Goal: Task Accomplishment & Management: Manage account settings

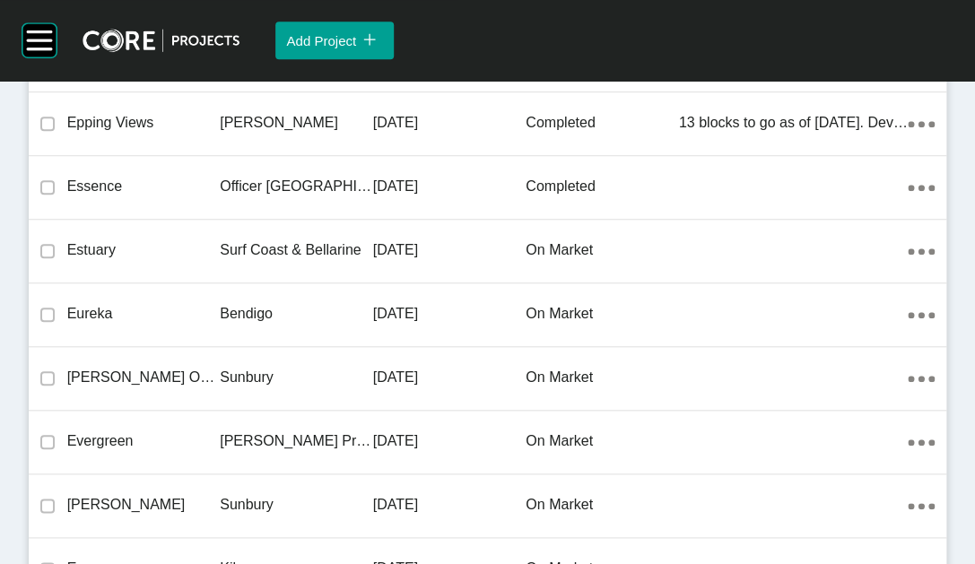
scroll to position [23361, 0]
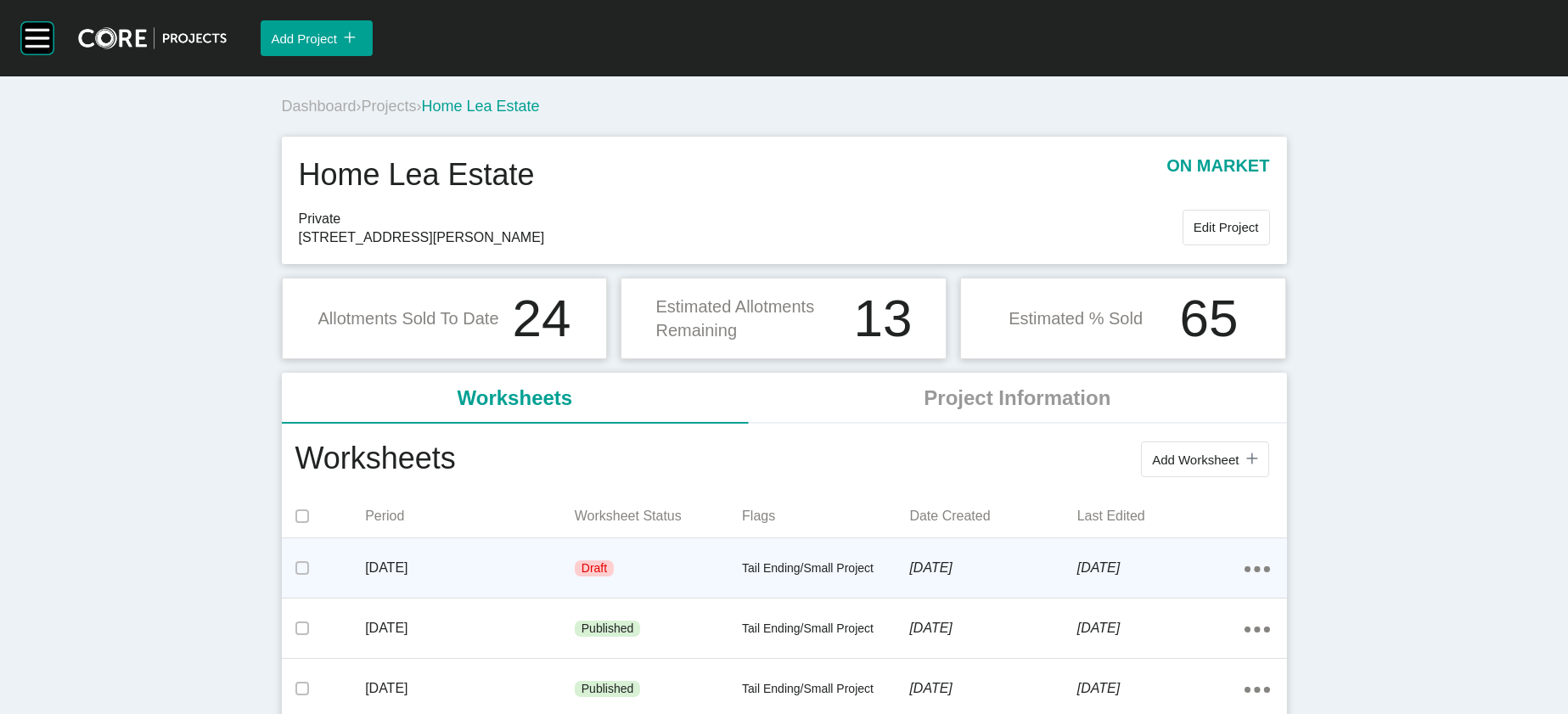
click at [651, 533] on div "Draft" at bounding box center [658, 569] width 167 height 51
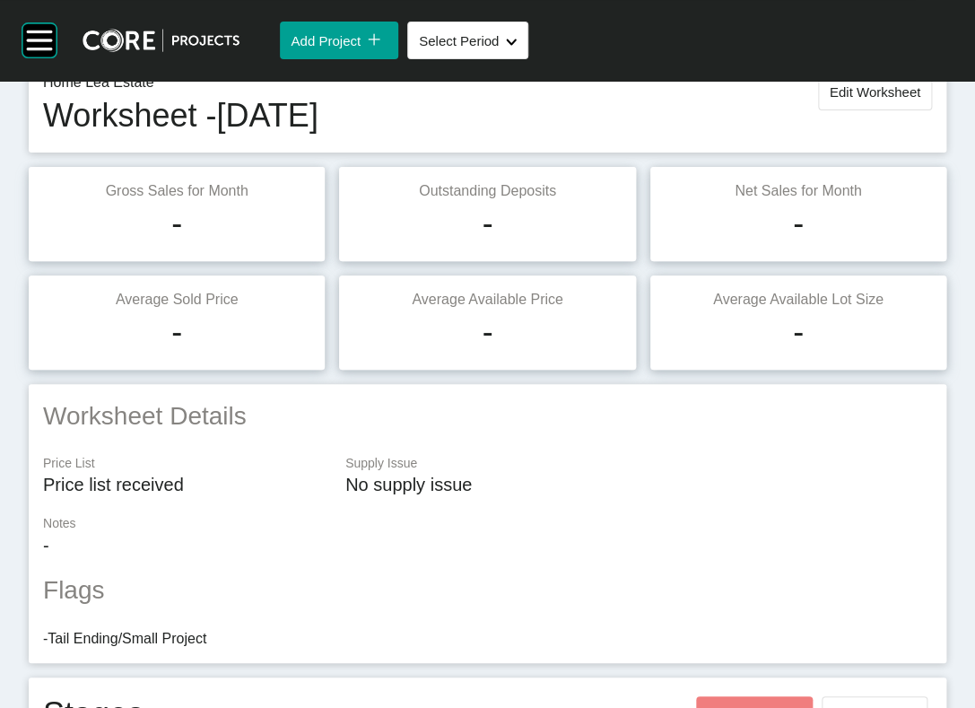
scroll to position [83, 0]
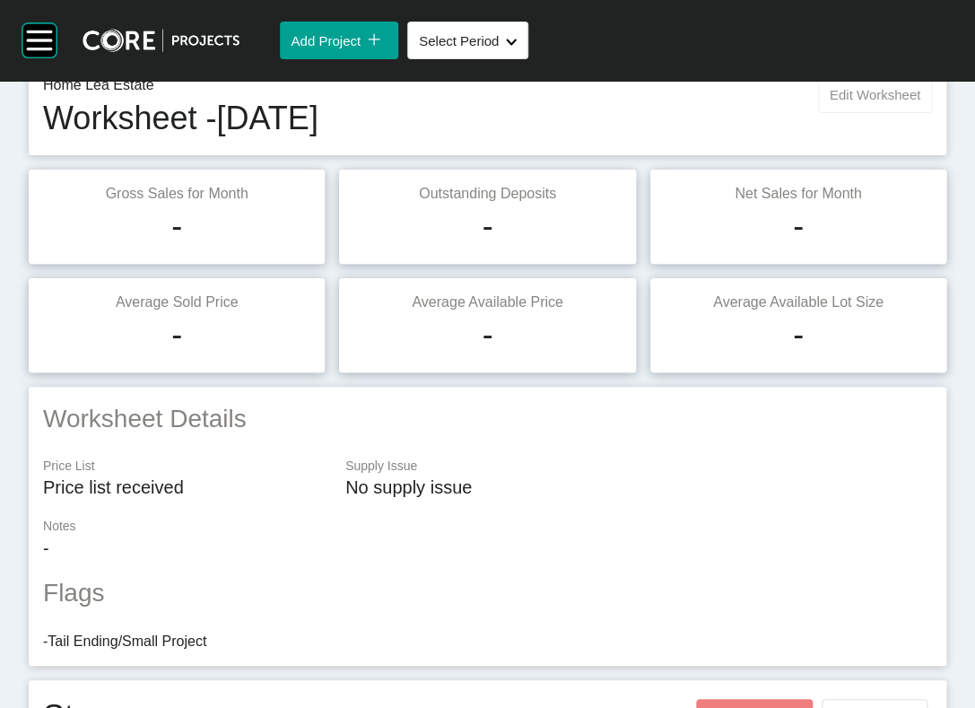
click at [818, 113] on button "Edit Worksheet" at bounding box center [875, 94] width 114 height 38
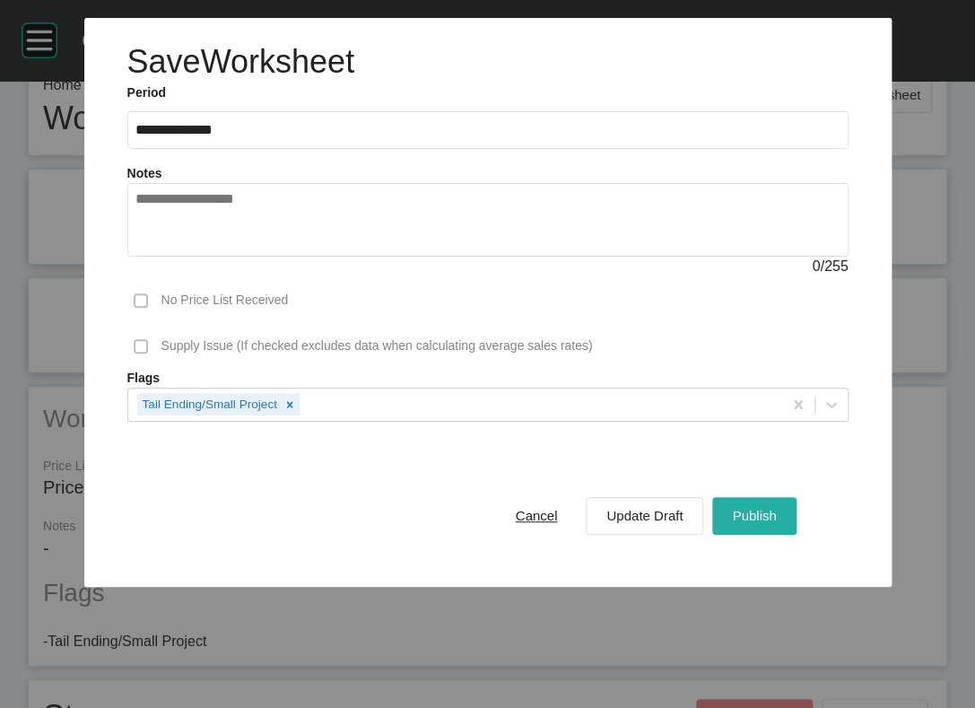
click at [796, 535] on button "Publish" at bounding box center [753, 516] width 83 height 38
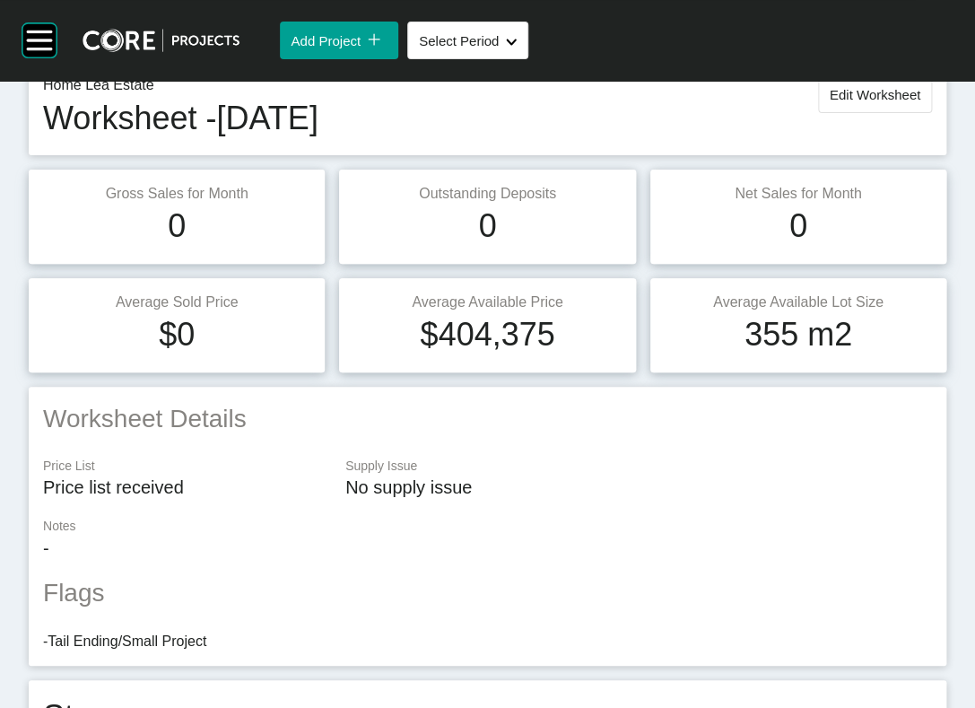
scroll to position [0, 0]
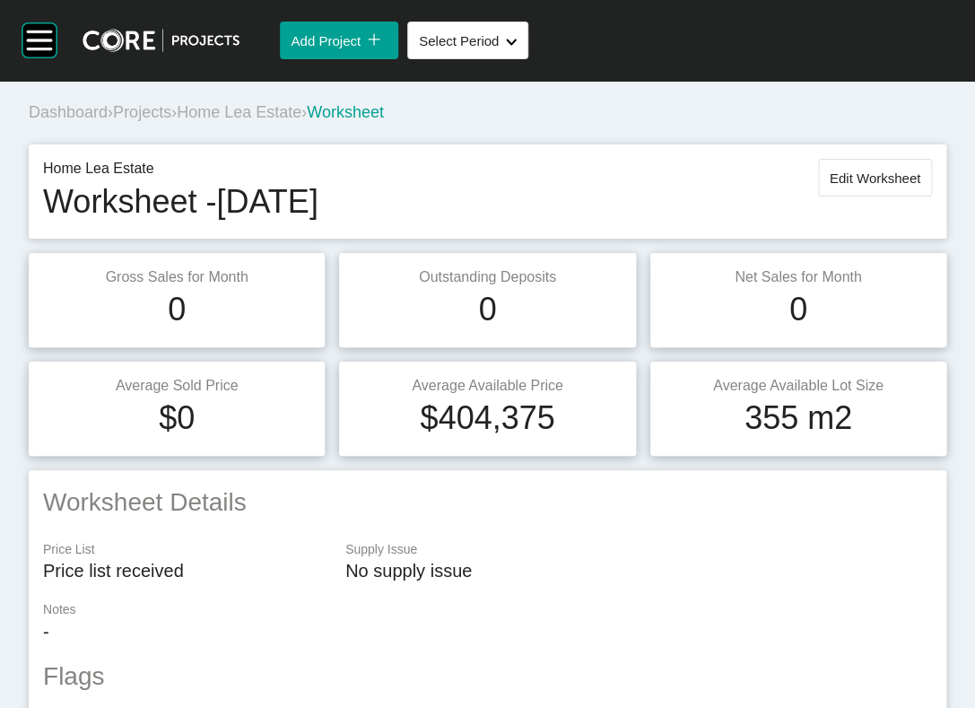
click at [168, 121] on span "Projects" at bounding box center [142, 112] width 58 height 18
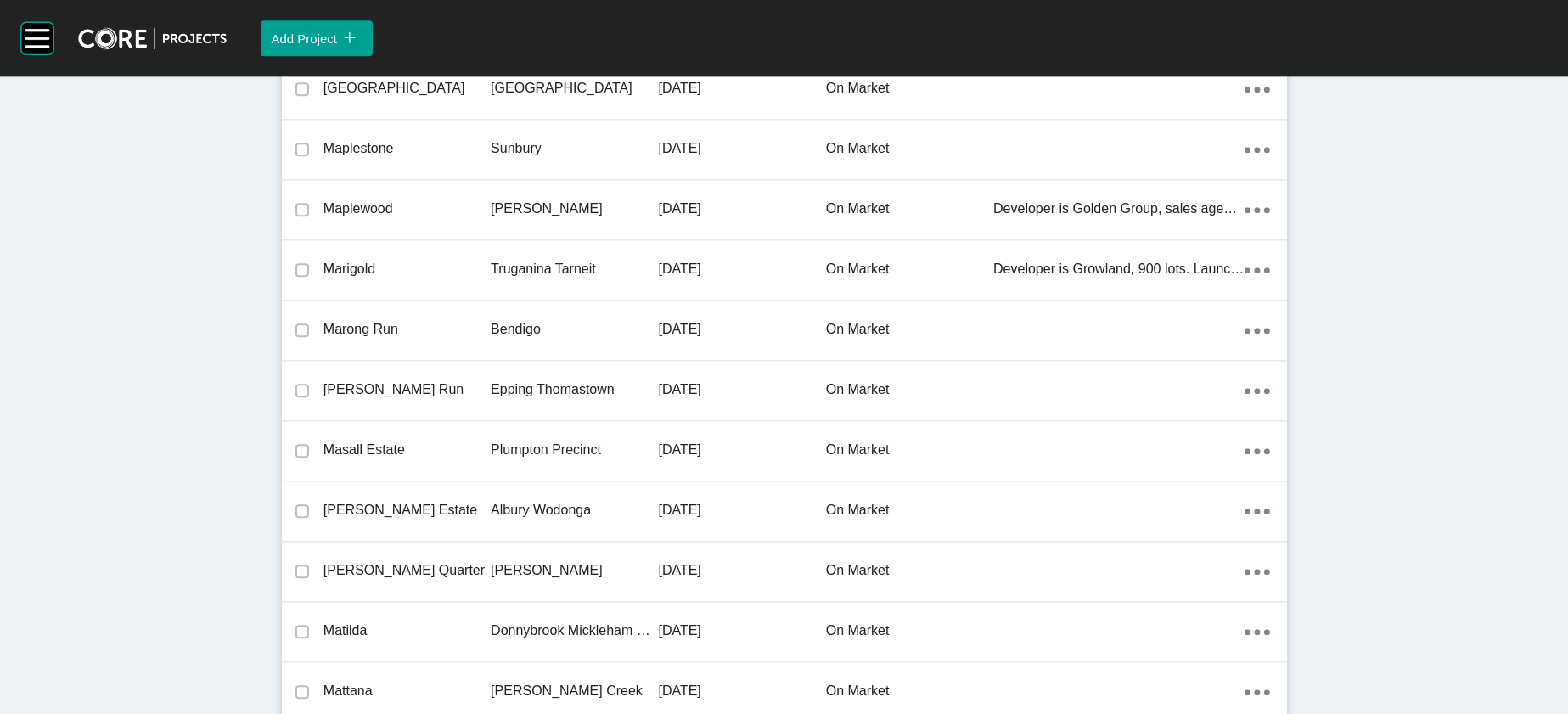
scroll to position [35777, 0]
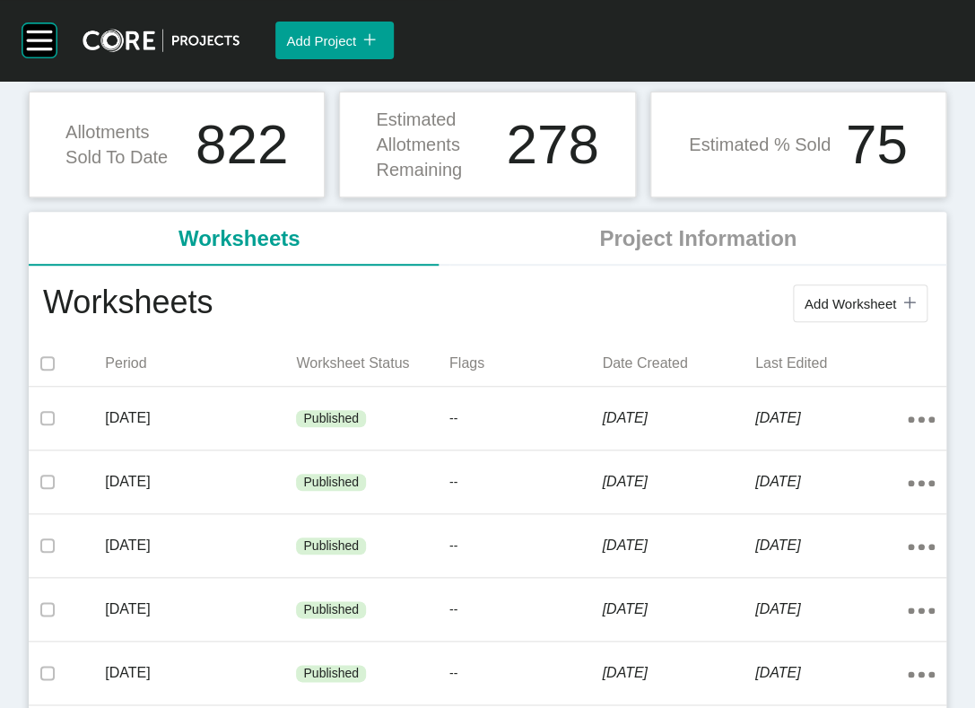
scroll to position [223, 0]
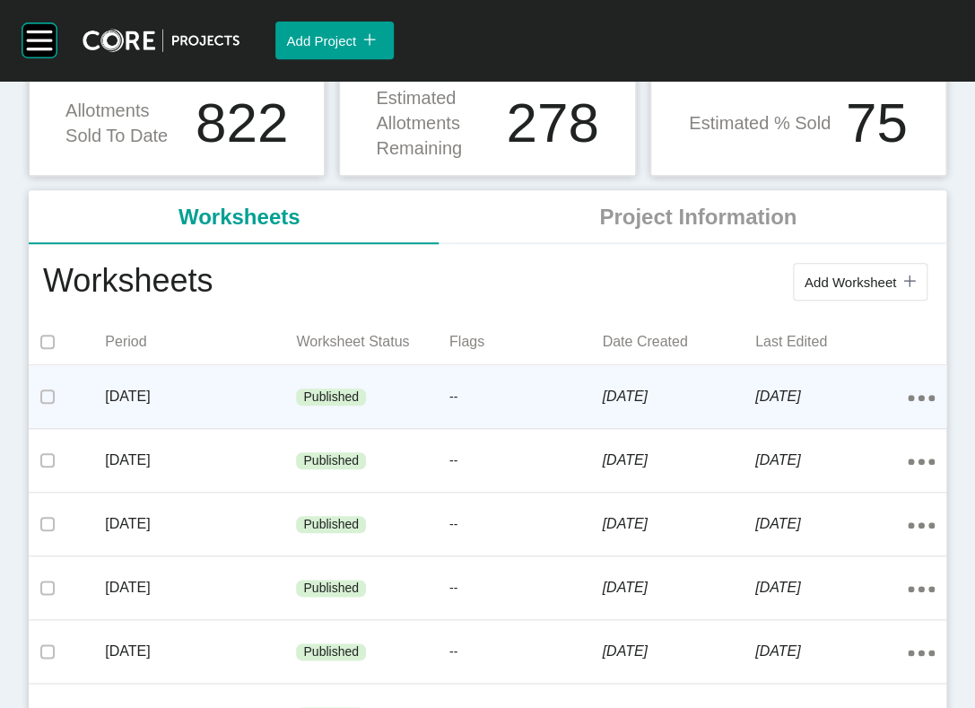
click at [491, 424] on div "--" at bounding box center [525, 397] width 153 height 54
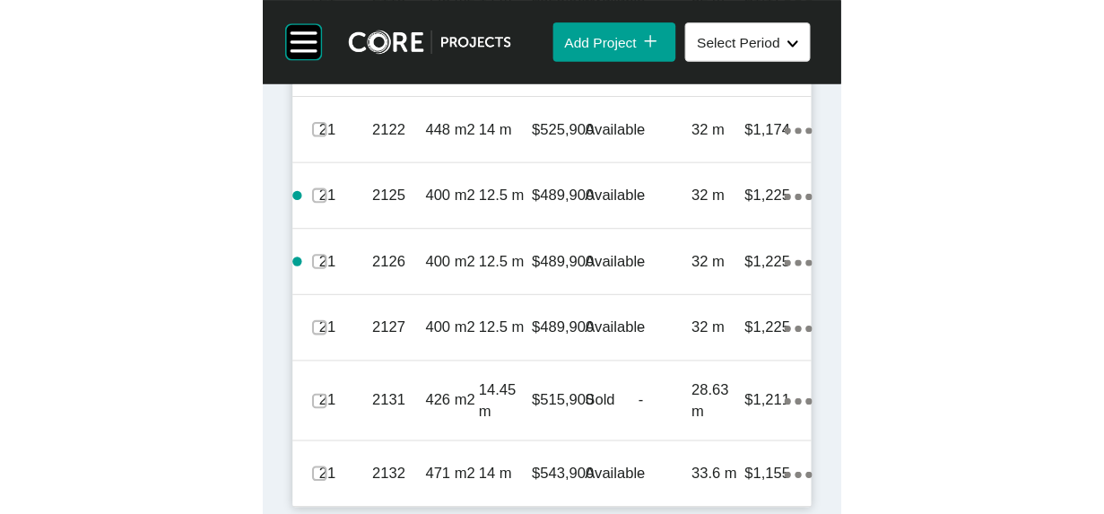
scroll to position [2907, 0]
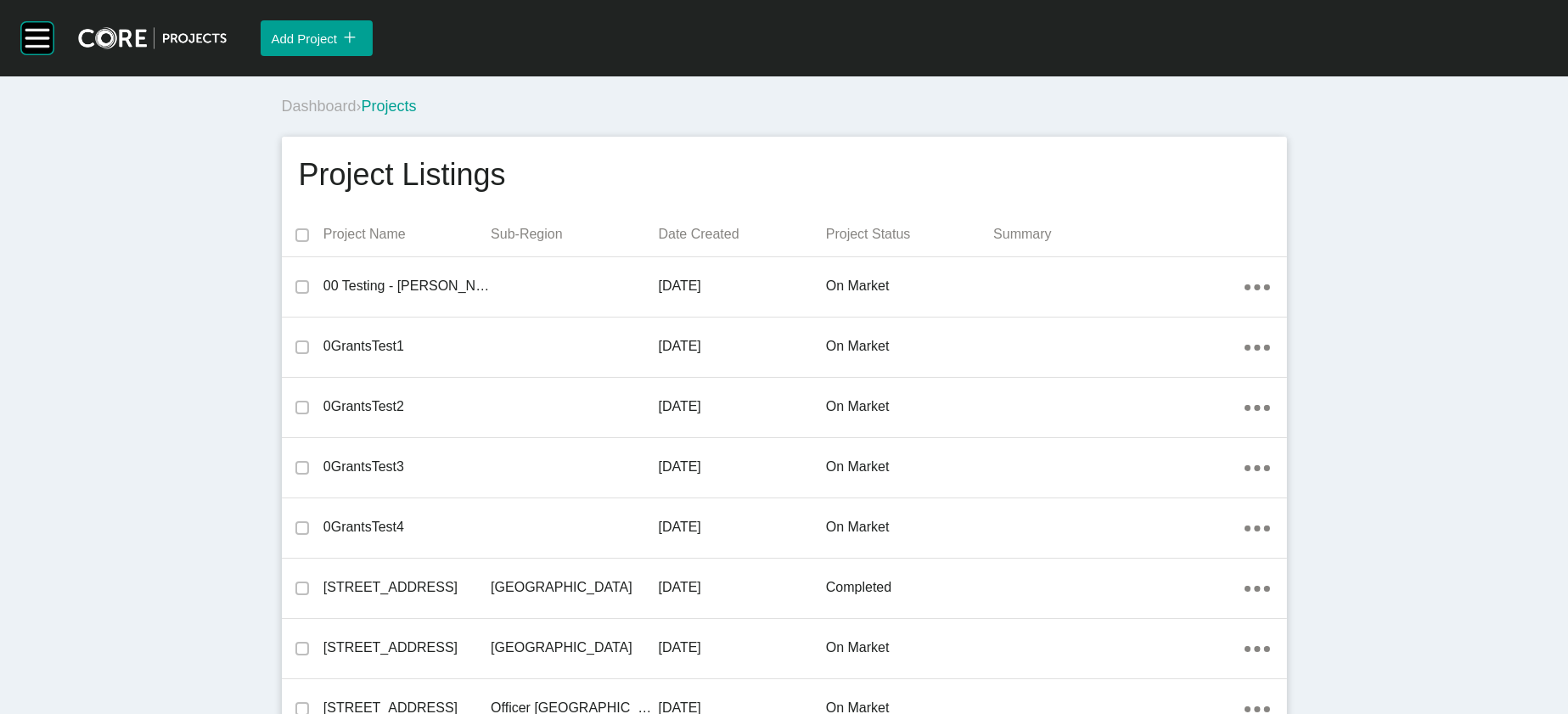
scroll to position [11575, 0]
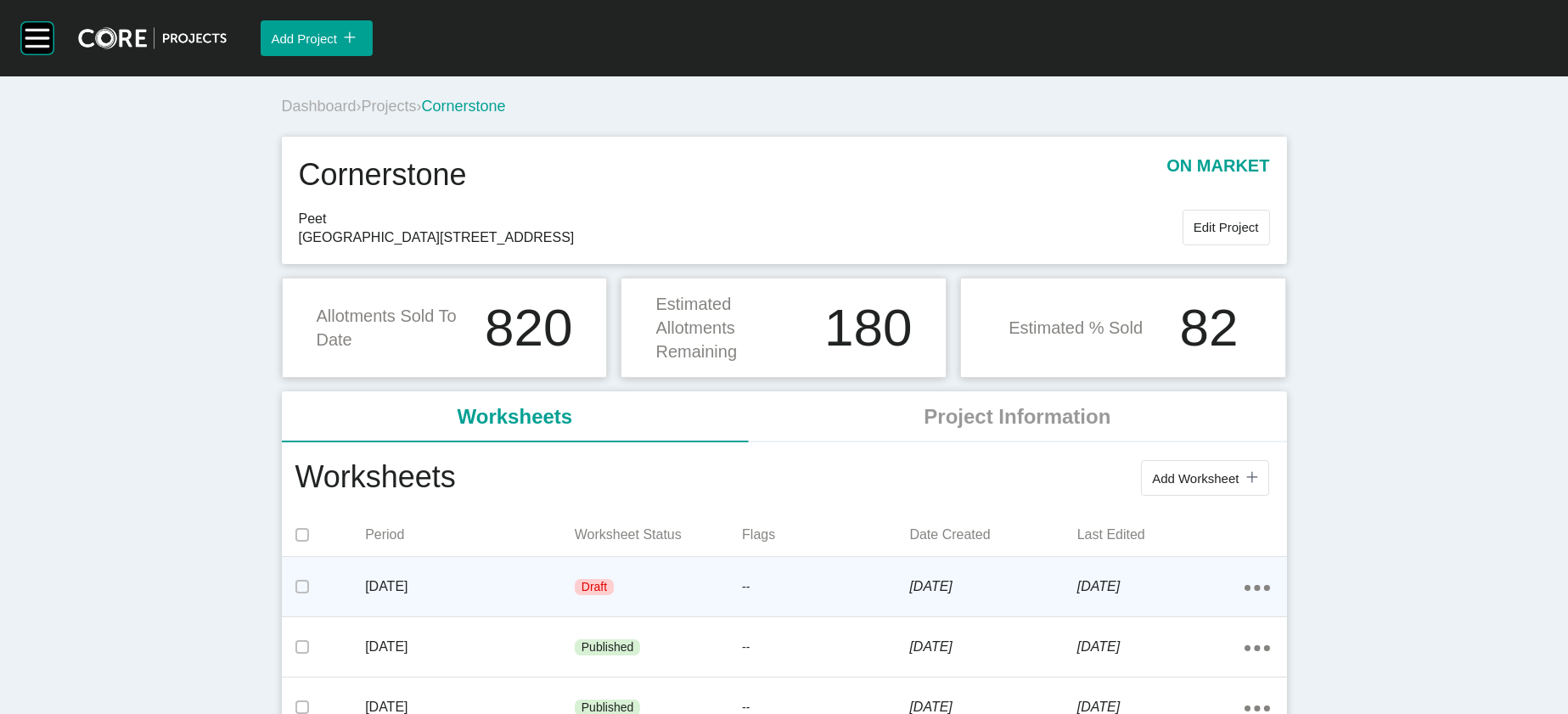
click at [705, 486] on div "Draft" at bounding box center [658, 588] width 167 height 51
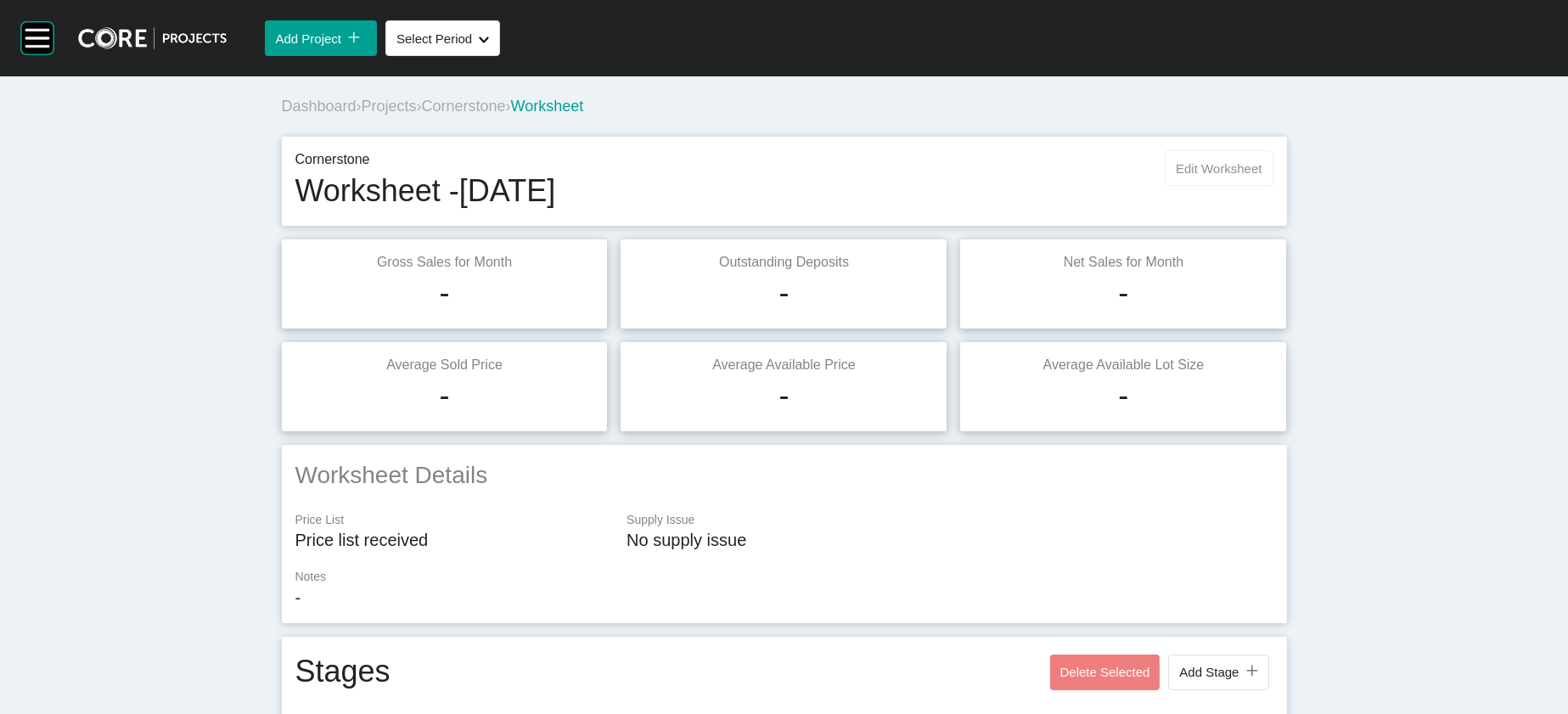
click at [1044, 186] on button "Edit Worksheet" at bounding box center [1219, 169] width 108 height 36
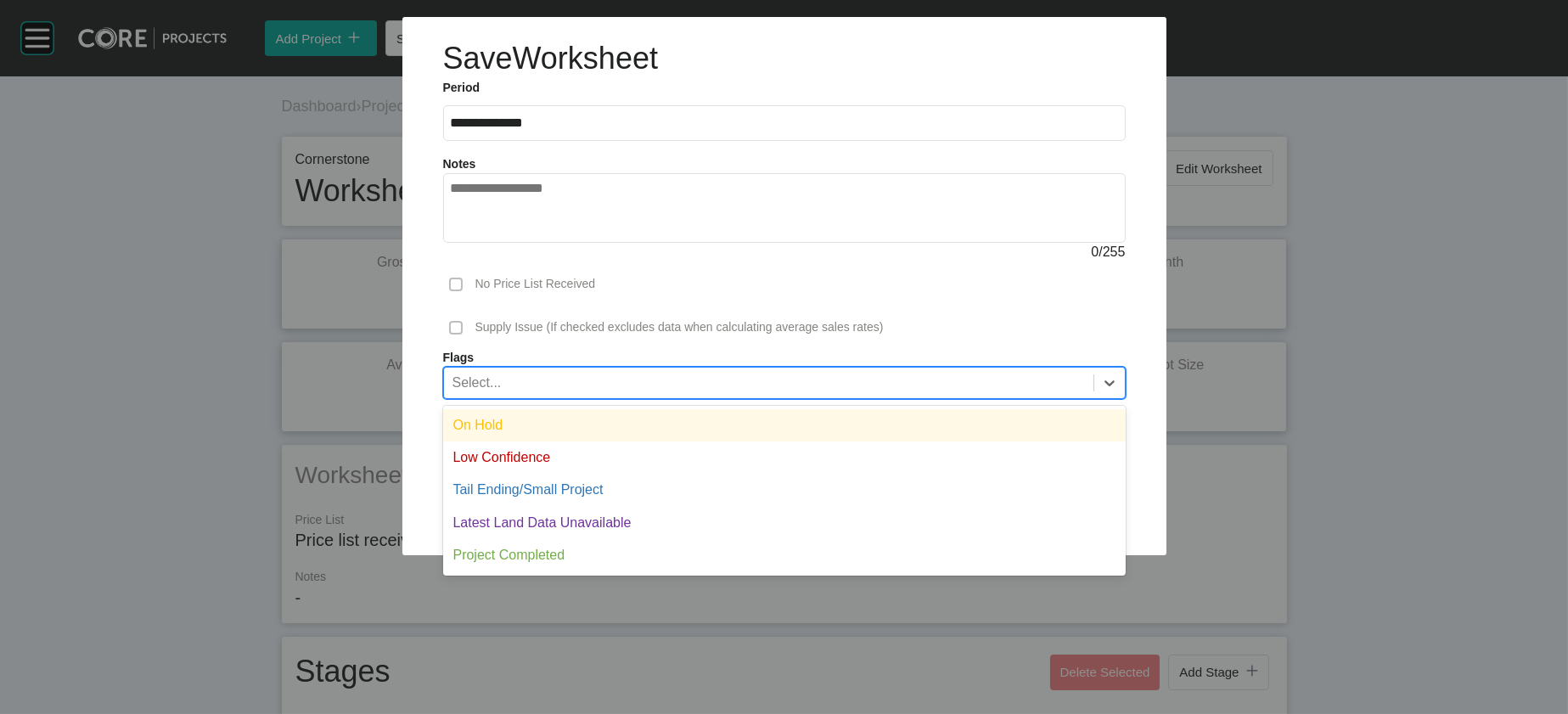
drag, startPoint x: 561, startPoint y: 460, endPoint x: 556, endPoint y: 499, distance: 39.3
click at [556, 400] on div "option On Hold focused, 1 of 5. 5 results available. Use Up and Down to choose …" at bounding box center [784, 384] width 682 height 32
drag, startPoint x: 559, startPoint y: 513, endPoint x: 573, endPoint y: 526, distance: 19.1
click at [564, 441] on div "On Hold" at bounding box center [784, 425] width 682 height 32
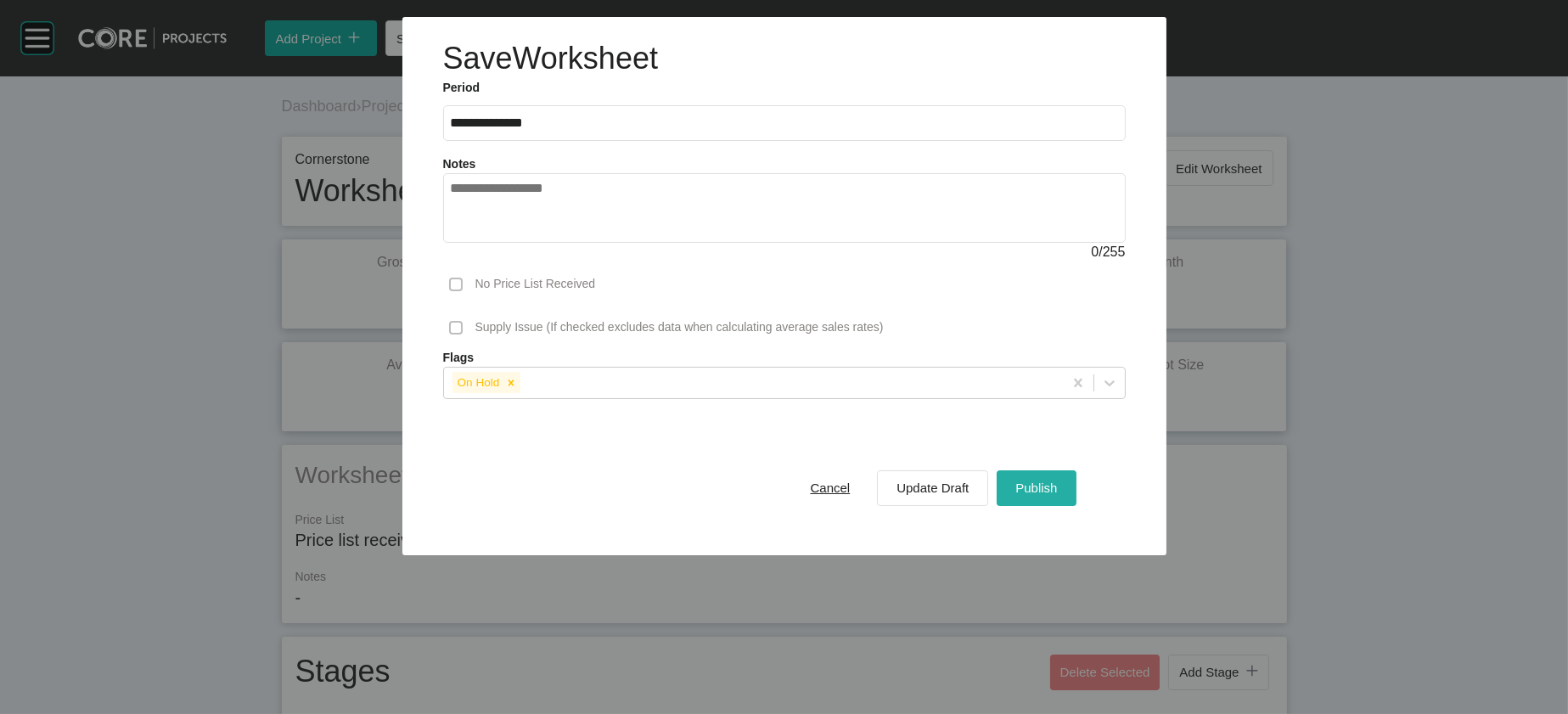
click at [1044, 486] on span "Publish" at bounding box center [1036, 488] width 42 height 14
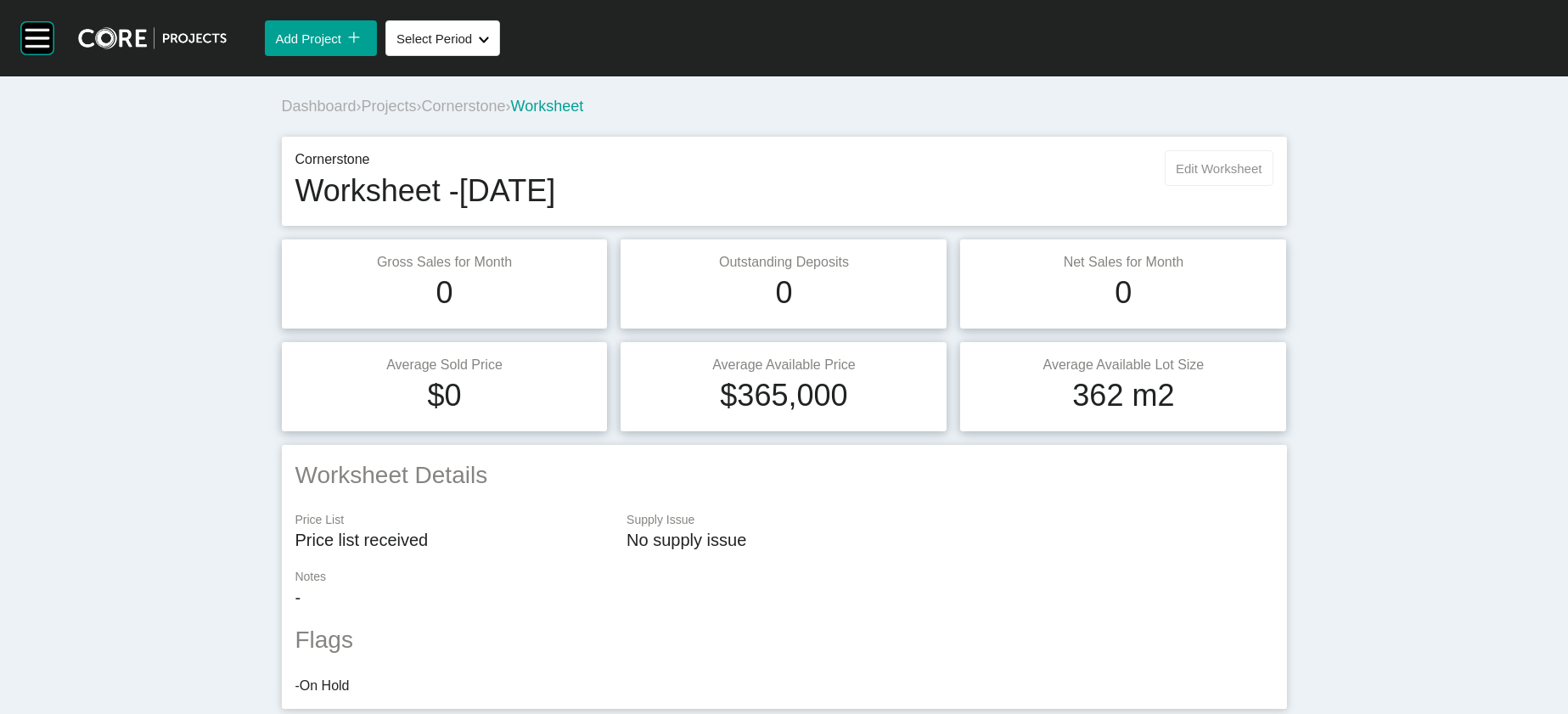
click at [1044, 186] on button "Edit Worksheet" at bounding box center [1219, 169] width 108 height 36
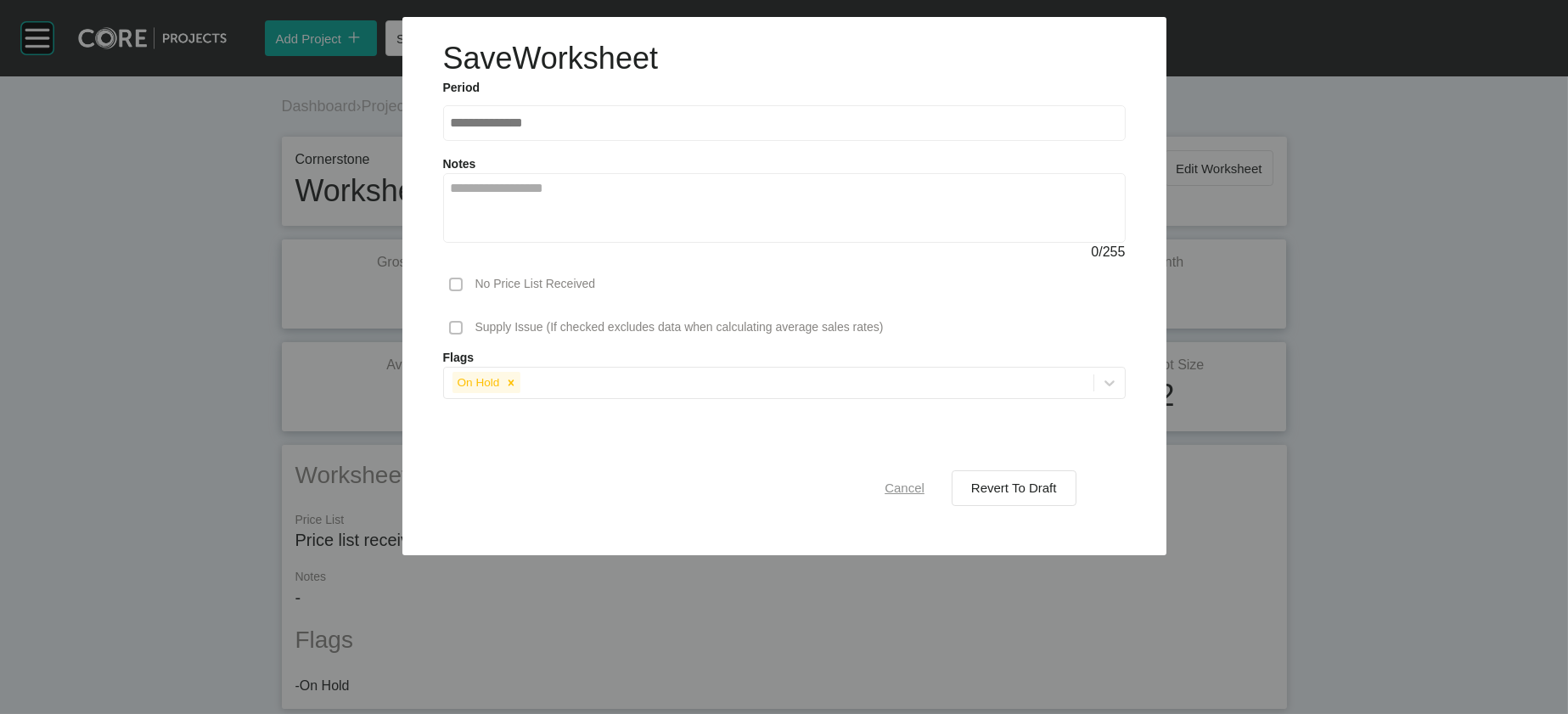
click at [928, 486] on div "Cancel" at bounding box center [904, 488] width 48 height 23
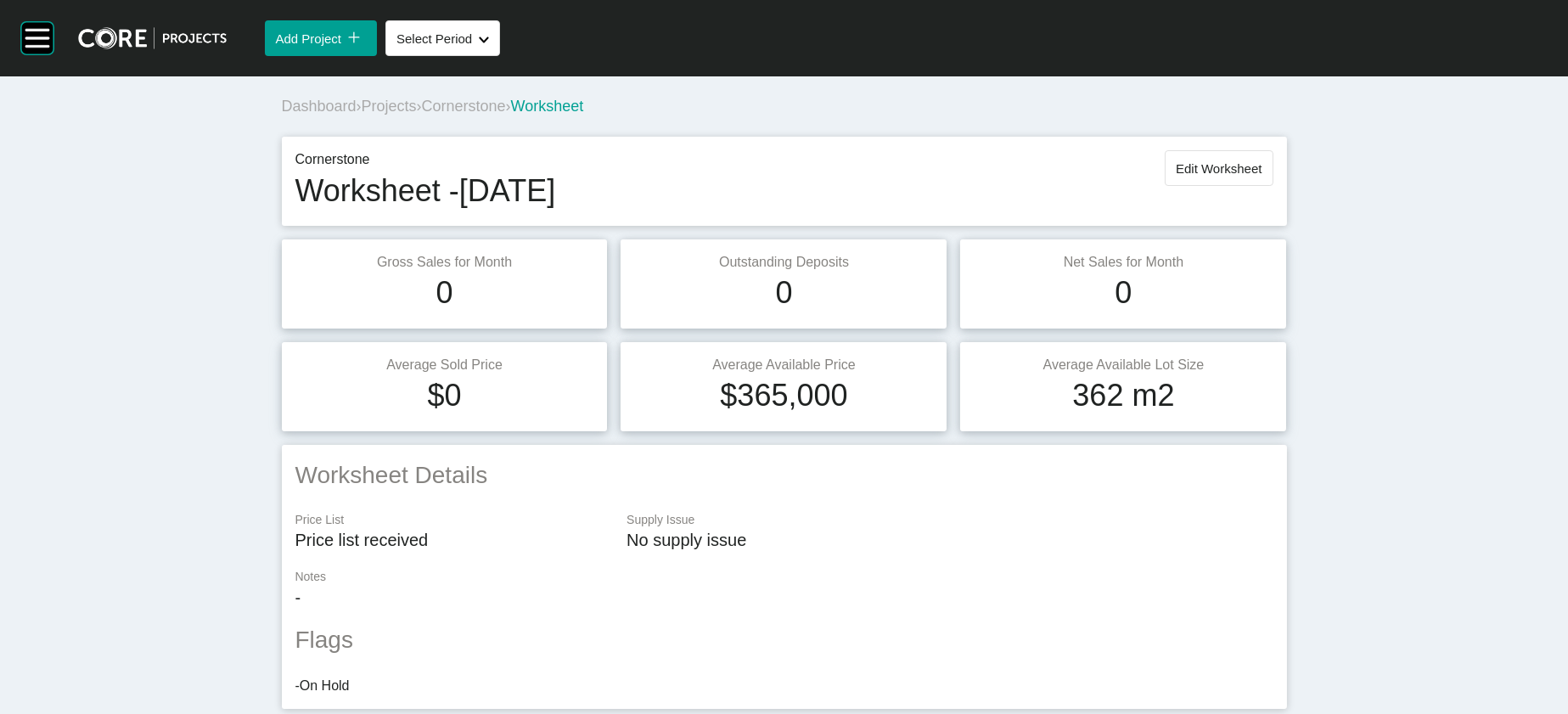
click at [422, 115] on span "Cornerstone" at bounding box center [464, 106] width 84 height 17
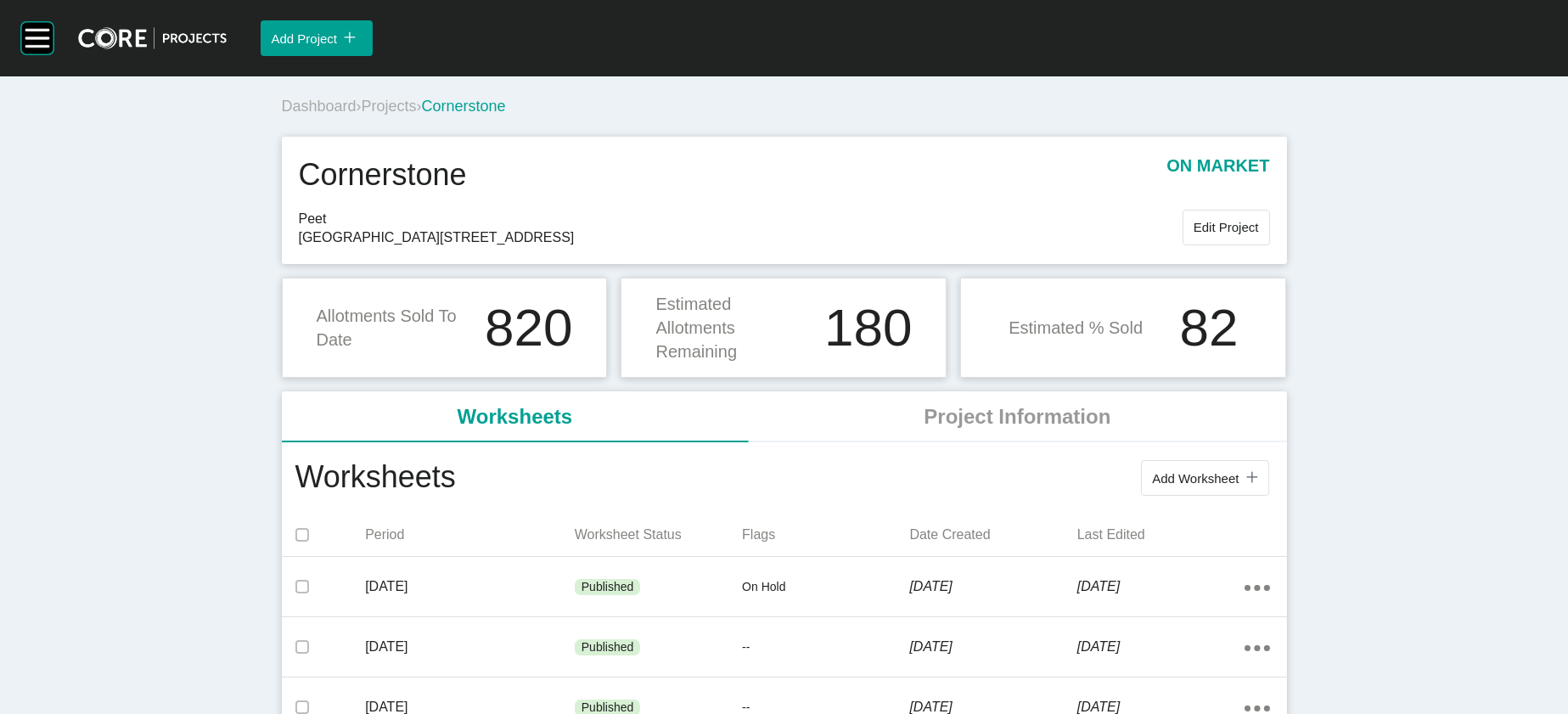
click at [361, 115] on span "Projects" at bounding box center [389, 106] width 55 height 17
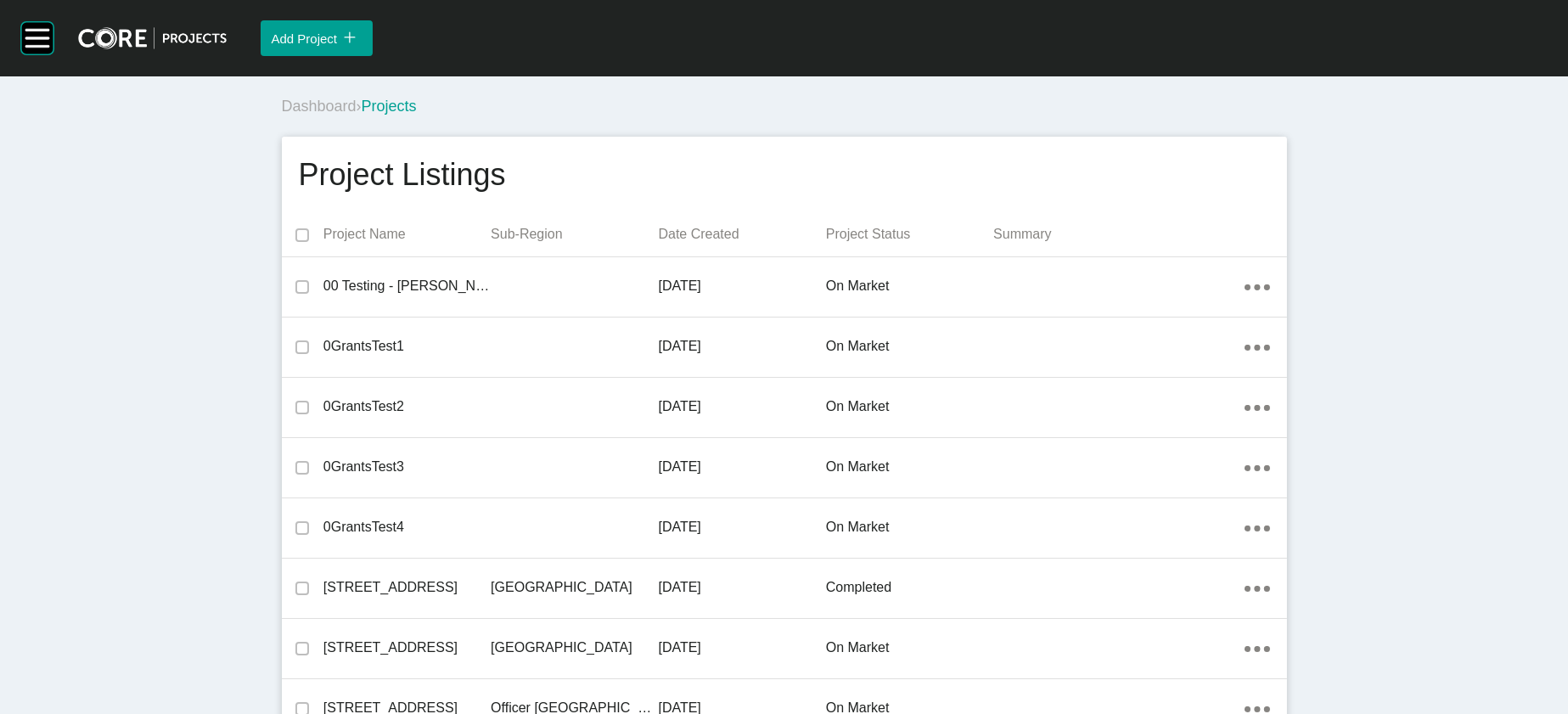
scroll to position [18414, 0]
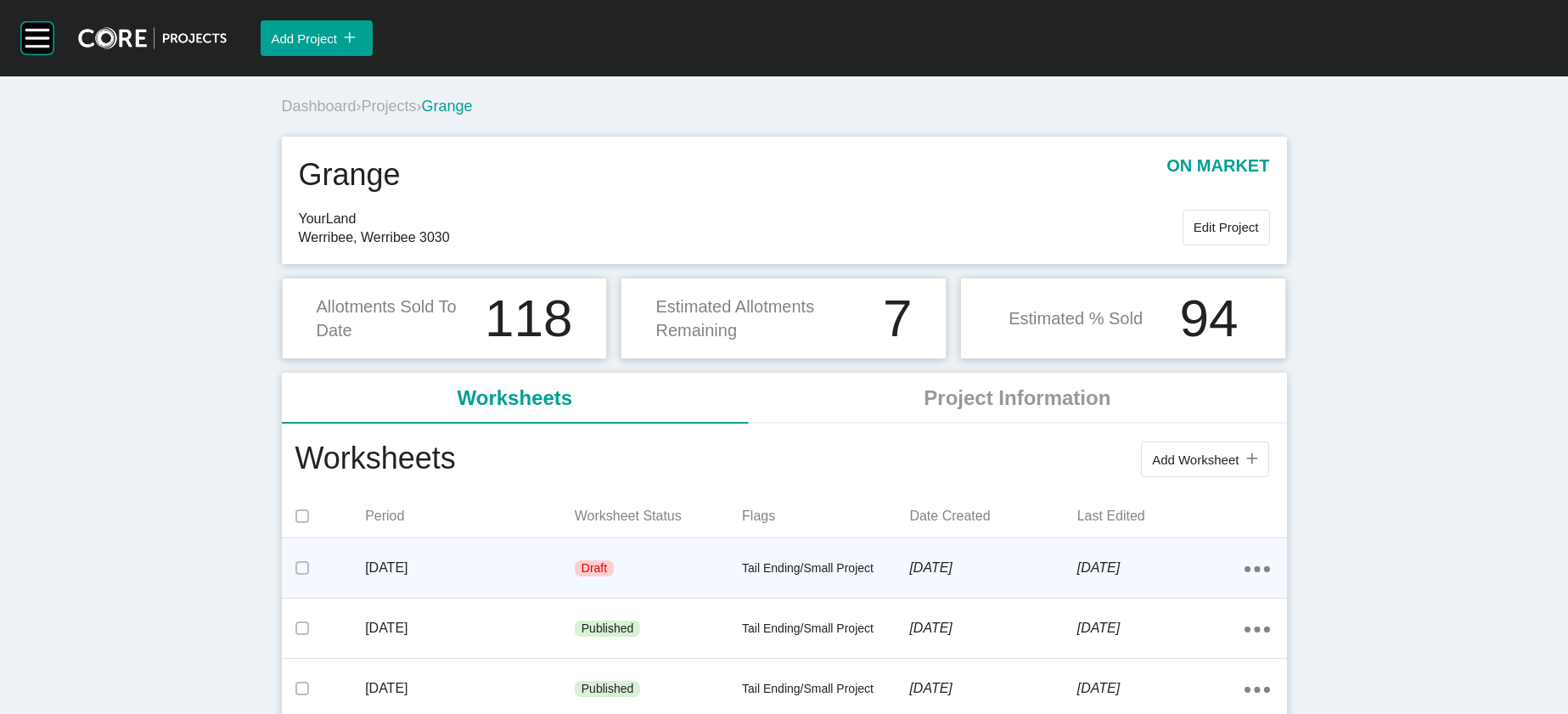
click at [436, 486] on div "[DATE]" at bounding box center [470, 568] width 210 height 53
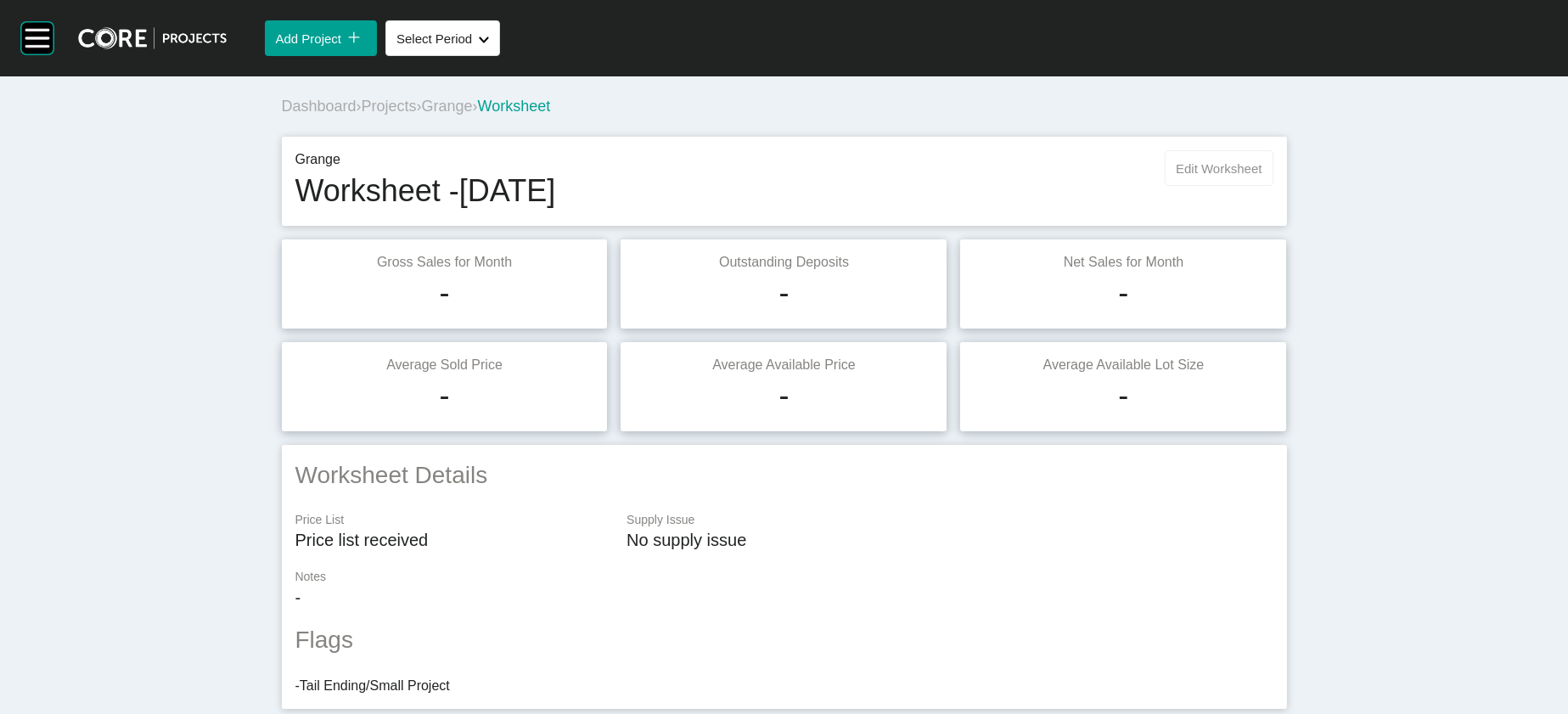
click at [1044, 176] on span "Edit Worksheet" at bounding box center [1218, 168] width 86 height 14
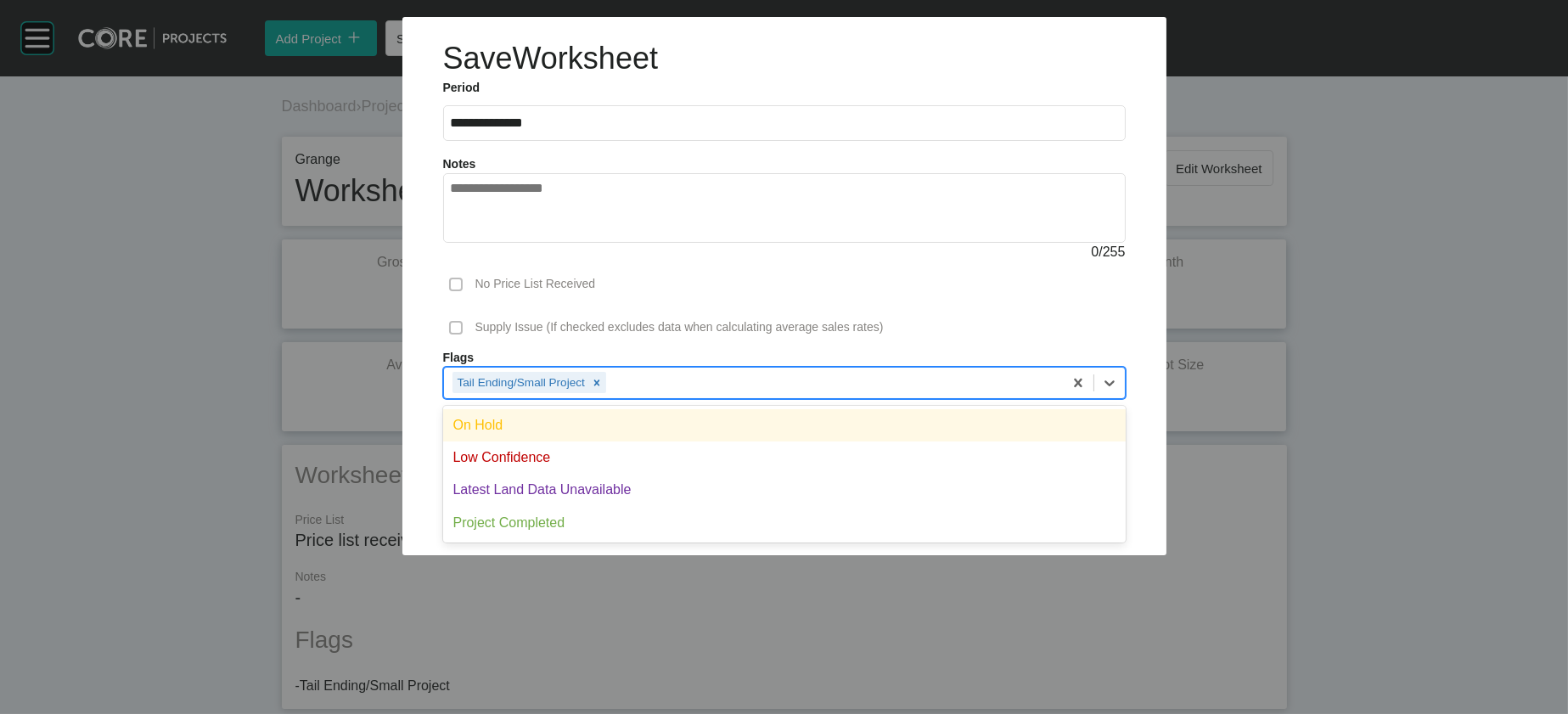
click at [1044, 397] on div "Tail Ending/Small Project" at bounding box center [753, 382] width 619 height 29
click at [957, 441] on div "On Hold" at bounding box center [784, 425] width 682 height 32
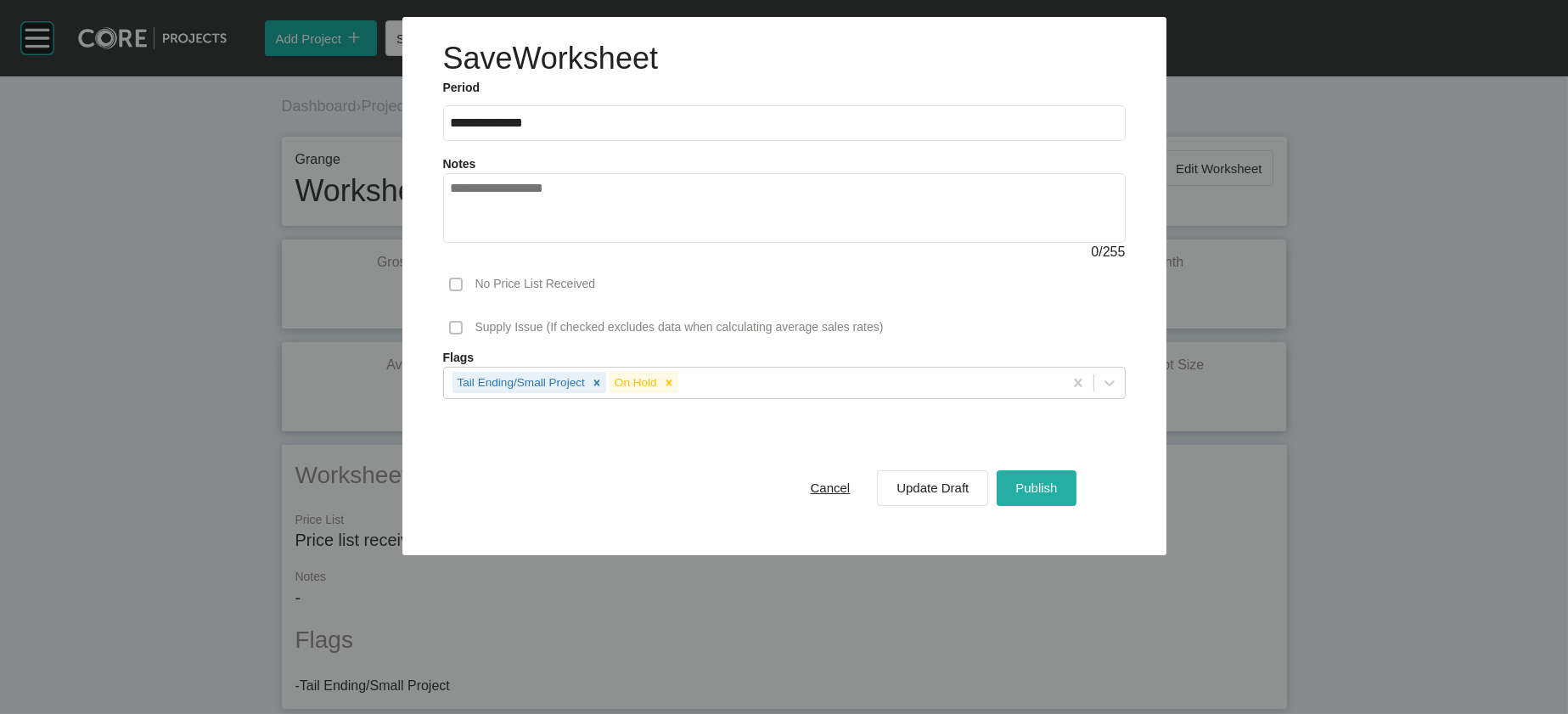
click at [1044, 486] on span "Publish" at bounding box center [1036, 488] width 42 height 14
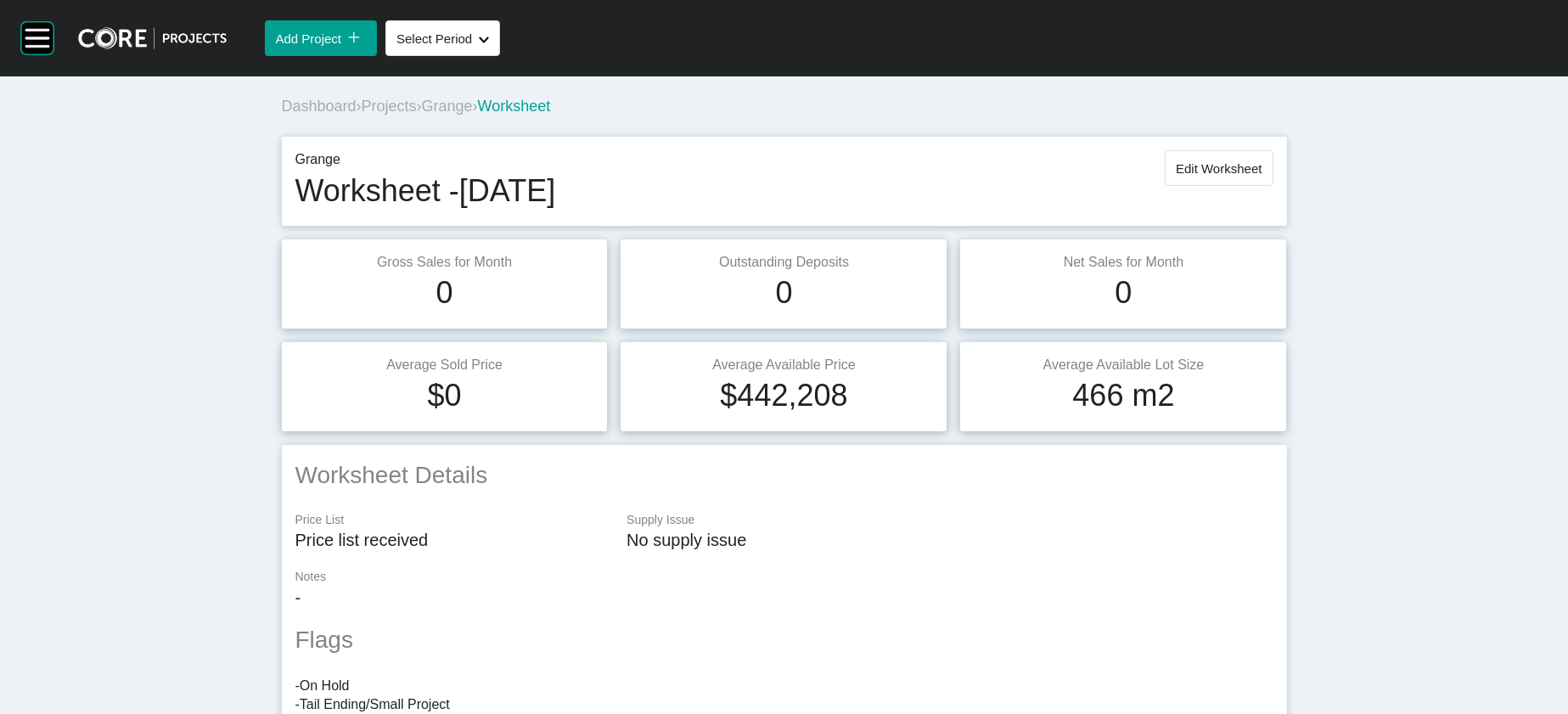
click at [361, 115] on span "Projects" at bounding box center [389, 106] width 55 height 17
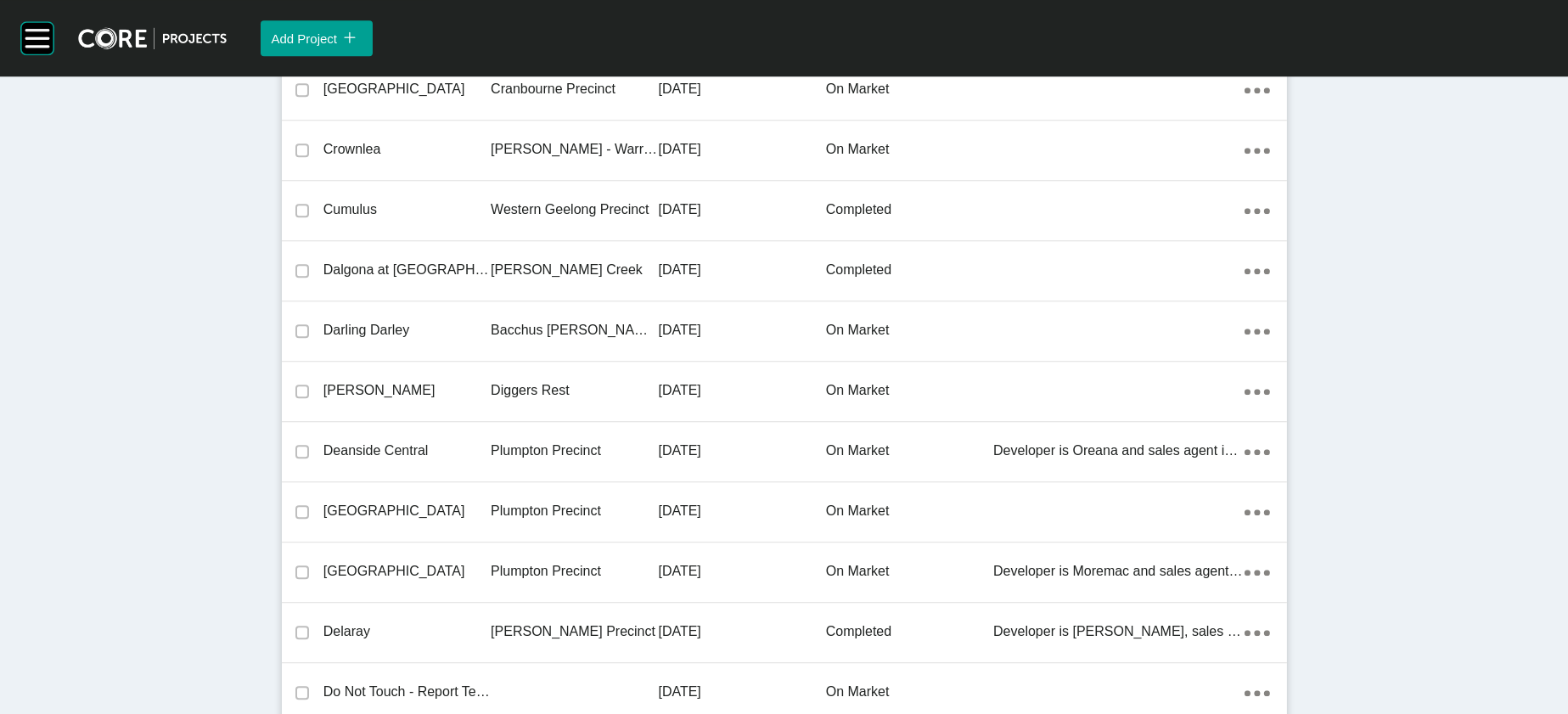
scroll to position [19693, 0]
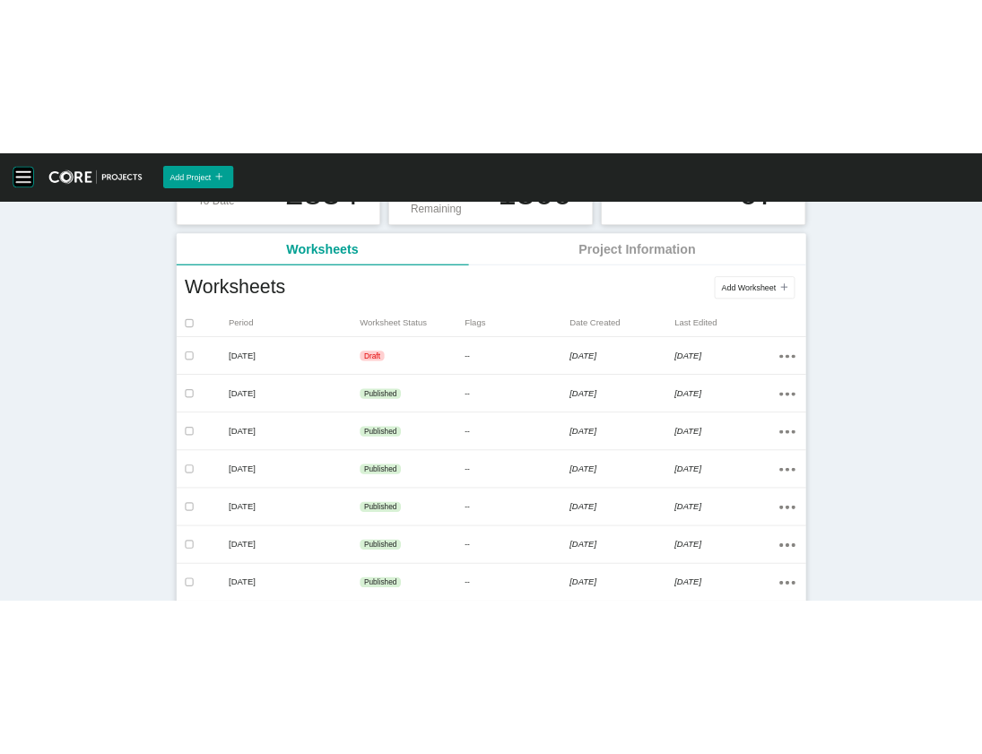
scroll to position [283, 0]
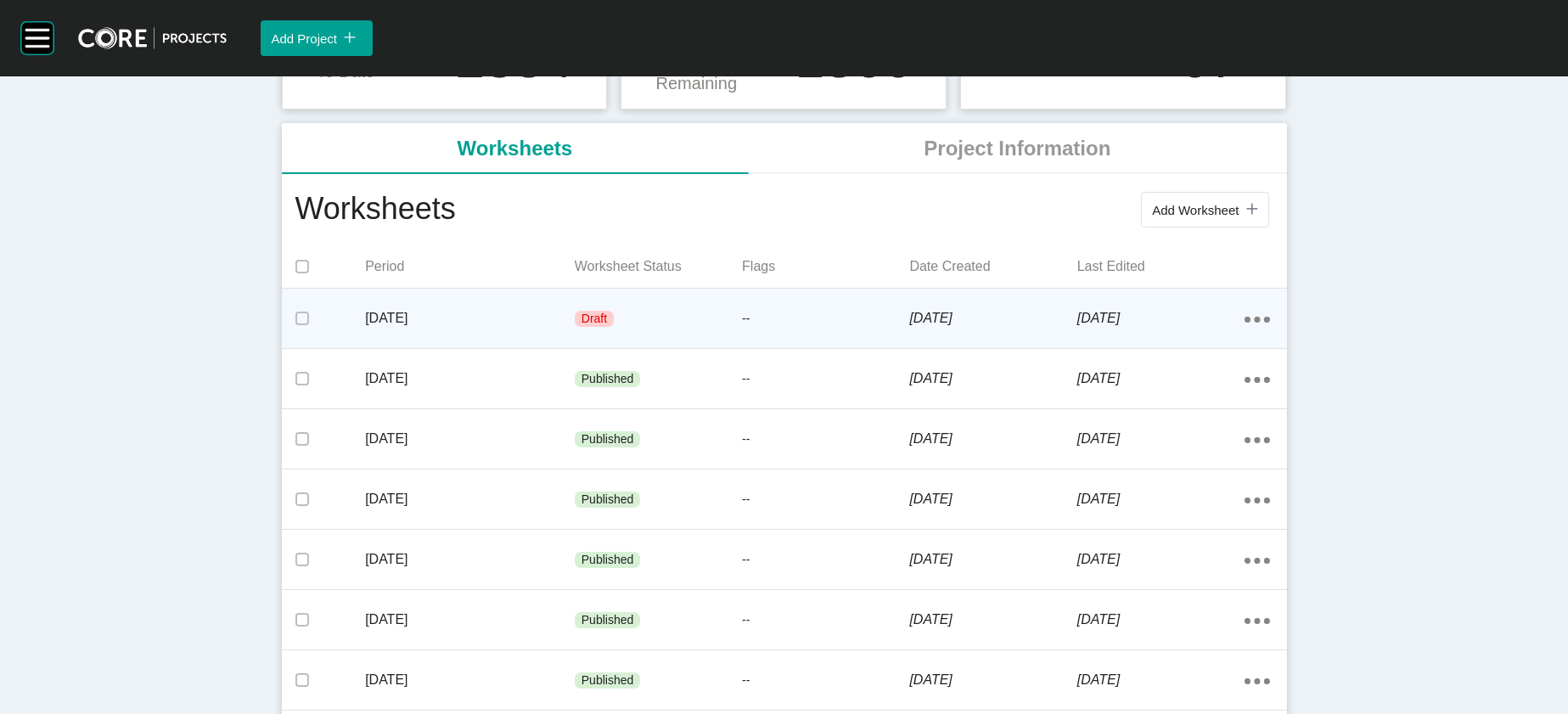
click at [1044, 328] on p "2 October 2025" at bounding box center [1160, 319] width 167 height 19
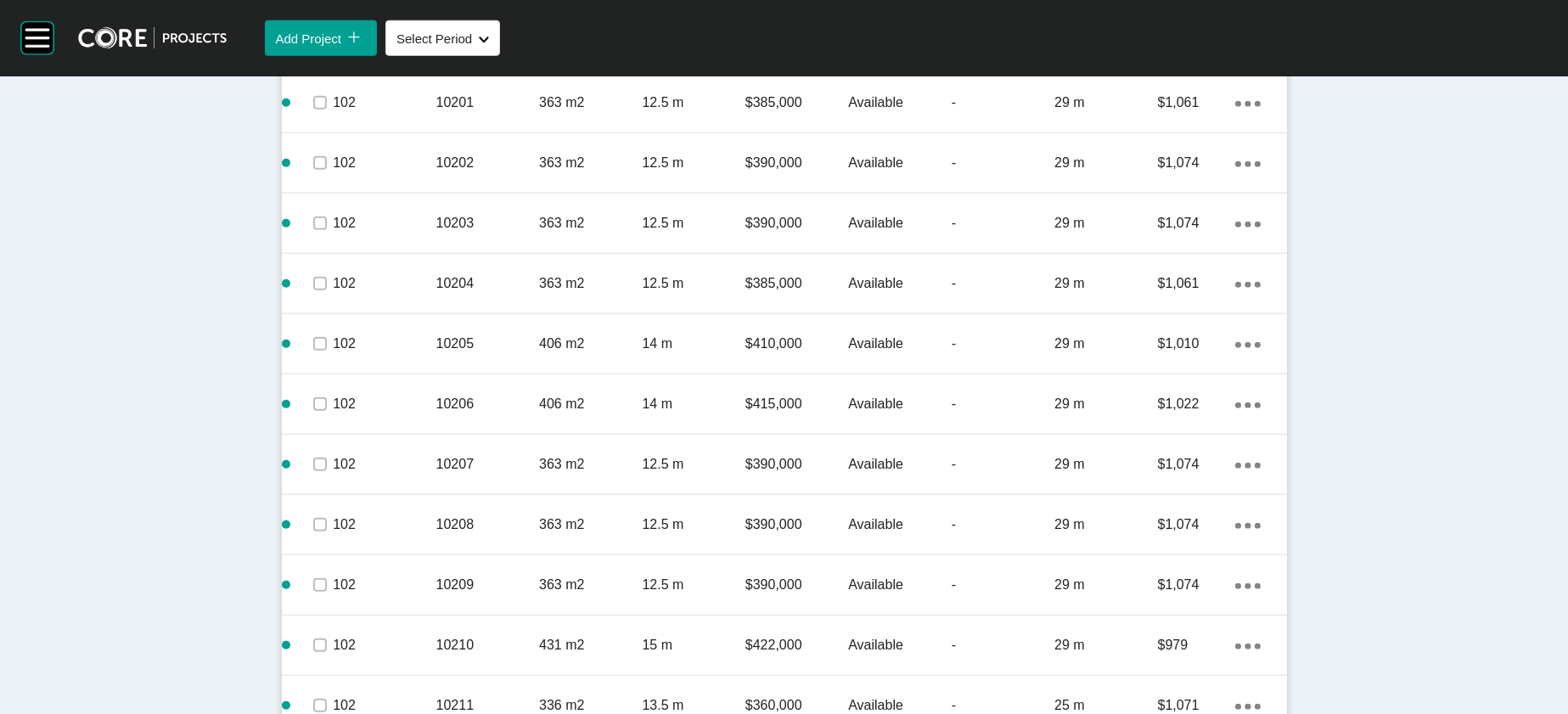
scroll to position [3440, 0]
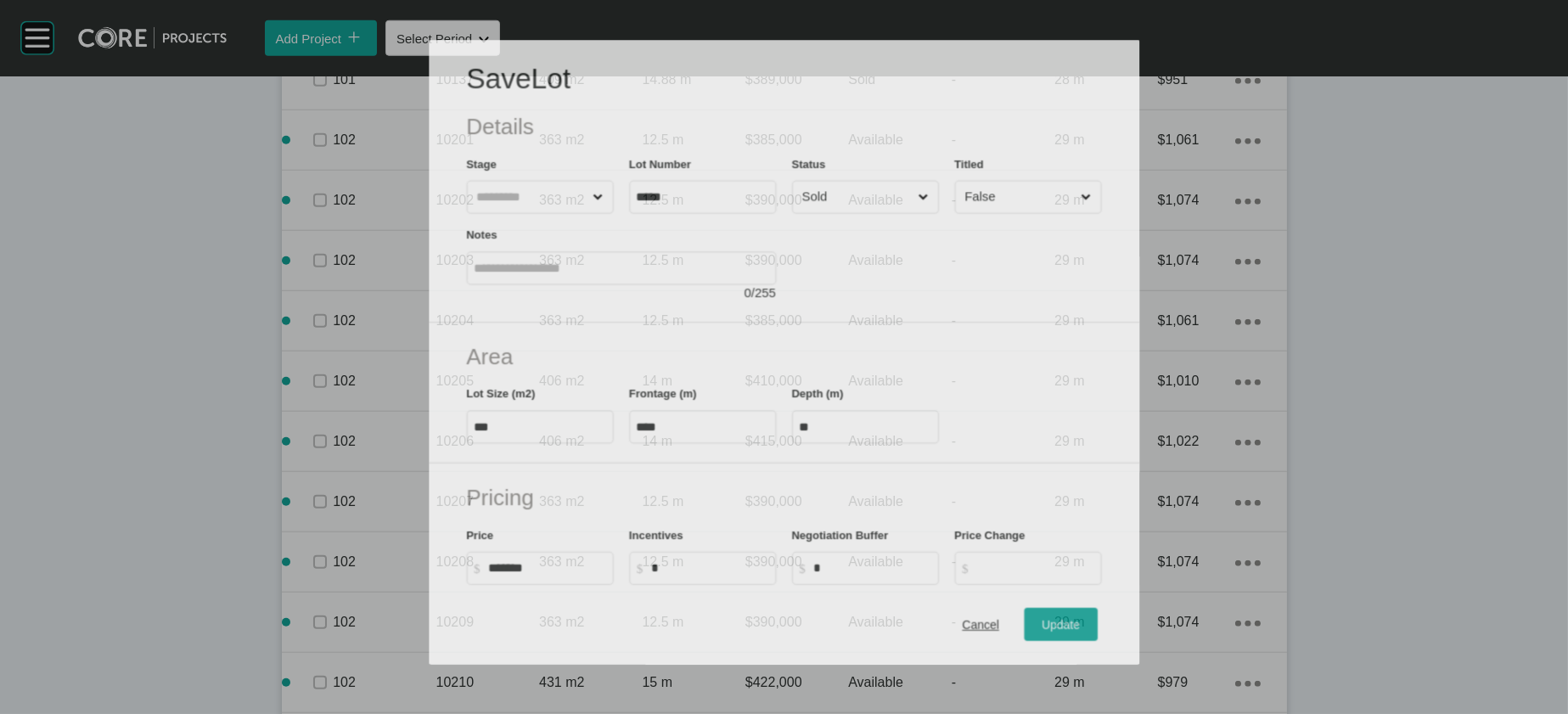
scroll to position [3375, 0]
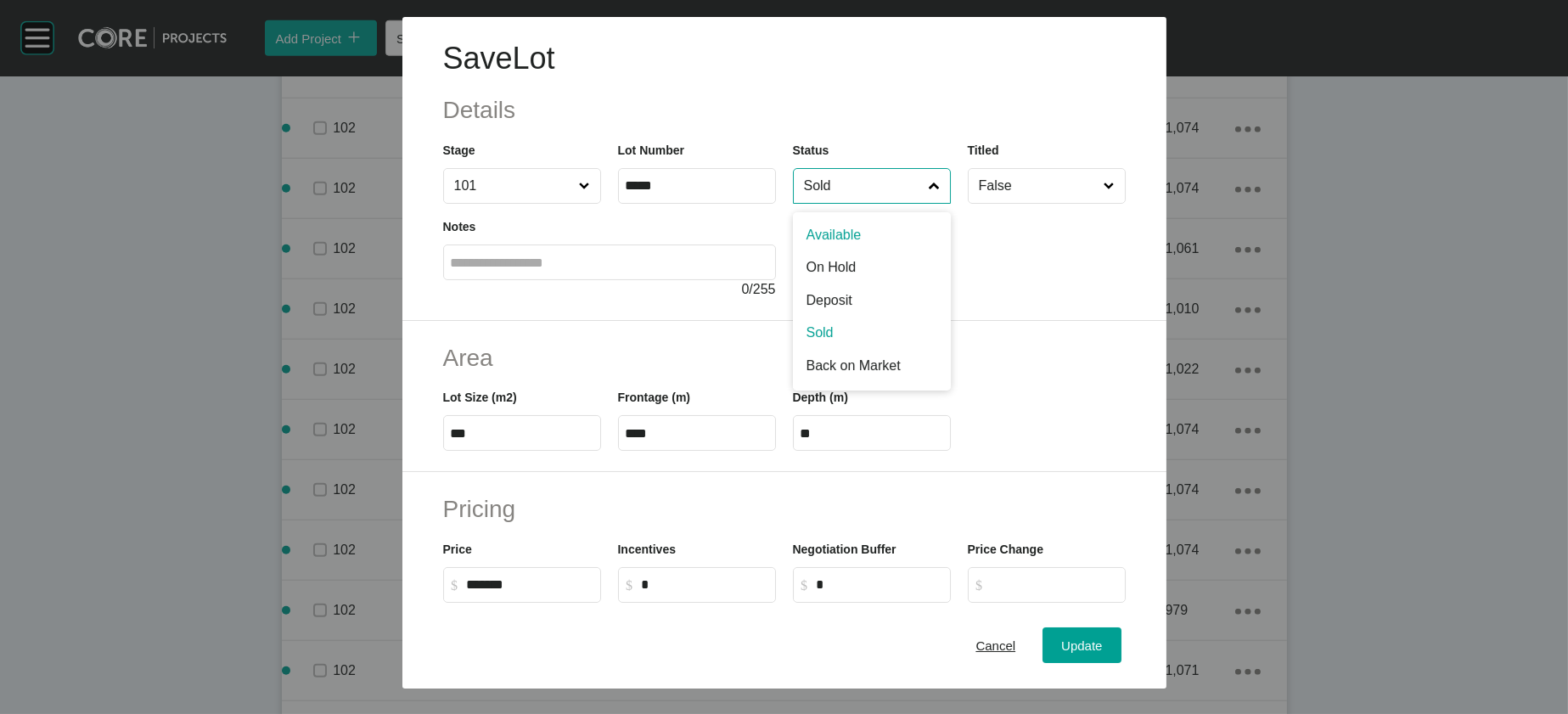
click at [801, 203] on input "Sold" at bounding box center [863, 187] width 126 height 34
click at [1044, 486] on div "Update" at bounding box center [1082, 646] width 49 height 23
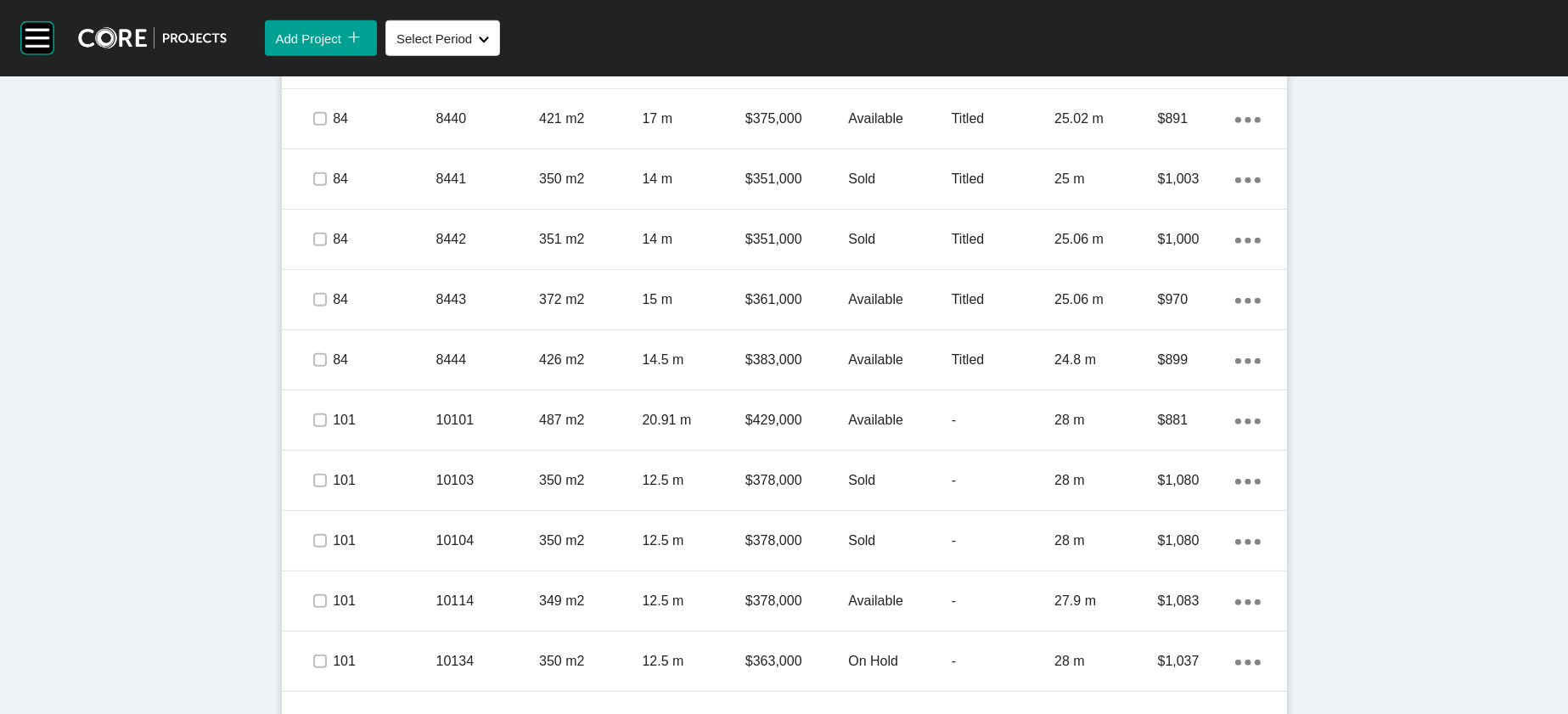
scroll to position [0, 0]
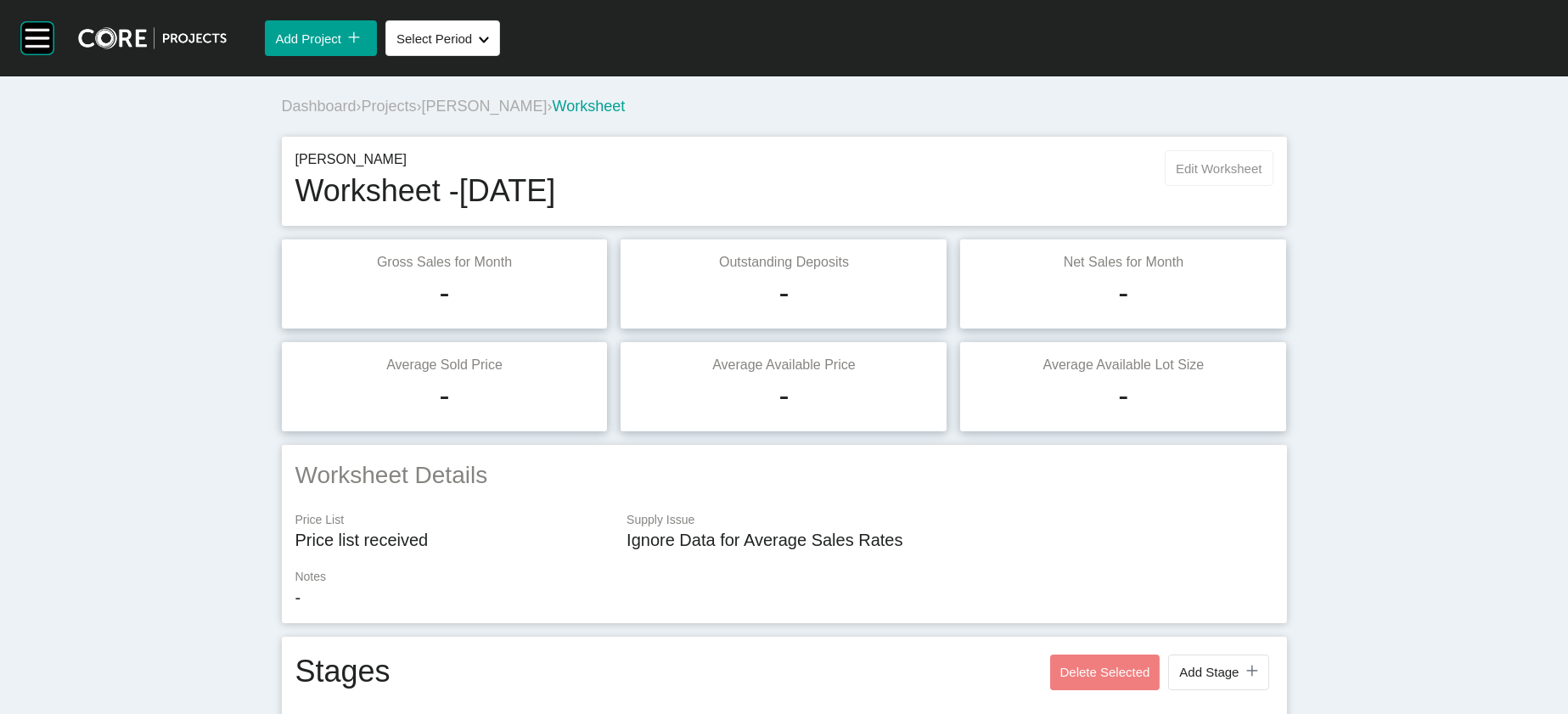
click at [1044, 176] on span "Edit Worksheet" at bounding box center [1218, 168] width 86 height 14
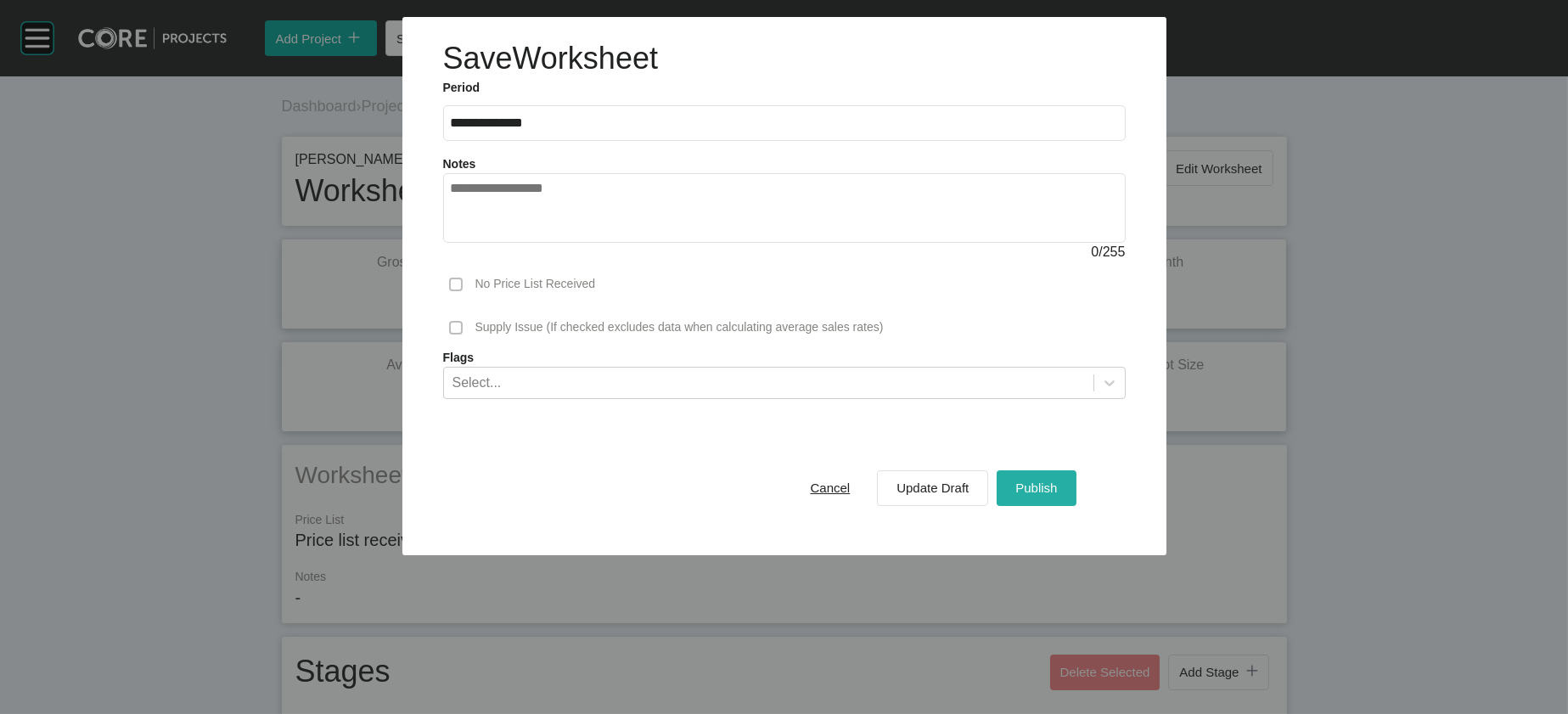
click at [1044, 486] on button "Publish" at bounding box center [1035, 489] width 79 height 36
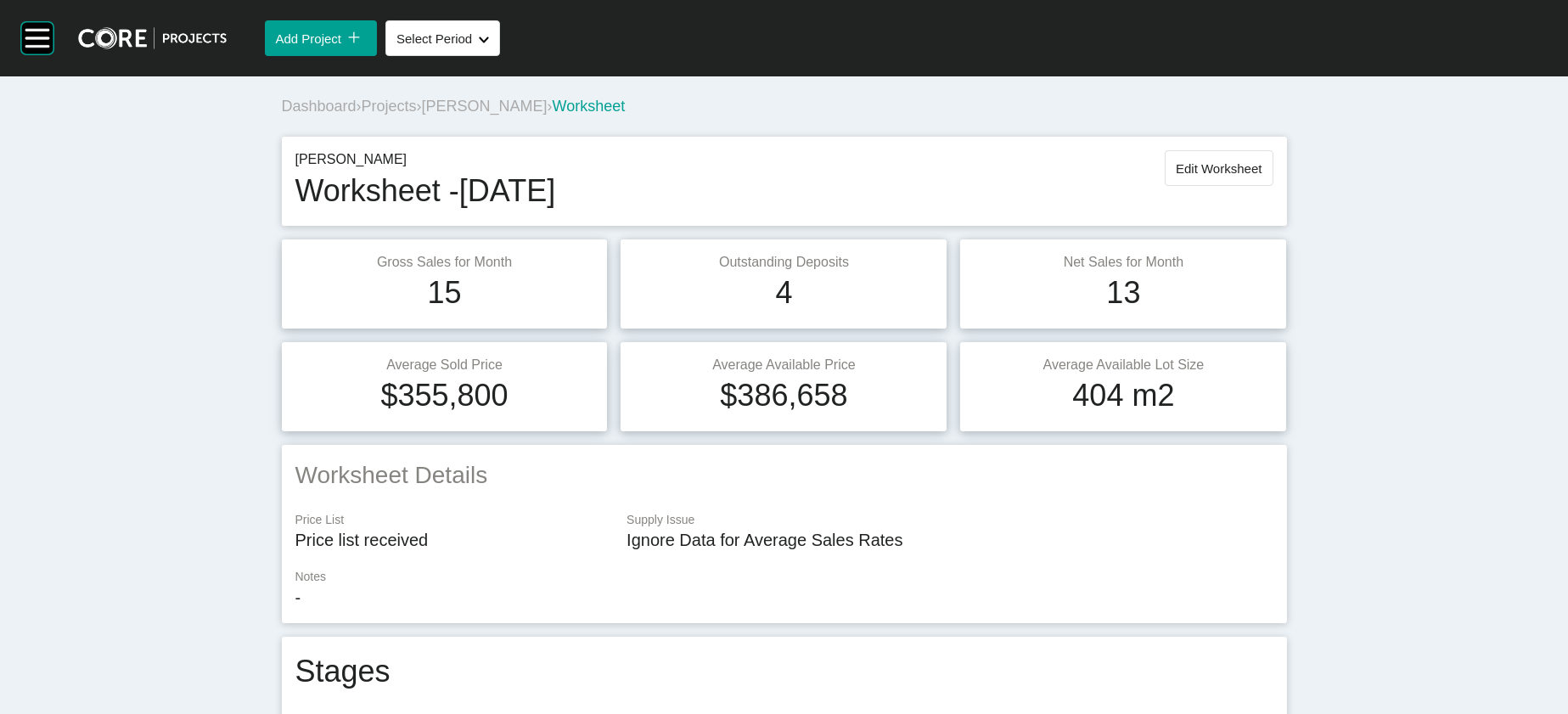
click at [361, 115] on span "Projects" at bounding box center [389, 106] width 55 height 17
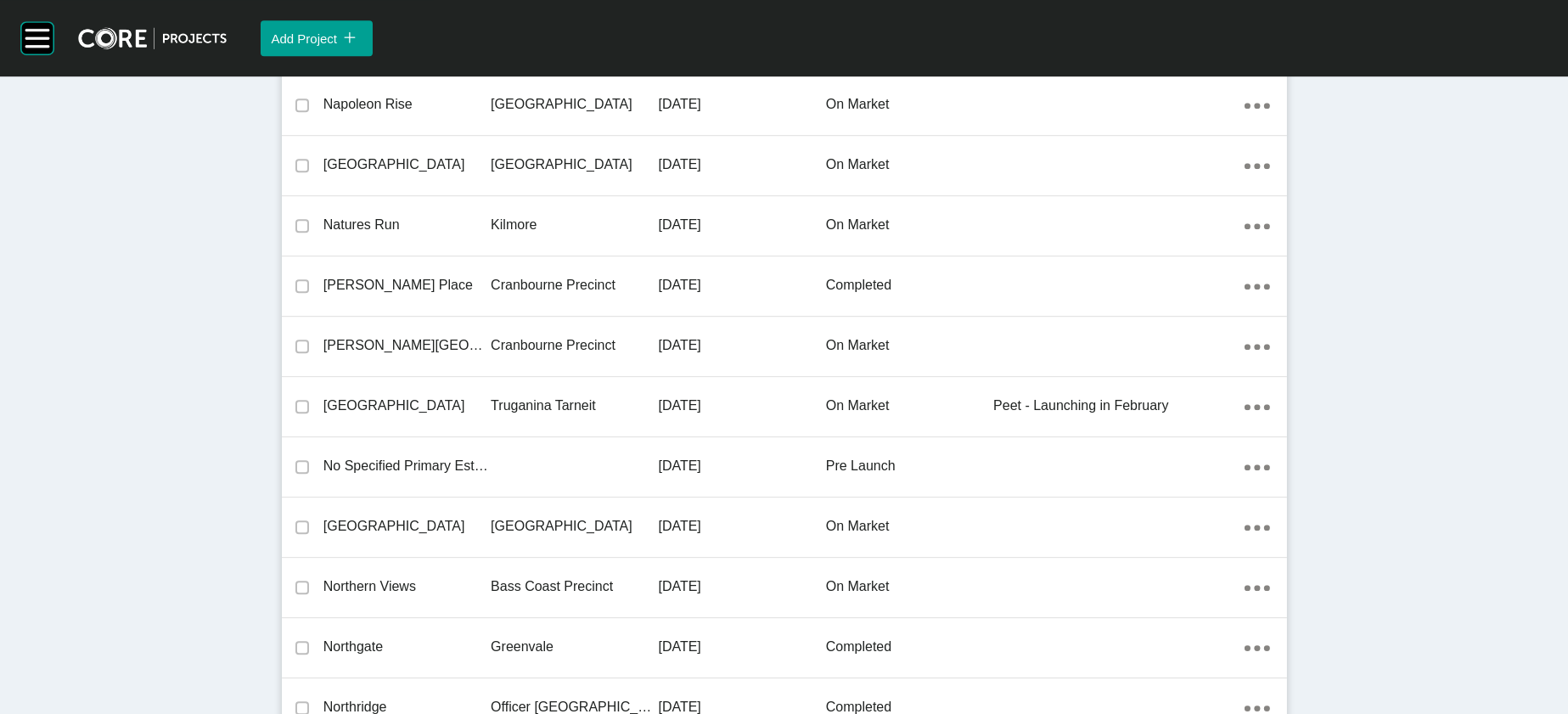
scroll to position [37205, 0]
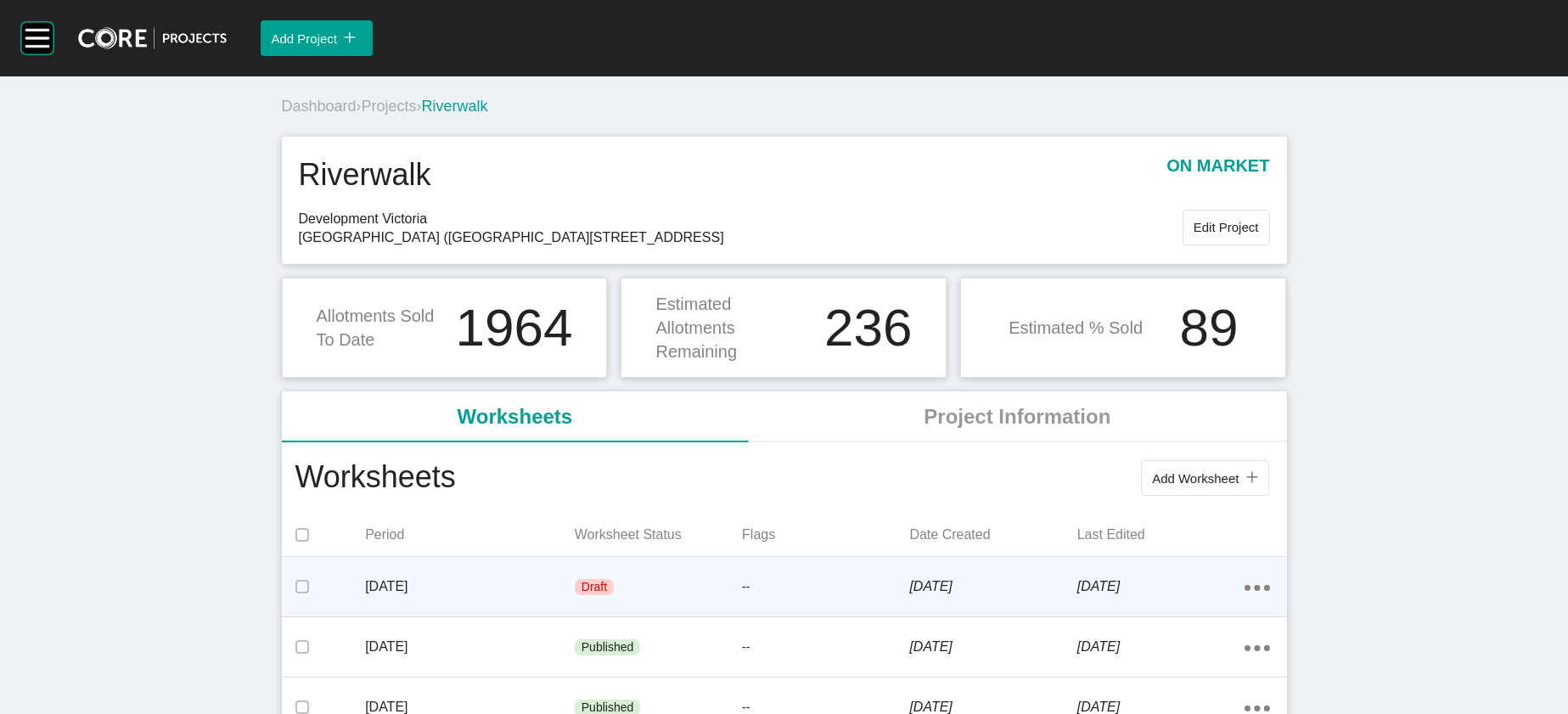
click at [581, 486] on p "Draft" at bounding box center [593, 588] width 26 height 17
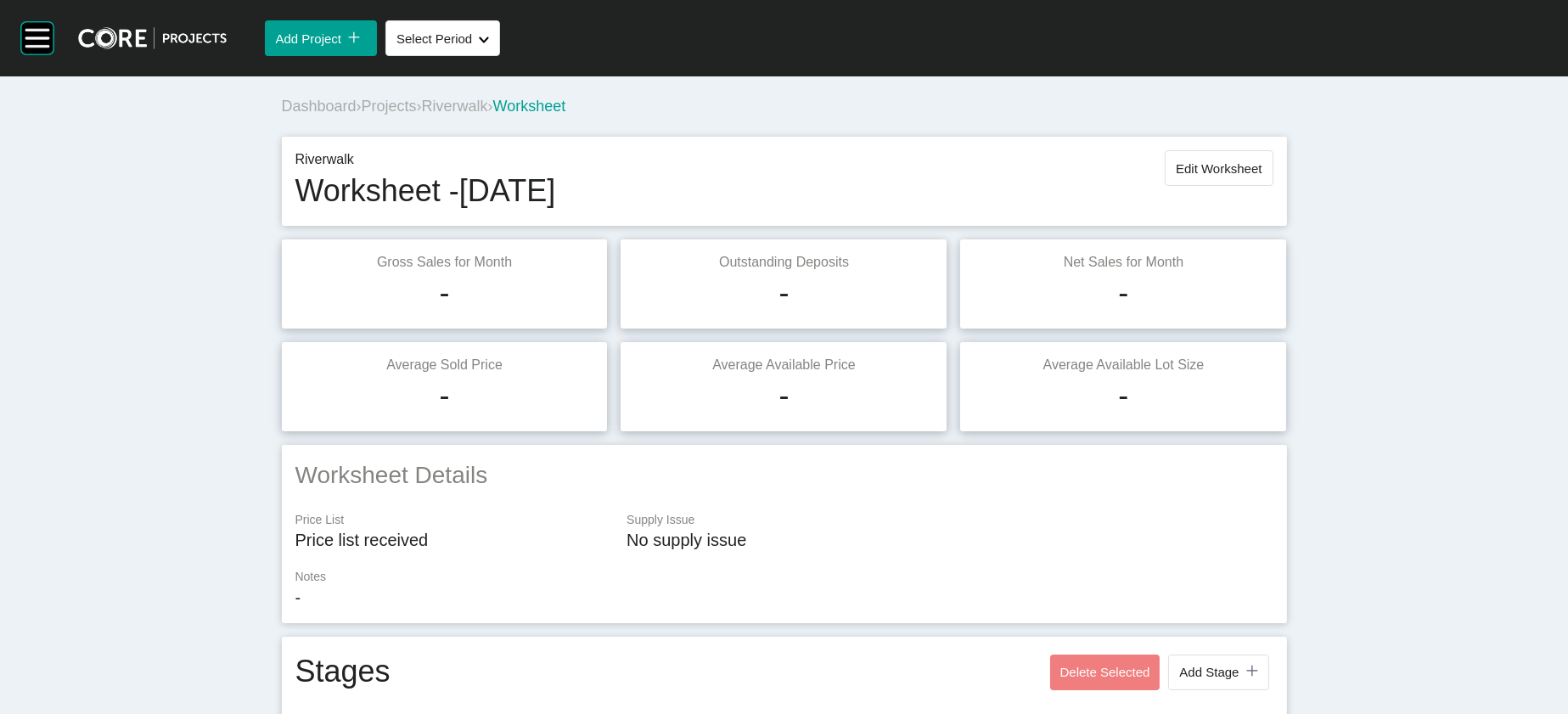
click at [907, 486] on p "Supply Issue" at bounding box center [949, 521] width 646 height 17
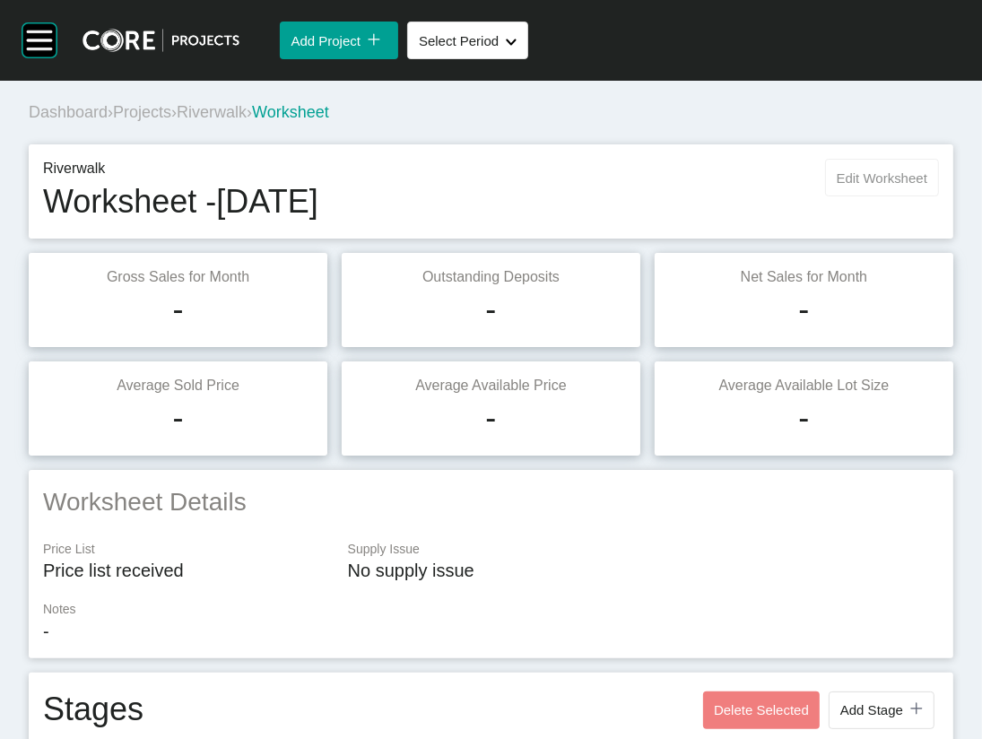
click at [825, 196] on button "Edit Worksheet" at bounding box center [882, 178] width 114 height 38
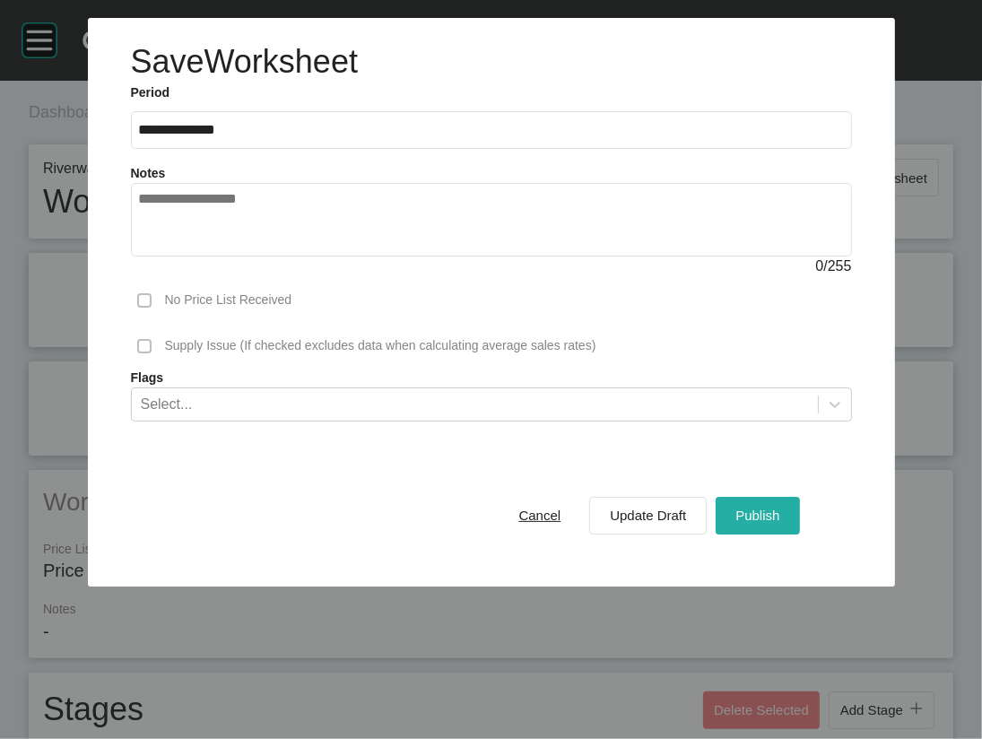
click at [780, 513] on span "Publish" at bounding box center [758, 515] width 44 height 15
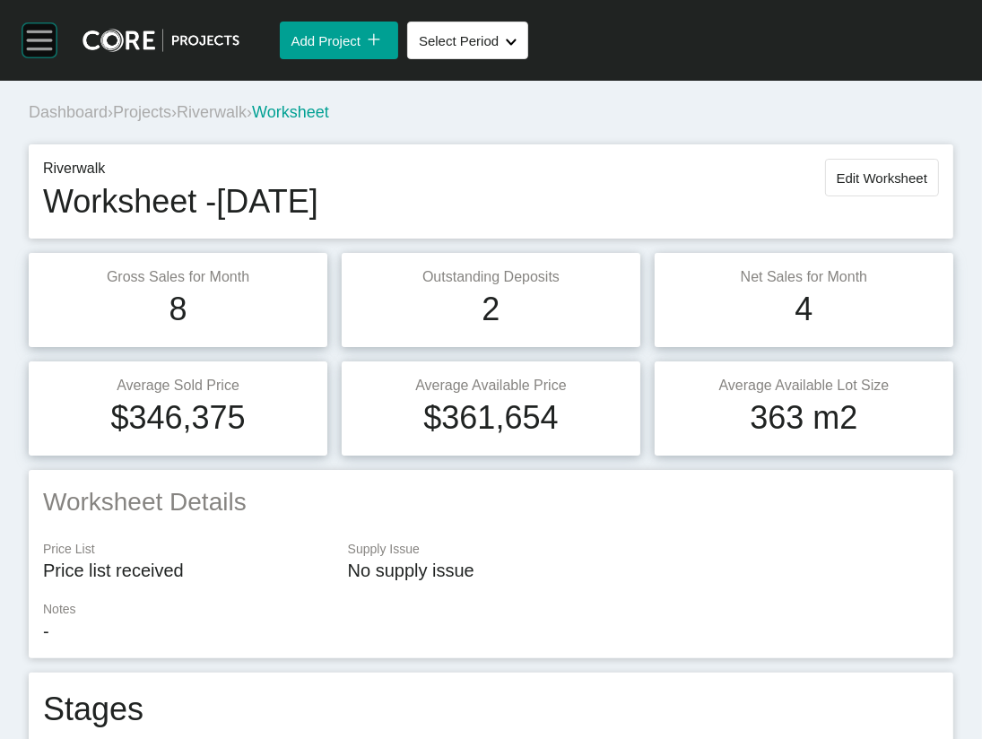
click at [50, 41] on rect at bounding box center [39, 40] width 25 height 2
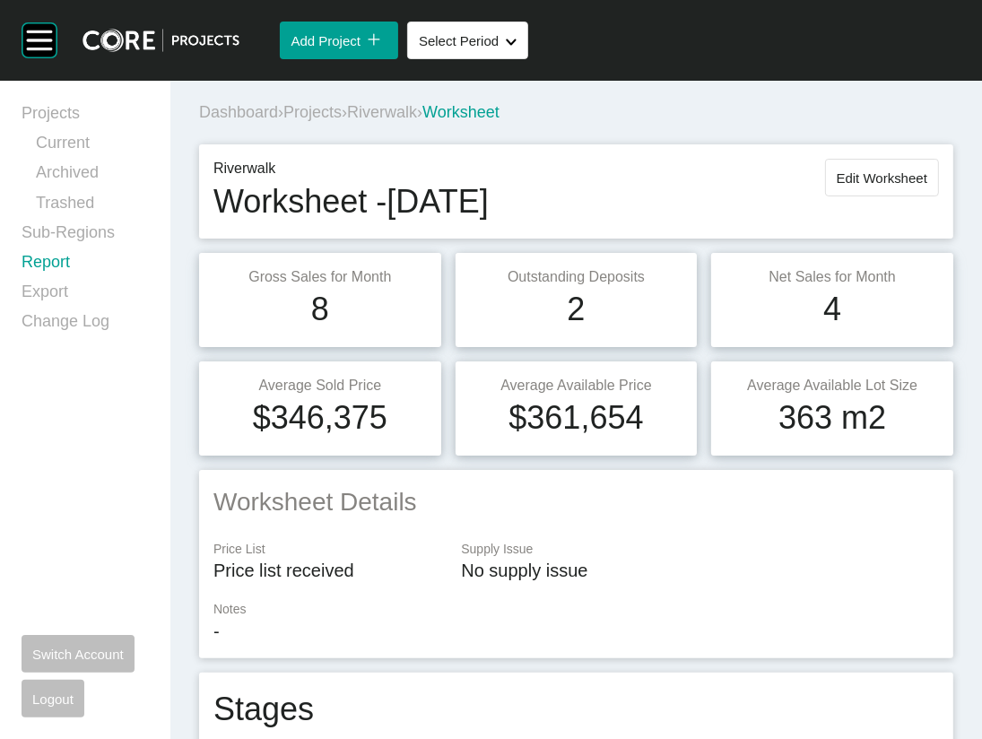
click at [72, 281] on link "Report" at bounding box center [85, 266] width 127 height 30
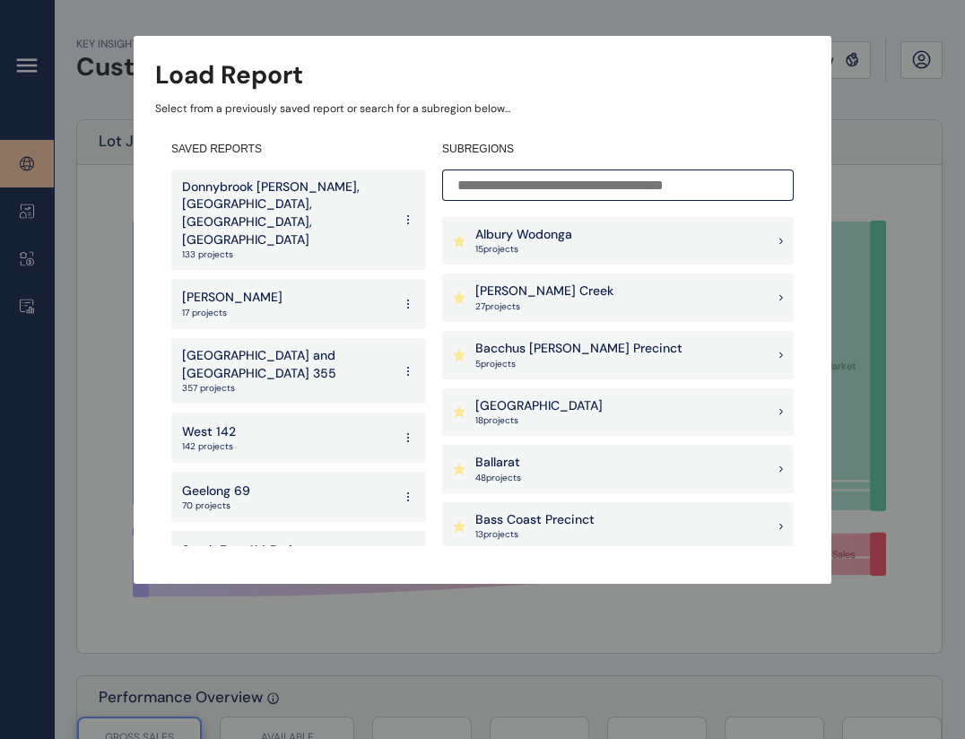
click at [494, 180] on input at bounding box center [618, 185] width 352 height 31
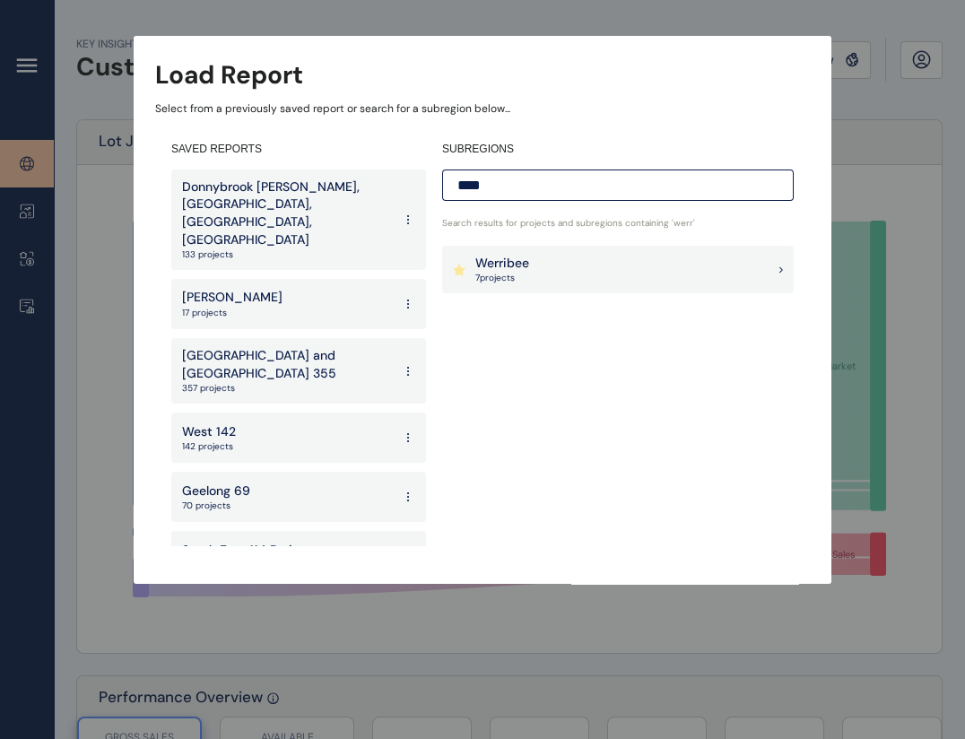
type input "****"
click at [508, 257] on p "Werribee" at bounding box center [502, 264] width 54 height 18
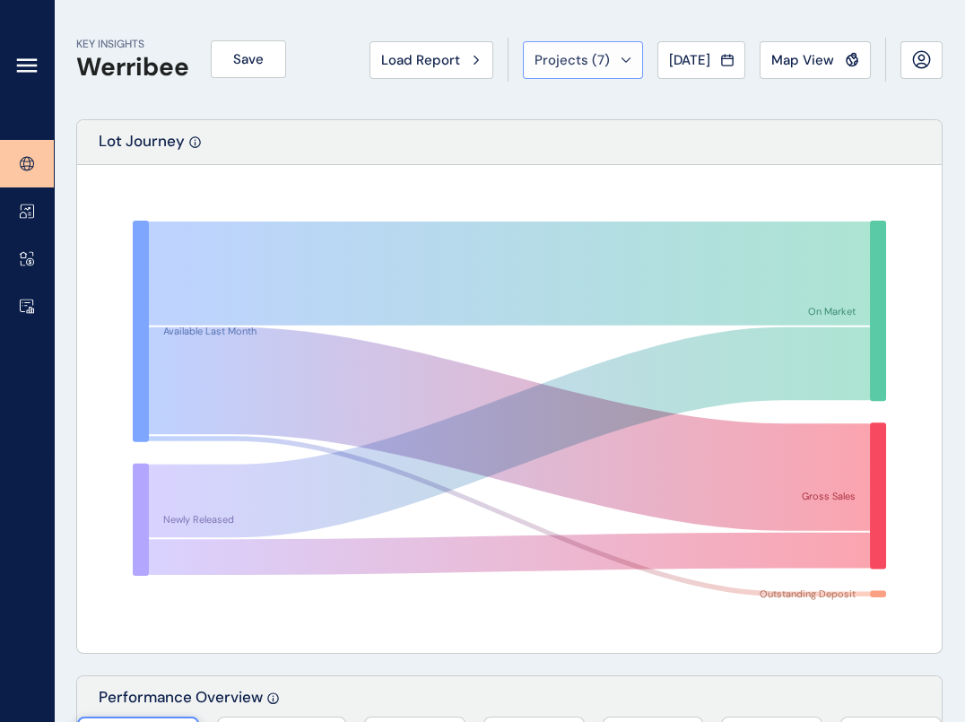
click at [584, 69] on div "Projects ( 7 )" at bounding box center [583, 60] width 97 height 18
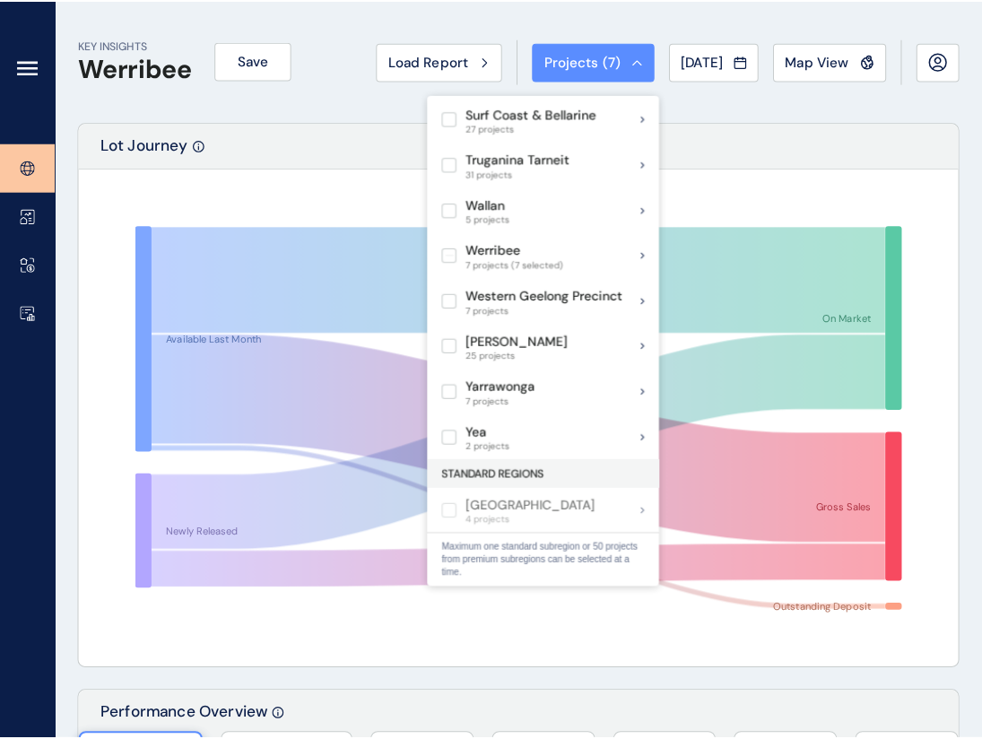
scroll to position [1678, 0]
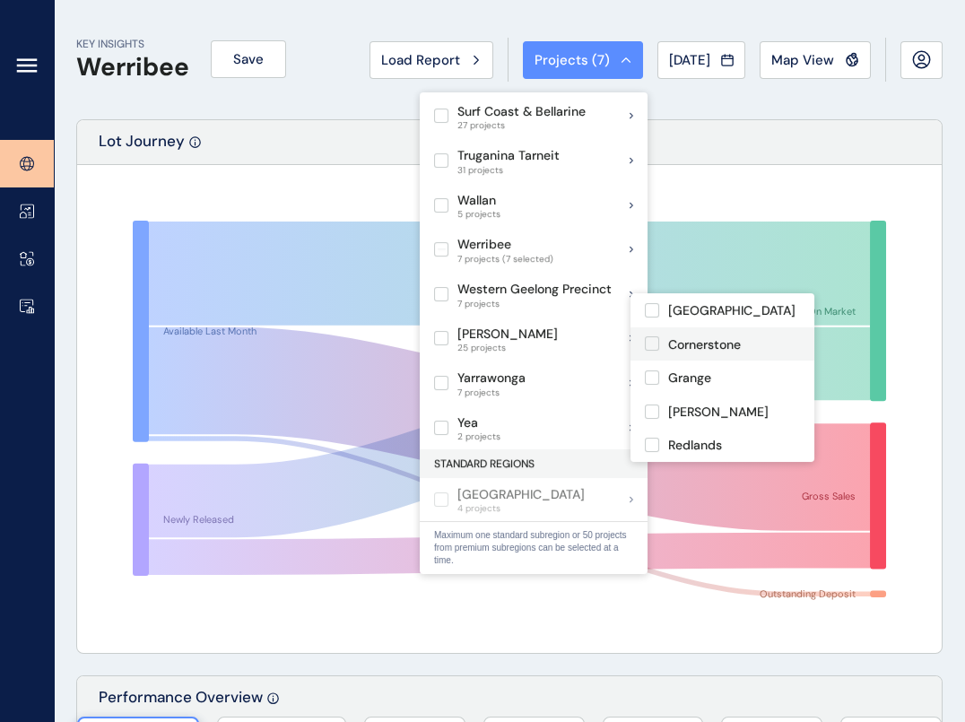
click at [657, 351] on label at bounding box center [652, 343] width 14 height 14
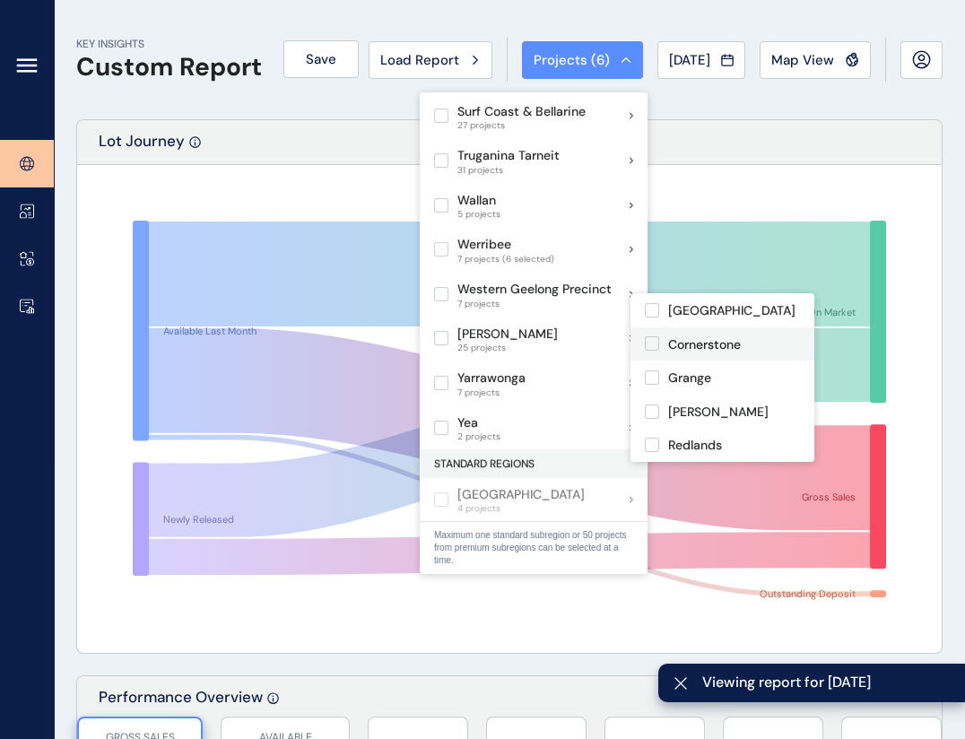
click at [657, 351] on label at bounding box center [652, 343] width 14 height 14
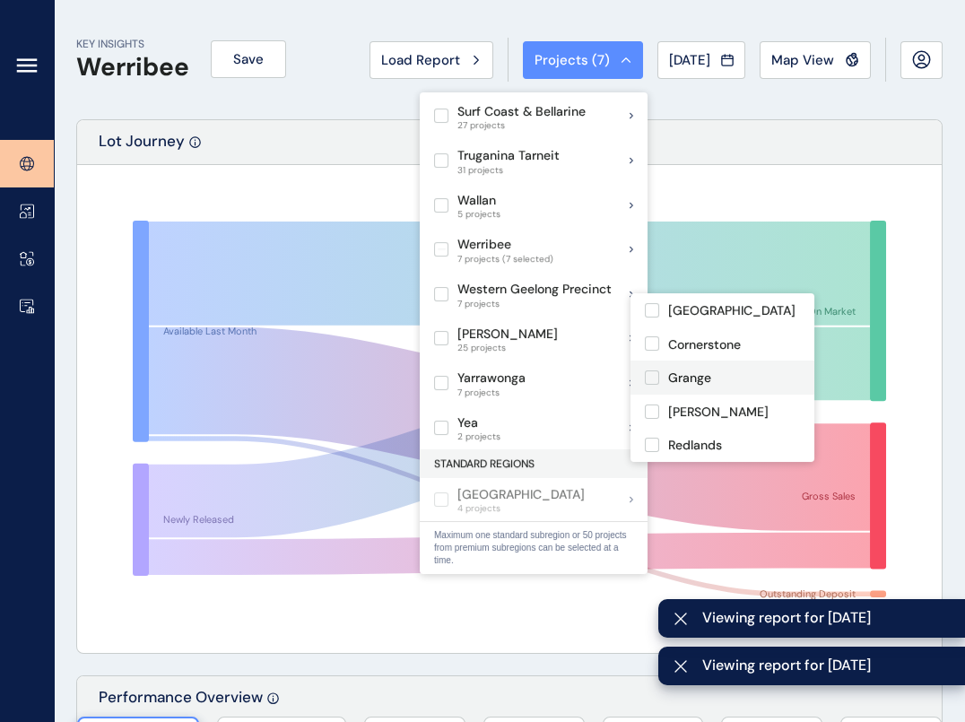
click at [652, 382] on label at bounding box center [652, 377] width 14 height 14
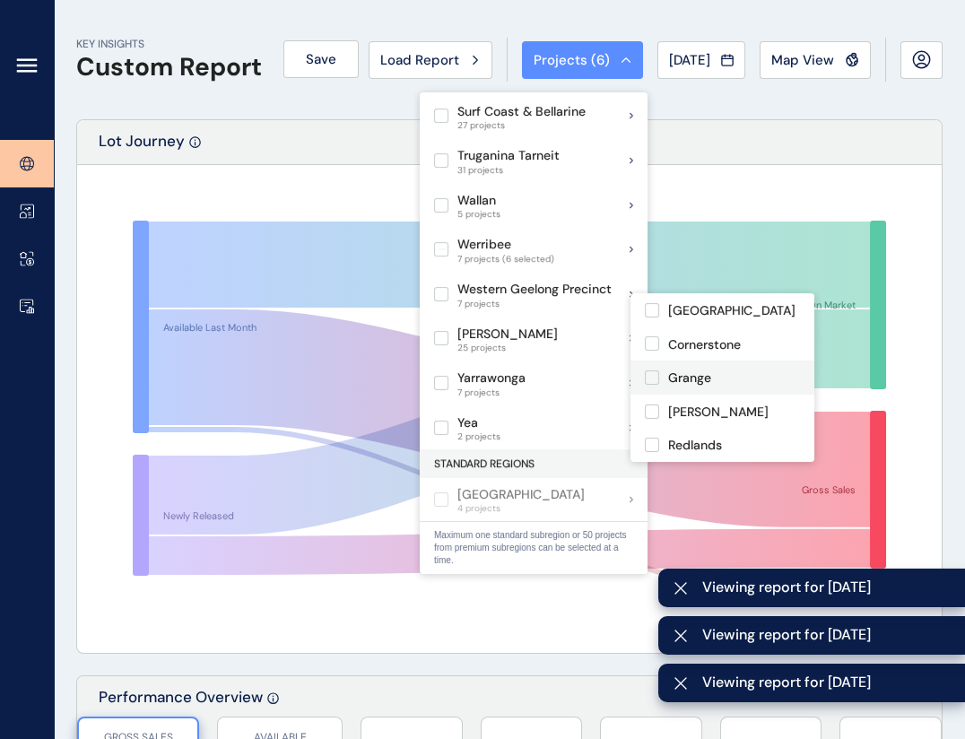
click at [652, 382] on label at bounding box center [652, 377] width 14 height 14
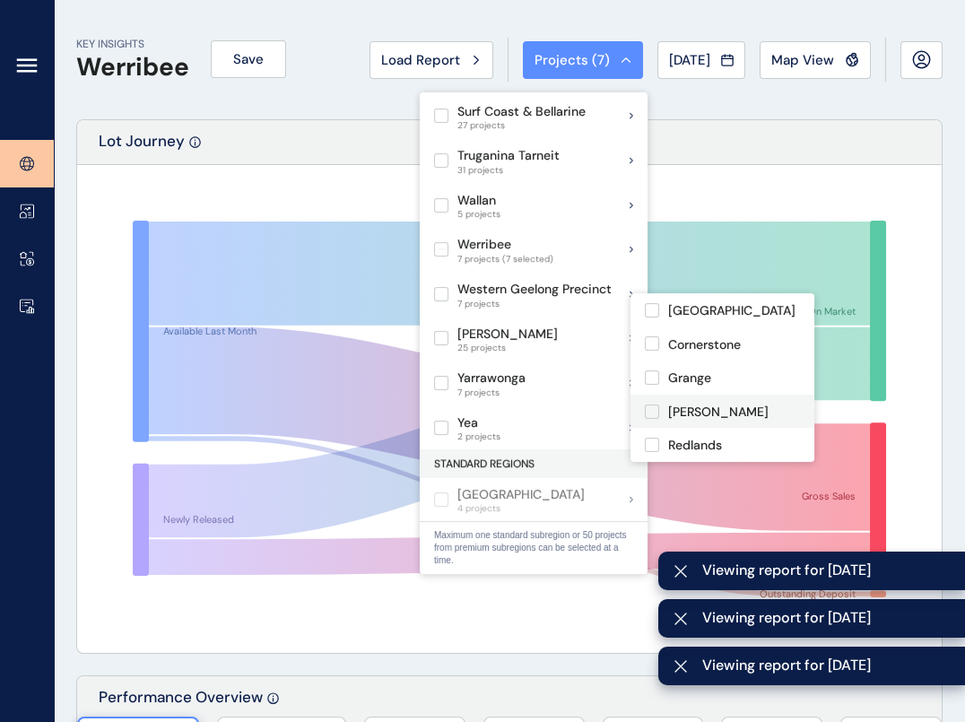
click at [652, 419] on label at bounding box center [652, 412] width 14 height 14
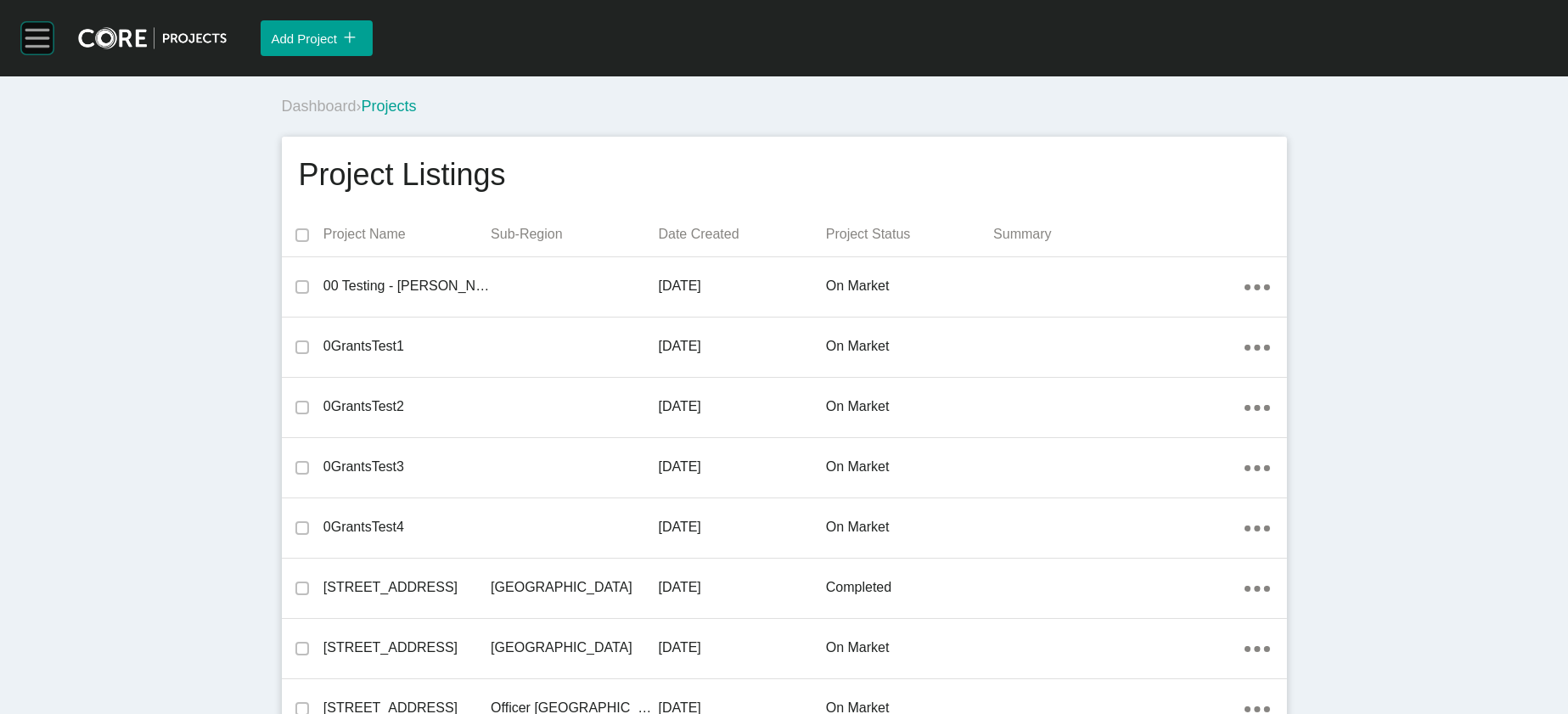
click at [33, 41] on rect at bounding box center [37, 38] width 32 height 32
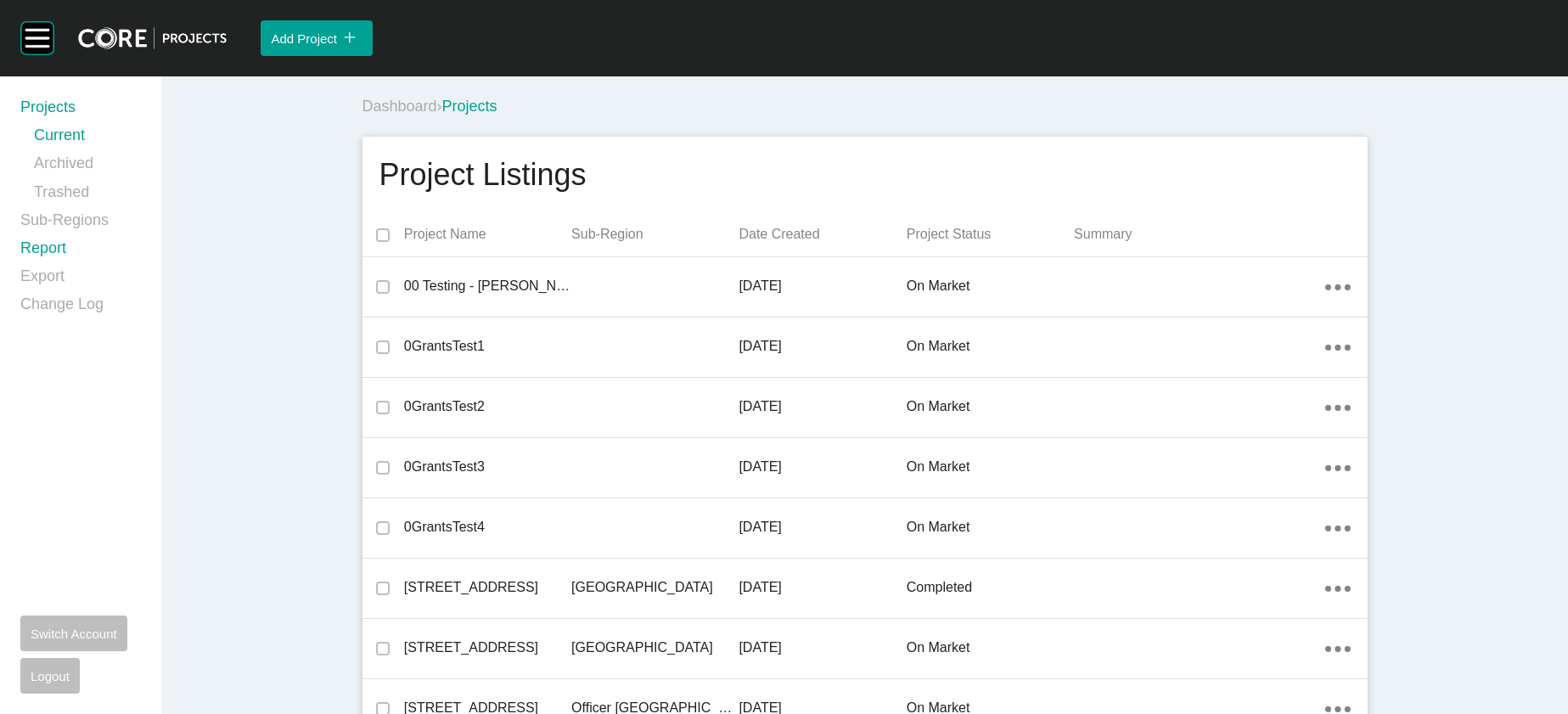
click at [68, 266] on link "Report" at bounding box center [80, 252] width 120 height 28
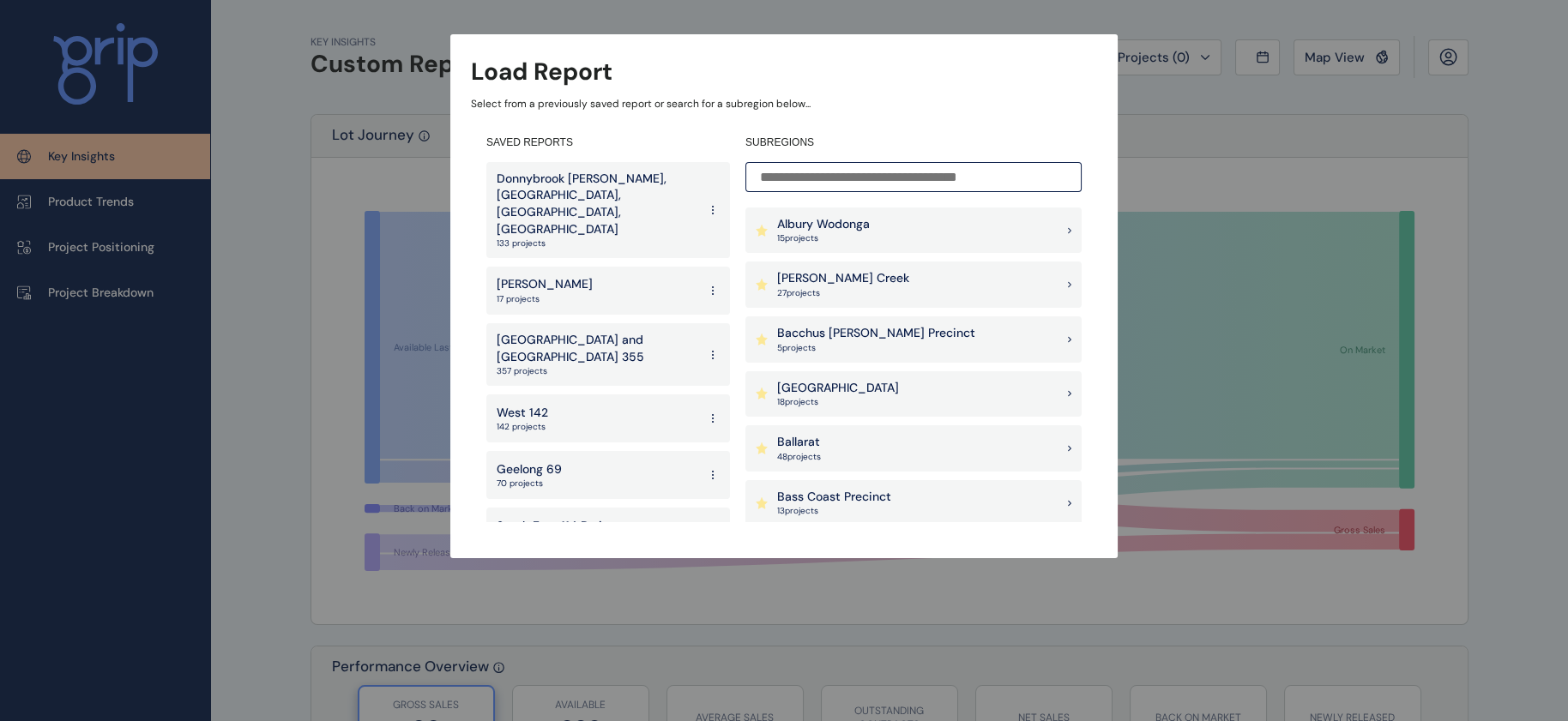
click at [890, 179] on input at bounding box center [914, 177] width 337 height 30
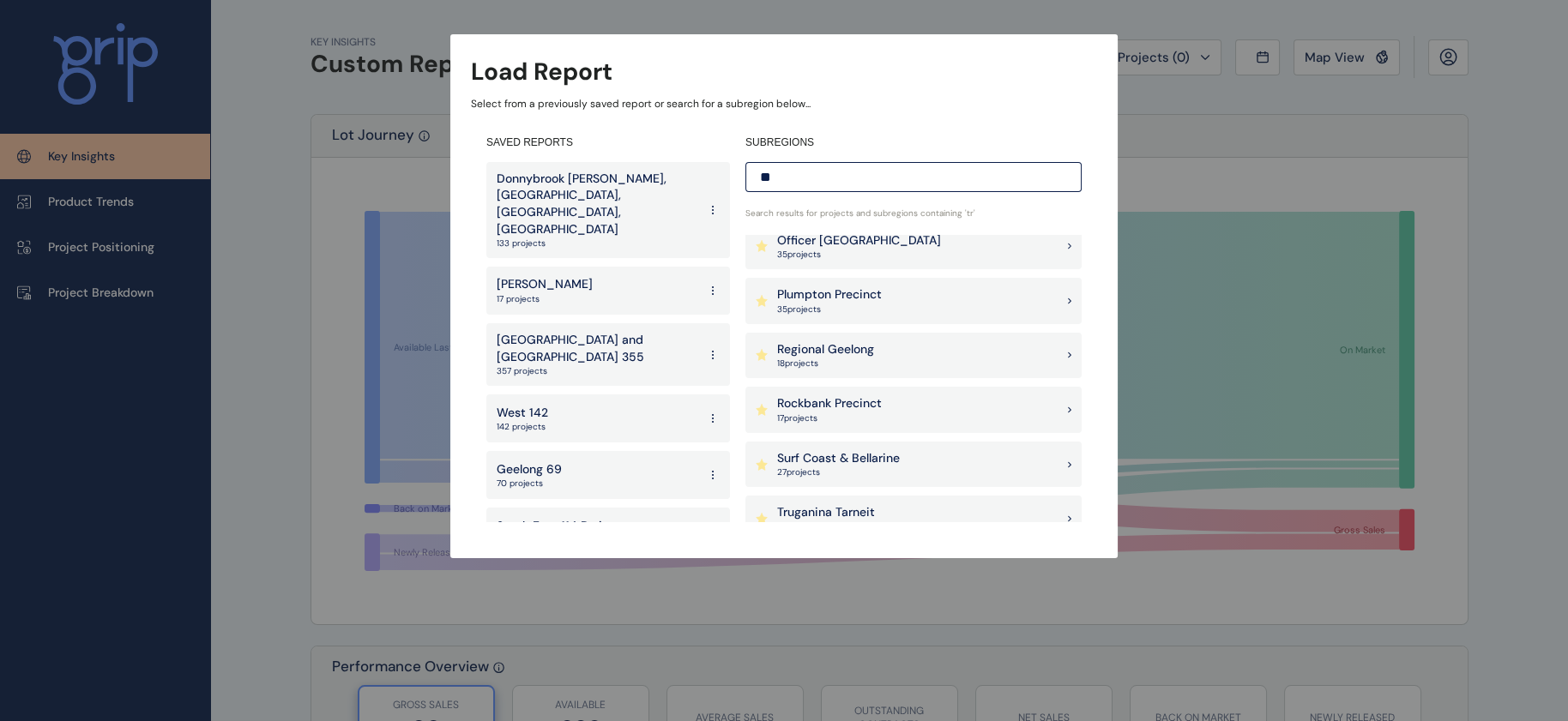
scroll to position [739, 0]
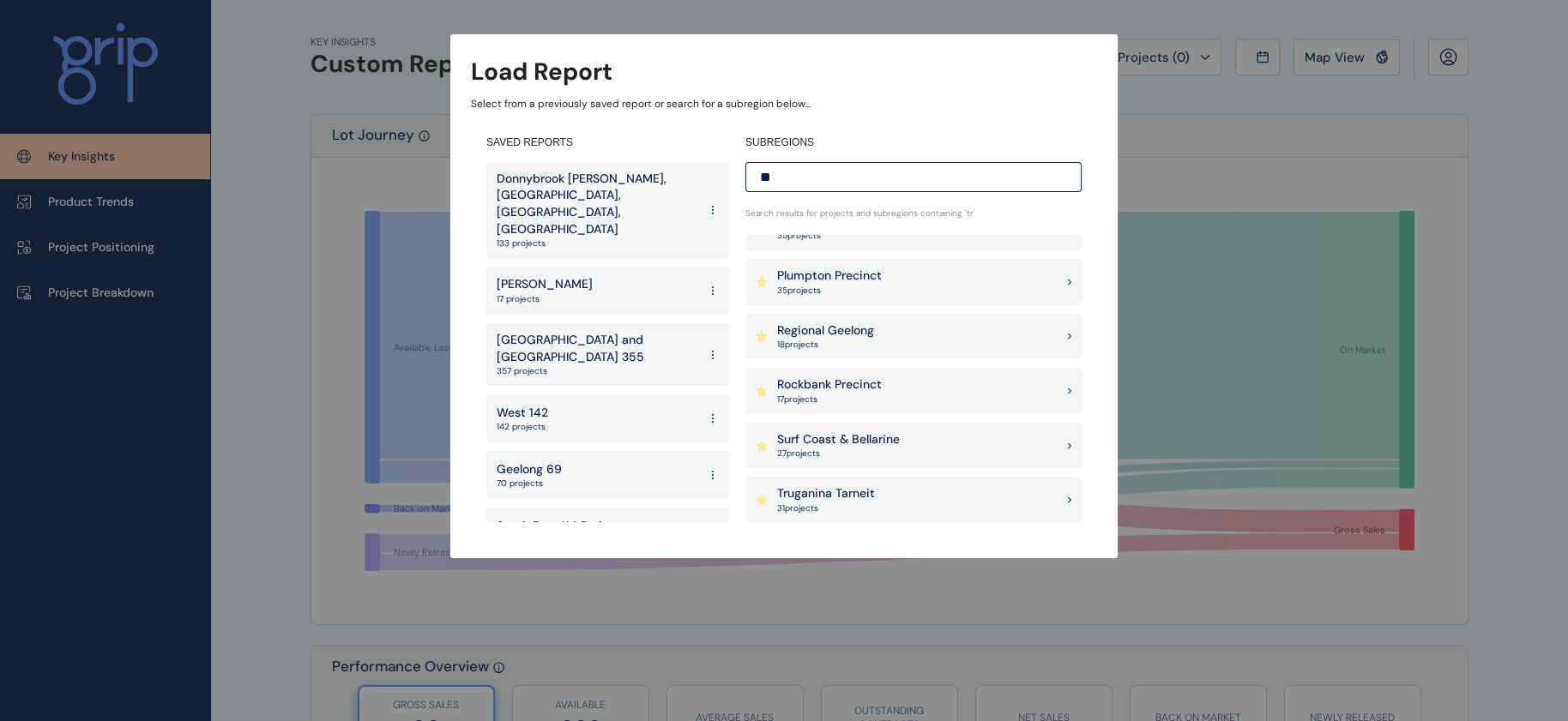
type input "**"
click at [926, 502] on div "Truganina Tarneit 31 project s" at bounding box center [914, 500] width 337 height 46
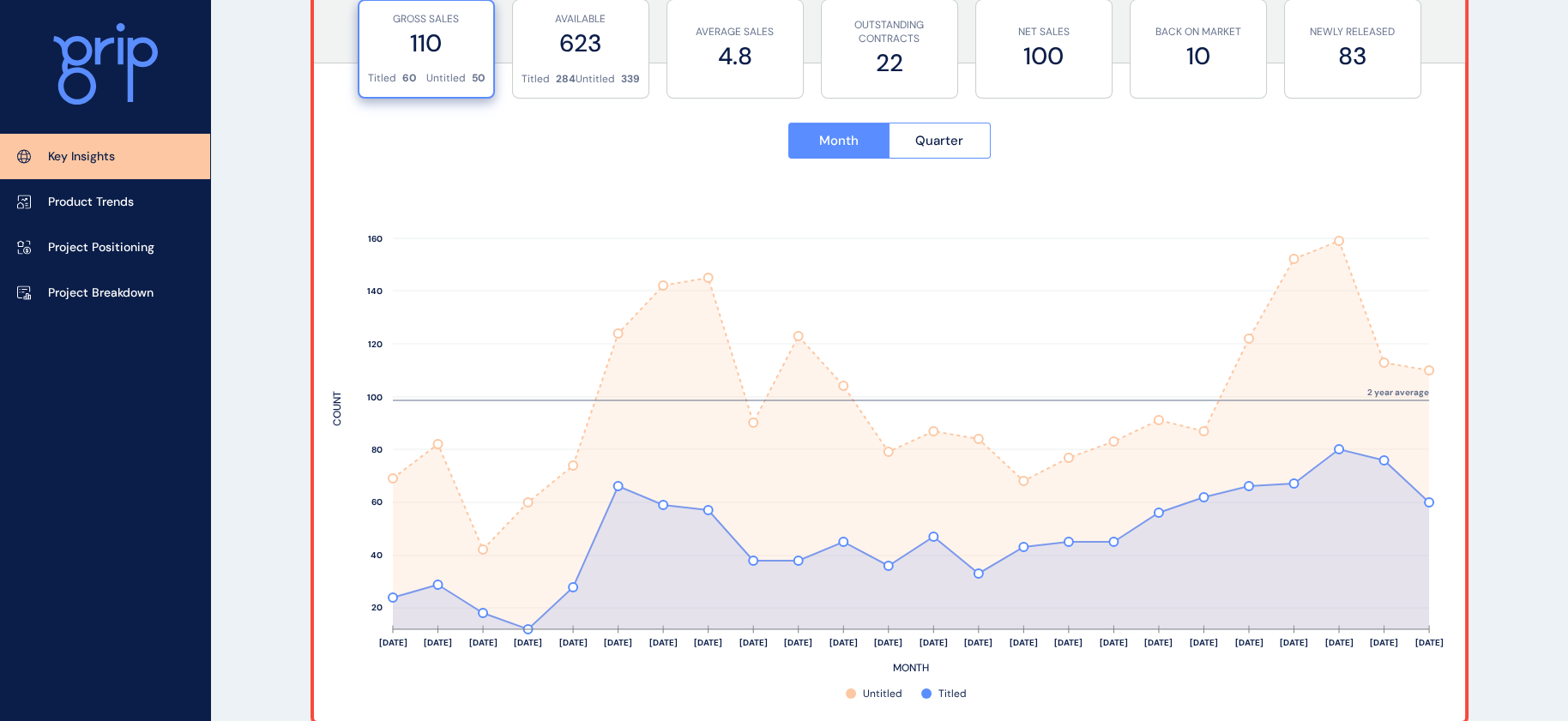
scroll to position [667, 0]
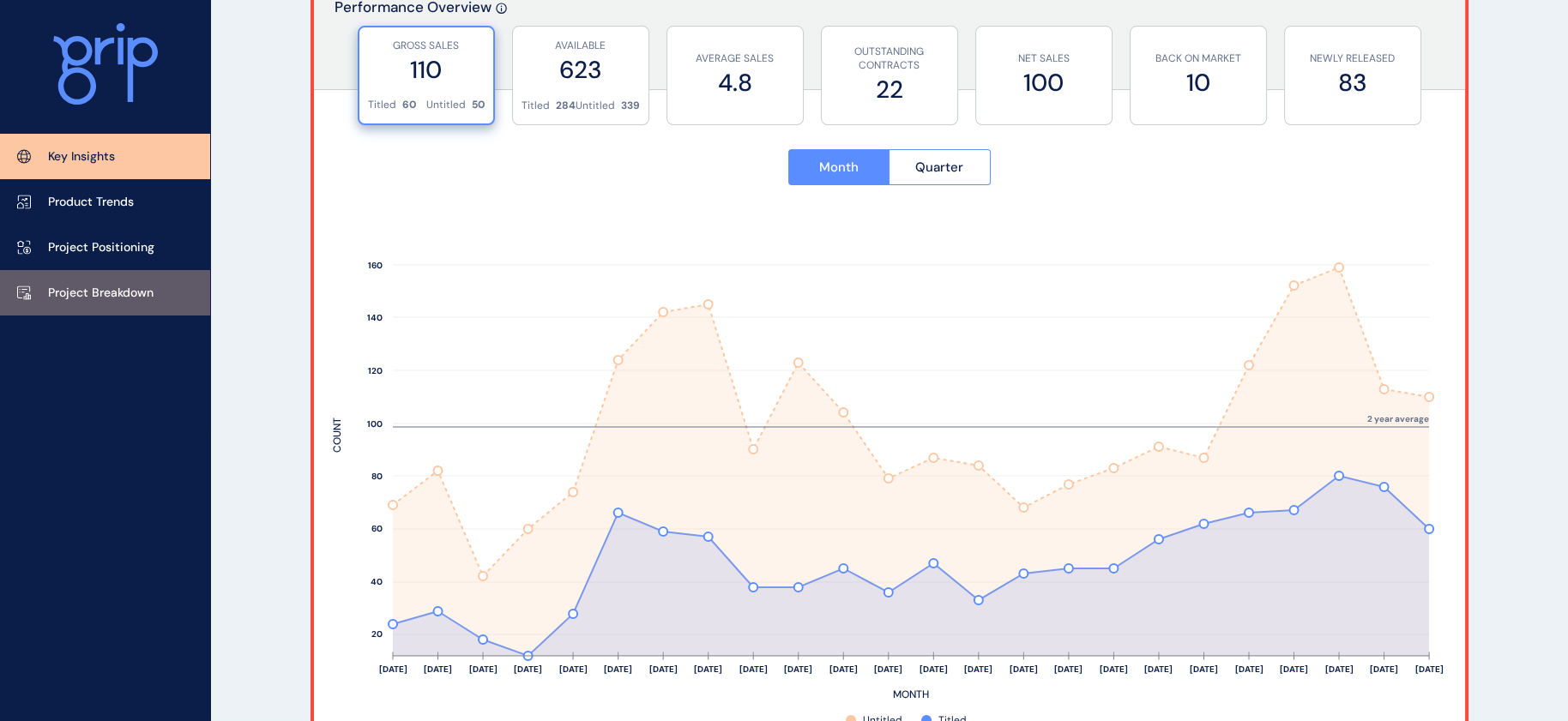
click at [127, 293] on p "Project Breakdown" at bounding box center [100, 294] width 105 height 17
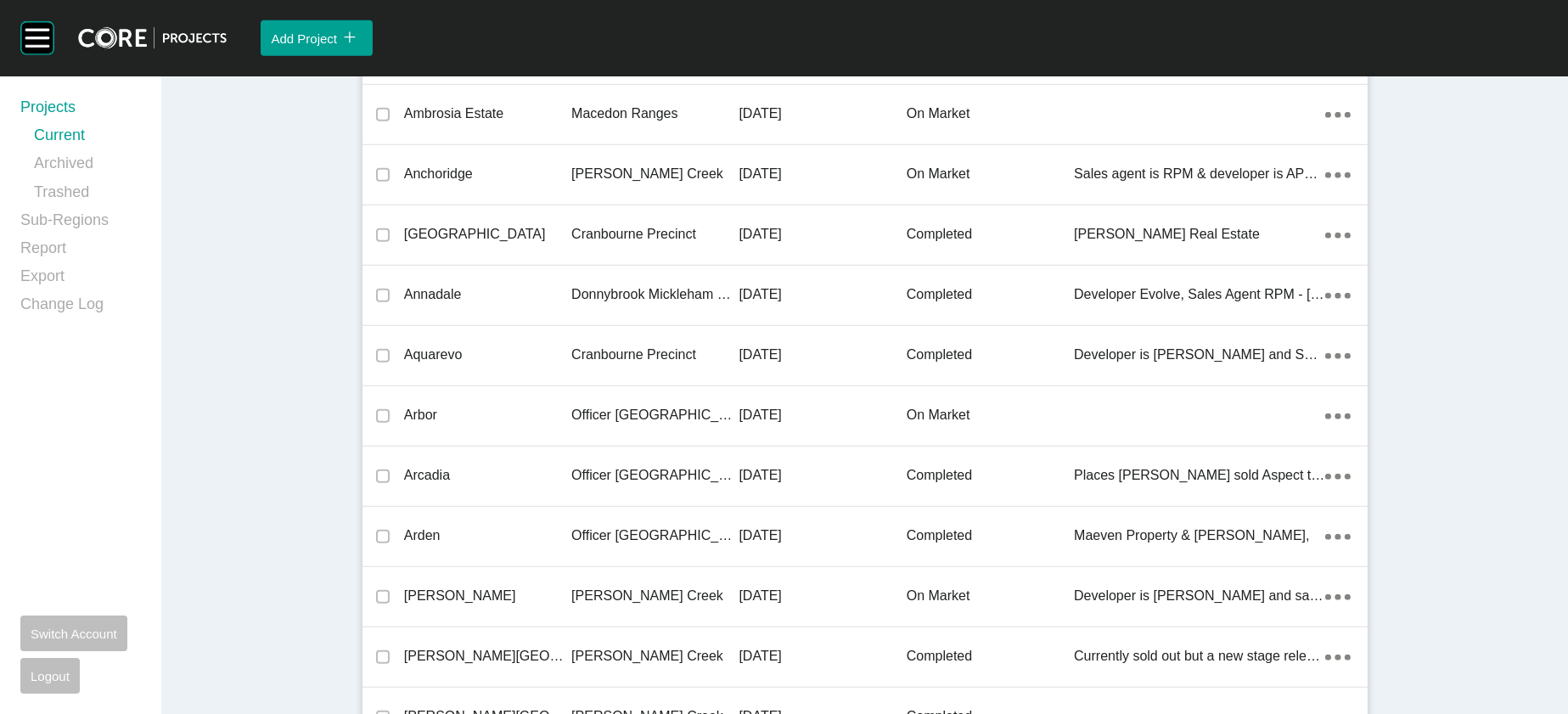
scroll to position [1880, 0]
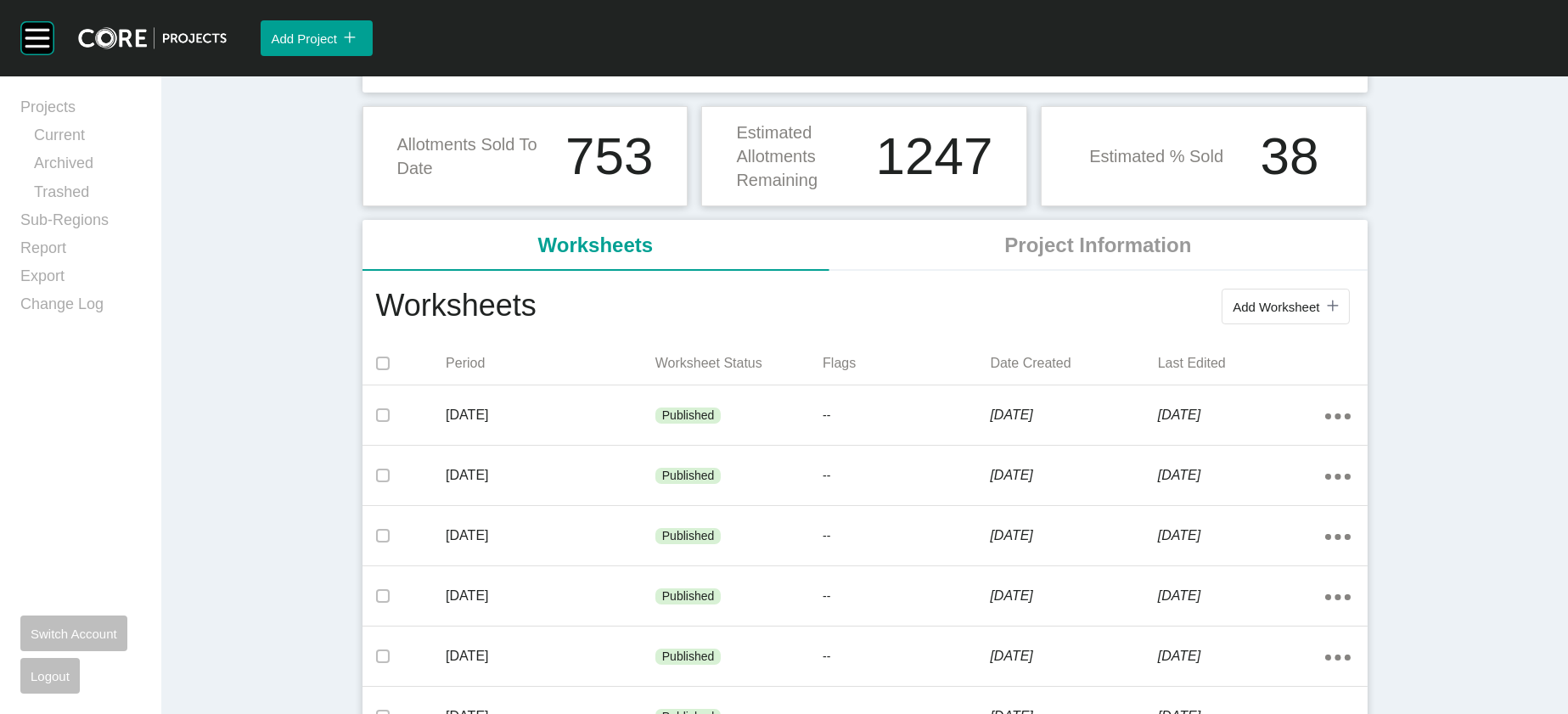
scroll to position [241, 0]
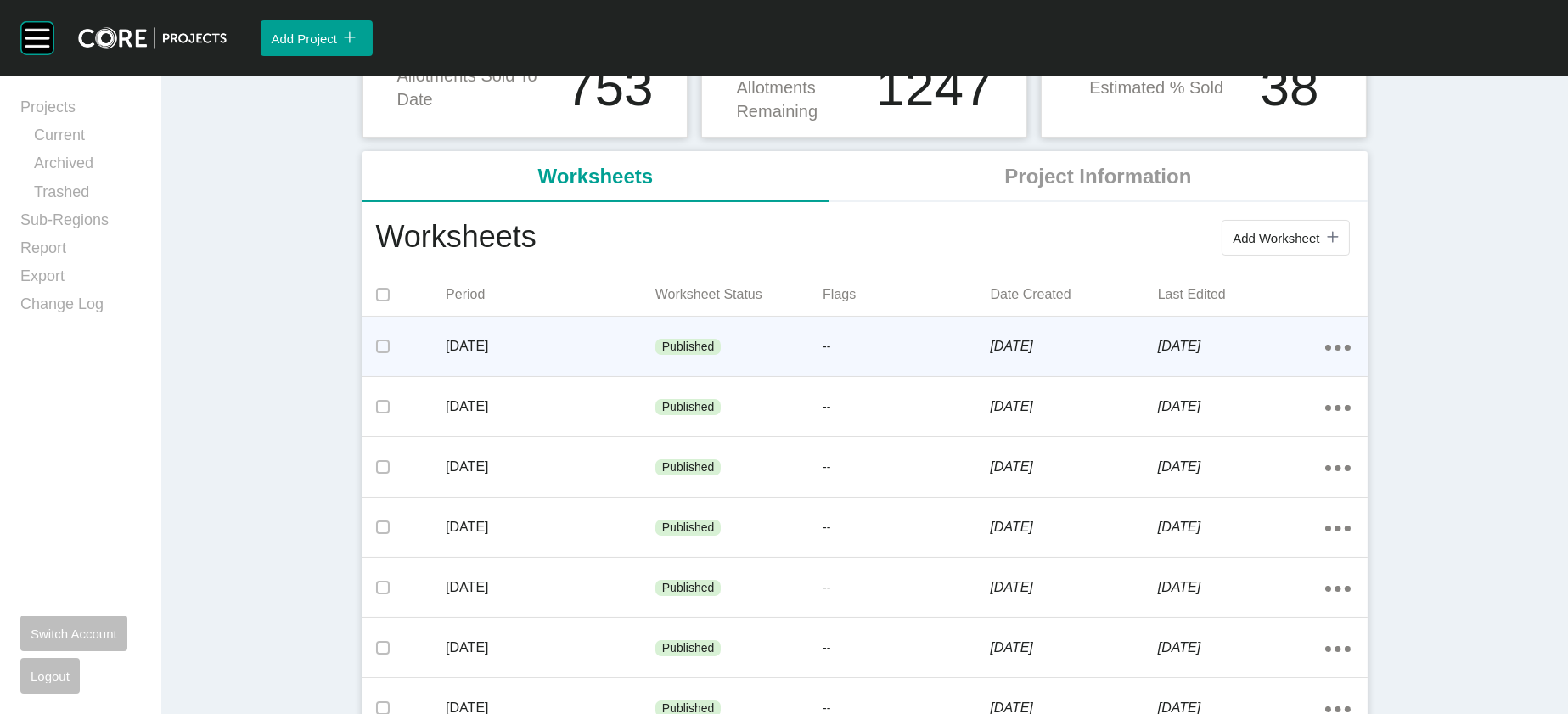
click at [1325, 356] on p "1 October 2025" at bounding box center [1242, 347] width 167 height 19
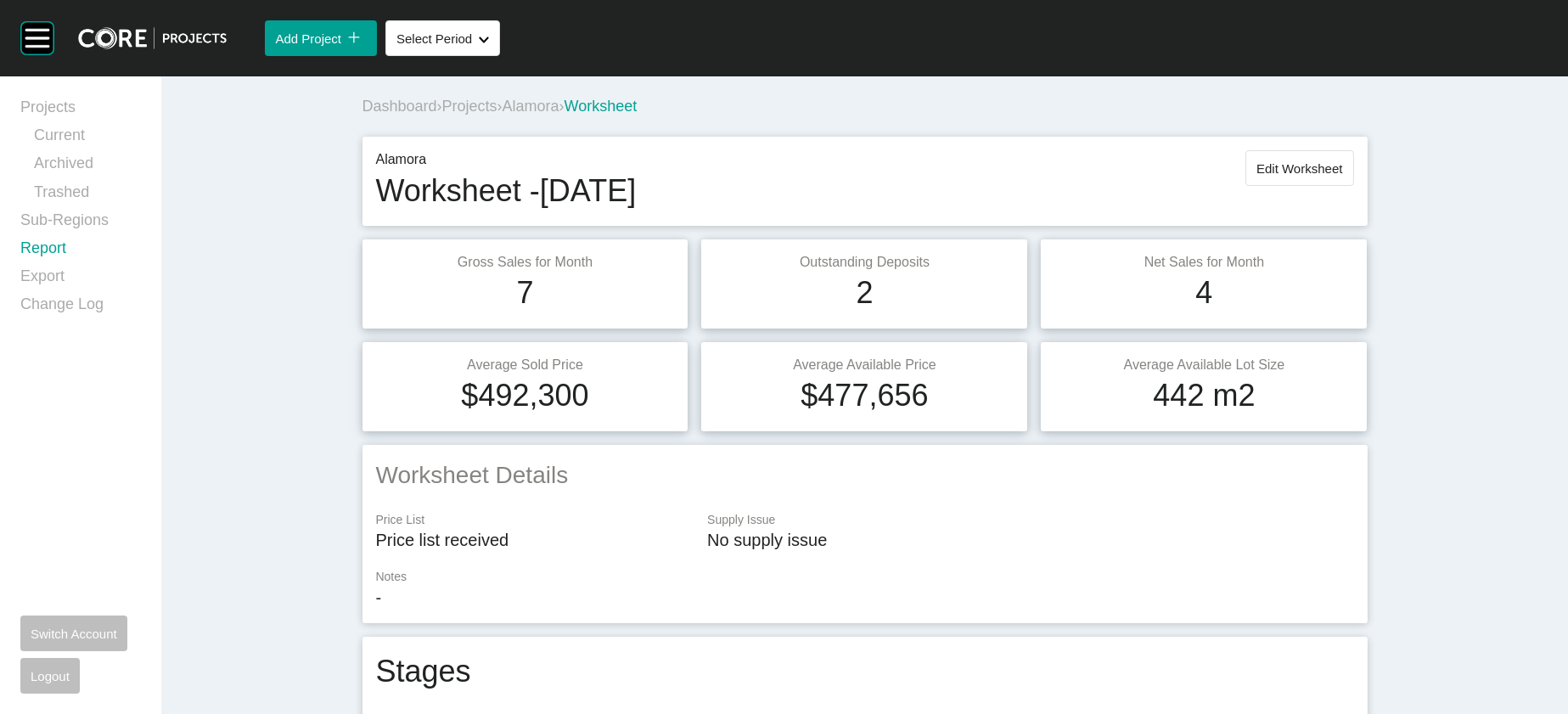
click at [97, 266] on link "Report" at bounding box center [80, 252] width 120 height 28
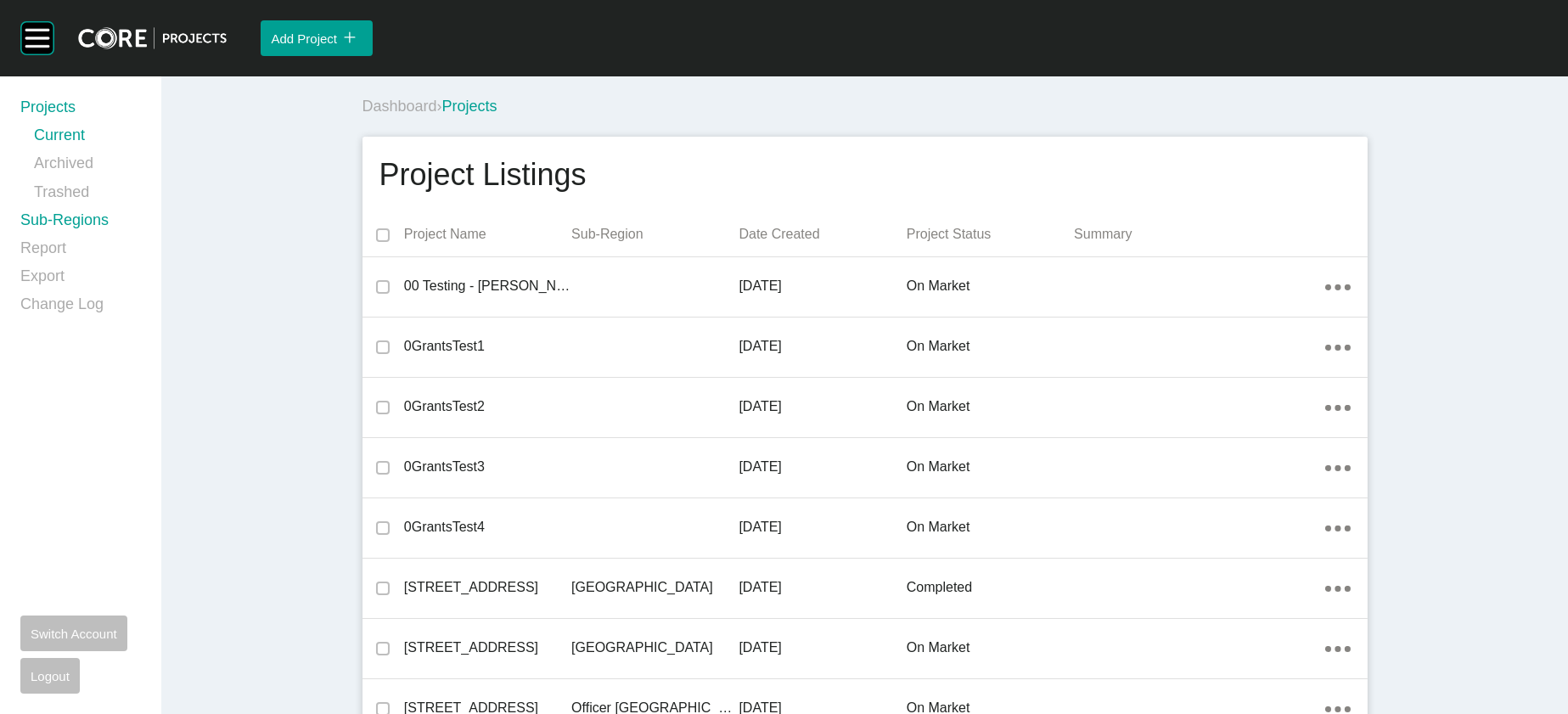
click at [128, 238] on link "Sub-Regions" at bounding box center [80, 224] width 120 height 28
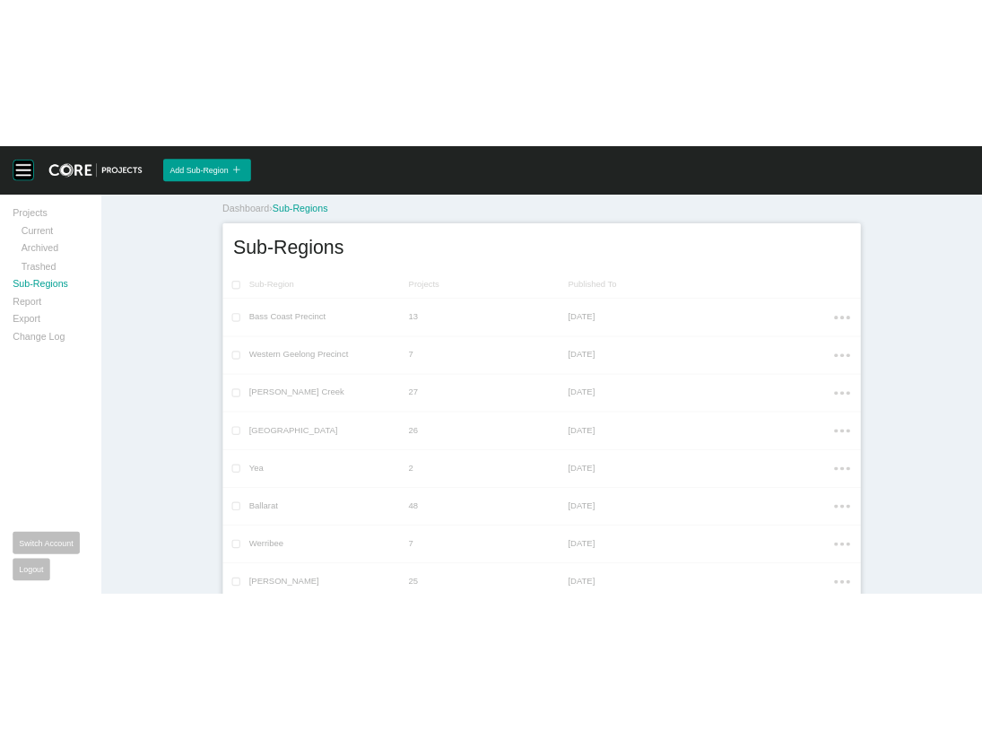
scroll to position [1967, 0]
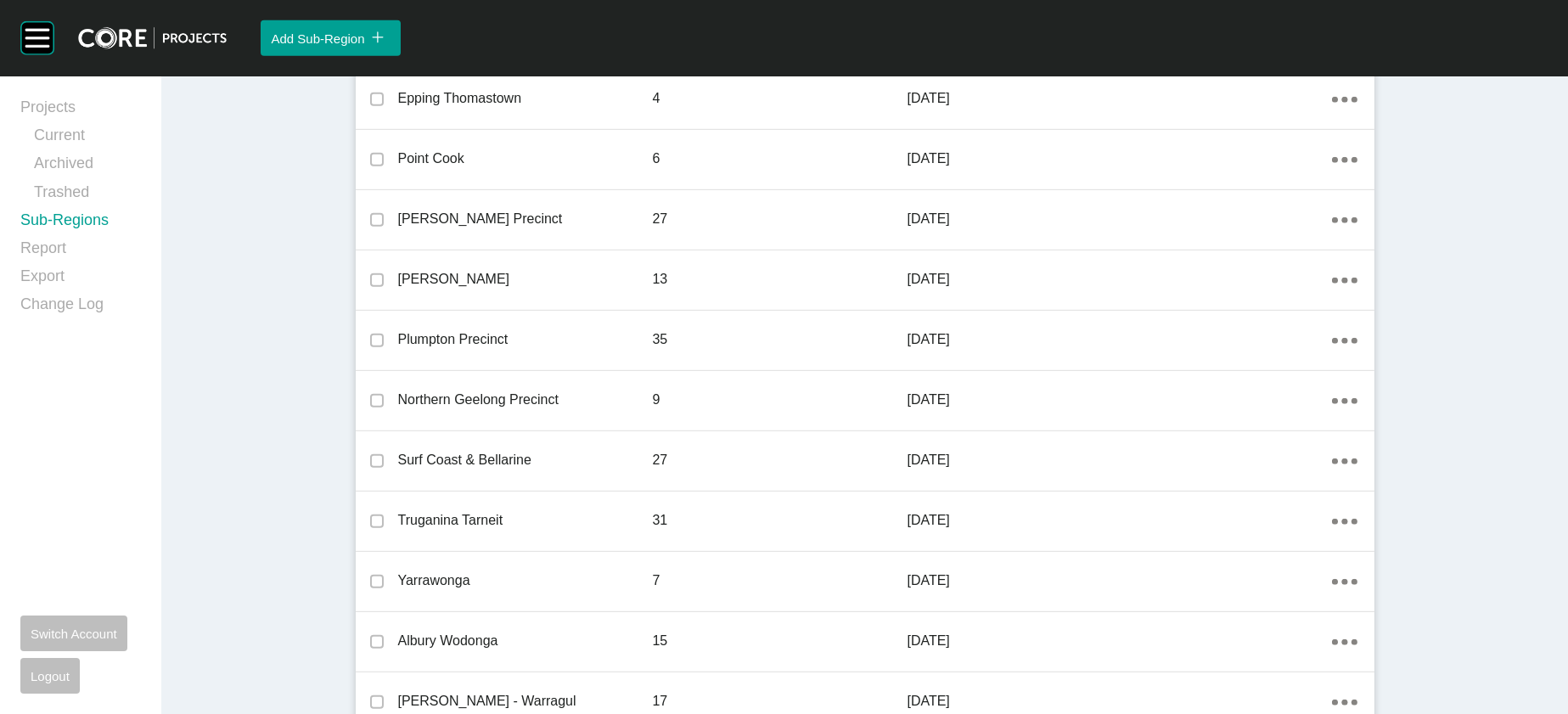
drag, startPoint x: 1401, startPoint y: 366, endPoint x: 1351, endPoint y: 354, distance: 51.4
click at [1359, 355] on link "Edit" at bounding box center [1375, 357] width 45 height 26
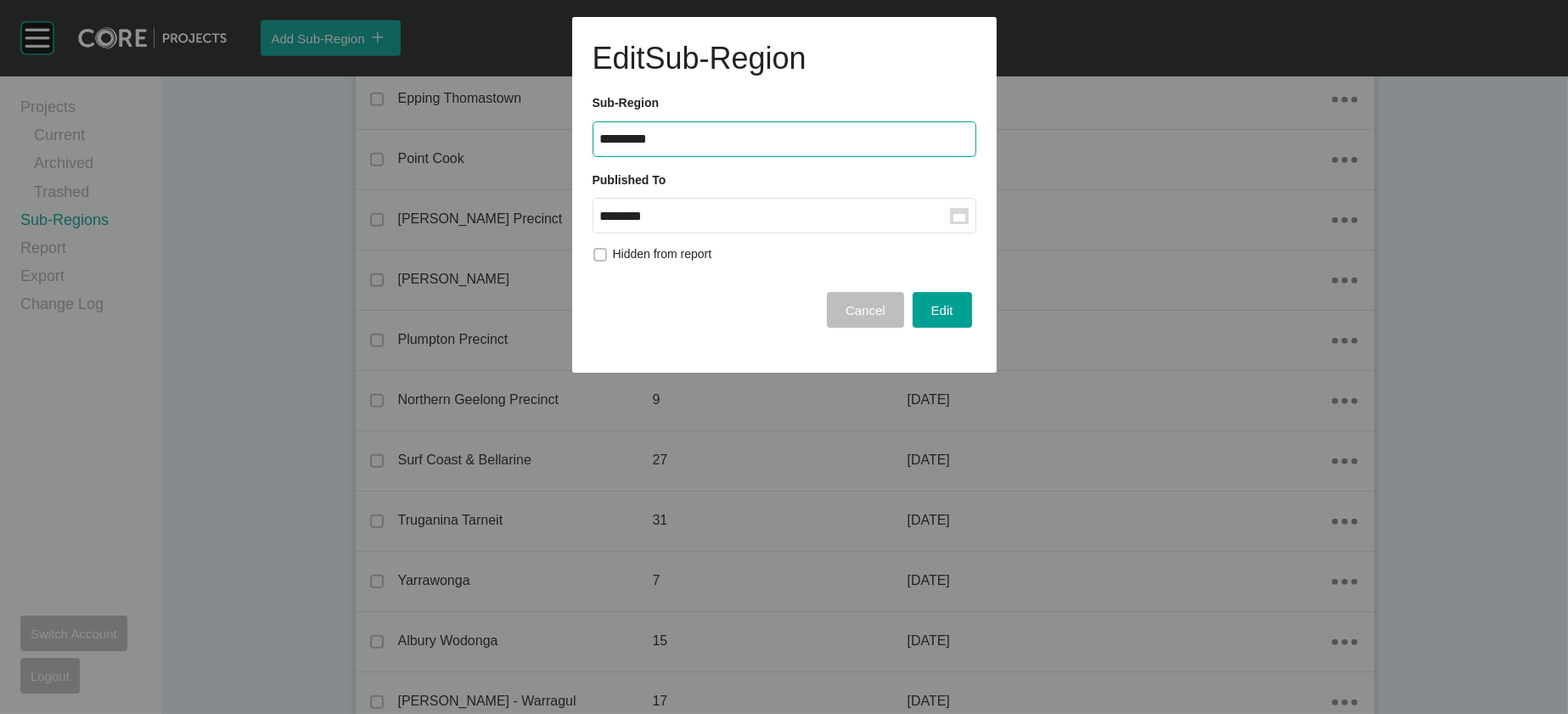
click at [903, 234] on label "******** Group Created with Sketch." at bounding box center [784, 216] width 383 height 36
click at [903, 223] on input "********" at bounding box center [775, 216] width 350 height 14
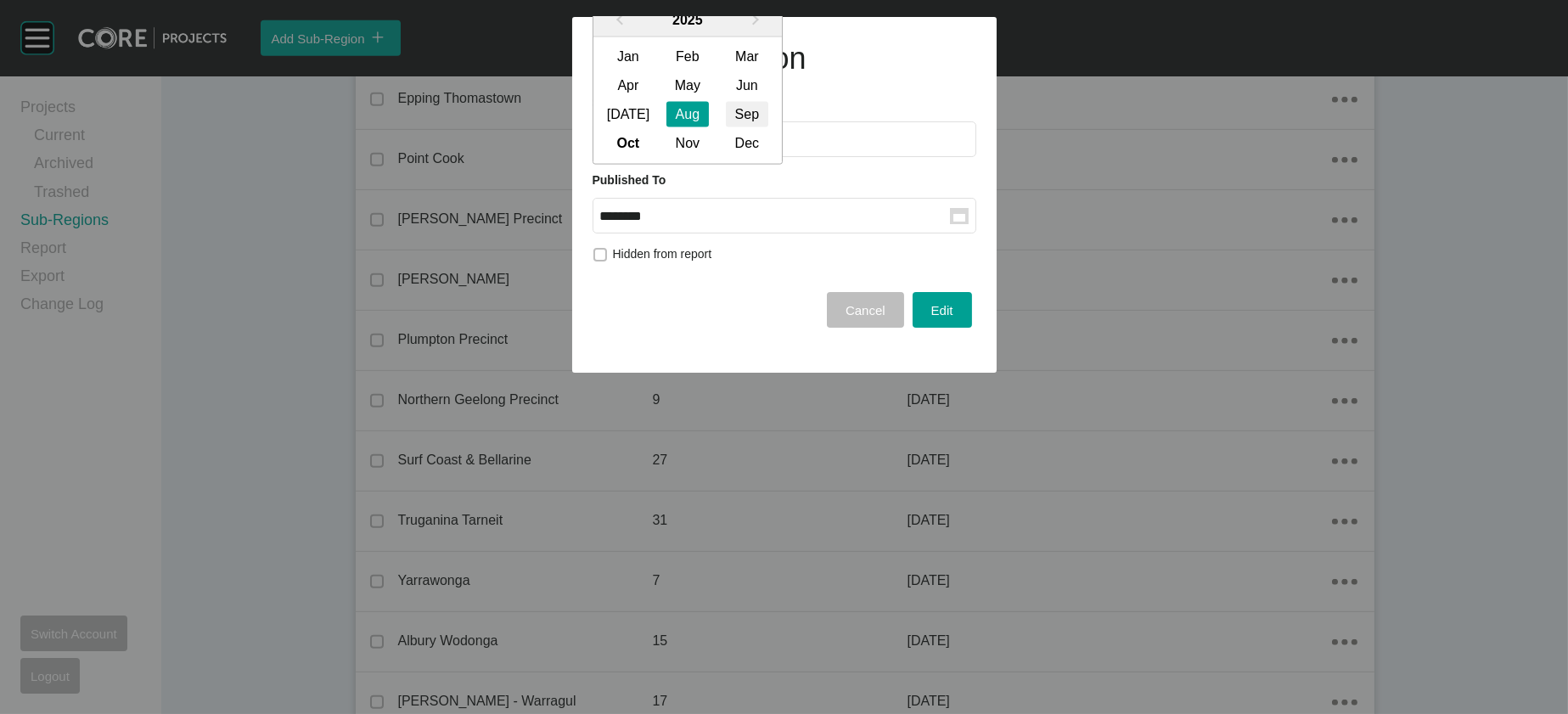
click at [768, 128] on div "Sep" at bounding box center [747, 115] width 43 height 26
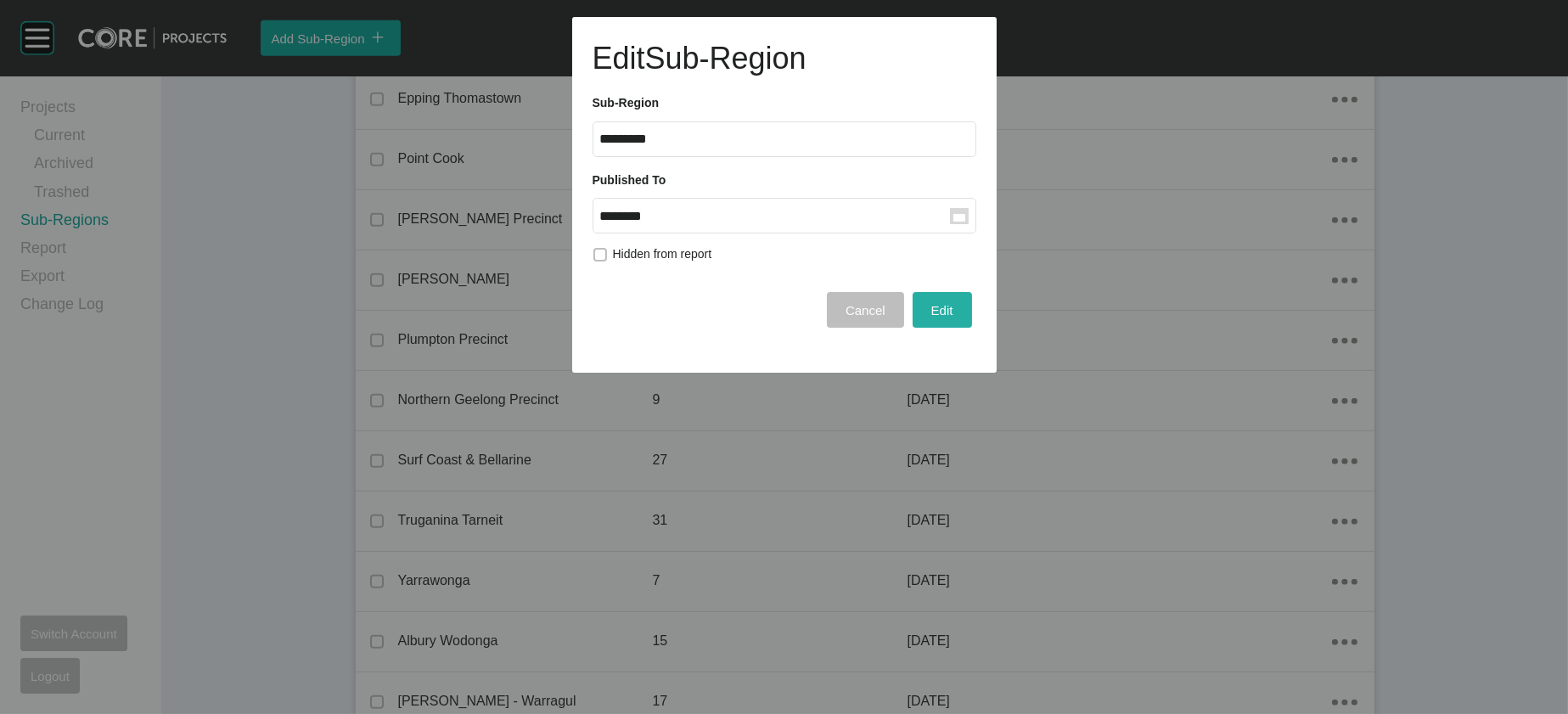
click at [912, 328] on button "Edit" at bounding box center [942, 311] width 60 height 36
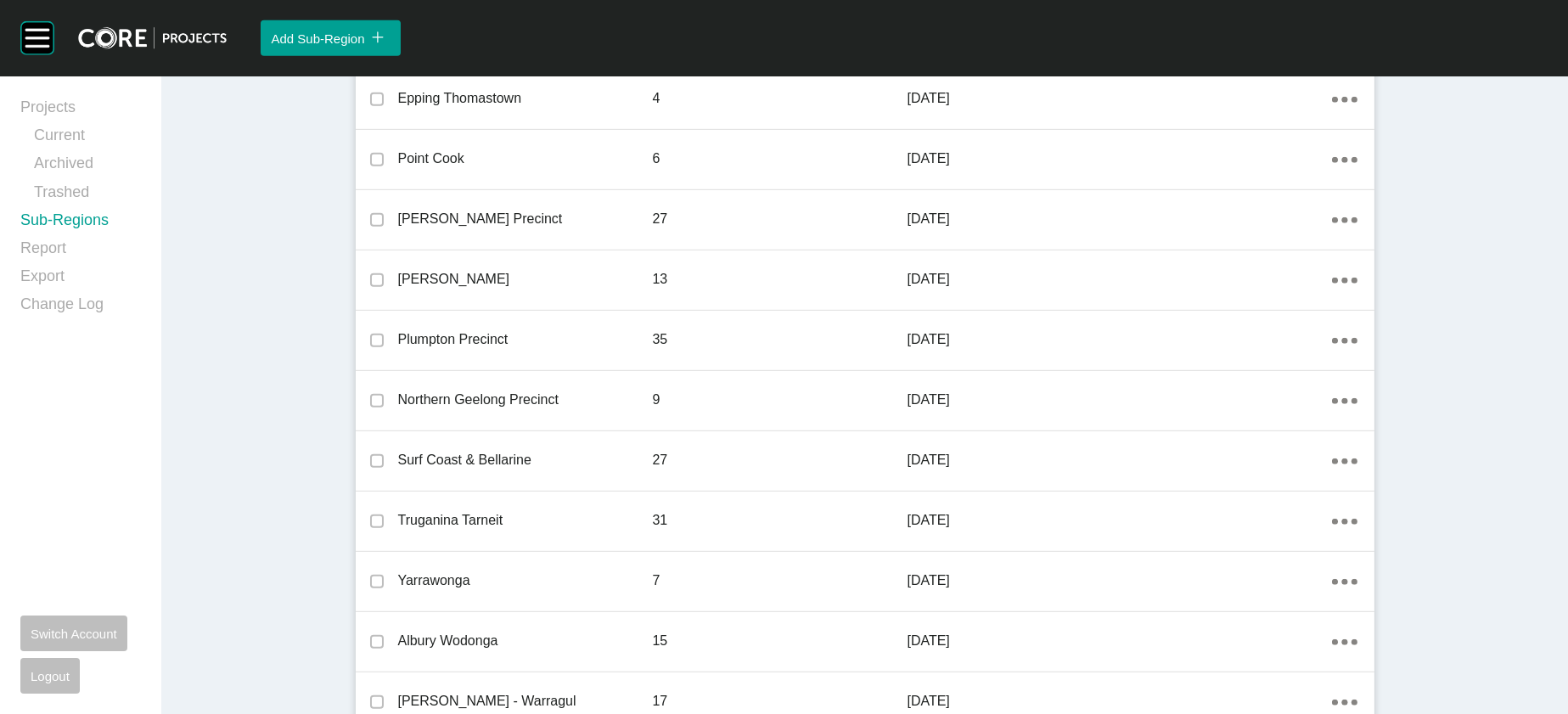
drag, startPoint x: 1358, startPoint y: 434, endPoint x: 1180, endPoint y: 414, distance: 179.1
click at [1300, 0] on body "Group 2 Created with Sketch. . Add Sub-Region icon/tick copy 11 Created with Sk…" at bounding box center [784, 0] width 1568 height 0
click at [1374, 446] on link "Edit" at bounding box center [1375, 433] width 45 height 26
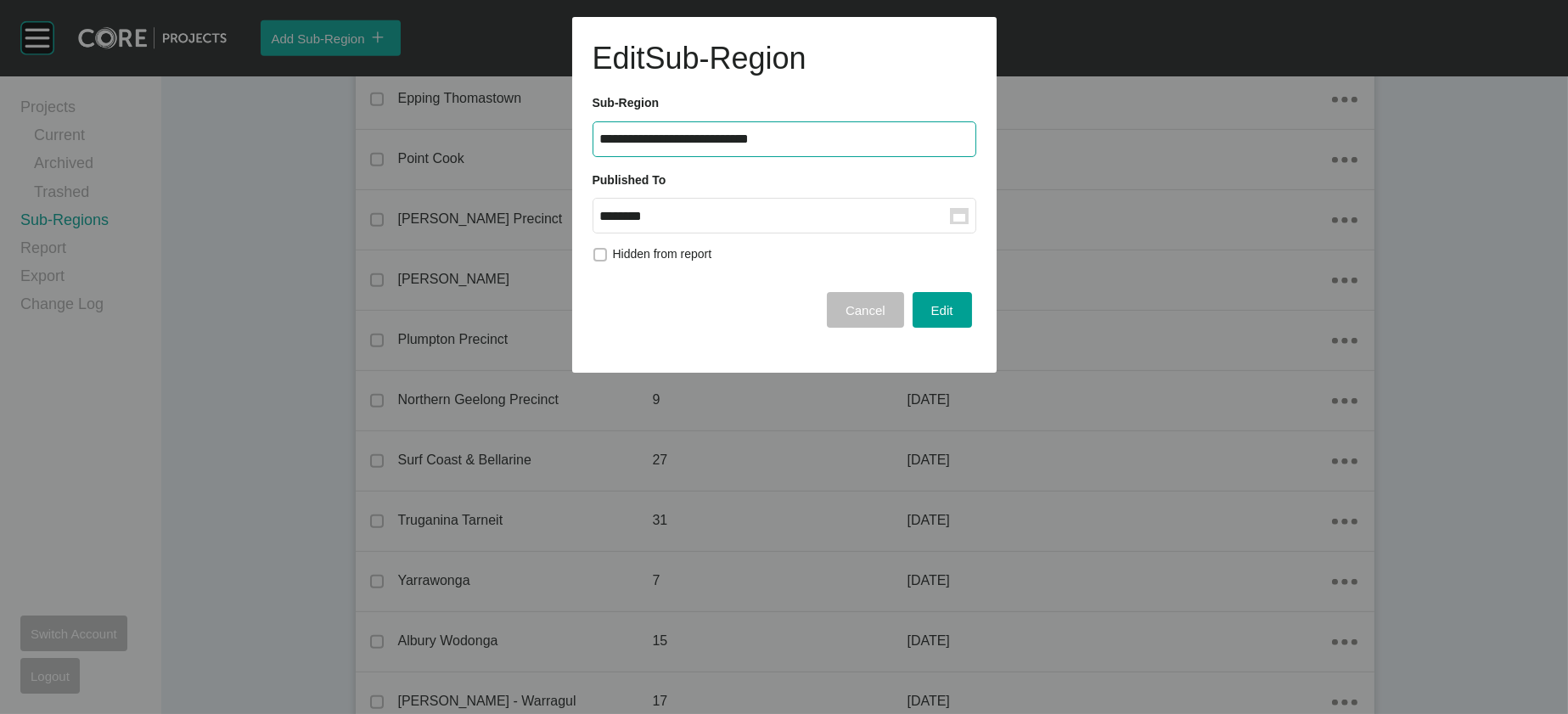
click at [802, 223] on input "********" at bounding box center [775, 216] width 350 height 14
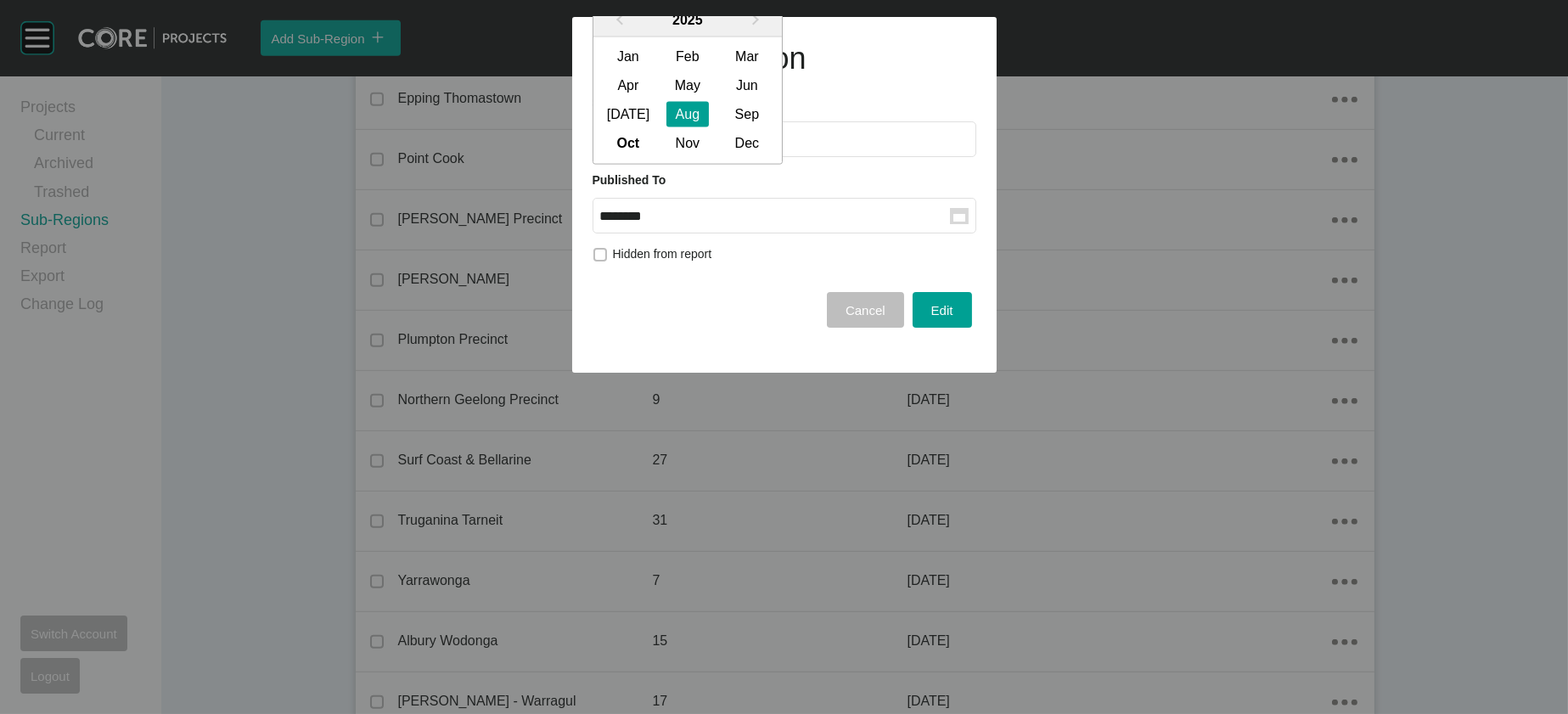
drag, startPoint x: 786, startPoint y: 162, endPoint x: 774, endPoint y: 192, distance: 32.3
click at [768, 128] on div "Sep" at bounding box center [747, 115] width 43 height 26
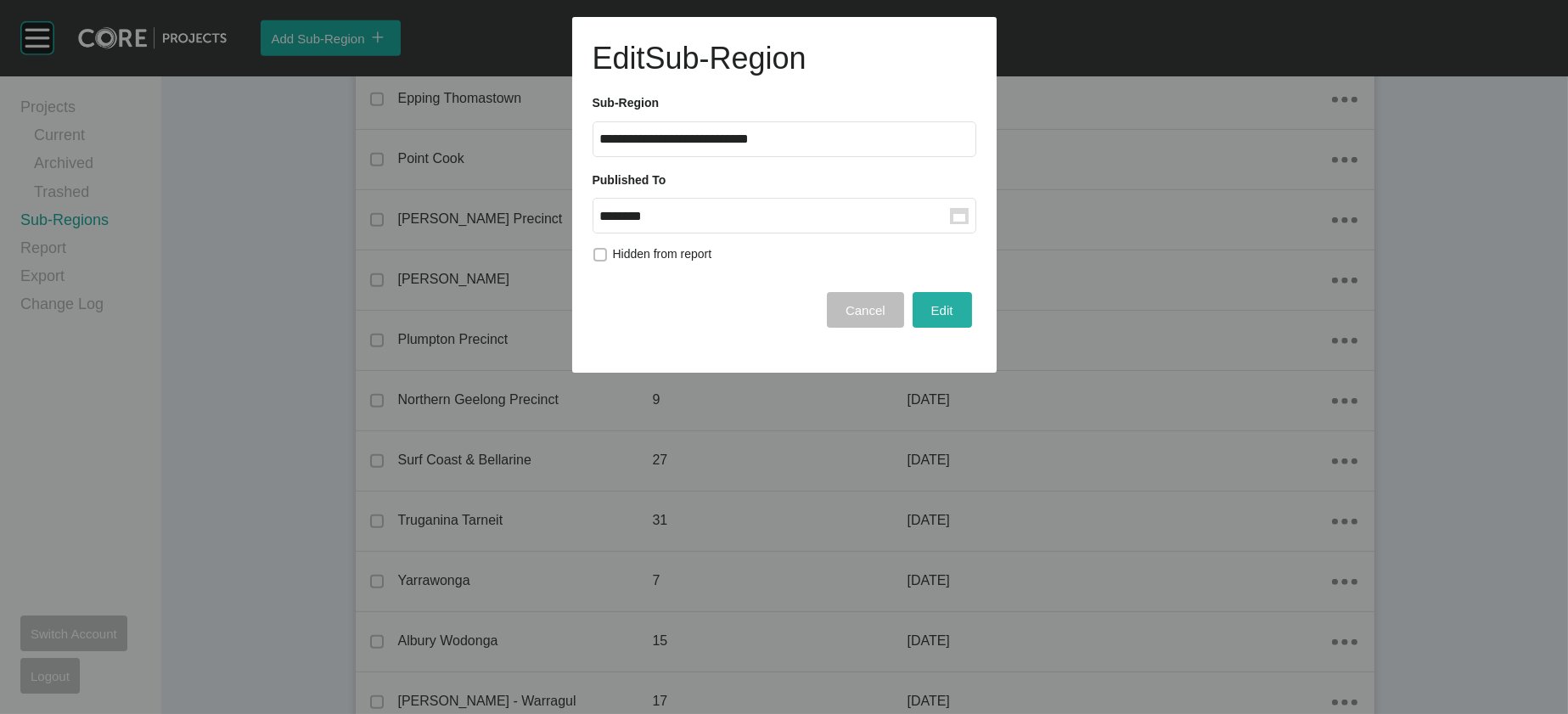
click at [927, 322] on div "Edit" at bounding box center [943, 311] width 30 height 23
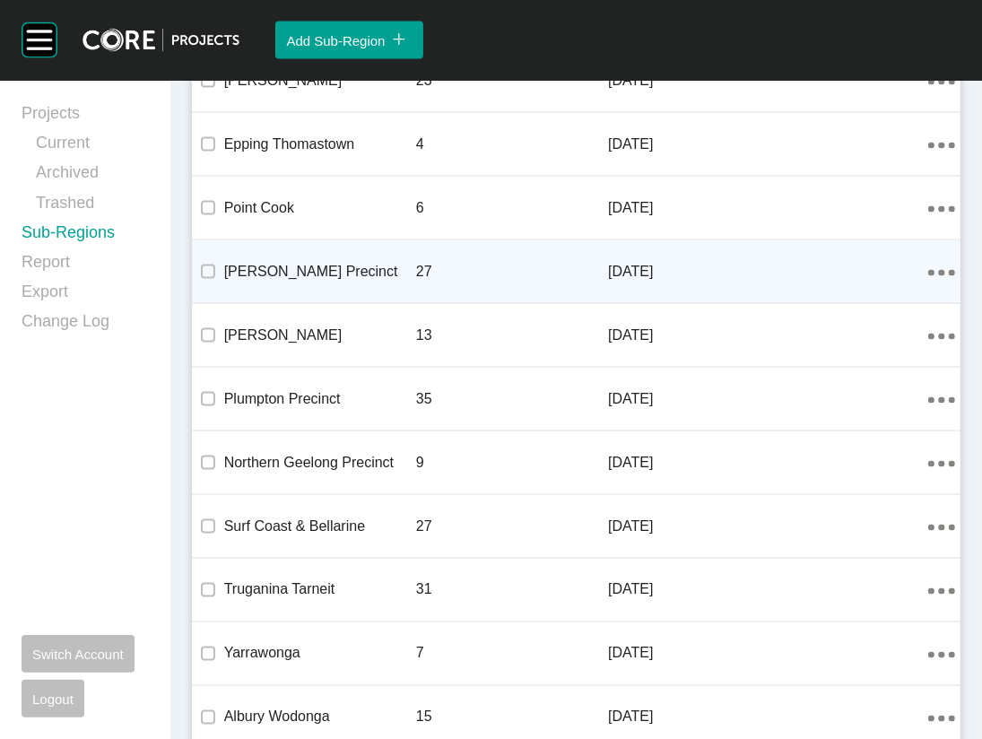
scroll to position [2034, 0]
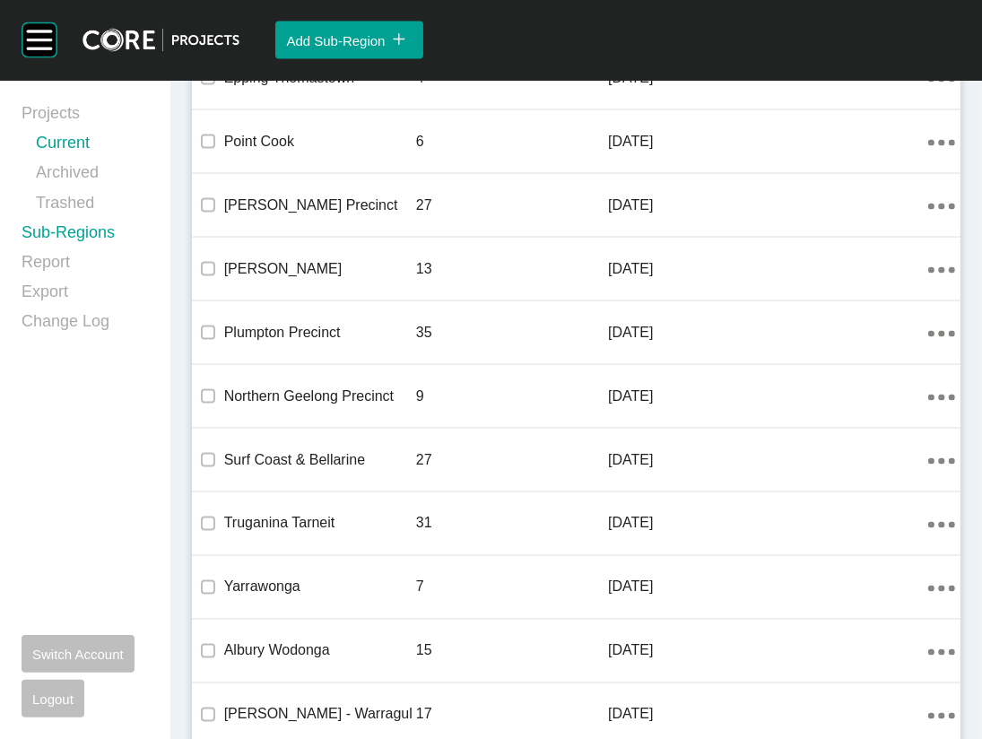
click at [83, 156] on link "Current" at bounding box center [92, 147] width 113 height 30
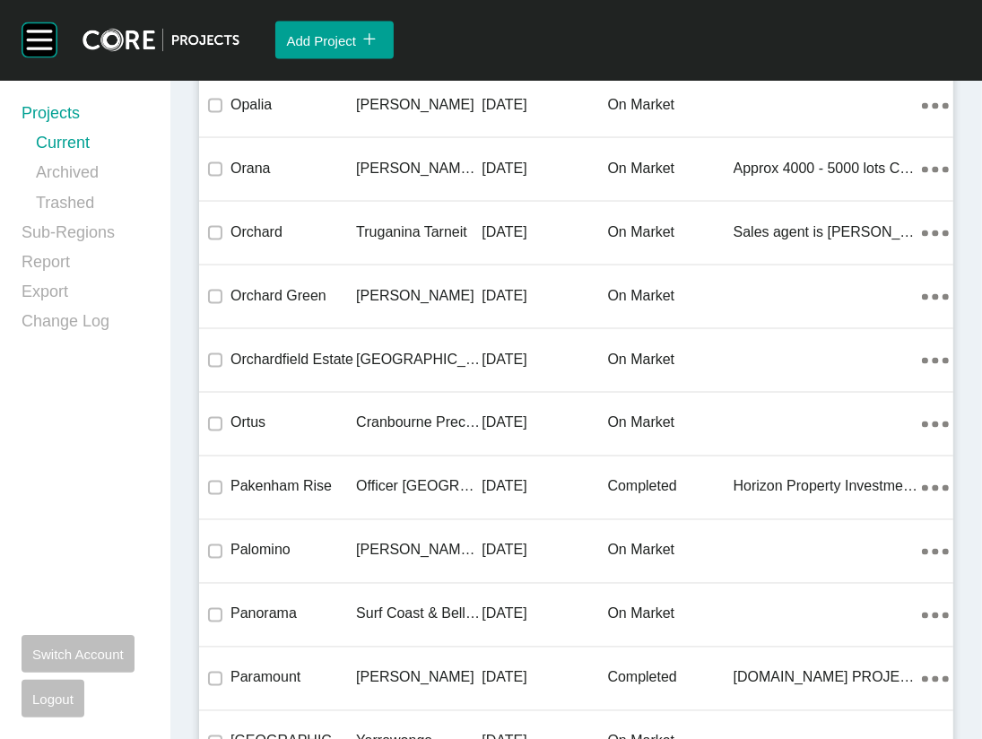
scroll to position [42216, 0]
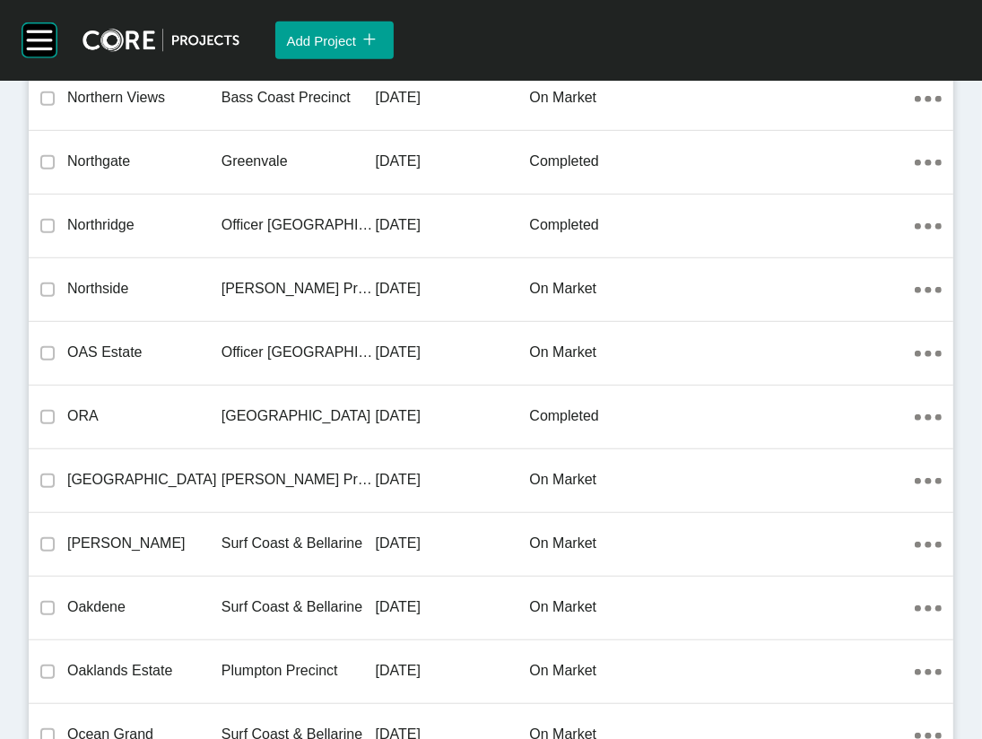
scroll to position [39951, 0]
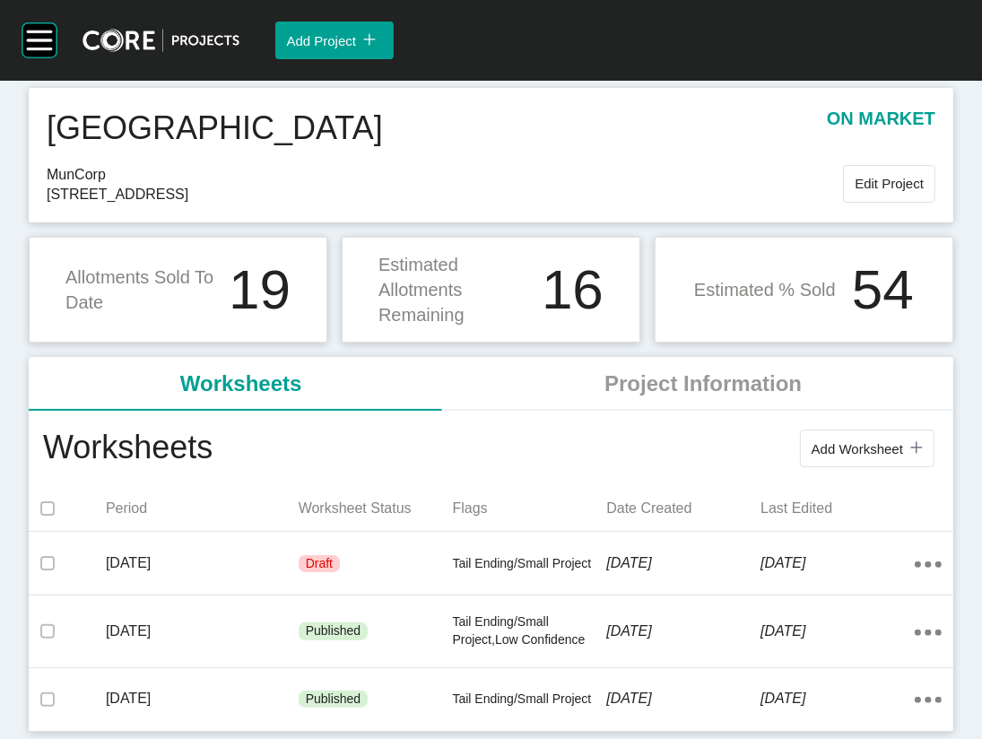
scroll to position [276, 0]
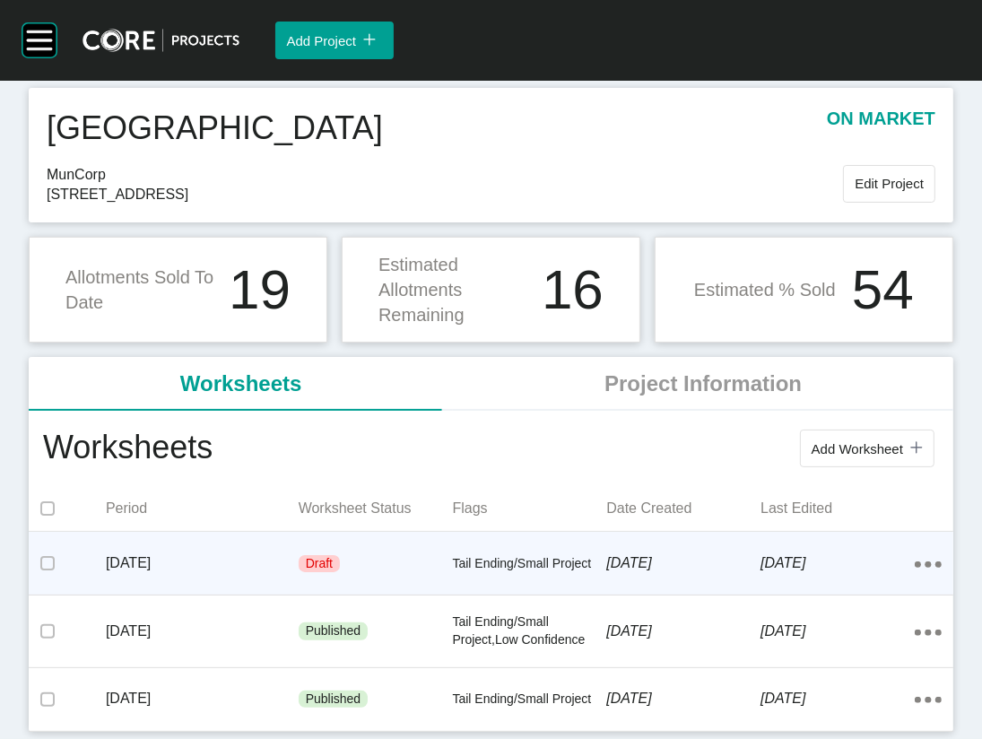
click at [649, 536] on div "[DATE]" at bounding box center [683, 564] width 154 height 56
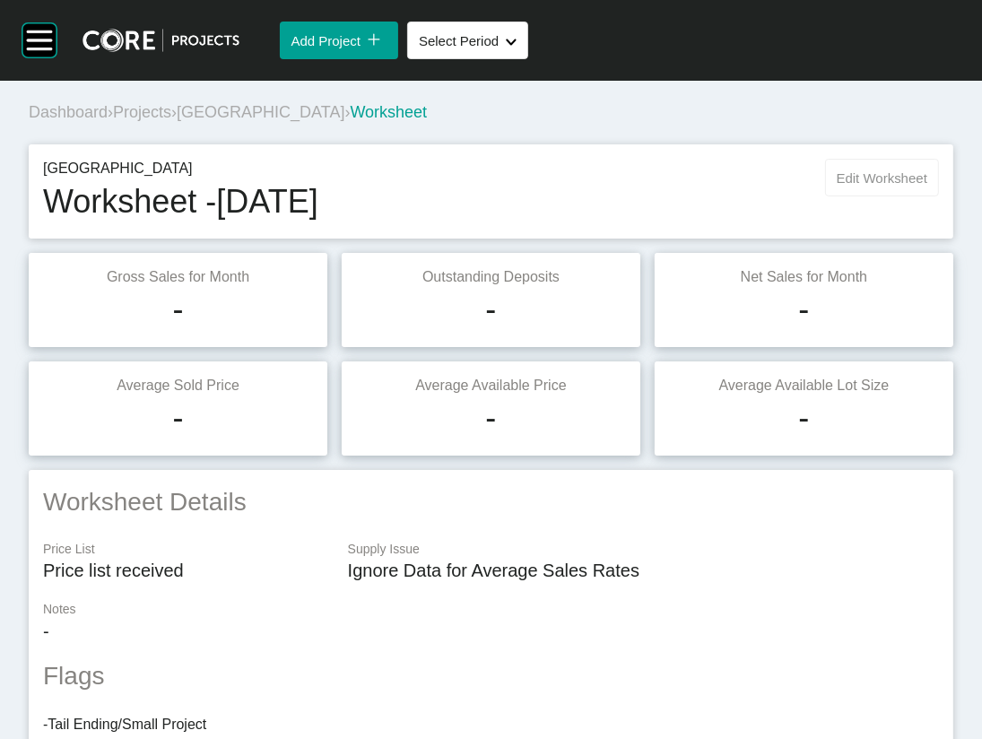
click at [837, 186] on span "Edit Worksheet" at bounding box center [882, 177] width 91 height 15
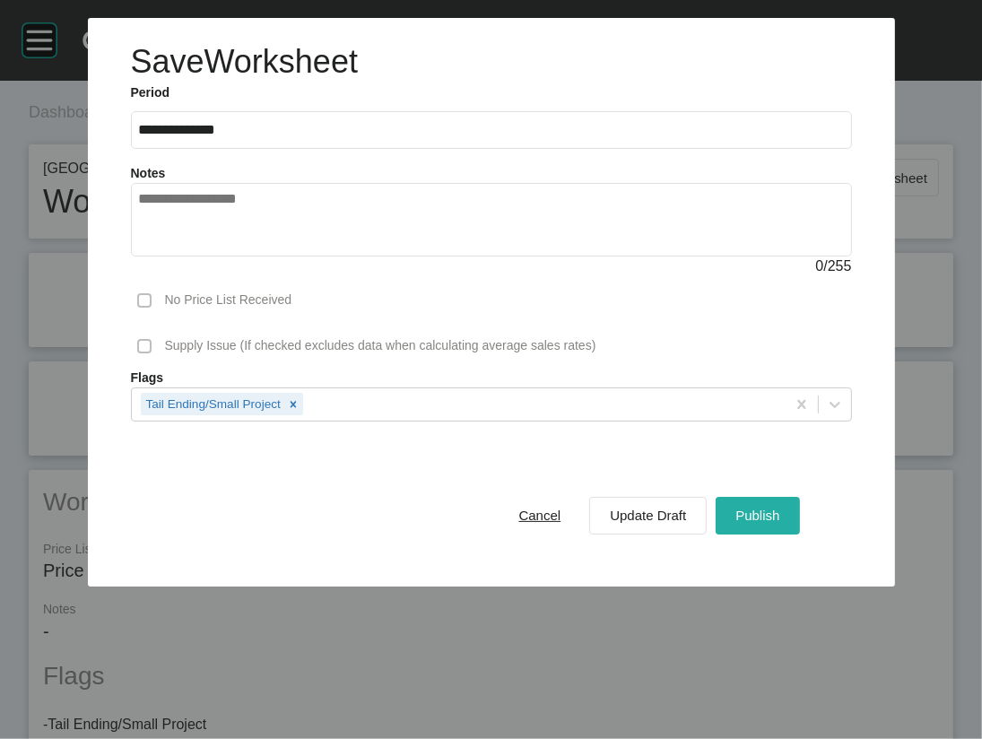
click at [780, 523] on span "Publish" at bounding box center [758, 515] width 44 height 15
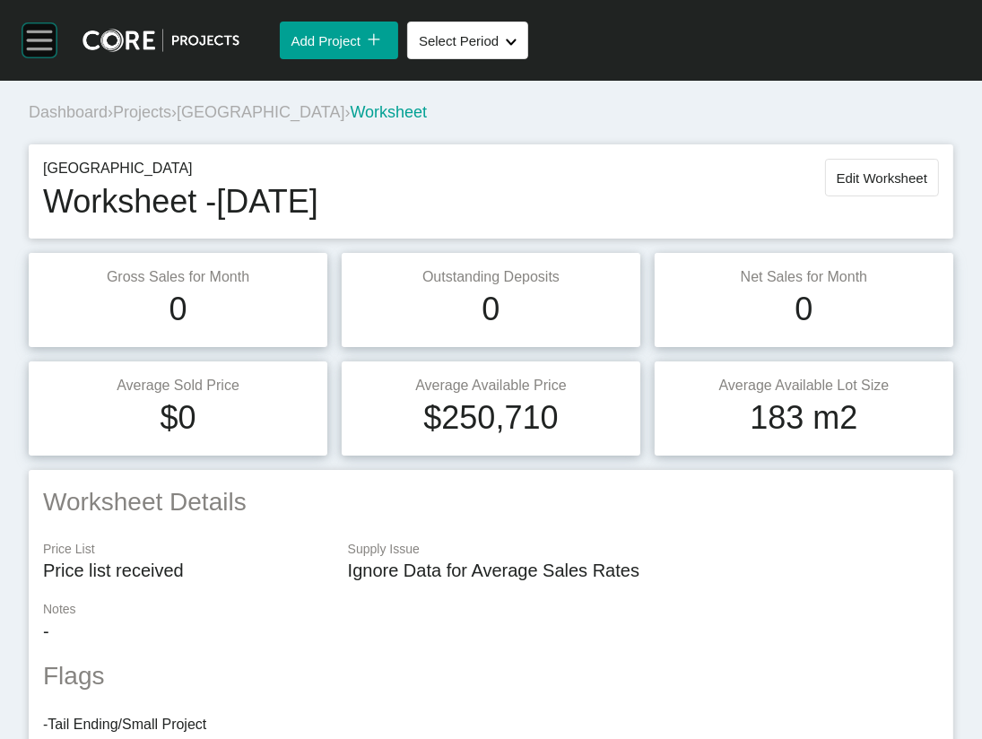
click at [48, 49] on rect at bounding box center [39, 49] width 25 height 2
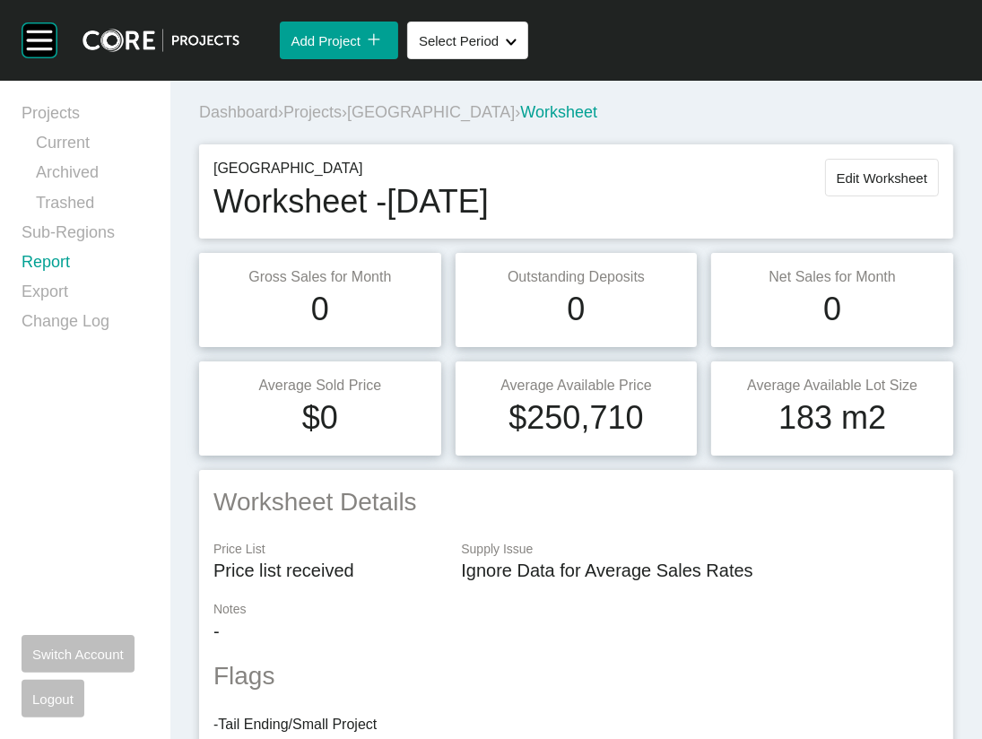
click at [59, 281] on link "Report" at bounding box center [85, 266] width 127 height 30
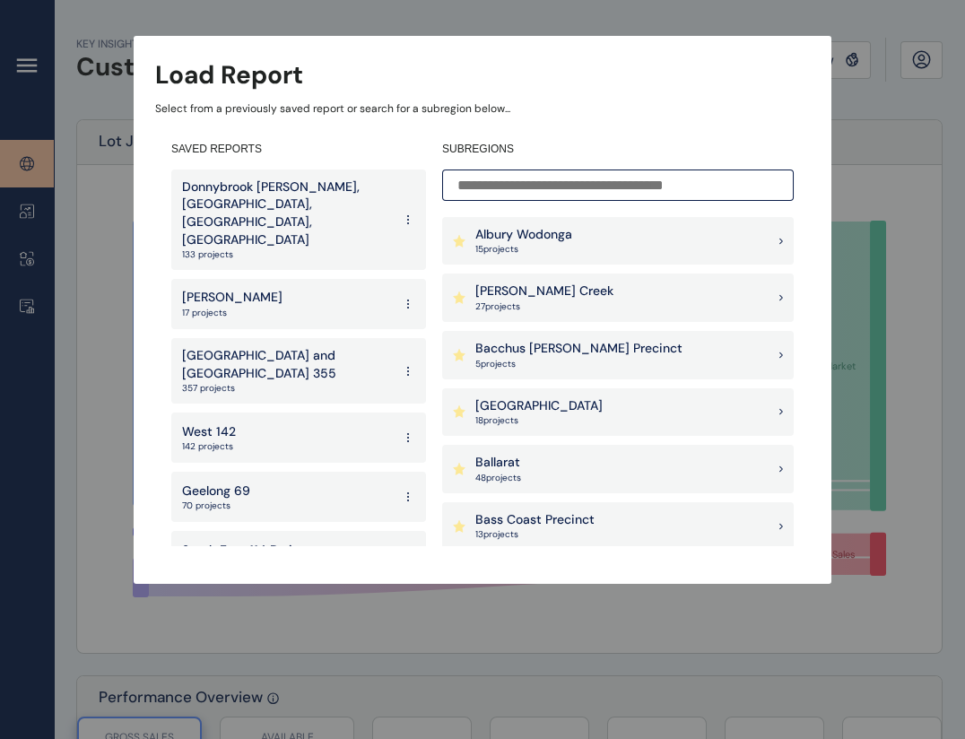
click at [536, 191] on input at bounding box center [618, 185] width 352 height 31
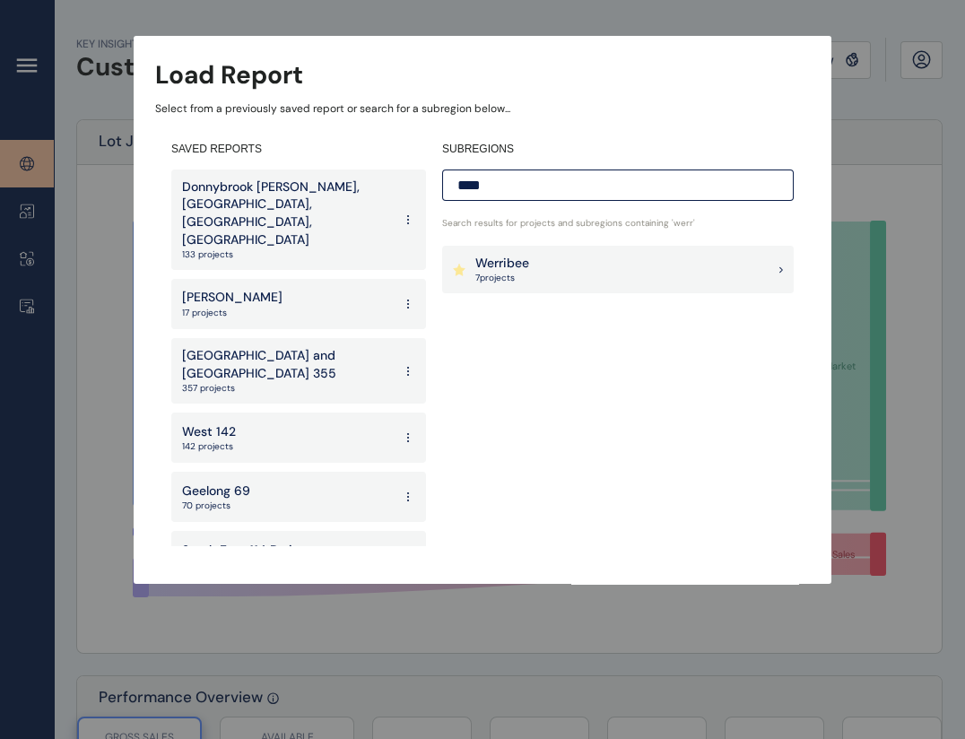
type input "****"
click at [554, 272] on div "Werribee 7 project s" at bounding box center [618, 270] width 352 height 48
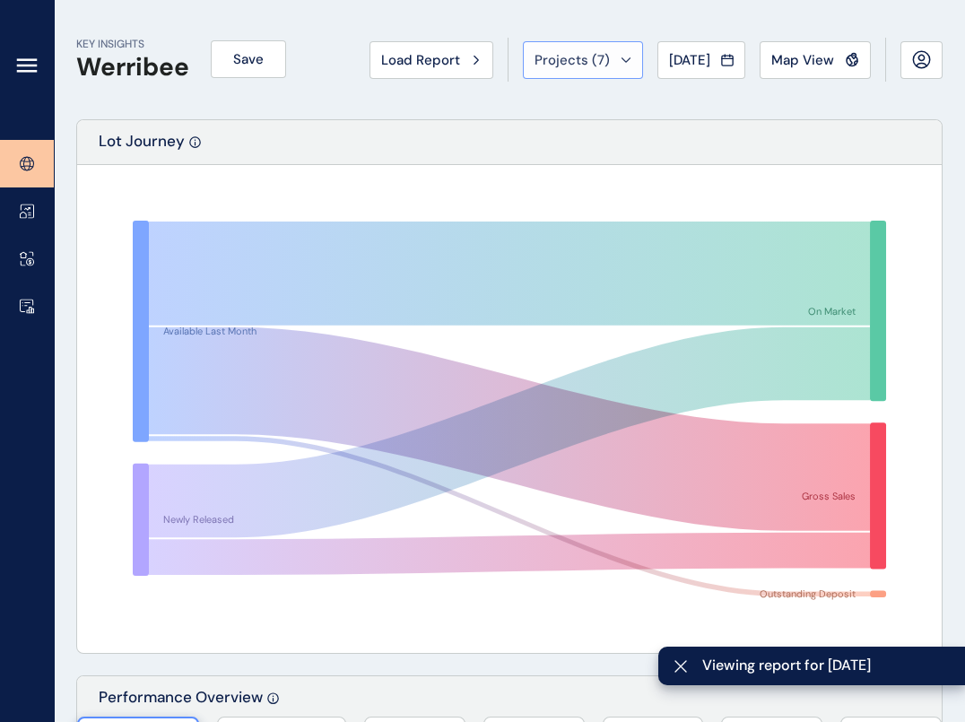
click at [589, 66] on button "Projects ( 7 )" at bounding box center [583, 60] width 120 height 38
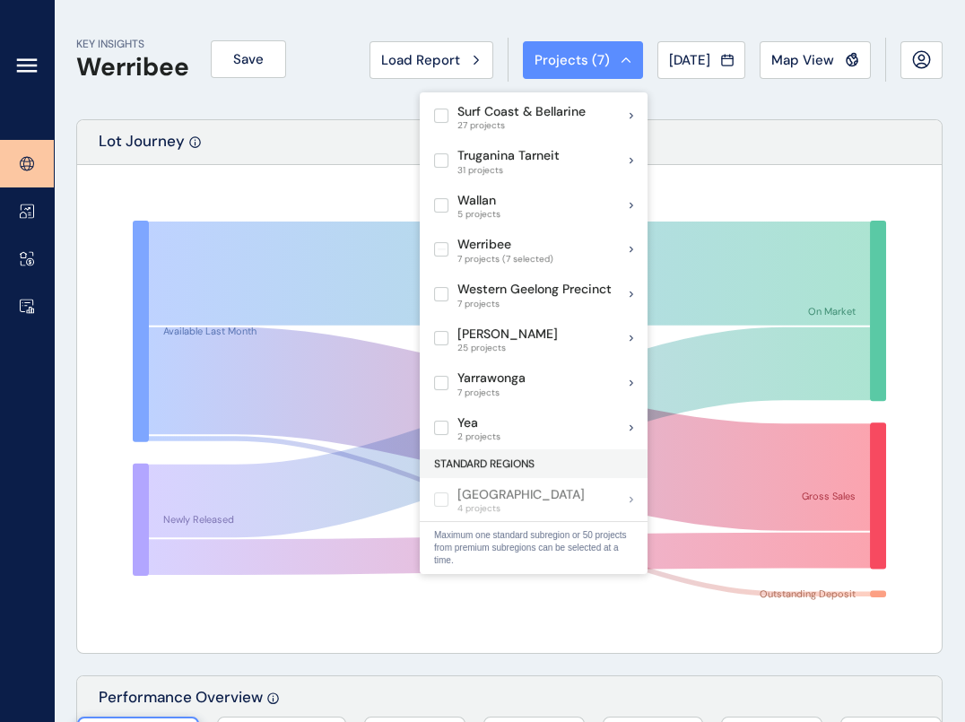
scroll to position [1772, 0]
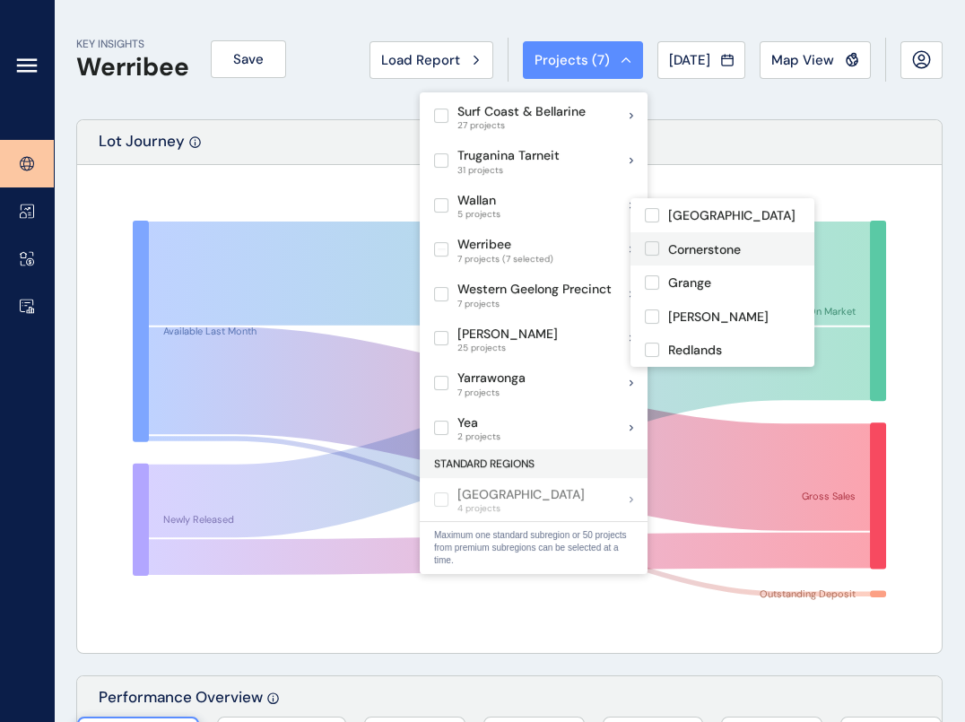
click at [655, 250] on label at bounding box center [652, 248] width 14 height 14
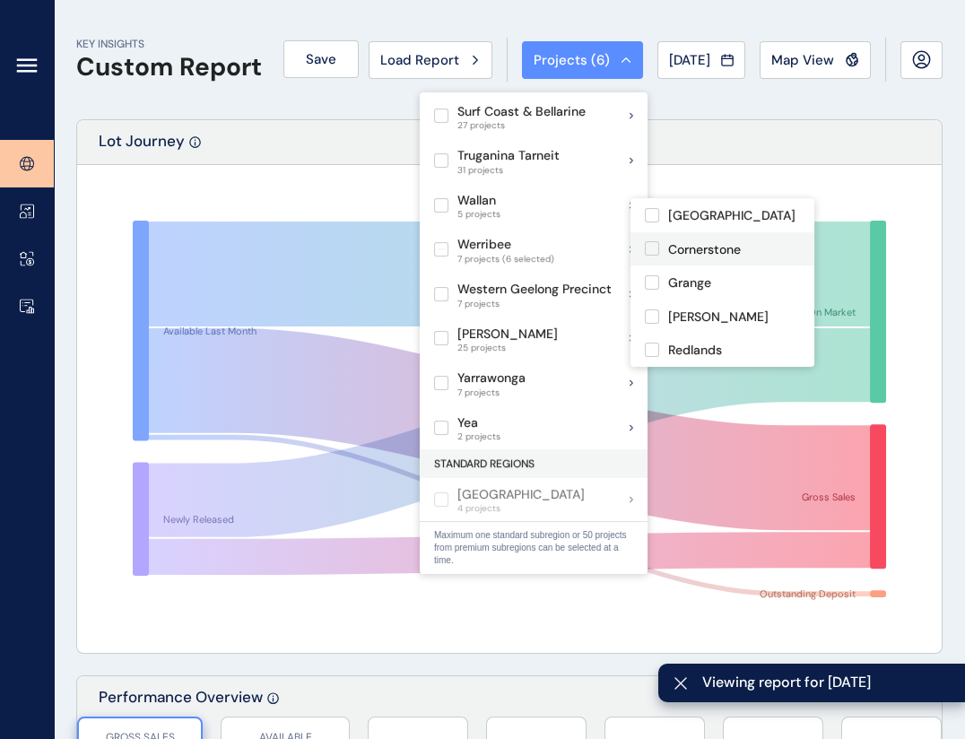
click at [655, 250] on label at bounding box center [652, 248] width 14 height 14
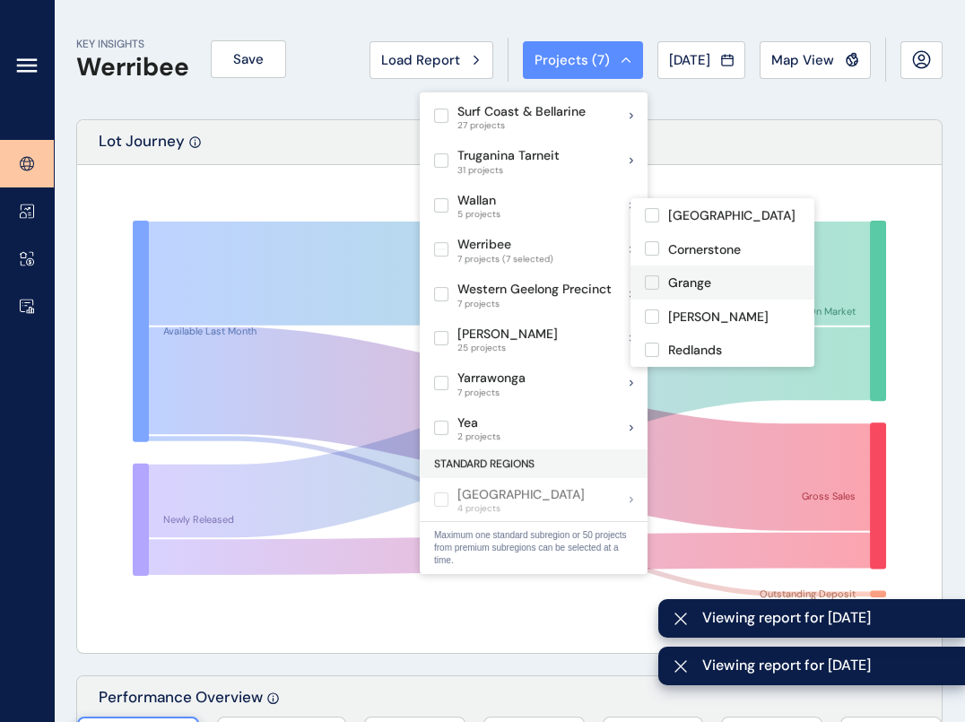
click at [653, 290] on label at bounding box center [652, 282] width 14 height 14
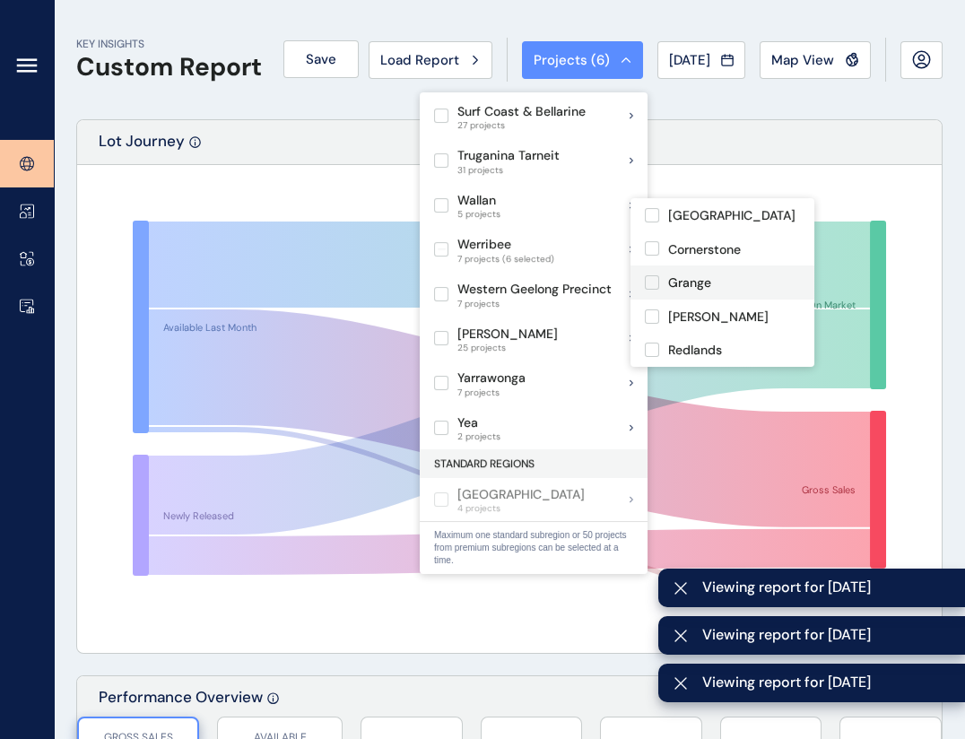
click at [653, 290] on label at bounding box center [652, 282] width 14 height 14
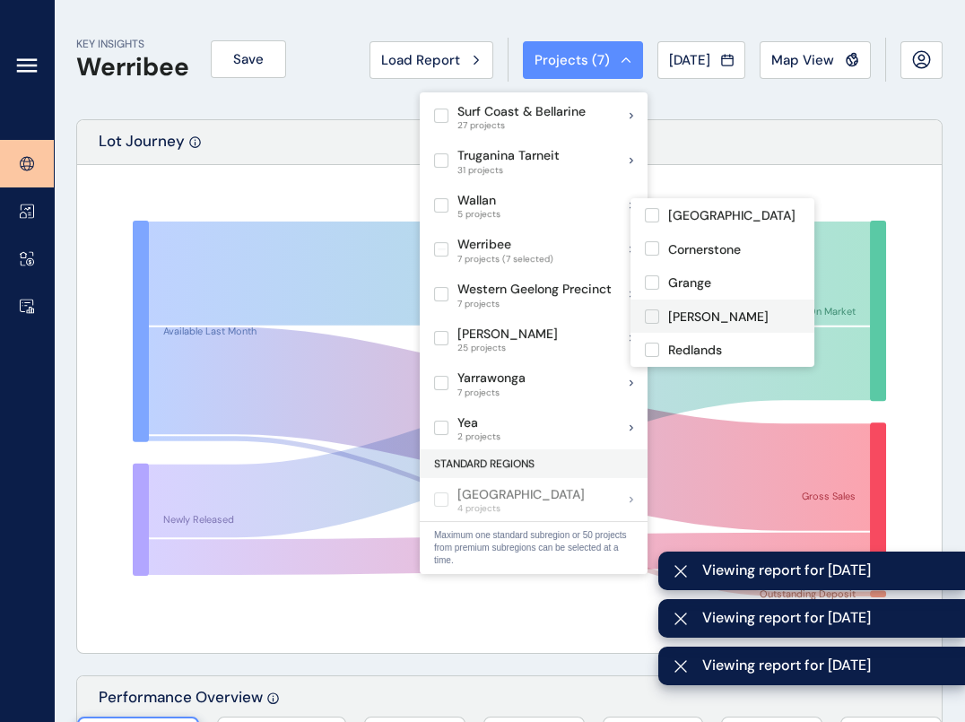
click at [653, 324] on label at bounding box center [652, 316] width 14 height 14
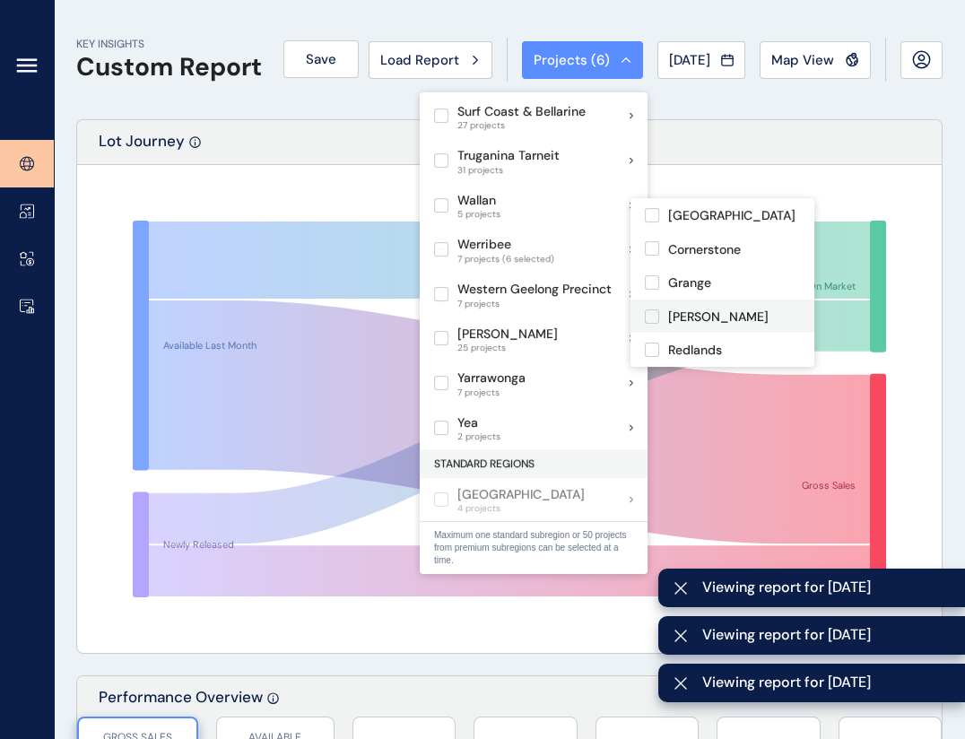
click at [653, 324] on label at bounding box center [652, 316] width 14 height 14
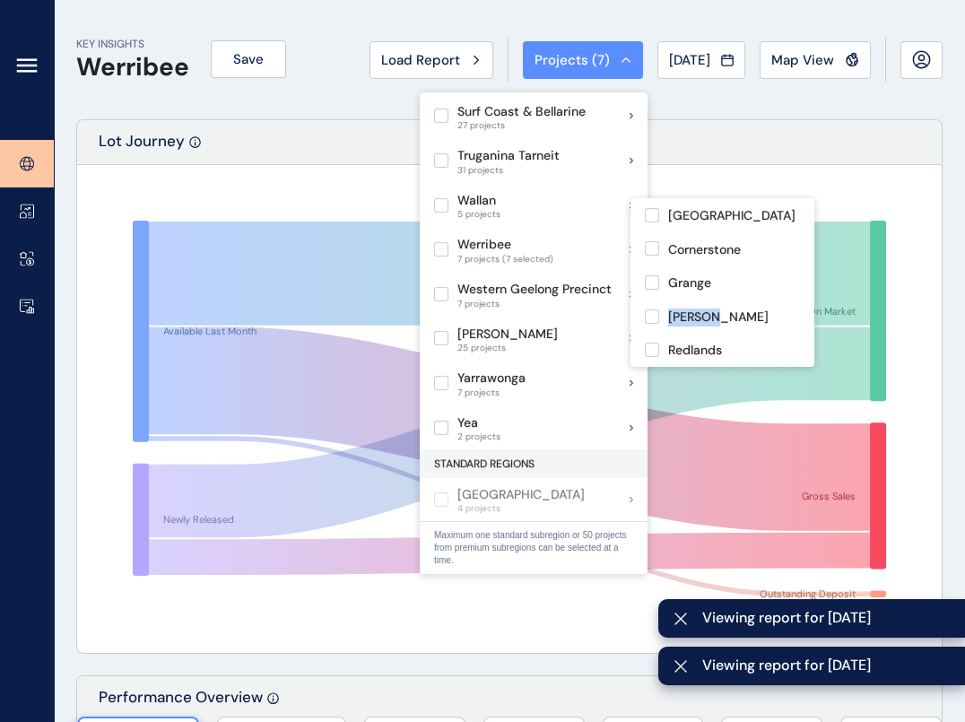
drag, startPoint x: 814, startPoint y: 286, endPoint x: 814, endPoint y: 338, distance: 52.0
click at [814, 338] on div "Ashford Park Cornerstone Grange Harpley Redlands Riverside Riverwalk" at bounding box center [723, 282] width 184 height 169
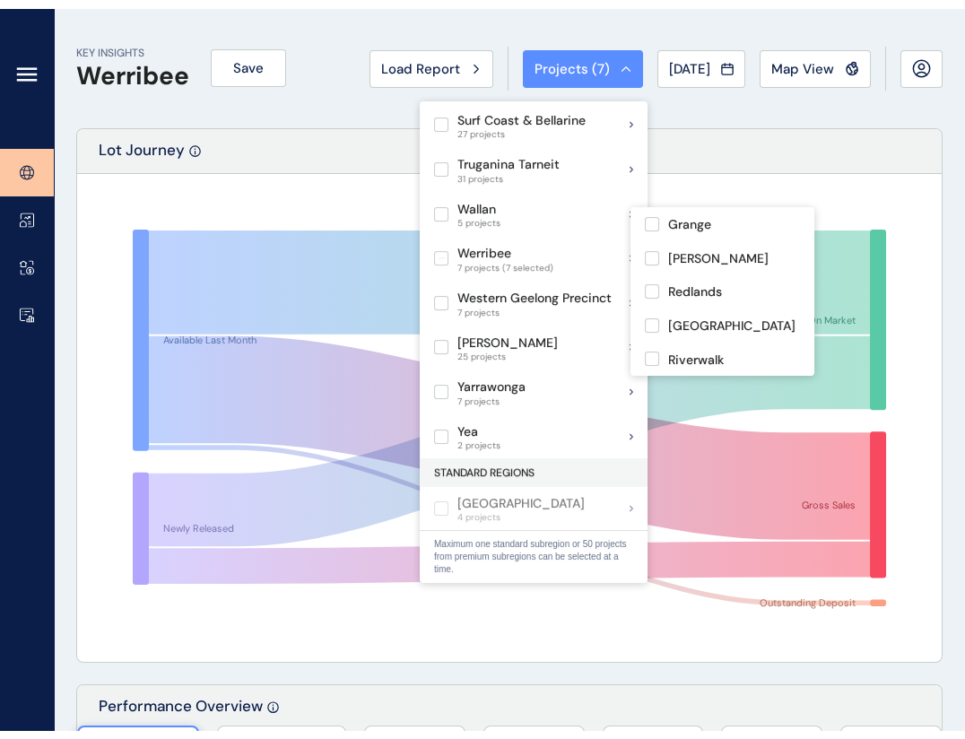
scroll to position [101, 0]
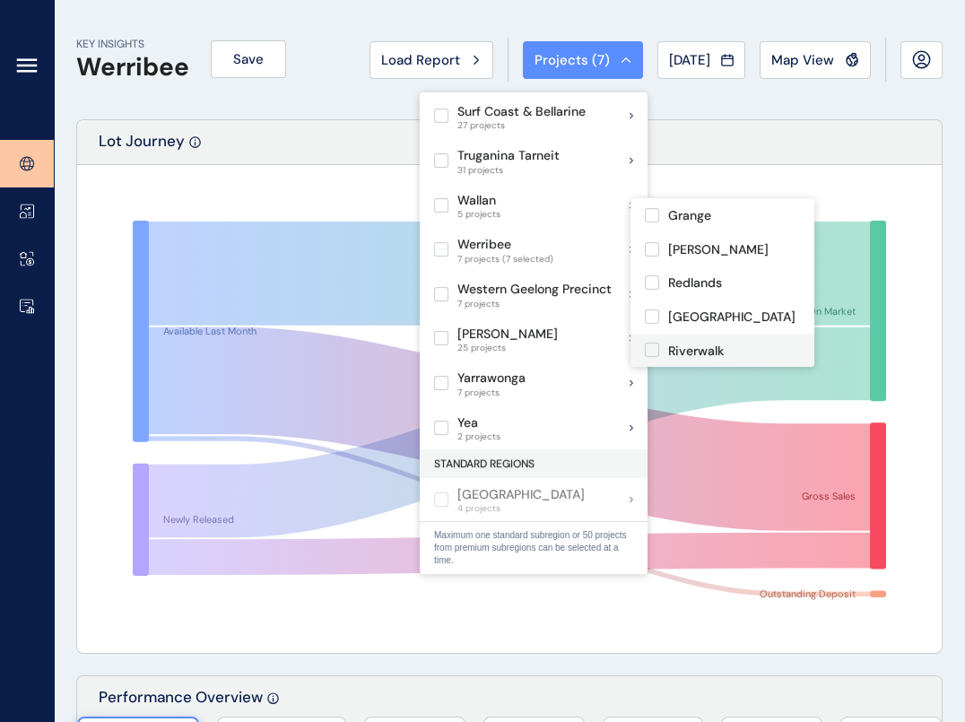
click at [649, 347] on label at bounding box center [652, 350] width 14 height 14
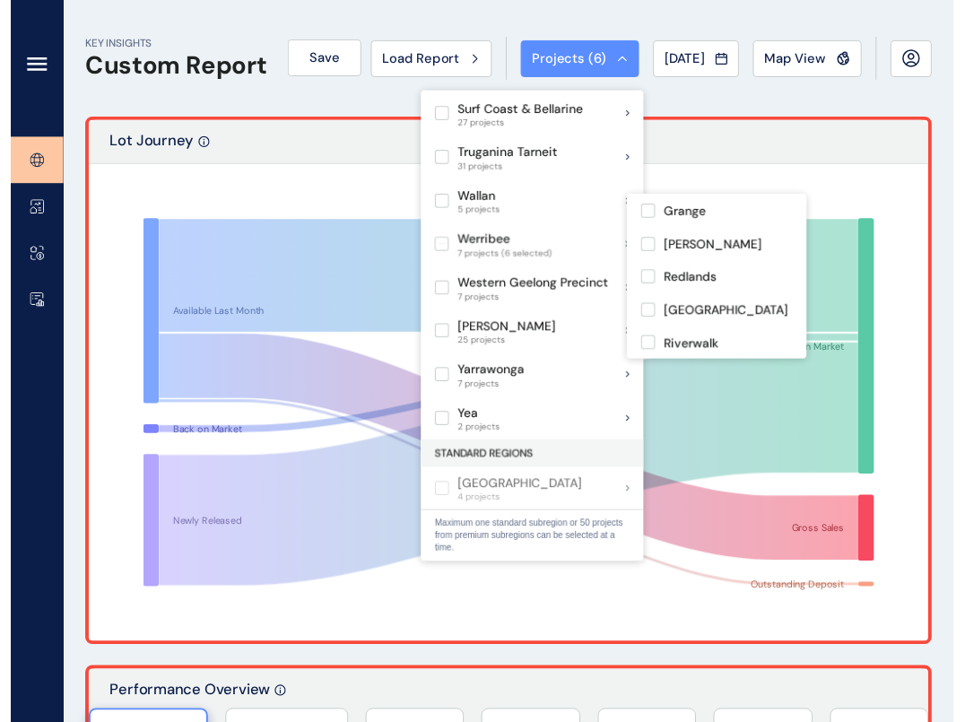
scroll to position [101, 0]
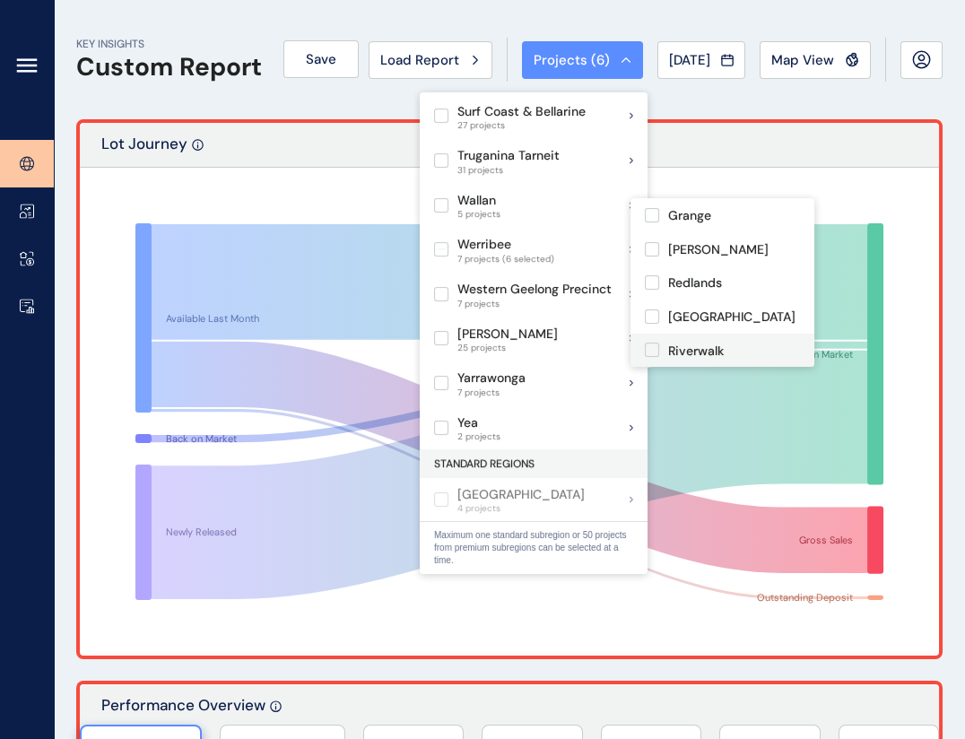
click at [656, 348] on label at bounding box center [652, 350] width 14 height 14
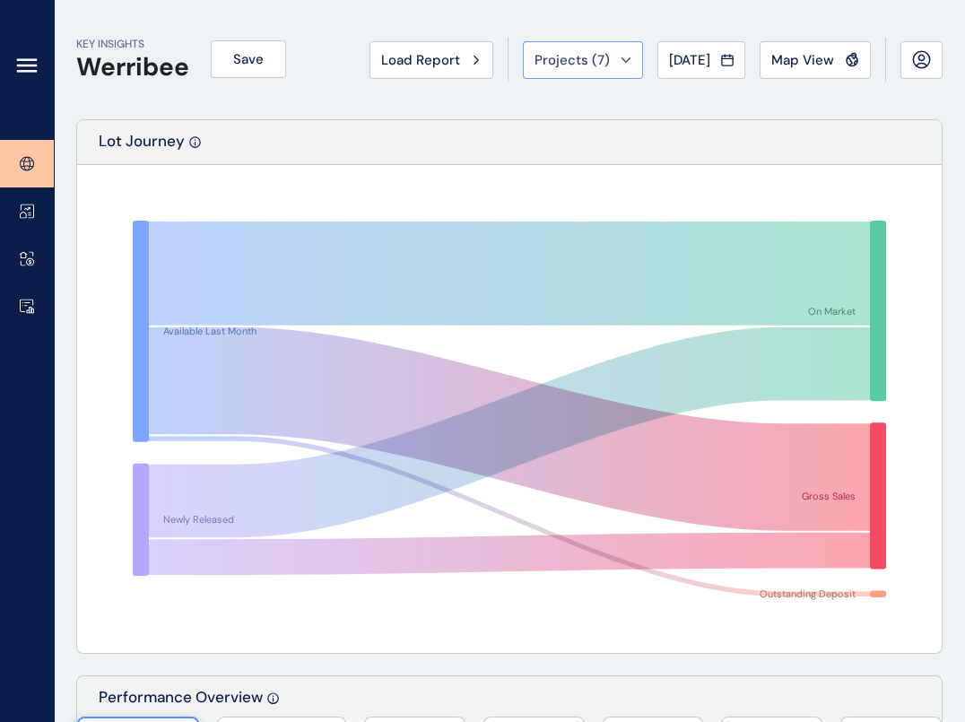
click at [564, 51] on span "Projects ( 7 )" at bounding box center [572, 60] width 75 height 18
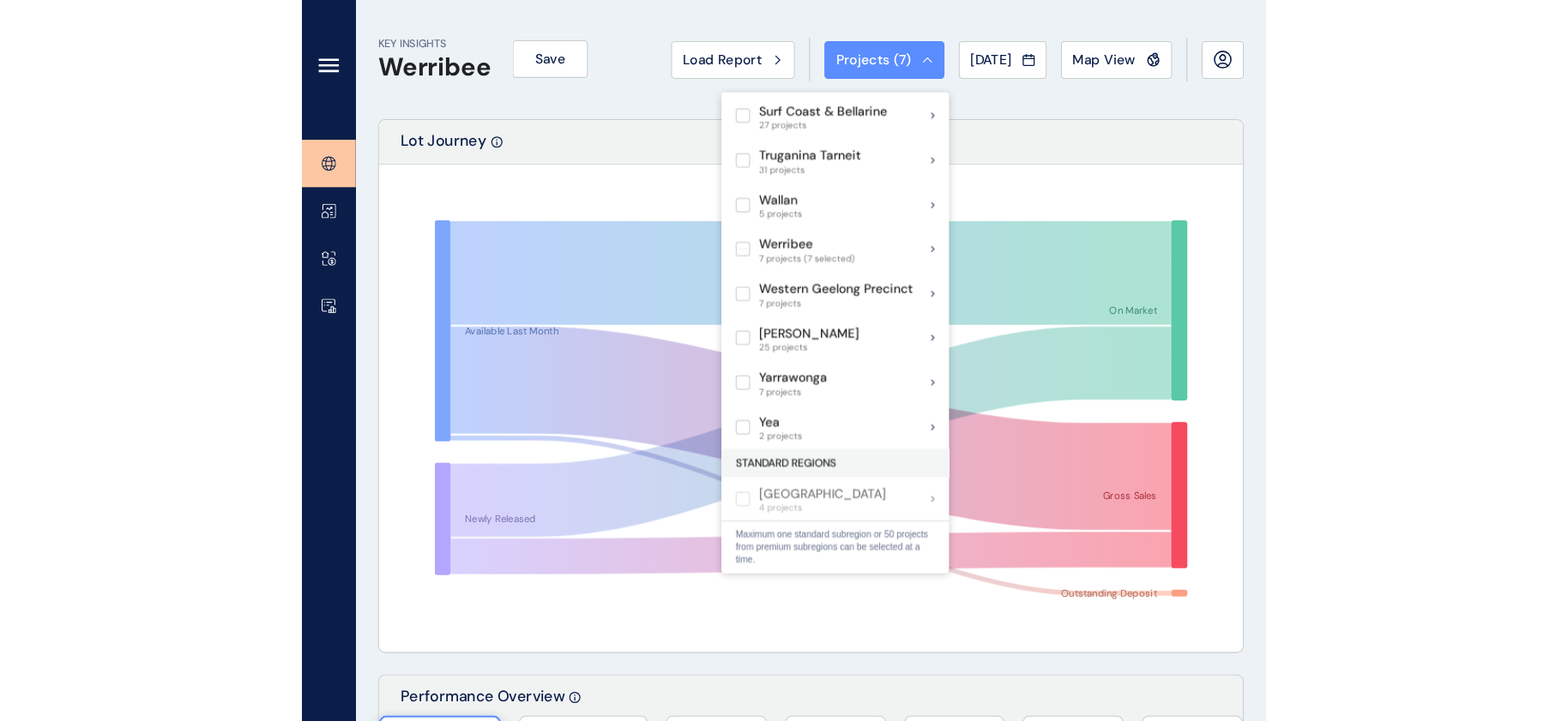
scroll to position [1737, 0]
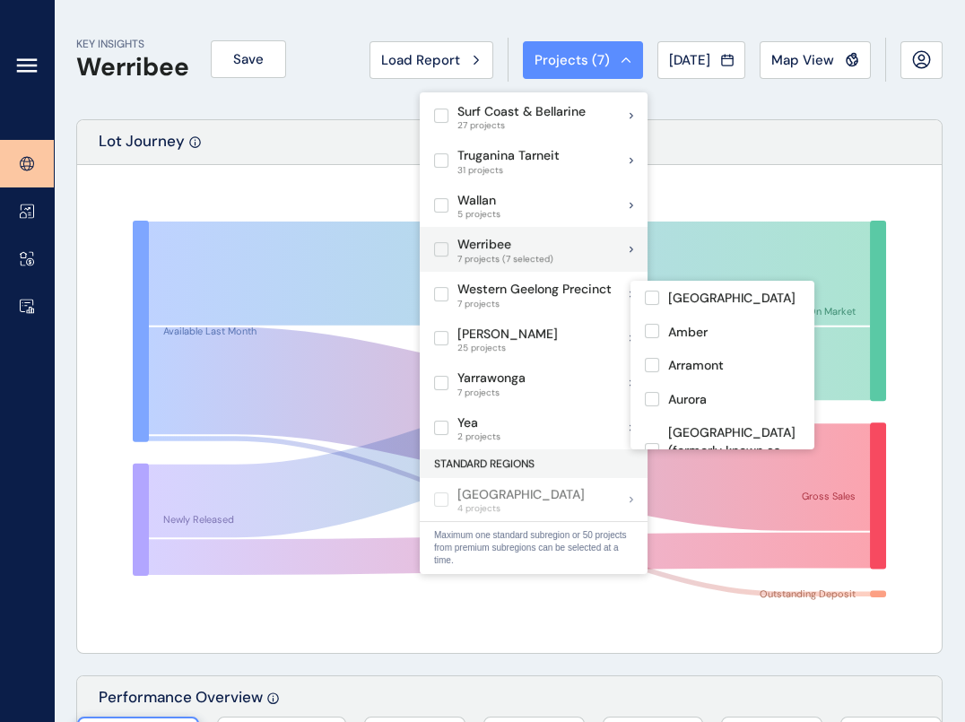
click at [553, 236] on p "Werribee" at bounding box center [506, 245] width 96 height 18
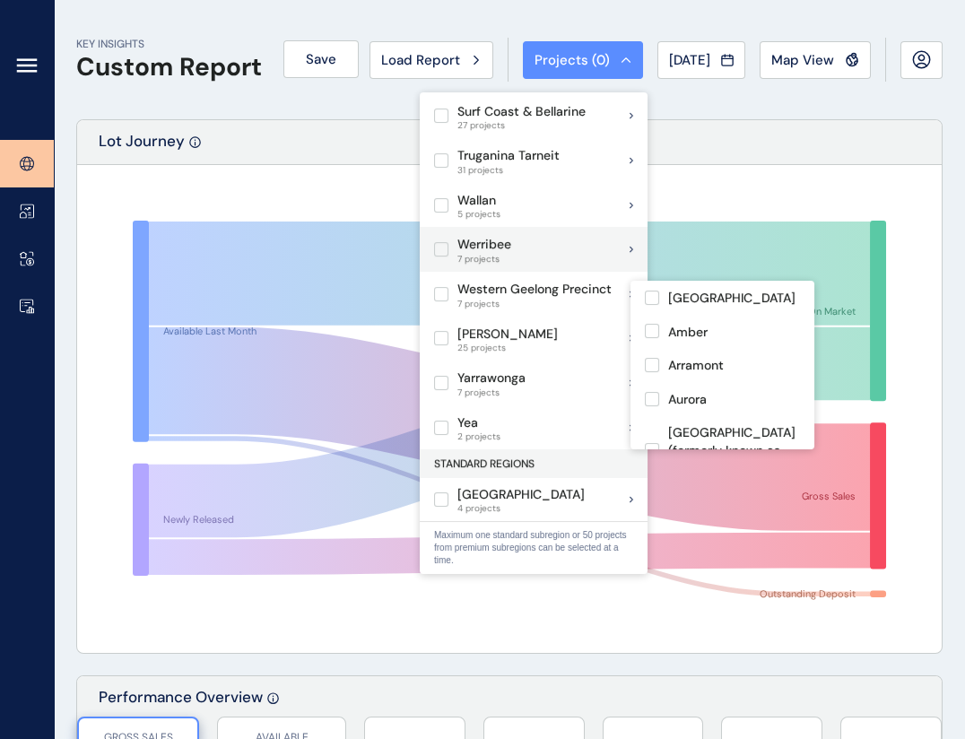
click at [447, 242] on label at bounding box center [441, 249] width 14 height 14
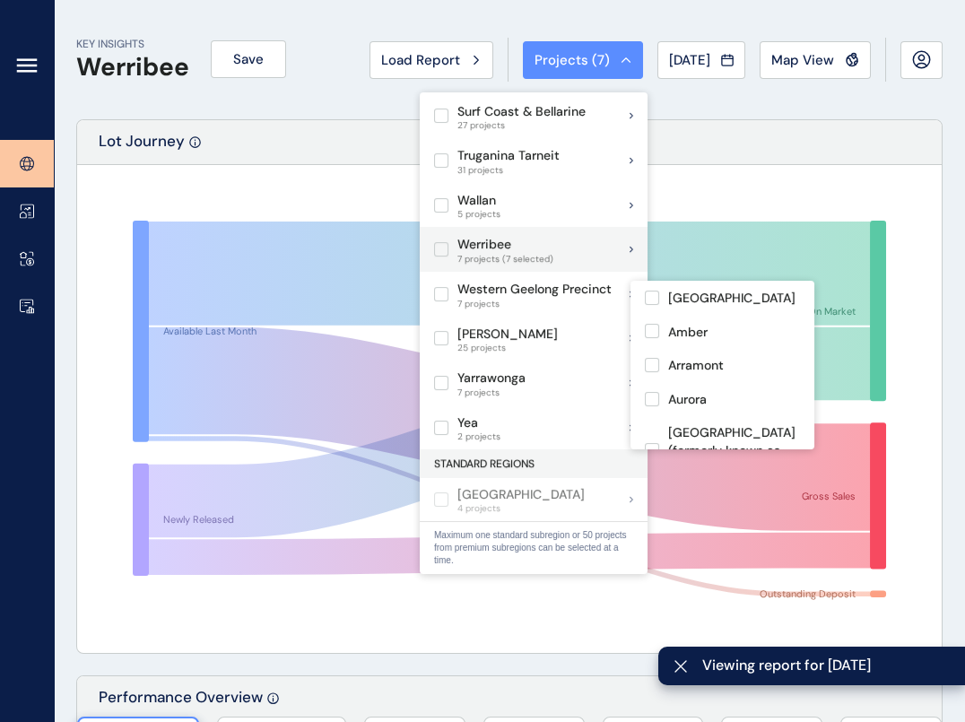
click at [606, 227] on div "Werribee 7 projects (7 selected)" at bounding box center [534, 249] width 228 height 45
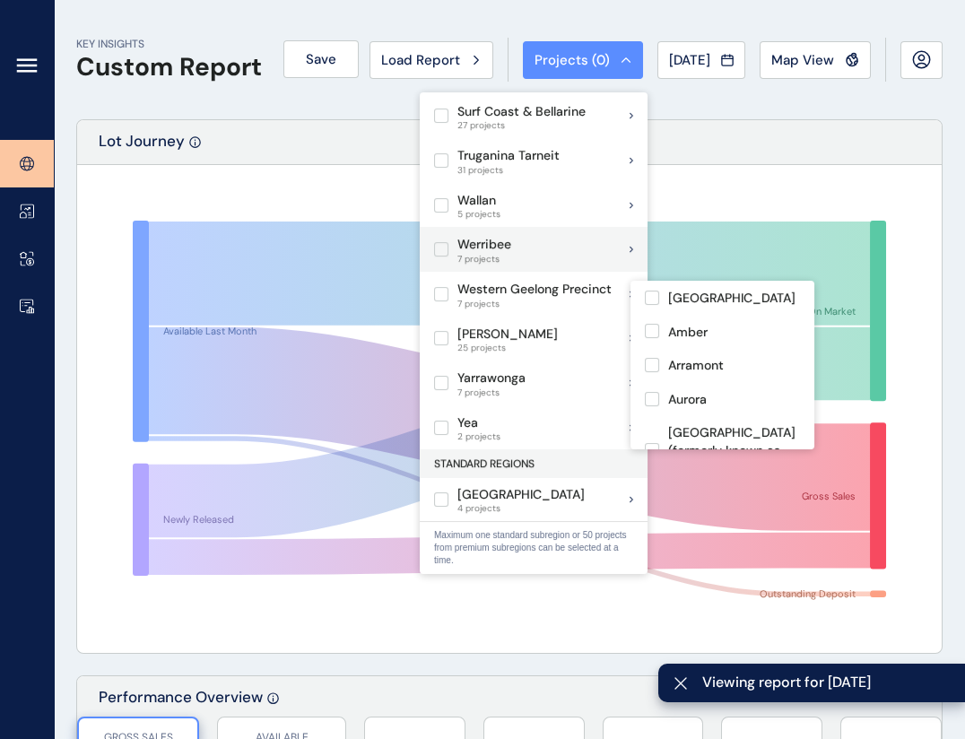
click at [606, 227] on div "Werribee 7 projects" at bounding box center [534, 249] width 228 height 45
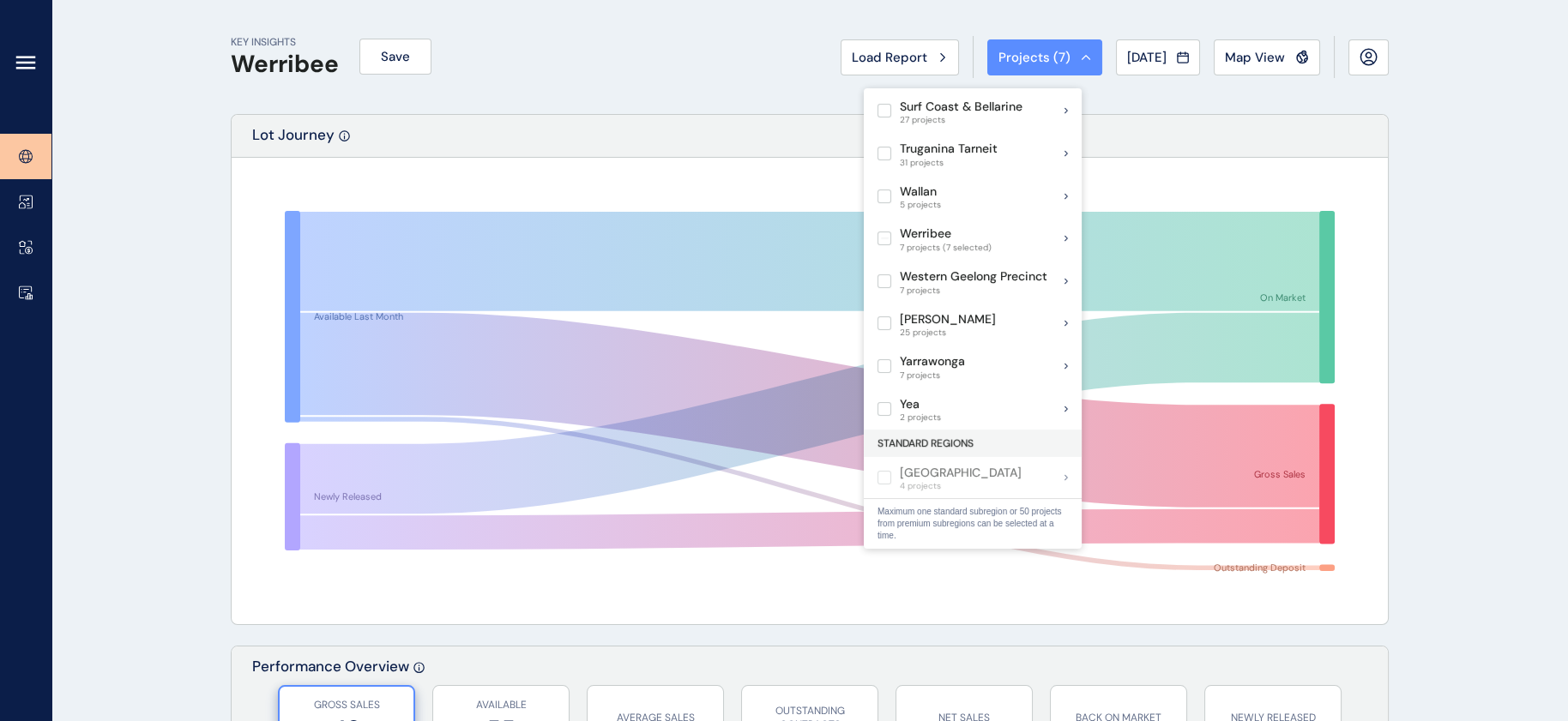
click at [717, 100] on div "KEY INSIGHTS Werribee Save Load Report Projects ( 7 ) [DATE] 2025 < > Jan No re…" at bounding box center [809, 56] width 1158 height 114
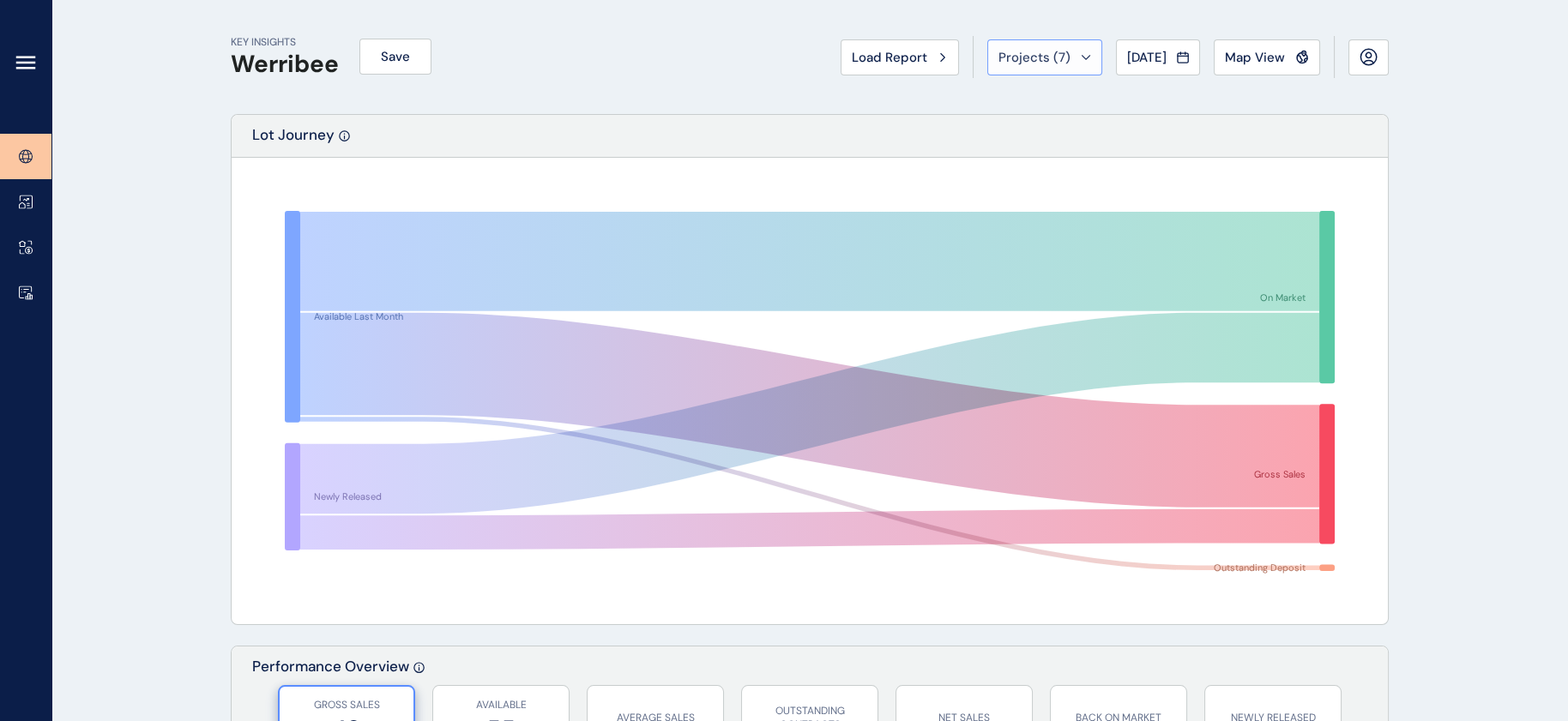
click at [938, 56] on span "Projects ( 7 )" at bounding box center [1034, 57] width 72 height 17
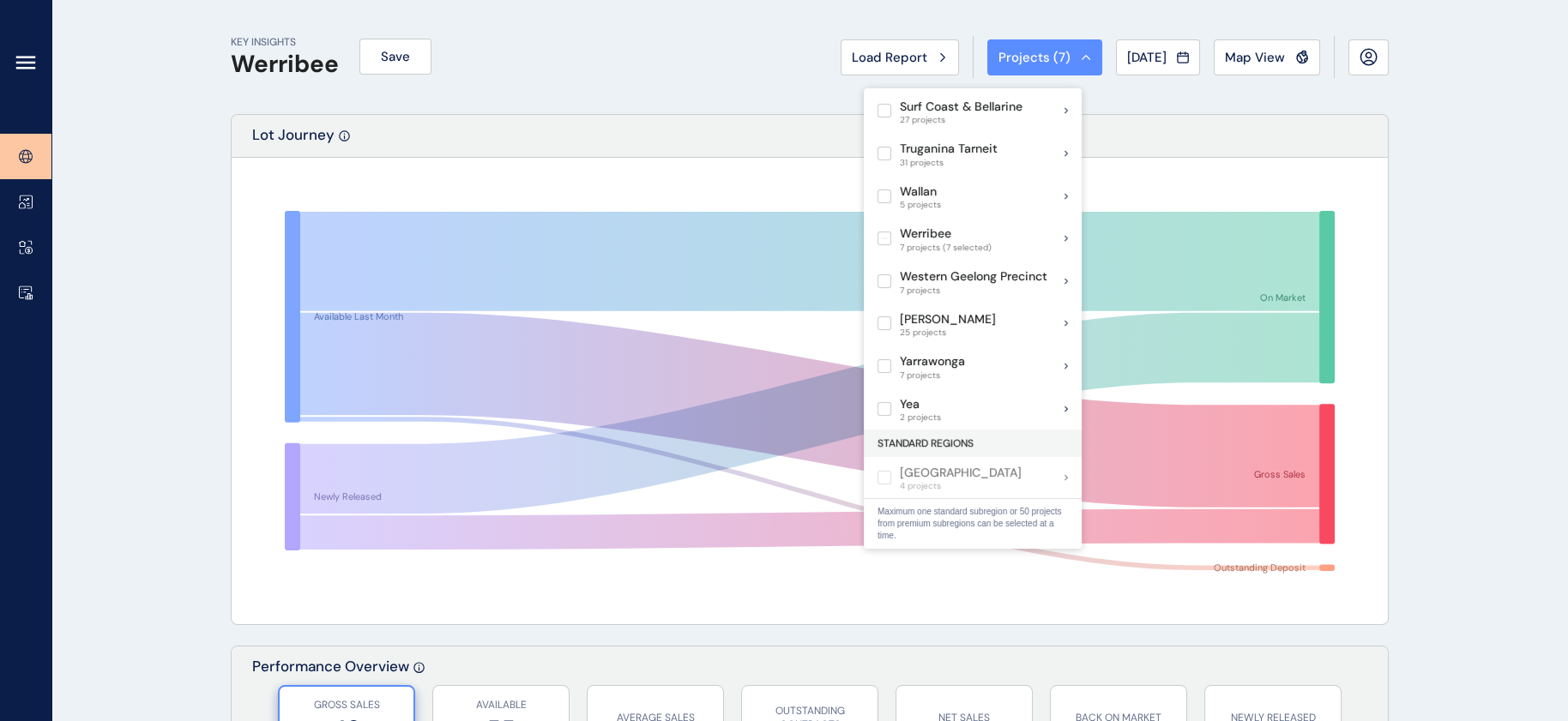
scroll to position [1509, 0]
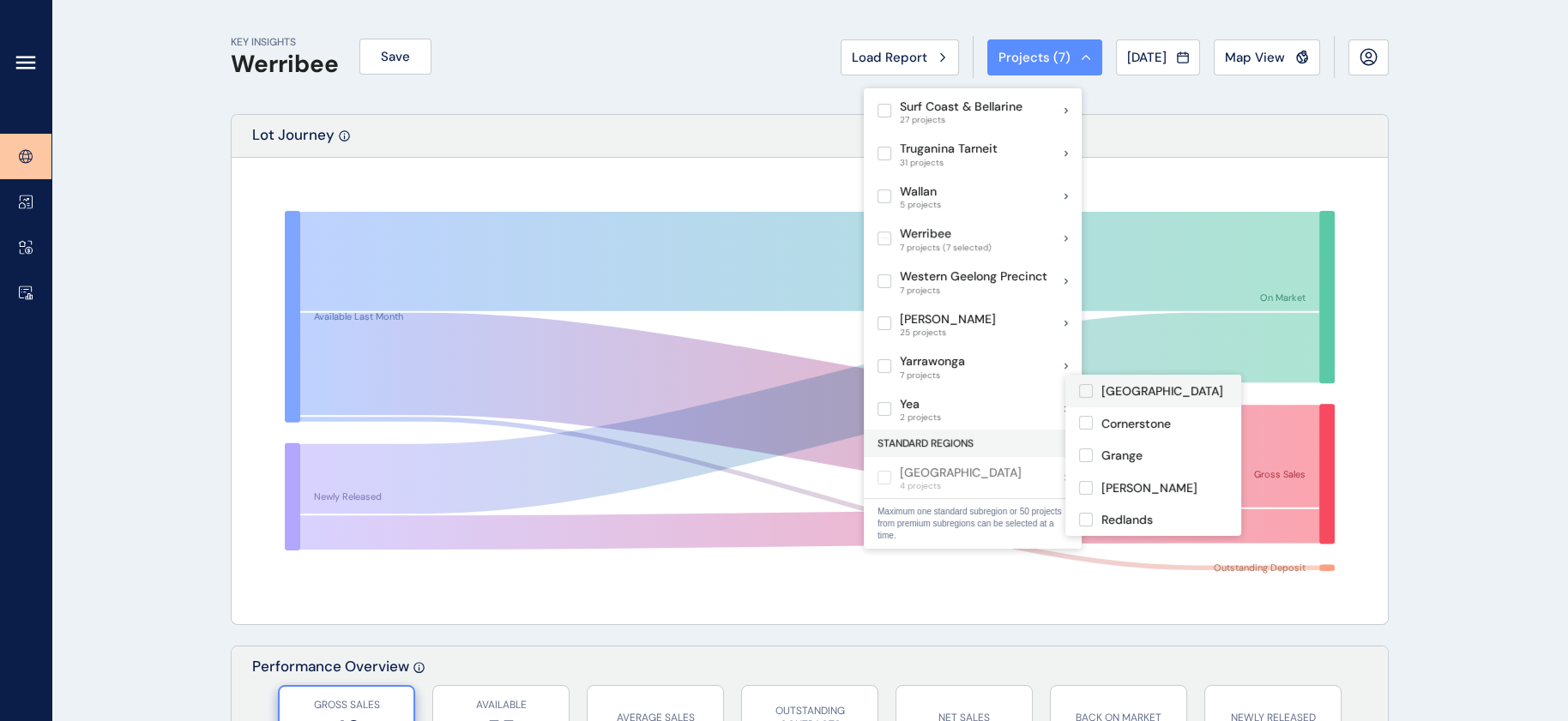
click at [938, 393] on label at bounding box center [1086, 391] width 13 height 13
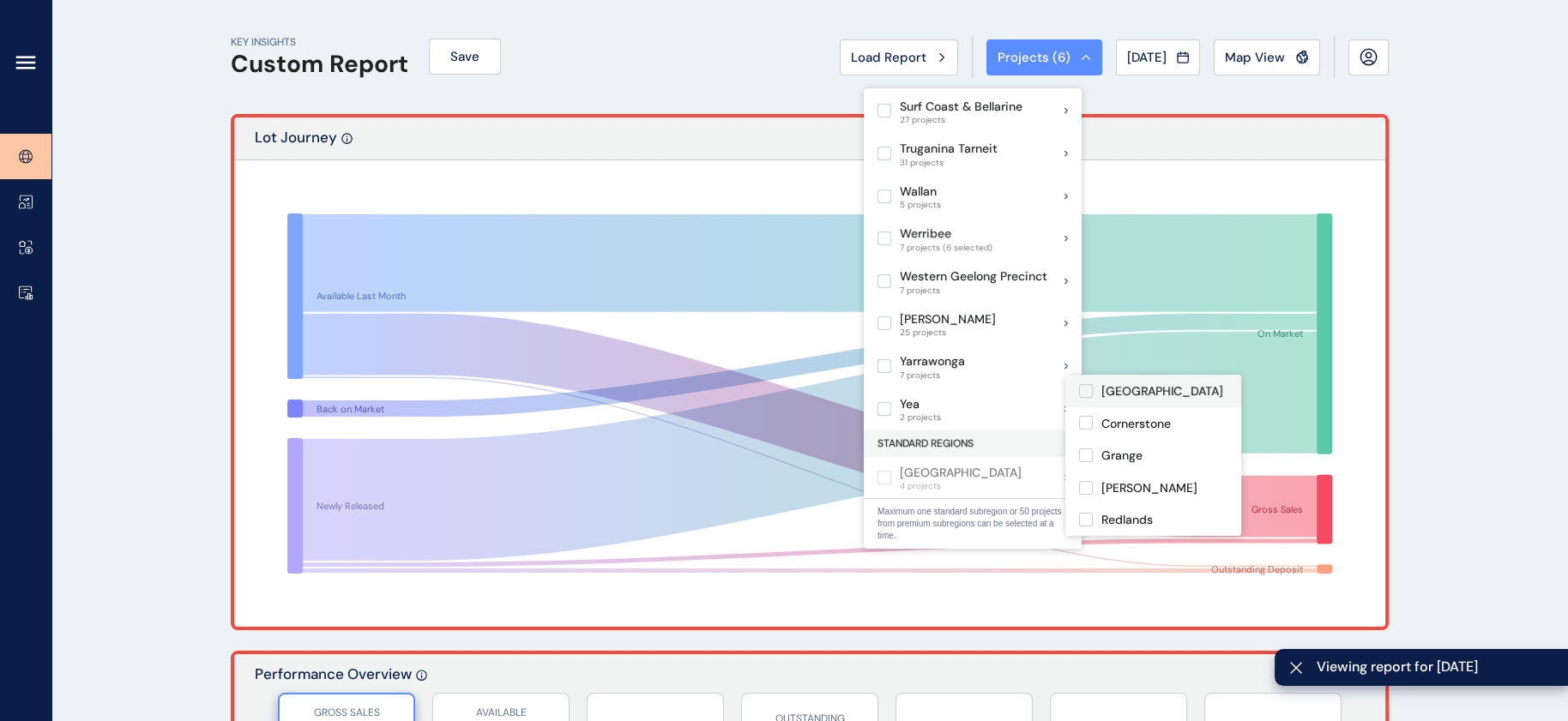
click at [938, 393] on label at bounding box center [1086, 391] width 13 height 13
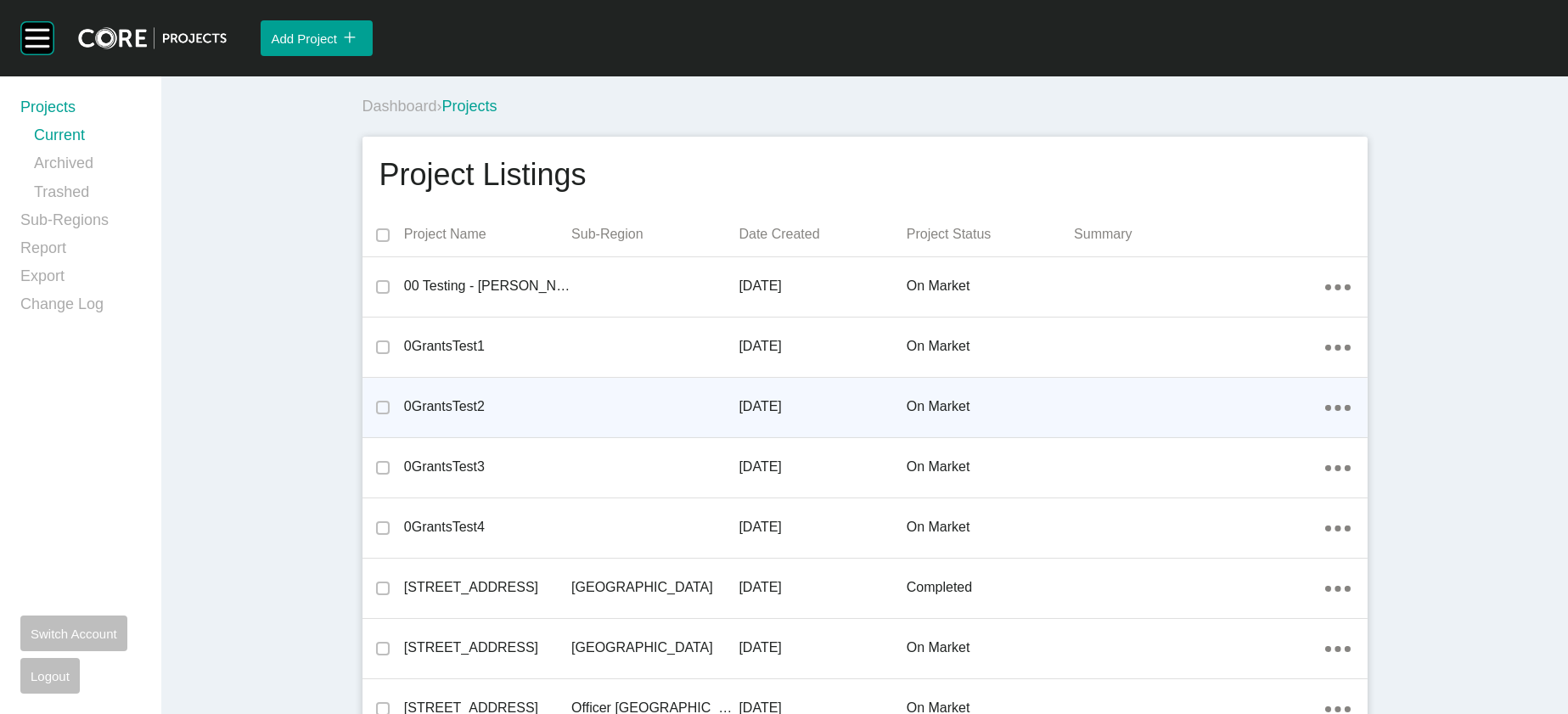
scroll to position [4736, 0]
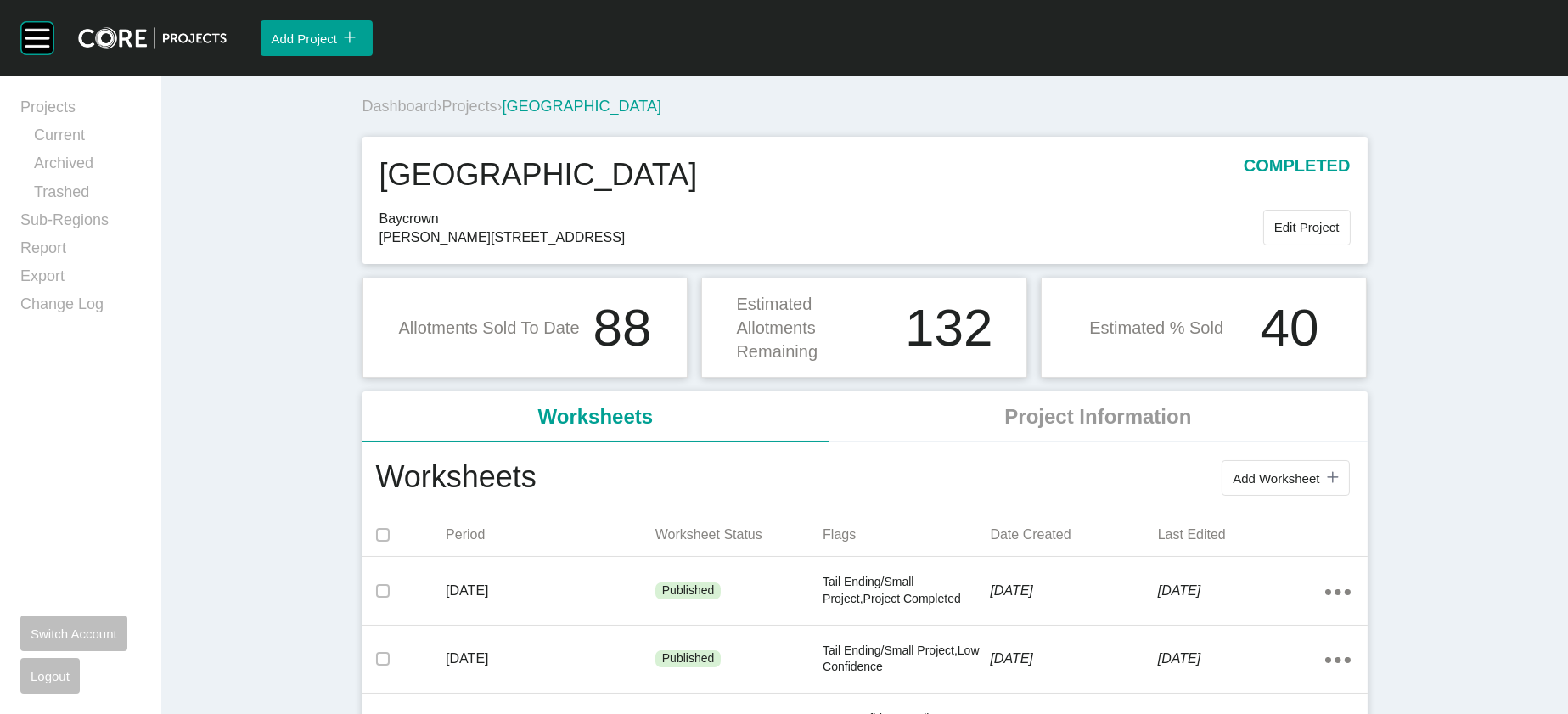
click at [442, 115] on span "Projects" at bounding box center [469, 106] width 55 height 17
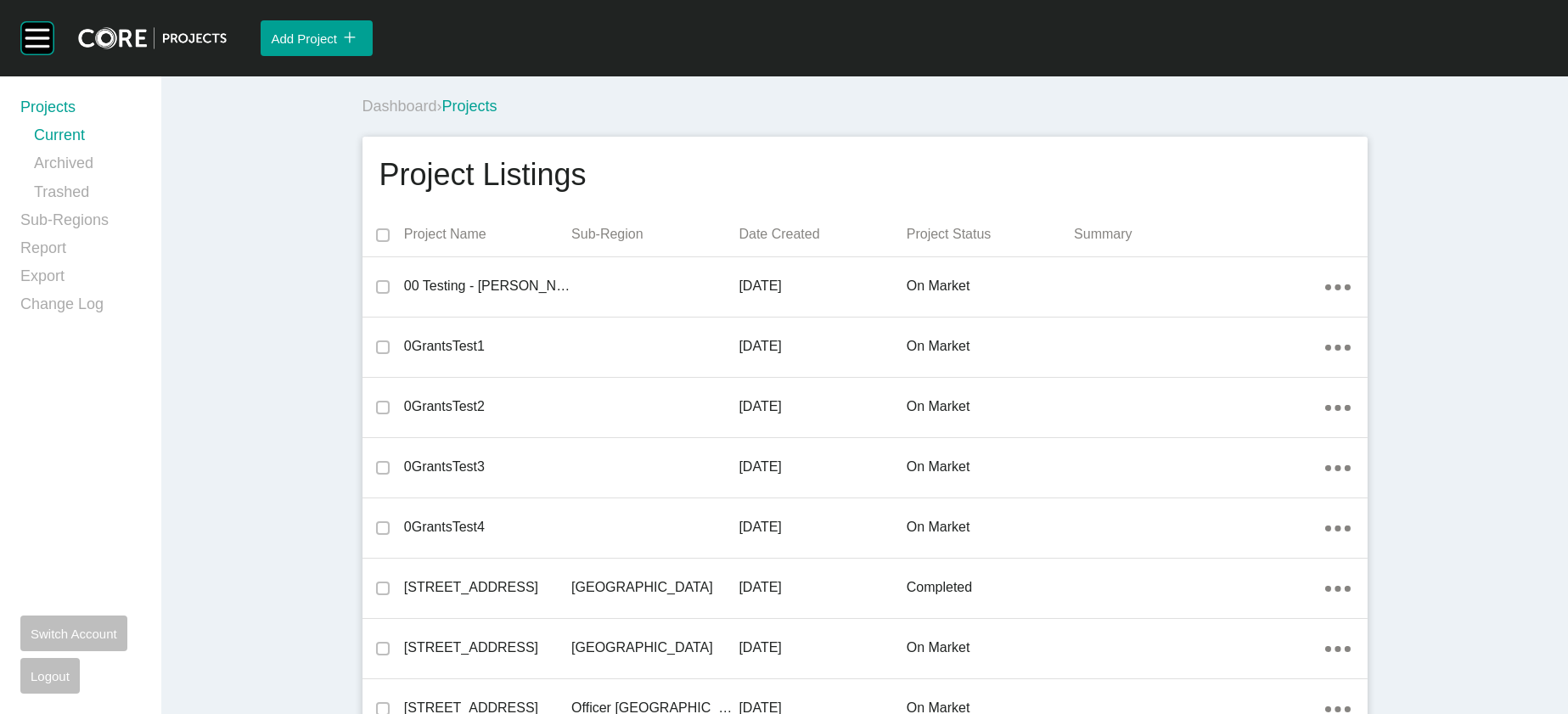
scroll to position [11575, 0]
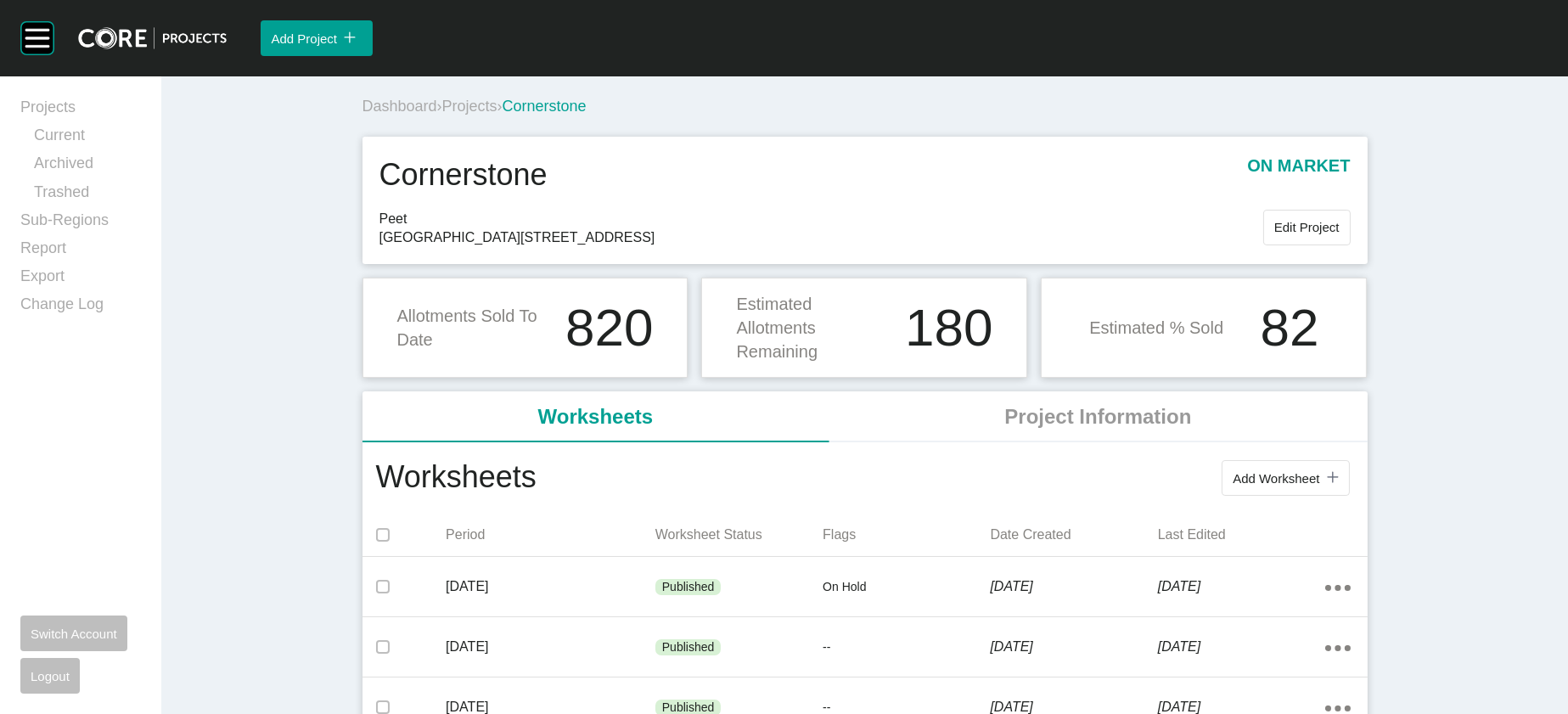
click at [442, 115] on span "Projects" at bounding box center [469, 106] width 55 height 17
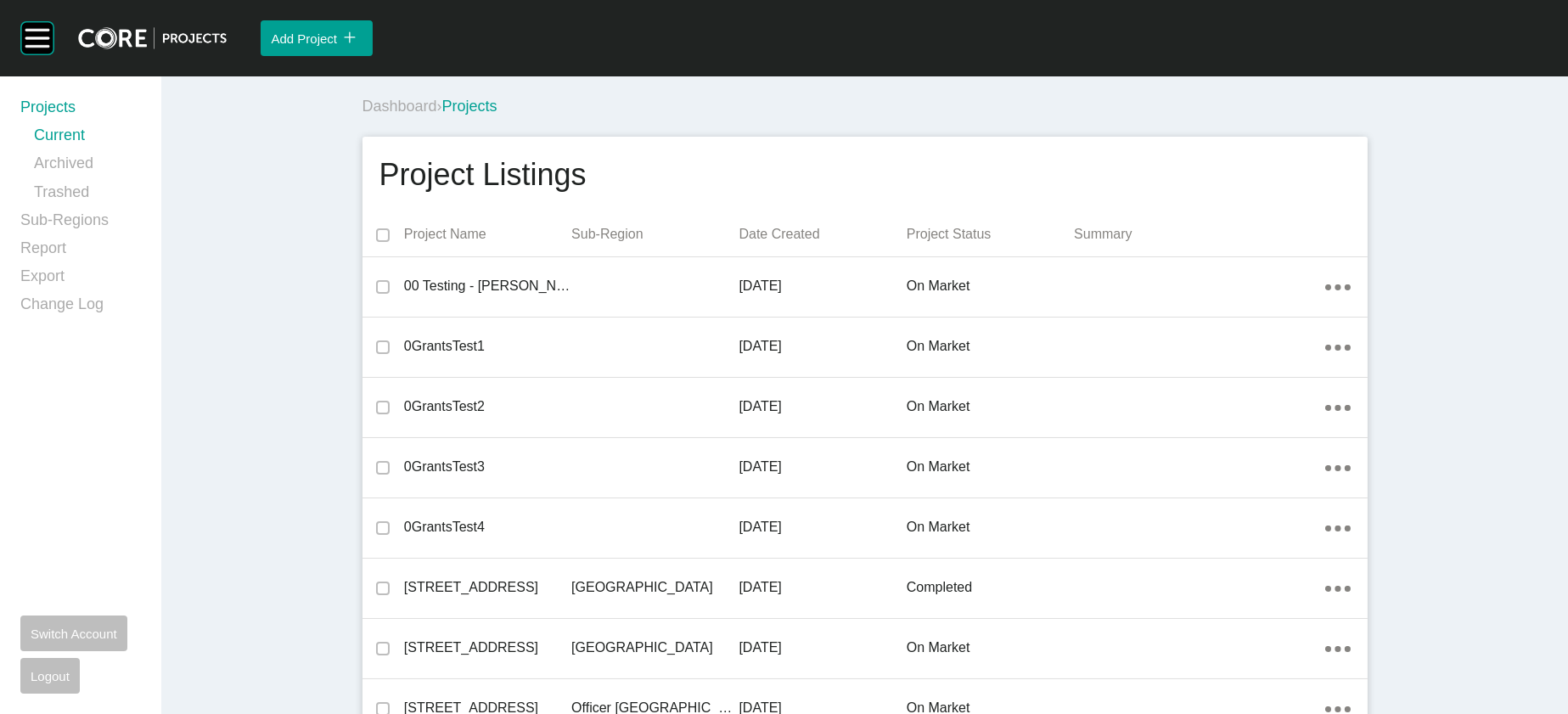
scroll to position [18414, 0]
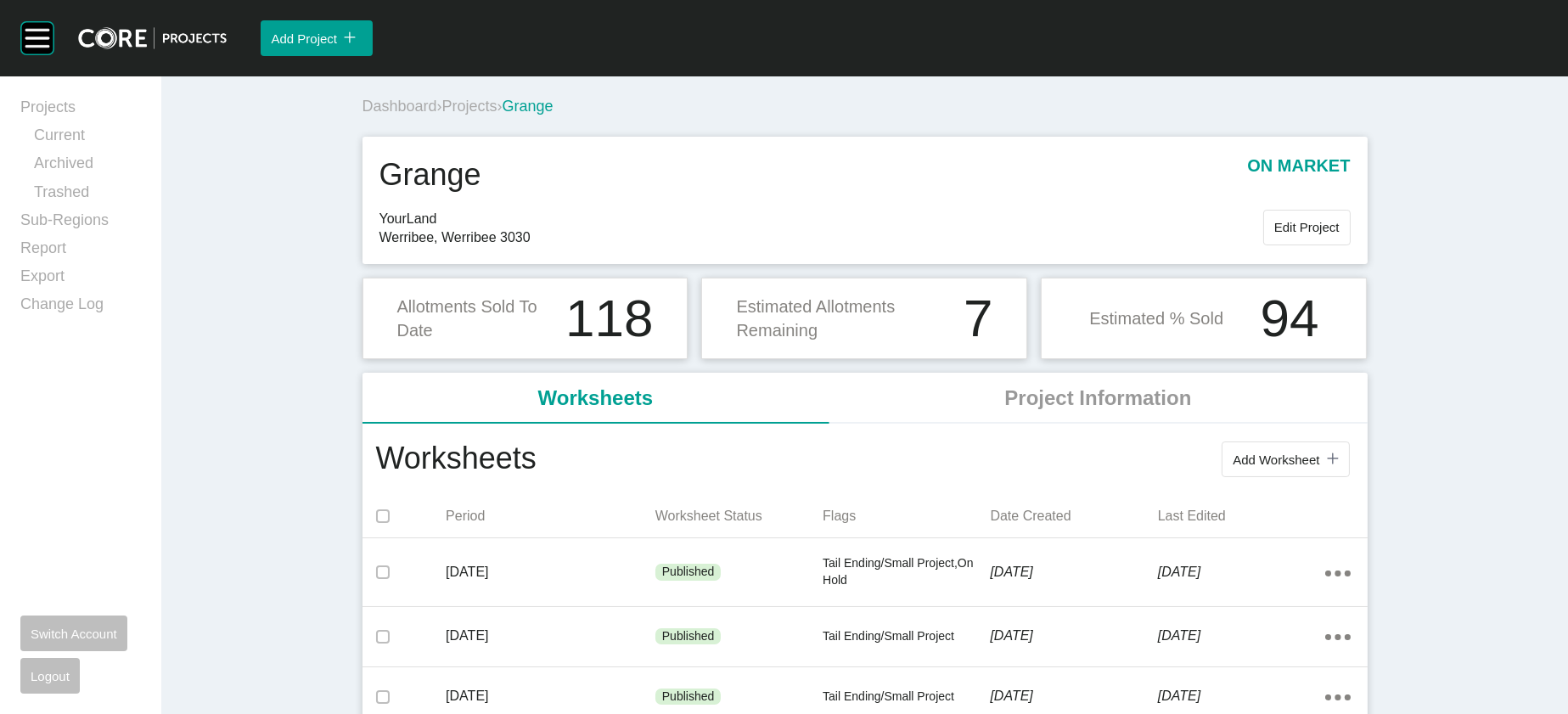
click at [442, 115] on span "Projects" at bounding box center [469, 106] width 55 height 17
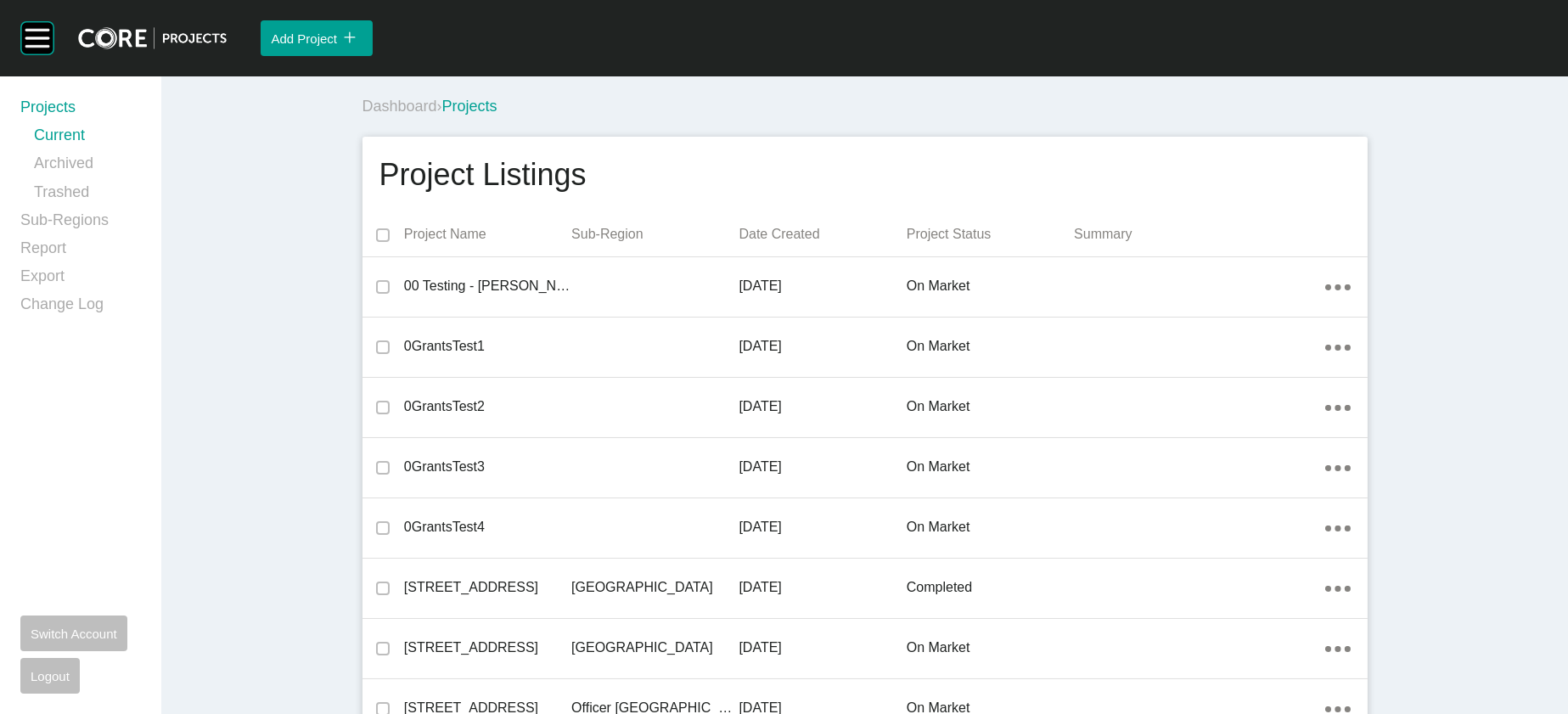
scroll to position [19693, 0]
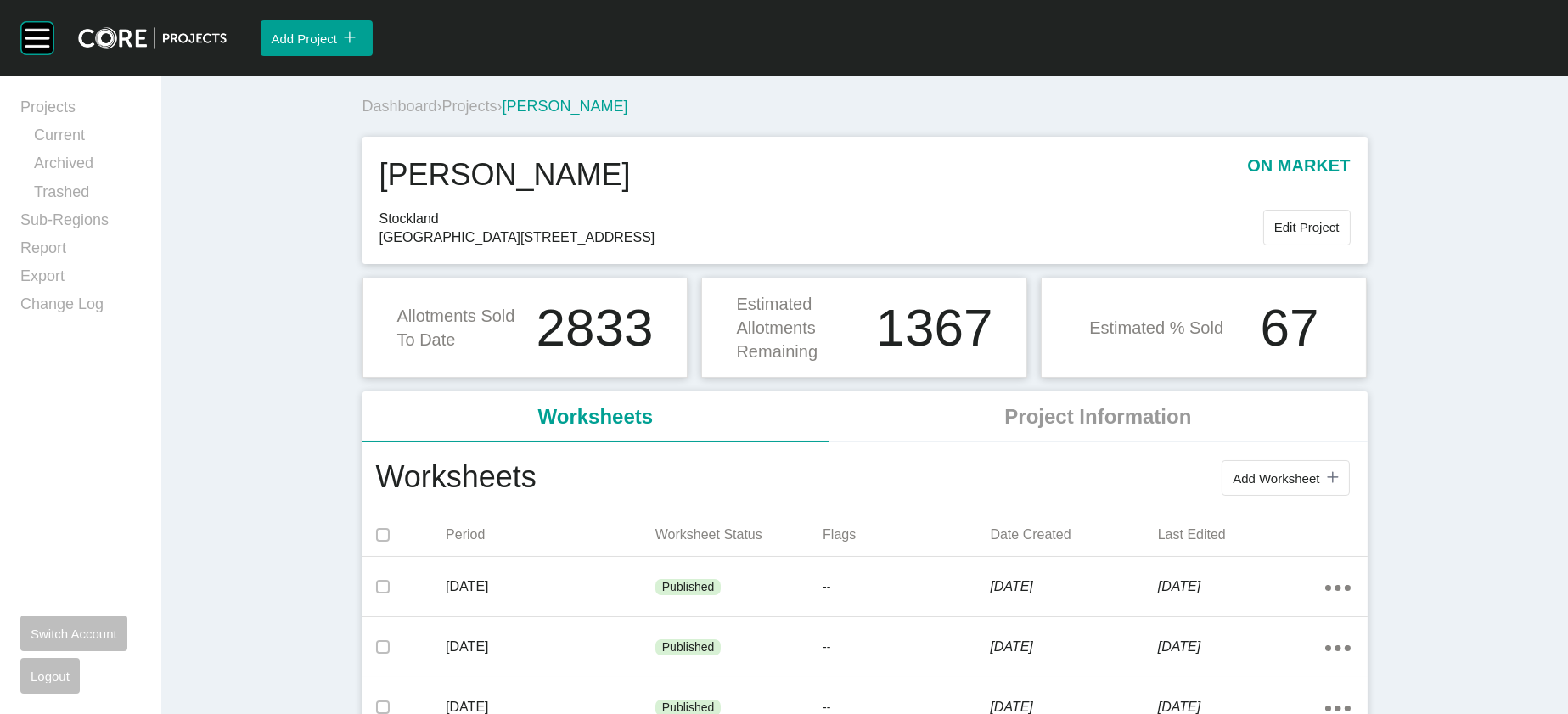
click at [442, 115] on span "Projects" at bounding box center [469, 106] width 55 height 17
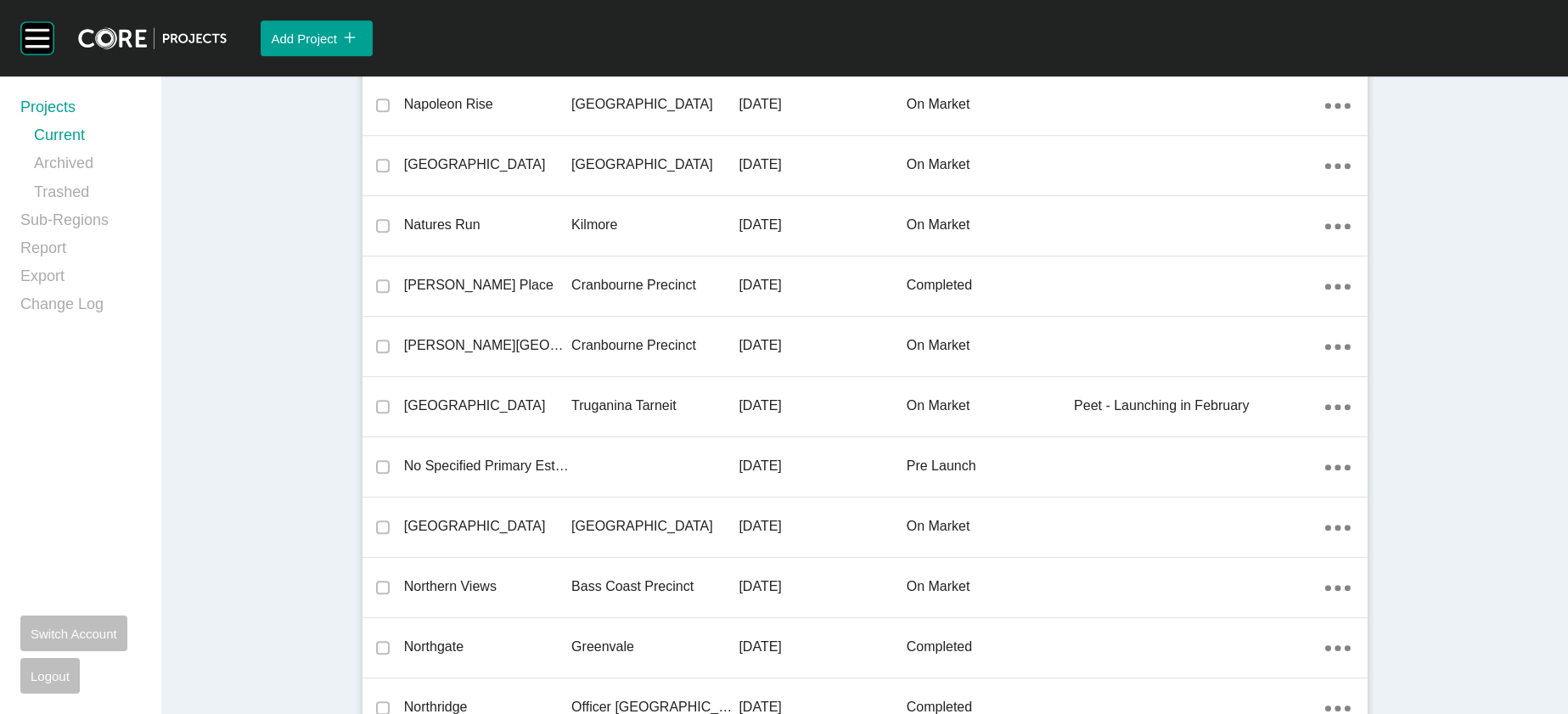
scroll to position [37205, 0]
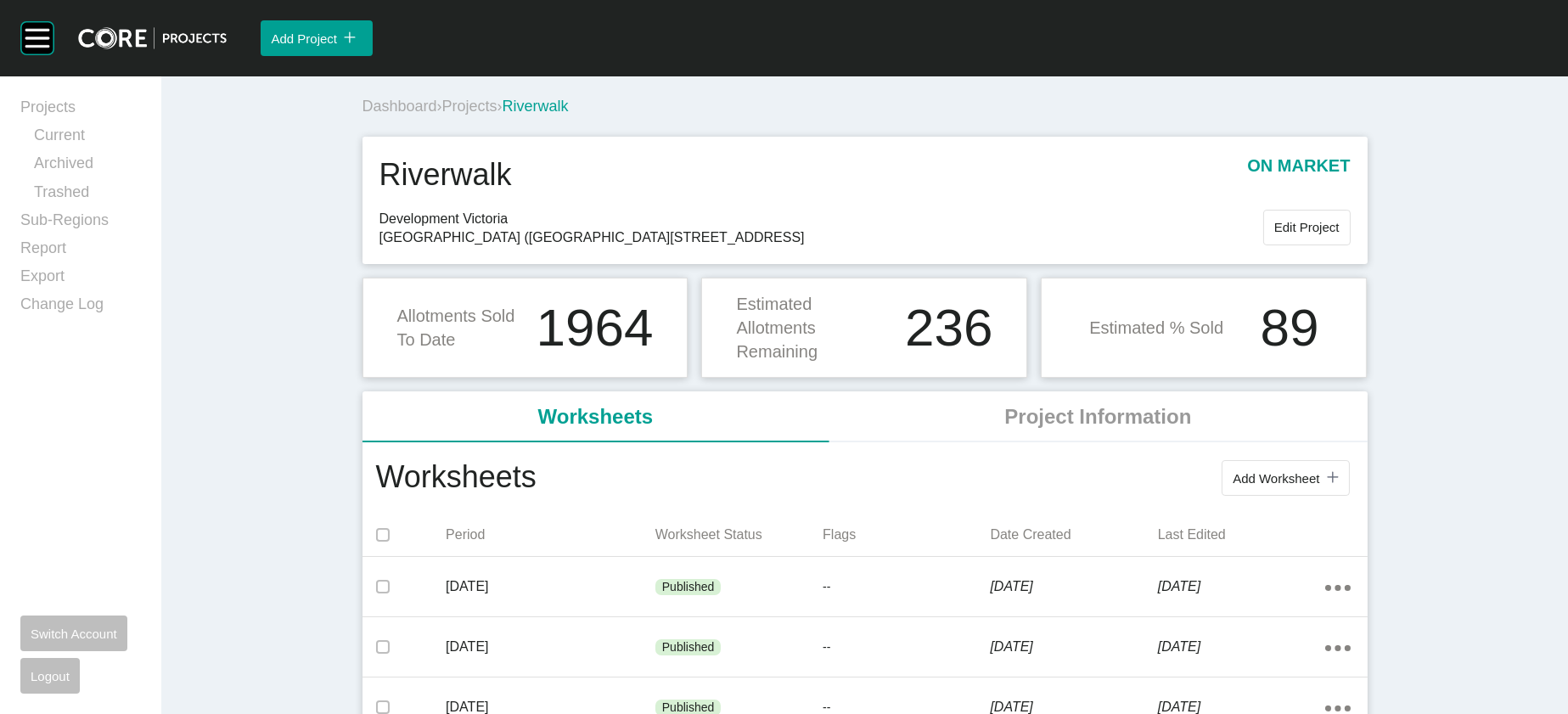
click at [442, 115] on span "Projects" at bounding box center [469, 106] width 55 height 17
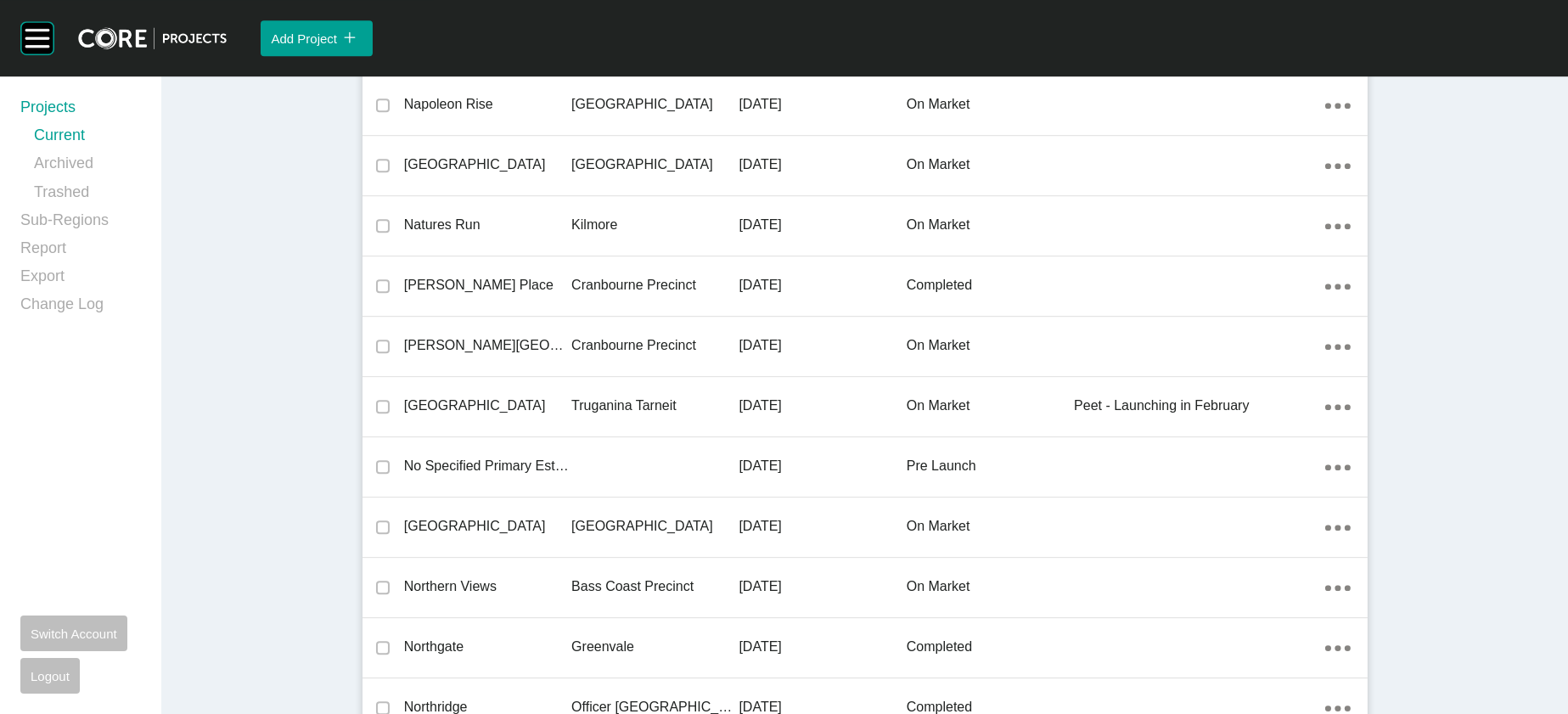
scroll to position [37054, 0]
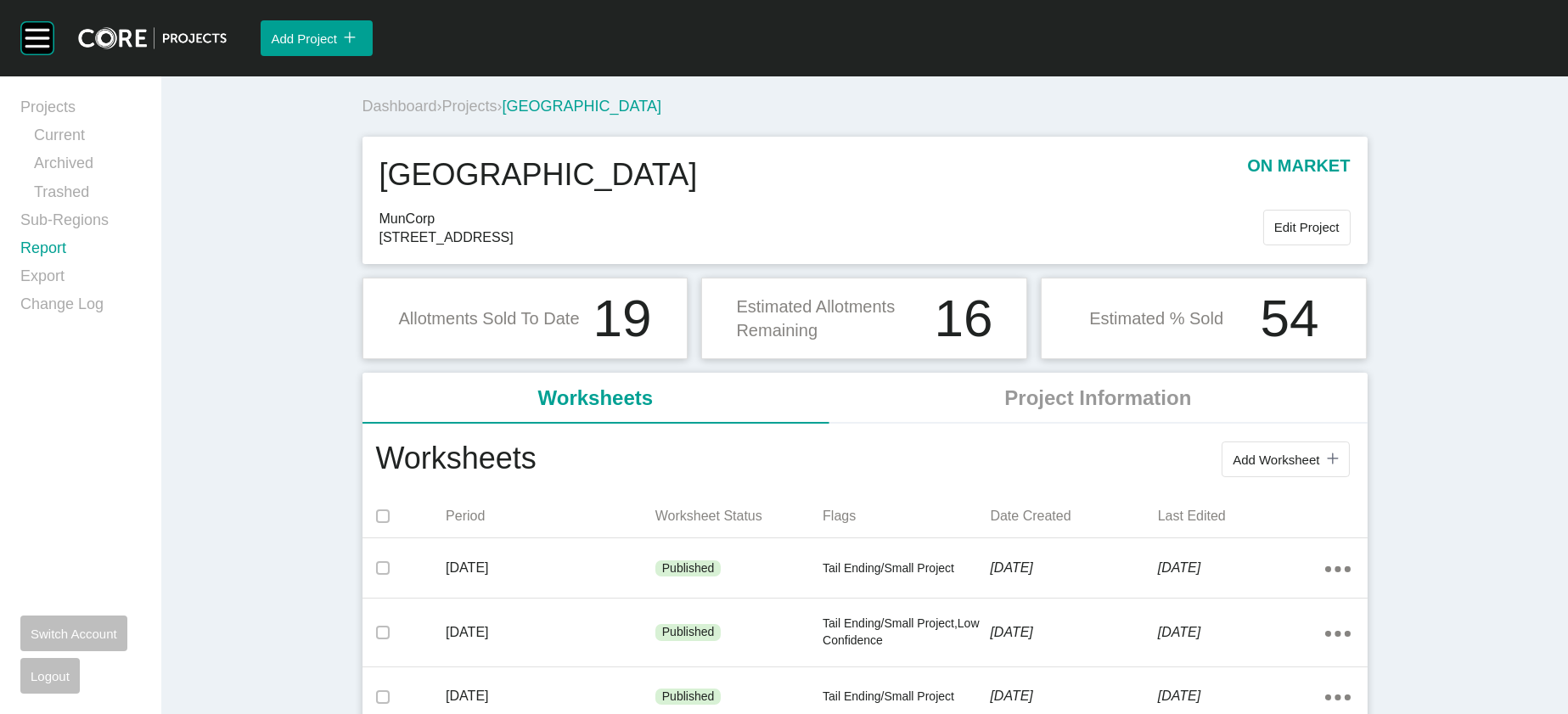
click at [39, 266] on link "Report" at bounding box center [80, 252] width 120 height 28
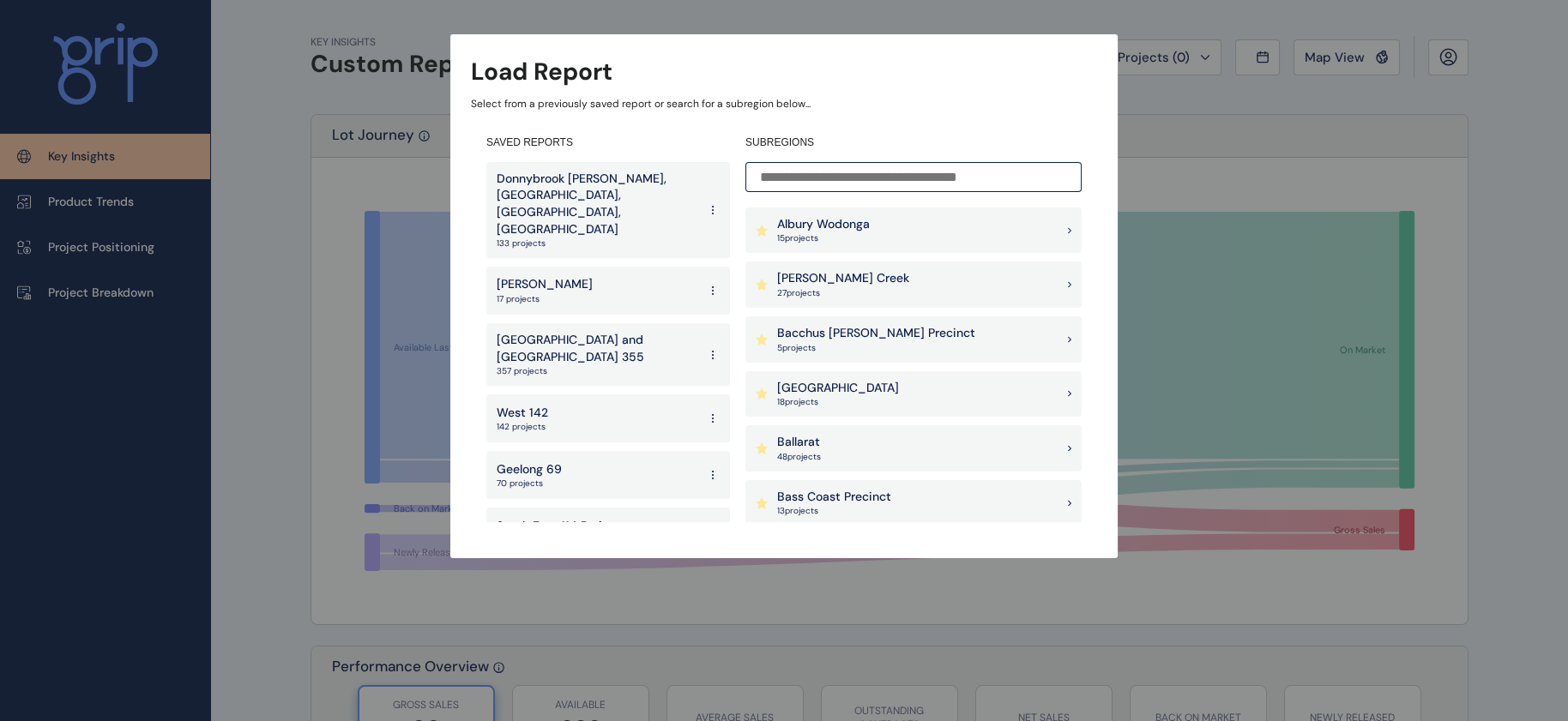
click at [838, 171] on input at bounding box center [914, 177] width 337 height 30
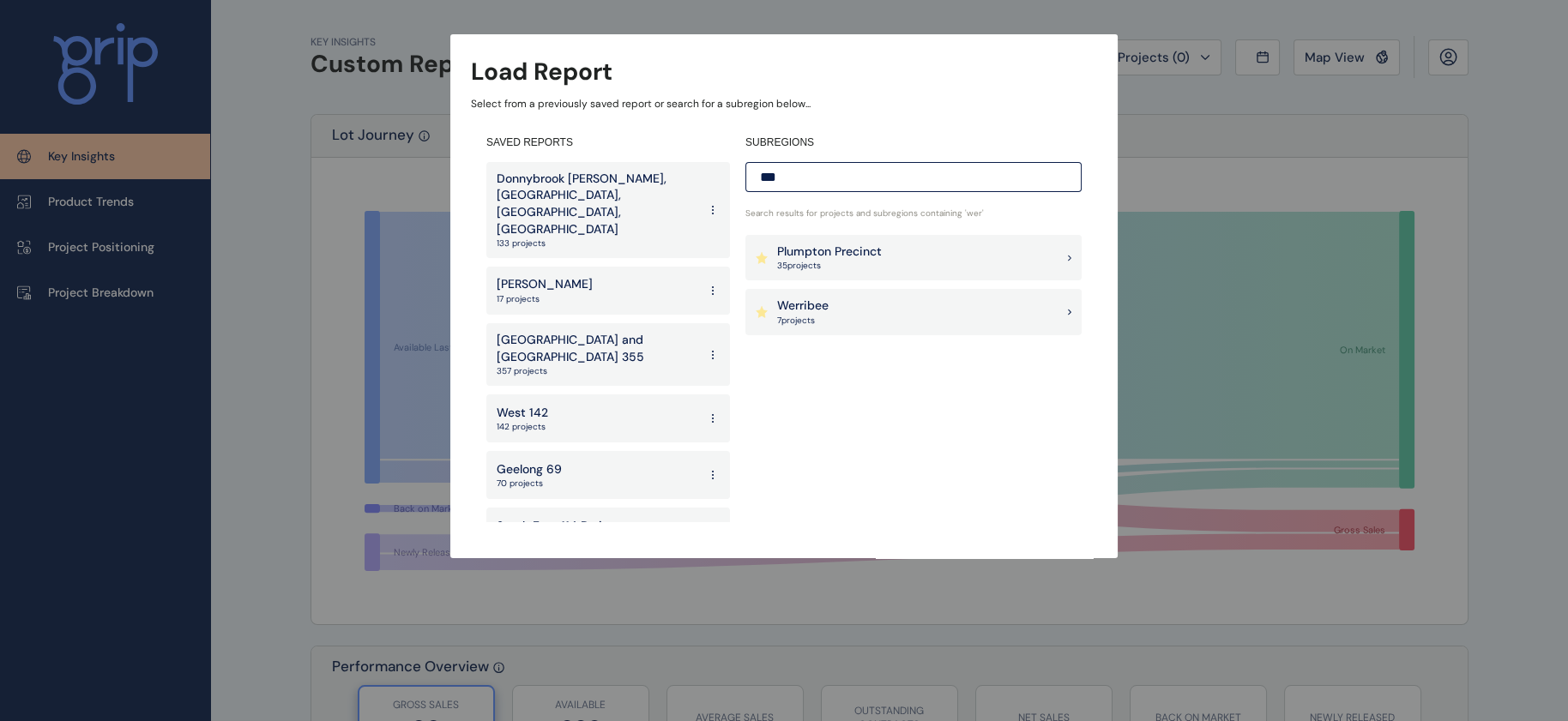
type input "***"
click at [812, 310] on p "Werribee" at bounding box center [803, 306] width 52 height 17
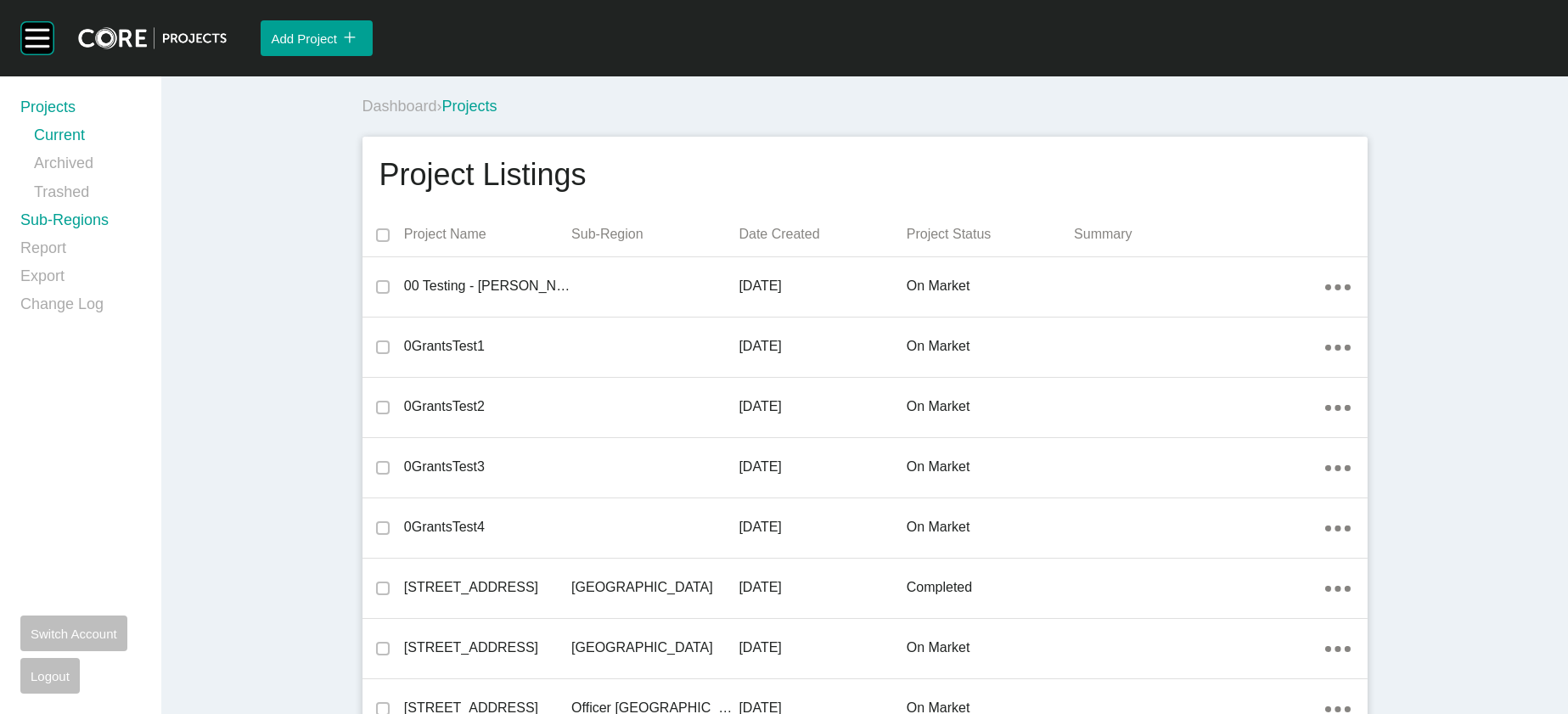
click at [141, 238] on link "Sub-Regions" at bounding box center [80, 224] width 120 height 28
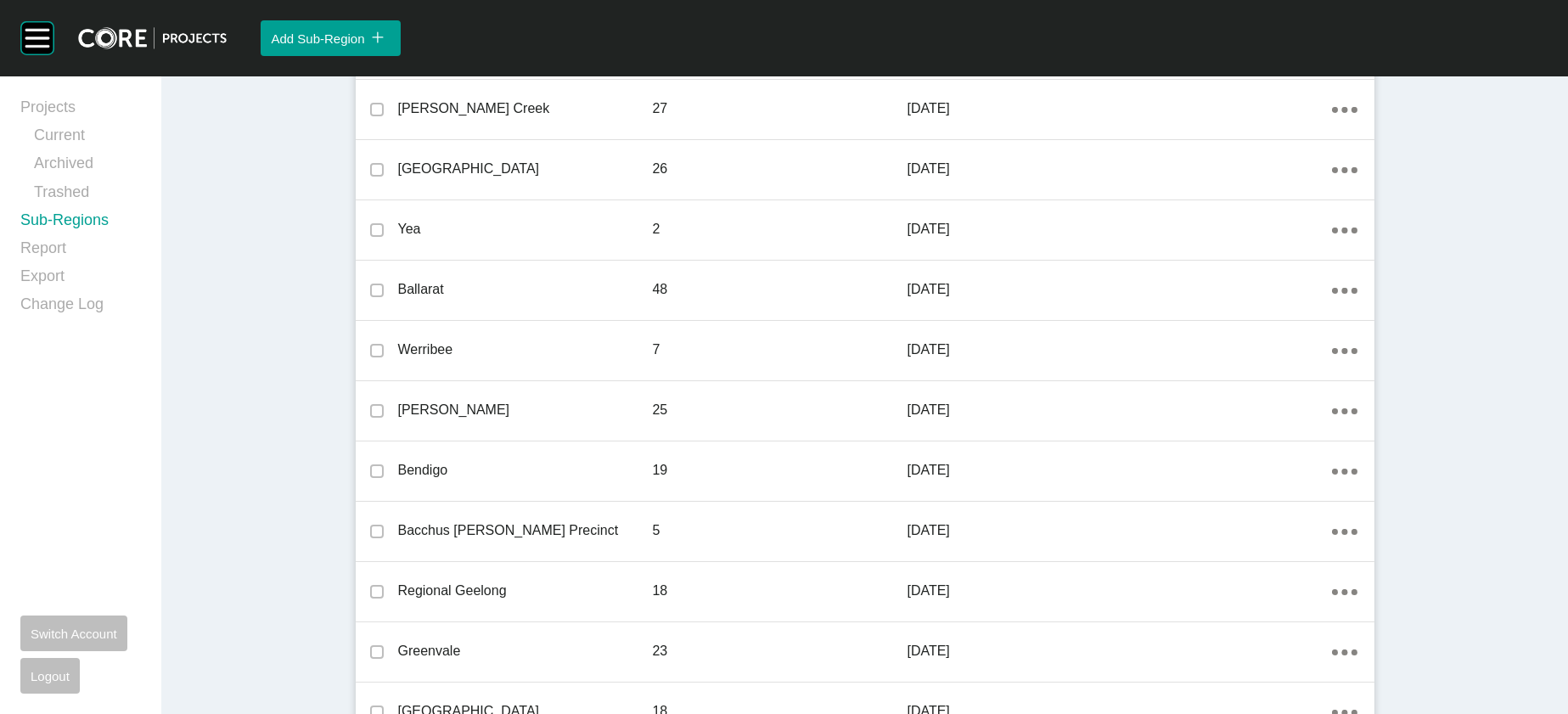
scroll to position [320, 0]
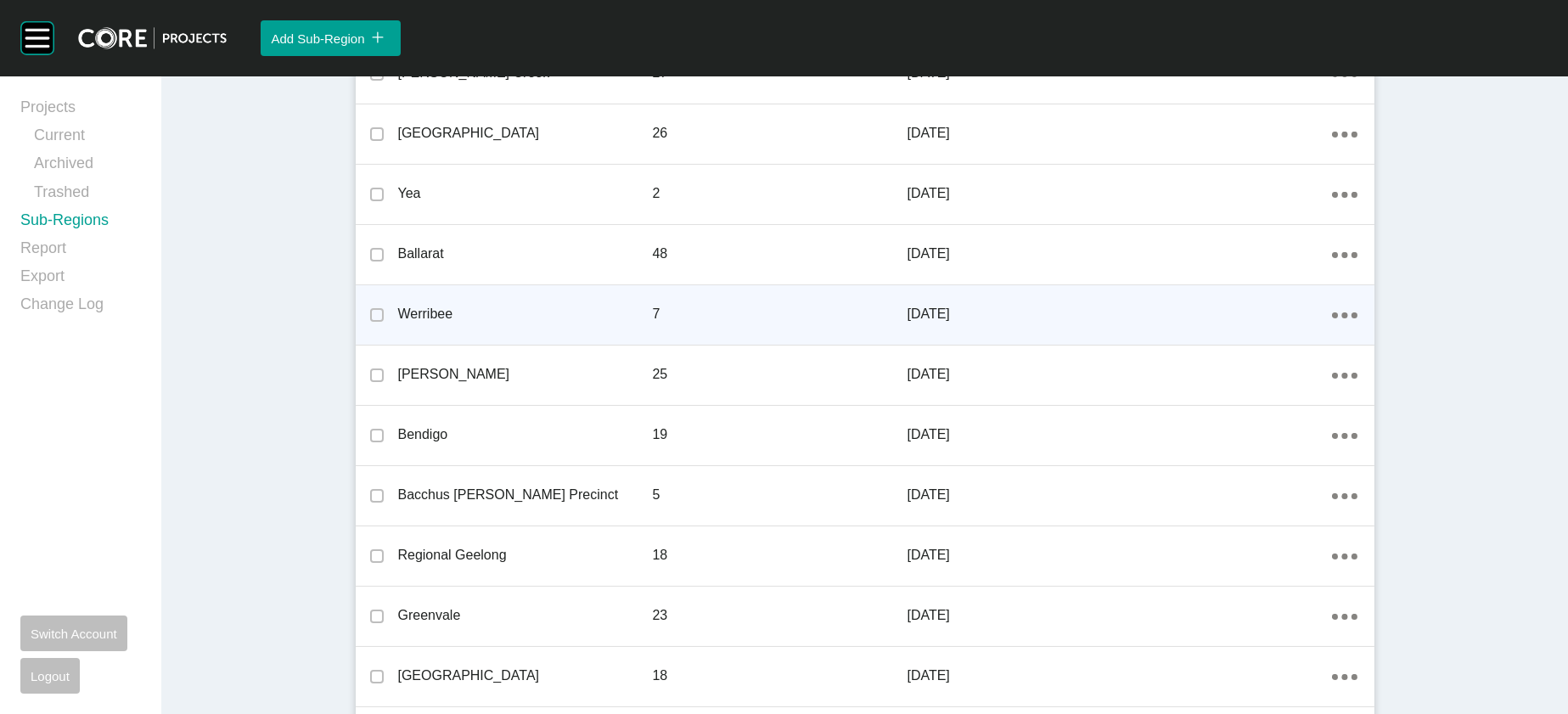
click at [1357, 318] on icon "Action Menu Dots Copy 6 Created with Sketch." at bounding box center [1345, 315] width 26 height 6
click at [1398, 485] on link "Edit" at bounding box center [1375, 472] width 45 height 26
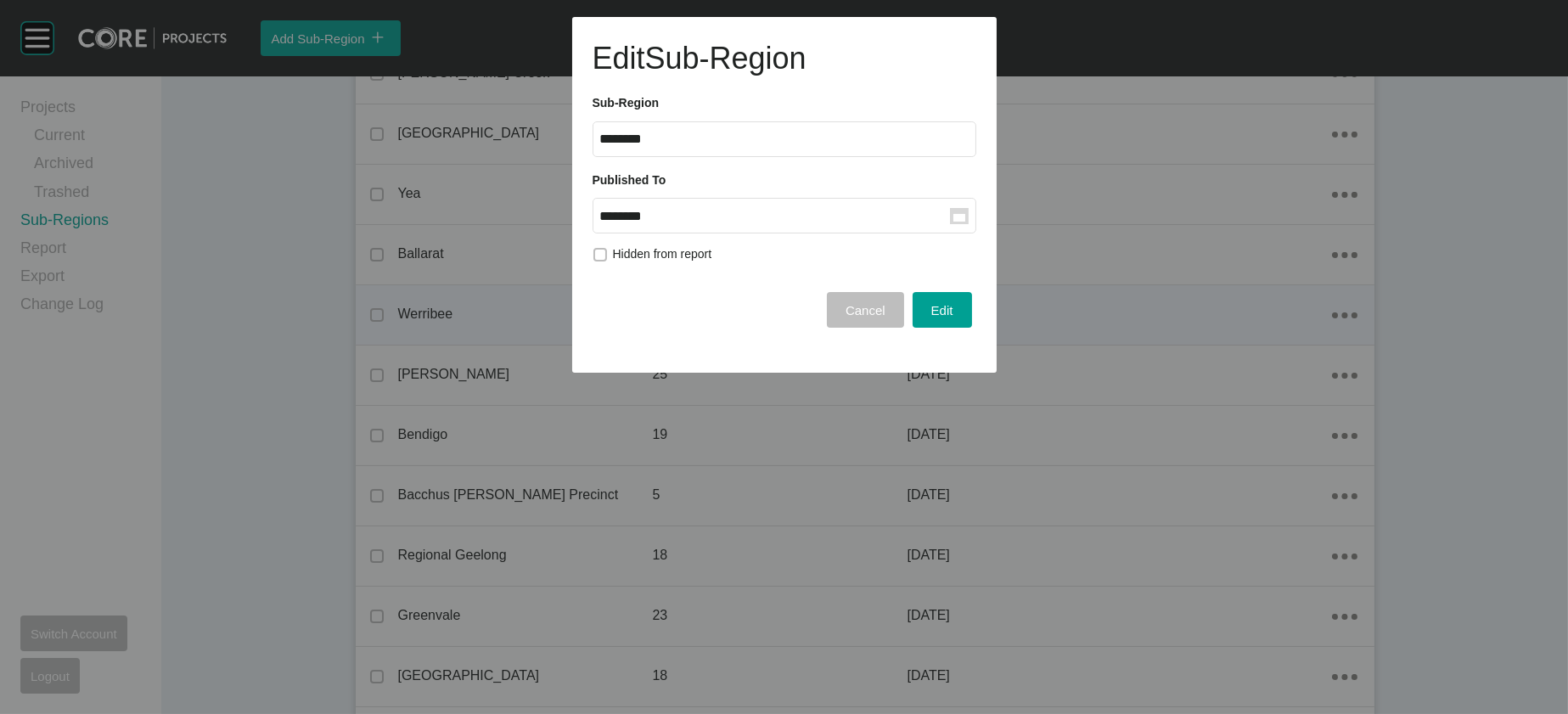
click at [849, 223] on input "********" at bounding box center [775, 216] width 350 height 14
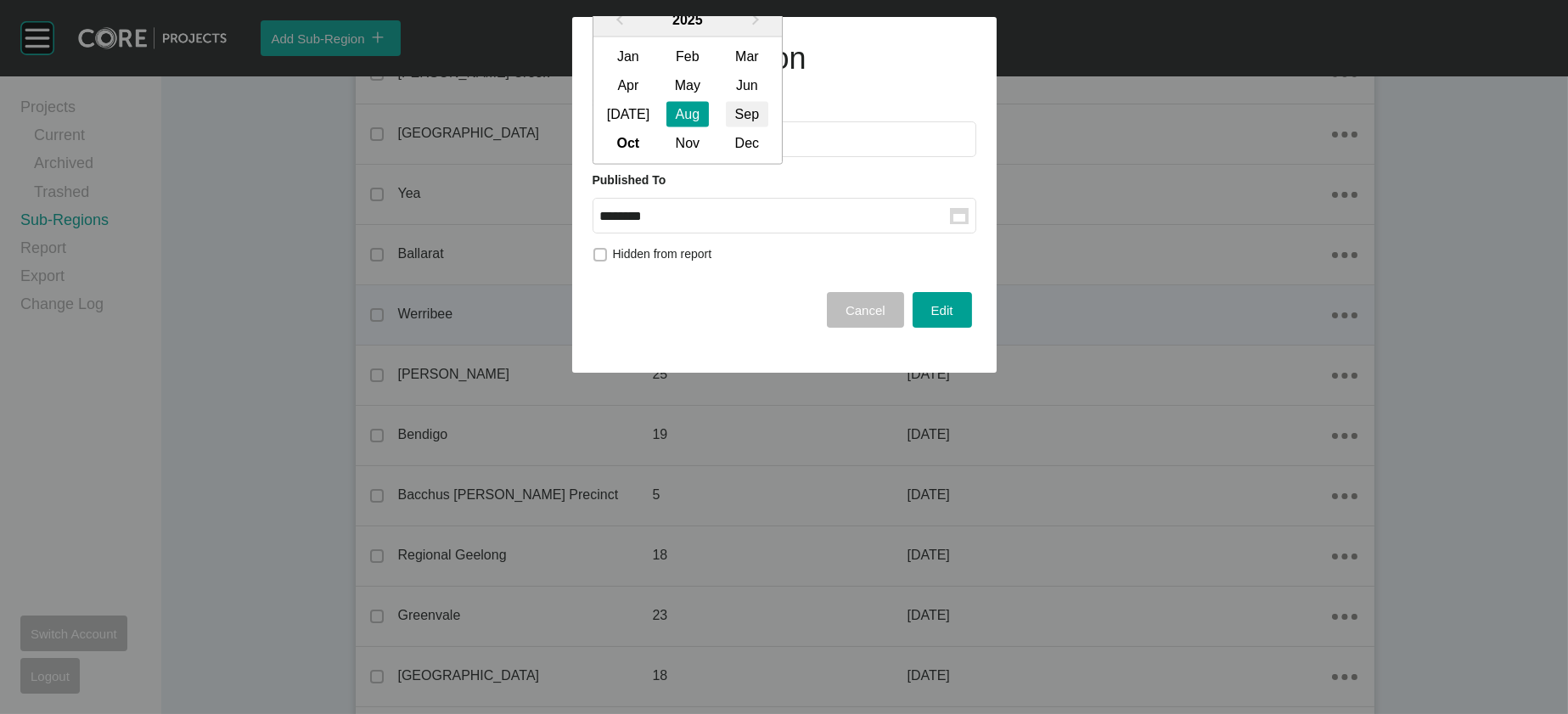
click at [768, 128] on div "Sep" at bounding box center [747, 115] width 43 height 26
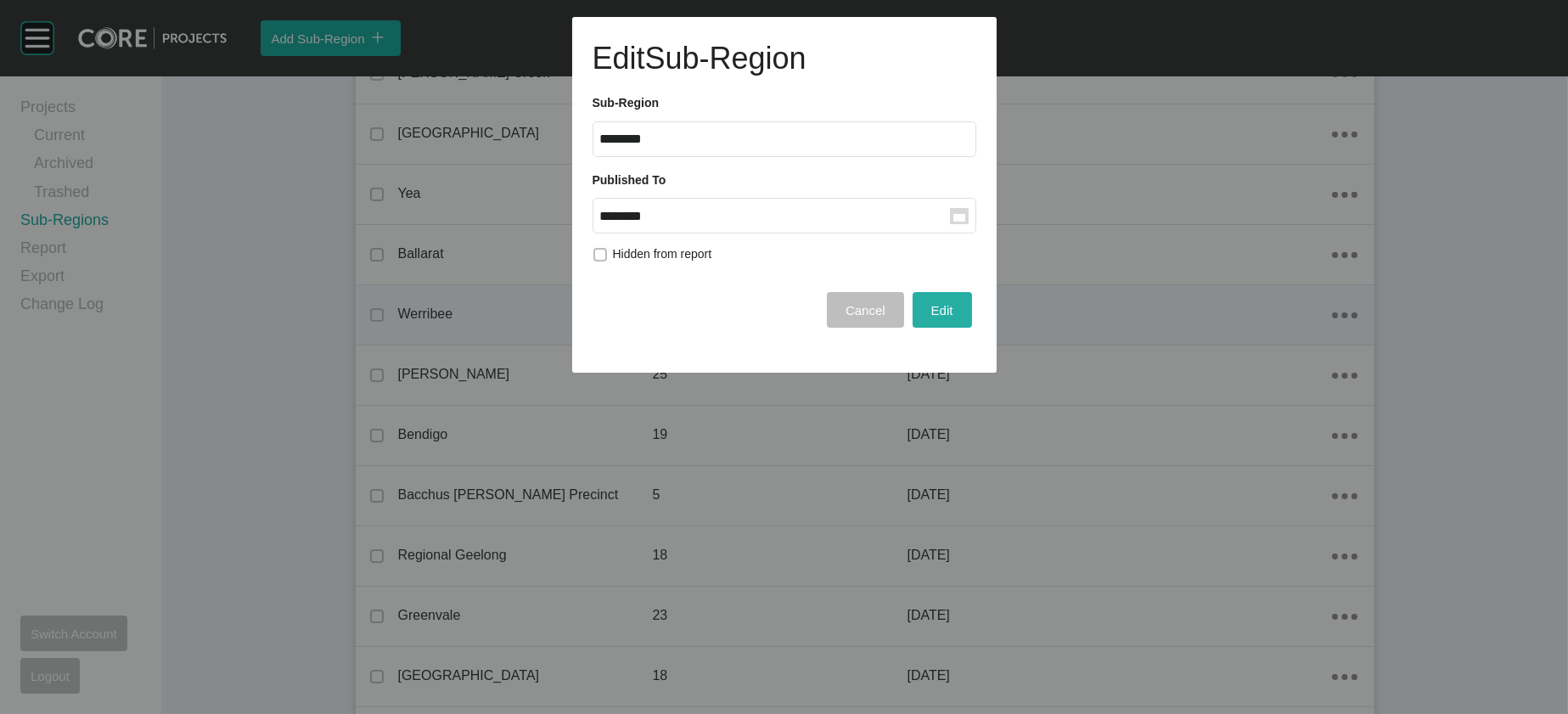
click at [931, 318] on span "Edit" at bounding box center [942, 310] width 22 height 14
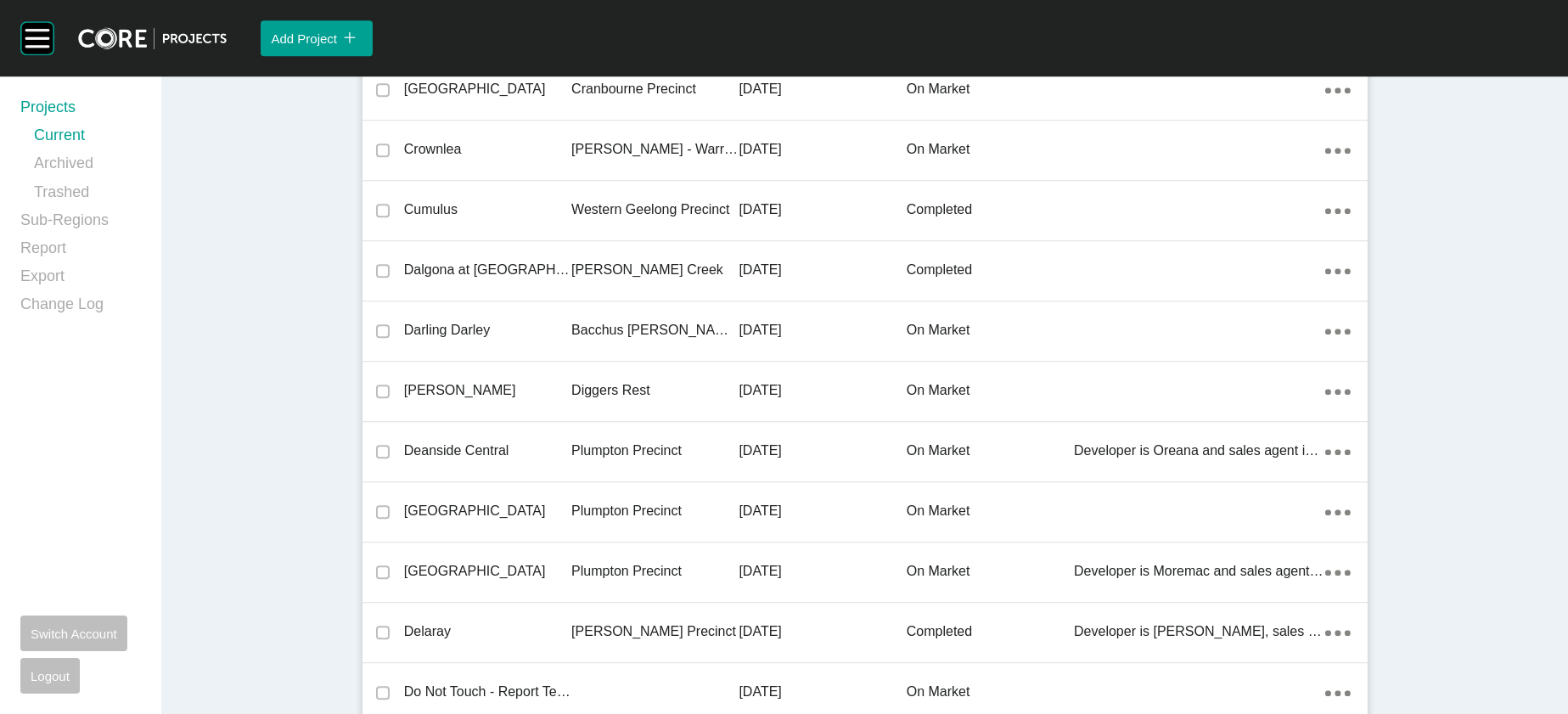
scroll to position [19693, 0]
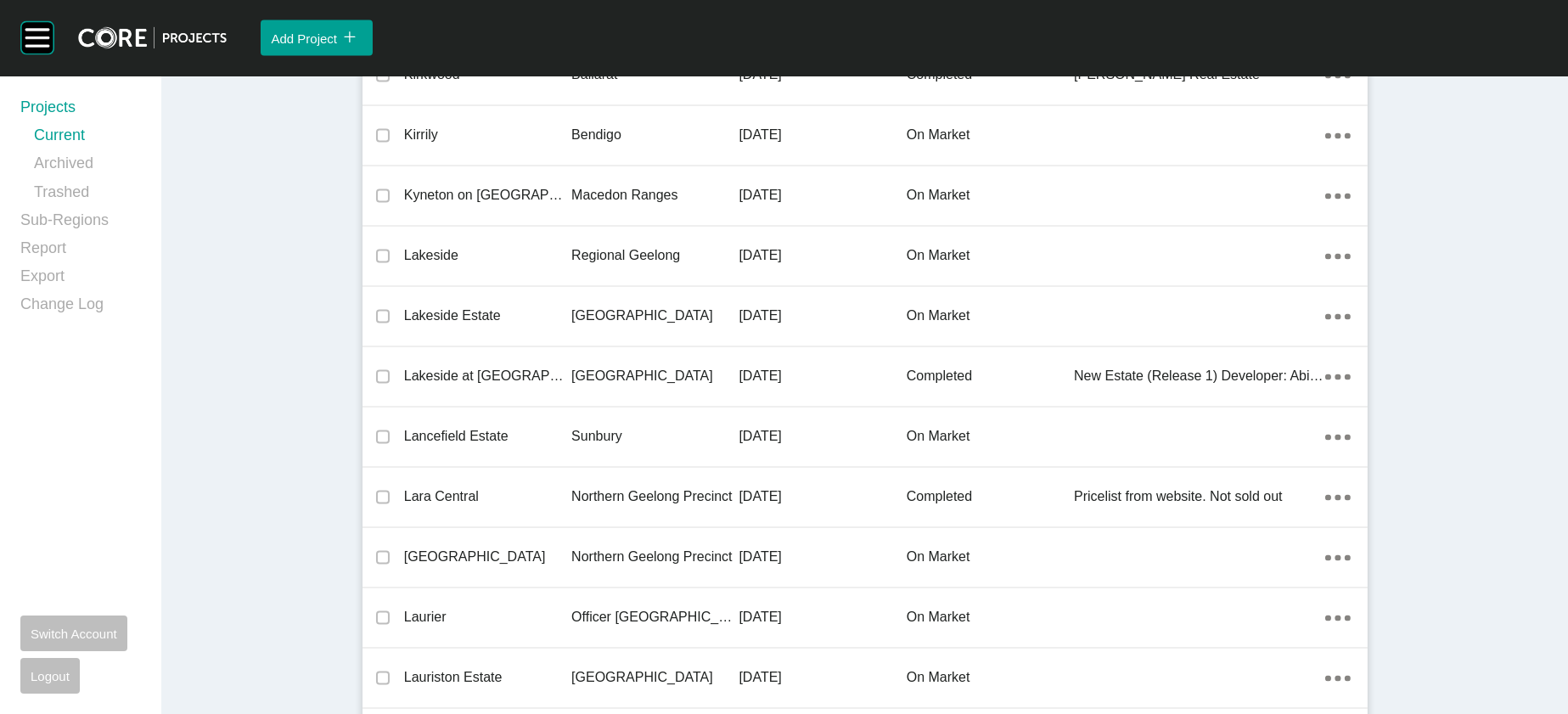
drag, startPoint x: 702, startPoint y: 354, endPoint x: 1566, endPoint y: 19, distance: 926.7
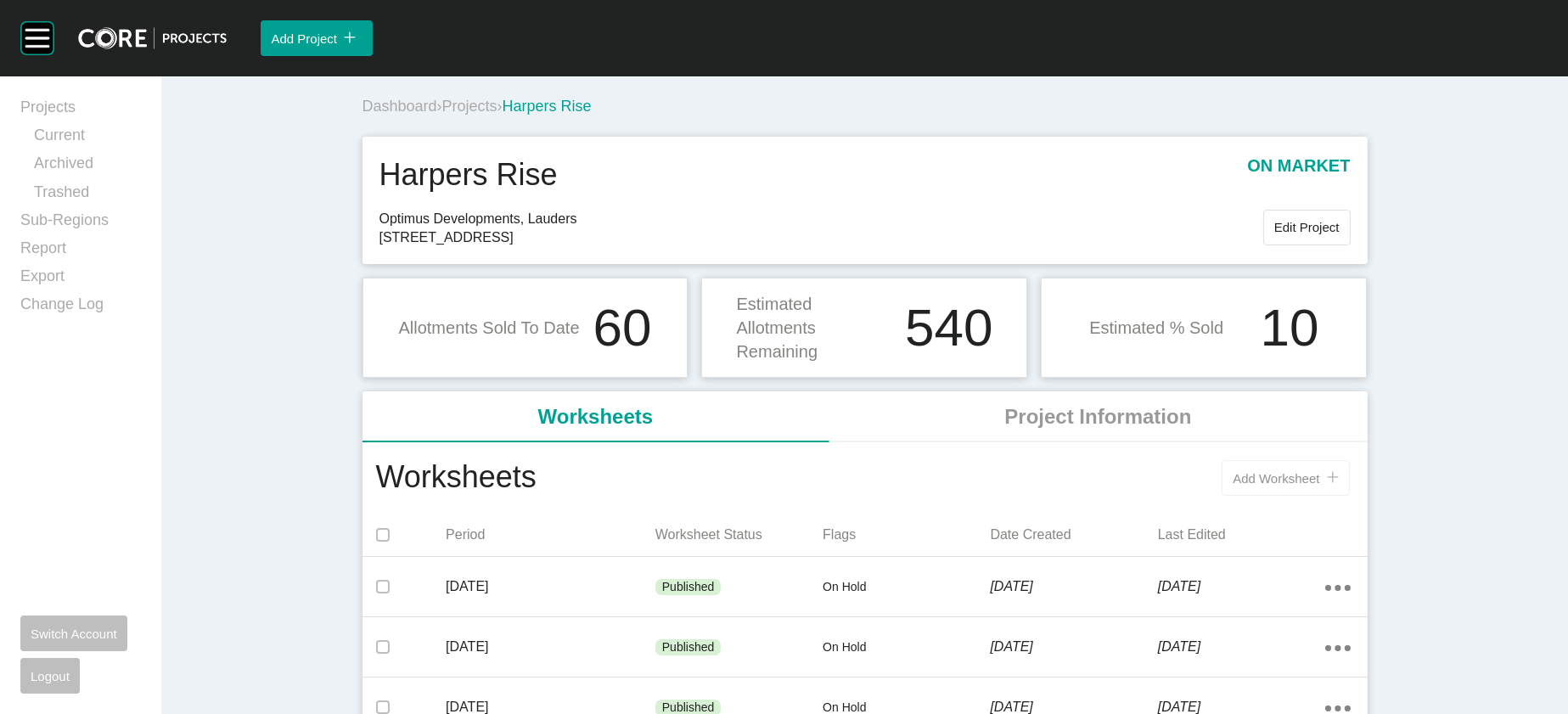
click at [1319, 486] on span "Add Worksheet" at bounding box center [1277, 478] width 87 height 14
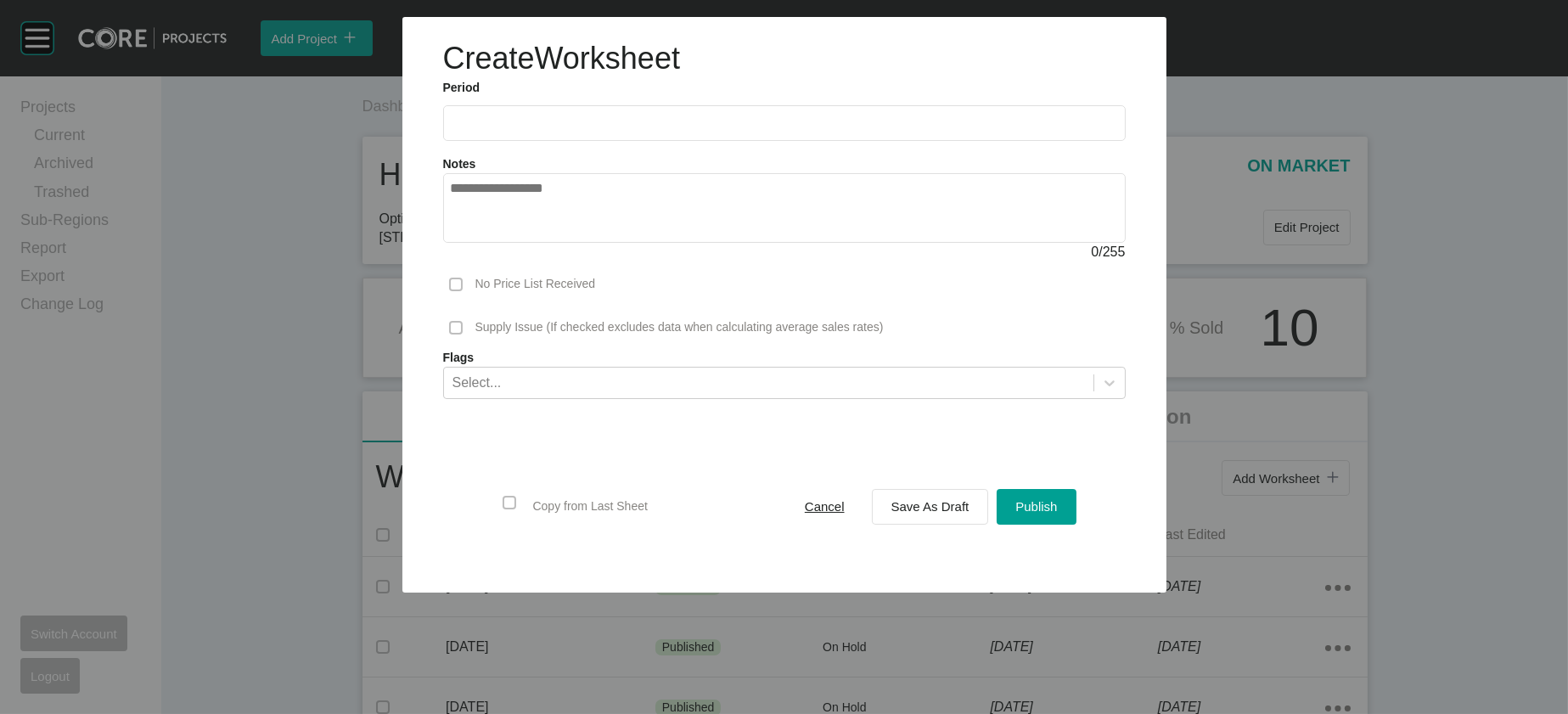
click at [450, 130] on input "text" at bounding box center [784, 122] width 667 height 14
click at [560, 261] on li "Sep" at bounding box center [589, 247] width 57 height 29
type input "**********"
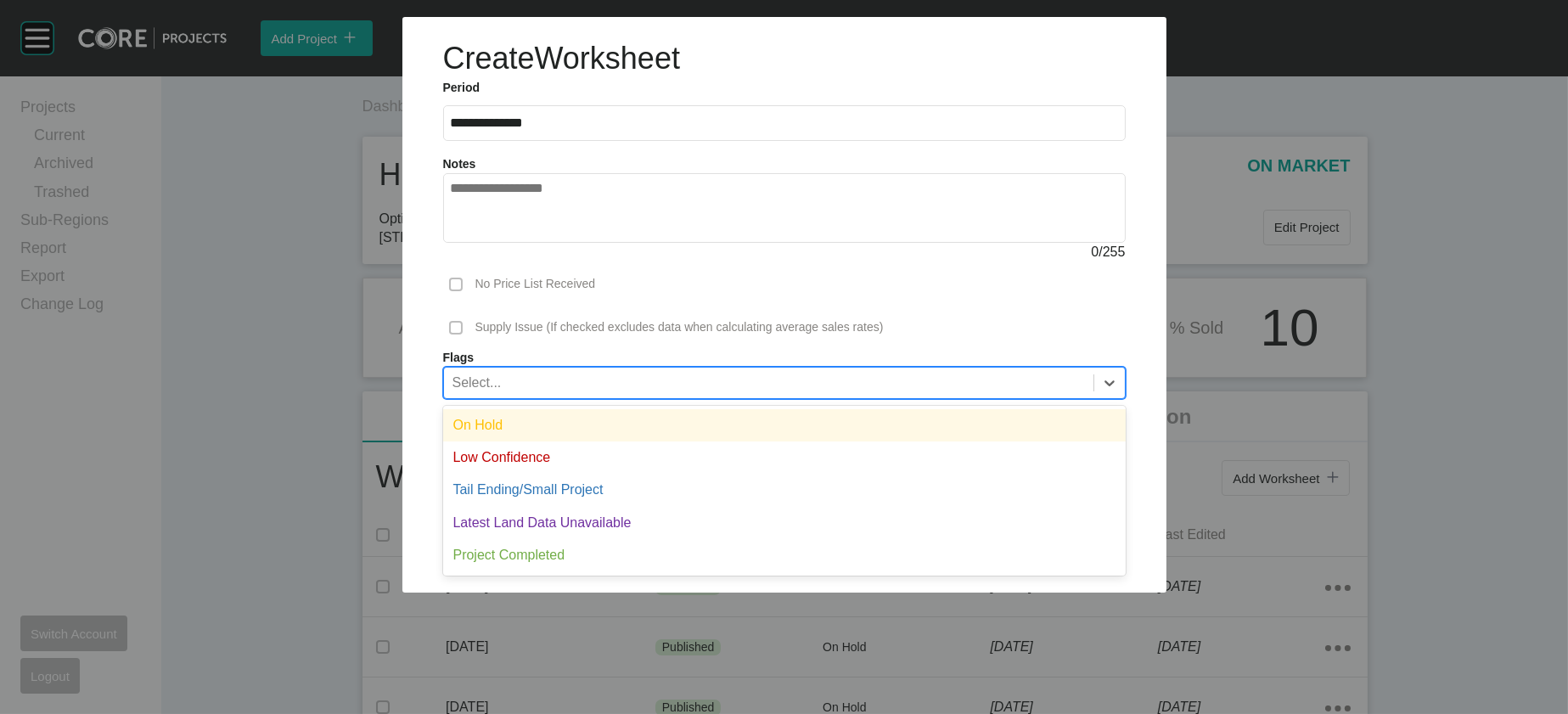
click at [543, 397] on div "Select..." at bounding box center [768, 382] width 649 height 29
click at [540, 441] on div "On Hold" at bounding box center [784, 425] width 682 height 32
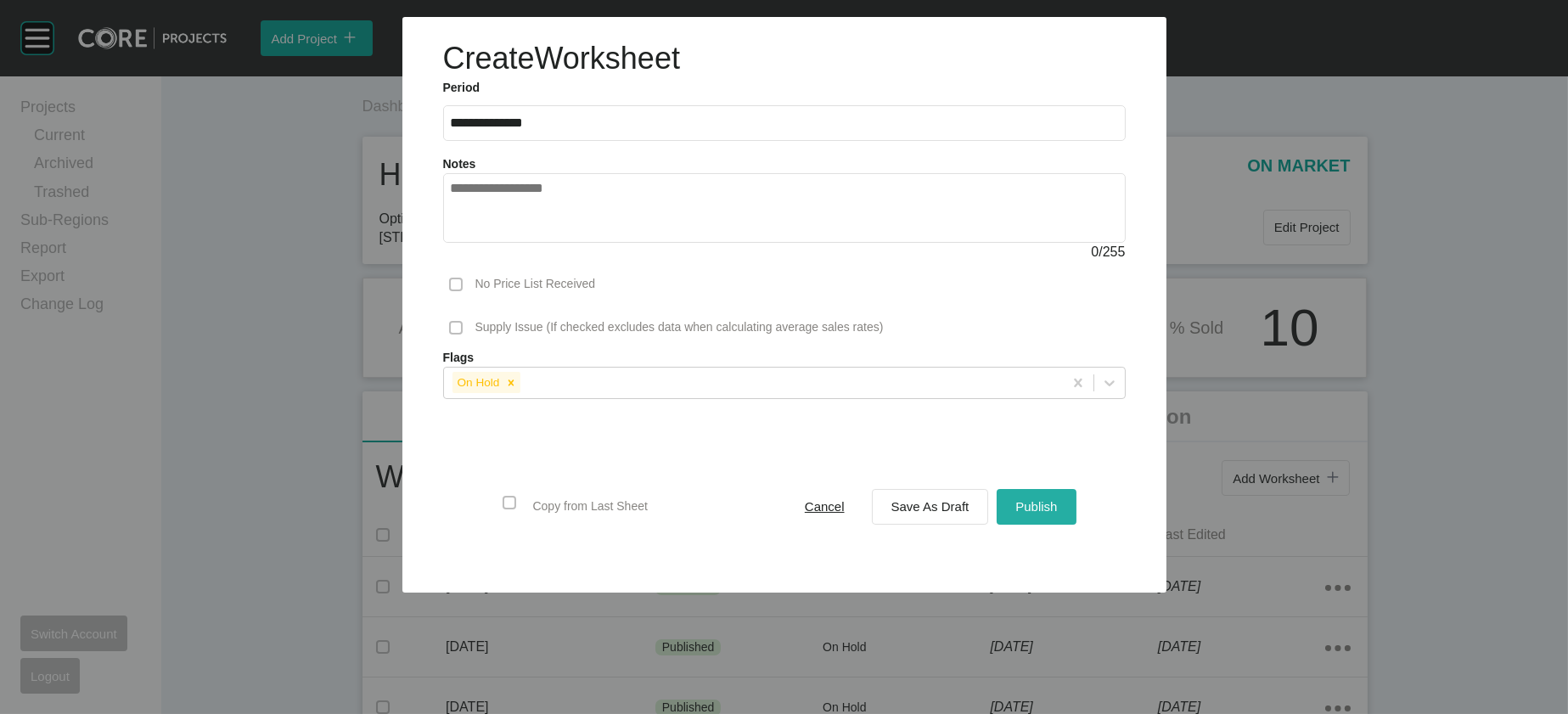
click at [1057, 514] on span "Publish" at bounding box center [1036, 506] width 42 height 14
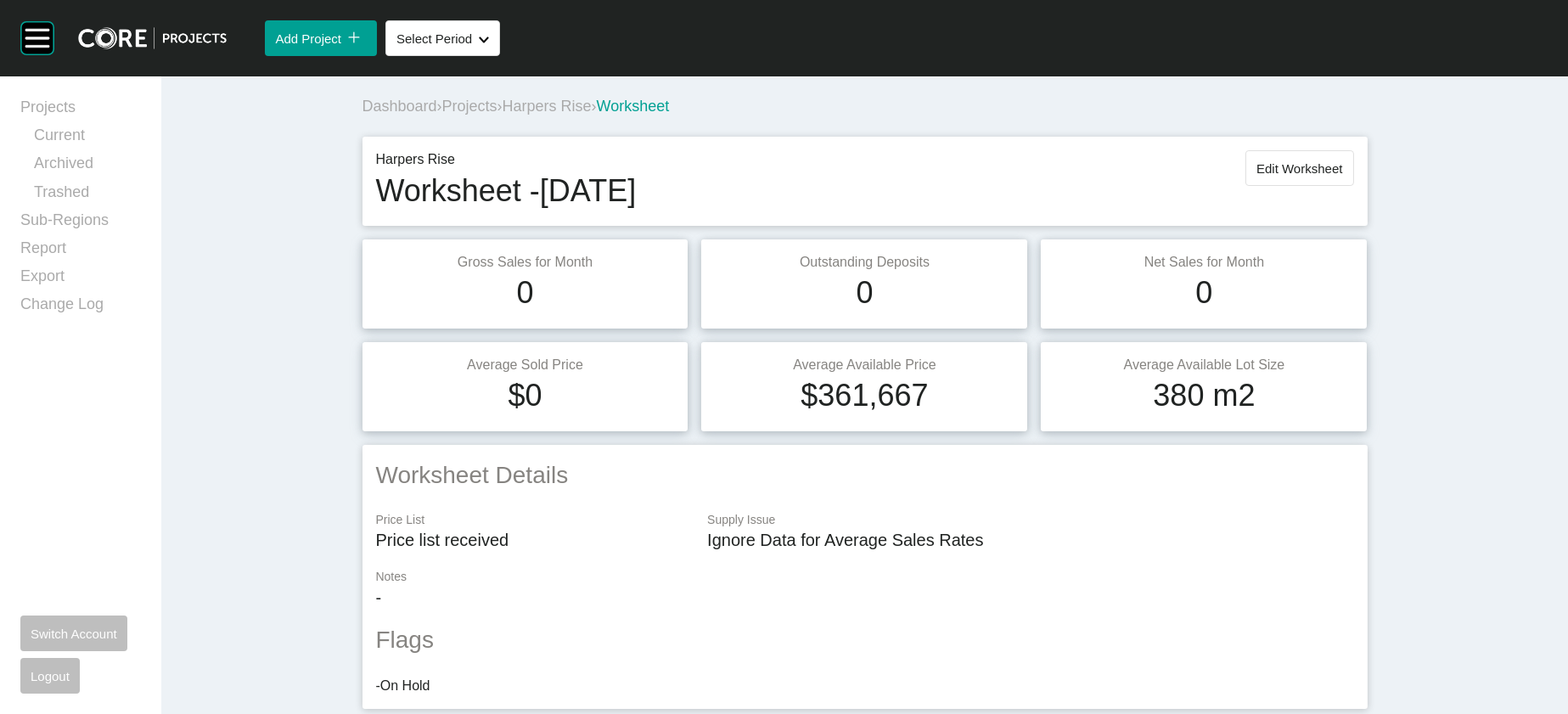
drag, startPoint x: 25, startPoint y: 228, endPoint x: 0, endPoint y: 225, distance: 25.2
click at [1, 225] on div "Projects Current Archived Trashed Sub-Regions Report Export Change Log Switch A…" at bounding box center [80, 396] width 161 height 638
click at [442, 115] on span "Projects" at bounding box center [469, 106] width 55 height 17
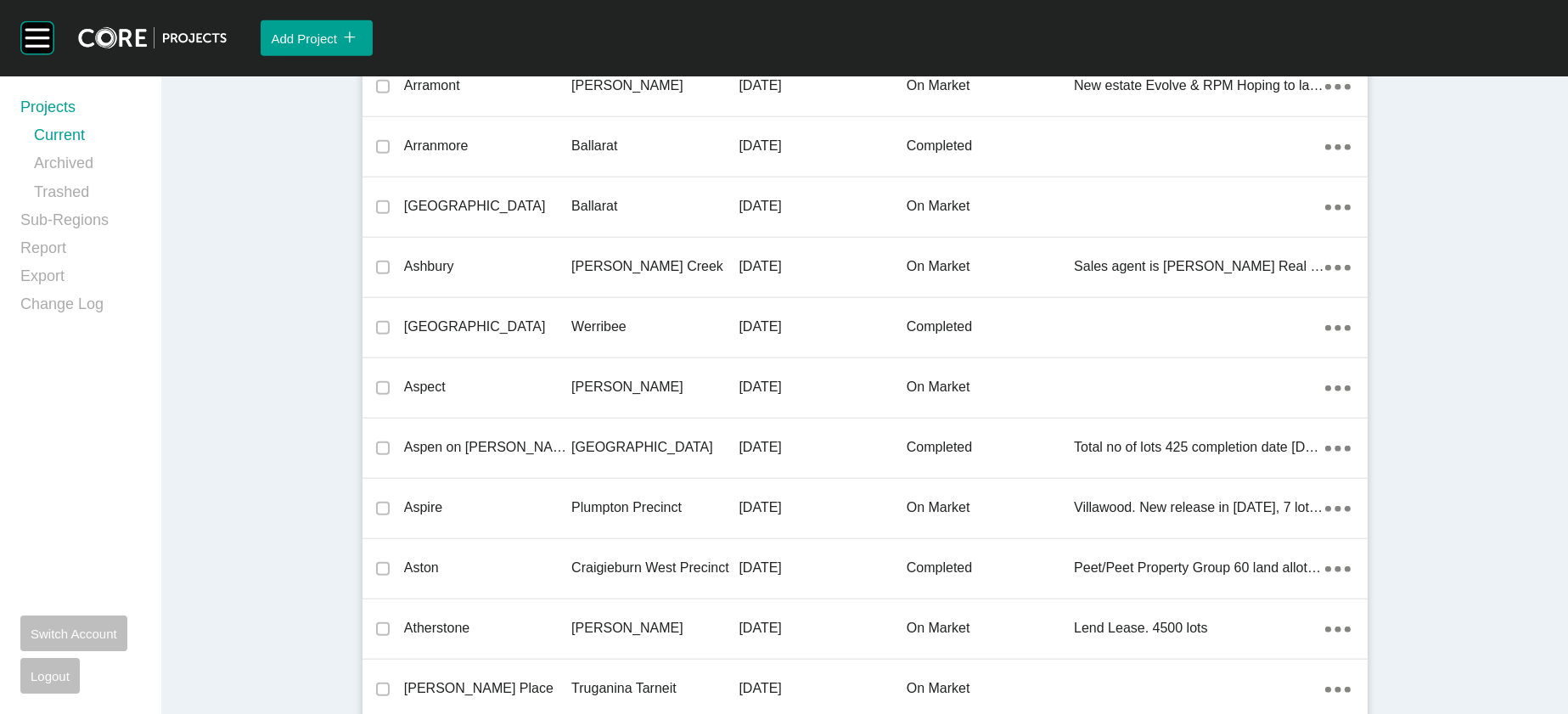
scroll to position [23901, 0]
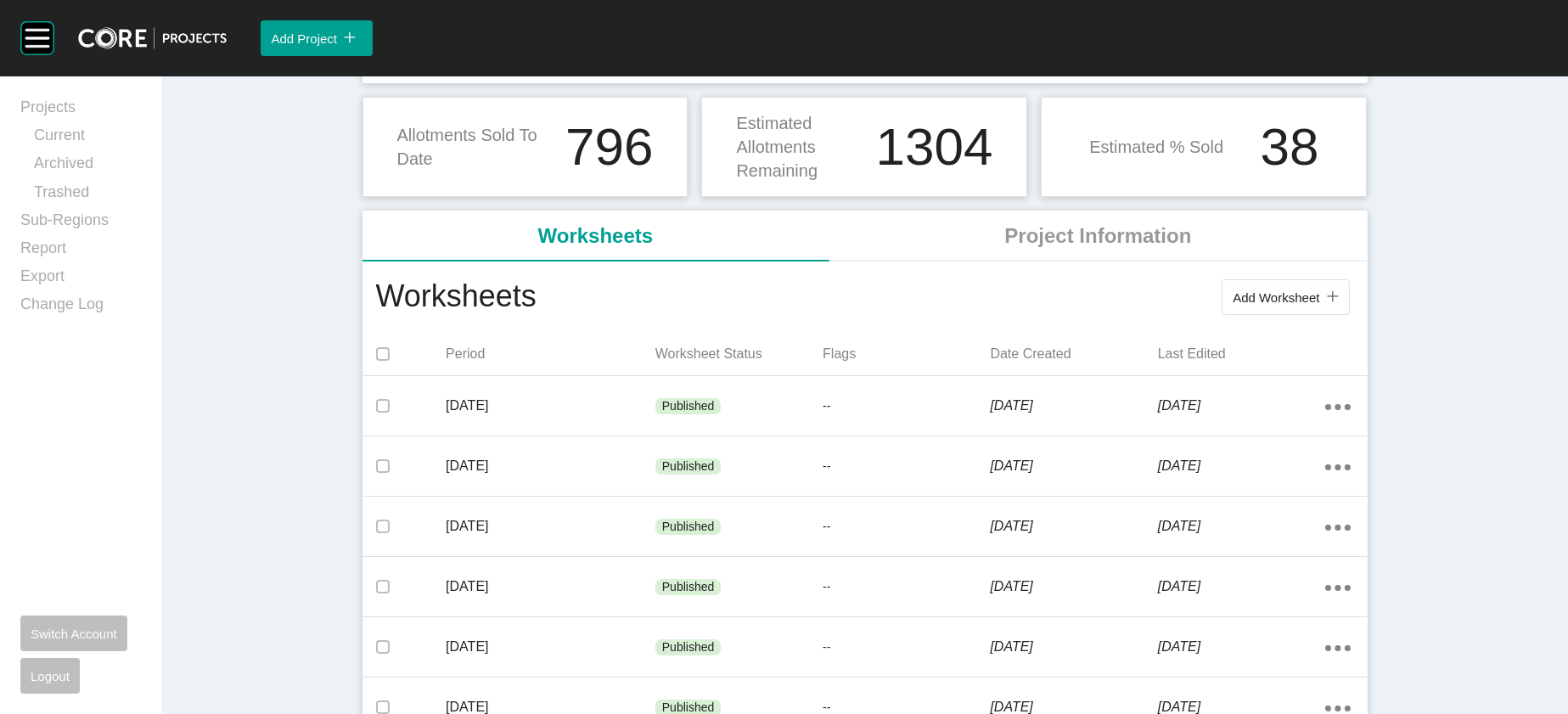
scroll to position [270, 0]
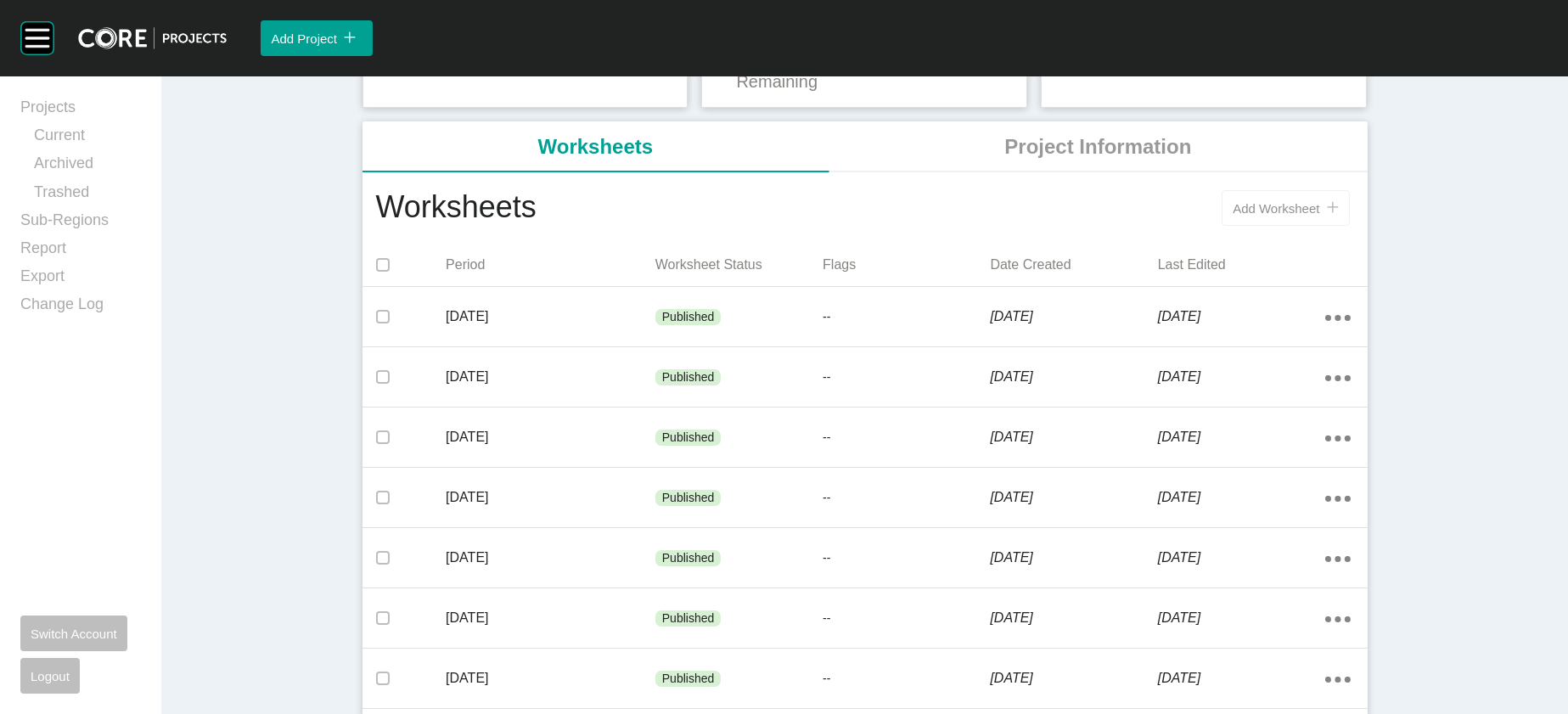
click at [1321, 226] on button "Add Worksheet icon/tick copy 11 Created with Sketch." at bounding box center [1285, 208] width 128 height 36
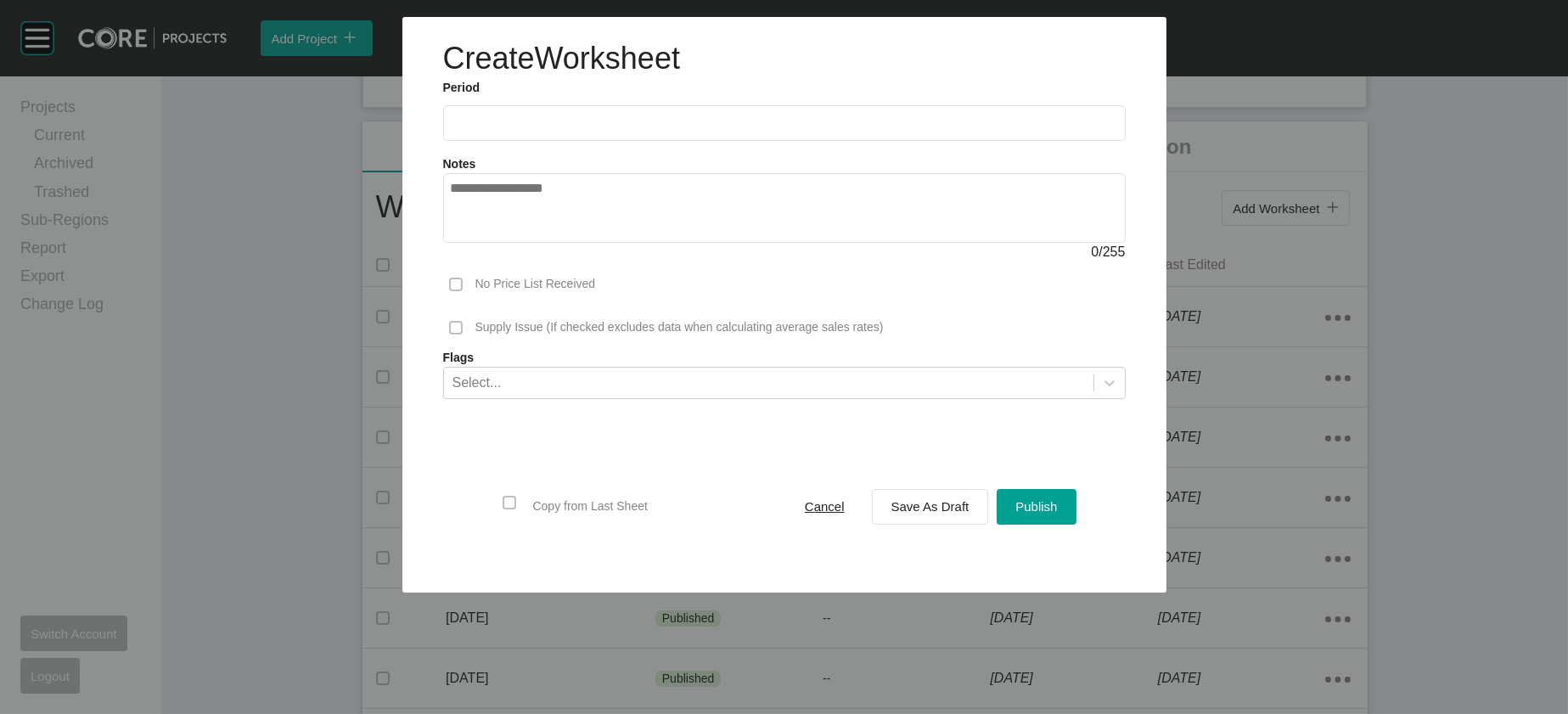
click at [509, 130] on input "text" at bounding box center [784, 122] width 667 height 14
click at [560, 261] on li "Sep" at bounding box center [589, 247] width 57 height 29
type input "**********"
click at [923, 514] on span "Save As Draft" at bounding box center [930, 506] width 79 height 14
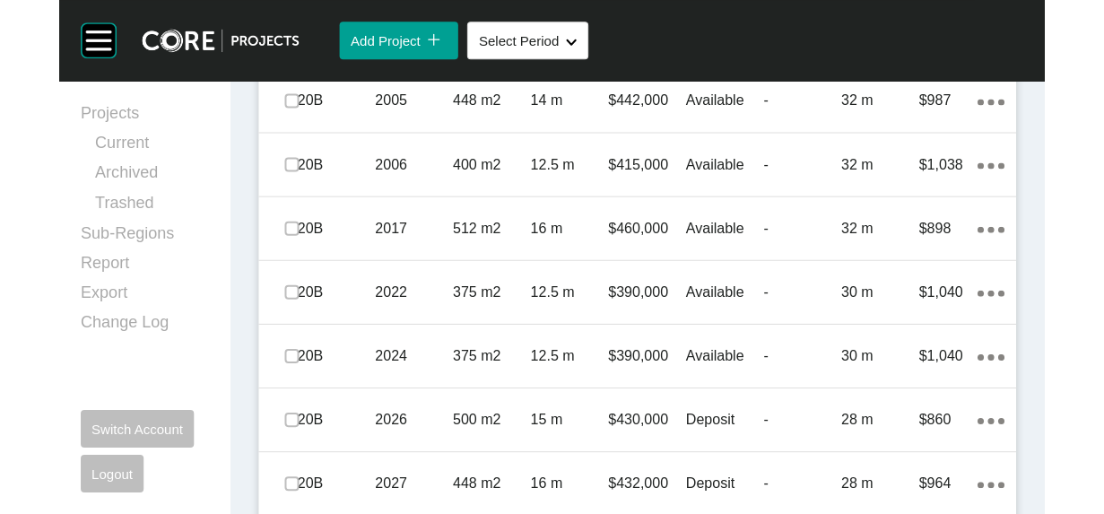
scroll to position [1465, 0]
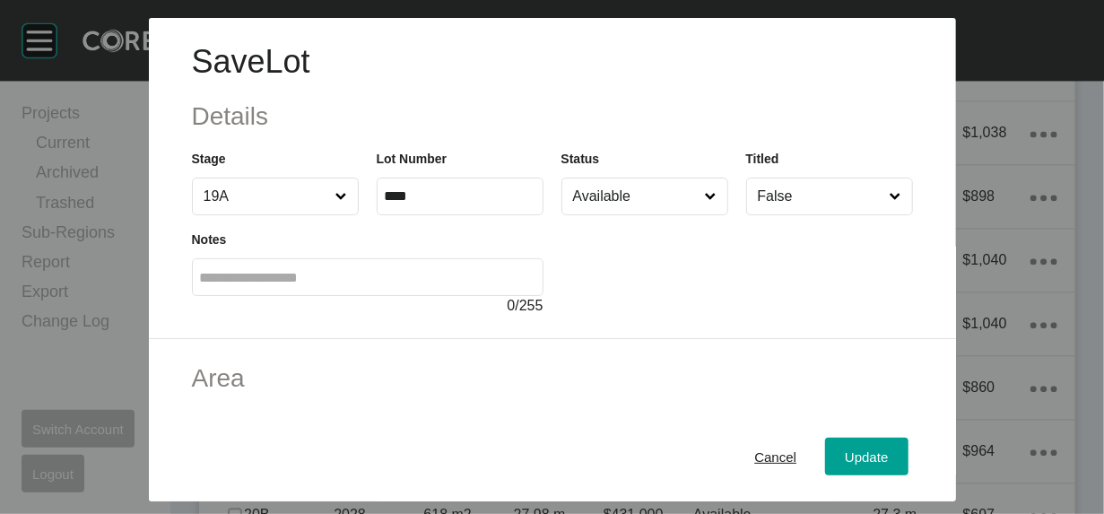
click at [647, 214] on input "Available" at bounding box center [636, 197] width 133 height 36
click at [893, 444] on div "Update" at bounding box center [867, 456] width 52 height 24
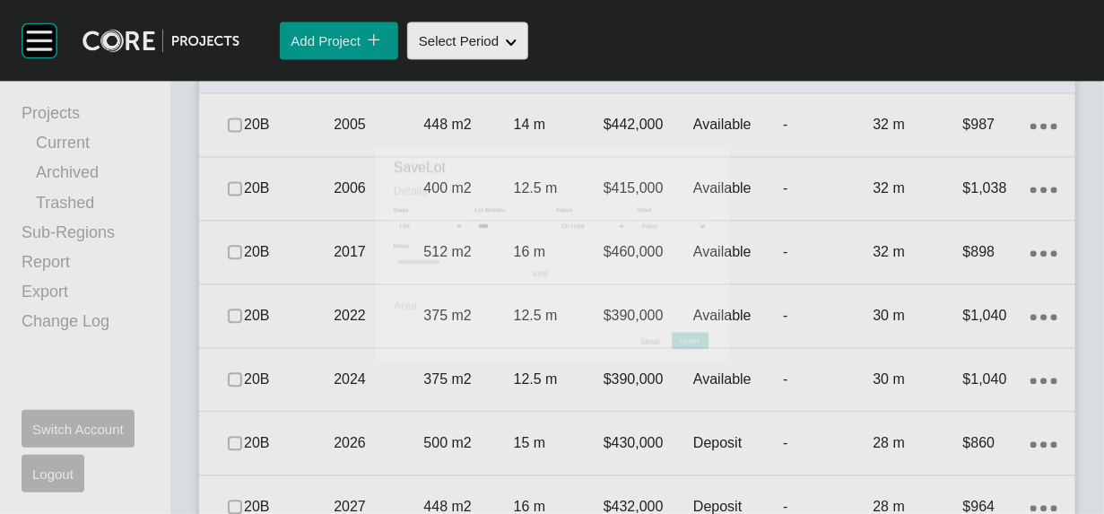
scroll to position [1534, 0]
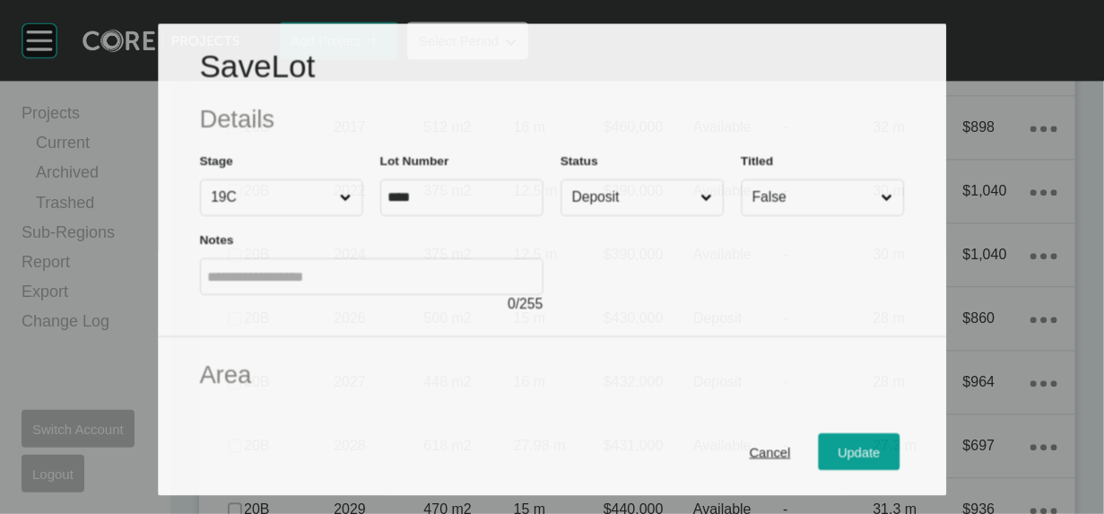
scroll to position [1465, 0]
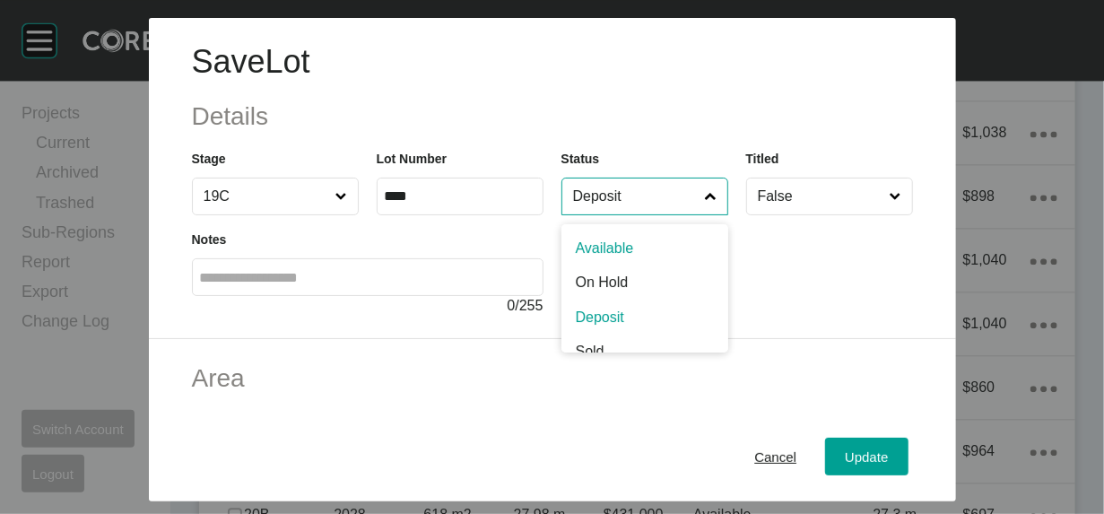
click at [641, 214] on input "Deposit" at bounding box center [636, 197] width 133 height 36
drag, startPoint x: 633, startPoint y: 347, endPoint x: 677, endPoint y: 361, distance: 46.0
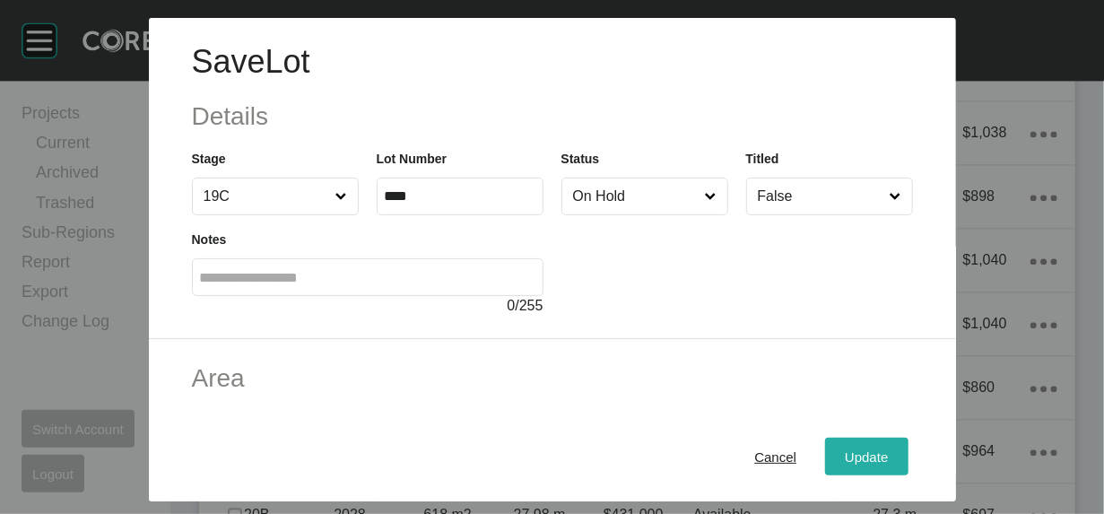
click at [888, 449] on span "Update" at bounding box center [866, 456] width 43 height 15
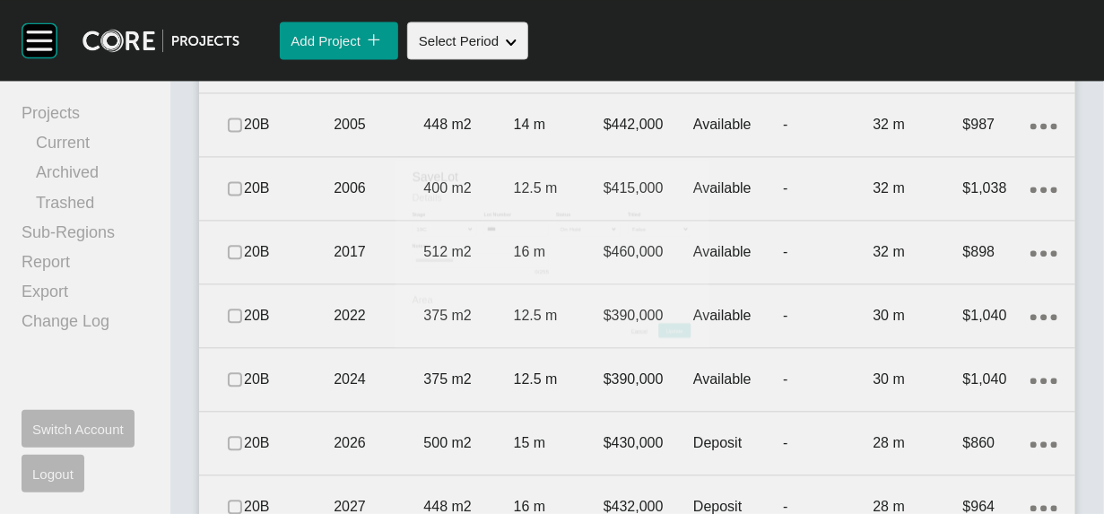
scroll to position [1534, 0]
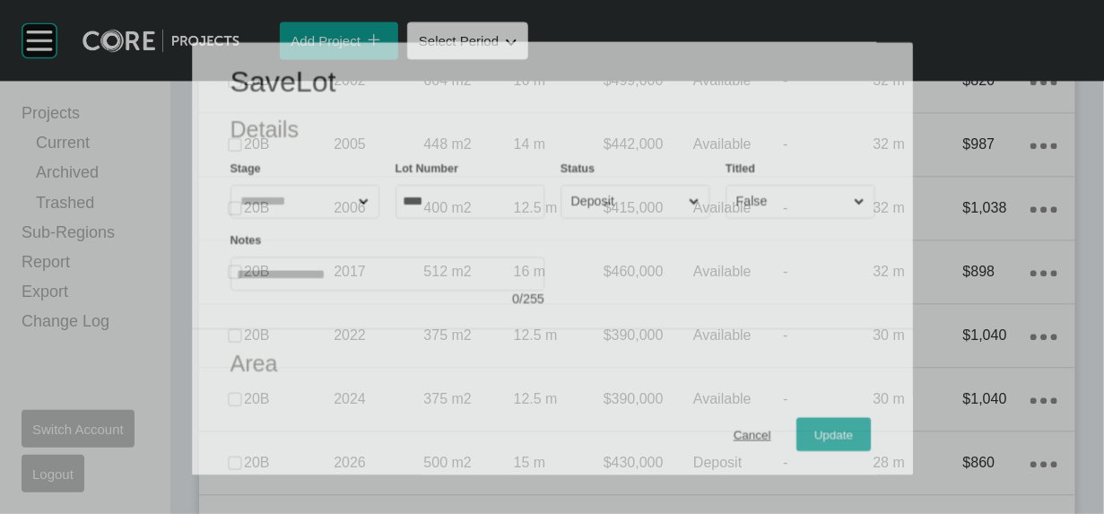
scroll to position [1465, 0]
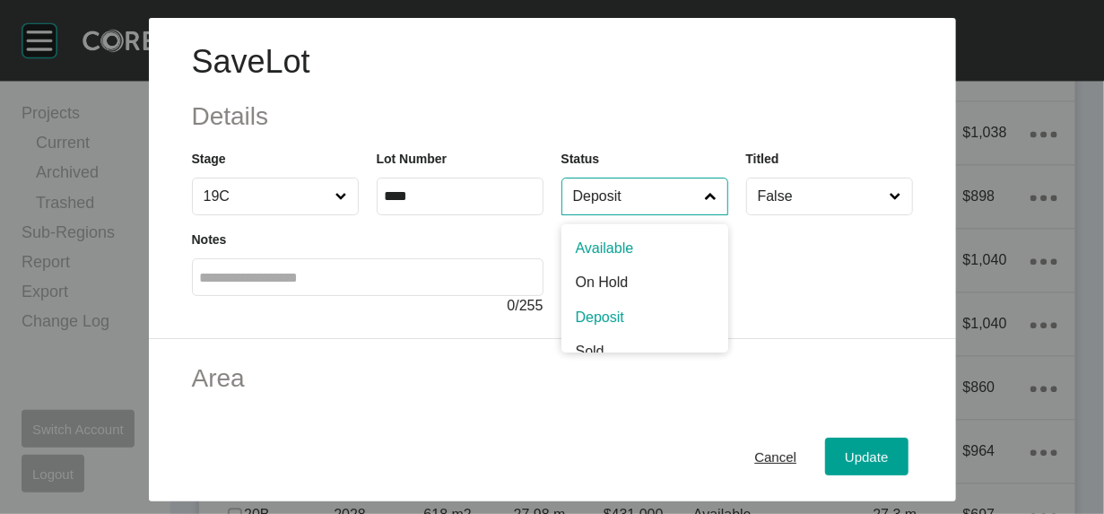
click at [688, 214] on input "Deposit" at bounding box center [636, 197] width 133 height 36
type input "*"
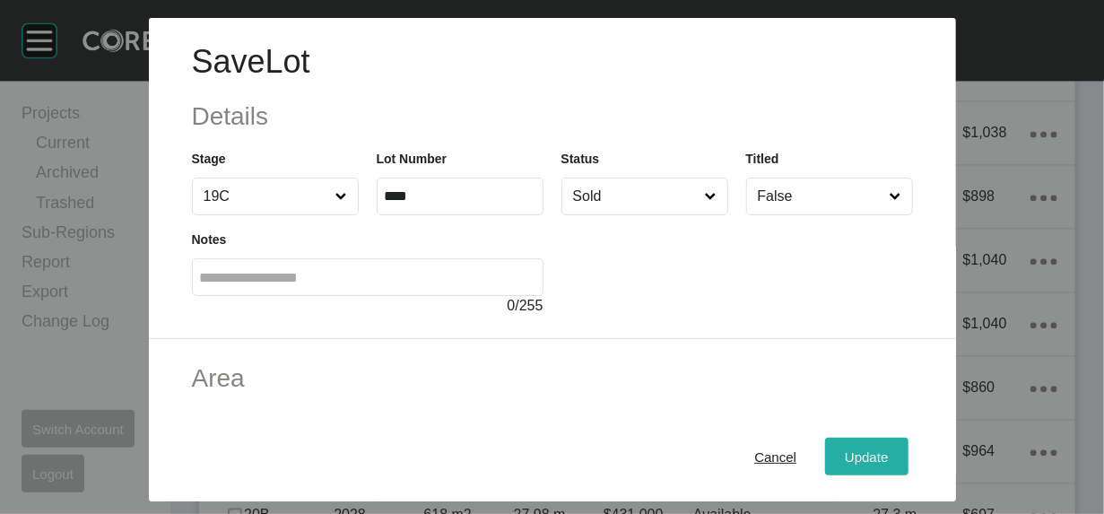
click at [893, 447] on button "Update" at bounding box center [866, 457] width 83 height 38
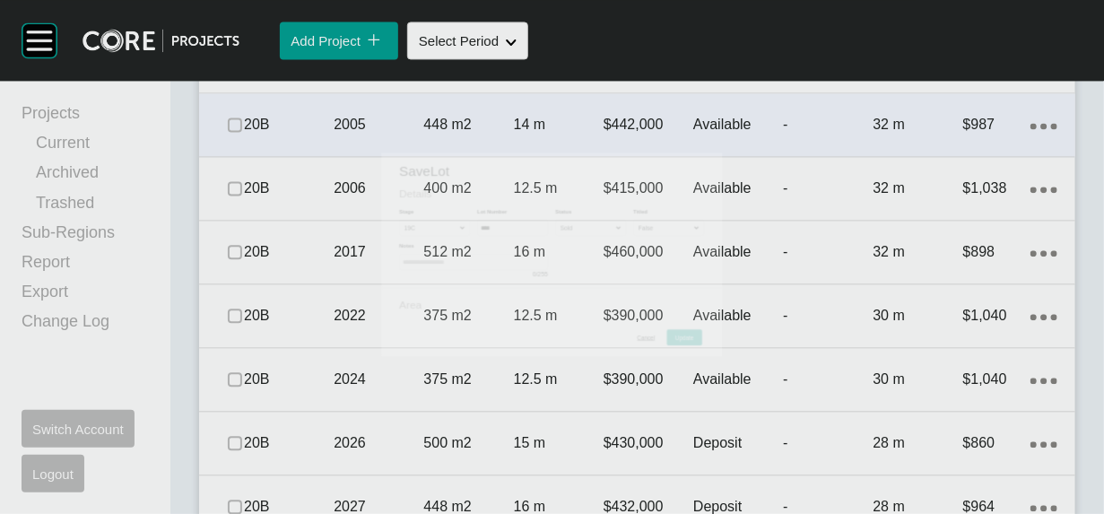
scroll to position [1534, 0]
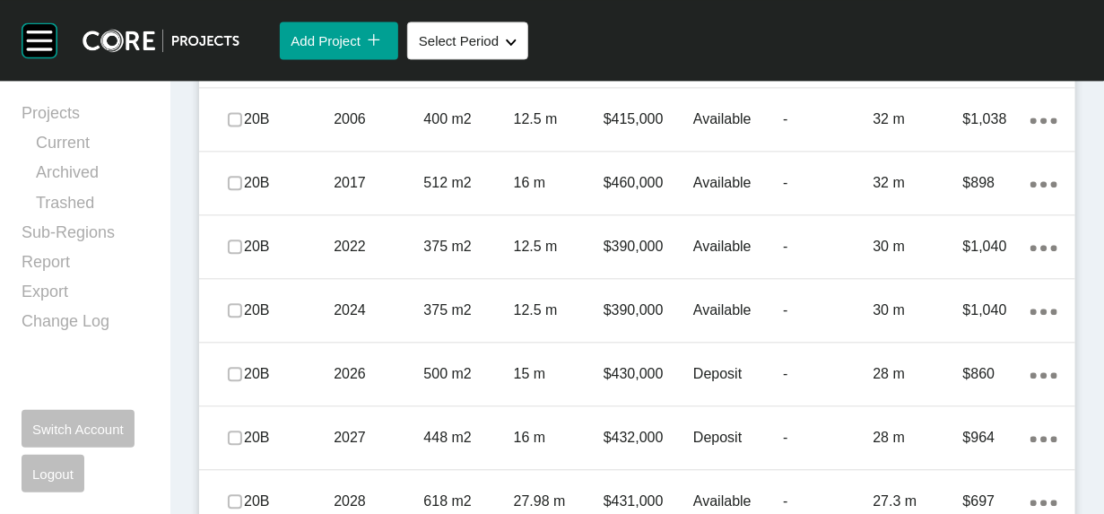
drag, startPoint x: 240, startPoint y: 211, endPoint x: 237, endPoint y: 163, distance: 47.6
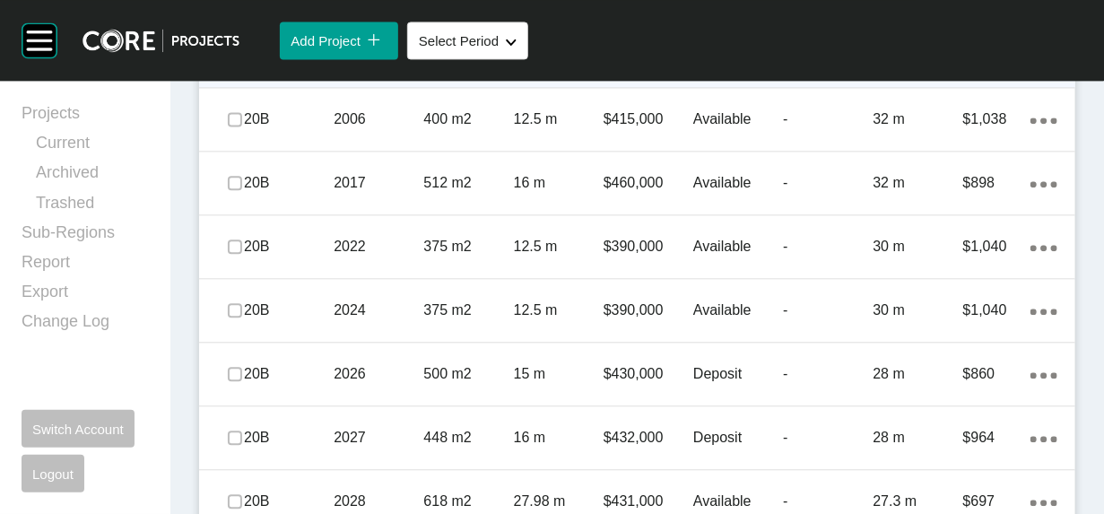
click at [424, 65] on p "448 m2" at bounding box center [469, 56] width 90 height 20
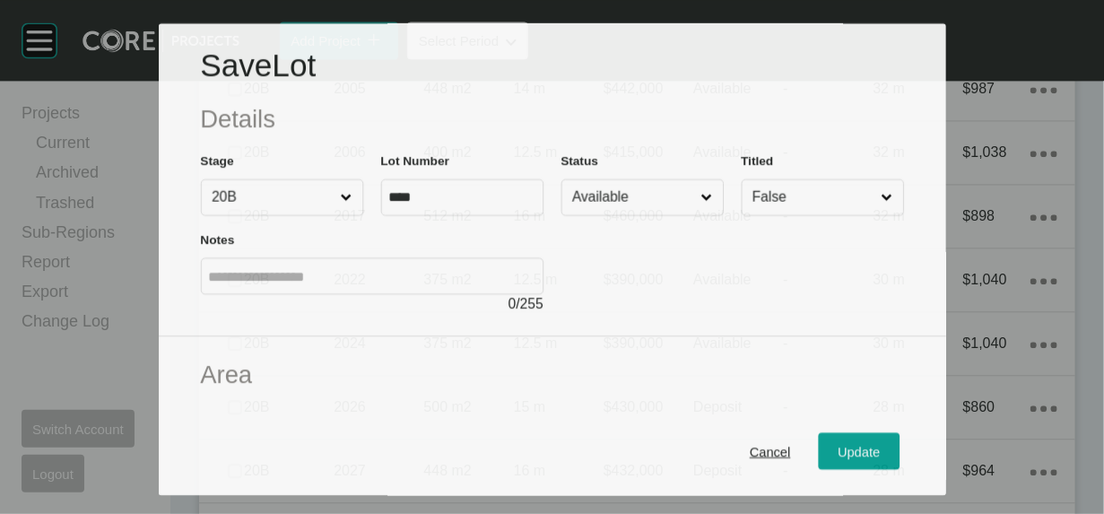
scroll to position [1465, 0]
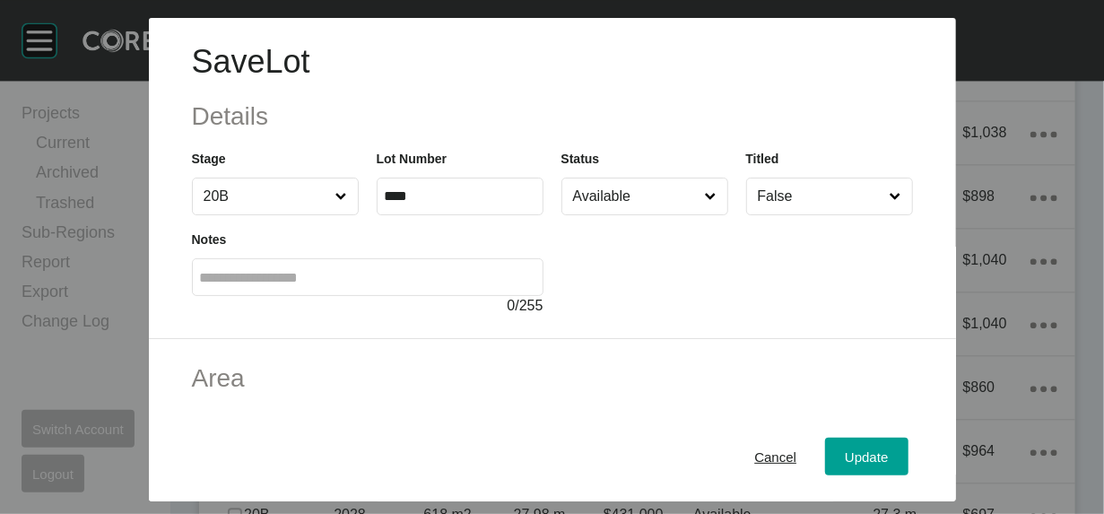
click at [610, 214] on input "Available" at bounding box center [636, 197] width 133 height 36
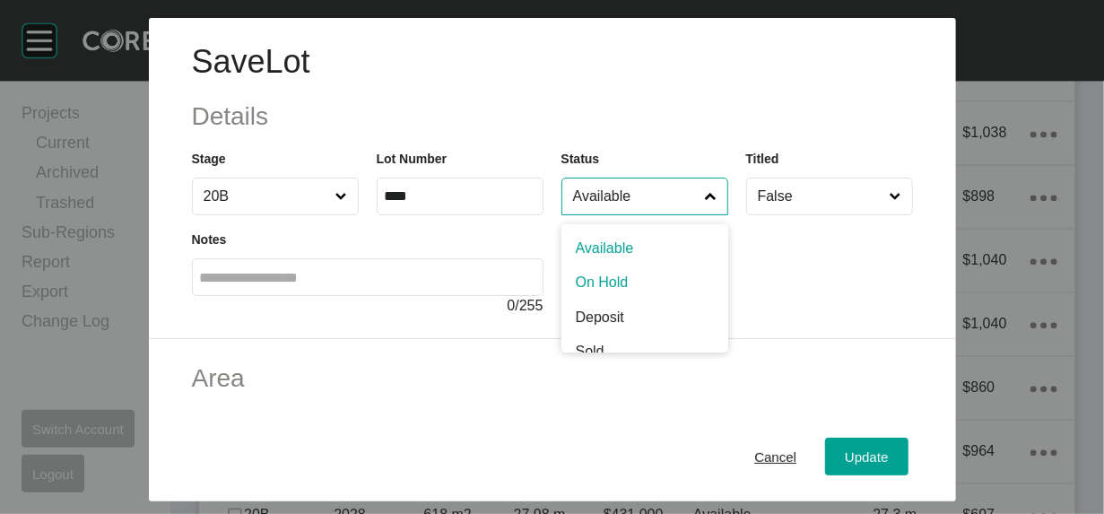
scroll to position [9, 0]
type input "*"
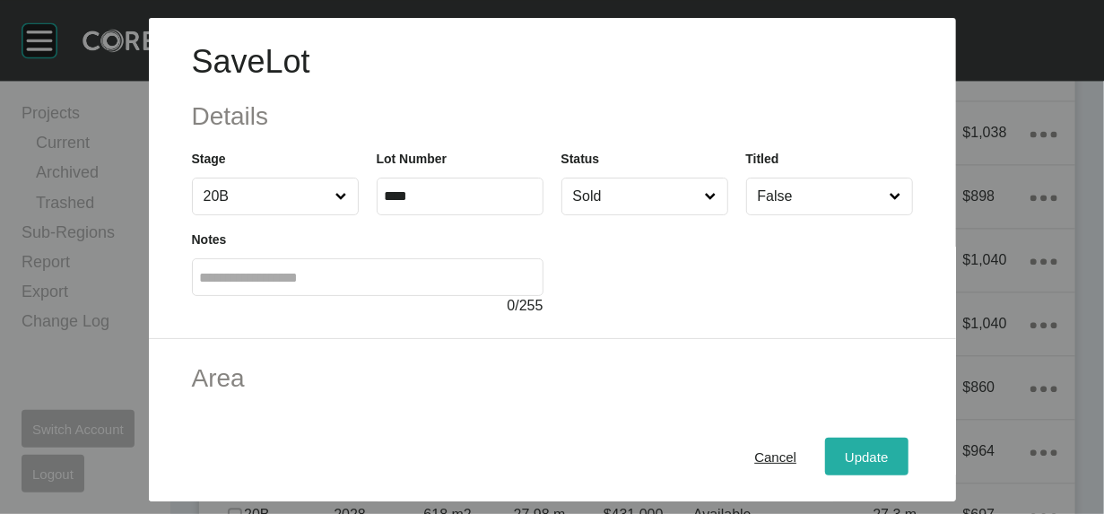
click at [888, 449] on span "Update" at bounding box center [866, 456] width 43 height 15
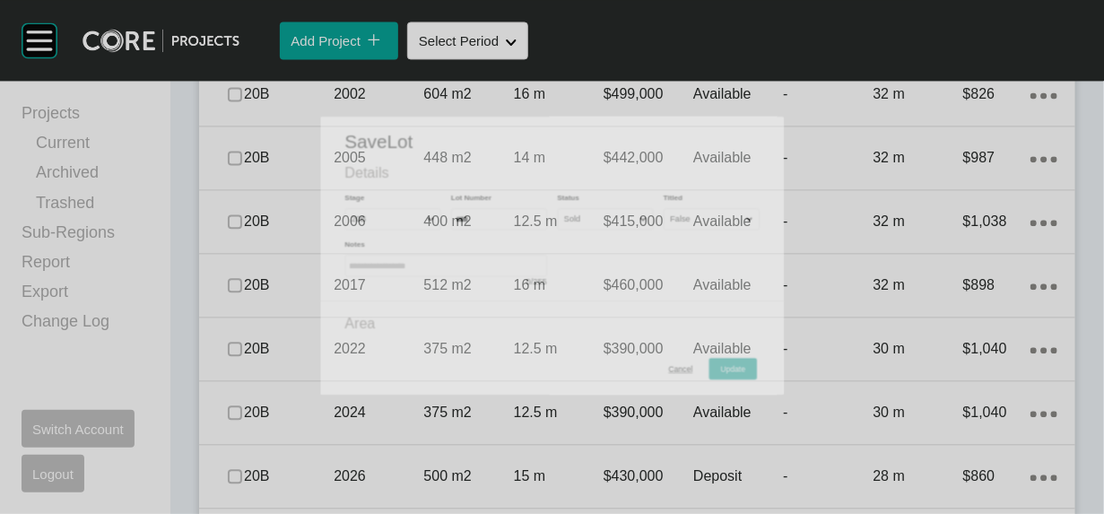
scroll to position [1534, 0]
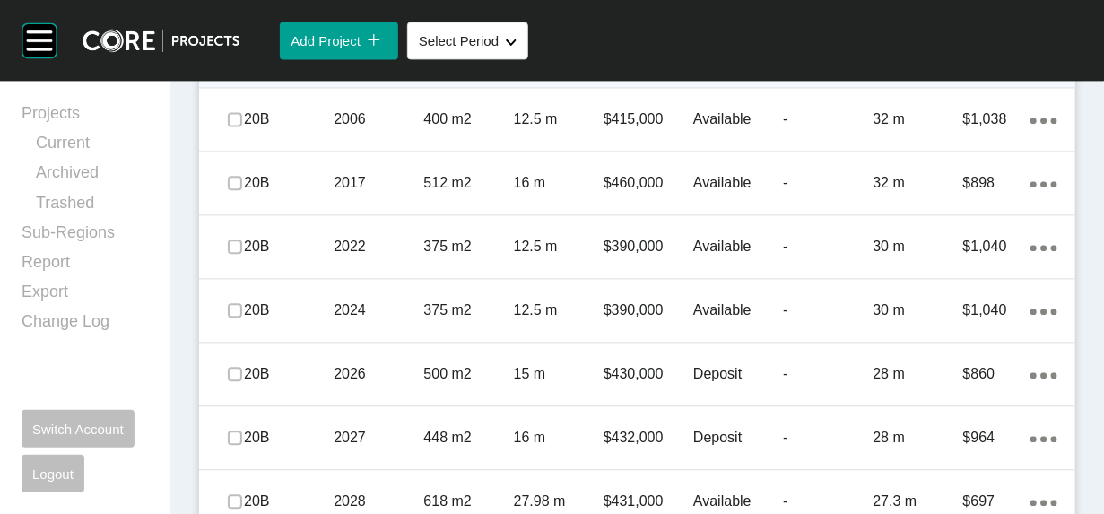
click at [242, 63] on label at bounding box center [235, 55] width 14 height 14
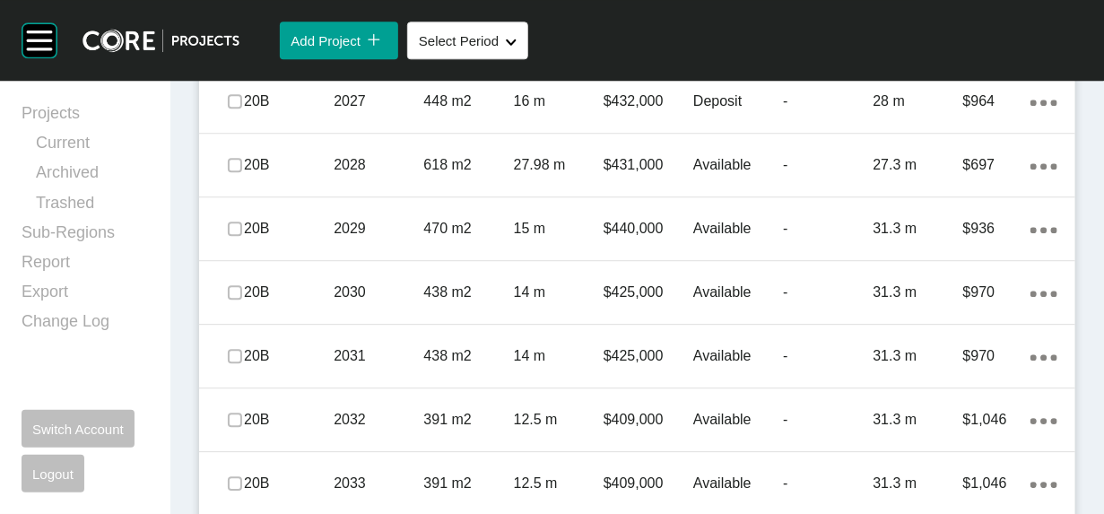
scroll to position [1878, 0]
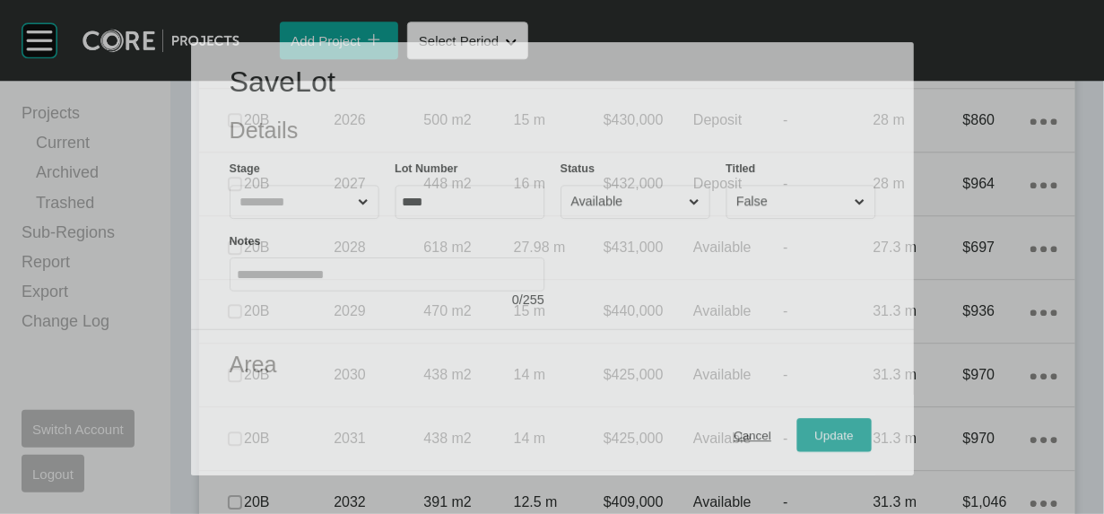
scroll to position [1808, 0]
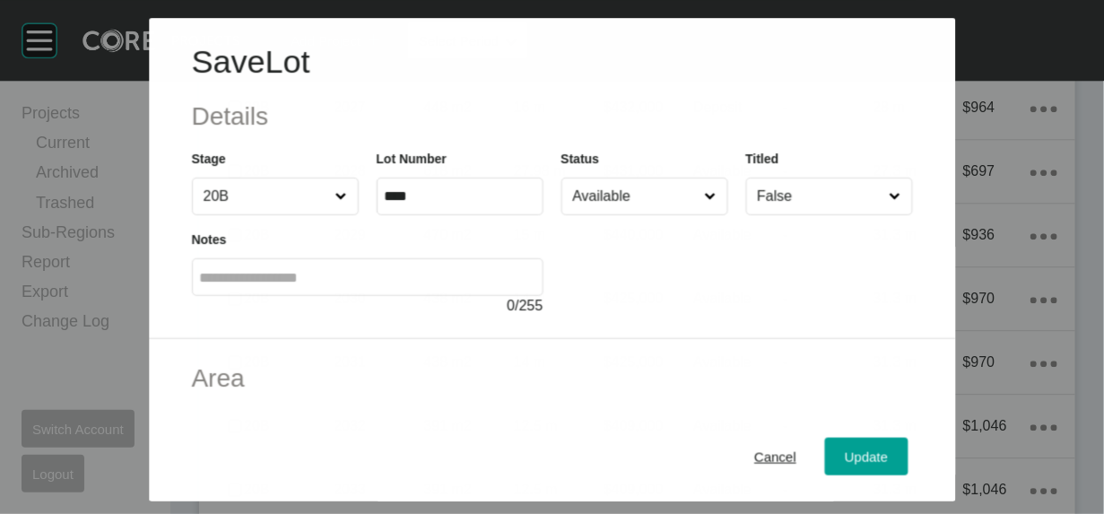
click at [642, 214] on input "Available" at bounding box center [635, 197] width 132 height 36
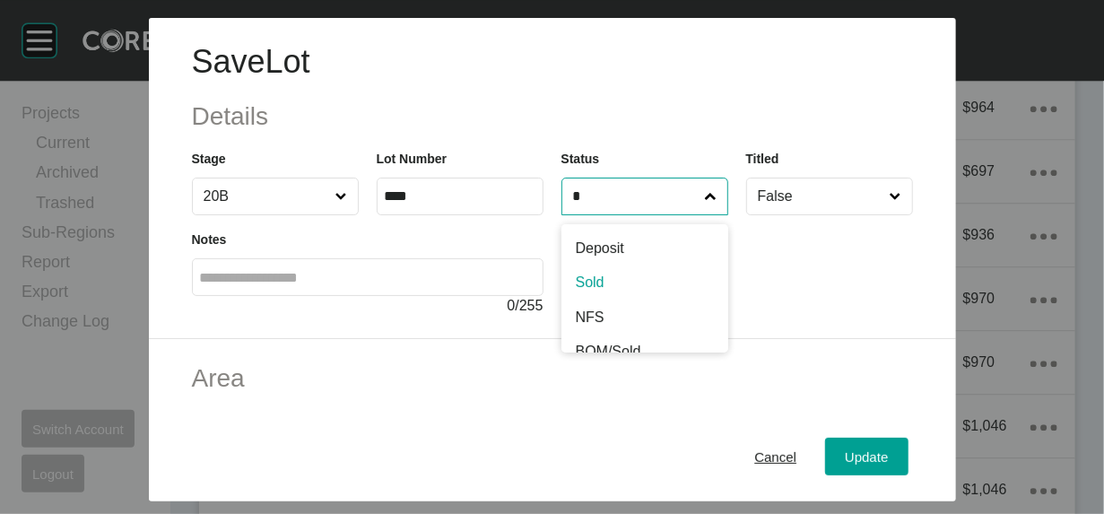
type input "*"
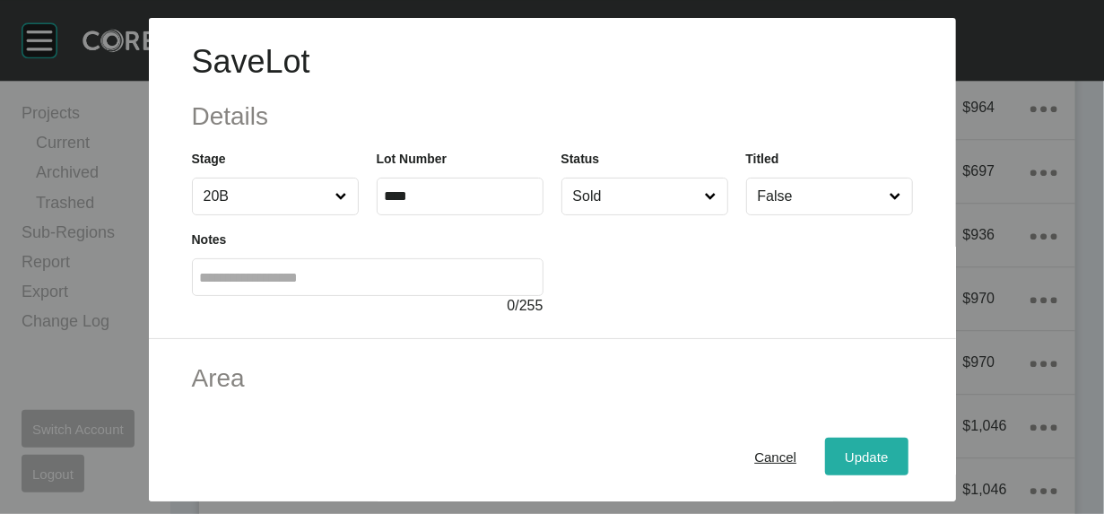
click at [888, 449] on span "Update" at bounding box center [866, 456] width 43 height 15
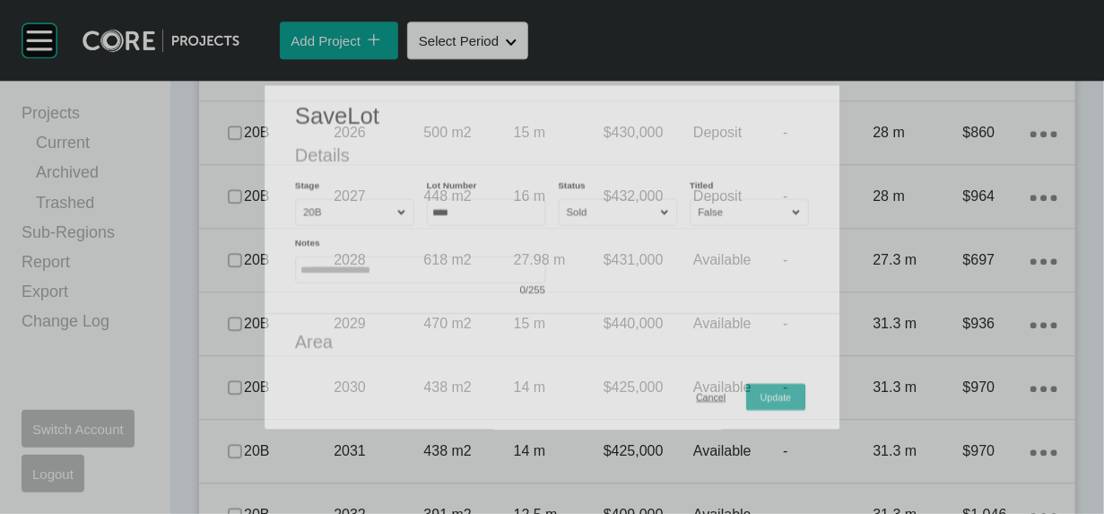
scroll to position [1878, 0]
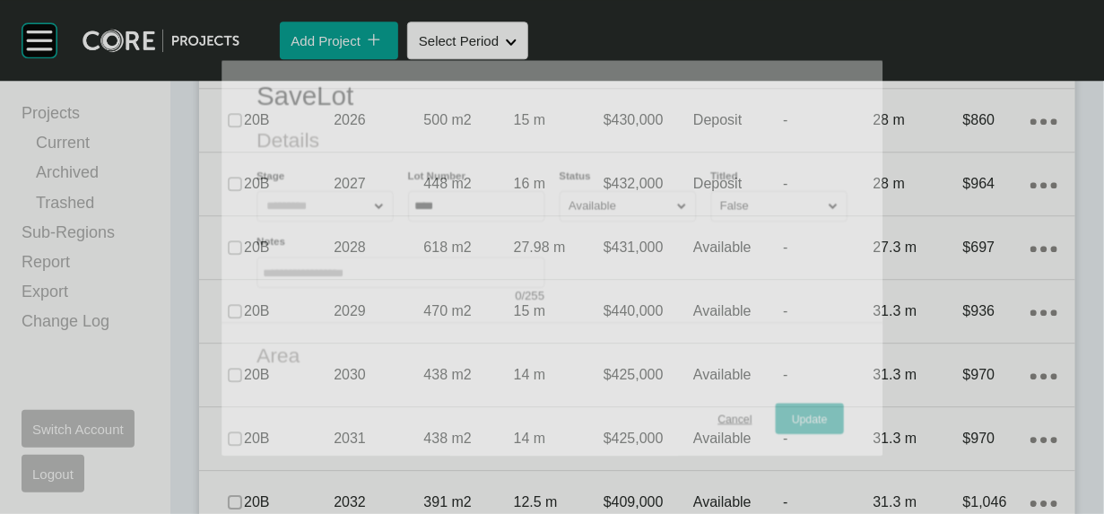
scroll to position [1808, 0]
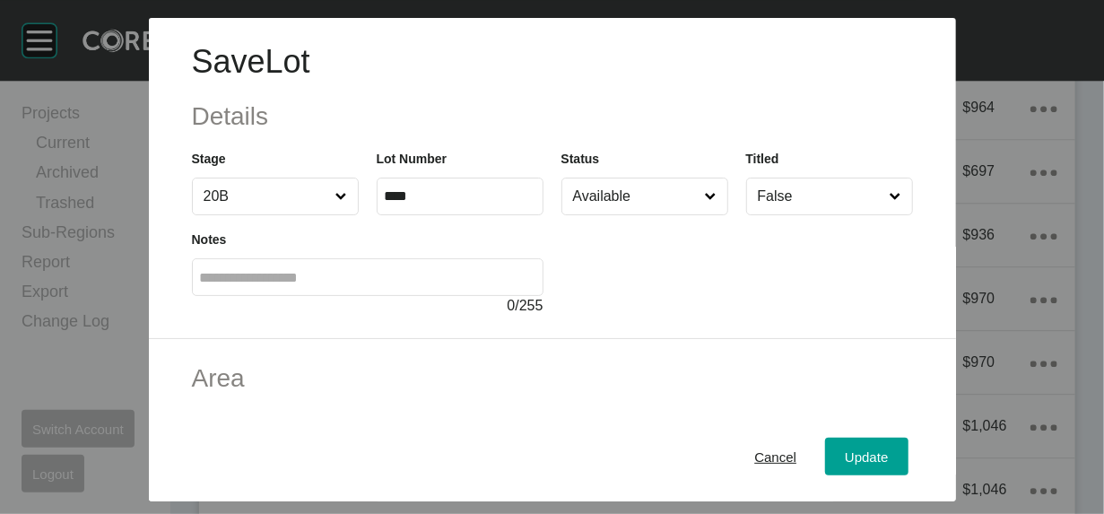
click at [665, 214] on input "Available" at bounding box center [636, 197] width 133 height 36
drag, startPoint x: 626, startPoint y: 332, endPoint x: 663, endPoint y: 368, distance: 51.4
click at [891, 453] on button "Update" at bounding box center [866, 457] width 83 height 38
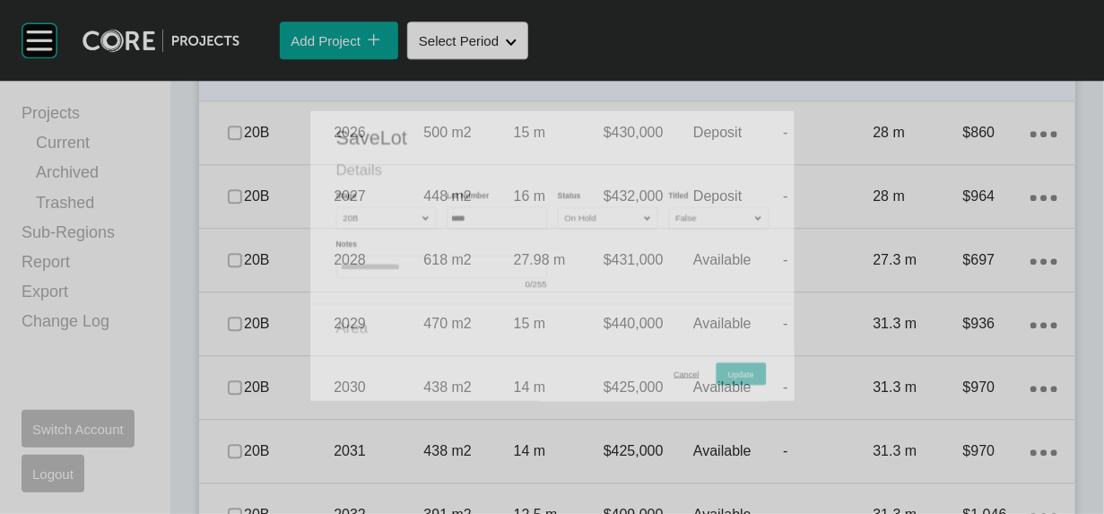
scroll to position [1878, 0]
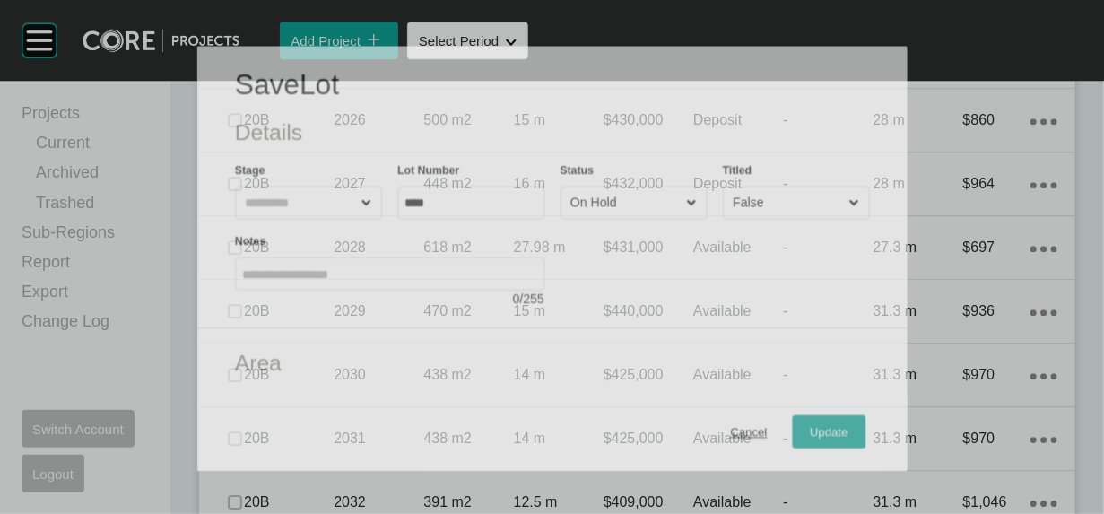
scroll to position [1808, 0]
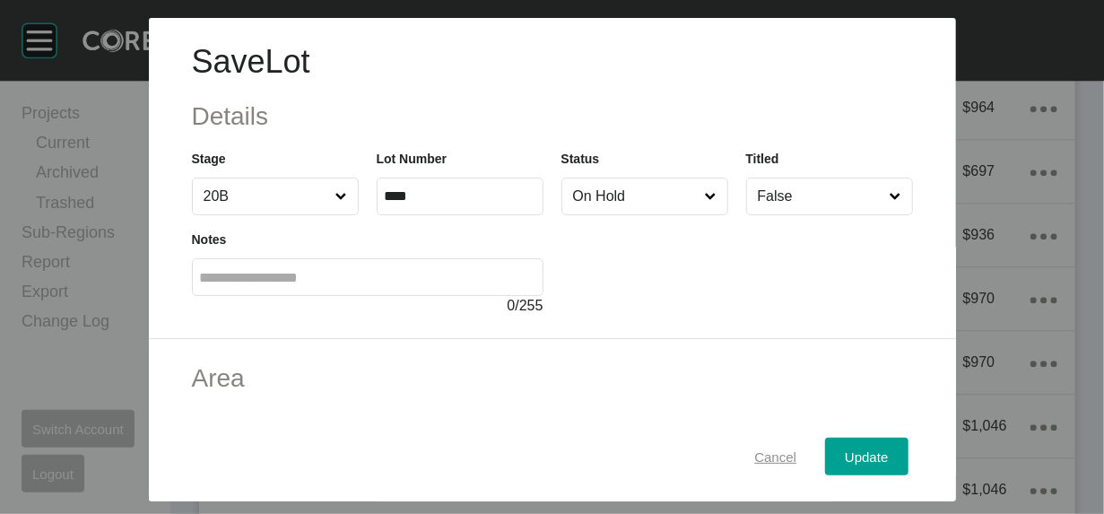
click at [797, 449] on span "Cancel" at bounding box center [775, 456] width 42 height 15
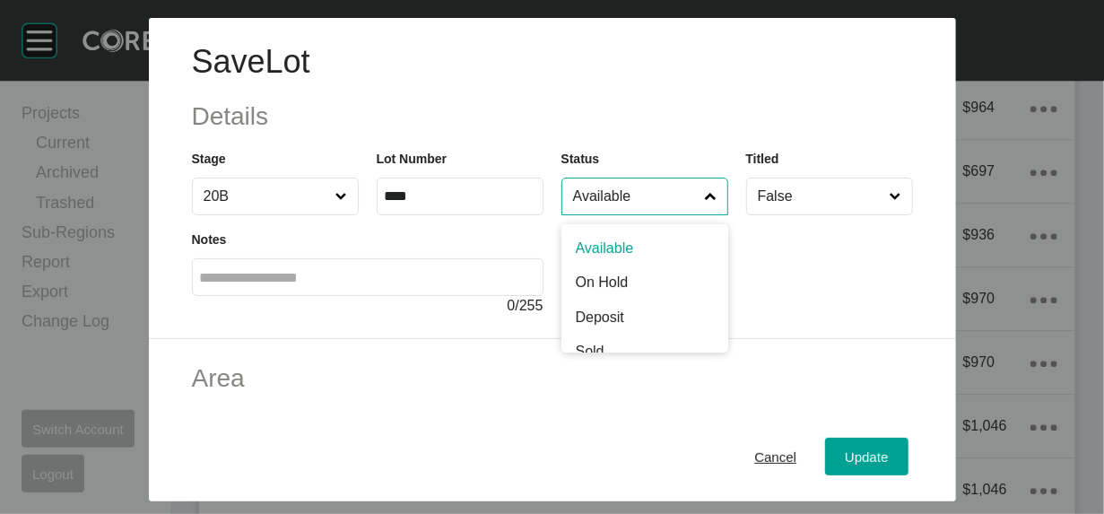
click at [649, 214] on input "Available" at bounding box center [636, 197] width 133 height 36
type input "*"
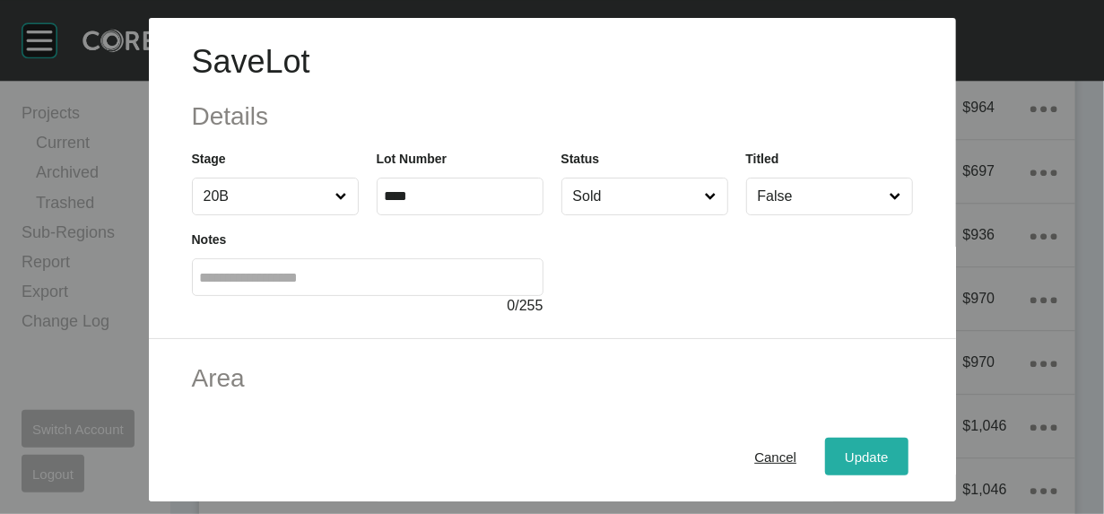
click at [893, 444] on div "Update" at bounding box center [867, 456] width 52 height 24
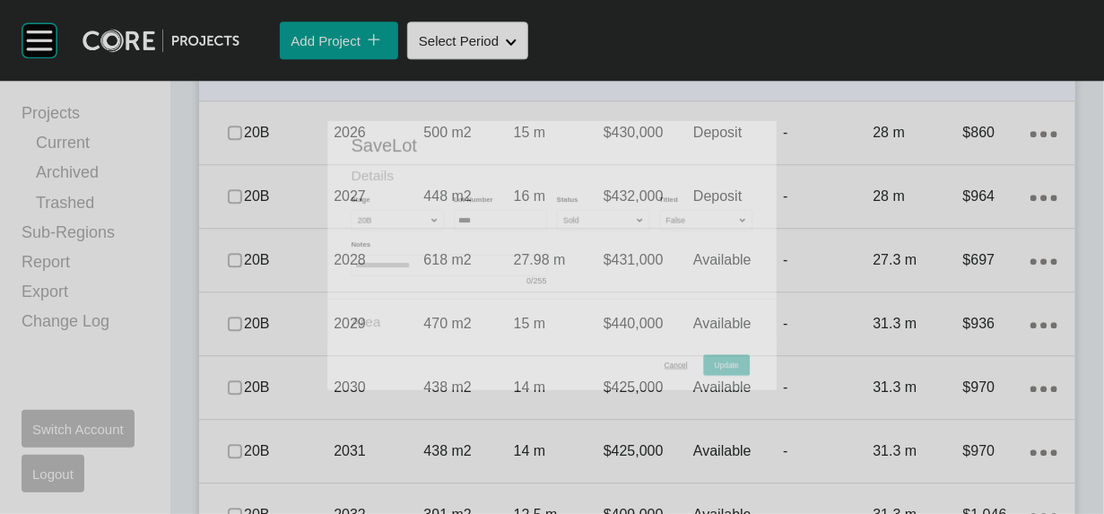
scroll to position [1878, 0]
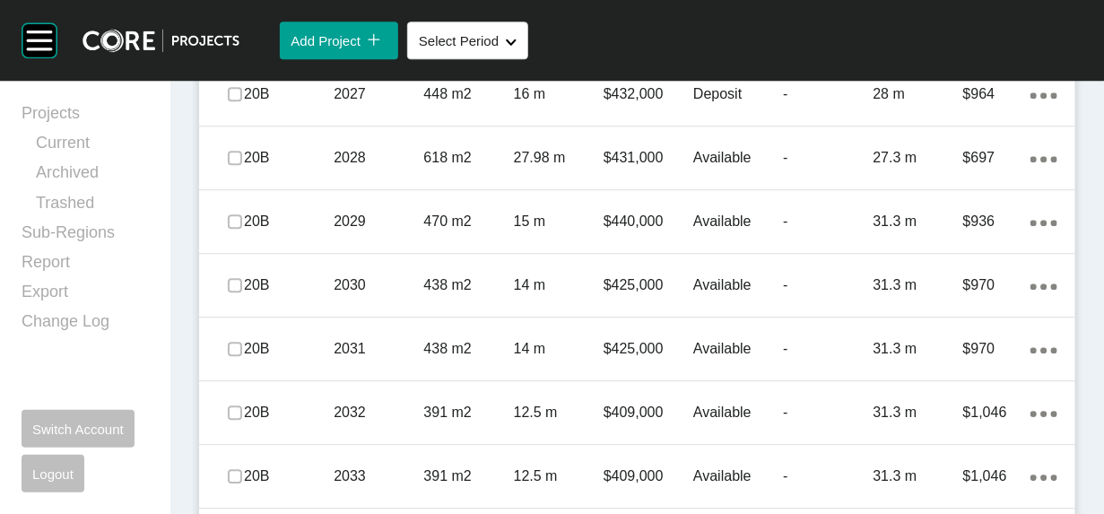
click at [492, 58] on div "500 m2" at bounding box center [469, 31] width 90 height 56
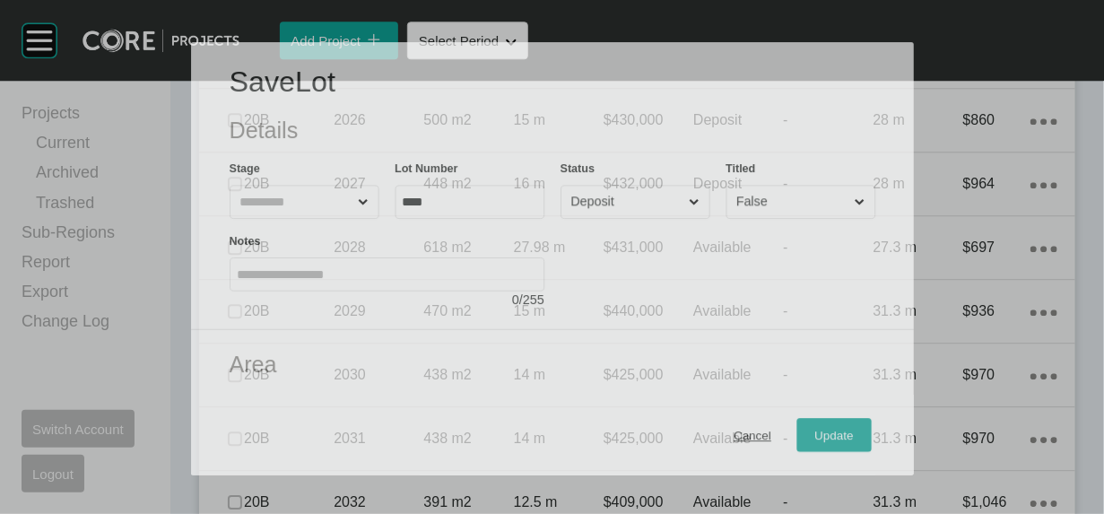
scroll to position [1808, 0]
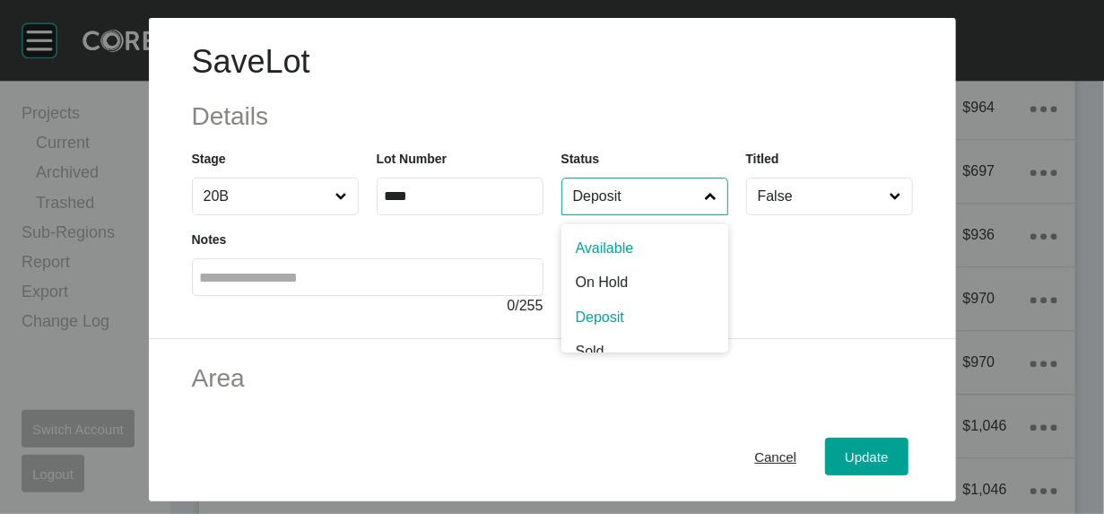
click at [611, 214] on input "Deposit" at bounding box center [636, 197] width 133 height 36
type input "*"
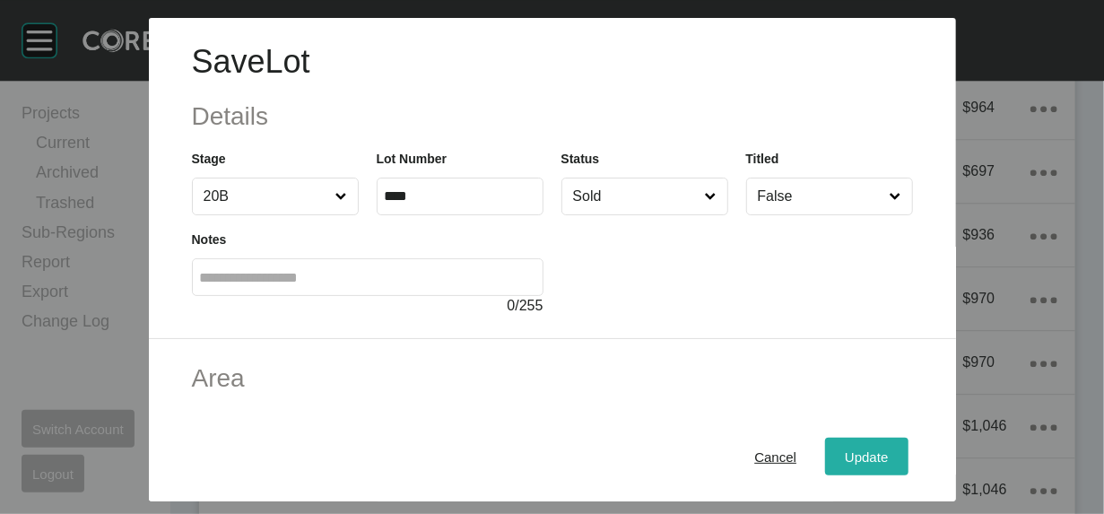
click at [908, 452] on button "Update" at bounding box center [866, 457] width 83 height 38
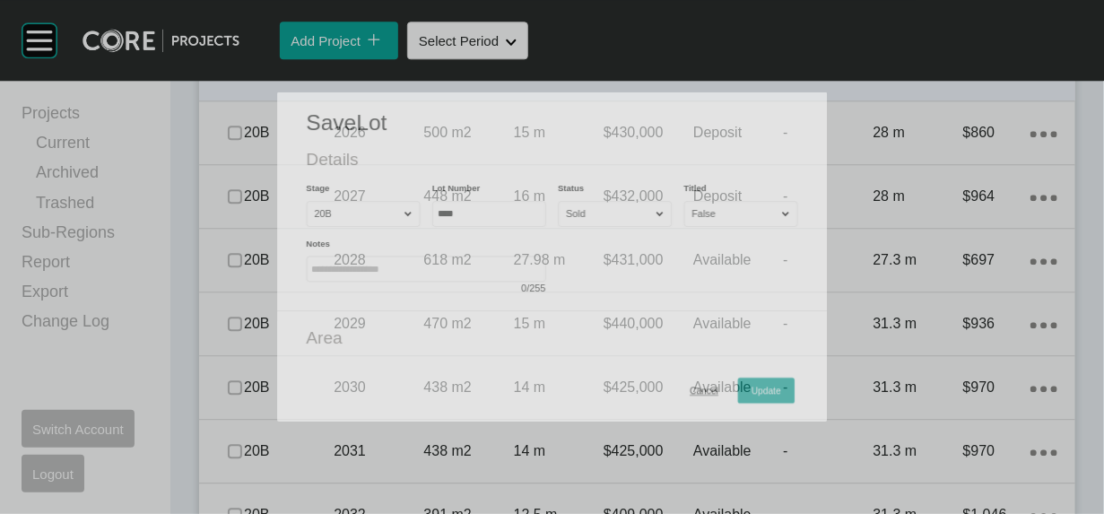
scroll to position [1878, 0]
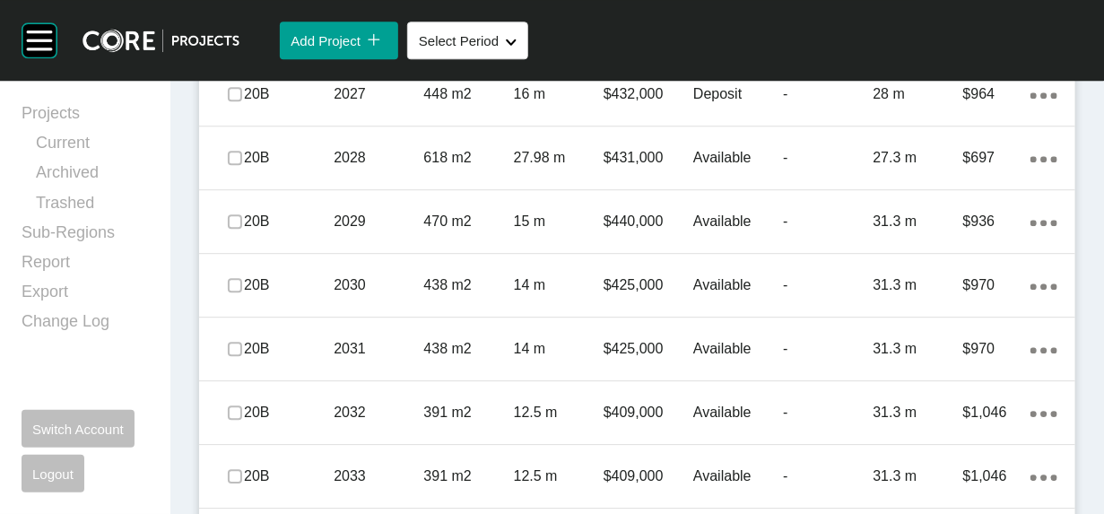
click at [242, 38] on label at bounding box center [235, 30] width 14 height 14
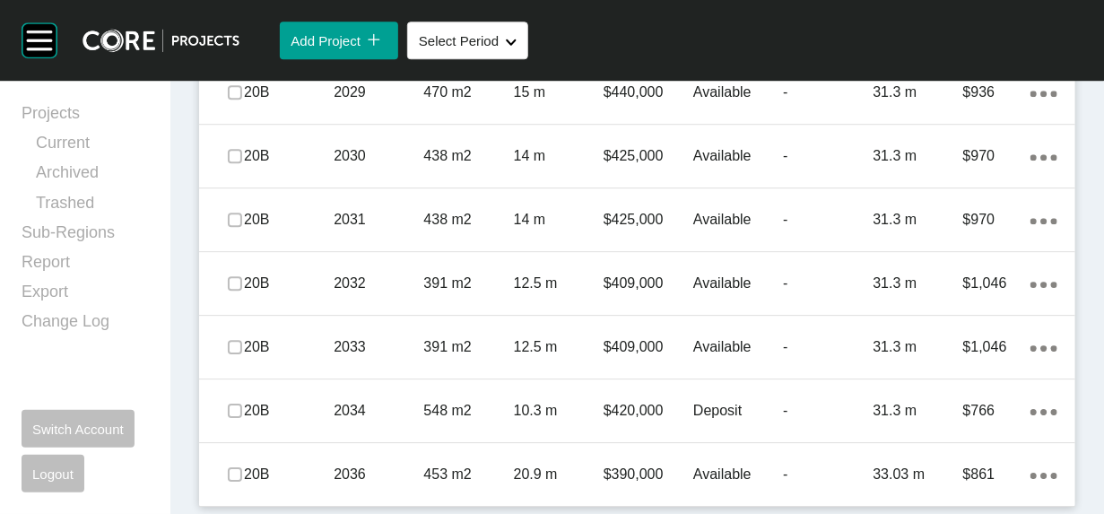
scroll to position [2297, 0]
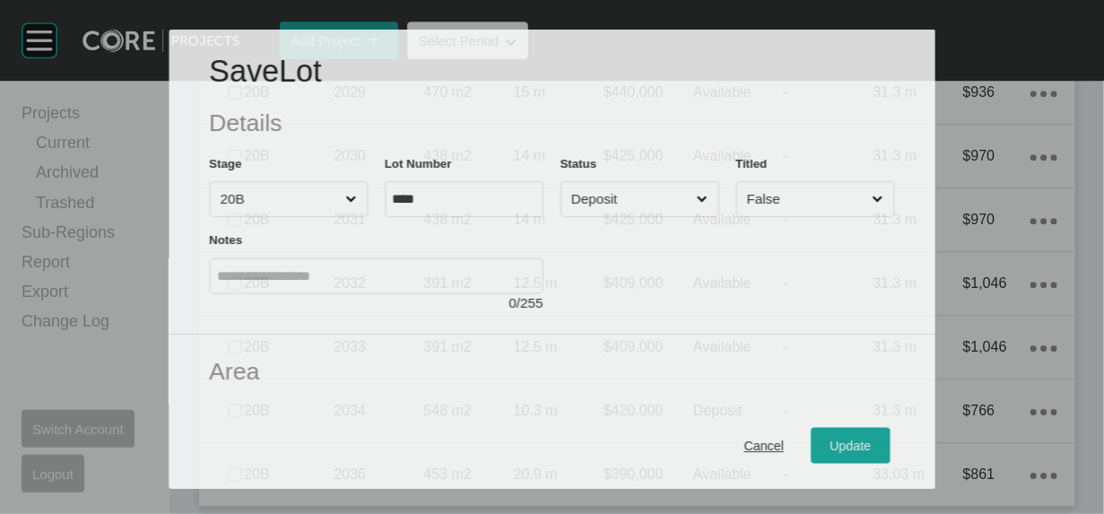
scroll to position [2227, 0]
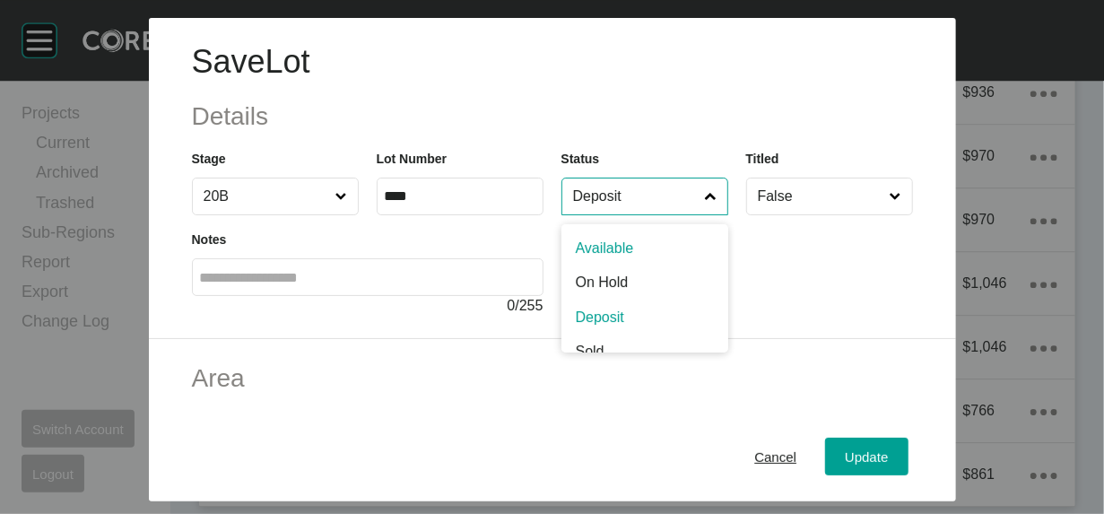
click at [651, 214] on input "Deposit" at bounding box center [636, 197] width 133 height 36
type input "*"
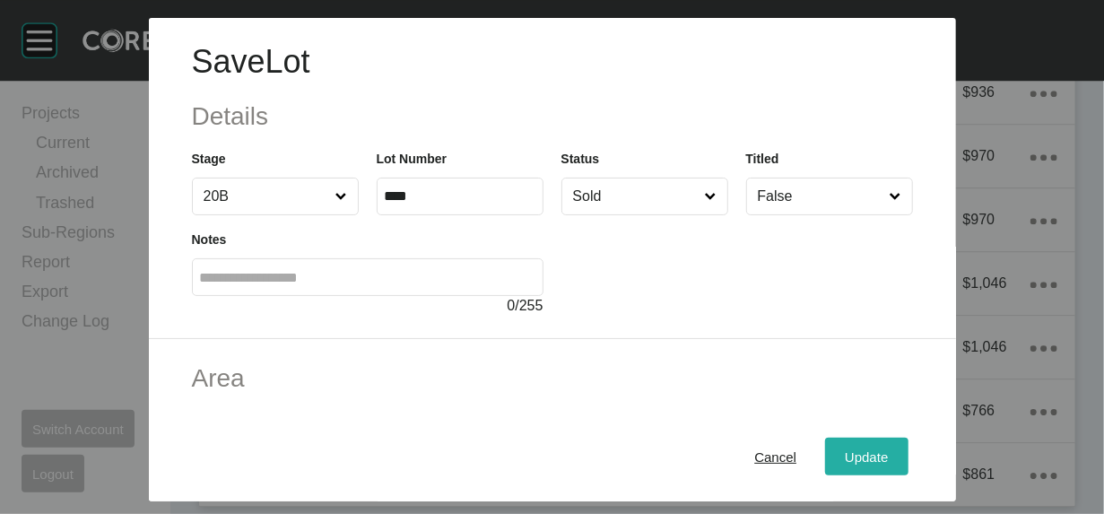
click at [888, 451] on span "Update" at bounding box center [866, 456] width 43 height 15
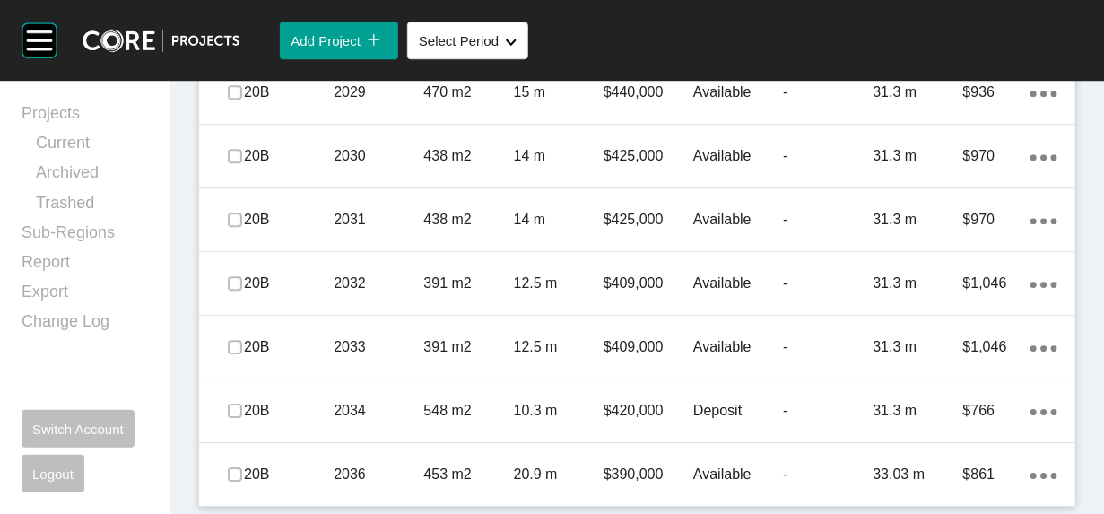
scroll to position [2297, 0]
click at [242, 36] on label at bounding box center [235, 29] width 14 height 14
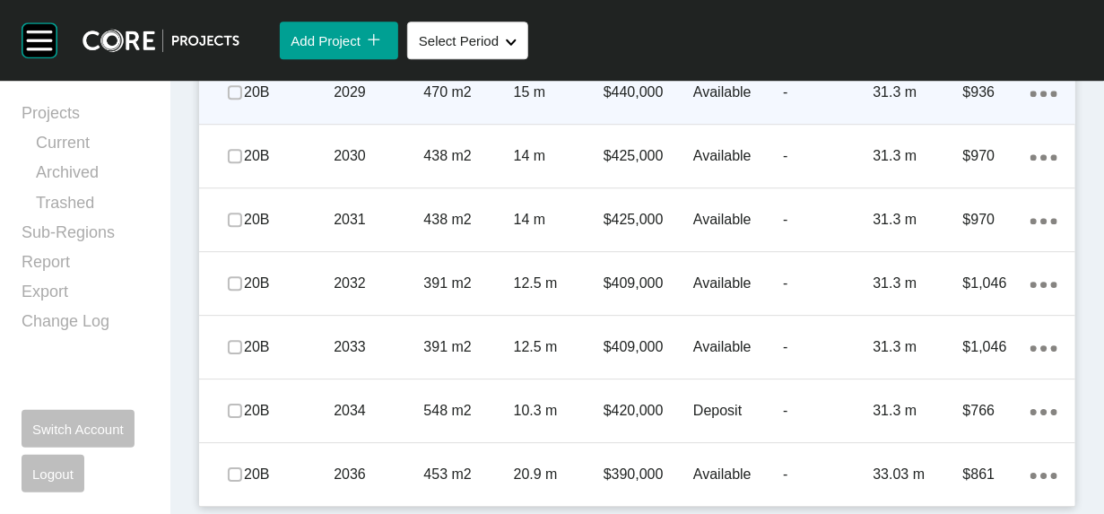
click at [386, 102] on p "2029" at bounding box center [379, 93] width 90 height 20
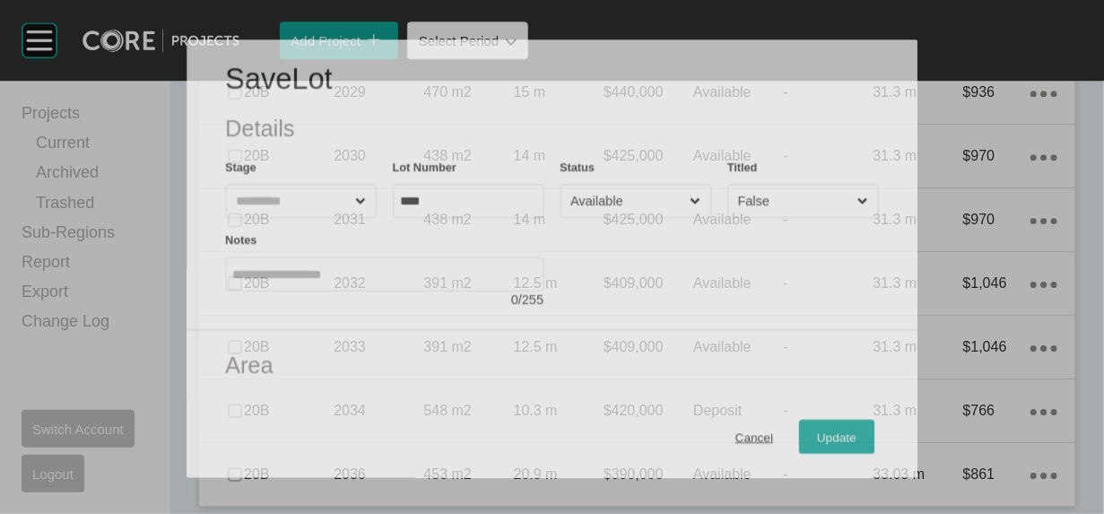
scroll to position [2227, 0]
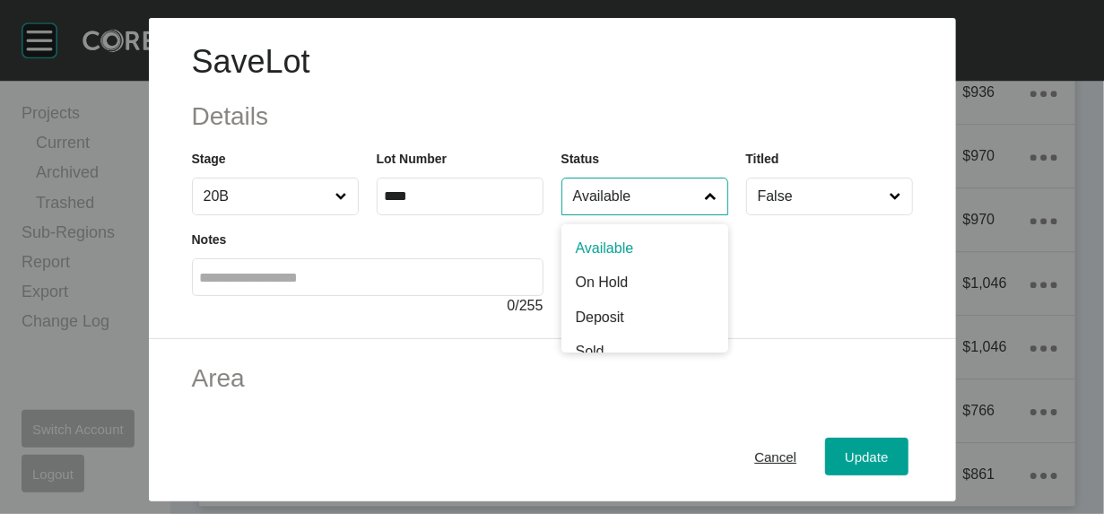
click at [585, 214] on input "Available" at bounding box center [636, 197] width 133 height 36
type input "*"
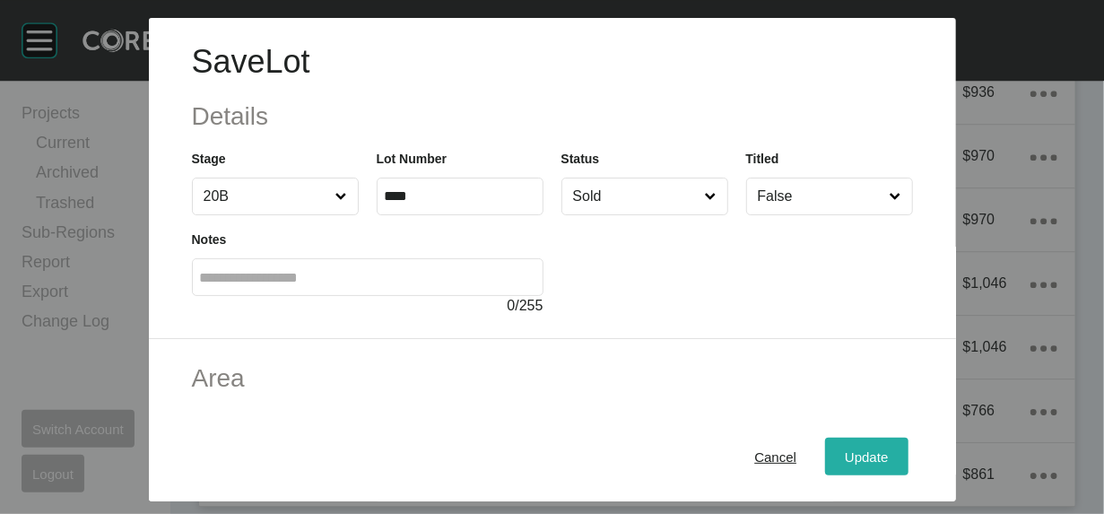
click at [908, 459] on button "Update" at bounding box center [866, 457] width 83 height 38
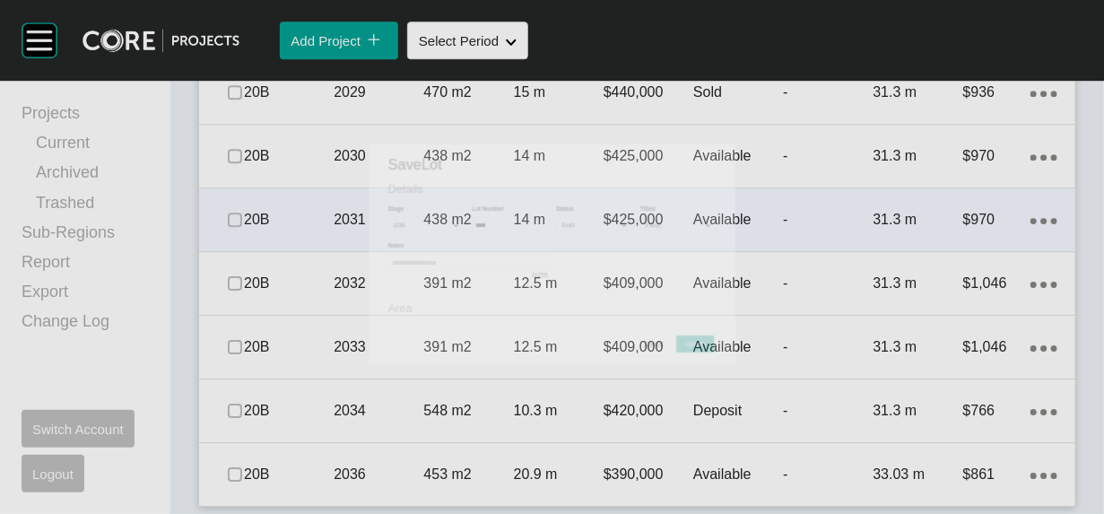
scroll to position [2297, 0]
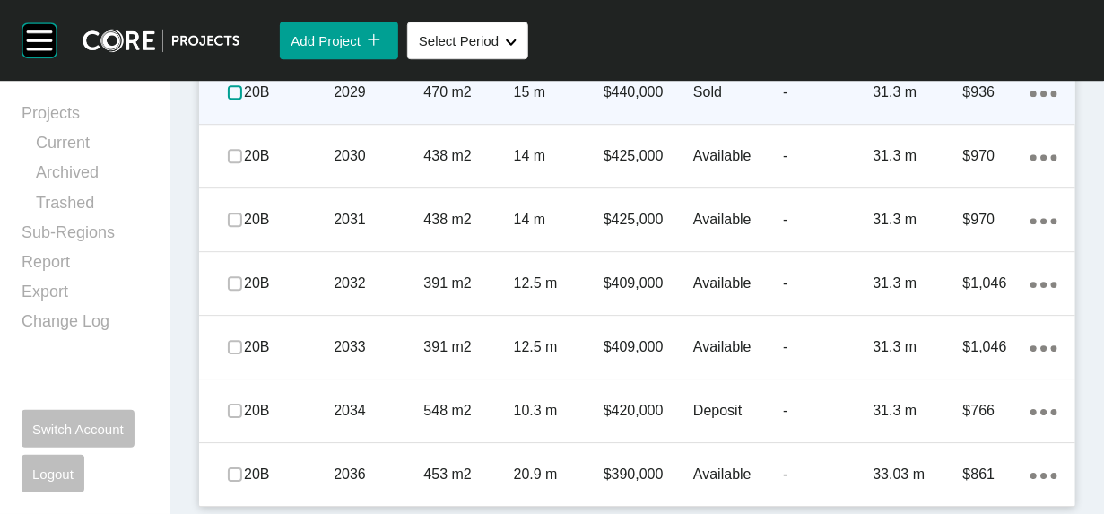
click at [242, 100] on label at bounding box center [235, 92] width 14 height 14
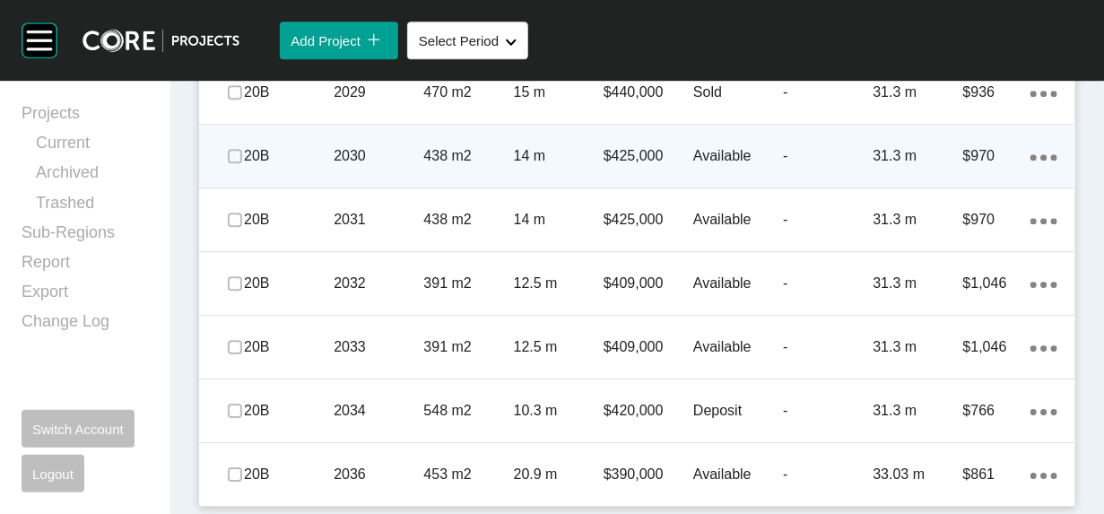
click at [339, 184] on div "2030" at bounding box center [379, 156] width 90 height 56
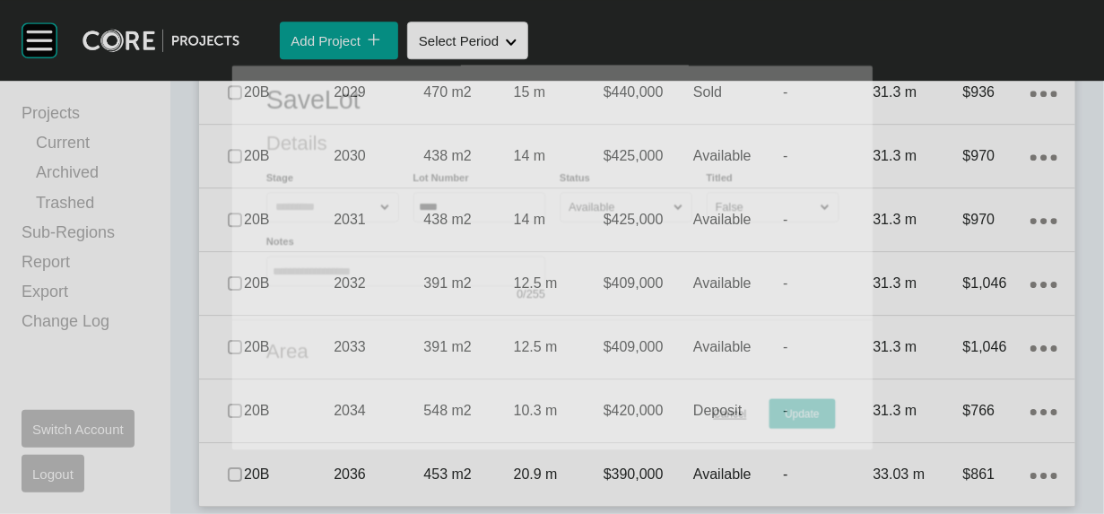
scroll to position [2227, 0]
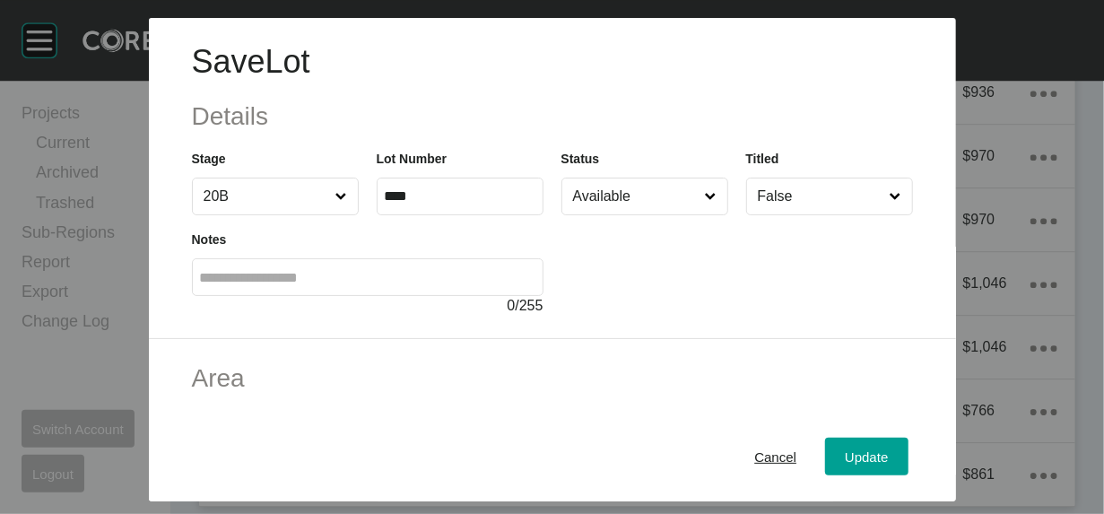
click at [570, 214] on input "Available" at bounding box center [636, 197] width 133 height 36
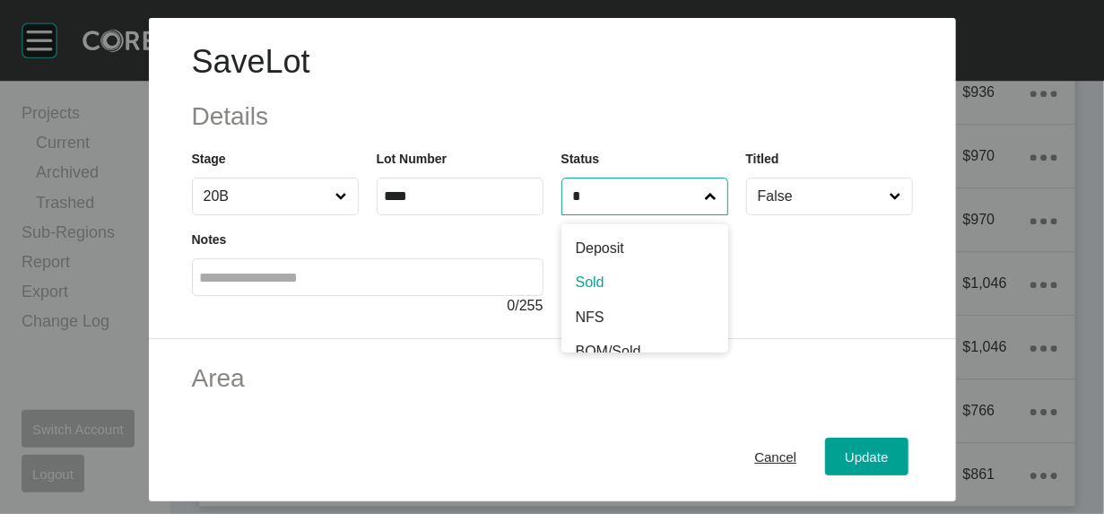
type input "*"
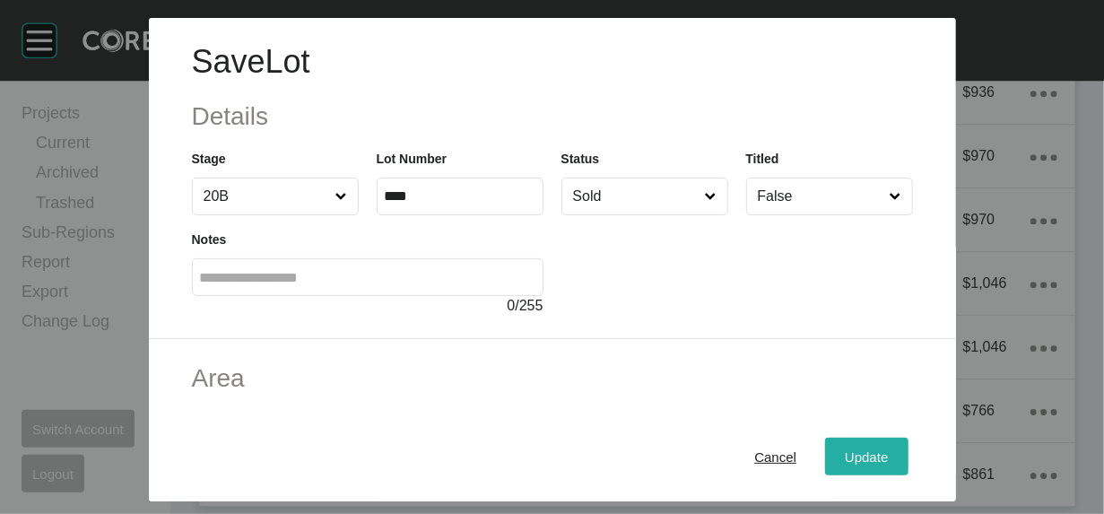
click at [884, 444] on button "Update" at bounding box center [866, 457] width 83 height 38
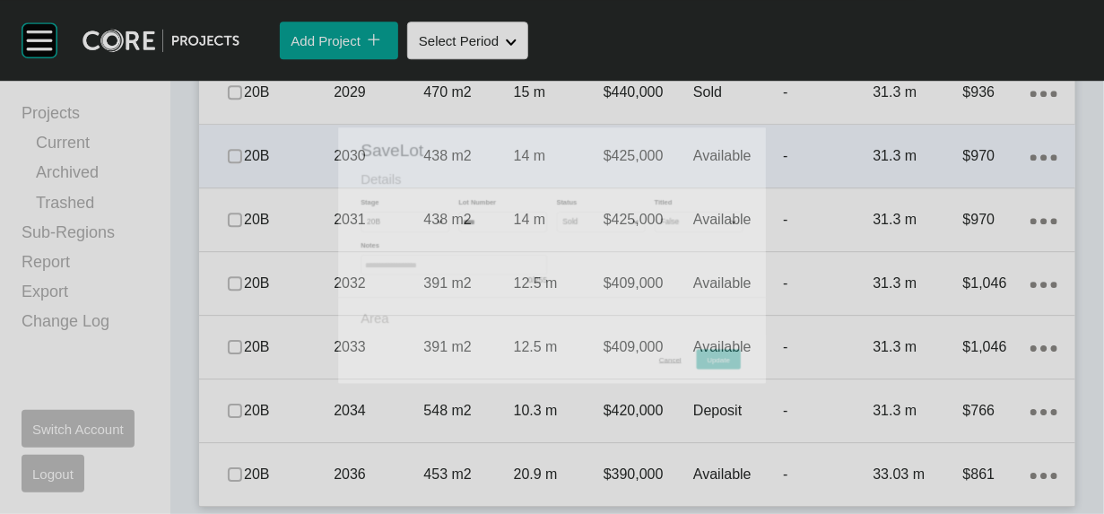
scroll to position [2297, 0]
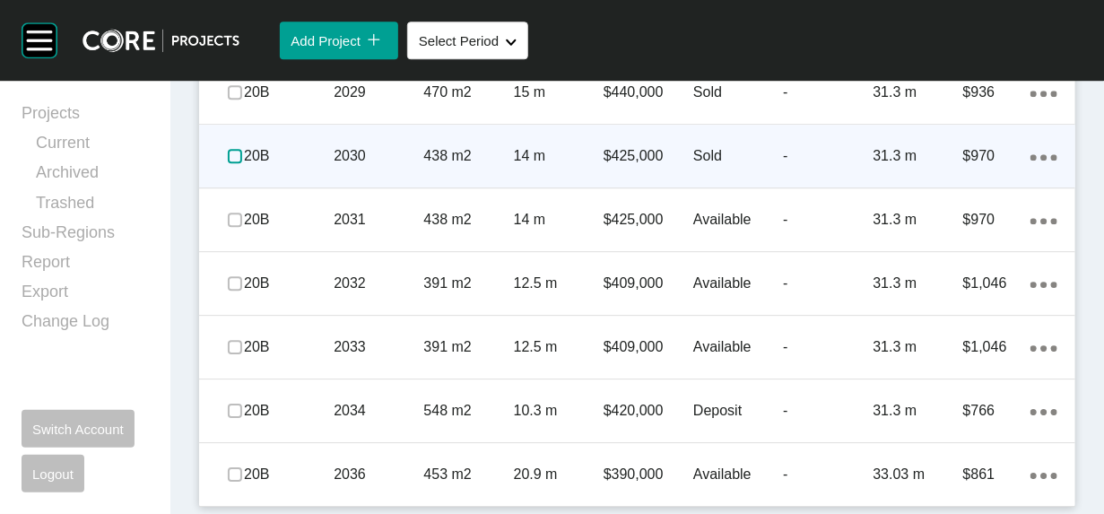
click at [242, 163] on label at bounding box center [235, 156] width 14 height 14
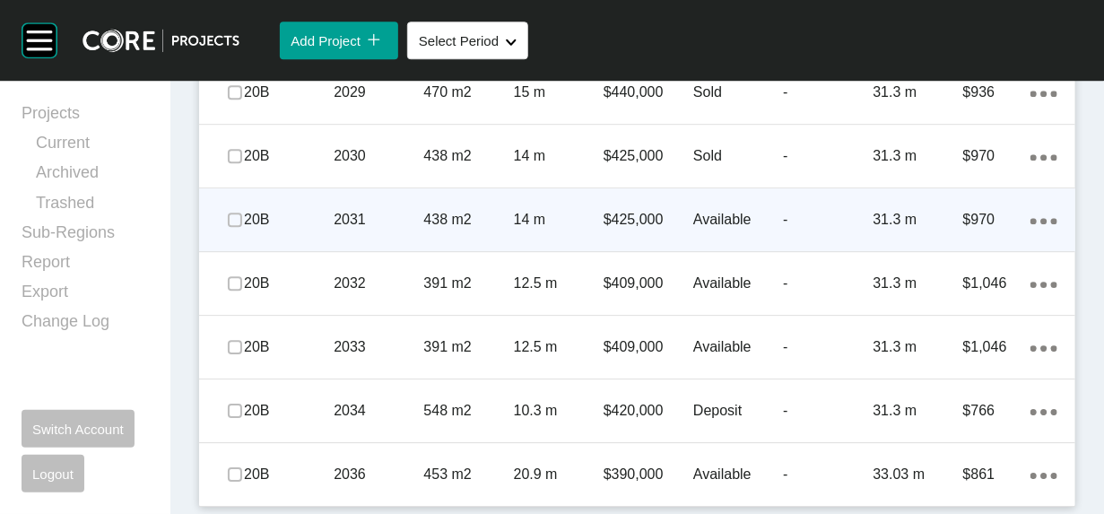
click at [783, 230] on p "-" at bounding box center [828, 220] width 90 height 20
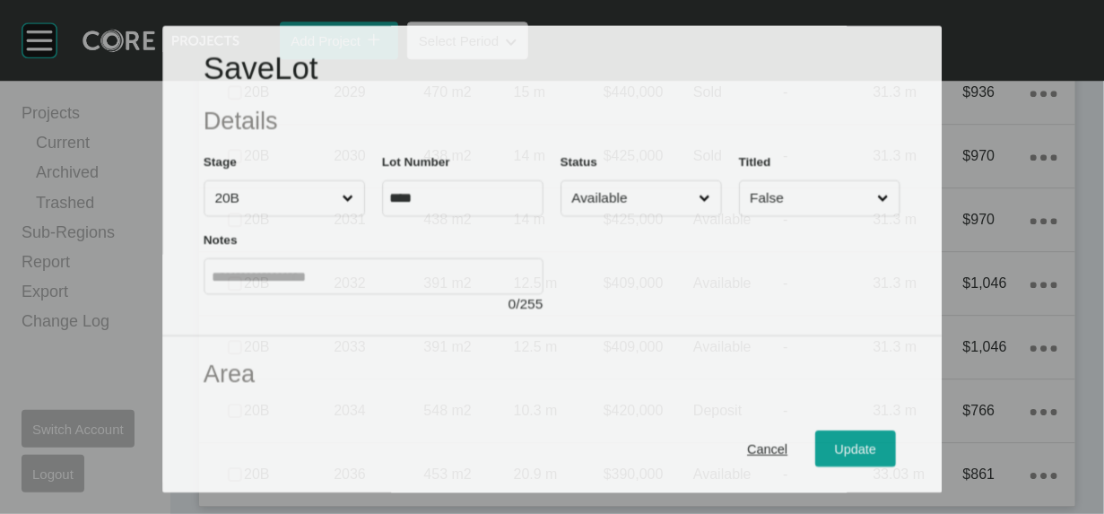
scroll to position [2227, 0]
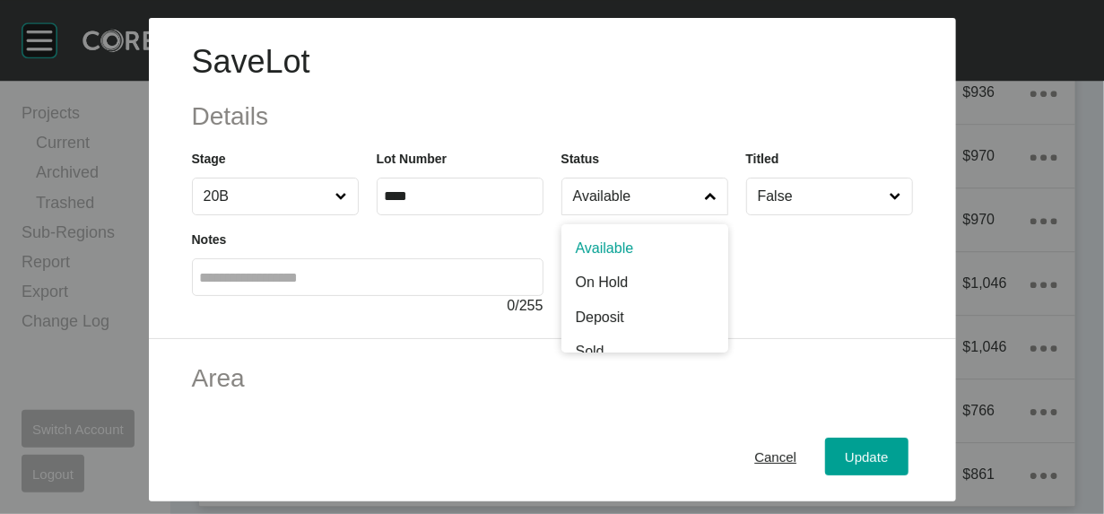
click at [717, 203] on icon at bounding box center [711, 197] width 12 height 12
click at [702, 214] on input "Available" at bounding box center [636, 197] width 133 height 36
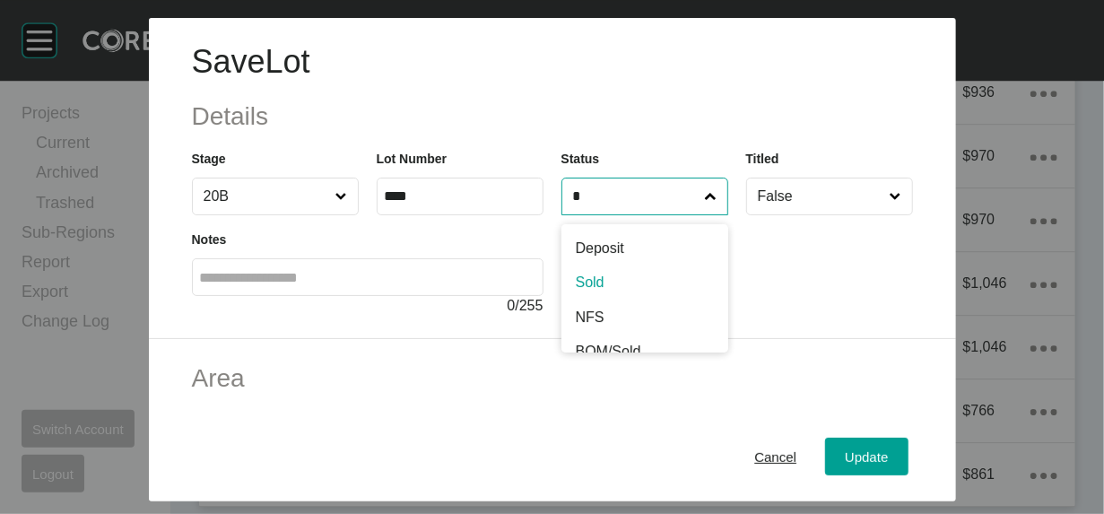
type input "*"
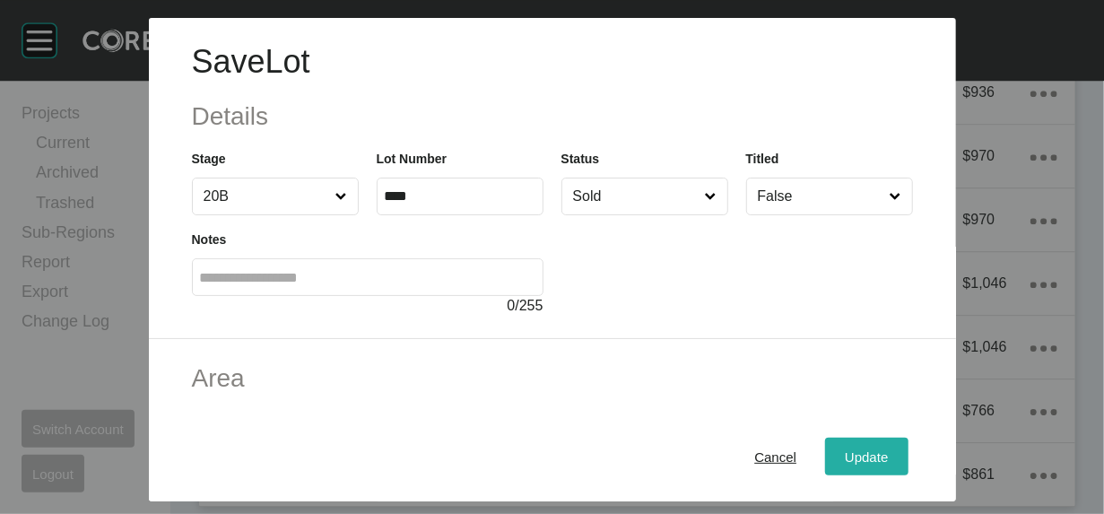
click at [893, 443] on button "Update" at bounding box center [866, 457] width 83 height 38
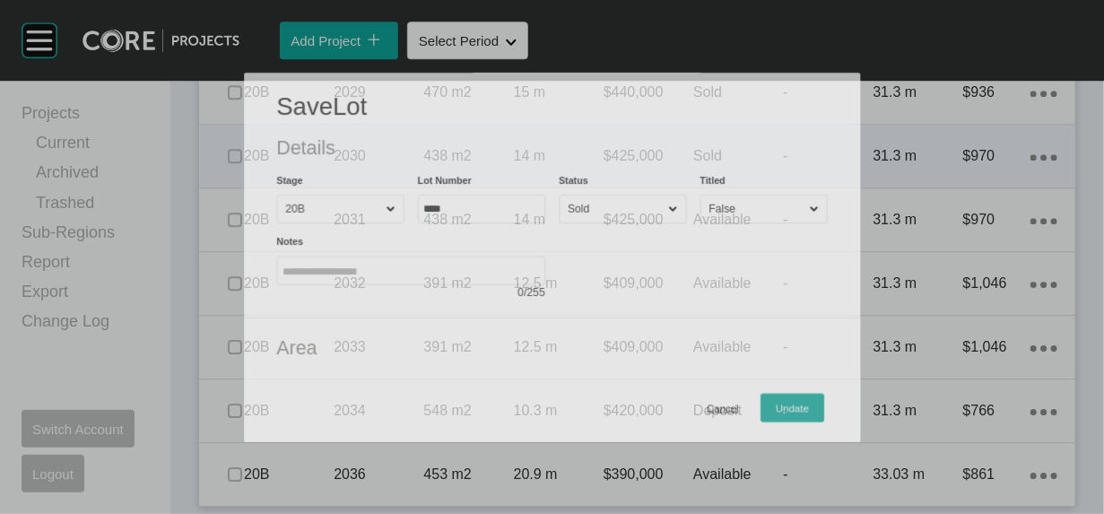
scroll to position [2297, 0]
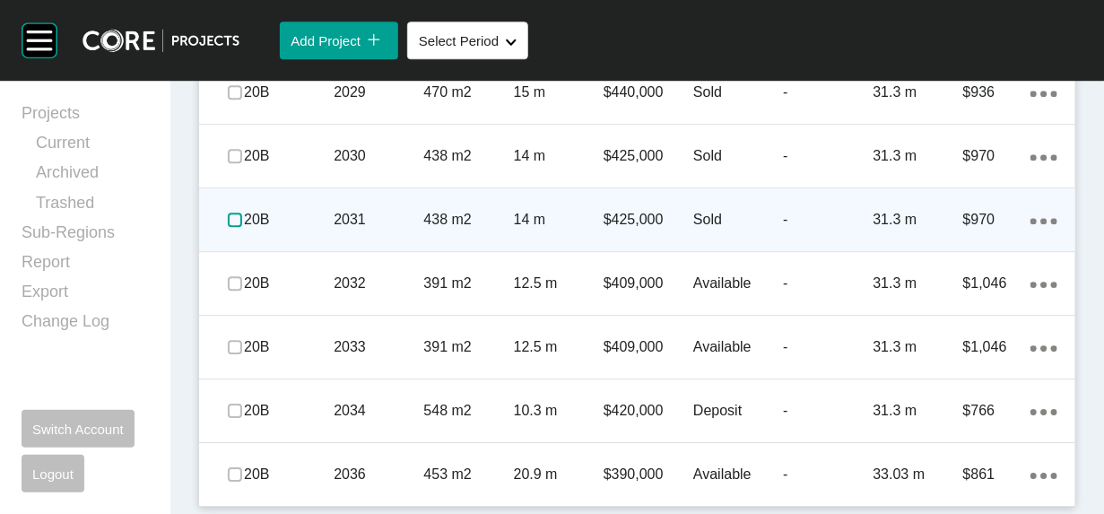
drag, startPoint x: 248, startPoint y: 476, endPoint x: 265, endPoint y: 477, distance: 17.1
click at [242, 227] on label at bounding box center [235, 220] width 14 height 14
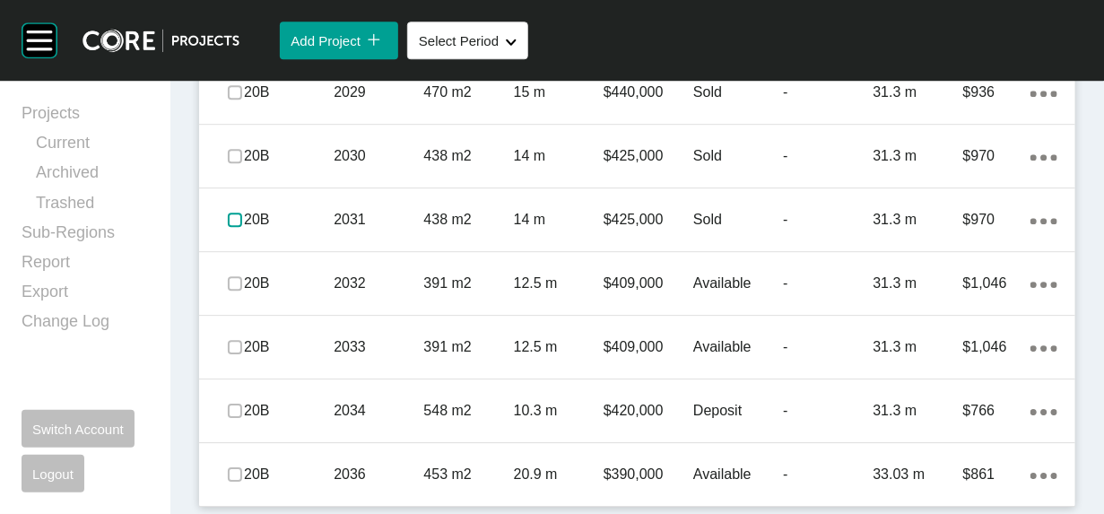
scroll to position [2443, 0]
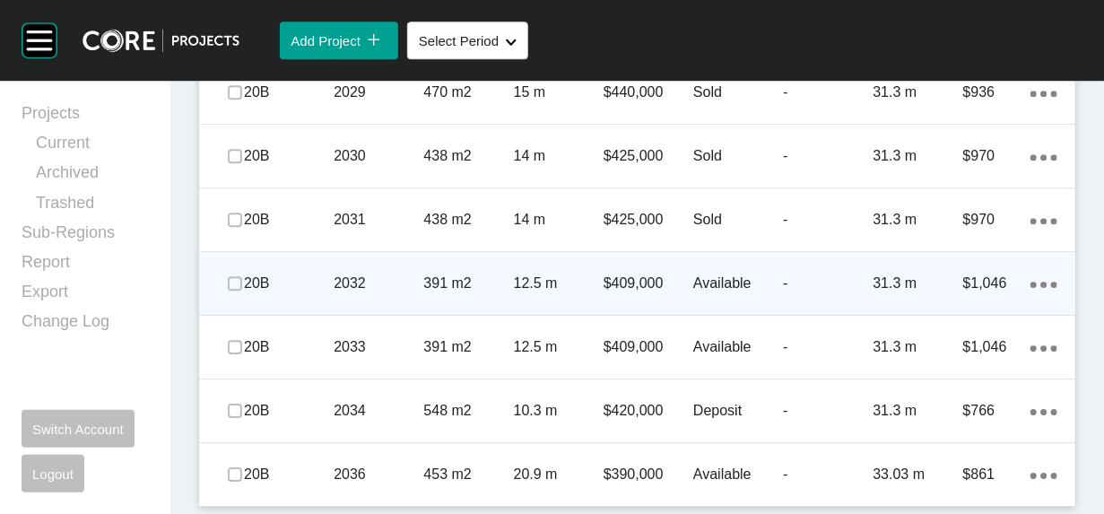
click at [963, 311] on div "$1,046" at bounding box center [996, 284] width 67 height 56
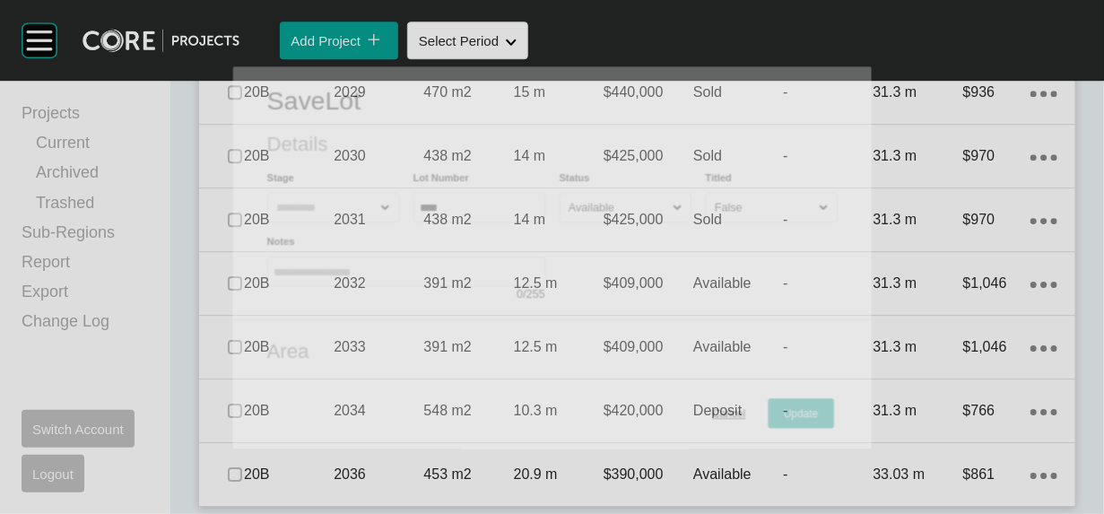
scroll to position [2373, 0]
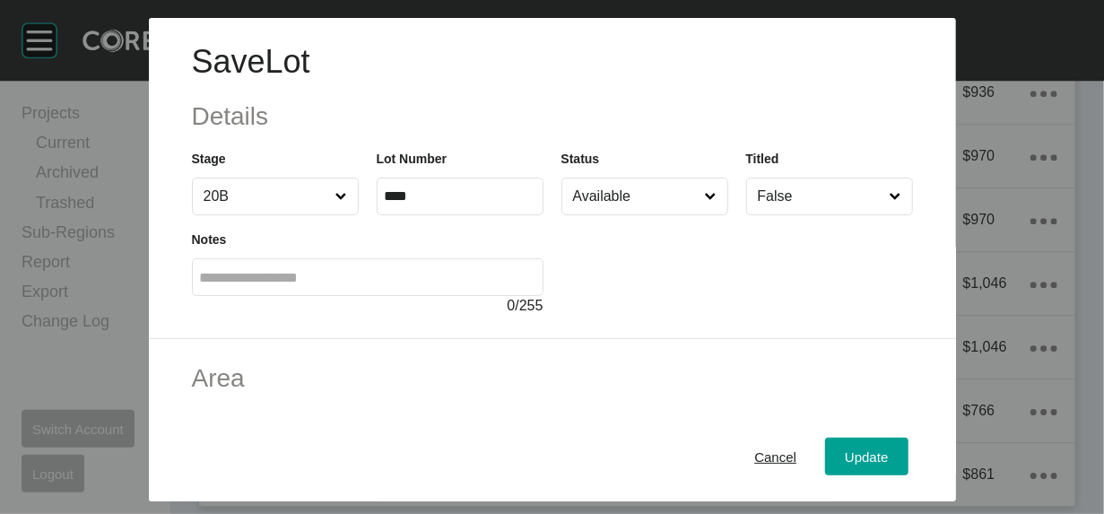
click at [702, 214] on input "Available" at bounding box center [636, 197] width 133 height 36
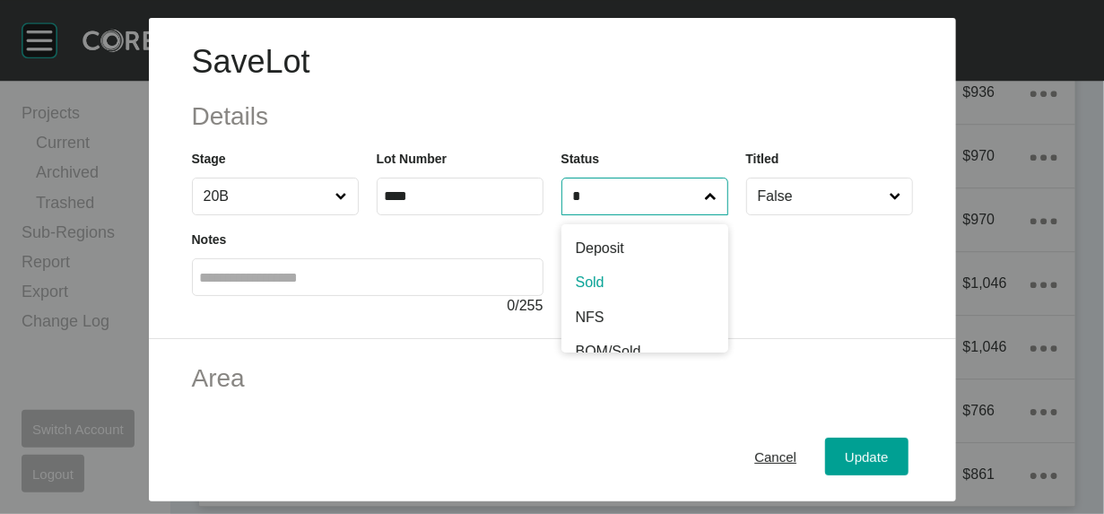
type input "*"
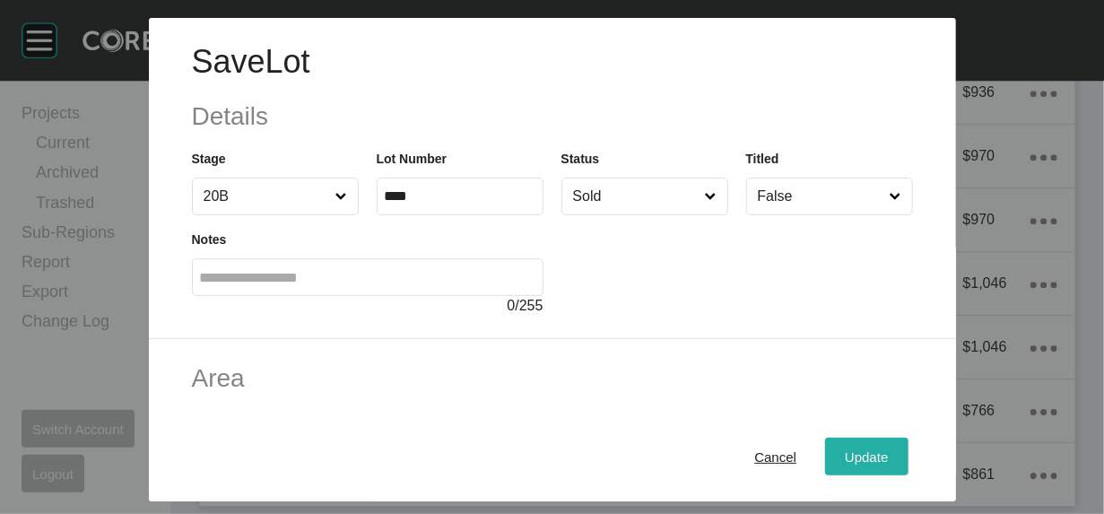
click at [888, 452] on span "Update" at bounding box center [866, 456] width 43 height 15
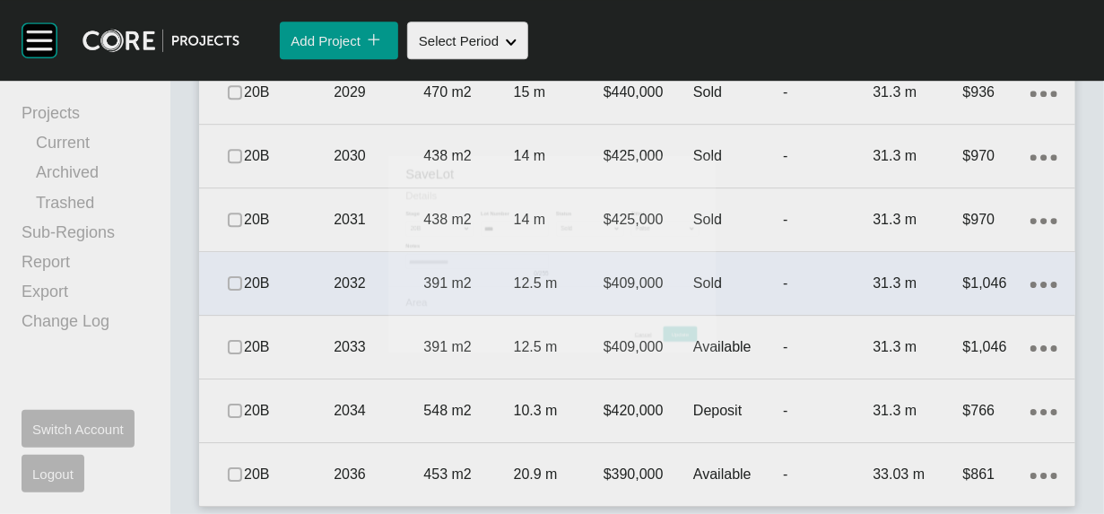
scroll to position [2443, 0]
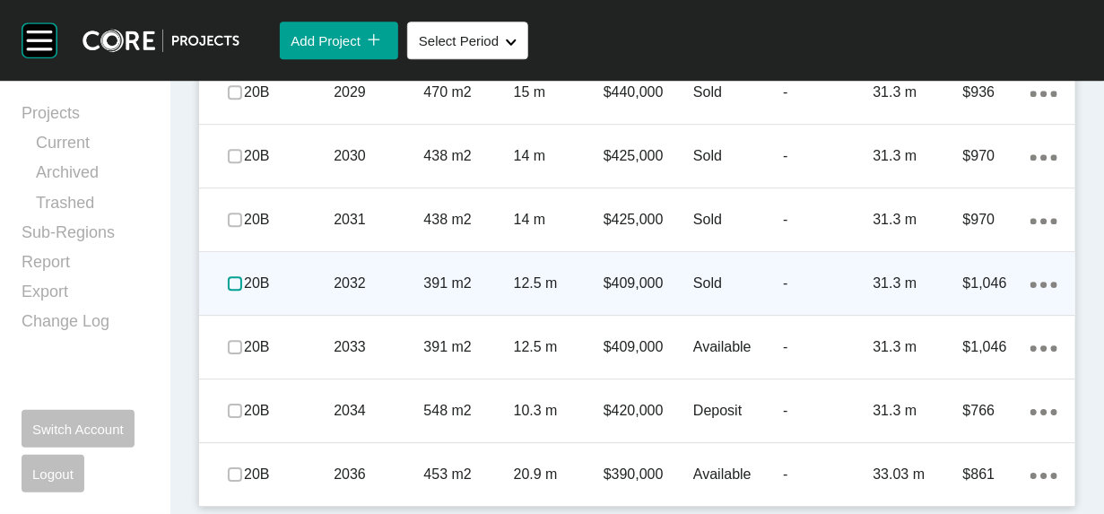
drag, startPoint x: 247, startPoint y: 416, endPoint x: 284, endPoint y: 431, distance: 40.3
click at [242, 291] on label at bounding box center [235, 283] width 14 height 14
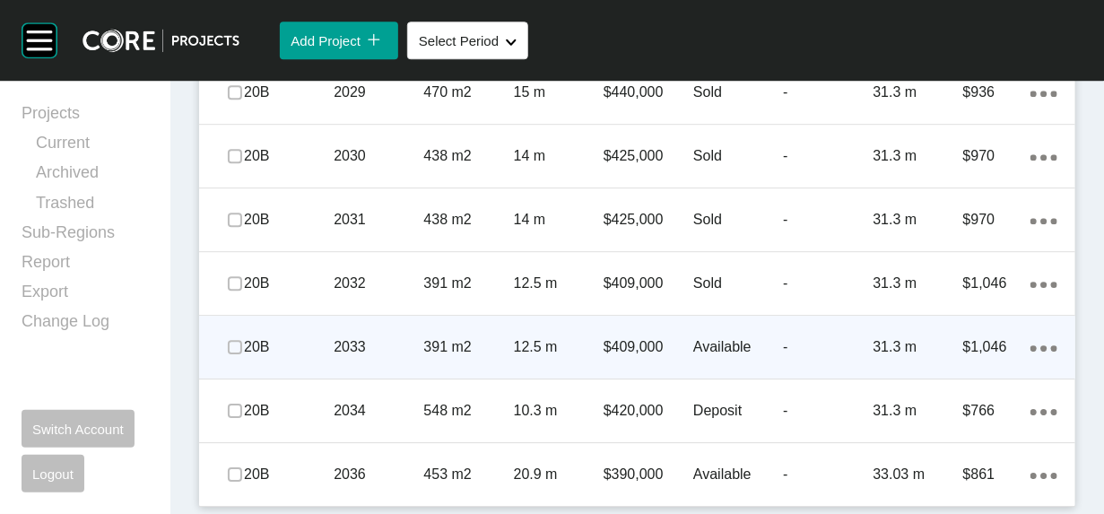
click at [514, 357] on p "12.5 m" at bounding box center [559, 347] width 90 height 20
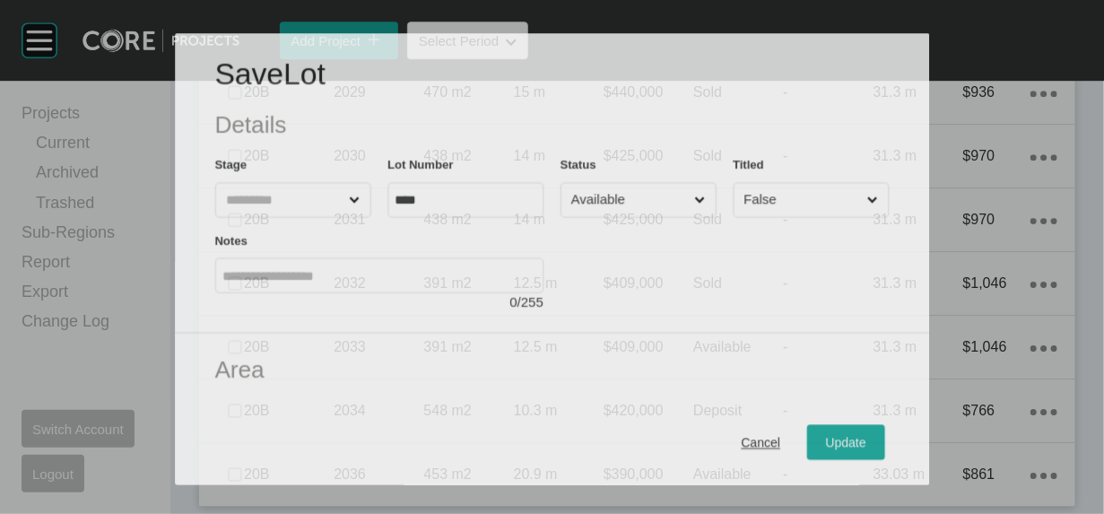
scroll to position [2373, 0]
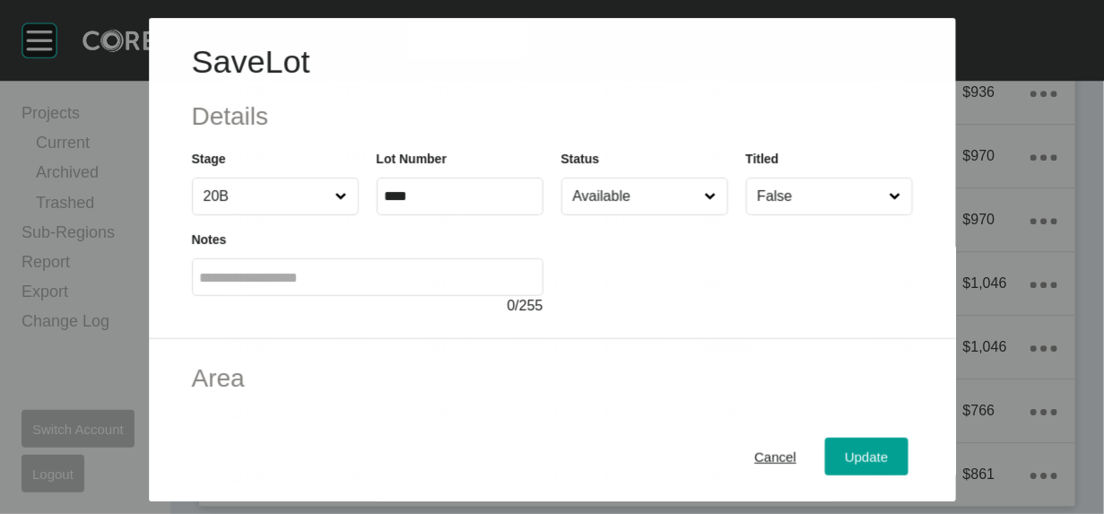
click at [671, 214] on input "Available" at bounding box center [635, 197] width 132 height 36
drag, startPoint x: 620, startPoint y: 335, endPoint x: 777, endPoint y: 391, distance: 166.9
click at [888, 449] on span "Update" at bounding box center [866, 456] width 43 height 15
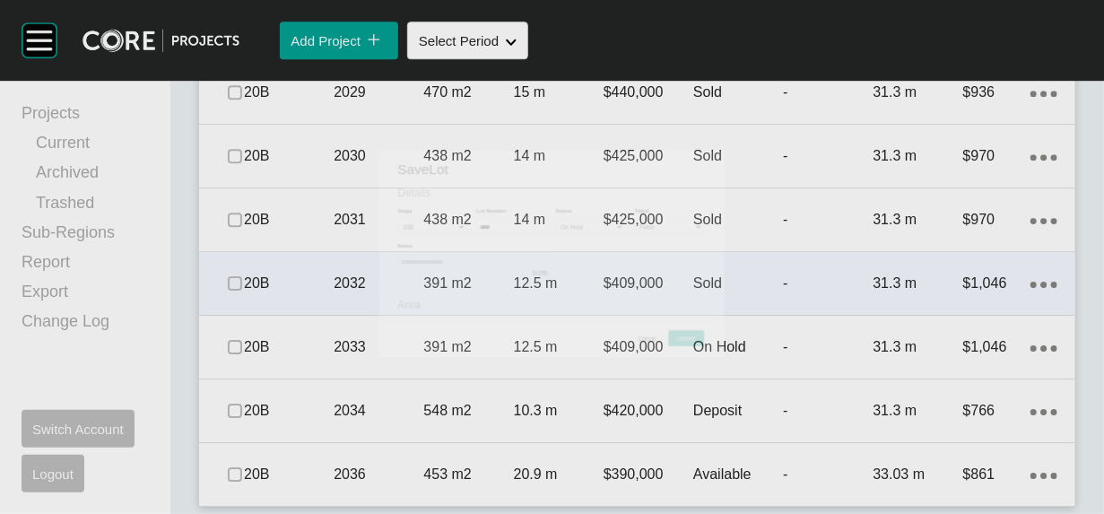
scroll to position [2443, 0]
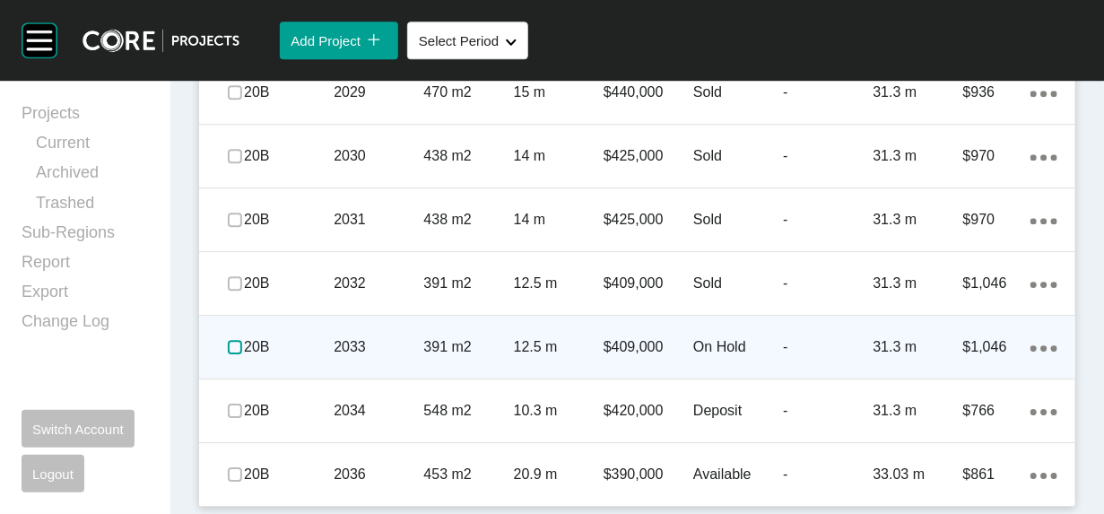
click at [242, 354] on label at bounding box center [235, 347] width 14 height 14
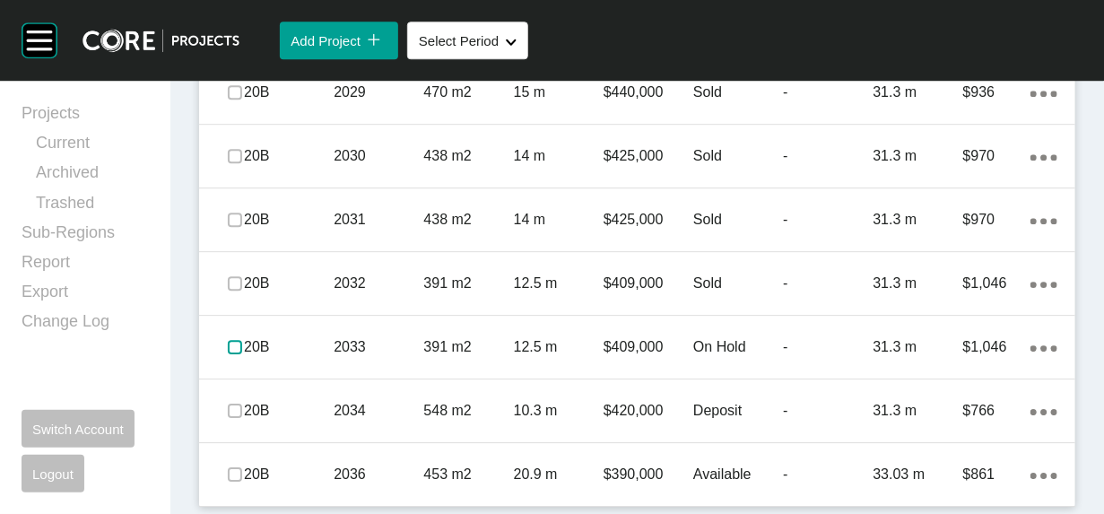
scroll to position [2628, 0]
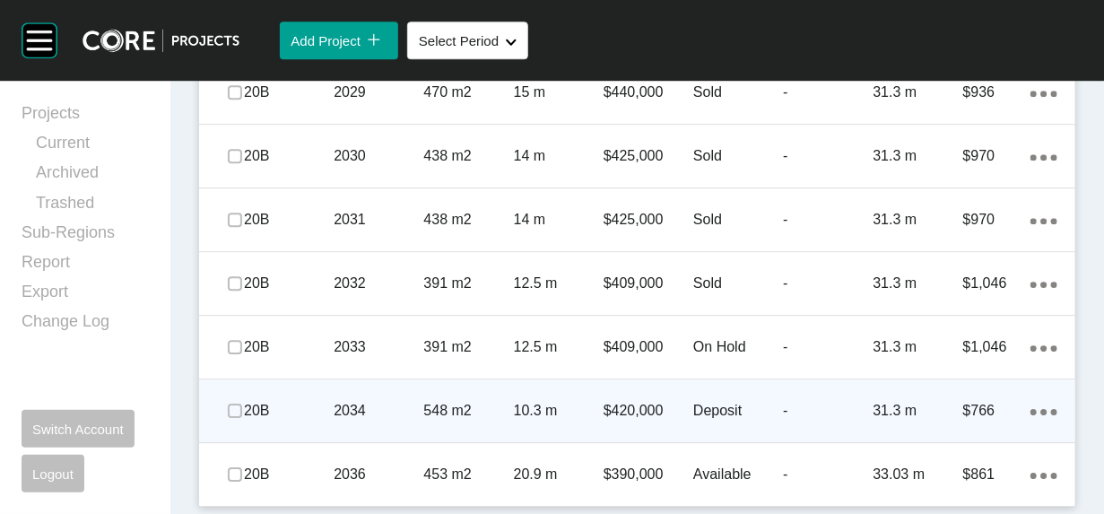
click at [852, 421] on div "20B 2034 548 m2 10.3 m $420,000 Deposit - 31.3 m $766 Action Menu Dots Copy 6 C…" at bounding box center [637, 410] width 876 height 63
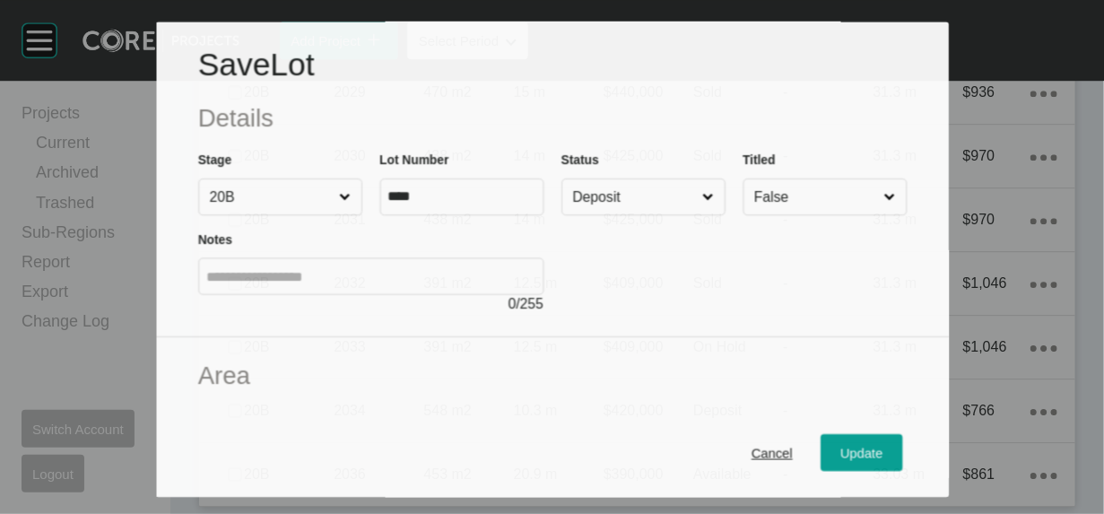
scroll to position [2559, 0]
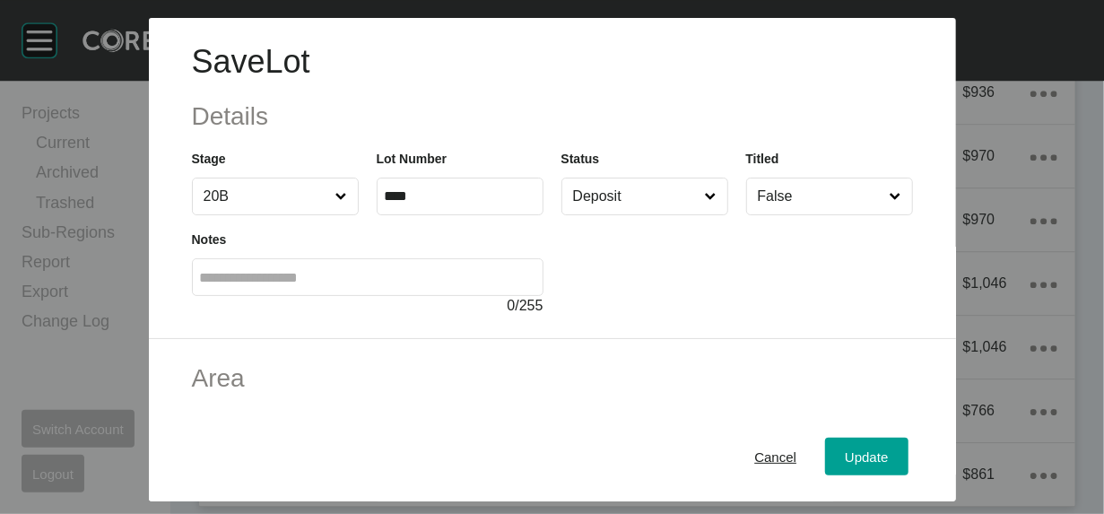
click at [688, 214] on input "Deposit" at bounding box center [636, 197] width 133 height 36
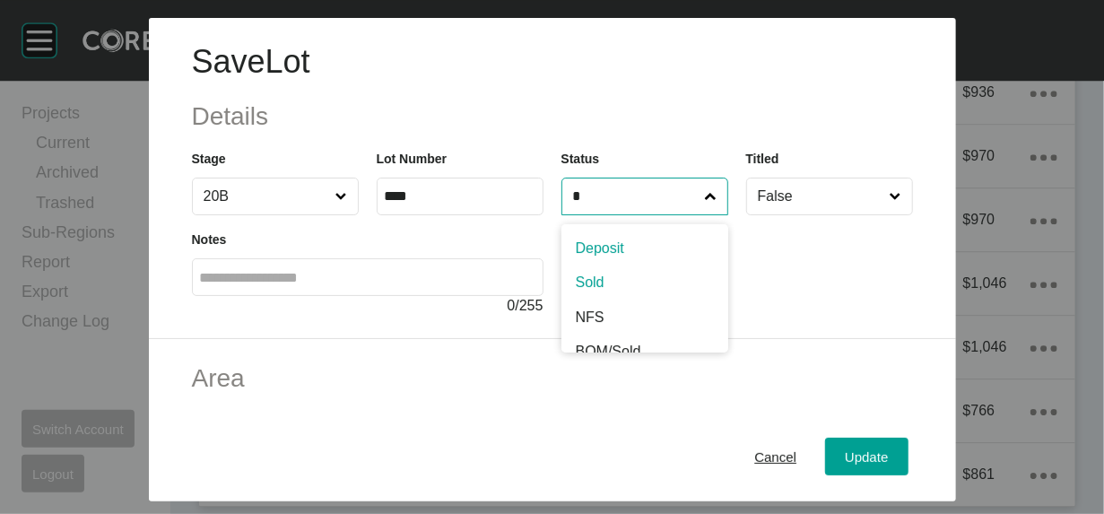
type input "*"
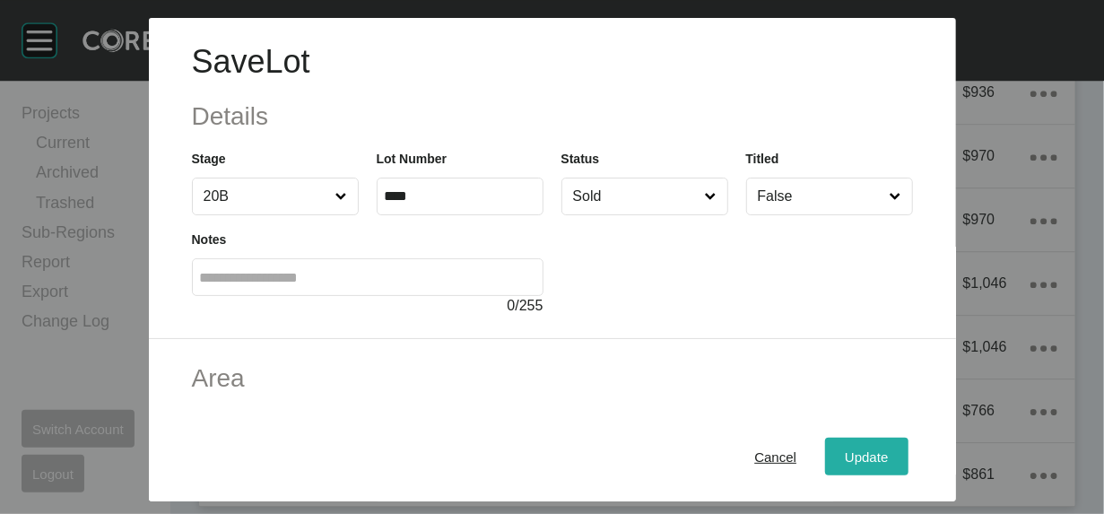
click at [888, 449] on span "Update" at bounding box center [866, 456] width 43 height 15
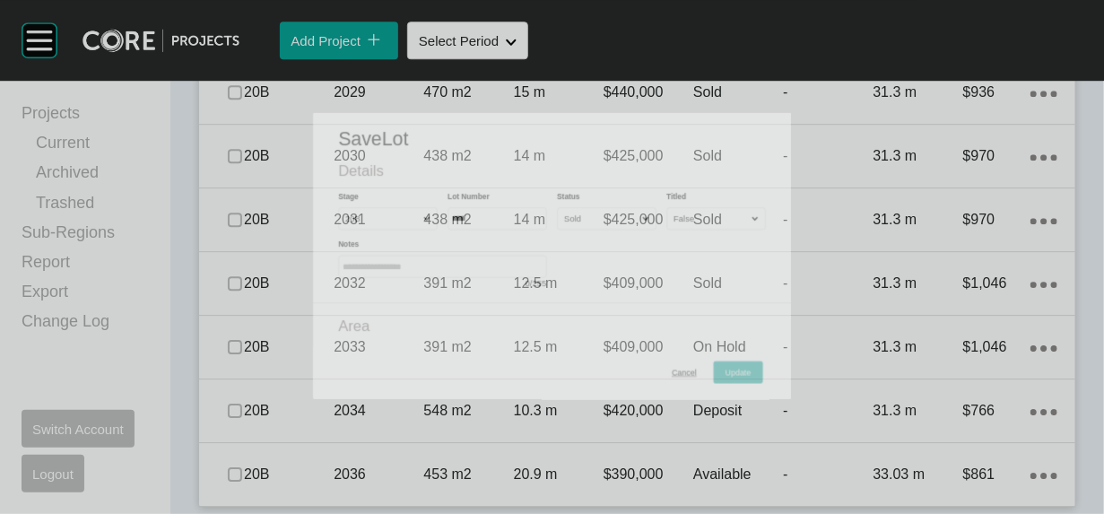
scroll to position [2628, 0]
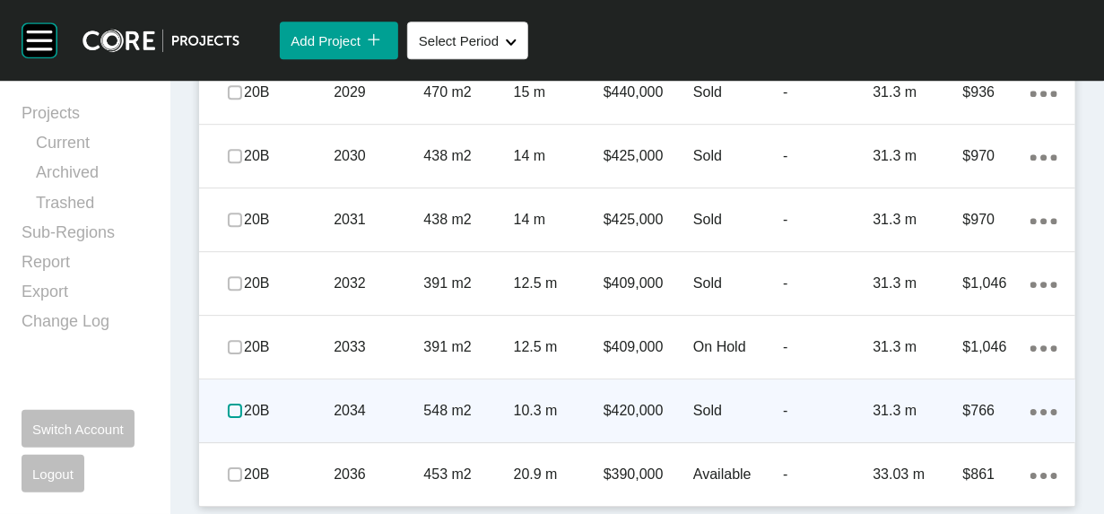
click at [242, 404] on label at bounding box center [235, 411] width 14 height 14
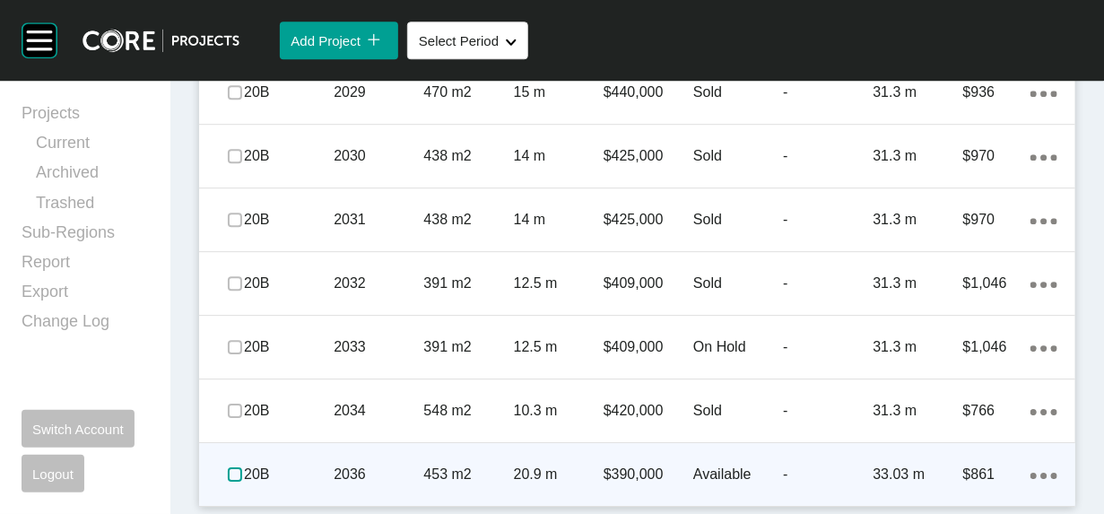
click at [240, 469] on label at bounding box center [235, 474] width 14 height 14
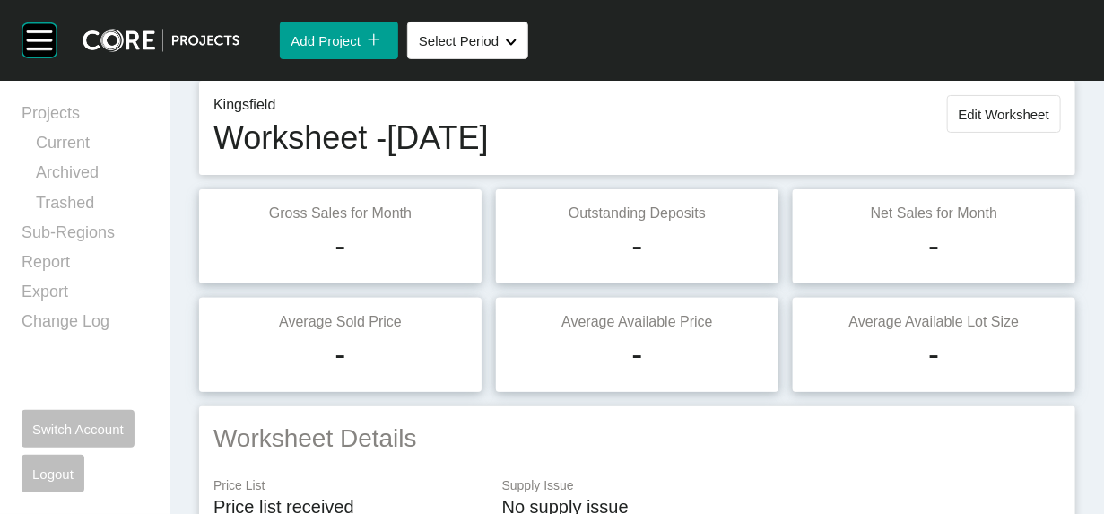
scroll to position [0, 0]
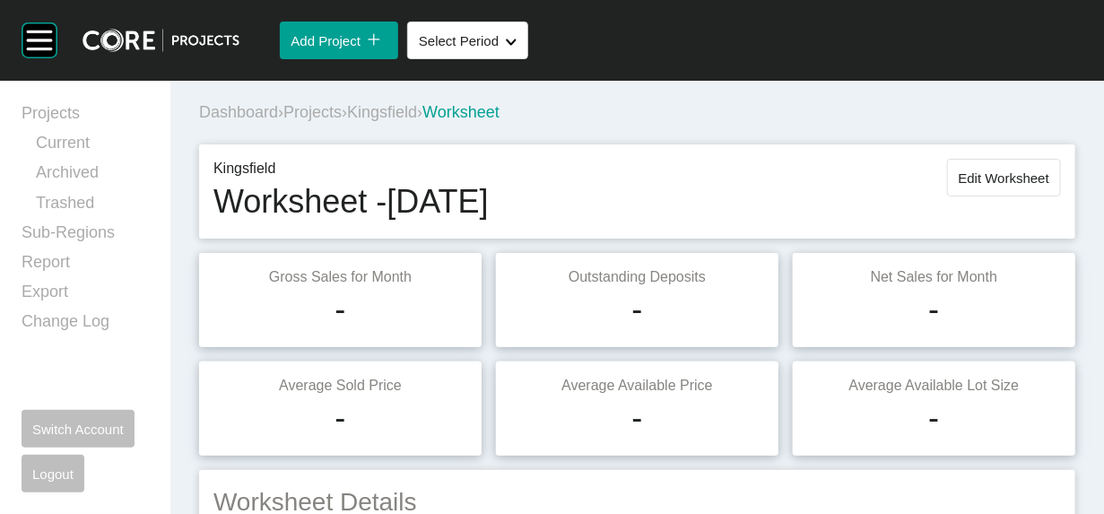
click at [983, 196] on button "Edit Worksheet" at bounding box center [1004, 178] width 114 height 38
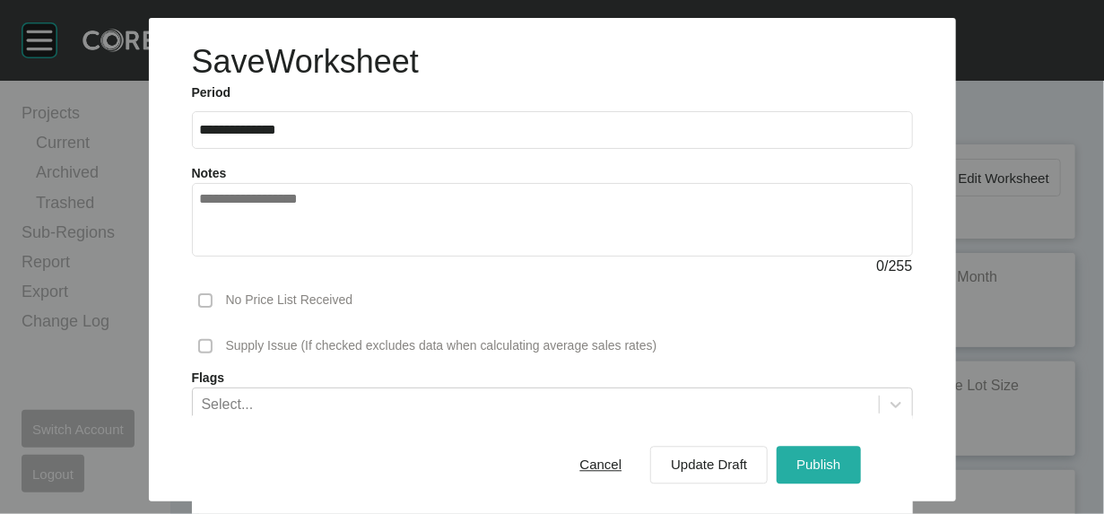
click at [845, 465] on div "Publish" at bounding box center [818, 465] width 53 height 24
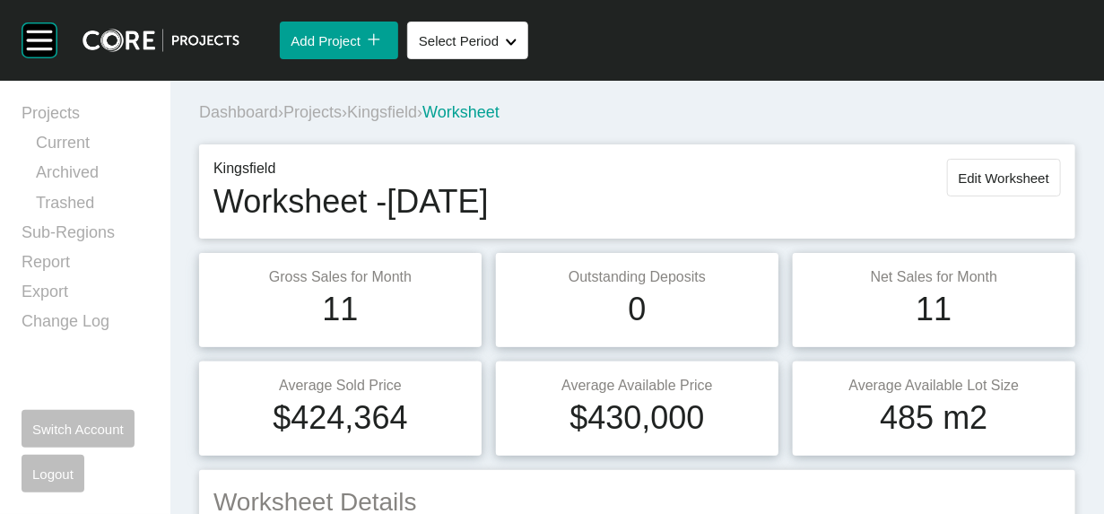
click at [342, 121] on span "Projects" at bounding box center [312, 112] width 58 height 18
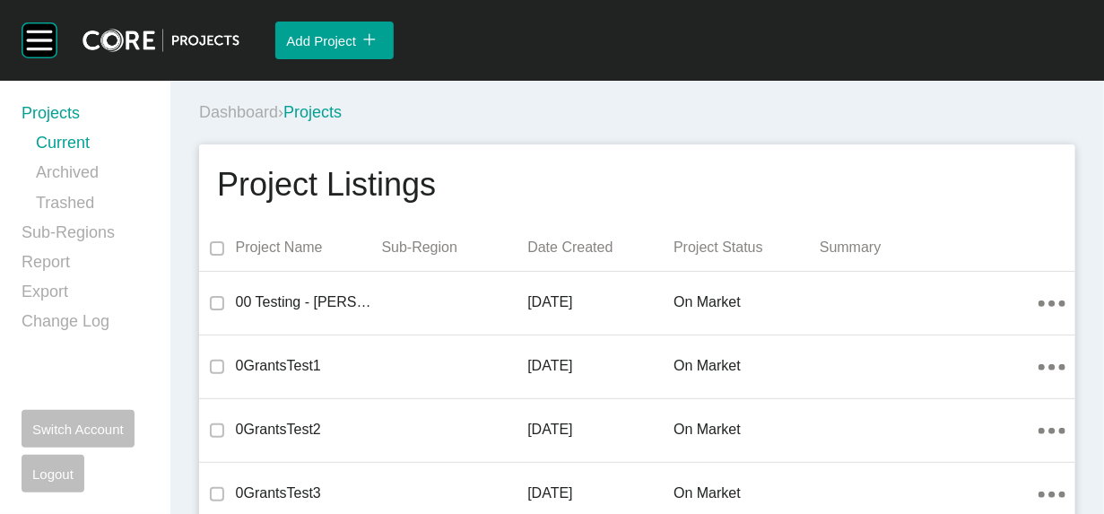
scroll to position [30075, 0]
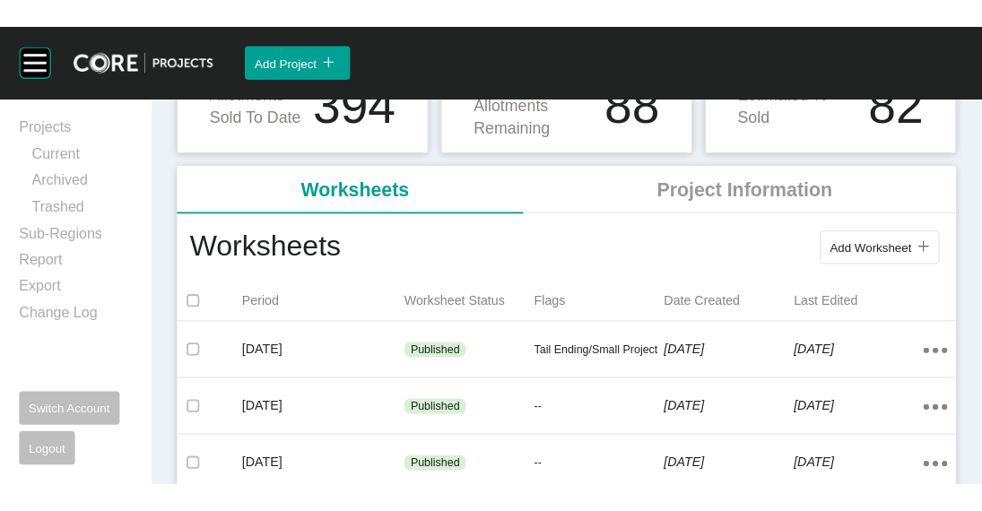
scroll to position [306, 0]
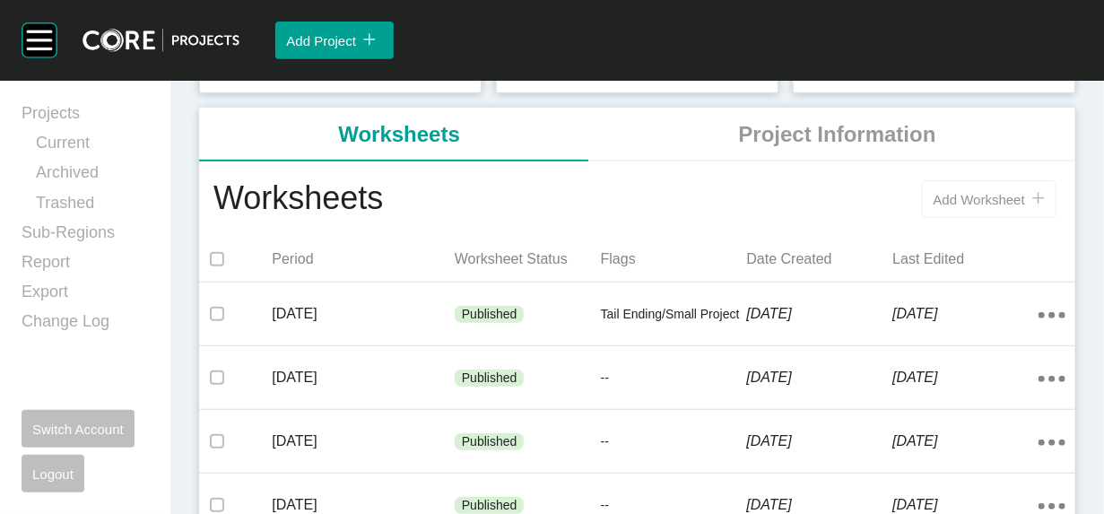
click at [935, 207] on span "Add Worksheet" at bounding box center [980, 199] width 92 height 15
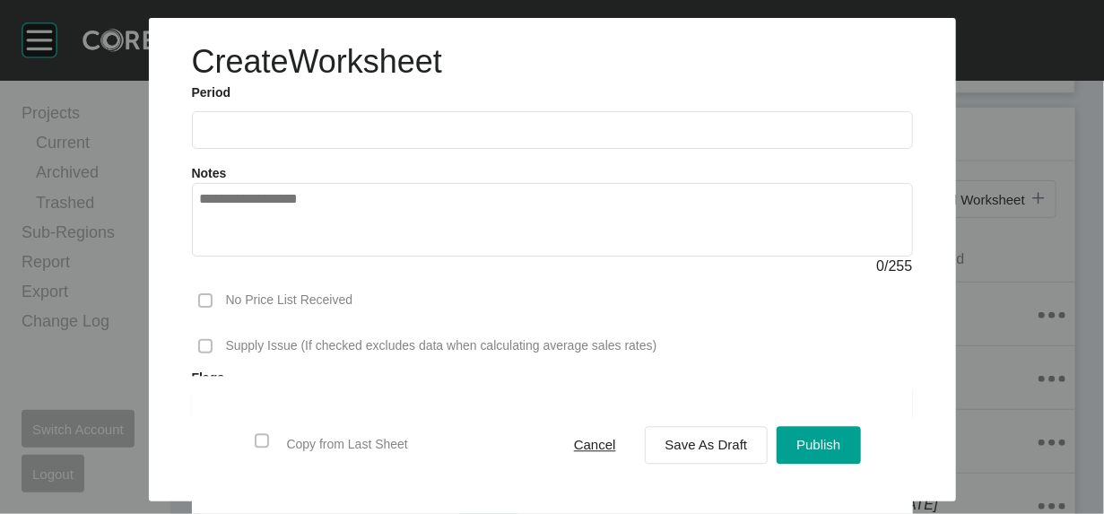
click at [231, 137] on input "text" at bounding box center [552, 129] width 705 height 15
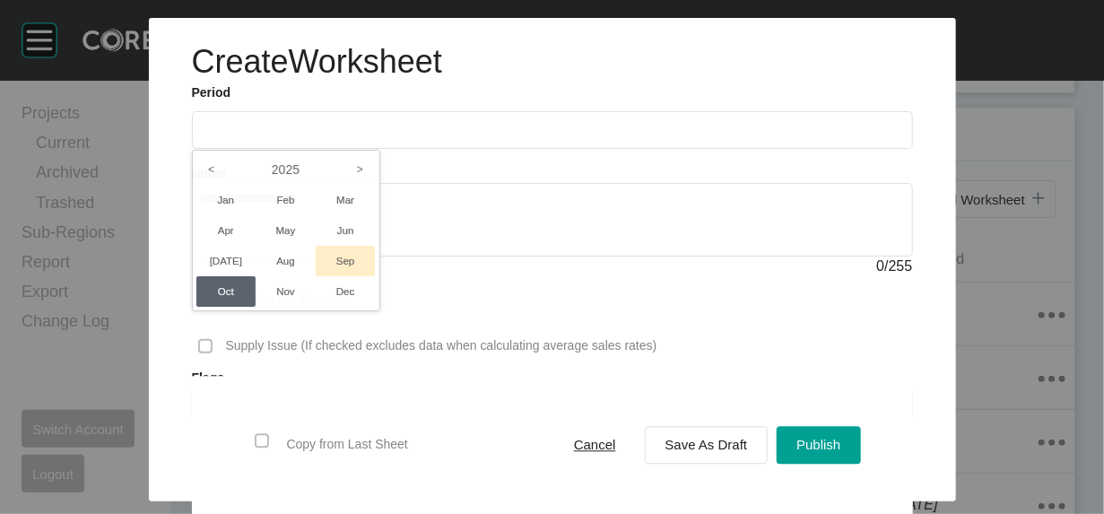
click at [316, 276] on li "Sep" at bounding box center [346, 261] width 60 height 31
type input "**********"
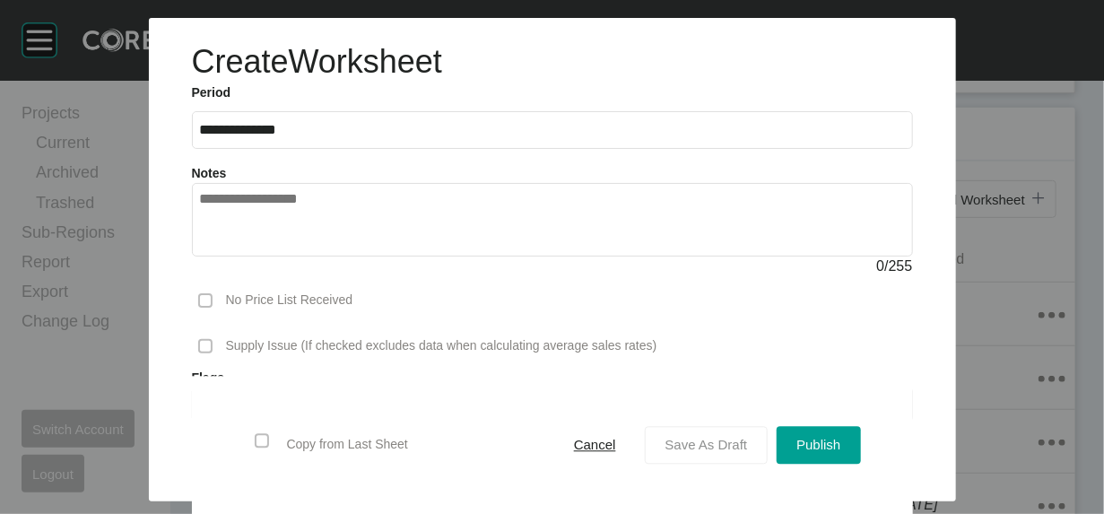
click at [694, 438] on span "Save As Draft" at bounding box center [707, 445] width 83 height 15
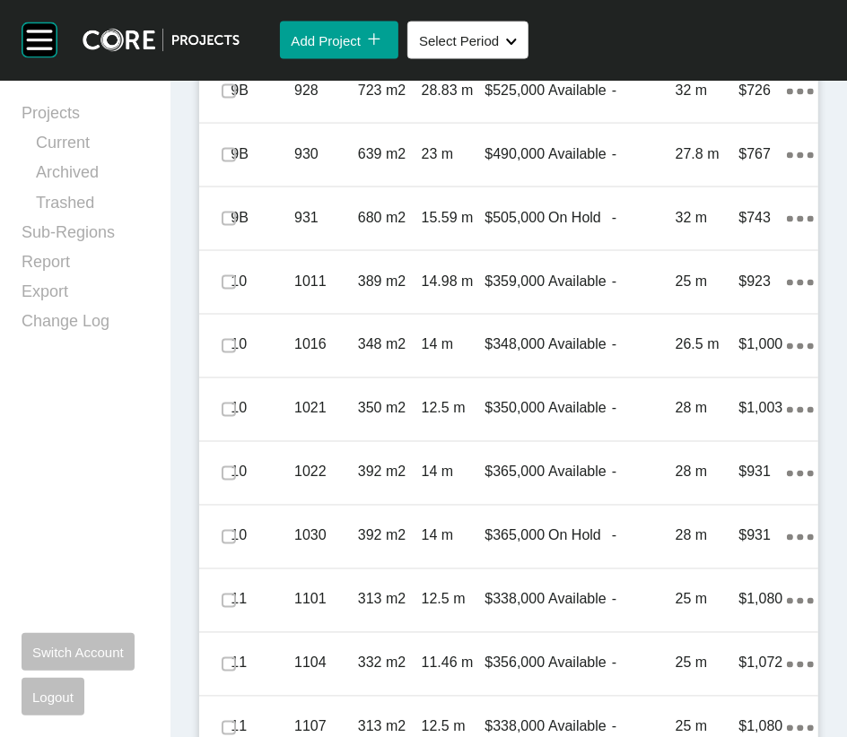
scroll to position [1503, 0]
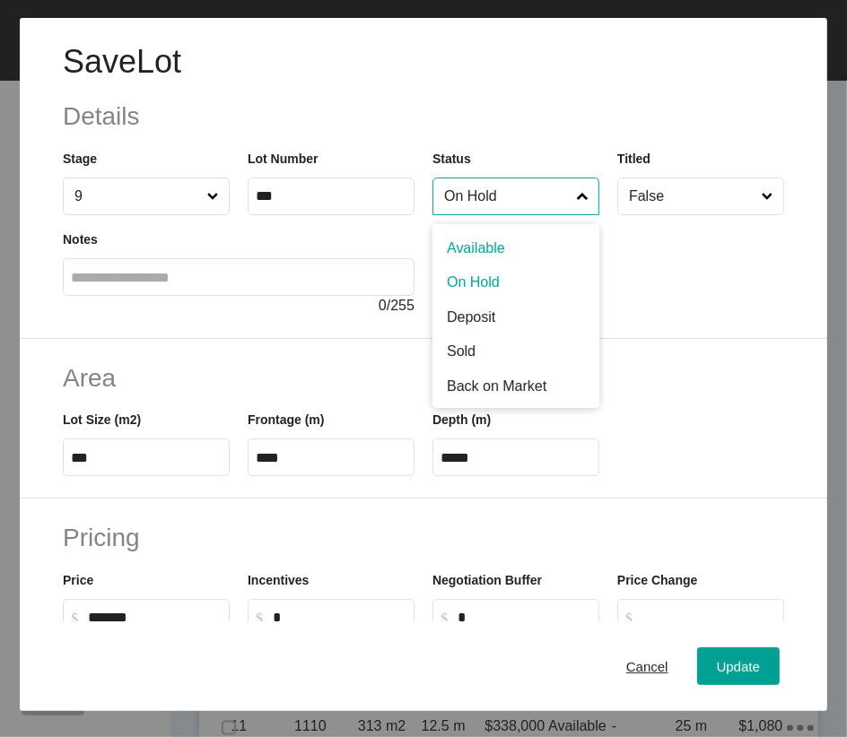
click at [535, 214] on input "On Hold" at bounding box center [506, 197] width 133 height 36
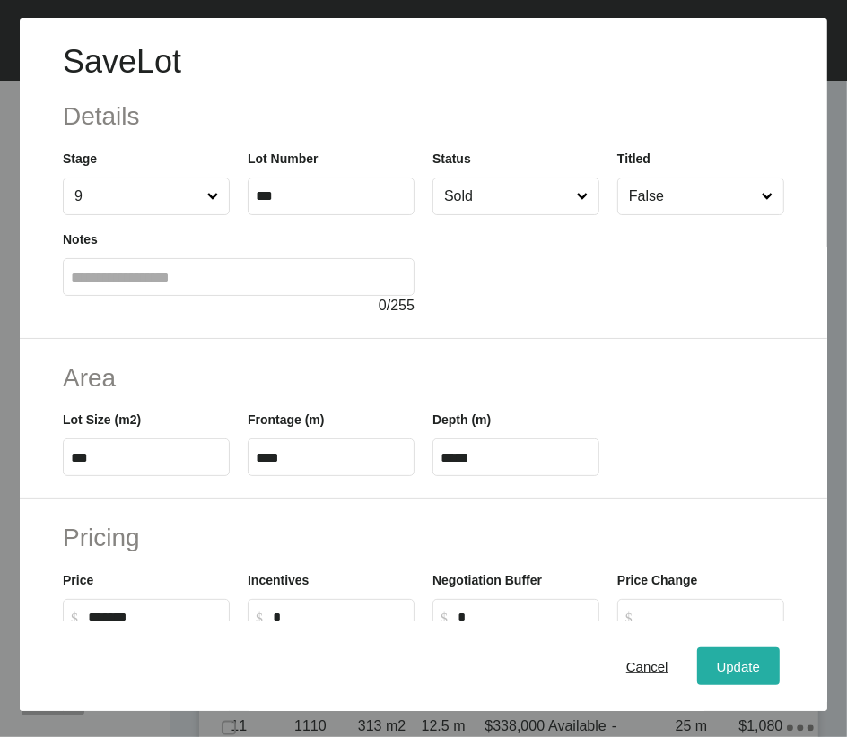
click at [731, 661] on span "Update" at bounding box center [738, 665] width 43 height 15
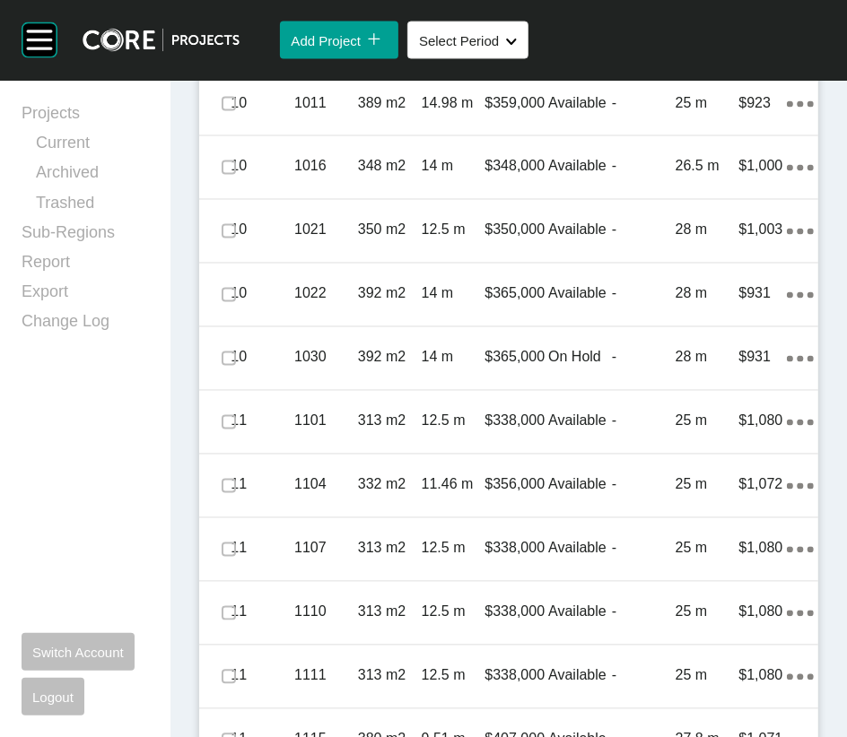
scroll to position [1686, 0]
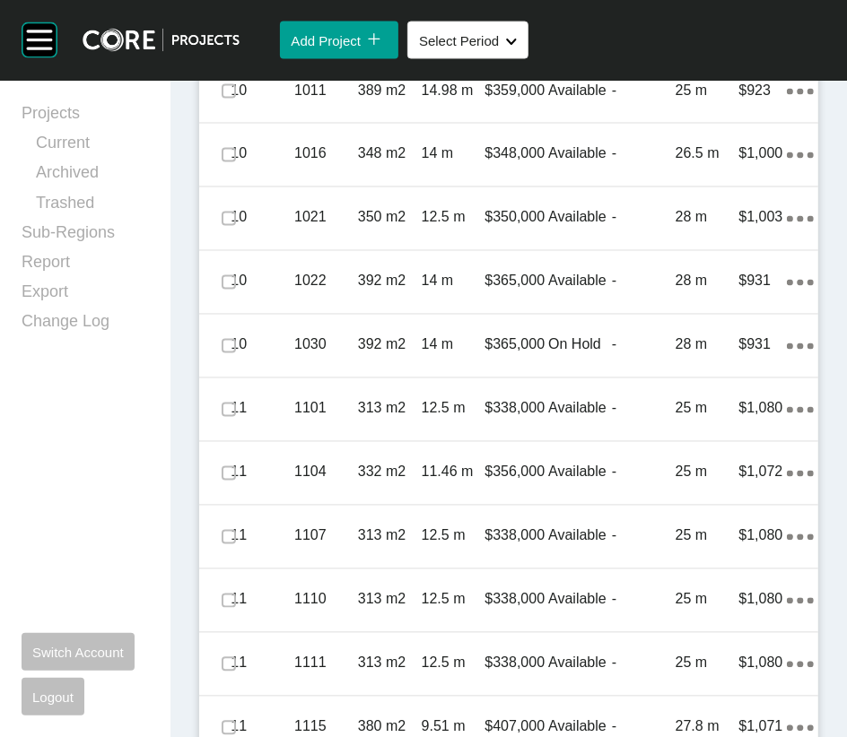
click at [548, 37] on p "On Hold" at bounding box center [580, 27] width 64 height 20
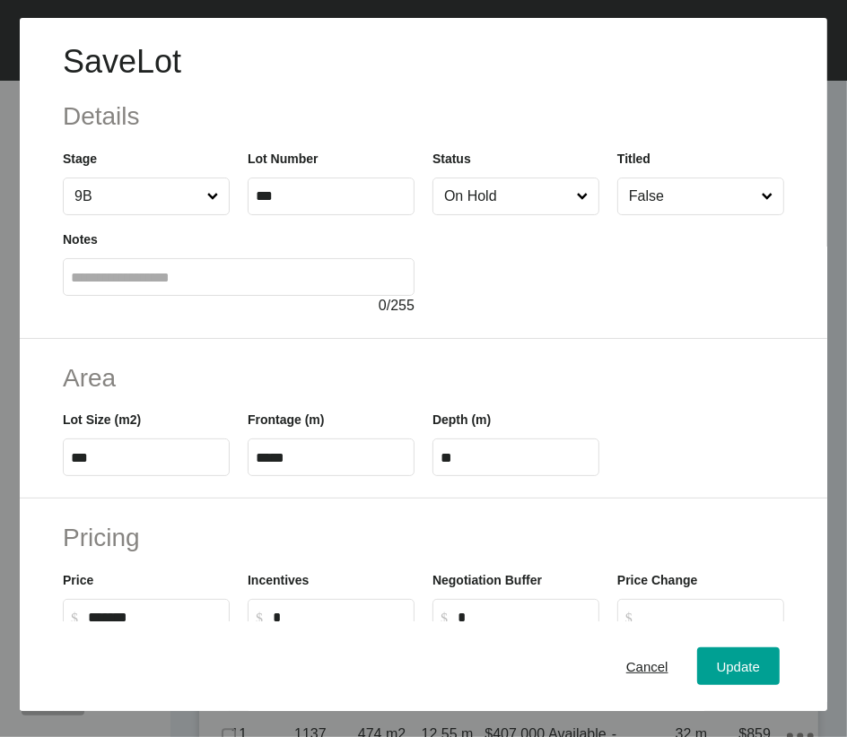
click at [516, 214] on input "On Hold" at bounding box center [506, 197] width 133 height 36
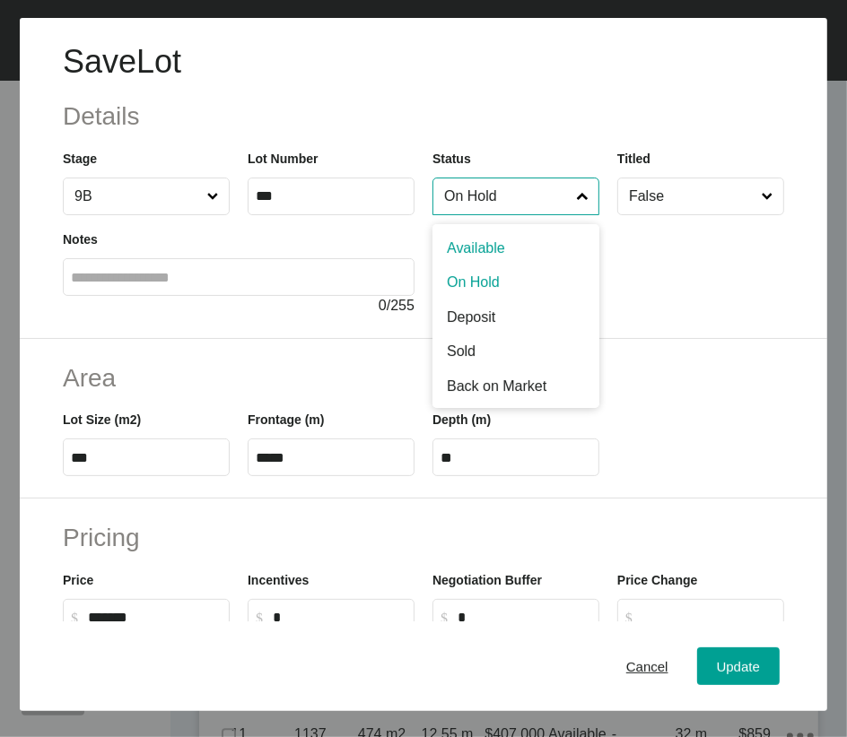
drag, startPoint x: 495, startPoint y: 308, endPoint x: 567, endPoint y: 391, distance: 110.0
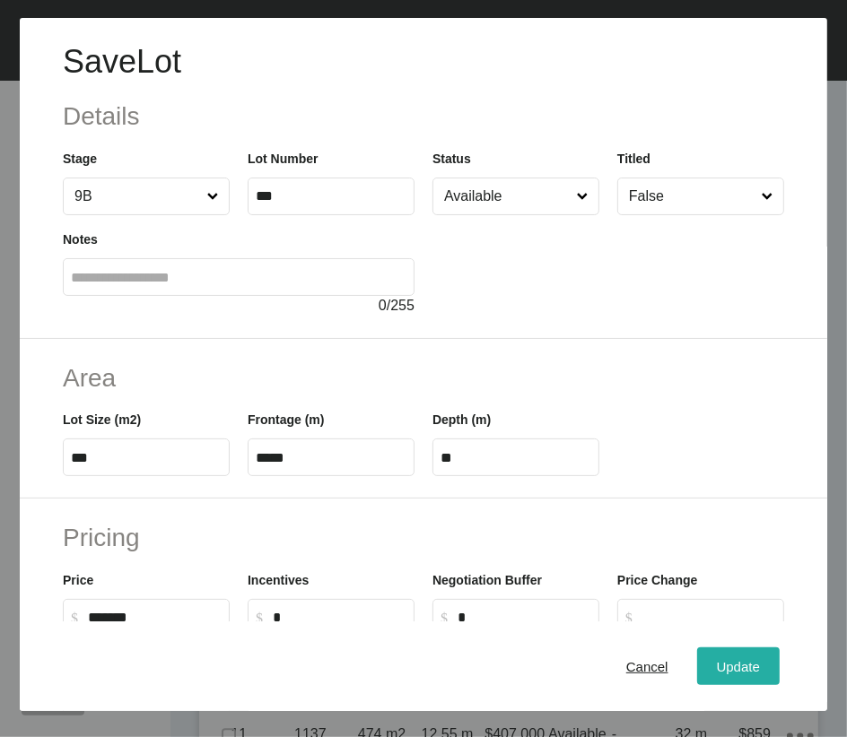
click at [697, 667] on button "Update" at bounding box center [738, 667] width 83 height 38
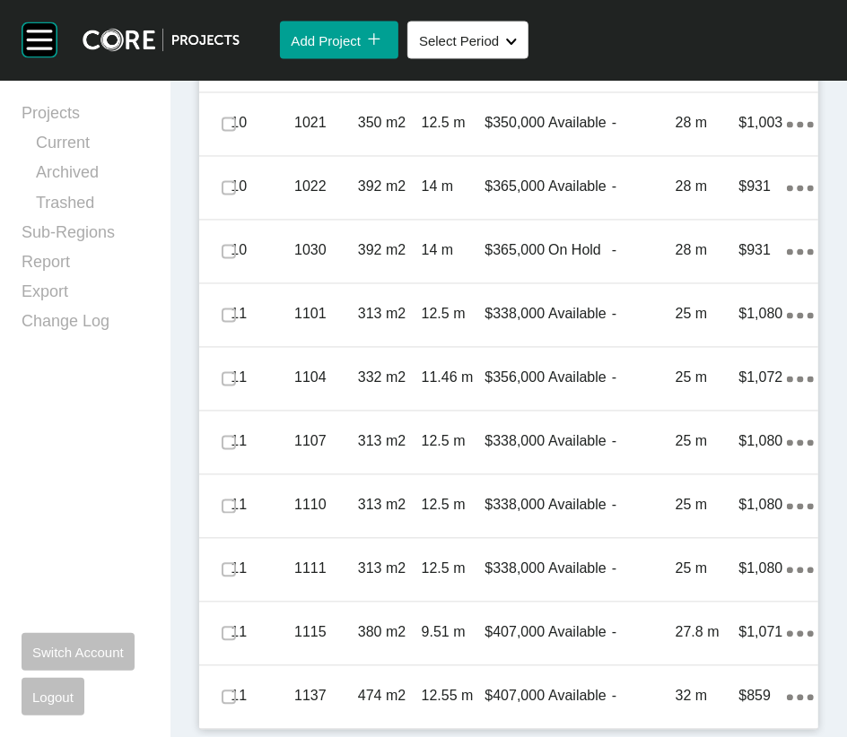
scroll to position [2133, 0]
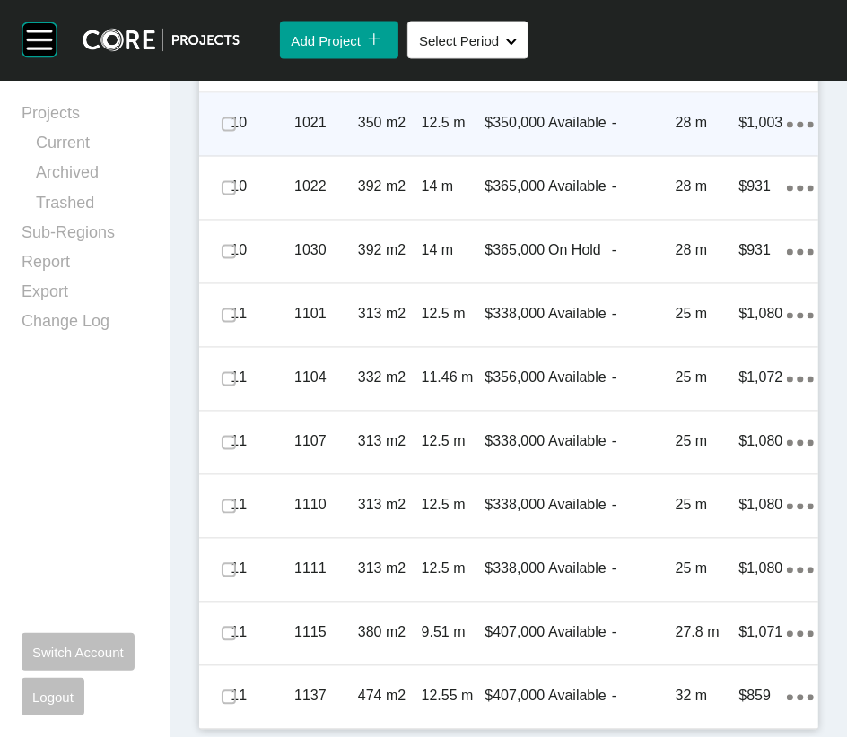
click at [376, 134] on p "350 m2" at bounding box center [390, 124] width 64 height 20
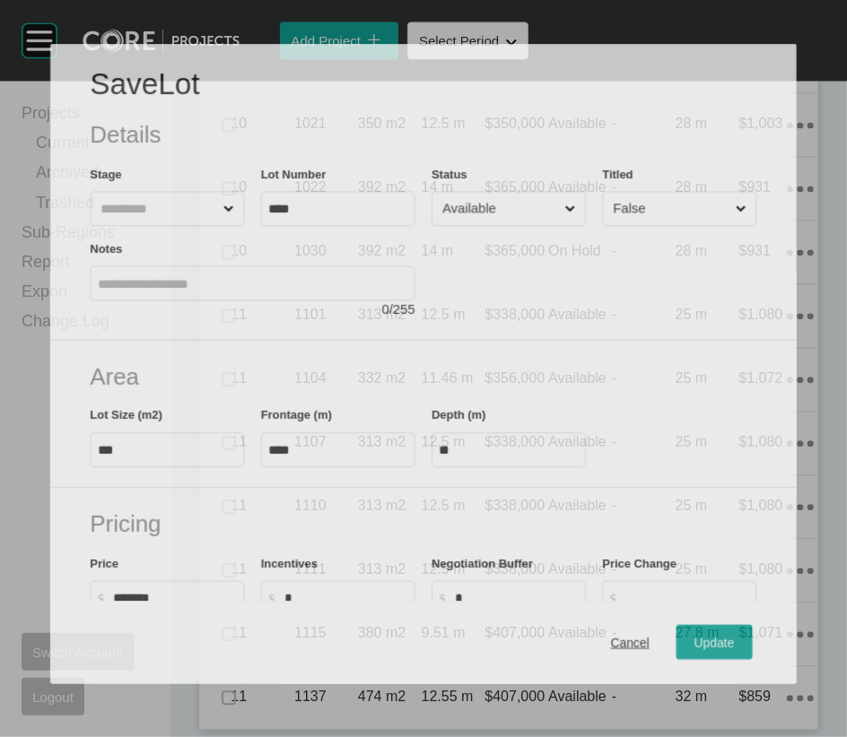
scroll to position [2063, 0]
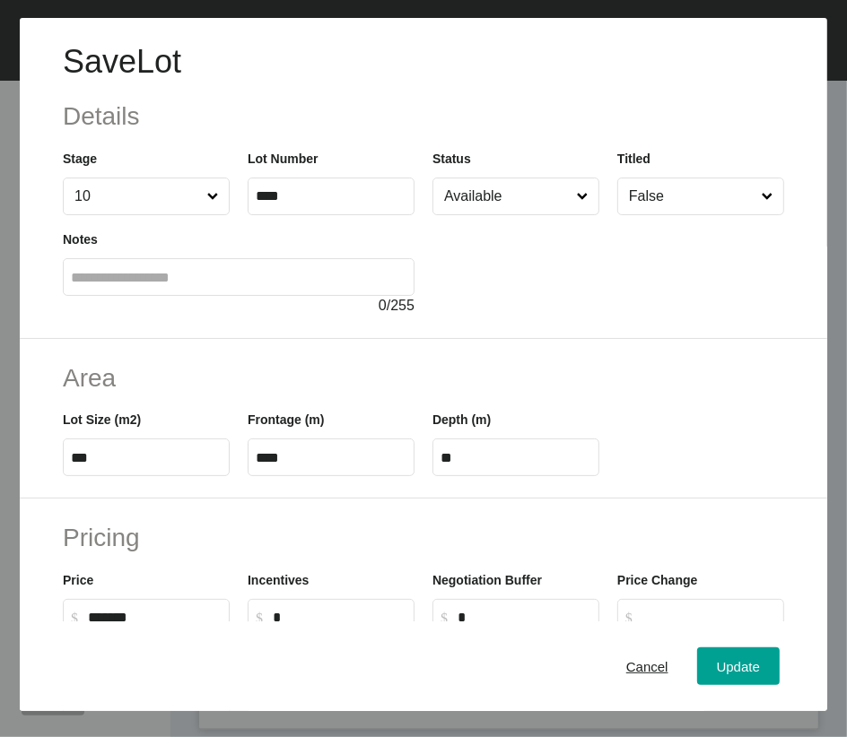
click at [573, 214] on span at bounding box center [582, 197] width 19 height 36
click at [562, 214] on input "Available" at bounding box center [506, 197] width 133 height 36
drag, startPoint x: 481, startPoint y: 423, endPoint x: 648, endPoint y: 552, distance: 211.0
click at [712, 664] on div "Update" at bounding box center [738, 666] width 52 height 24
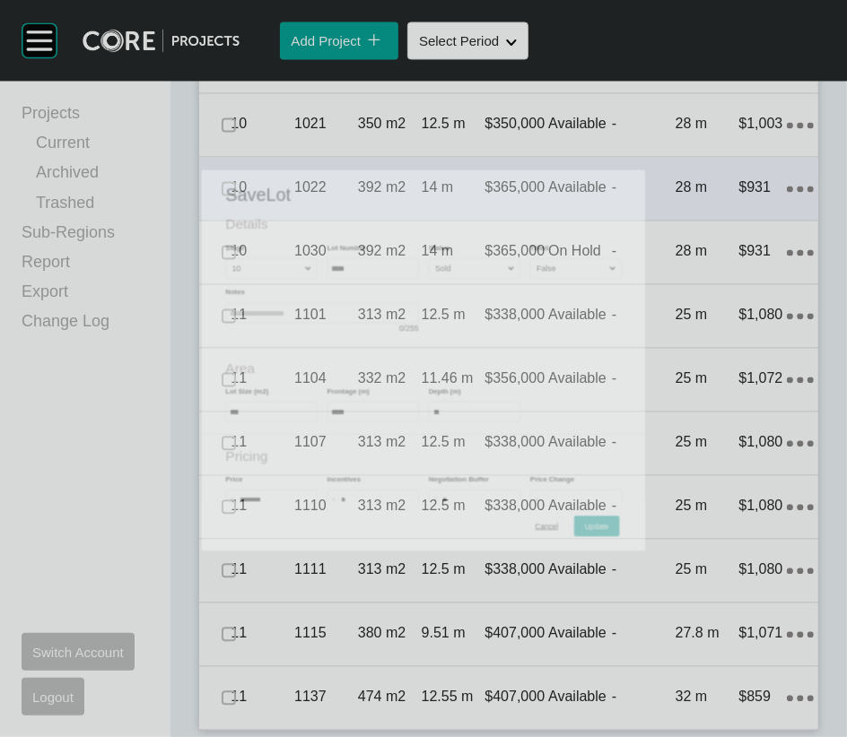
scroll to position [2133, 0]
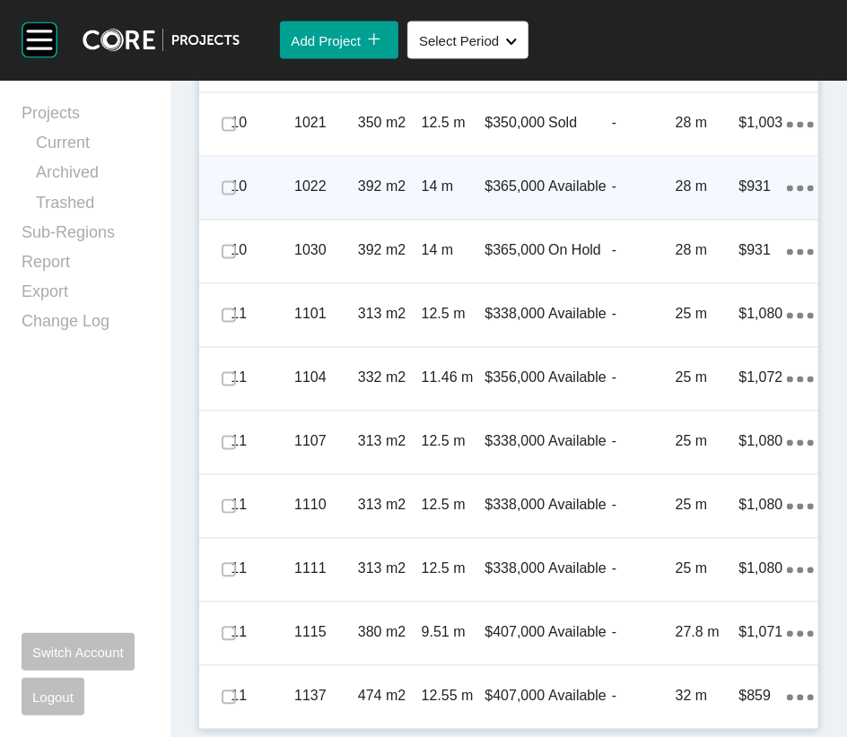
click at [675, 197] on p "28 m" at bounding box center [707, 188] width 64 height 20
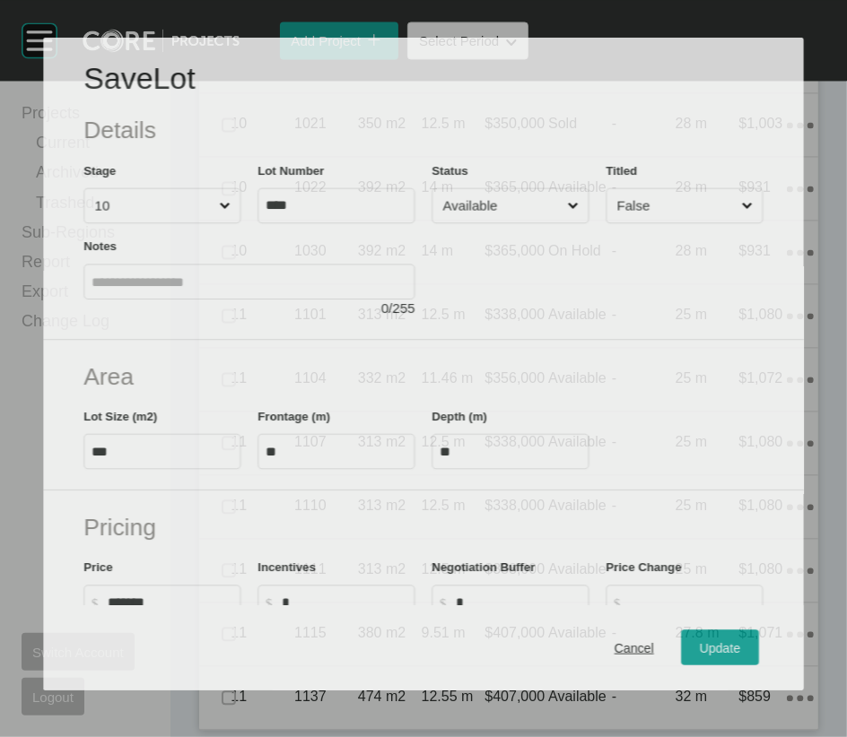
scroll to position [2063, 0]
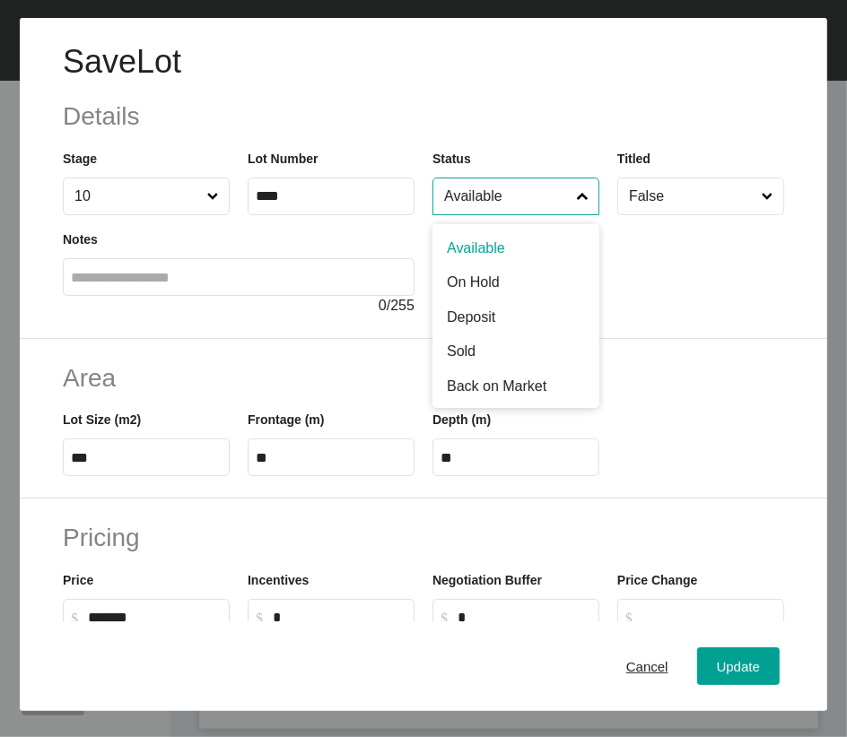
click at [553, 214] on input "Available" at bounding box center [506, 197] width 133 height 36
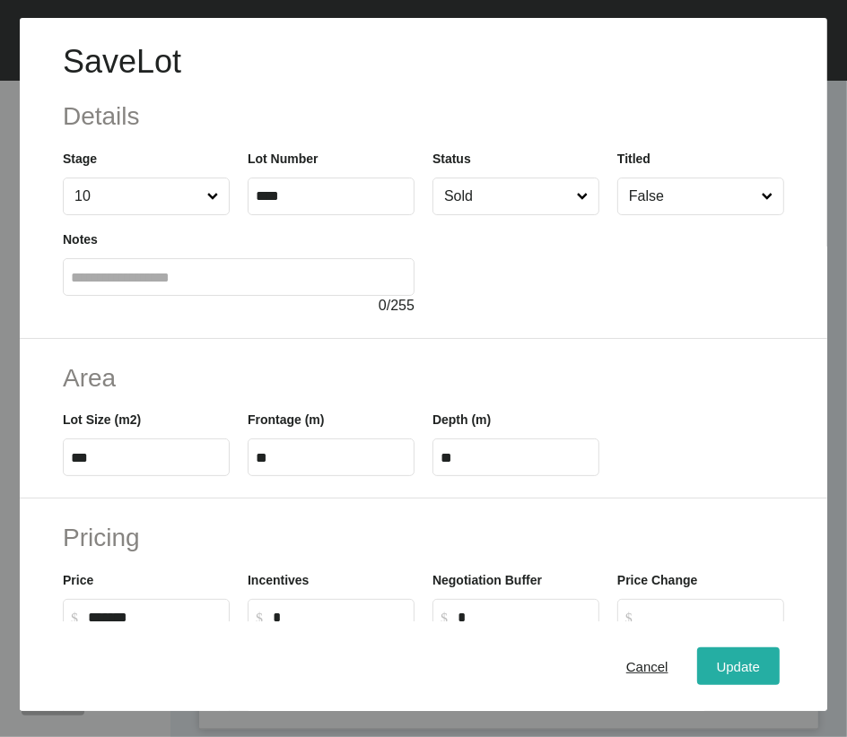
click at [712, 669] on div "Update" at bounding box center [738, 666] width 52 height 24
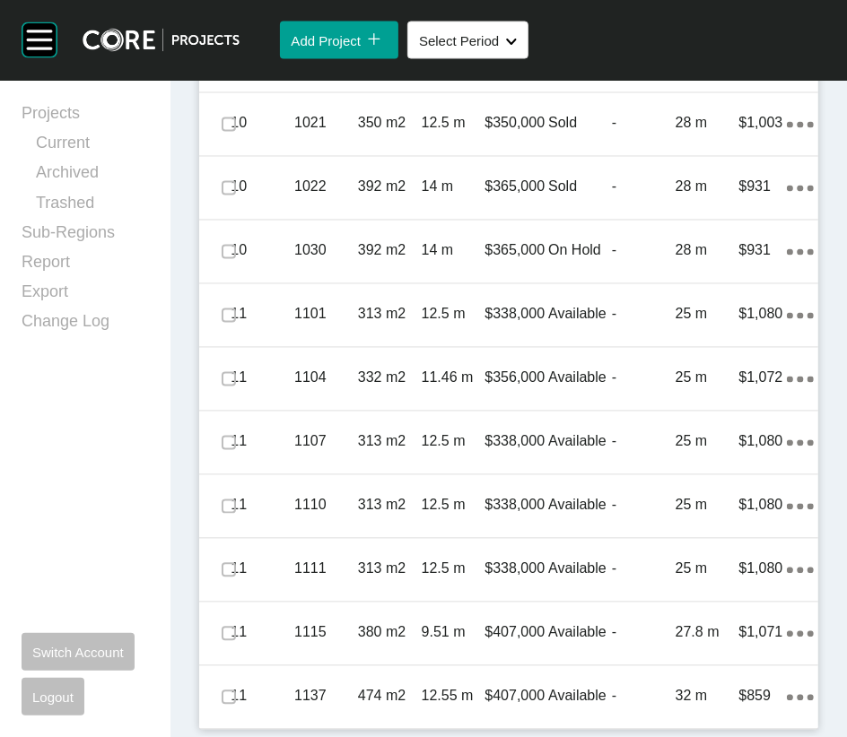
scroll to position [2375, 0]
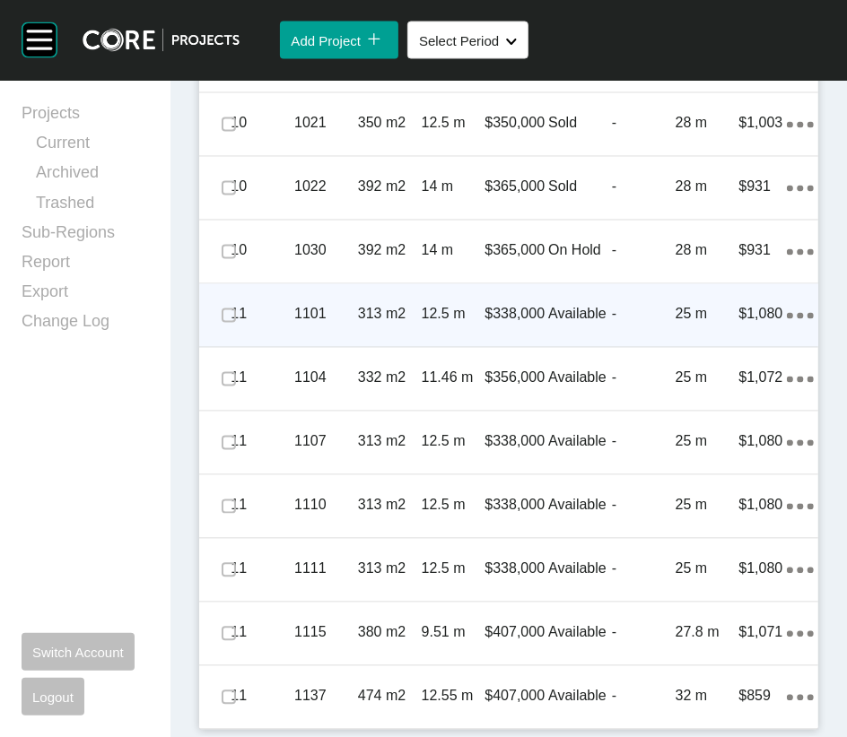
click at [628, 343] on div "-" at bounding box center [644, 315] width 64 height 56
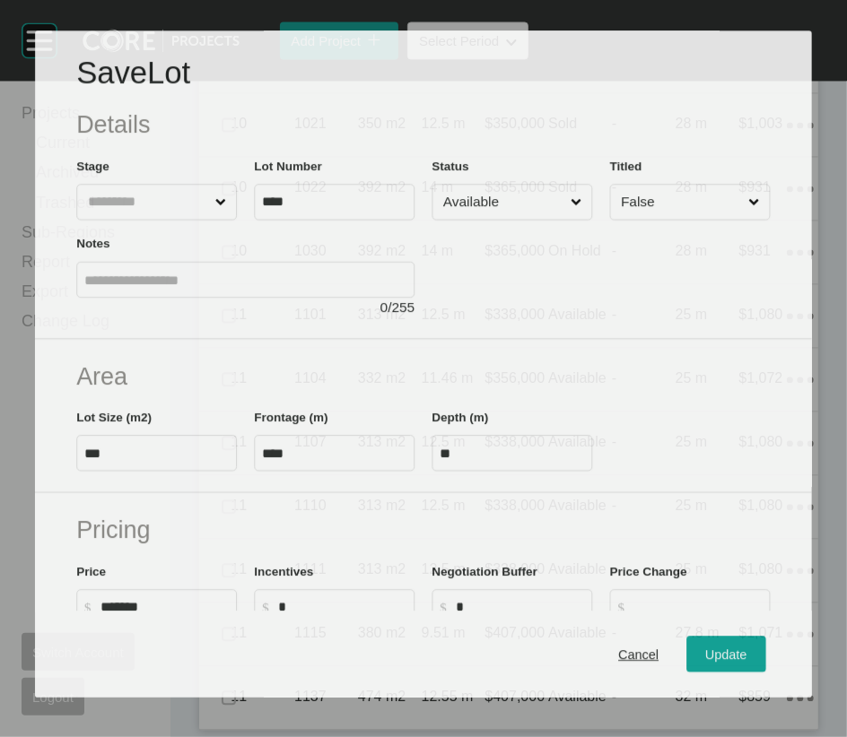
scroll to position [2305, 0]
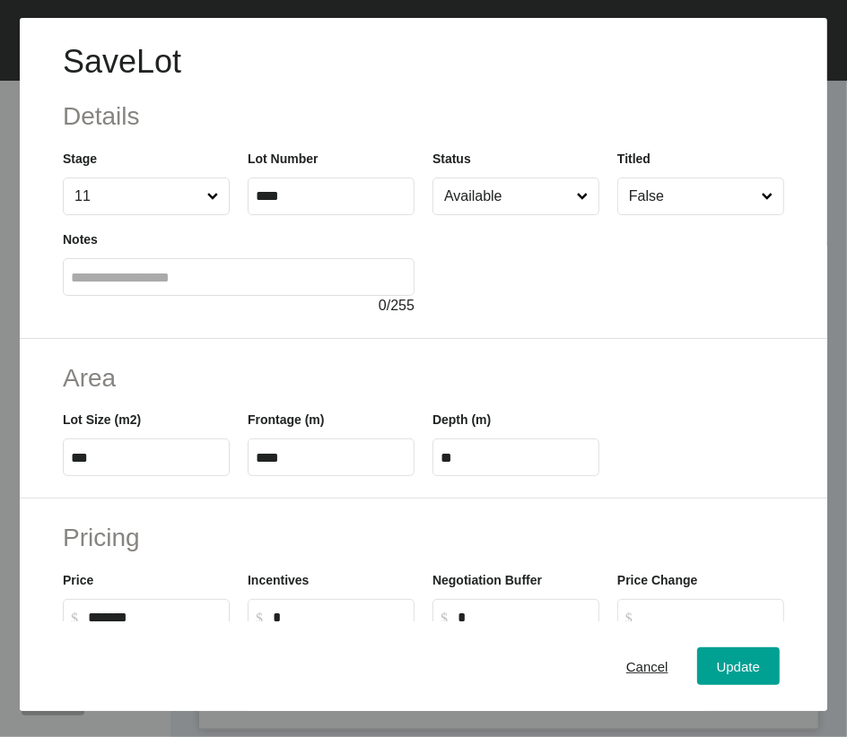
click at [528, 268] on div at bounding box center [608, 265] width 352 height 101
click at [493, 214] on input "Available" at bounding box center [506, 197] width 133 height 36
click at [697, 669] on button "Update" at bounding box center [738, 667] width 83 height 38
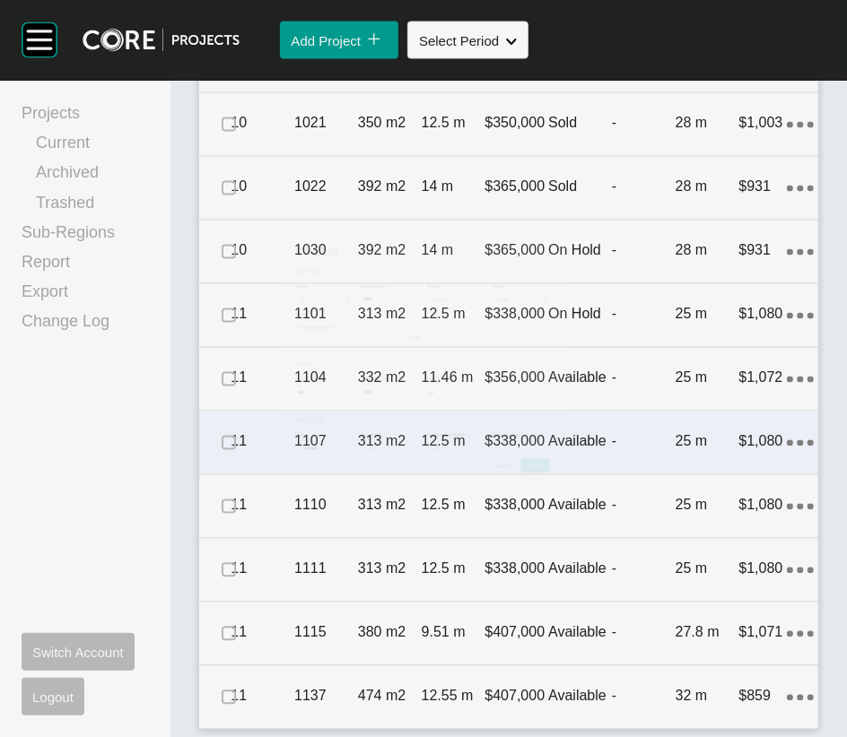
scroll to position [2375, 0]
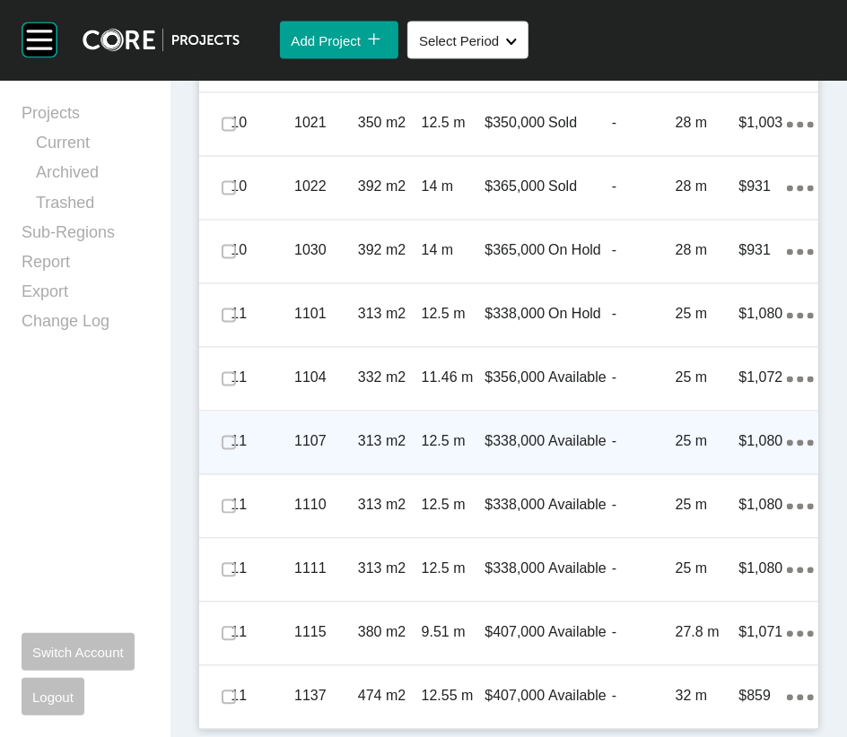
click at [488, 452] on p "$338,000" at bounding box center [516, 442] width 64 height 20
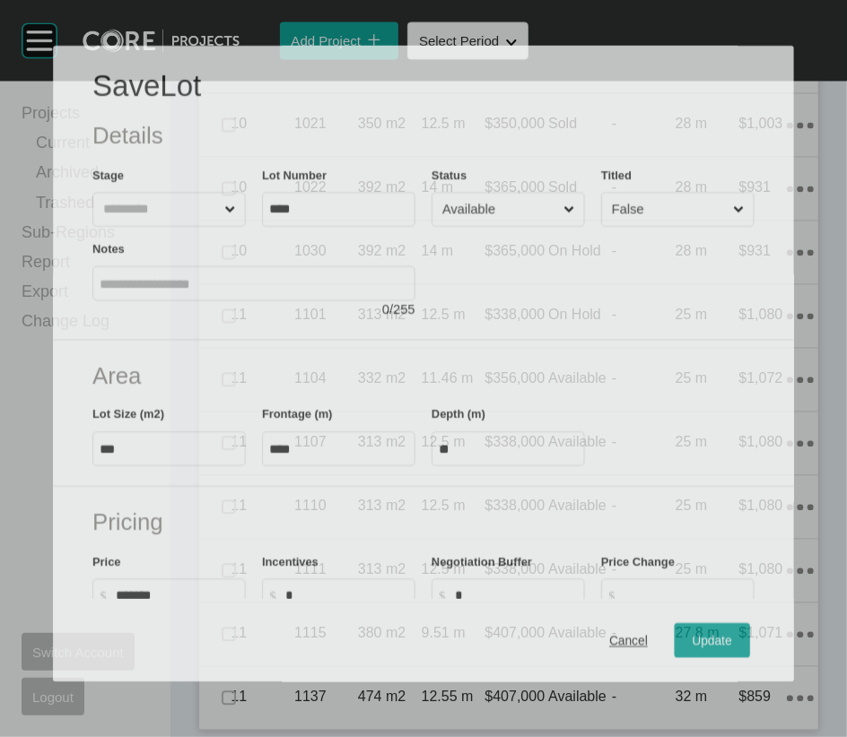
scroll to position [2305, 0]
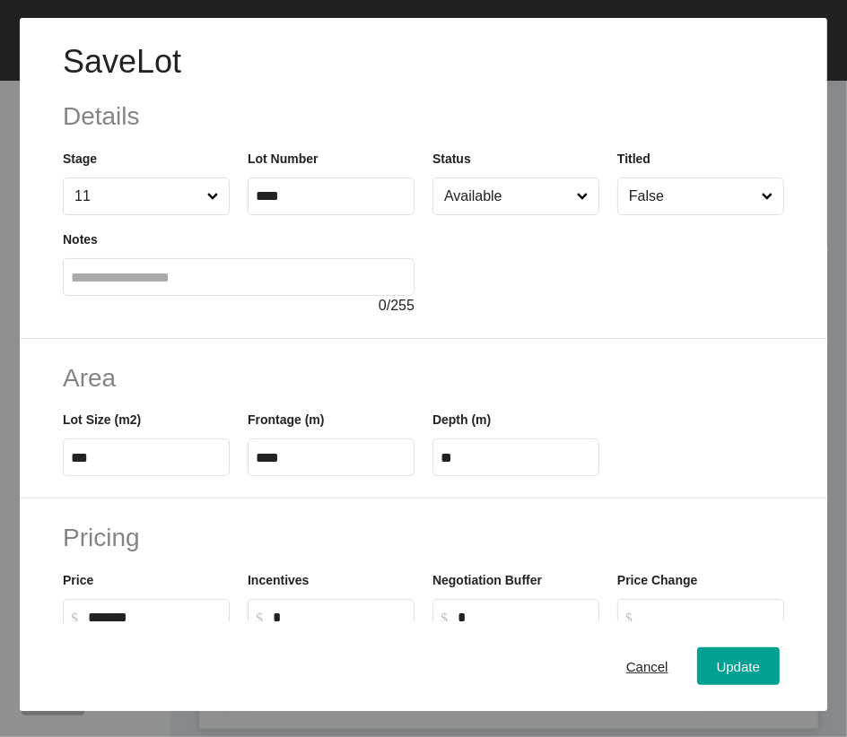
click at [490, 214] on input "Available" at bounding box center [506, 197] width 133 height 36
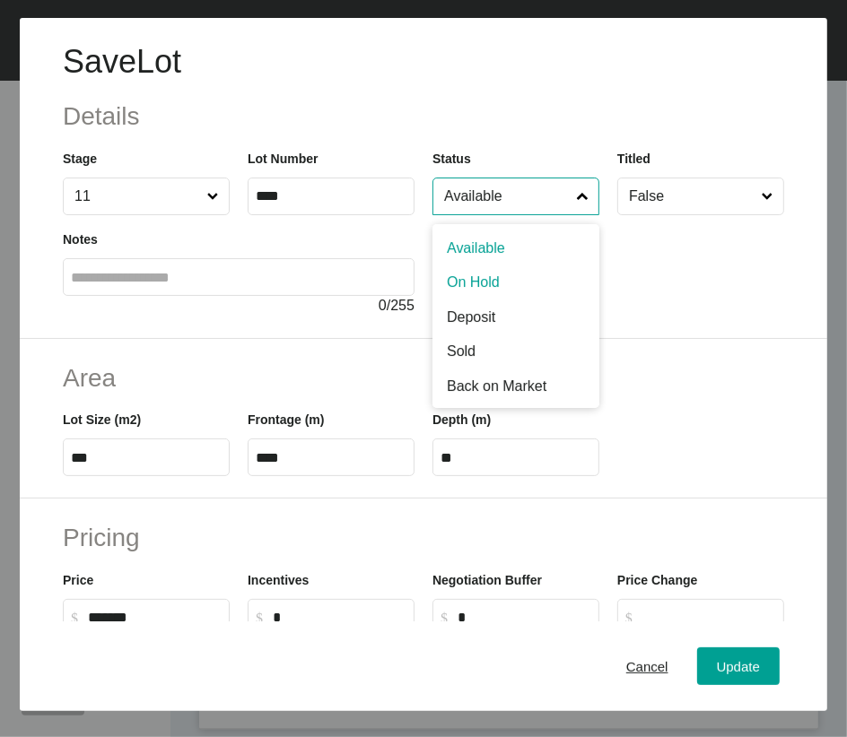
drag, startPoint x: 485, startPoint y: 350, endPoint x: 504, endPoint y: 379, distance: 35.1
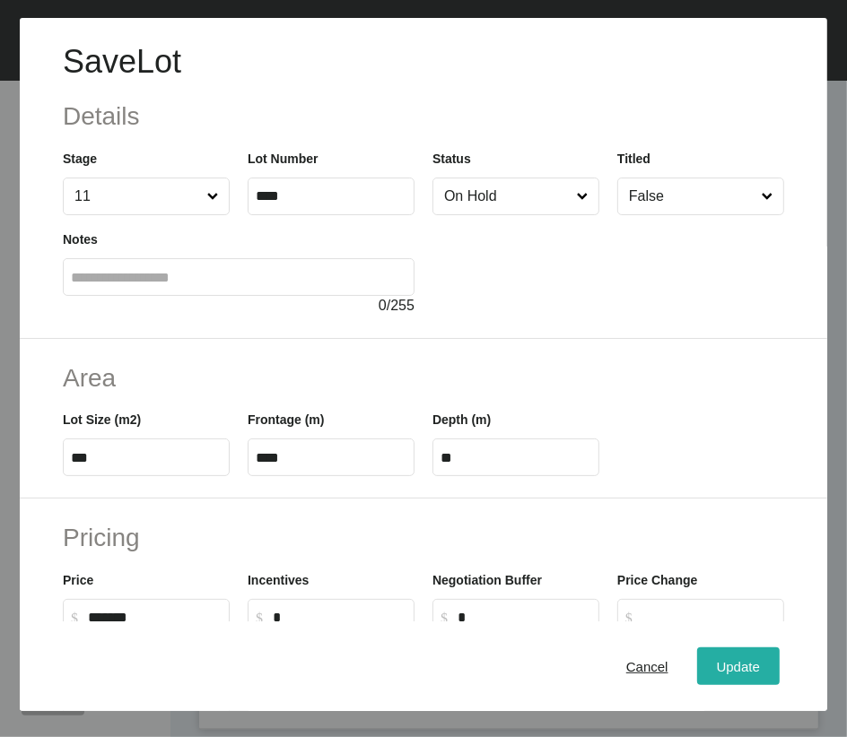
click at [717, 674] on span "Update" at bounding box center [738, 665] width 43 height 15
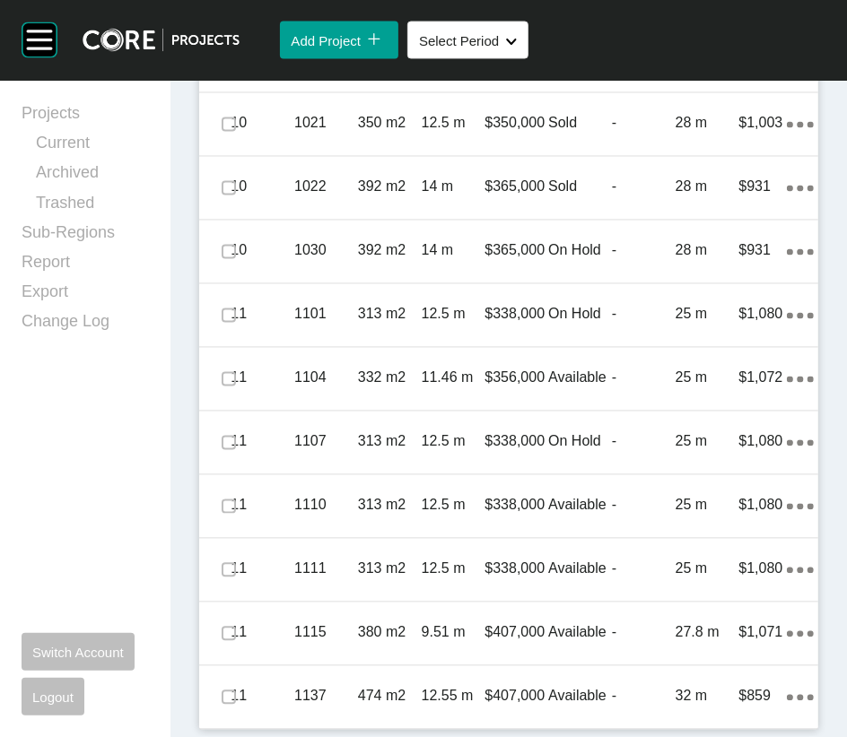
scroll to position [2654, 0]
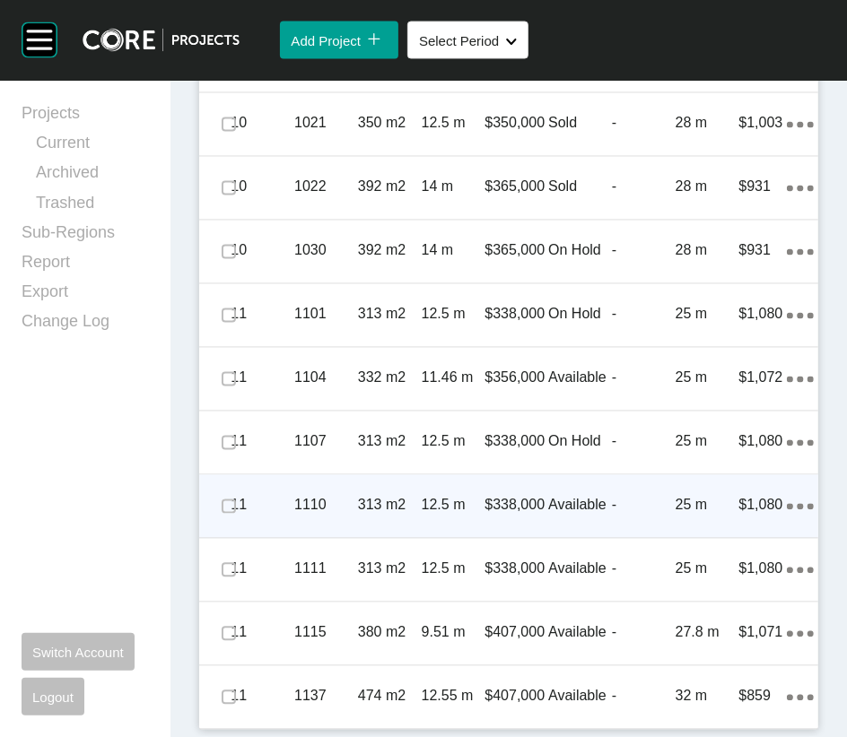
click at [475, 516] on p "12.5 m" at bounding box center [454, 506] width 64 height 20
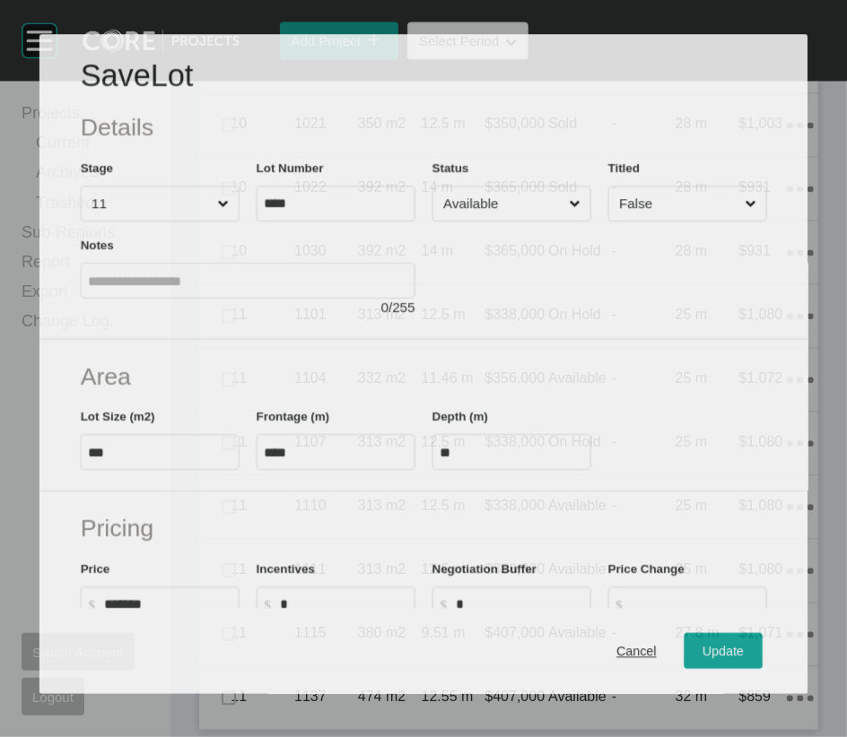
scroll to position [2584, 0]
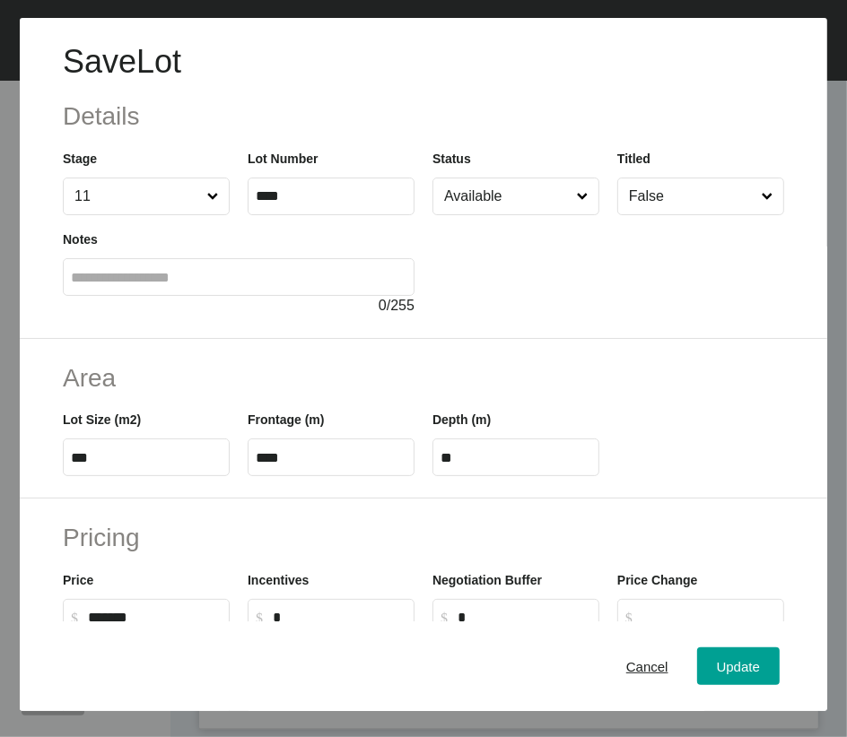
click at [493, 214] on input "Available" at bounding box center [506, 197] width 133 height 36
click at [697, 667] on button "Update" at bounding box center [738, 667] width 83 height 38
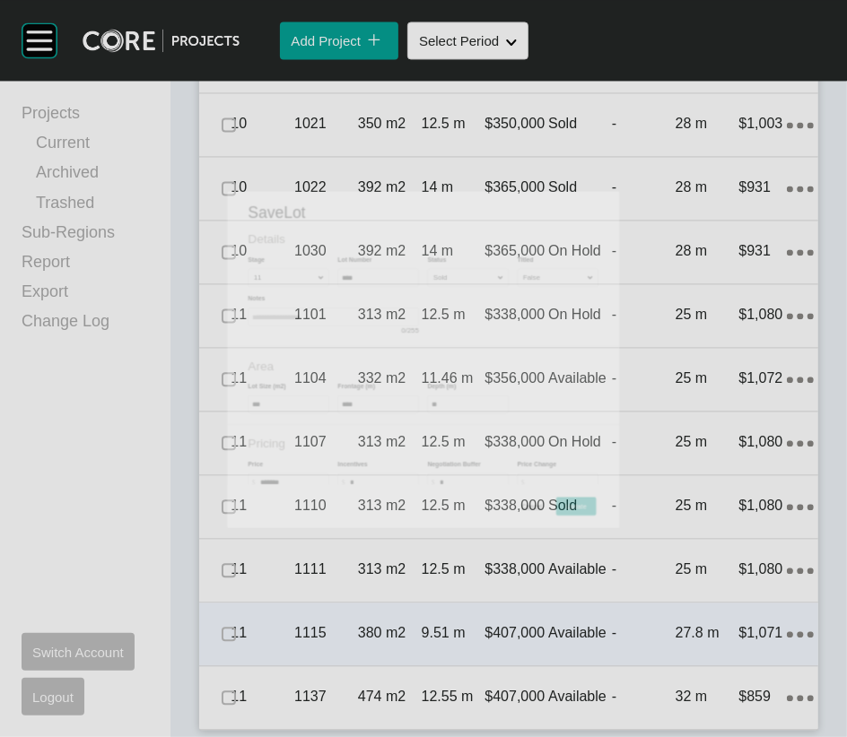
scroll to position [2654, 0]
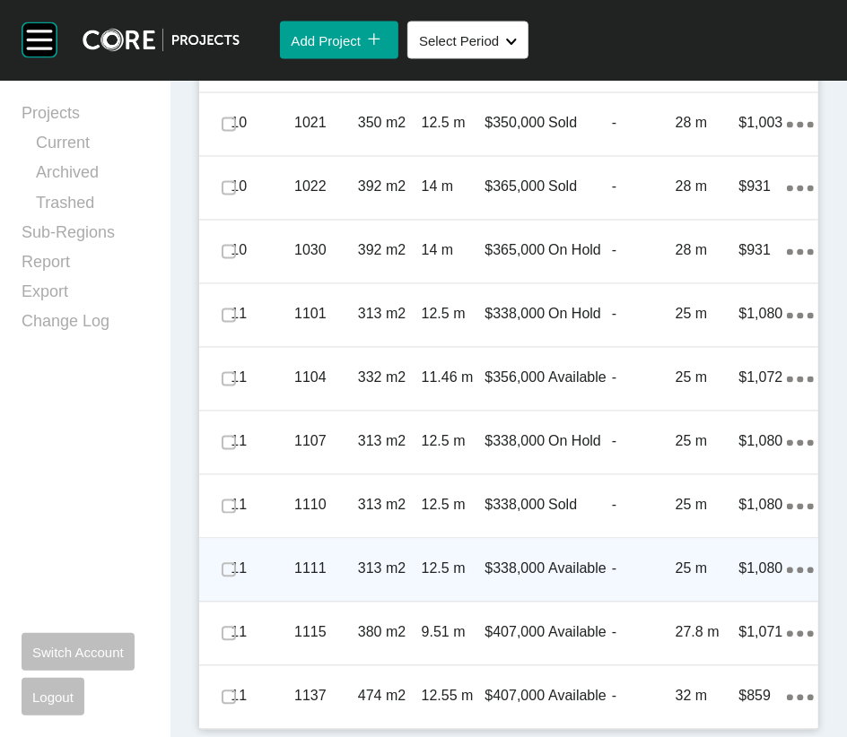
click at [614, 597] on div "-" at bounding box center [644, 570] width 64 height 56
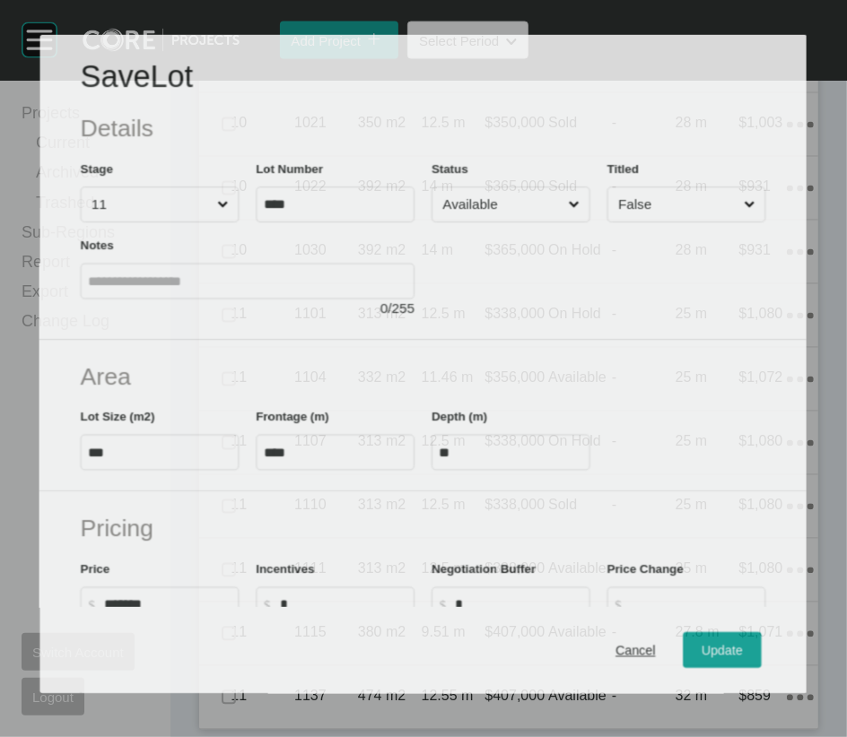
scroll to position [2584, 0]
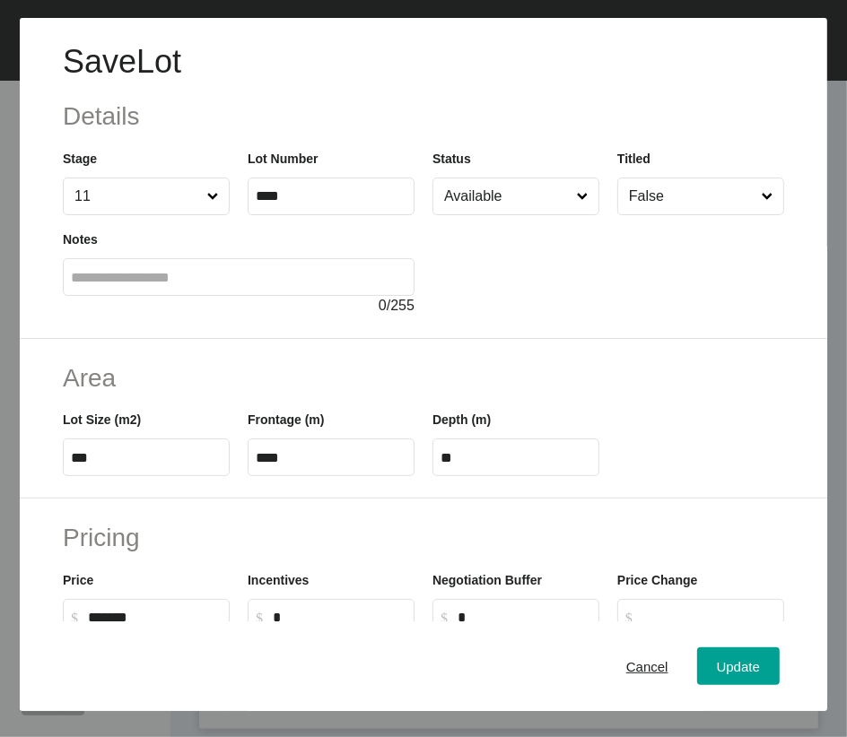
click at [476, 214] on input "Available" at bounding box center [506, 197] width 133 height 36
click at [717, 667] on span "Update" at bounding box center [738, 665] width 43 height 15
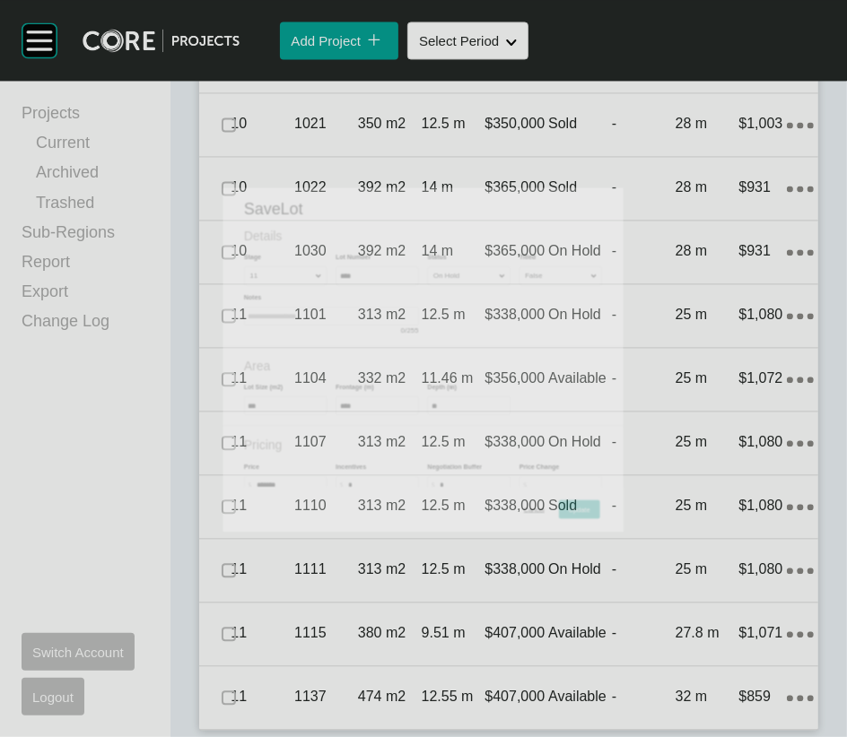
scroll to position [2654, 0]
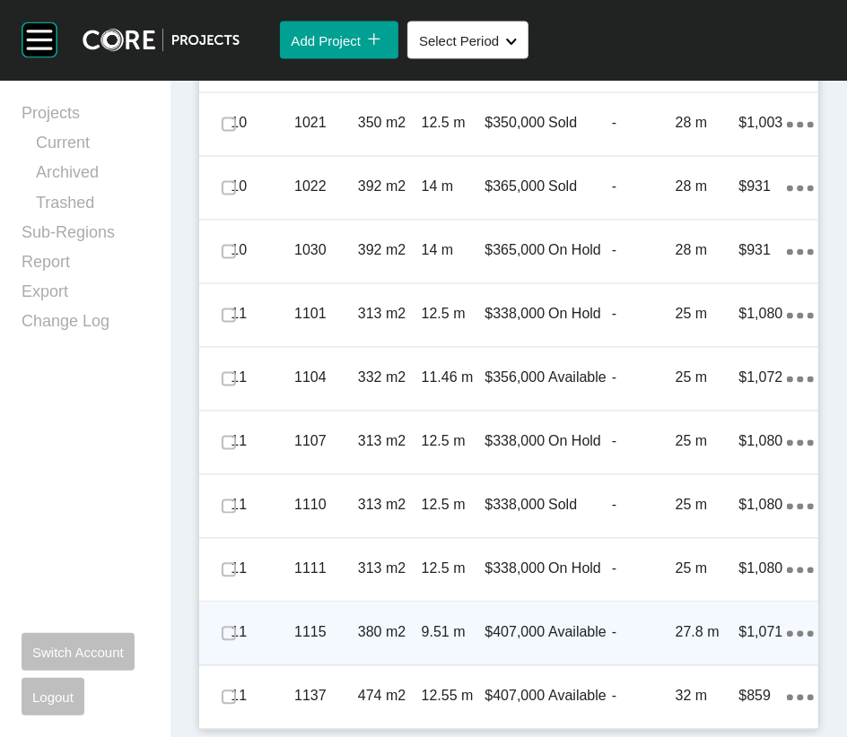
click at [612, 661] on div "-" at bounding box center [644, 634] width 64 height 56
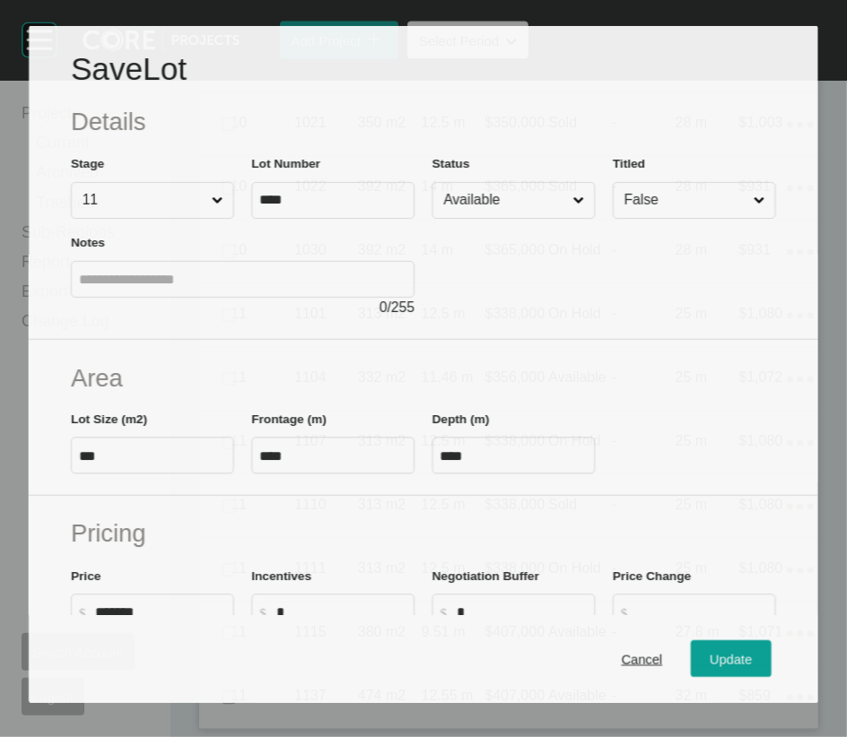
scroll to position [2584, 0]
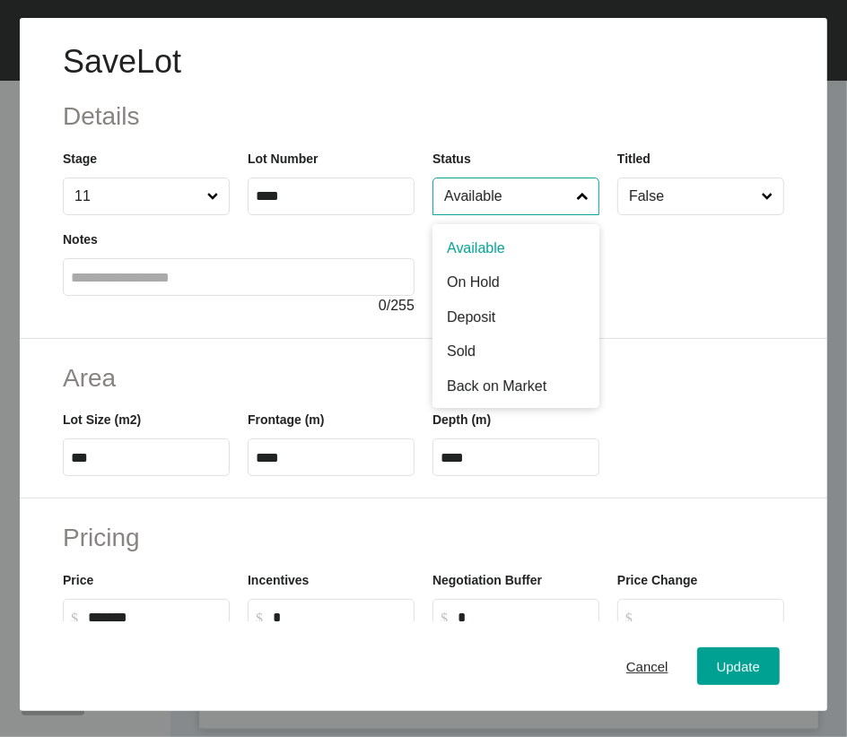
click at [494, 214] on input "Available" at bounding box center [506, 197] width 133 height 36
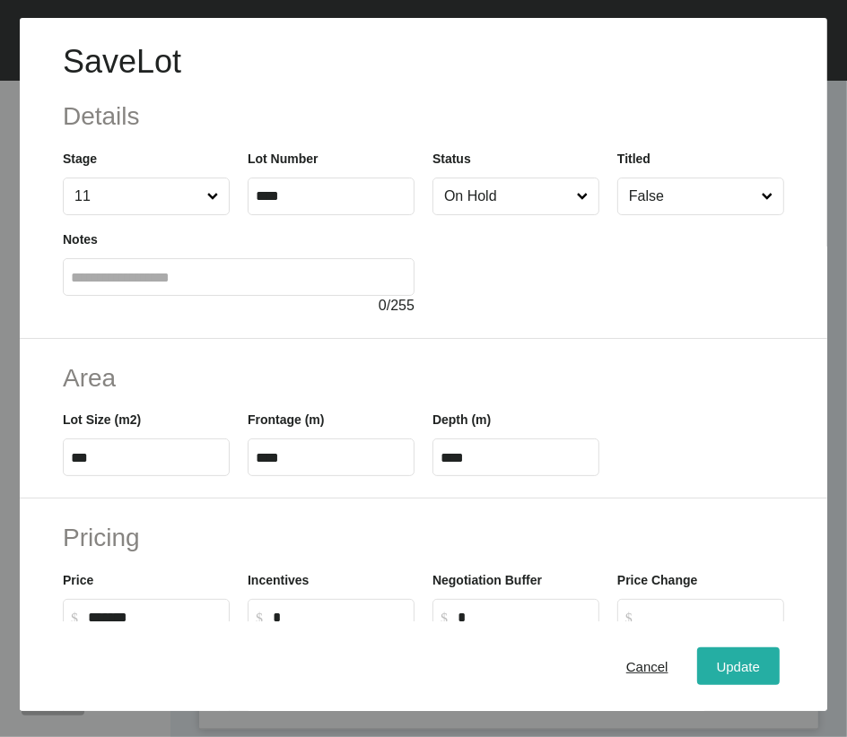
click at [717, 667] on span "Update" at bounding box center [738, 665] width 43 height 15
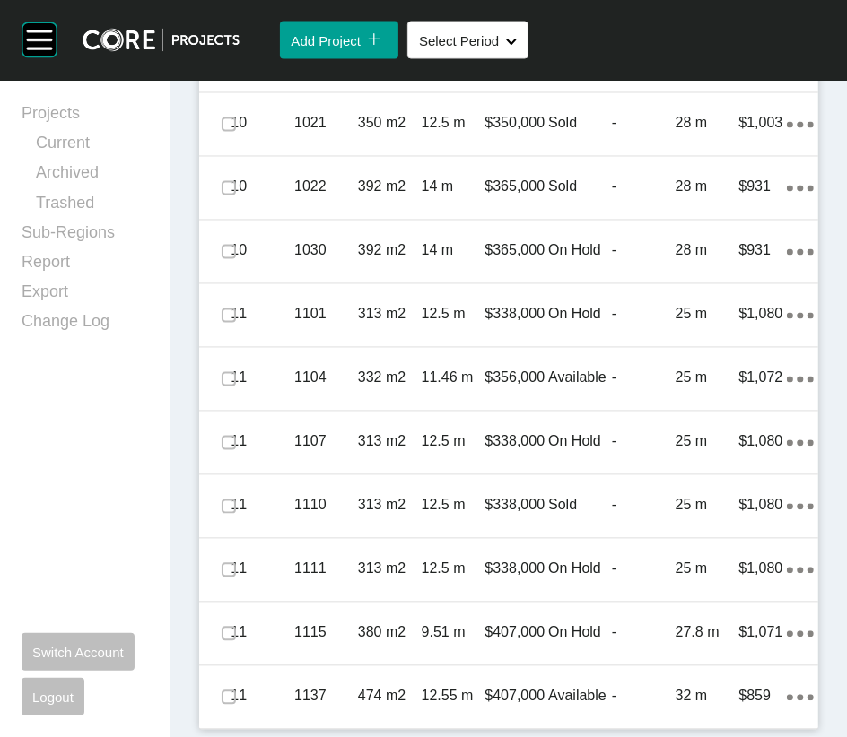
scroll to position [2799, 0]
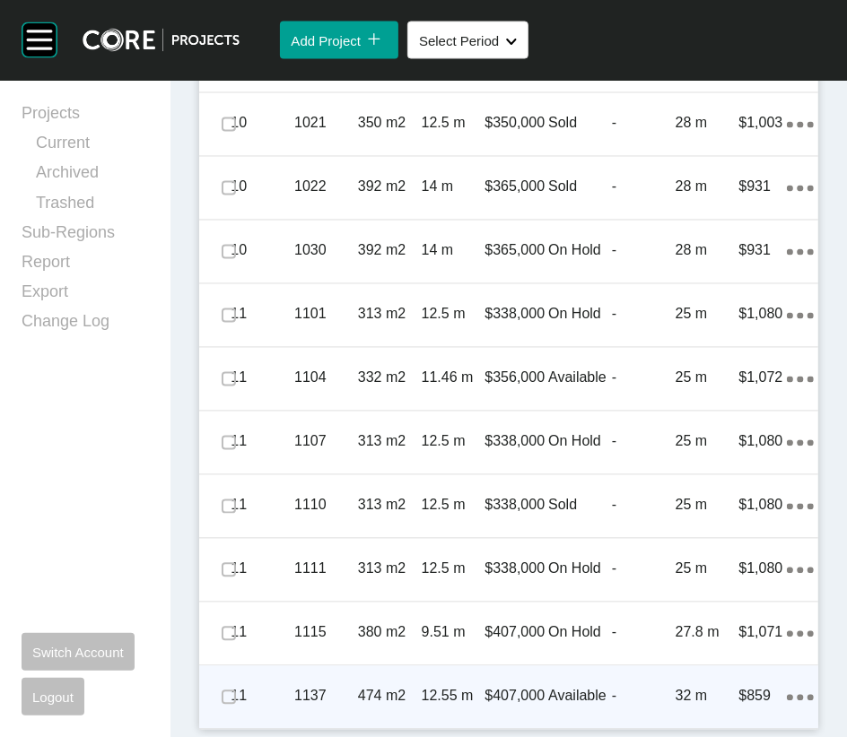
click at [645, 687] on p "-" at bounding box center [644, 697] width 64 height 20
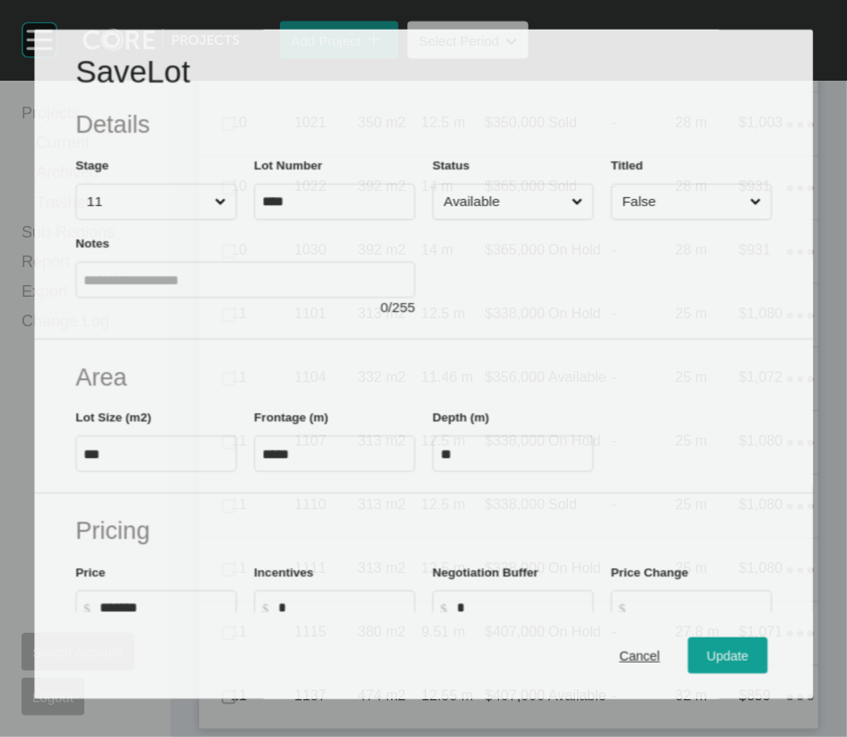
scroll to position [2730, 0]
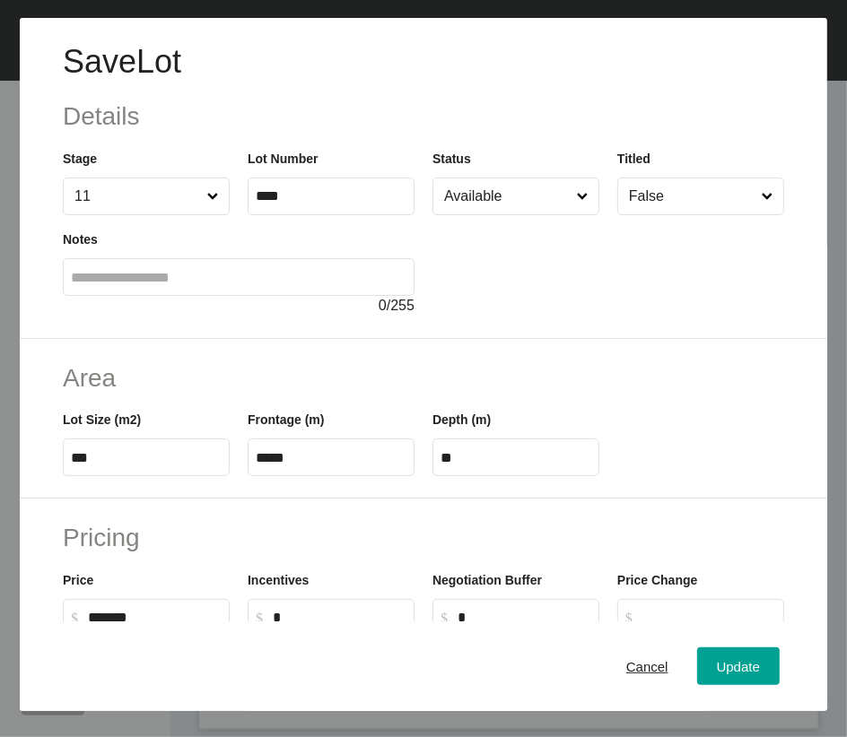
click at [553, 214] on input "Available" at bounding box center [506, 197] width 133 height 36
click at [740, 654] on button "Update" at bounding box center [738, 667] width 83 height 38
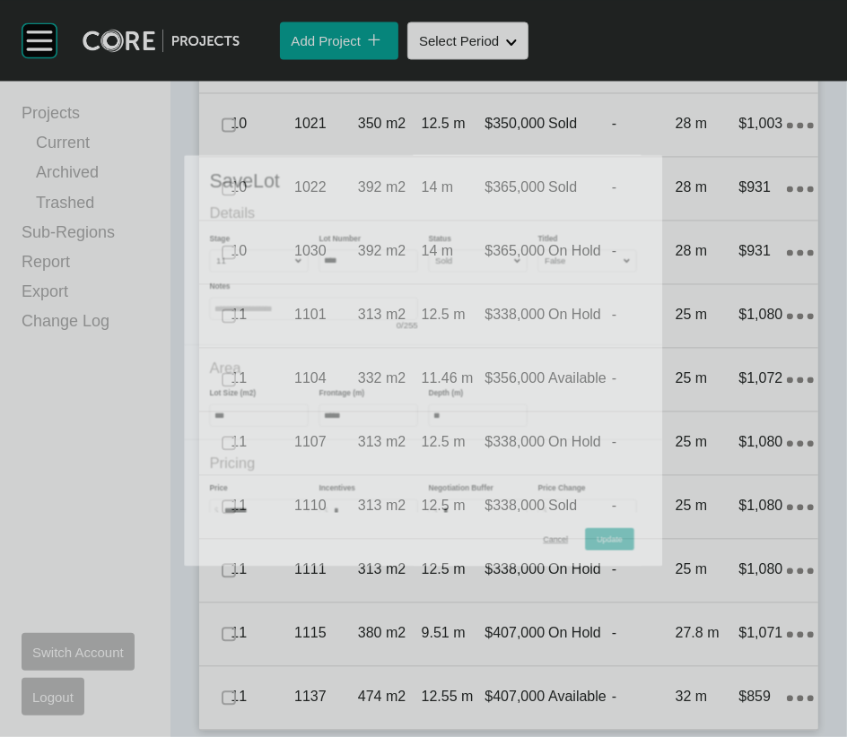
scroll to position [2799, 0]
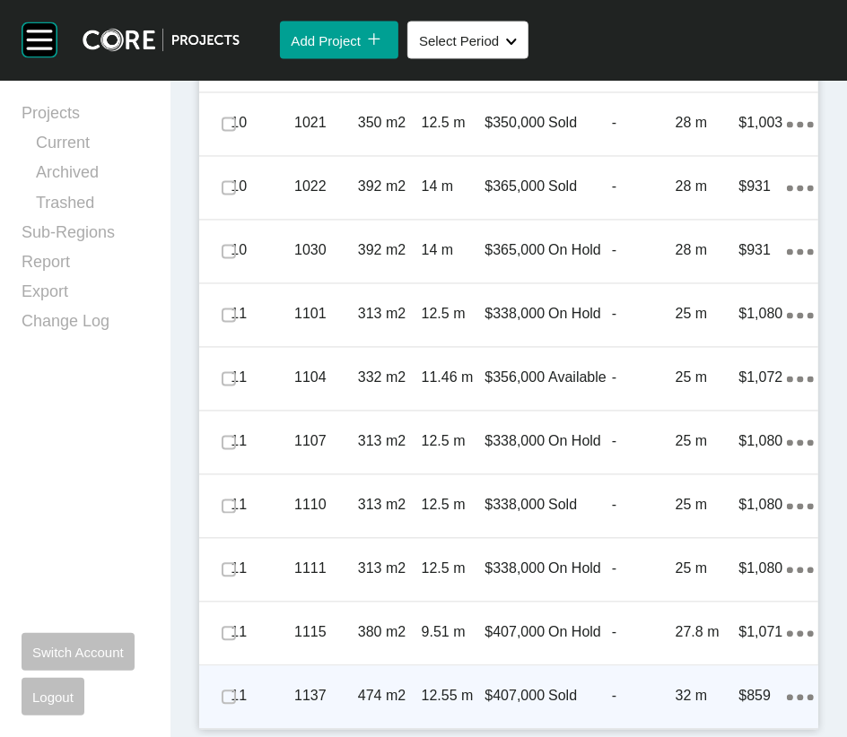
click at [568, 687] on p "Sold" at bounding box center [580, 697] width 64 height 20
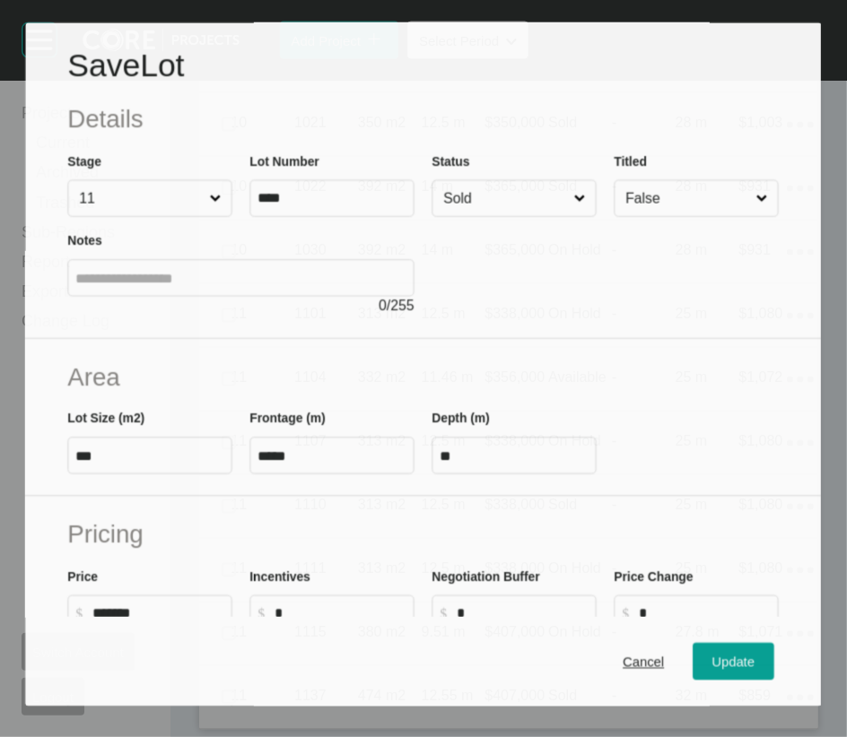
scroll to position [2730, 0]
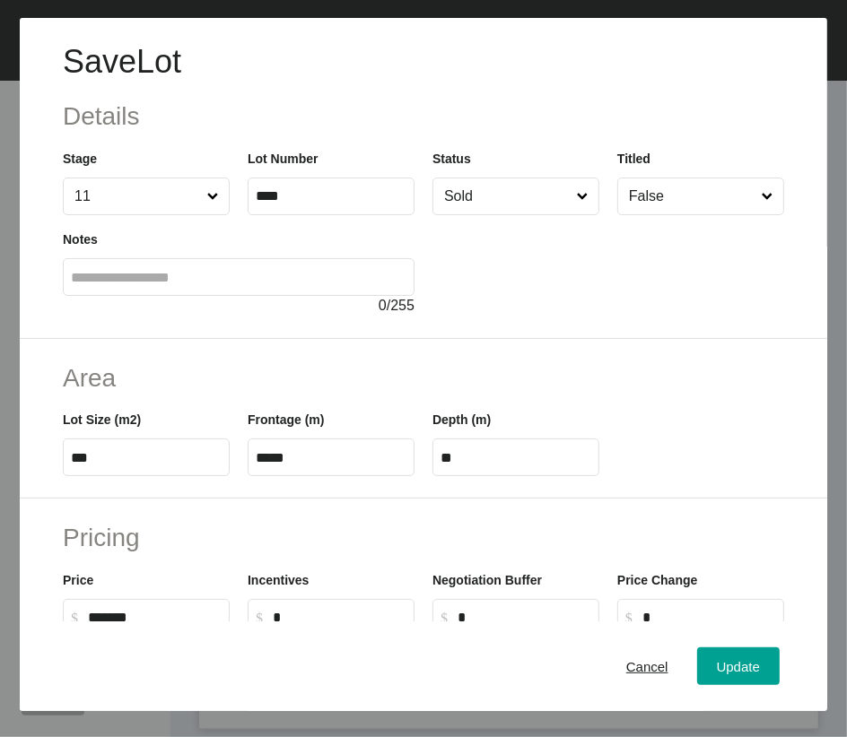
click at [505, 214] on input "Sold" at bounding box center [506, 197] width 133 height 36
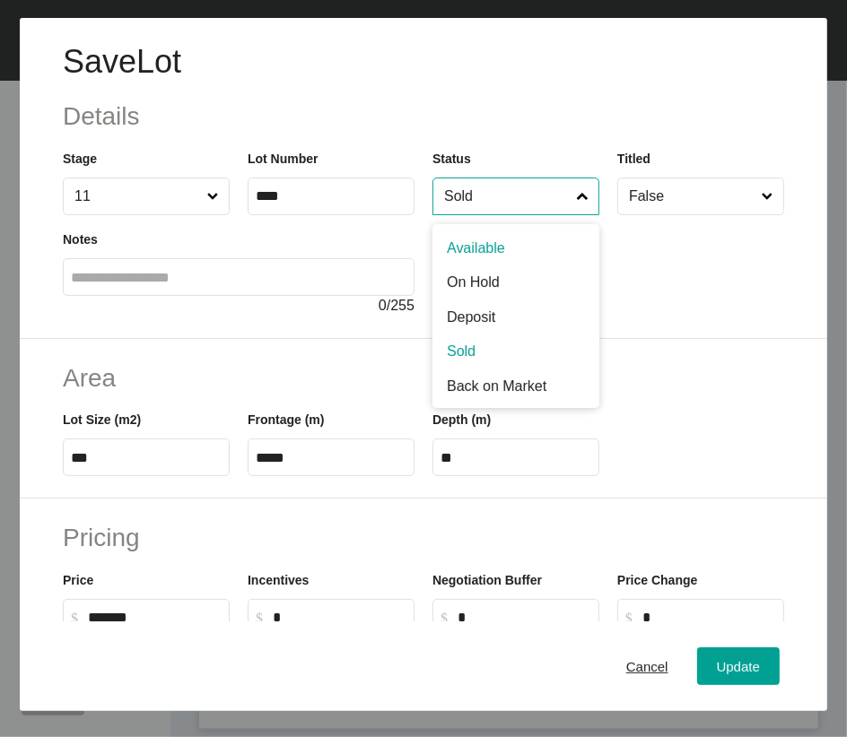
drag, startPoint x: 483, startPoint y: 292, endPoint x: 492, endPoint y: 307, distance: 18.2
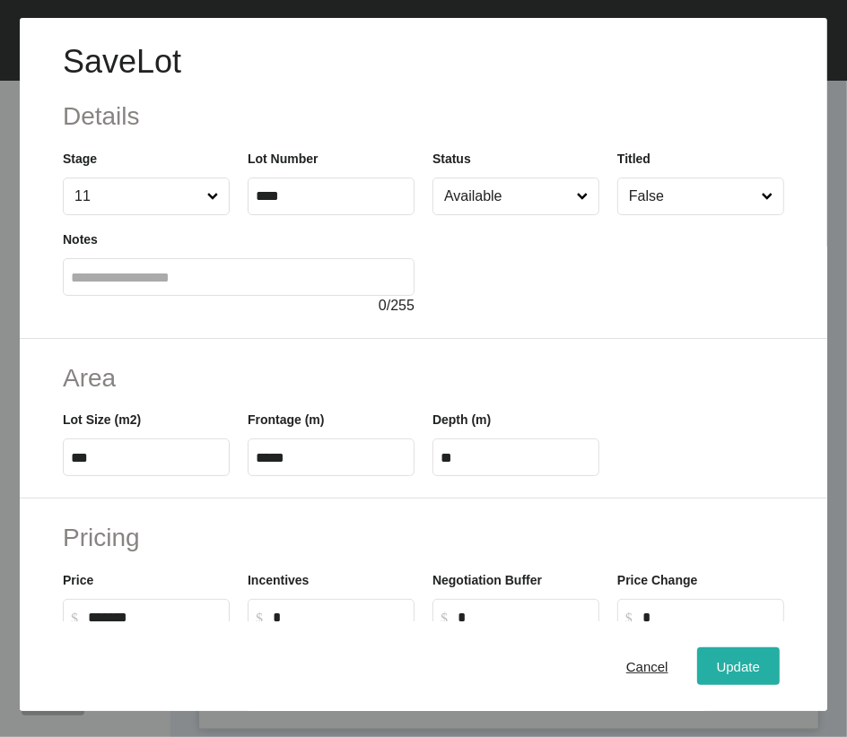
click at [717, 671] on span "Update" at bounding box center [738, 665] width 43 height 15
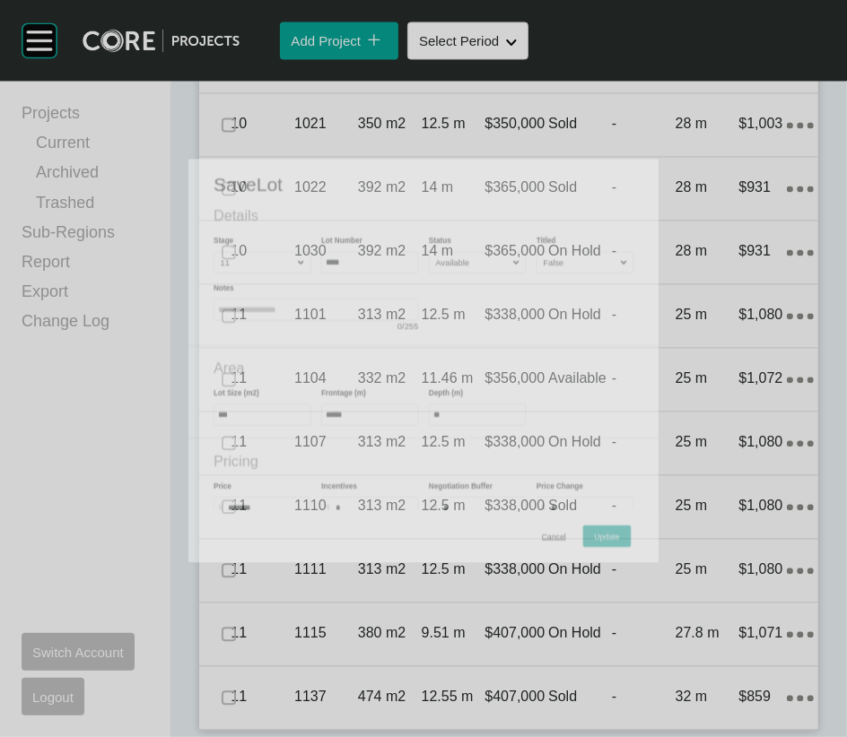
scroll to position [2799, 0]
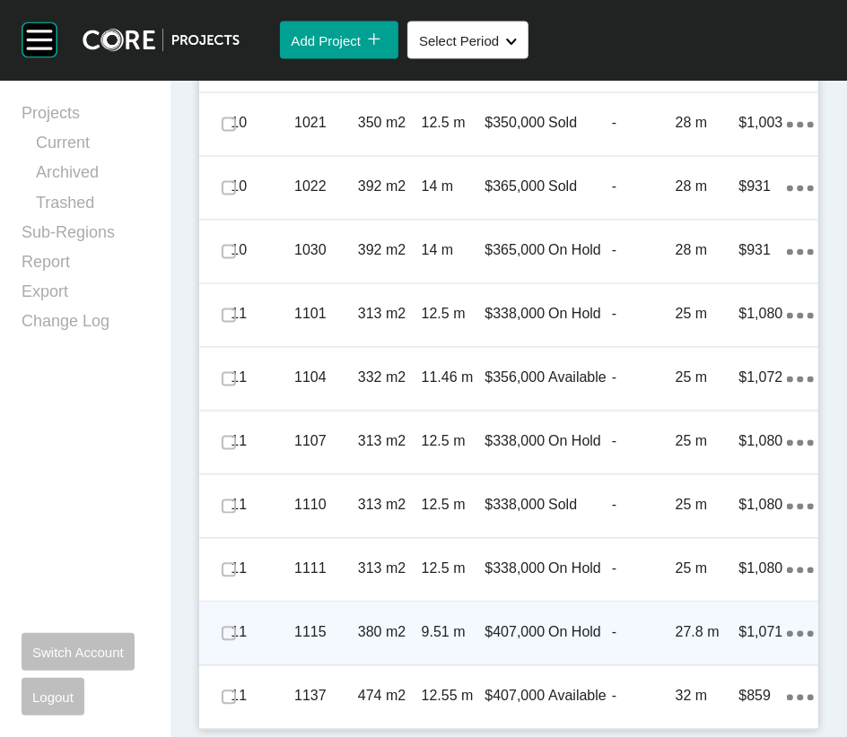
click at [630, 623] on p "-" at bounding box center [644, 633] width 64 height 20
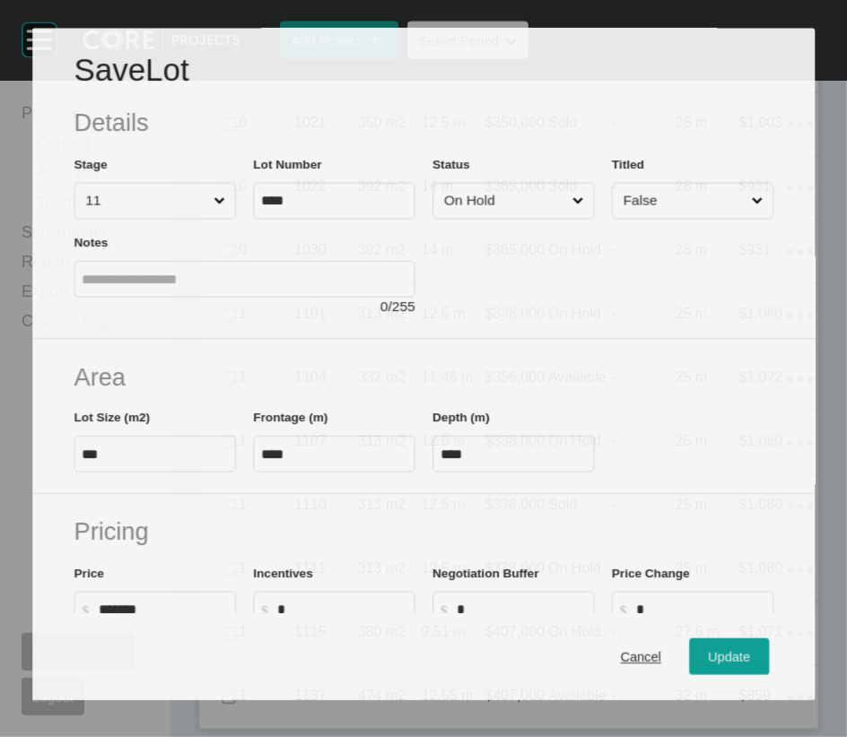
scroll to position [2730, 0]
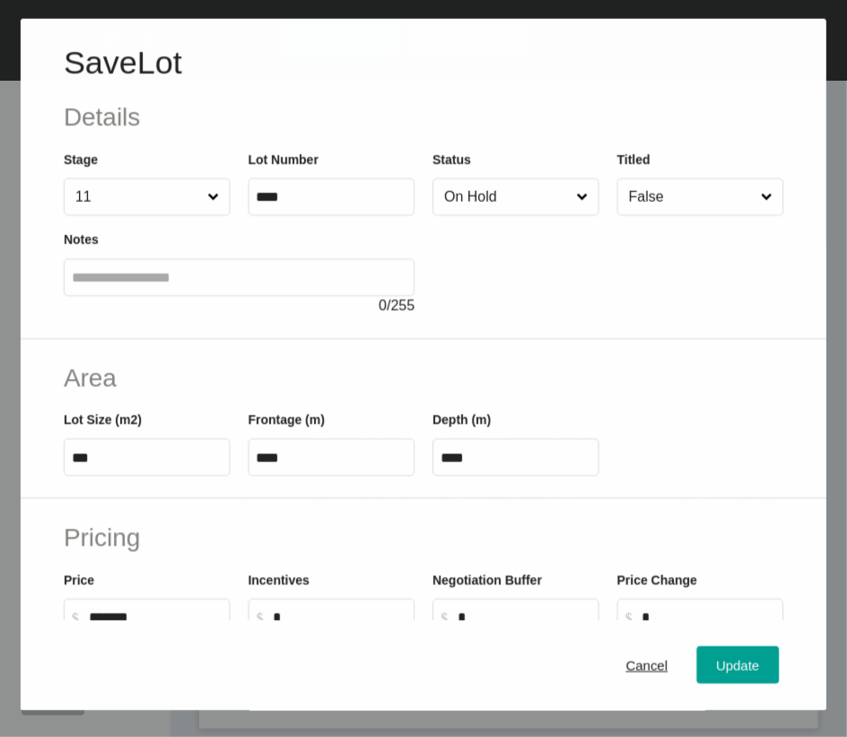
click at [517, 214] on input "On Hold" at bounding box center [506, 197] width 132 height 36
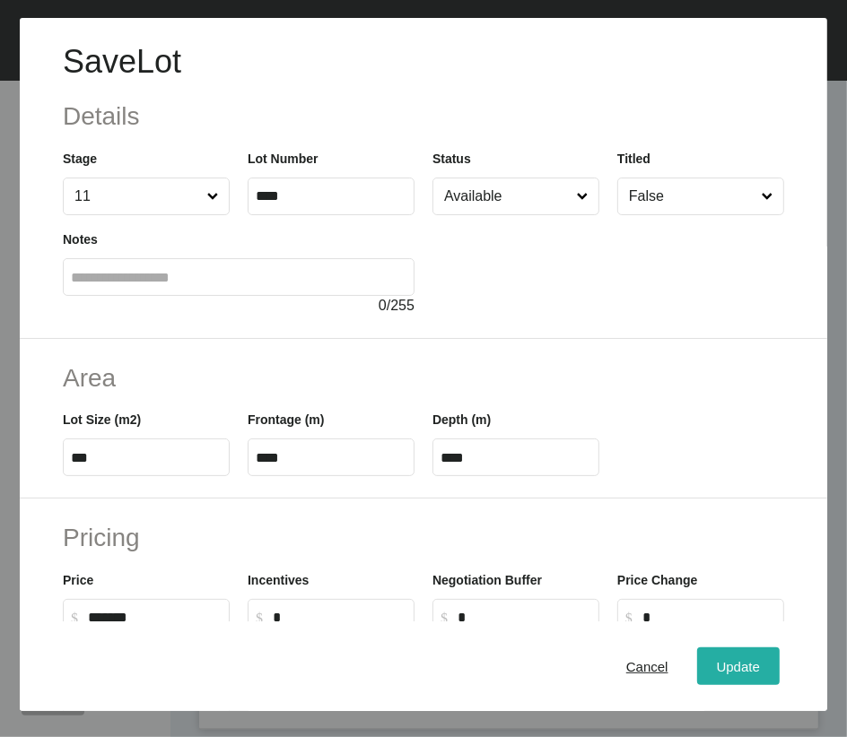
click at [747, 675] on div "Update" at bounding box center [738, 666] width 52 height 24
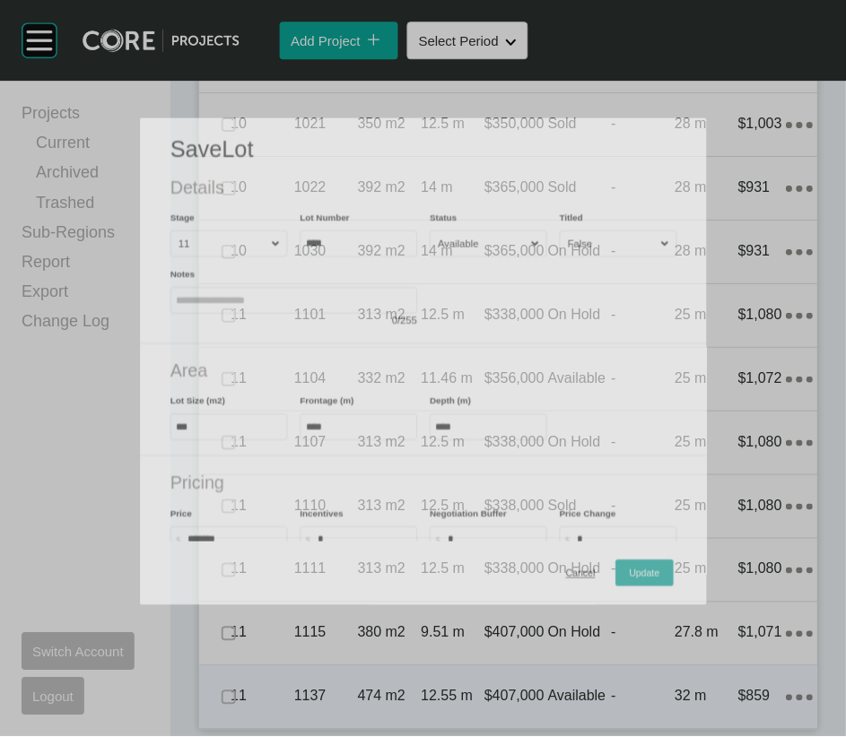
scroll to position [2782, 0]
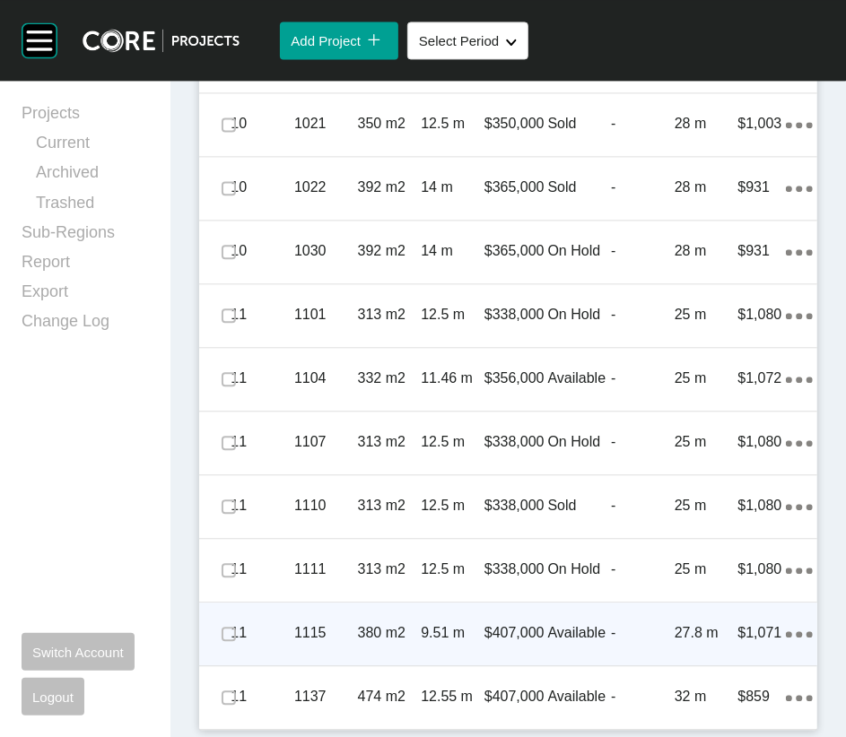
click at [619, 606] on div "-" at bounding box center [643, 634] width 64 height 56
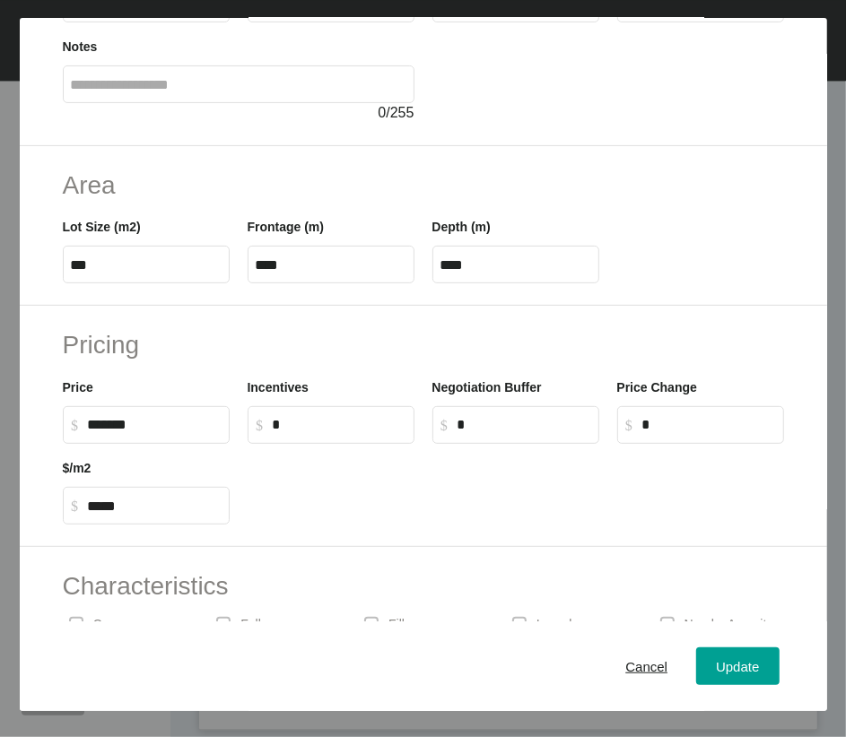
scroll to position [196, 0]
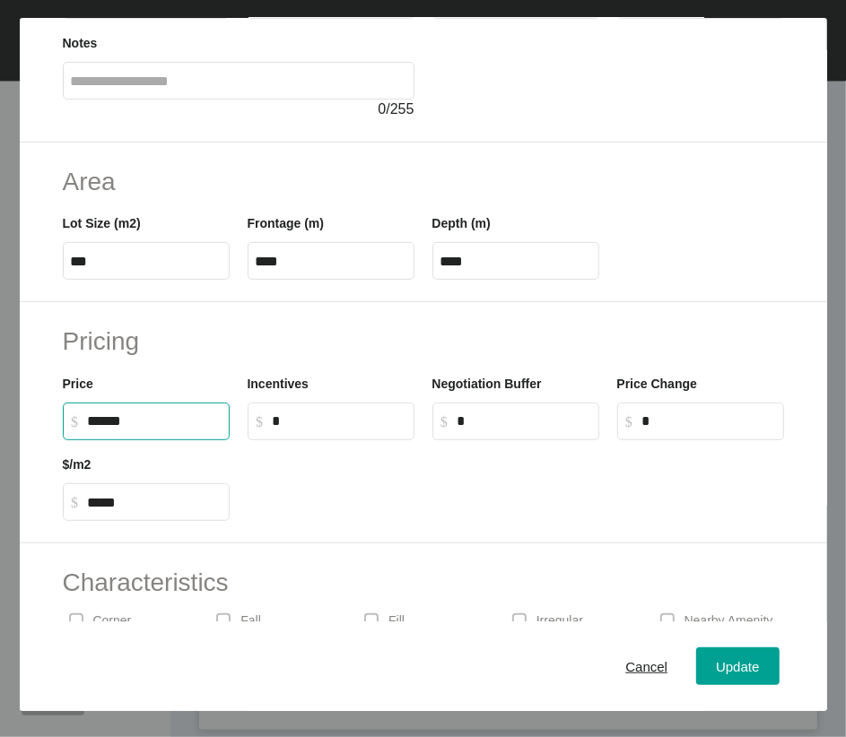
drag, startPoint x: 114, startPoint y: 566, endPoint x: 61, endPoint y: 565, distance: 52.9
click at [64, 440] on label "$ Created with Sketch. $ ******" at bounding box center [146, 422] width 167 height 38
type input "*******"
type input "***"
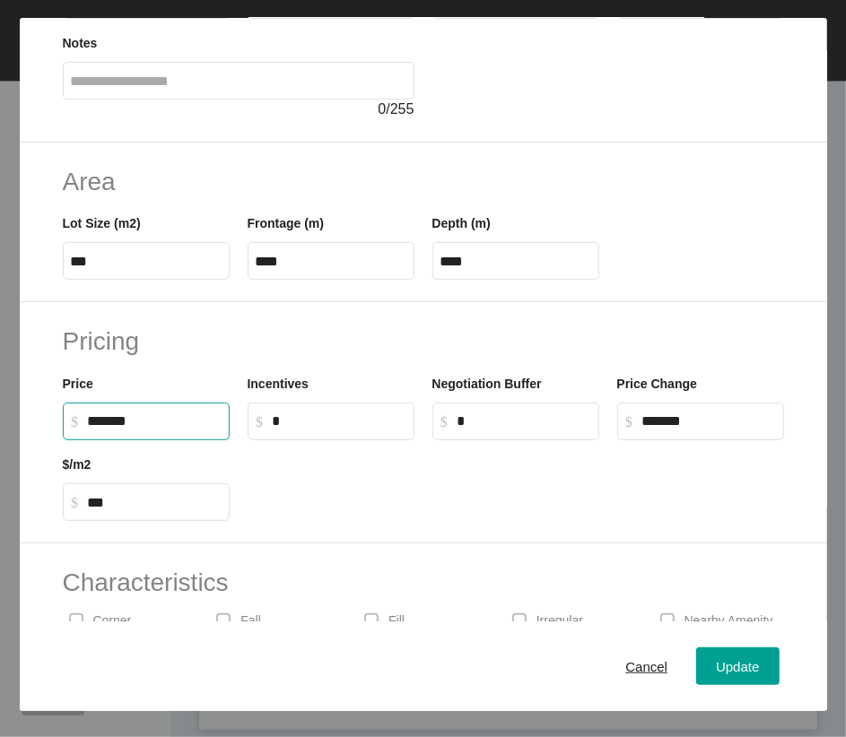
drag, startPoint x: 322, startPoint y: 576, endPoint x: 341, endPoint y: 602, distance: 32.1
click at [327, 440] on label "$ Created with Sketch. $ *" at bounding box center [331, 422] width 167 height 38
click at [327, 429] on input "*" at bounding box center [340, 421] width 134 height 15
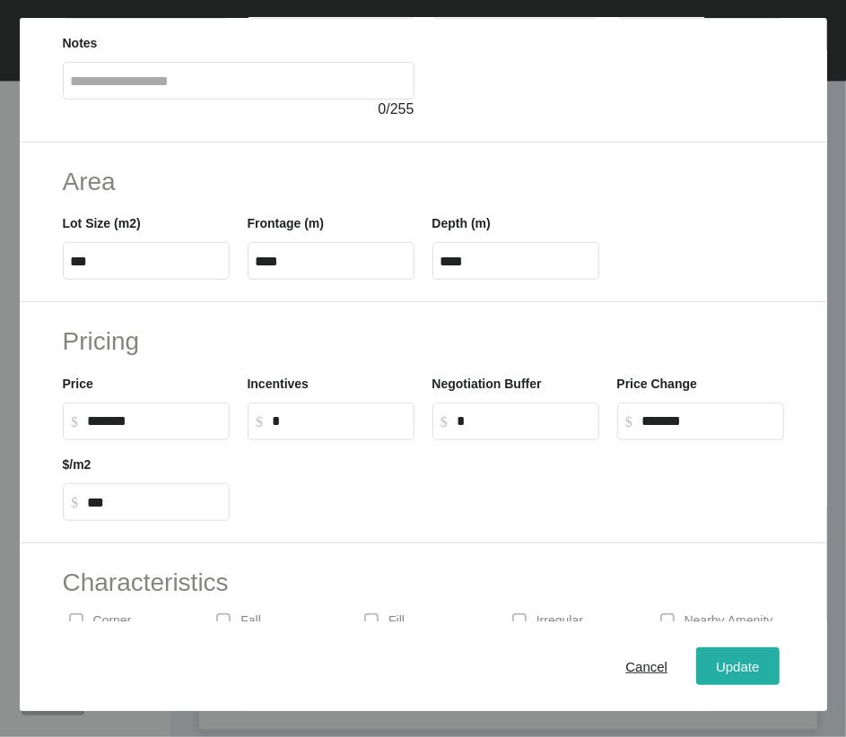
click at [716, 674] on span "Update" at bounding box center [737, 665] width 43 height 15
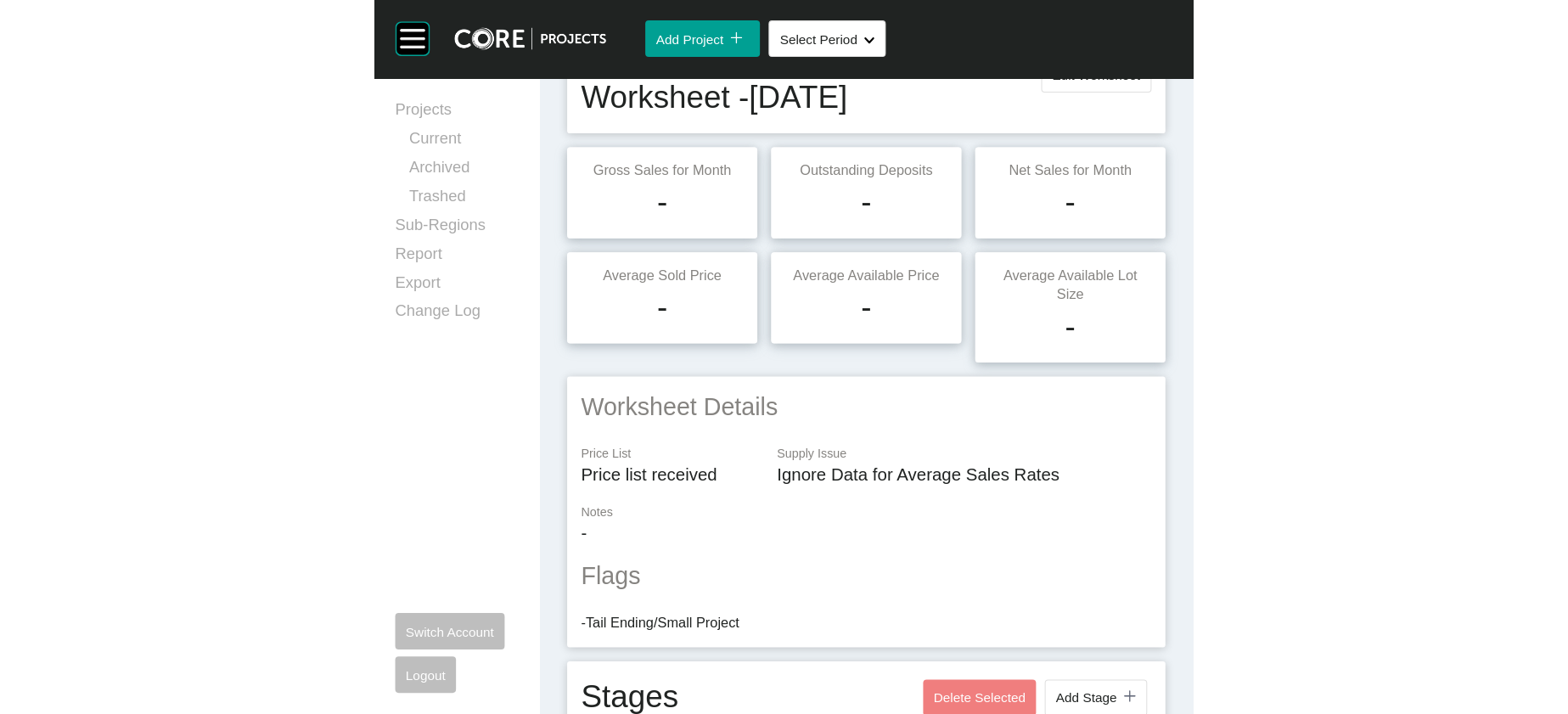
scroll to position [0, 0]
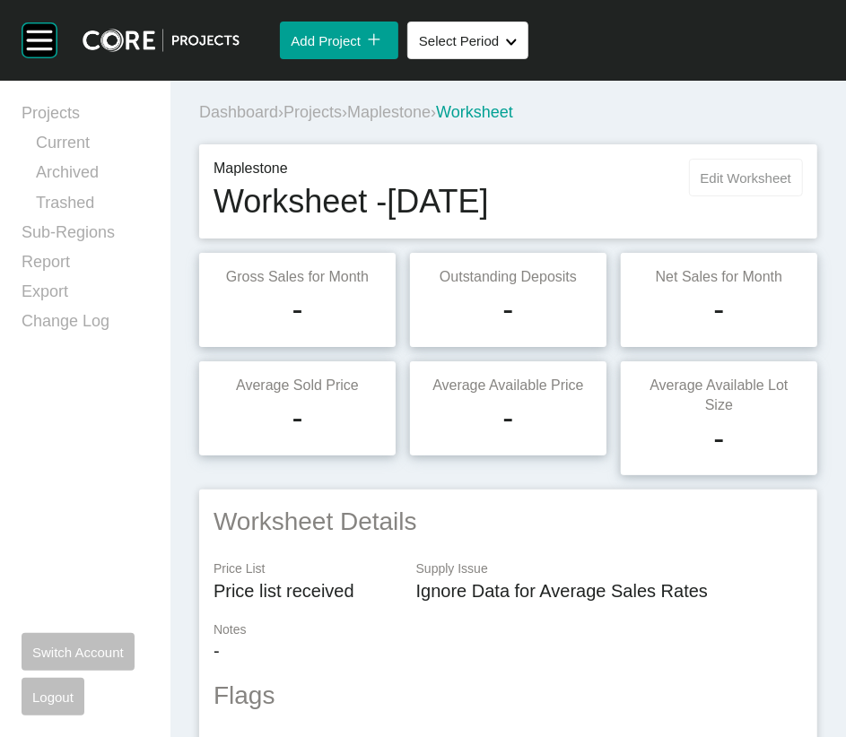
click at [738, 186] on span "Edit Worksheet" at bounding box center [746, 177] width 91 height 15
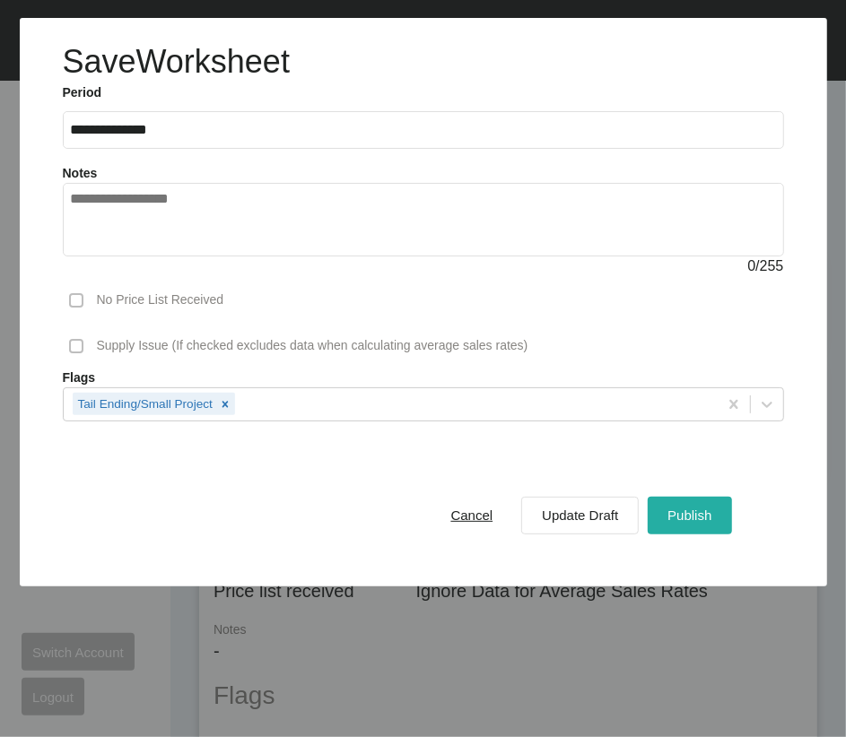
click at [663, 527] on div "Publish" at bounding box center [689, 515] width 53 height 24
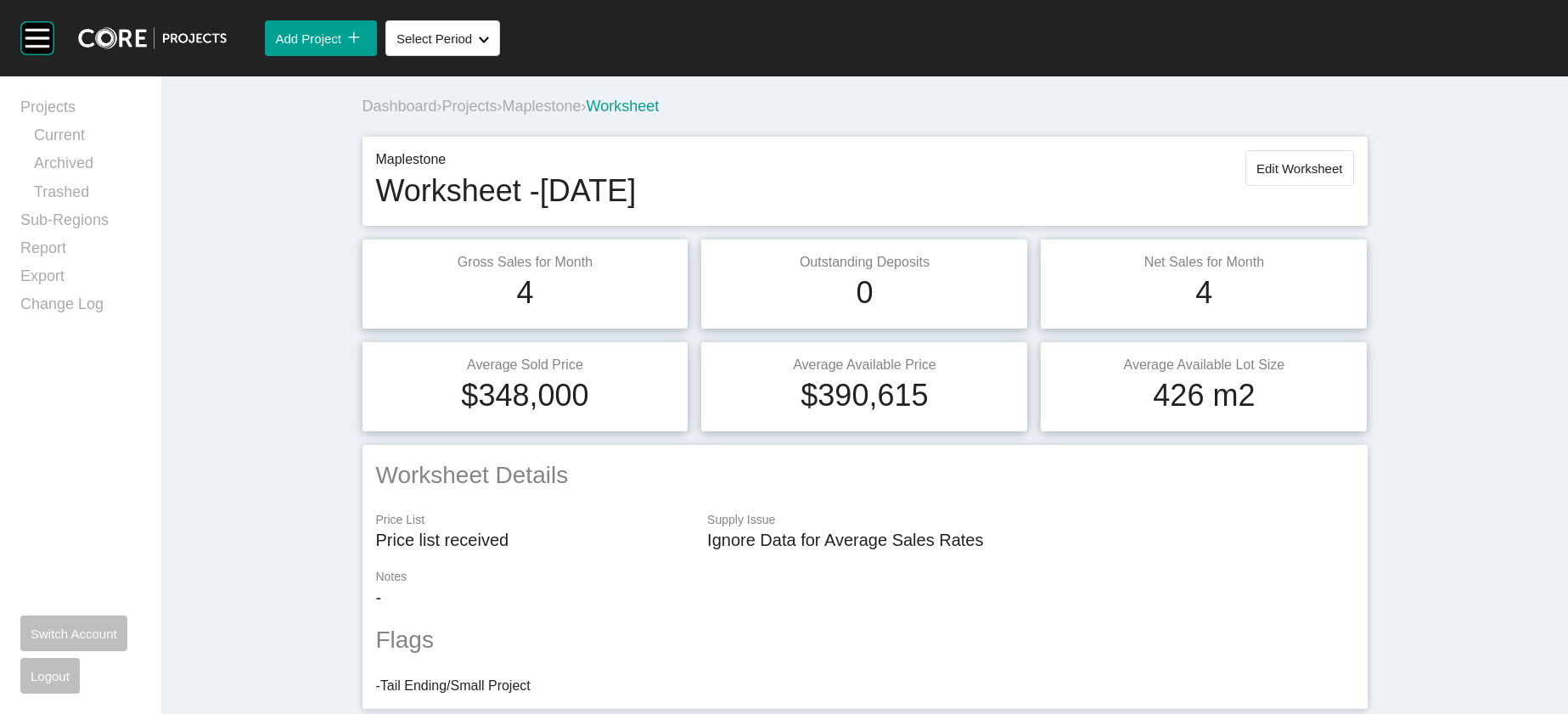
click at [442, 115] on span "Projects" at bounding box center [469, 106] width 55 height 17
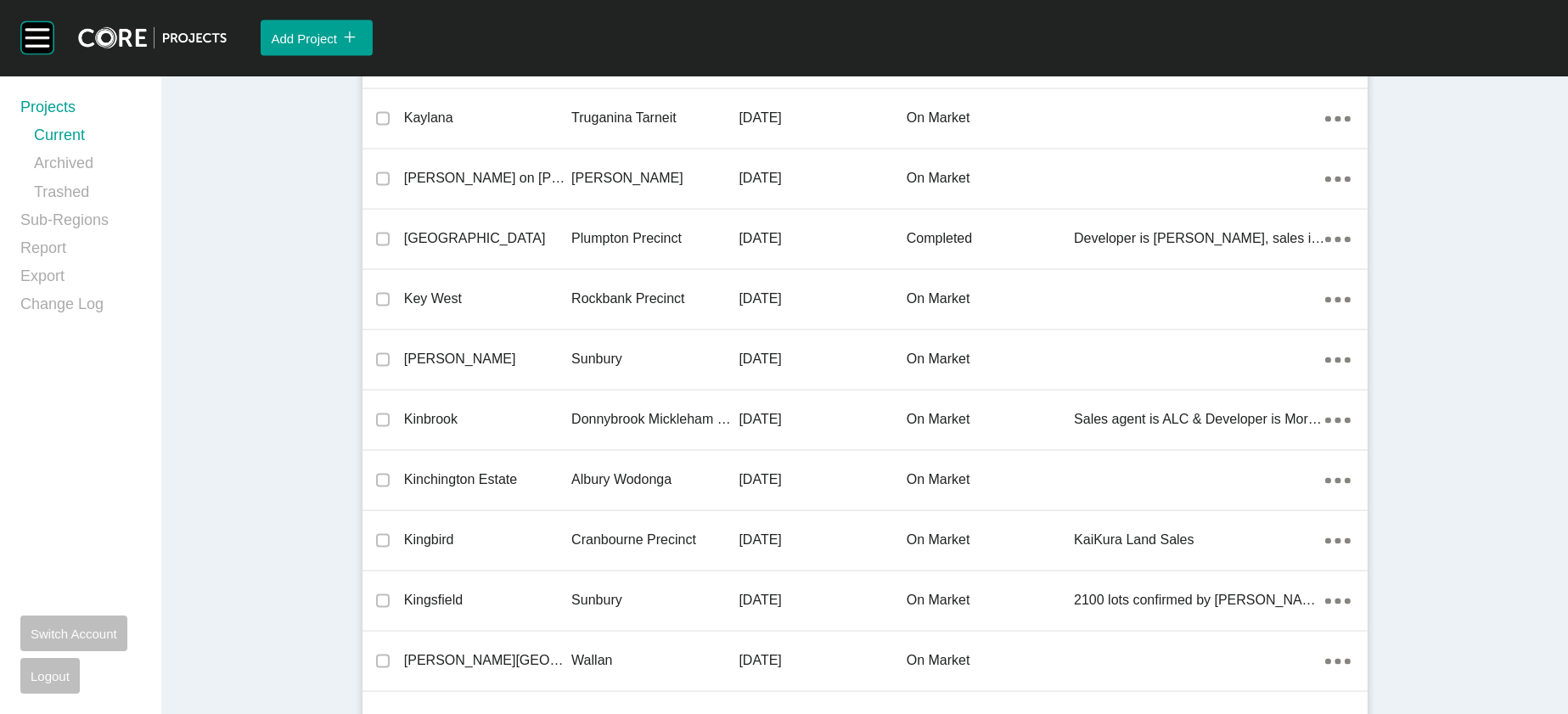
scroll to position [33446, 0]
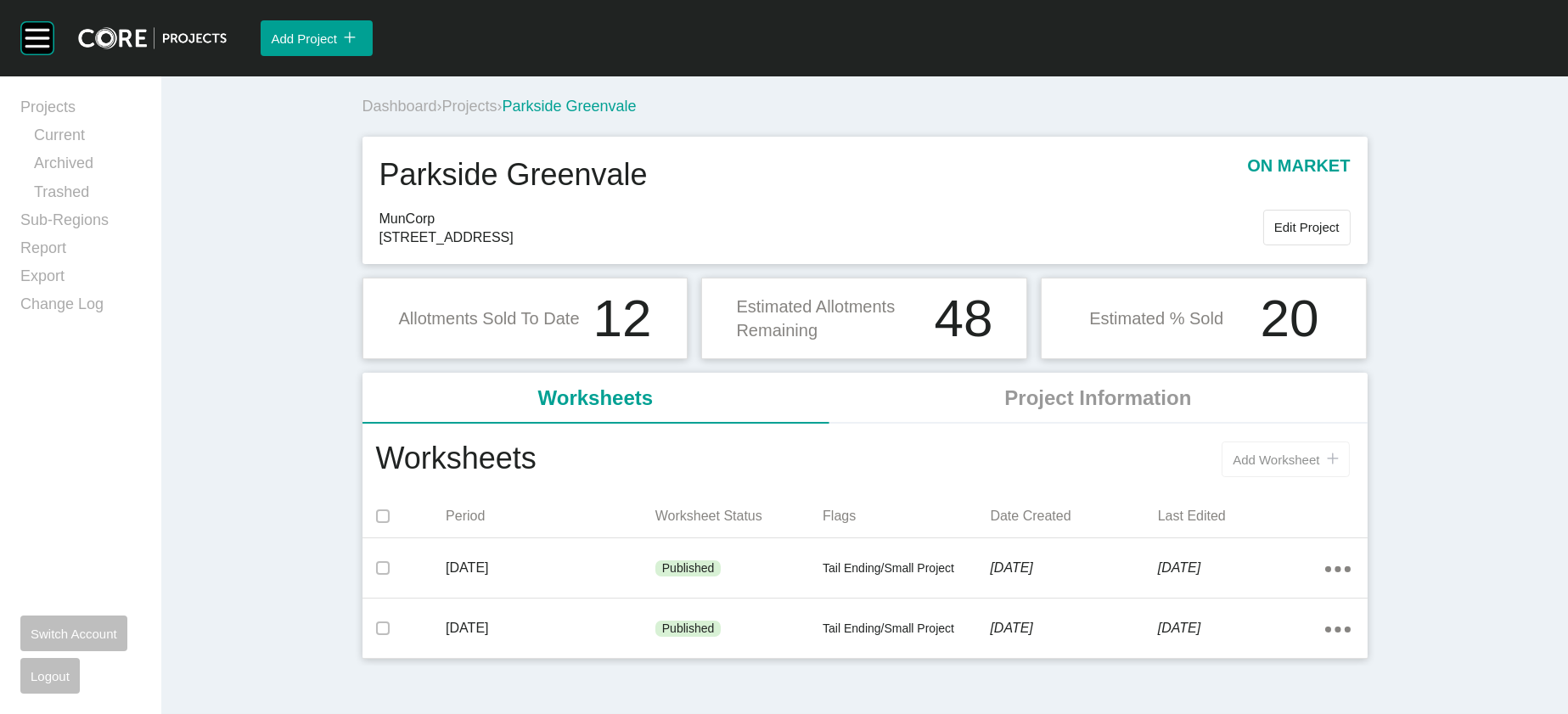
click at [1341, 477] on button "Add Worksheet icon/tick copy 11 Created with Sketch." at bounding box center [1285, 459] width 128 height 36
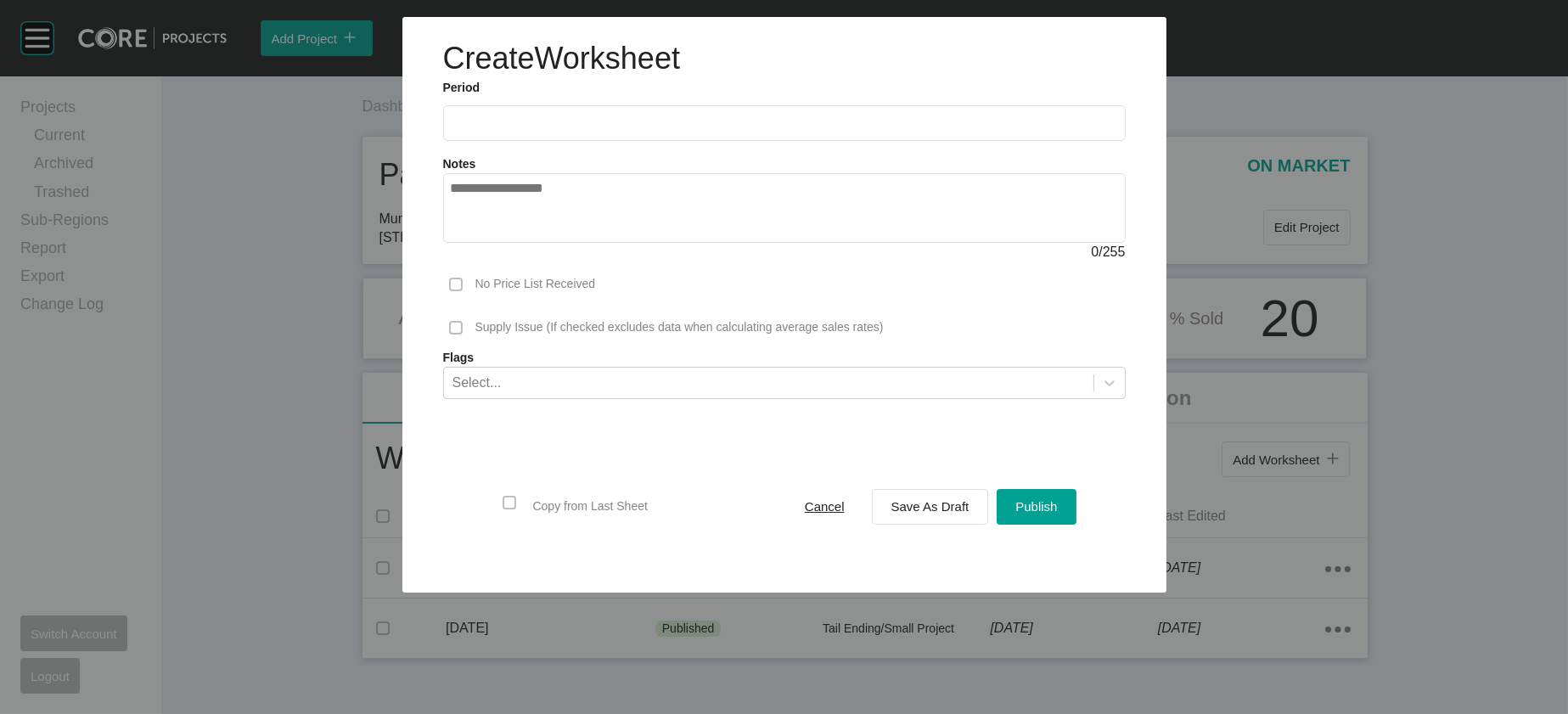
click at [617, 130] on input "text" at bounding box center [784, 122] width 667 height 14
click at [560, 261] on li "Sep" at bounding box center [589, 247] width 57 height 29
type input "**********"
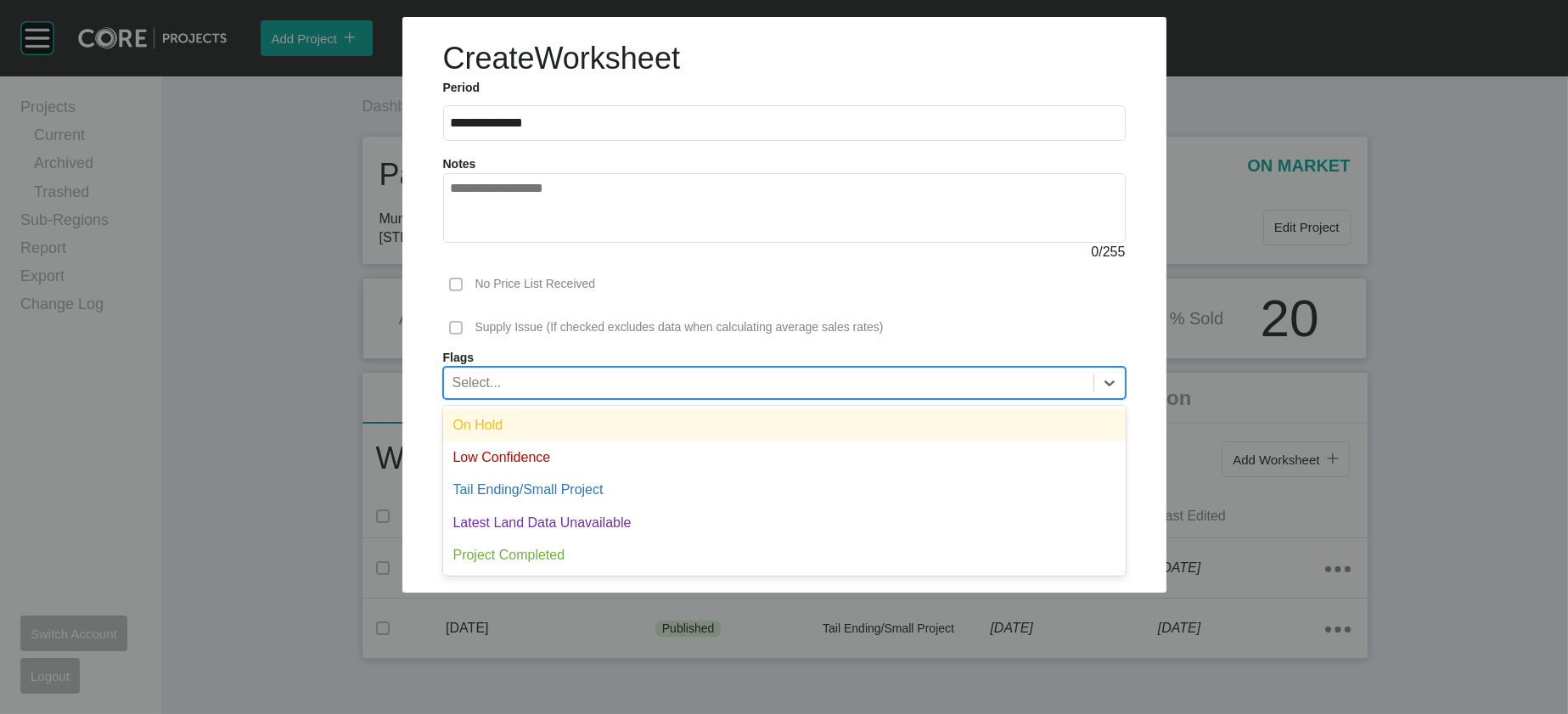
click at [657, 397] on div "Select..." at bounding box center [768, 382] width 649 height 29
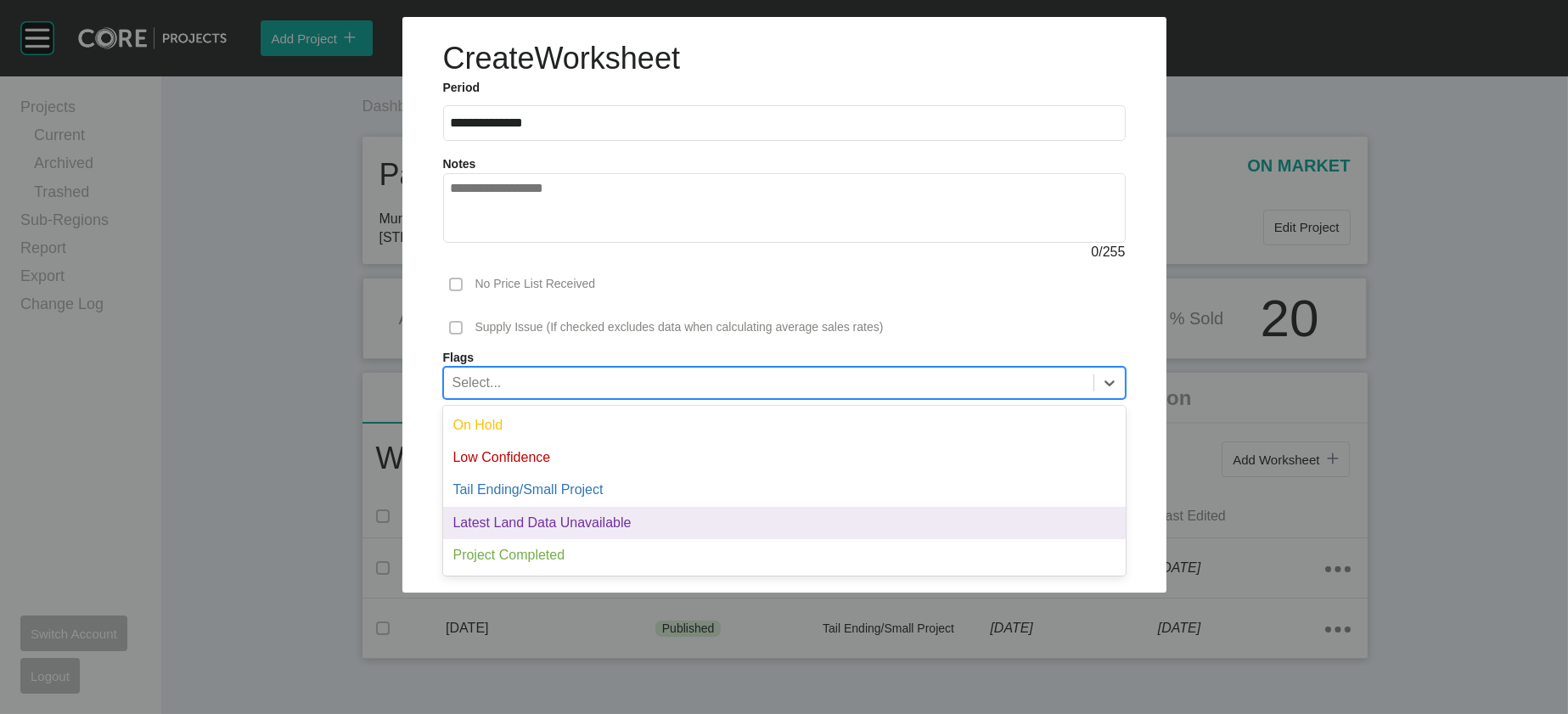
click at [754, 540] on div "Latest Land Data Unavailable" at bounding box center [784, 524] width 682 height 32
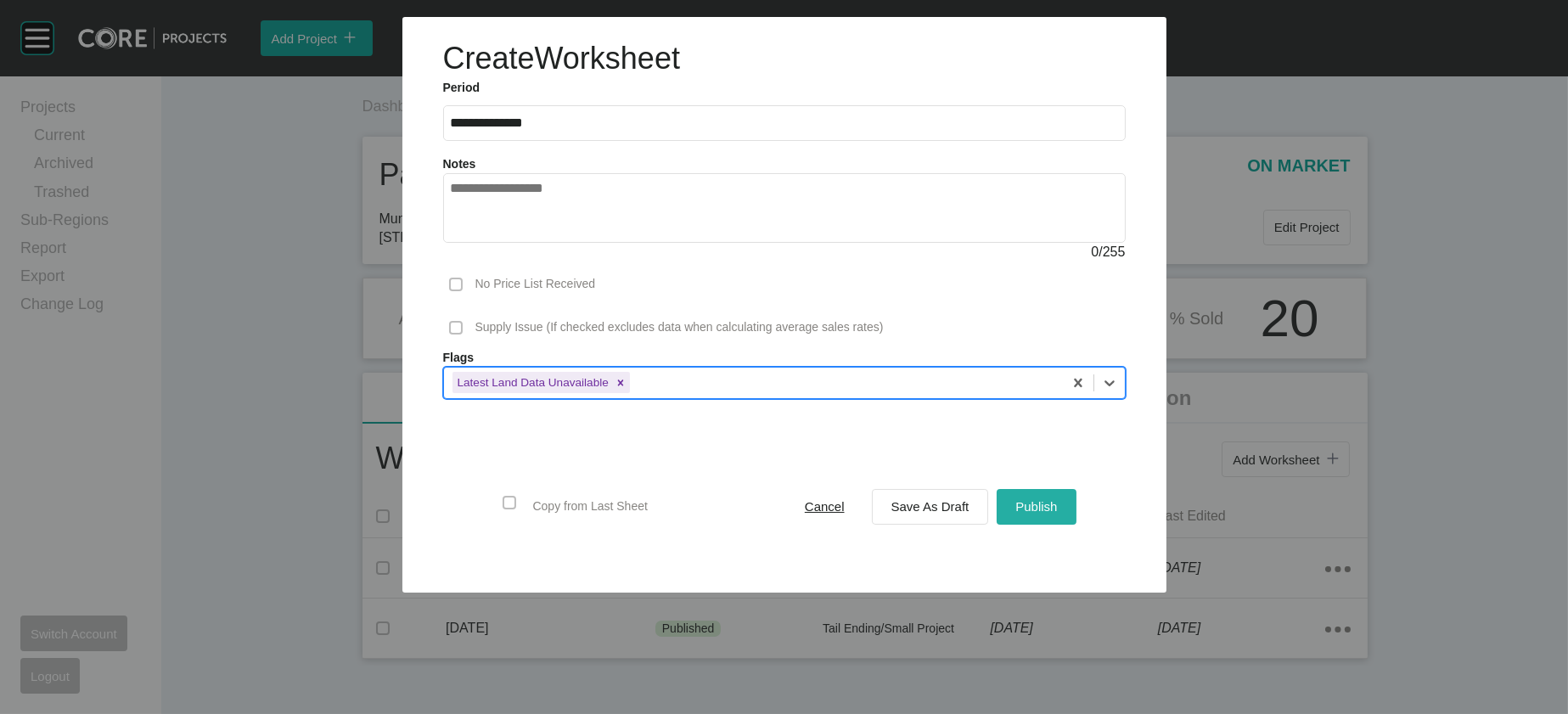
click at [1057, 514] on span "Publish" at bounding box center [1036, 506] width 42 height 14
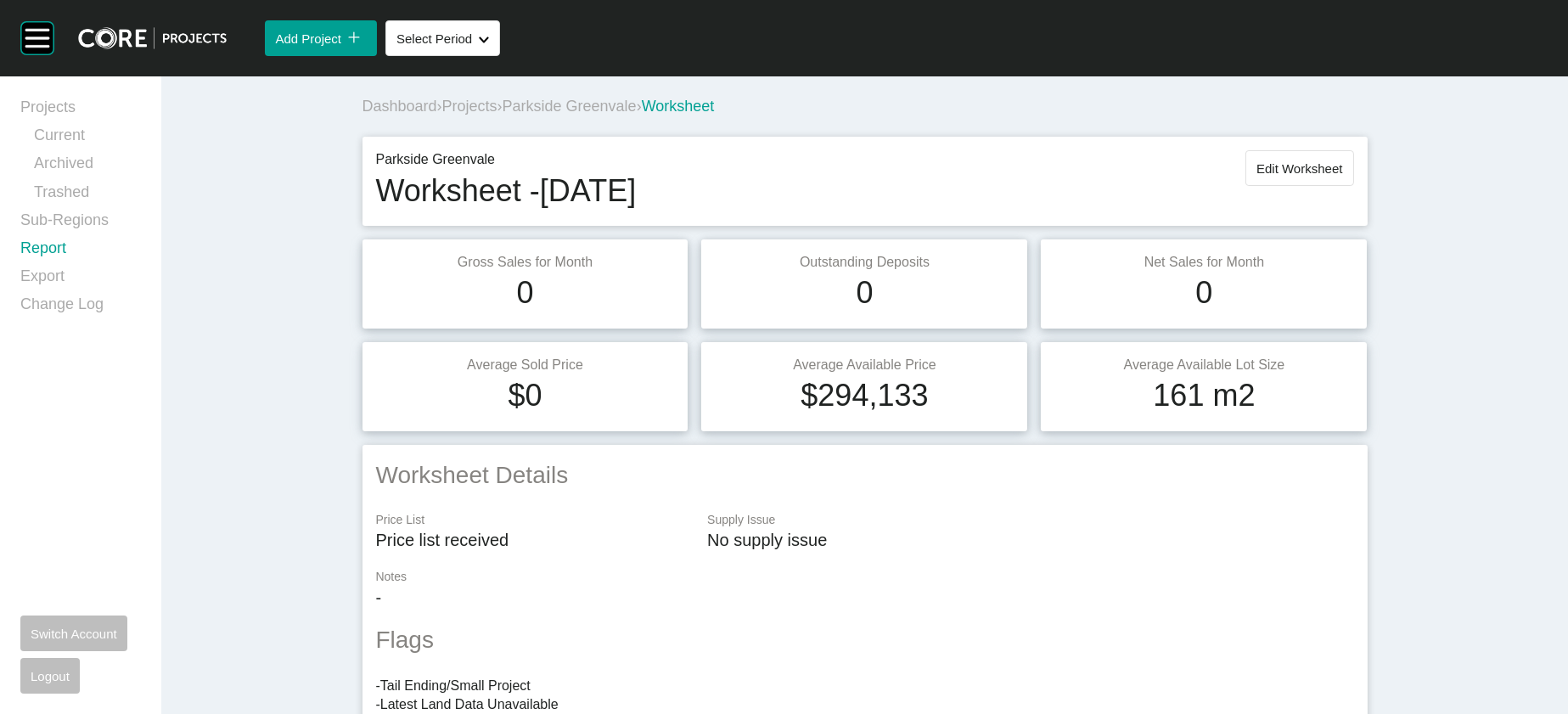
click at [87, 266] on link "Report" at bounding box center [80, 252] width 120 height 28
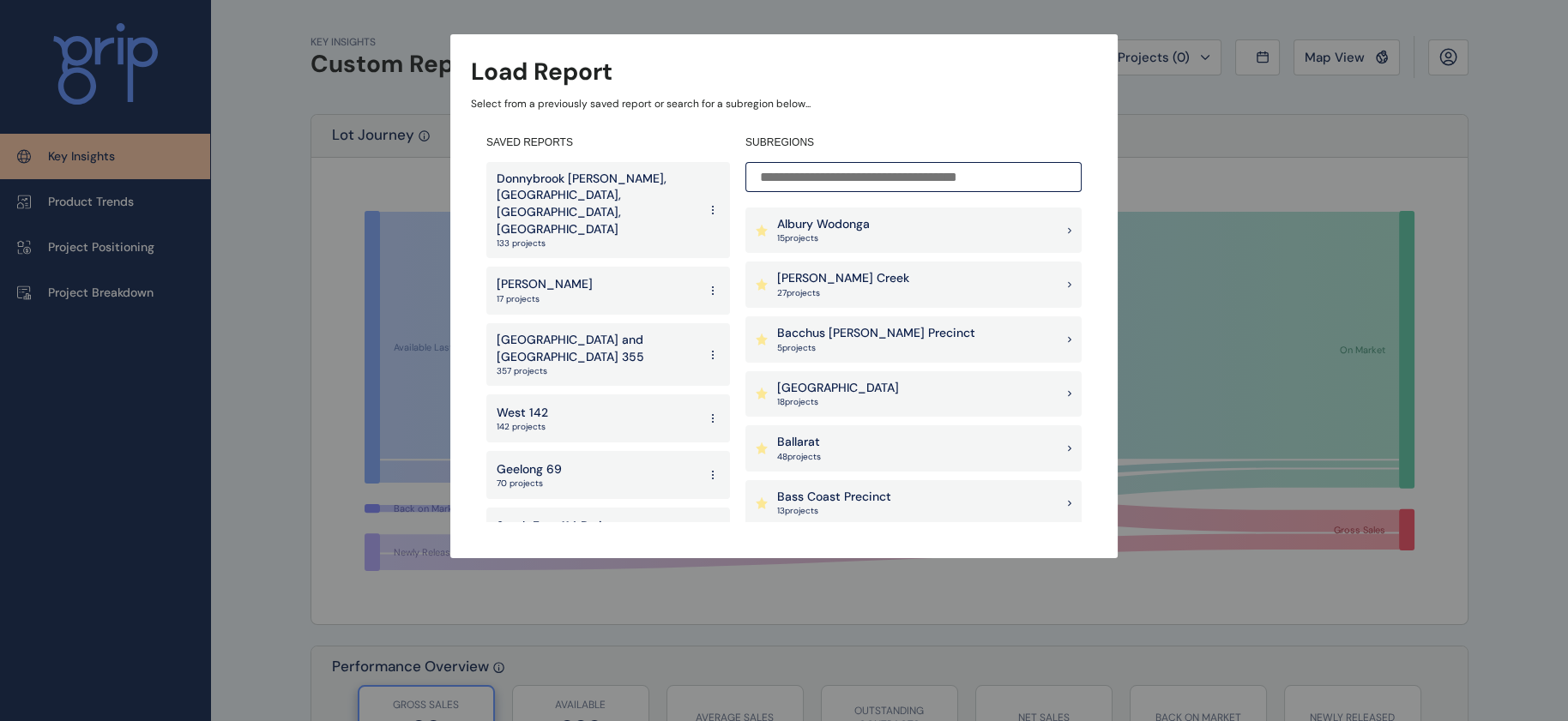
click at [804, 167] on input at bounding box center [914, 177] width 337 height 30
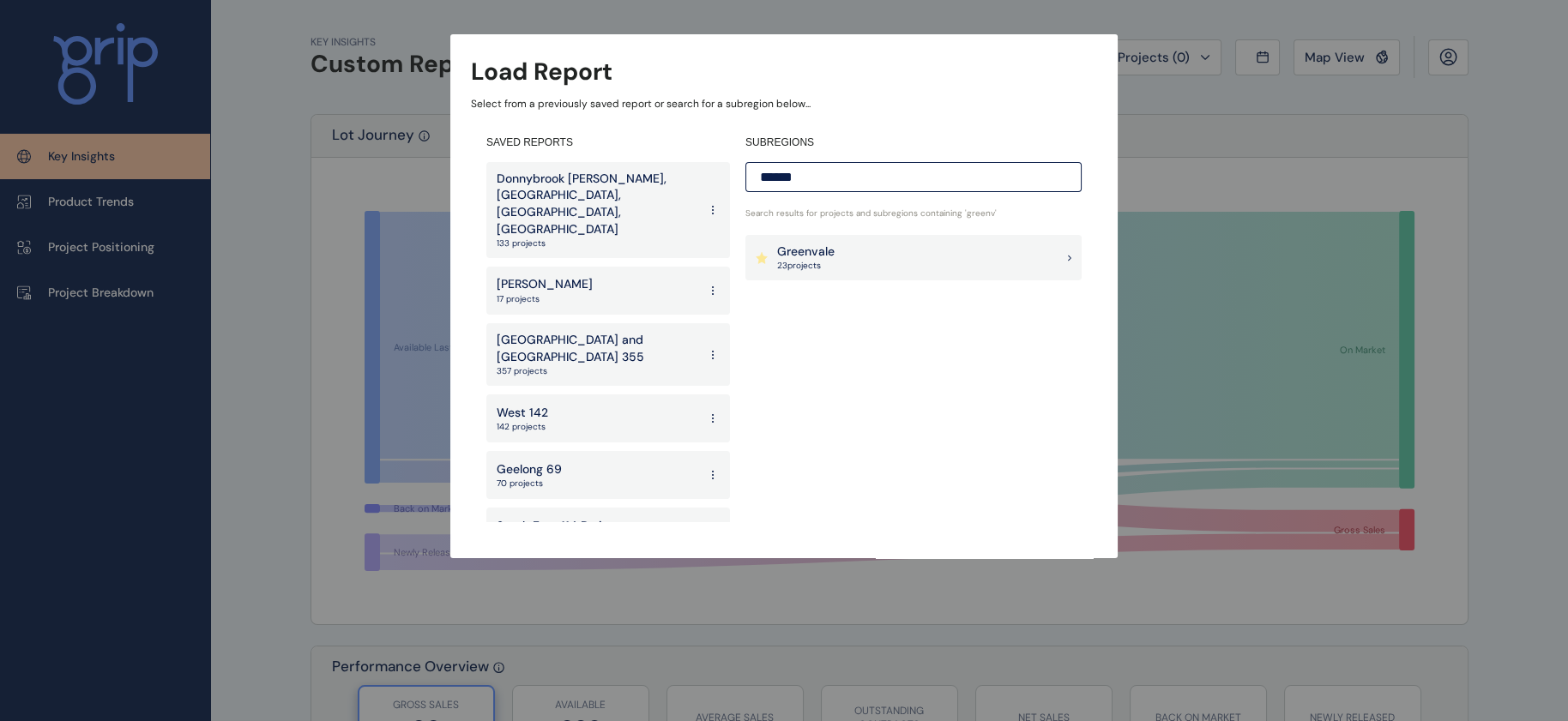
type input "******"
click at [843, 265] on div "Greenvale 23 project s" at bounding box center [914, 258] width 337 height 46
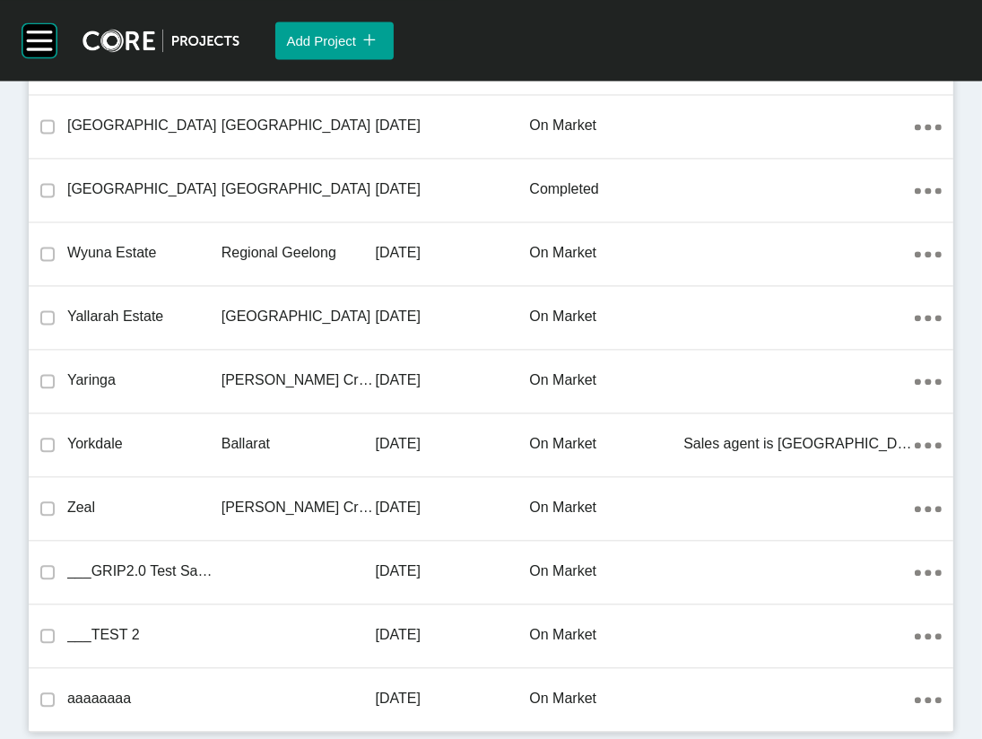
scroll to position [20930, 0]
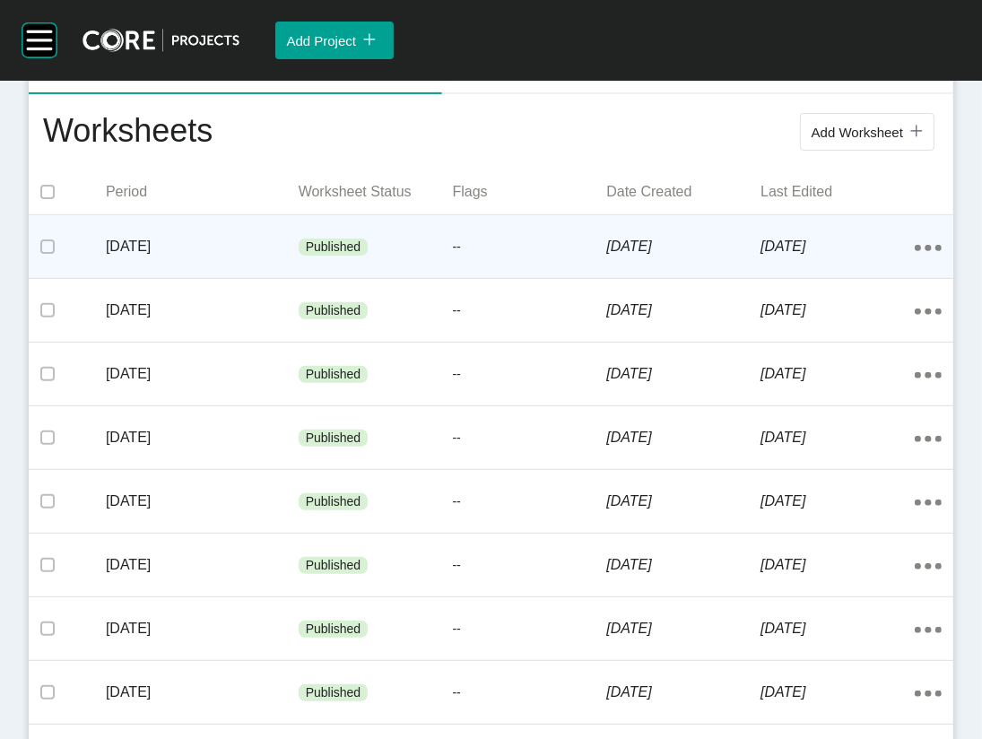
scroll to position [376, 0]
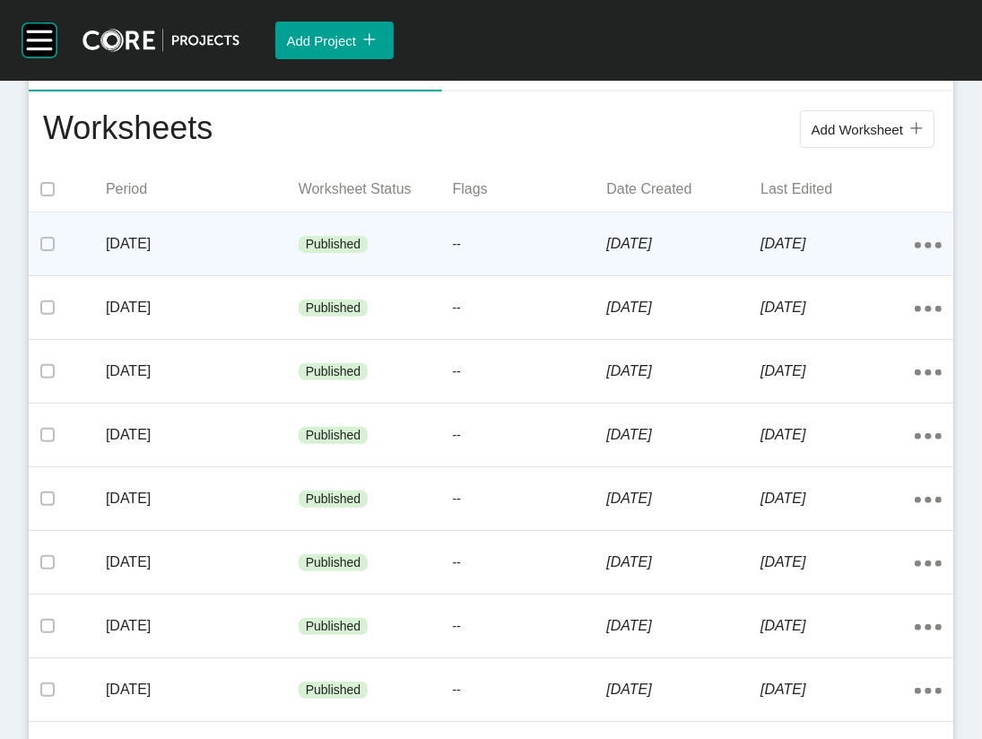
click at [777, 272] on div "[DATE]" at bounding box center [838, 244] width 154 height 56
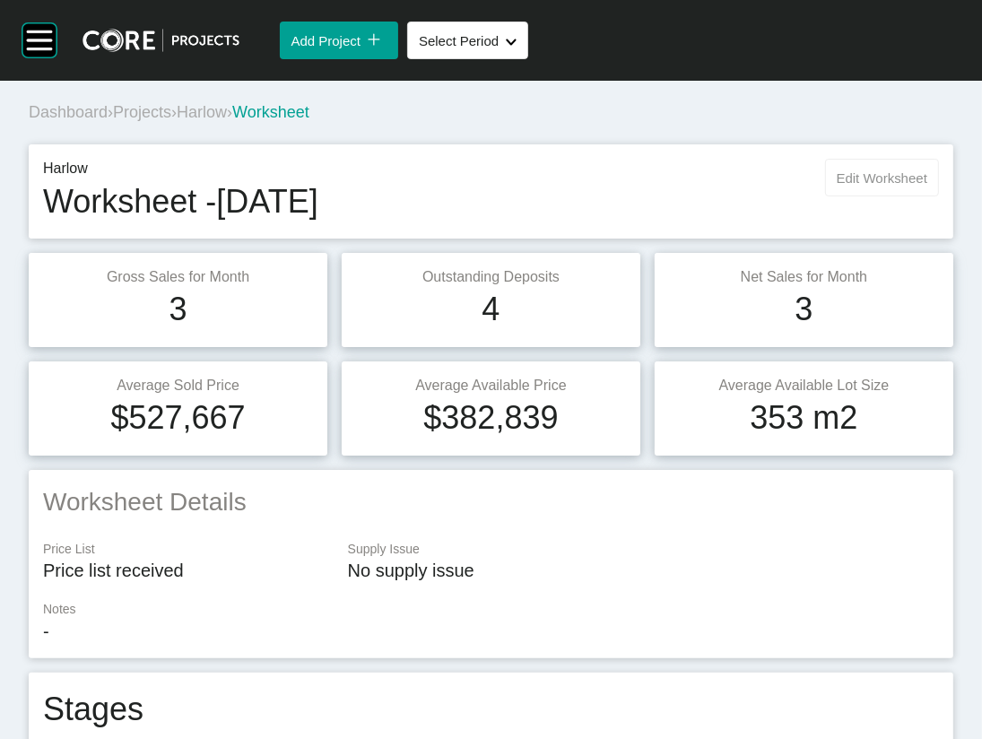
click at [852, 196] on button "Edit Worksheet" at bounding box center [882, 178] width 114 height 38
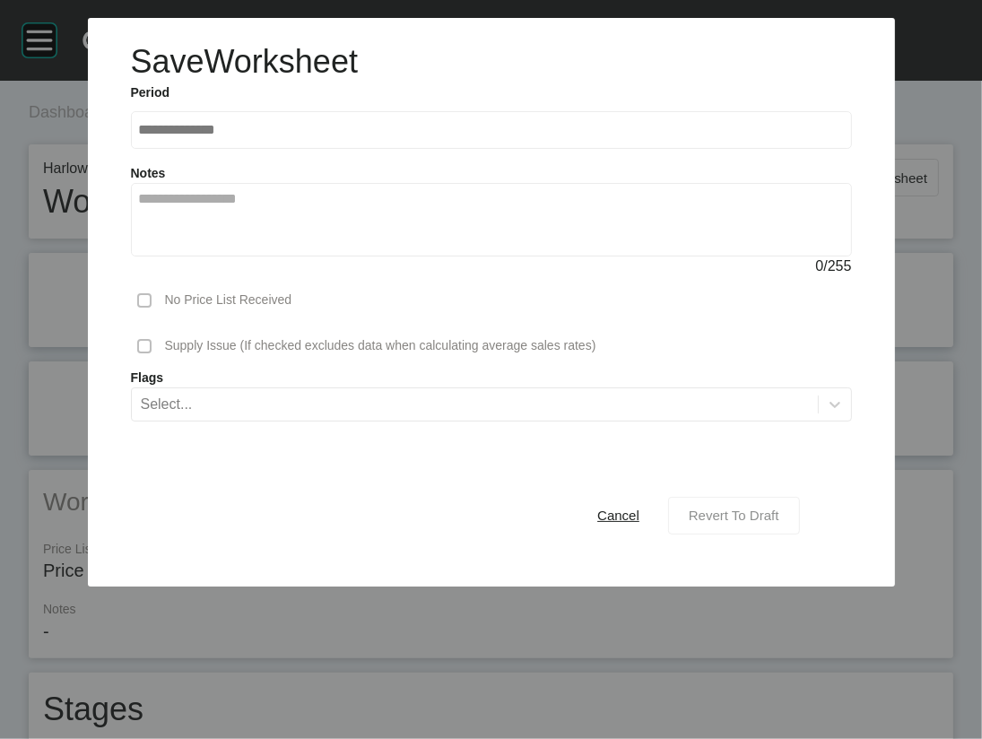
click at [747, 523] on span "Revert To Draft" at bounding box center [734, 515] width 91 height 15
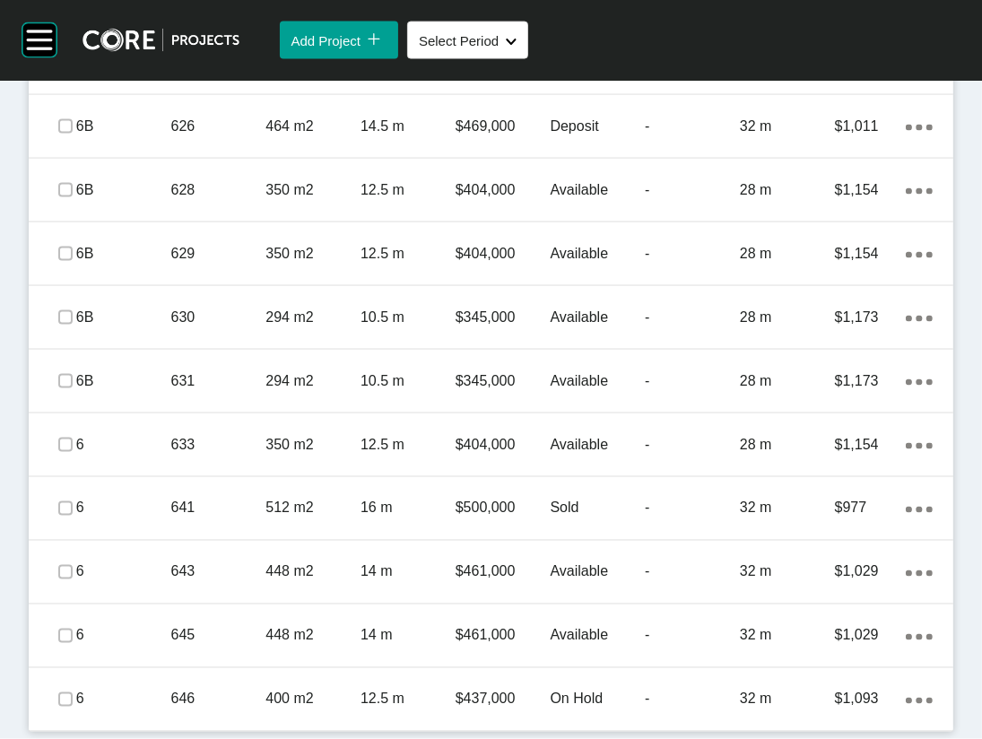
scroll to position [2571, 0]
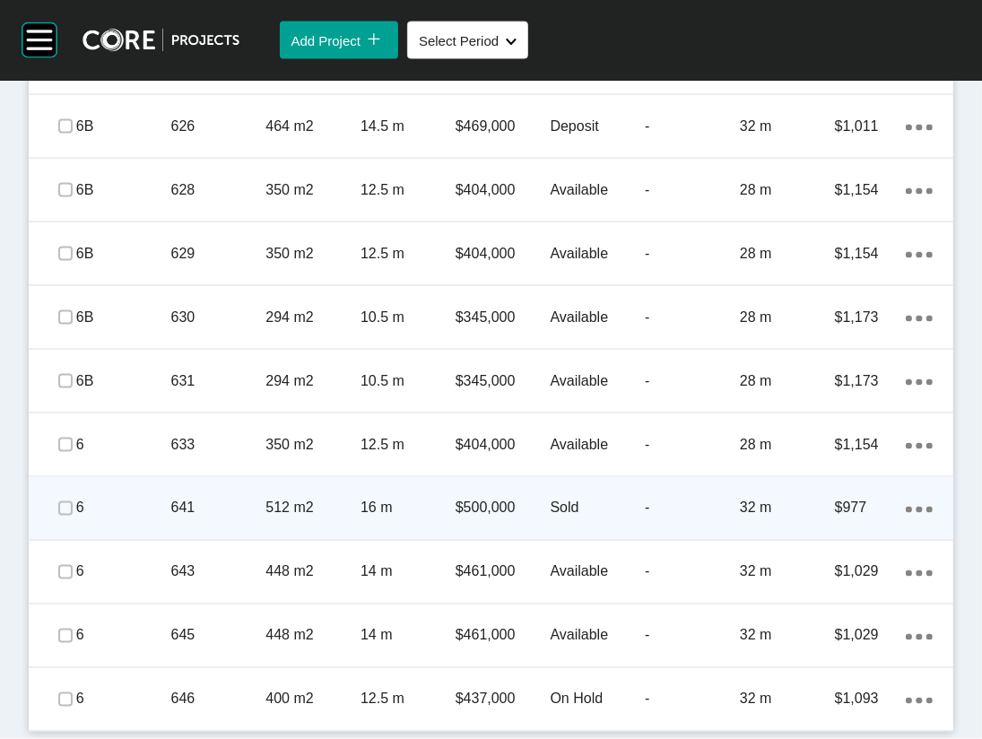
click at [813, 536] on div "32 m" at bounding box center [787, 509] width 95 height 56
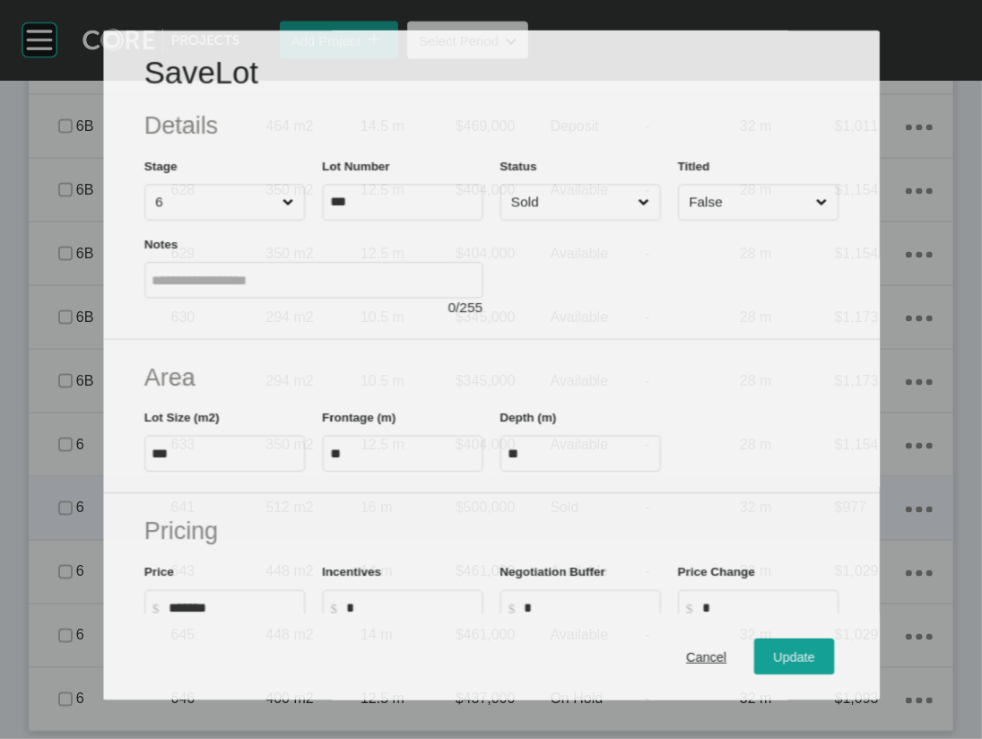
scroll to position [2501, 0]
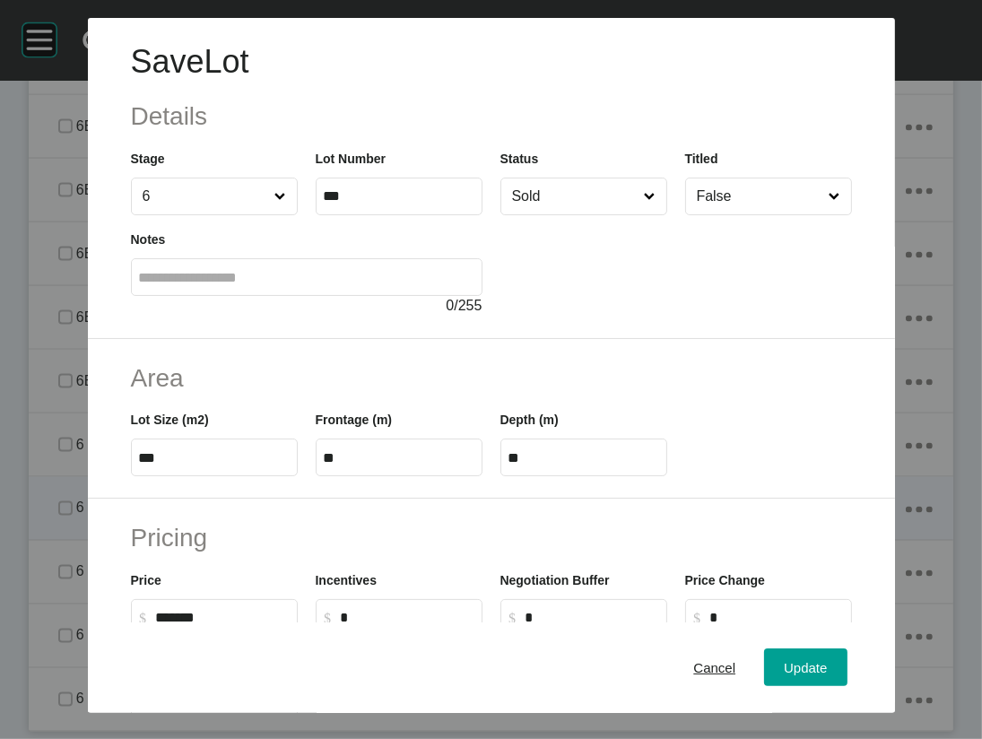
drag, startPoint x: 744, startPoint y: 660, endPoint x: 865, endPoint y: 660, distance: 121.1
click at [736, 660] on span "Cancel" at bounding box center [714, 667] width 42 height 15
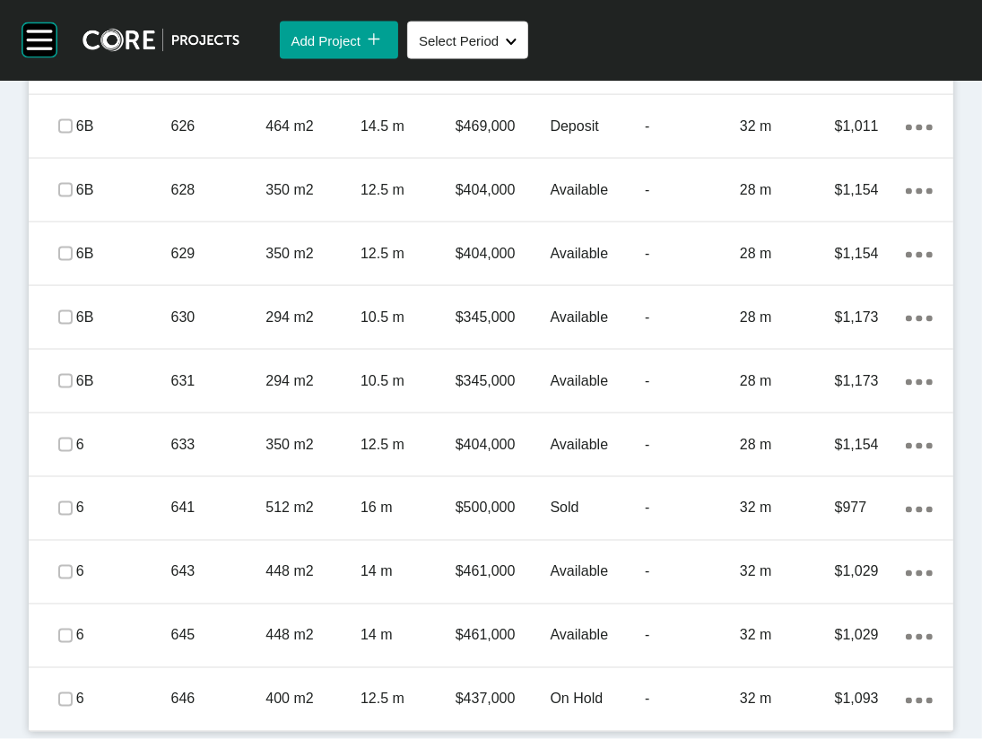
scroll to position [2732, 0]
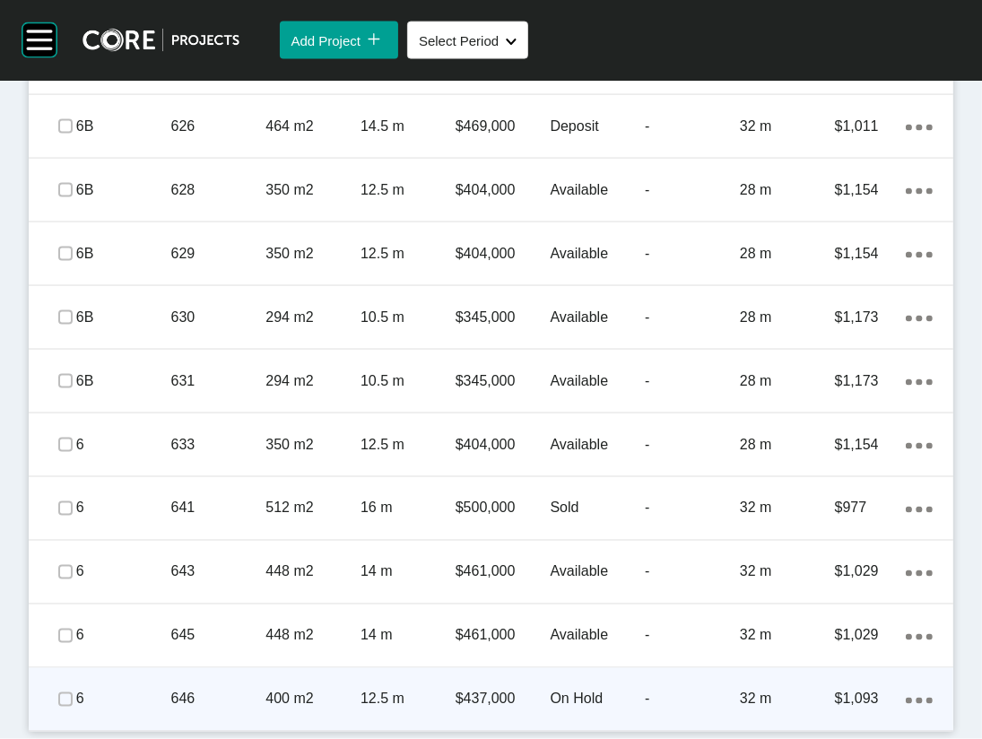
click at [801, 690] on p "32 m" at bounding box center [787, 700] width 95 height 20
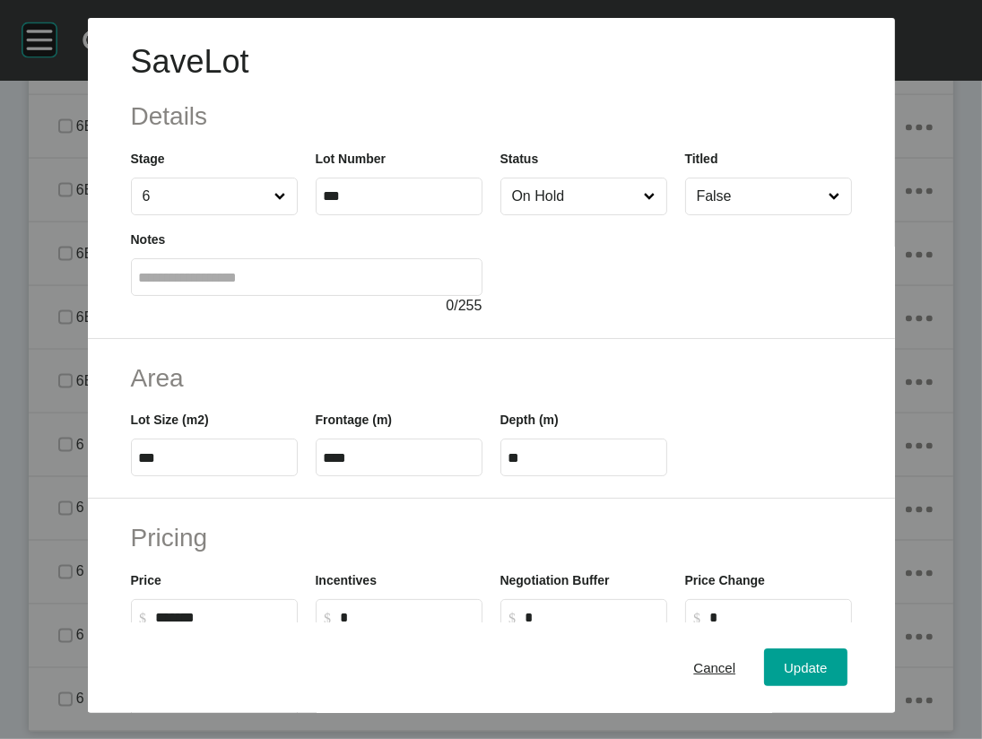
click at [602, 214] on input "On Hold" at bounding box center [575, 197] width 133 height 36
click at [731, 665] on span "Cancel" at bounding box center [714, 667] width 42 height 15
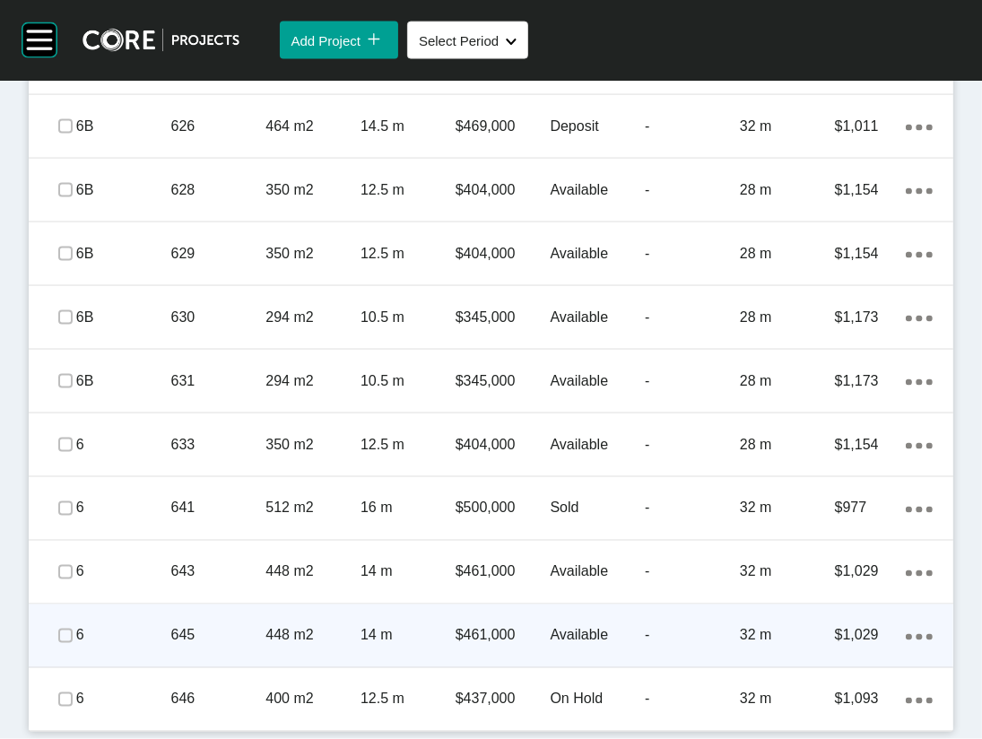
click at [740, 632] on div "32 m" at bounding box center [787, 636] width 95 height 56
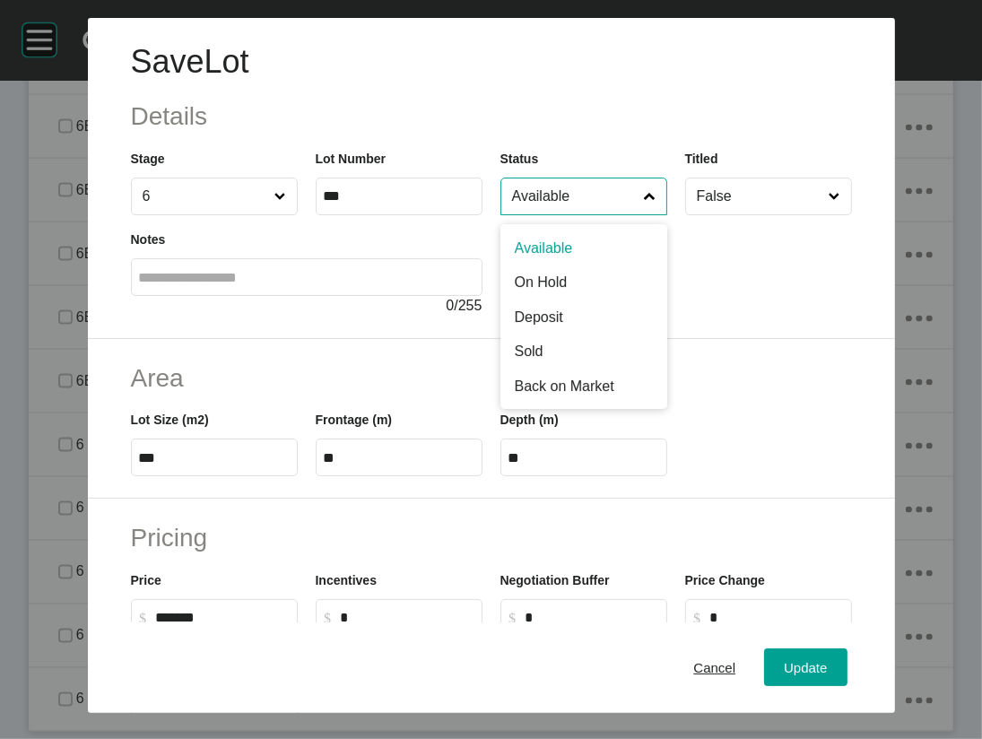
click at [553, 214] on input "Available" at bounding box center [575, 197] width 133 height 36
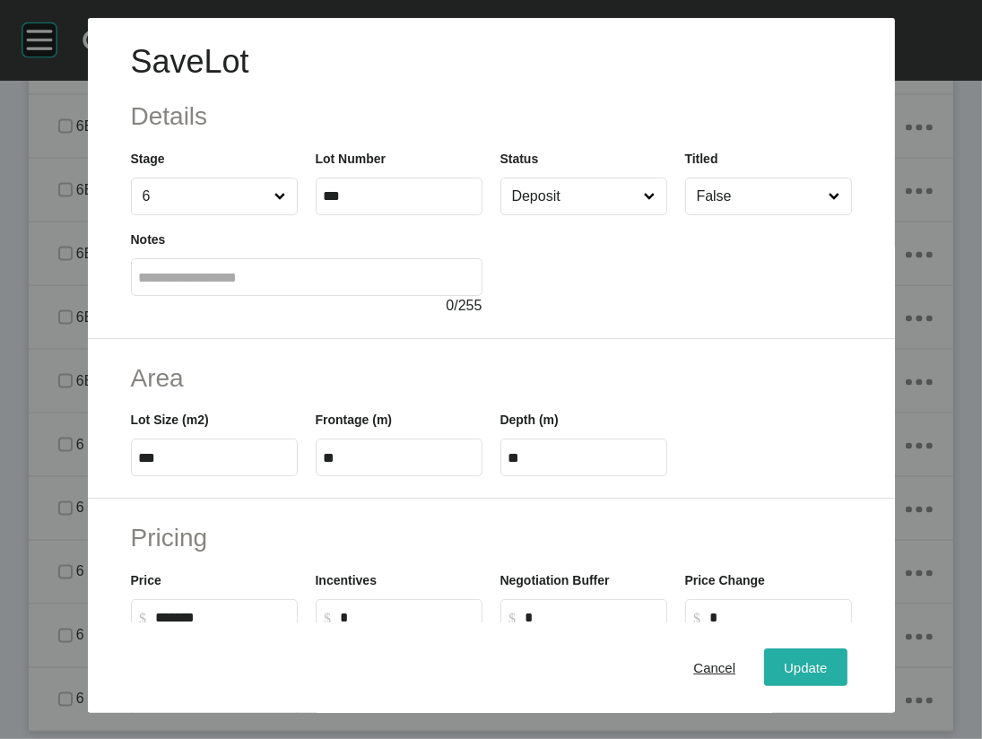
click at [827, 660] on span "Update" at bounding box center [805, 667] width 43 height 15
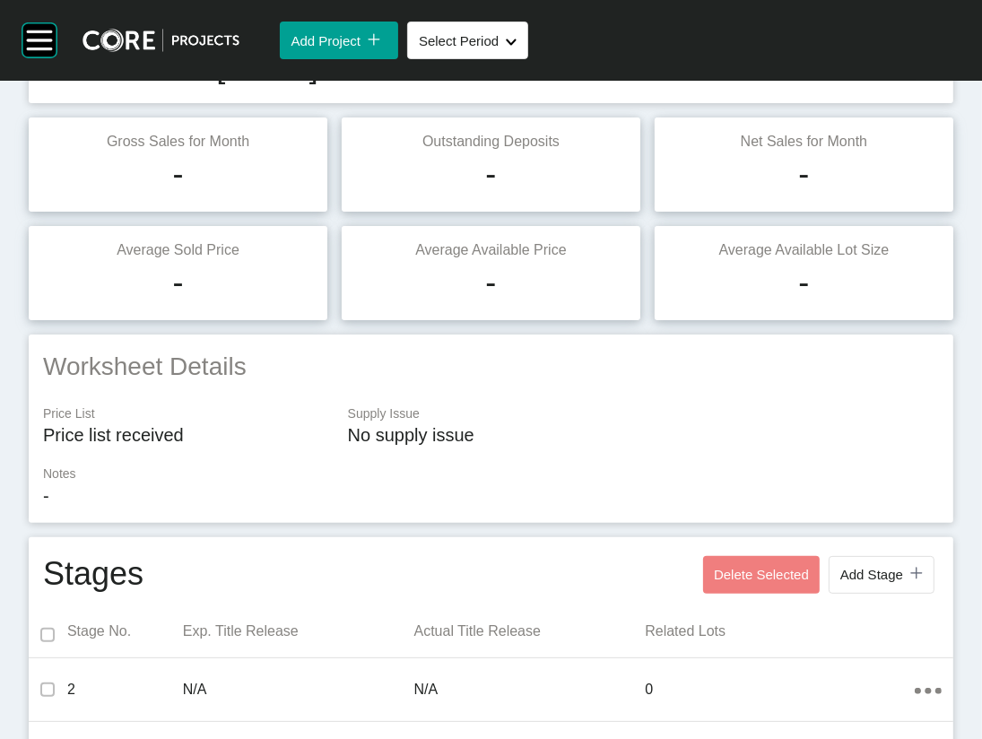
scroll to position [0, 0]
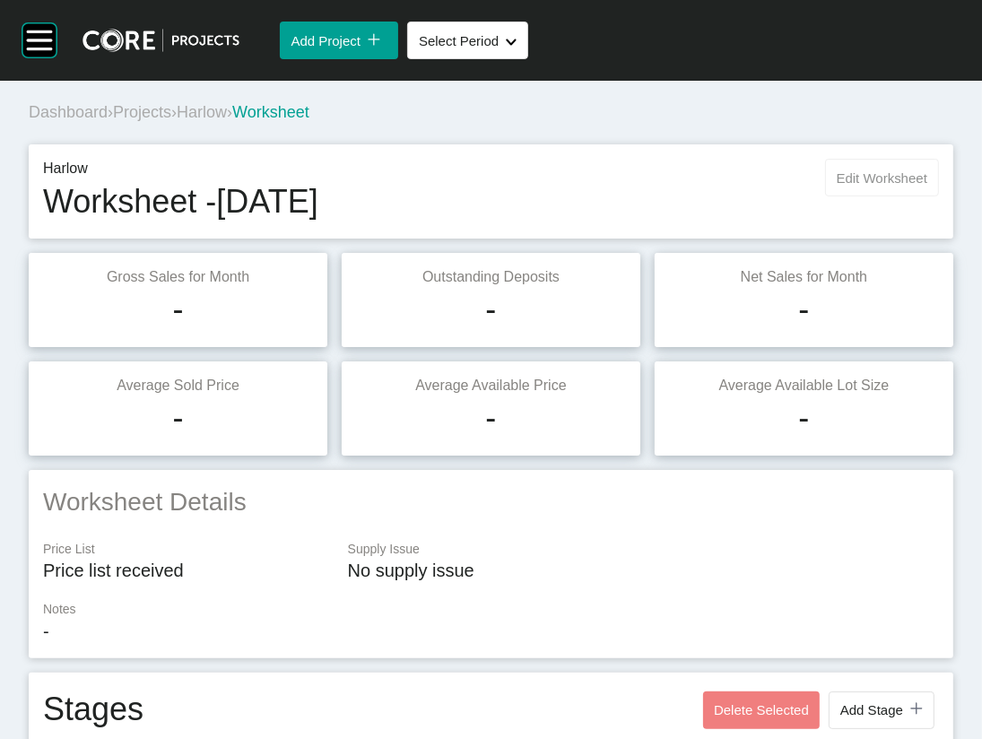
click at [859, 186] on span "Edit Worksheet" at bounding box center [882, 177] width 91 height 15
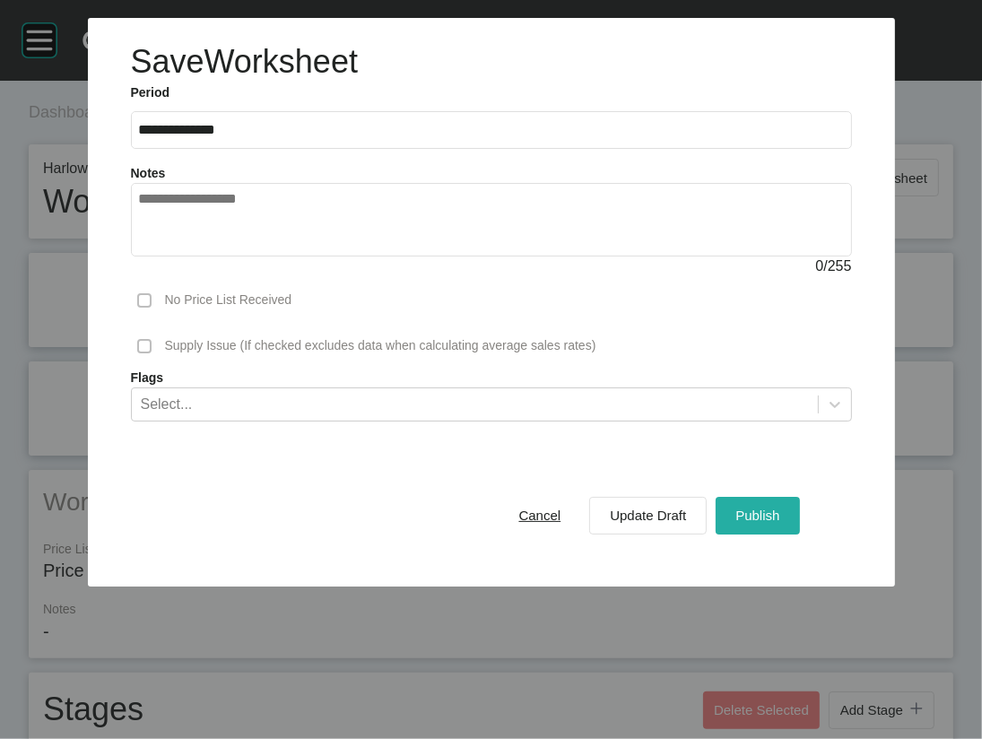
click at [780, 523] on span "Publish" at bounding box center [758, 515] width 44 height 15
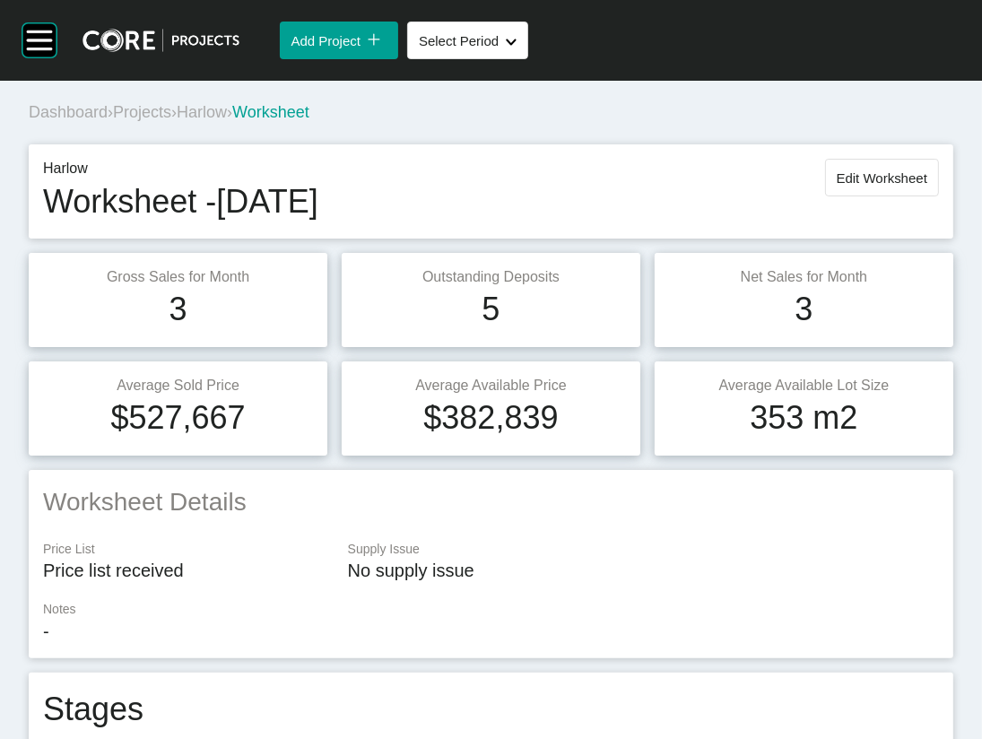
click at [171, 121] on span "Projects" at bounding box center [142, 112] width 58 height 18
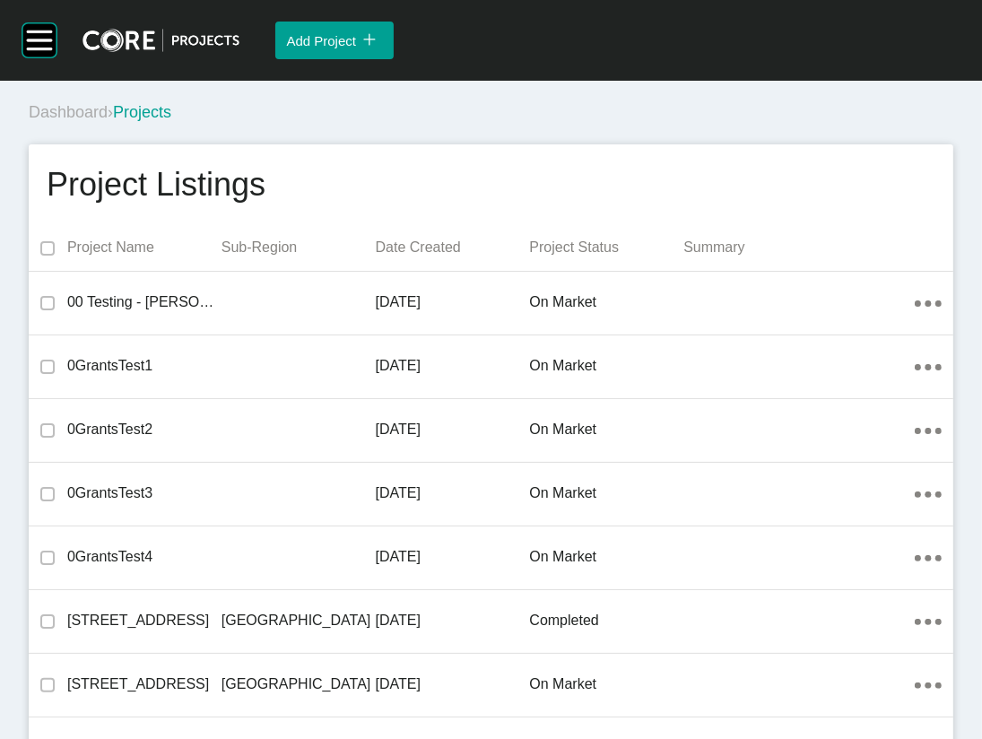
scroll to position [8270, 0]
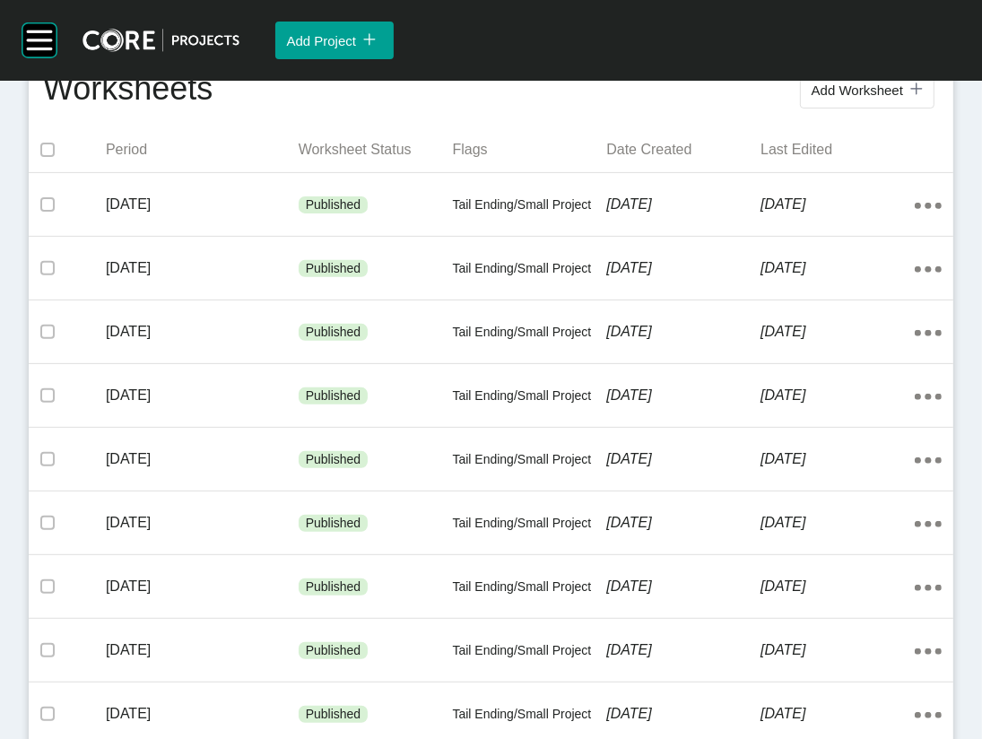
scroll to position [431, 0]
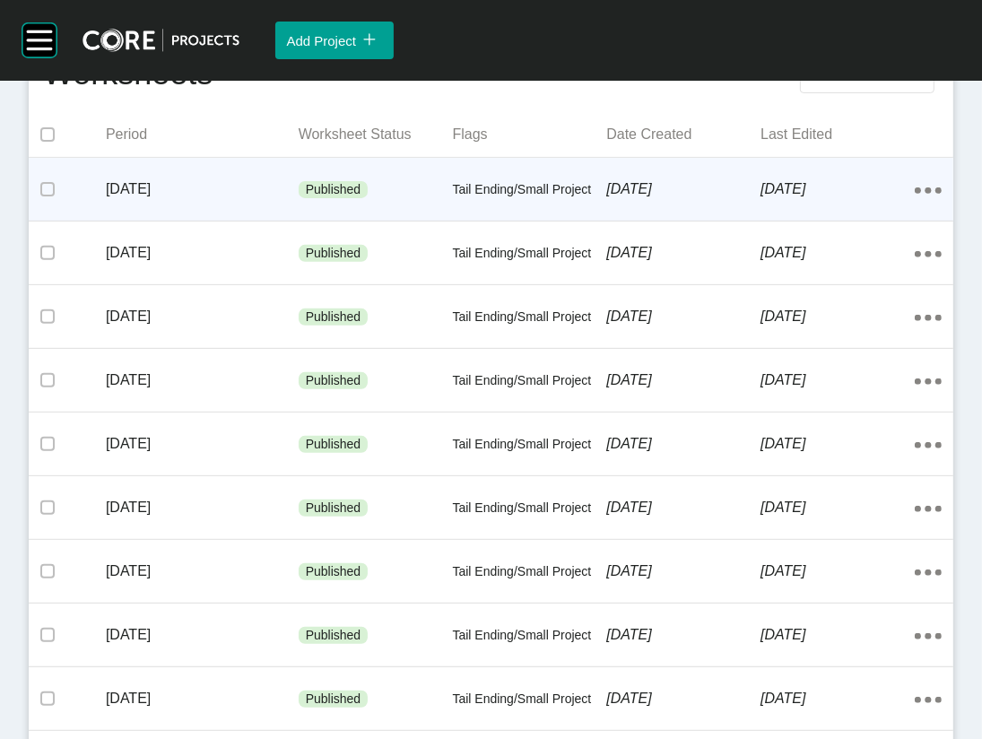
click at [829, 199] on p "[DATE]" at bounding box center [838, 189] width 154 height 20
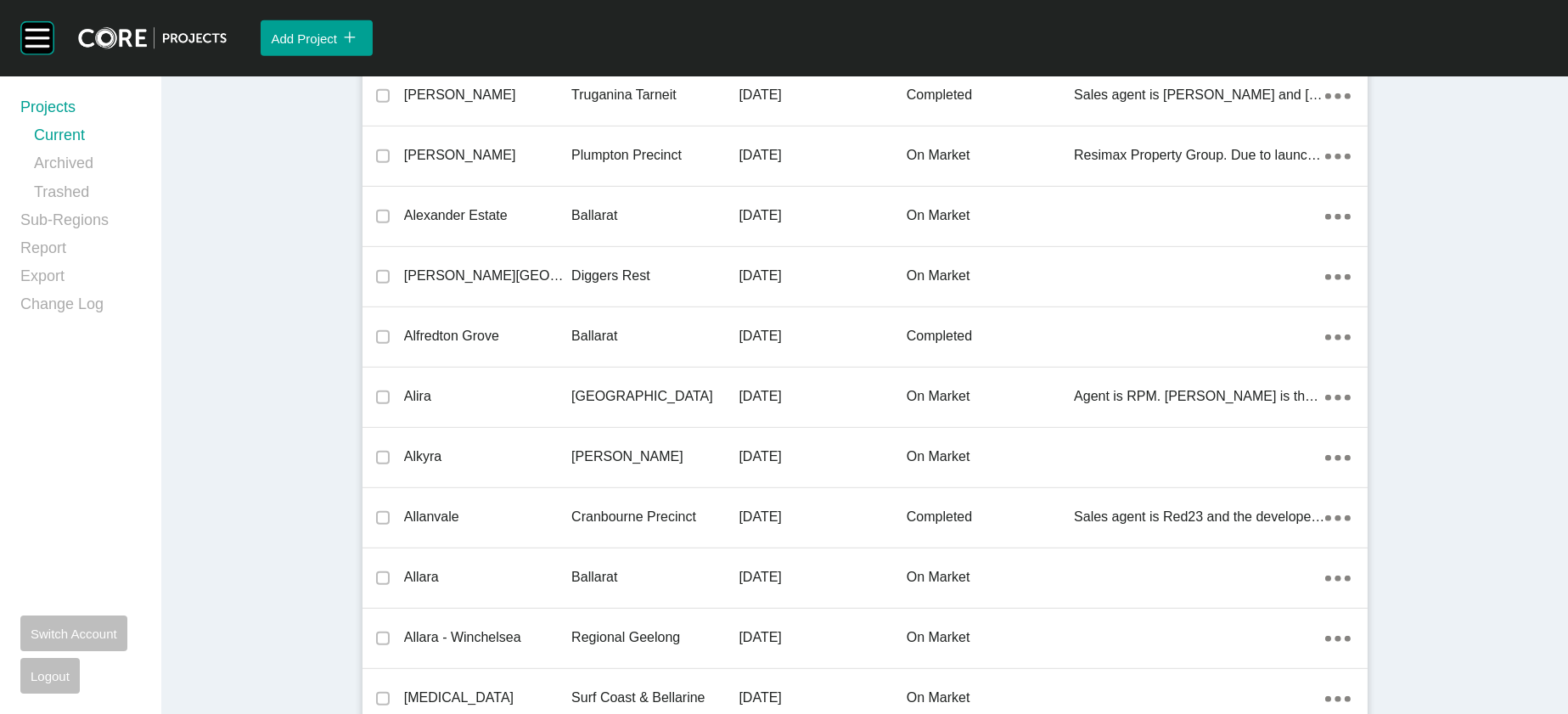
scroll to position [46975, 0]
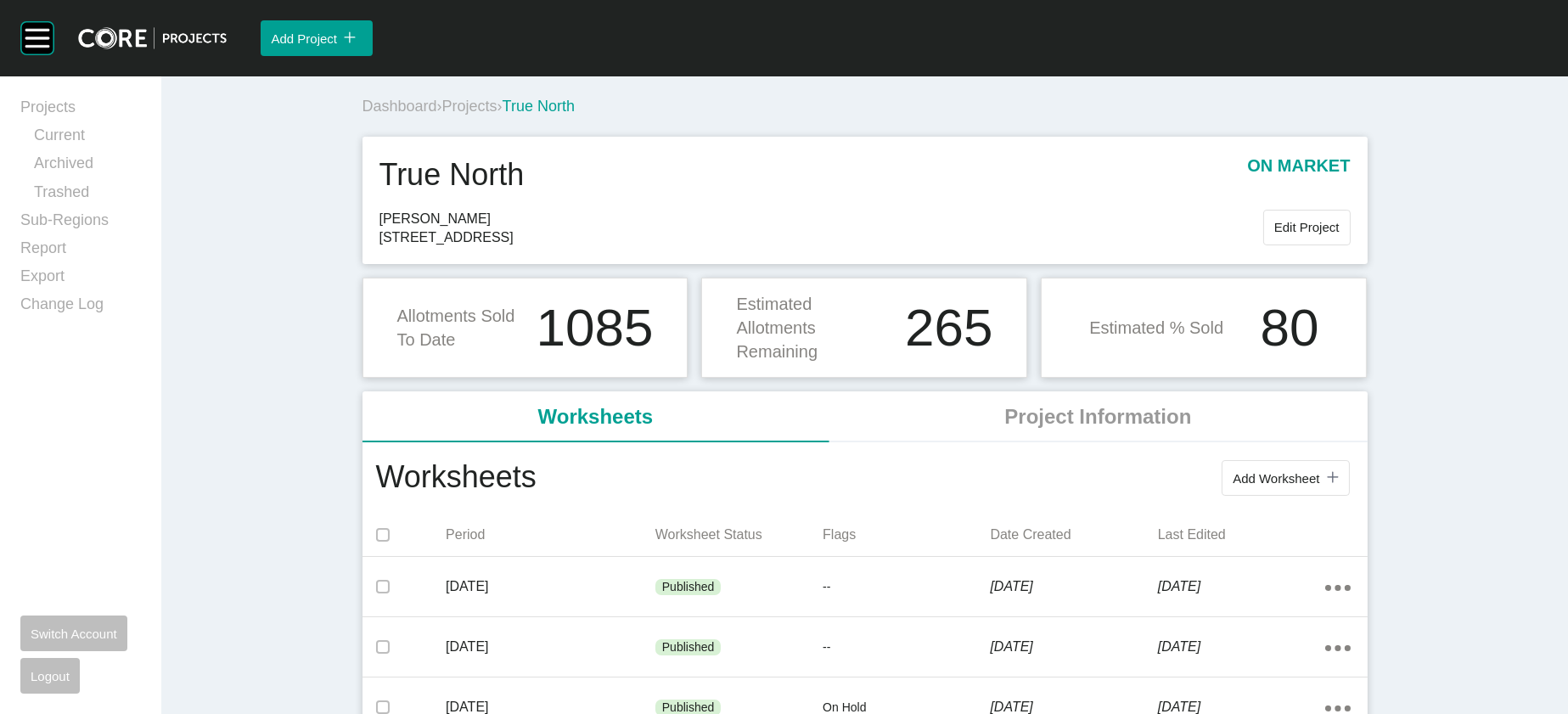
click at [442, 115] on span "Projects" at bounding box center [469, 106] width 55 height 17
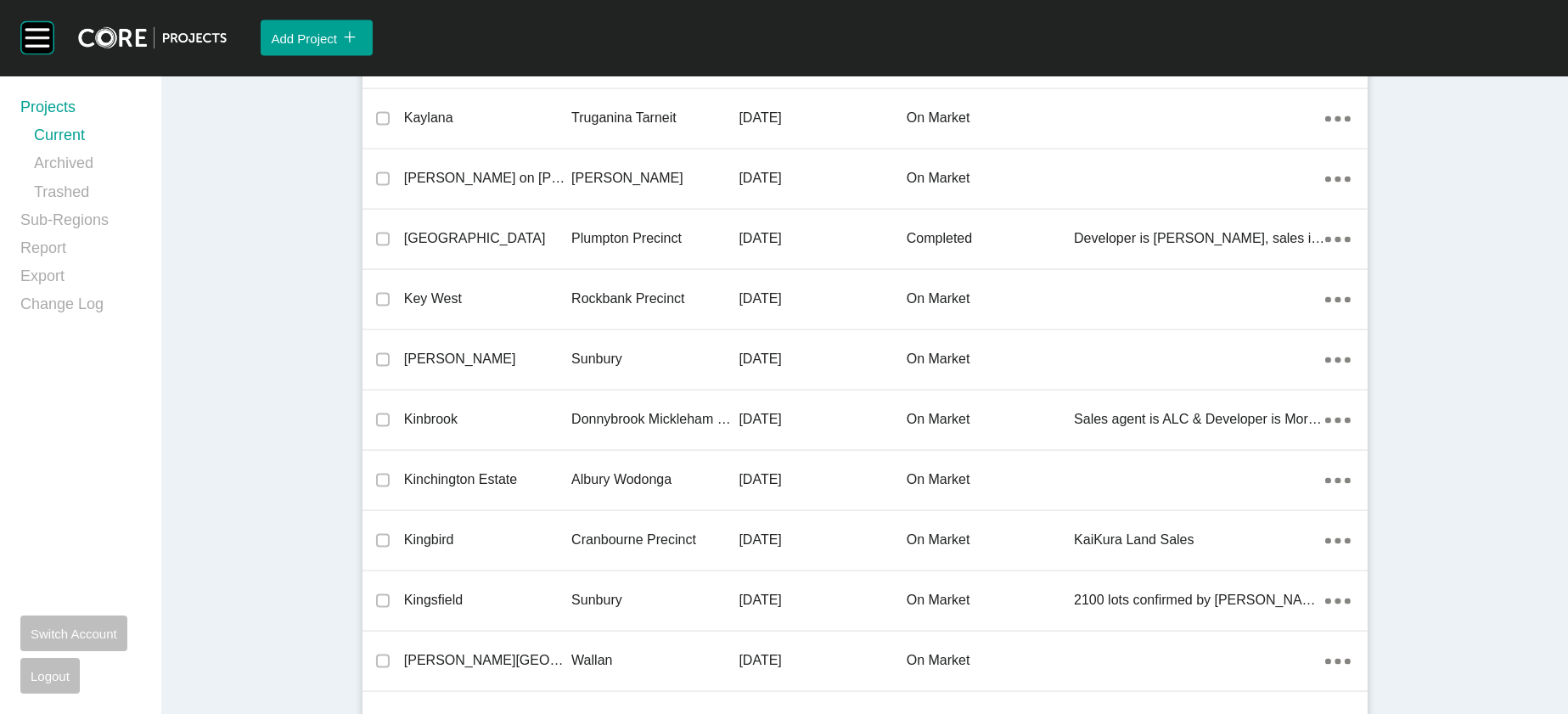
scroll to position [33446, 0]
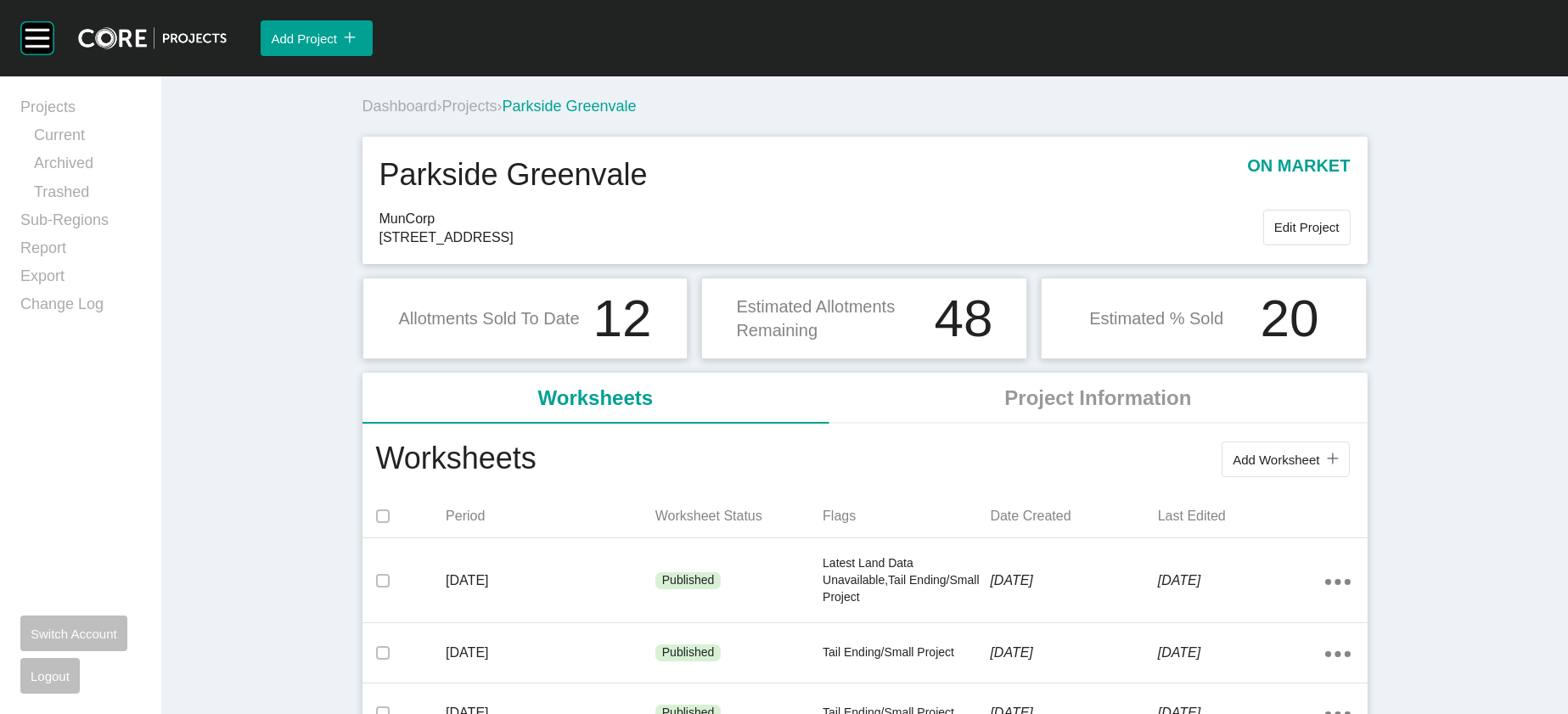
click at [442, 115] on span "Projects" at bounding box center [469, 106] width 55 height 17
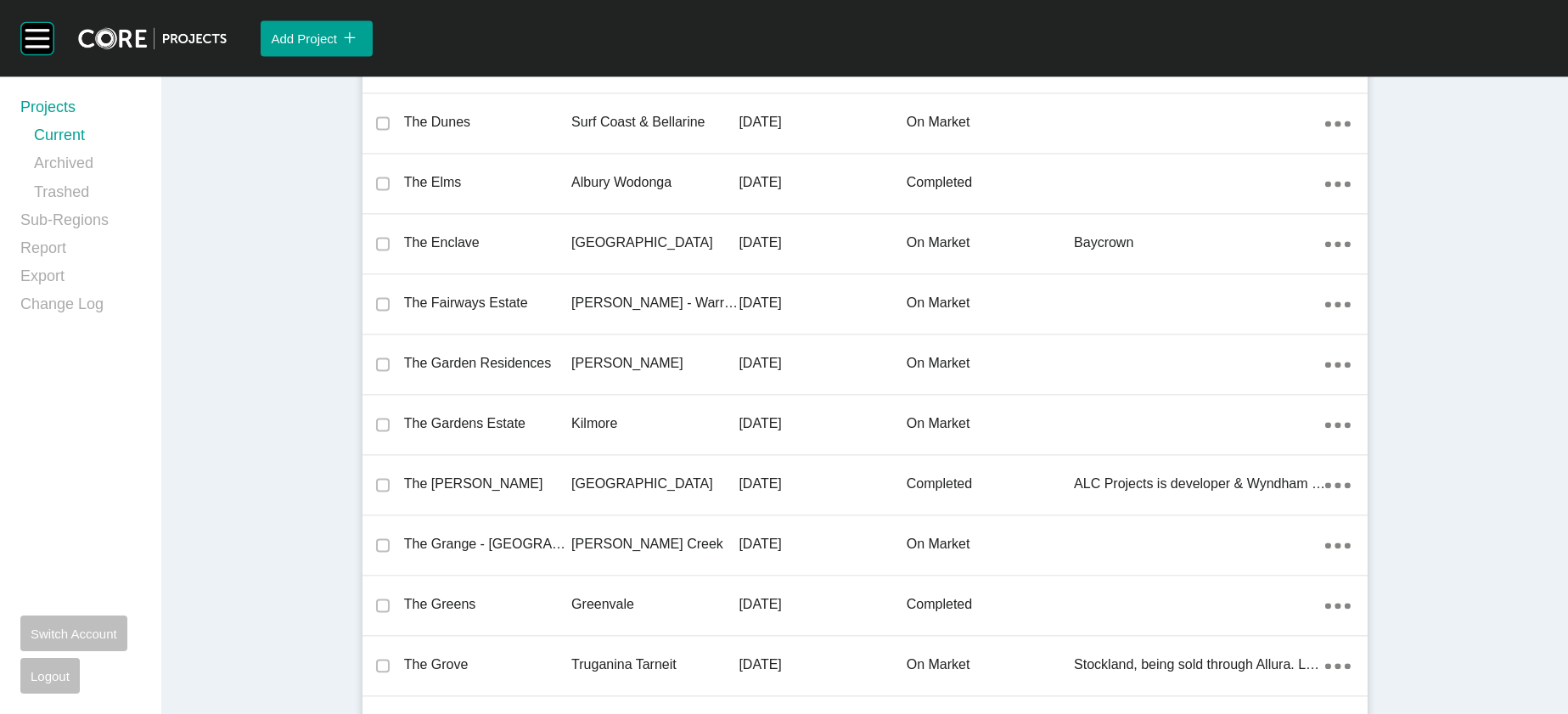
scroll to position [44571, 0]
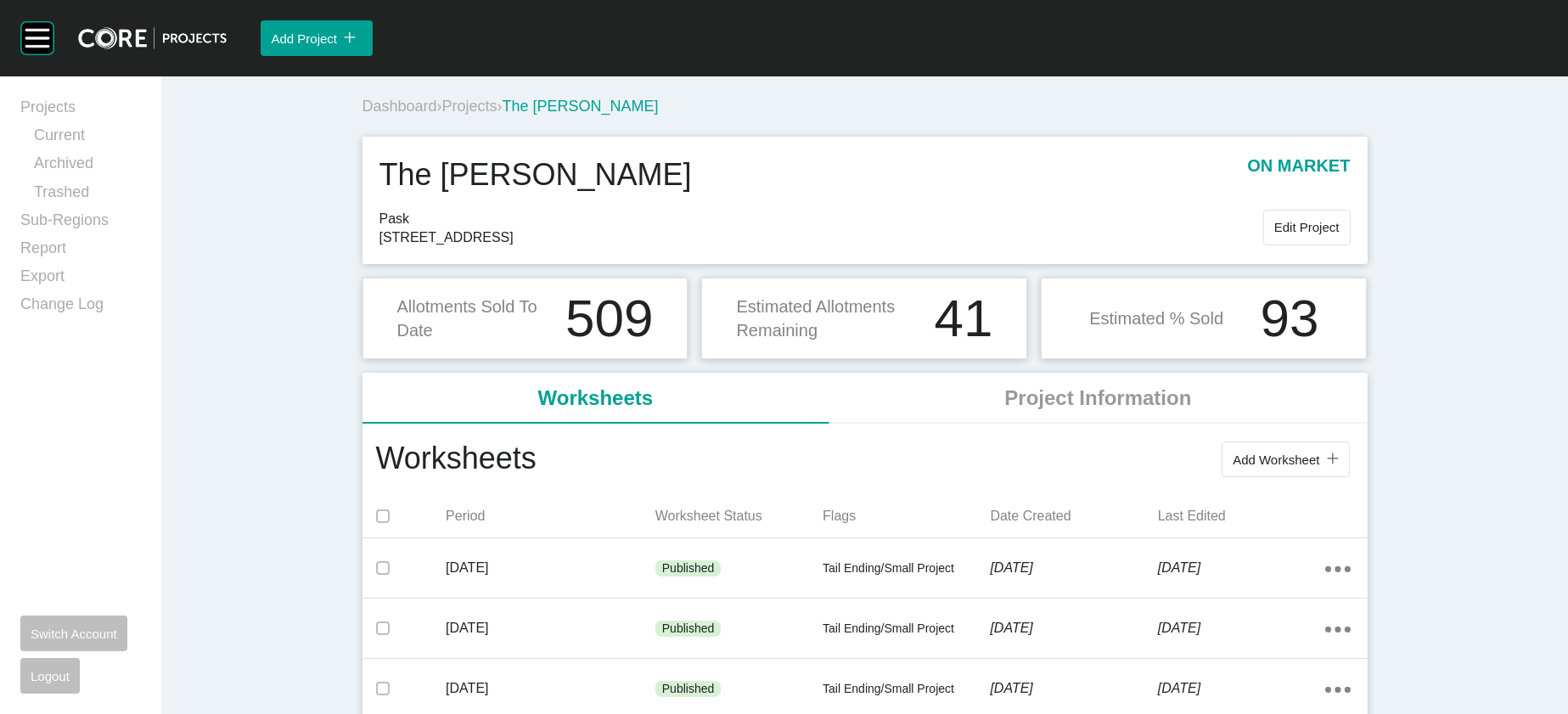
click at [442, 115] on span "Projects" at bounding box center [469, 106] width 55 height 17
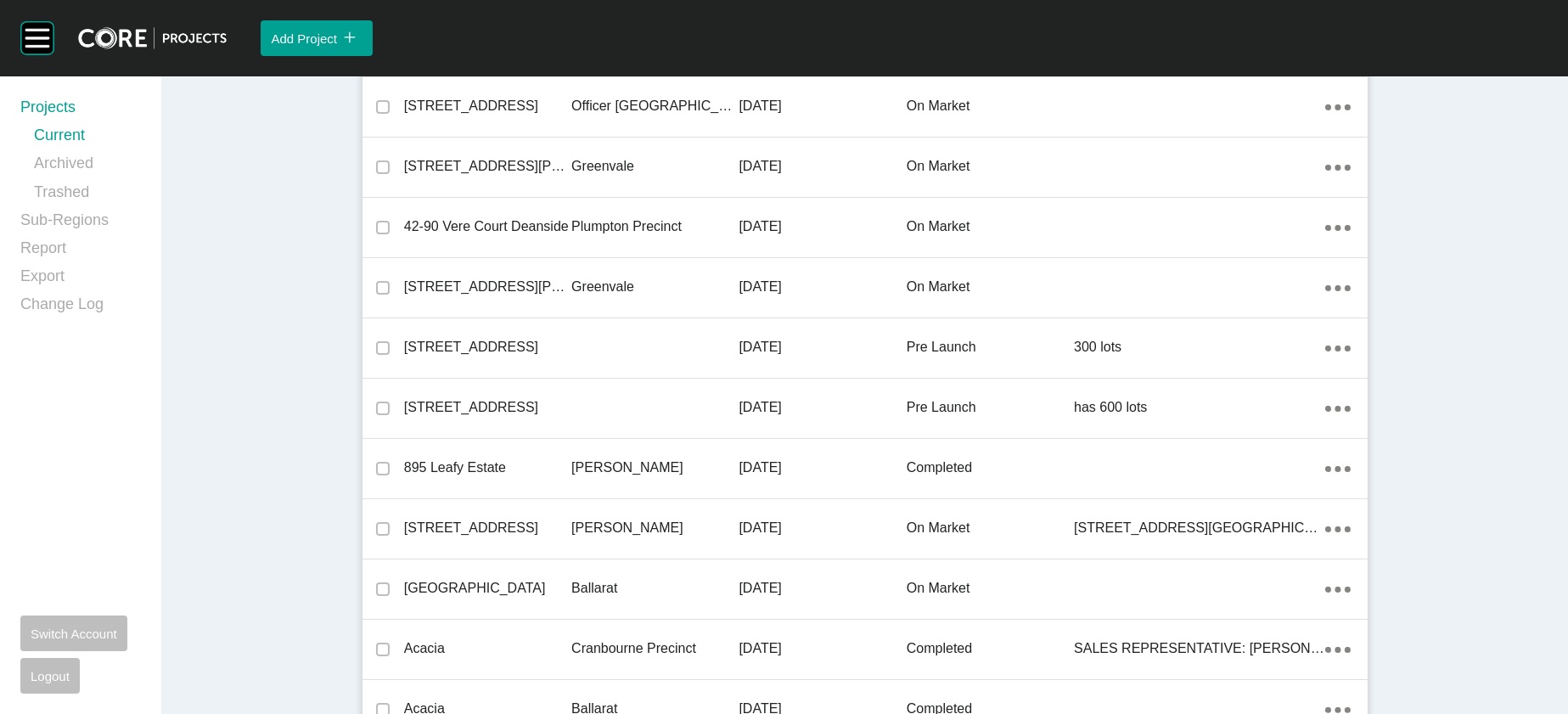
scroll to position [18790, 0]
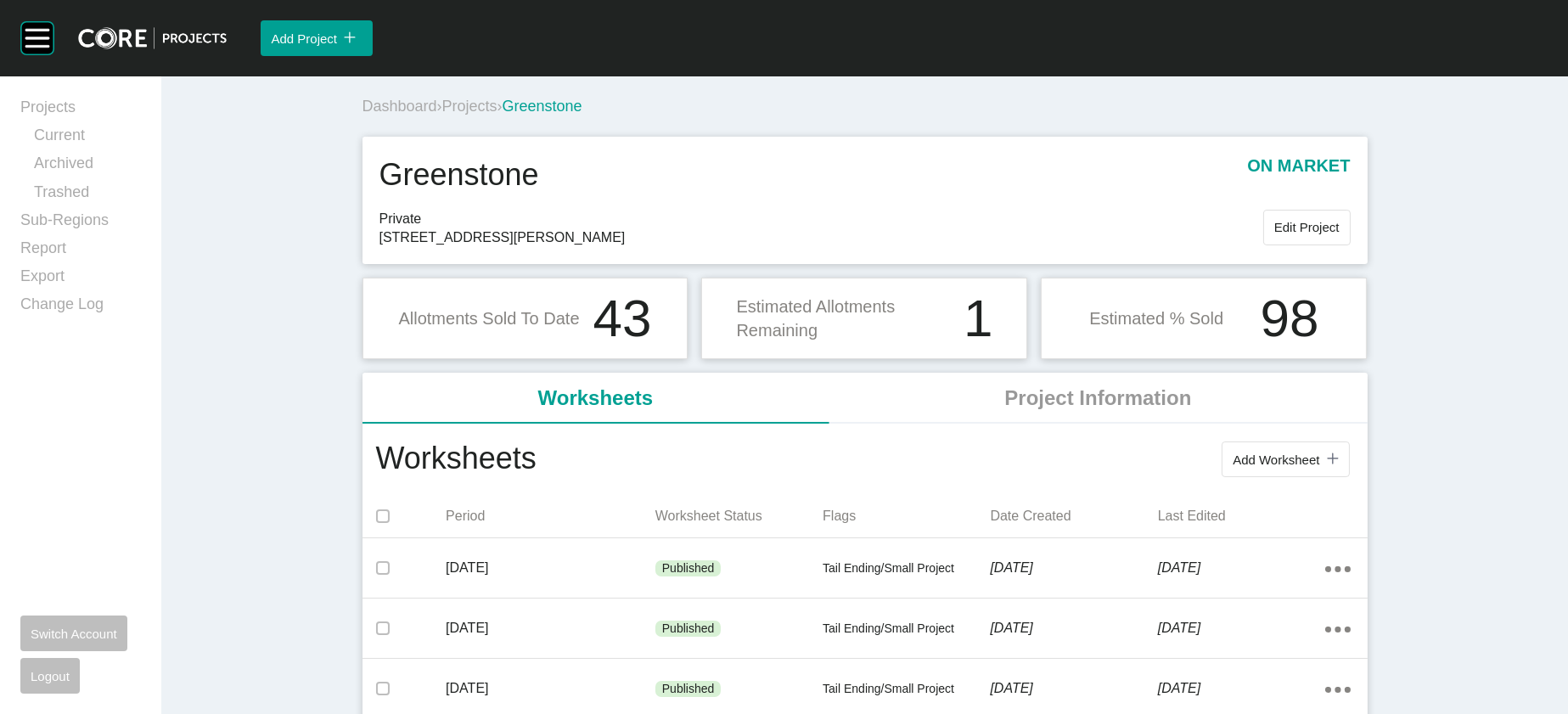
click at [442, 115] on span "Projects" at bounding box center [469, 106] width 55 height 17
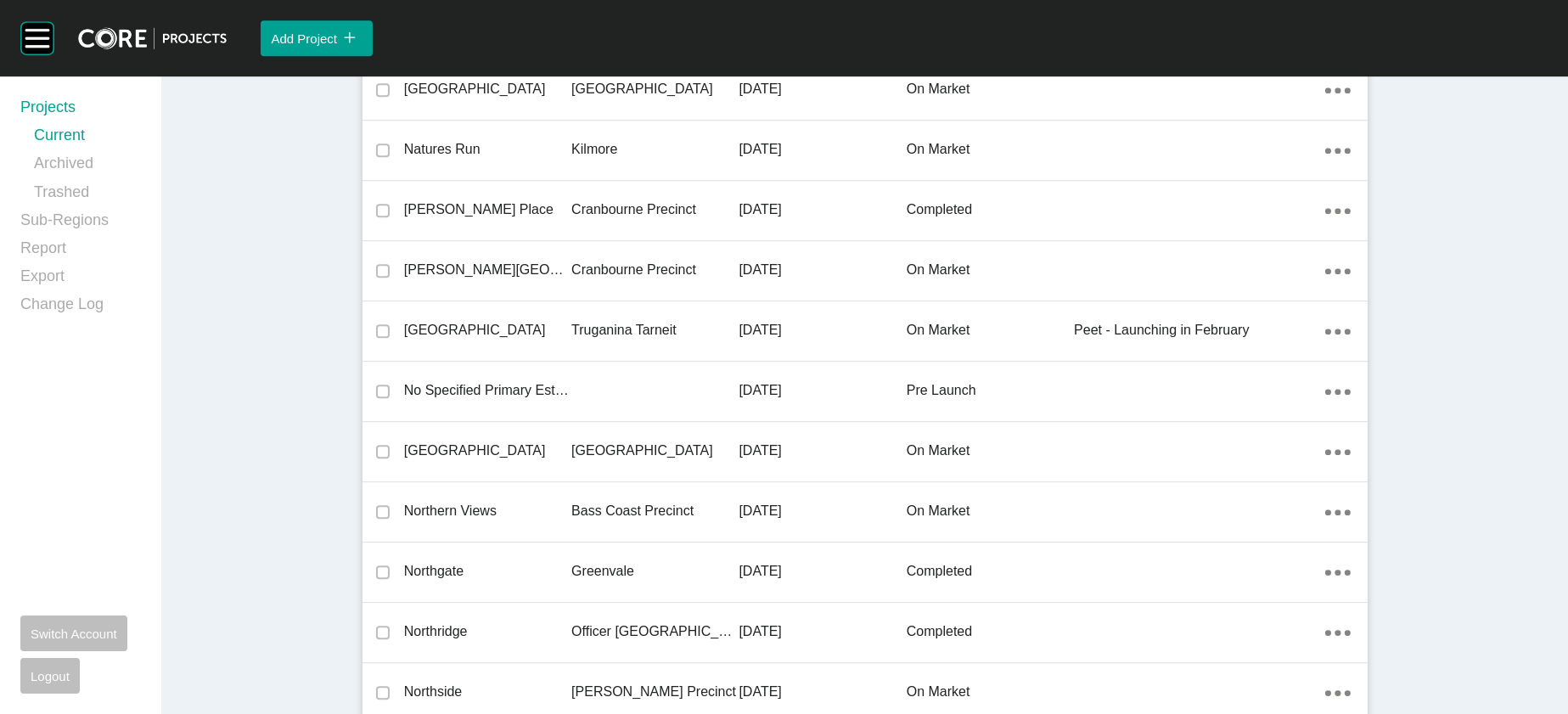
scroll to position [44345, 0]
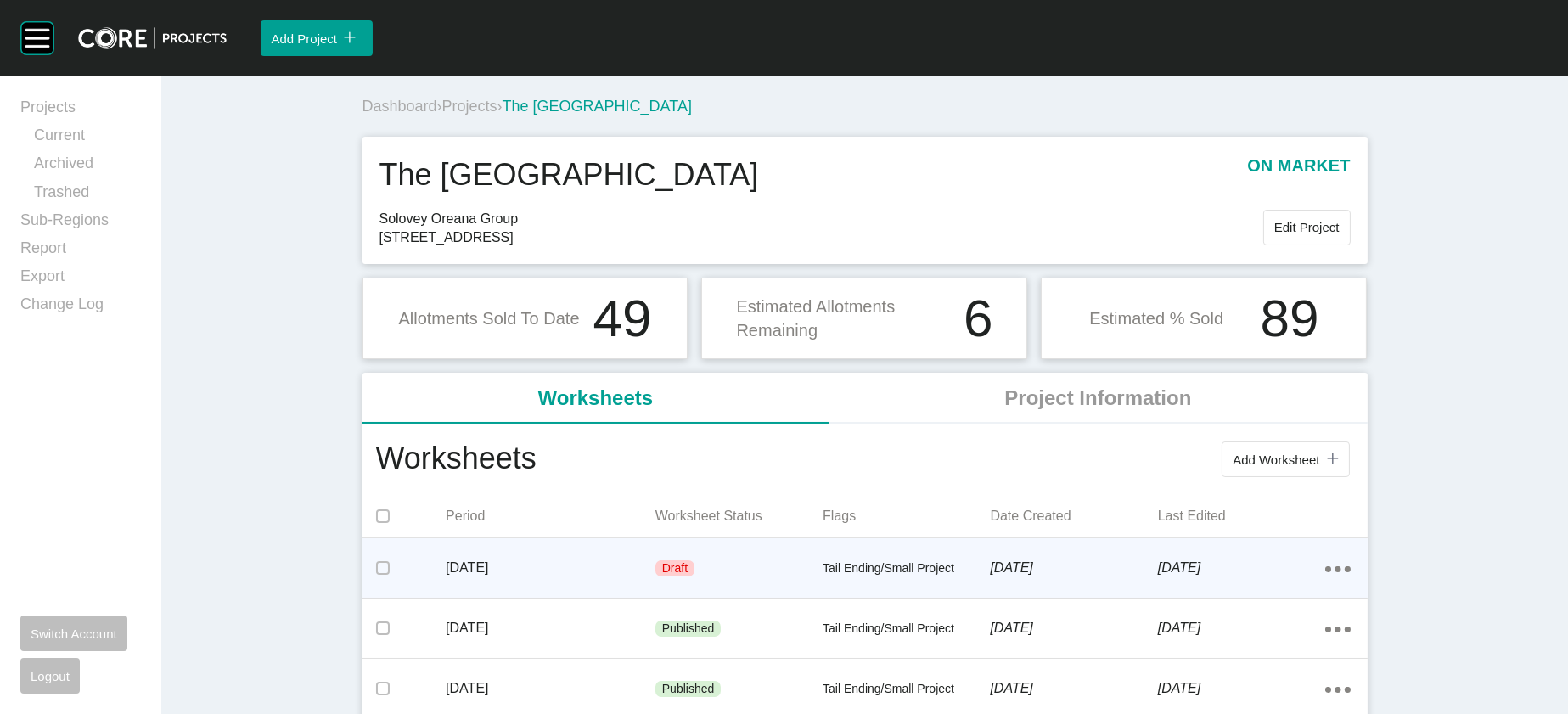
click at [1084, 595] on div "3 October 2025" at bounding box center [1073, 568] width 167 height 53
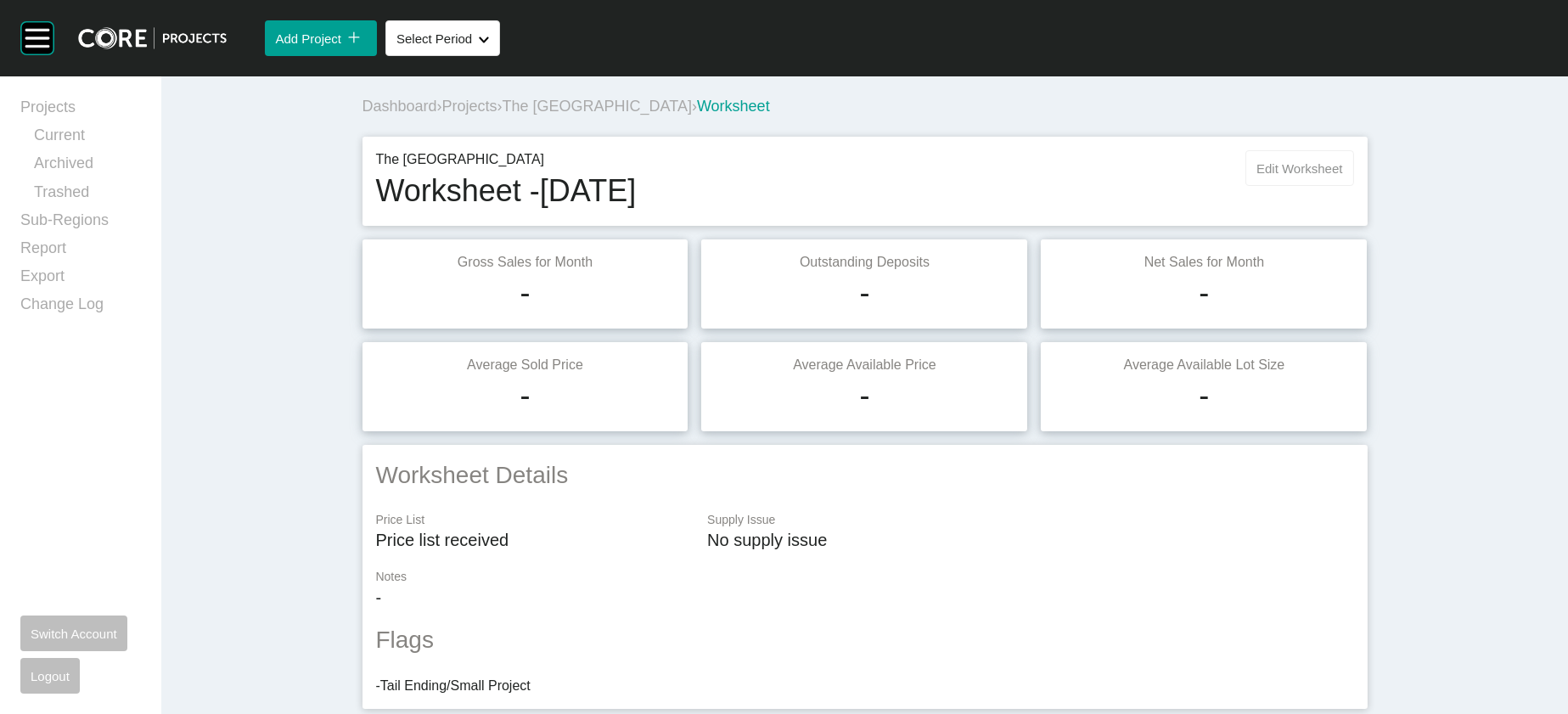
click at [1342, 176] on span "Edit Worksheet" at bounding box center [1299, 168] width 86 height 14
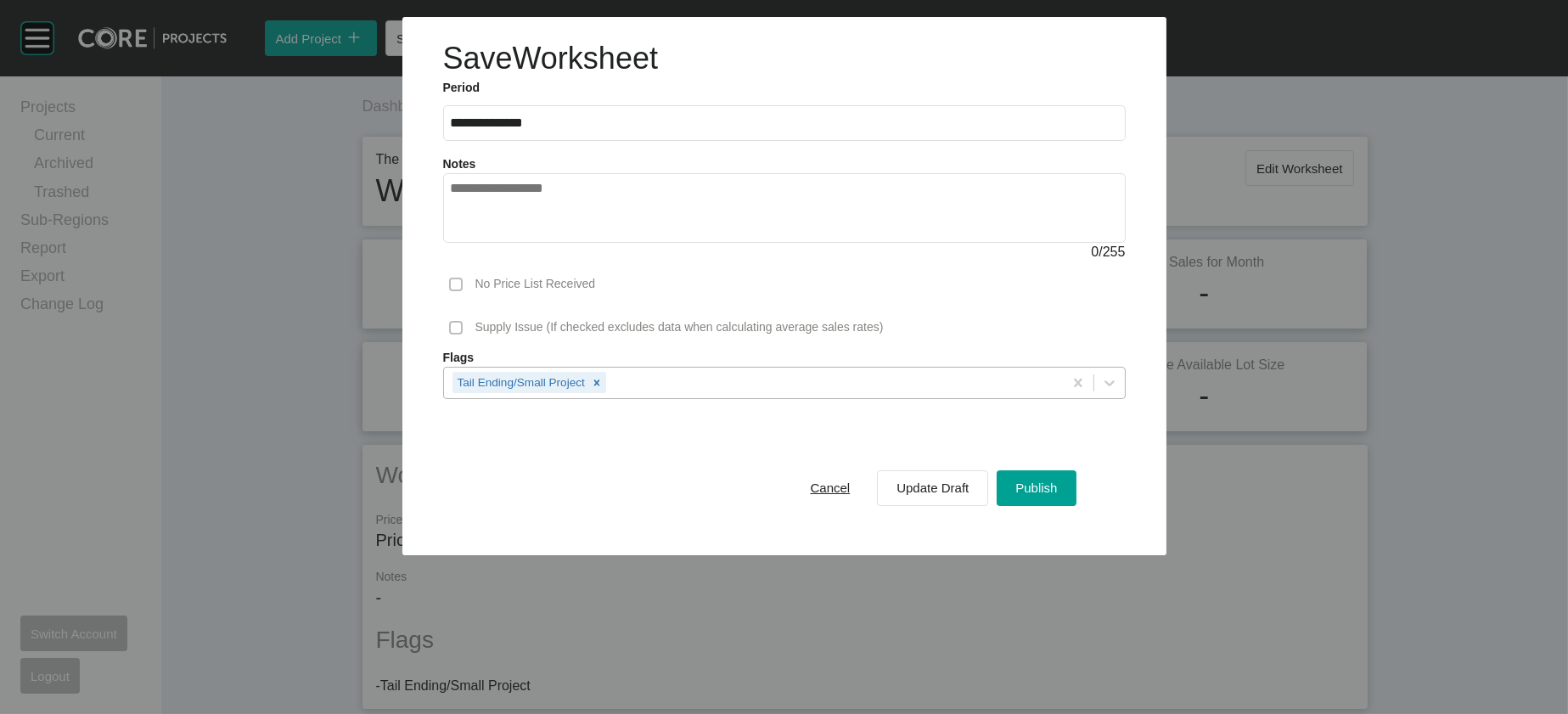
click at [844, 397] on div "Tail Ending/Small Project" at bounding box center [753, 382] width 619 height 29
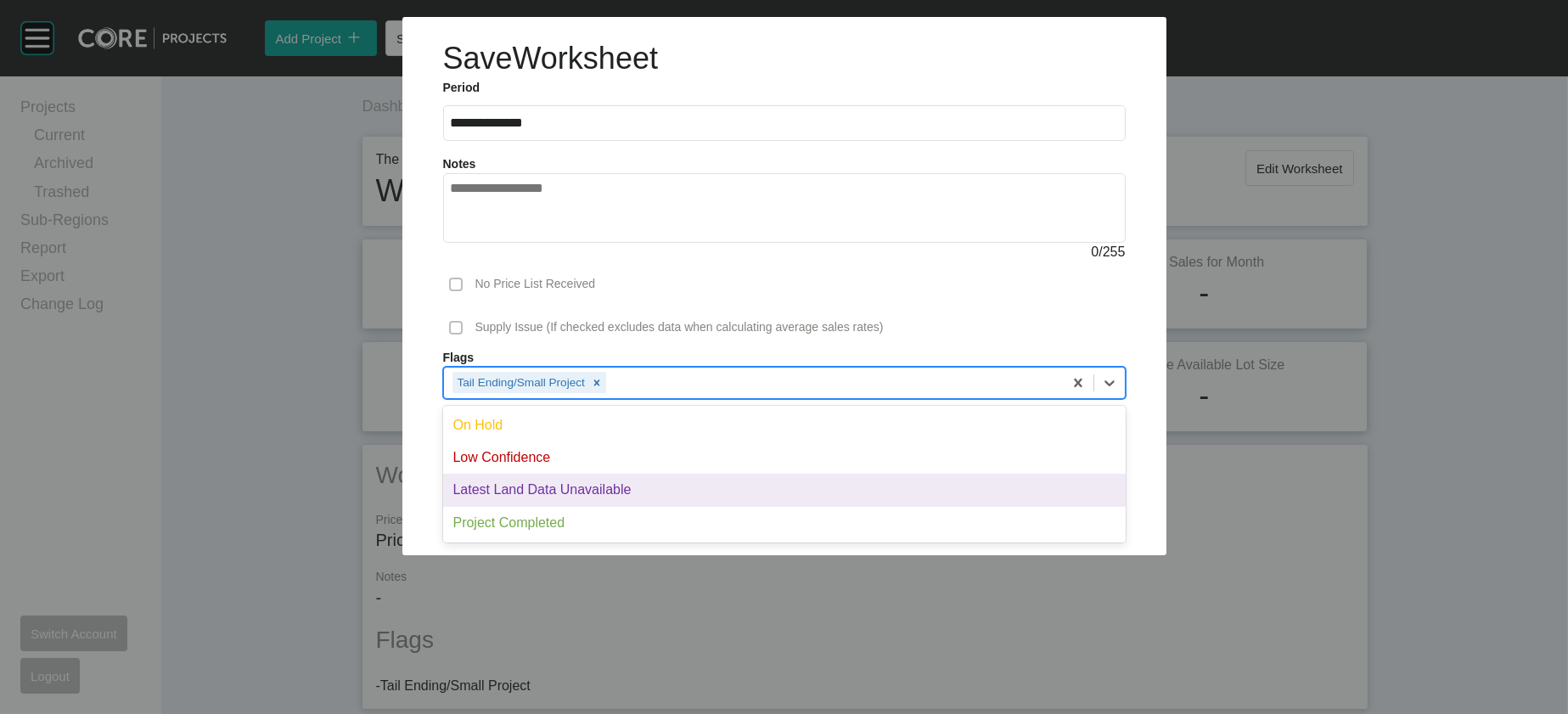
click at [797, 507] on div "Latest Land Data Unavailable" at bounding box center [784, 491] width 682 height 32
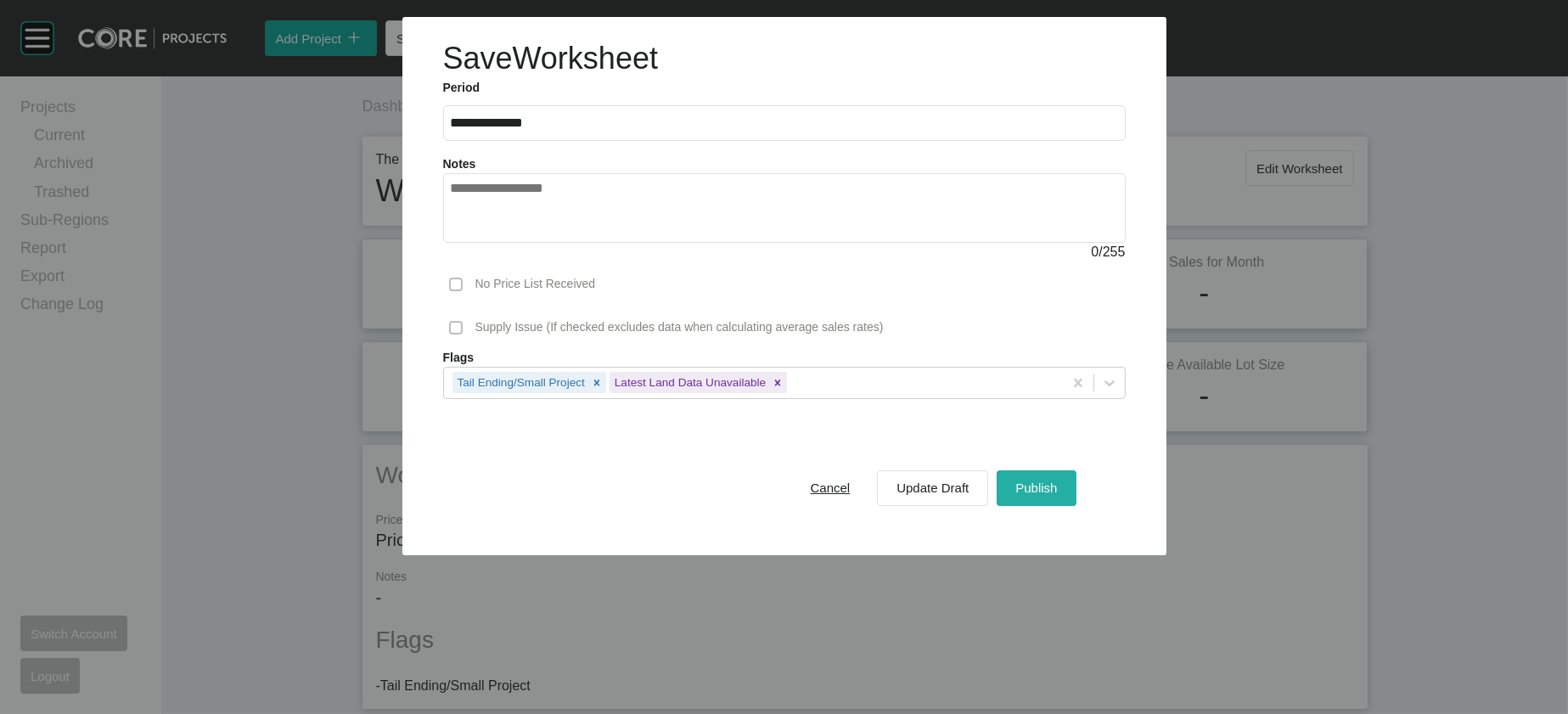
click at [1057, 495] on span "Publish" at bounding box center [1036, 488] width 42 height 14
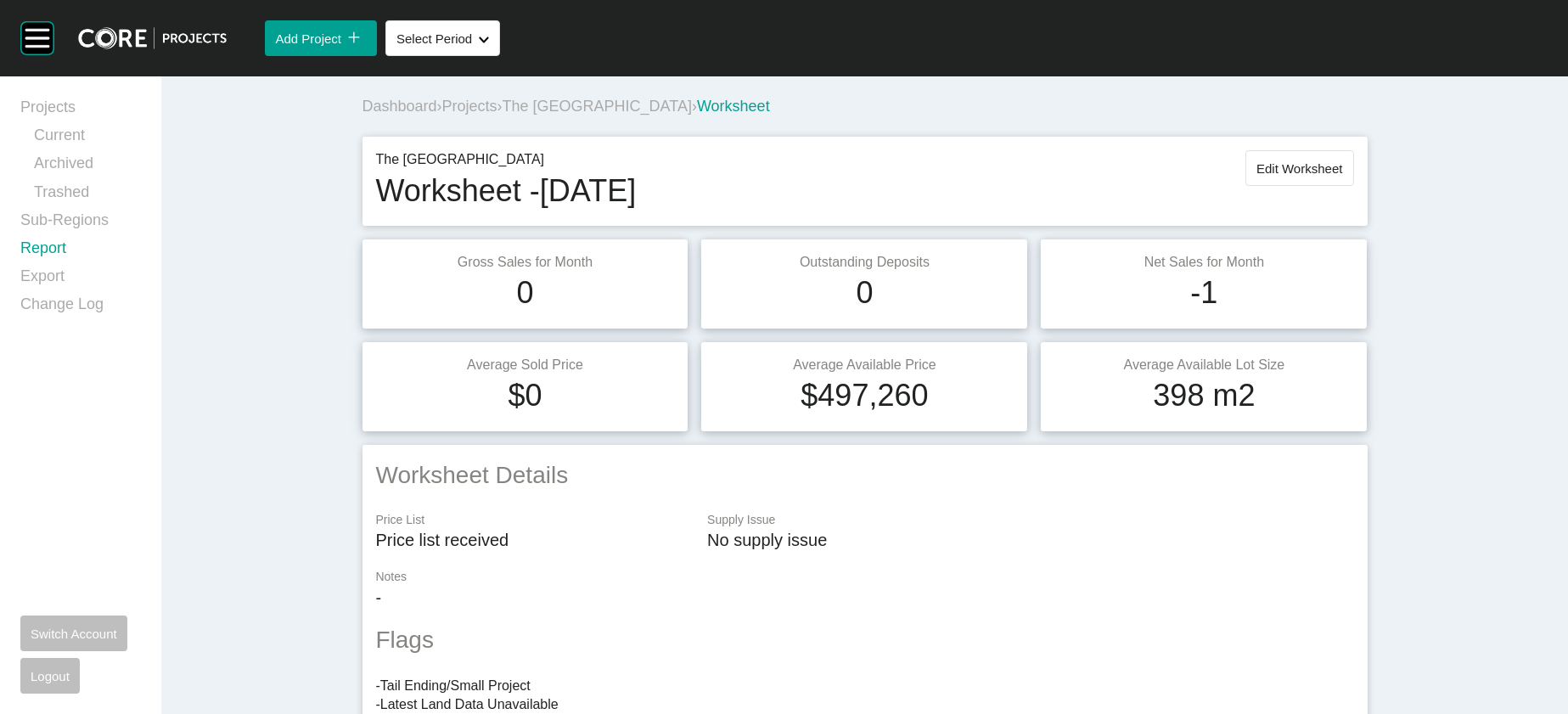
click at [42, 266] on link "Report" at bounding box center [80, 252] width 120 height 28
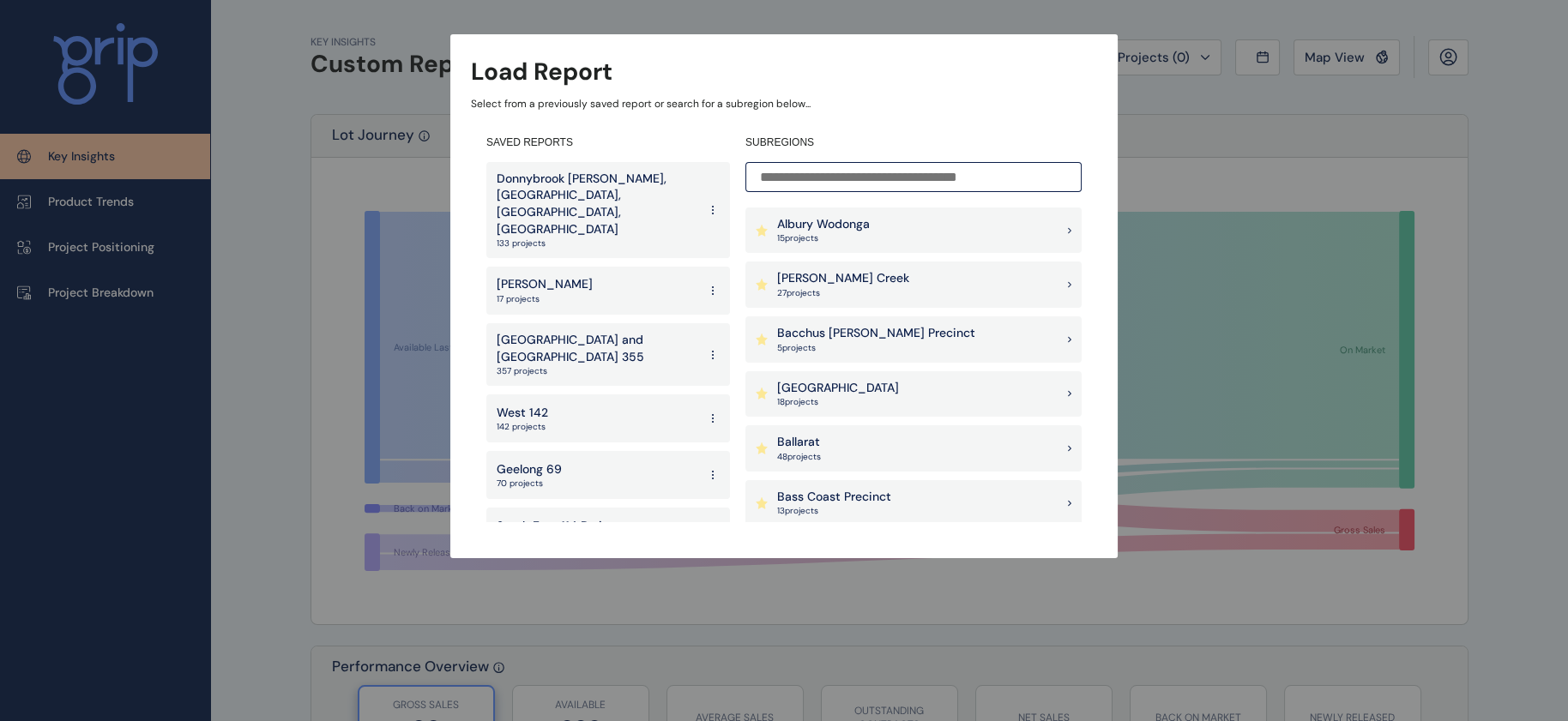
click at [781, 165] on input at bounding box center [914, 177] width 337 height 30
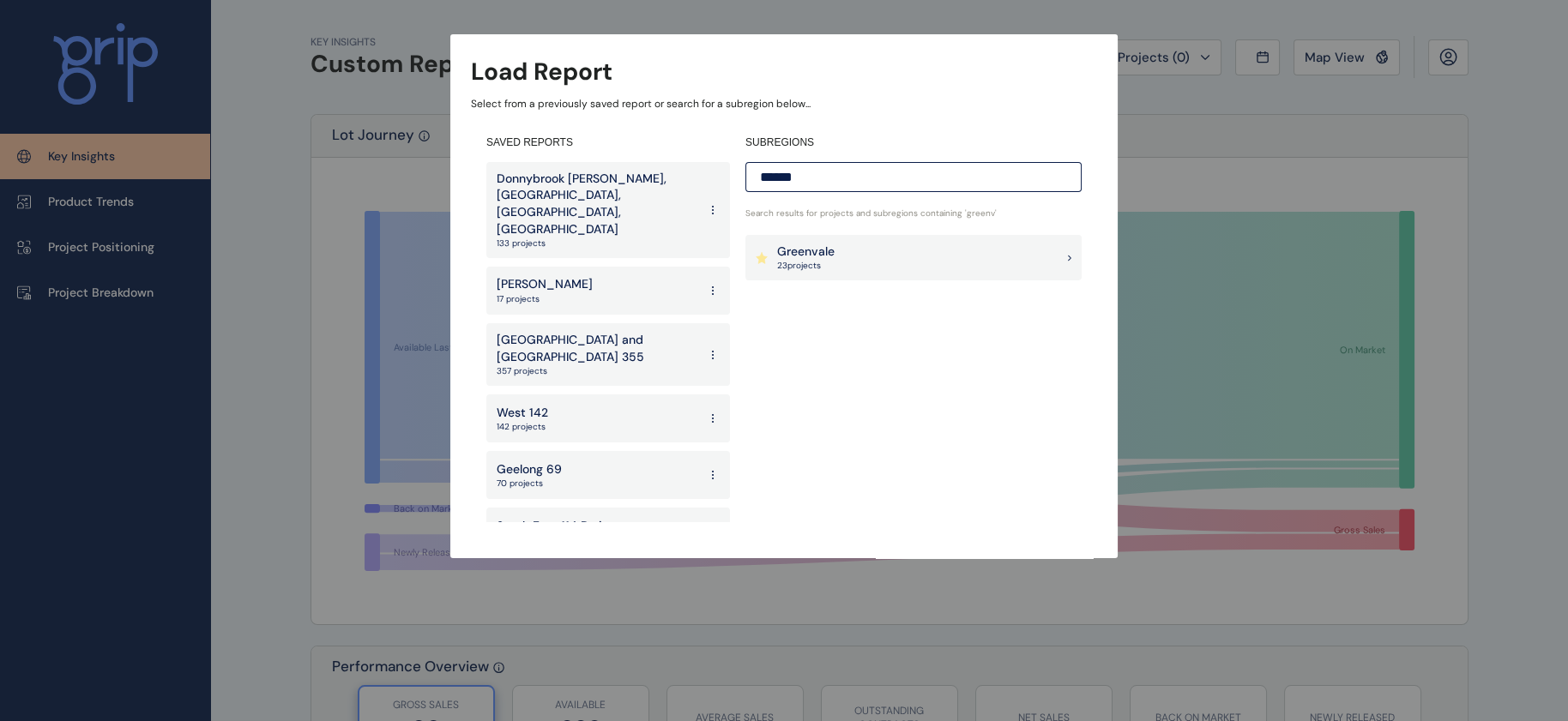
type input "******"
click at [801, 251] on p "Greenvale" at bounding box center [806, 252] width 57 height 17
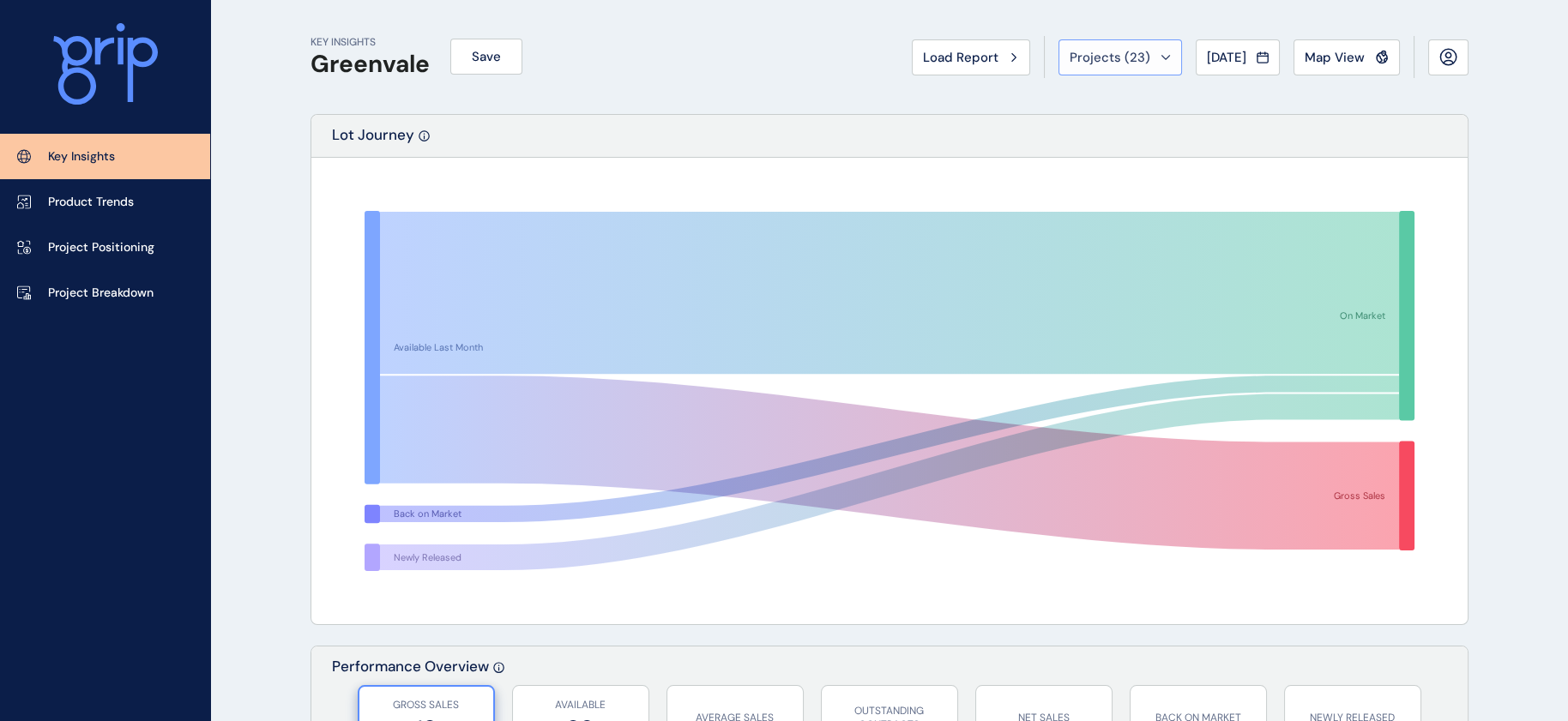
click at [1070, 53] on span "Projects ( 23 )" at bounding box center [1110, 57] width 80 height 17
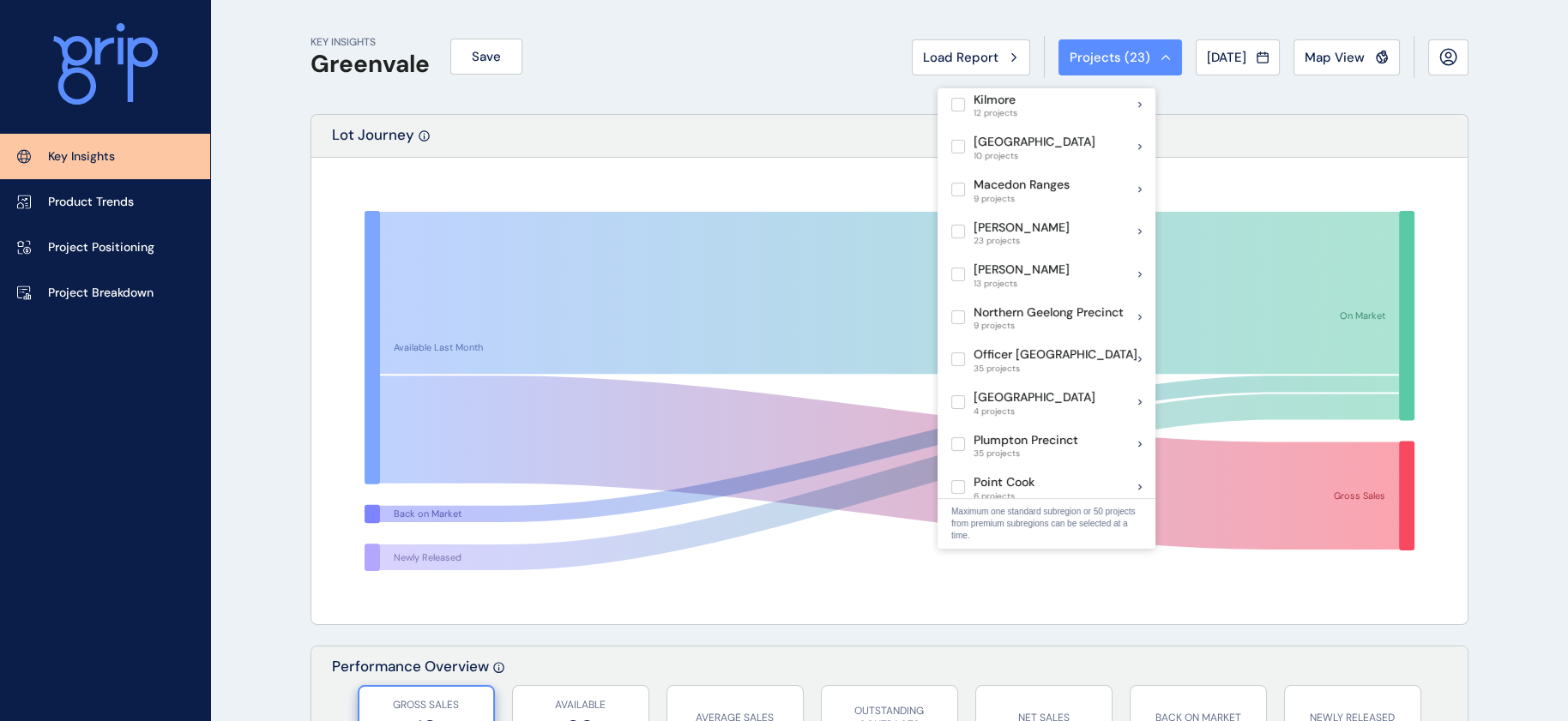
scroll to position [838, 0]
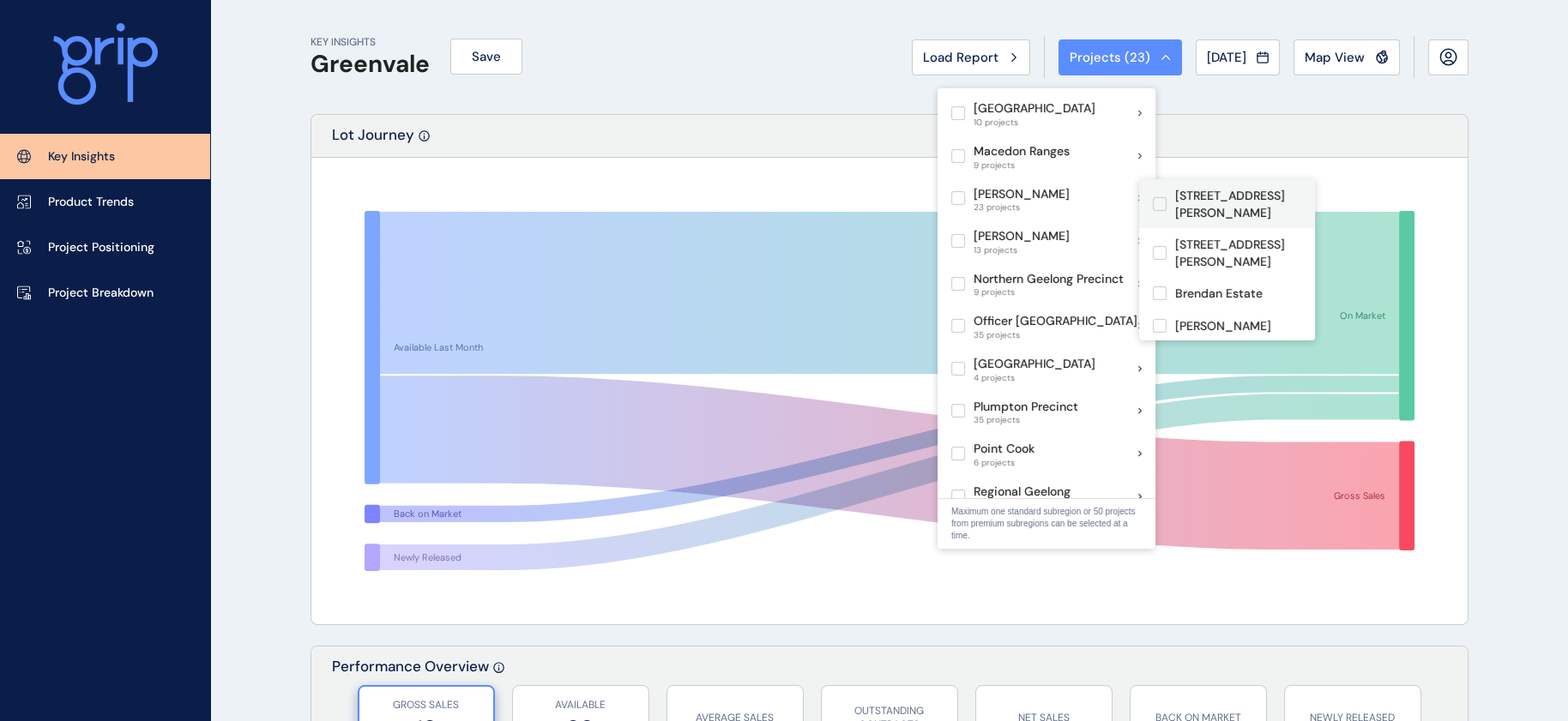
click at [1164, 197] on label at bounding box center [1160, 204] width 13 height 13
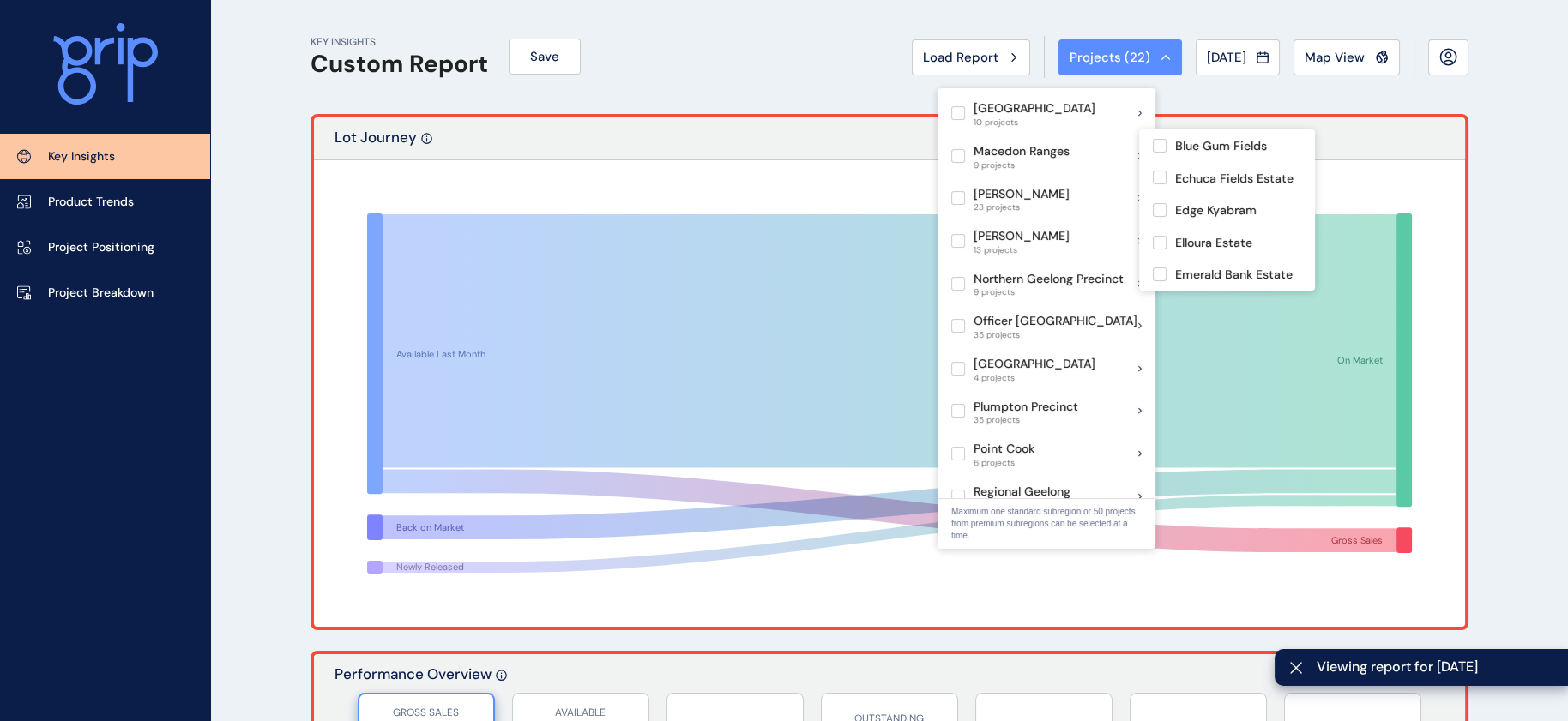
scroll to position [860, 0]
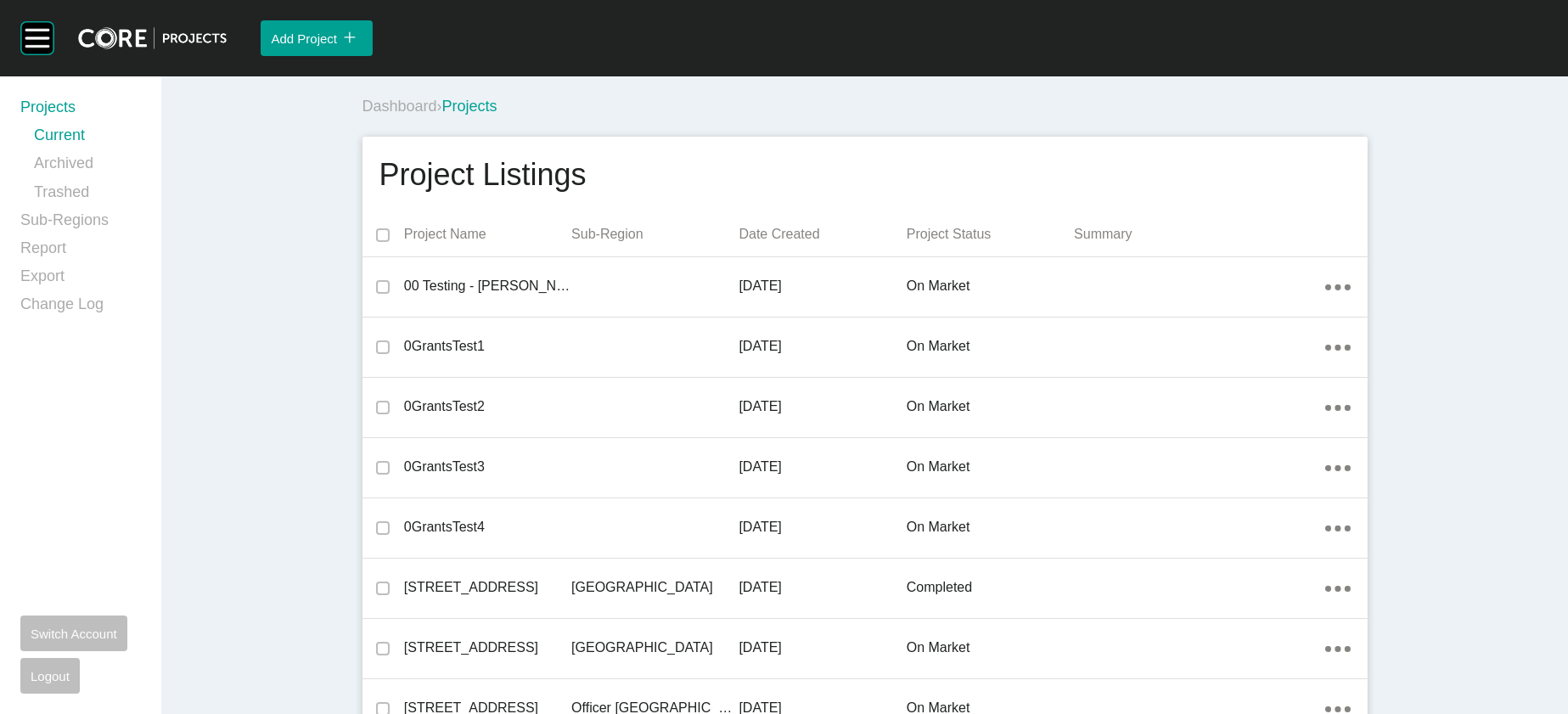
scroll to position [624, 0]
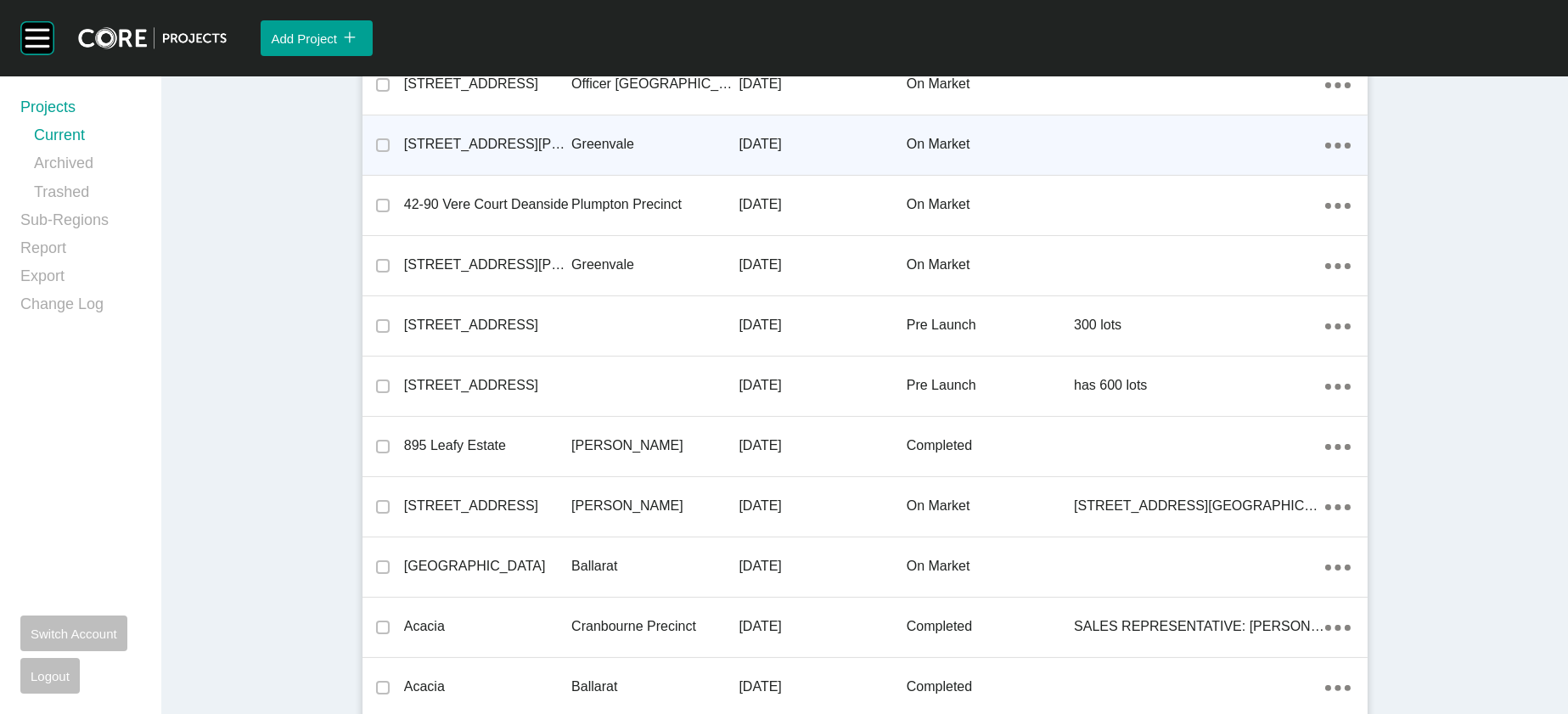
click at [1318, 162] on div at bounding box center [1200, 145] width 252 height 34
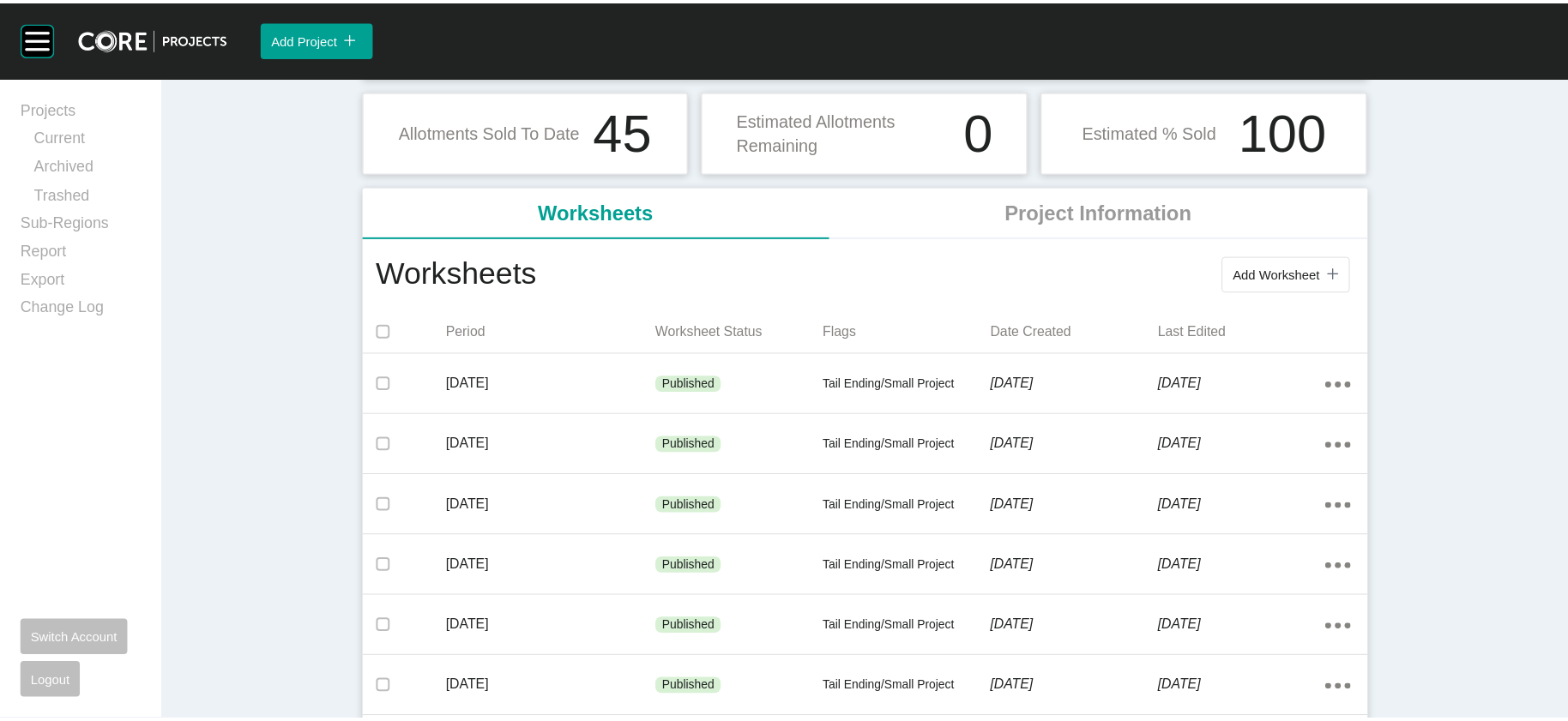
scroll to position [189, 0]
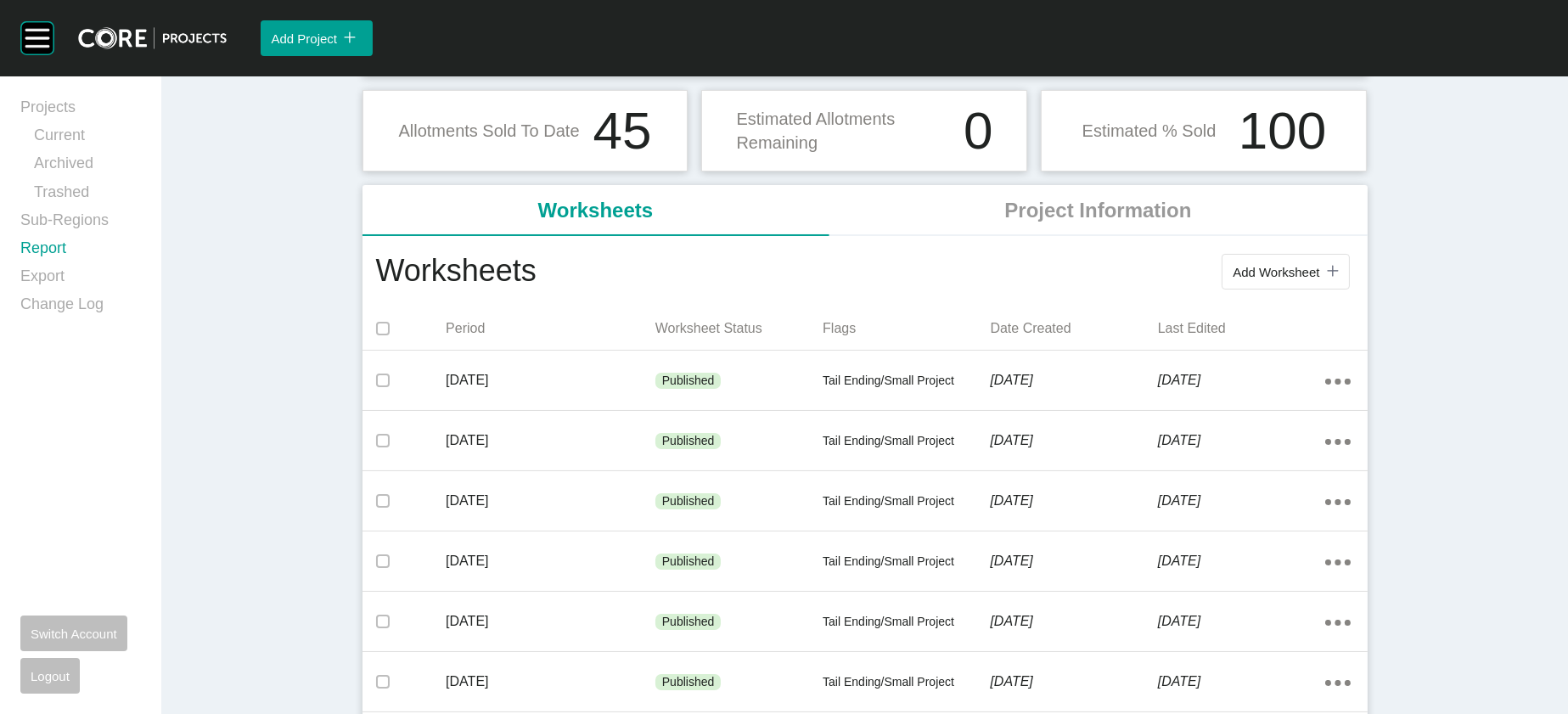
click at [85, 266] on link "Report" at bounding box center [80, 252] width 120 height 28
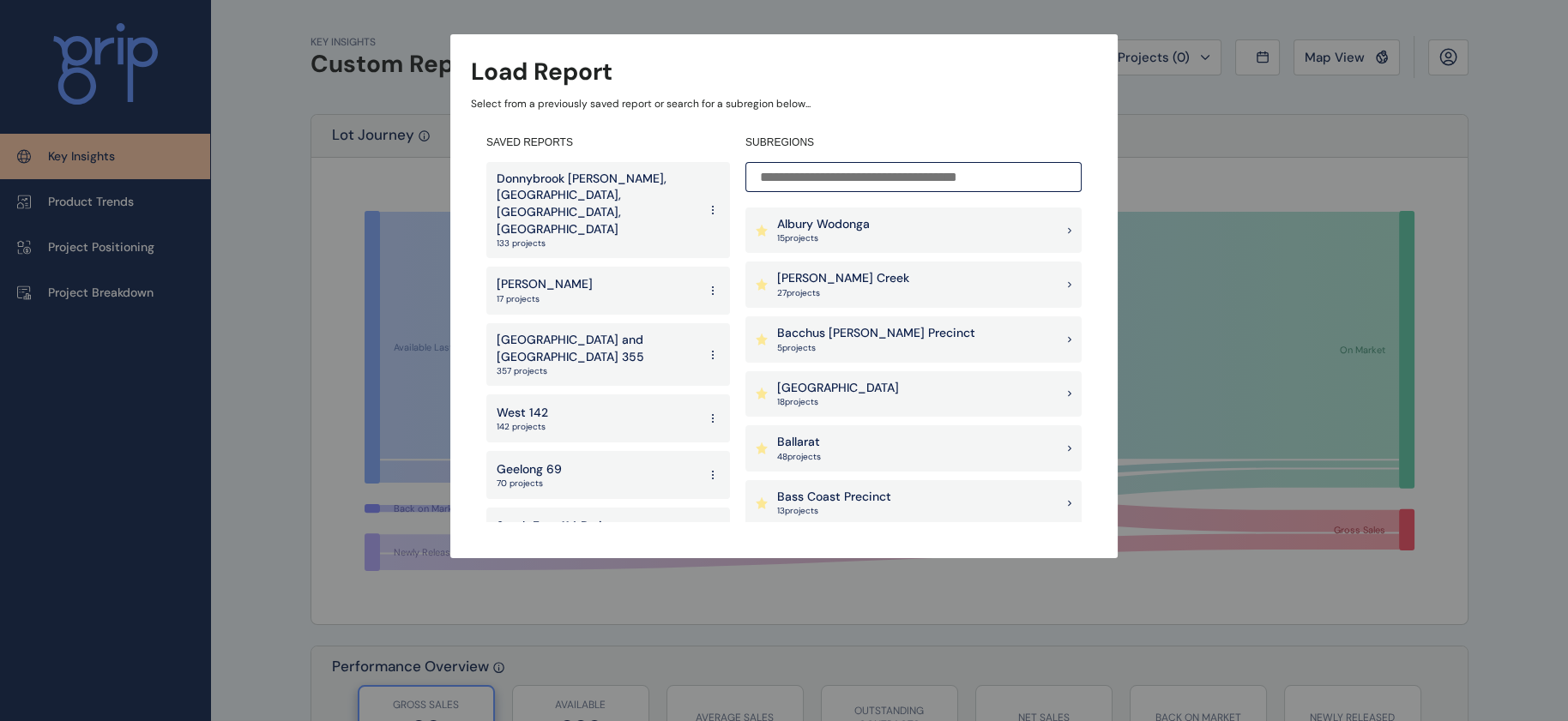
click at [814, 184] on input at bounding box center [914, 177] width 337 height 30
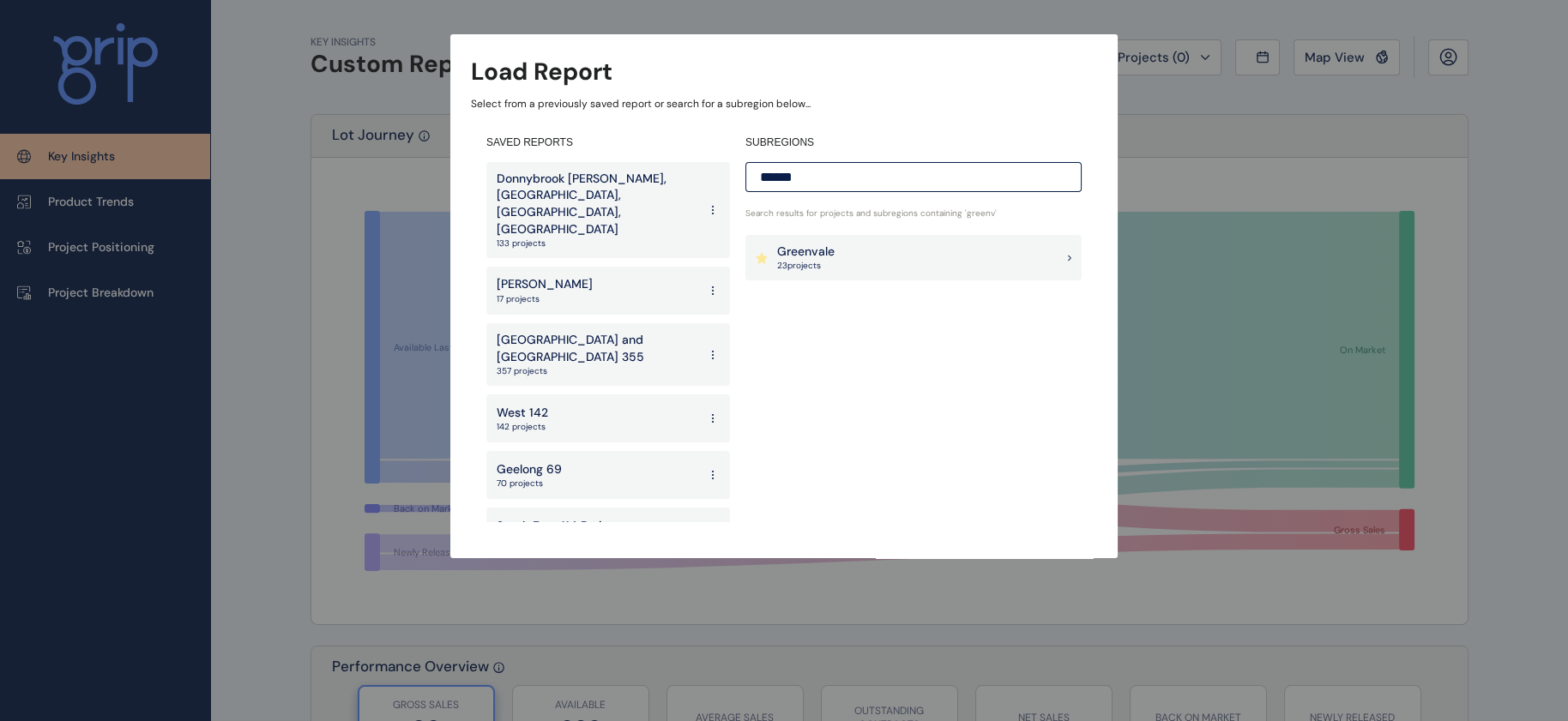
type input "******"
click at [795, 246] on p "Greenvale" at bounding box center [806, 252] width 57 height 17
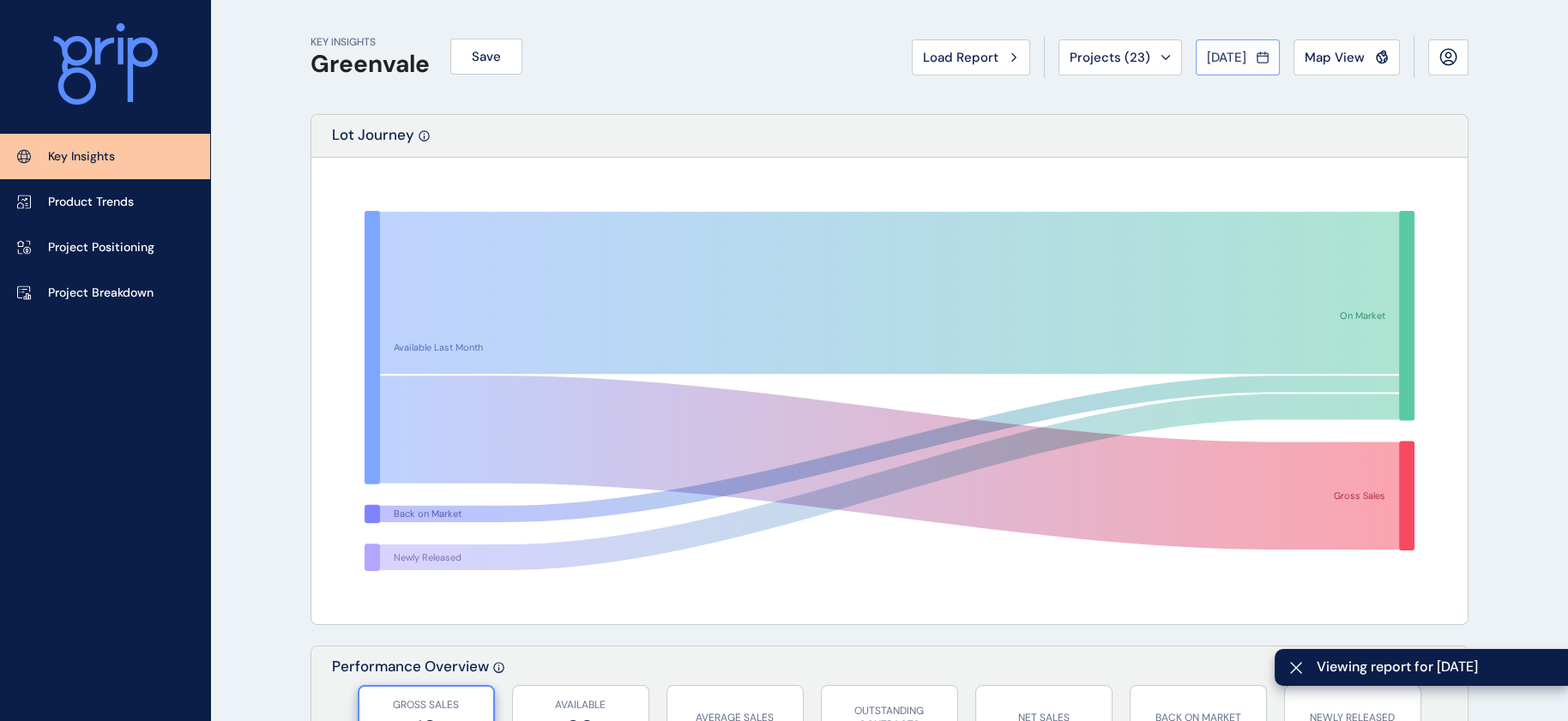
click at [1196, 72] on button "[DATE]" at bounding box center [1238, 57] width 84 height 36
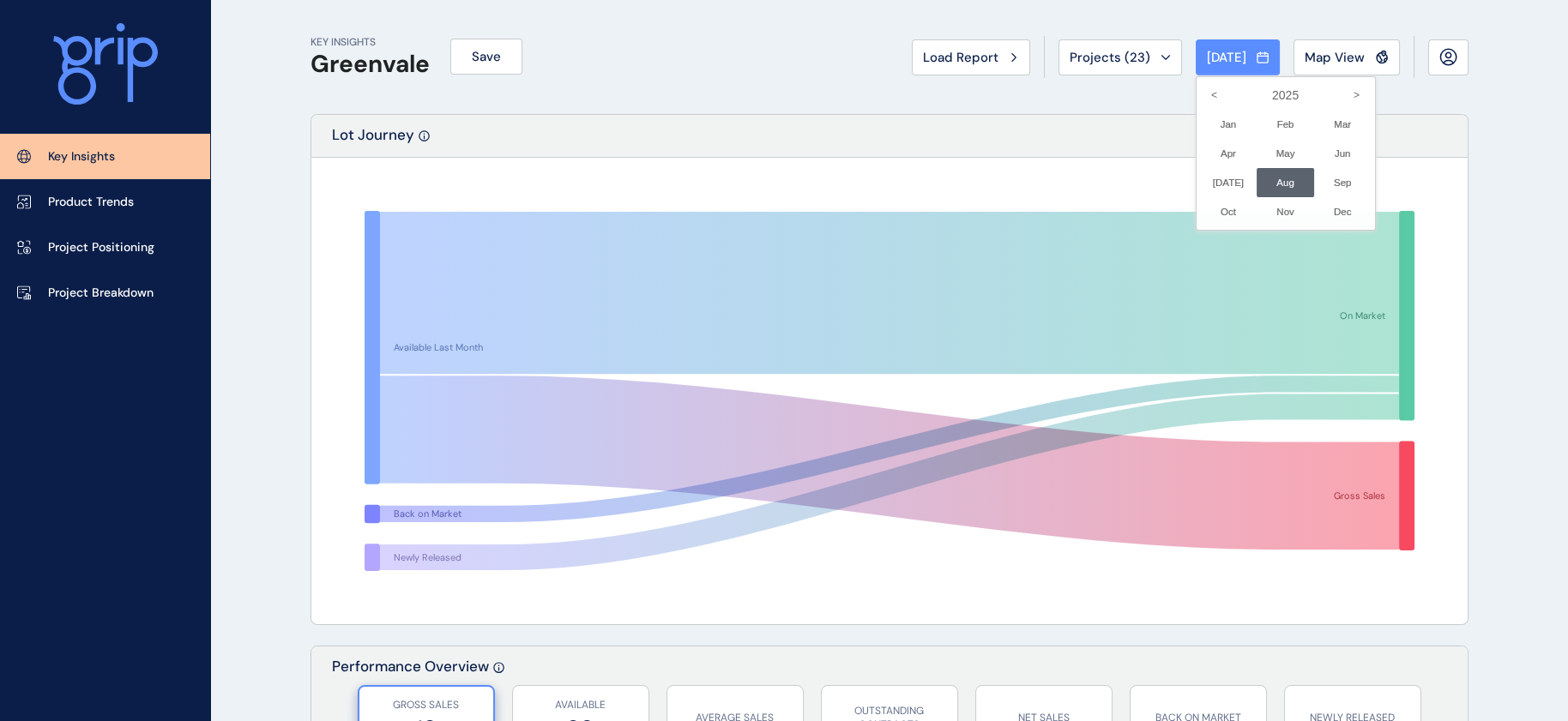
click at [1100, 76] on div at bounding box center [784, 360] width 1568 height 721
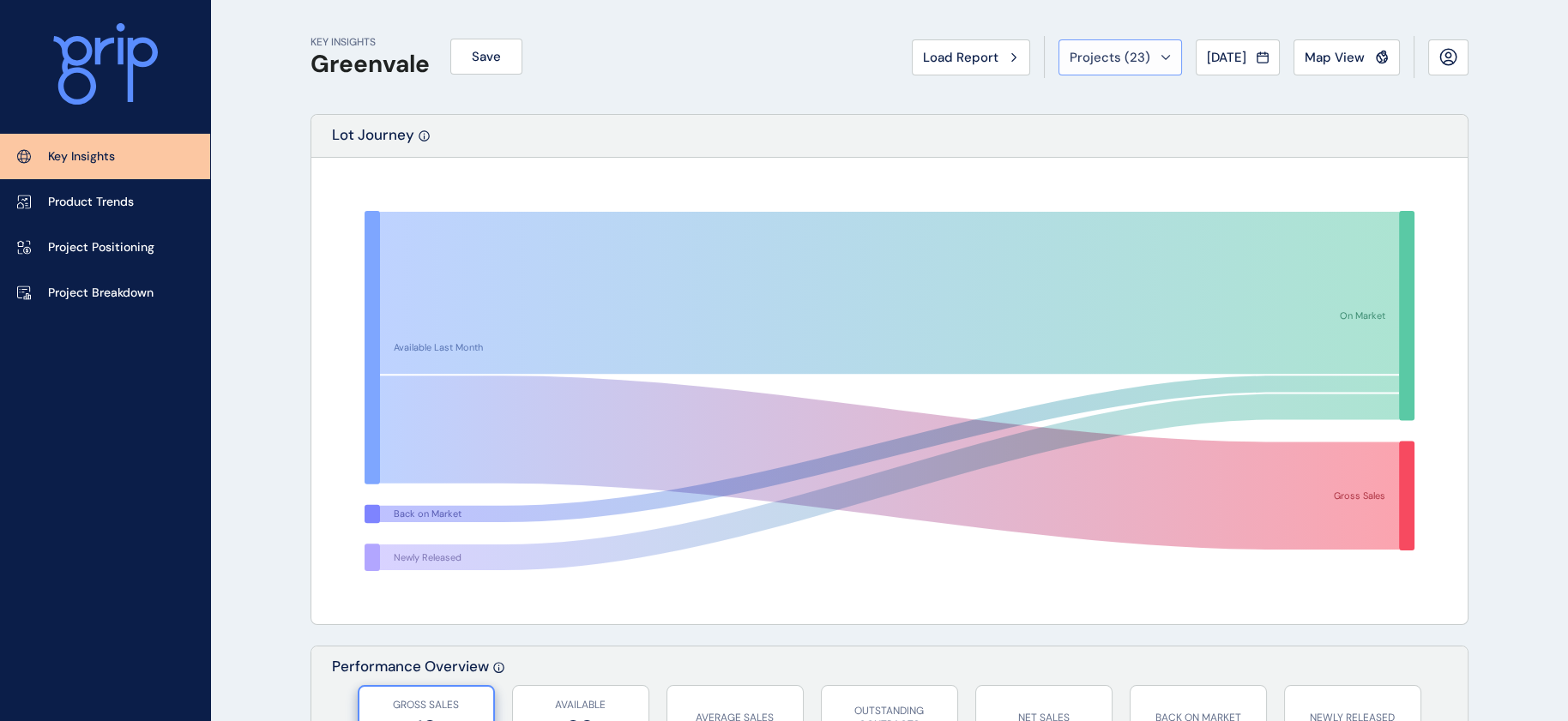
click at [1104, 62] on div "Projects ( 23 )" at bounding box center [1121, 57] width 101 height 17
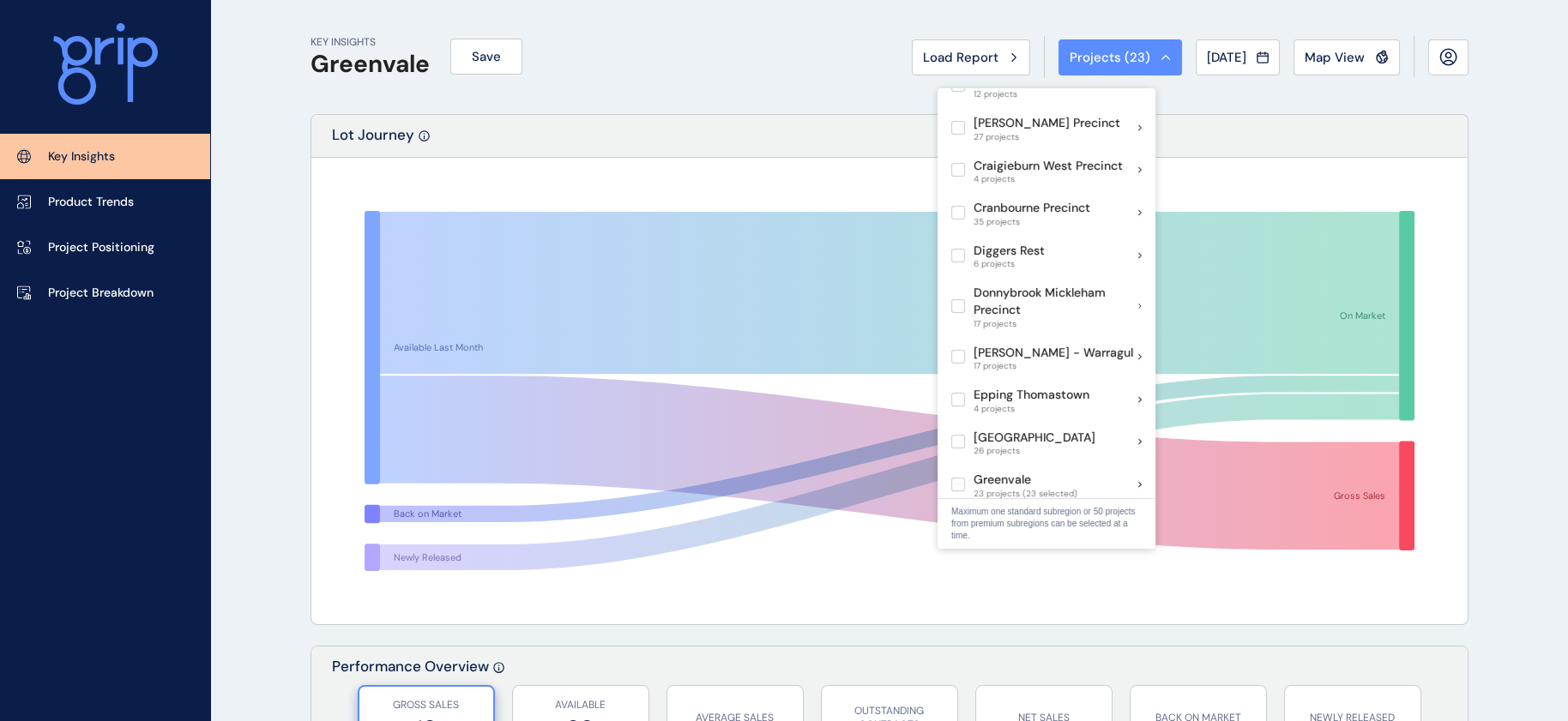
scroll to position [414, 0]
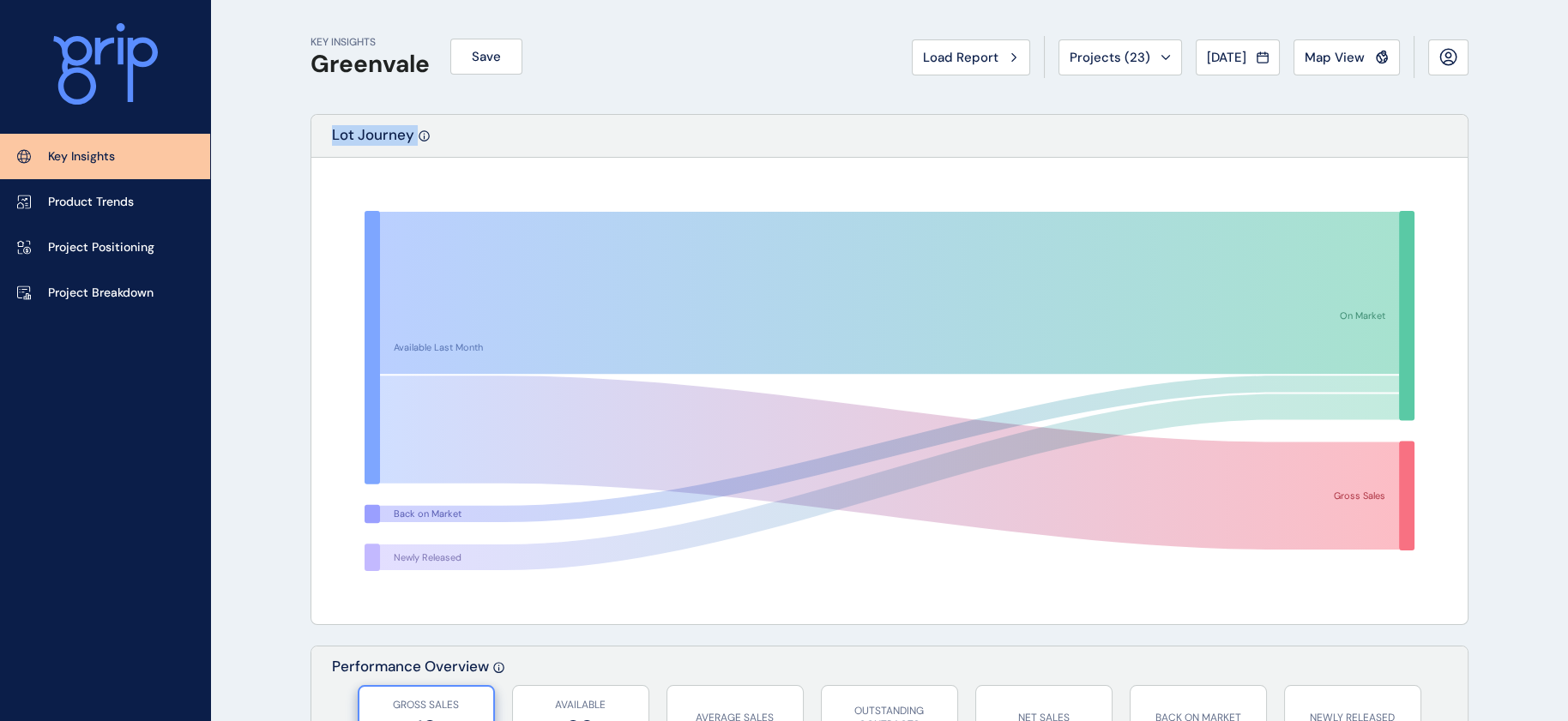
drag, startPoint x: 1157, startPoint y: 197, endPoint x: 1094, endPoint y: 104, distance: 112.3
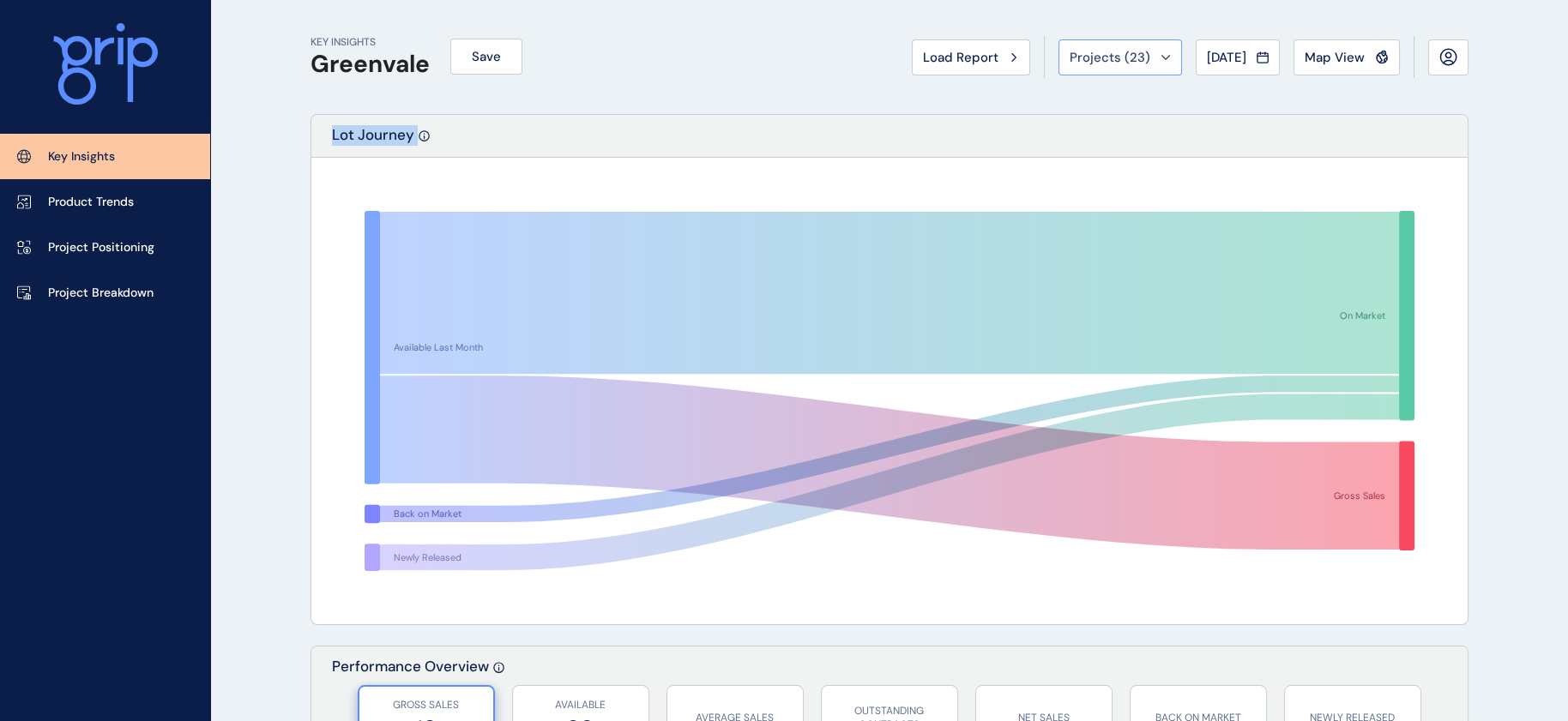
click at [1101, 51] on div "Projects ( 23 )" at bounding box center [1121, 57] width 101 height 17
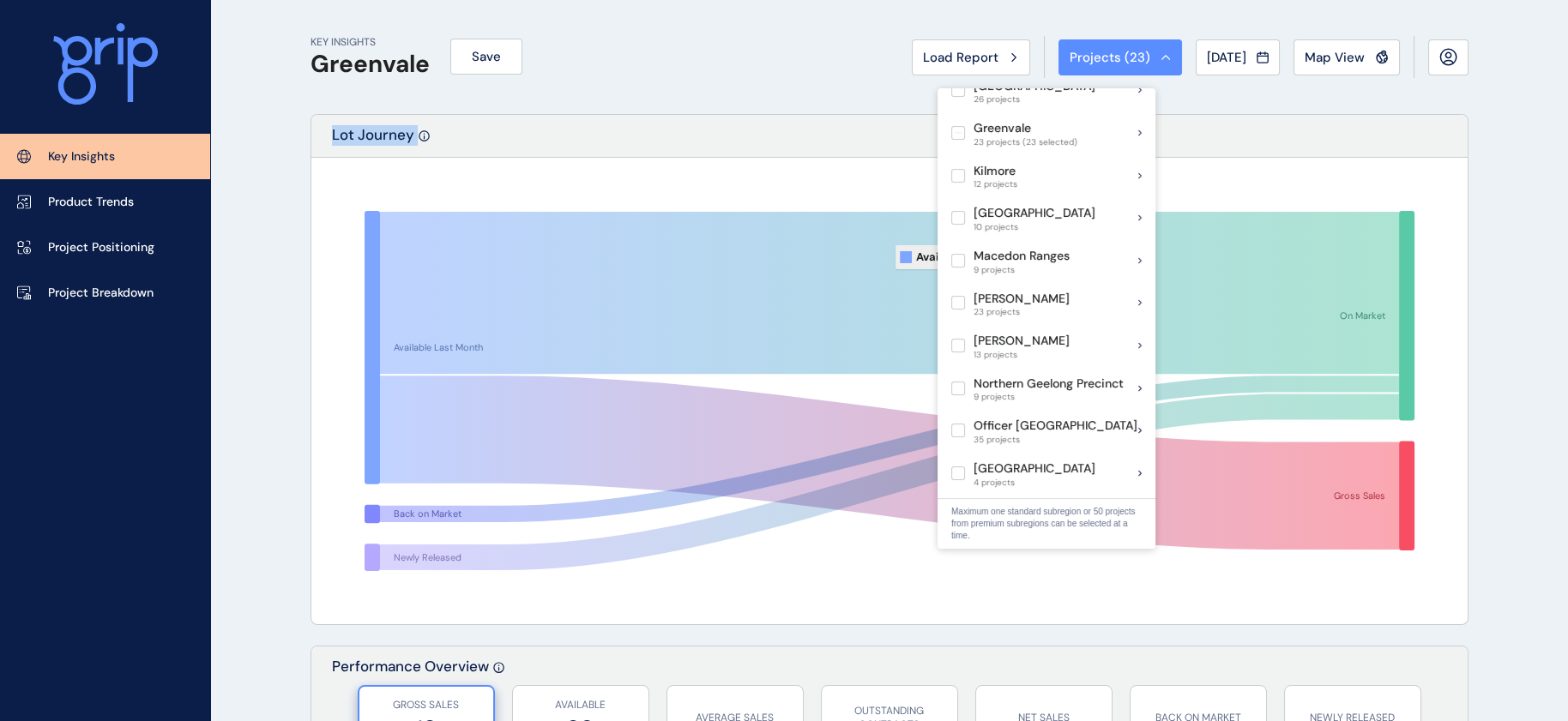
scroll to position [738, 0]
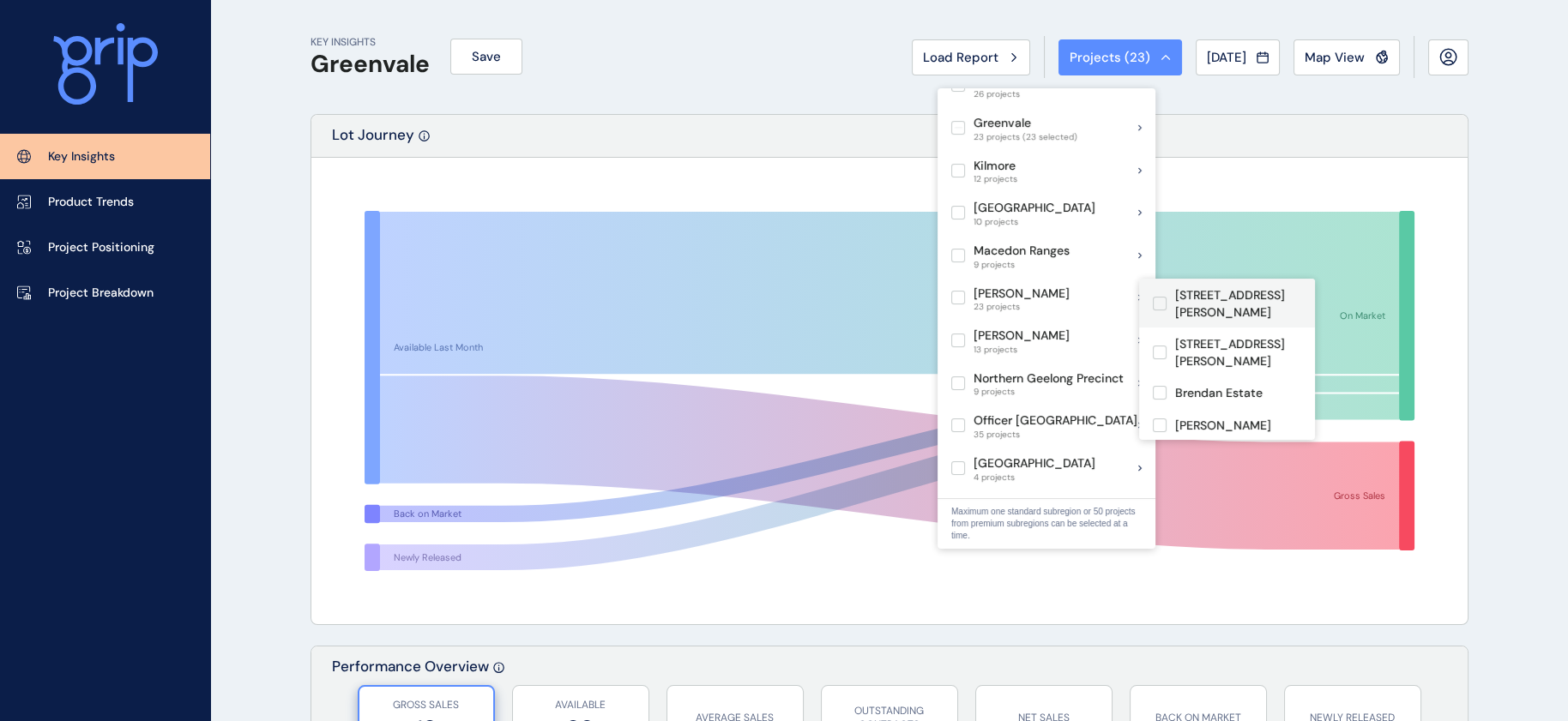
click at [1159, 296] on label at bounding box center [1160, 303] width 13 height 13
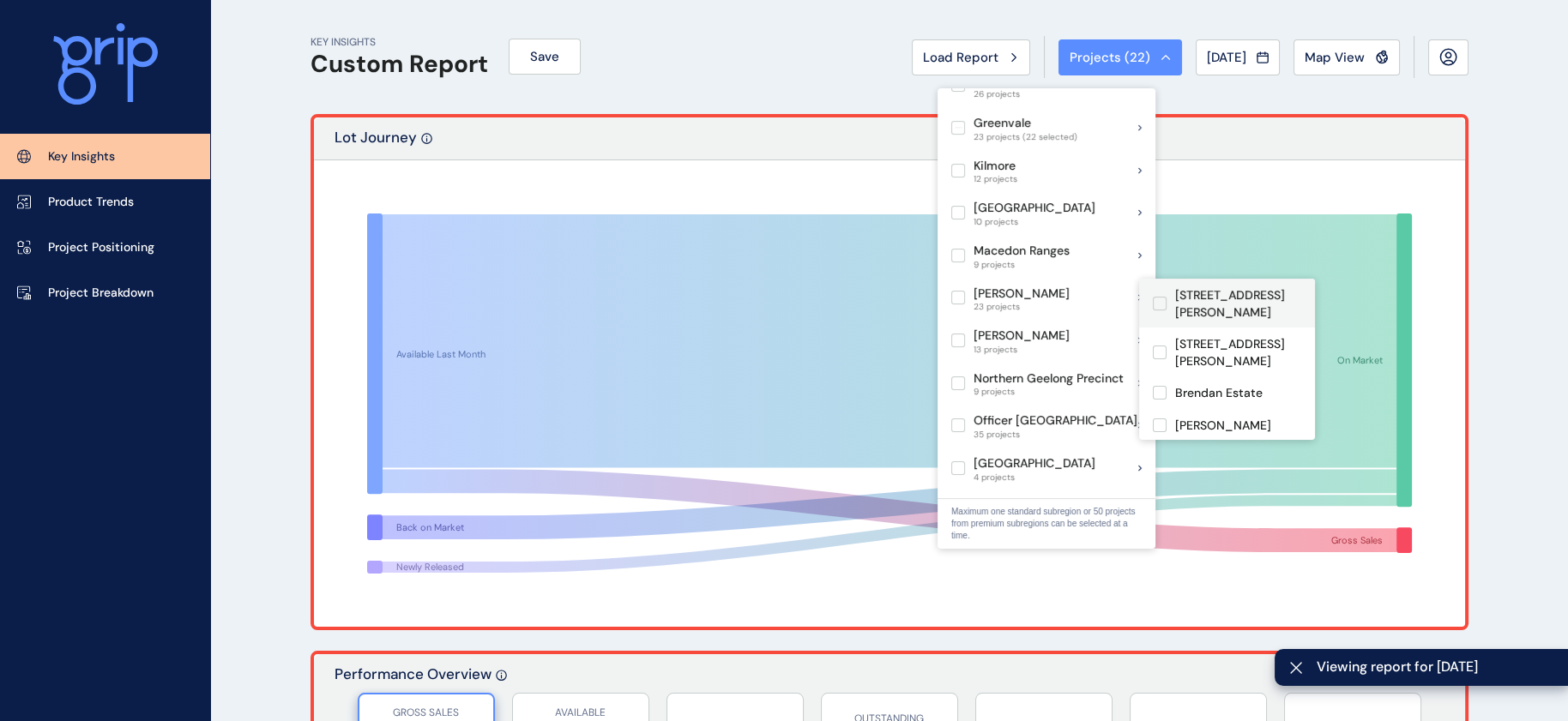
click at [1159, 296] on label at bounding box center [1160, 303] width 13 height 13
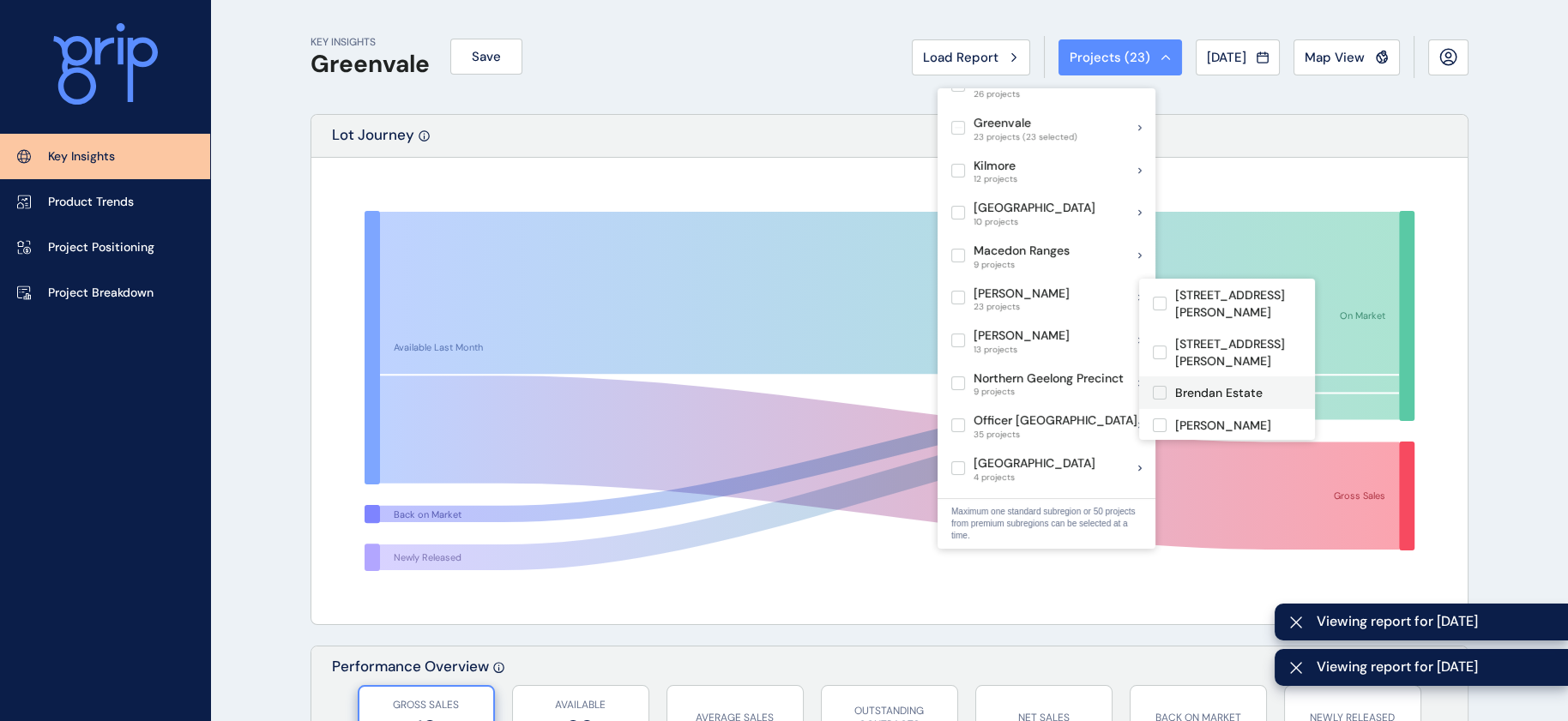
click at [1159, 386] on label at bounding box center [1160, 393] width 13 height 13
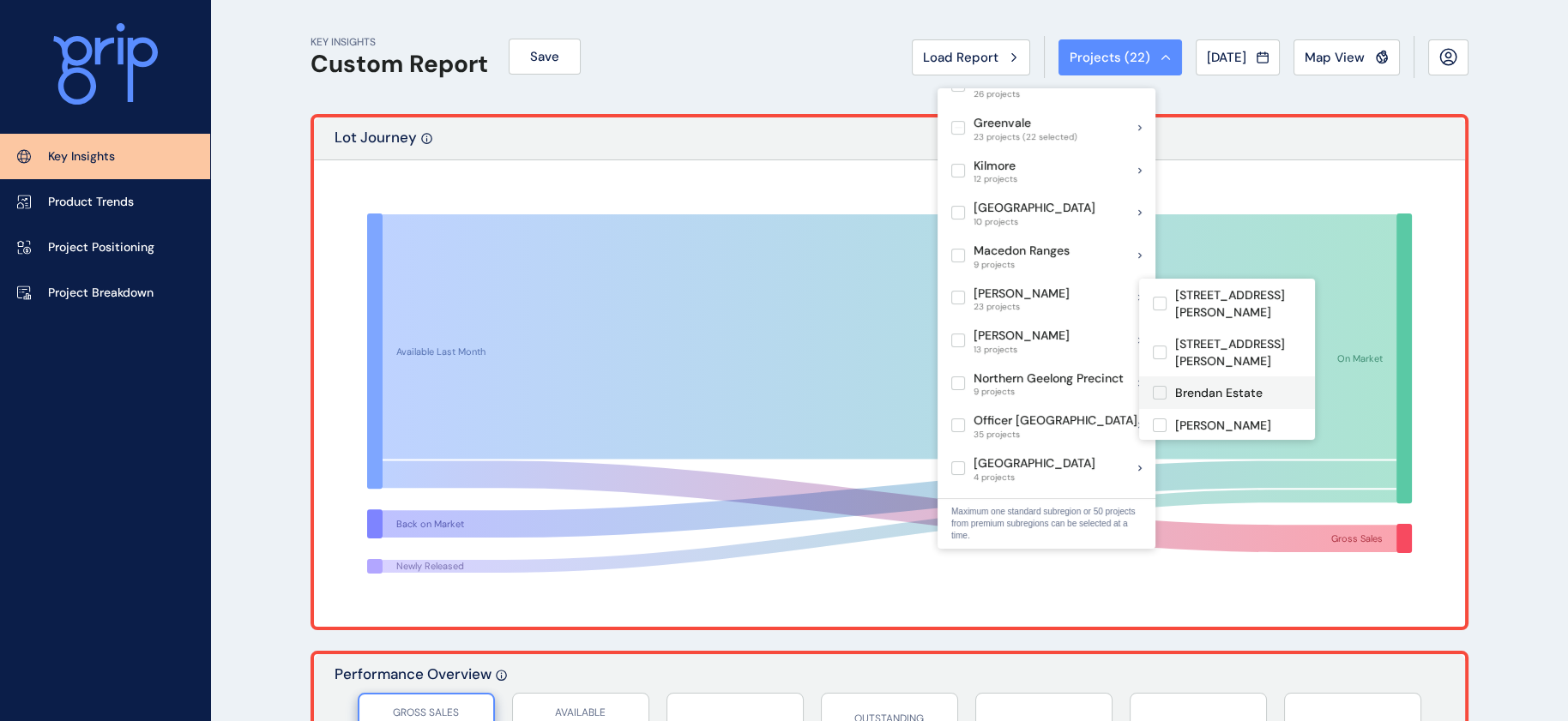
click at [1159, 386] on label at bounding box center [1160, 393] width 13 height 13
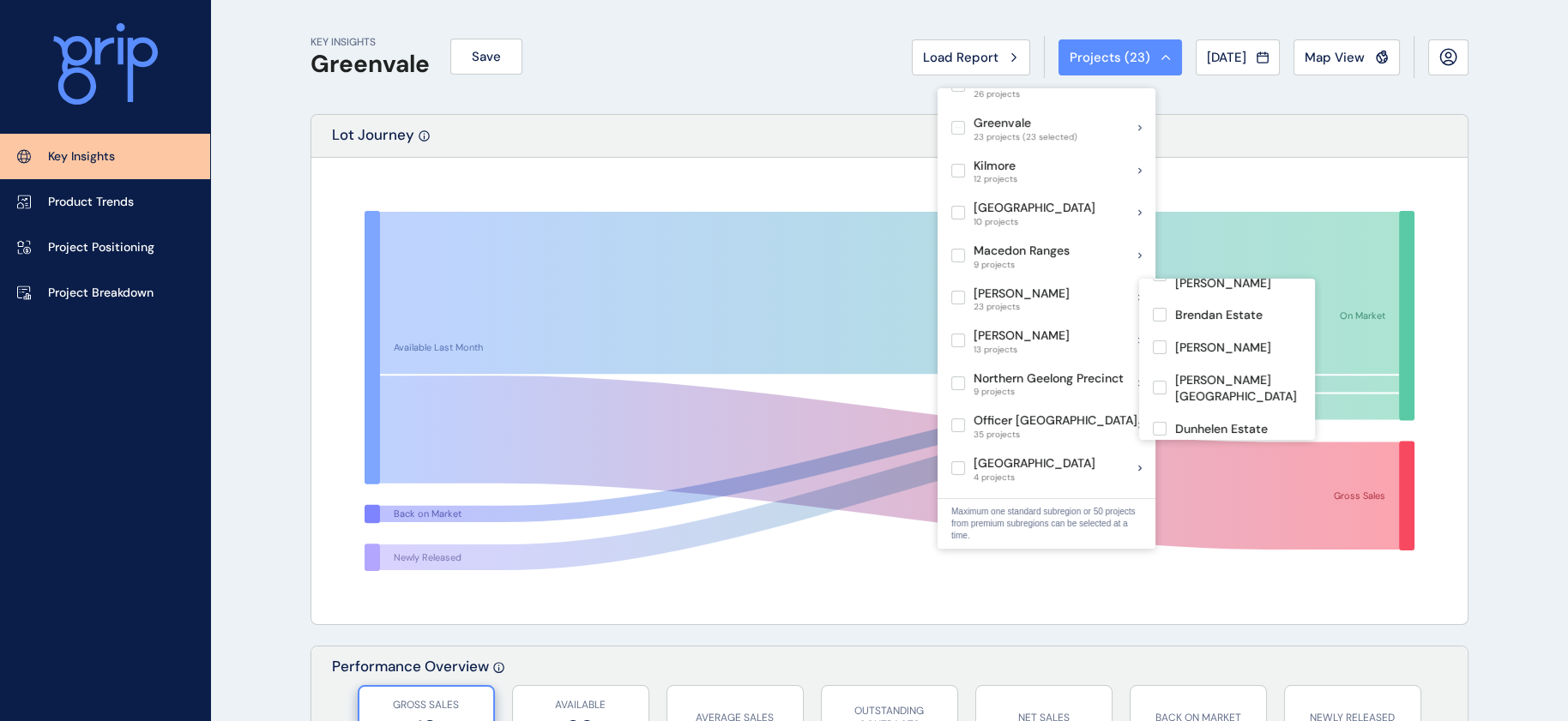
scroll to position [128, 0]
click at [1165, 372] on label at bounding box center [1160, 379] width 13 height 13
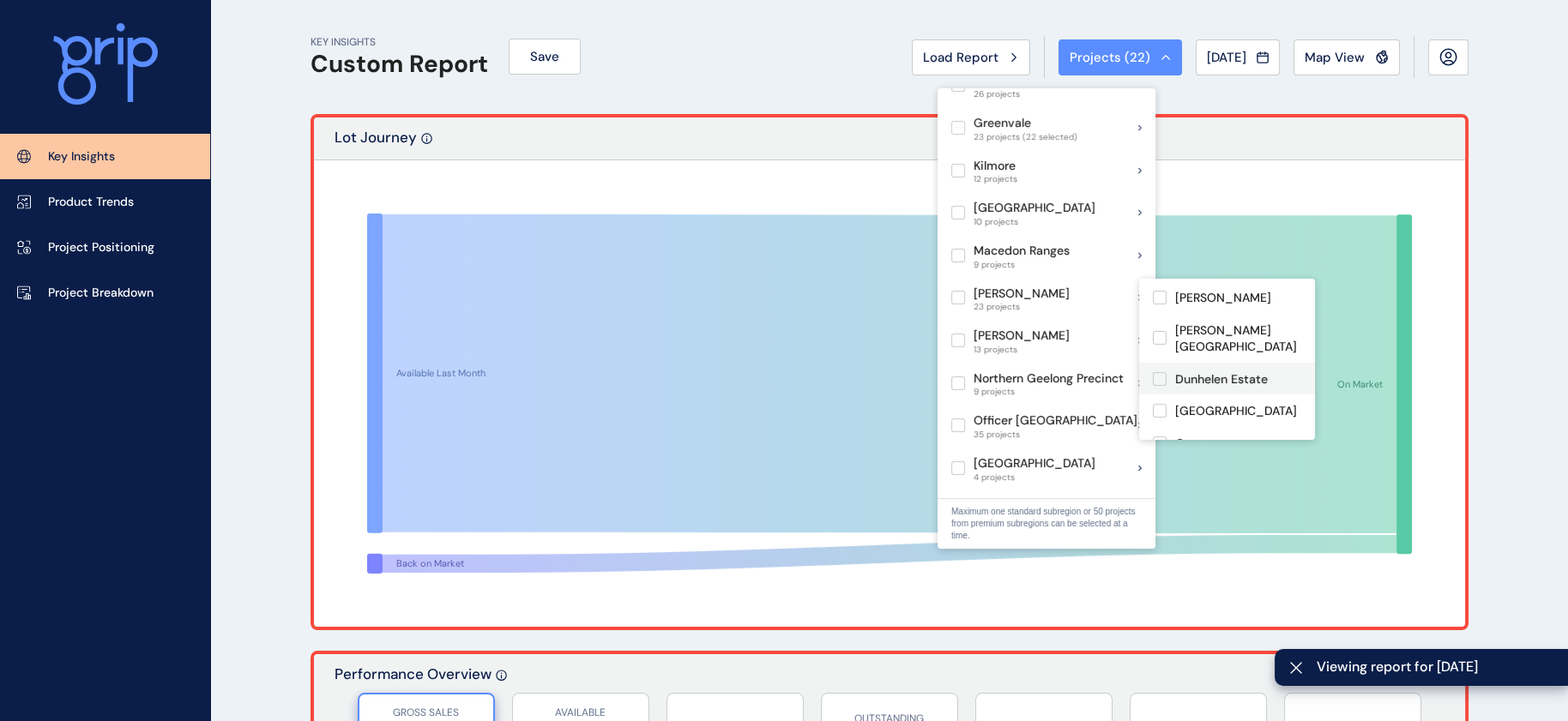
click at [1165, 372] on label at bounding box center [1160, 379] width 13 height 13
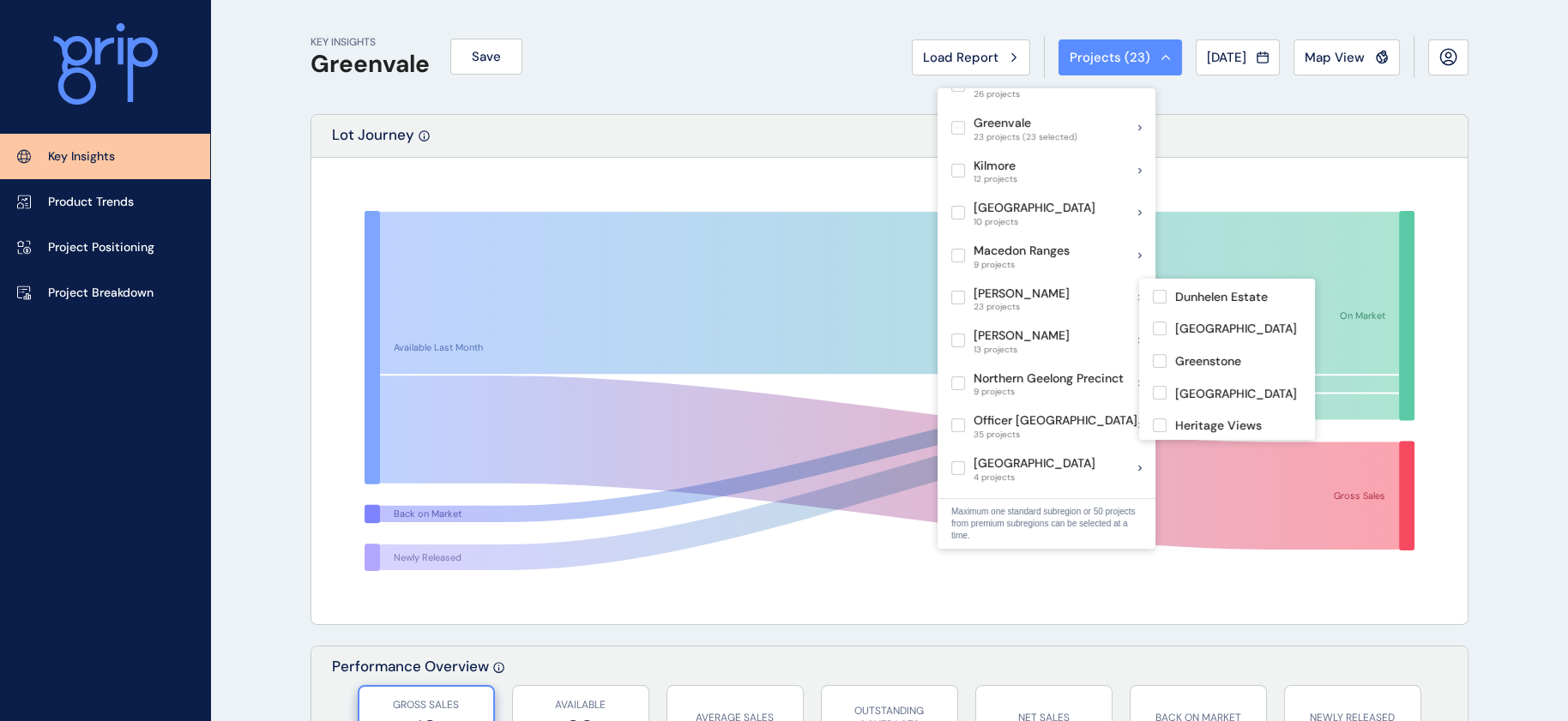
scroll to position [225, 0]
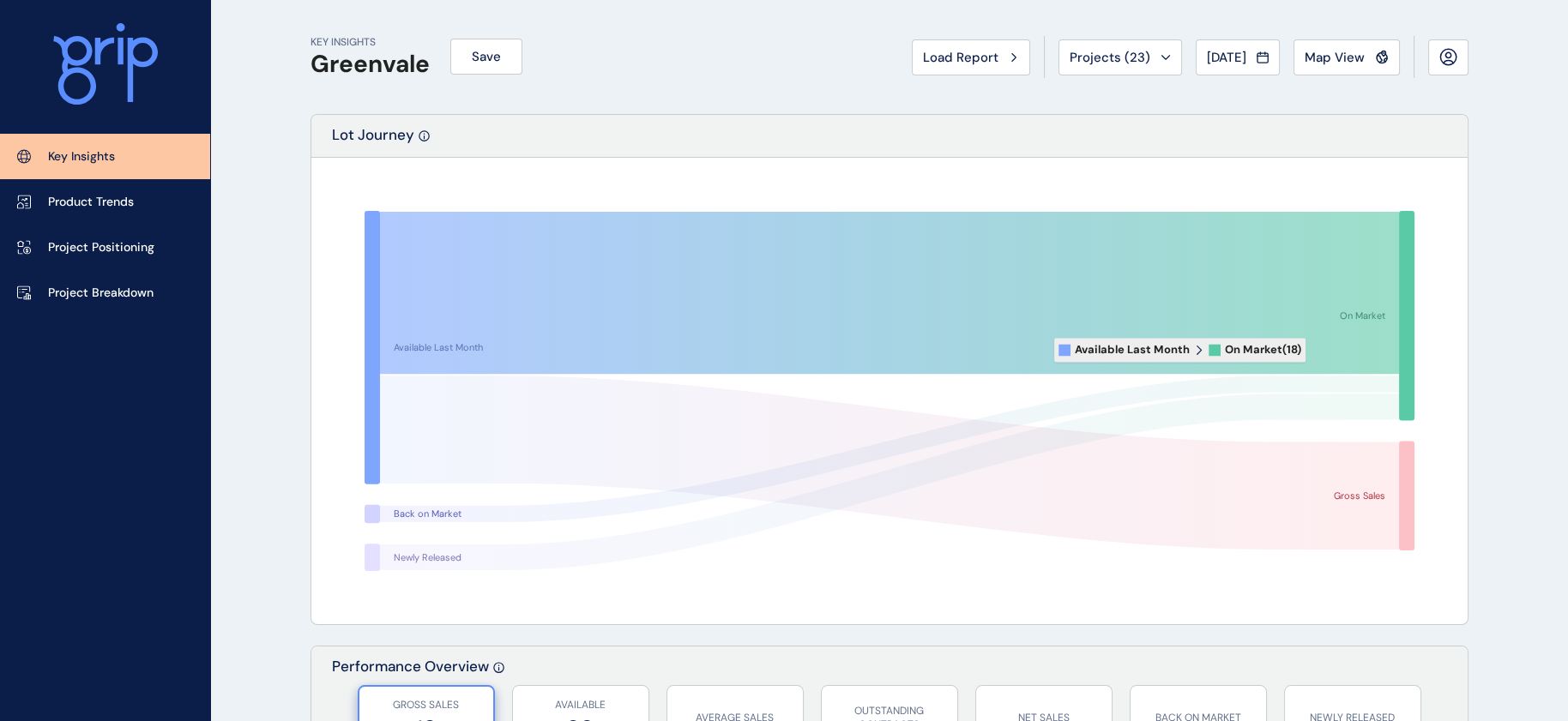
click at [1318, 350] on icon at bounding box center [889, 294] width 1019 height 163
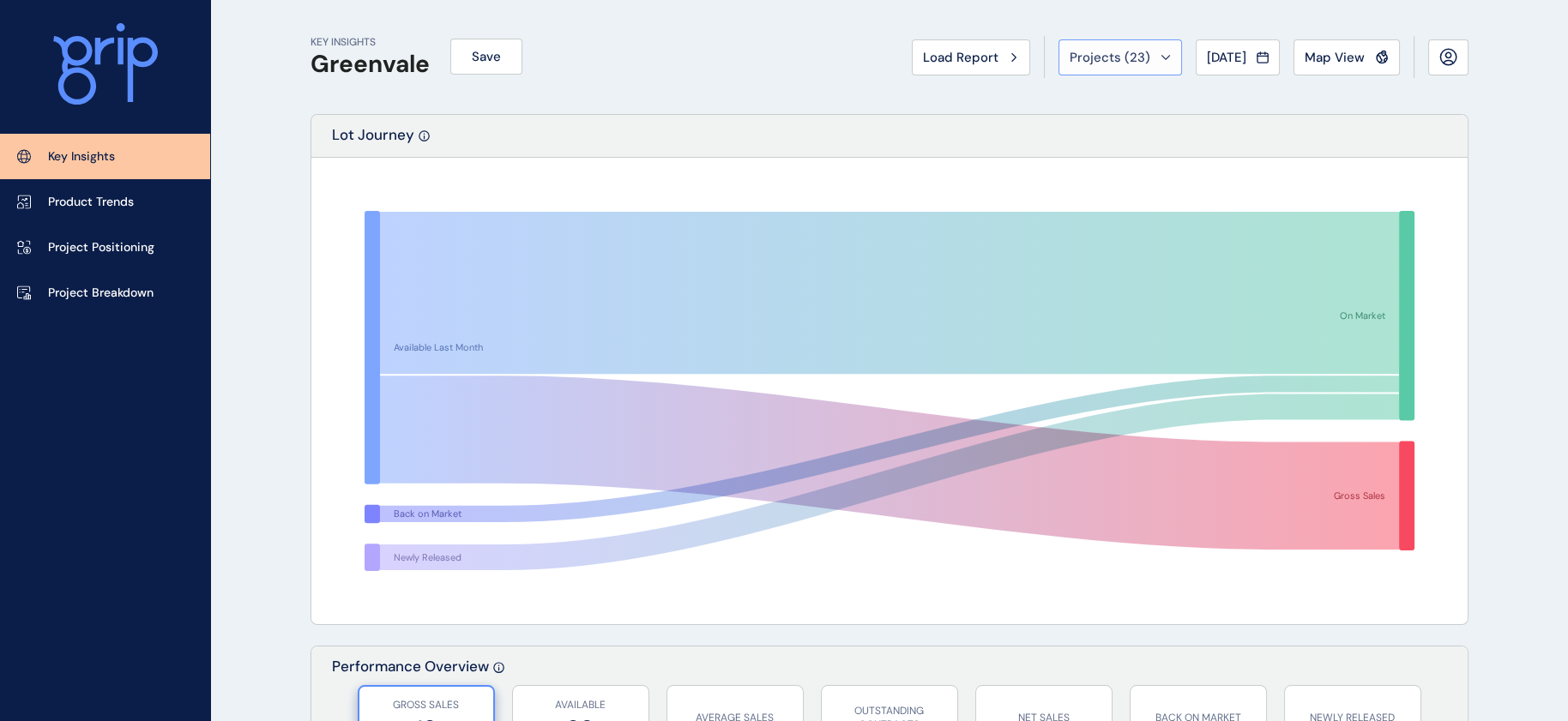
click at [1086, 72] on button "Projects ( 23 )" at bounding box center [1120, 57] width 123 height 36
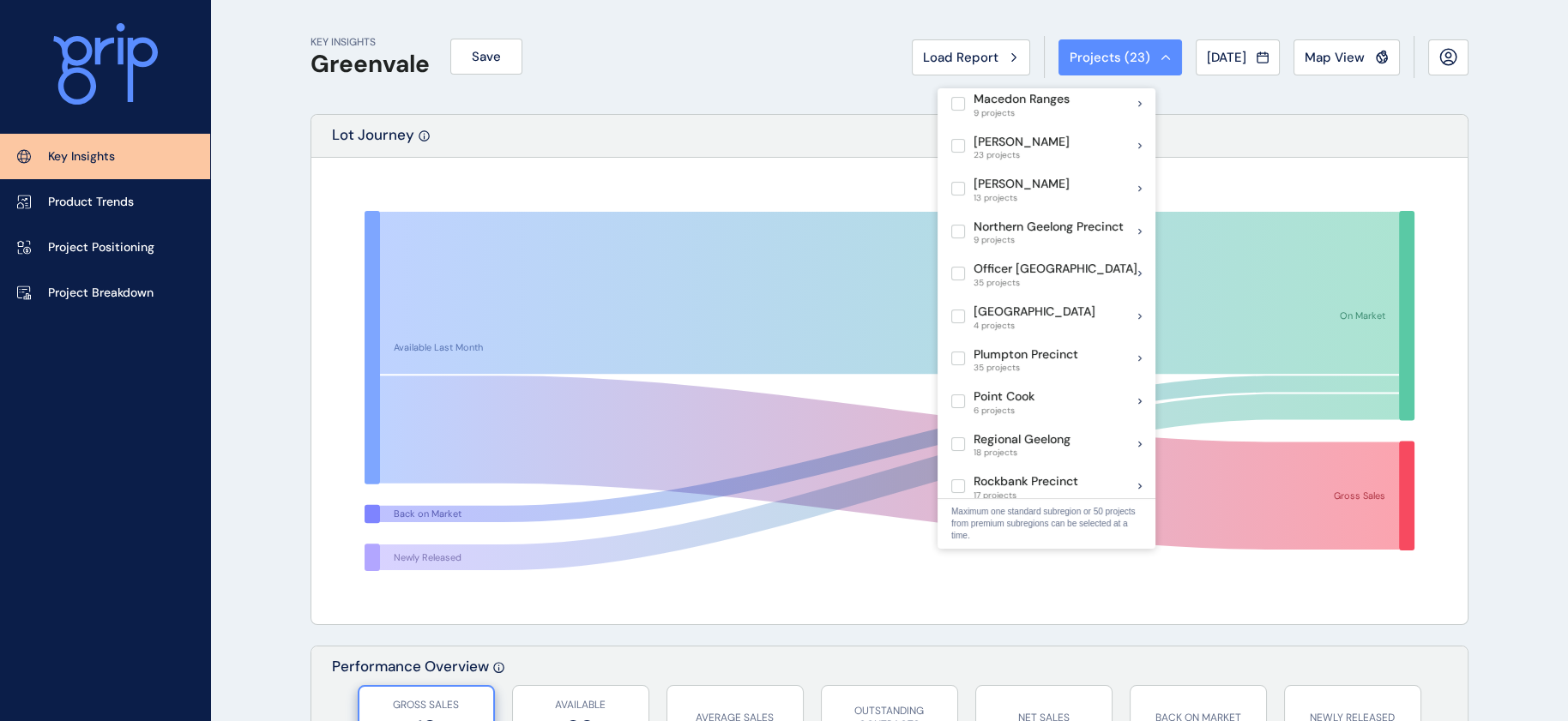
scroll to position [881, 0]
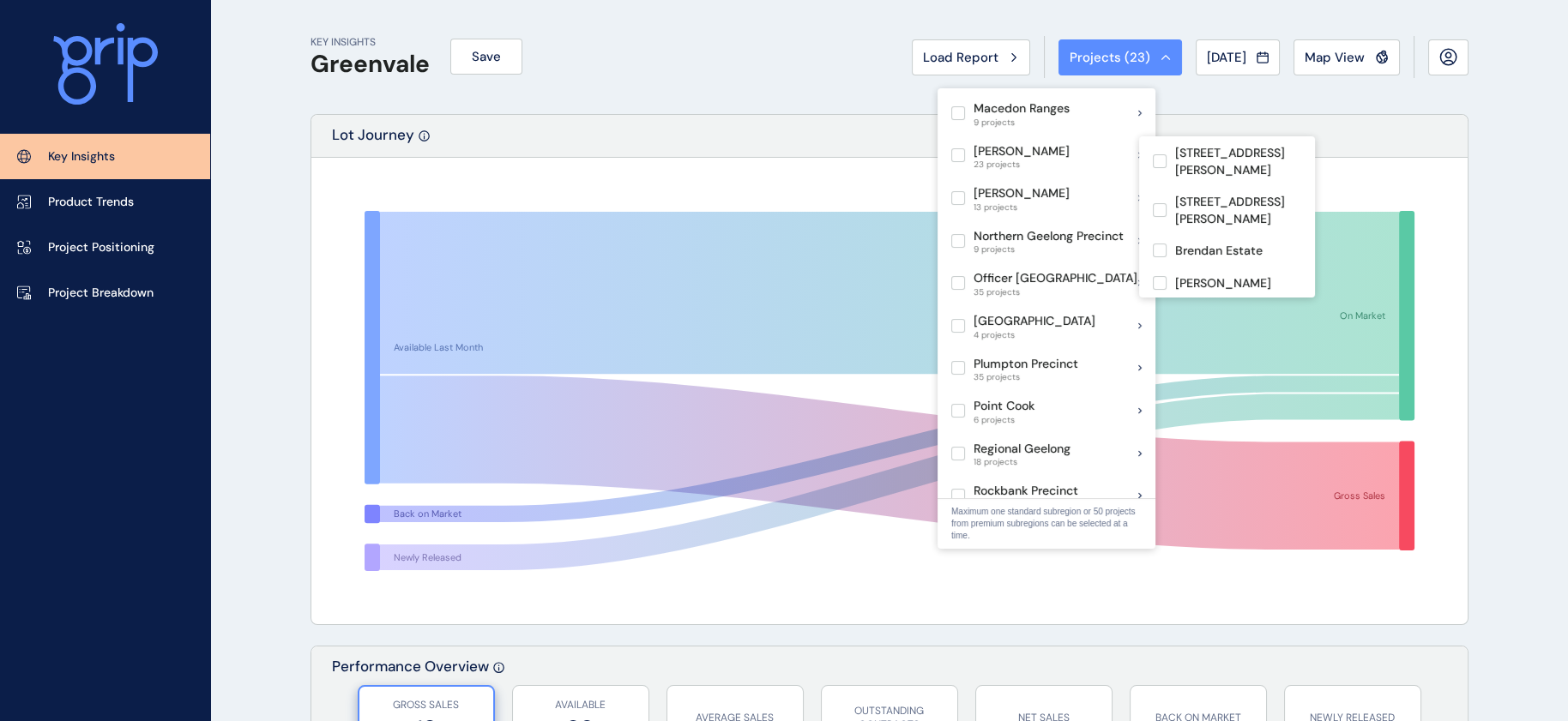
drag, startPoint x: 1314, startPoint y: 146, endPoint x: 1314, endPoint y: 166, distance: 20.0
click at [1314, 166] on div "[STREET_ADDRESS][PERSON_NAME] [STREET_ADDRESS][PERSON_NAME] [PERSON_NAME][GEOGR…" at bounding box center [1227, 217] width 176 height 162
click at [1315, 178] on rect at bounding box center [889, 391] width 1119 height 429
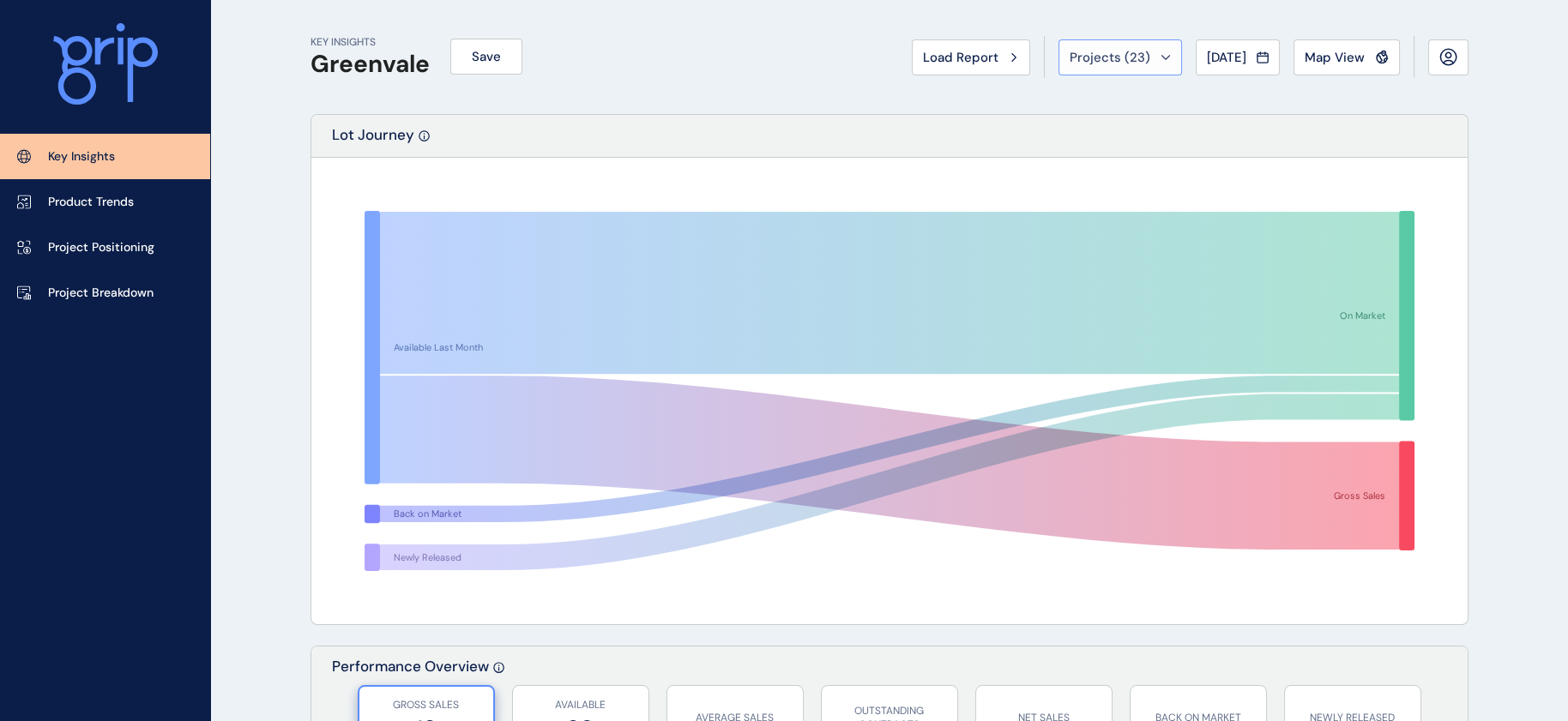
click at [1094, 68] on button "Projects ( 23 )" at bounding box center [1120, 57] width 123 height 36
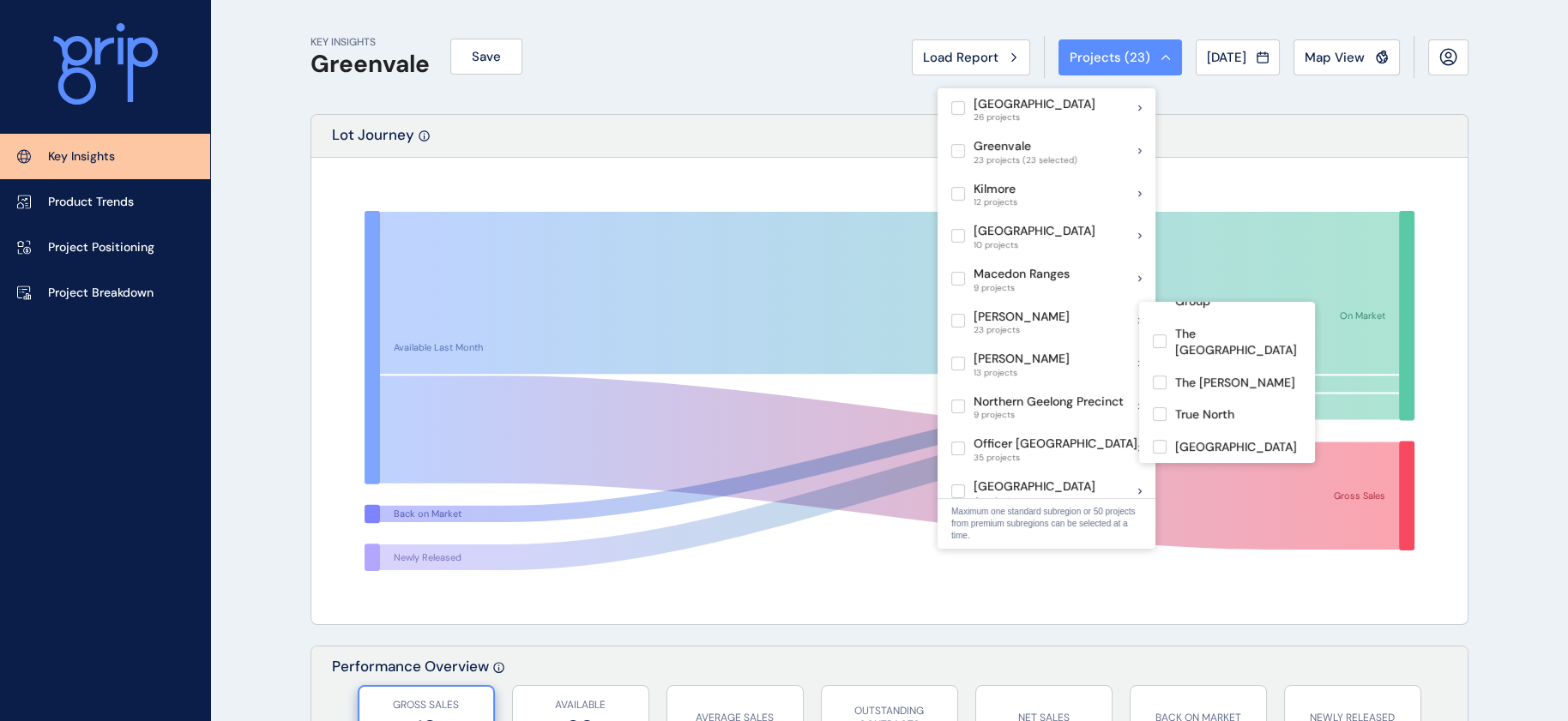
scroll to position [793, 0]
click at [1166, 407] on label at bounding box center [1160, 414] width 13 height 13
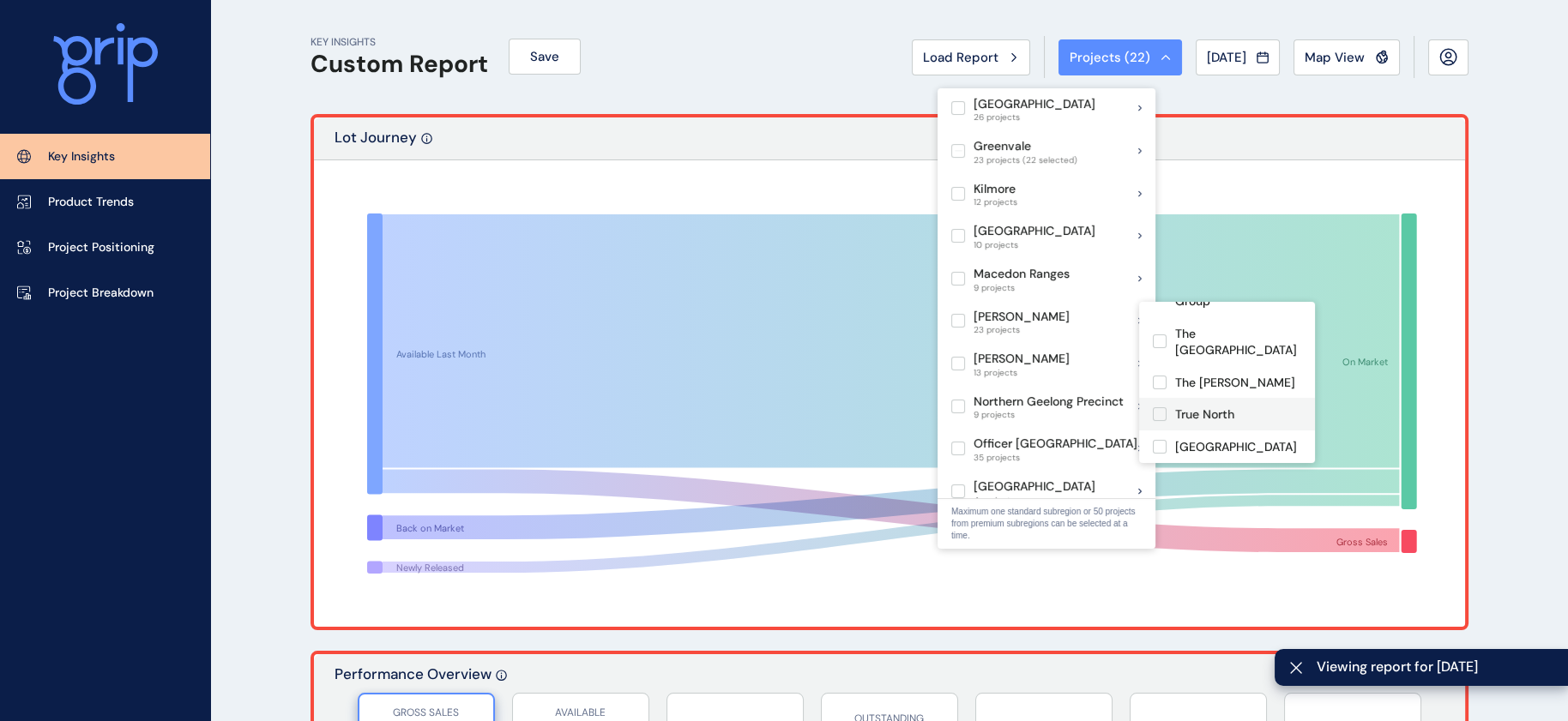
click at [1166, 407] on label at bounding box center [1160, 414] width 13 height 13
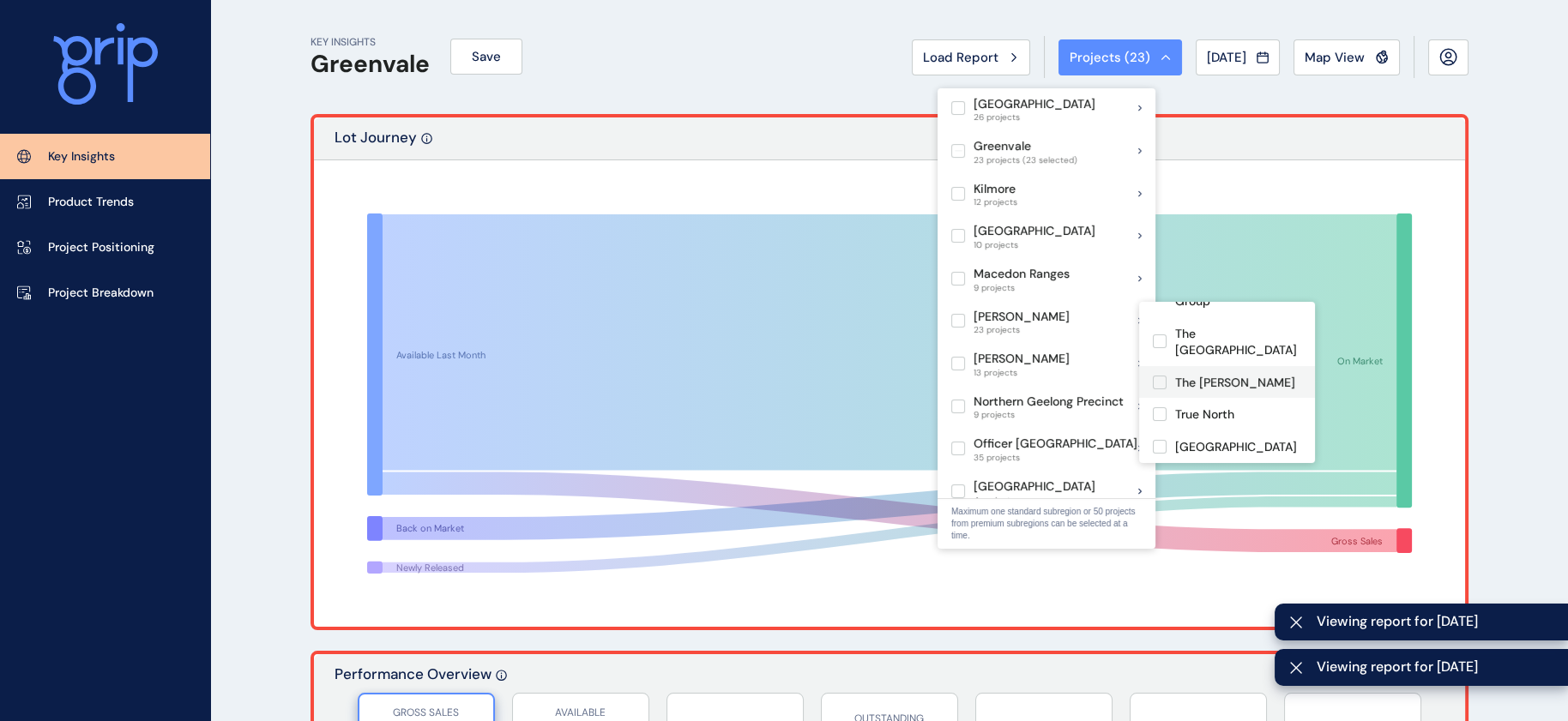
click at [1157, 376] on label at bounding box center [1160, 382] width 13 height 13
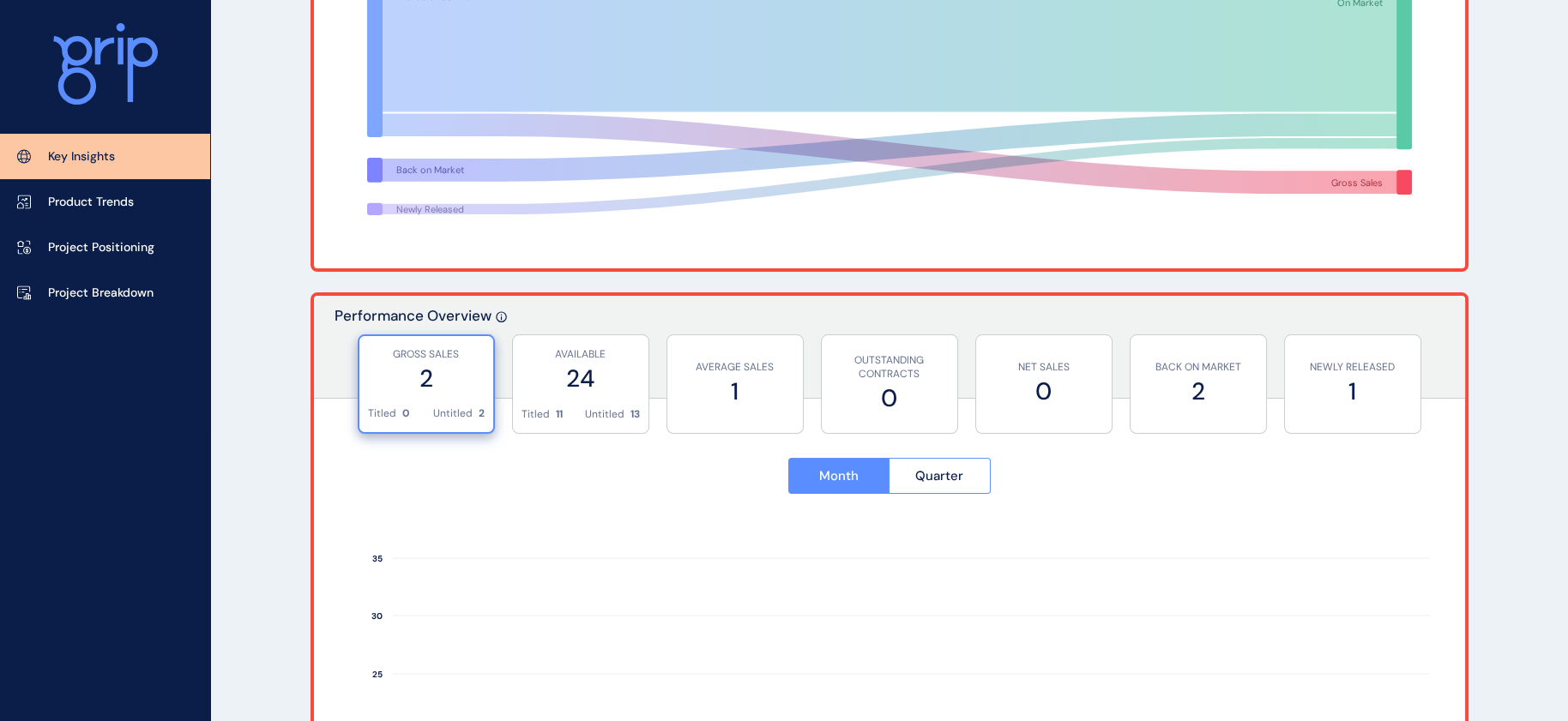
scroll to position [377, 0]
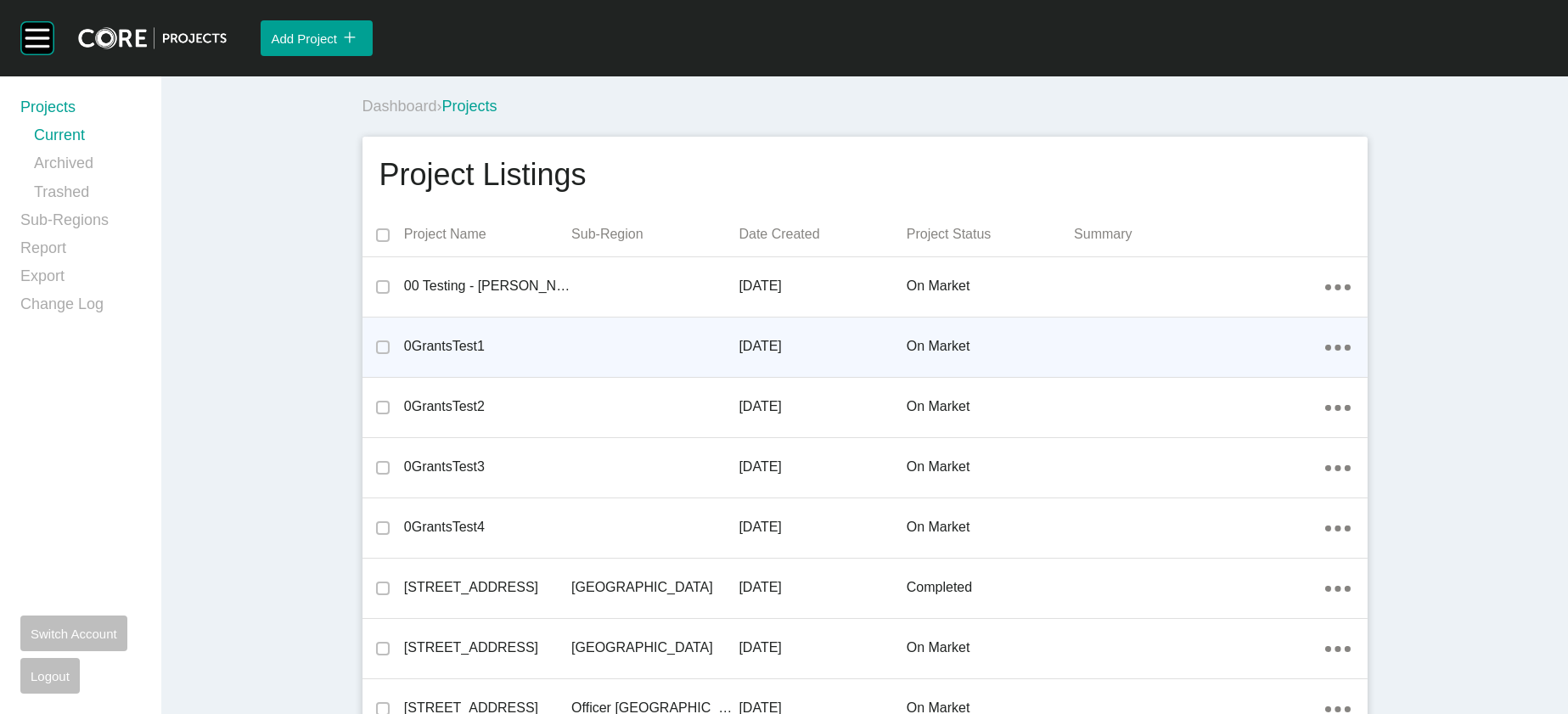
scroll to position [8418, 0]
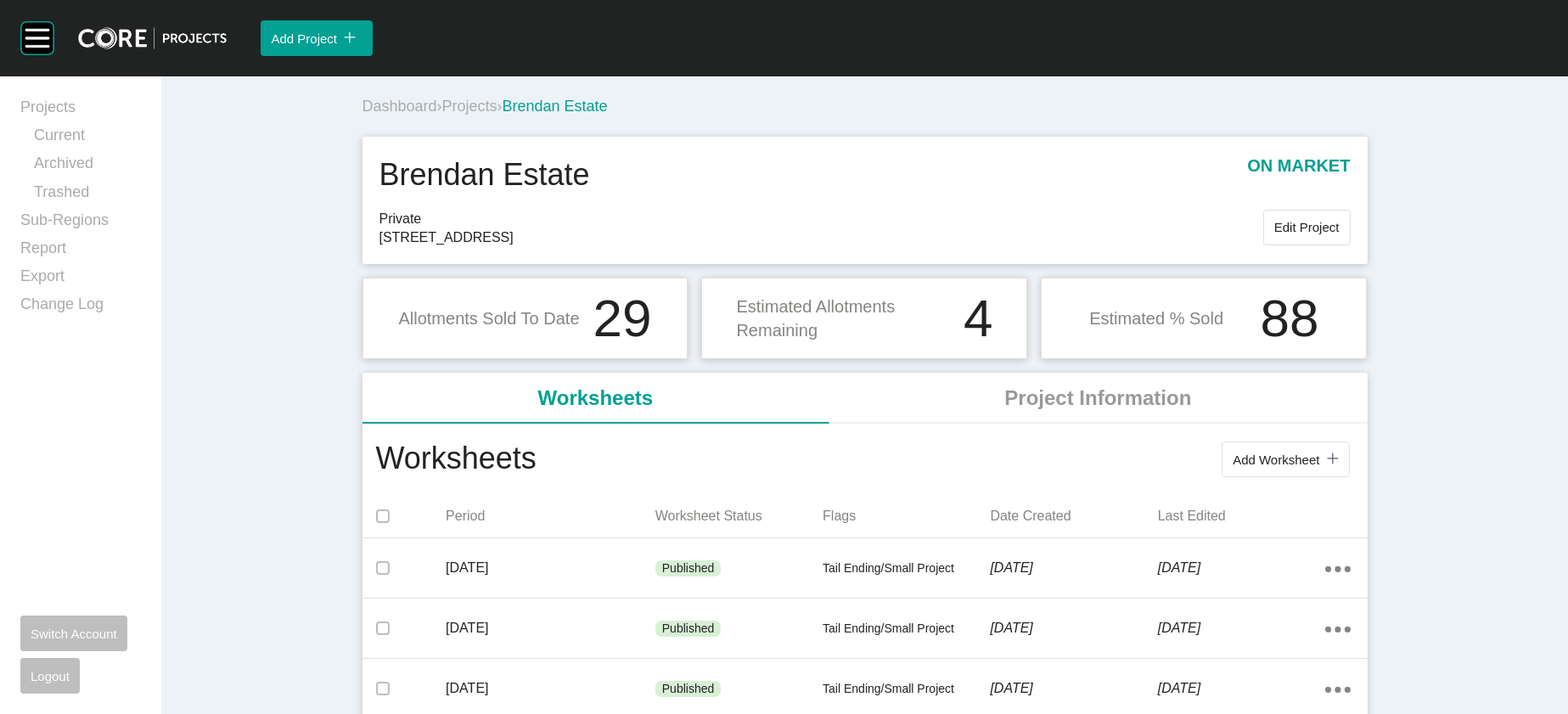
click at [442, 115] on span "Projects" at bounding box center [469, 106] width 55 height 17
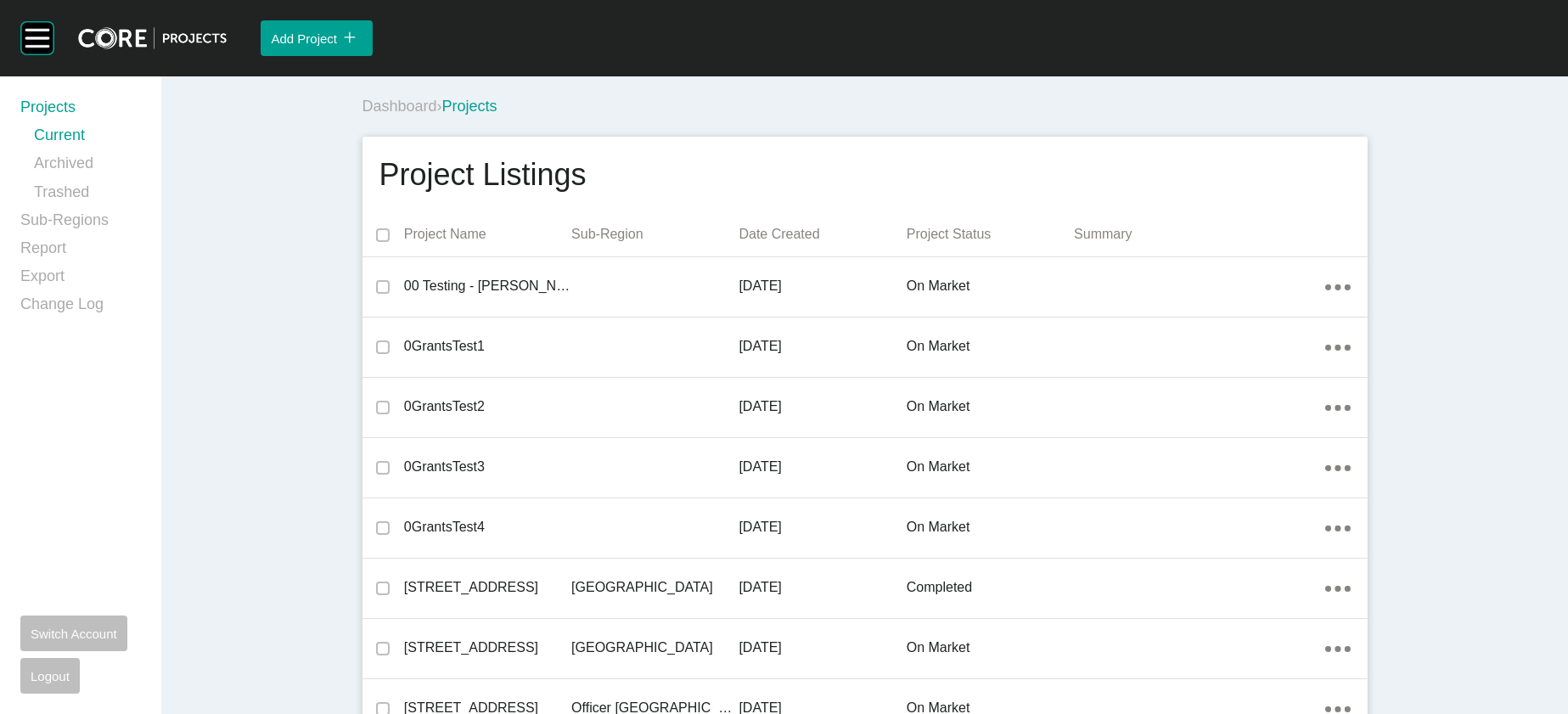
scroll to position [13229, 0]
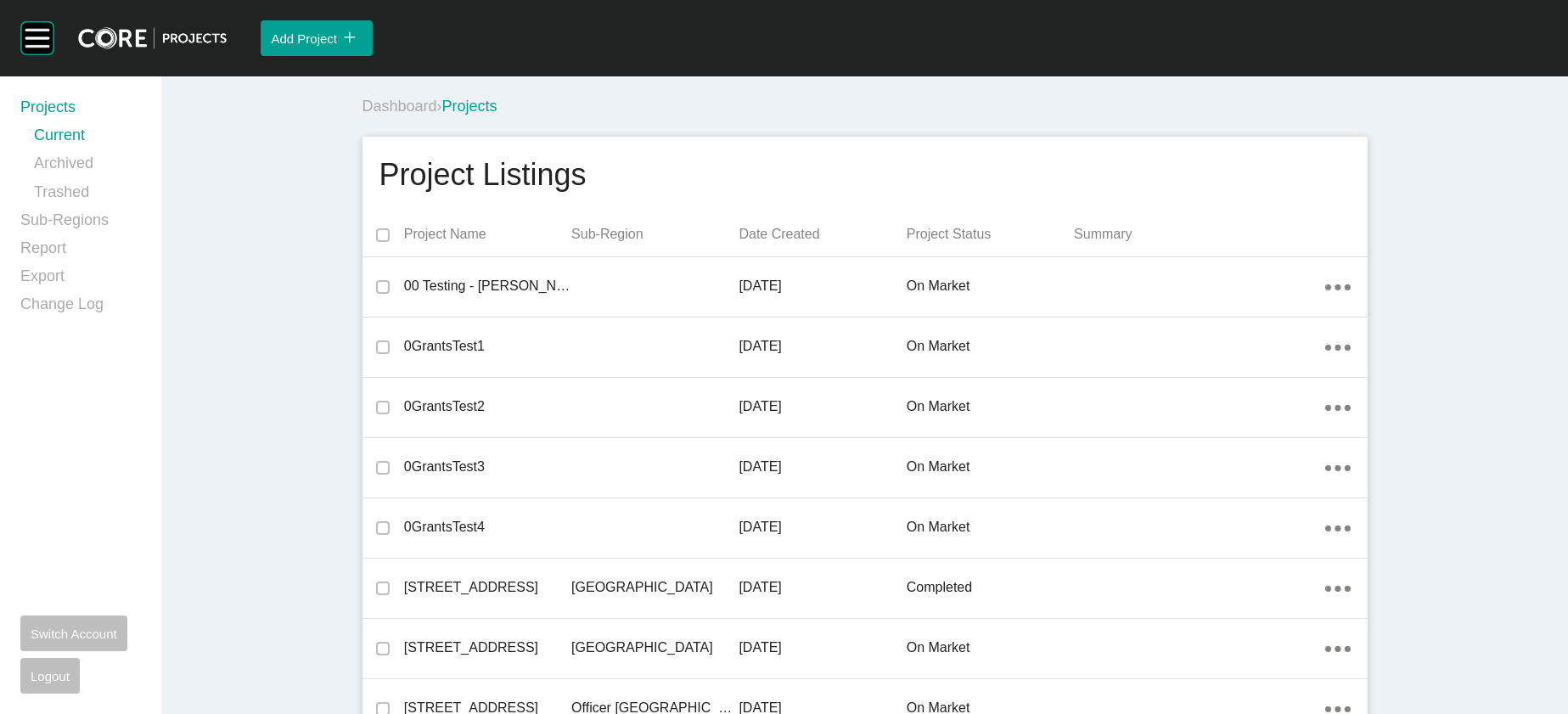
scroll to position [36002, 0]
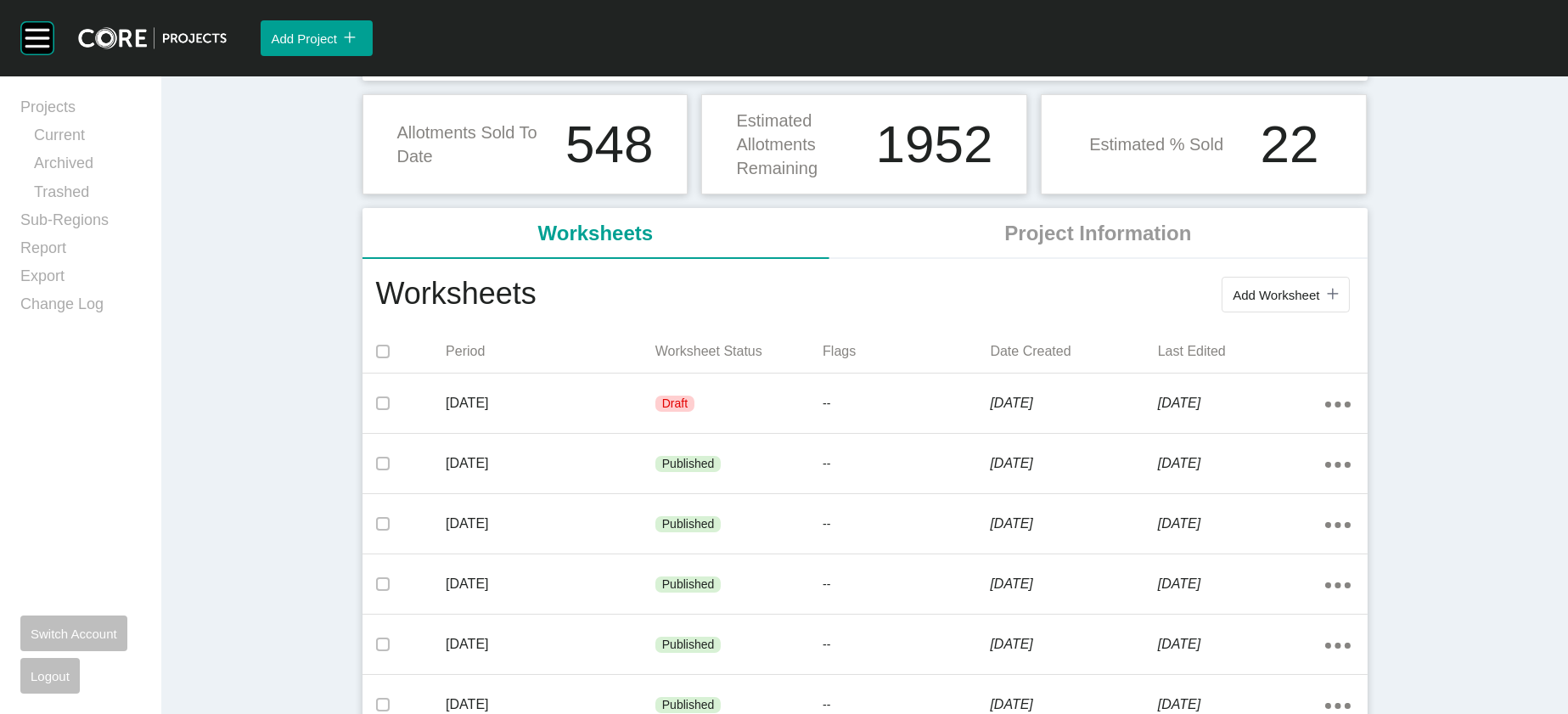
scroll to position [252, 0]
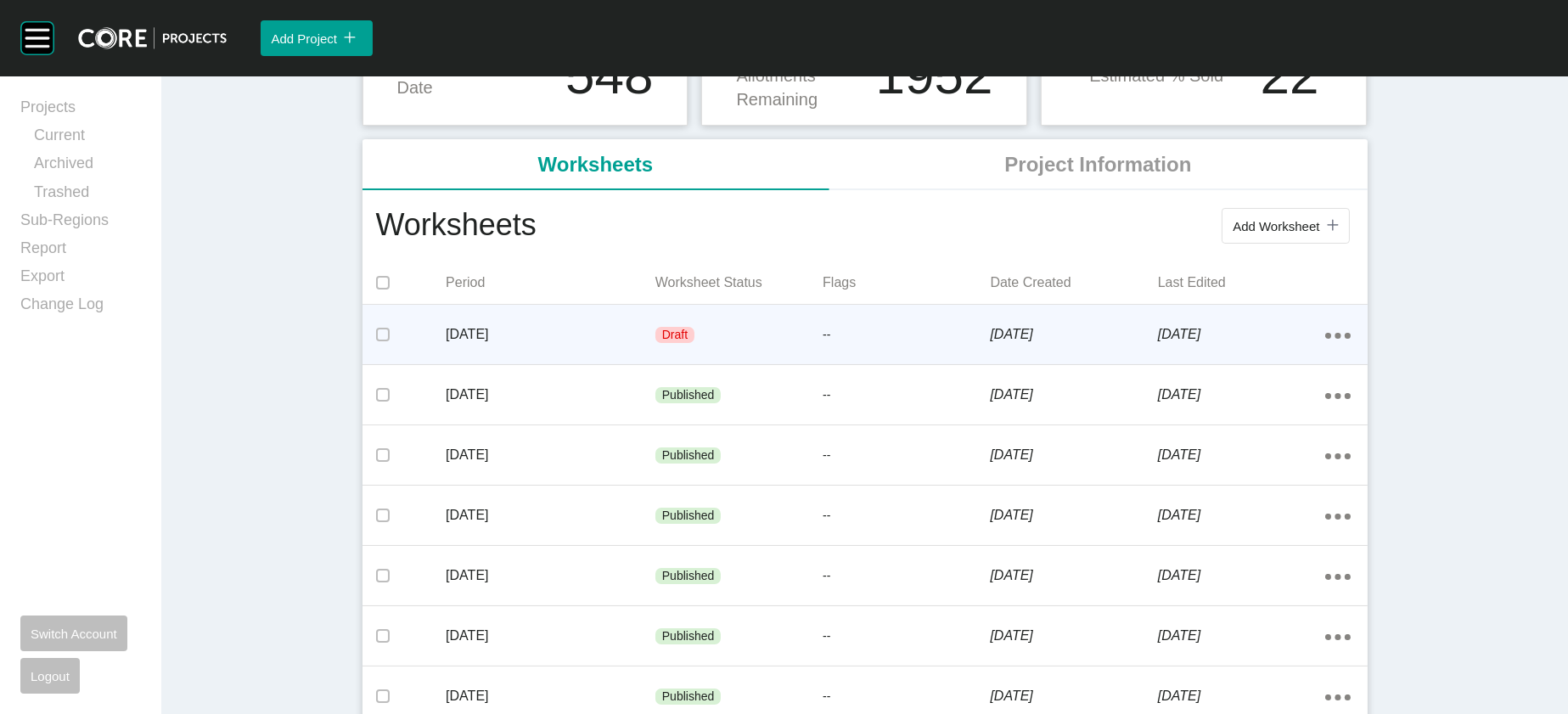
click at [761, 361] on div "Draft" at bounding box center [739, 335] width 167 height 51
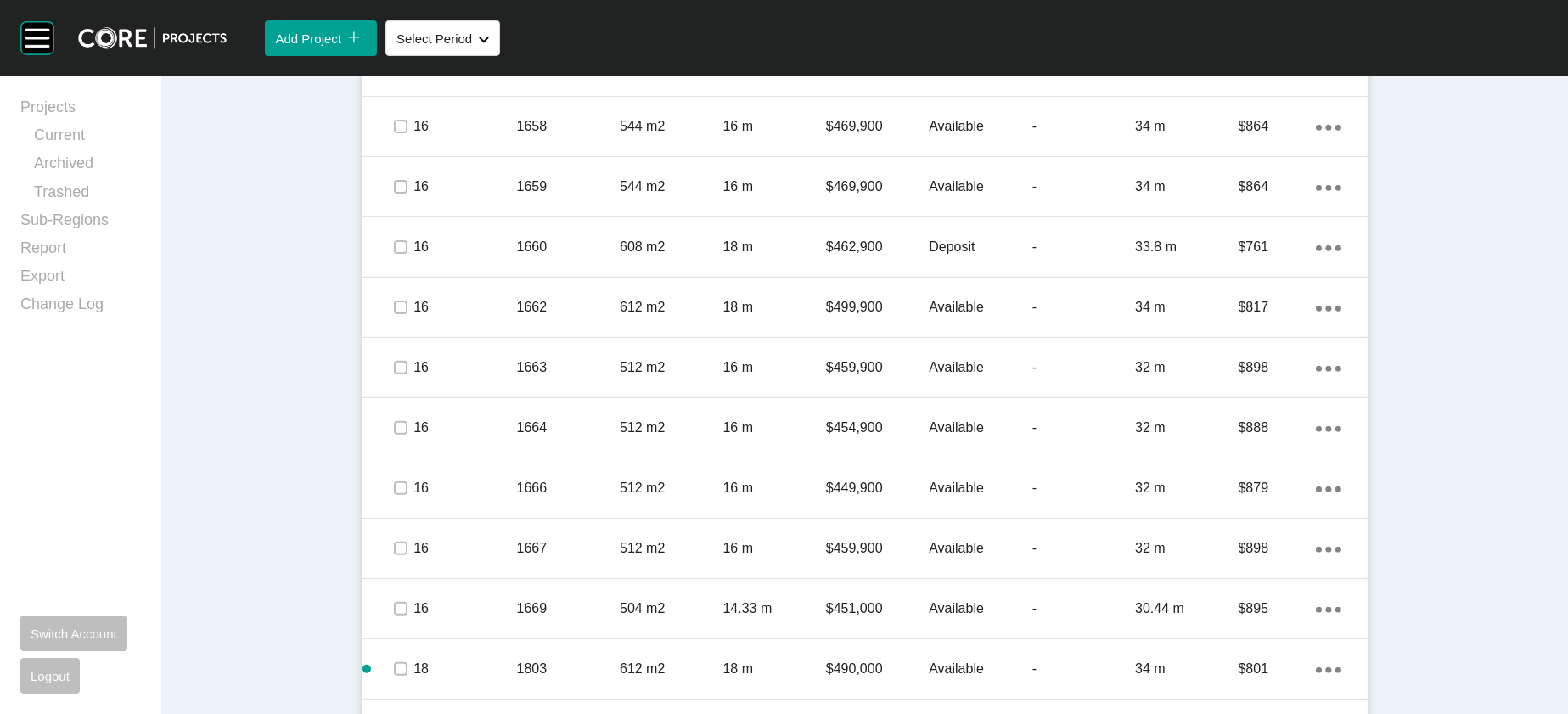
scroll to position [1401, 0]
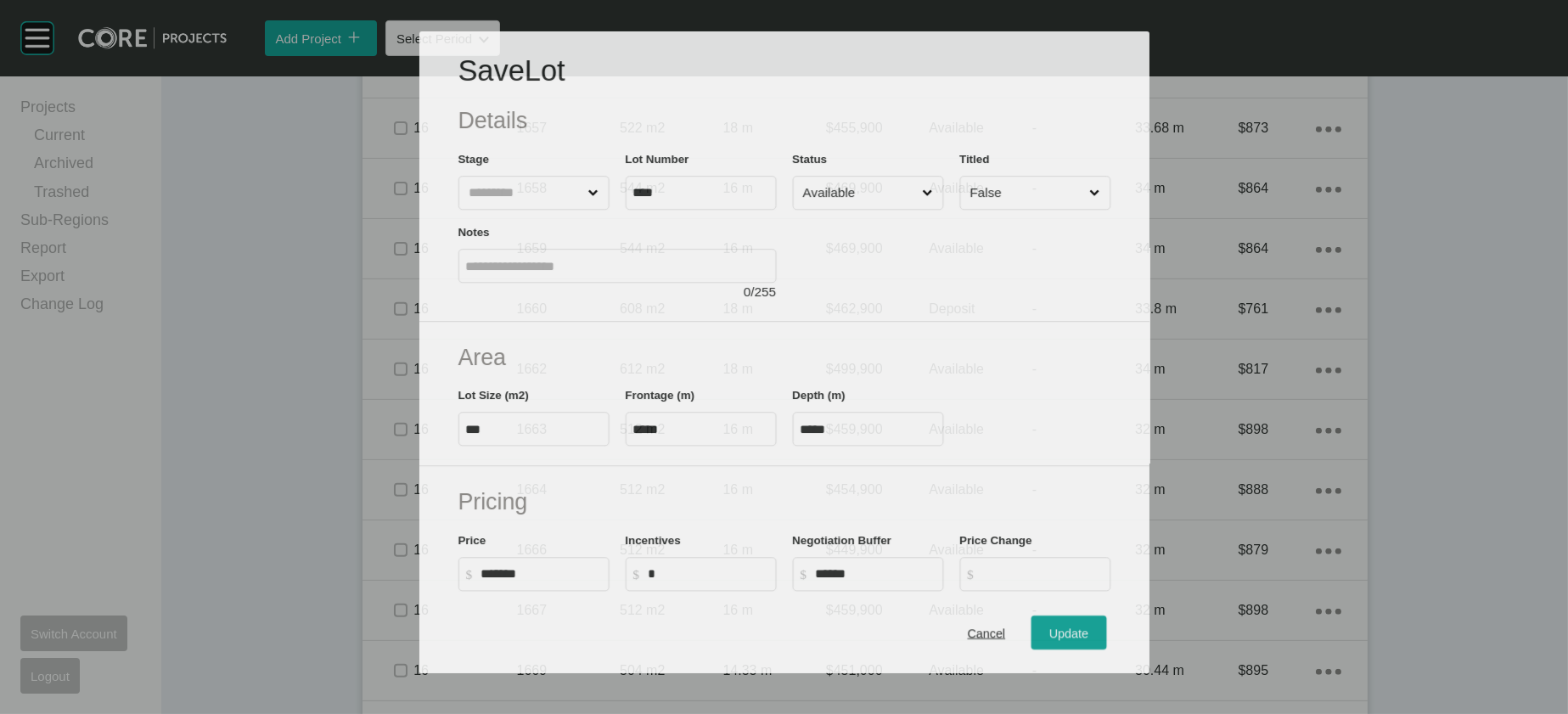
scroll to position [1336, 0]
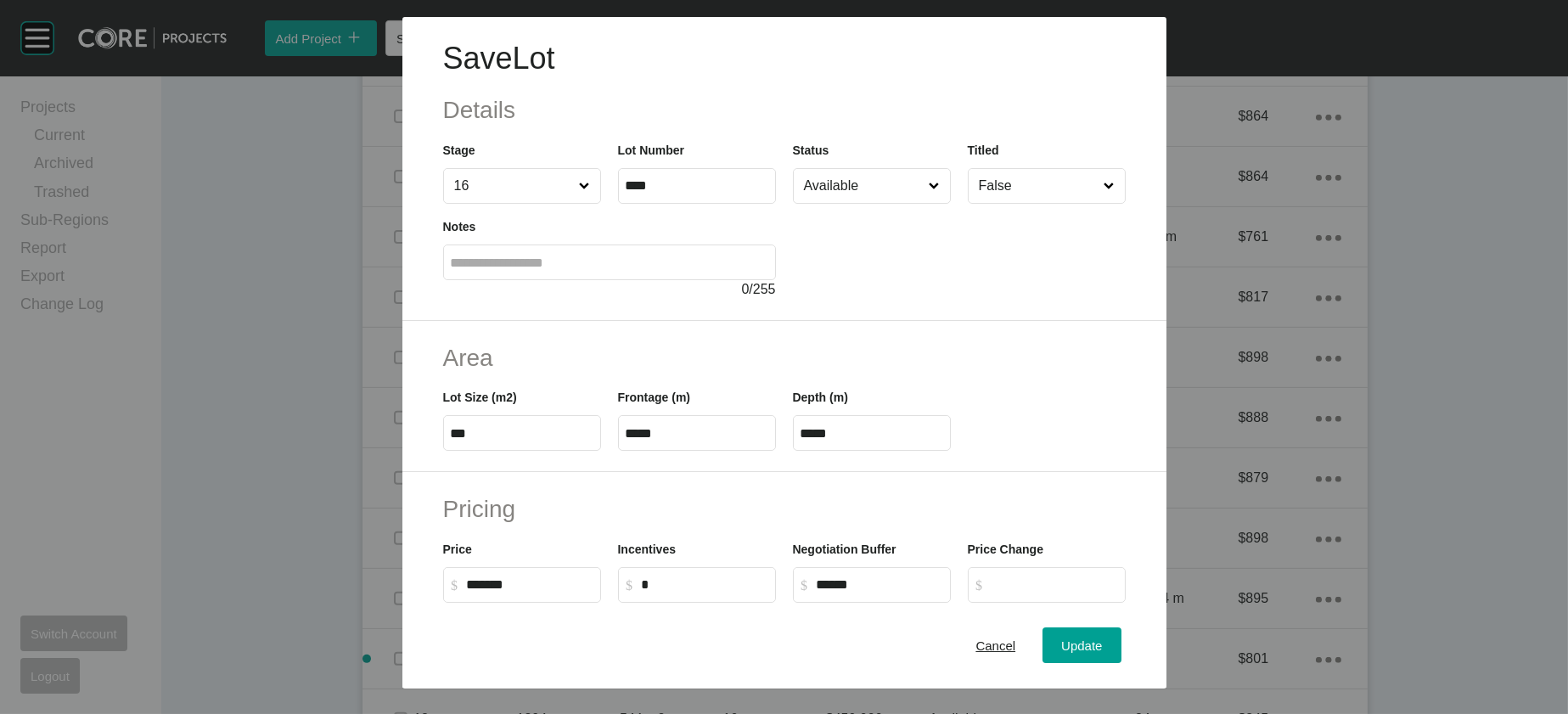
click at [894, 203] on input "Available" at bounding box center [863, 187] width 126 height 34
click at [1106, 648] on div "Update" at bounding box center [1082, 646] width 49 height 23
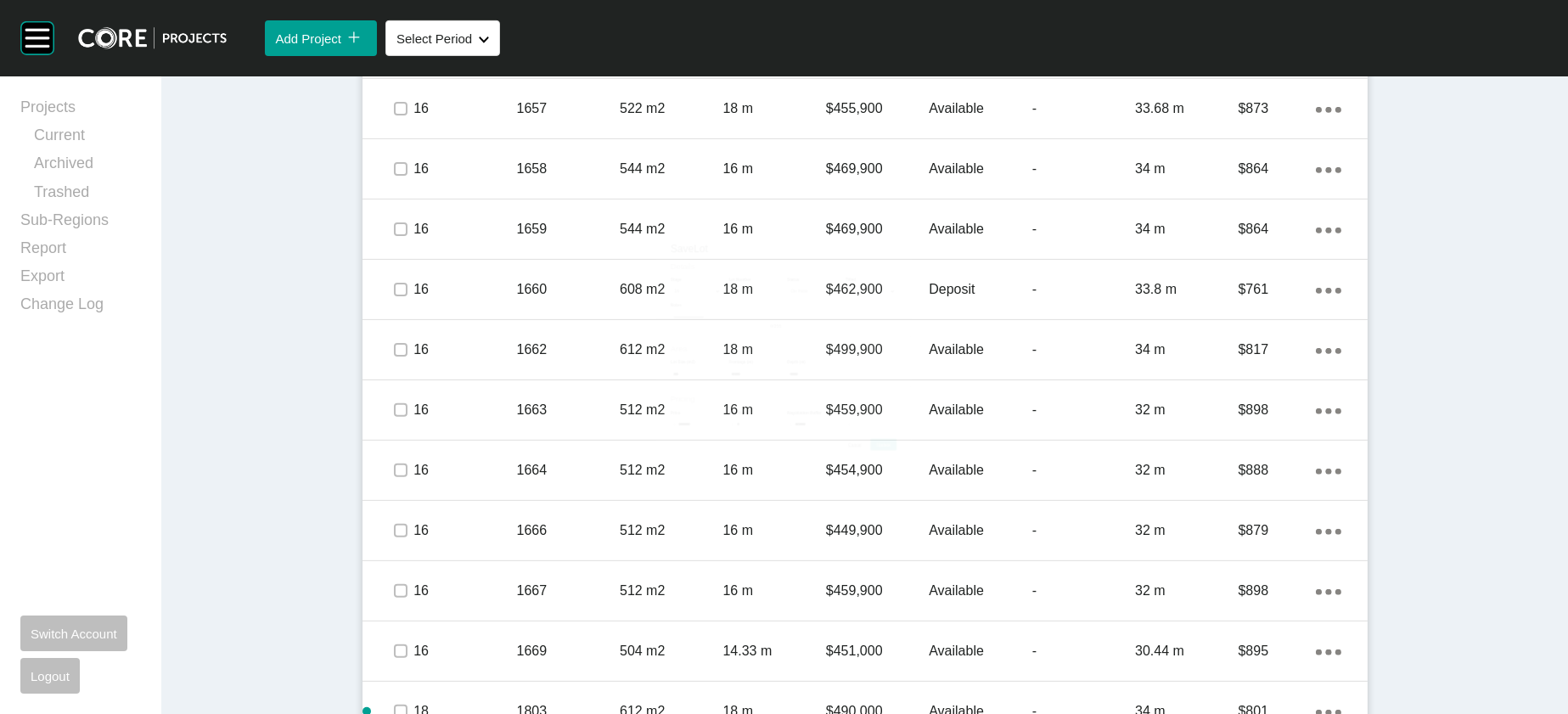
scroll to position [1401, 0]
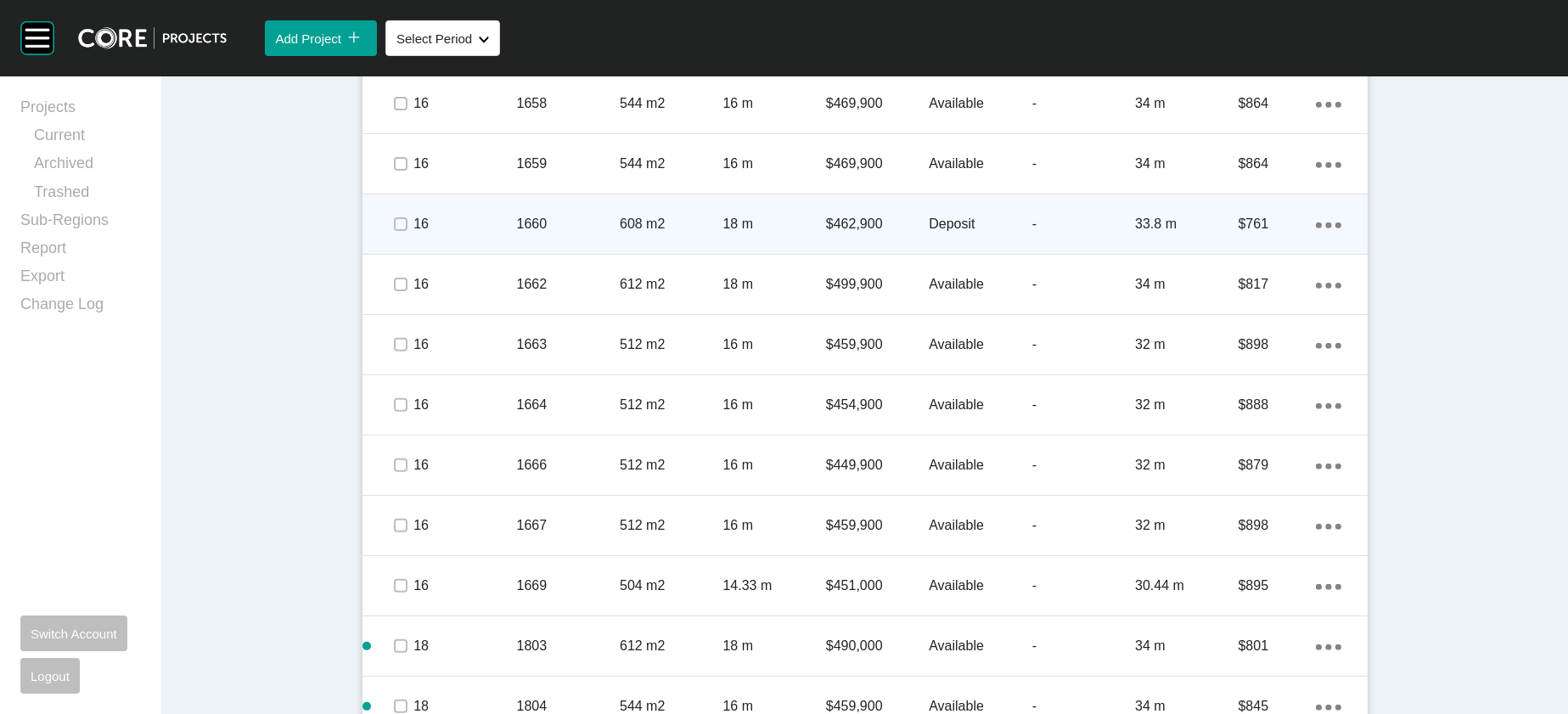
click at [894, 234] on p "$462,900" at bounding box center [877, 224] width 103 height 19
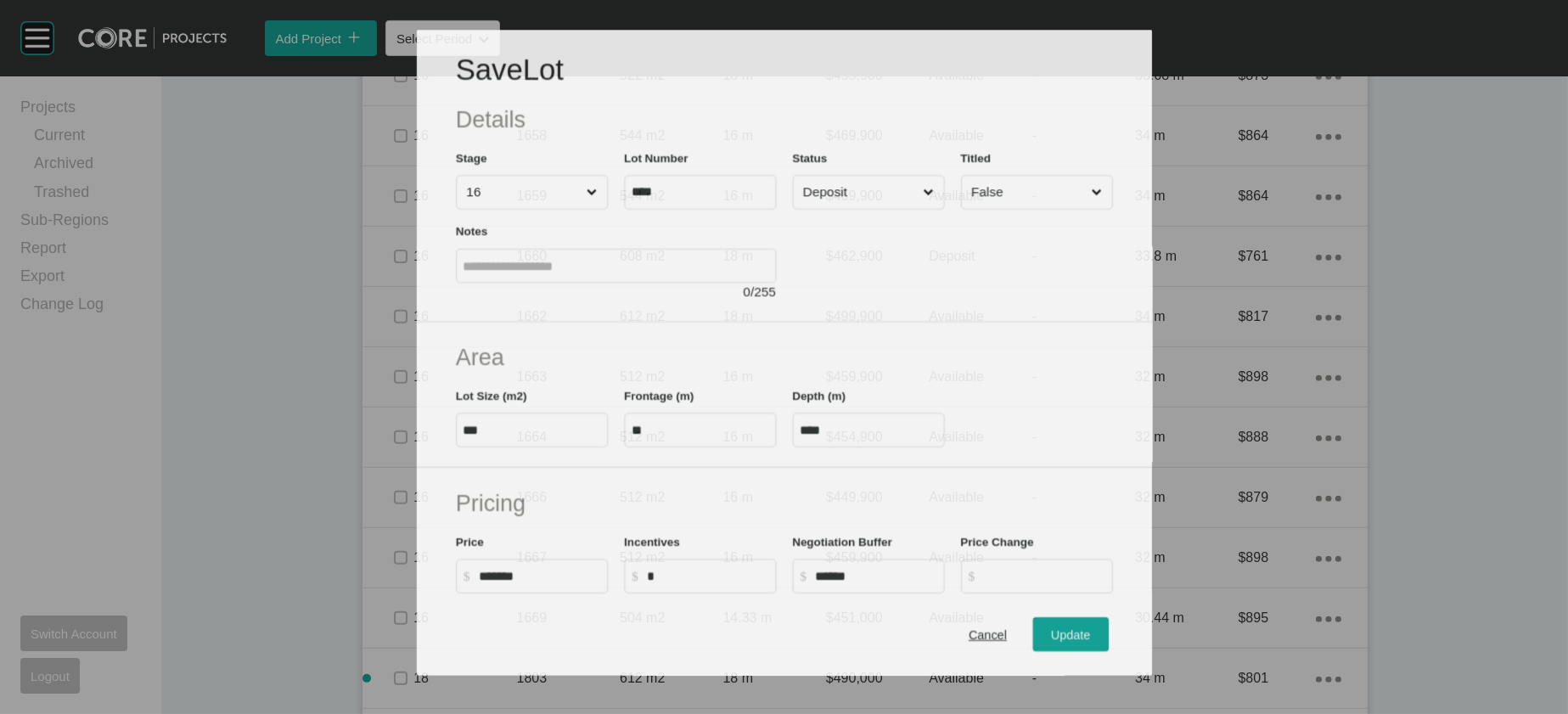
scroll to position [1336, 0]
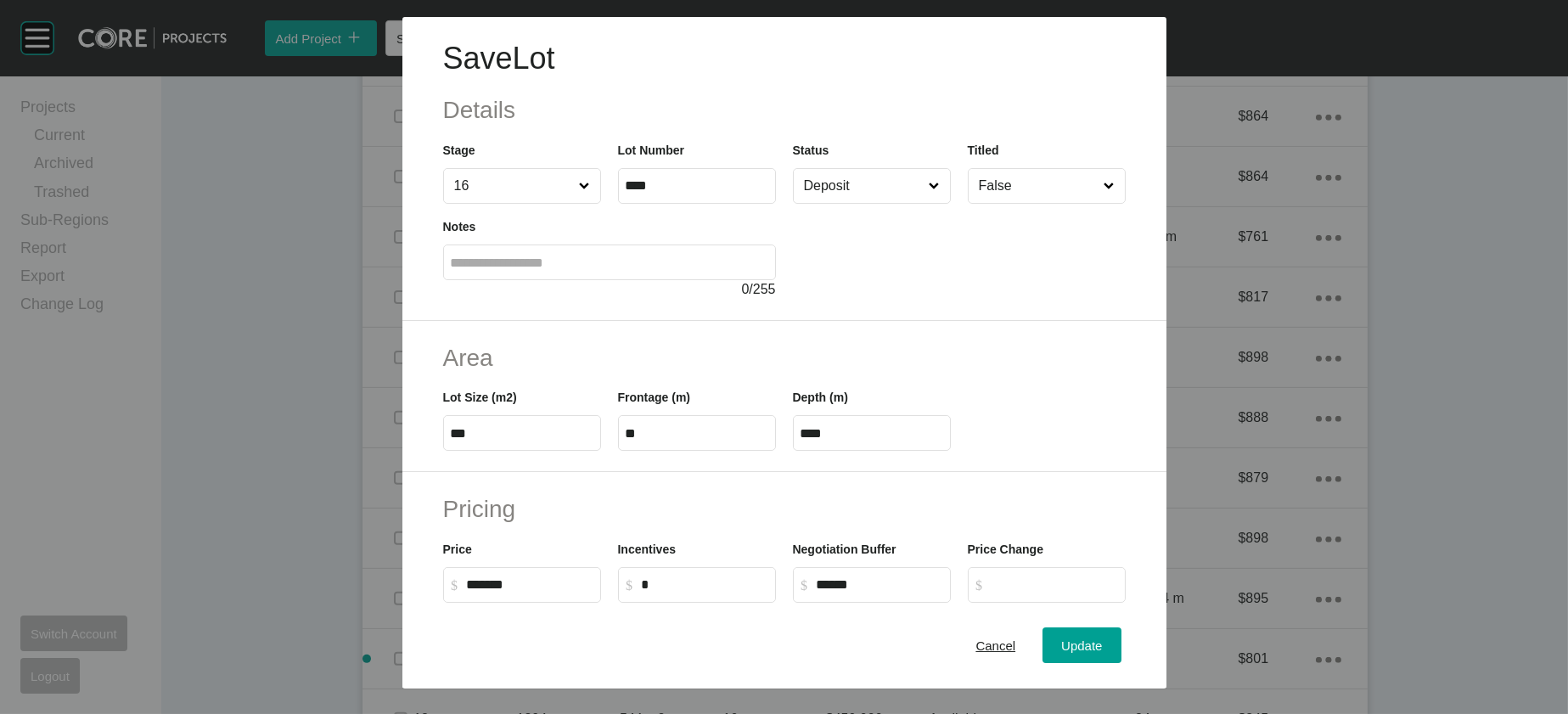
click at [855, 203] on input "Deposit" at bounding box center [863, 187] width 126 height 34
drag, startPoint x: 846, startPoint y: 401, endPoint x: 943, endPoint y: 460, distance: 113.5
click at [1106, 636] on div "Update" at bounding box center [1082, 646] width 49 height 23
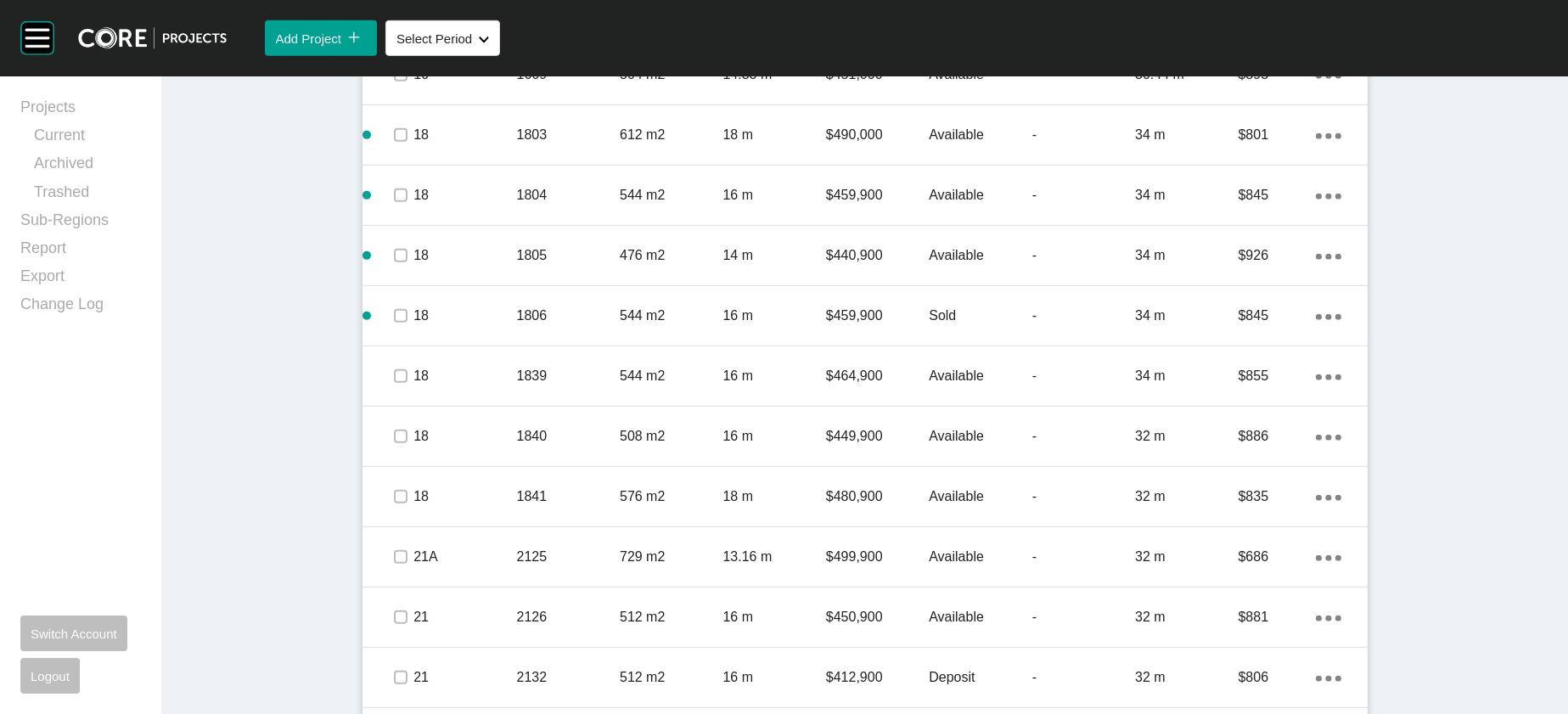
scroll to position [1927, 0]
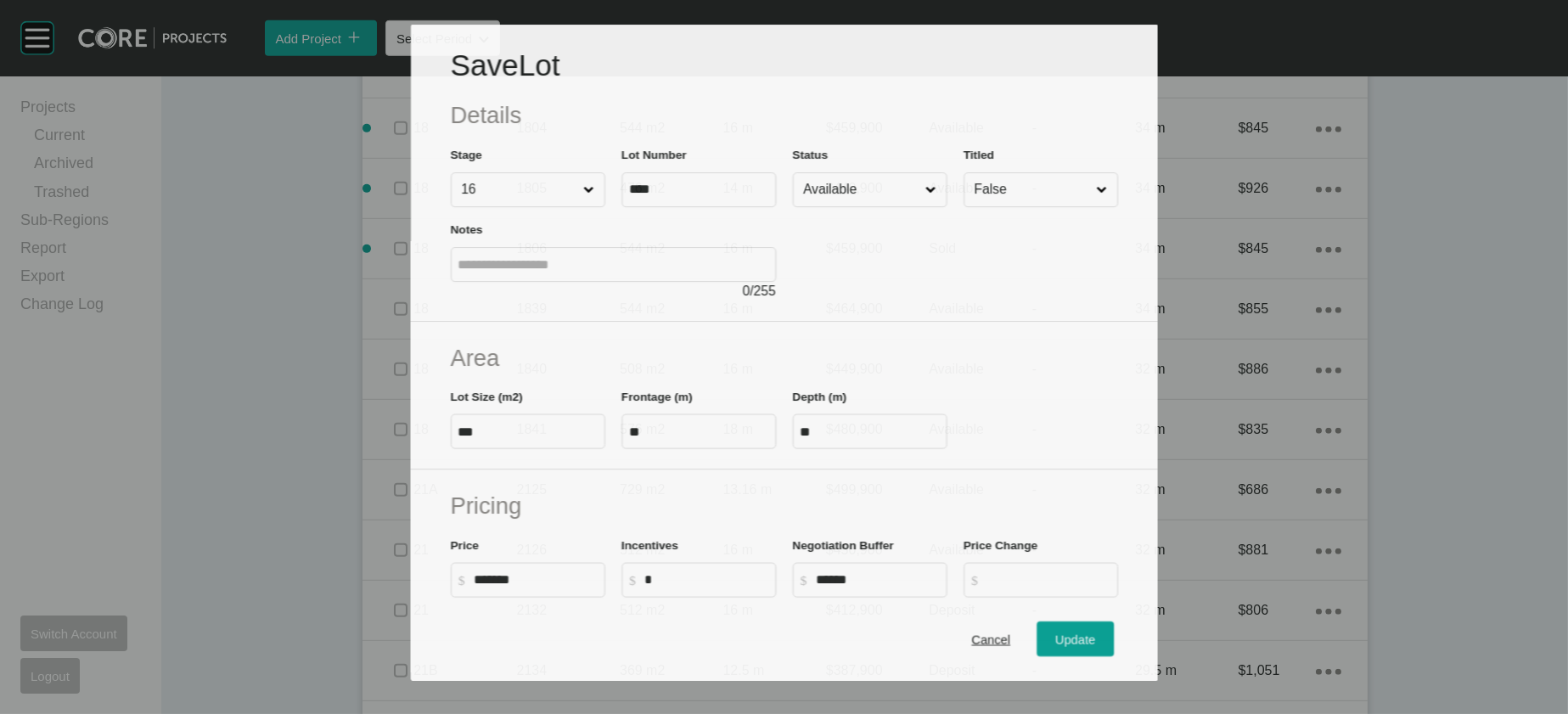
scroll to position [1862, 0]
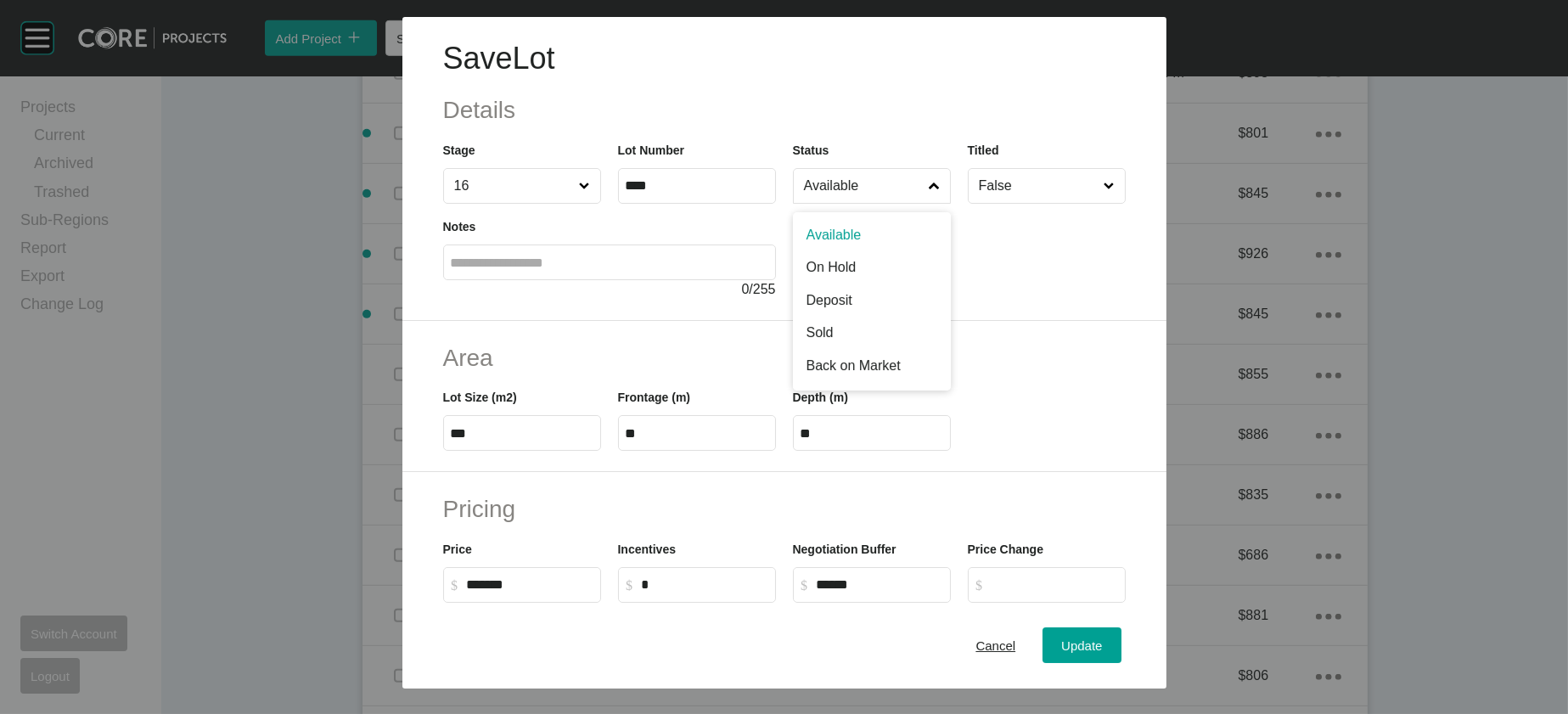
click at [943, 203] on span at bounding box center [934, 187] width 18 height 34
click at [926, 203] on input "Available" at bounding box center [863, 187] width 126 height 34
click at [1101, 639] on span "Update" at bounding box center [1081, 646] width 41 height 14
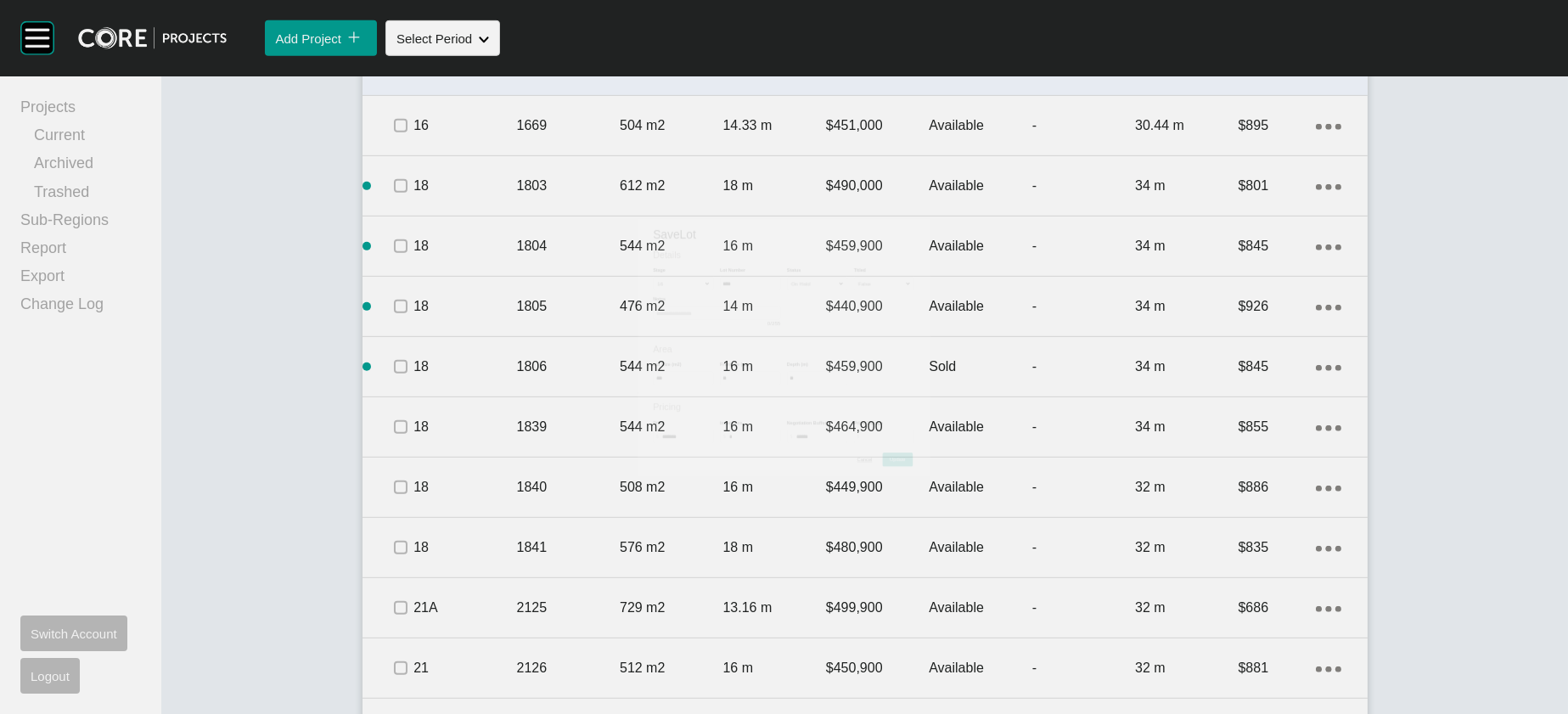
scroll to position [1927, 0]
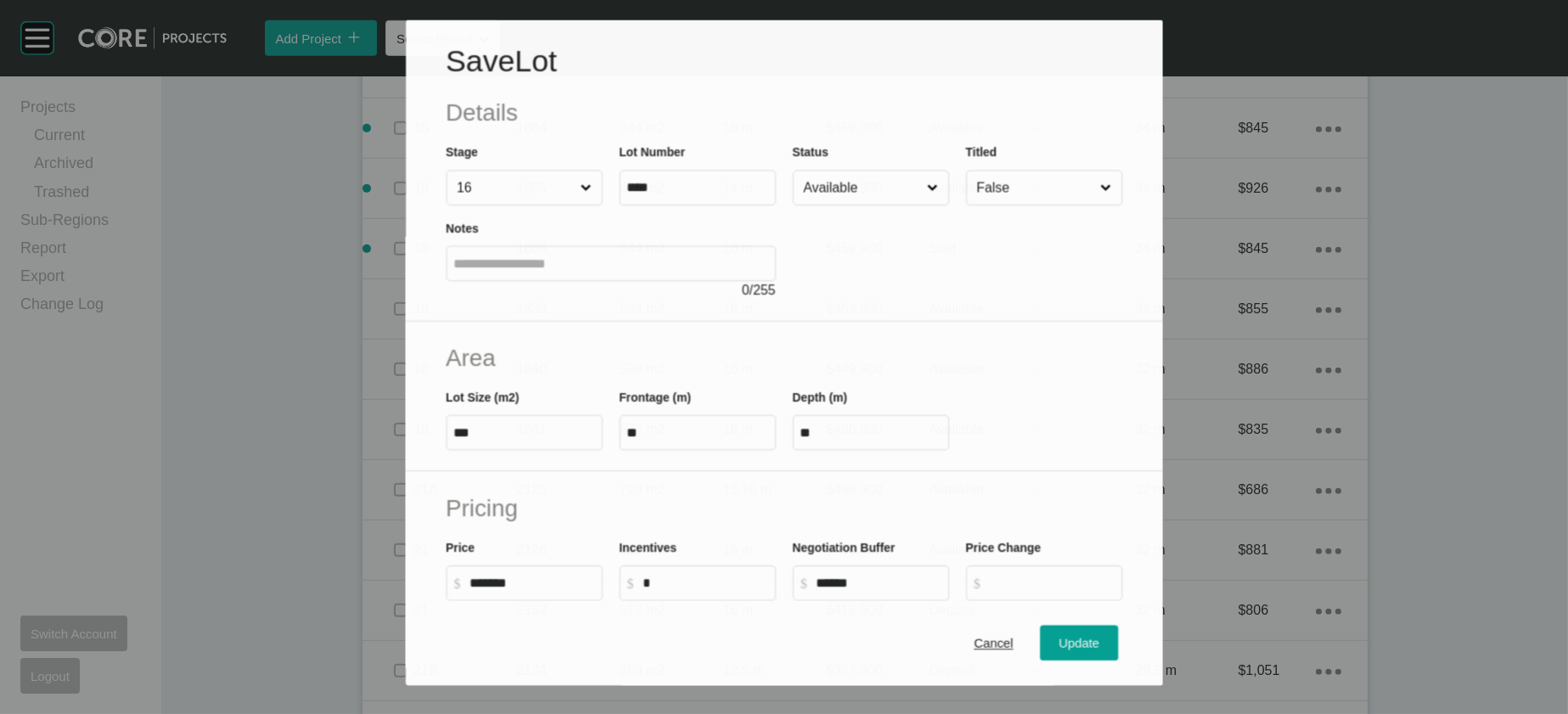
scroll to position [1862, 0]
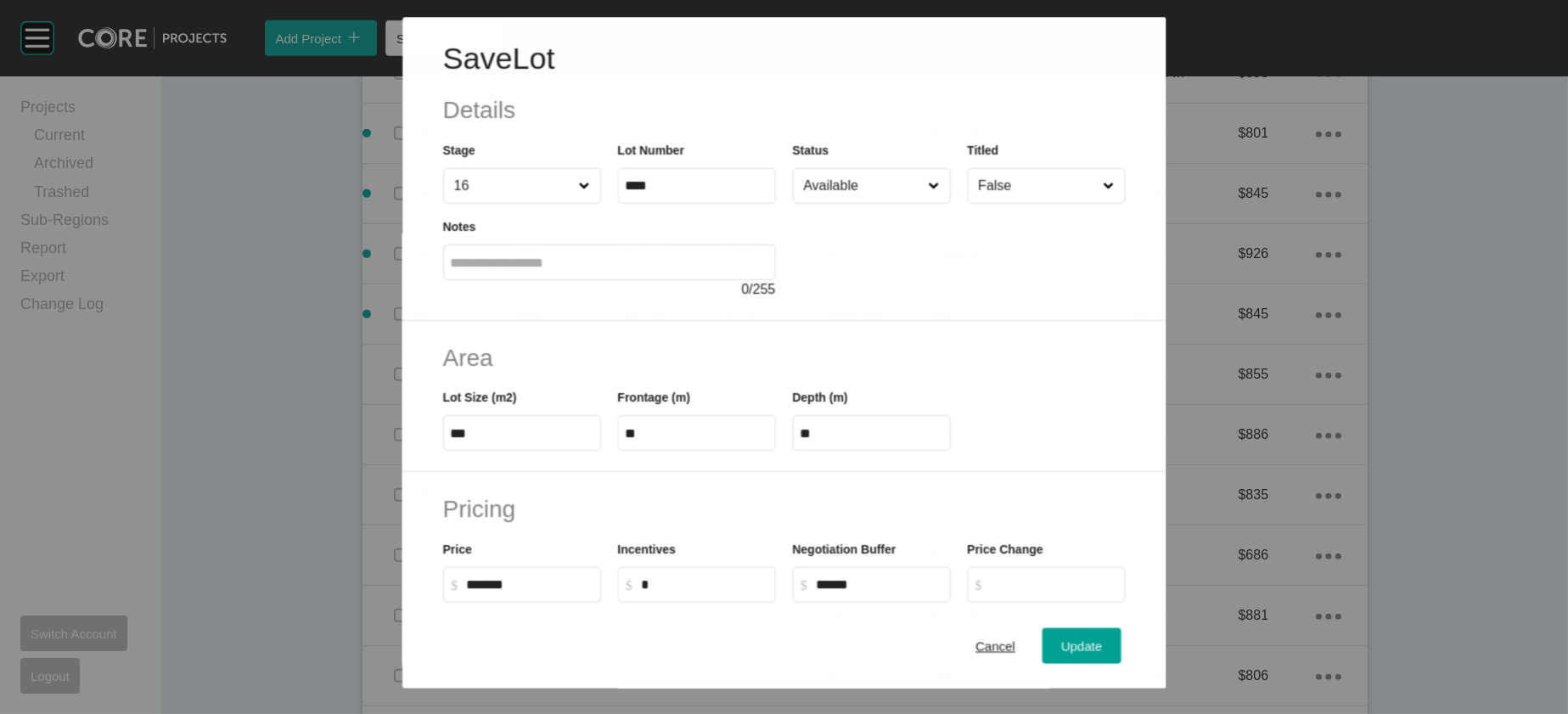
click at [884, 203] on input "Available" at bounding box center [862, 187] width 125 height 34
click at [1100, 629] on button "Update" at bounding box center [1082, 647] width 79 height 36
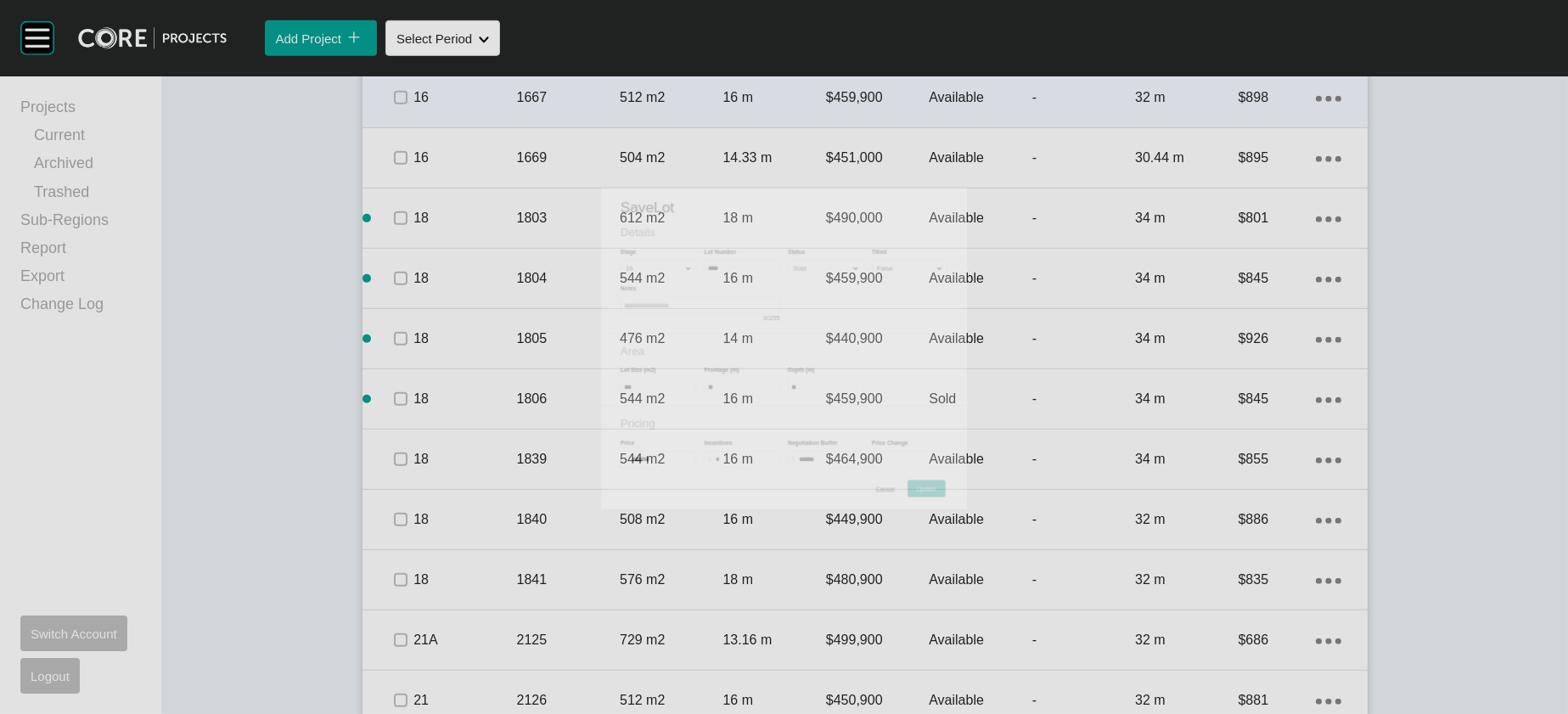
scroll to position [1927, 0]
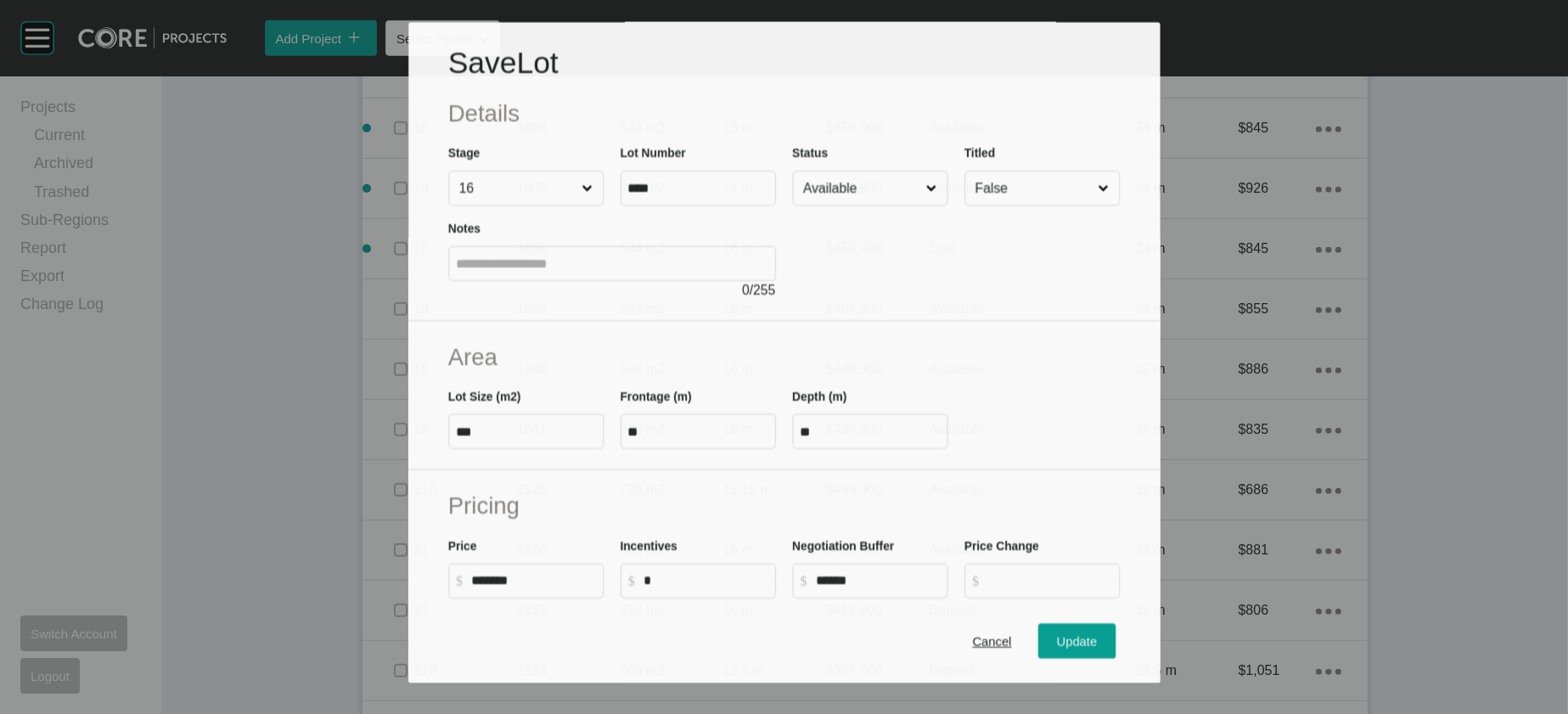
scroll to position [1862, 0]
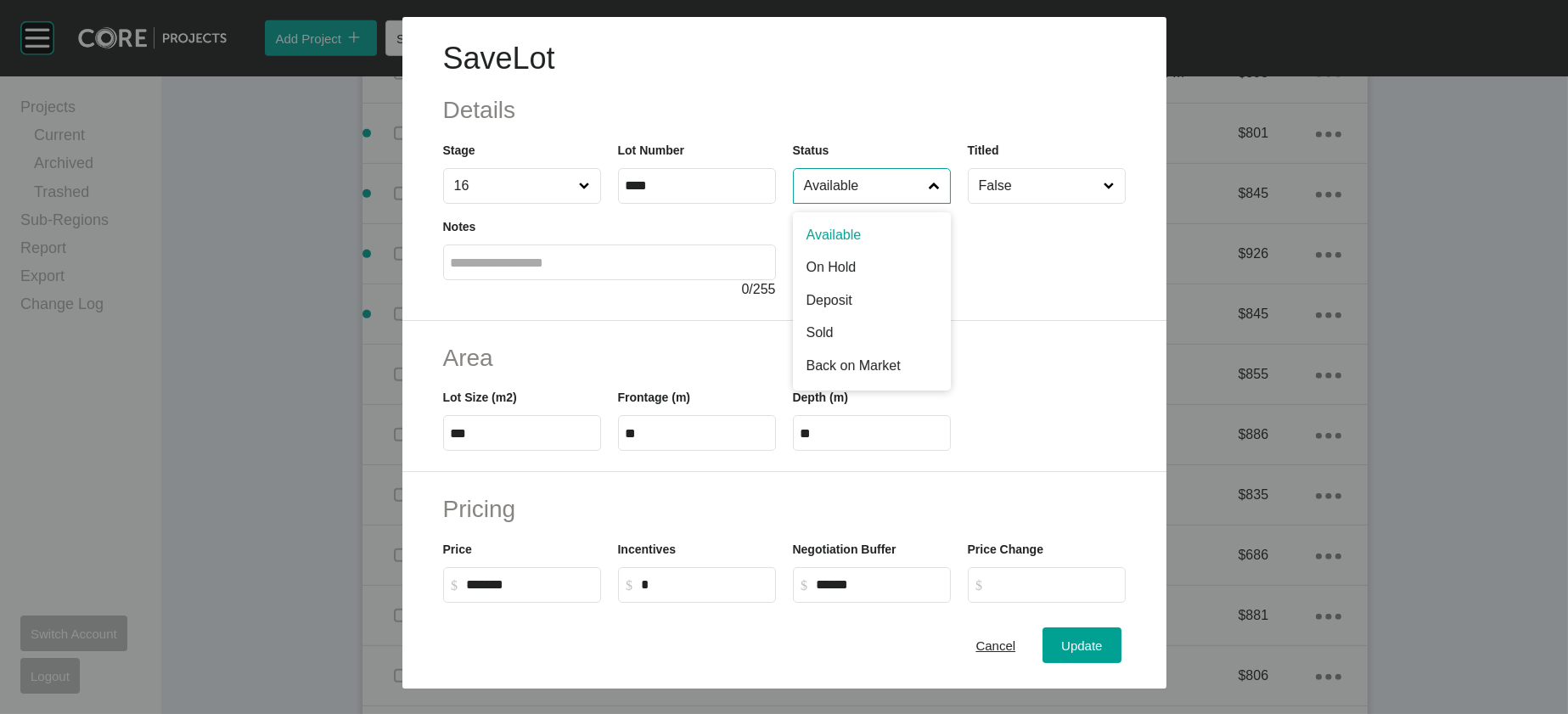
click at [925, 203] on input "Available" at bounding box center [863, 187] width 126 height 34
click at [1106, 637] on div "Update" at bounding box center [1082, 646] width 49 height 23
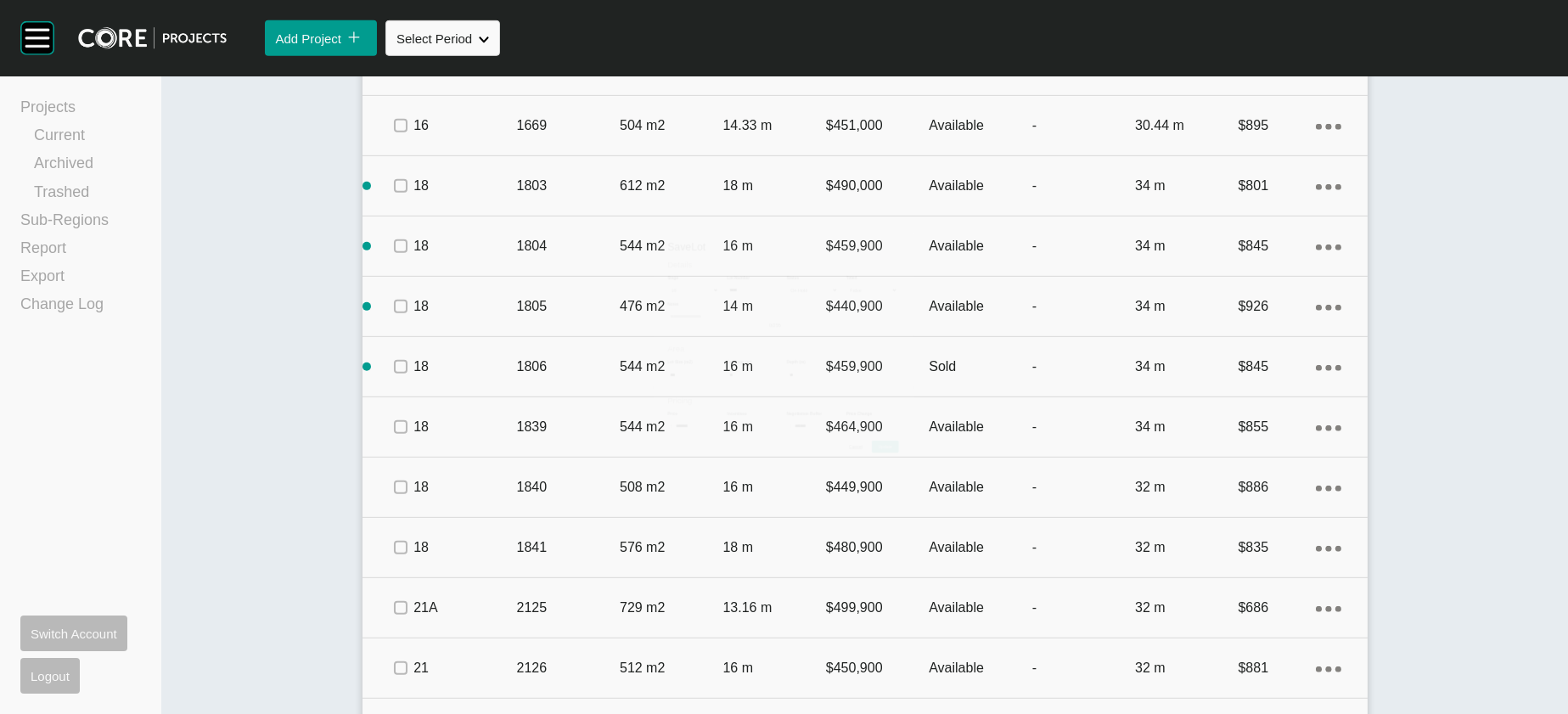
scroll to position [1927, 0]
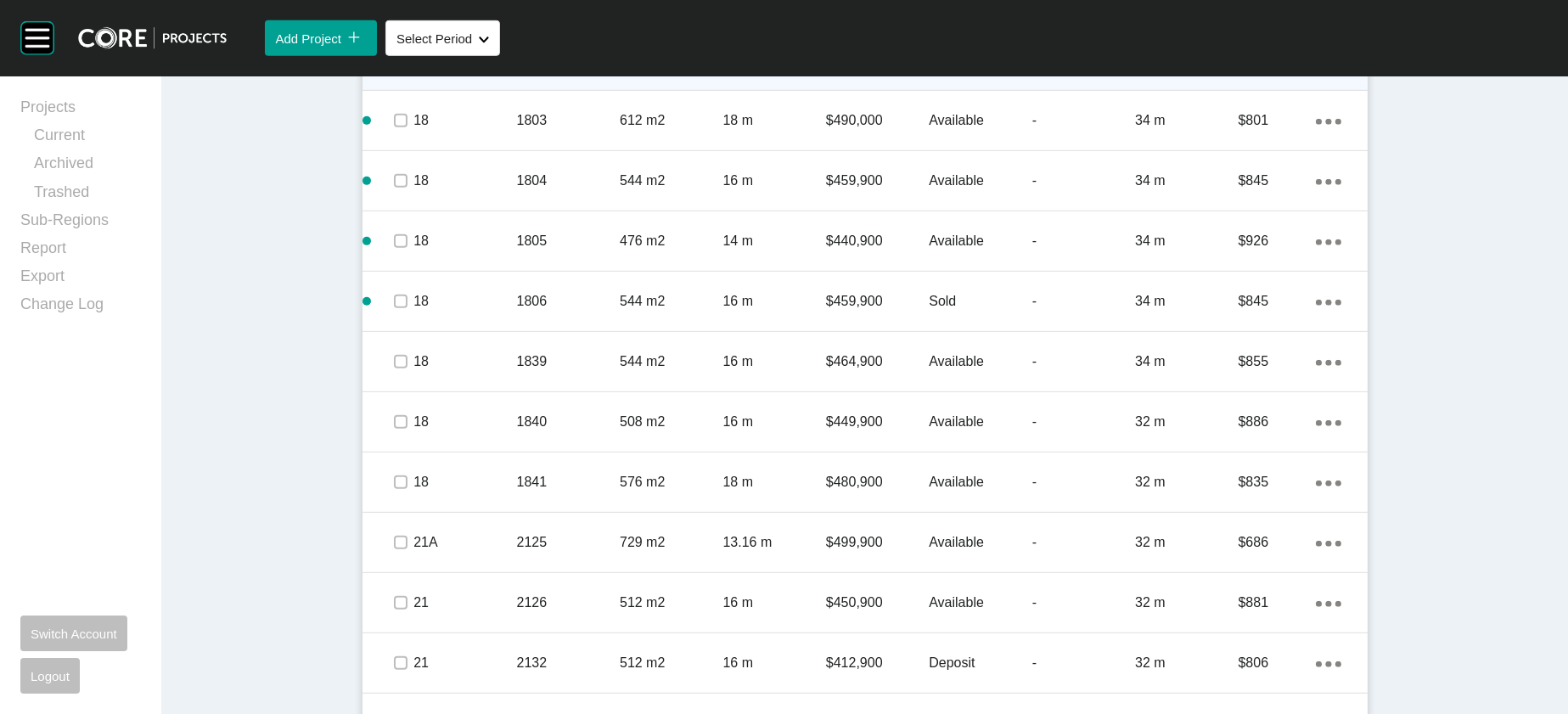
click at [853, 70] on p "$451,000" at bounding box center [877, 61] width 103 height 19
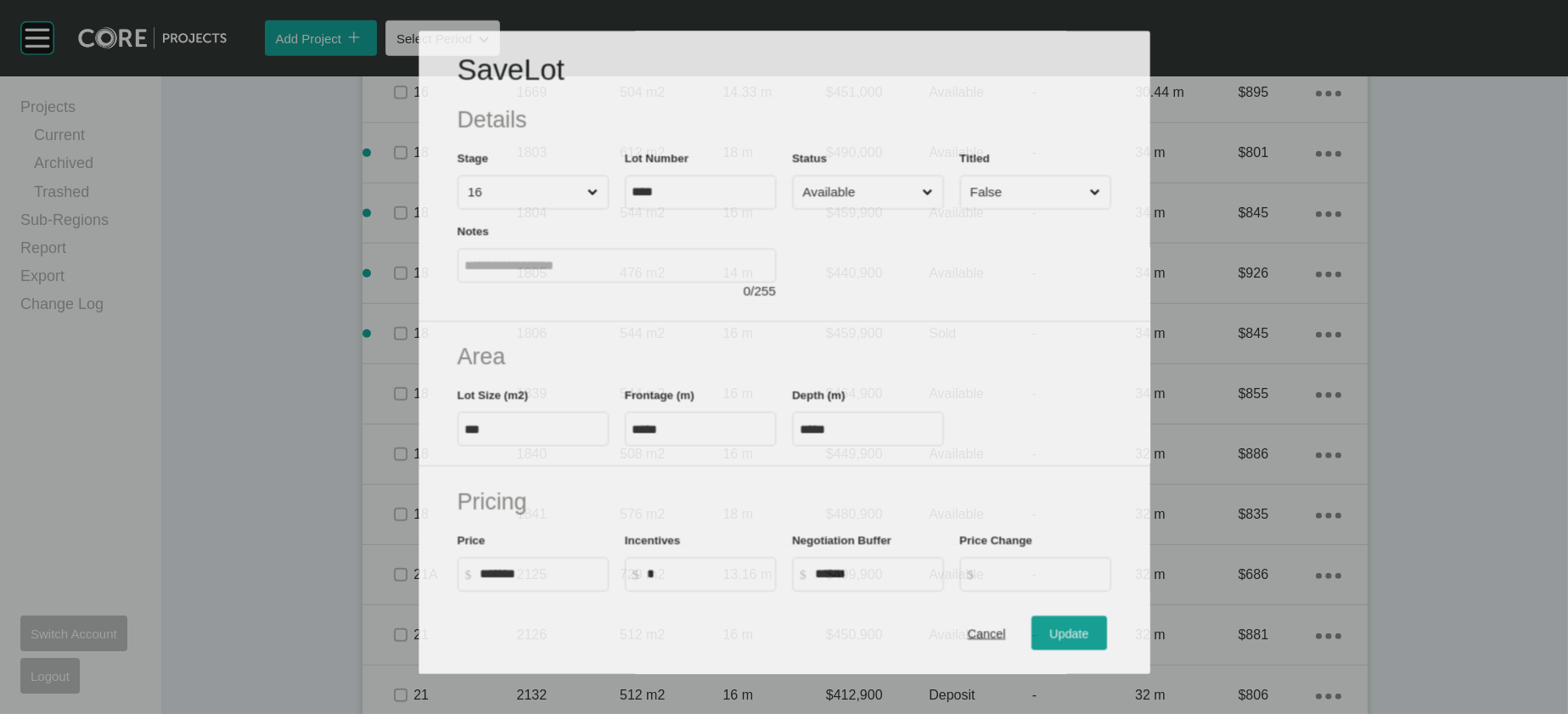
scroll to position [1862, 0]
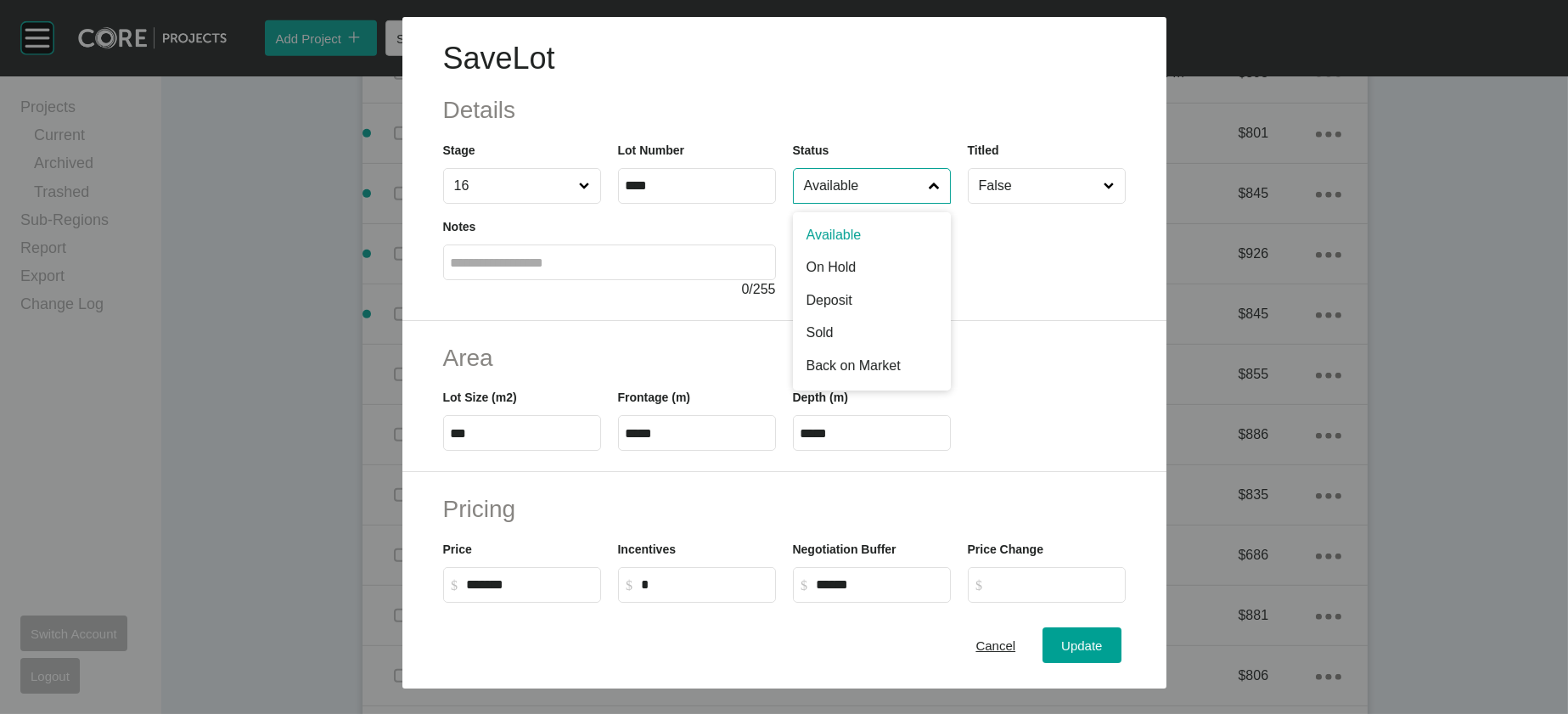
click at [859, 203] on input "Available" at bounding box center [863, 187] width 126 height 34
click at [1101, 639] on span "Update" at bounding box center [1081, 646] width 41 height 14
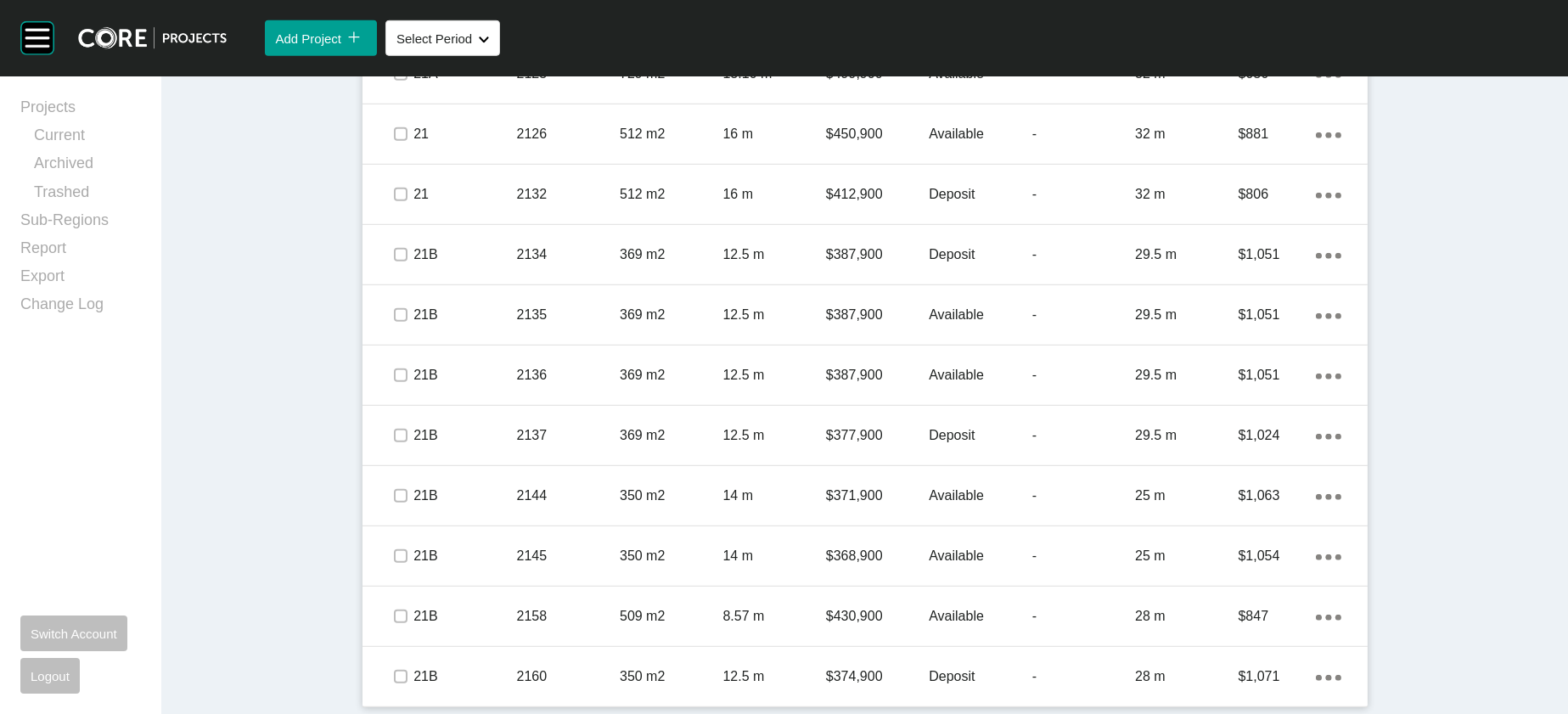
scroll to position [2916, 0]
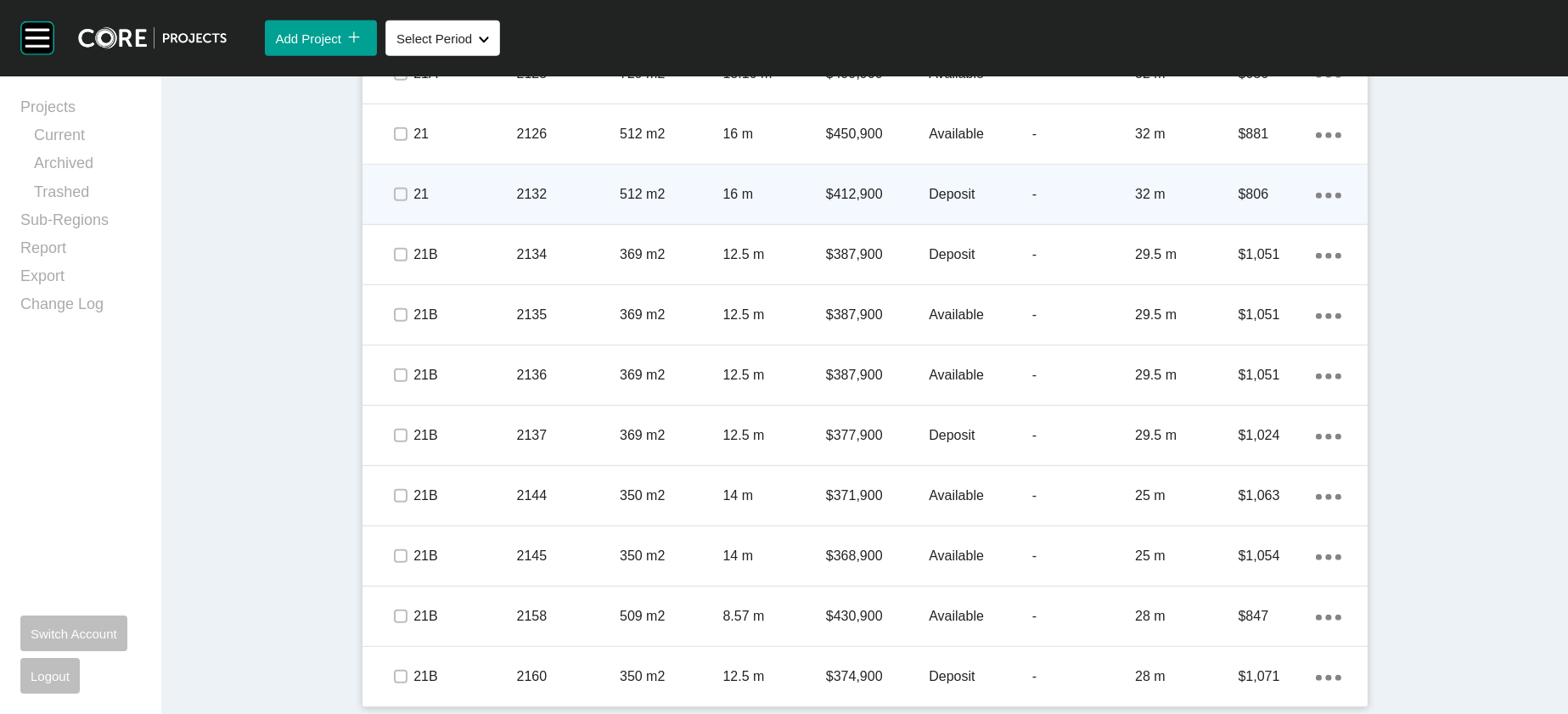
click at [988, 204] on p "Deposit" at bounding box center [979, 195] width 103 height 19
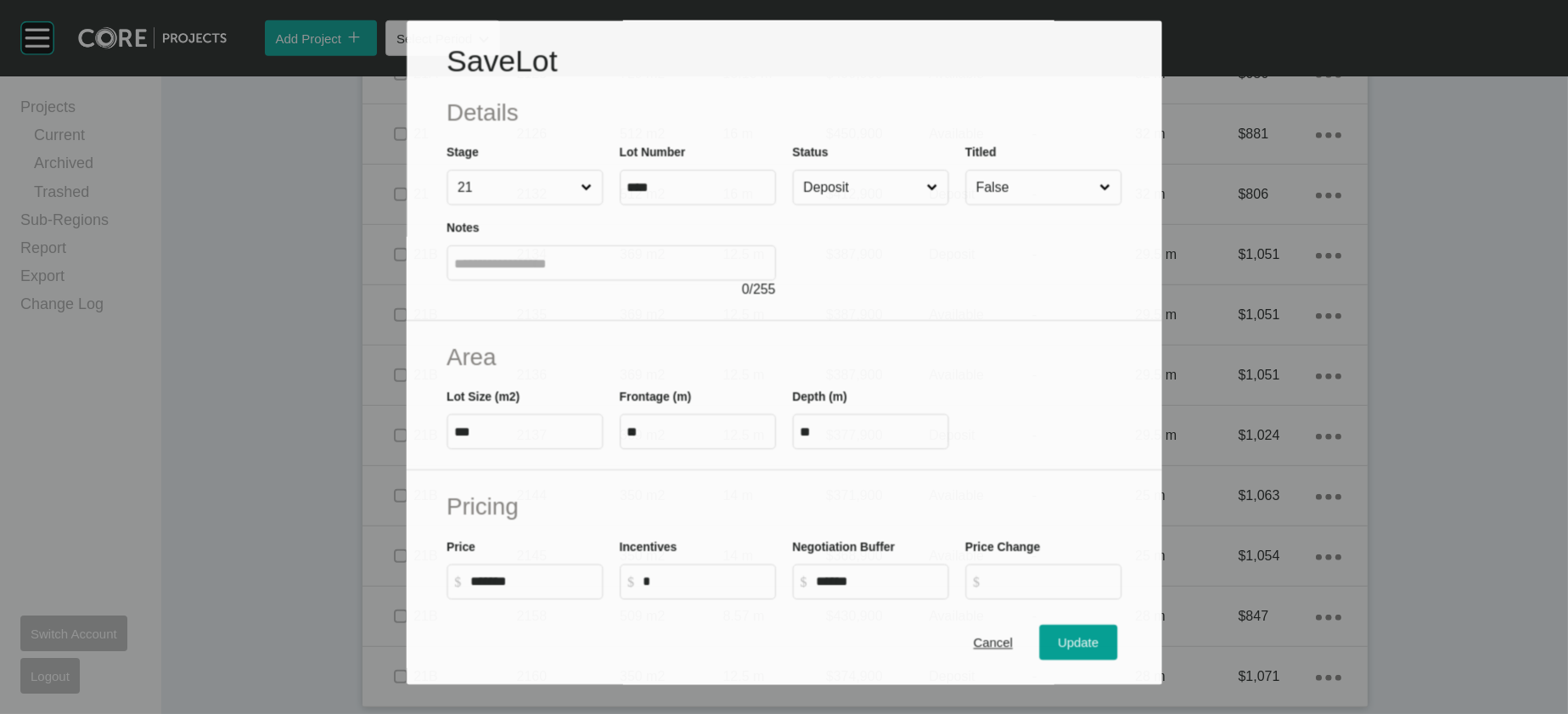
scroll to position [2850, 0]
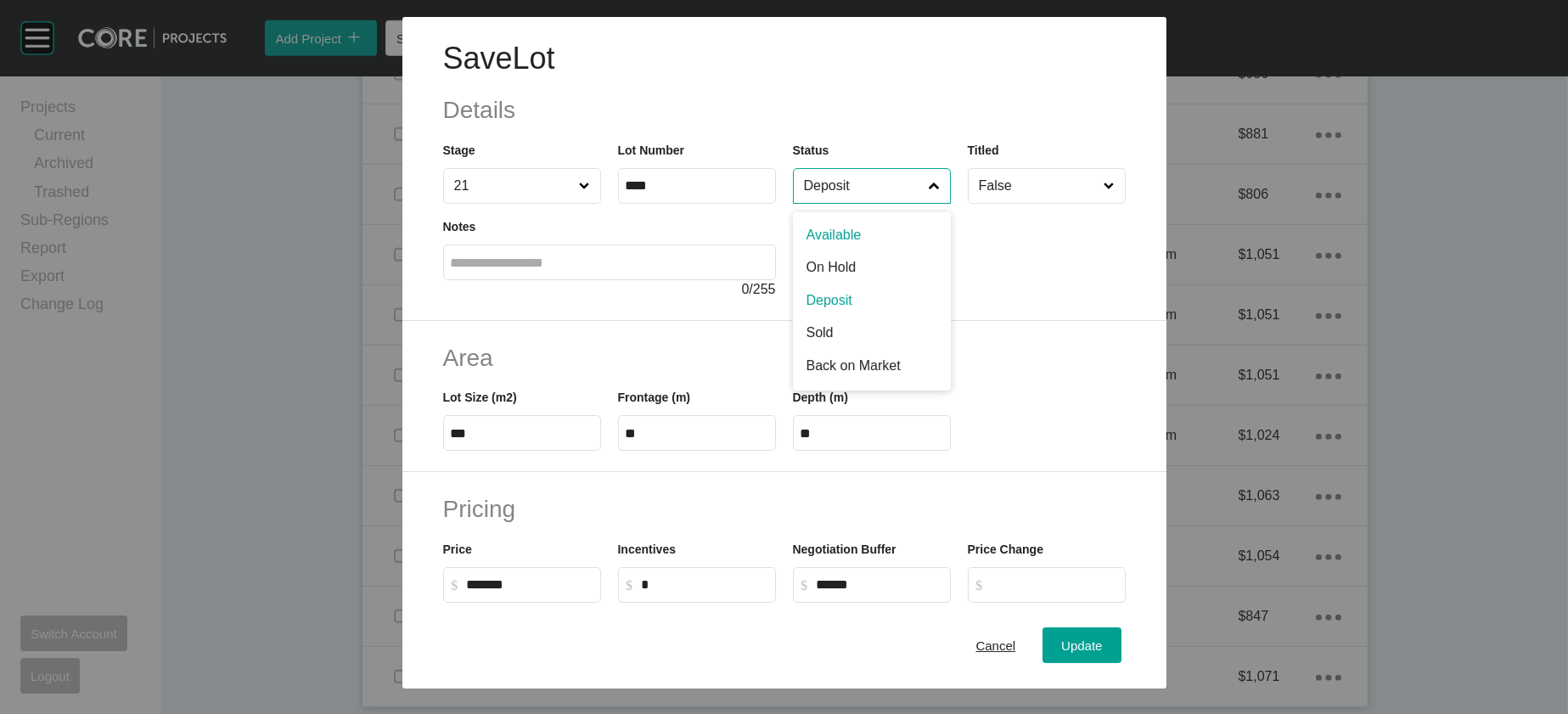
drag, startPoint x: 886, startPoint y: 235, endPoint x: 821, endPoint y: 319, distance: 106.2
click at [821, 204] on div "Deposit Available On Hold Deposit Sold Back on Market NFS BOM/Sold" at bounding box center [872, 187] width 158 height 36
click at [1101, 642] on span "Update" at bounding box center [1081, 646] width 41 height 14
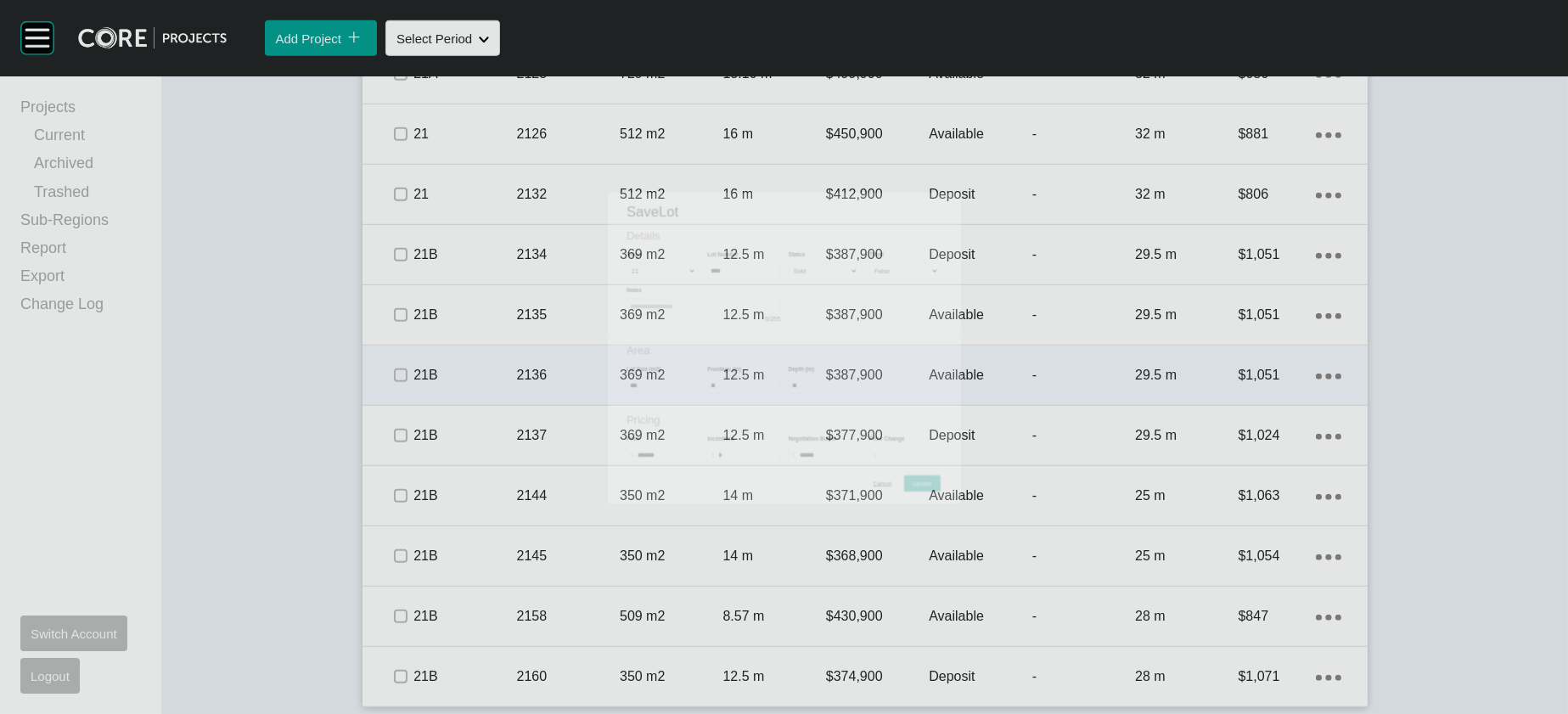
scroll to position [2916, 0]
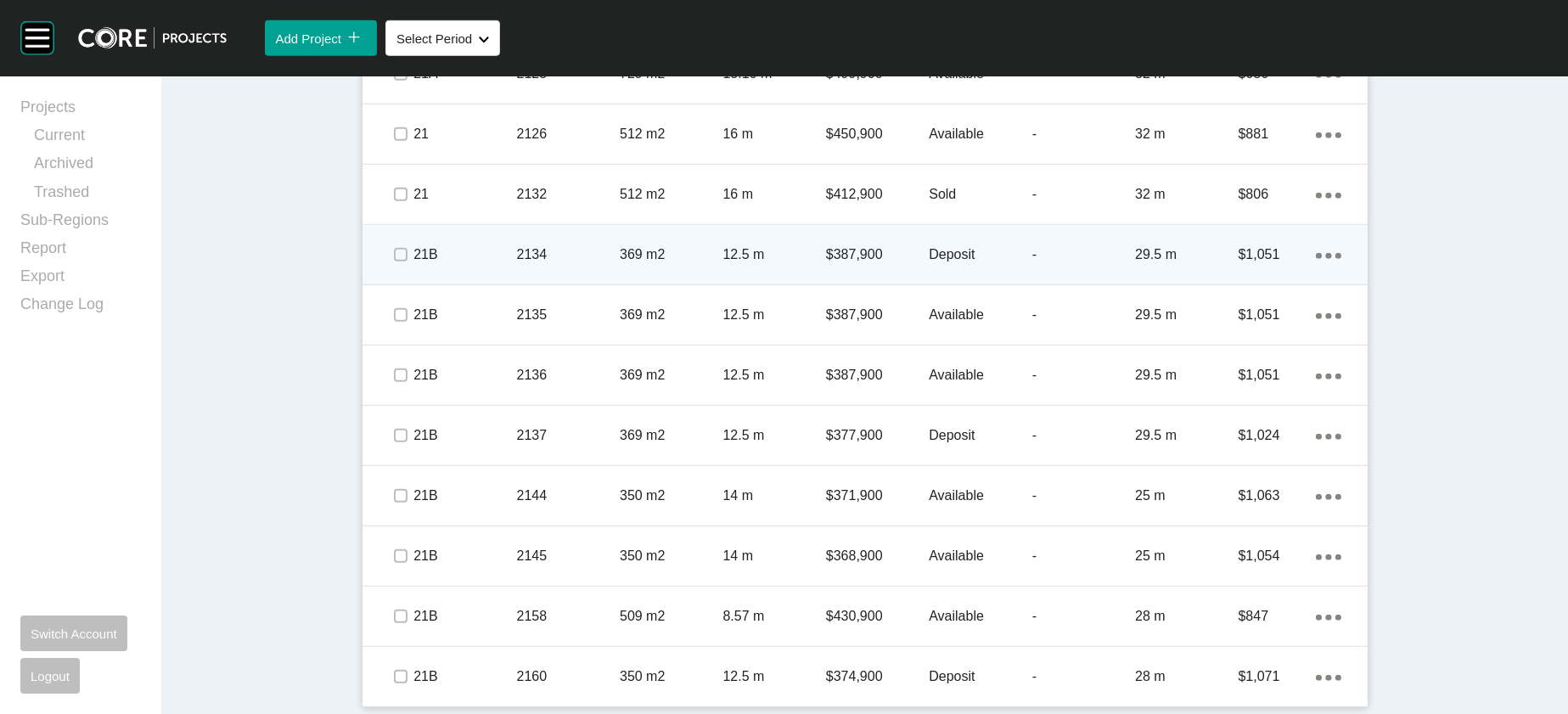
click at [1008, 264] on p "Deposit" at bounding box center [979, 255] width 103 height 19
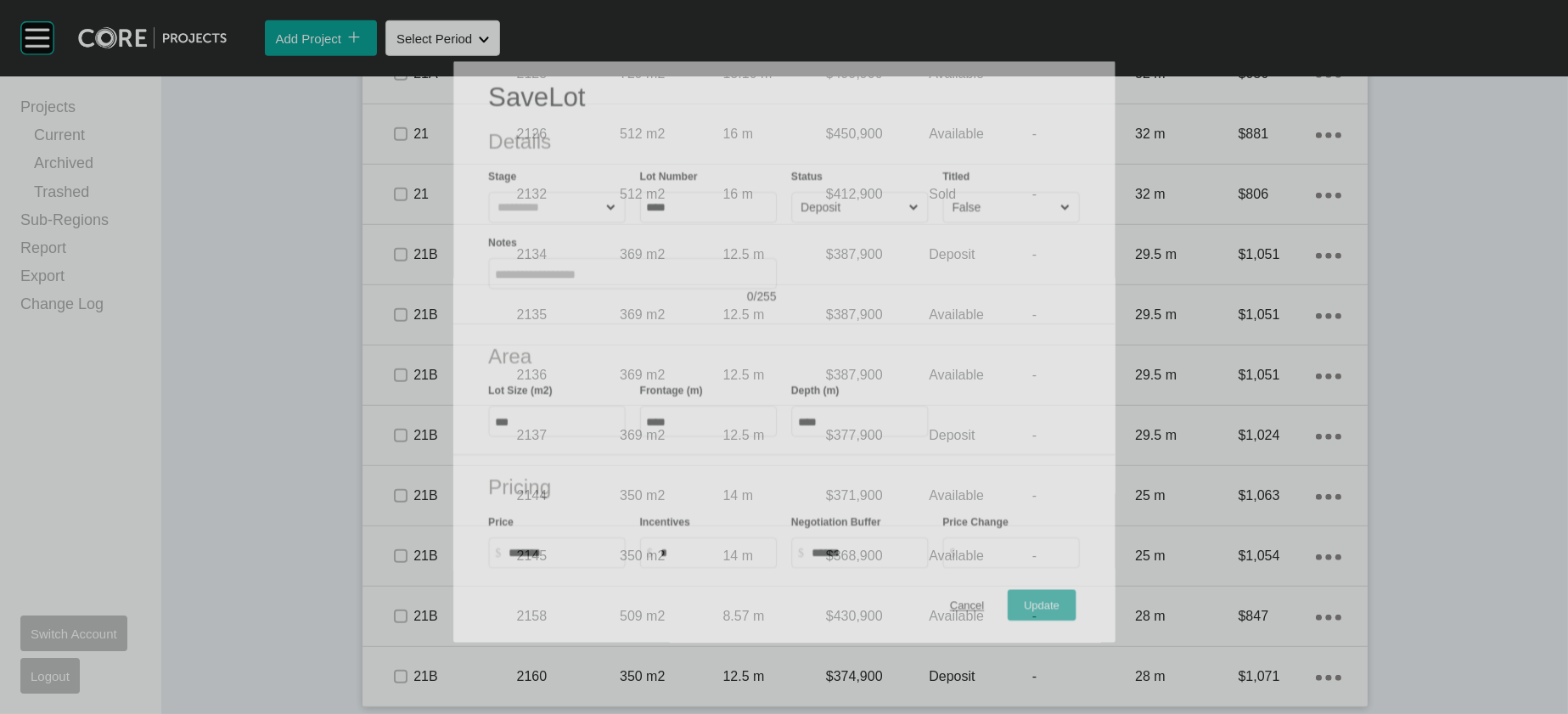
scroll to position [2850, 0]
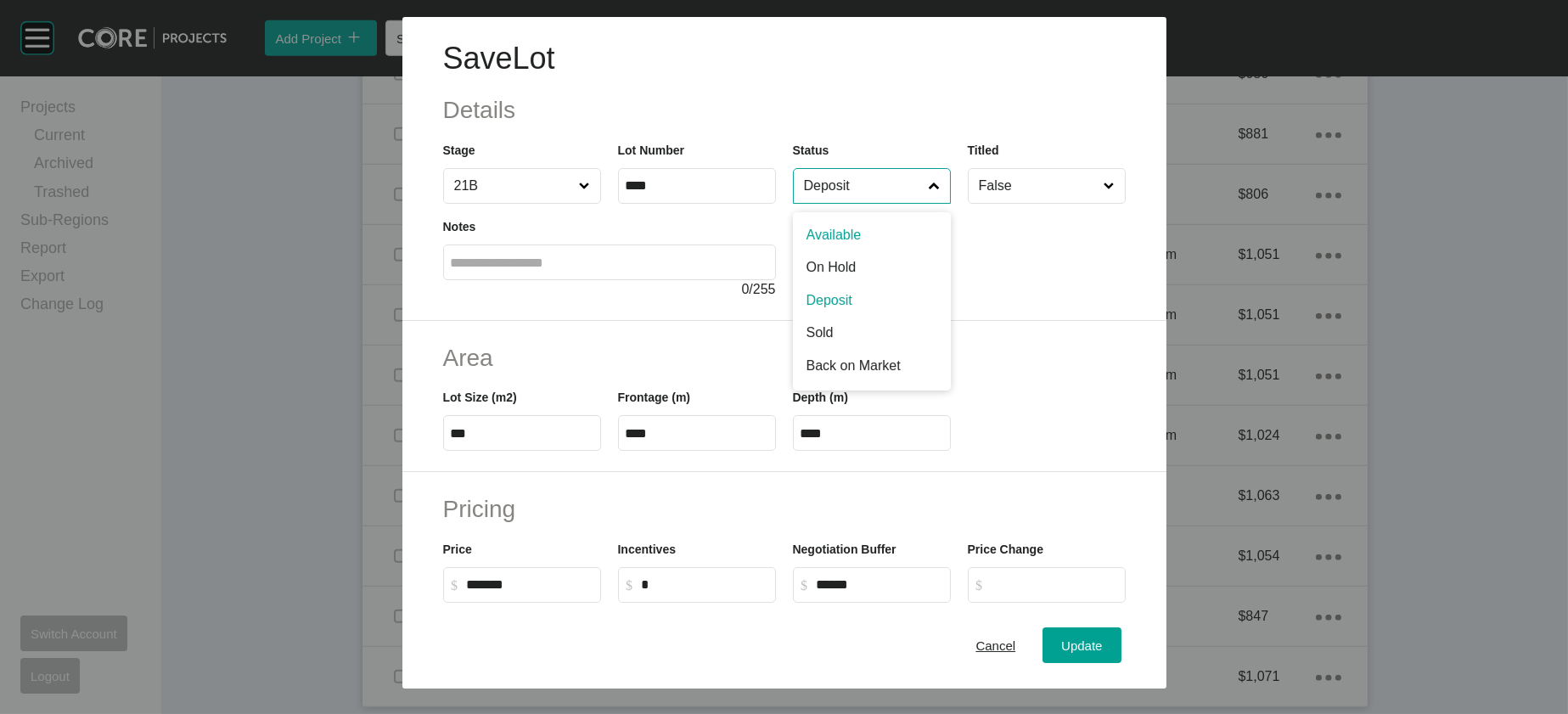
click at [862, 203] on input "Deposit" at bounding box center [863, 187] width 126 height 34
drag, startPoint x: 849, startPoint y: 281, endPoint x: 991, endPoint y: 420, distance: 198.7
click at [1106, 634] on div "Update" at bounding box center [1082, 646] width 49 height 23
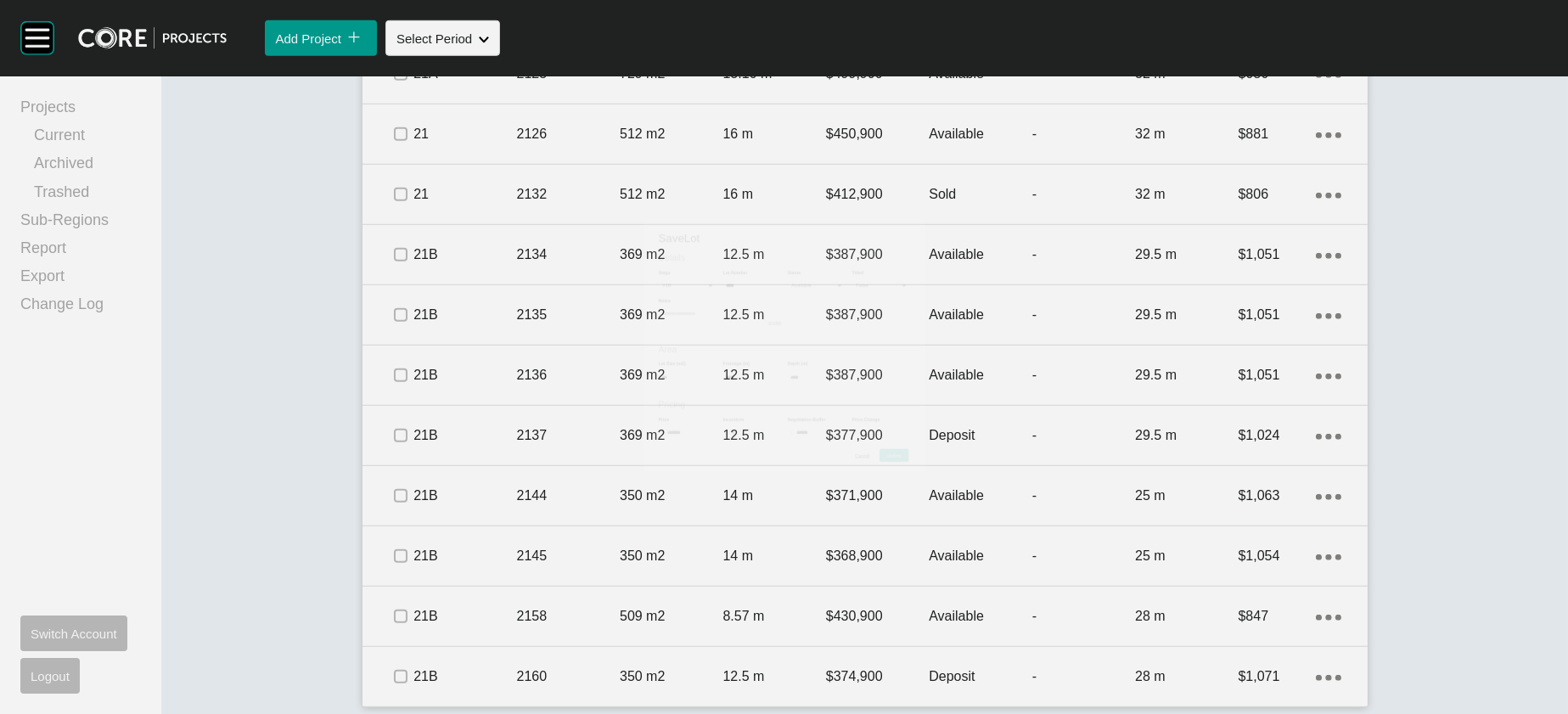
scroll to position [2916, 0]
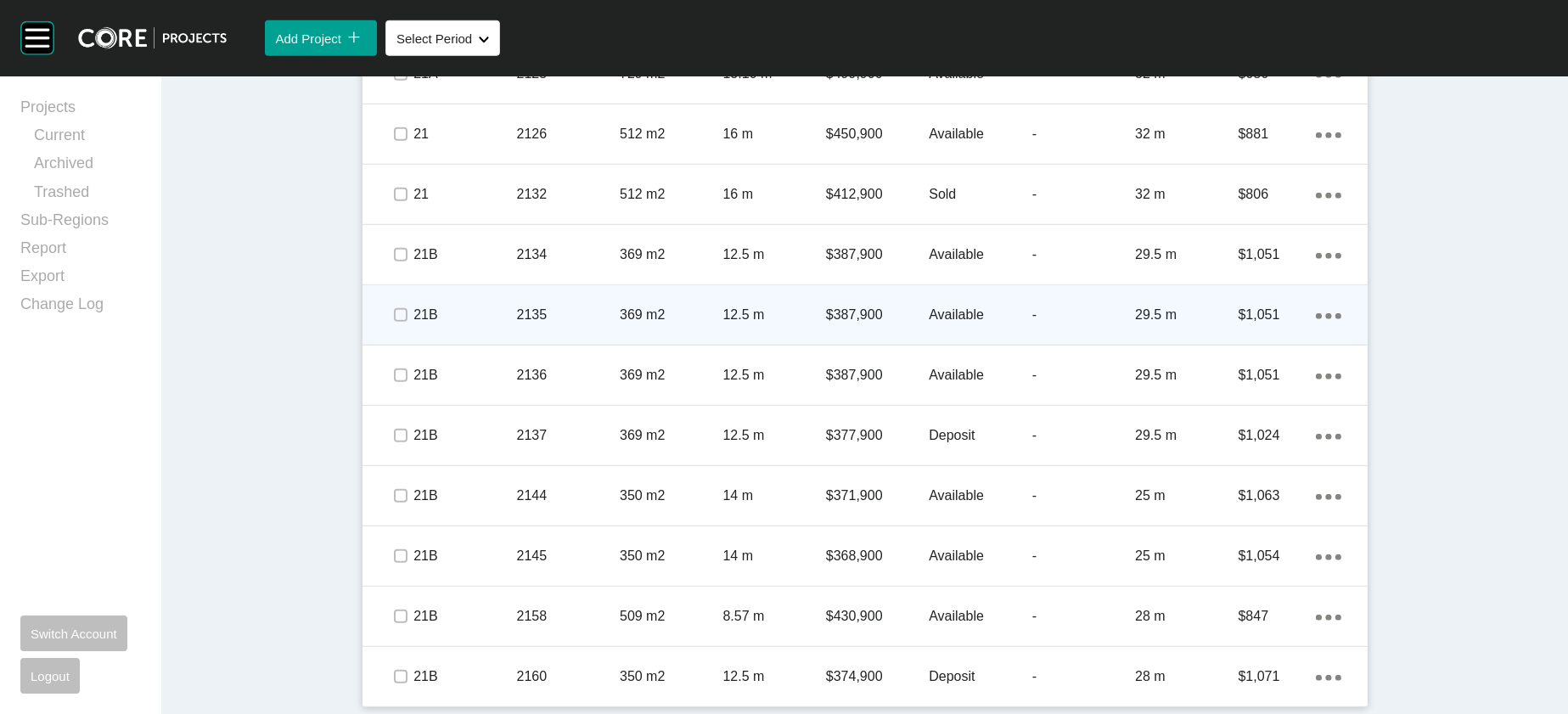
click at [1030, 325] on p "Available" at bounding box center [979, 315] width 103 height 19
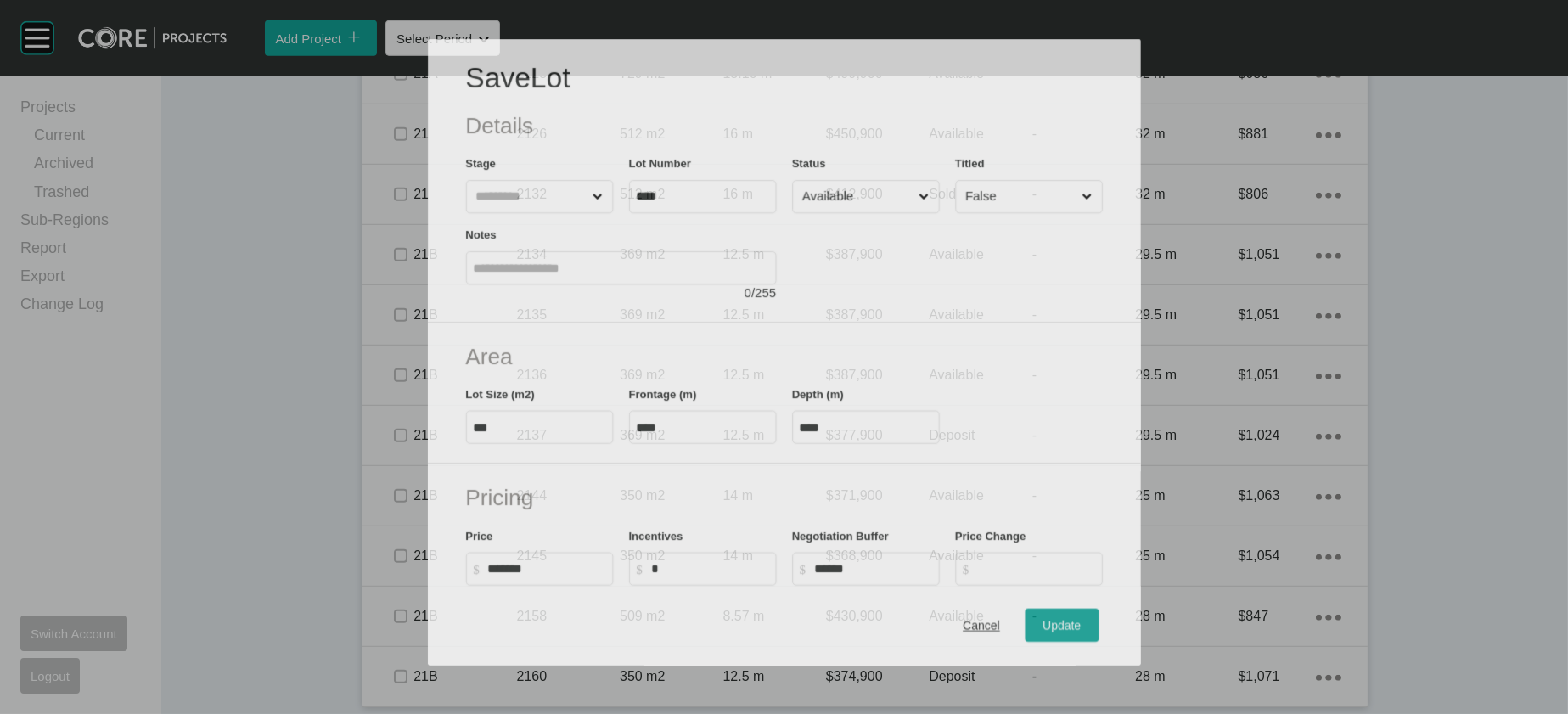
scroll to position [2850, 0]
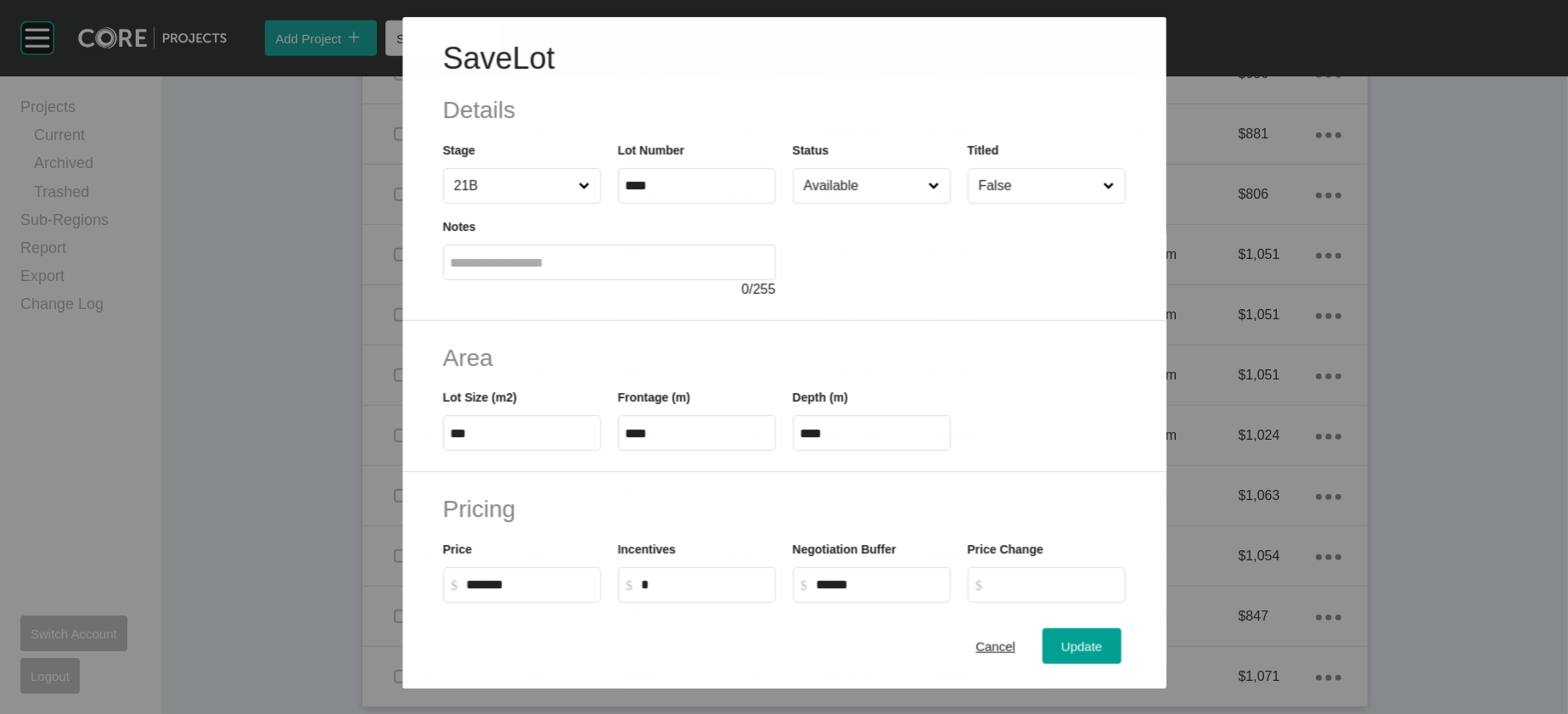
click at [832, 203] on input "Available" at bounding box center [862, 187] width 125 height 34
click at [1101, 639] on span "Update" at bounding box center [1081, 646] width 41 height 14
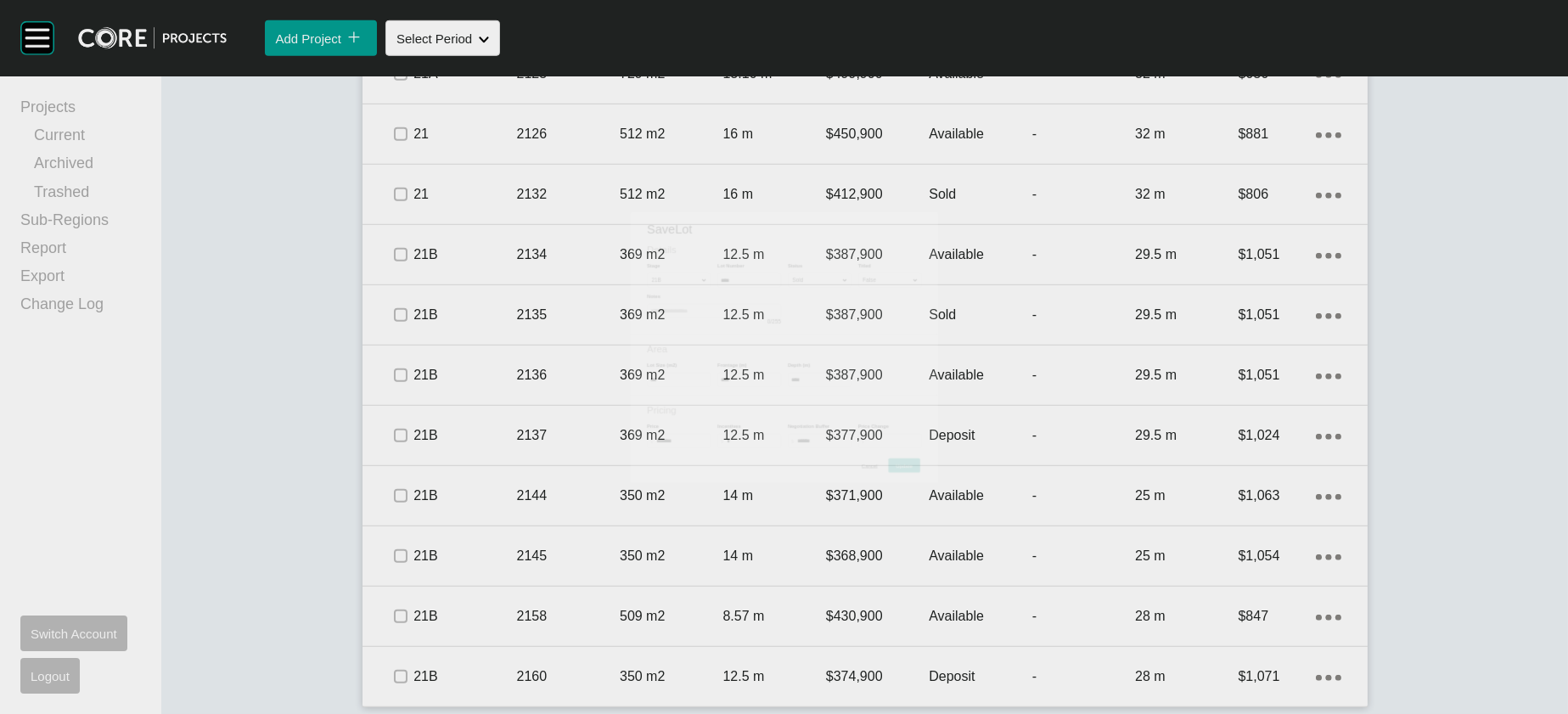
scroll to position [2916, 0]
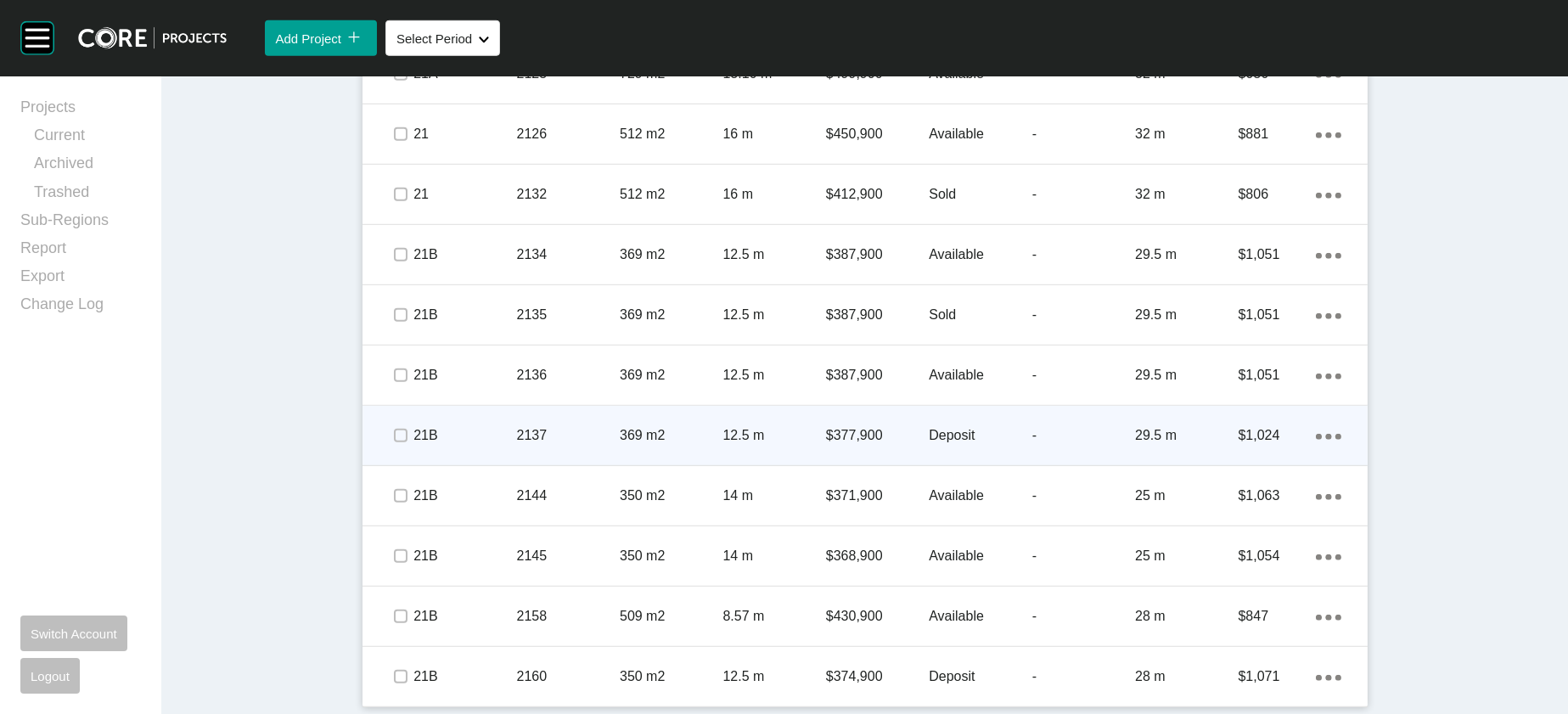
click at [976, 445] on p "Deposit" at bounding box center [979, 436] width 103 height 19
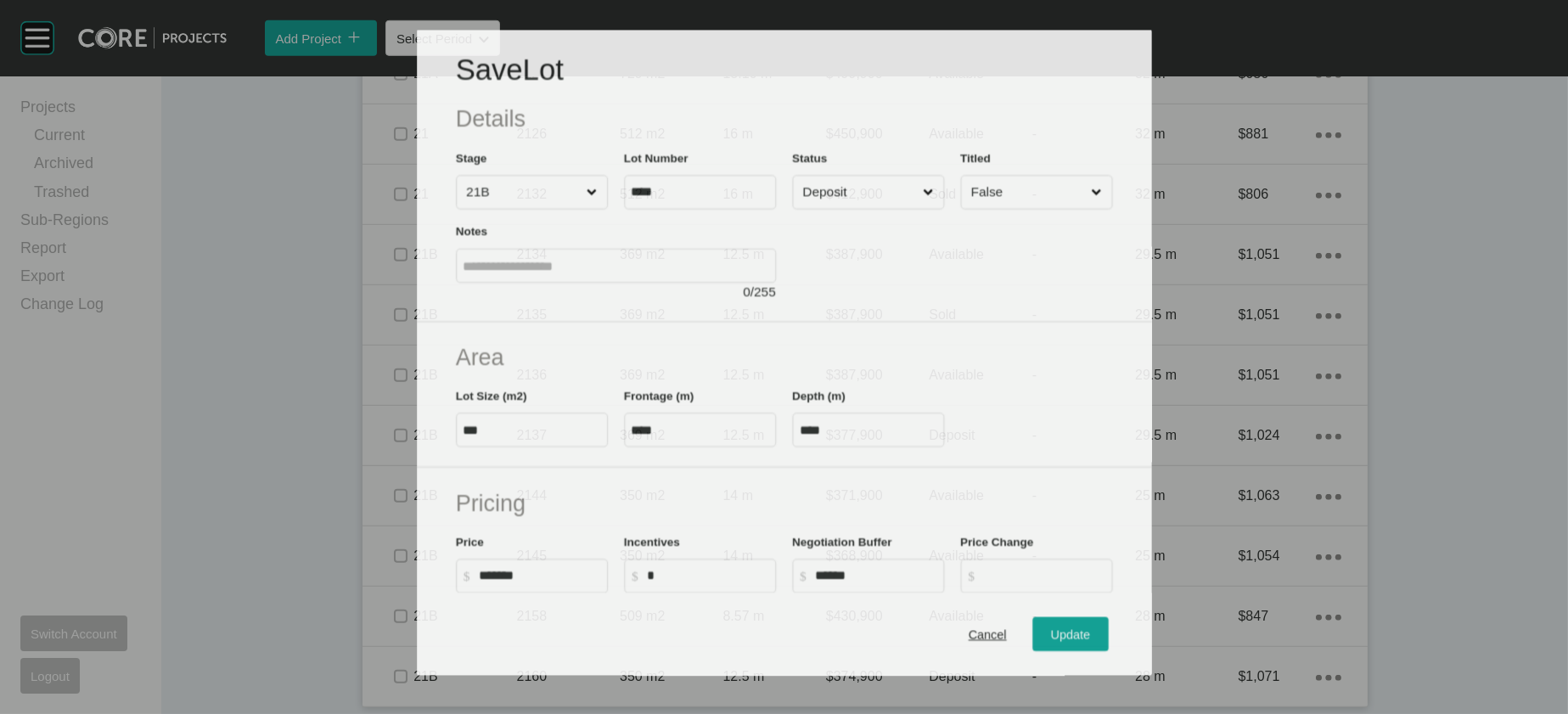
scroll to position [2850, 0]
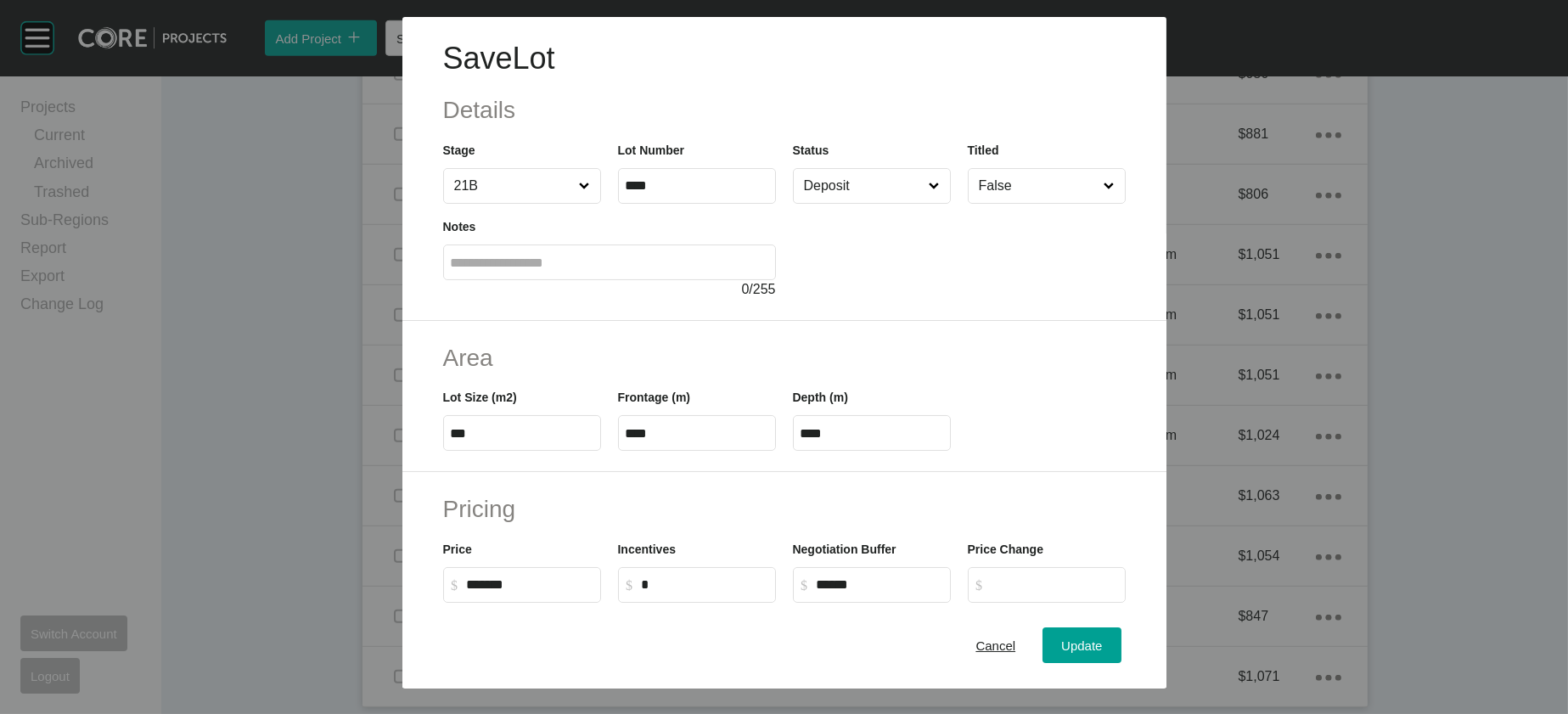
click at [904, 203] on input "Deposit" at bounding box center [863, 187] width 126 height 34
click at [1106, 634] on div "Update" at bounding box center [1082, 646] width 49 height 23
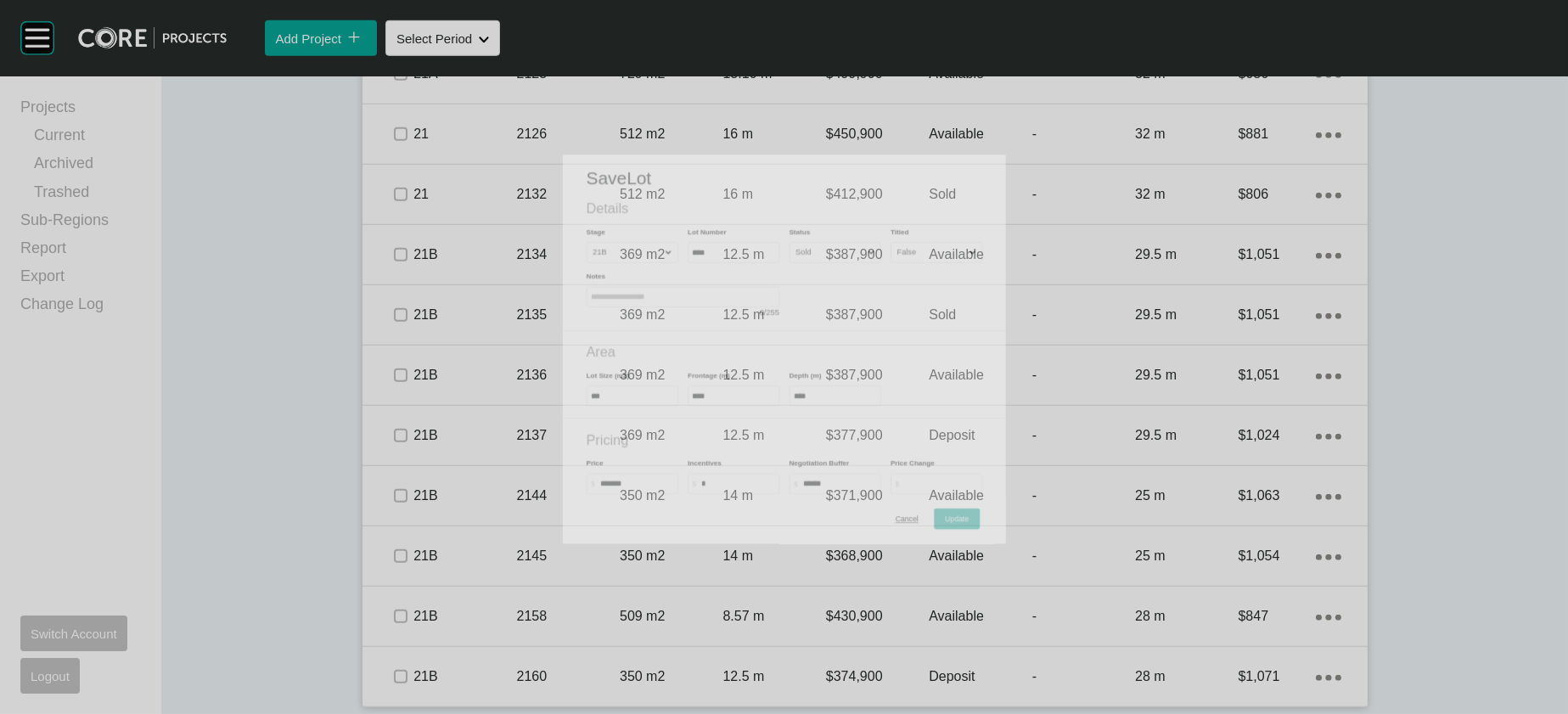
scroll to position [2916, 0]
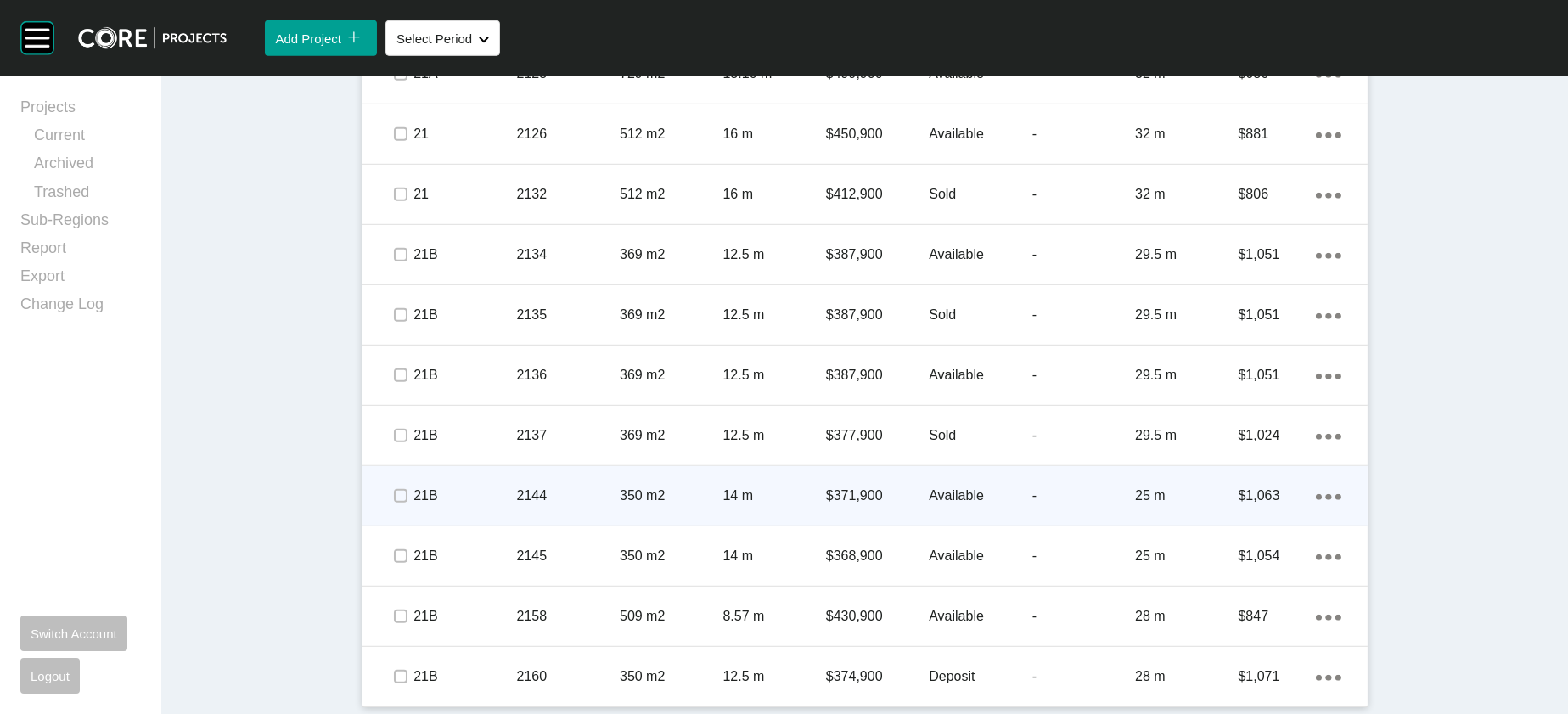
click at [1104, 506] on p "-" at bounding box center [1084, 496] width 103 height 19
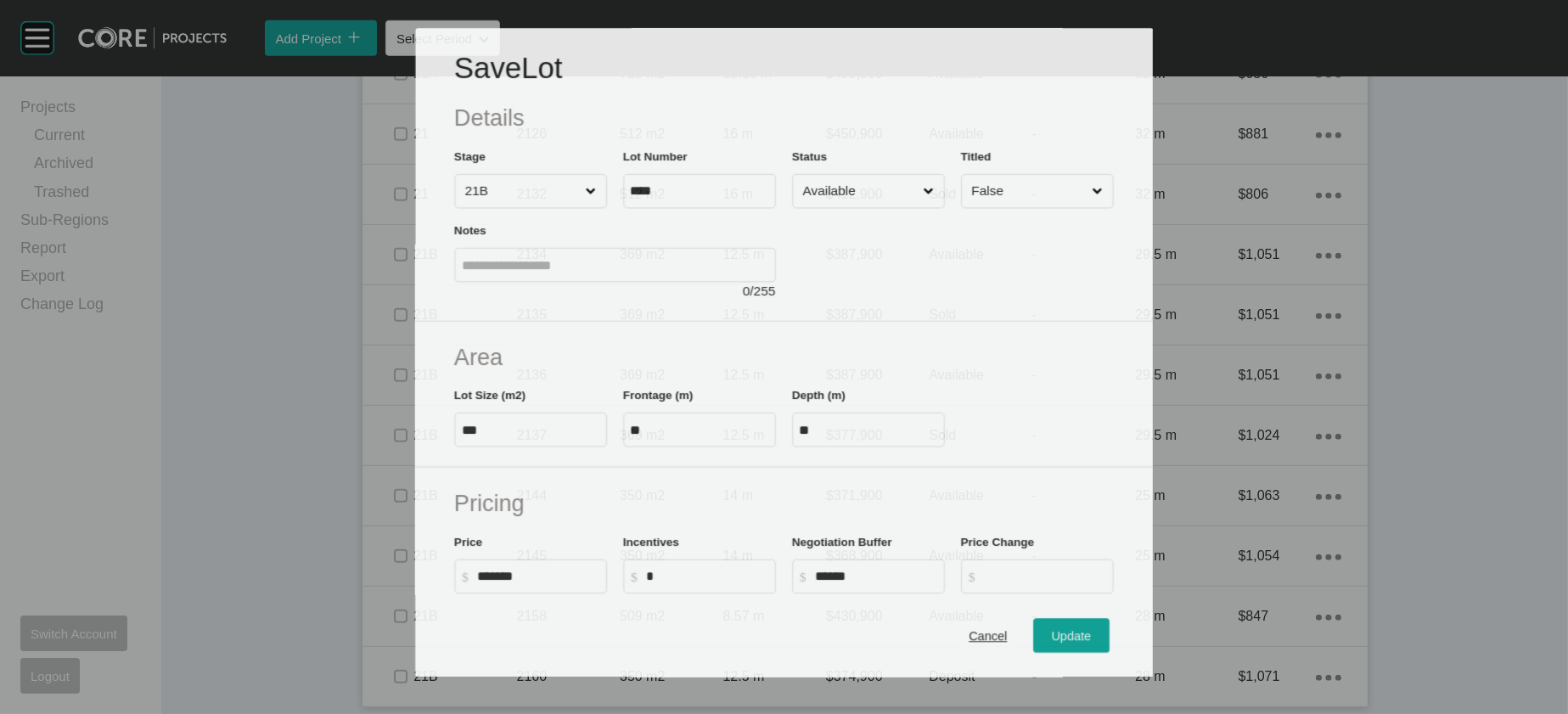
scroll to position [2850, 0]
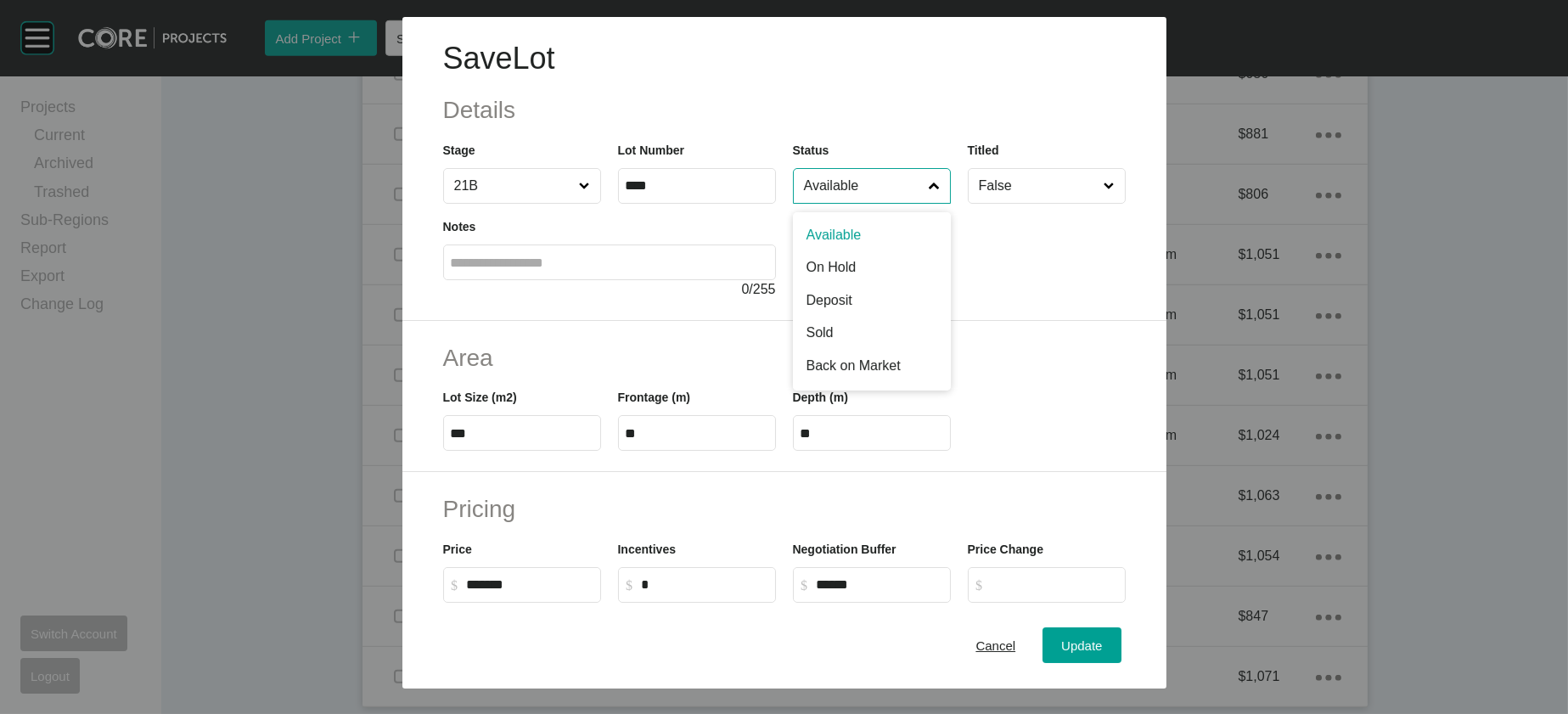
drag, startPoint x: 927, startPoint y: 228, endPoint x: 916, endPoint y: 254, distance: 28.2
click at [926, 203] on input "Available" at bounding box center [863, 187] width 126 height 34
click at [1101, 639] on span "Update" at bounding box center [1081, 646] width 41 height 14
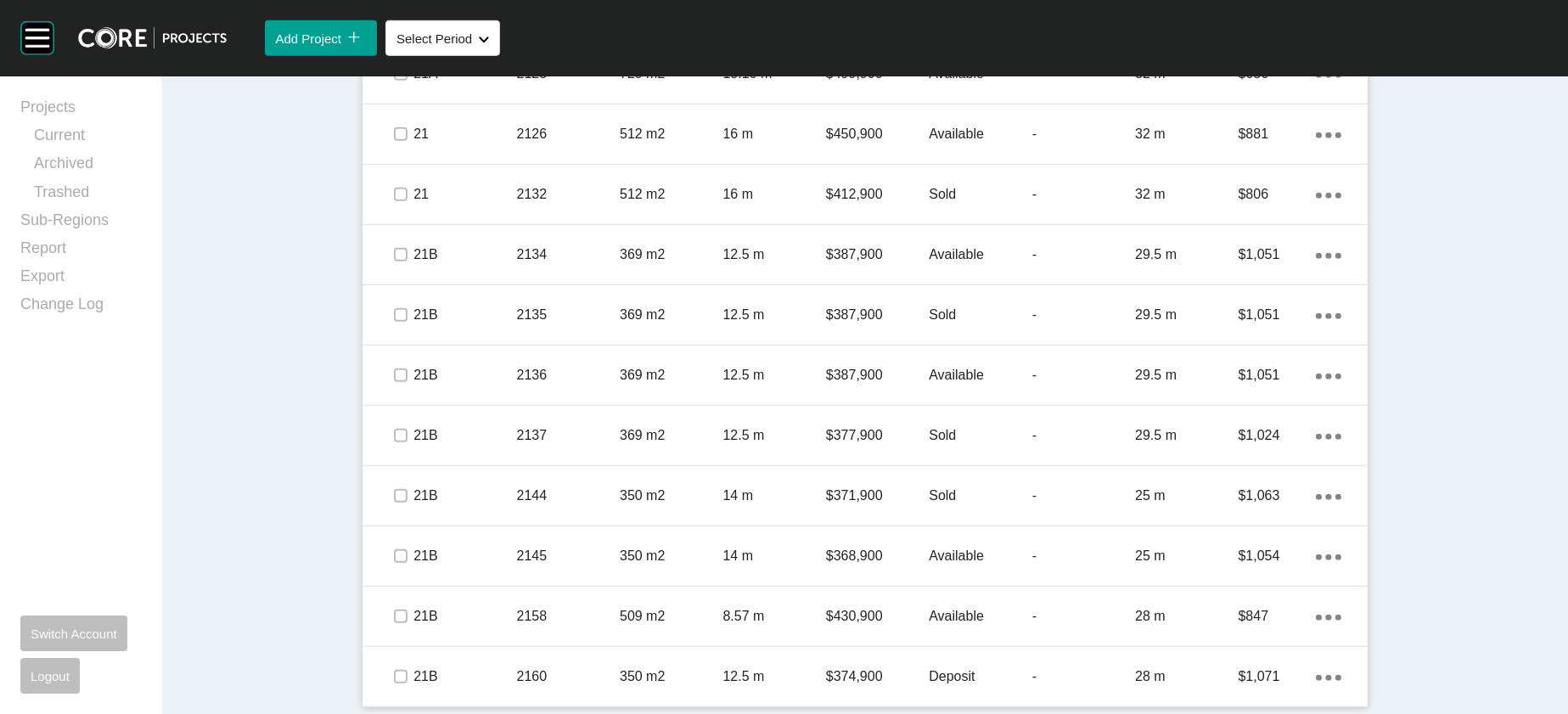
scroll to position [3165, 0]
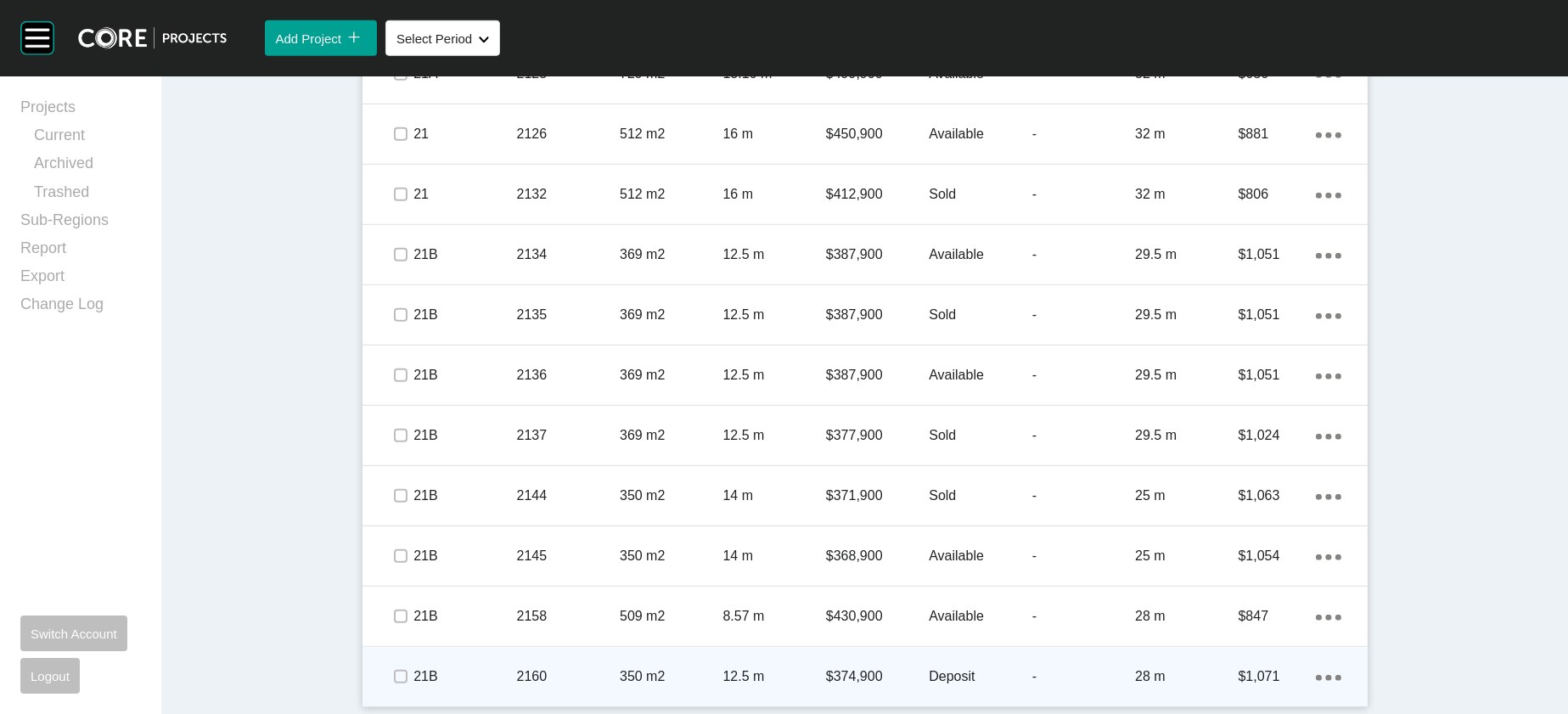
click at [845, 677] on p "$374,900" at bounding box center [877, 677] width 103 height 19
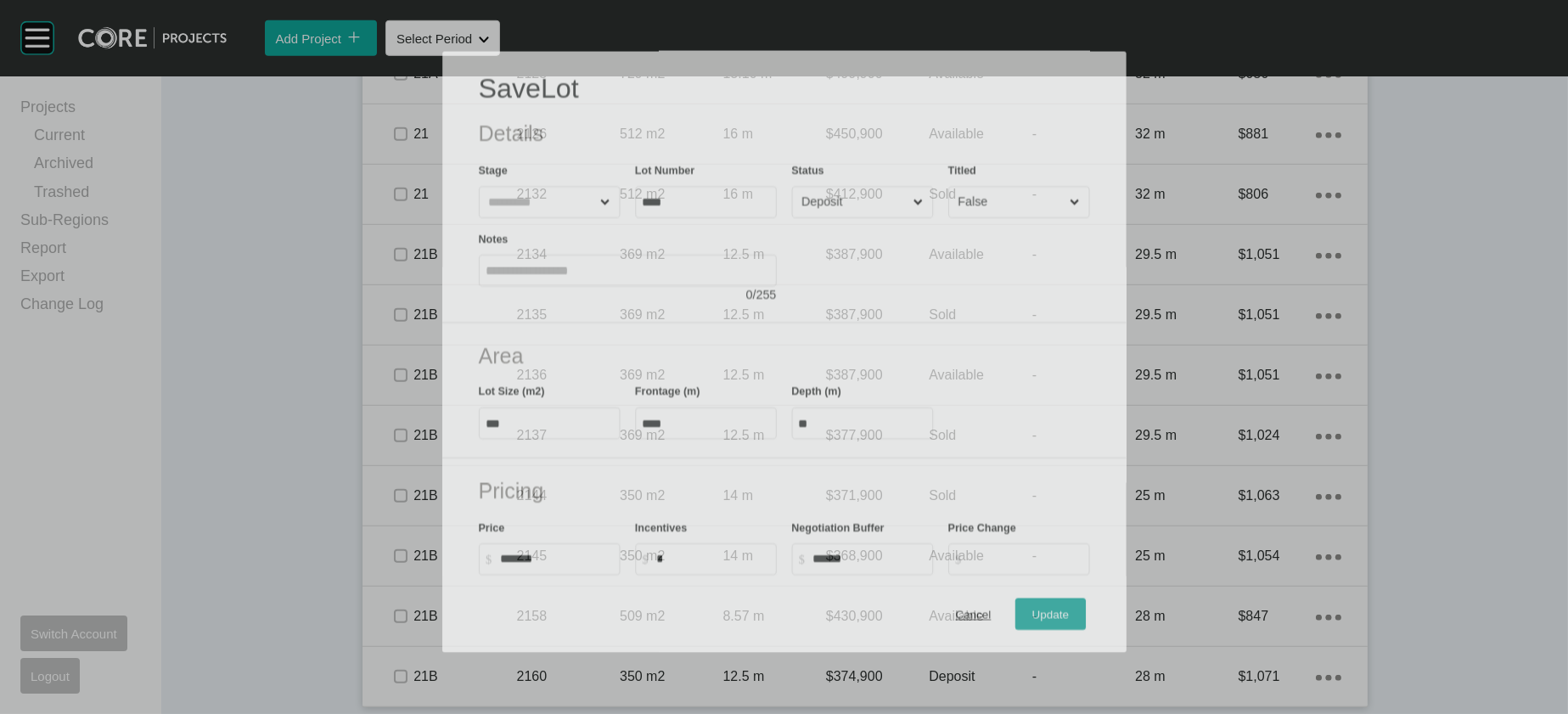
scroll to position [3099, 0]
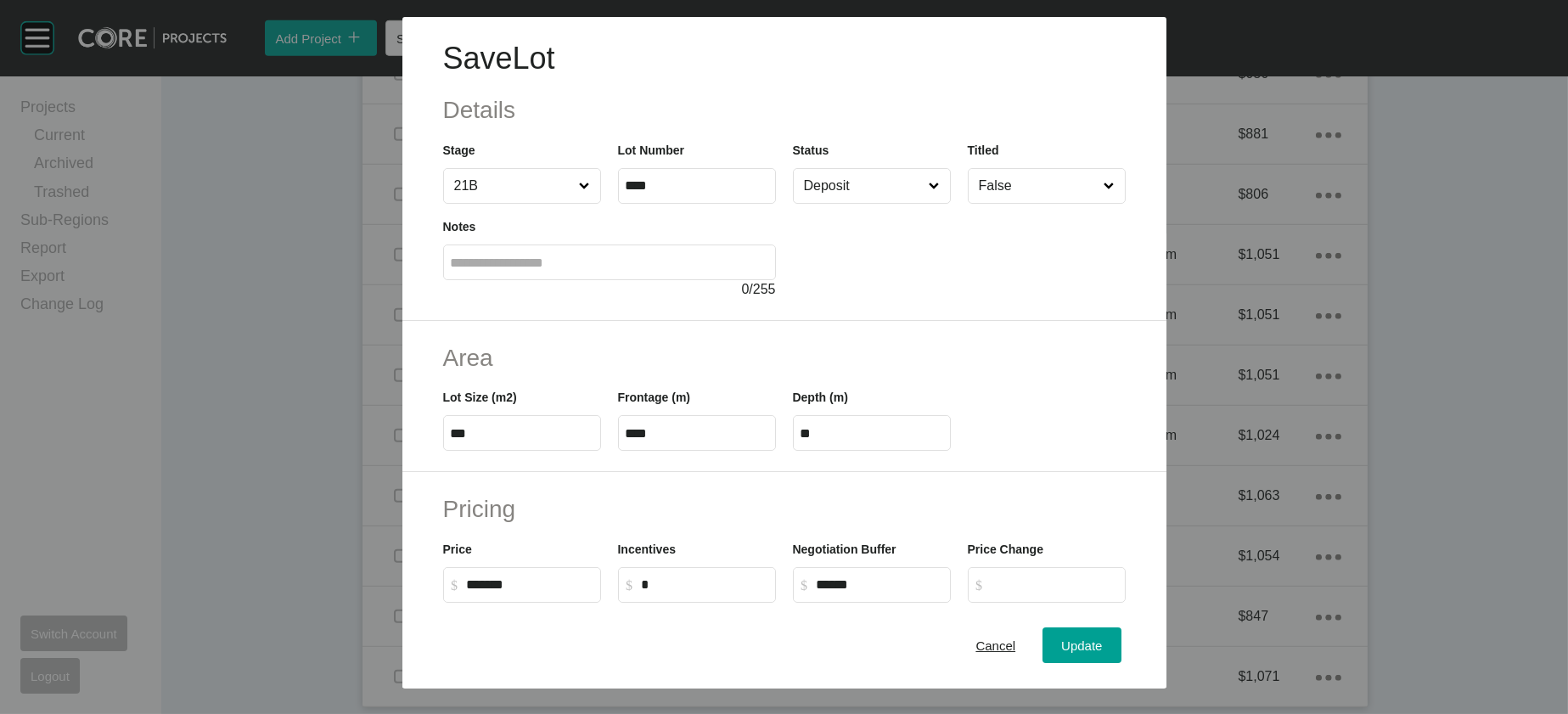
click at [916, 203] on input "Deposit" at bounding box center [863, 187] width 126 height 34
drag, startPoint x: 907, startPoint y: 286, endPoint x: 1029, endPoint y: 384, distance: 156.5
click at [1106, 635] on div "Update" at bounding box center [1082, 646] width 49 height 23
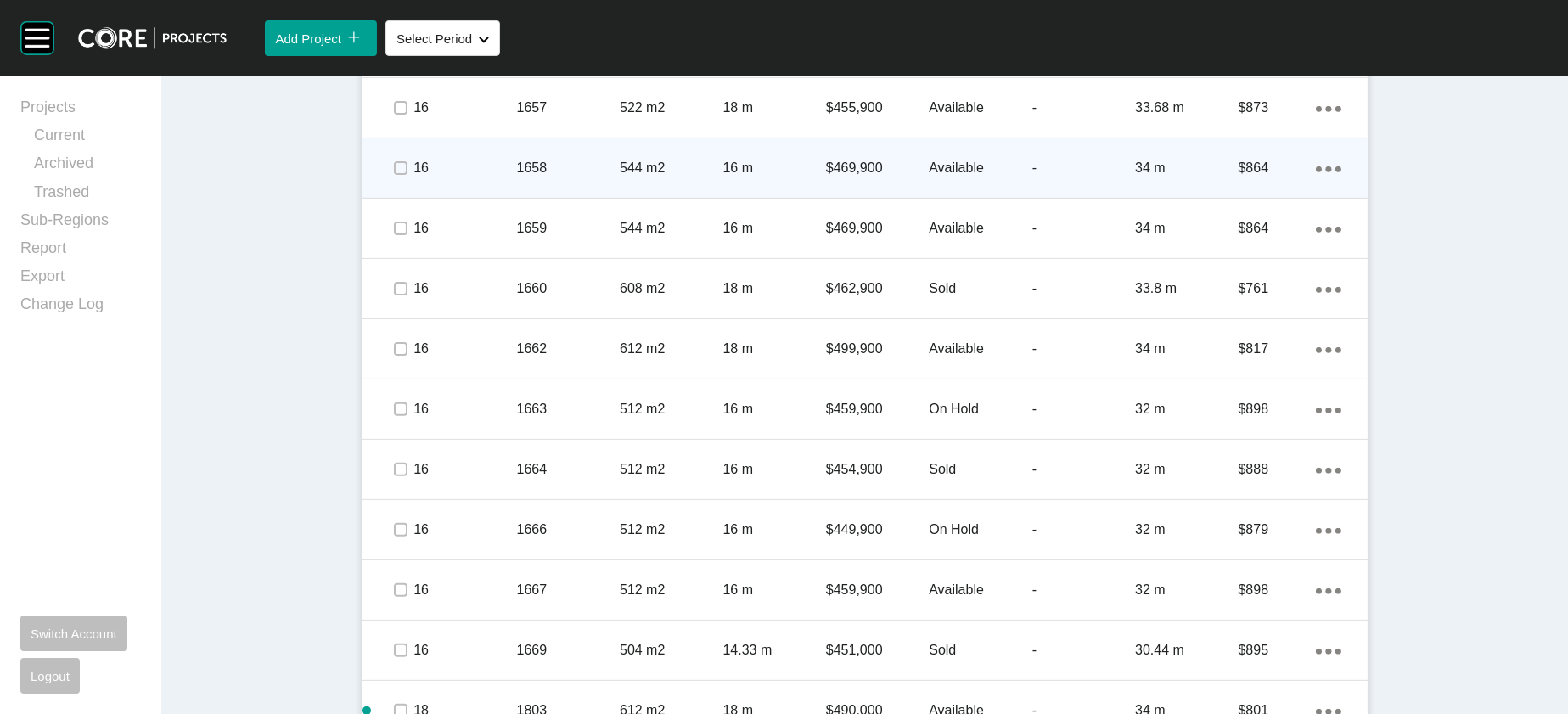
scroll to position [1500, 0]
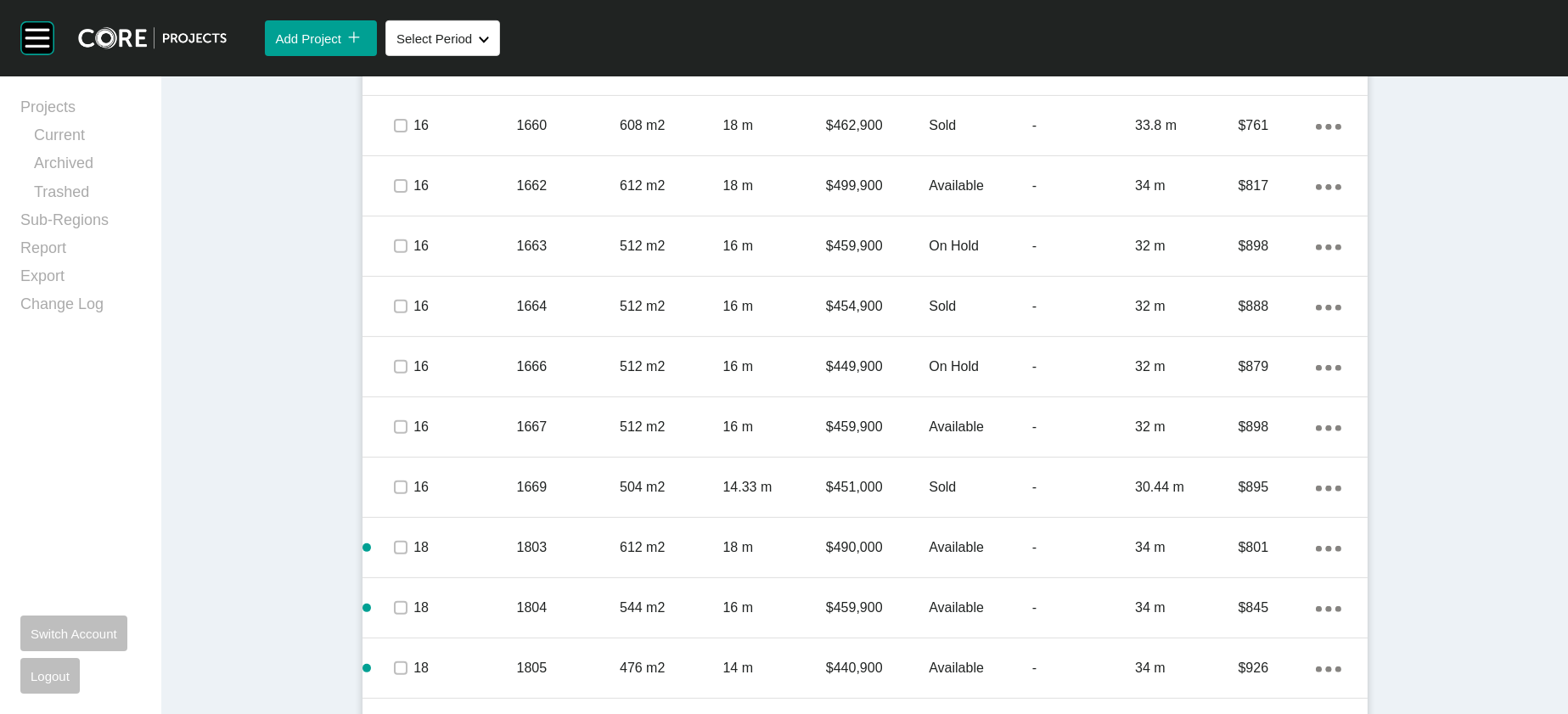
click at [394, 12] on label at bounding box center [400, 5] width 13 height 13
drag, startPoint x: 273, startPoint y: 448, endPoint x: 287, endPoint y: 485, distance: 39.6
click at [394, 72] on label at bounding box center [400, 65] width 13 height 13
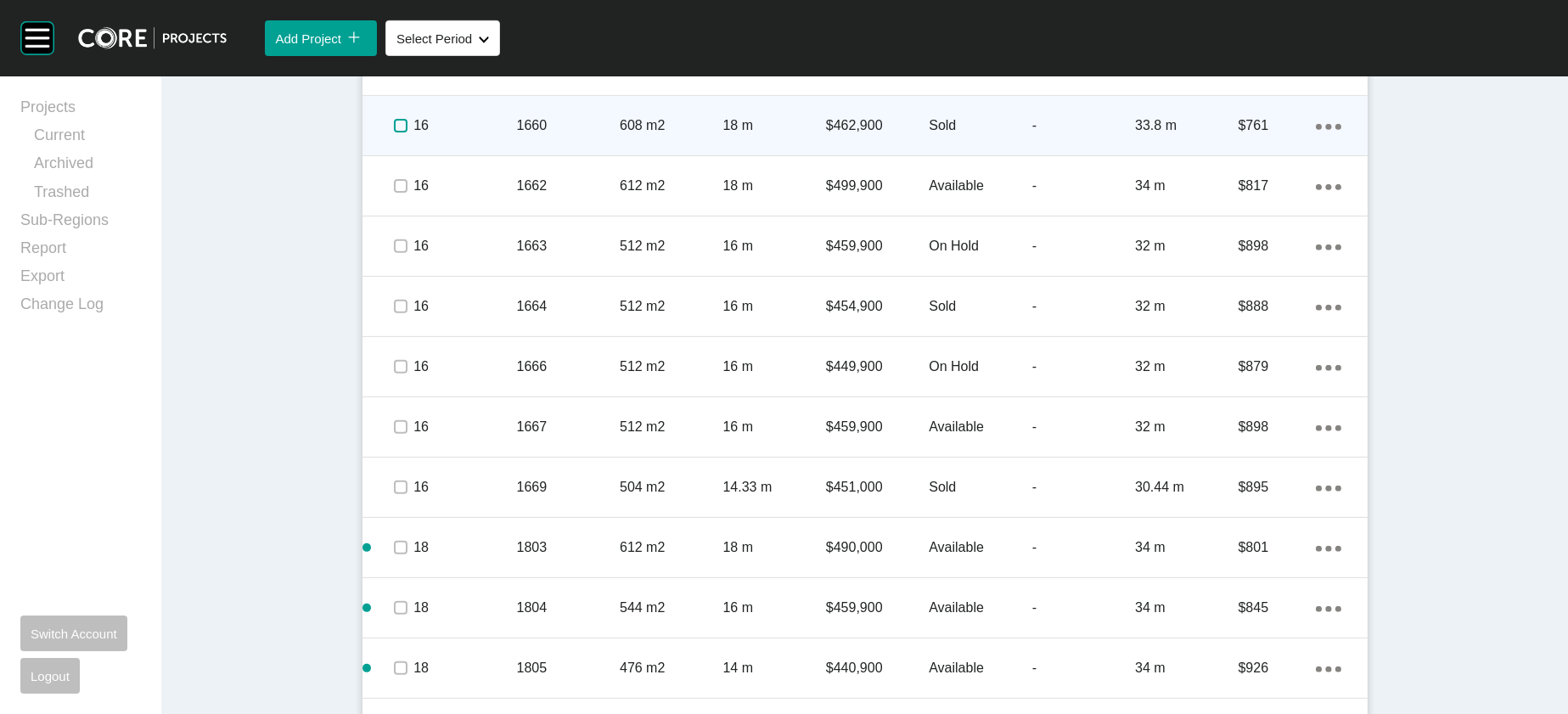
click at [394, 133] on label at bounding box center [400, 126] width 13 height 13
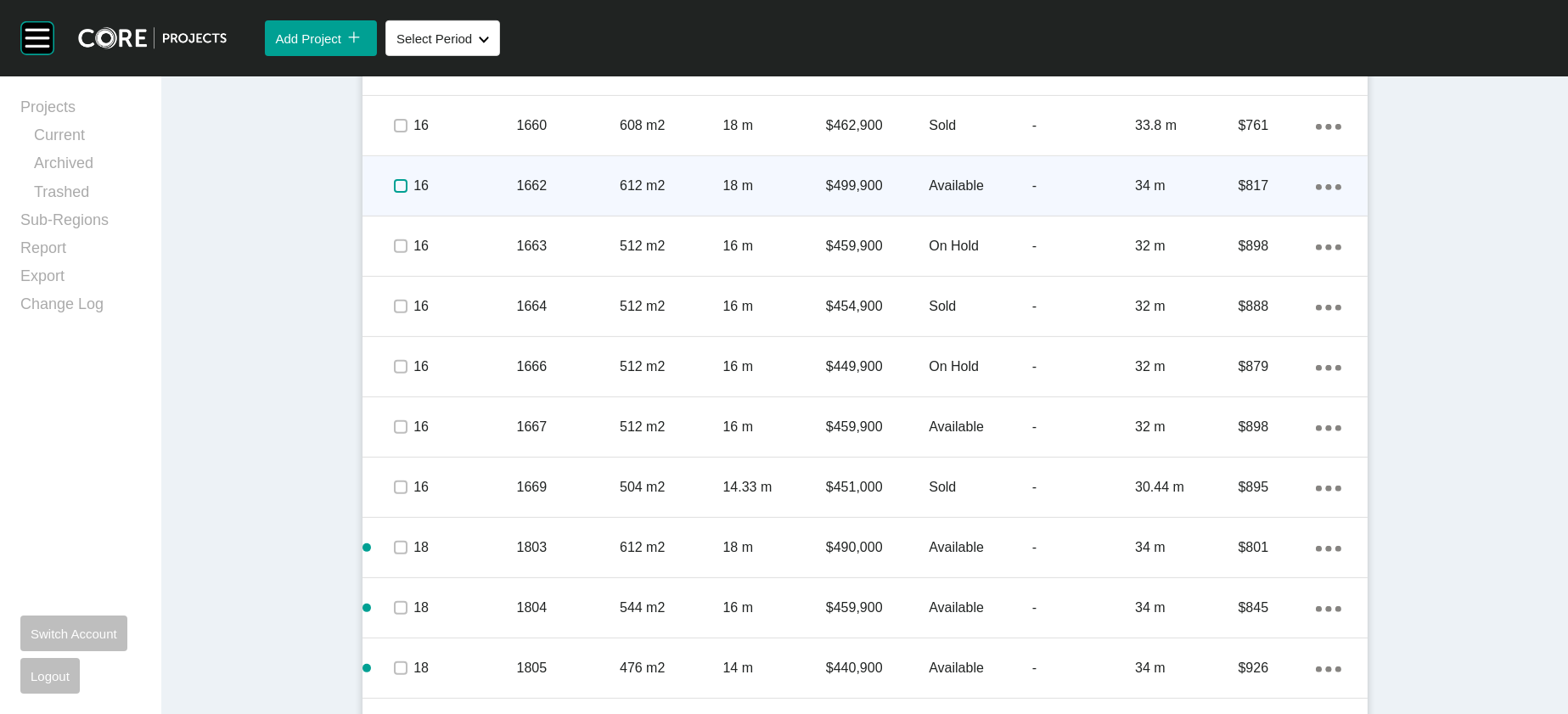
click at [394, 193] on label at bounding box center [400, 186] width 13 height 13
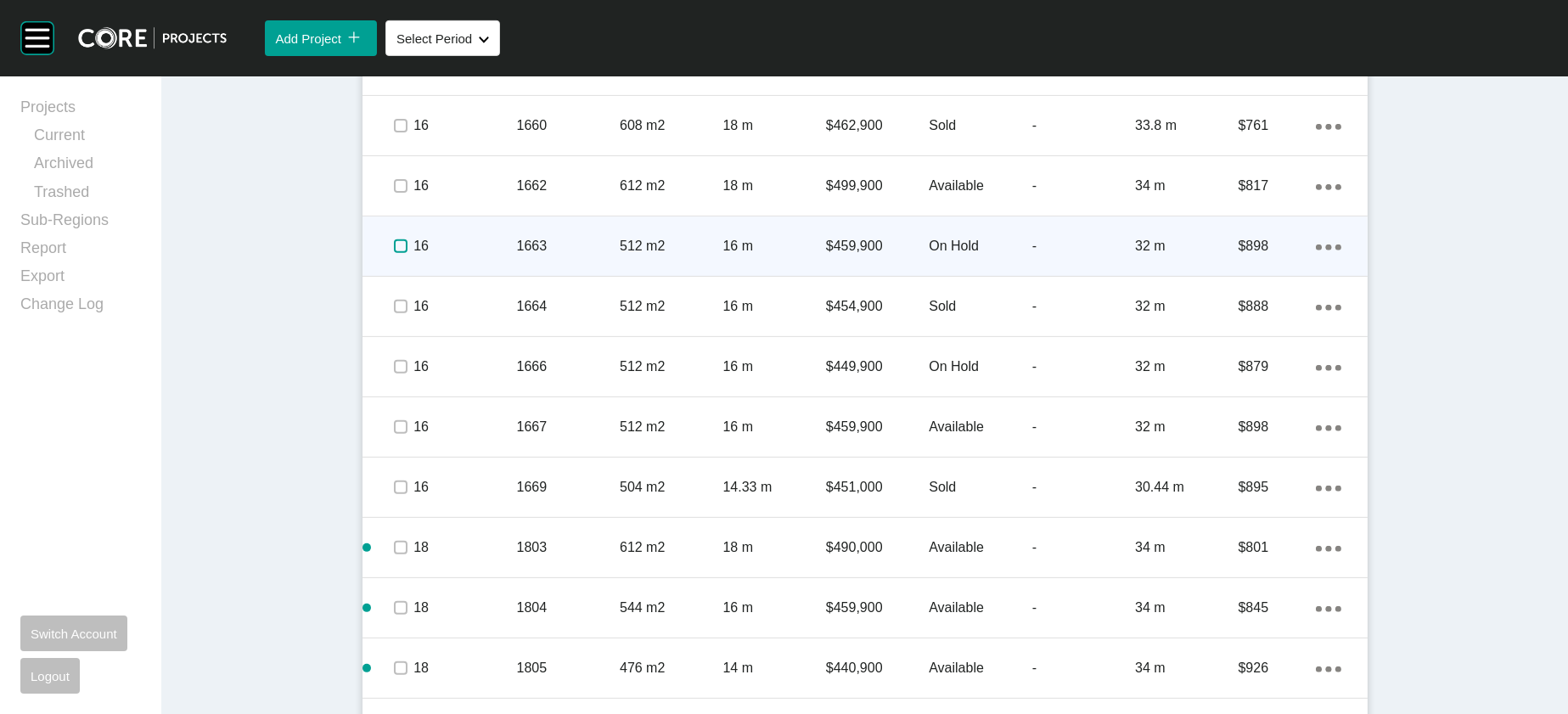
click at [394, 253] on label at bounding box center [400, 246] width 13 height 13
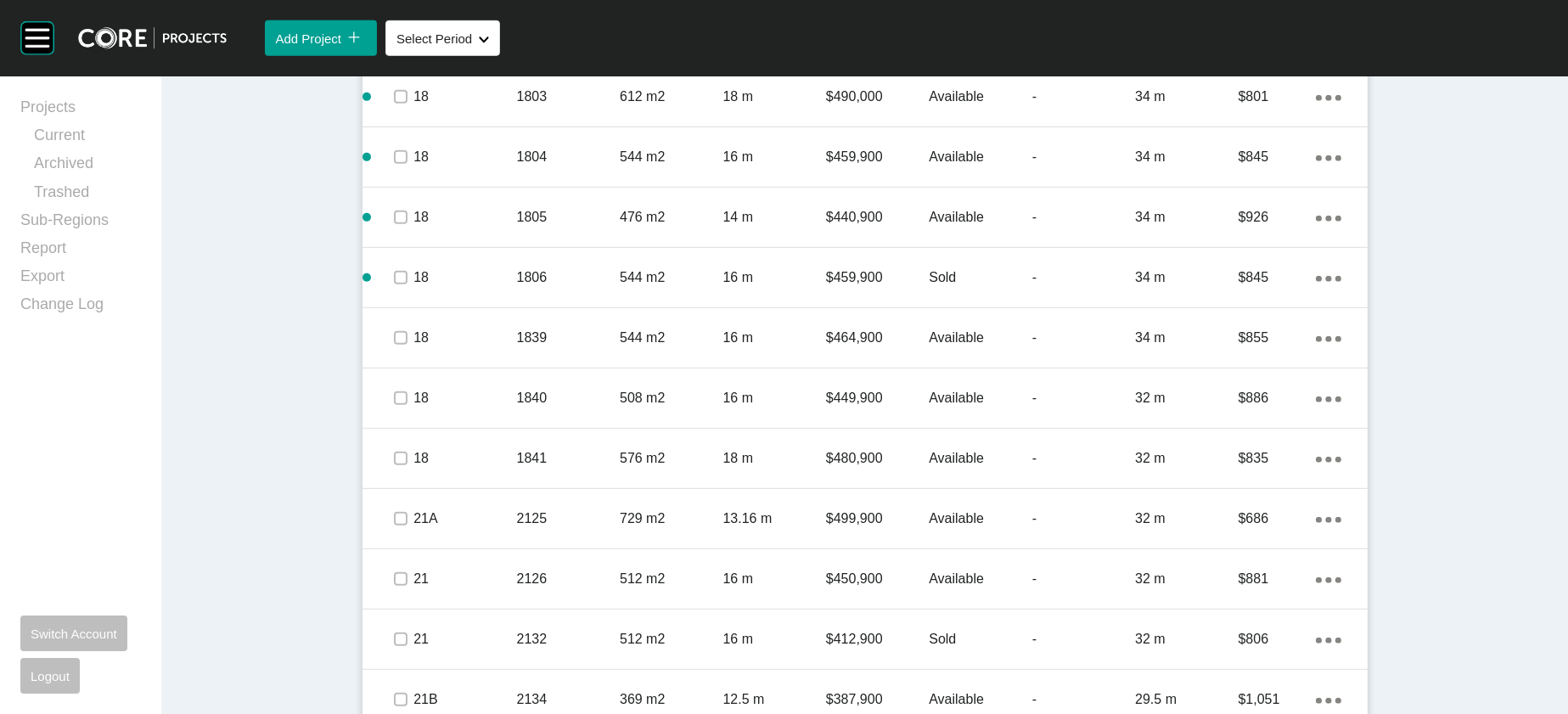
scroll to position [1970, 0]
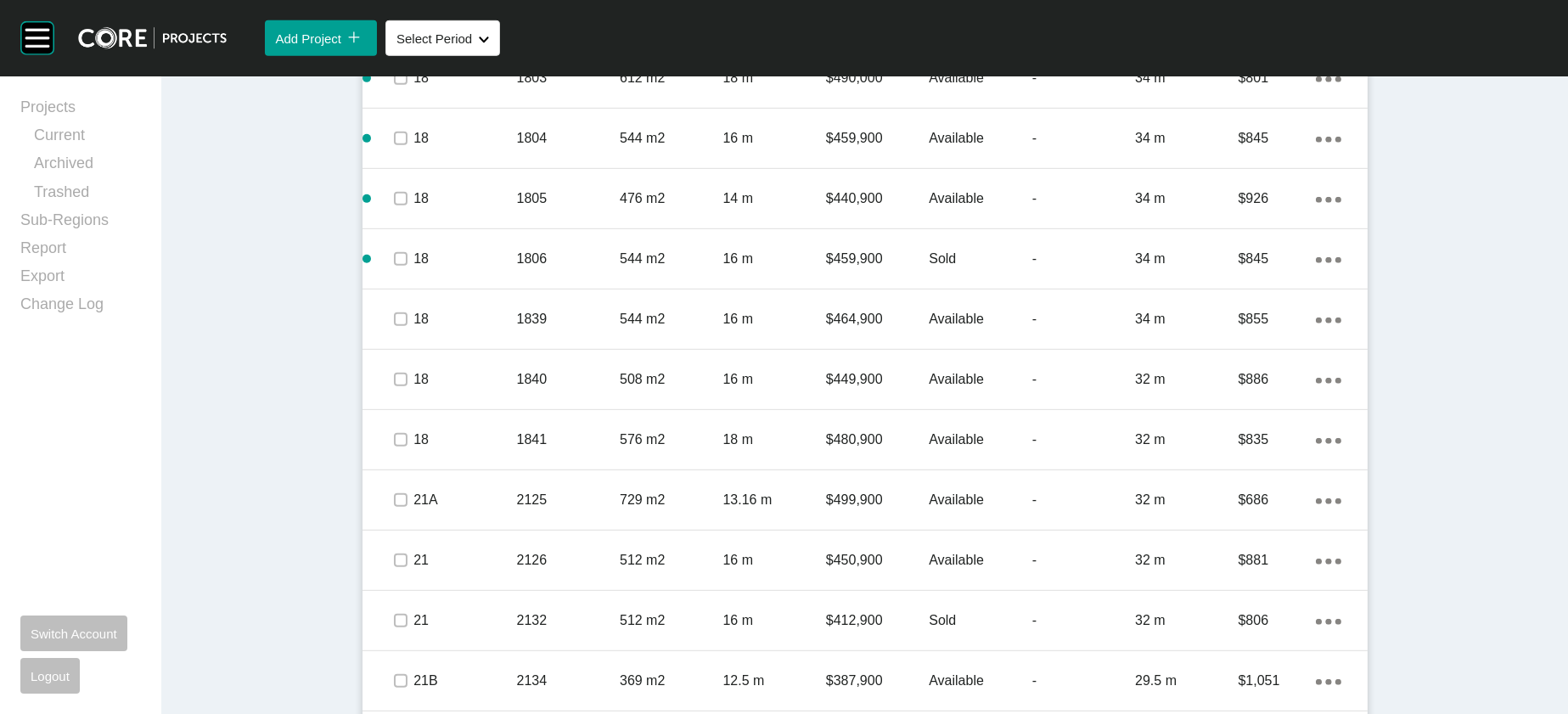
click at [394, 25] on label at bounding box center [400, 18] width 13 height 13
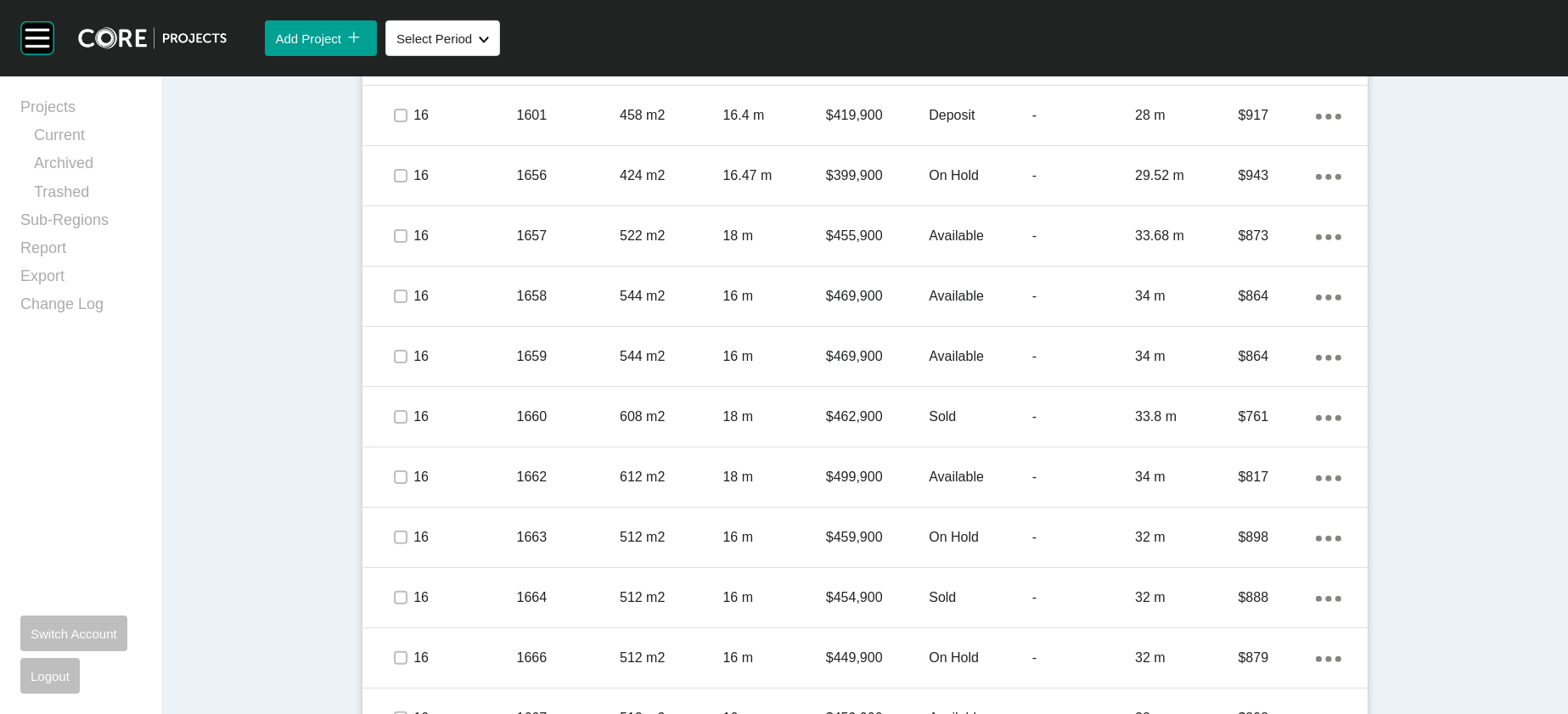
scroll to position [1176, 0]
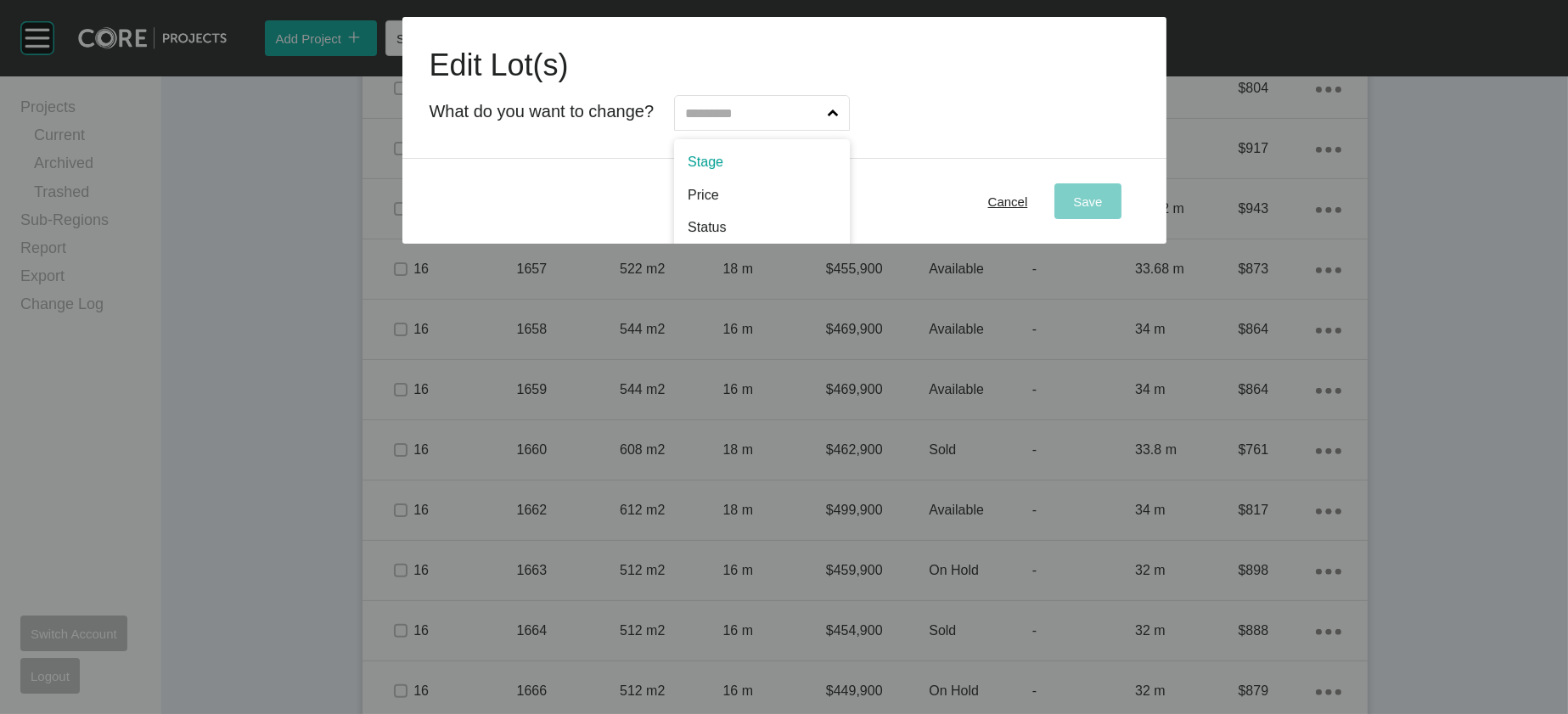
click at [824, 130] on input "text" at bounding box center [752, 113] width 143 height 34
type input "*"
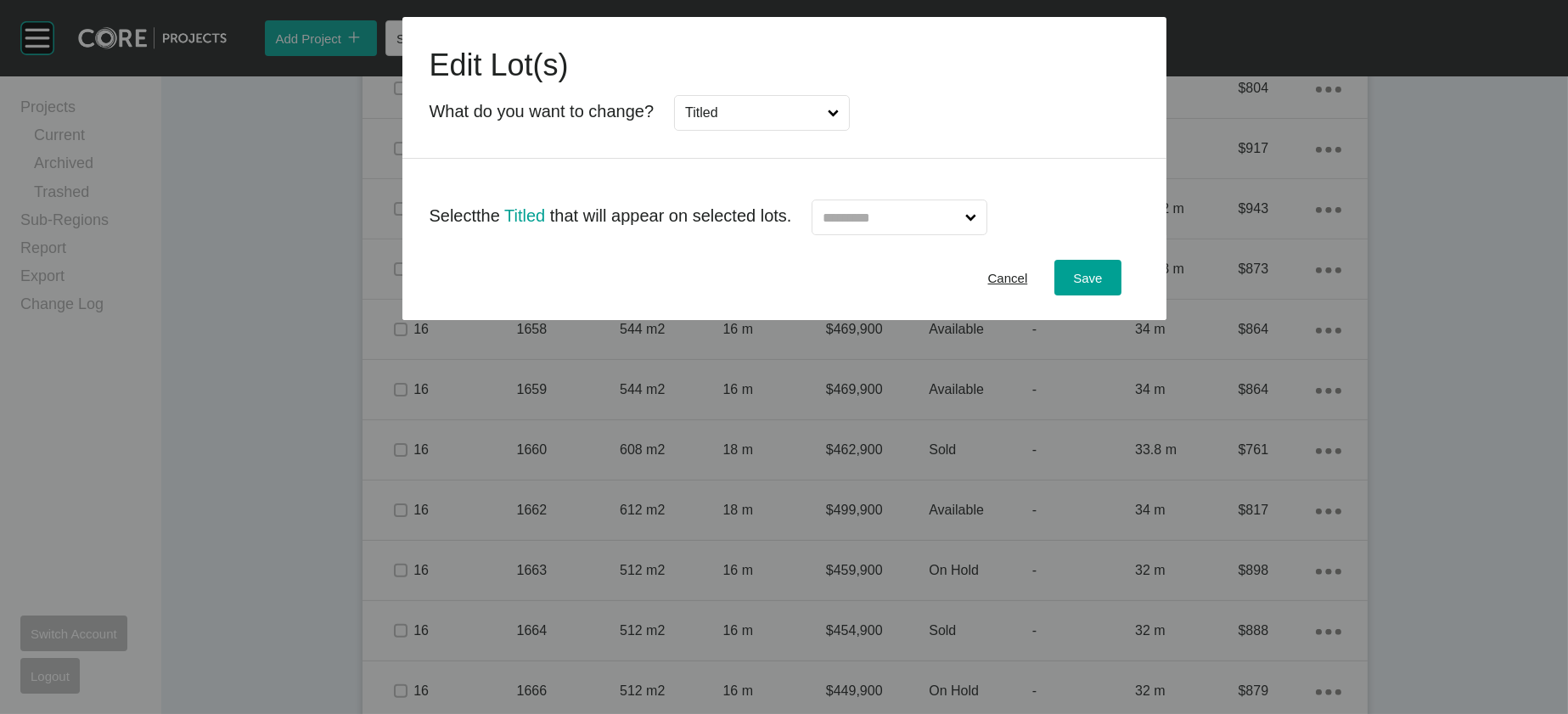
click at [851, 235] on input "text" at bounding box center [890, 218] width 143 height 34
click at [1106, 290] on div "Save" at bounding box center [1086, 278] width 37 height 23
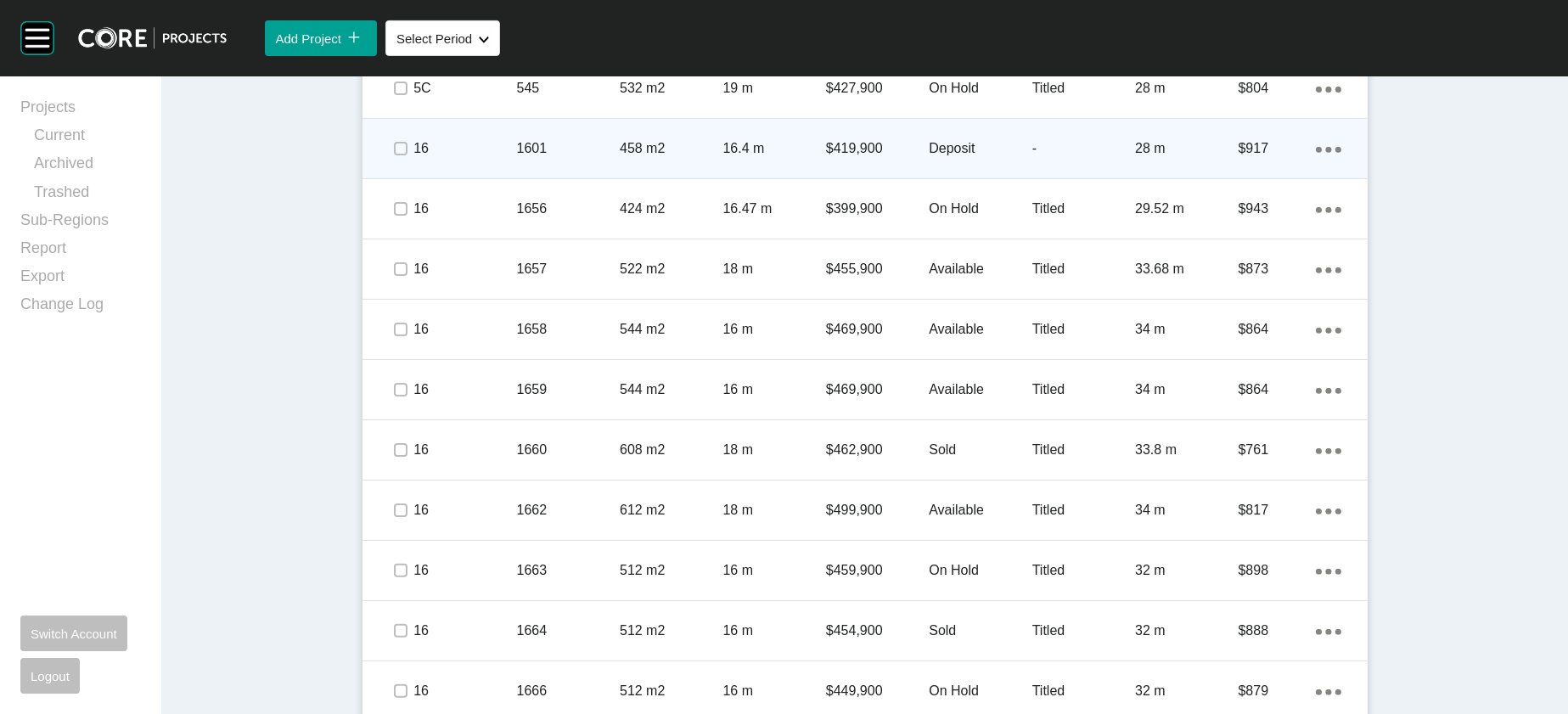
click at [1135, 158] on p "-" at bounding box center [1084, 149] width 103 height 19
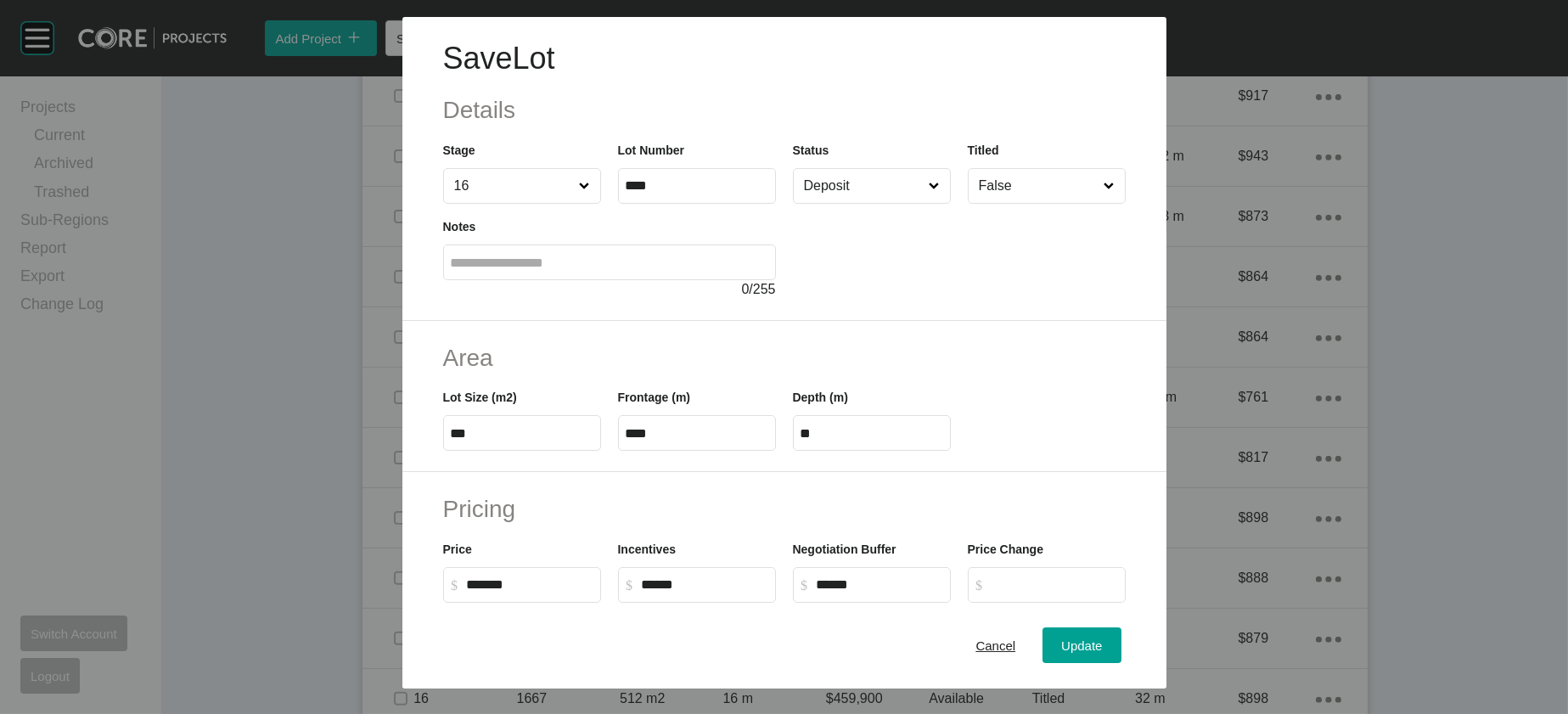
click at [1046, 203] on input "False" at bounding box center [1038, 187] width 126 height 34
click at [1101, 639] on span "Update" at bounding box center [1081, 646] width 41 height 14
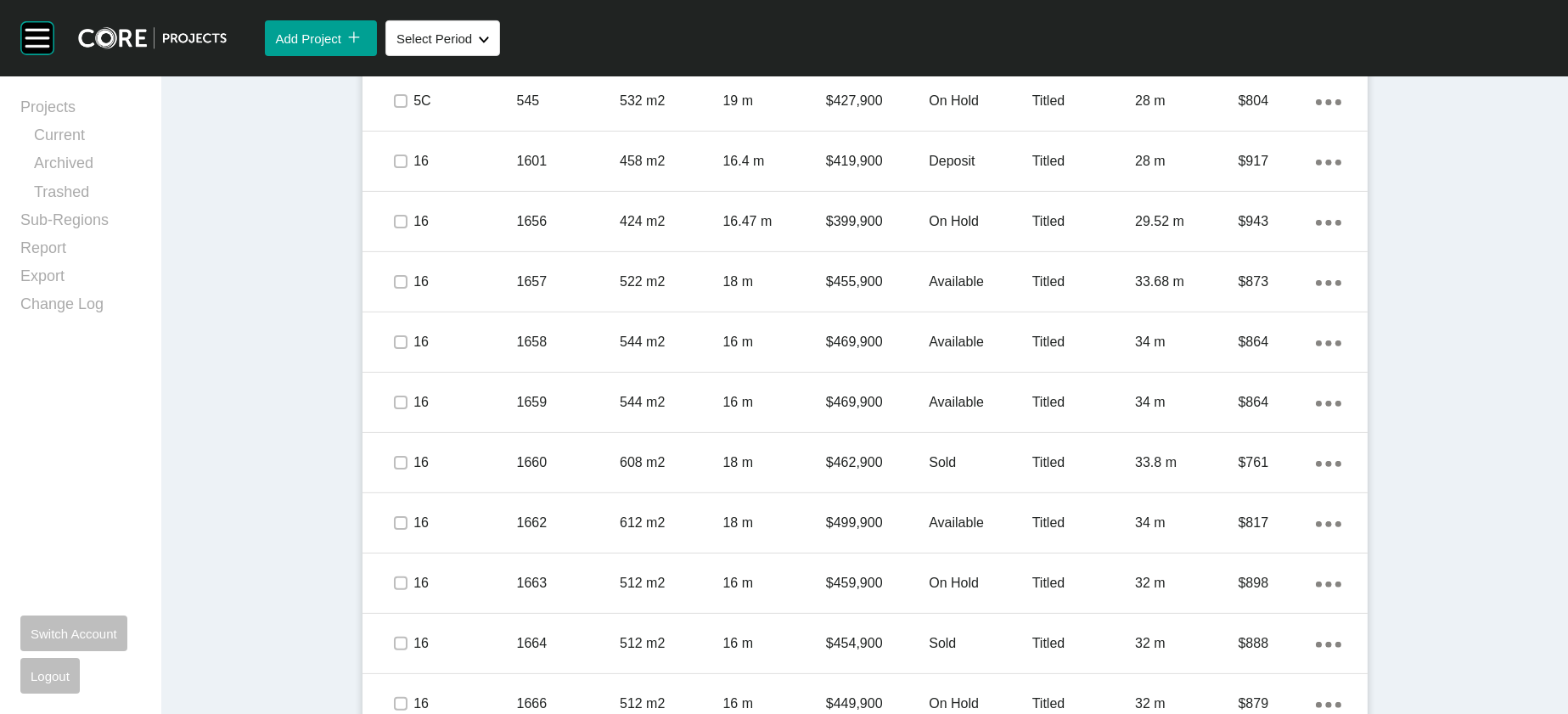
scroll to position [1209, 0]
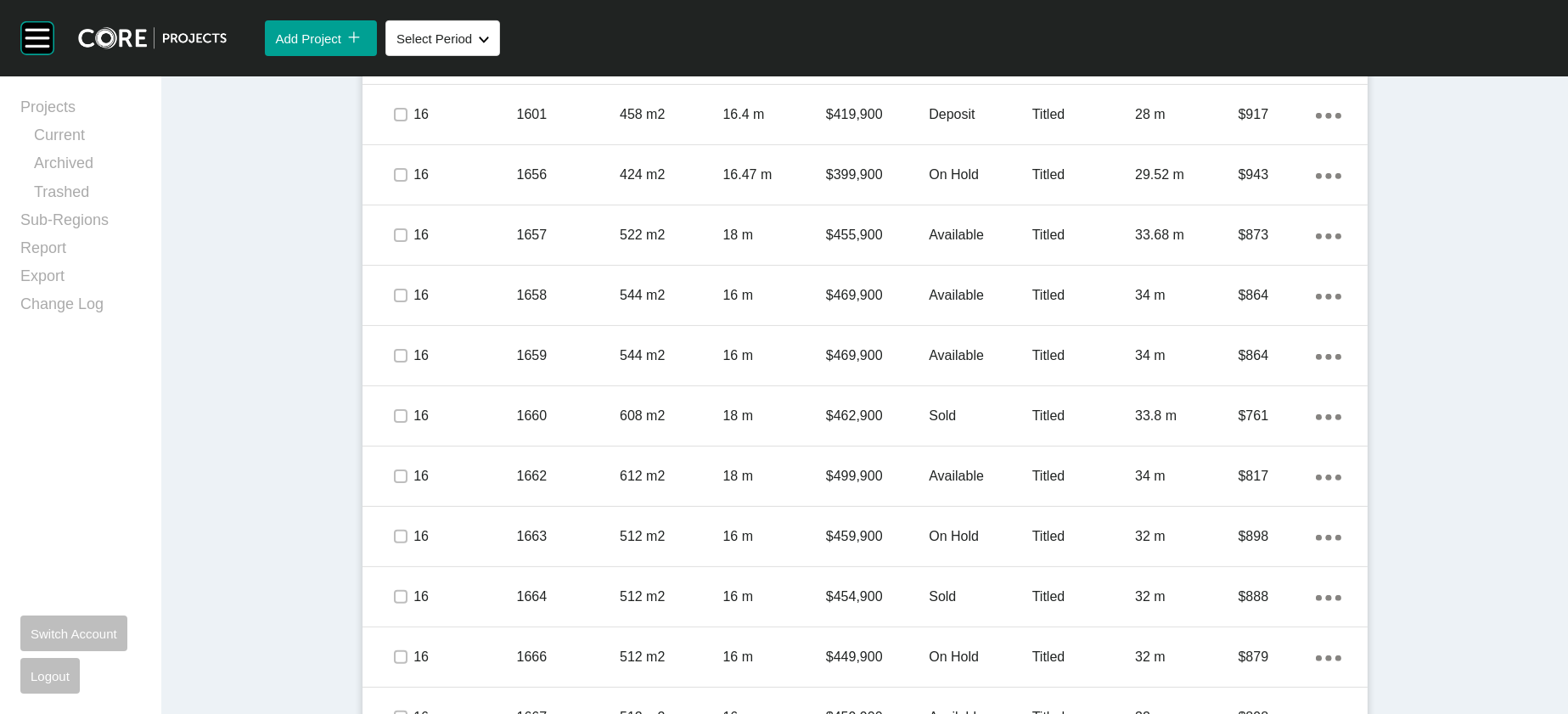
click at [394, 9] on label at bounding box center [400, 3] width 13 height 13
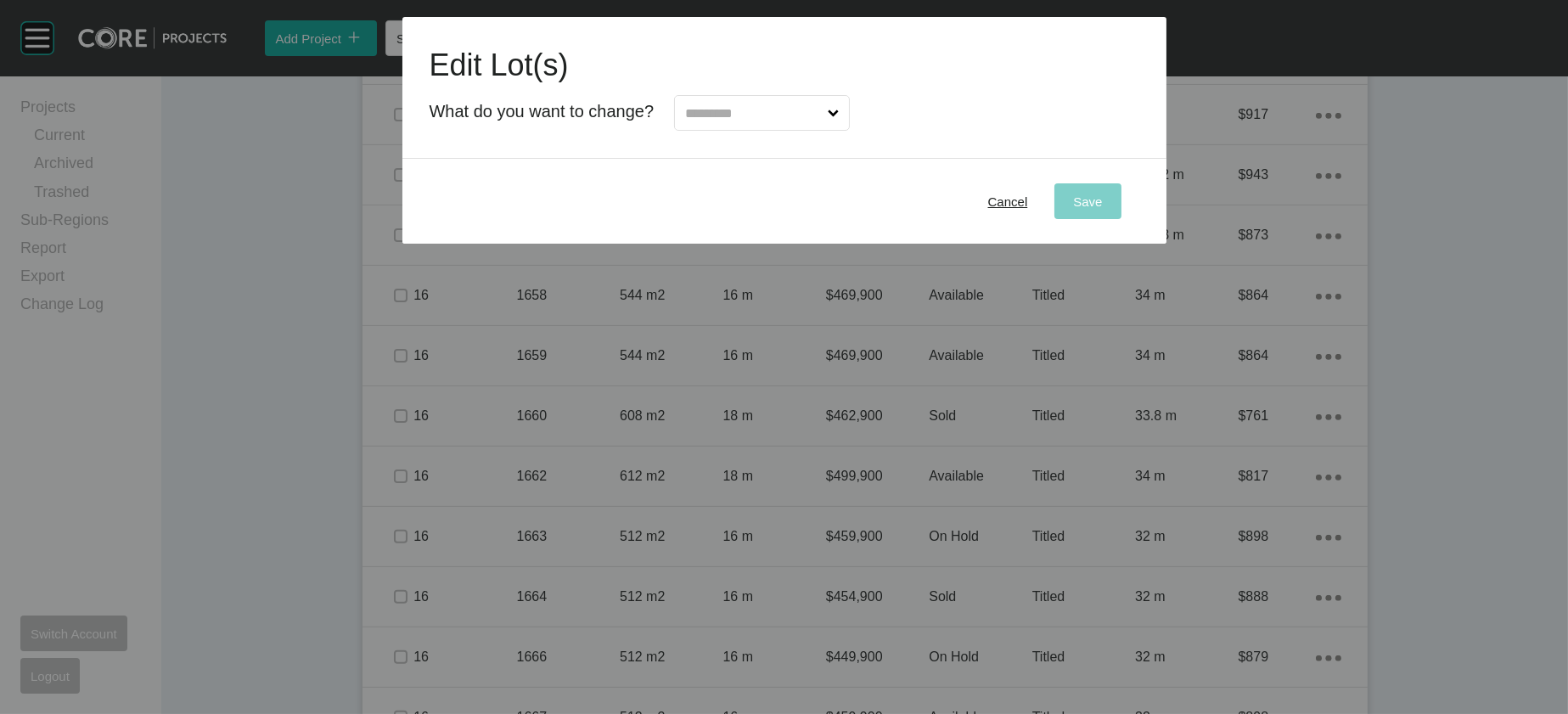
click at [824, 130] on input "text" at bounding box center [752, 113] width 143 height 34
type input "*"
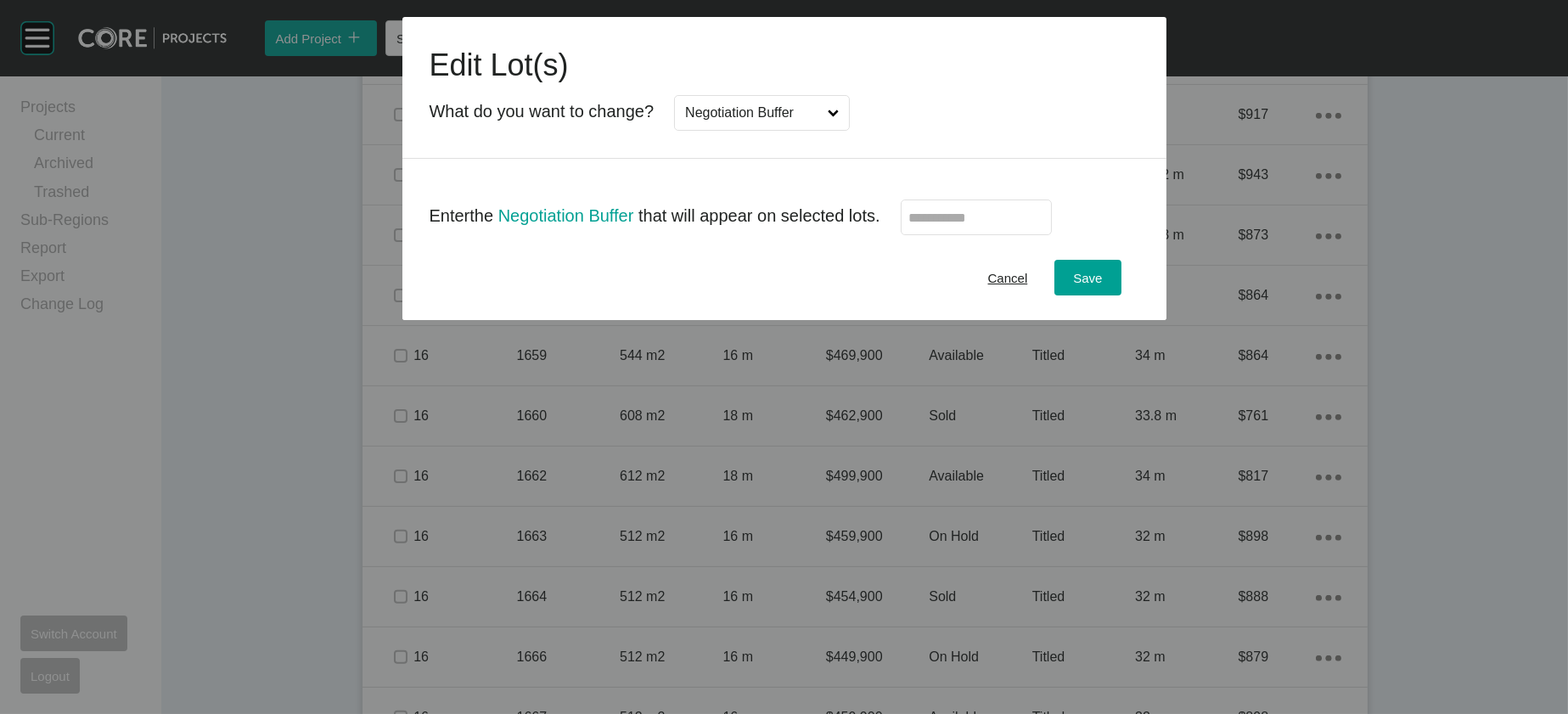
click at [963, 225] on input "text" at bounding box center [977, 217] width 136 height 14
type input "******"
click at [1106, 290] on div "Save" at bounding box center [1086, 278] width 37 height 23
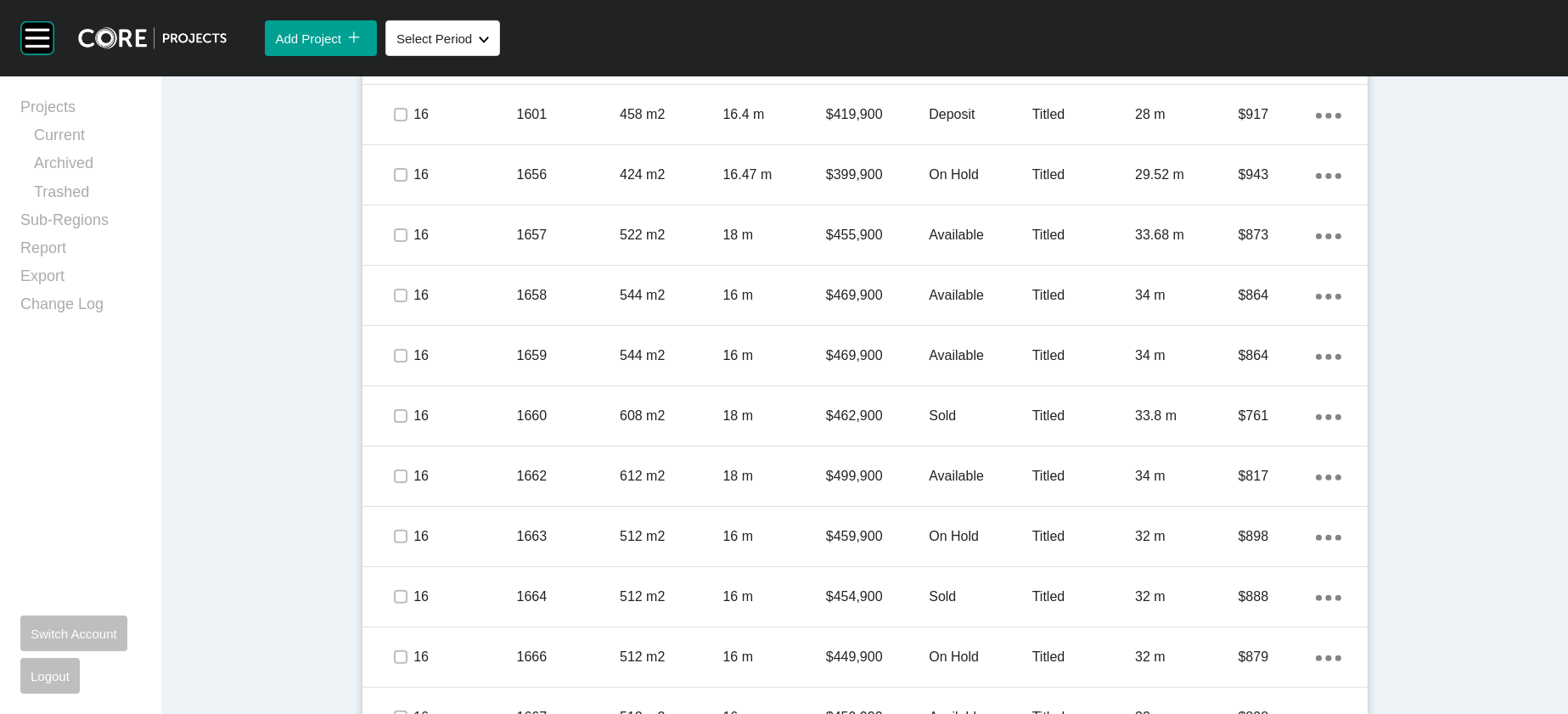
click at [394, 9] on label at bounding box center [400, 3] width 13 height 13
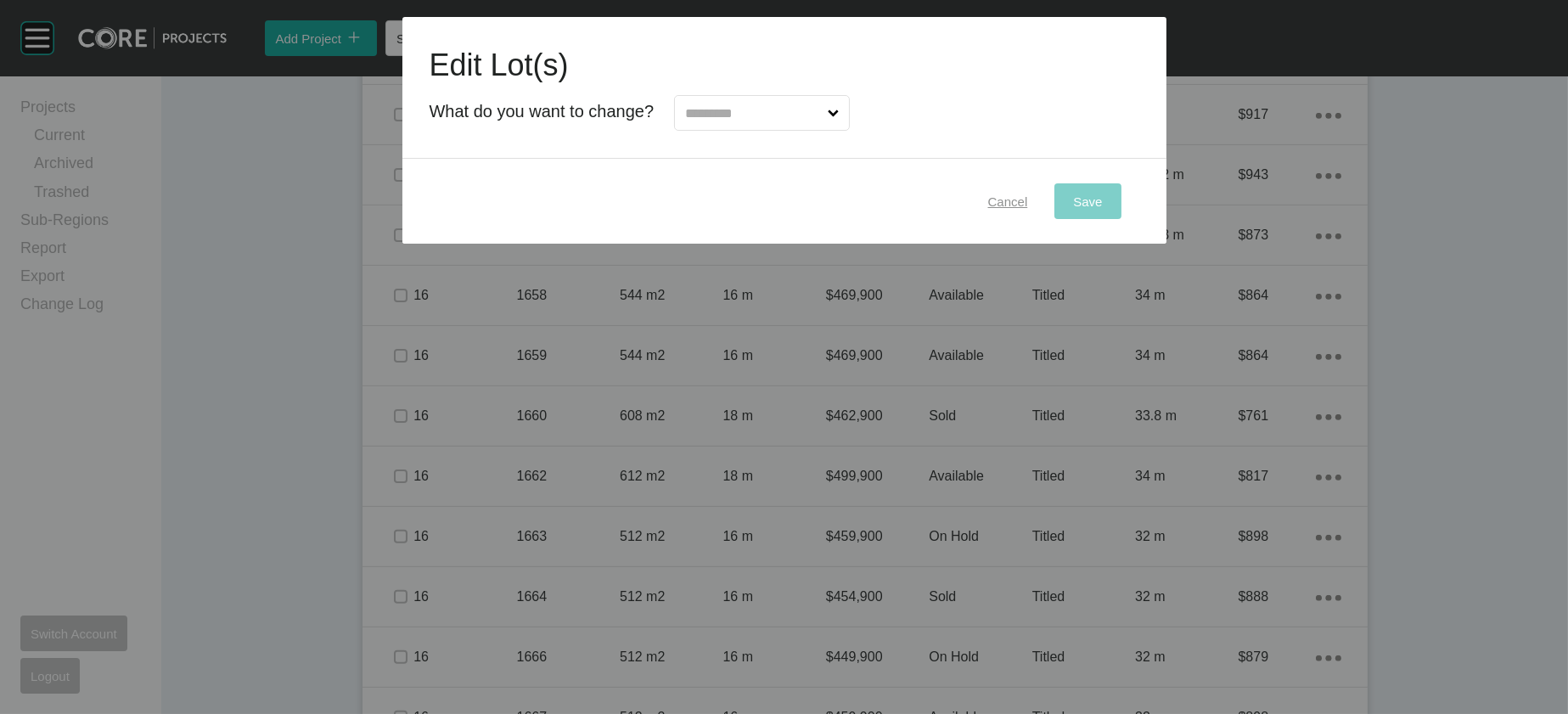
click at [1028, 209] on span "Cancel" at bounding box center [1008, 201] width 40 height 14
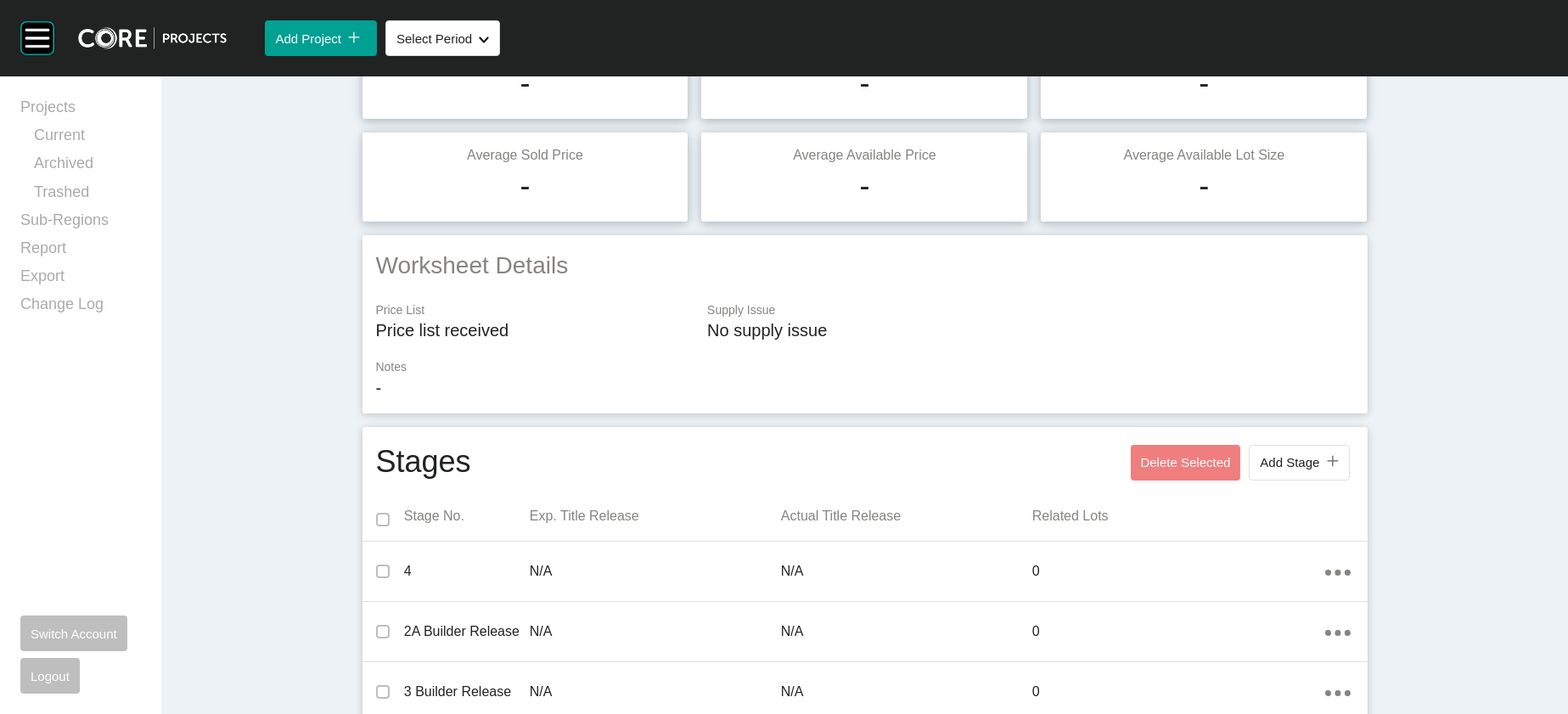
scroll to position [0, 0]
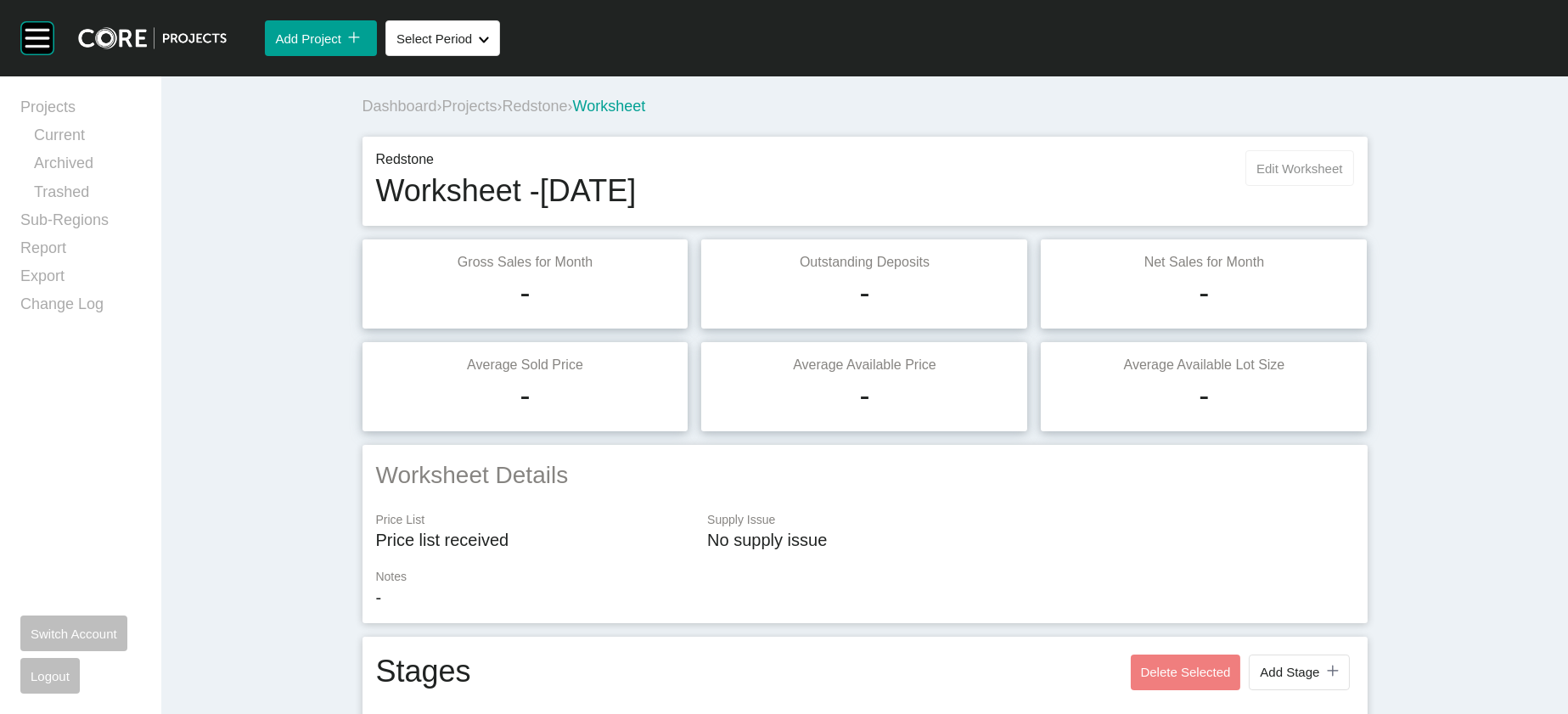
click at [1353, 186] on button "Edit Worksheet" at bounding box center [1299, 169] width 108 height 36
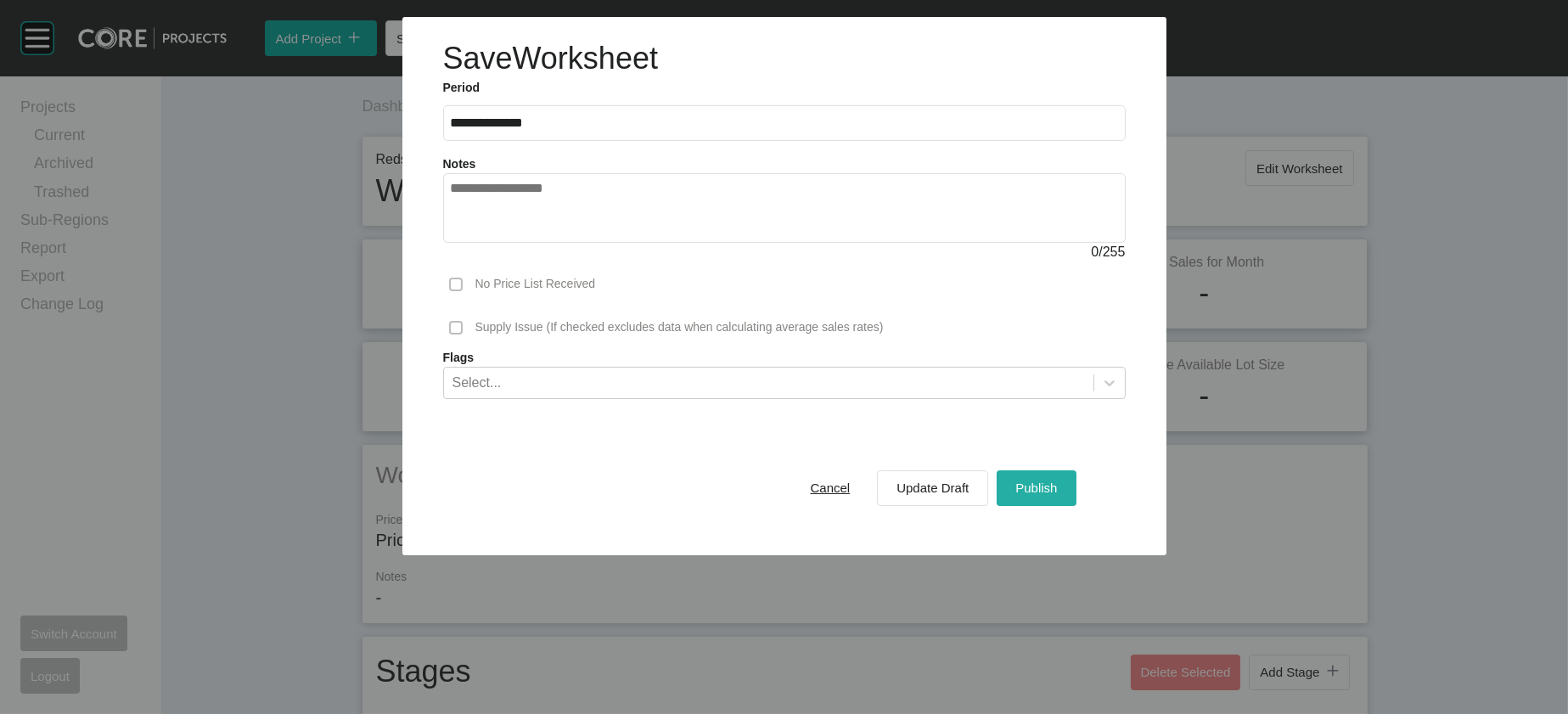
click at [1057, 495] on span "Publish" at bounding box center [1036, 488] width 42 height 14
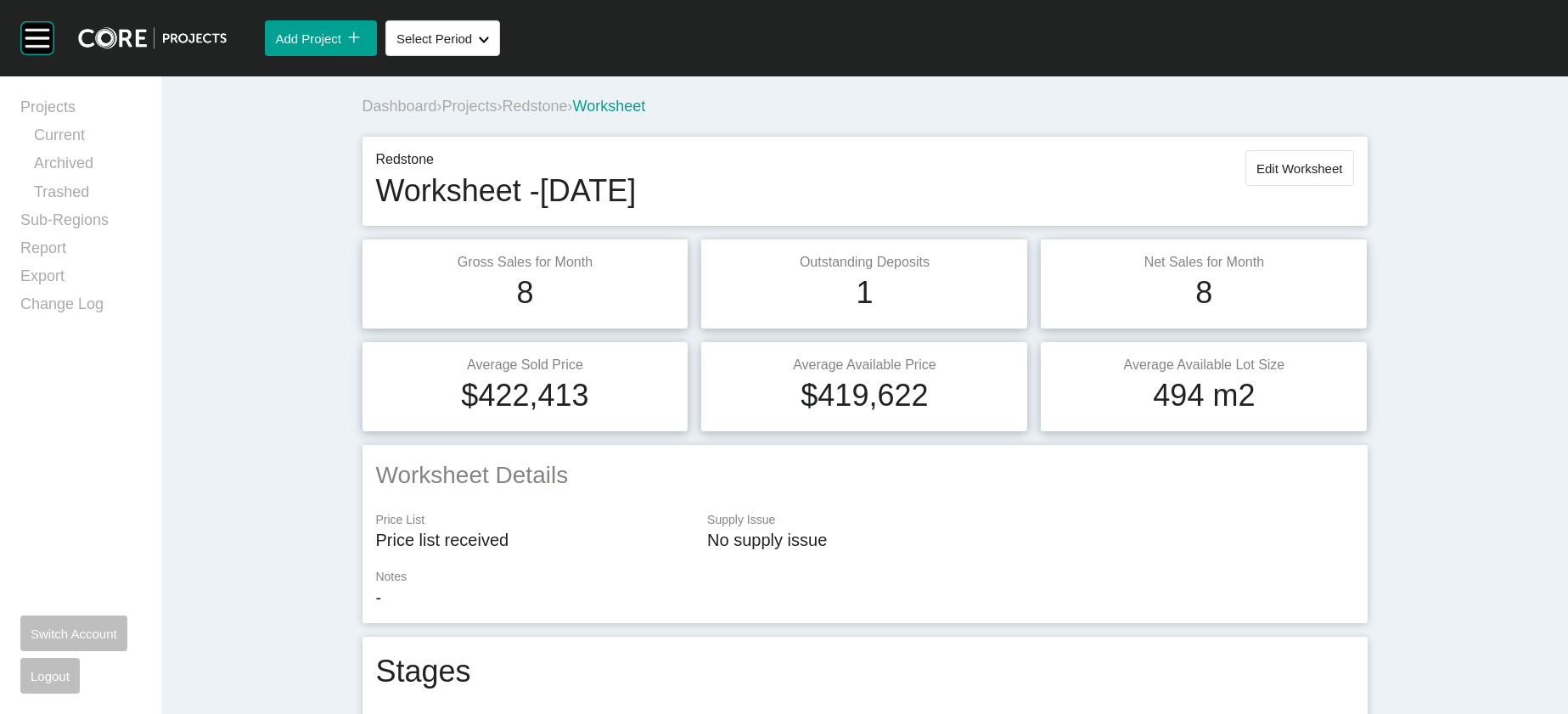
click at [442, 115] on span "Projects" at bounding box center [469, 106] width 55 height 17
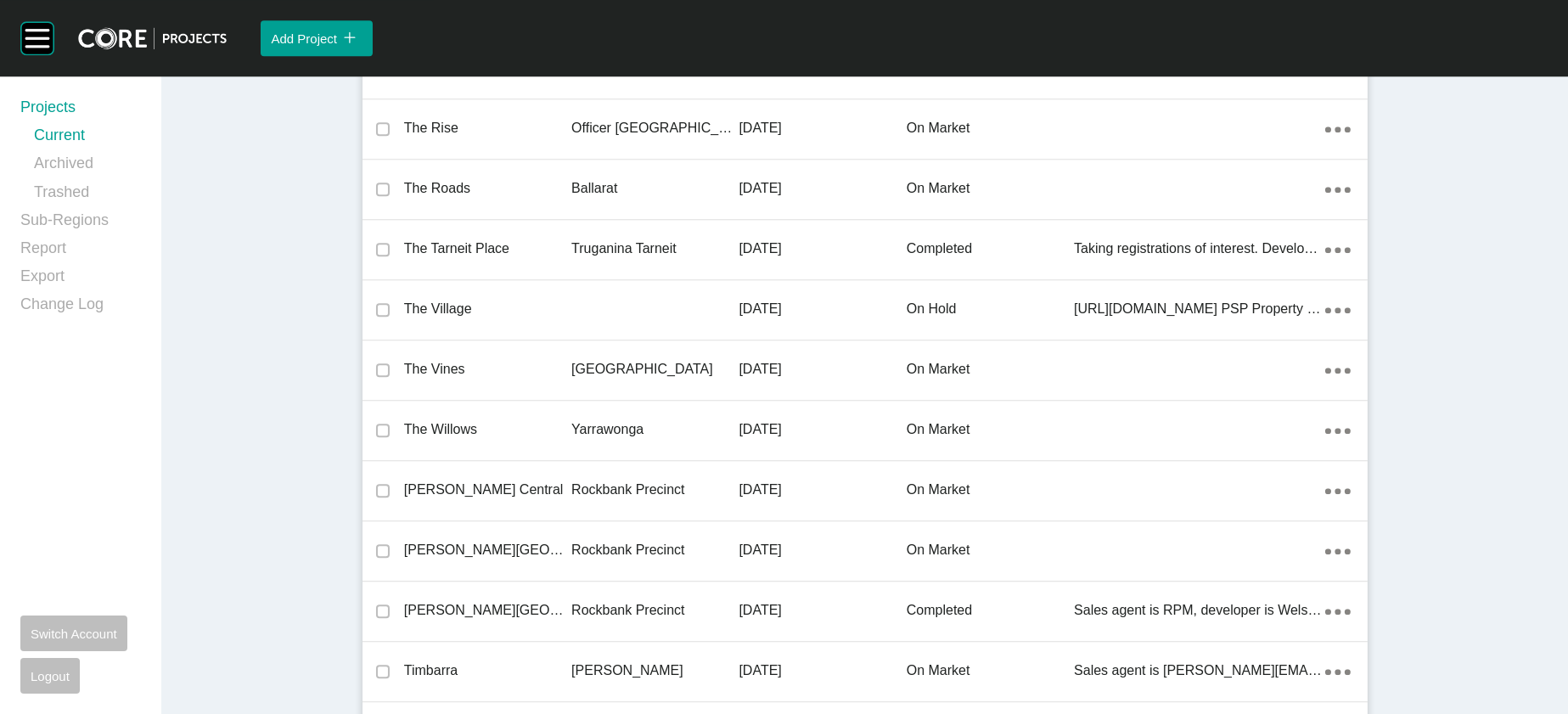
scroll to position [37581, 0]
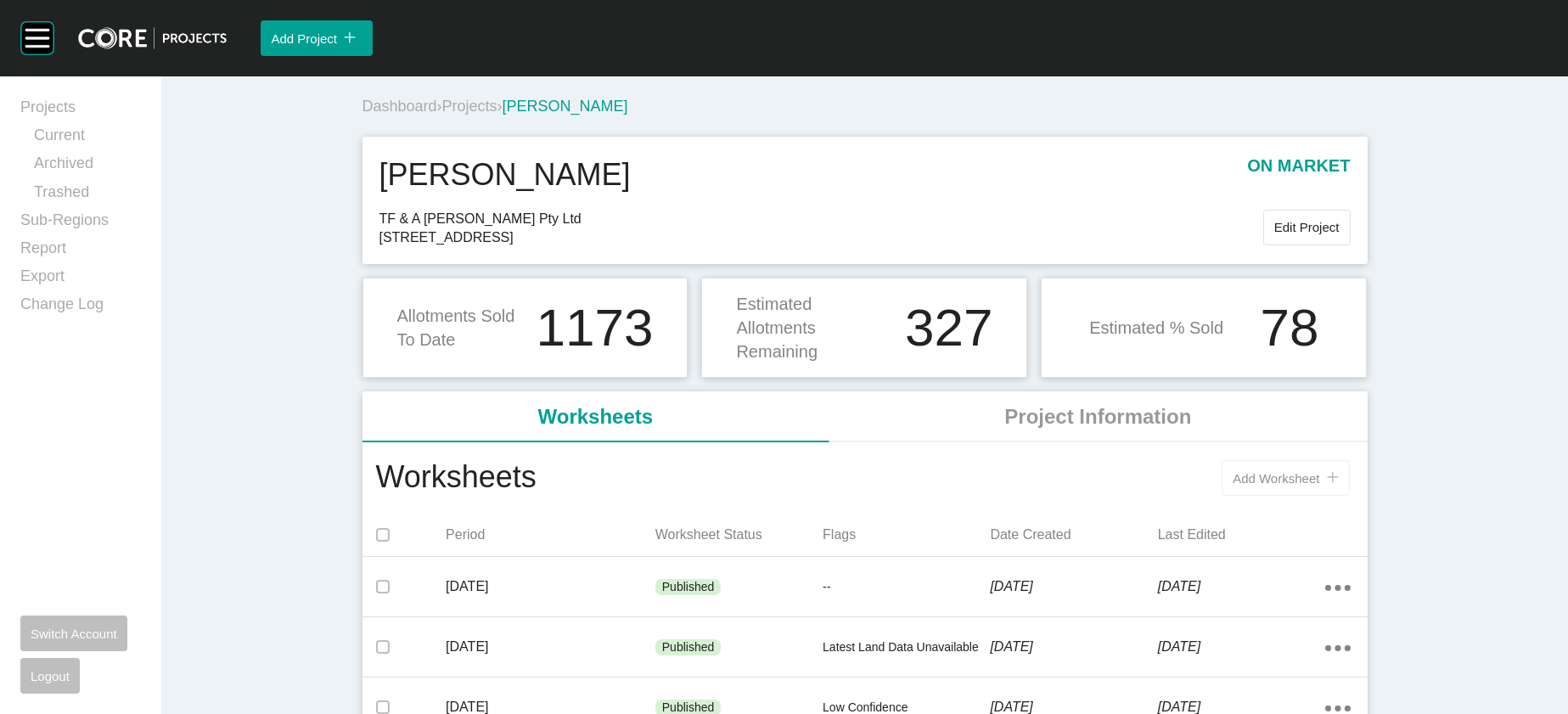
click at [1319, 486] on span "Add Worksheet" at bounding box center [1277, 478] width 87 height 14
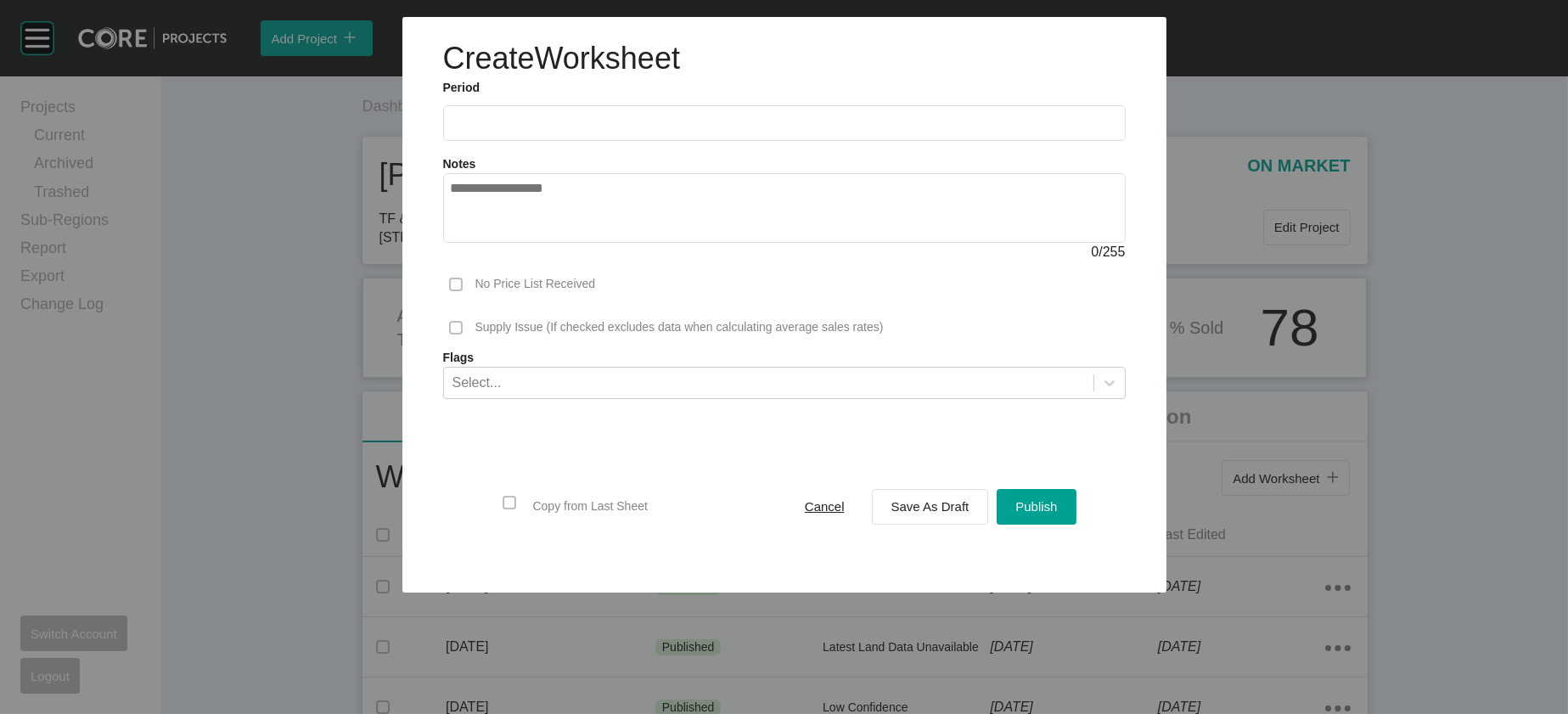
click at [450, 130] on input "text" at bounding box center [784, 122] width 667 height 14
click at [560, 261] on li "Sep" at bounding box center [589, 247] width 57 height 29
type input "**********"
click at [922, 514] on span "Save As Draft" at bounding box center [930, 506] width 79 height 14
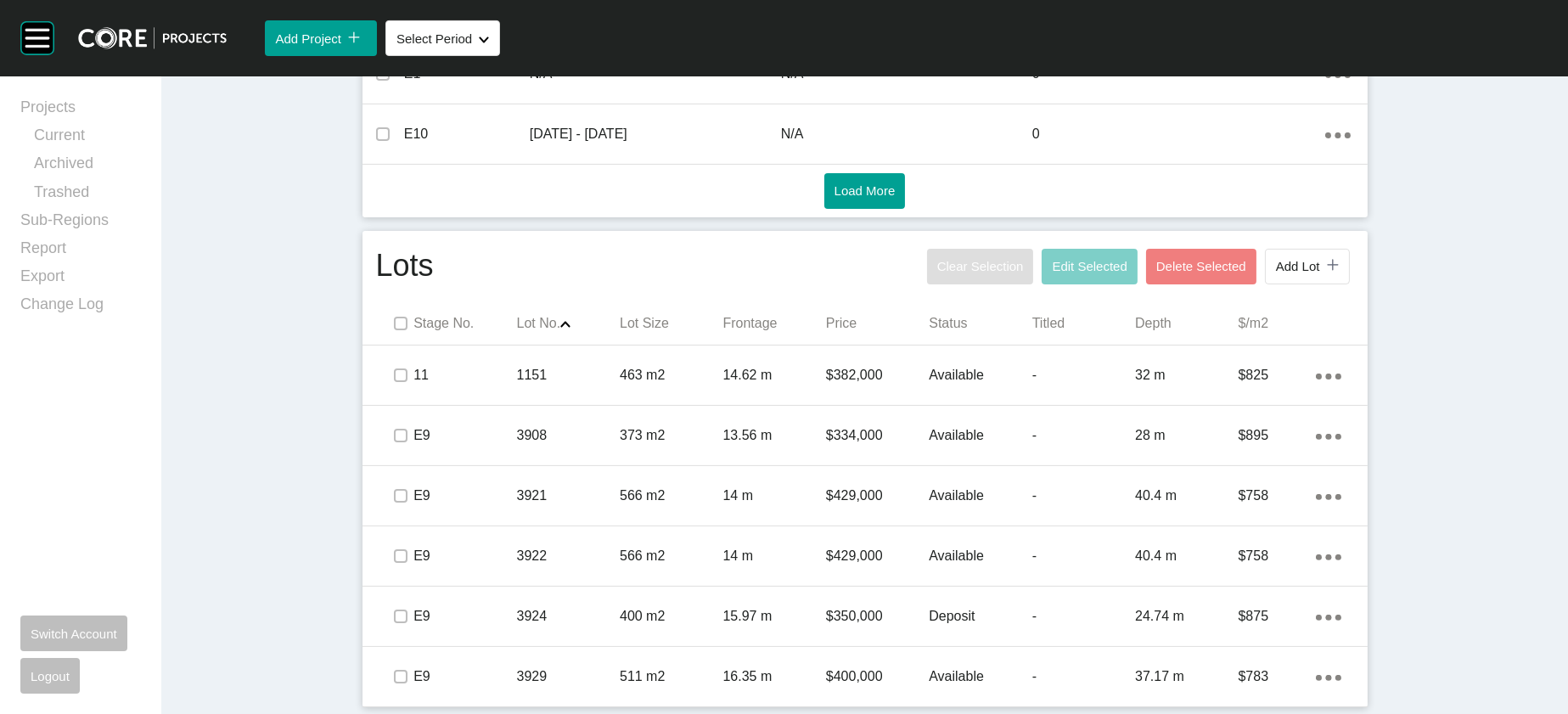
scroll to position [1285, 0]
click at [630, 652] on div "511 m2" at bounding box center [671, 677] width 103 height 53
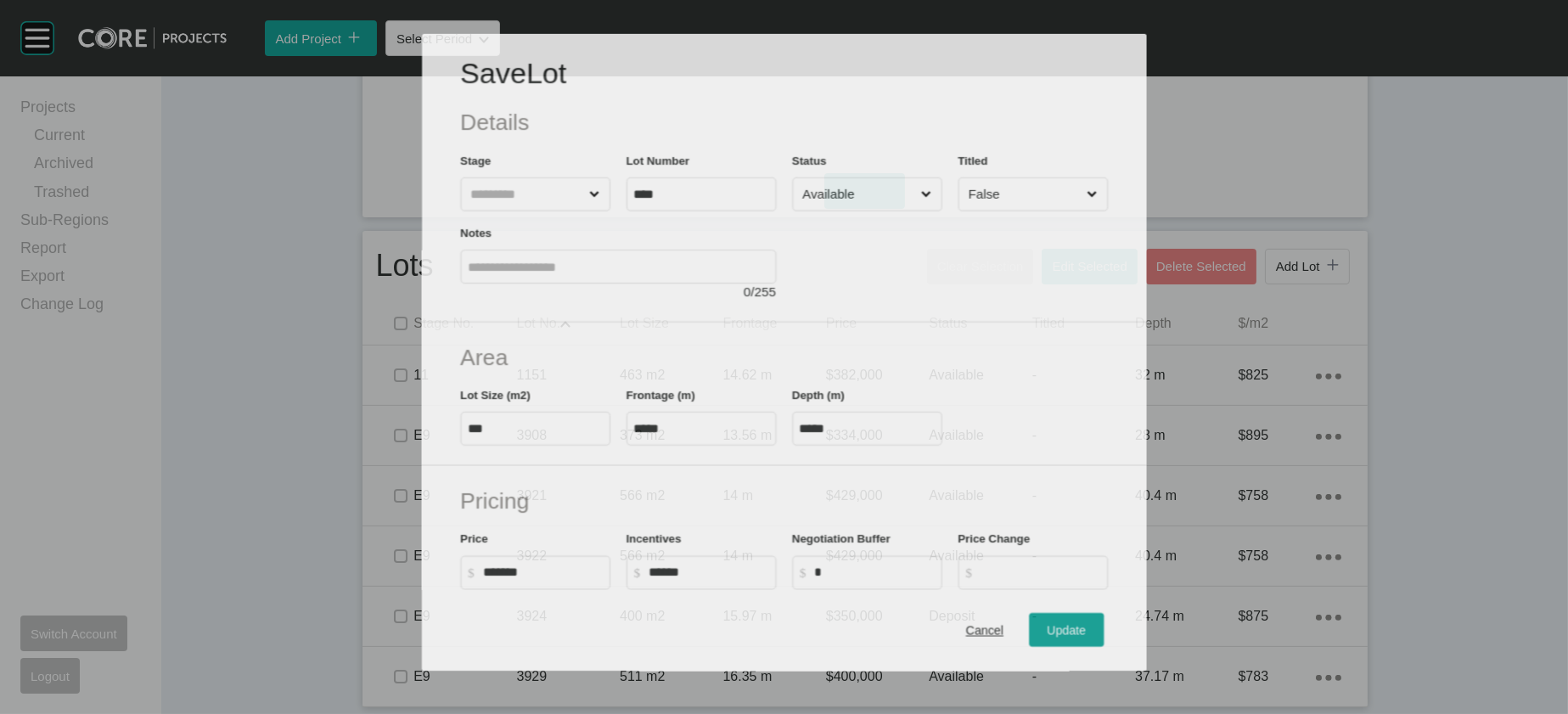
scroll to position [1219, 0]
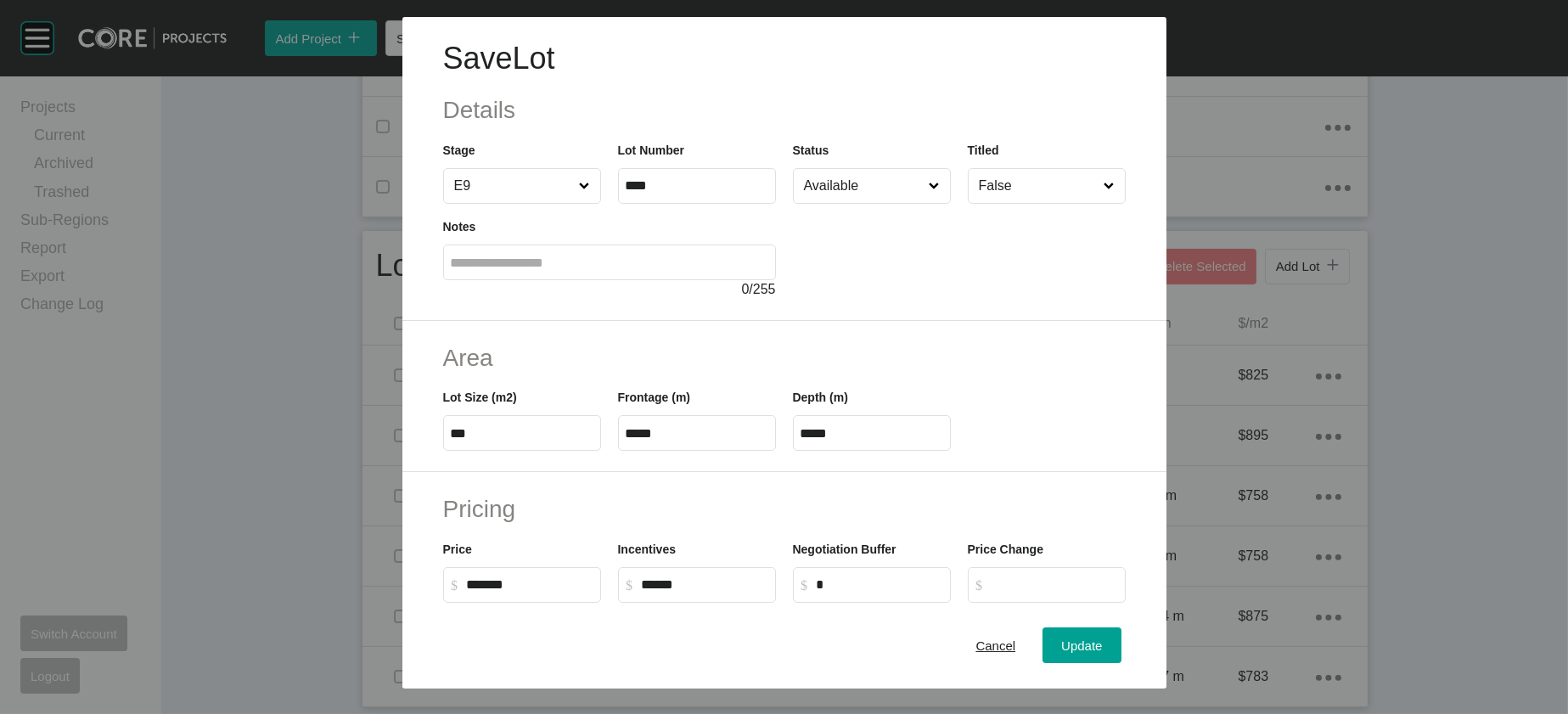
click at [811, 203] on input "Available" at bounding box center [863, 187] width 126 height 34
click at [1106, 650] on div "Update" at bounding box center [1082, 646] width 49 height 23
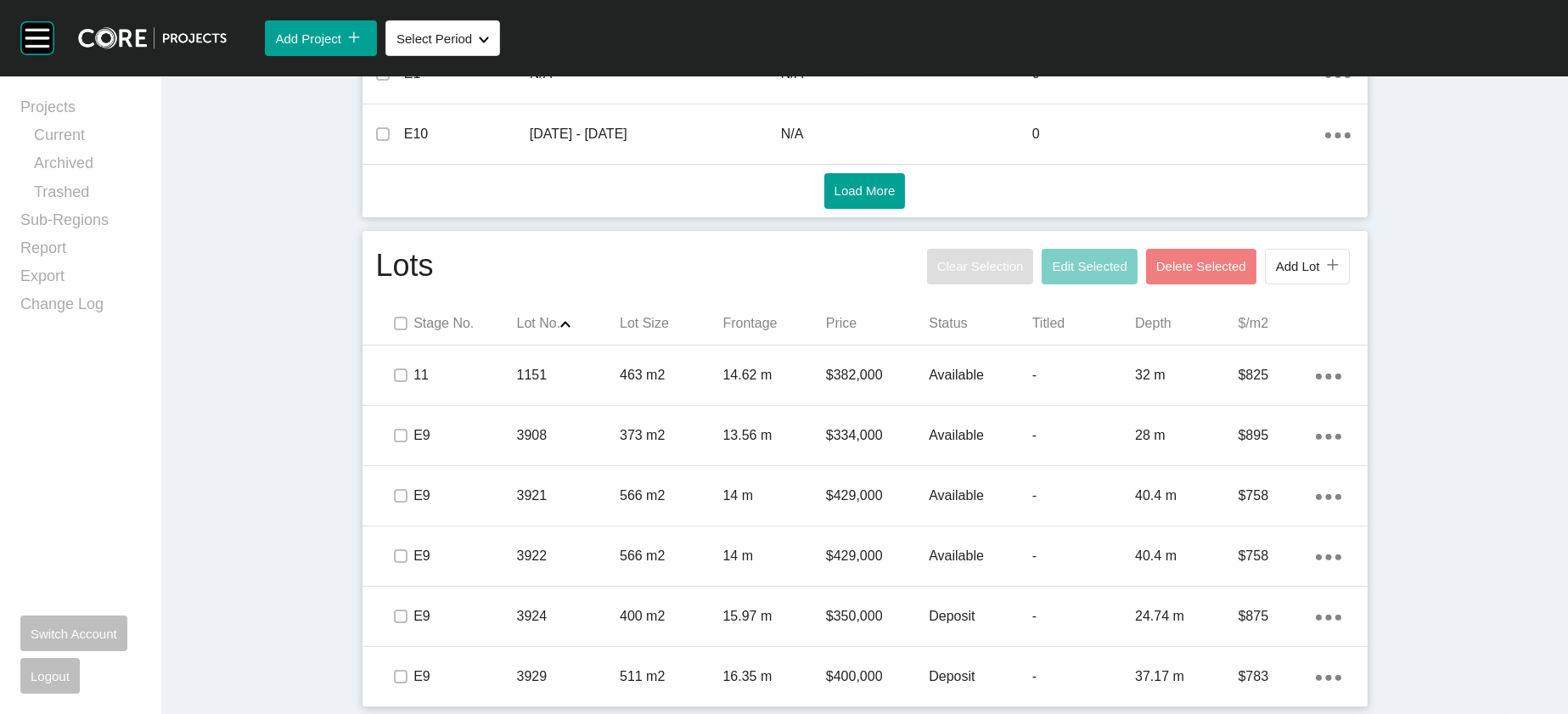
scroll to position [1285, 0]
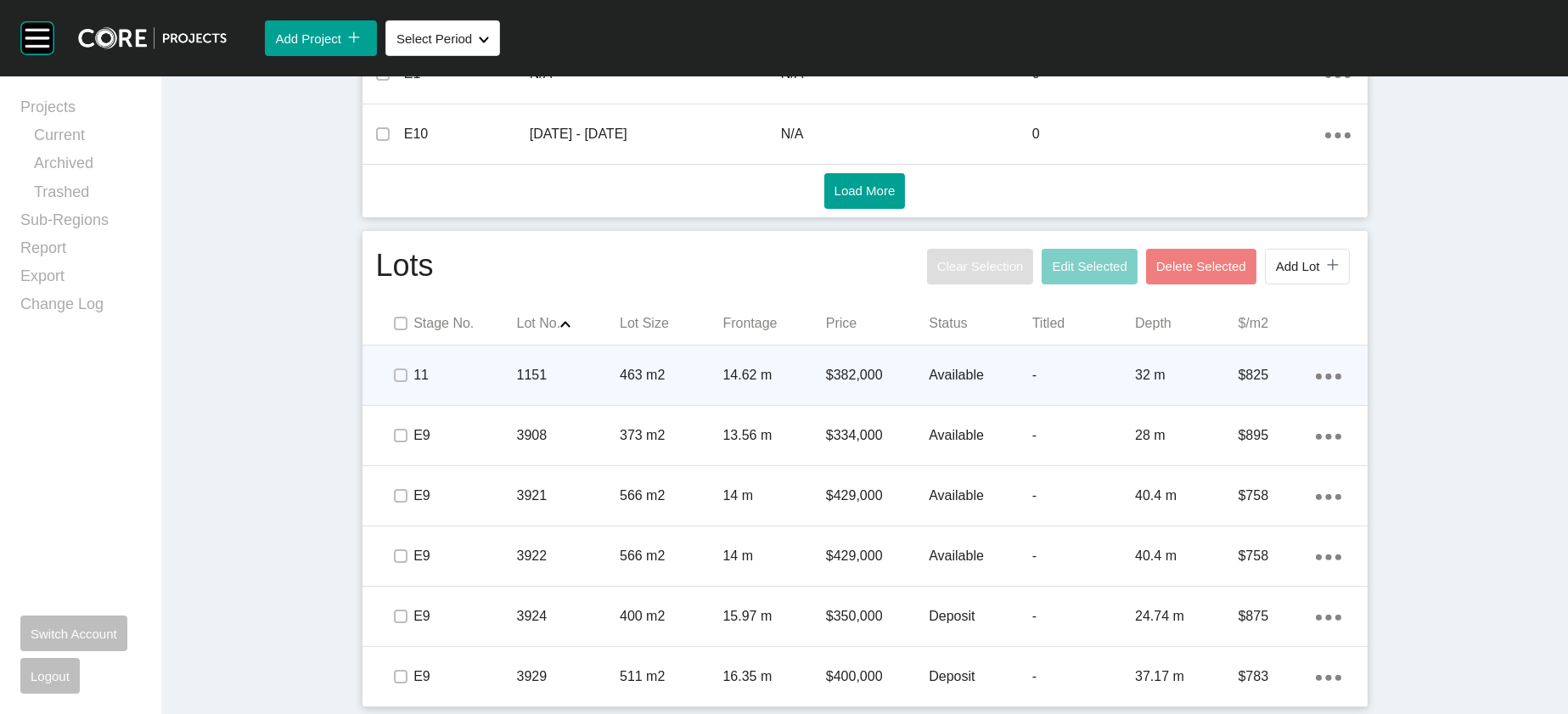
click at [620, 366] on p "463 m2" at bounding box center [671, 376] width 103 height 19
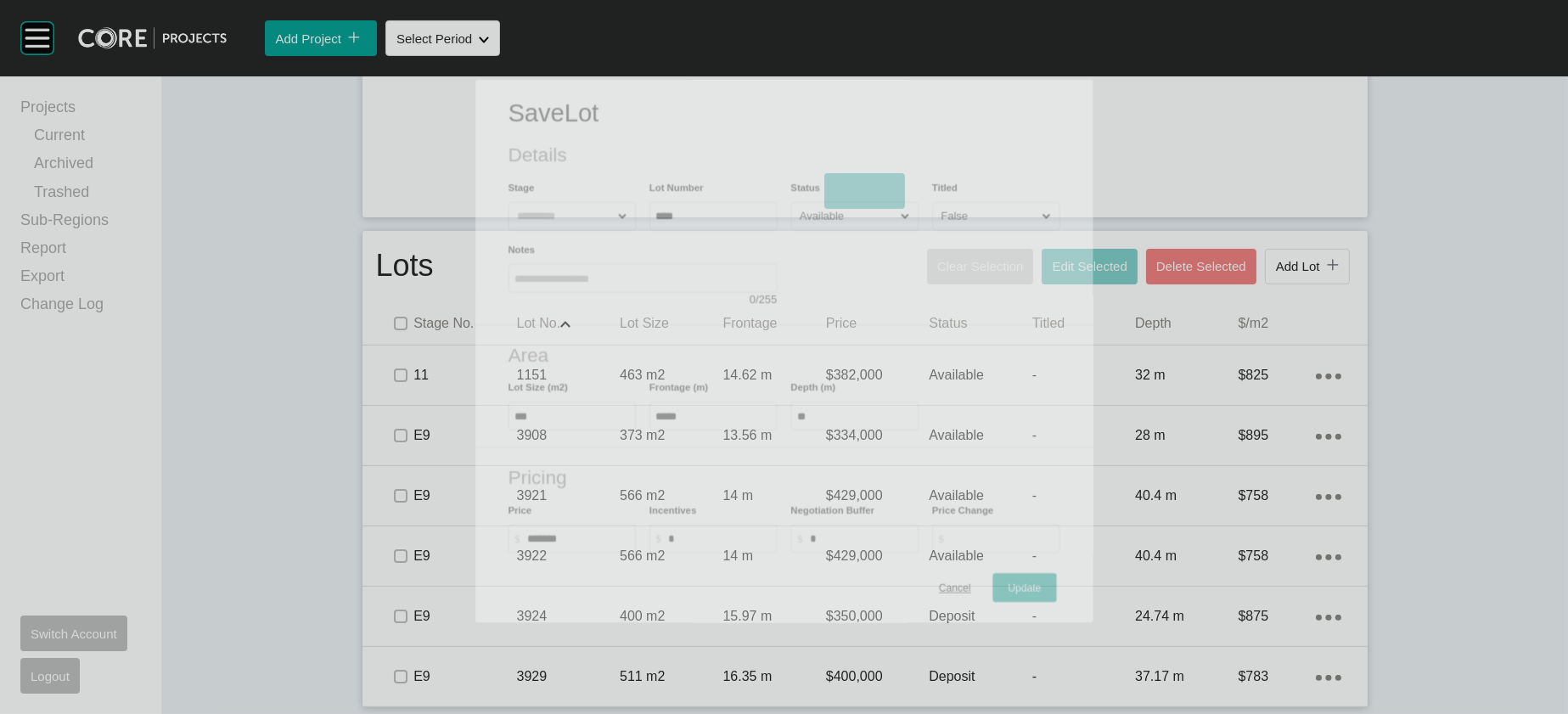
scroll to position [1219, 0]
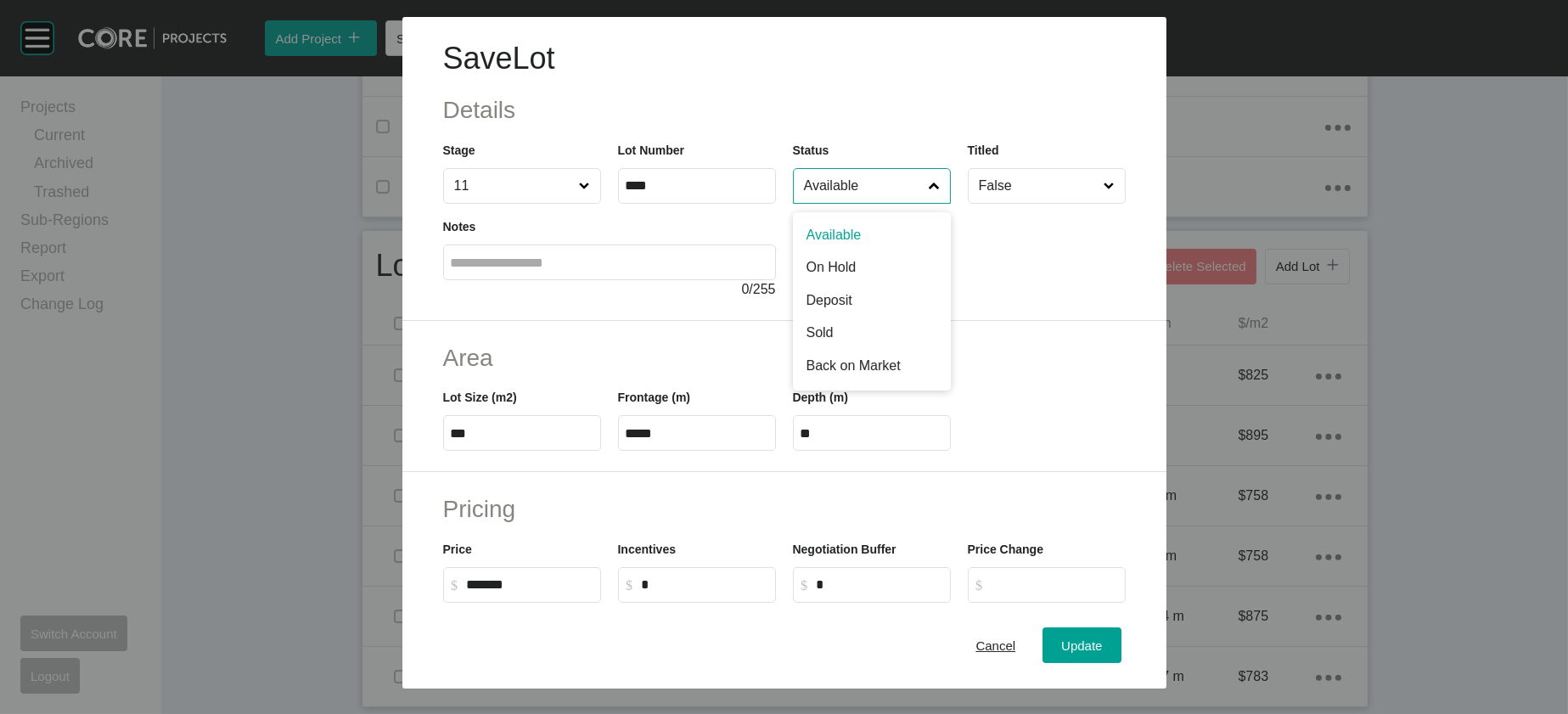
click at [912, 203] on input "Available" at bounding box center [863, 187] width 126 height 34
click at [1101, 632] on button "Update" at bounding box center [1082, 647] width 79 height 36
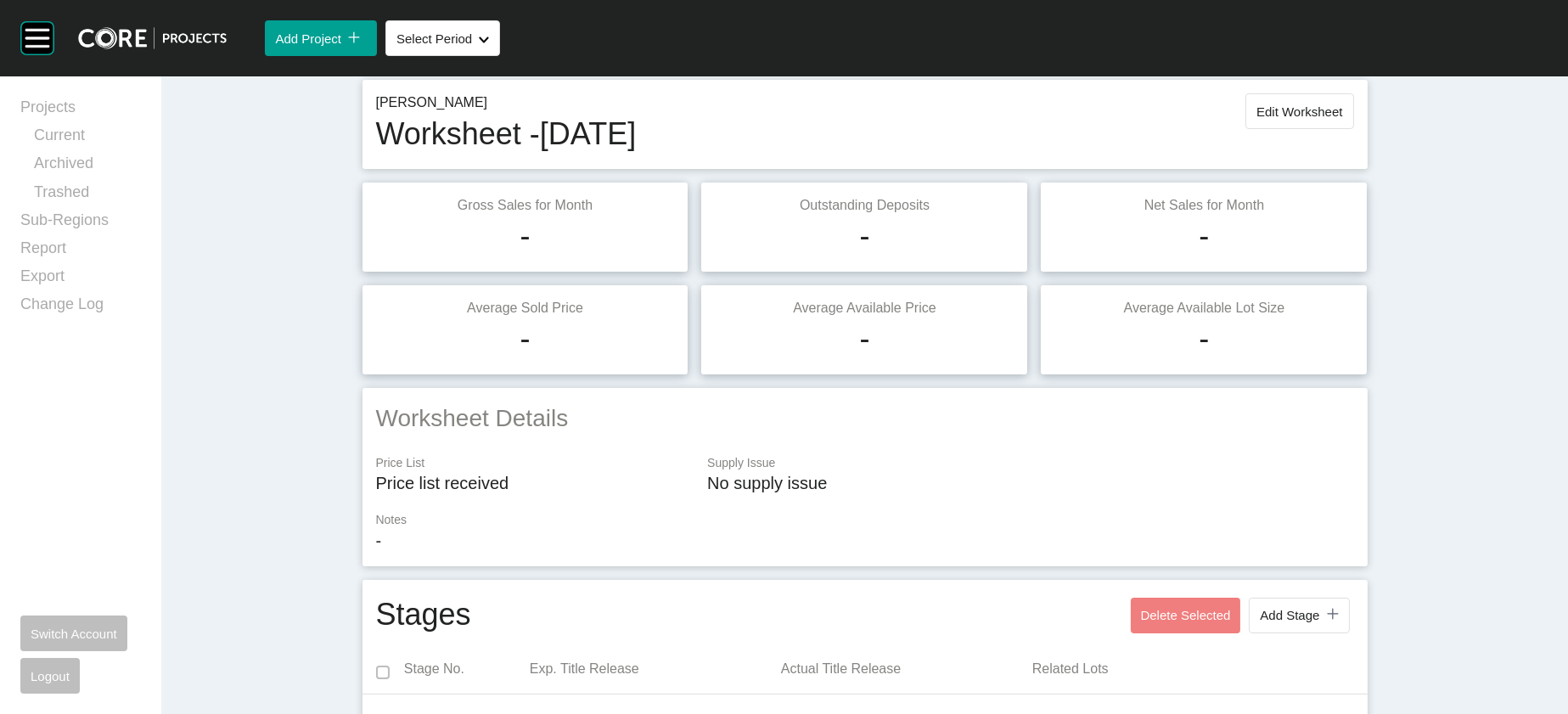
scroll to position [0, 0]
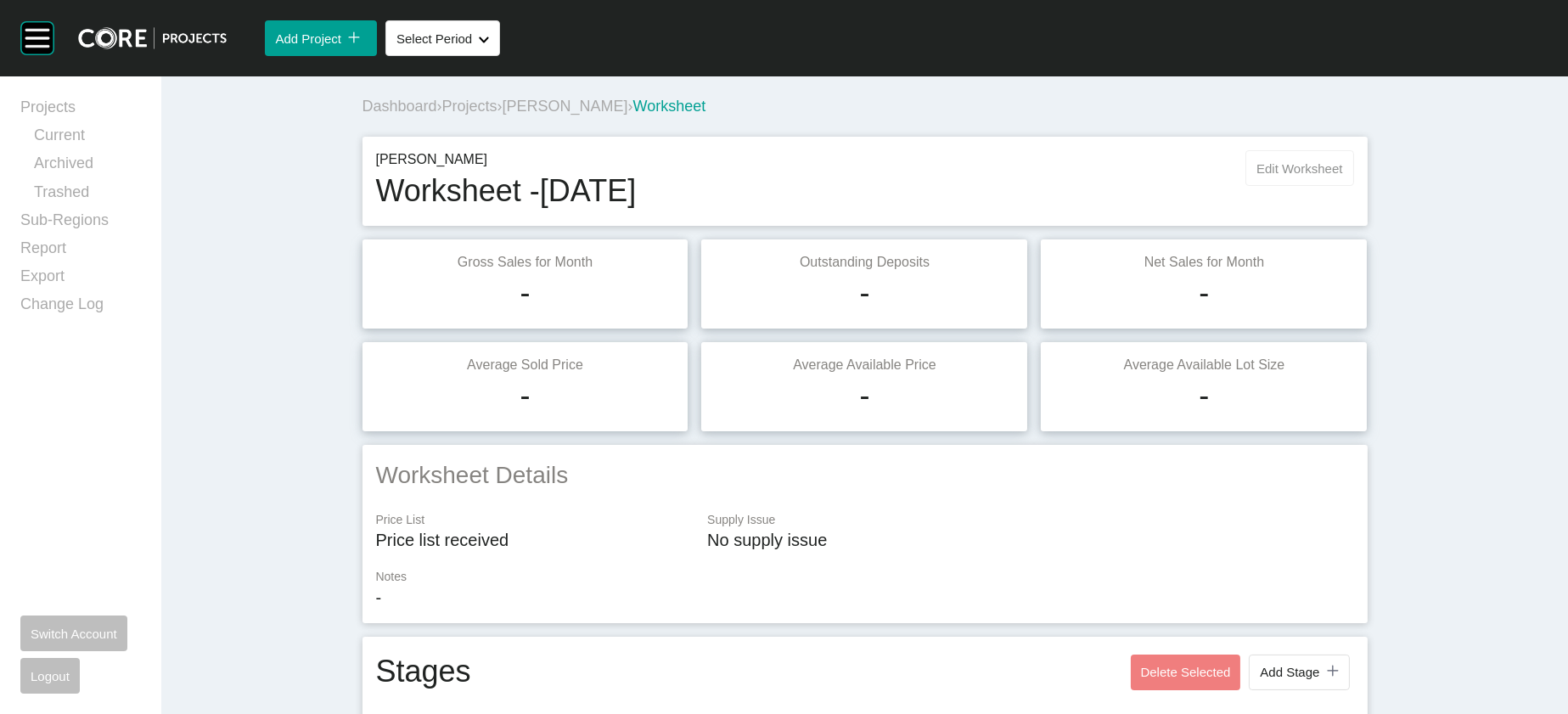
click at [1342, 176] on span "Edit Worksheet" at bounding box center [1299, 168] width 86 height 14
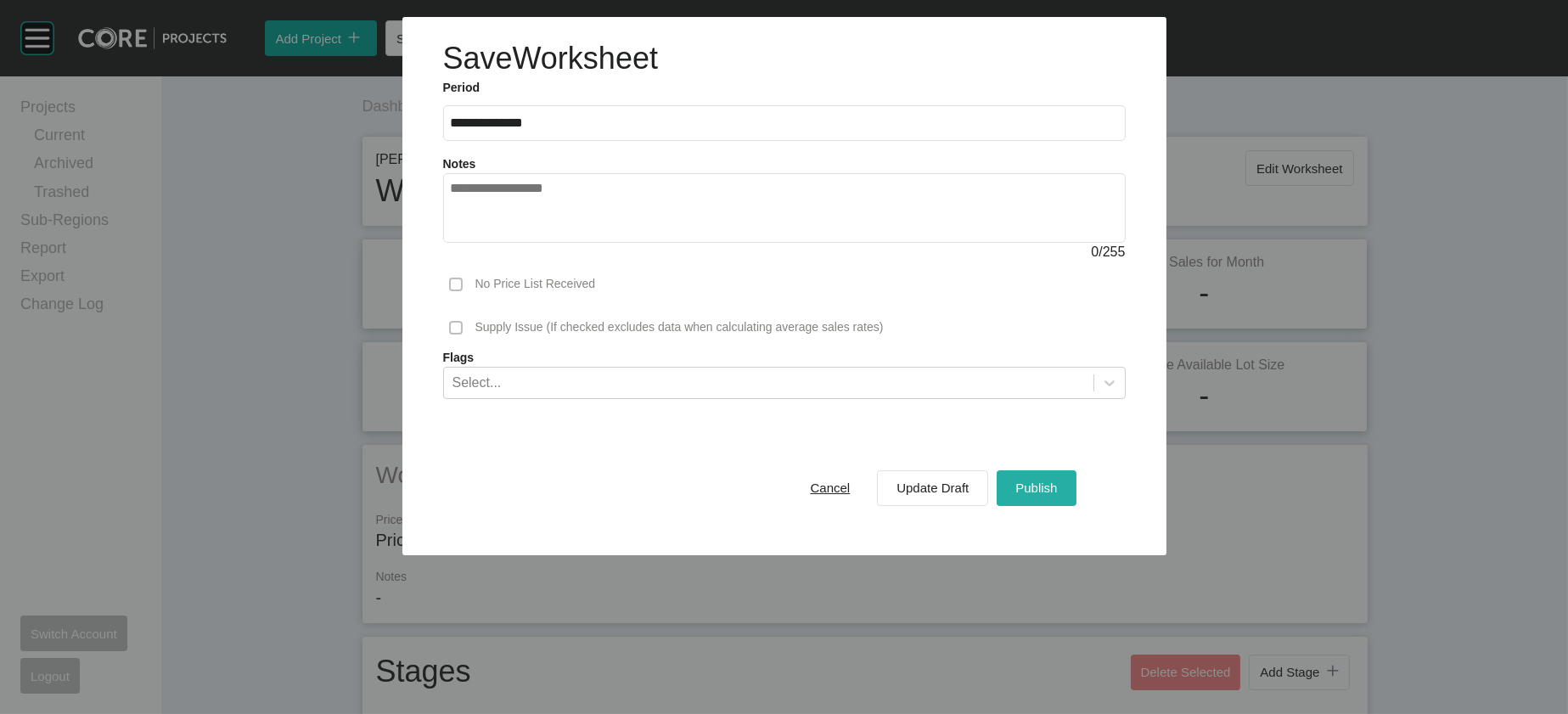
click at [1057, 495] on span "Publish" at bounding box center [1036, 488] width 42 height 14
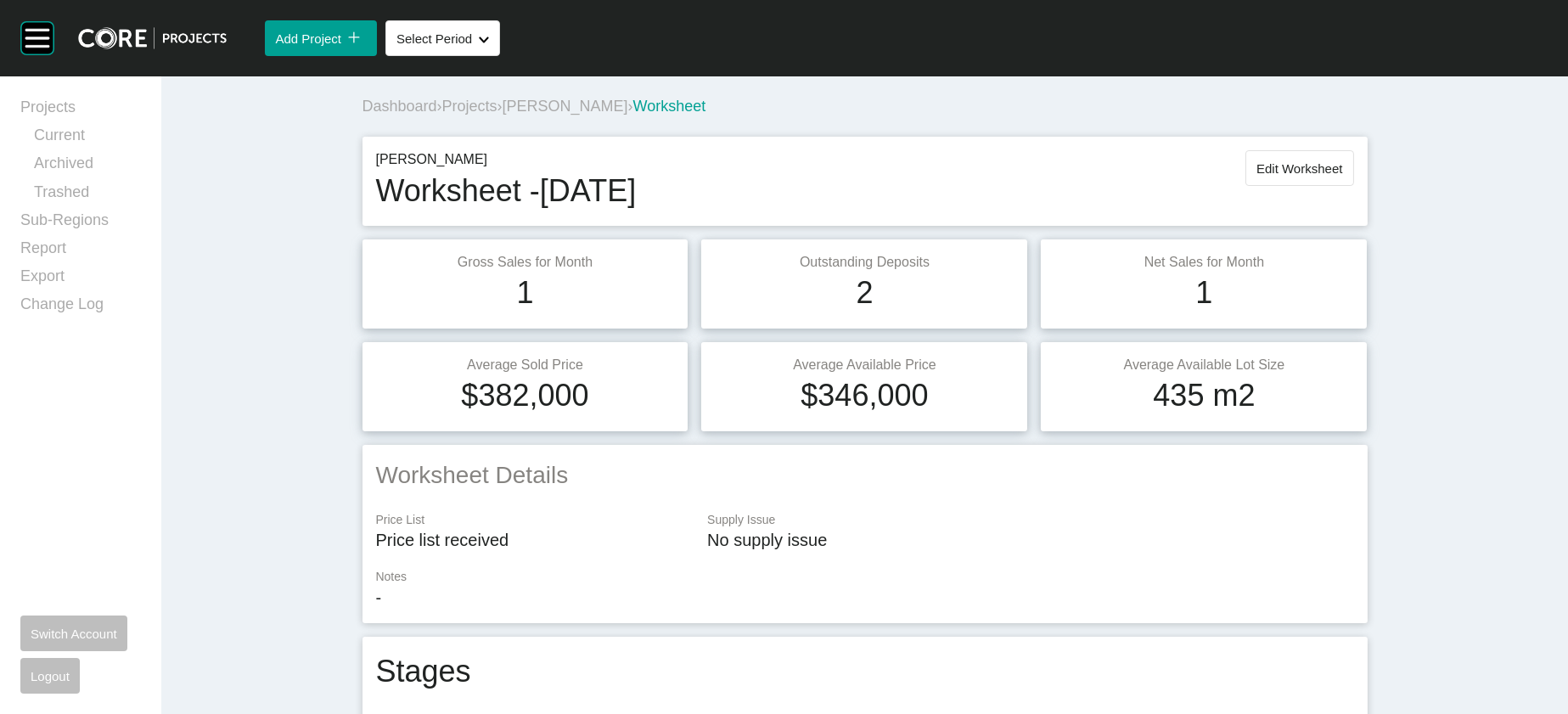
click at [442, 115] on span "Projects" at bounding box center [469, 106] width 55 height 17
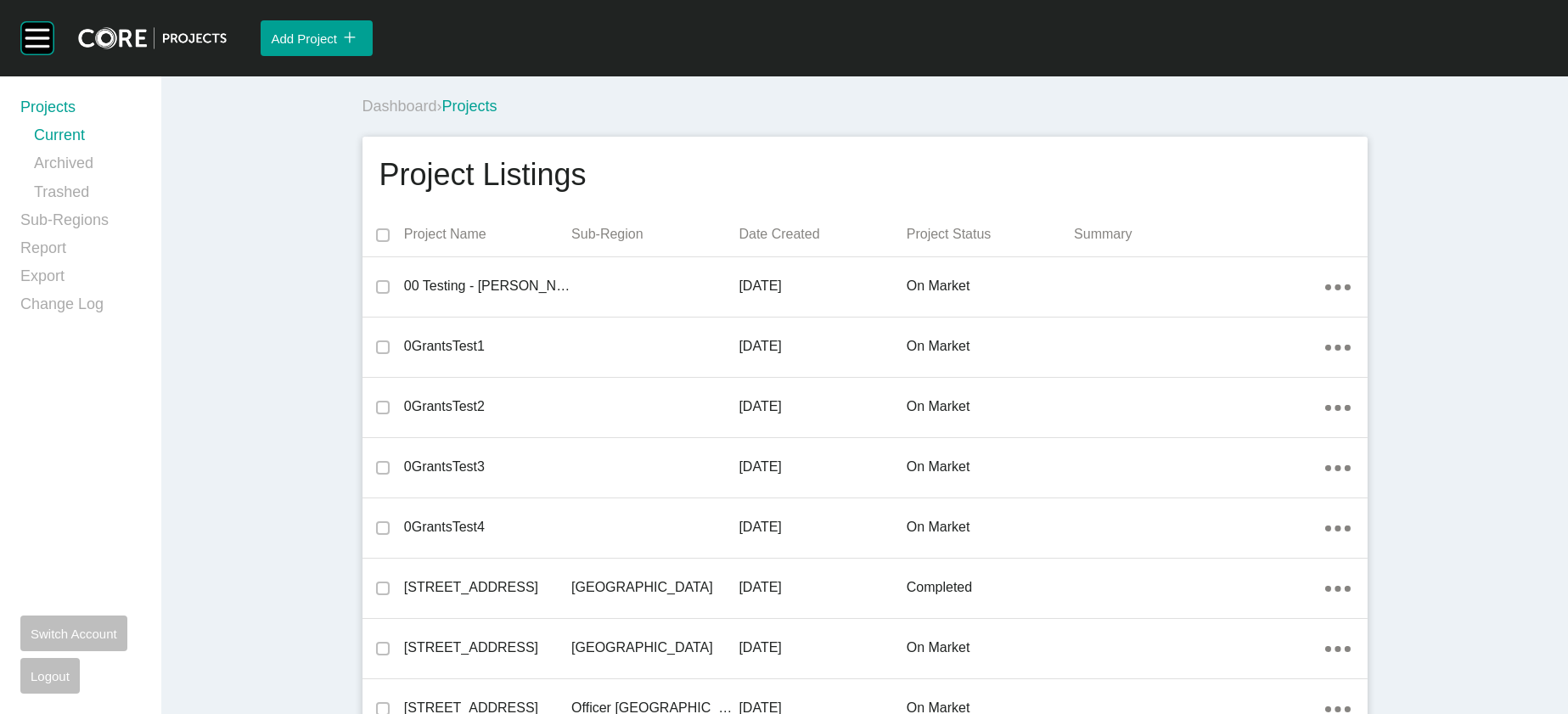
scroll to position [39234, 0]
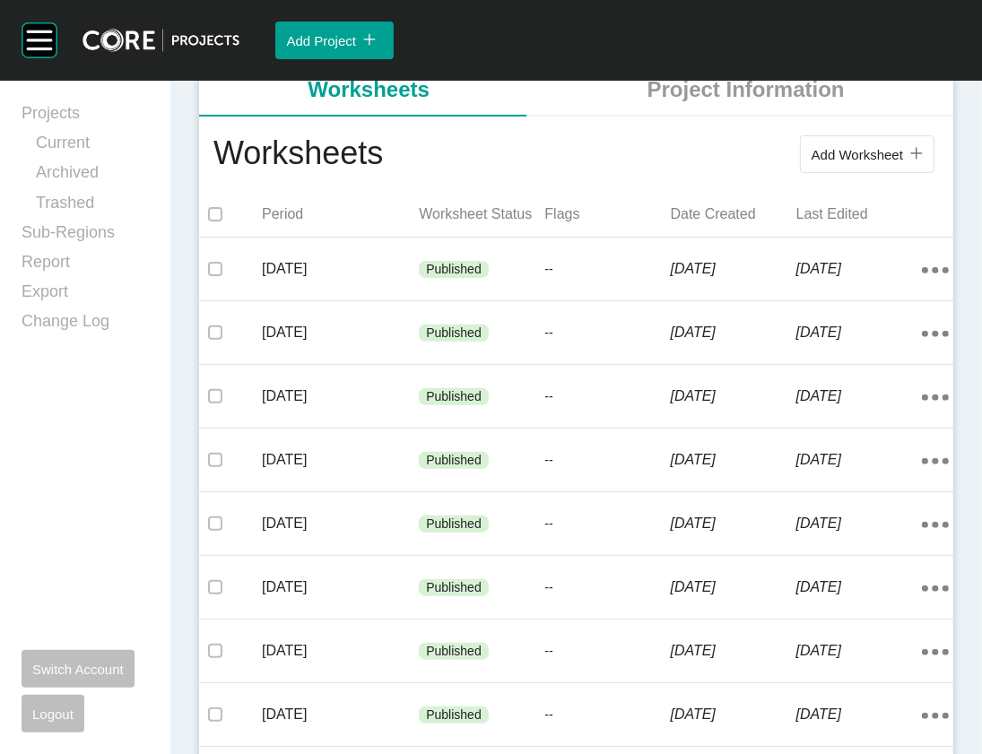
scroll to position [356, 0]
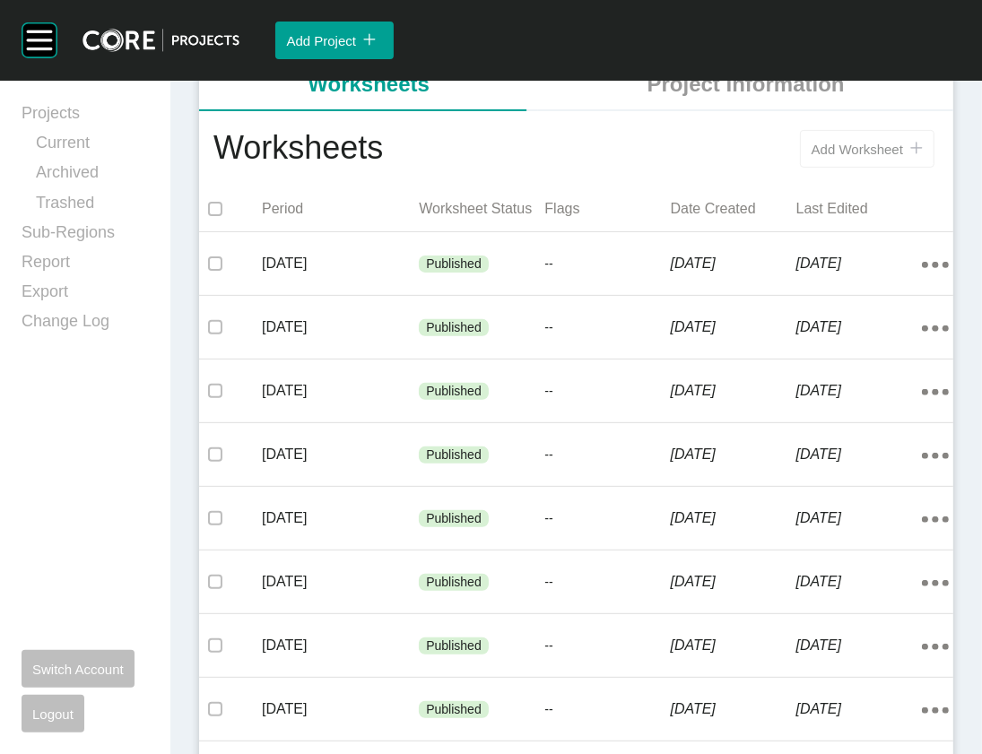
click at [812, 157] on span "Add Worksheet" at bounding box center [858, 149] width 92 height 15
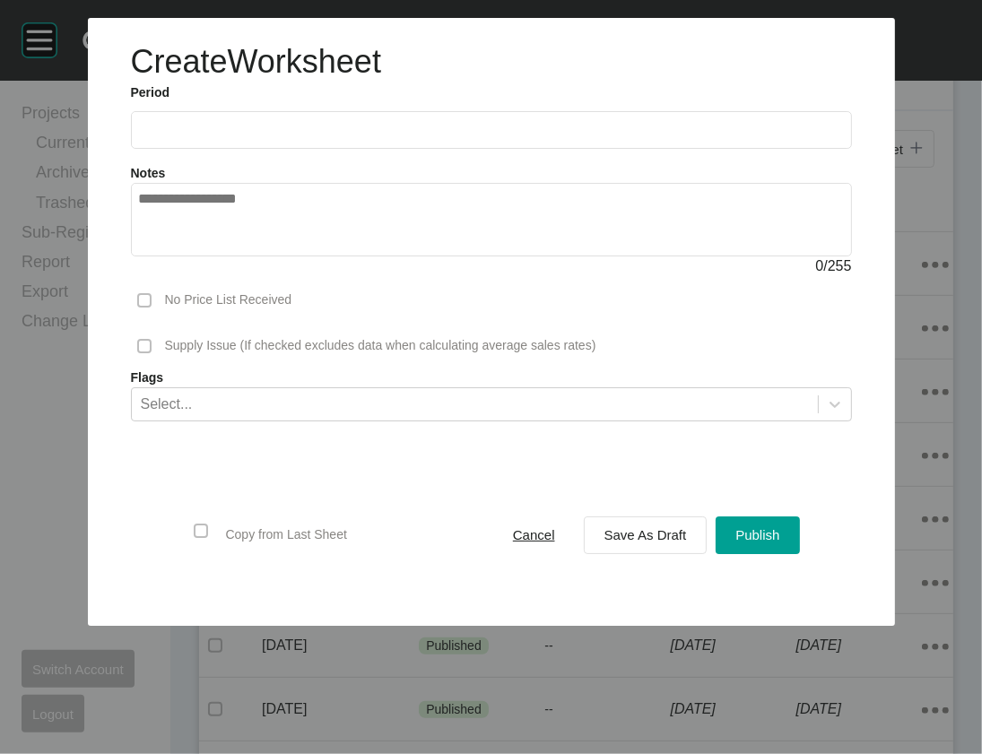
click at [379, 149] on label at bounding box center [491, 130] width 721 height 38
click at [379, 137] on input "text" at bounding box center [491, 129] width 705 height 15
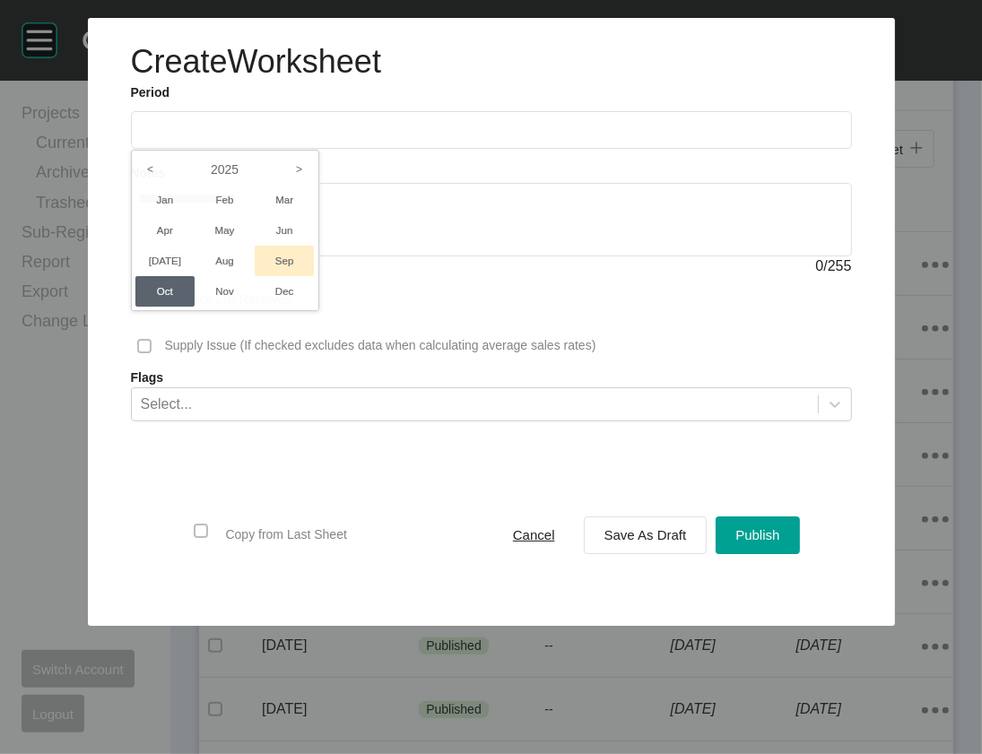
click at [255, 276] on li "Sep" at bounding box center [285, 261] width 60 height 31
type input "**********"
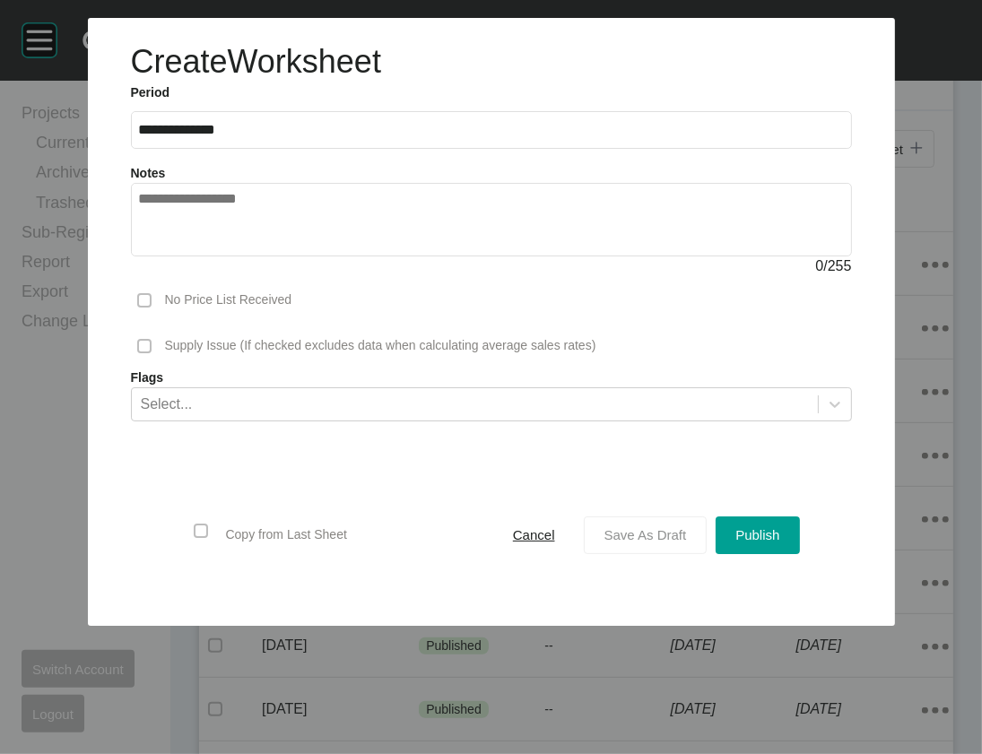
click at [692, 547] on div "Save As Draft" at bounding box center [646, 535] width 92 height 24
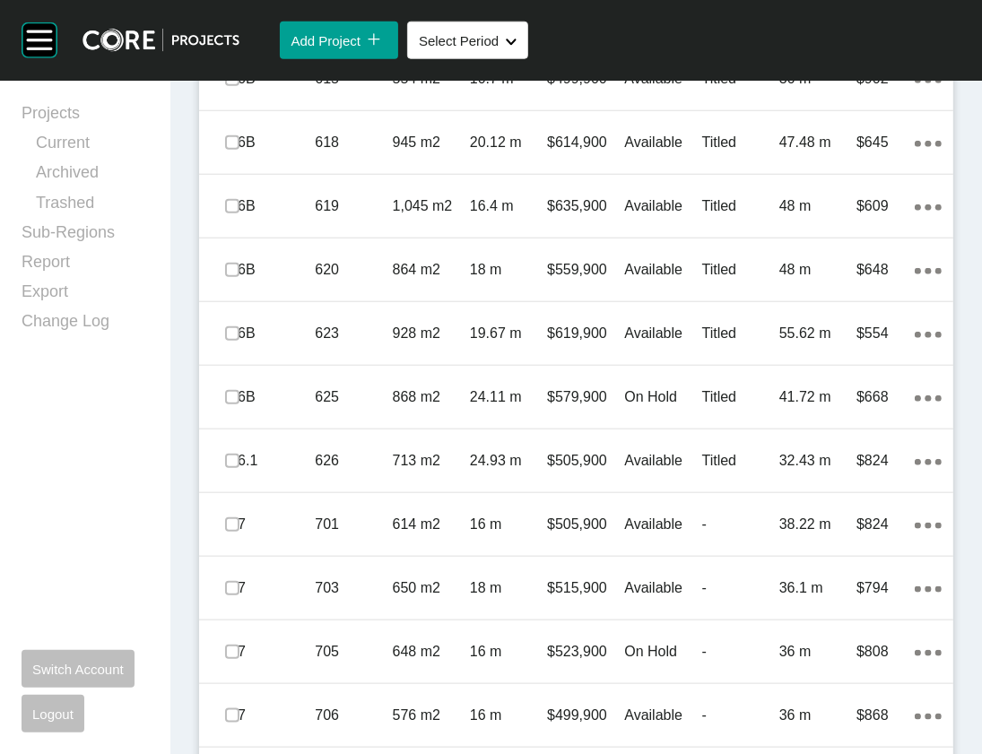
scroll to position [1259, 0]
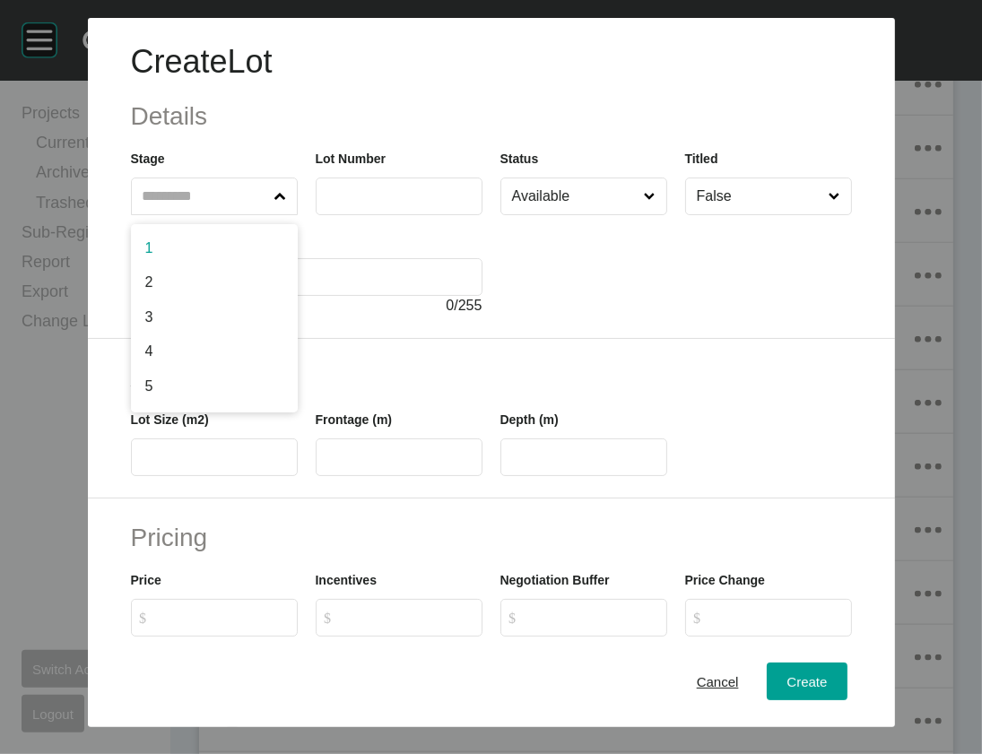
click at [254, 215] on label at bounding box center [214, 197] width 167 height 38
click at [254, 214] on input "text" at bounding box center [205, 197] width 133 height 36
type input "*"
click at [334, 204] on input "text" at bounding box center [399, 195] width 151 height 15
type input "***"
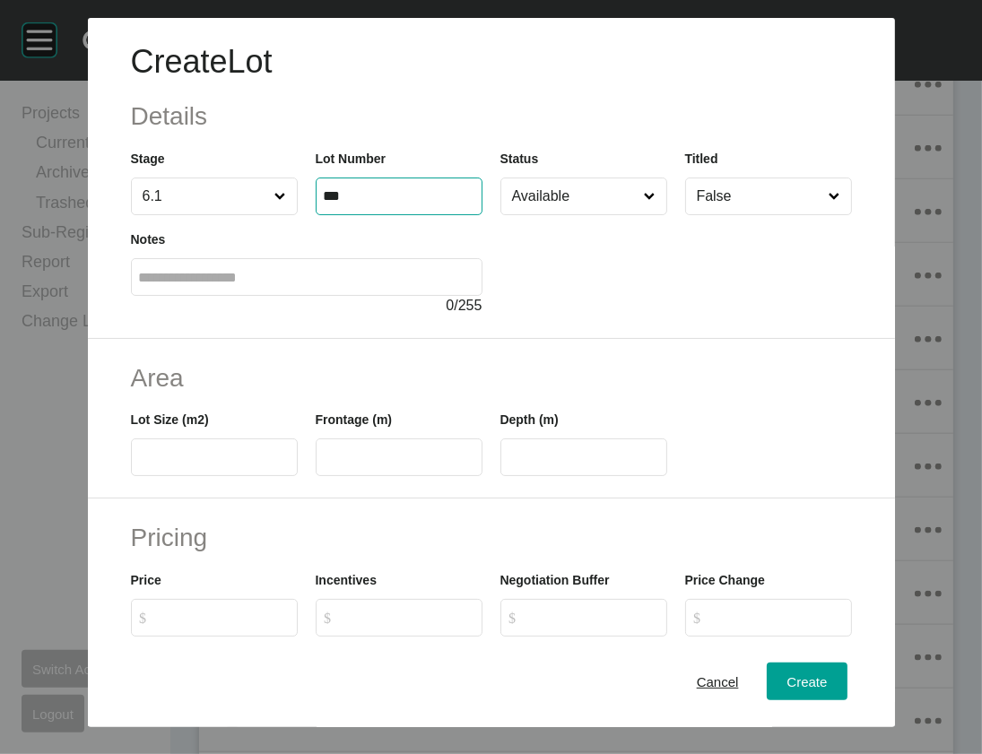
click at [139, 466] on input "text" at bounding box center [214, 457] width 151 height 15
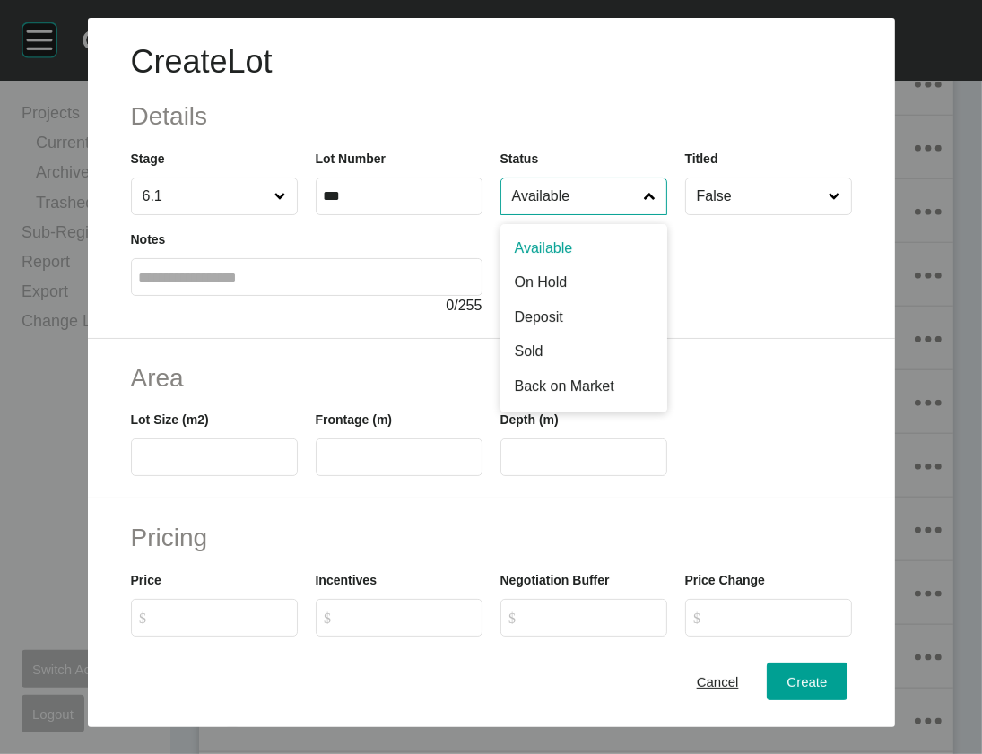
click at [595, 214] on input "Available" at bounding box center [575, 197] width 133 height 36
type input "*"
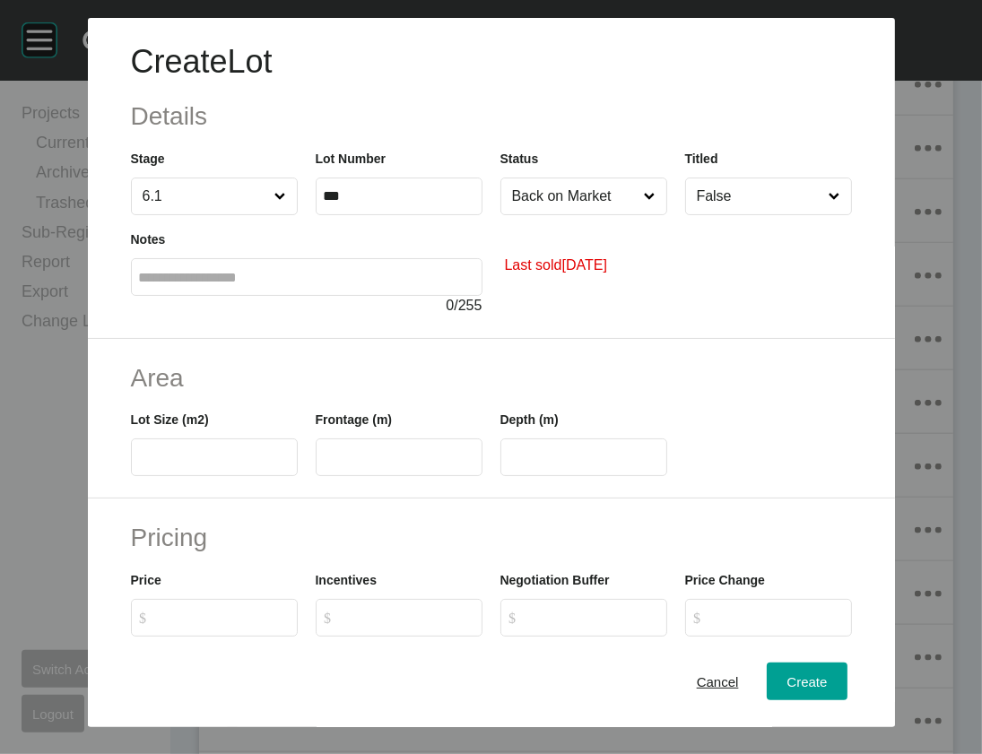
drag, startPoint x: 588, startPoint y: 336, endPoint x: 533, endPoint y: 383, distance: 71.9
click at [139, 466] on input "text" at bounding box center [214, 457] width 151 height 15
type input "***"
drag, startPoint x: 411, startPoint y: 569, endPoint x: 409, endPoint y: 581, distance: 12.7
click at [409, 476] on label at bounding box center [399, 458] width 167 height 38
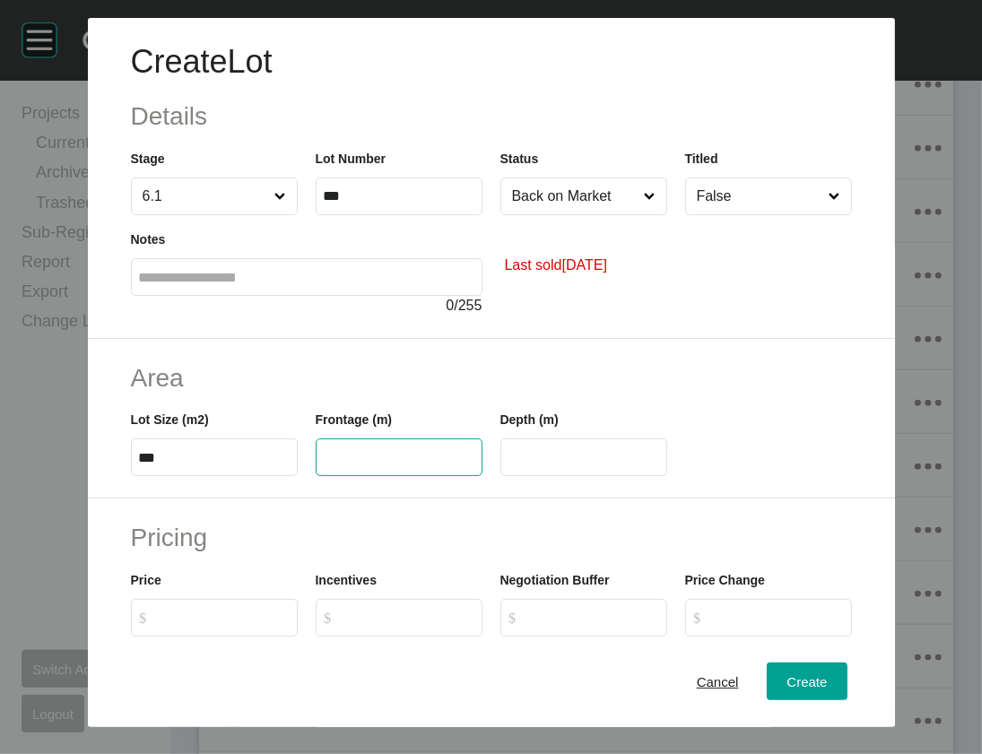
click at [409, 466] on input "text" at bounding box center [399, 457] width 151 height 15
click at [409, 476] on label at bounding box center [399, 458] width 167 height 38
click at [409, 466] on input "text" at bounding box center [399, 457] width 151 height 15
type input "**"
click at [522, 466] on input "text" at bounding box center [584, 457] width 151 height 15
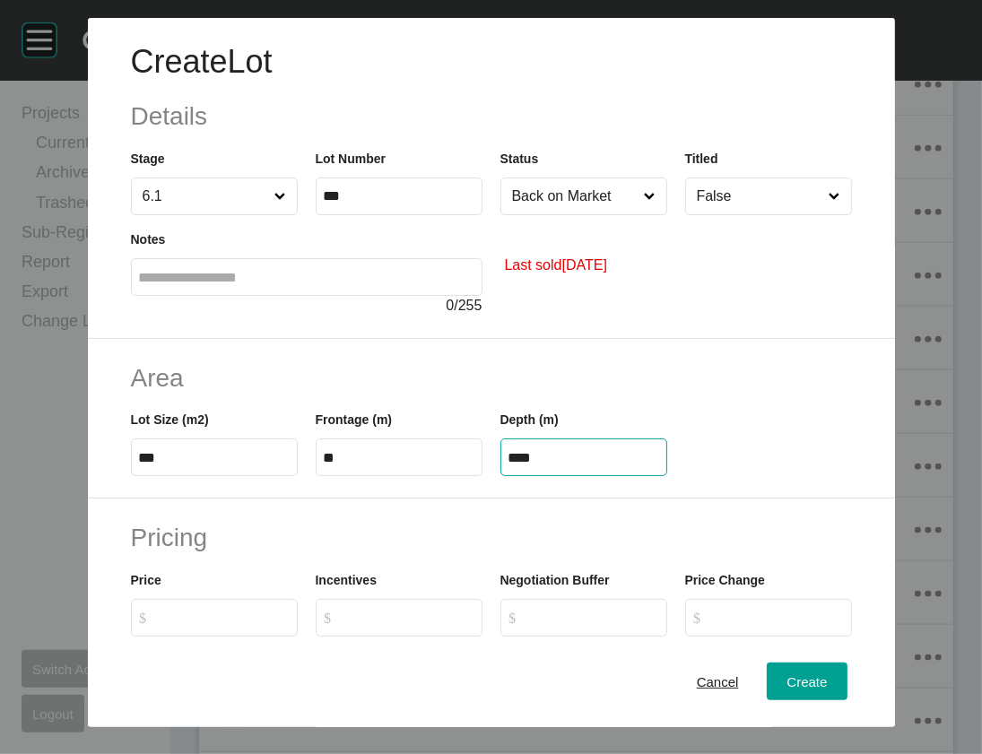
drag, startPoint x: 543, startPoint y: 576, endPoint x: 407, endPoint y: 582, distance: 135.6
click at [404, 476] on div "Lot Size (m2) *** Frontage (m) ** Depth (m) ****" at bounding box center [491, 436] width 739 height 81
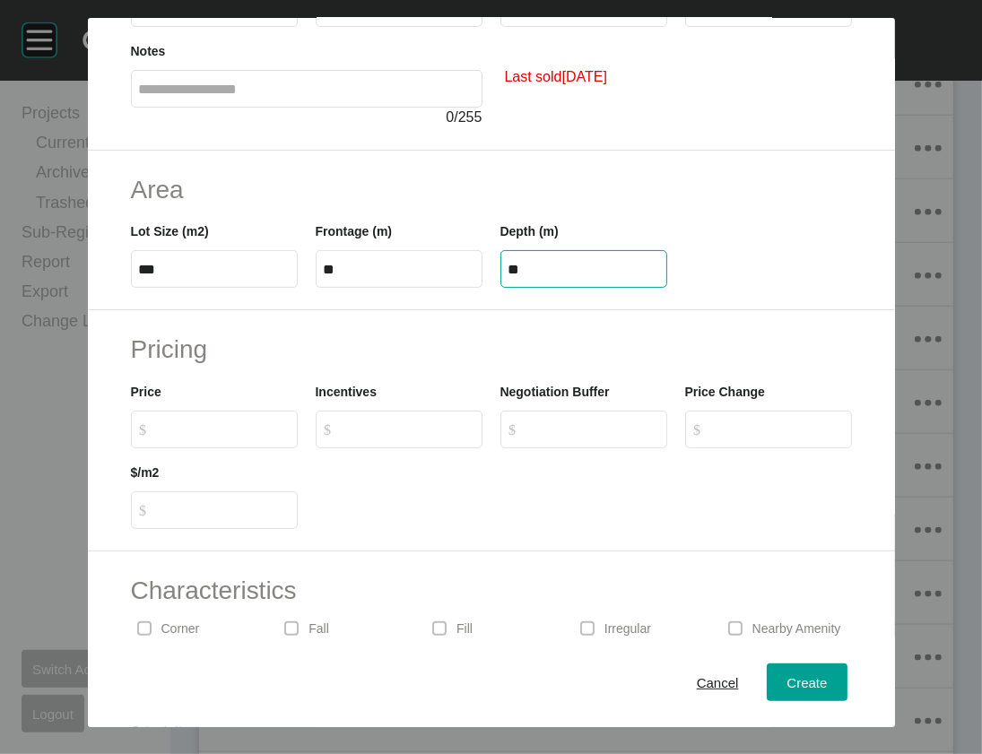
scroll to position [201, 0]
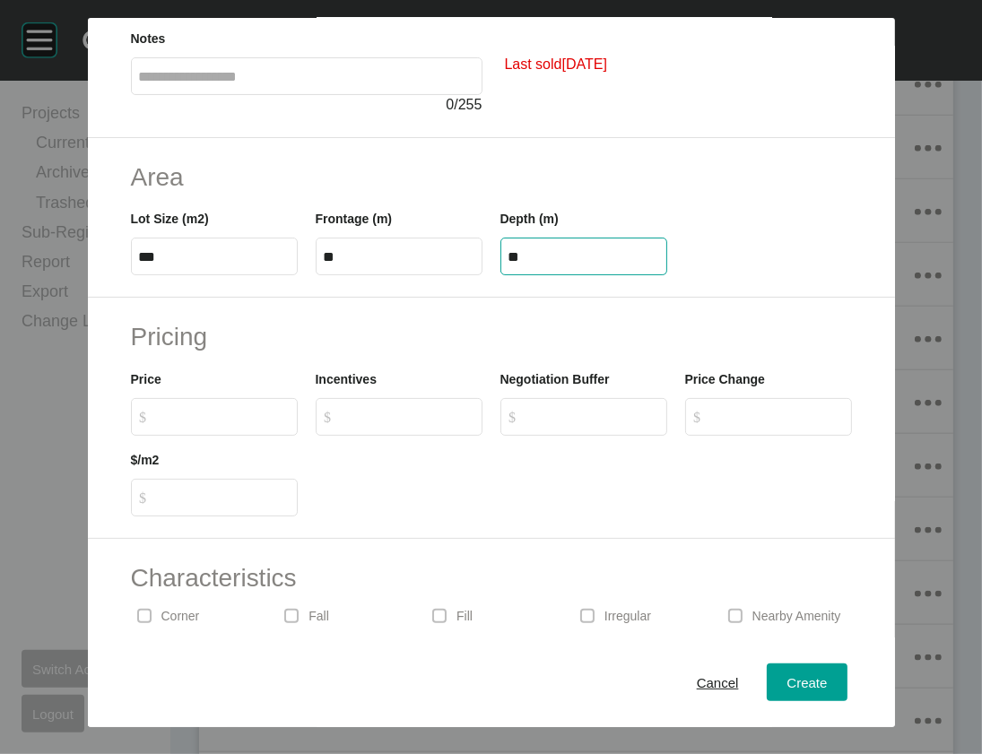
type input "**"
click at [146, 569] on div "Create Lot Details Stage 6.1 Lot Number *** Status Back on Market Titled False …" at bounding box center [491, 377] width 982 height 754
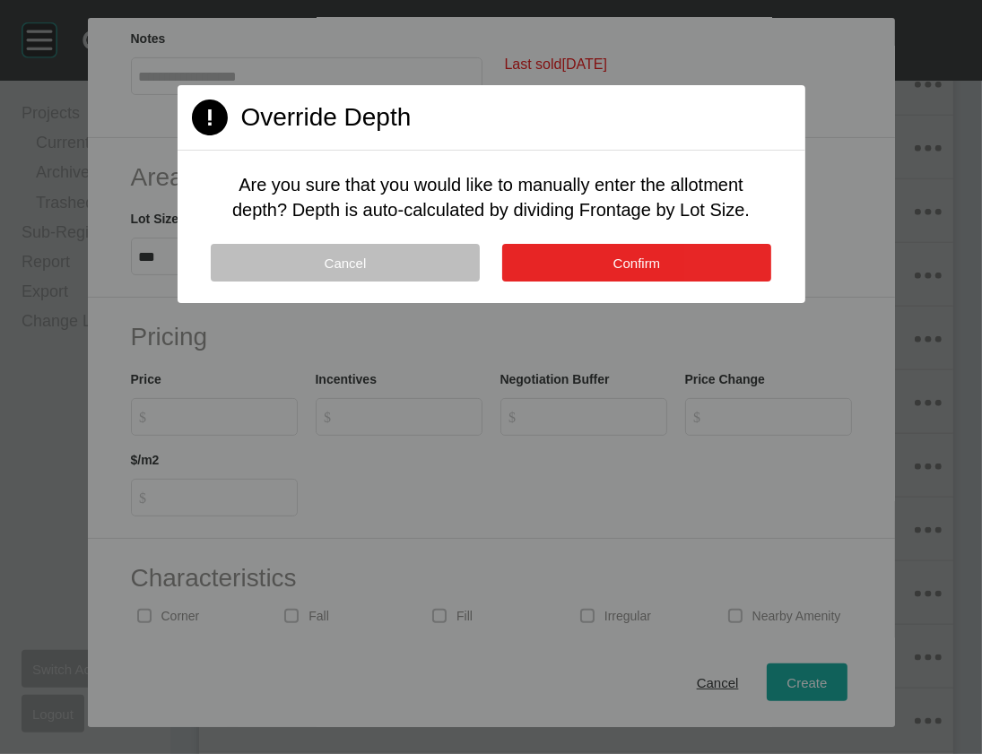
click at [616, 282] on button "Confirm" at bounding box center [636, 263] width 269 height 38
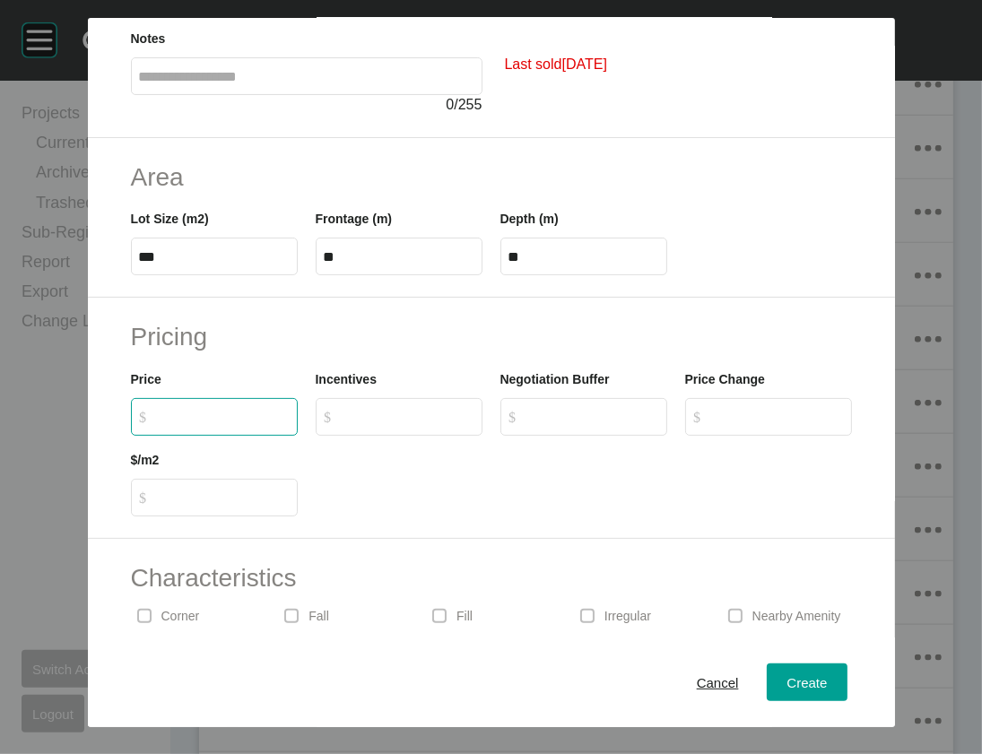
click at [156, 424] on input "$ Created with Sketch. $" at bounding box center [223, 416] width 134 height 15
type input "*******"
type input "*"
type input "***"
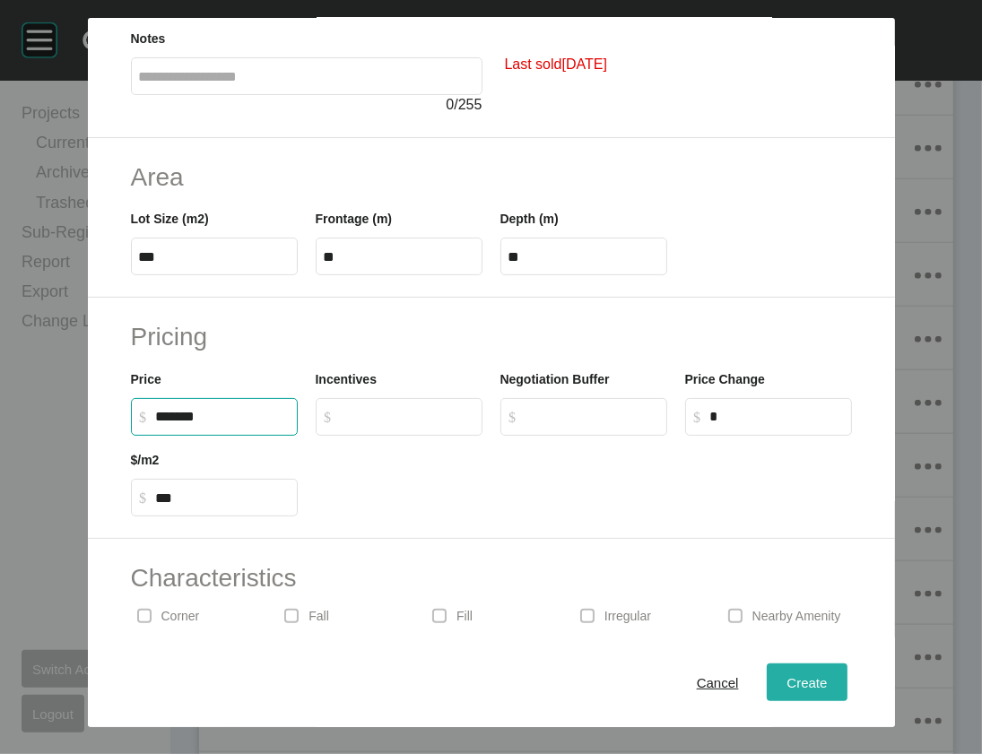
click at [827, 677] on span "Create" at bounding box center [807, 682] width 40 height 15
type input "*"
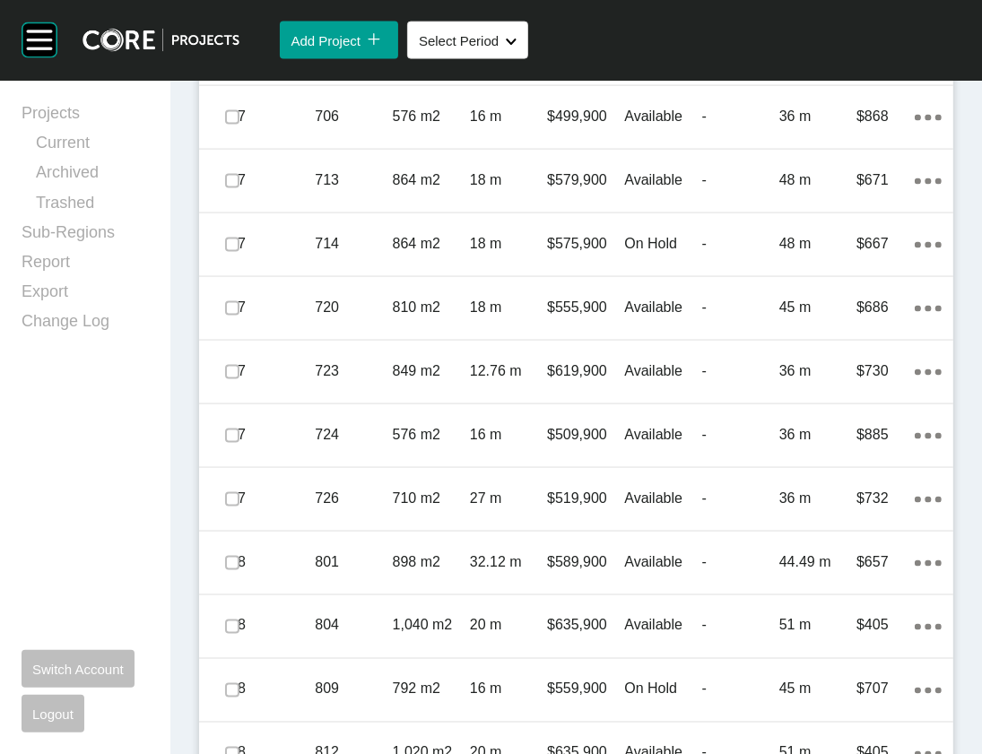
scroll to position [1948, 0]
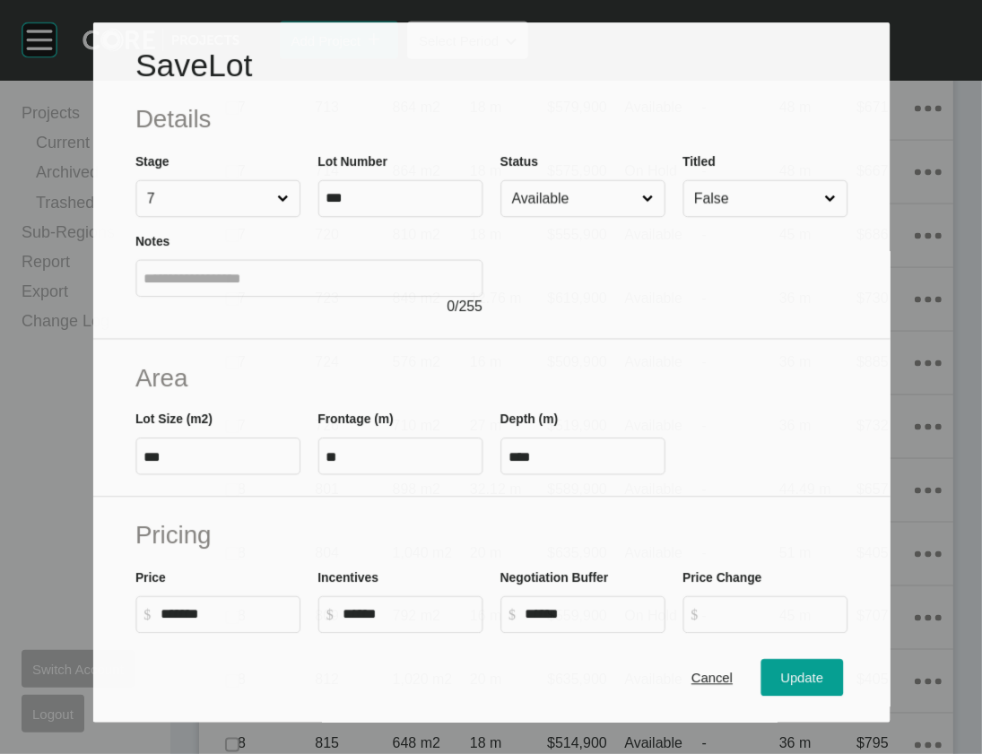
scroll to position [1878, 0]
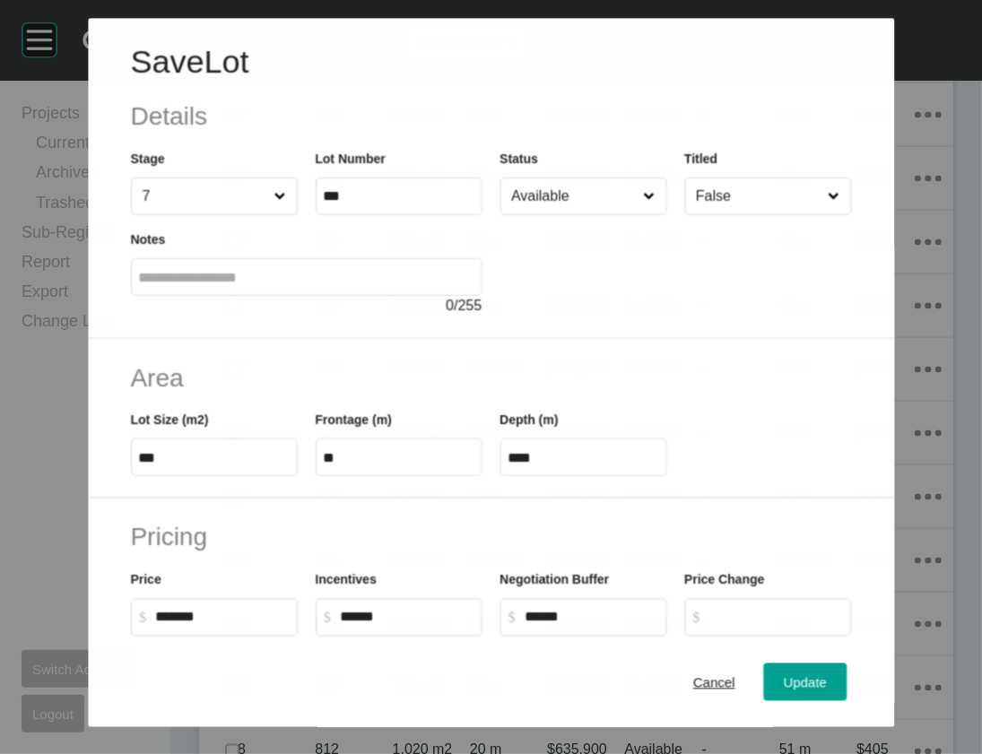
click at [601, 214] on input "Available" at bounding box center [574, 197] width 132 height 36
click at [827, 680] on span "Update" at bounding box center [805, 682] width 43 height 15
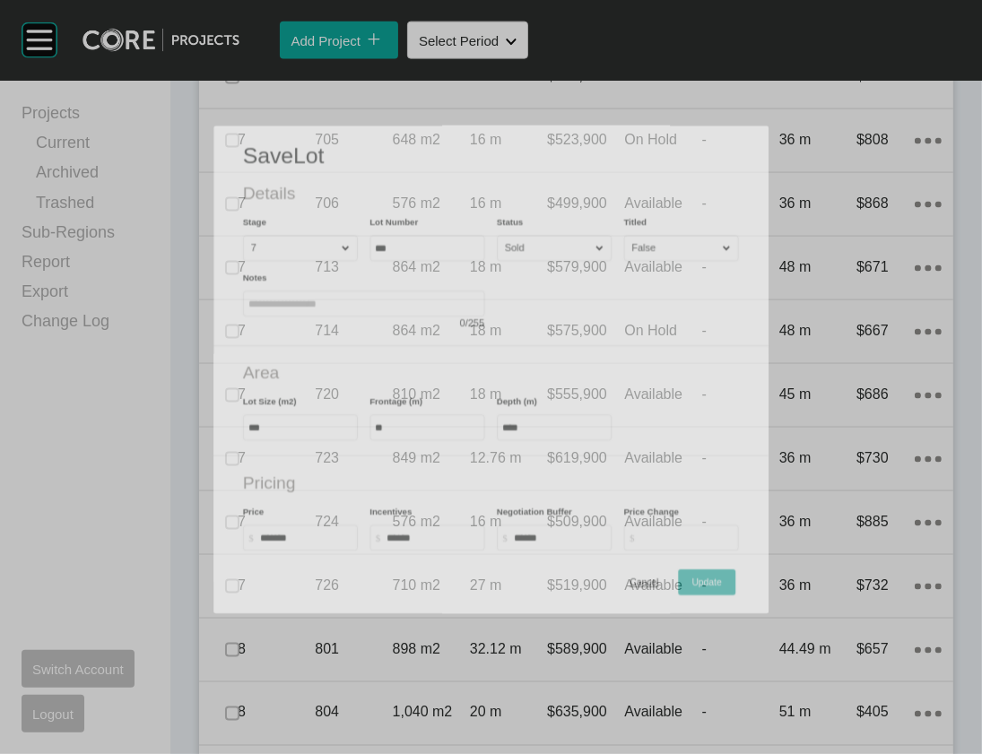
scroll to position [1948, 0]
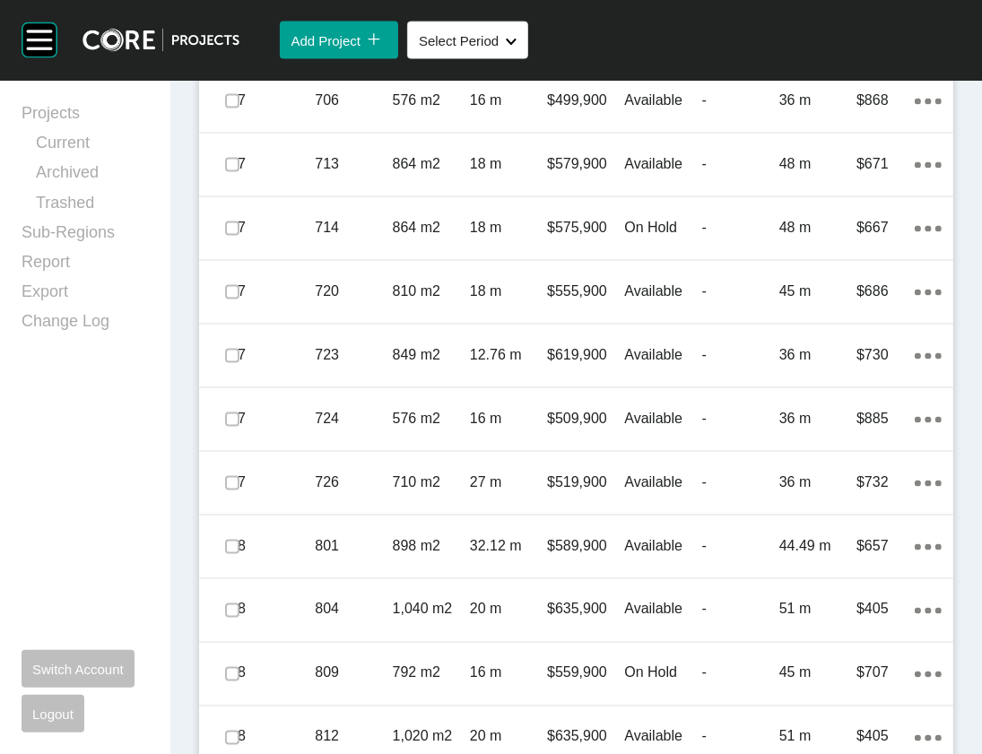
click at [713, 65] on div "-" at bounding box center [740, 37] width 77 height 56
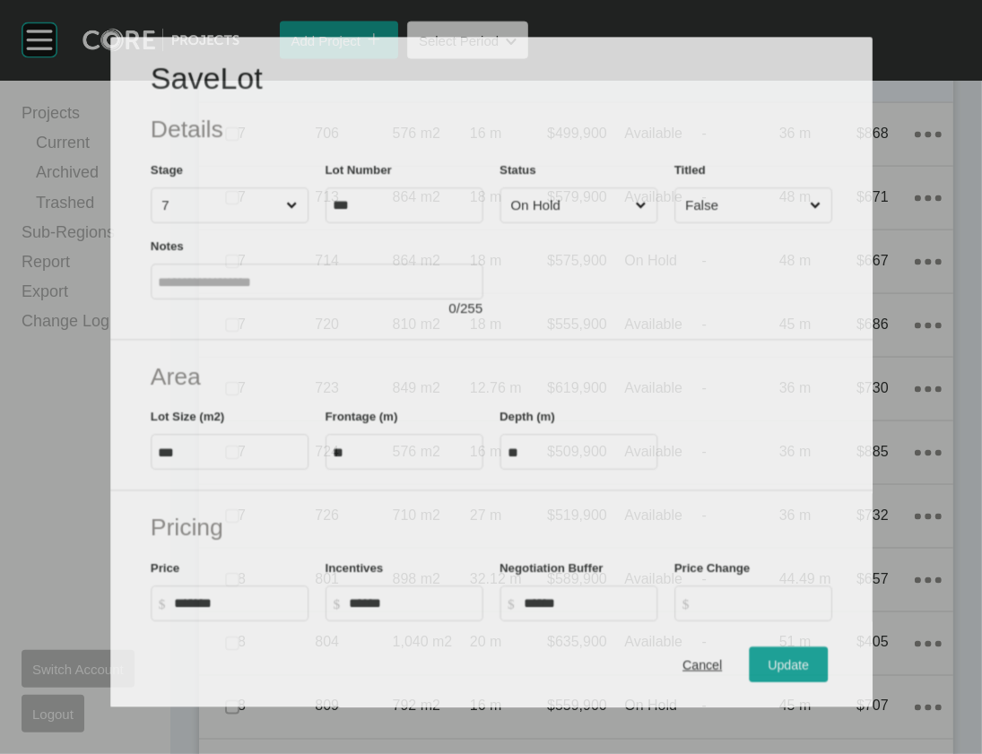
scroll to position [1878, 0]
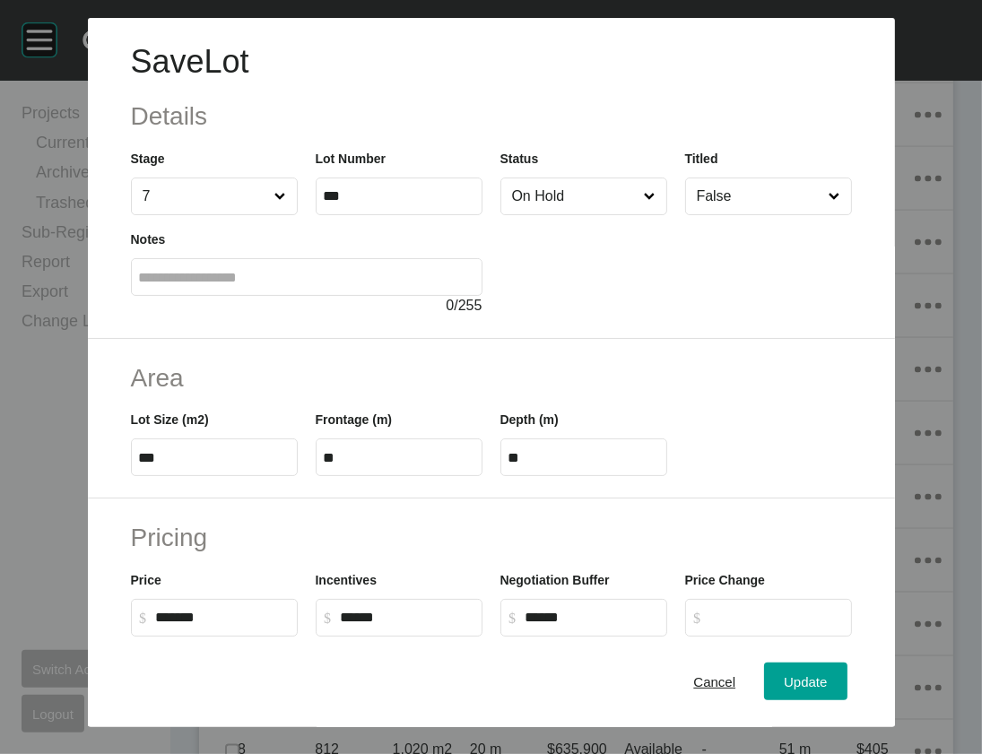
click at [637, 214] on input "On Hold" at bounding box center [575, 197] width 133 height 36
click at [827, 675] on span "Update" at bounding box center [805, 682] width 43 height 15
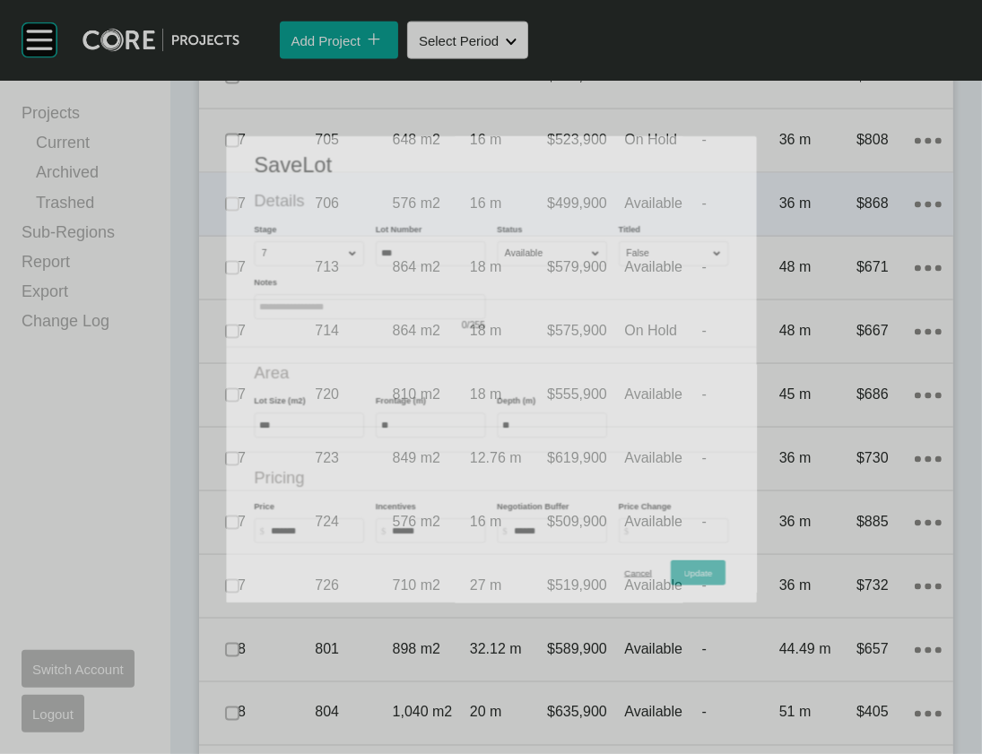
scroll to position [1948, 0]
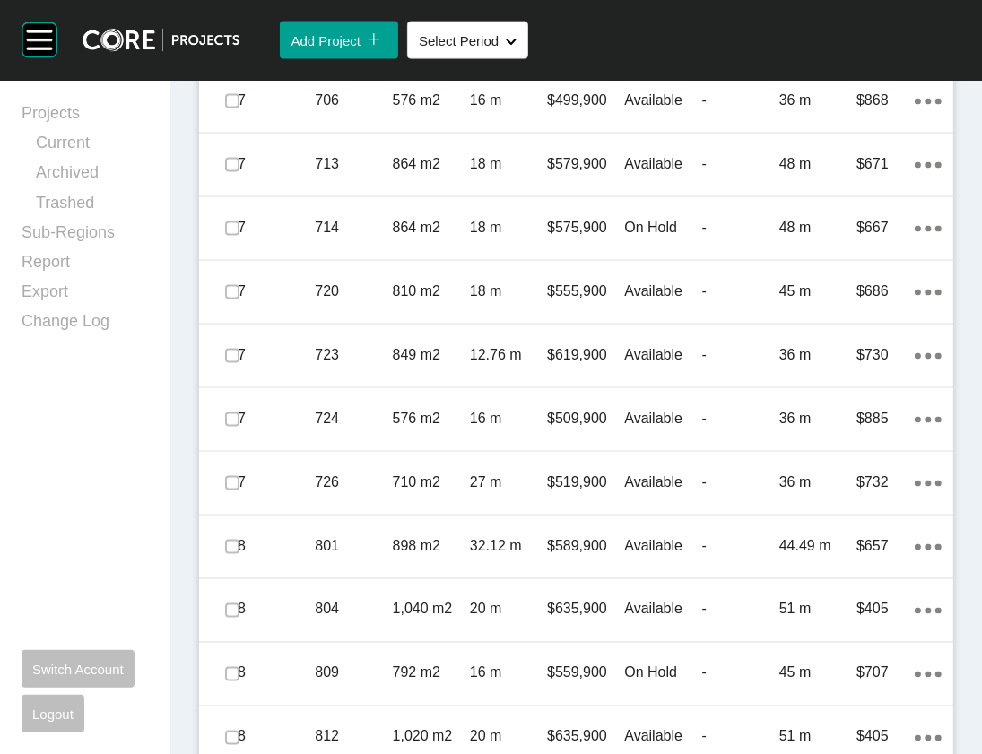
click at [684, 65] on div "Available" at bounding box center [662, 37] width 77 height 56
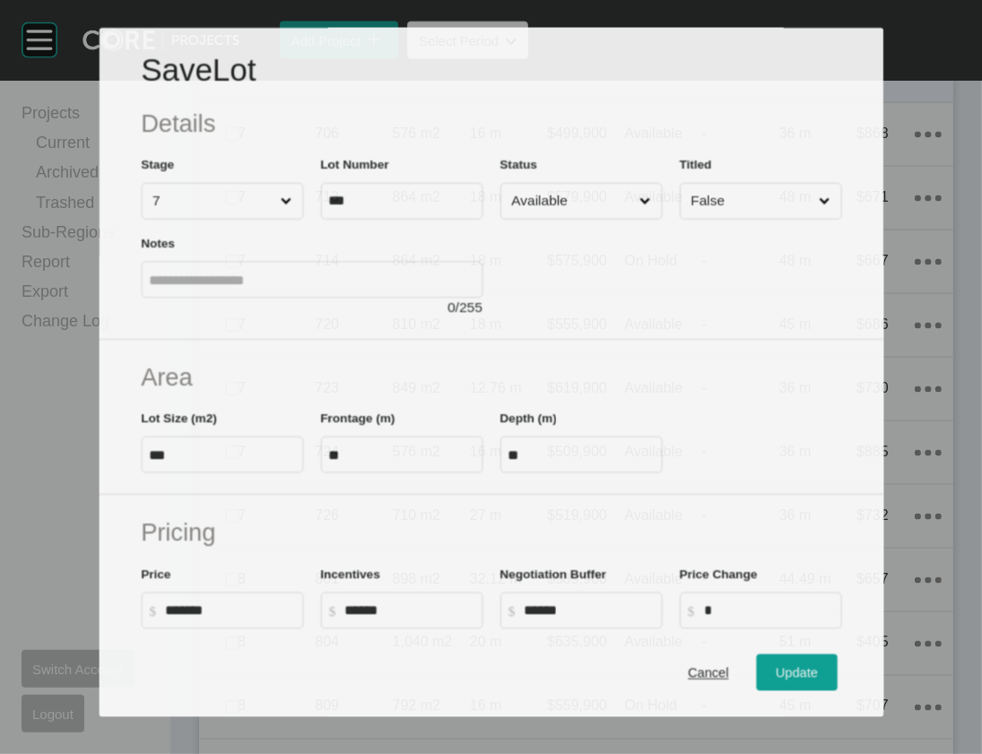
scroll to position [1878, 0]
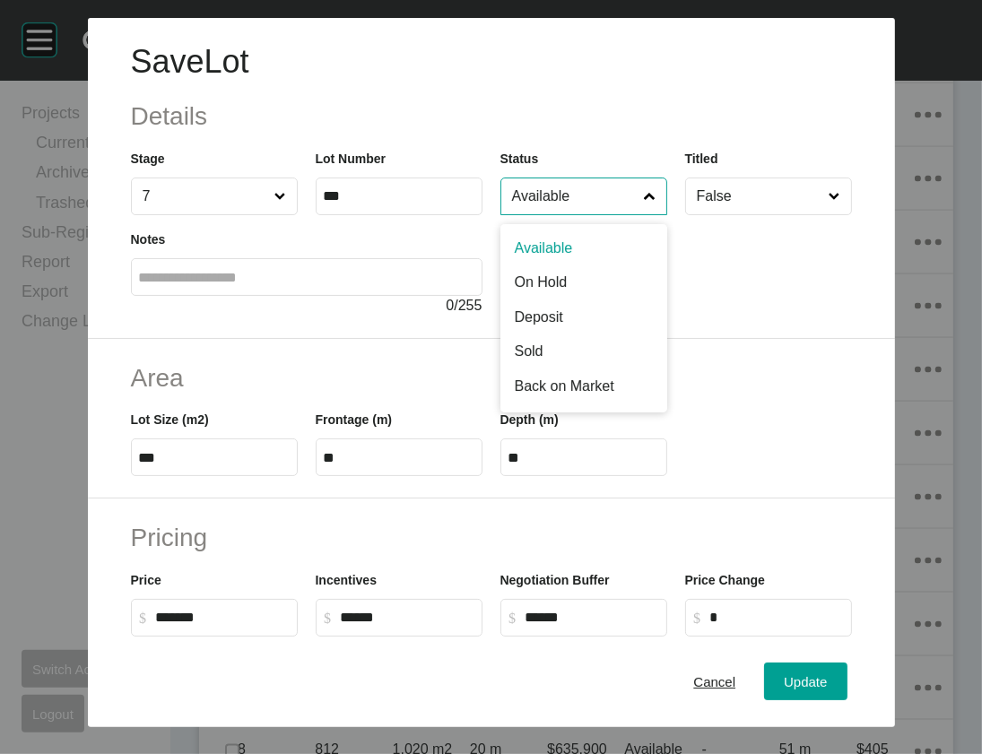
click at [632, 214] on input "Available" at bounding box center [575, 197] width 133 height 36
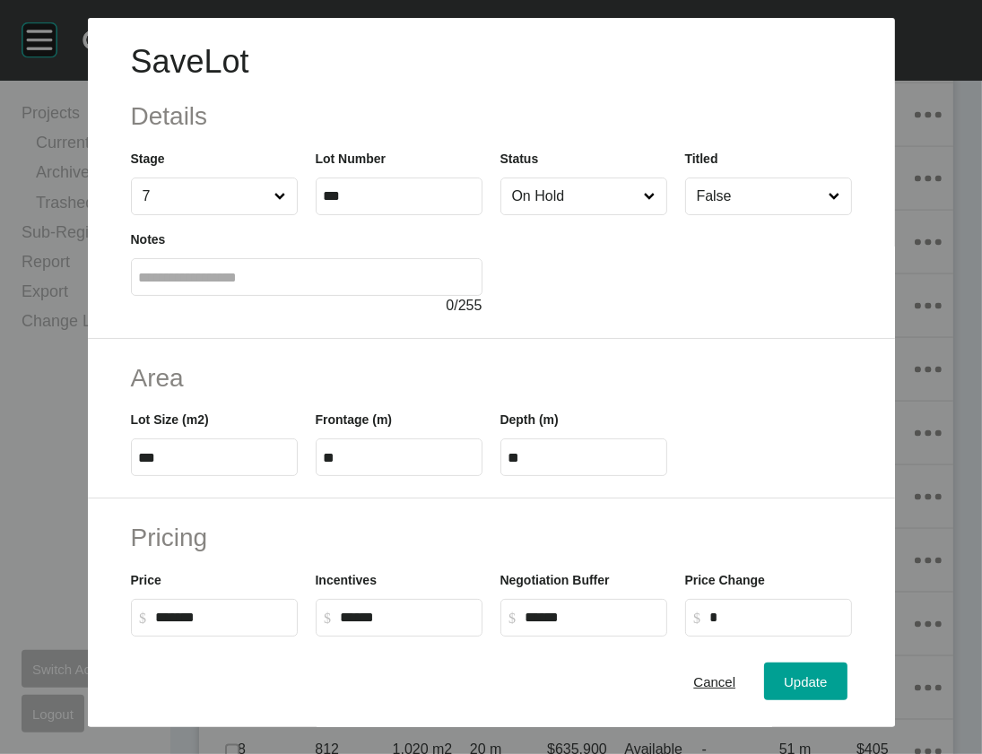
drag, startPoint x: 622, startPoint y: 330, endPoint x: 725, endPoint y: 440, distance: 150.4
click at [822, 675] on div "Update" at bounding box center [806, 682] width 52 height 24
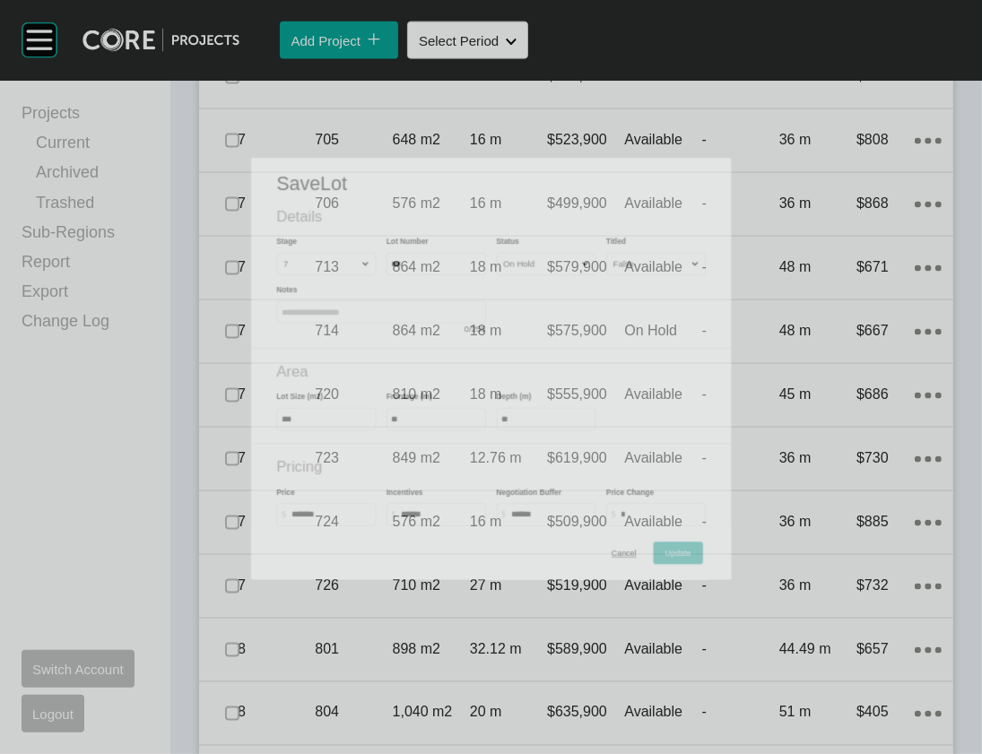
scroll to position [1948, 0]
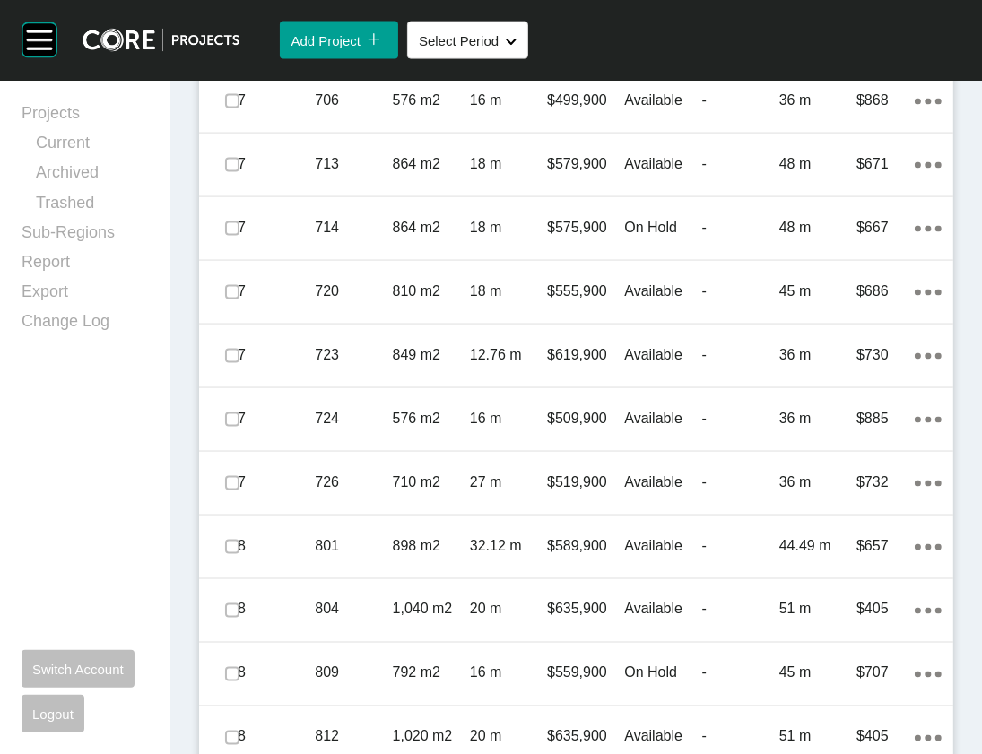
click at [746, 65] on div "-" at bounding box center [740, 37] width 77 height 56
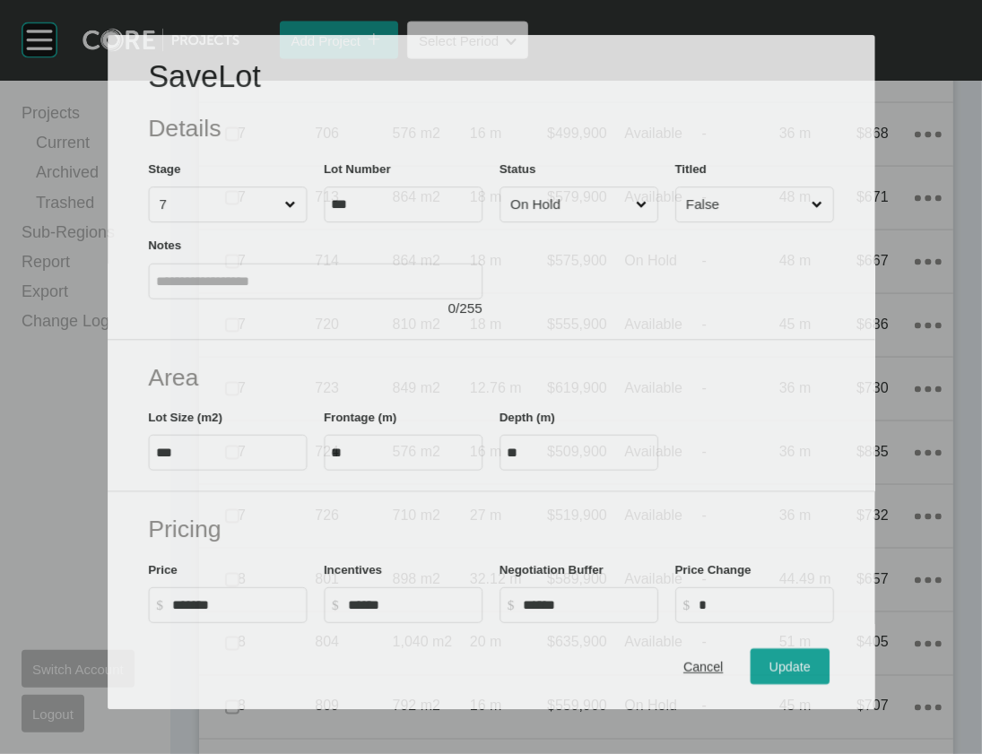
scroll to position [1878, 0]
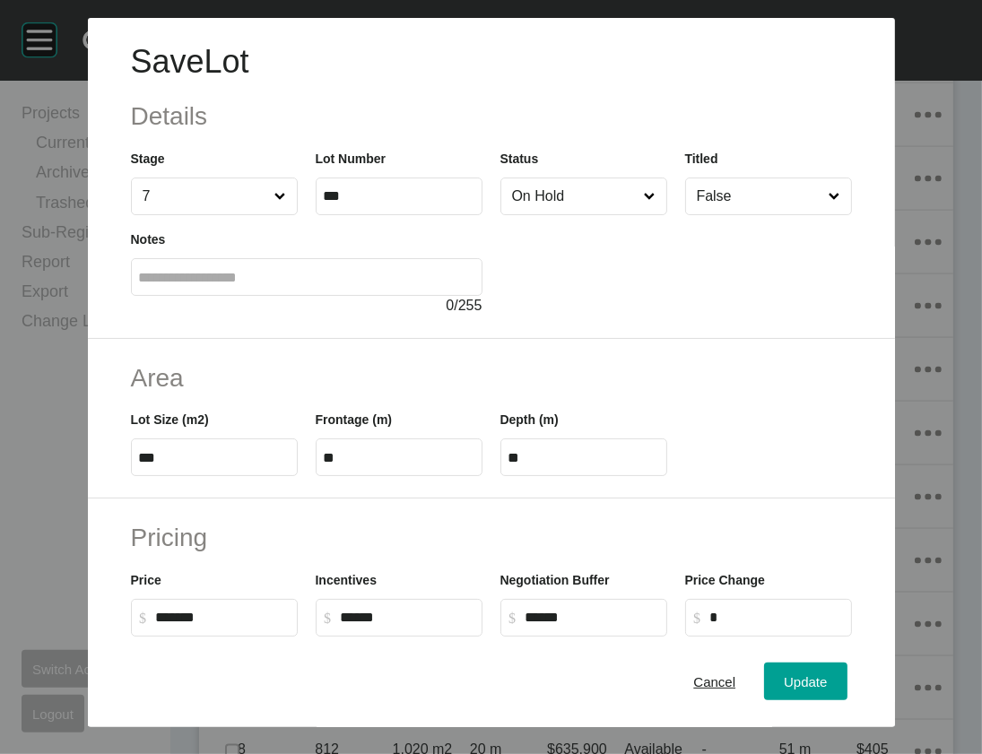
click at [599, 214] on input "On Hold" at bounding box center [575, 197] width 133 height 36
click at [828, 684] on div "Update" at bounding box center [806, 682] width 52 height 24
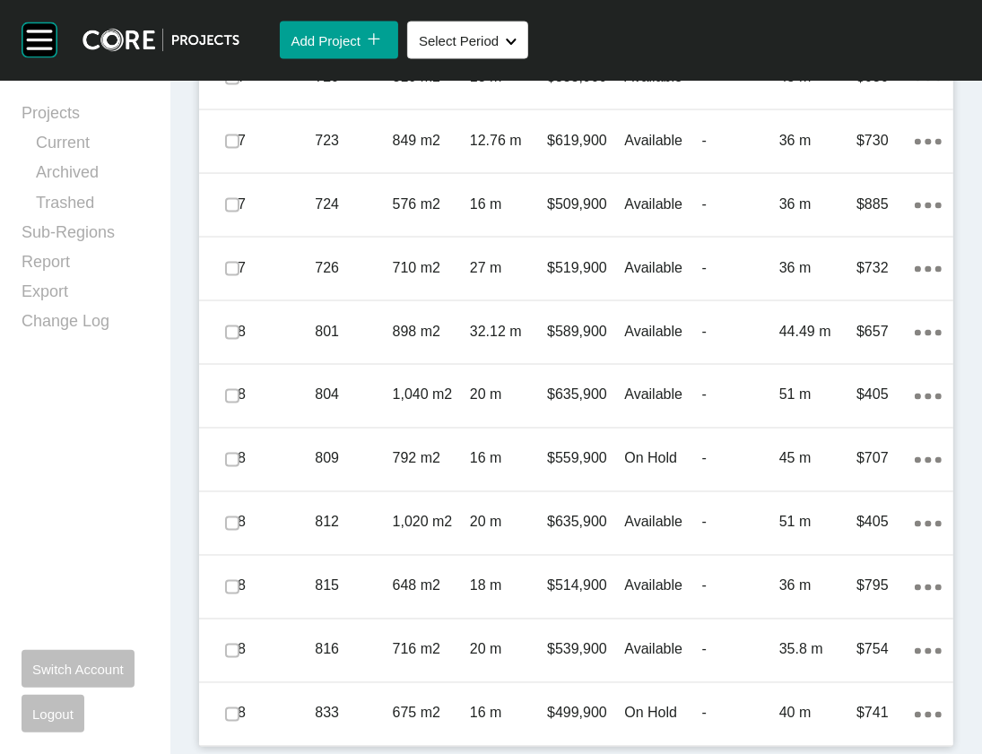
scroll to position [2637, 0]
click at [683, 23] on p "On Hold" at bounding box center [662, 14] width 77 height 20
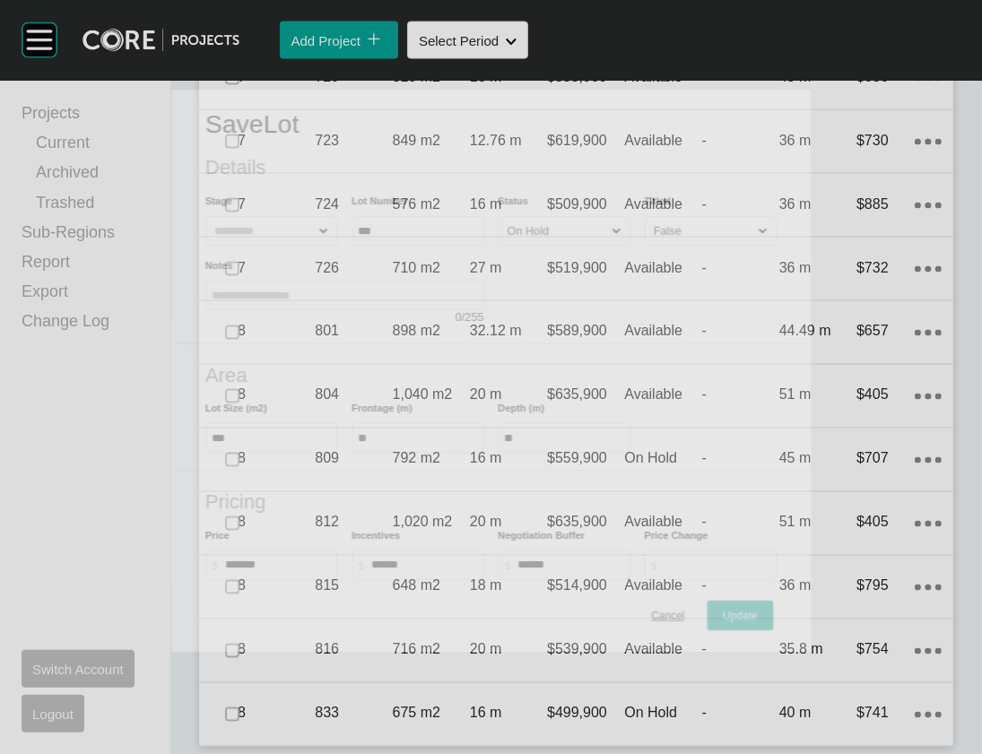
scroll to position [2567, 0]
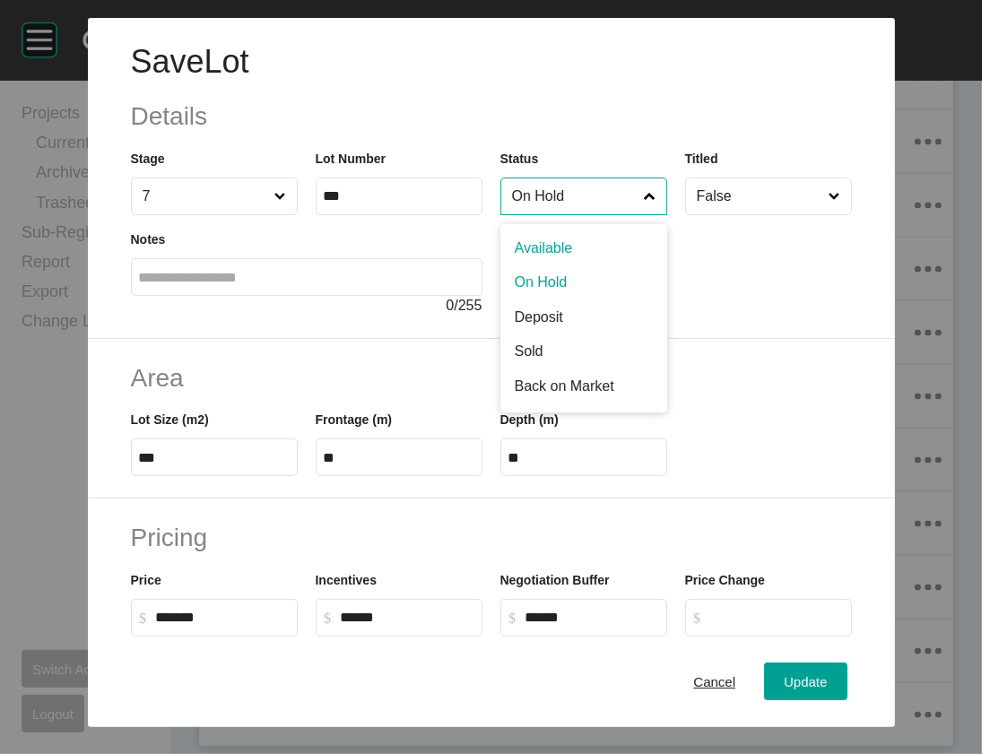
drag, startPoint x: 655, startPoint y: 231, endPoint x: 655, endPoint y: 250, distance: 18.8
click at [641, 214] on input "On Hold" at bounding box center [575, 197] width 133 height 36
drag, startPoint x: 646, startPoint y: 284, endPoint x: 651, endPoint y: 300, distance: 16.2
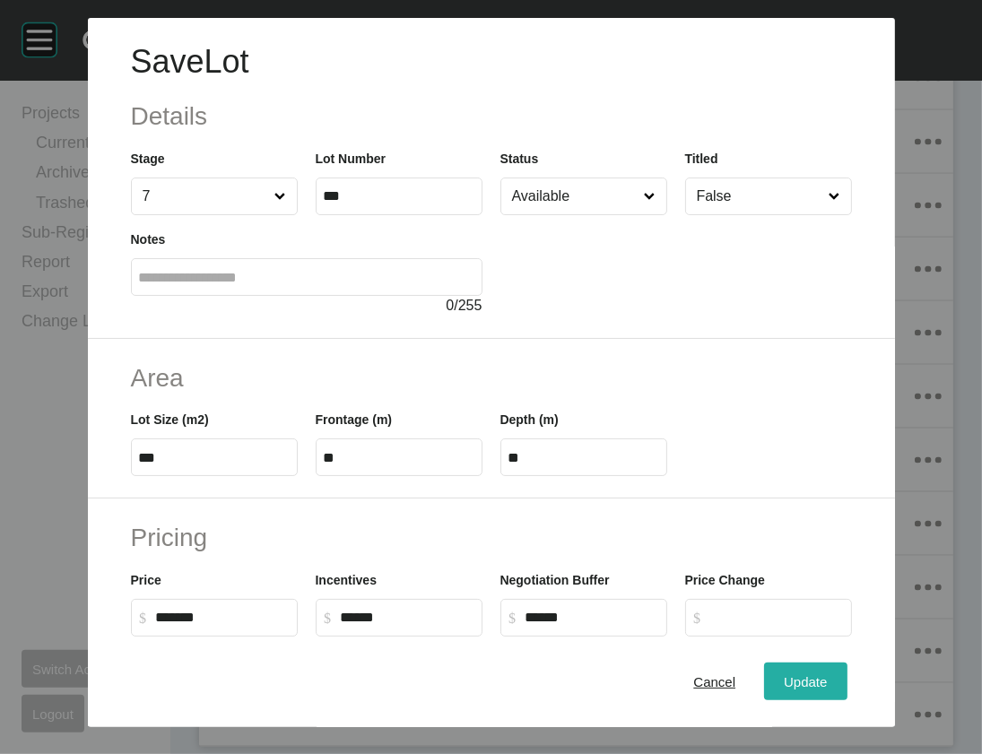
click at [827, 675] on span "Update" at bounding box center [805, 682] width 43 height 15
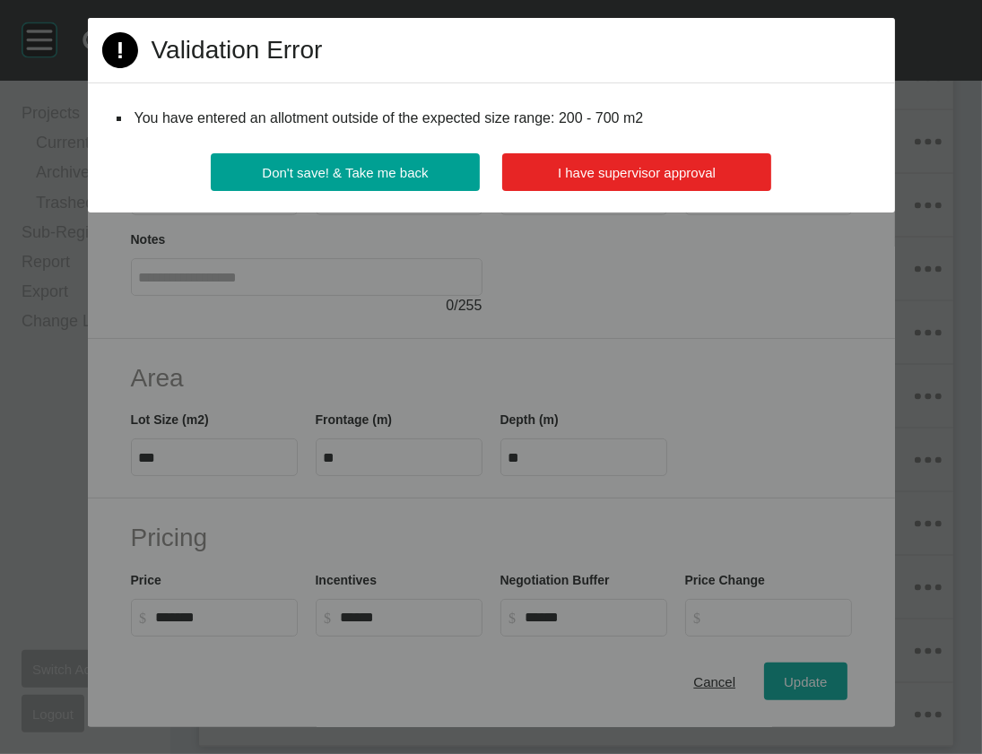
click at [639, 191] on button "I have supervisor approval" at bounding box center [636, 172] width 269 height 38
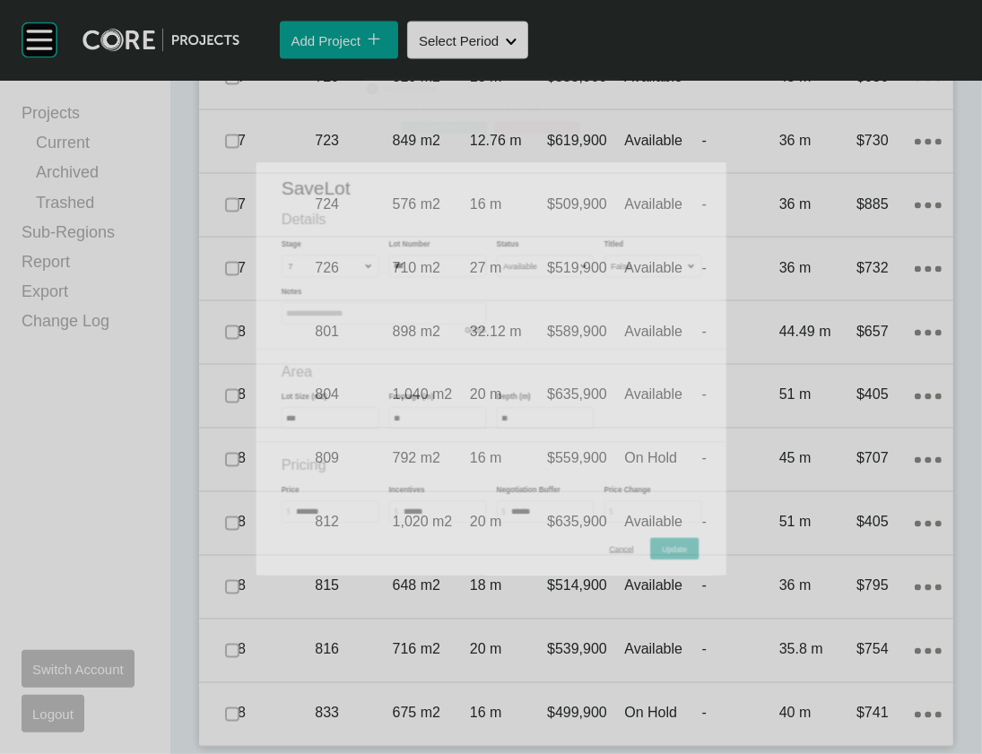
scroll to position [2637, 0]
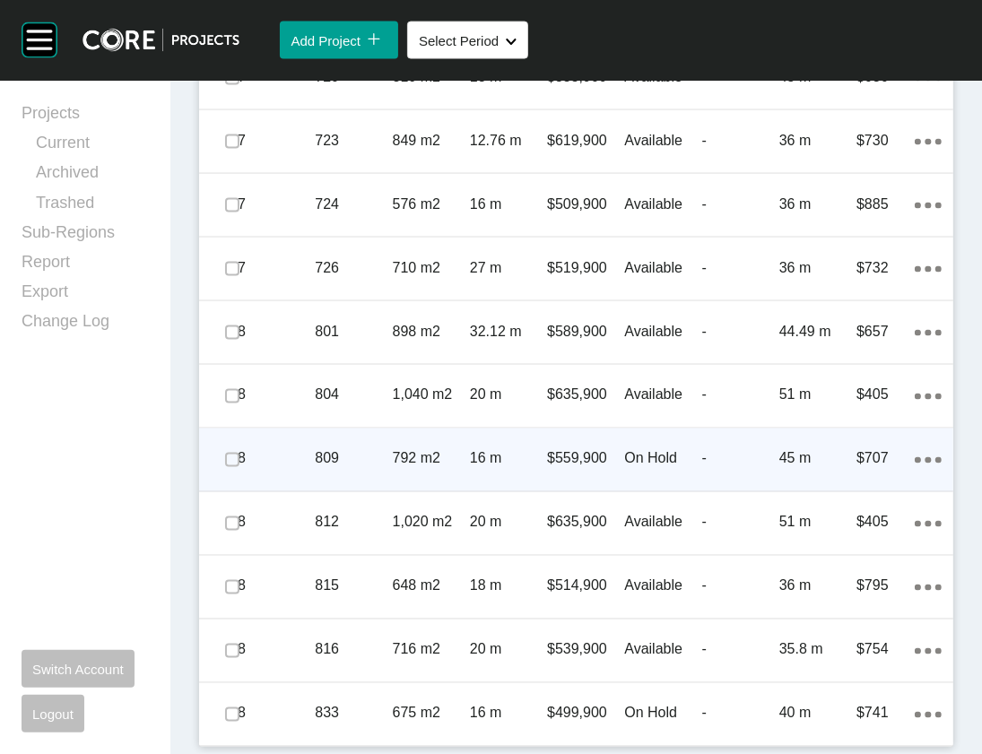
click at [754, 469] on p "-" at bounding box center [740, 459] width 77 height 20
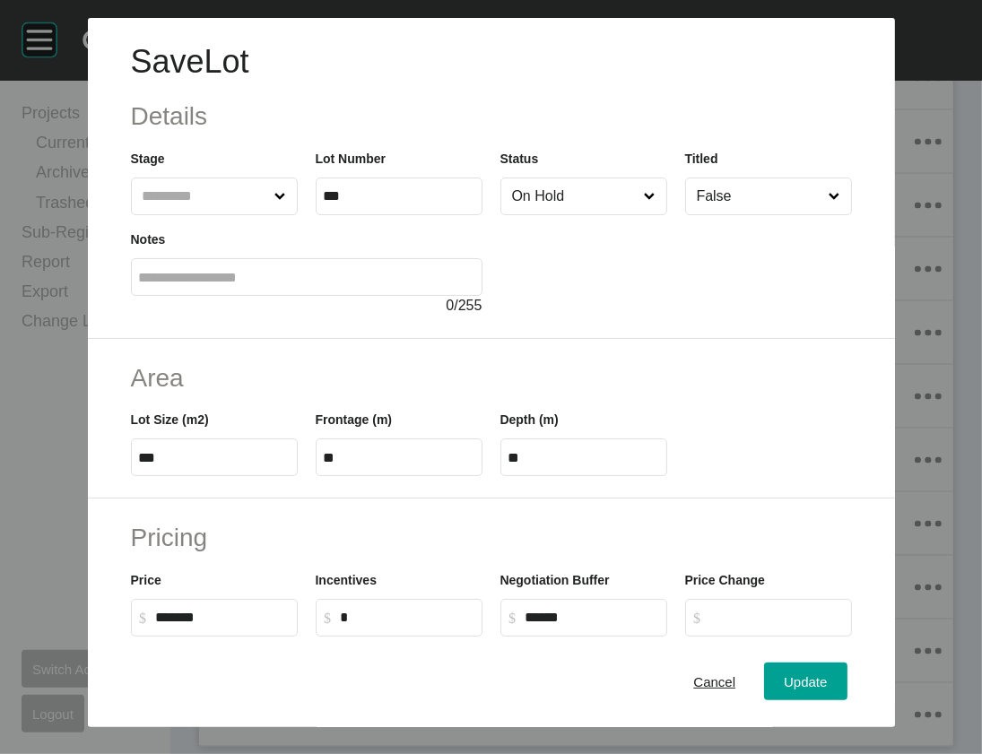
click at [572, 214] on input "On Hold" at bounding box center [575, 197] width 133 height 36
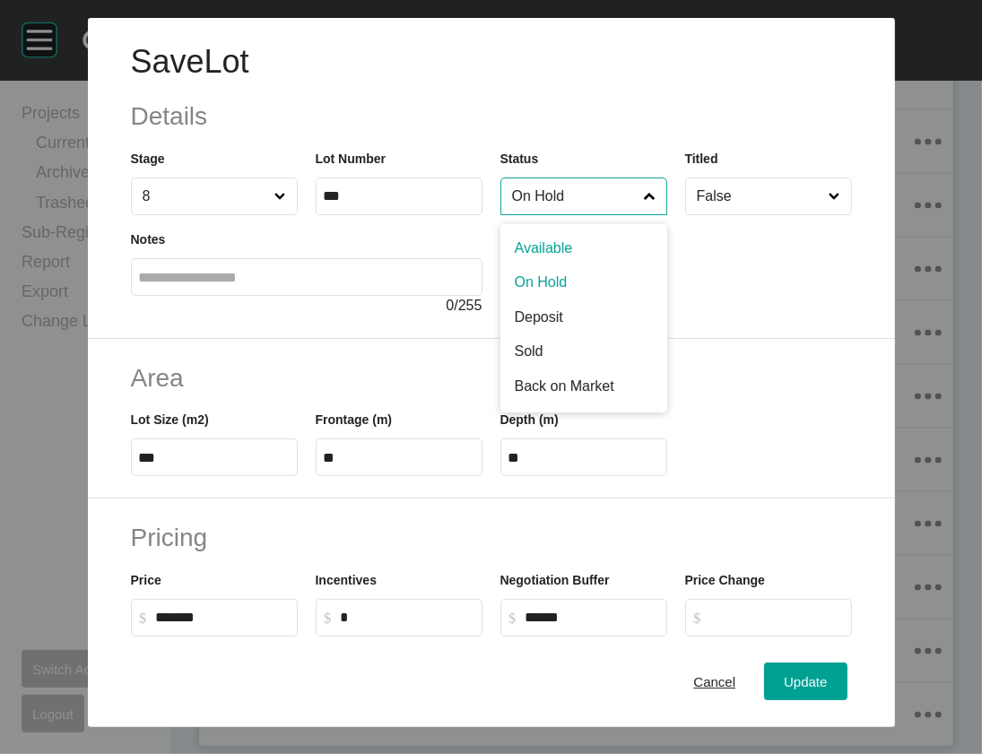
scroll to position [2567, 0]
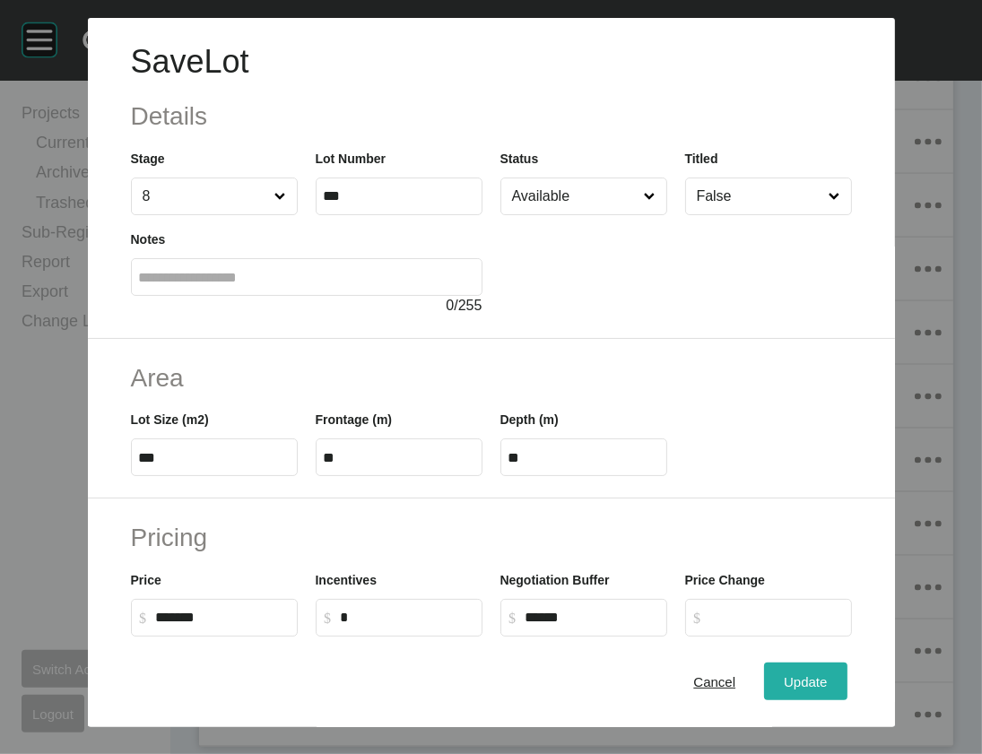
click at [827, 681] on span "Update" at bounding box center [805, 682] width 43 height 15
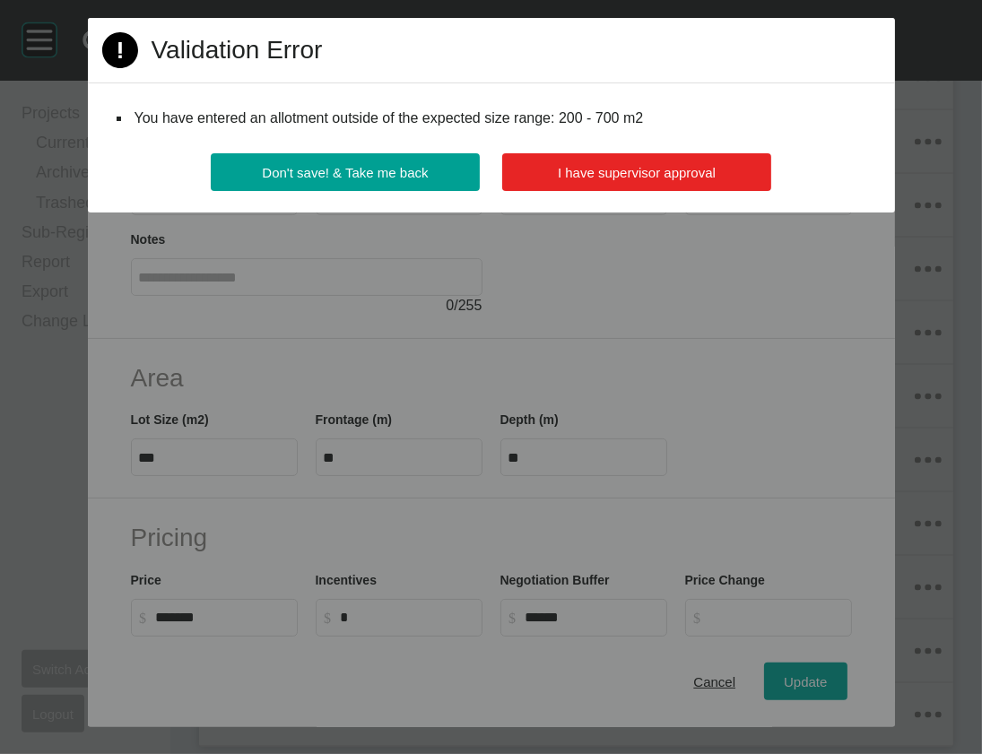
click at [716, 180] on span "I have supervisor approval" at bounding box center [637, 172] width 158 height 15
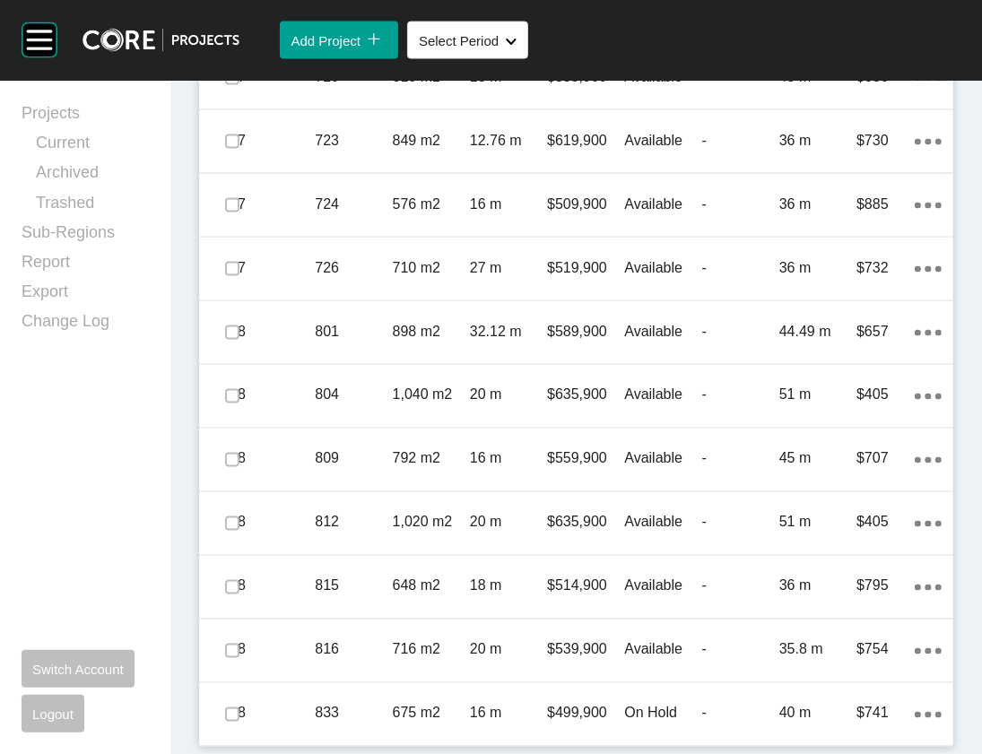
scroll to position [2974, 0]
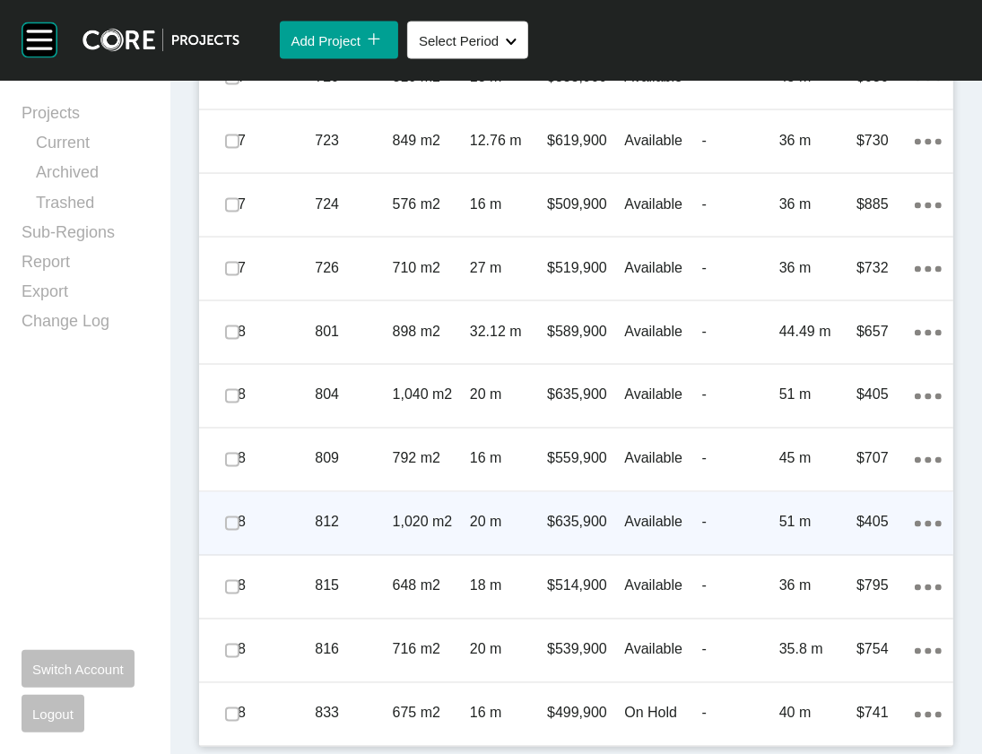
click at [750, 495] on div "-" at bounding box center [740, 523] width 77 height 56
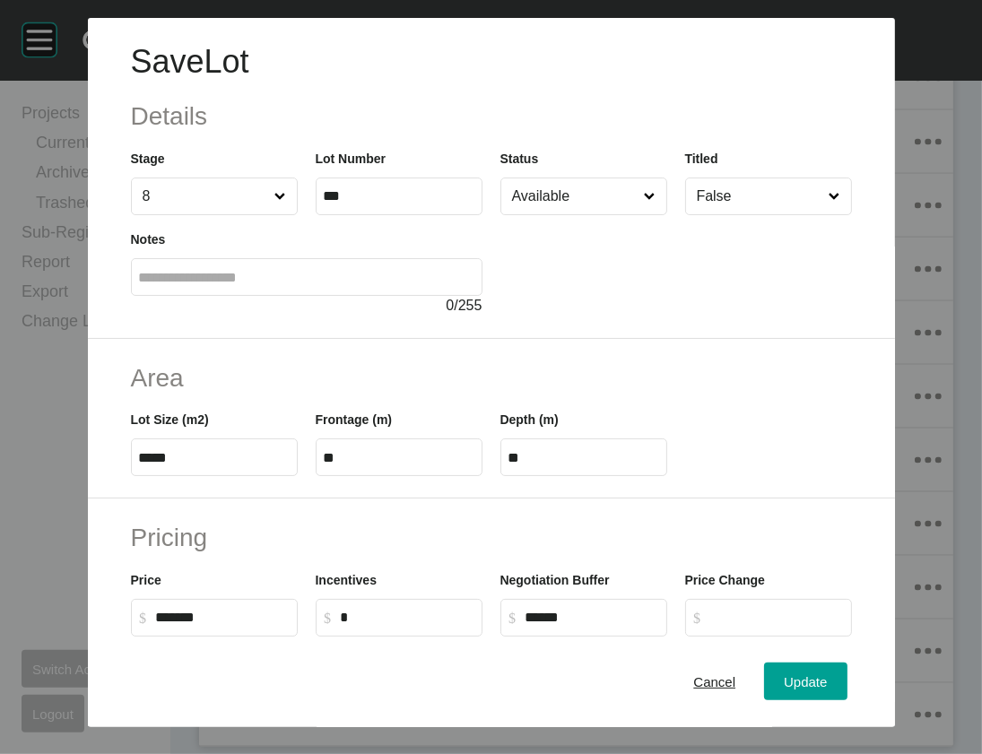
scroll to position [606, 0]
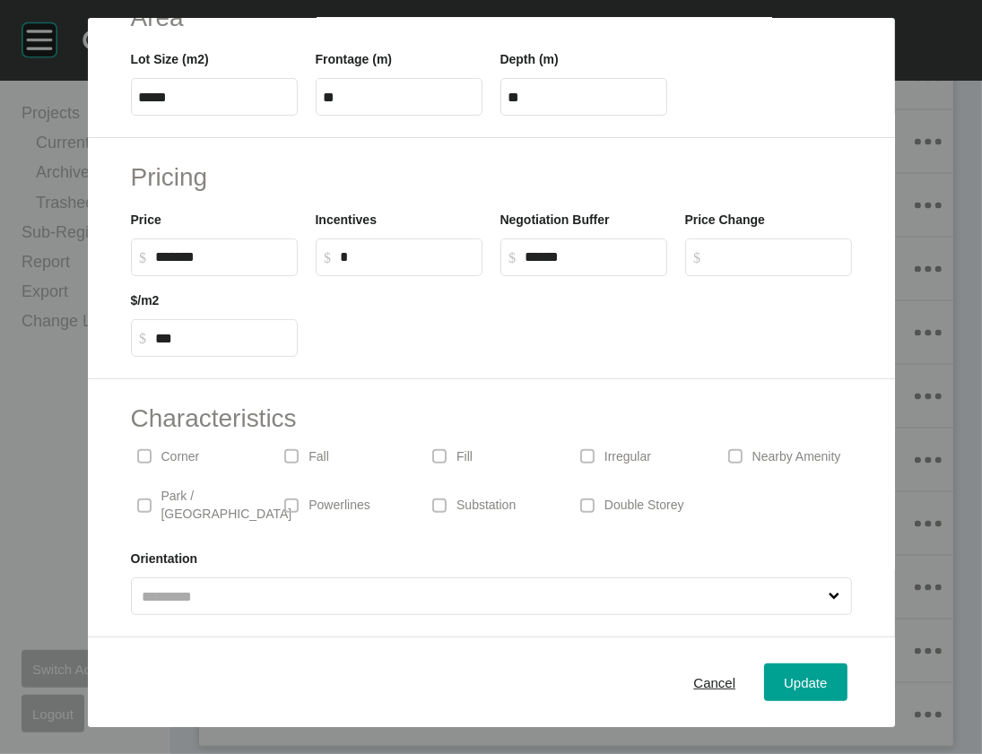
drag, startPoint x: 93, startPoint y: 148, endPoint x: 108, endPoint y: 148, distance: 14.4
click at [131, 239] on label "$ Created with Sketch. $ *******" at bounding box center [214, 258] width 167 height 38
click at [156, 249] on input "*******" at bounding box center [223, 256] width 134 height 15
drag, startPoint x: 109, startPoint y: 154, endPoint x: 93, endPoint y: 155, distance: 15.3
click at [156, 249] on input "******" at bounding box center [223, 256] width 134 height 15
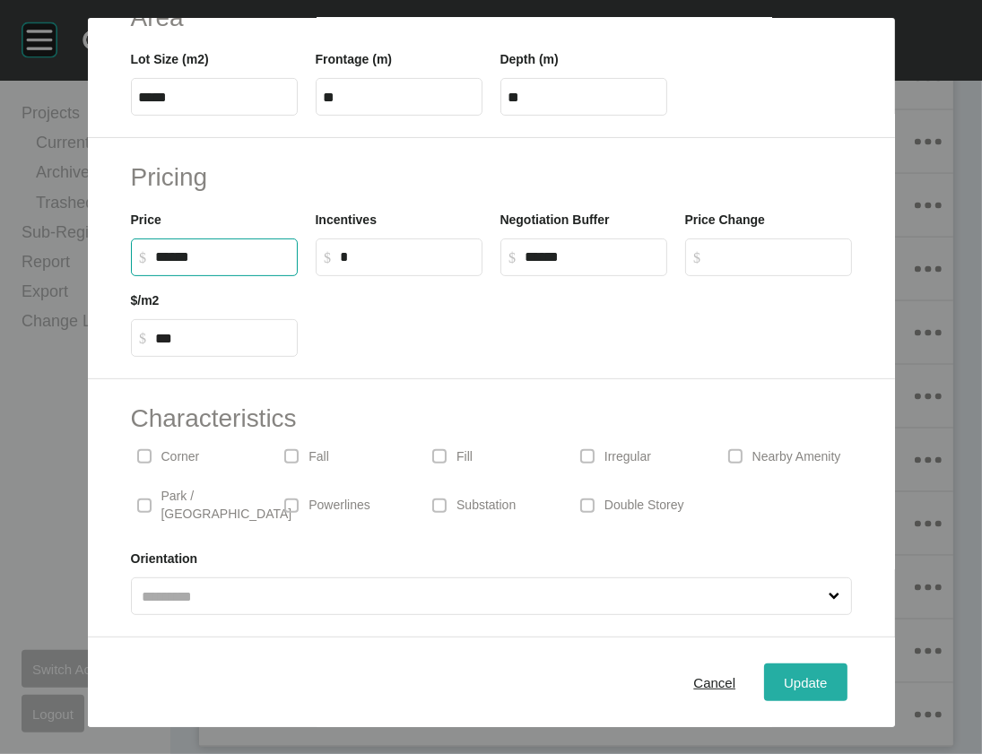
type input "******"
click at [861, 673] on div "Save Lot Details Stage 8 Lot Number *** Status Available Titled False Notes 0 /…" at bounding box center [491, 377] width 982 height 754
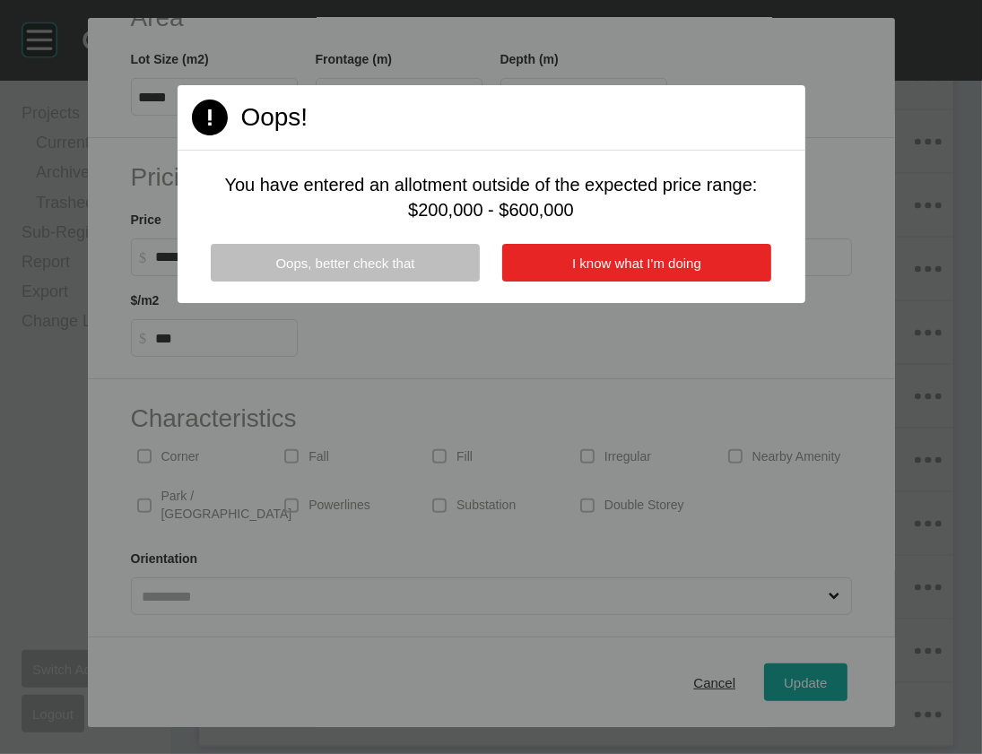
click at [635, 271] on span "I know what I'm doing" at bounding box center [636, 263] width 129 height 15
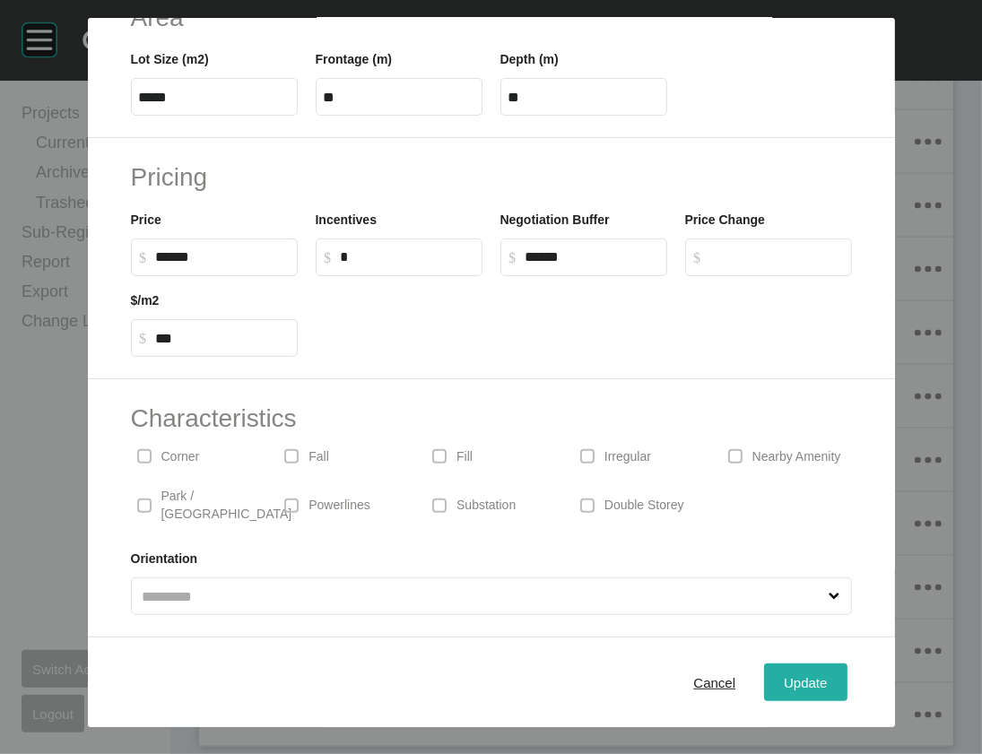
click at [825, 670] on div "Update" at bounding box center [806, 682] width 52 height 24
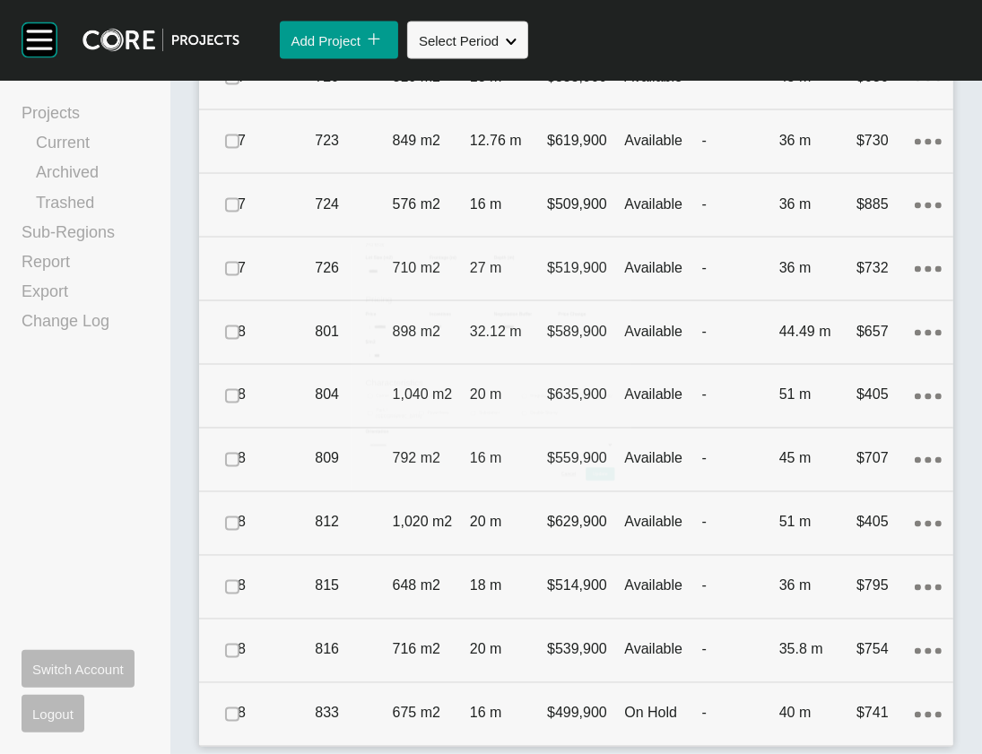
scroll to position [2973, 0]
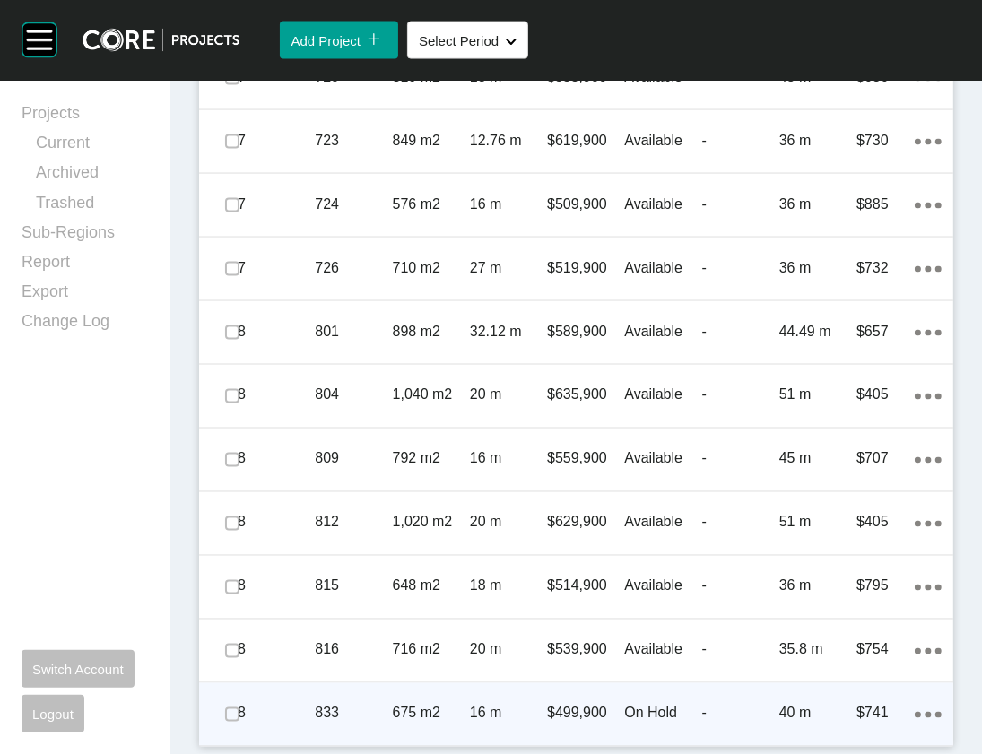
click at [827, 686] on div "40 m" at bounding box center [818, 714] width 77 height 56
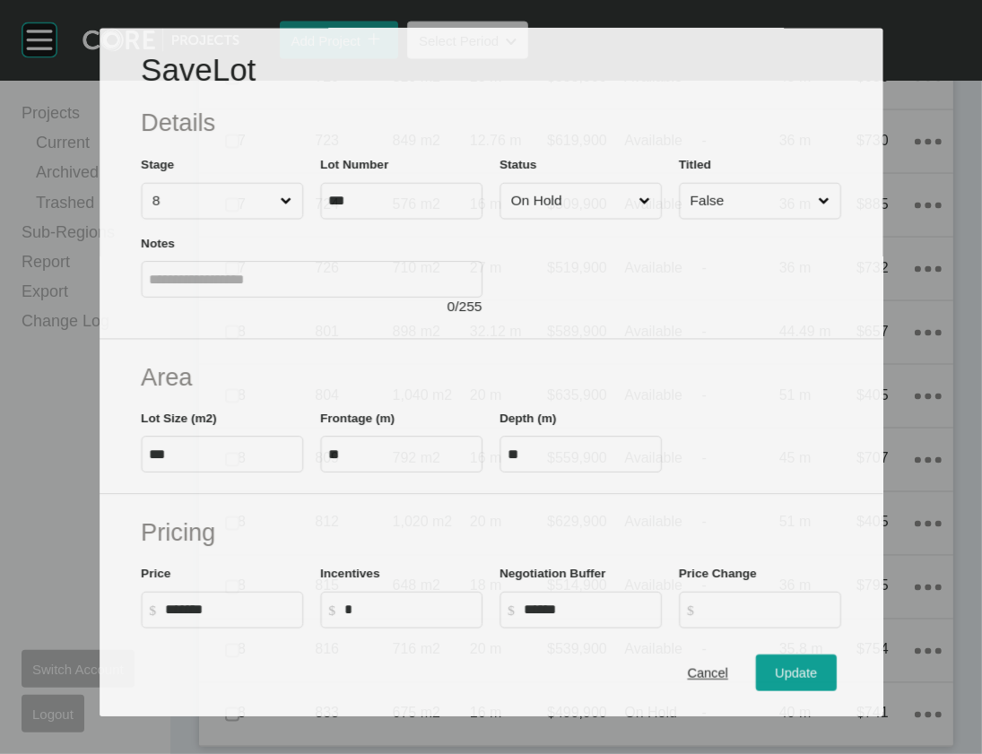
scroll to position [2904, 0]
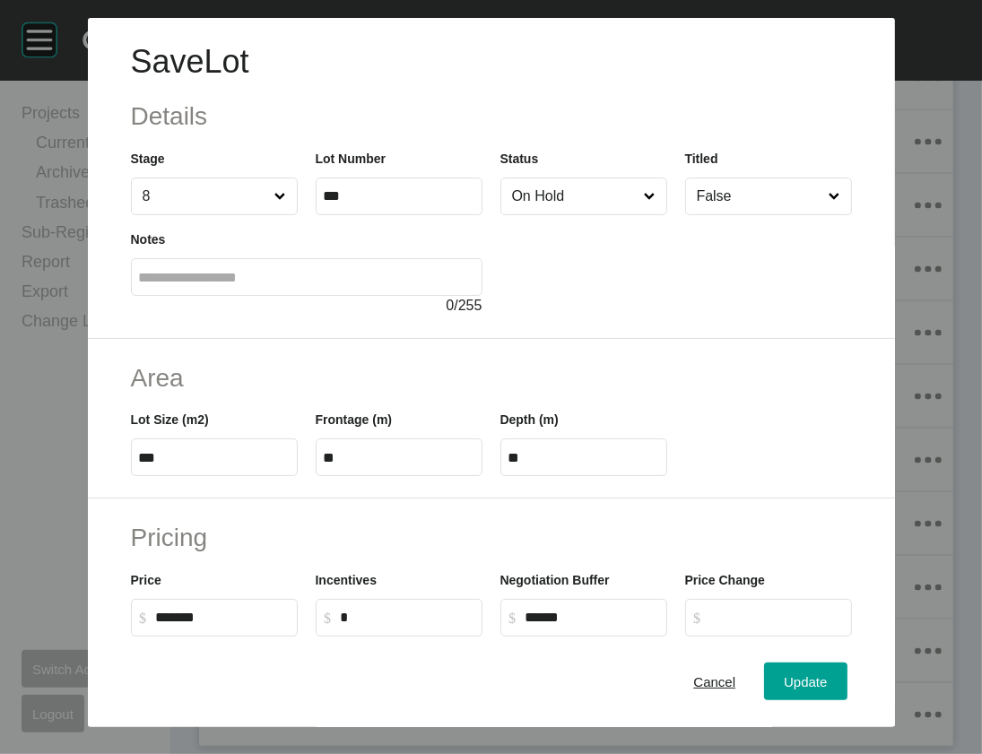
click at [641, 214] on input "On Hold" at bounding box center [575, 197] width 133 height 36
click at [827, 675] on span "Update" at bounding box center [805, 682] width 43 height 15
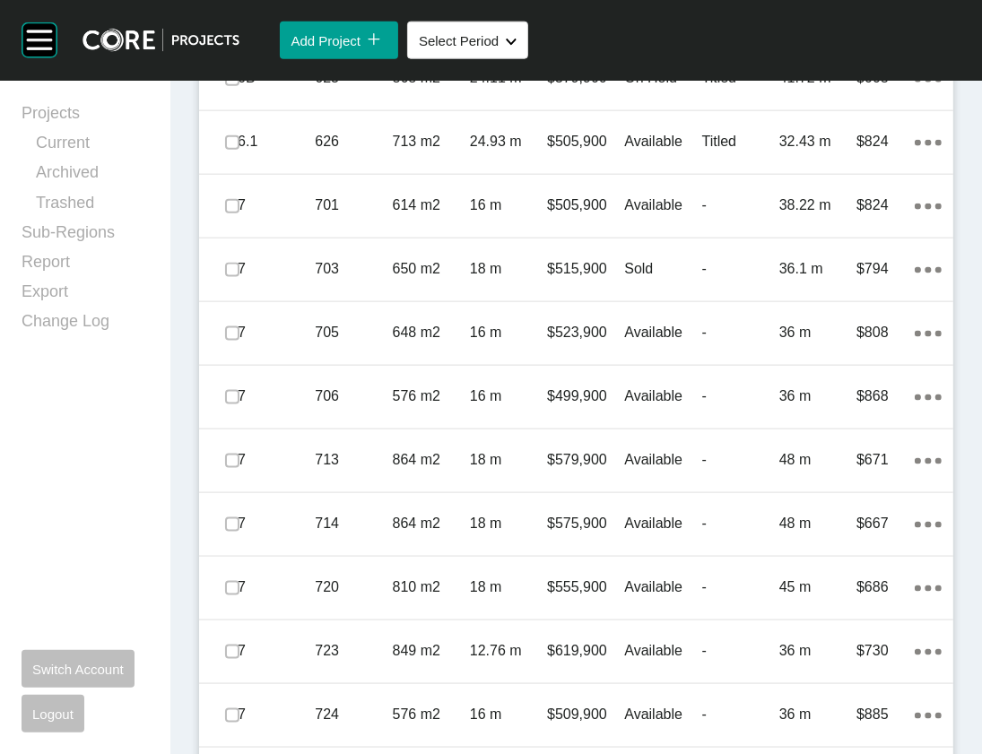
scroll to position [1062, 0]
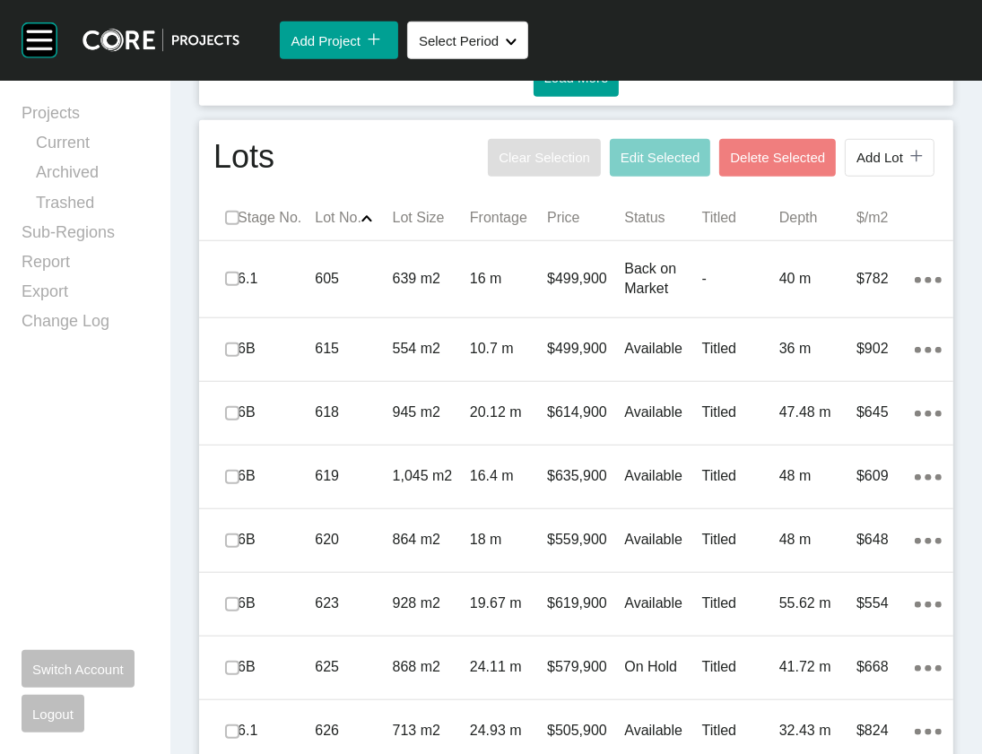
drag, startPoint x: 205, startPoint y: 227, endPoint x: 215, endPoint y: 293, distance: 67.1
click at [656, 300] on p "Back on Market" at bounding box center [662, 279] width 77 height 40
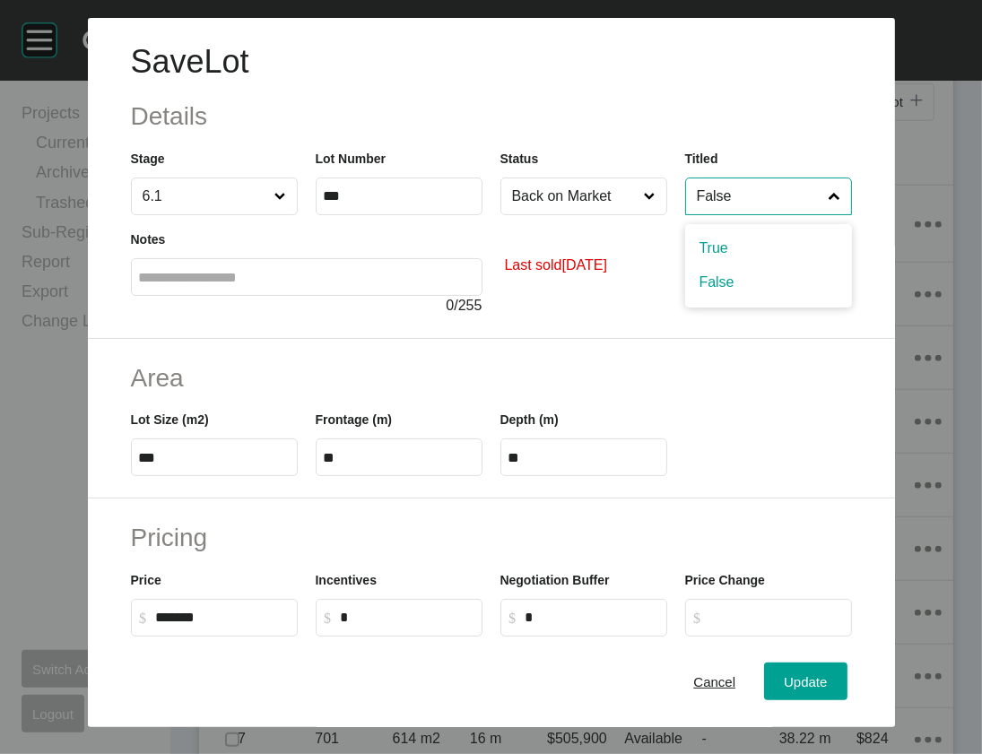
click at [775, 214] on input "False" at bounding box center [759, 197] width 133 height 36
click at [824, 694] on div "Cancel Update" at bounding box center [491, 683] width 807 height 90
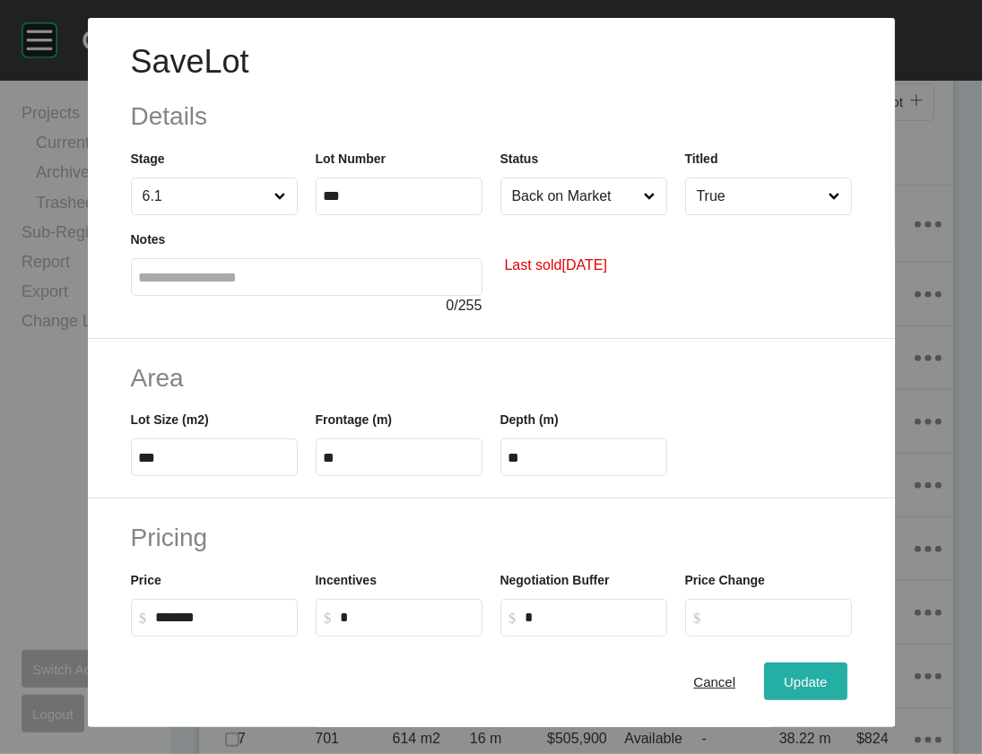
click at [827, 675] on span "Update" at bounding box center [805, 682] width 43 height 15
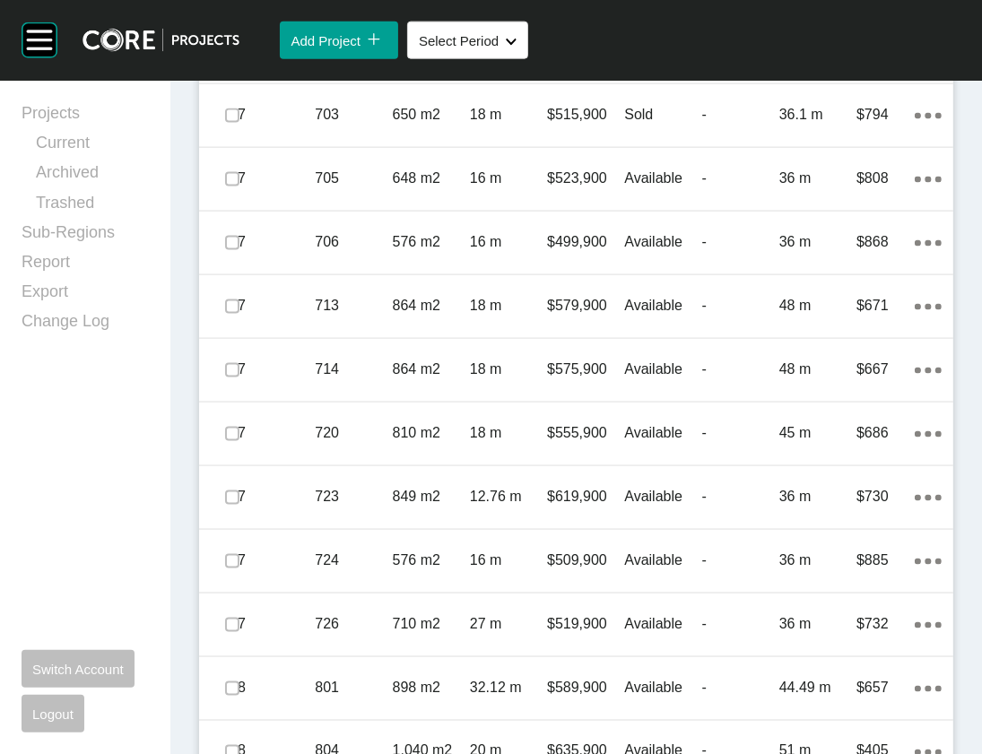
scroll to position [1837, 0]
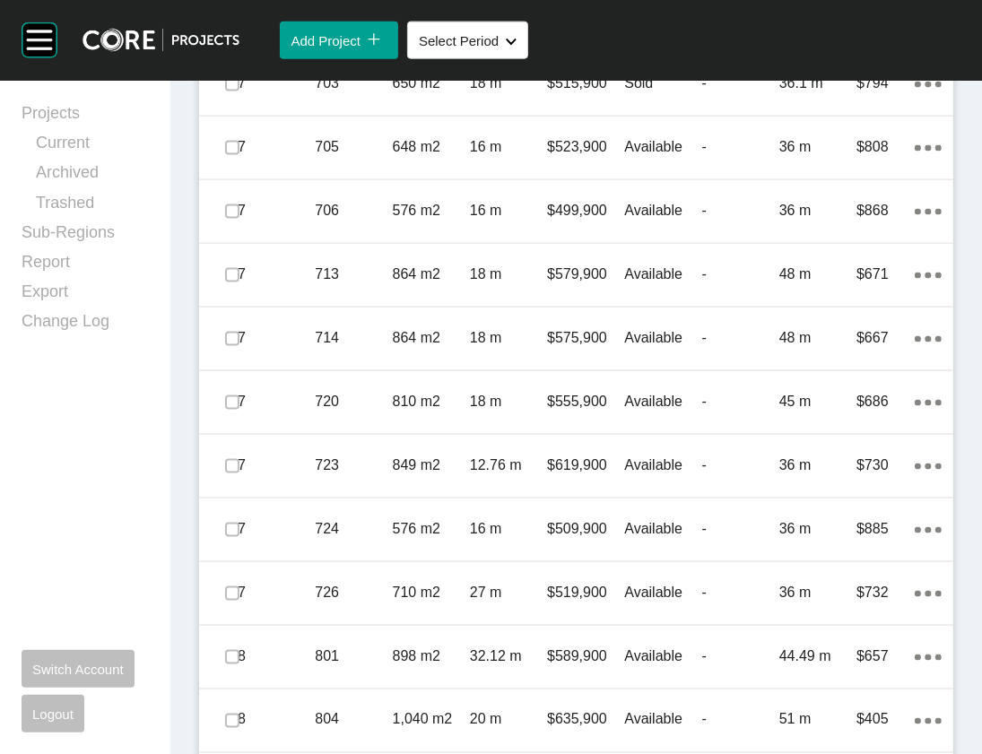
click at [239, 28] on label at bounding box center [232, 20] width 14 height 14
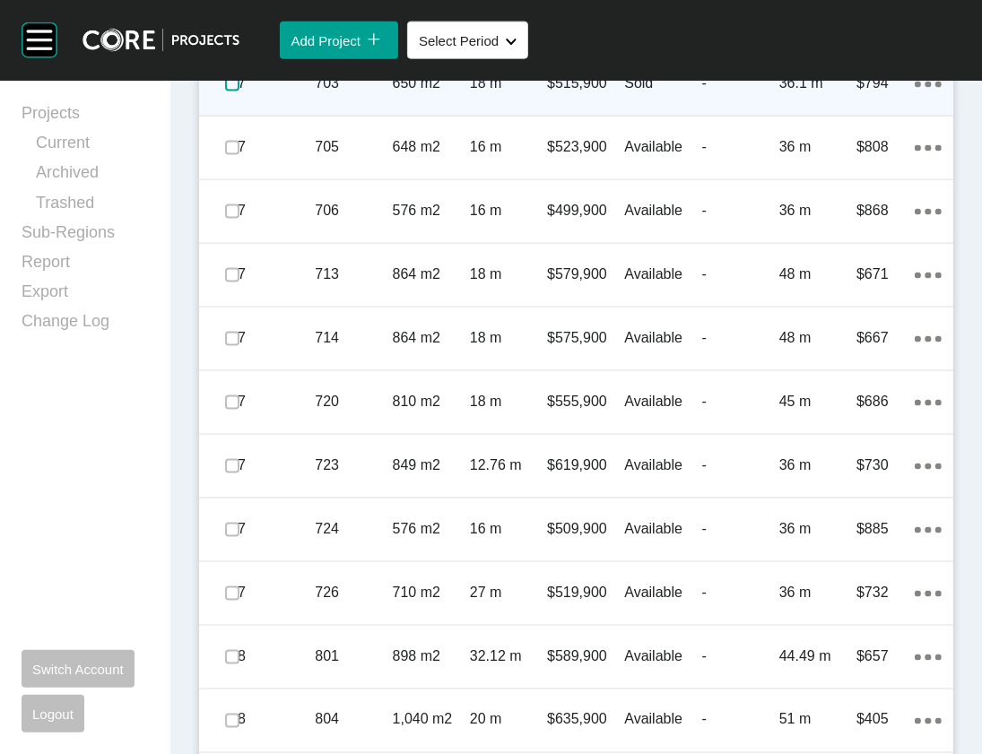
click at [237, 92] on label at bounding box center [232, 84] width 14 height 14
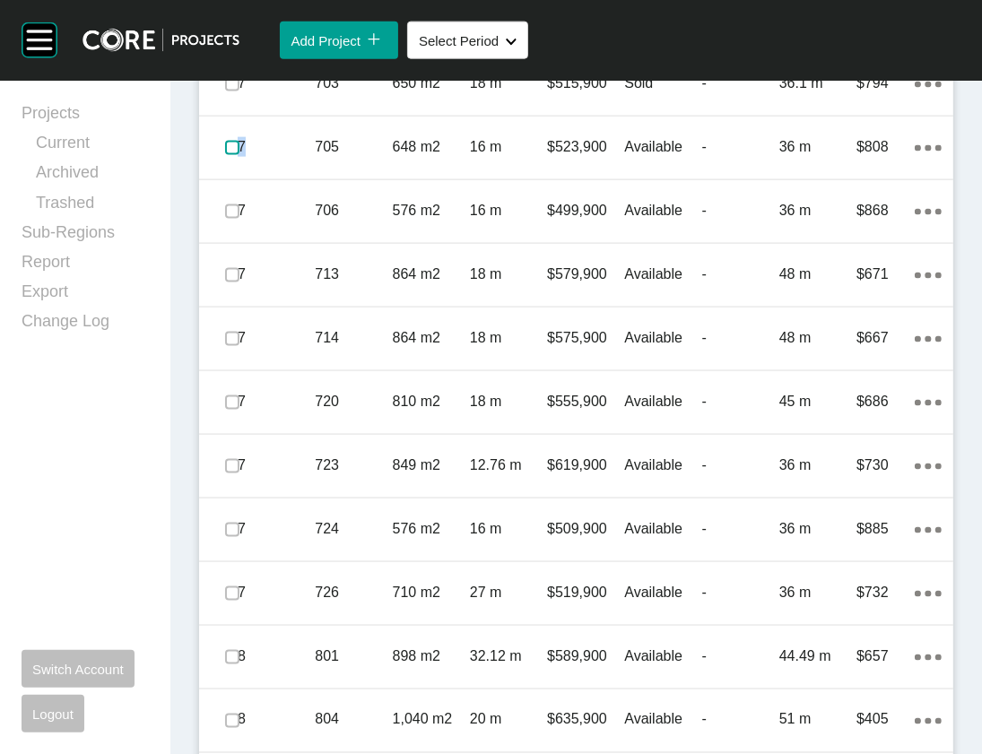
drag, startPoint x: 242, startPoint y: 695, endPoint x: 479, endPoint y: 678, distance: 237.4
click at [325, 179] on div "7 705 648 m2 16 m $523,900 Available - 36 m $808 Action Menu Dots Copy 6 Create…" at bounding box center [576, 148] width 754 height 63
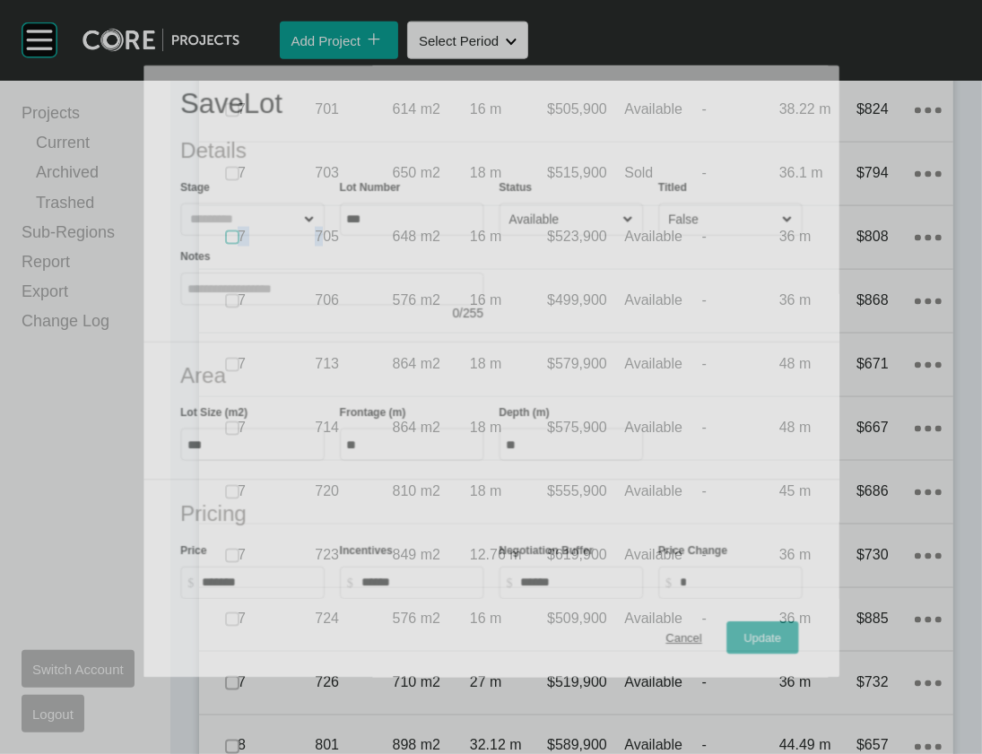
scroll to position [1768, 0]
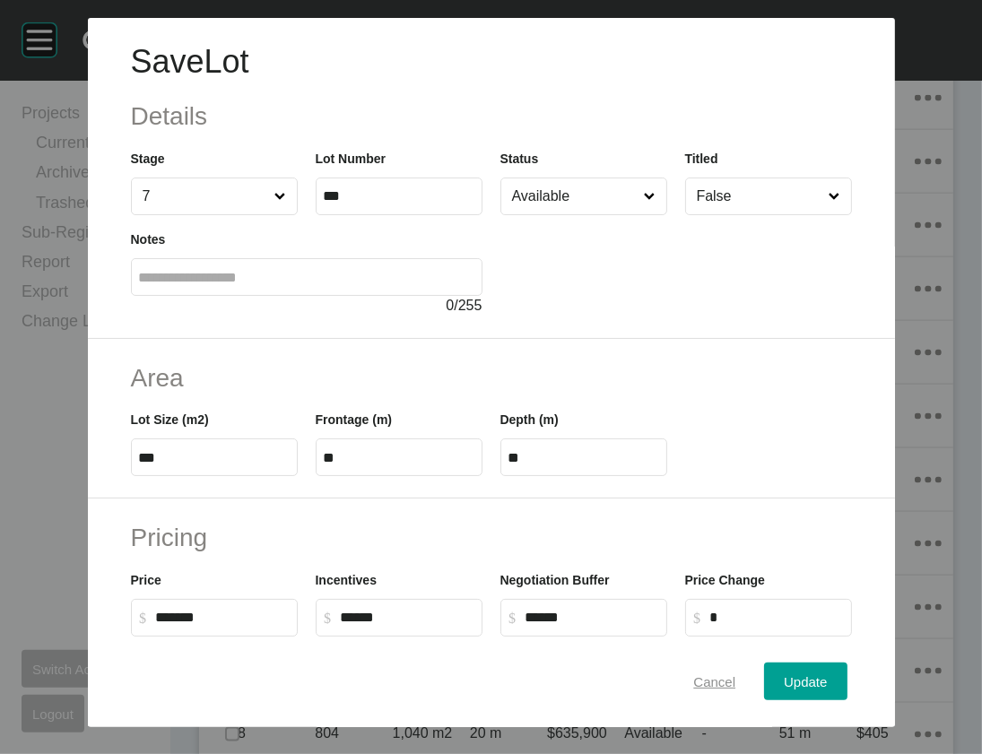
click at [719, 683] on div "Cancel" at bounding box center [714, 682] width 51 height 24
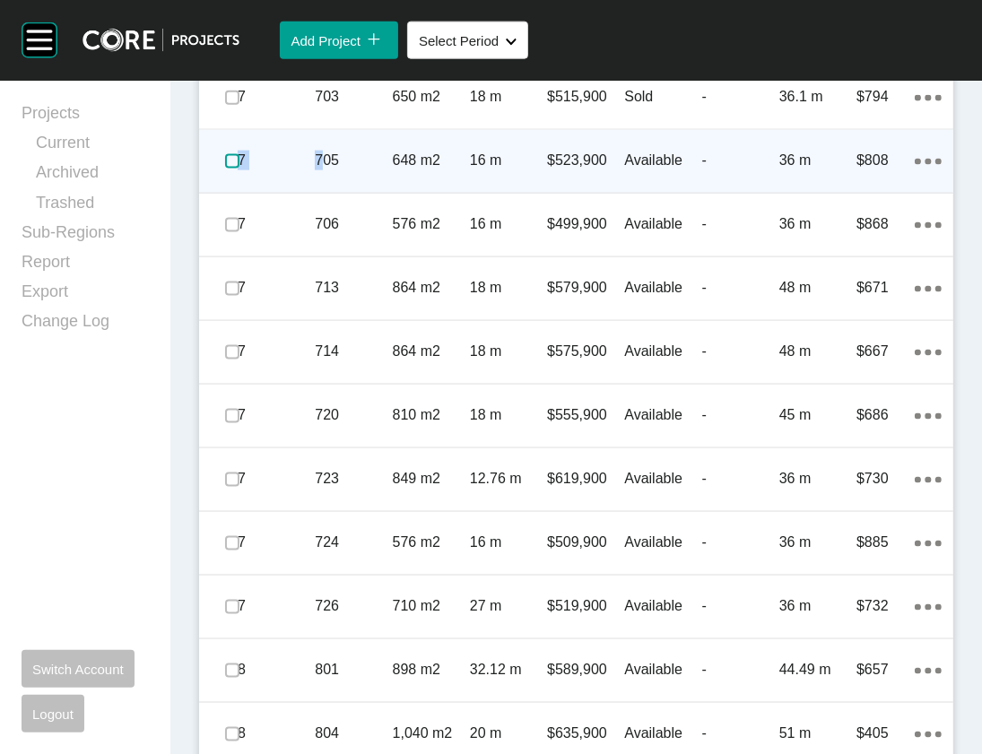
click at [239, 169] on label at bounding box center [232, 161] width 14 height 14
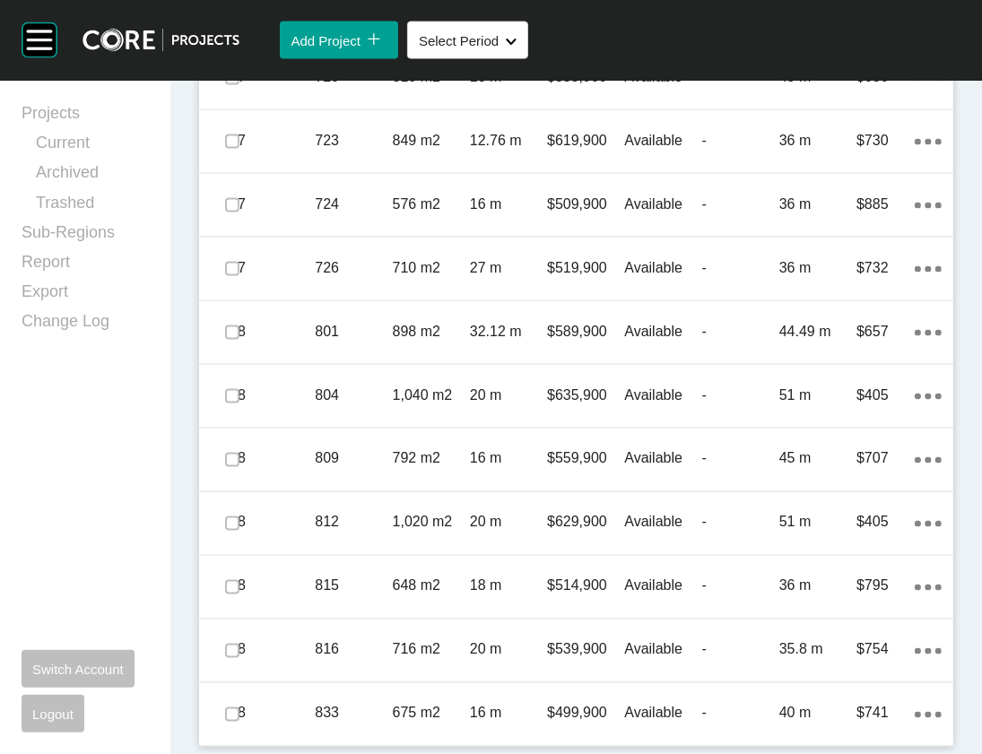
scroll to position [2366, 0]
click at [240, 22] on label at bounding box center [232, 14] width 14 height 14
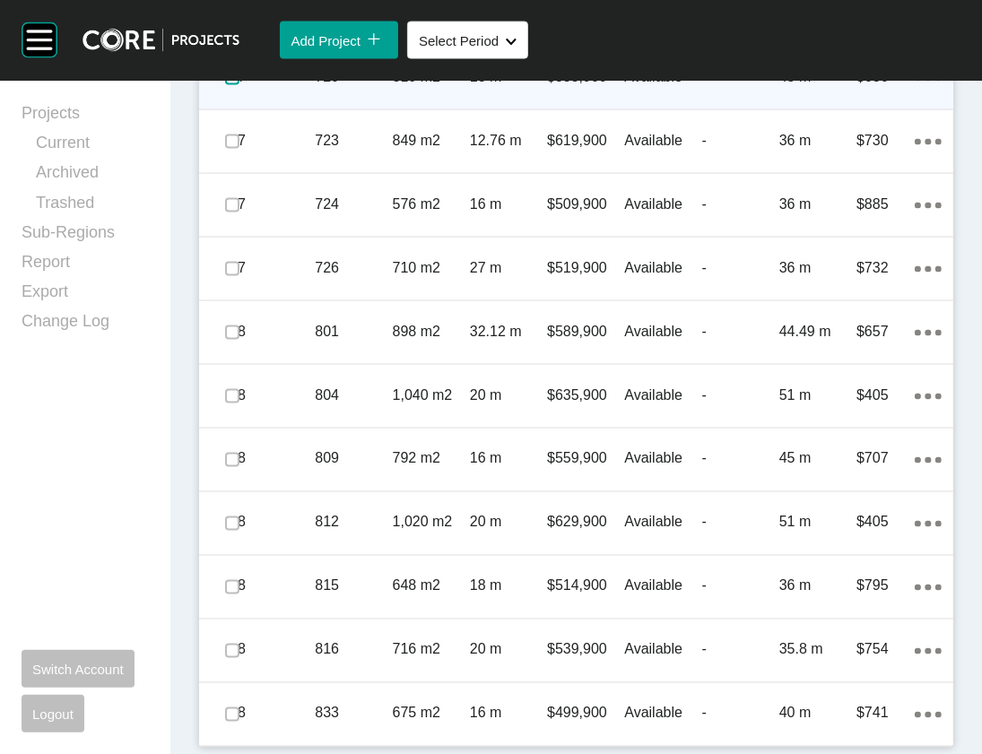
click at [240, 85] on label at bounding box center [232, 78] width 14 height 14
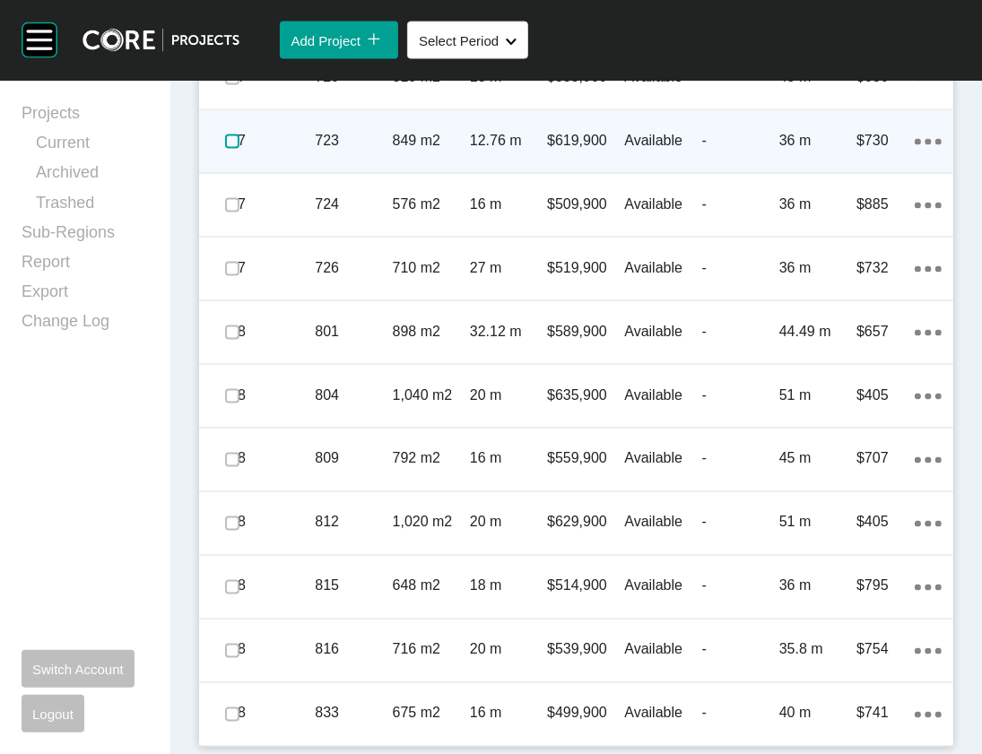
click at [240, 149] on label at bounding box center [232, 142] width 14 height 14
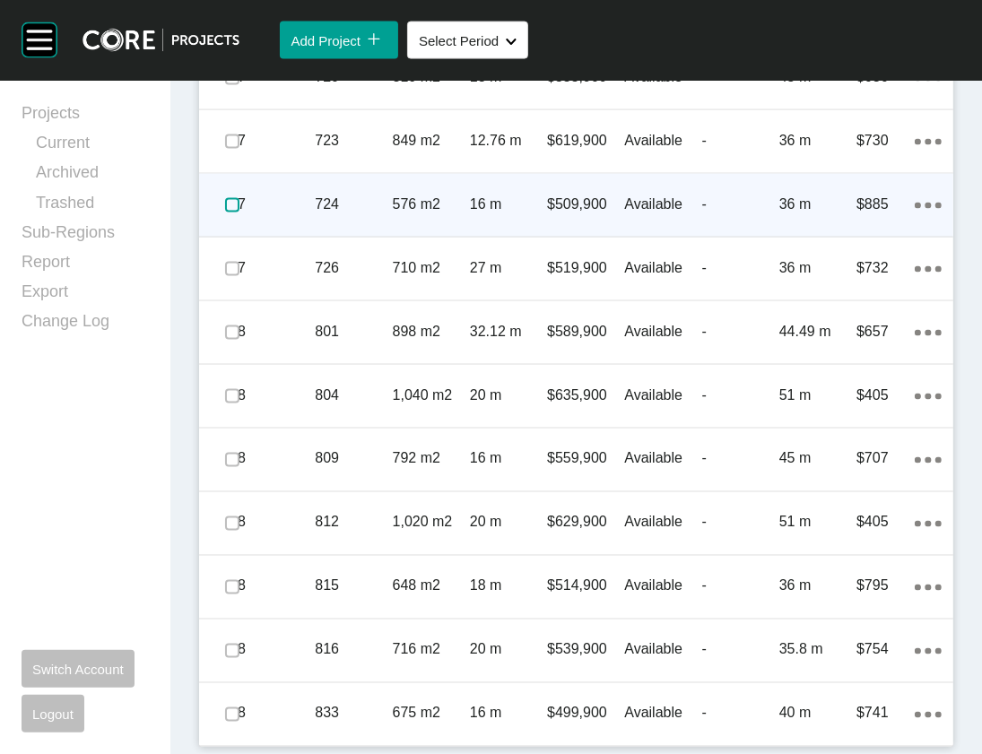
click at [235, 213] on label at bounding box center [232, 205] width 14 height 14
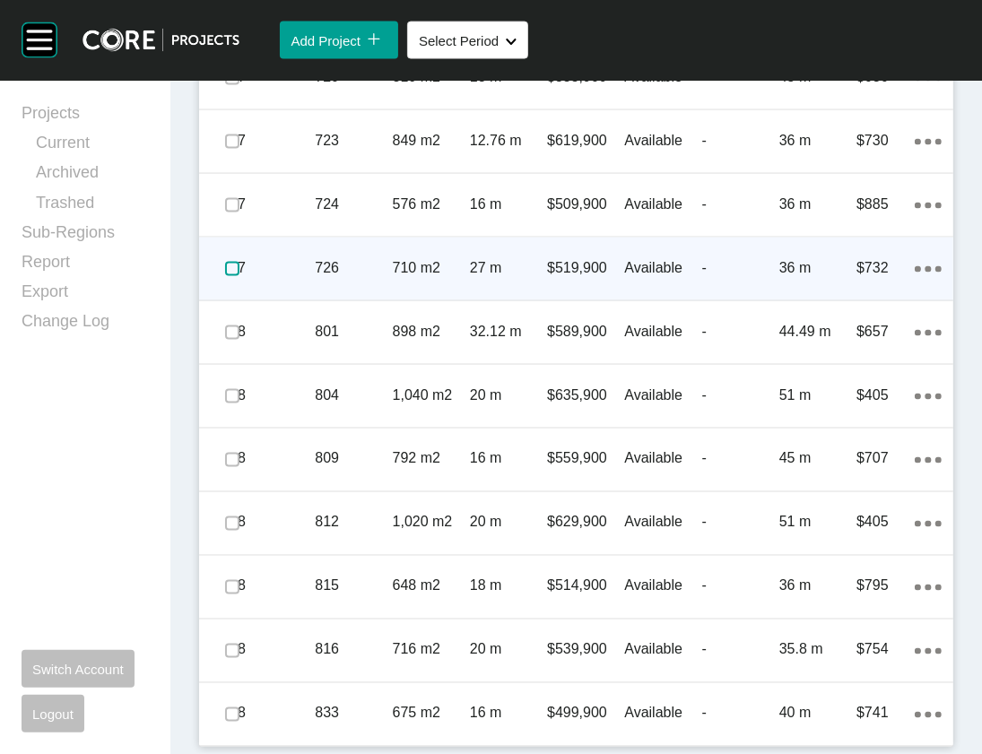
click at [240, 276] on label at bounding box center [232, 269] width 14 height 14
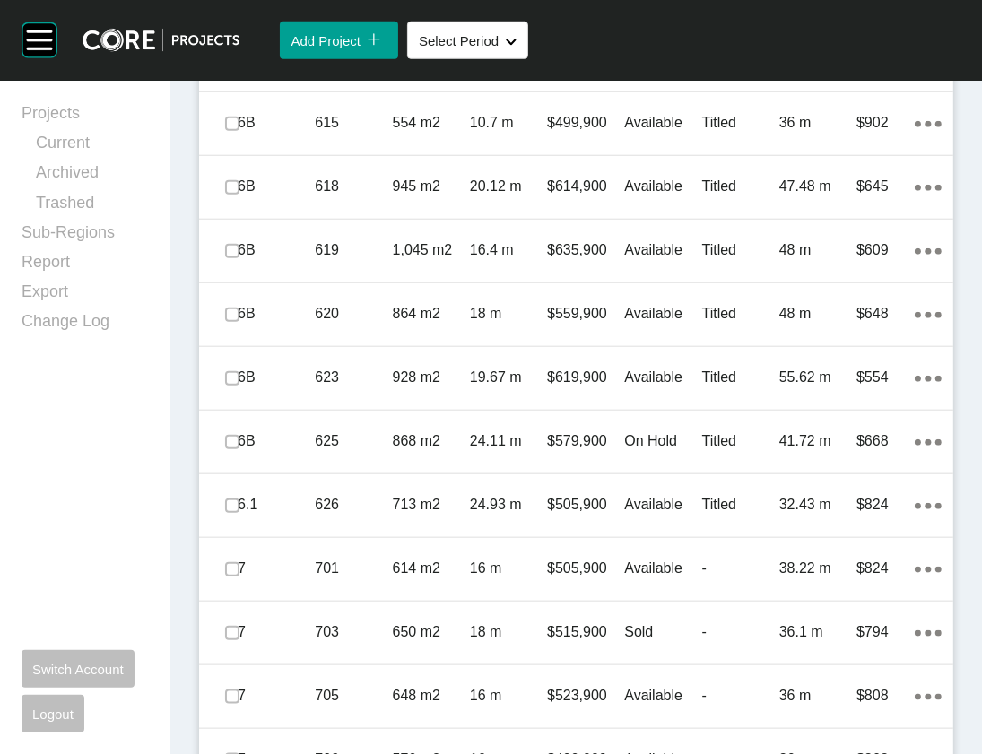
scroll to position [1215, 0]
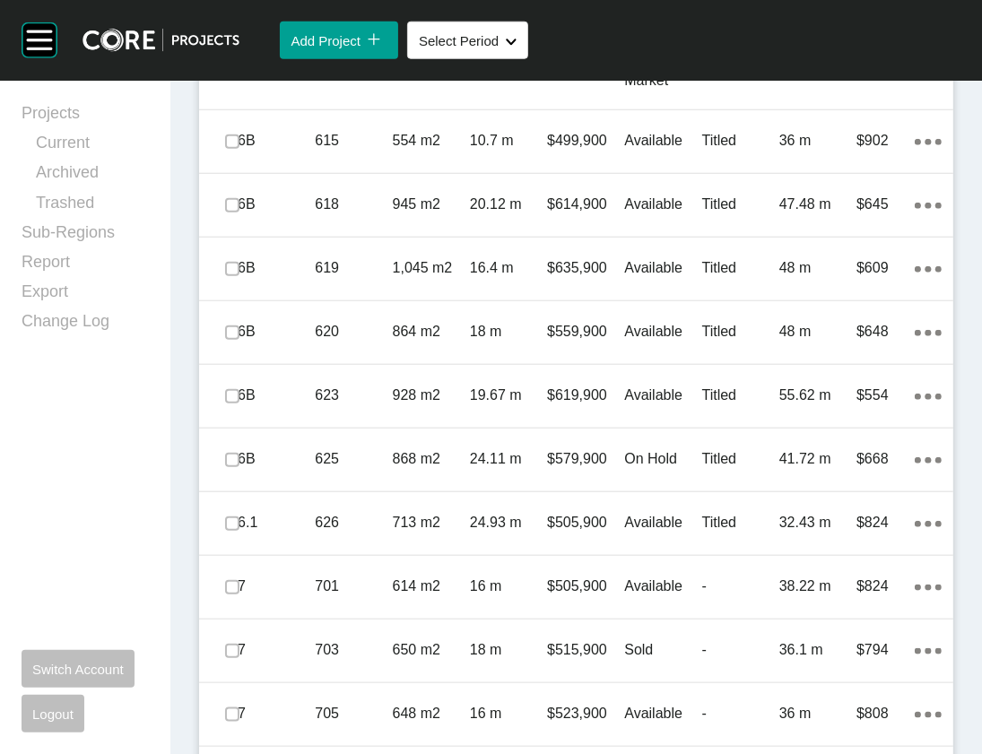
drag, startPoint x: 562, startPoint y: 257, endPoint x: 555, endPoint y: 249, distance: 10.2
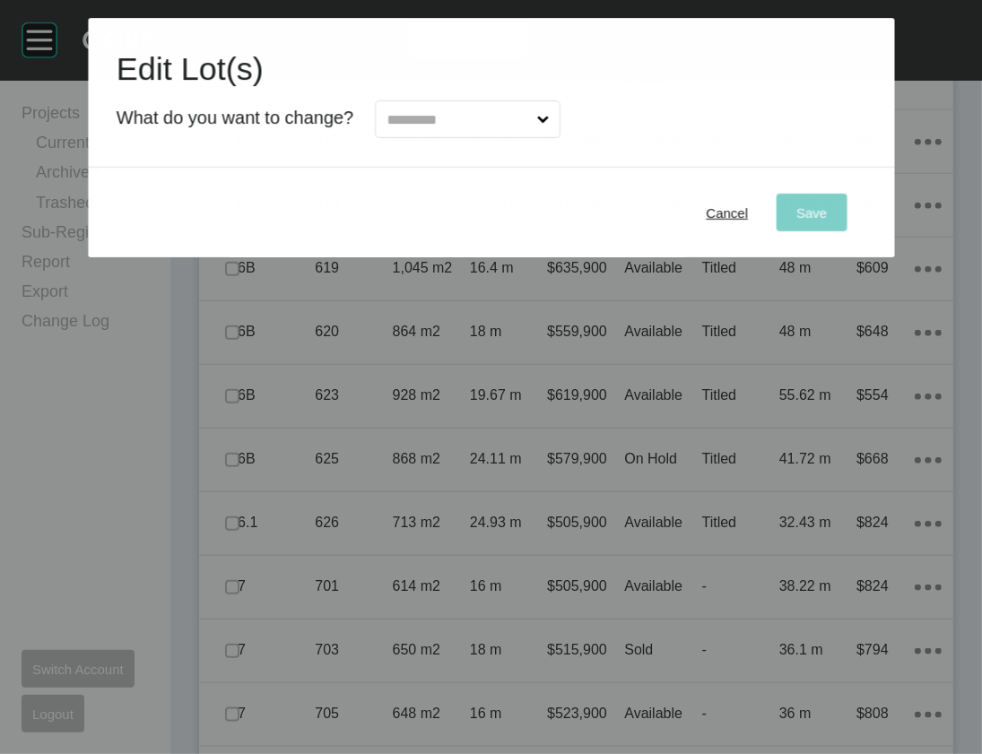
click at [519, 137] on input "text" at bounding box center [458, 119] width 151 height 36
type input "*"
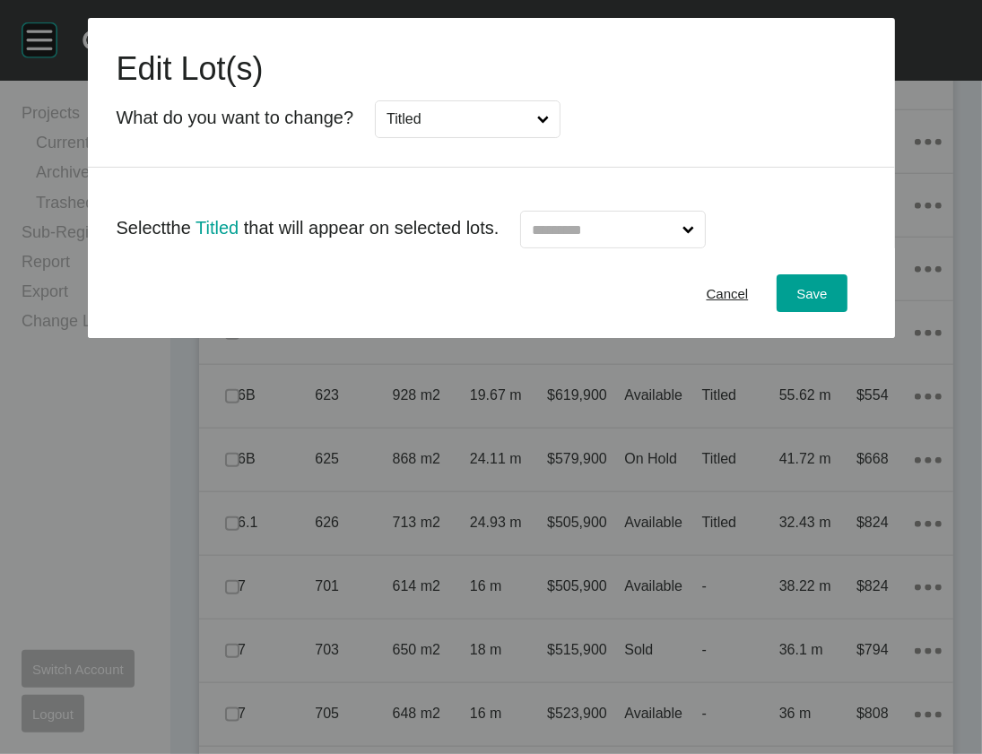
drag, startPoint x: 453, startPoint y: 292, endPoint x: 616, endPoint y: 269, distance: 164.8
click at [616, 248] on input "text" at bounding box center [603, 230] width 151 height 36
drag, startPoint x: 604, startPoint y: 339, endPoint x: 901, endPoint y: 363, distance: 297.9
click at [832, 306] on div "Save" at bounding box center [811, 294] width 39 height 24
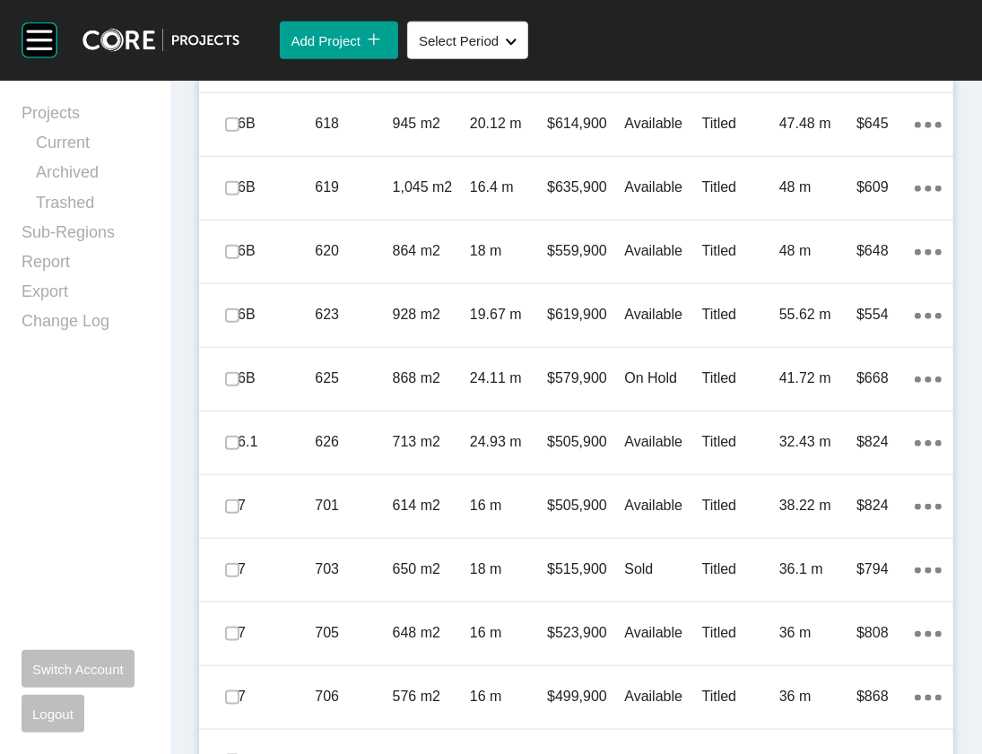
scroll to position [1282, 0]
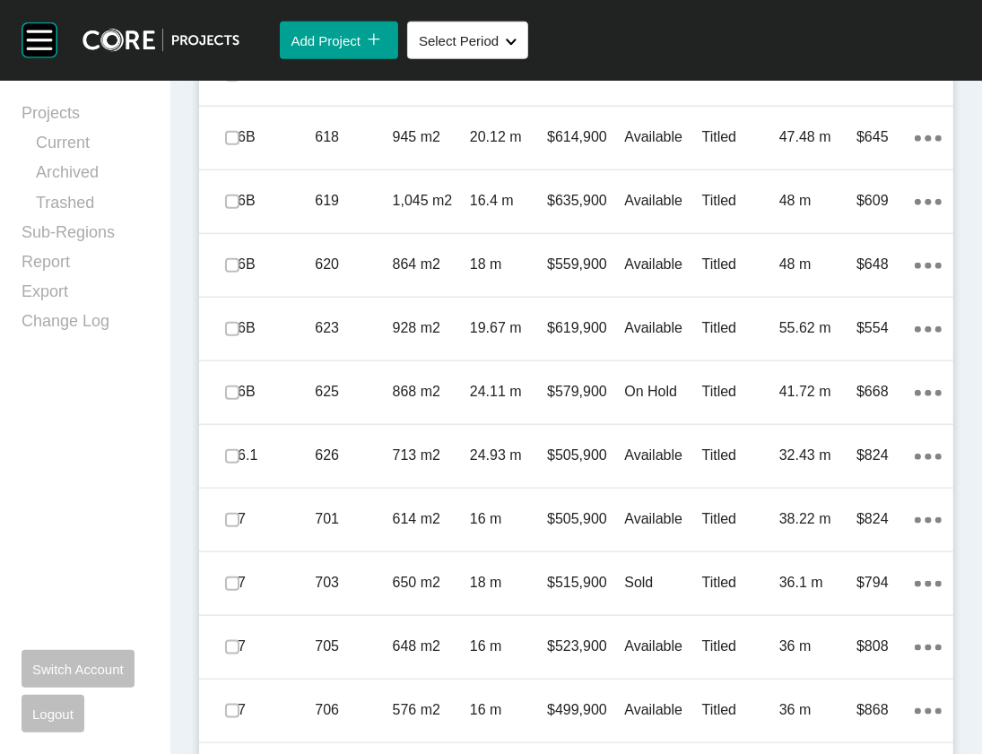
click at [946, 311] on div "Lots Clear Selection Edit Selected Delete Selected Add Lot icon/tick copy 11 Cr…" at bounding box center [576, 708] width 787 height 1741
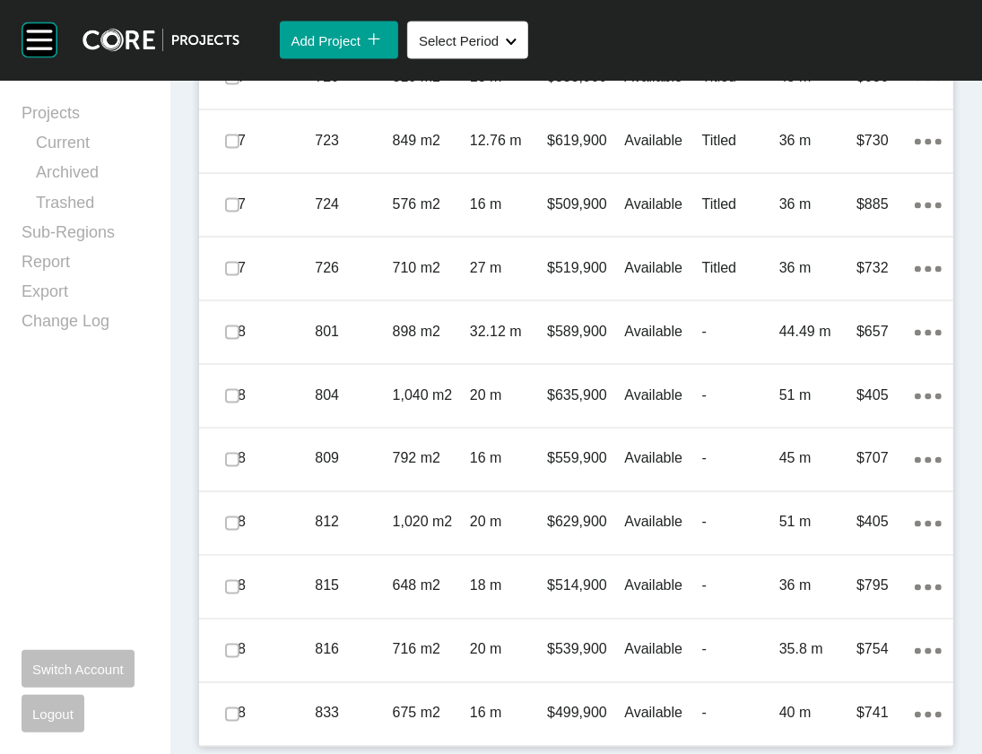
scroll to position [2904, 0]
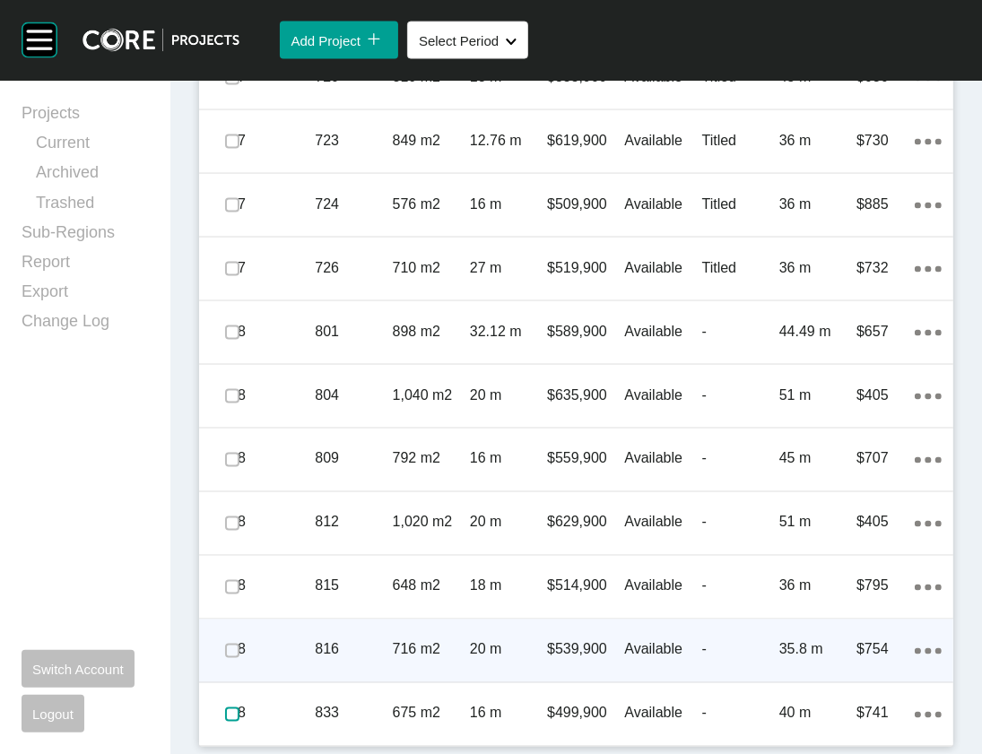
drag, startPoint x: 234, startPoint y: 708, endPoint x: 236, endPoint y: 640, distance: 68.2
click at [236, 708] on label at bounding box center [232, 715] width 14 height 14
click at [240, 644] on label at bounding box center [232, 651] width 14 height 14
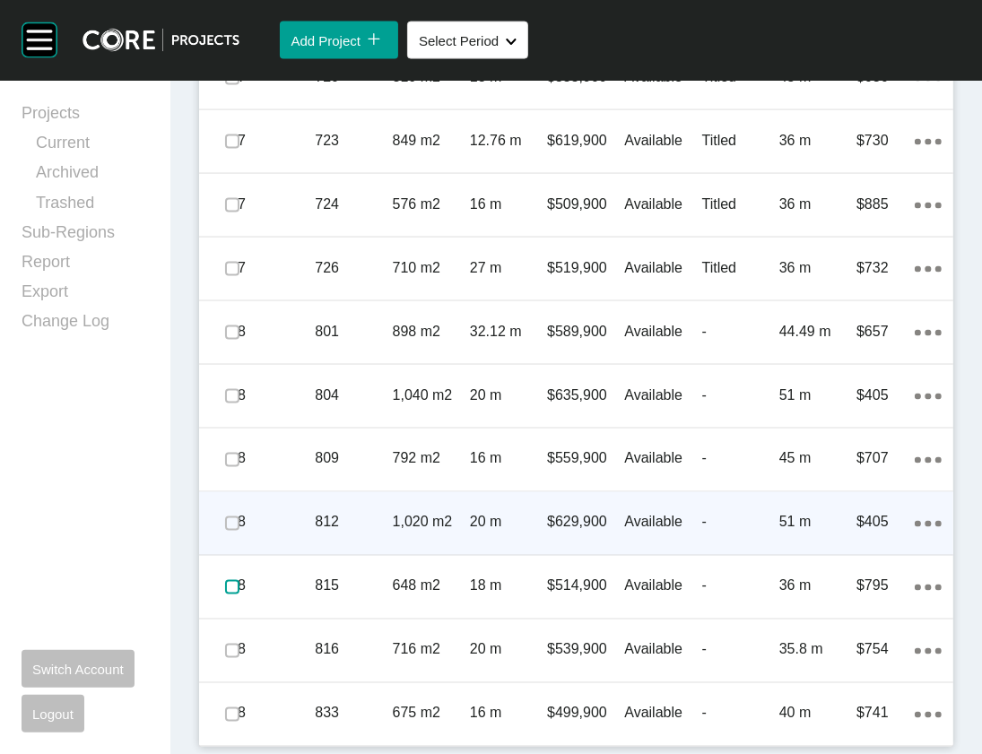
drag, startPoint x: 235, startPoint y: 553, endPoint x: 243, endPoint y: 500, distance: 54.4
click at [235, 580] on label at bounding box center [232, 587] width 14 height 14
click at [240, 517] on label at bounding box center [232, 524] width 14 height 14
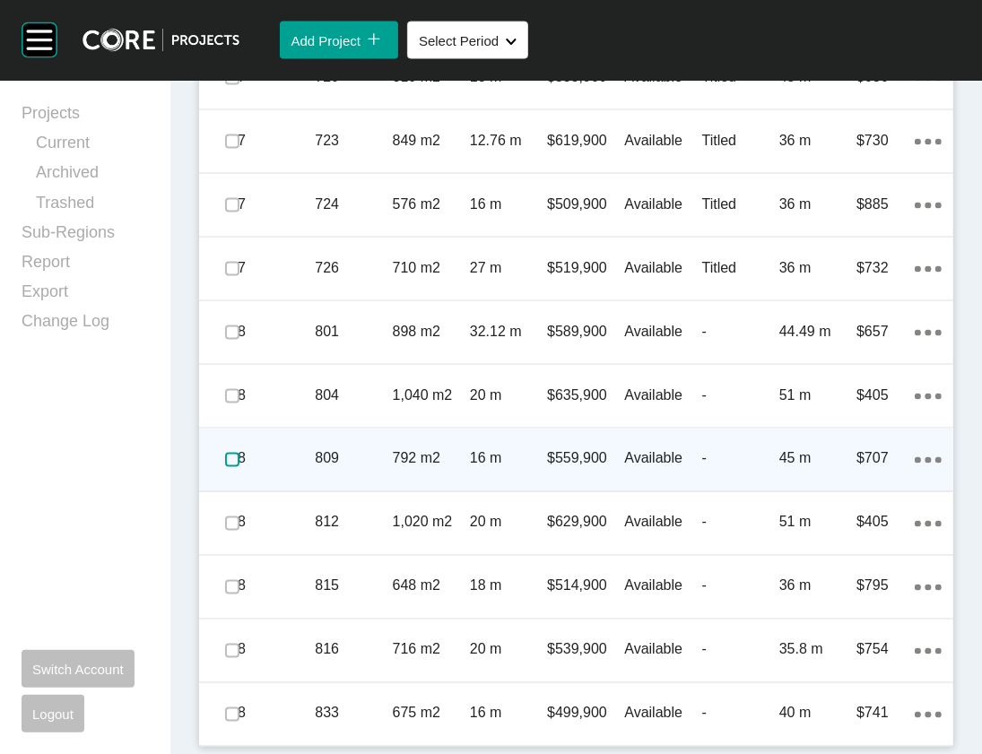
click at [239, 453] on label at bounding box center [232, 460] width 14 height 14
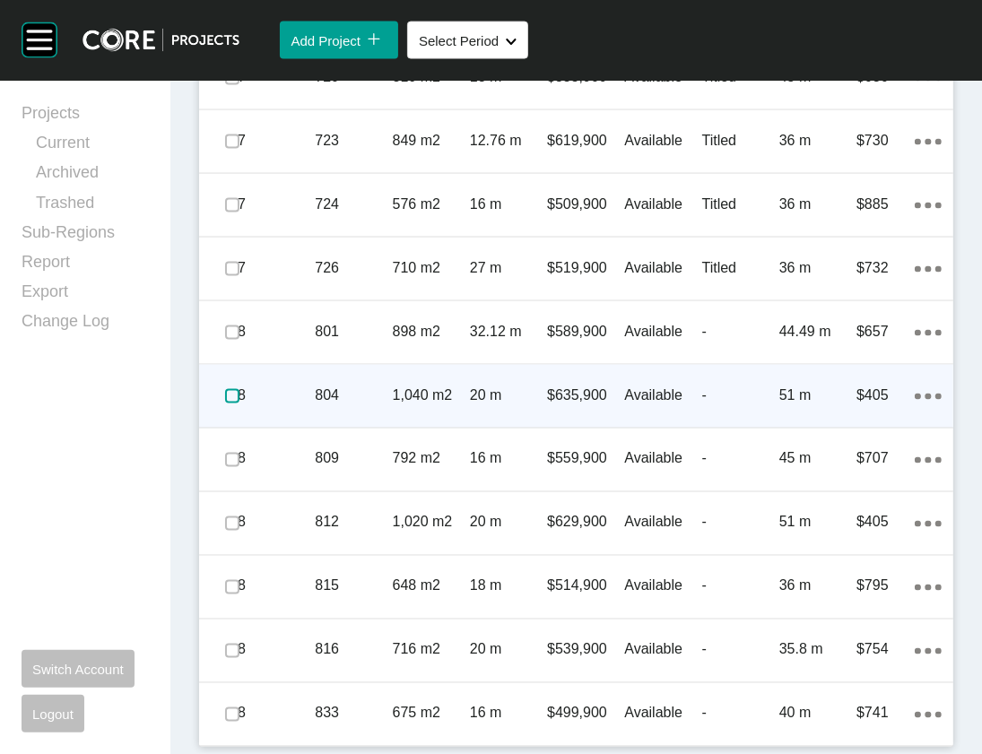
click at [240, 389] on label at bounding box center [232, 396] width 14 height 14
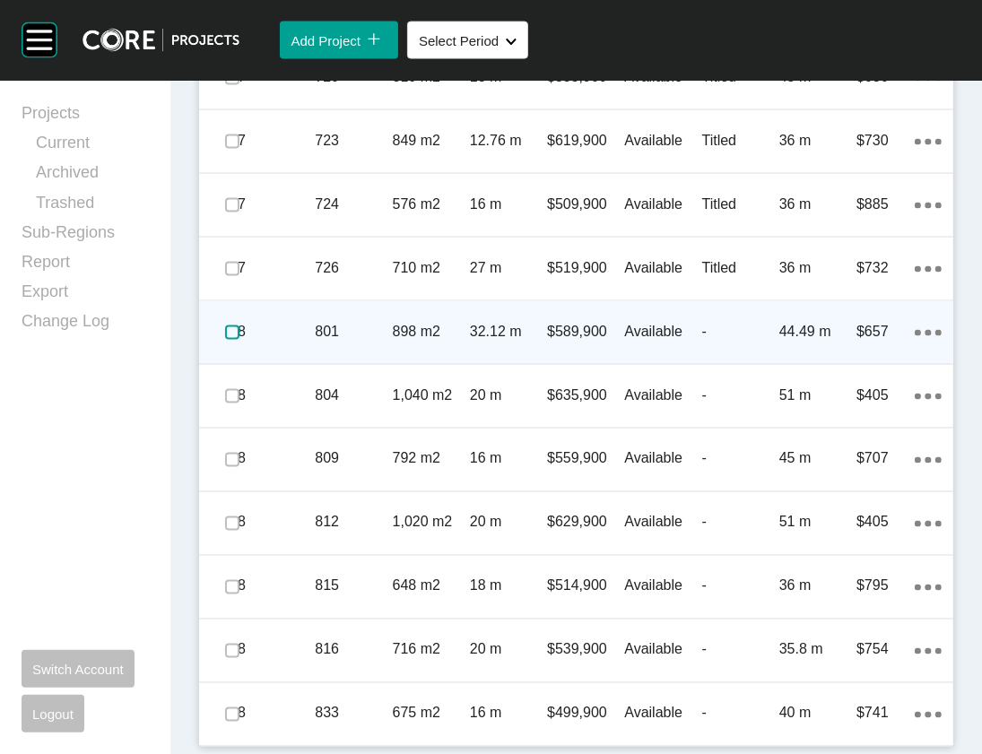
click at [240, 326] on label at bounding box center [232, 333] width 14 height 14
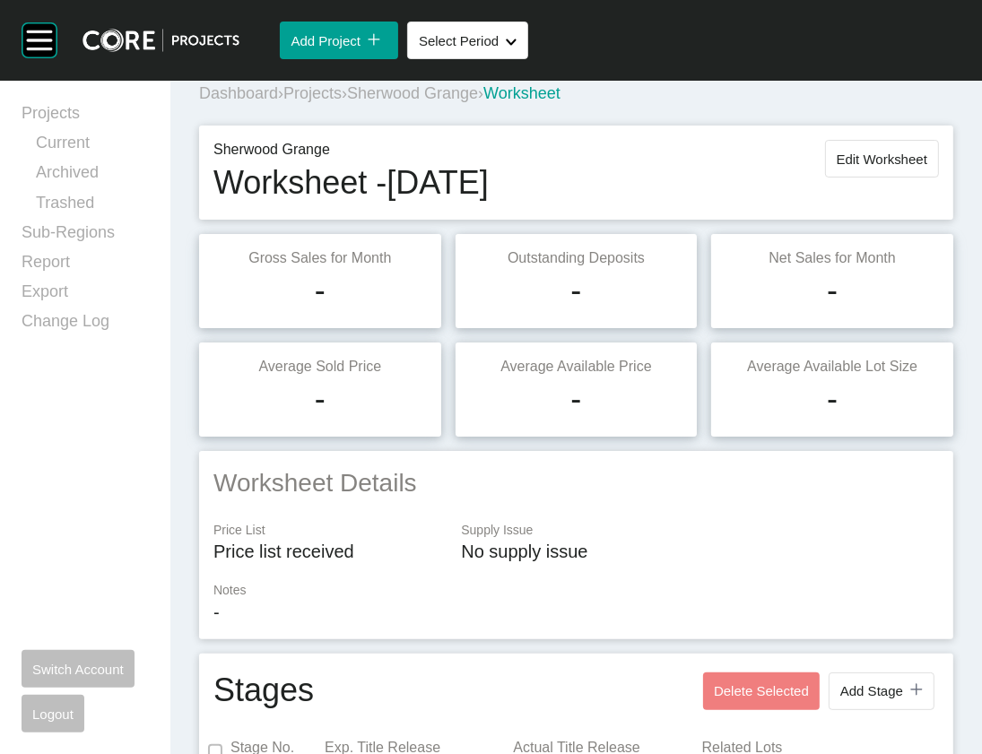
scroll to position [0, 0]
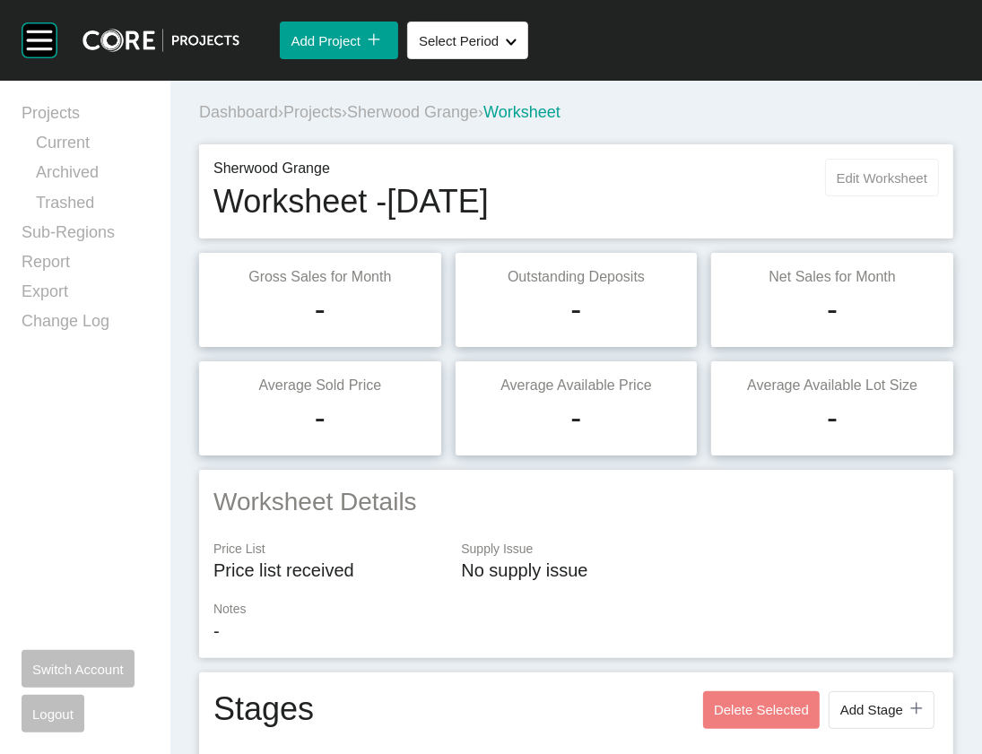
click at [865, 186] on span "Edit Worksheet" at bounding box center [882, 177] width 91 height 15
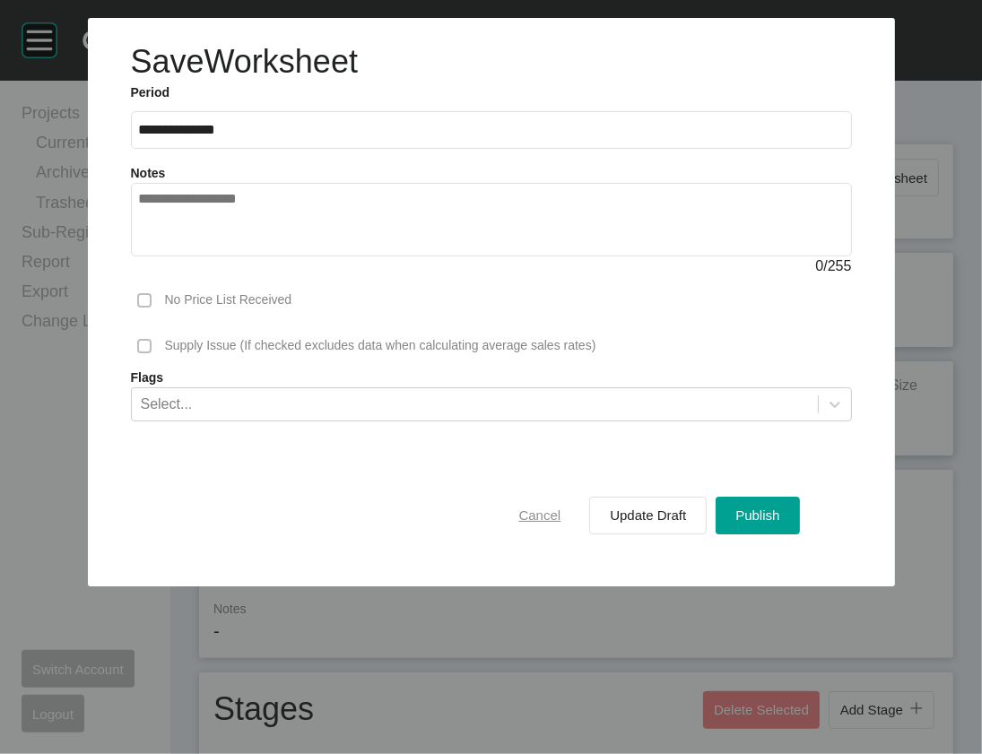
click at [566, 527] on div "Cancel" at bounding box center [540, 515] width 51 height 24
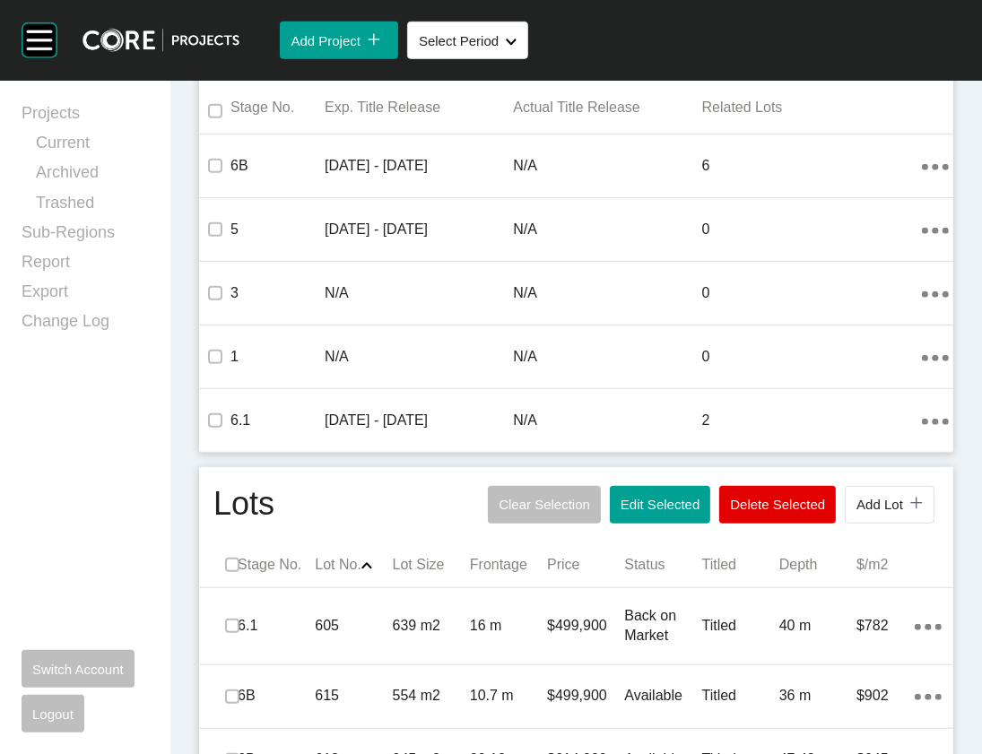
scroll to position [1320, 0]
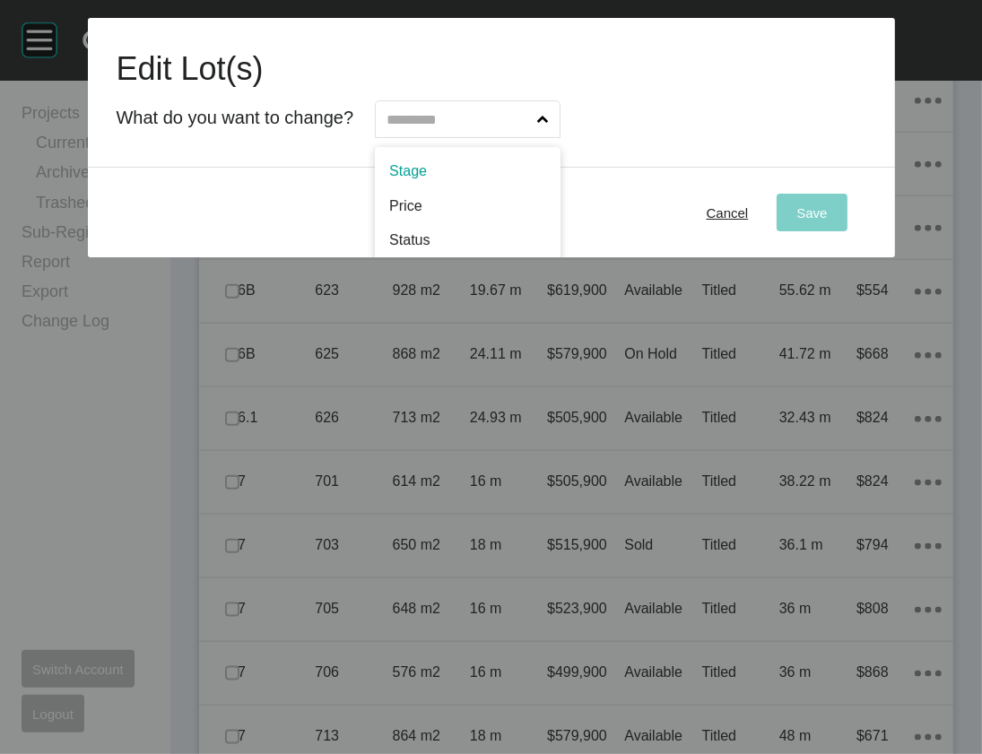
click at [534, 137] on input "text" at bounding box center [458, 119] width 151 height 36
type input "**"
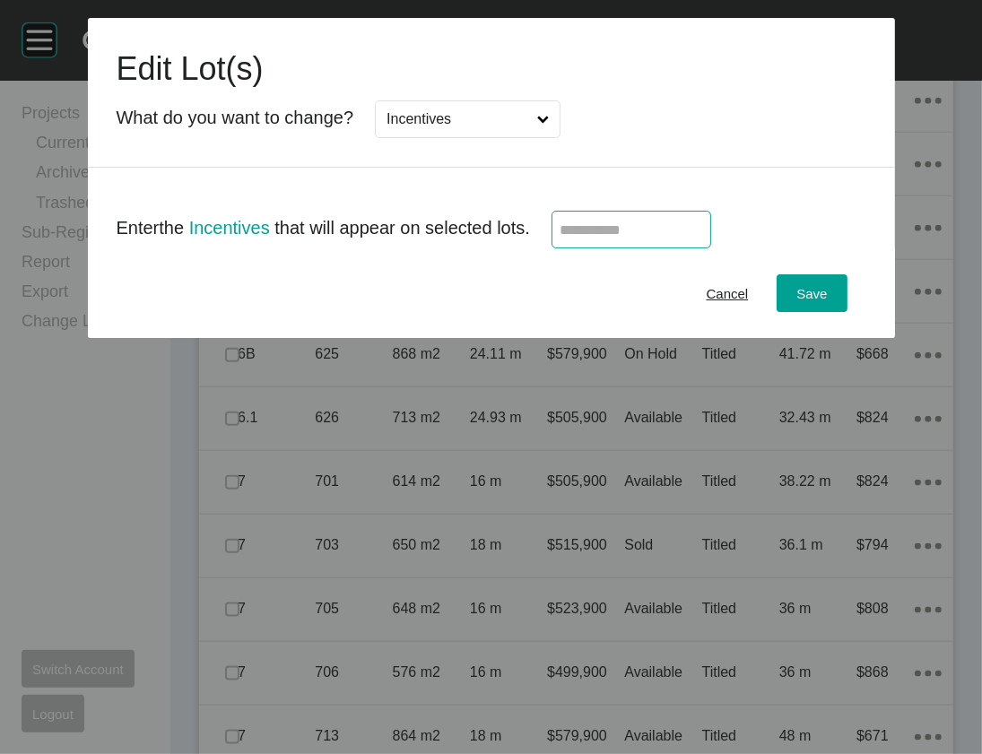
click at [650, 238] on input "text" at bounding box center [632, 229] width 144 height 15
type input "******"
click at [832, 306] on div "Save" at bounding box center [811, 294] width 39 height 24
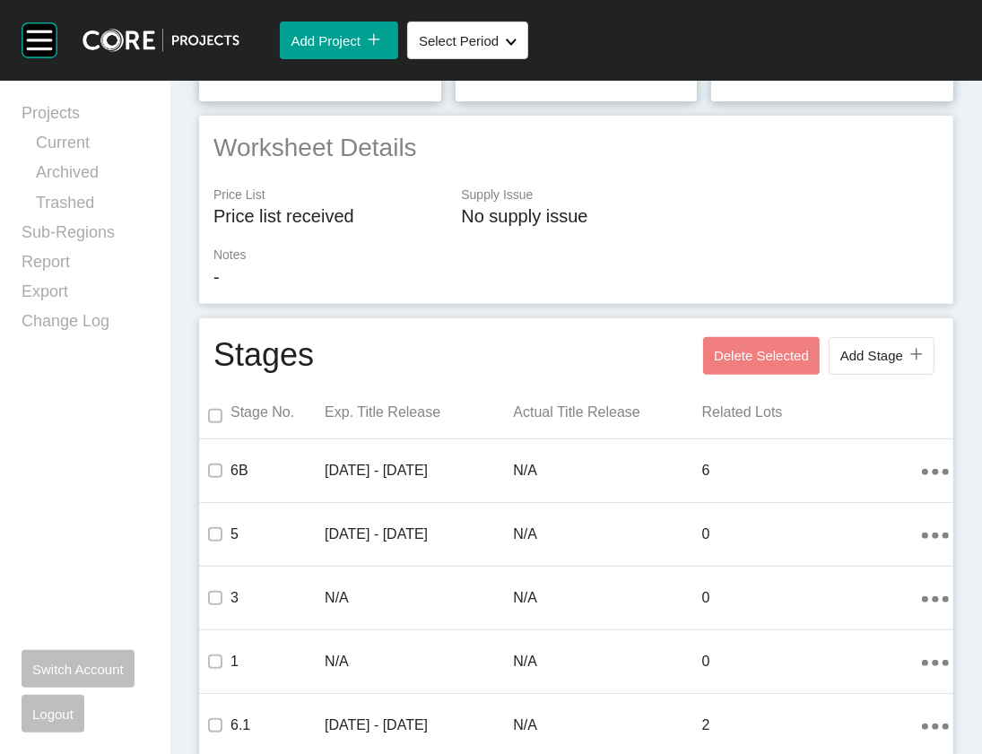
scroll to position [0, 0]
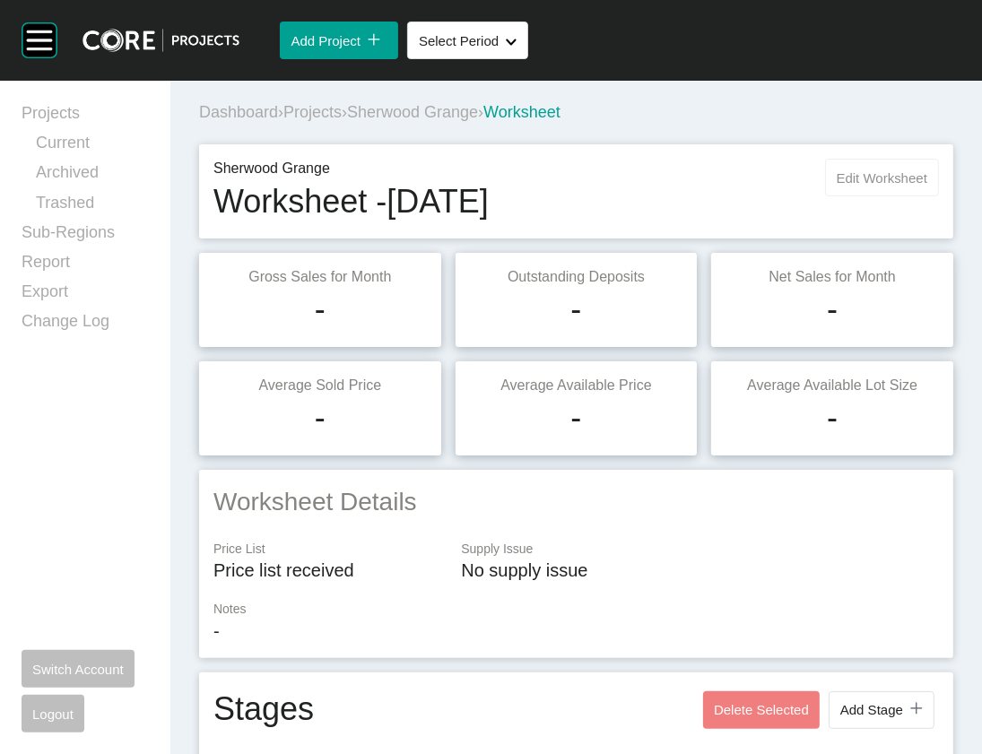
click at [862, 186] on span "Edit Worksheet" at bounding box center [882, 177] width 91 height 15
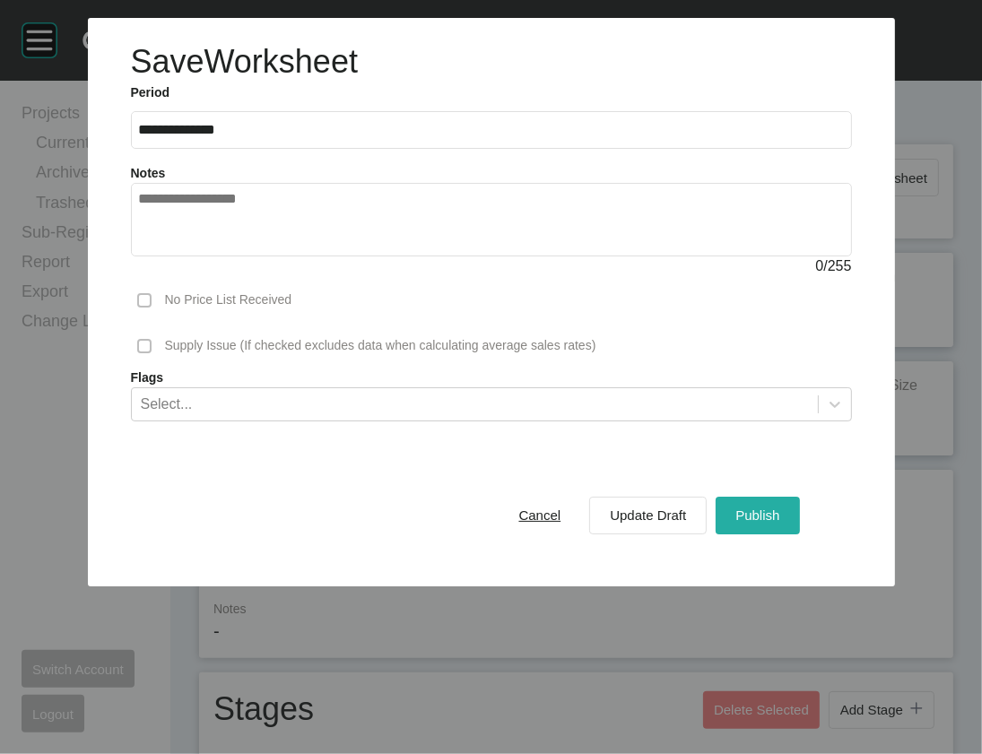
click at [770, 535] on button "Publish" at bounding box center [757, 516] width 83 height 38
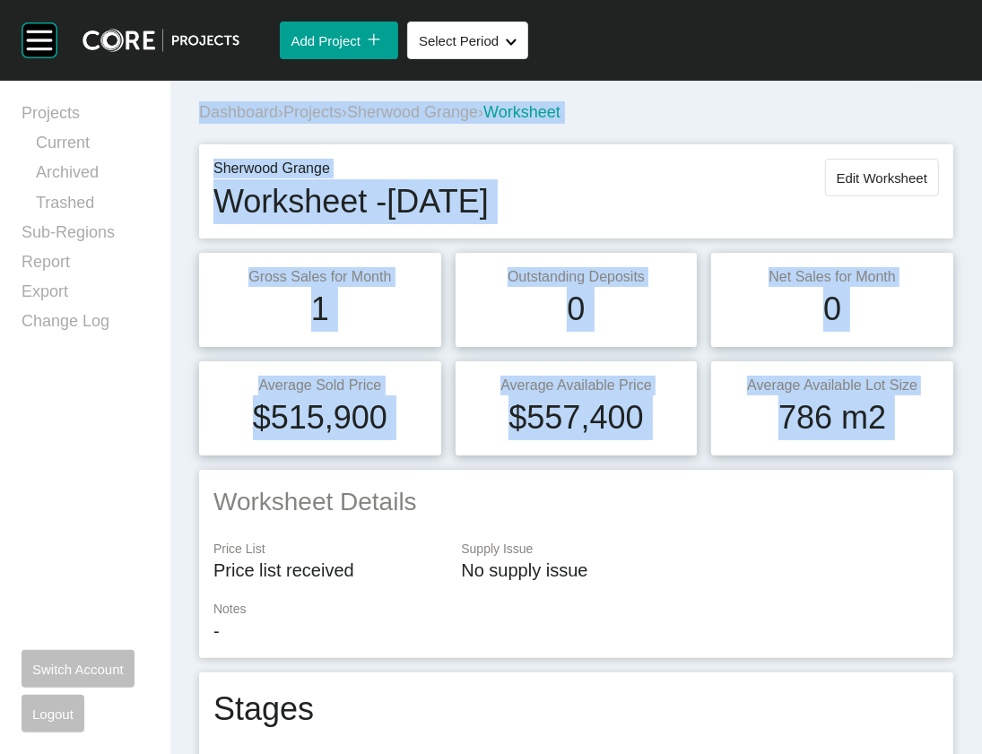
drag, startPoint x: 227, startPoint y: 644, endPoint x: 238, endPoint y: 666, distance: 24.1
click at [342, 121] on span "Projects" at bounding box center [312, 112] width 58 height 18
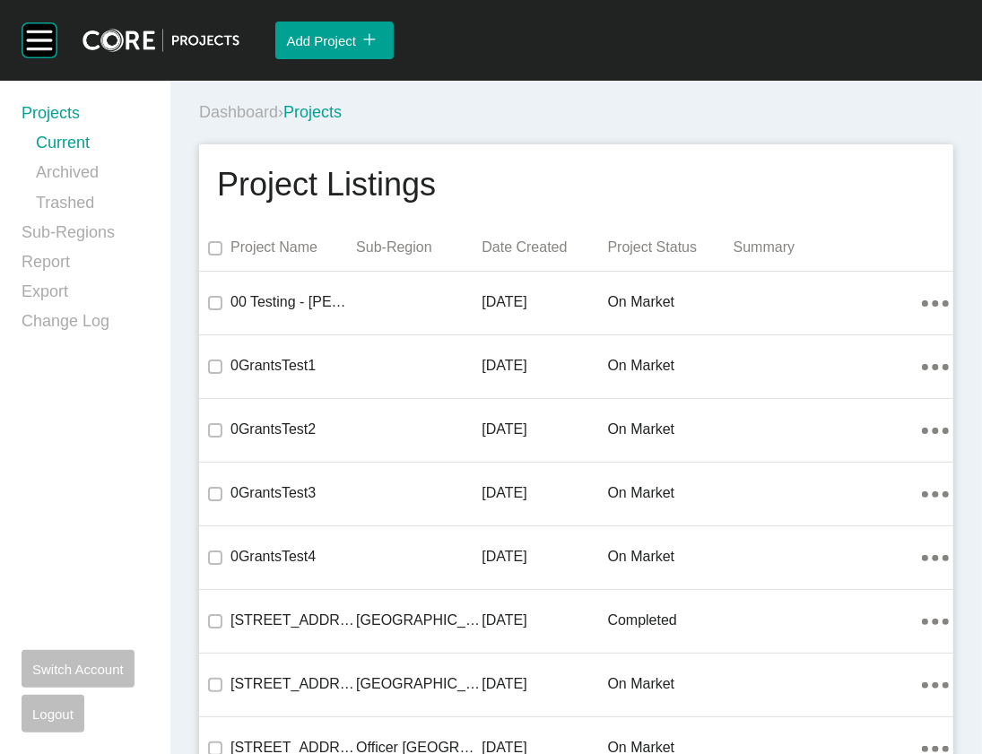
scroll to position [40823, 0]
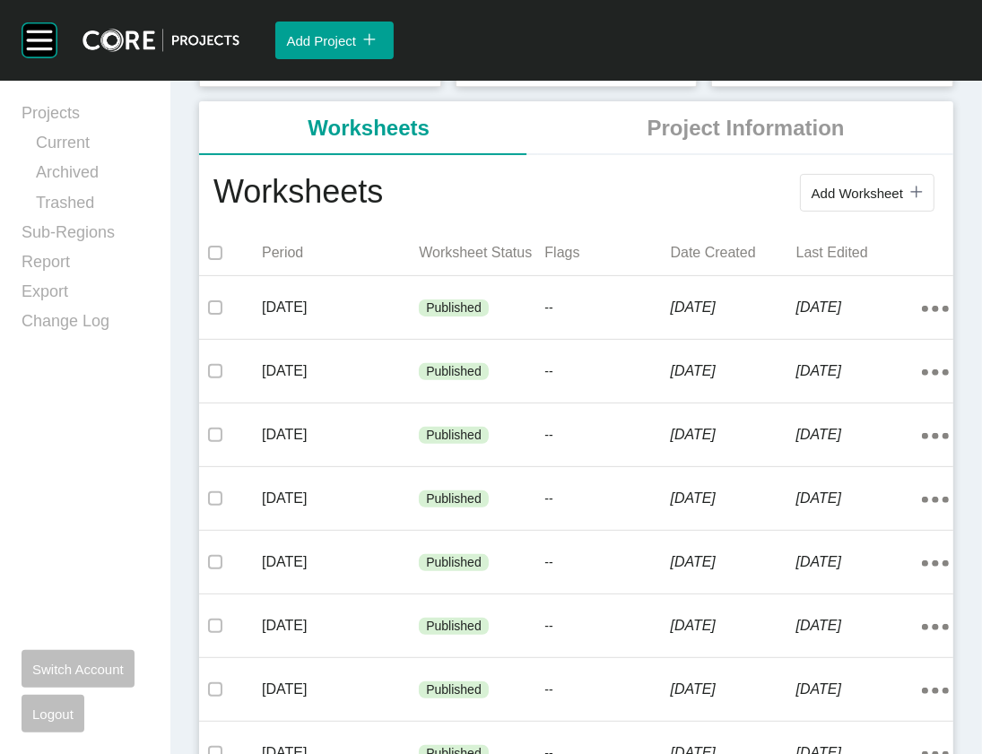
scroll to position [317, 0]
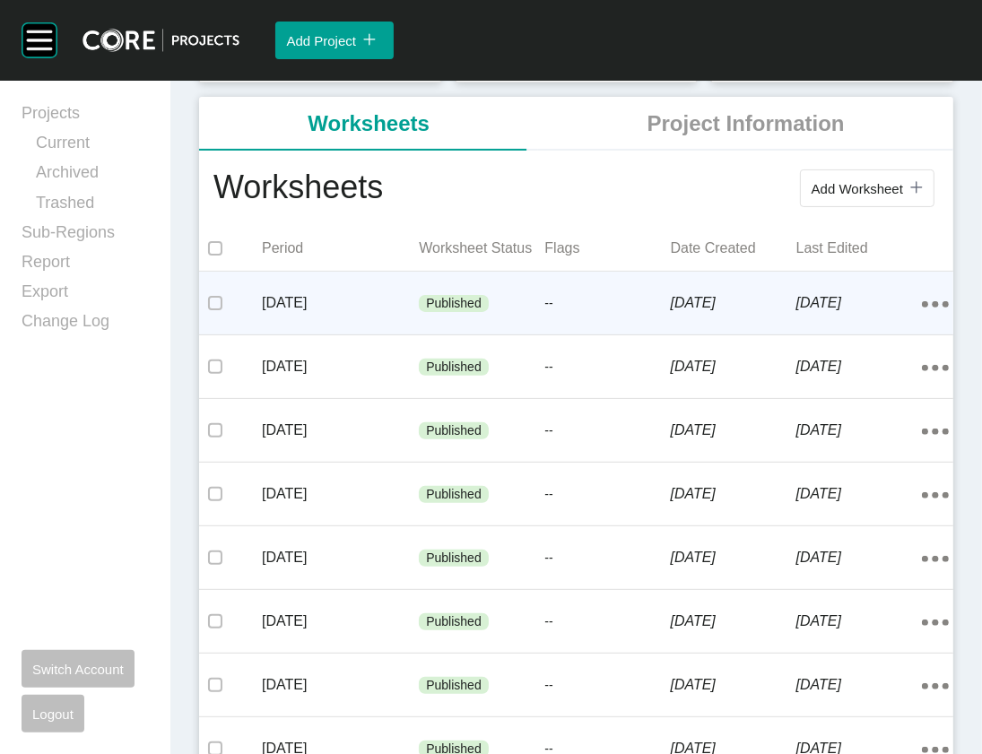
click at [748, 313] on p "29 September 2025" at bounding box center [734, 303] width 126 height 20
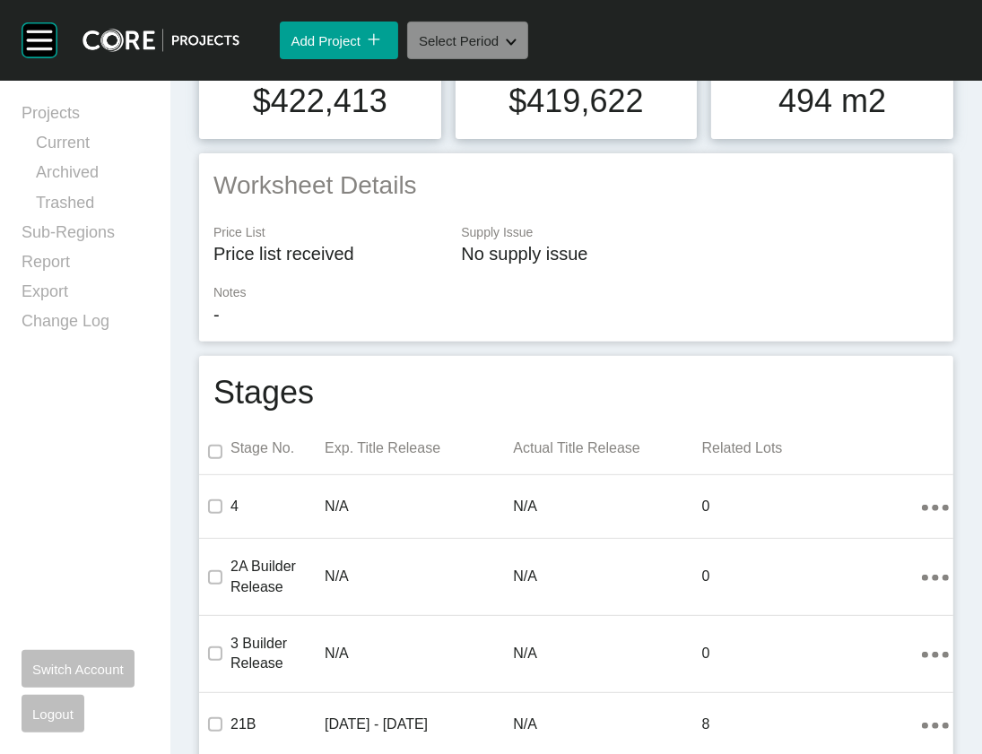
scroll to position [2948, 0]
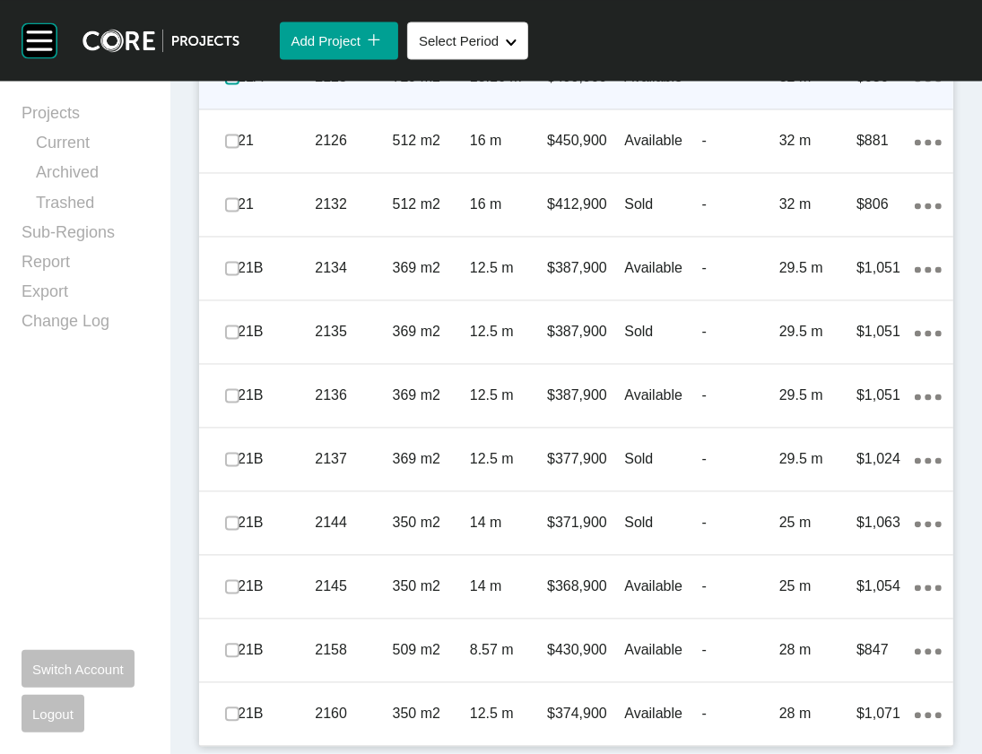
click at [240, 85] on label at bounding box center [232, 78] width 14 height 14
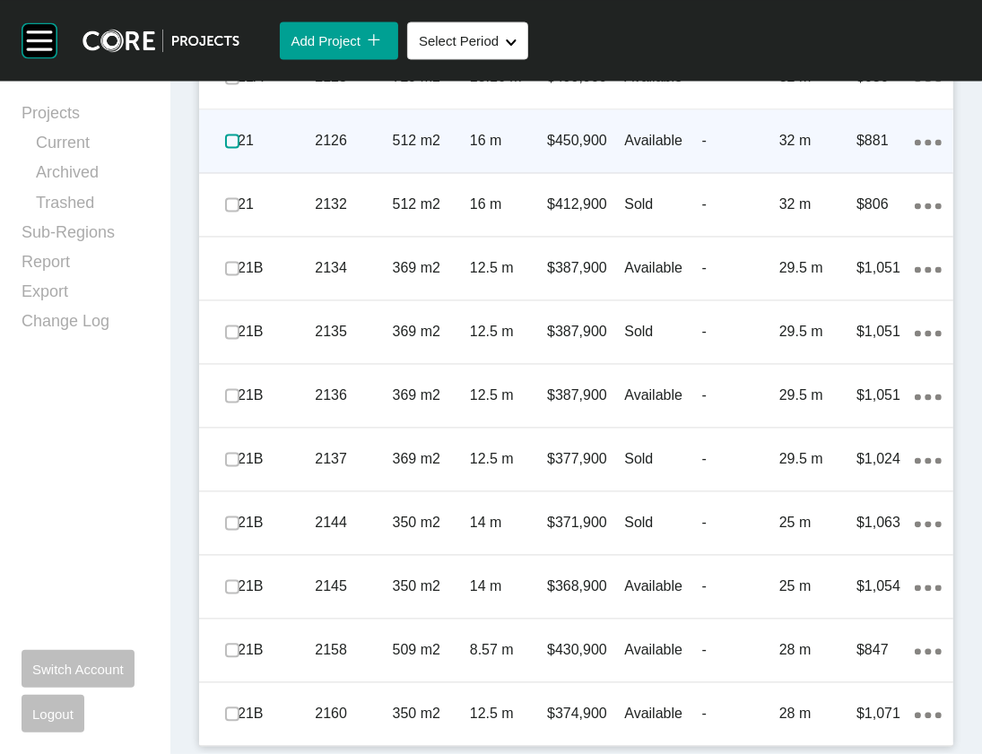
click at [240, 149] on label at bounding box center [232, 142] width 14 height 14
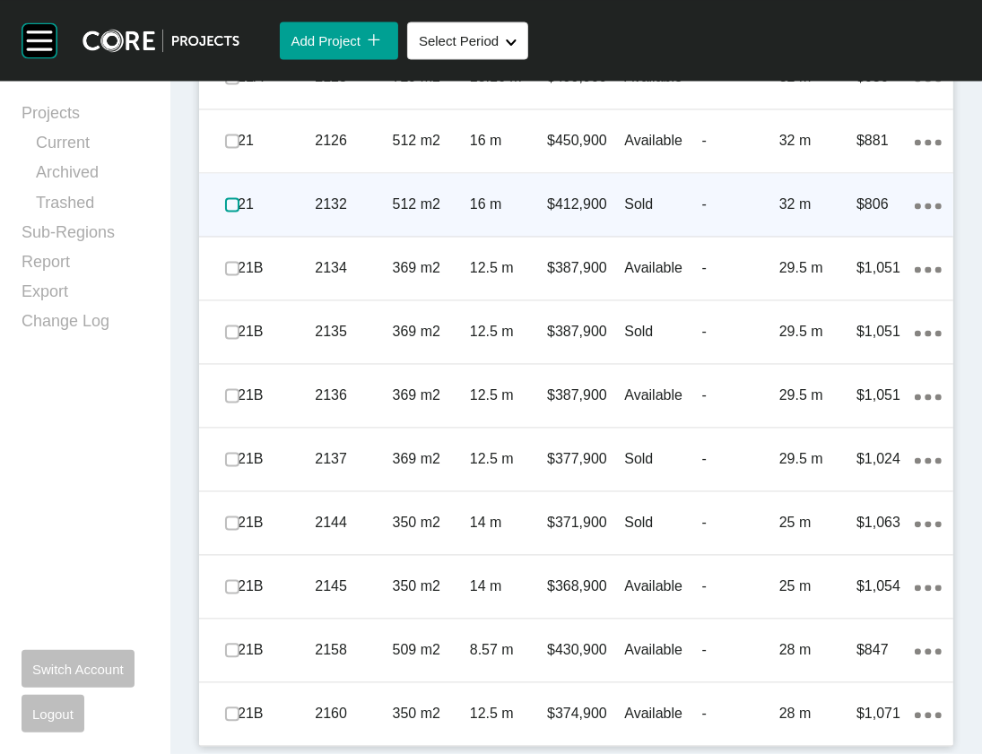
click at [232, 213] on label at bounding box center [232, 205] width 14 height 14
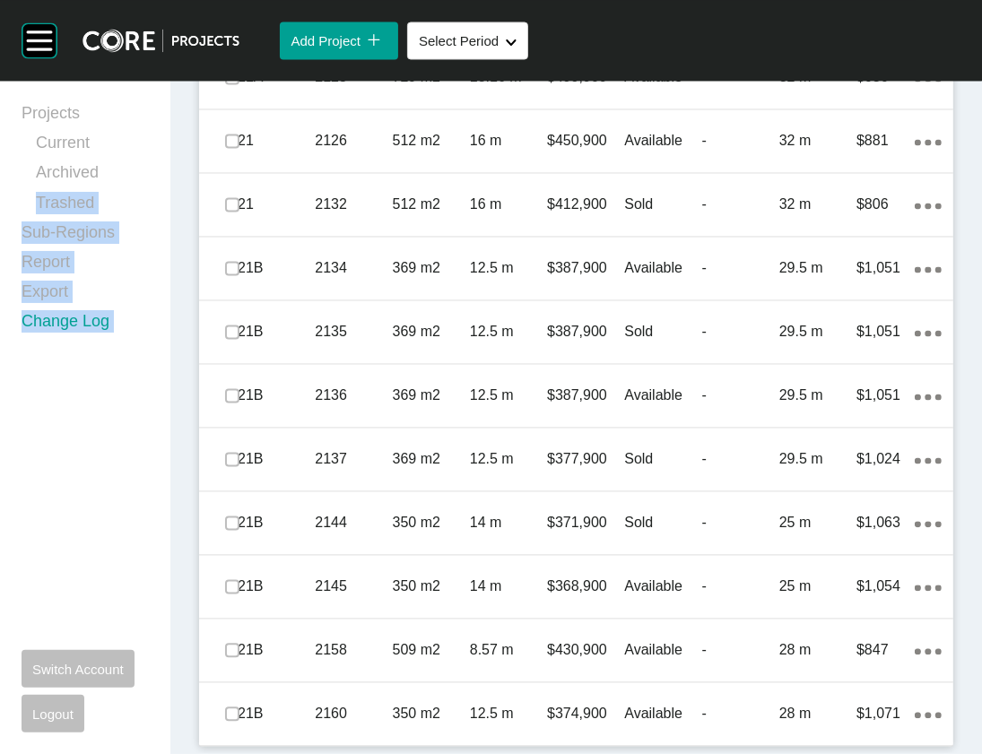
drag, startPoint x: 224, startPoint y: 159, endPoint x: 154, endPoint y: 368, distance: 220.4
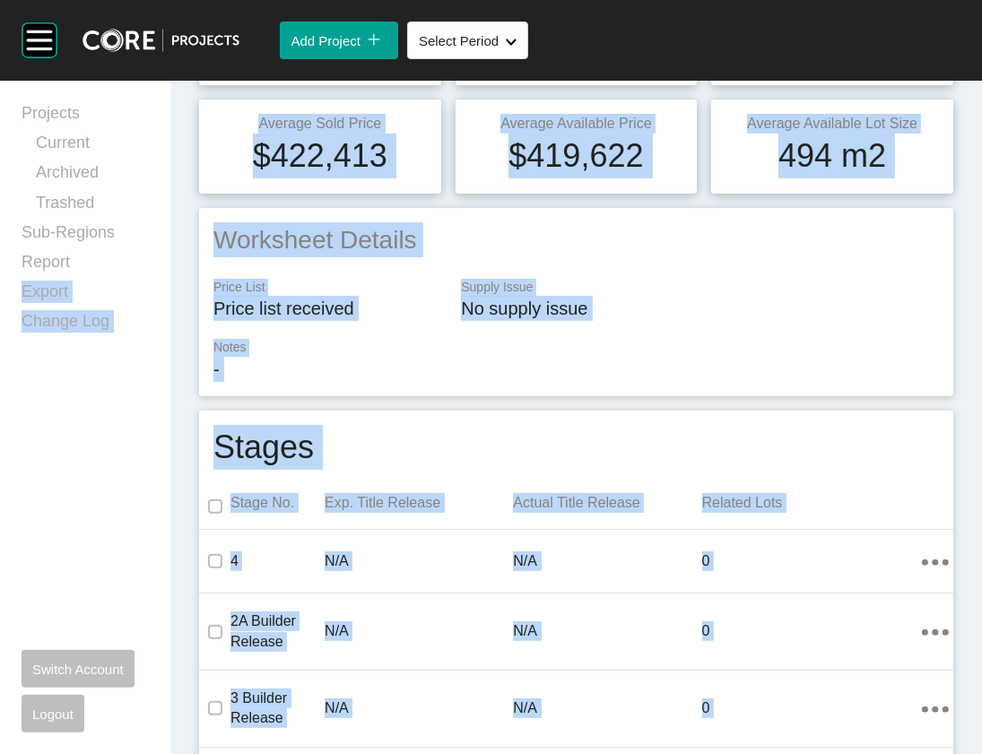
scroll to position [0, 0]
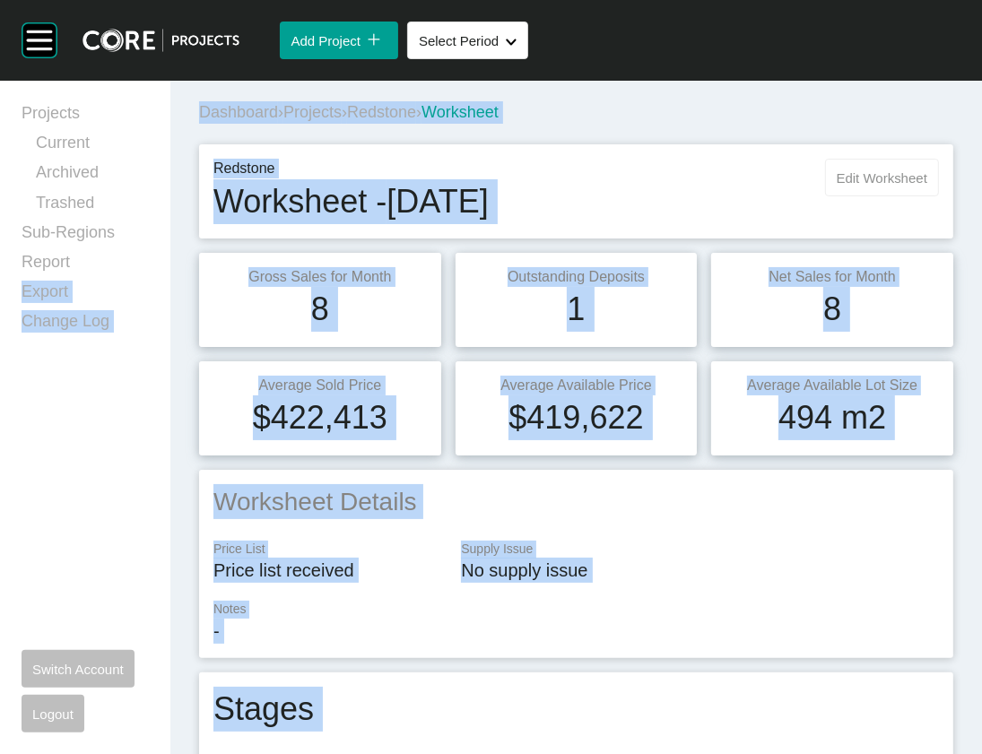
click at [836, 196] on button "Edit Worksheet" at bounding box center [882, 178] width 114 height 38
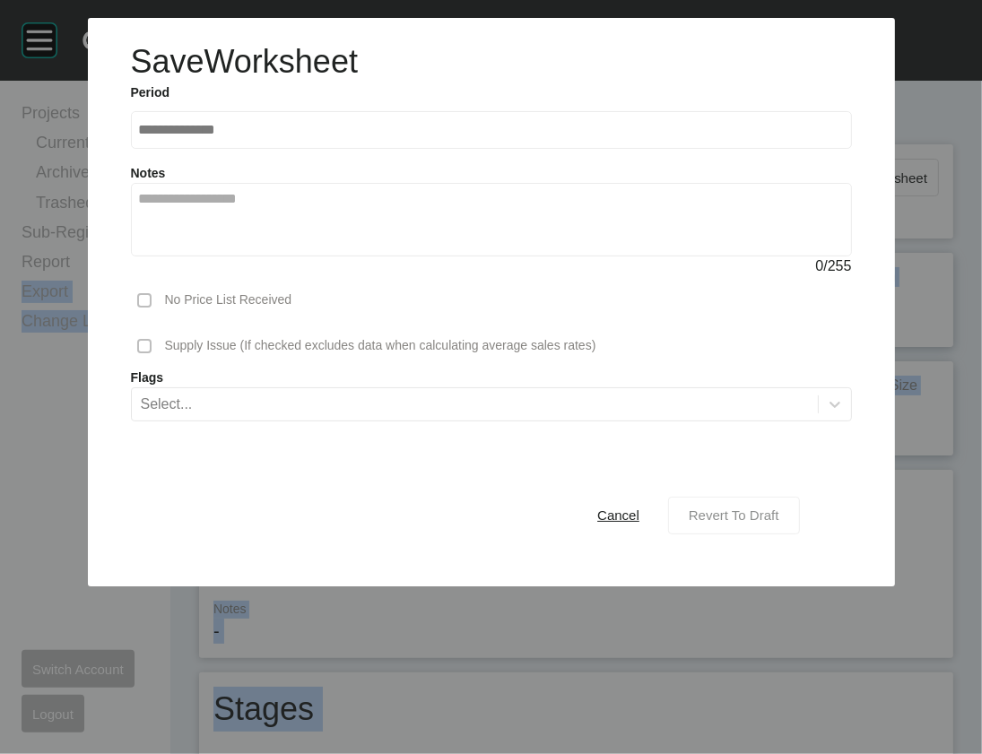
click at [780, 523] on span "Revert To Draft" at bounding box center [734, 515] width 91 height 15
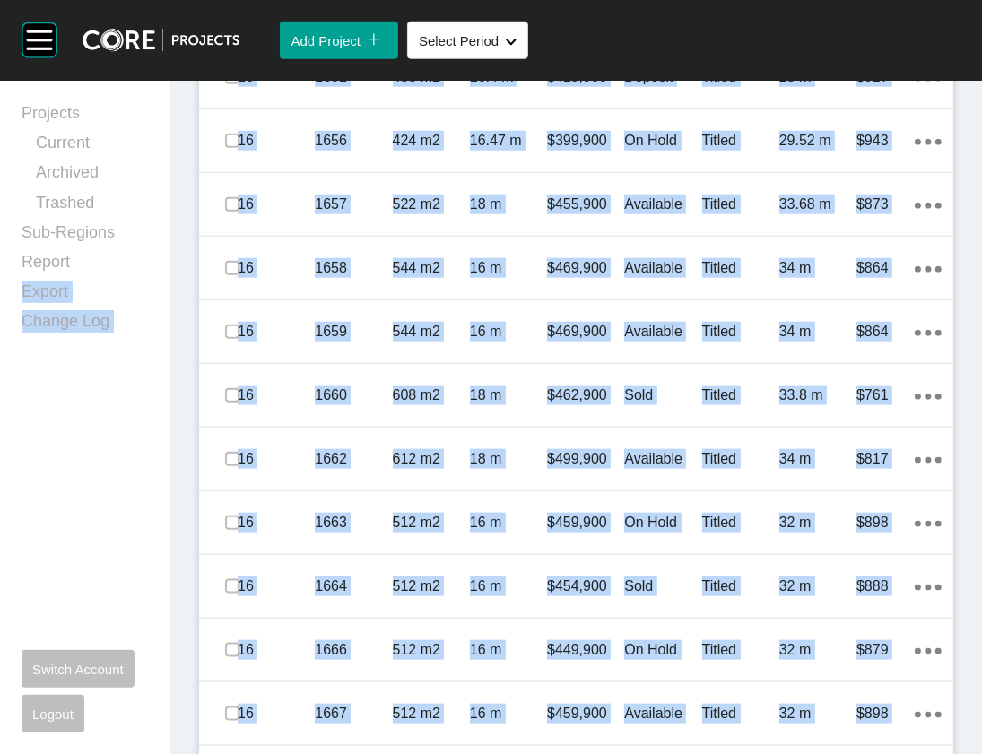
scroll to position [1137, 0]
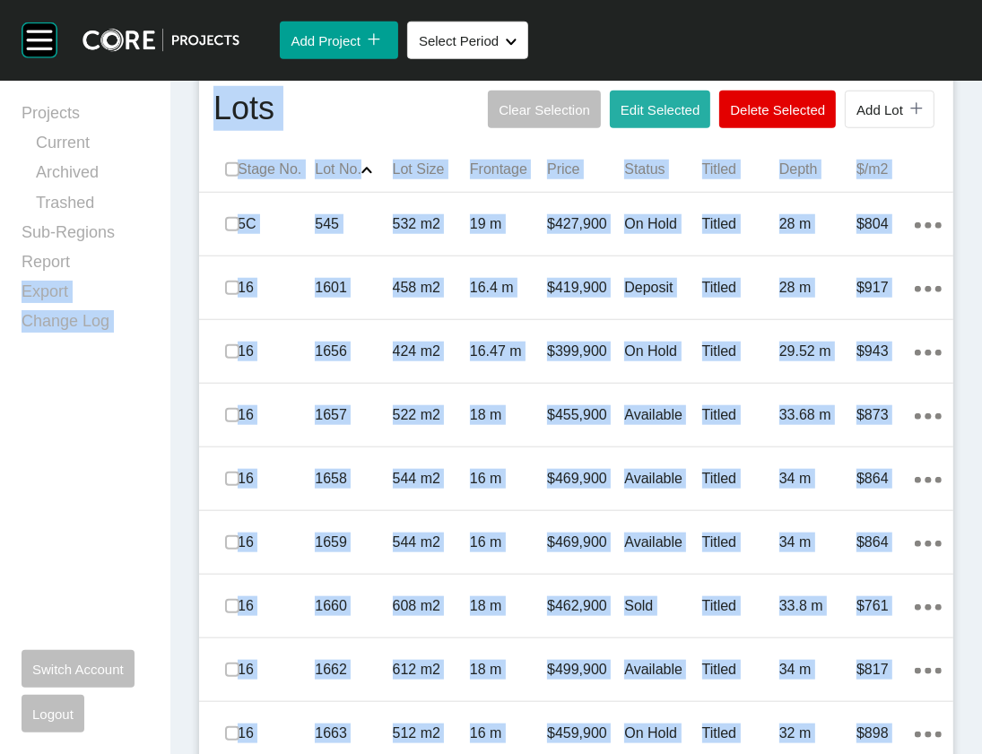
click at [621, 118] on span "Edit Selected" at bounding box center [660, 109] width 79 height 15
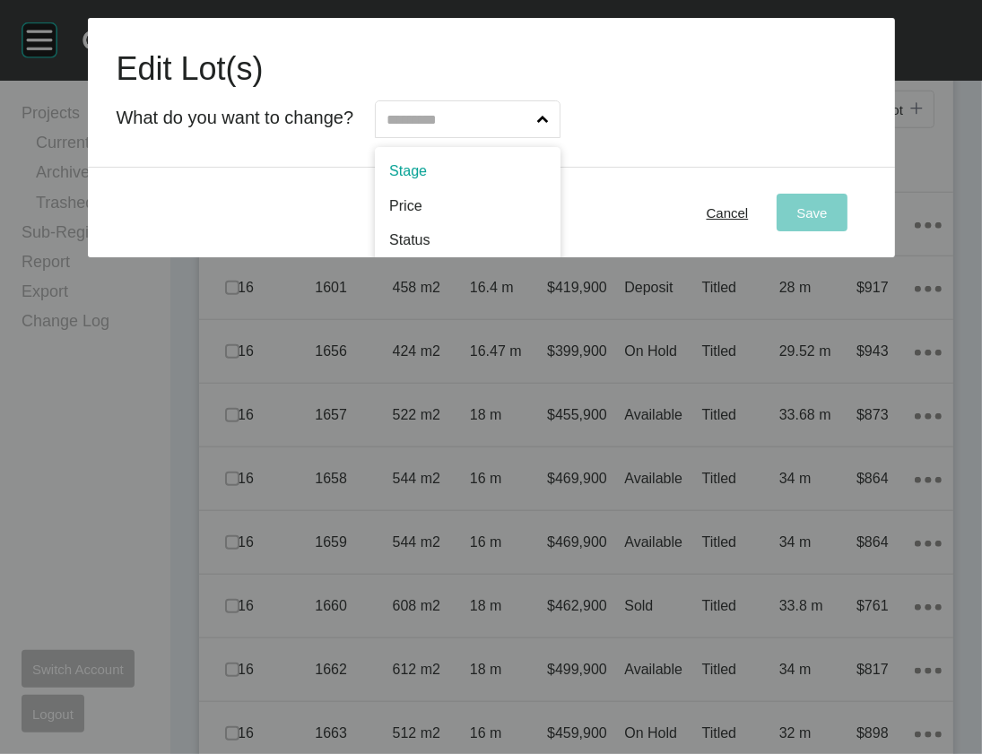
click at [534, 137] on input "text" at bounding box center [458, 119] width 151 height 36
type input "*"
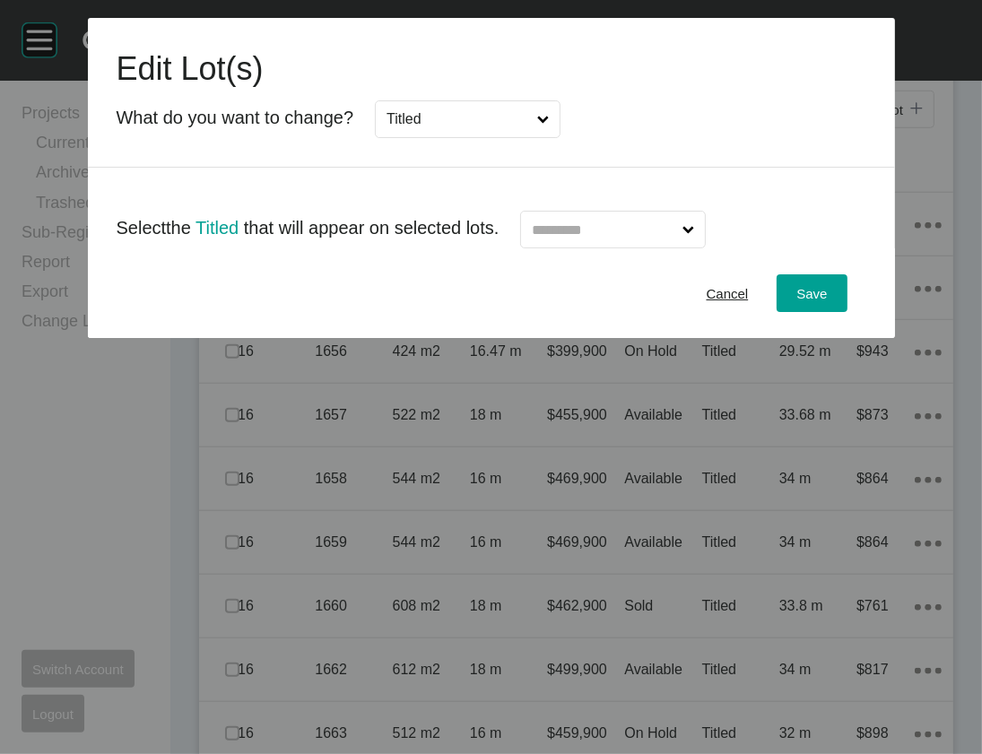
click at [566, 248] on input "text" at bounding box center [603, 230] width 151 height 36
click at [832, 306] on div "Save" at bounding box center [811, 294] width 39 height 24
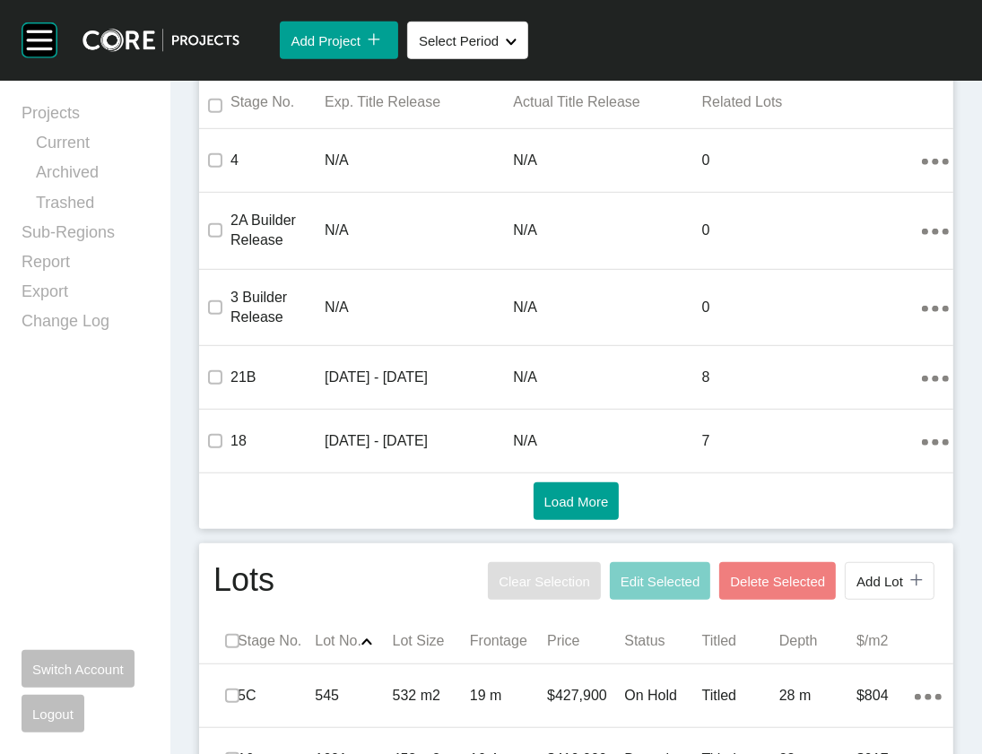
scroll to position [0, 0]
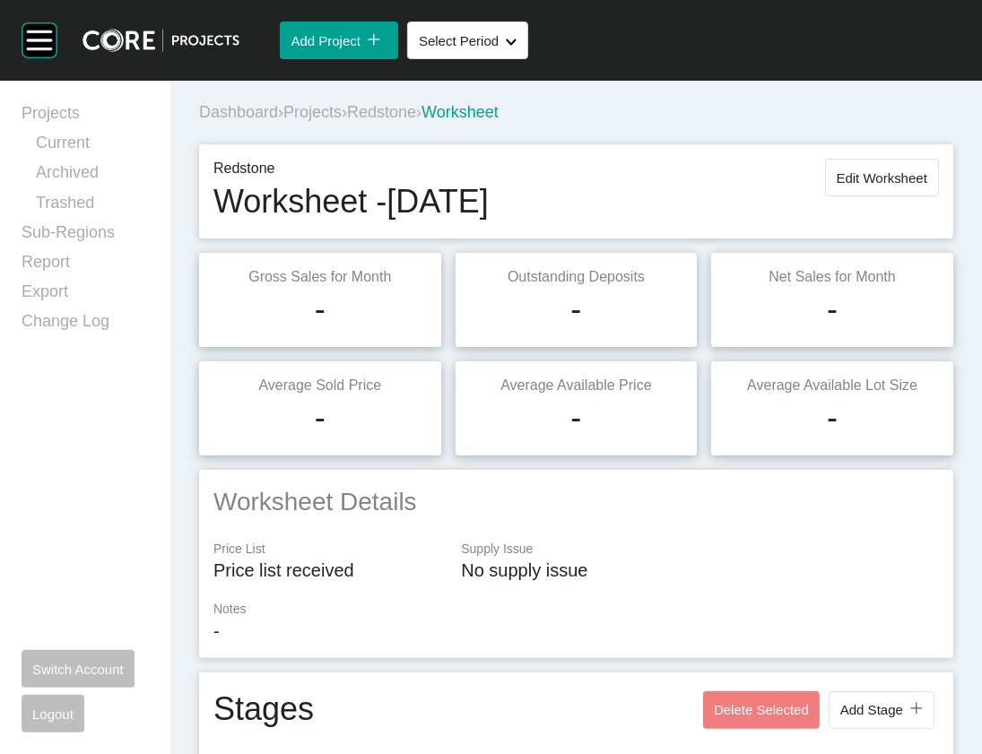
click at [332, 121] on span "Projects" at bounding box center [312, 112] width 58 height 18
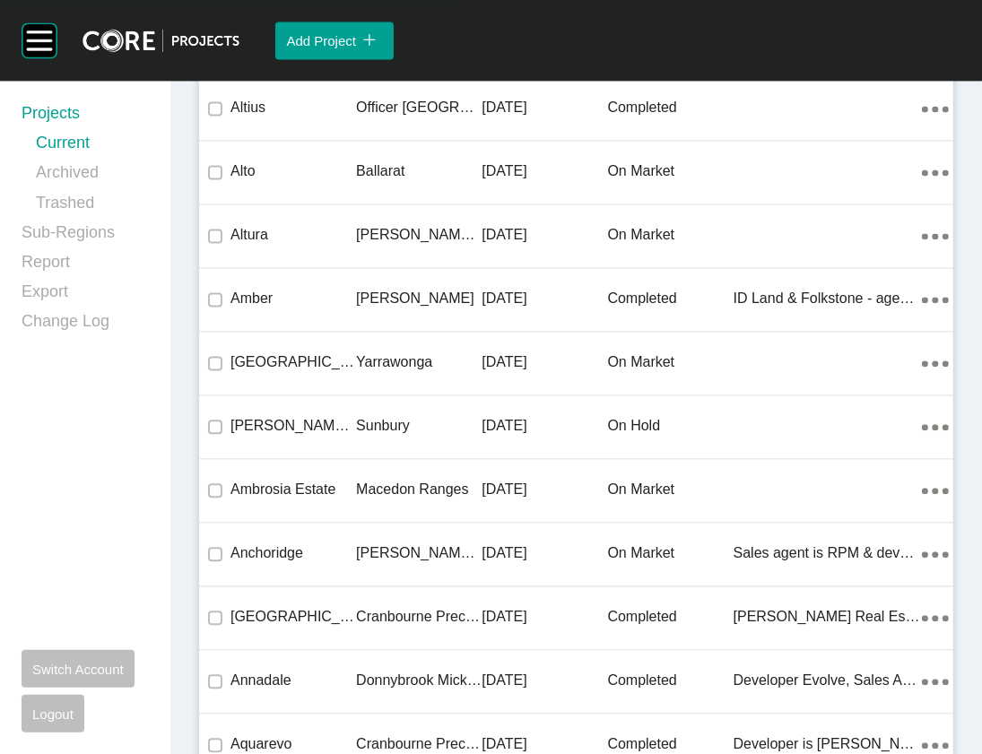
scroll to position [40823, 0]
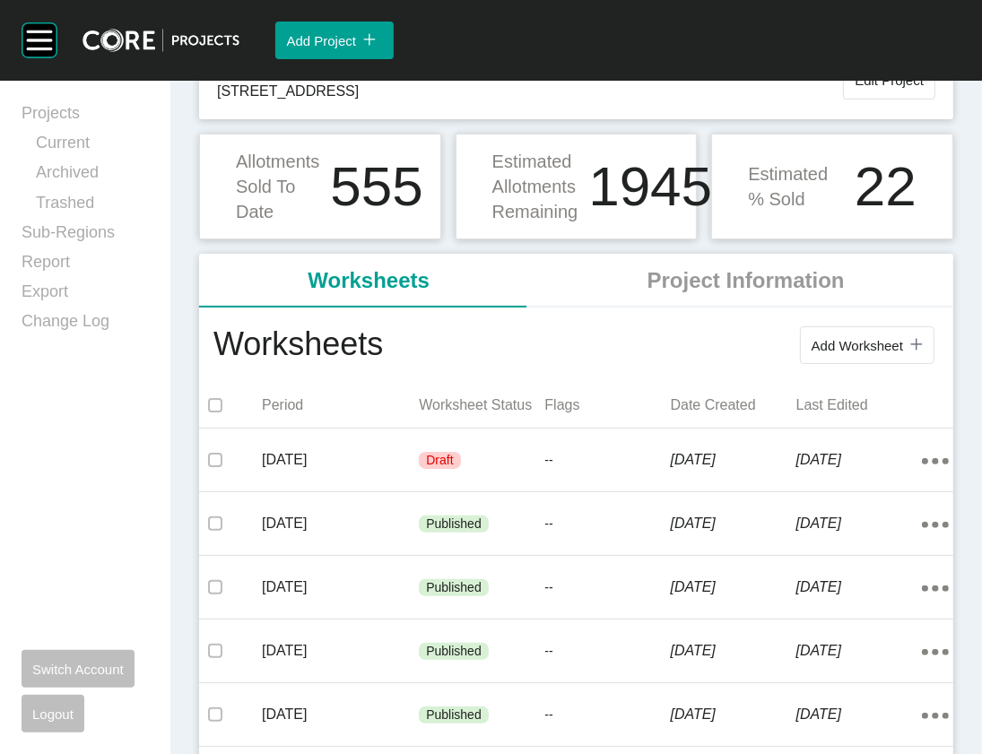
scroll to position [188, 0]
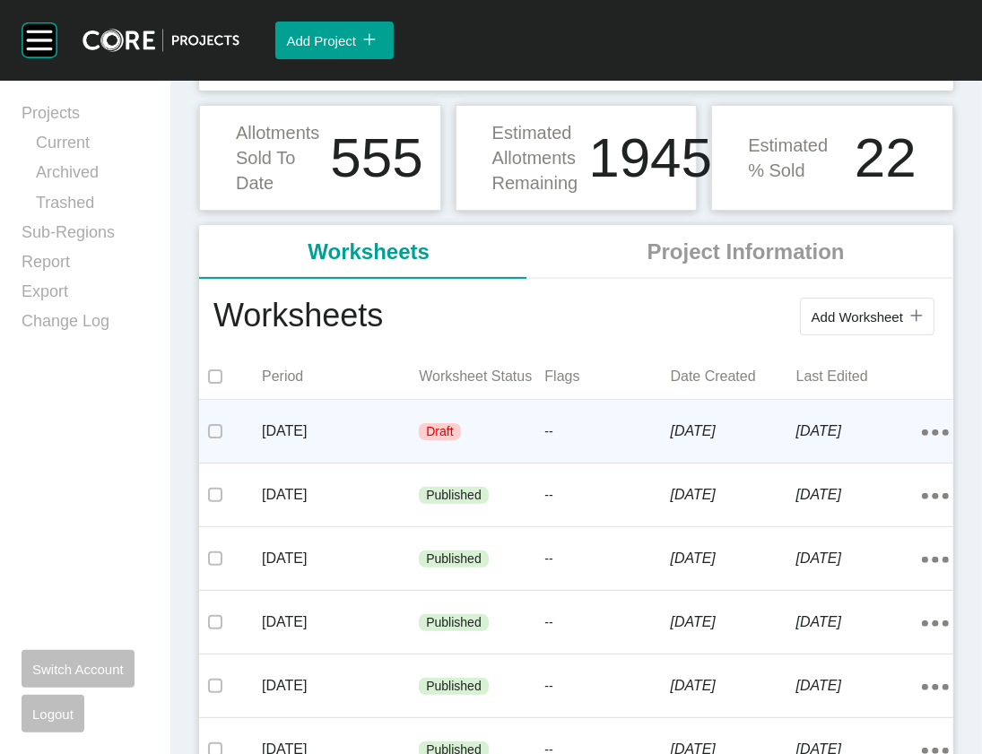
click at [630, 441] on p "--" at bounding box center [608, 432] width 126 height 18
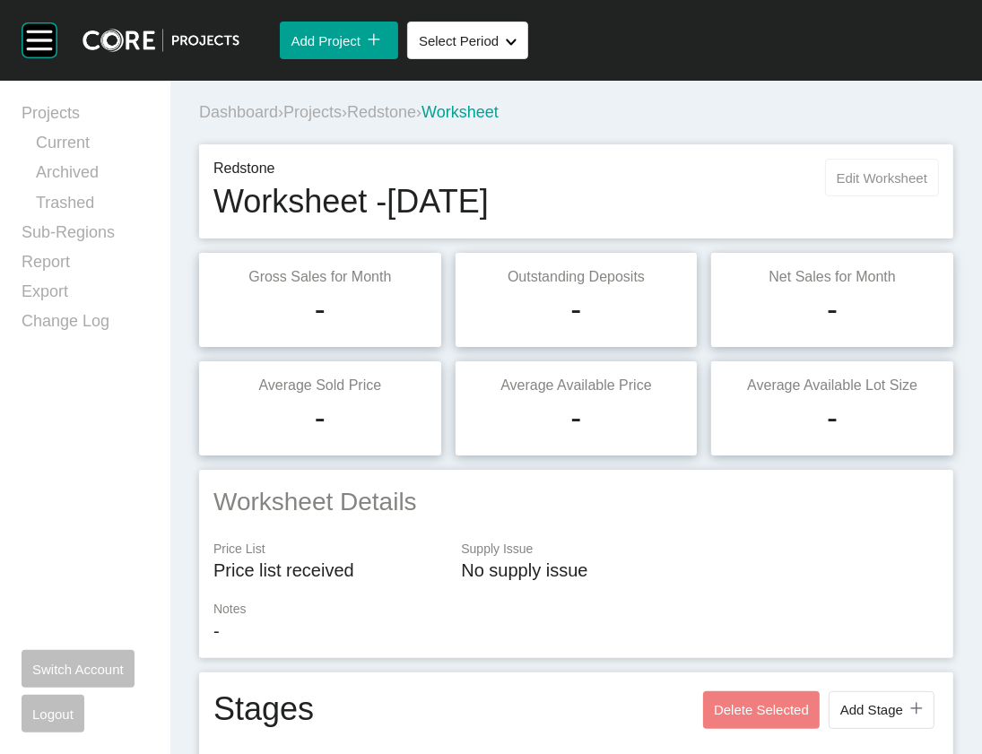
click at [825, 196] on button "Edit Worksheet" at bounding box center [882, 178] width 114 height 38
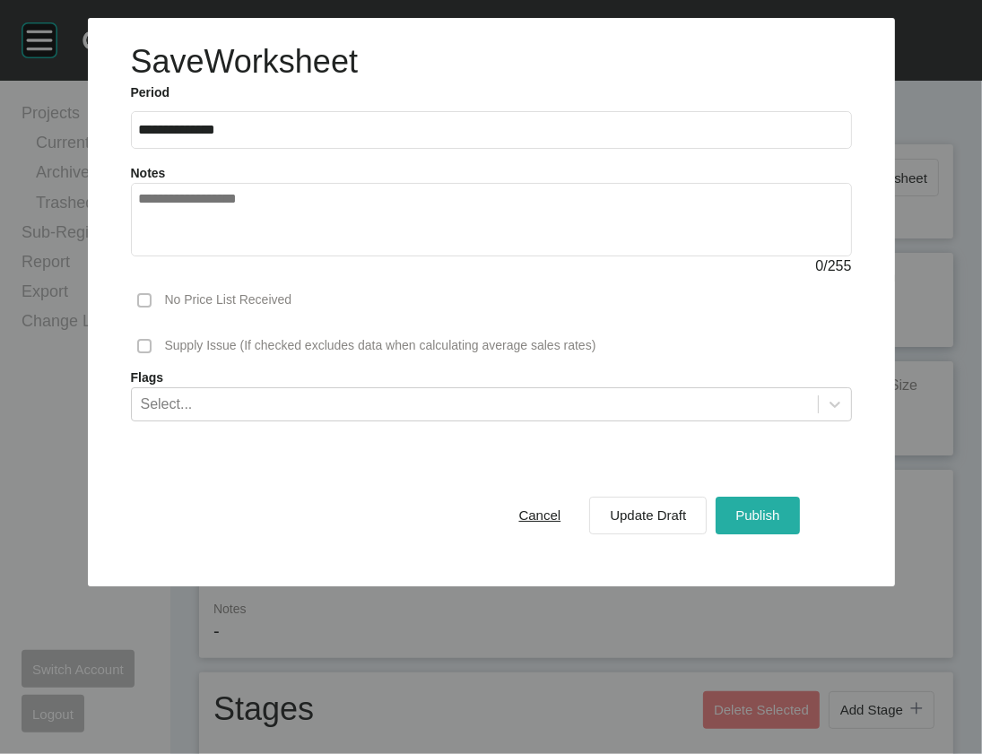
click at [780, 527] on div "Publish" at bounding box center [757, 515] width 53 height 24
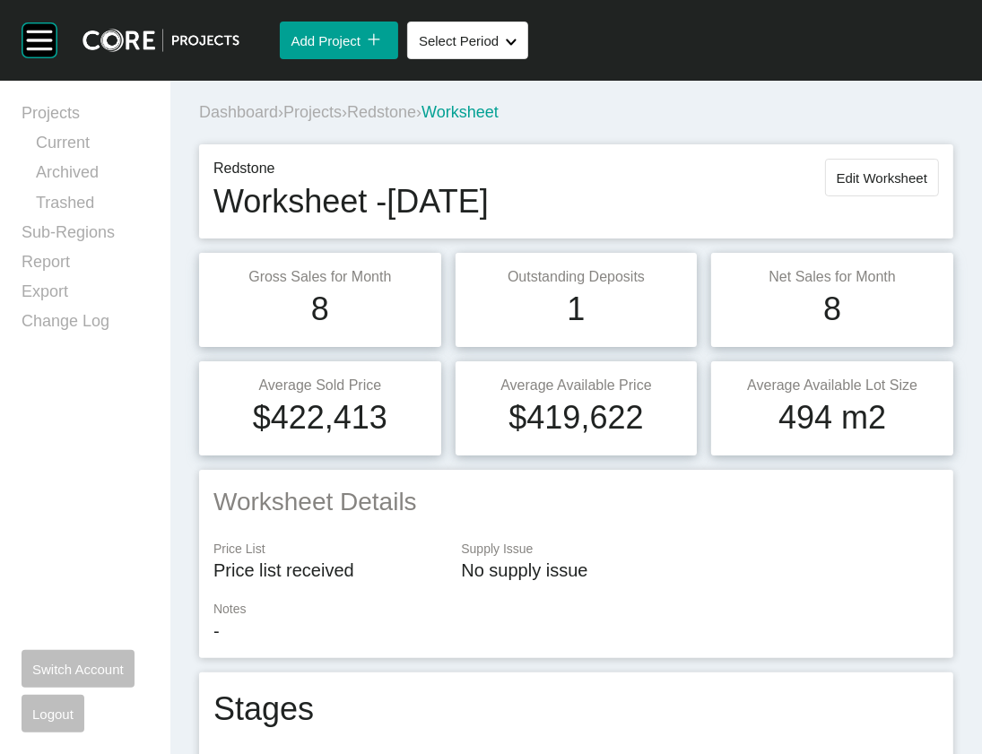
click at [342, 121] on span "Projects" at bounding box center [312, 112] width 58 height 18
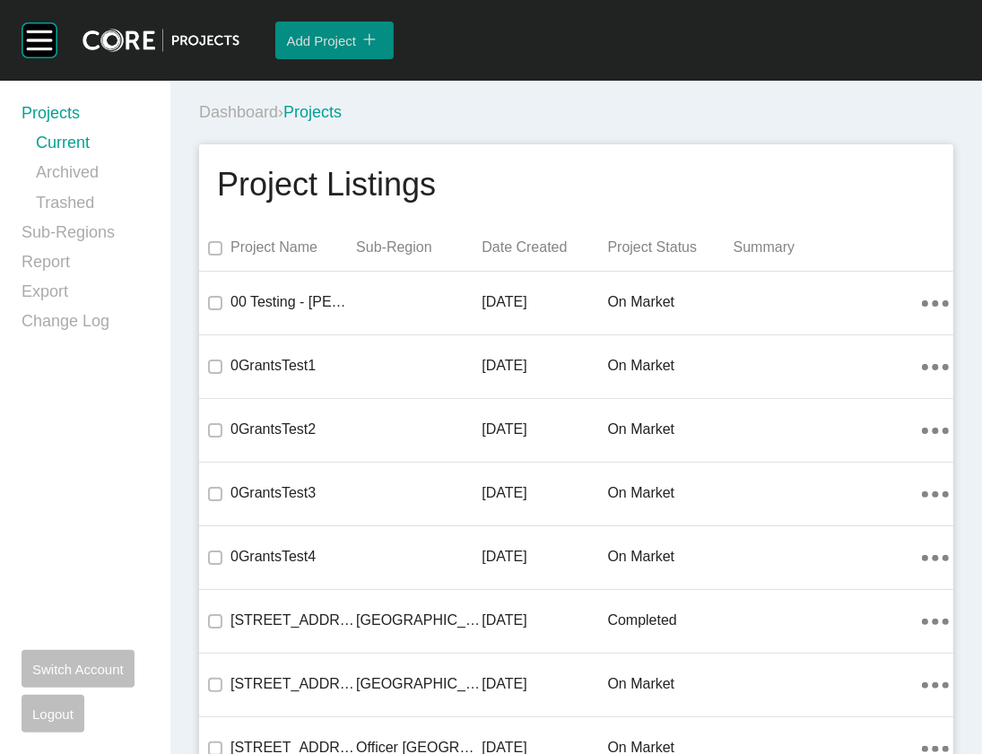
scroll to position [26756, 0]
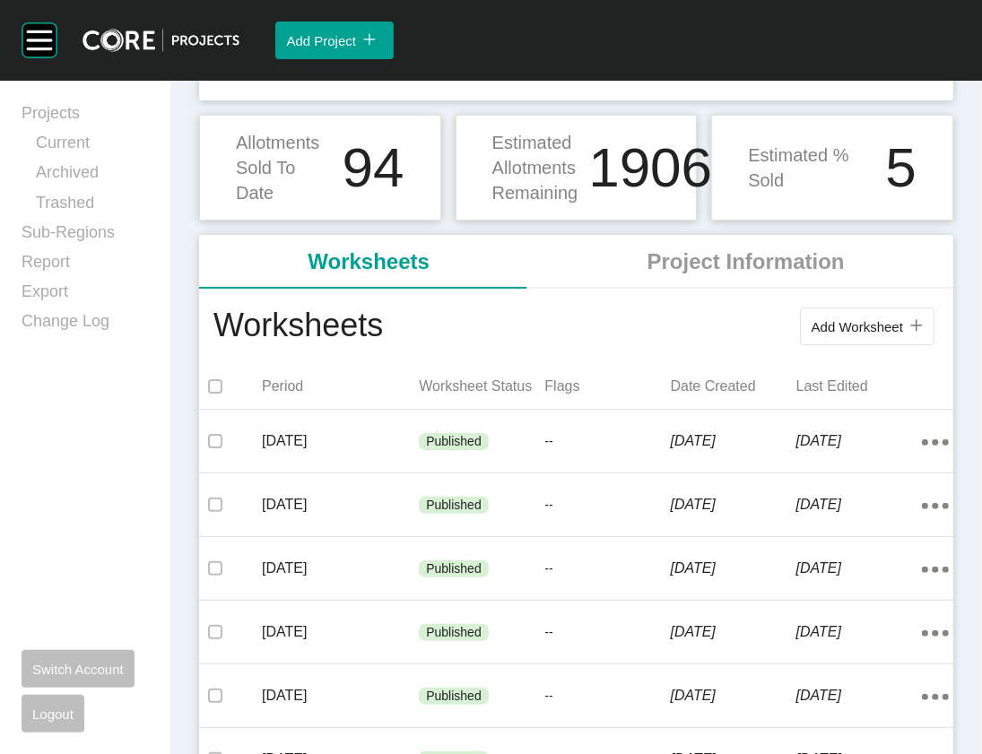
scroll to position [186, 0]
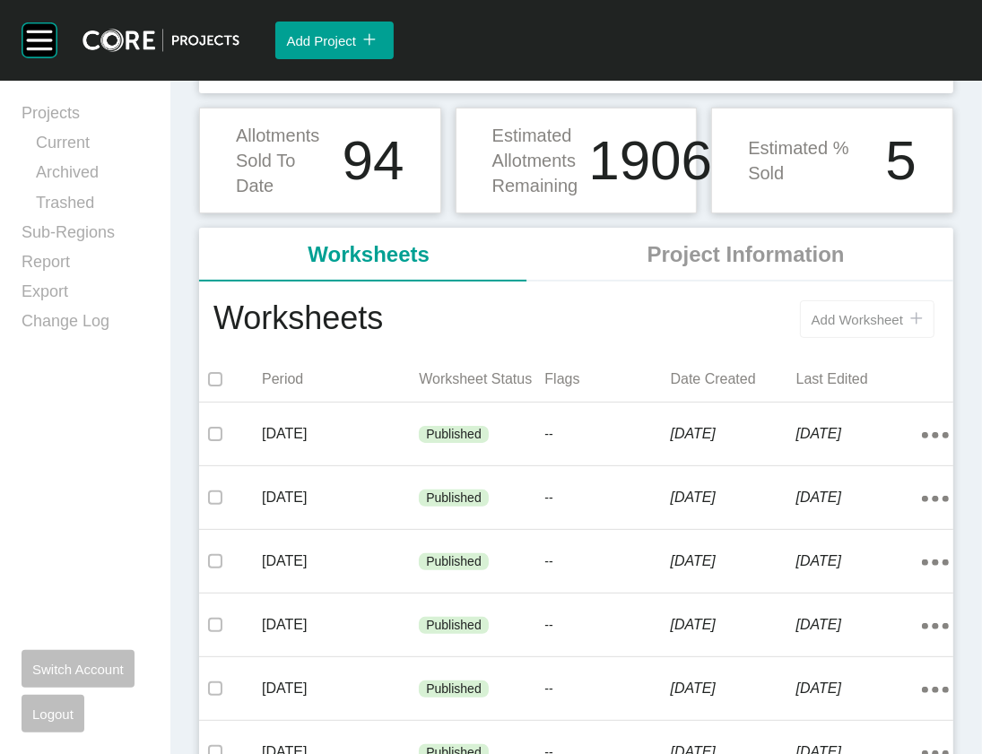
click at [812, 327] on span "Add Worksheet" at bounding box center [858, 319] width 92 height 15
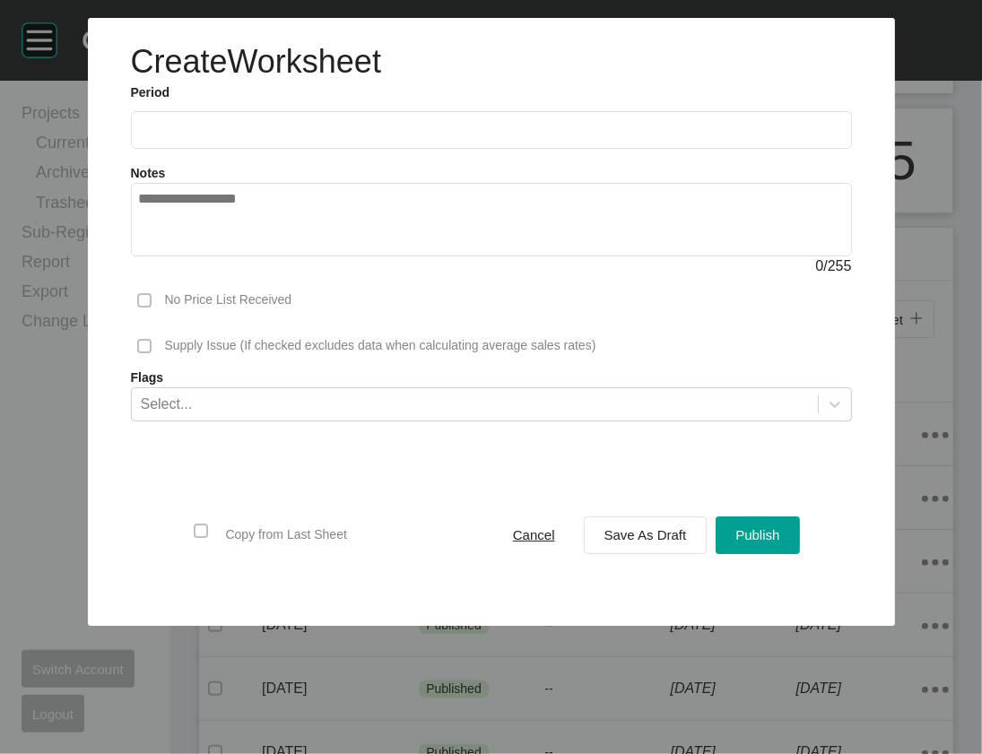
click at [557, 137] on input "text" at bounding box center [491, 129] width 705 height 15
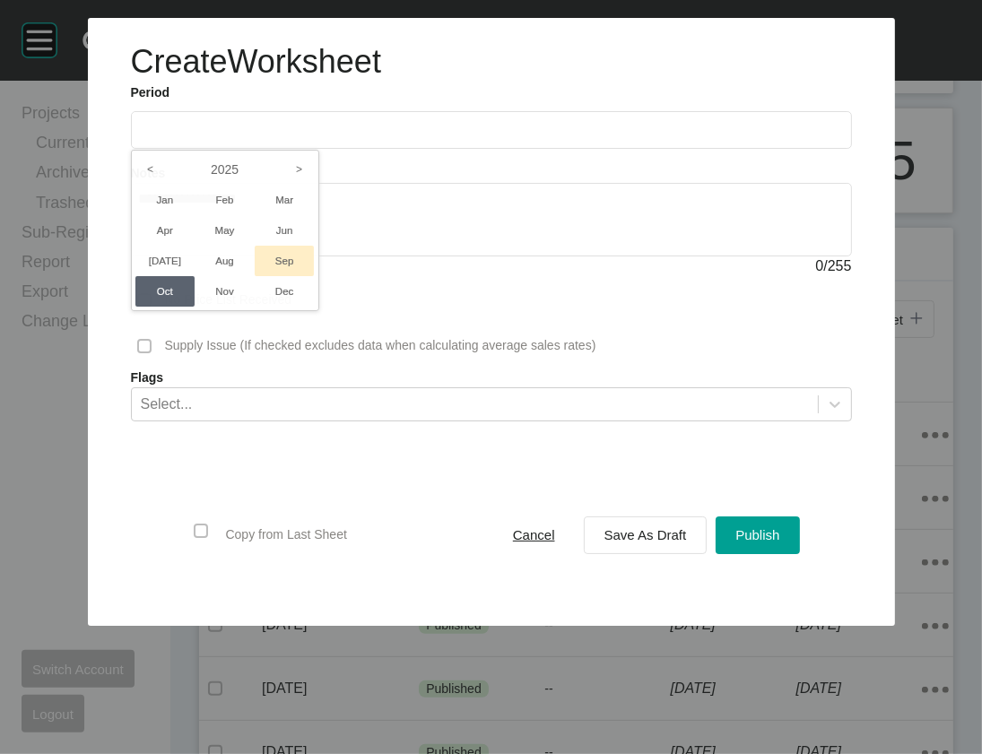
click at [255, 276] on li "Sep" at bounding box center [285, 261] width 60 height 31
type input "**********"
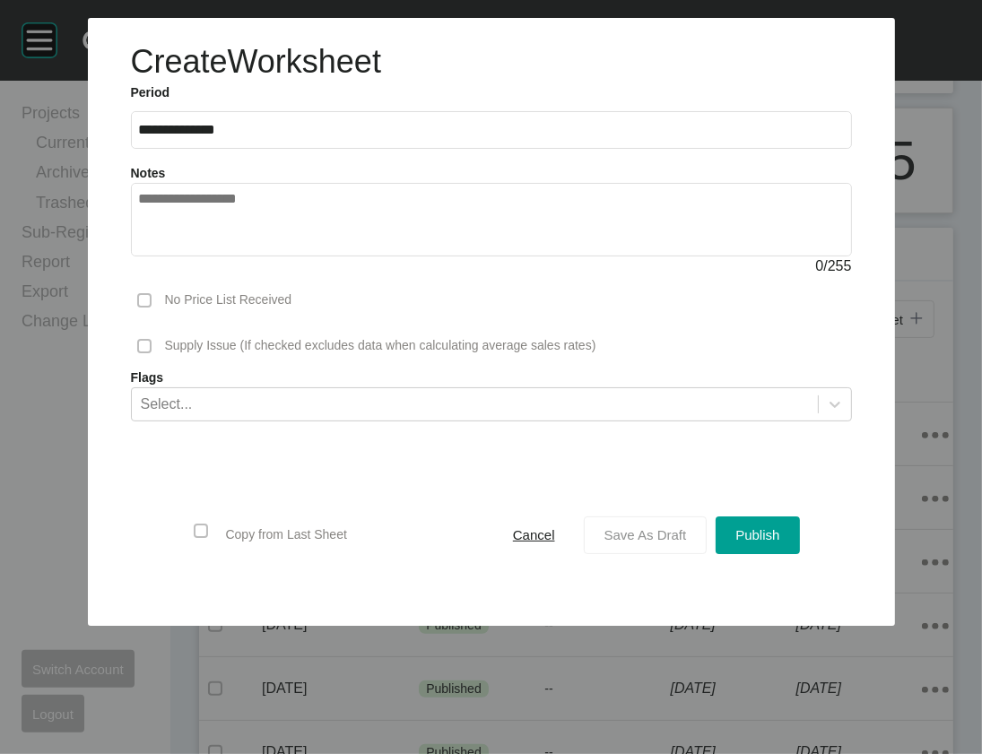
click at [675, 543] on span "Save As Draft" at bounding box center [646, 534] width 83 height 15
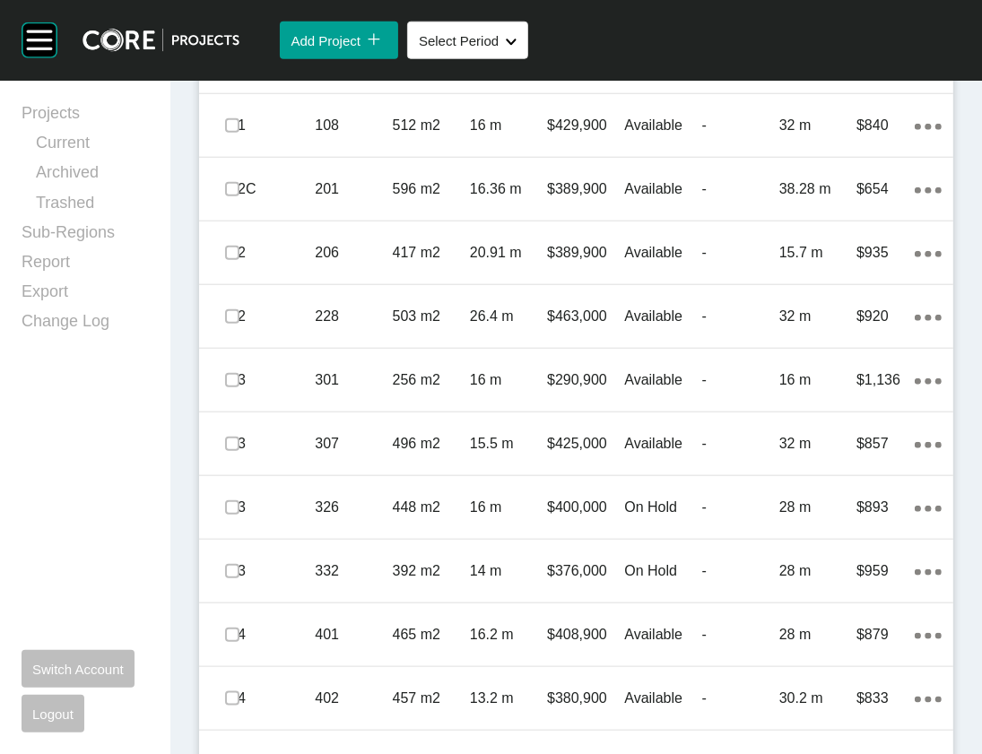
scroll to position [1244, 0]
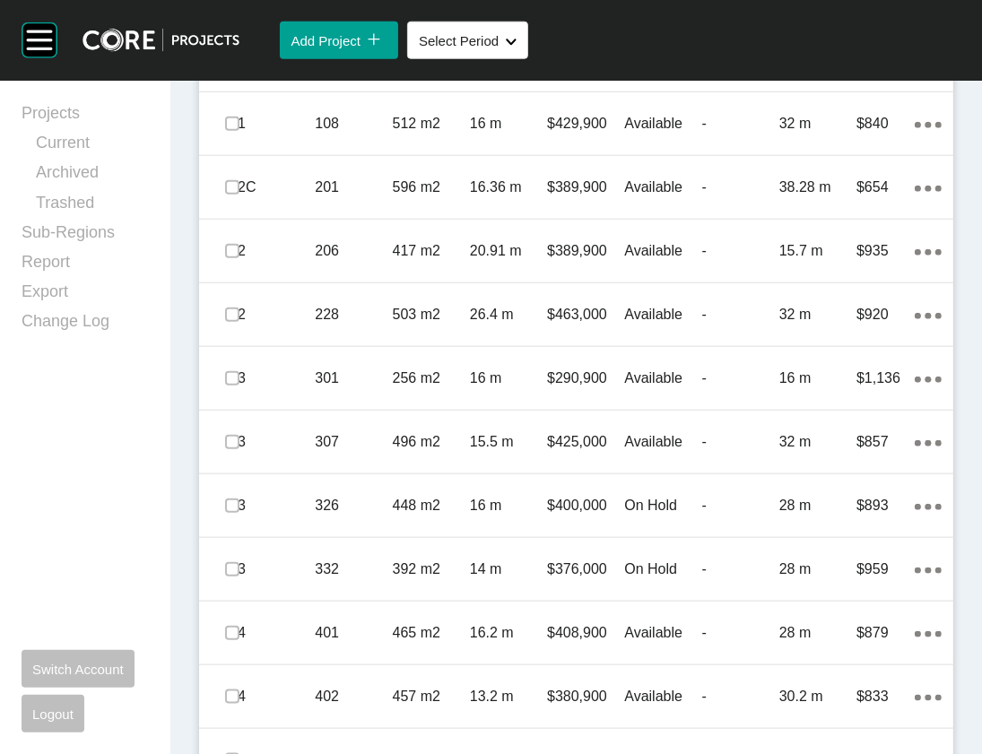
drag, startPoint x: 829, startPoint y: 345, endPoint x: 627, endPoint y: 347, distance: 201.8
click at [627, 32] on div "Clear Selection Edit Selected Delete Selected Add Lot icon/tick copy 11 Created…" at bounding box center [712, 9] width 456 height 47
click at [857, 17] on span "Add Lot" at bounding box center [880, 9] width 47 height 15
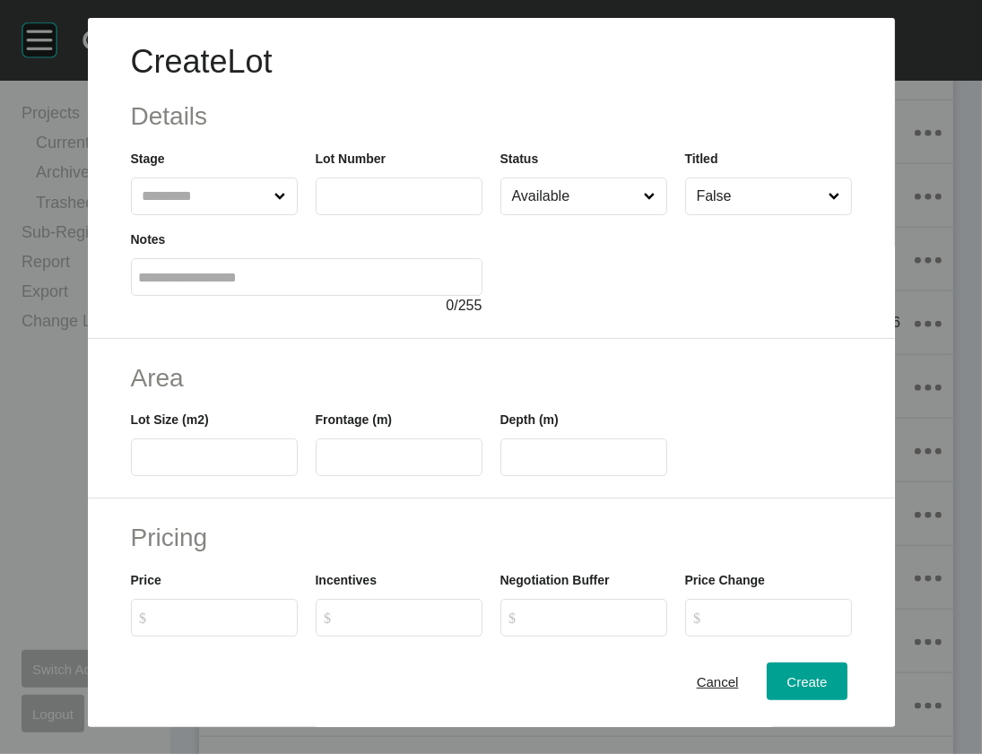
click at [222, 214] on input "text" at bounding box center [205, 197] width 133 height 36
type input "*"
click at [377, 204] on input "text" at bounding box center [399, 195] width 151 height 15
type input "***"
click at [247, 476] on label at bounding box center [214, 458] width 167 height 38
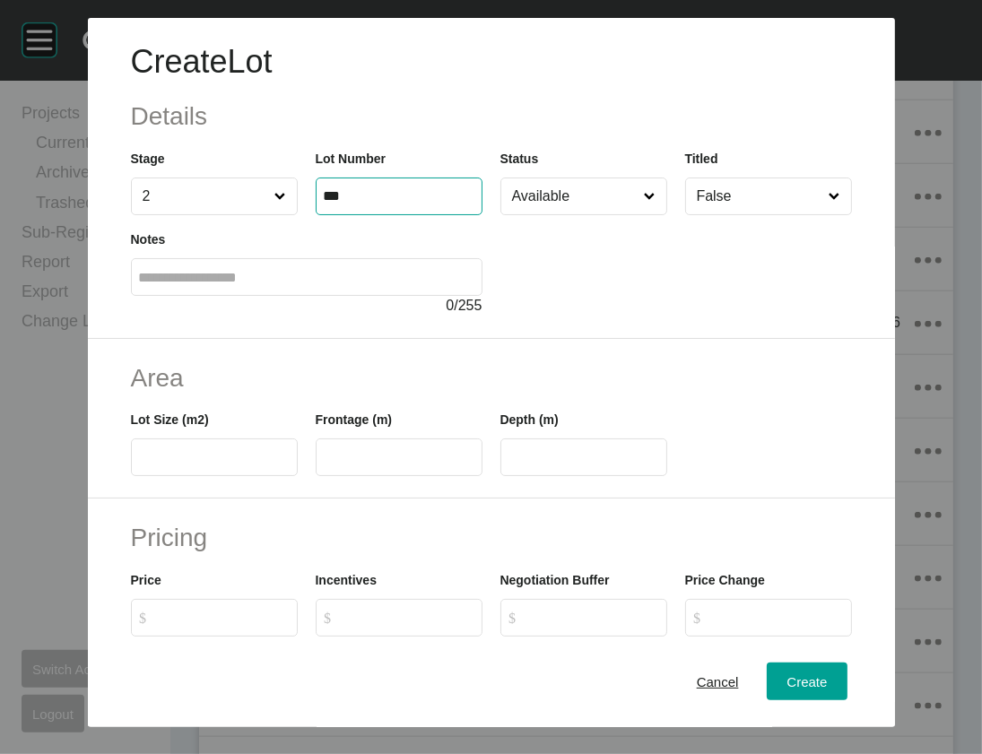
click at [247, 466] on input "text" at bounding box center [214, 457] width 151 height 15
type input "***"
click at [324, 466] on input "text" at bounding box center [399, 457] width 151 height 15
type input "****"
click at [564, 476] on label "****" at bounding box center [584, 458] width 167 height 38
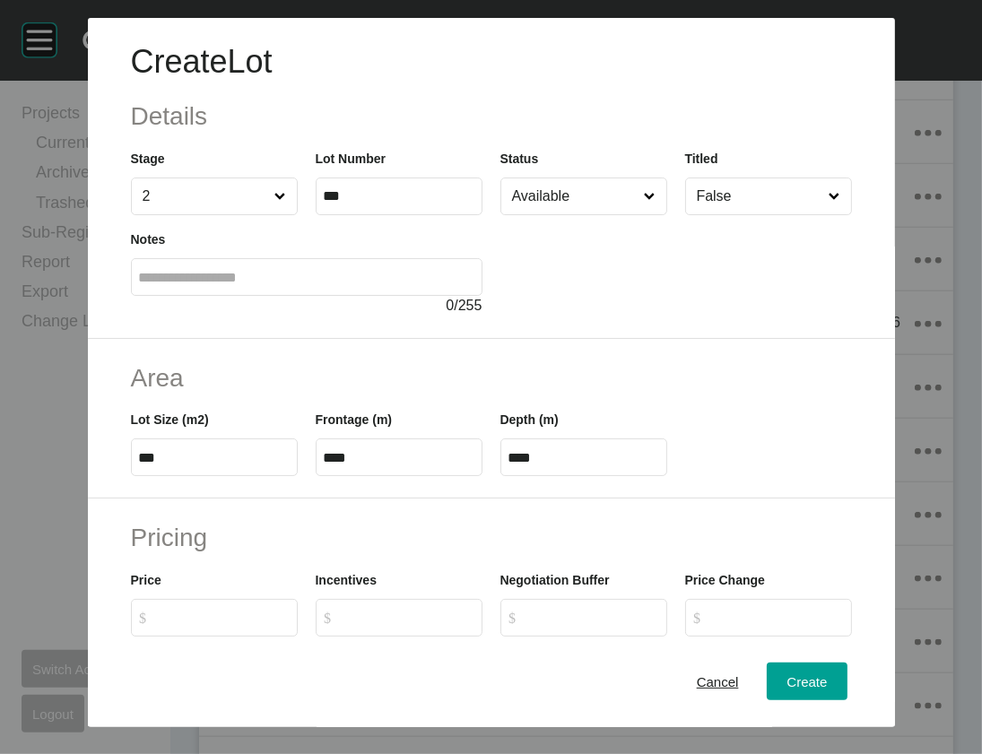
click at [564, 466] on input "****" at bounding box center [584, 457] width 151 height 15
drag, startPoint x: 510, startPoint y: 562, endPoint x: 599, endPoint y: 576, distance: 90.0
click at [599, 466] on input "****" at bounding box center [584, 457] width 151 height 15
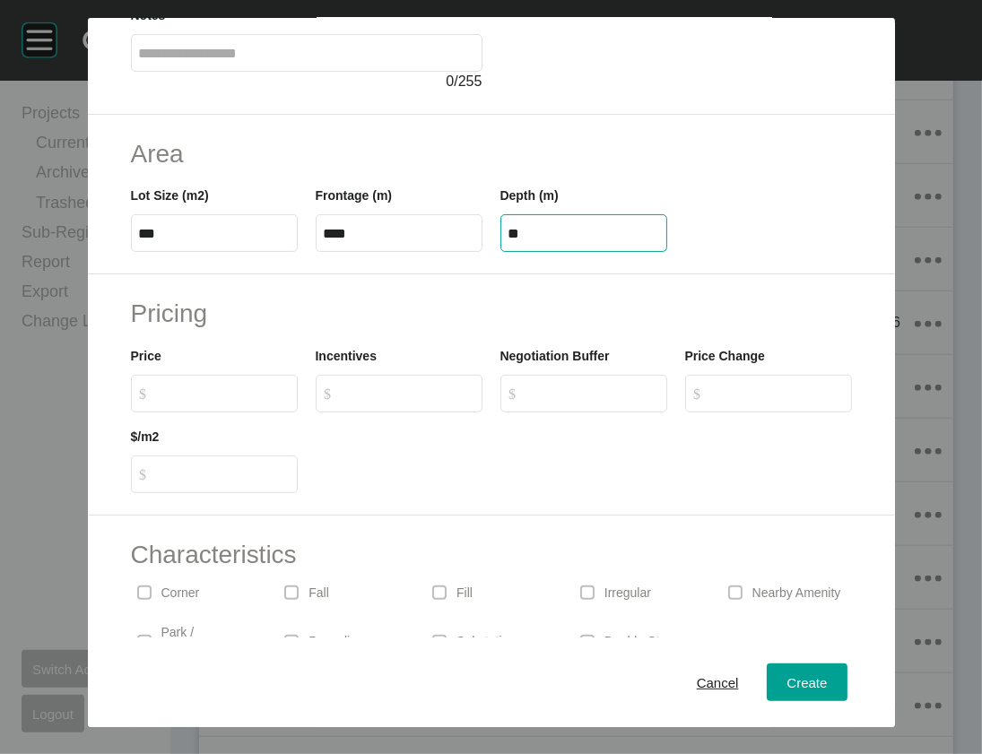
scroll to position [238, 0]
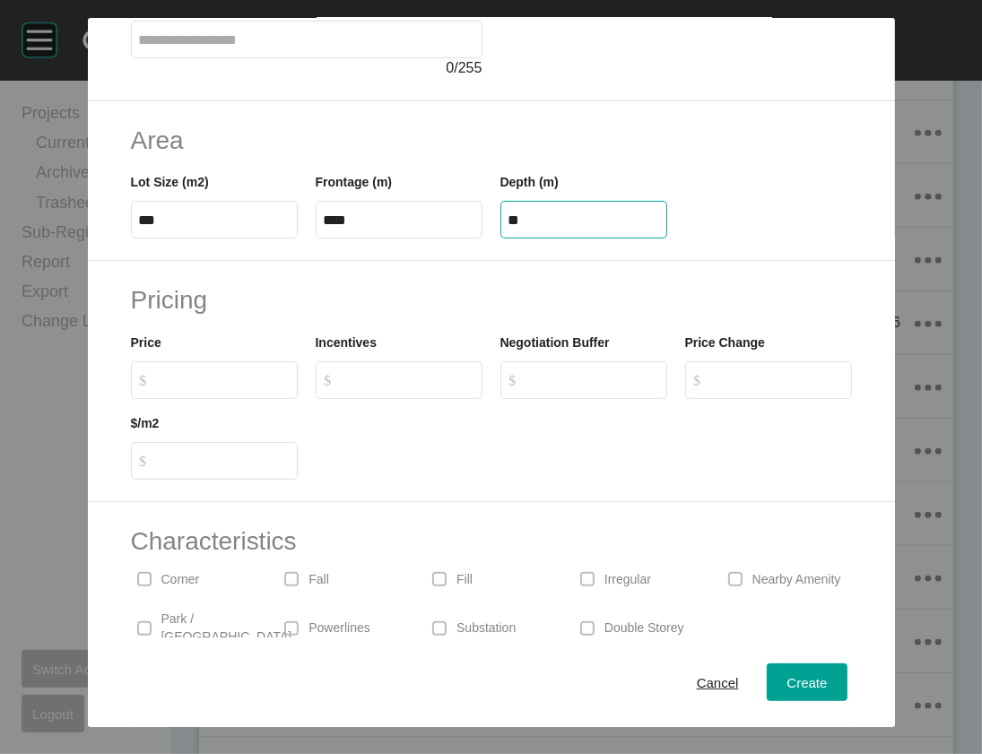
type input "**"
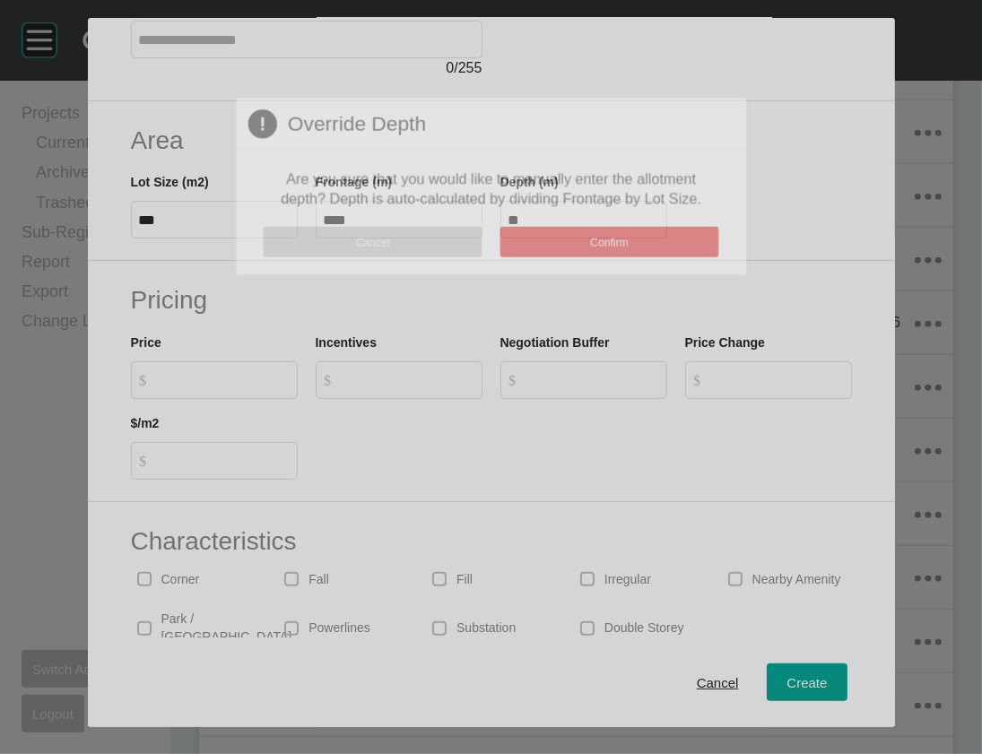
click at [97, 541] on div "Create Lot Details Stage 2 Lot Number *** Status Available Titled False Notes 0…" at bounding box center [491, 377] width 982 height 754
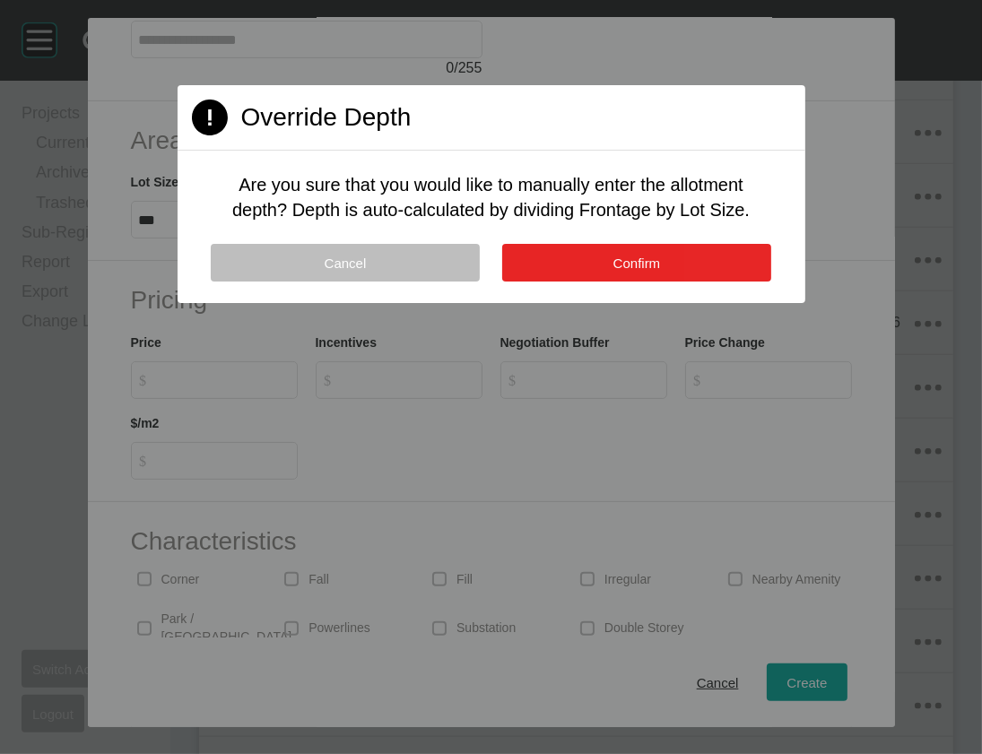
click at [642, 271] on span "Confirm" at bounding box center [638, 263] width 48 height 15
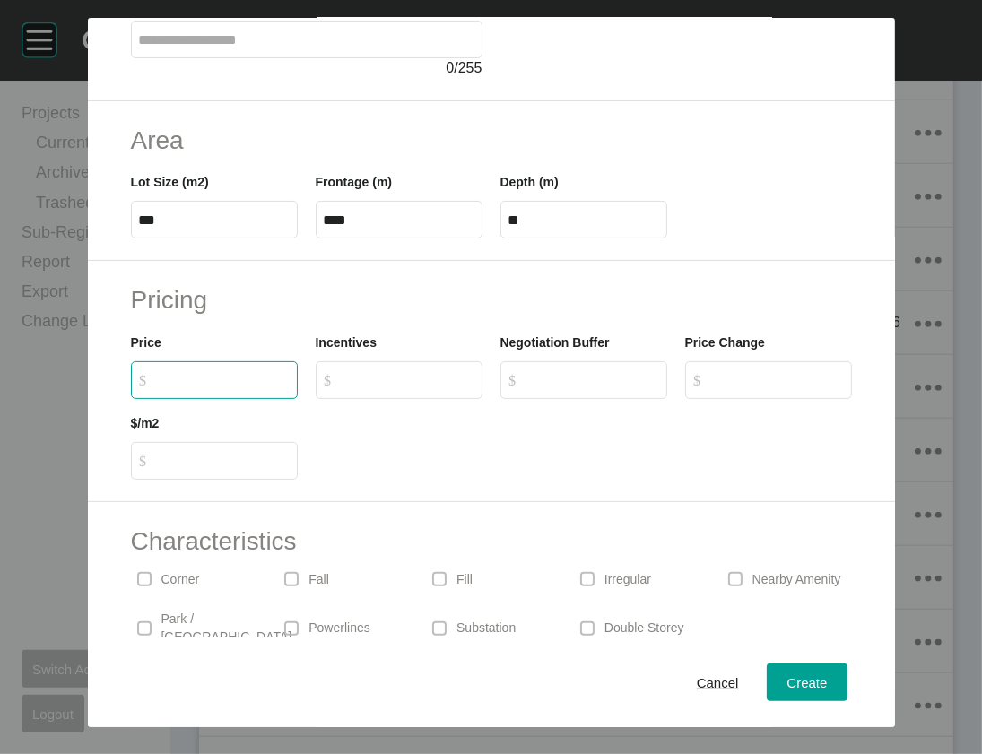
click at [156, 388] on input "$ Created with Sketch. $" at bounding box center [223, 379] width 134 height 15
drag, startPoint x: 124, startPoint y: 526, endPoint x: 115, endPoint y: 531, distance: 10.5
click at [156, 388] on input "******" at bounding box center [223, 379] width 134 height 15
type input "*******"
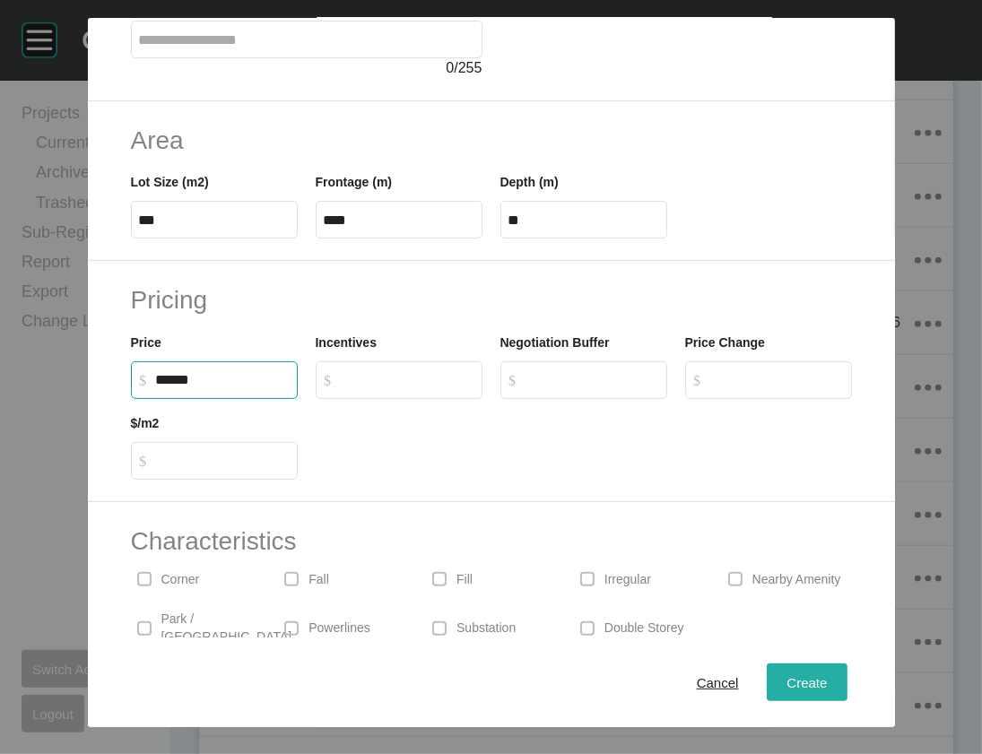
type input "***"
click at [827, 678] on span "Create" at bounding box center [807, 682] width 40 height 15
type input "*"
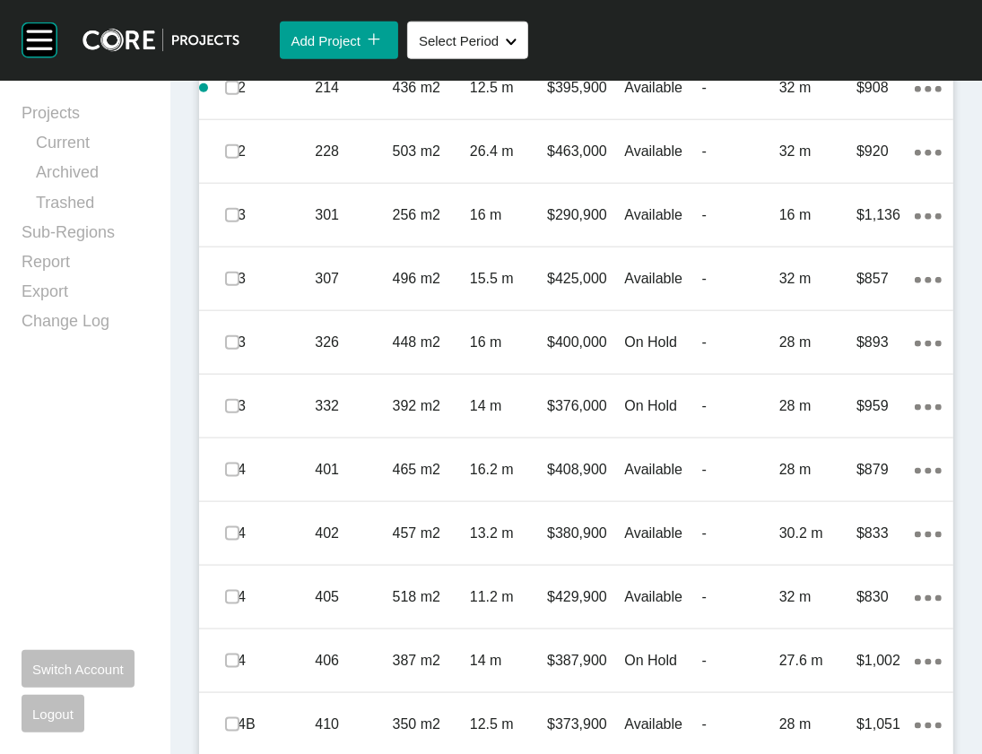
scroll to position [1513, 0]
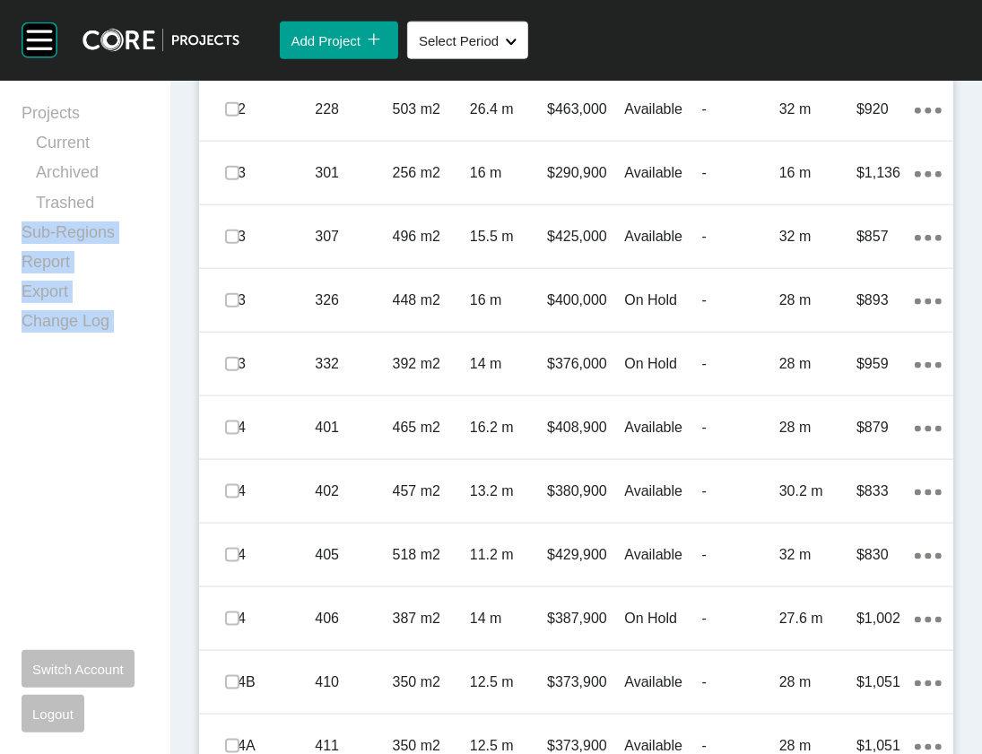
drag, startPoint x: 205, startPoint y: 248, endPoint x: 208, endPoint y: 265, distance: 17.3
click at [208, 265] on div "Projects Current Archived Trashed Sub-Regions Report Export Change Log Switch A…" at bounding box center [491, 63] width 982 height 2992
click at [170, 407] on div "Projects Current Archived Trashed Sub-Regions Report Export Change Log Switch A…" at bounding box center [85, 418] width 170 height 674
drag, startPoint x: 899, startPoint y: 475, endPoint x: 883, endPoint y: 481, distance: 17.0
click at [885, 77] on div "2 214 436 m2 12.5 m $395,900 Available - 32 m $908 Action Menu Dots Copy 6 Crea…" at bounding box center [576, 45] width 754 height 63
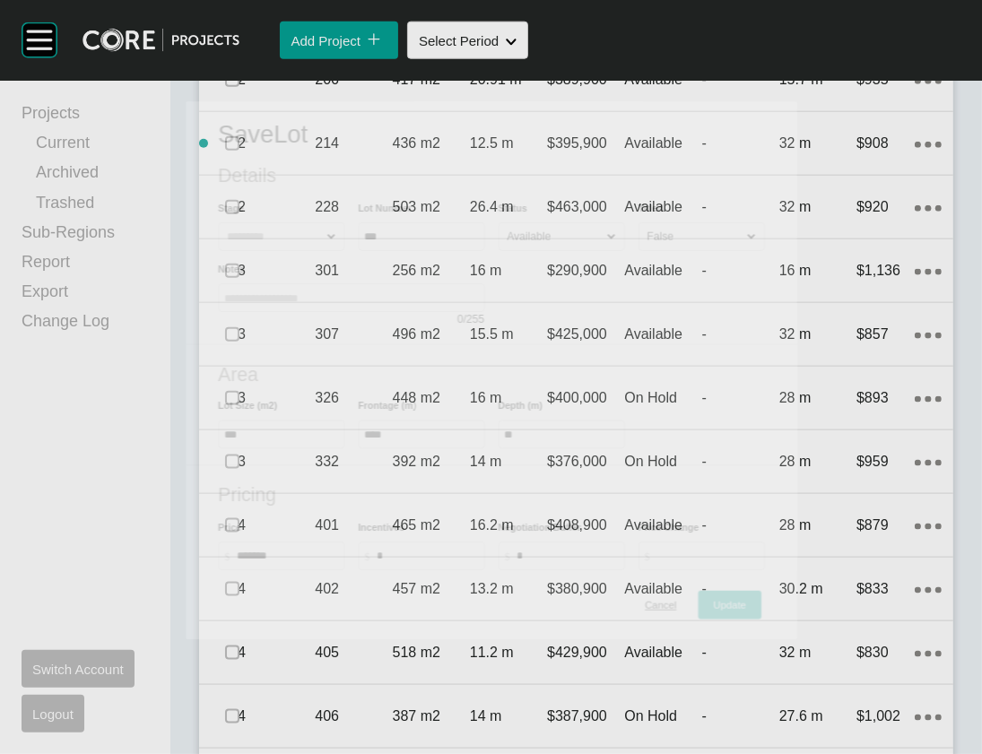
scroll to position [1512, 0]
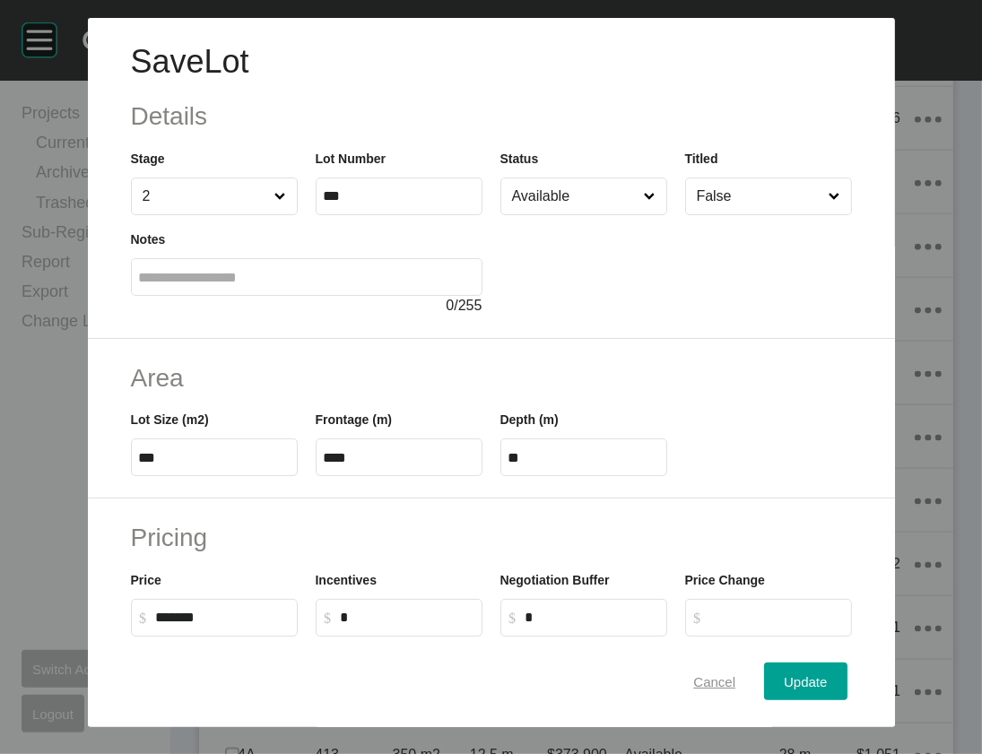
click at [721, 675] on span "Cancel" at bounding box center [714, 682] width 42 height 15
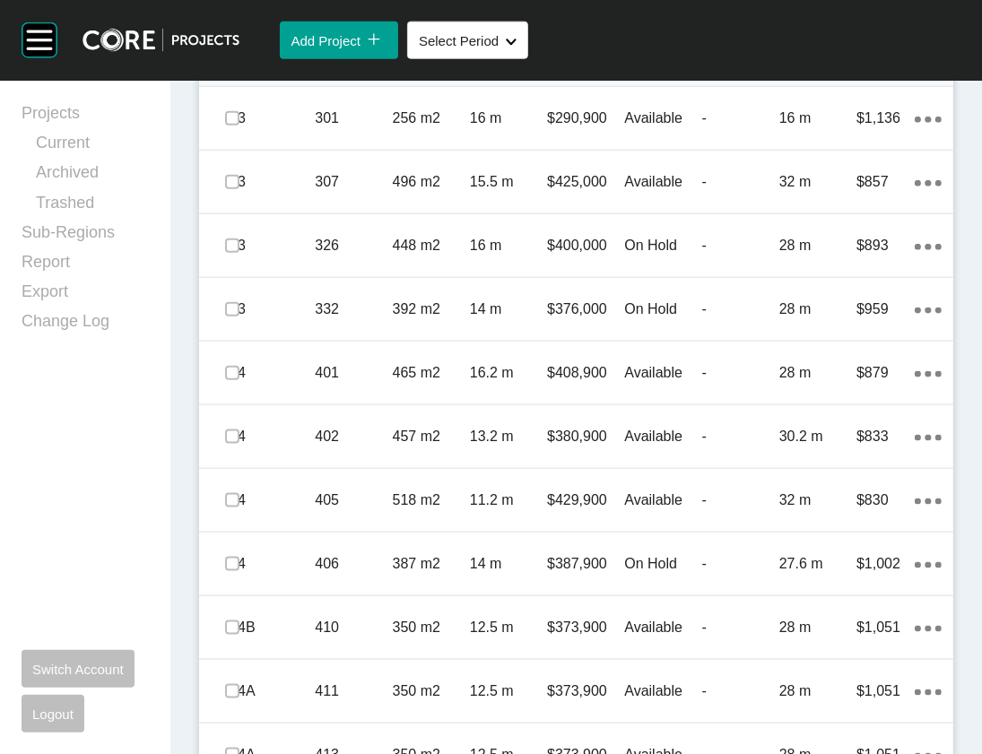
click at [925, 59] on ellipse at bounding box center [928, 56] width 6 height 6
click at [845, 420] on link "Duplicate" at bounding box center [811, 406] width 67 height 27
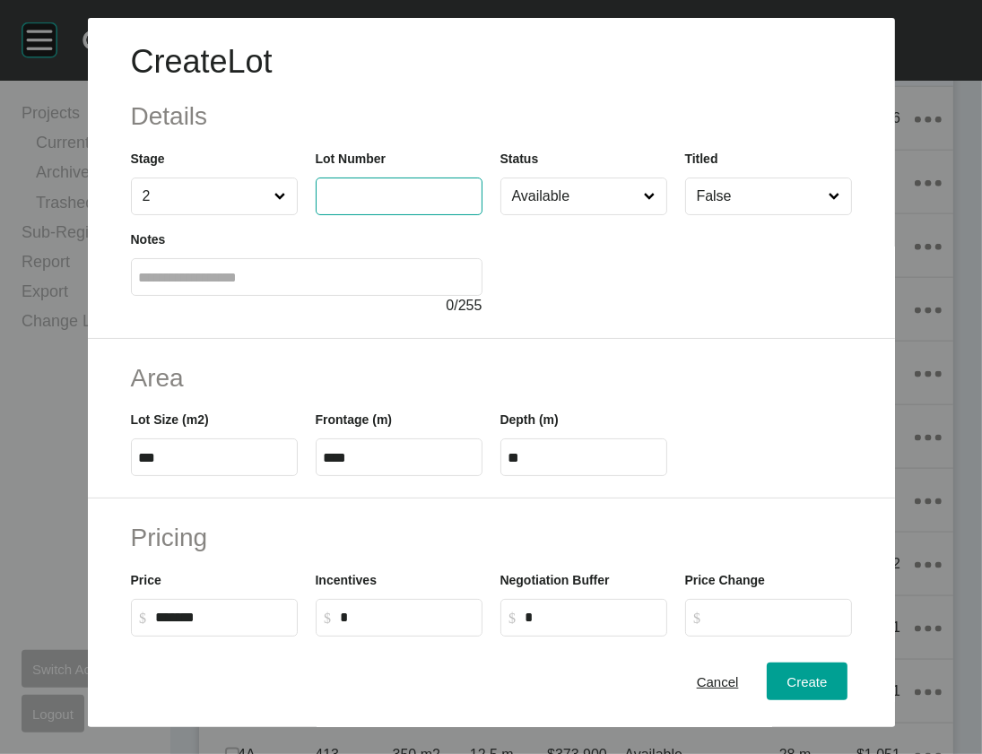
drag, startPoint x: 405, startPoint y: 237, endPoint x: 385, endPoint y: 236, distance: 20.7
click at [405, 204] on input "text" at bounding box center [399, 195] width 151 height 15
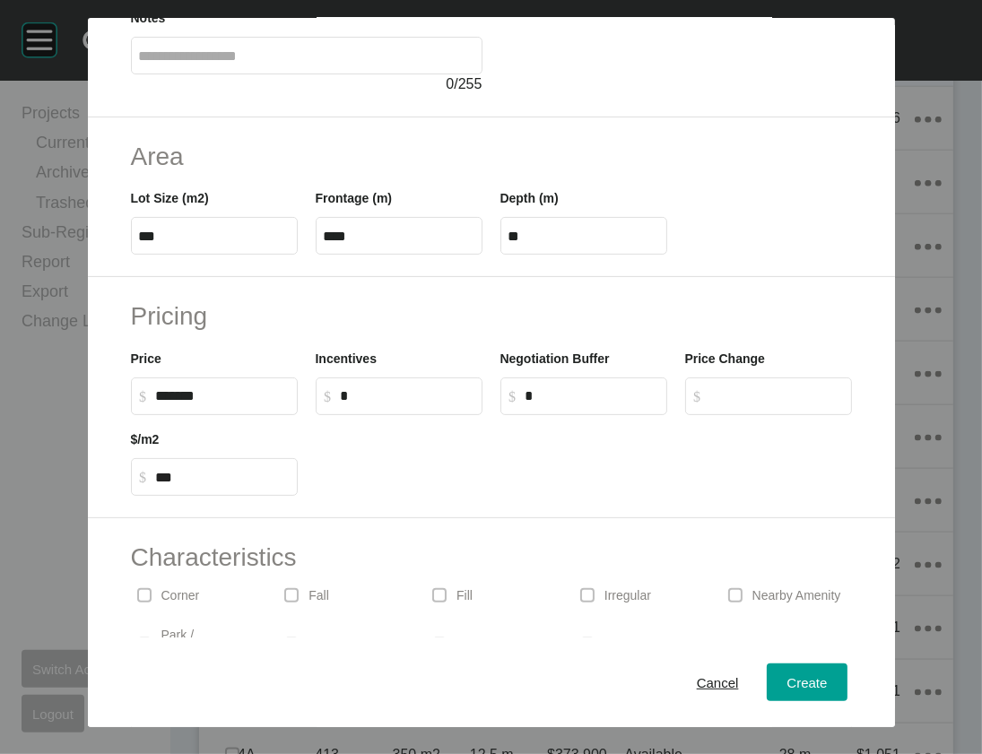
scroll to position [247, 0]
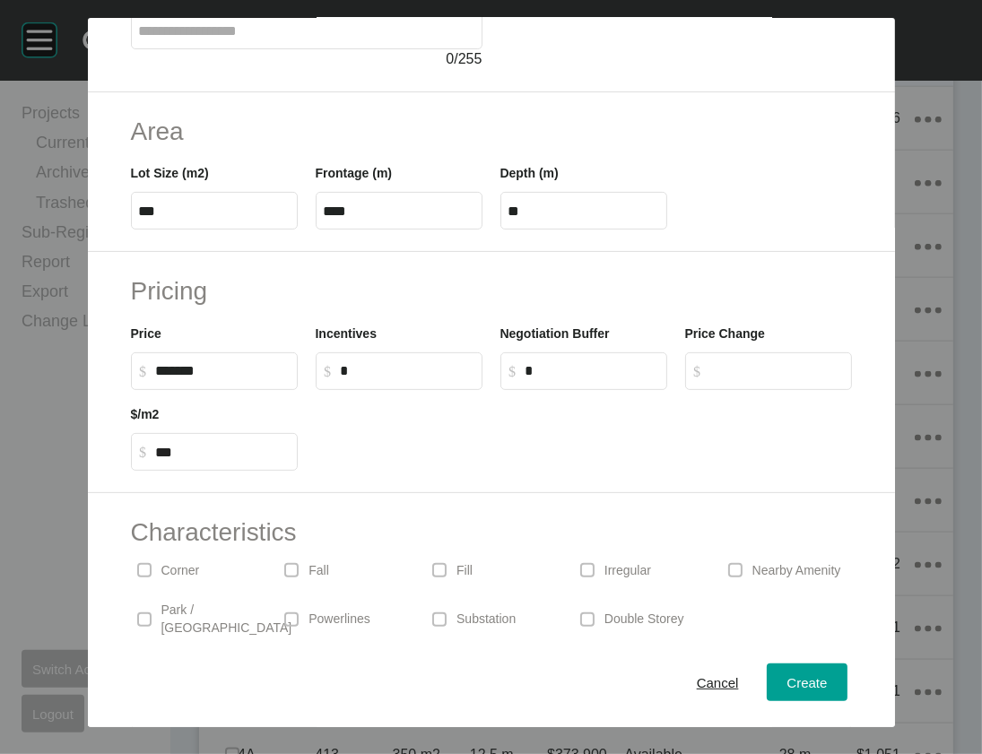
type input "***"
drag, startPoint x: 125, startPoint y: 519, endPoint x: 93, endPoint y: 520, distance: 31.4
click at [156, 379] on input "******" at bounding box center [223, 370] width 134 height 15
type input "*******"
type input "***"
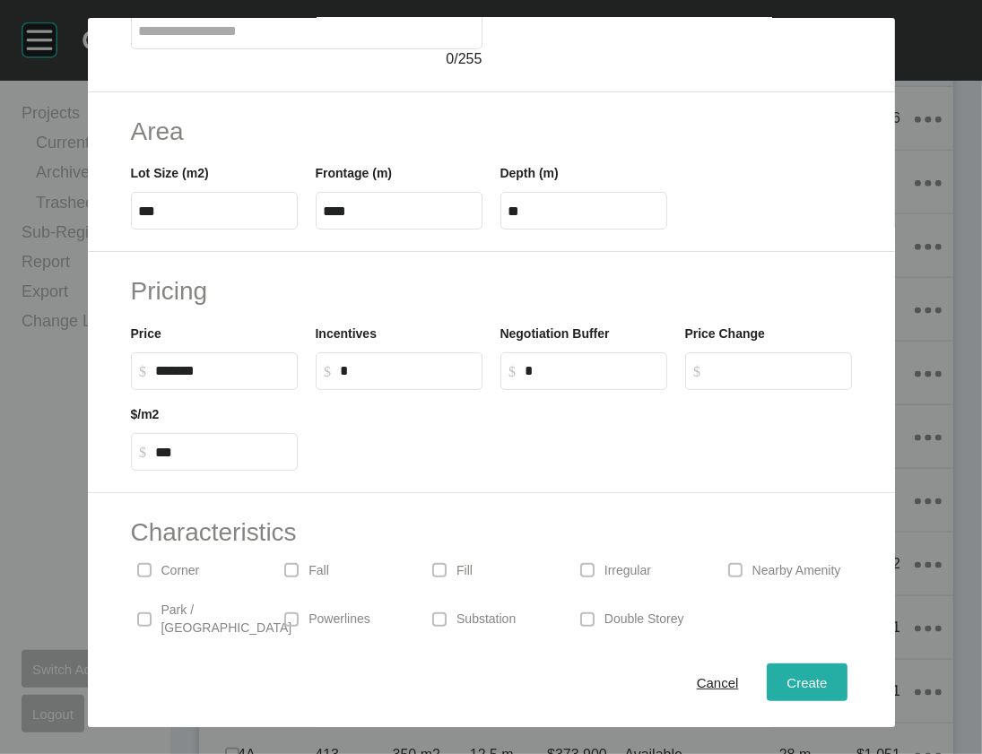
click at [830, 684] on div "Create" at bounding box center [806, 682] width 49 height 24
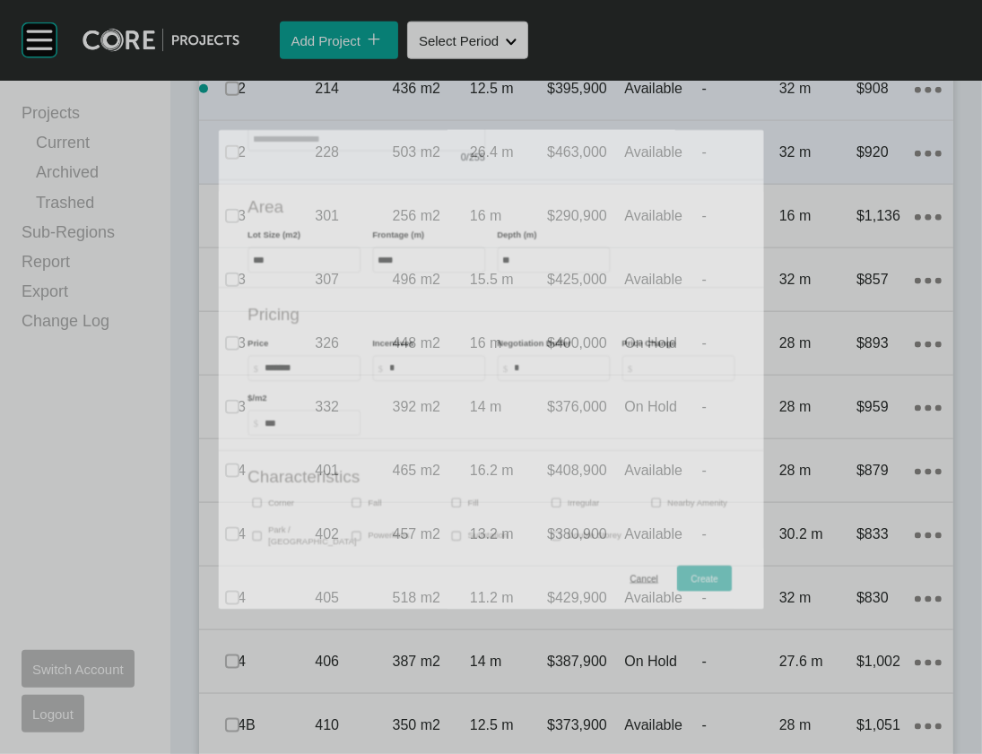
scroll to position [1582, 0]
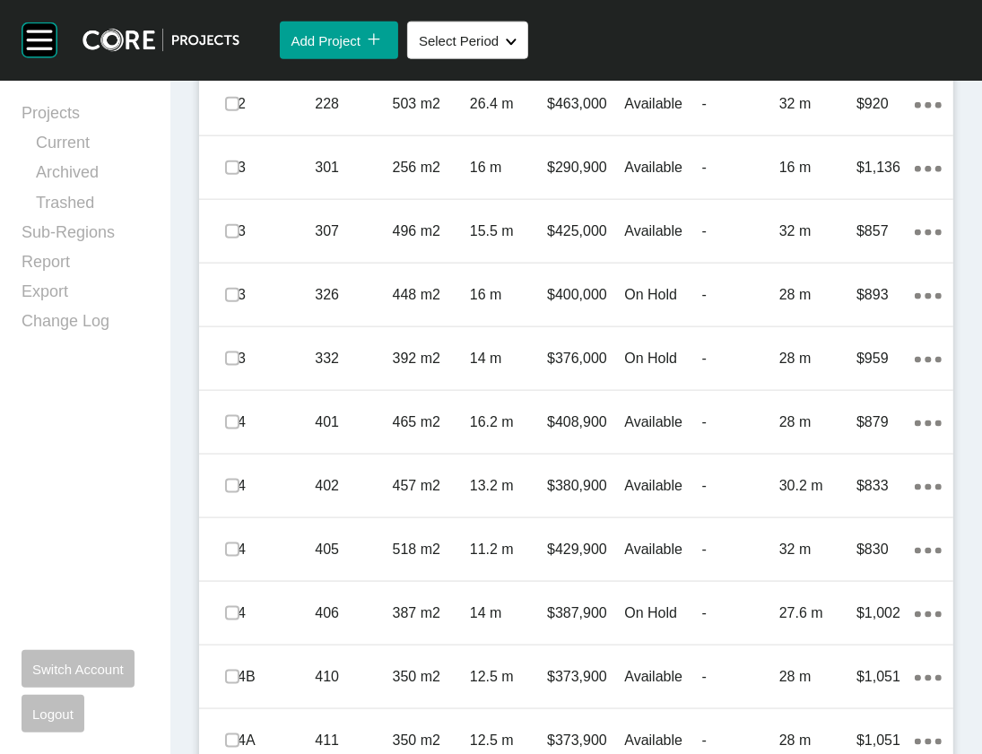
click at [915, 45] on icon "Action Menu Dots Copy 6 Created with Sketch." at bounding box center [928, 42] width 27 height 6
click at [841, 497] on link "Duplicate" at bounding box center [811, 485] width 67 height 27
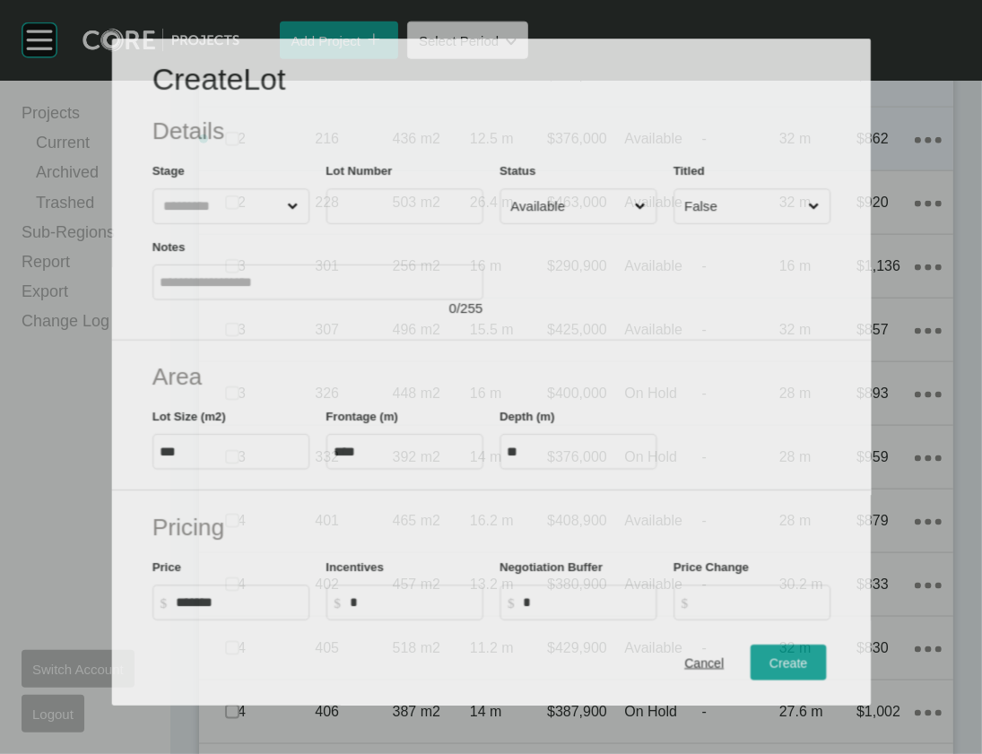
scroll to position [1512, 0]
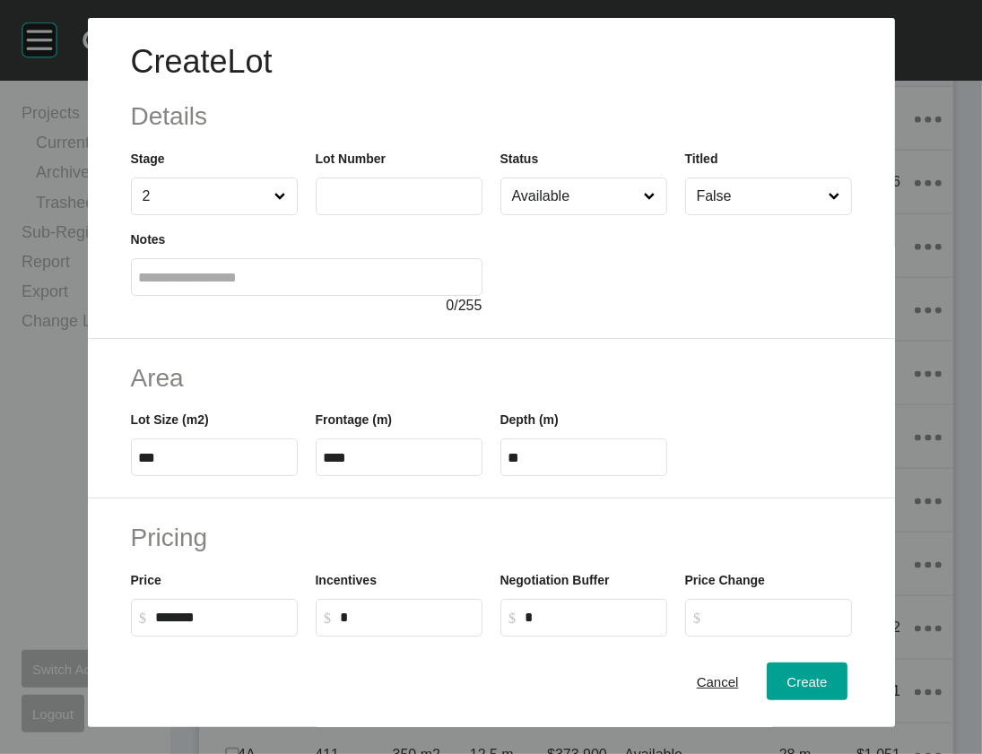
click at [332, 215] on label at bounding box center [399, 197] width 167 height 38
click at [332, 204] on input "text" at bounding box center [399, 195] width 151 height 15
type input "***"
type input "******"
drag, startPoint x: 113, startPoint y: 561, endPoint x: 74, endPoint y: 574, distance: 40.9
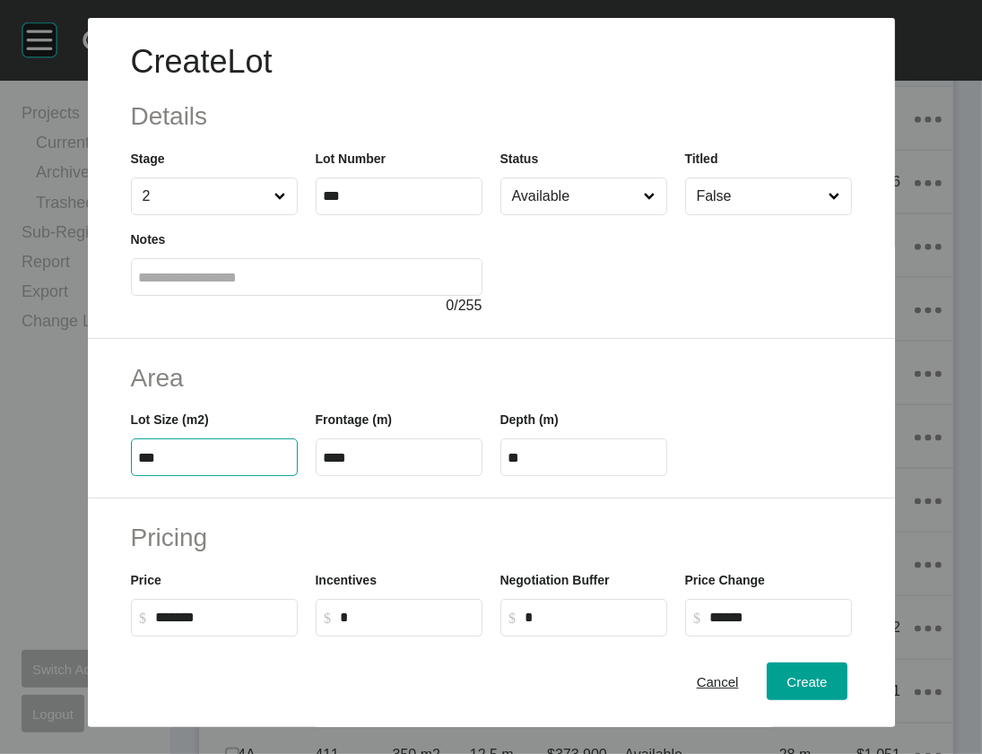
click at [139, 466] on input "***" at bounding box center [214, 457] width 151 height 15
type input "***"
type input "****"
type input "***"
click at [641, 466] on input "****" at bounding box center [584, 457] width 151 height 15
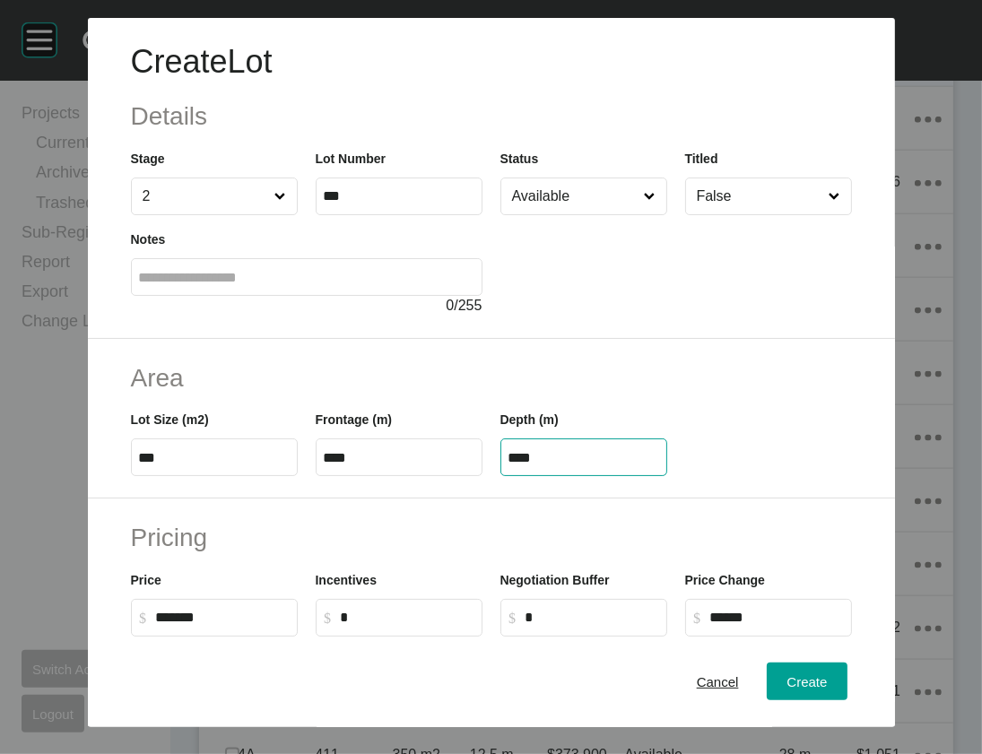
drag, startPoint x: 519, startPoint y: 569, endPoint x: 610, endPoint y: 571, distance: 90.6
click at [610, 466] on input "****" at bounding box center [584, 457] width 151 height 15
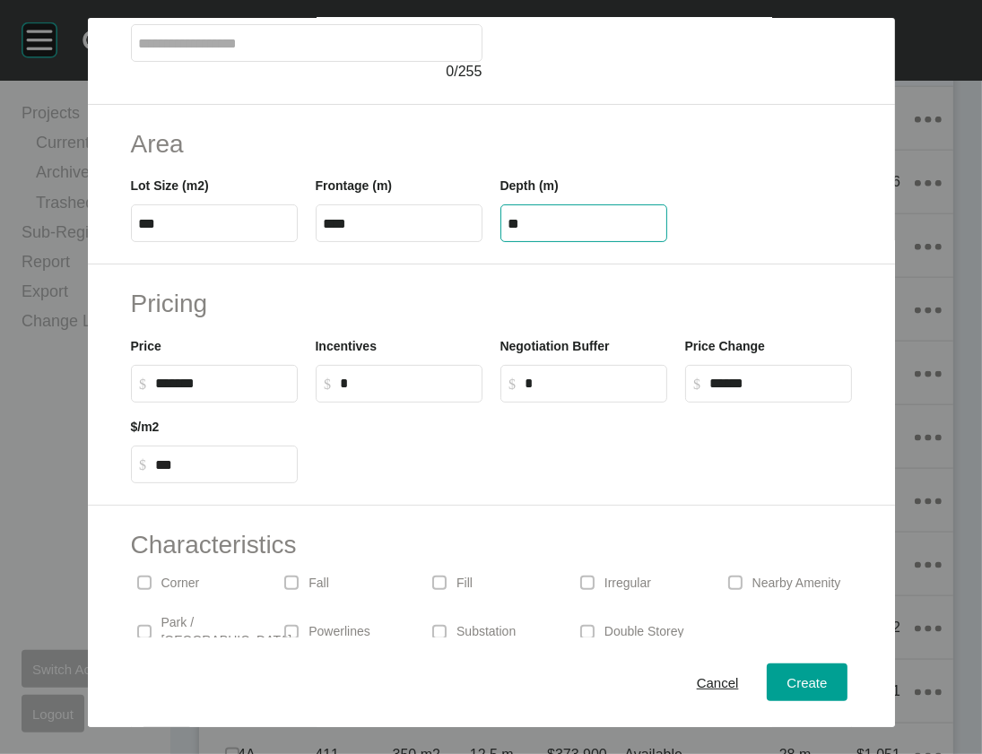
scroll to position [241, 0]
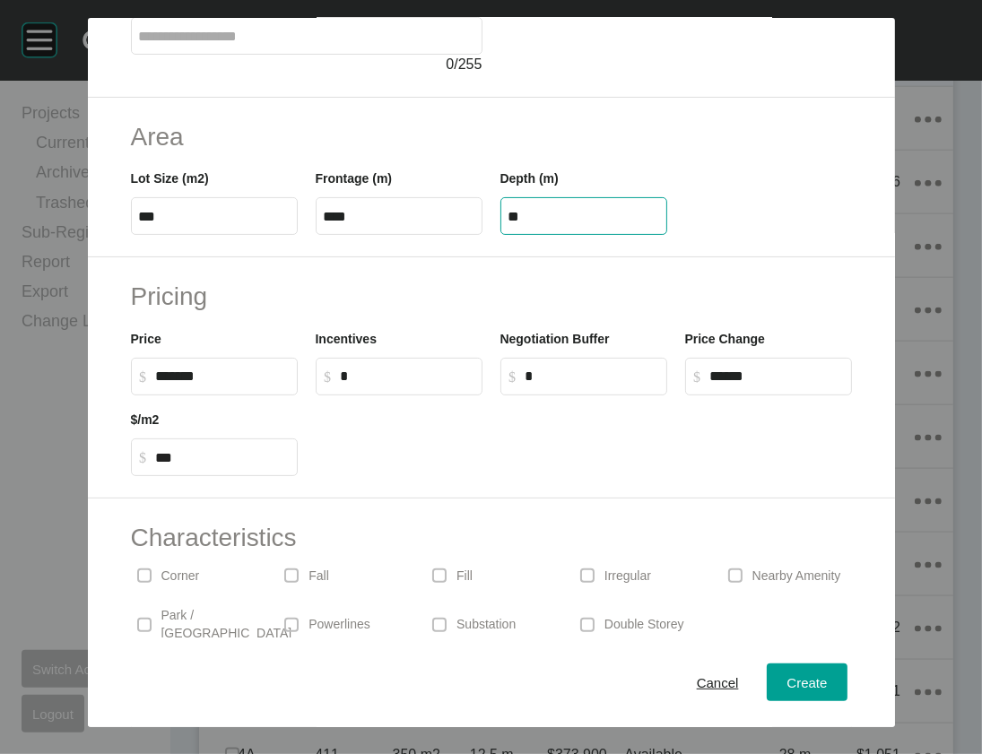
type input "**"
drag, startPoint x: 99, startPoint y: 523, endPoint x: 91, endPoint y: 519, distance: 9.2
click at [156, 384] on input "******" at bounding box center [223, 376] width 134 height 15
type input "*******"
type input "******"
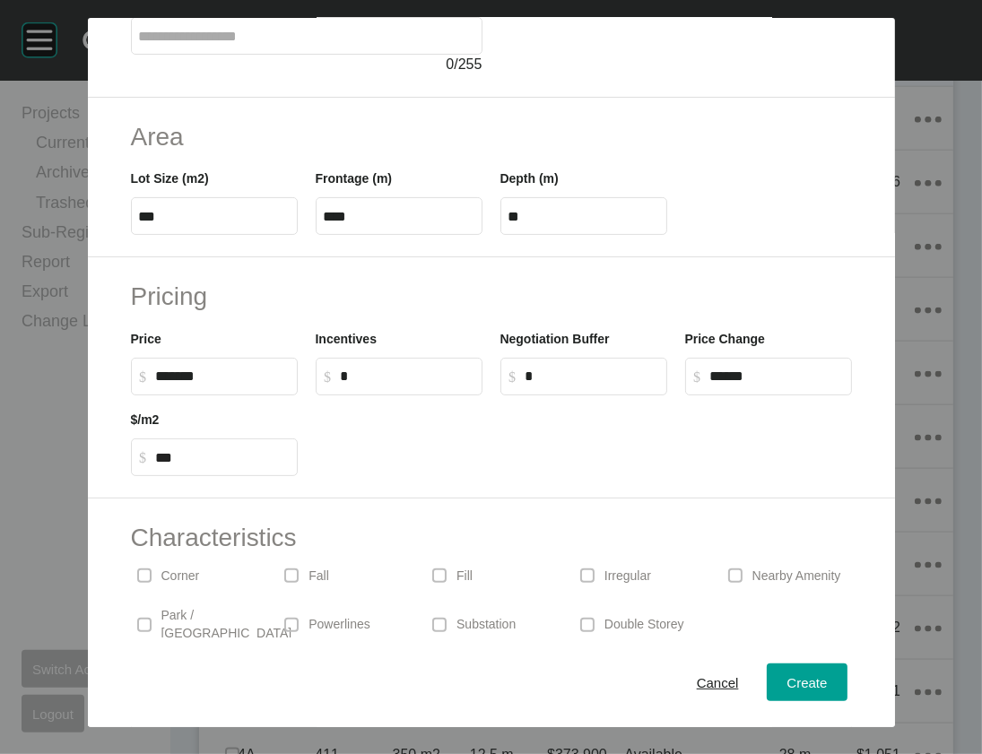
type input "***"
click at [492, 396] on div "Negotiation Buffer $ Created with Sketch. $ *" at bounding box center [584, 355] width 185 height 81
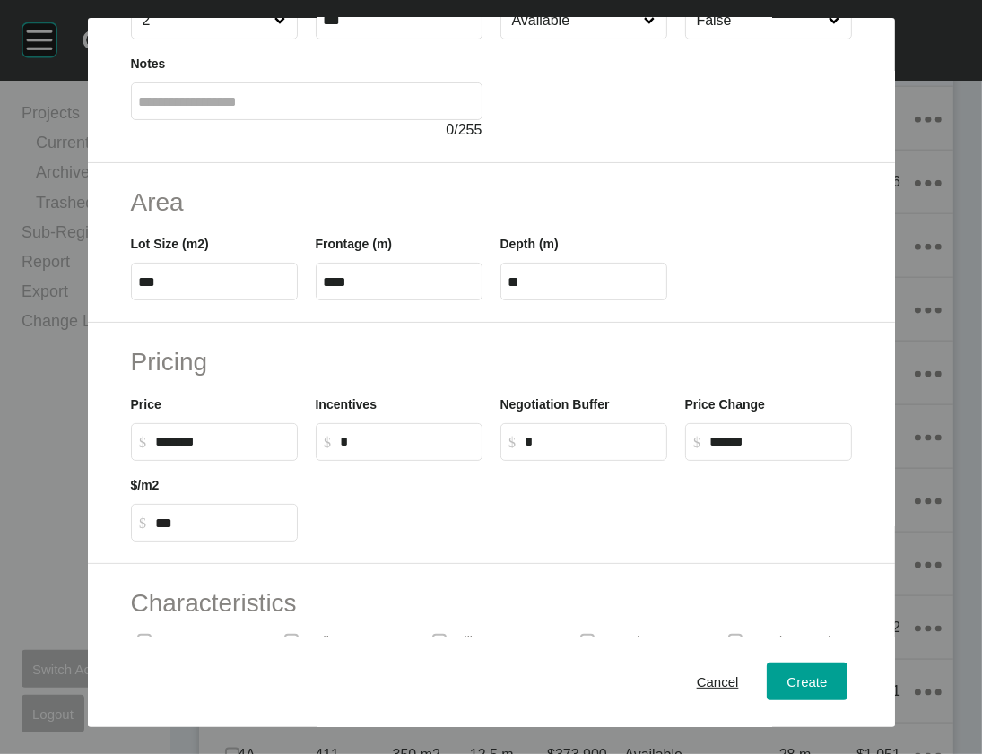
scroll to position [135, 0]
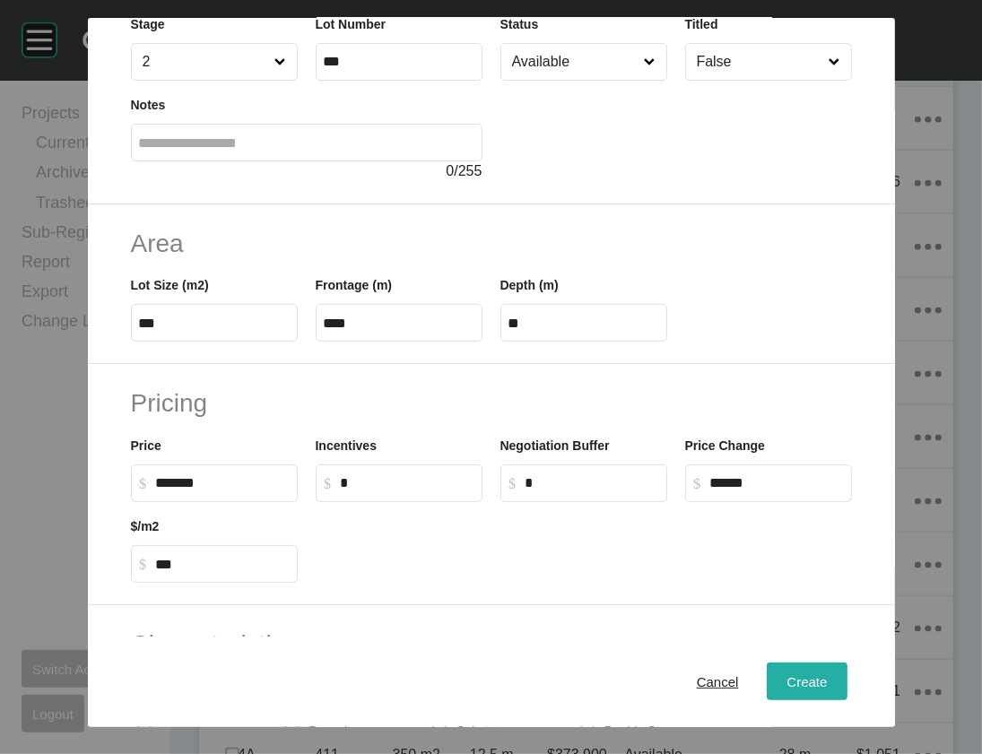
click at [827, 678] on span "Create" at bounding box center [807, 682] width 40 height 15
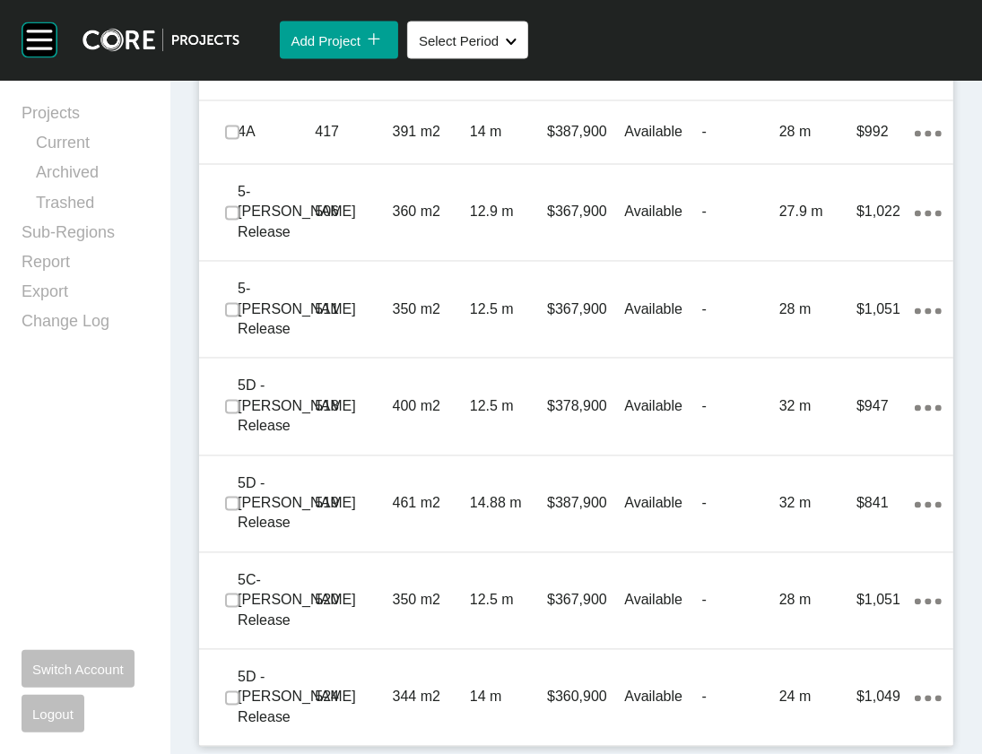
scroll to position [2908, 0]
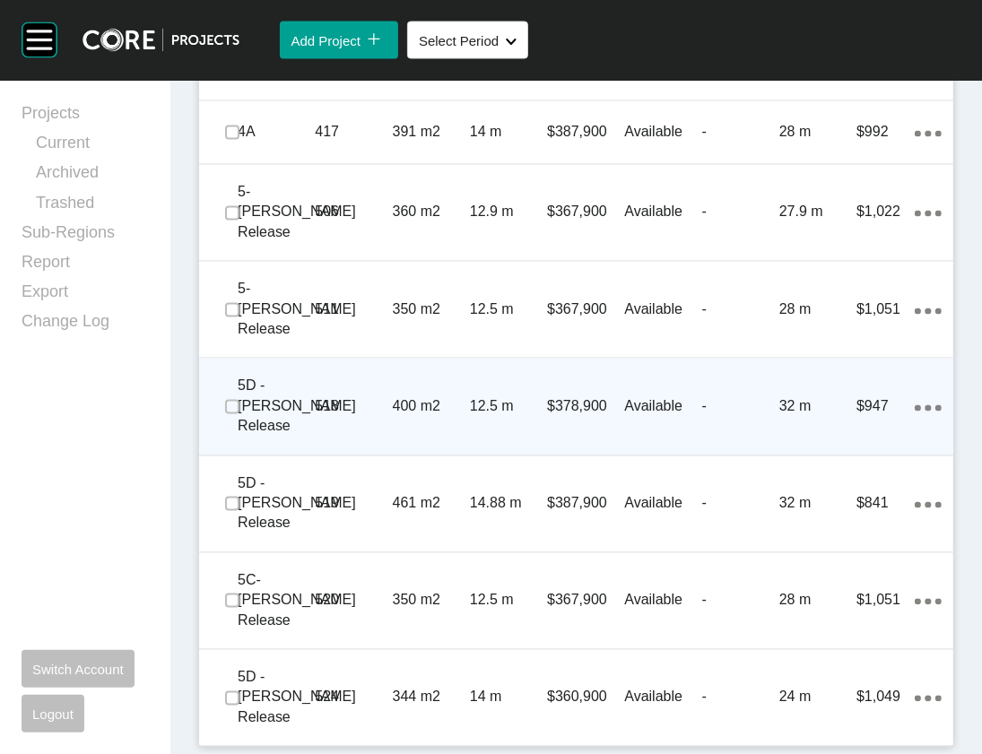
click at [734, 435] on div "-" at bounding box center [740, 407] width 77 height 56
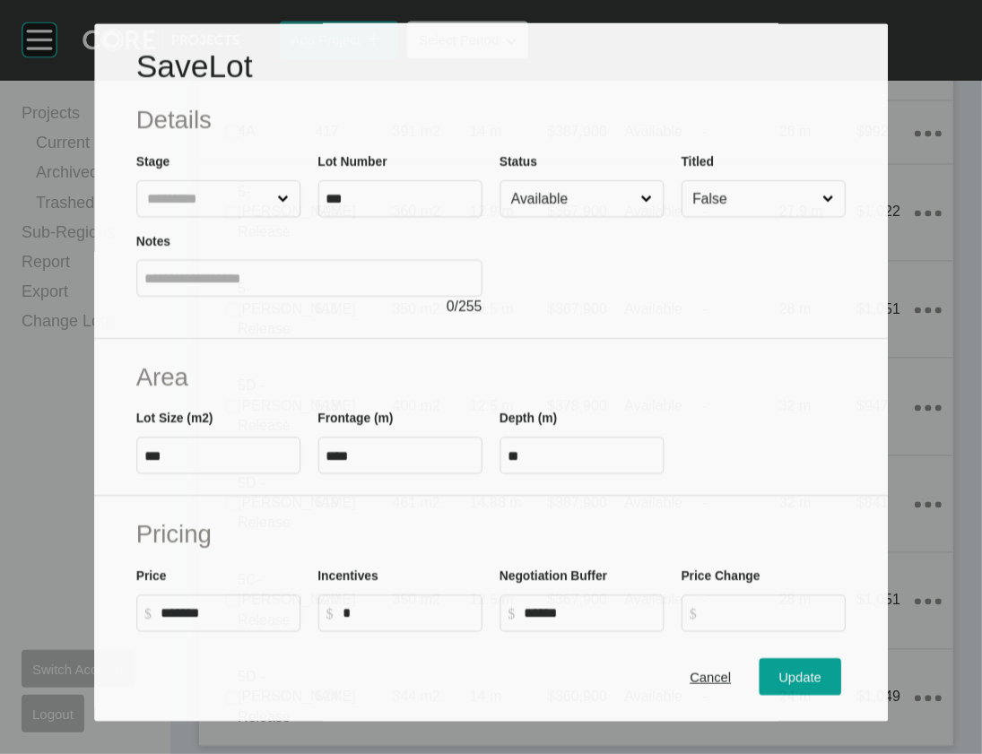
scroll to position [2838, 0]
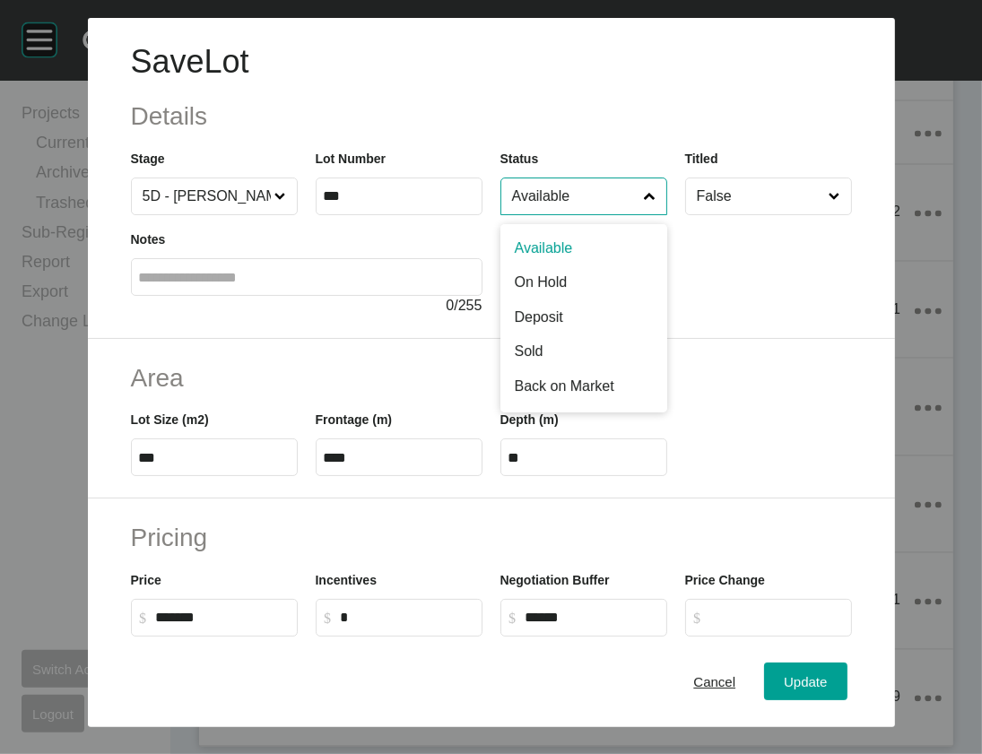
click at [634, 214] on input "Available" at bounding box center [575, 197] width 133 height 36
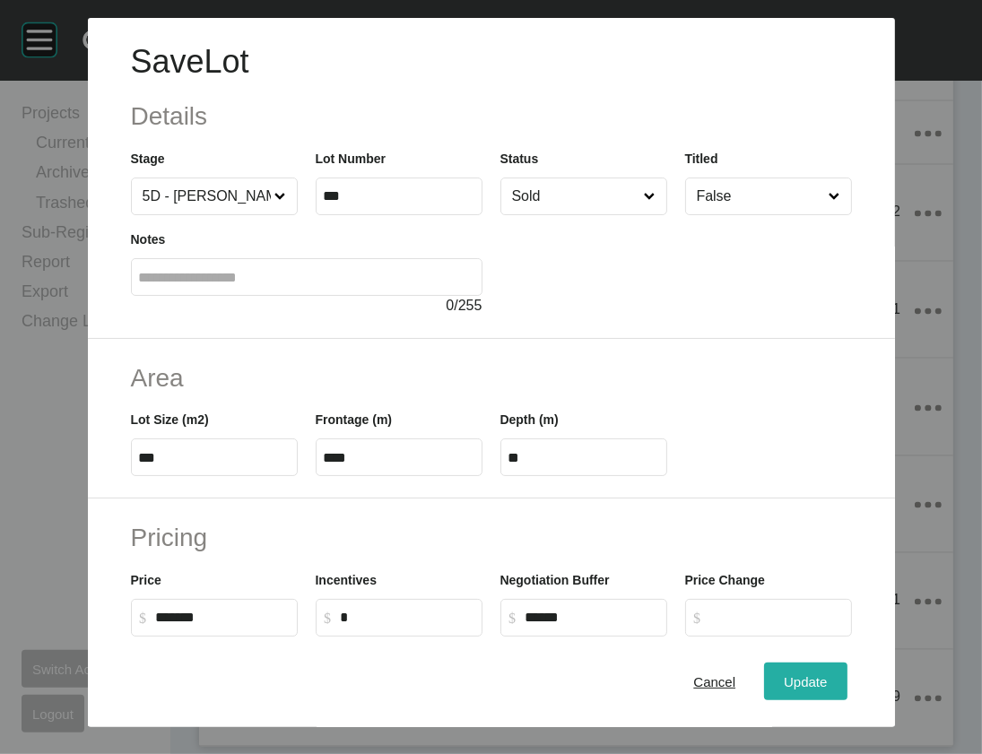
click at [832, 683] on div "Update" at bounding box center [806, 682] width 52 height 24
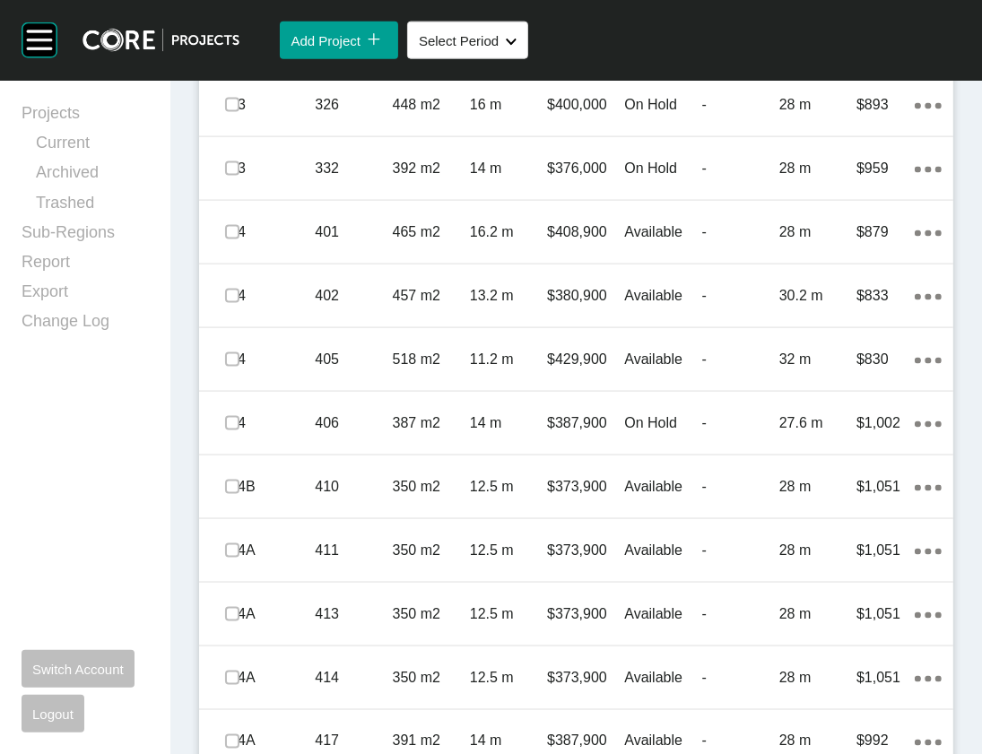
scroll to position [0, 0]
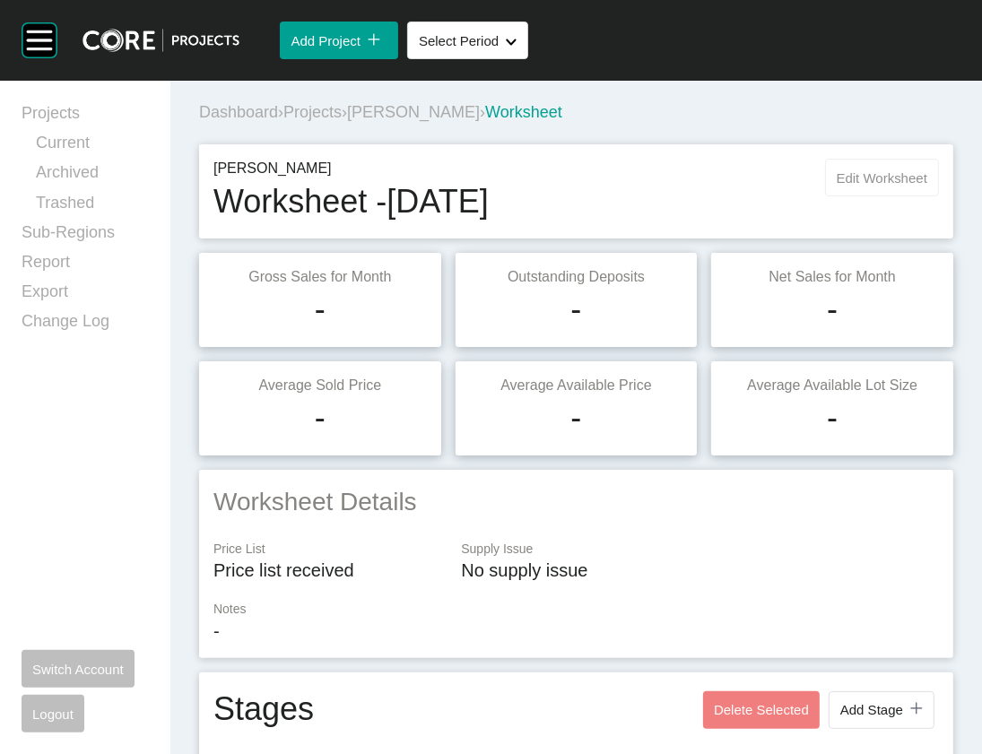
click at [837, 186] on span "Edit Worksheet" at bounding box center [882, 177] width 91 height 15
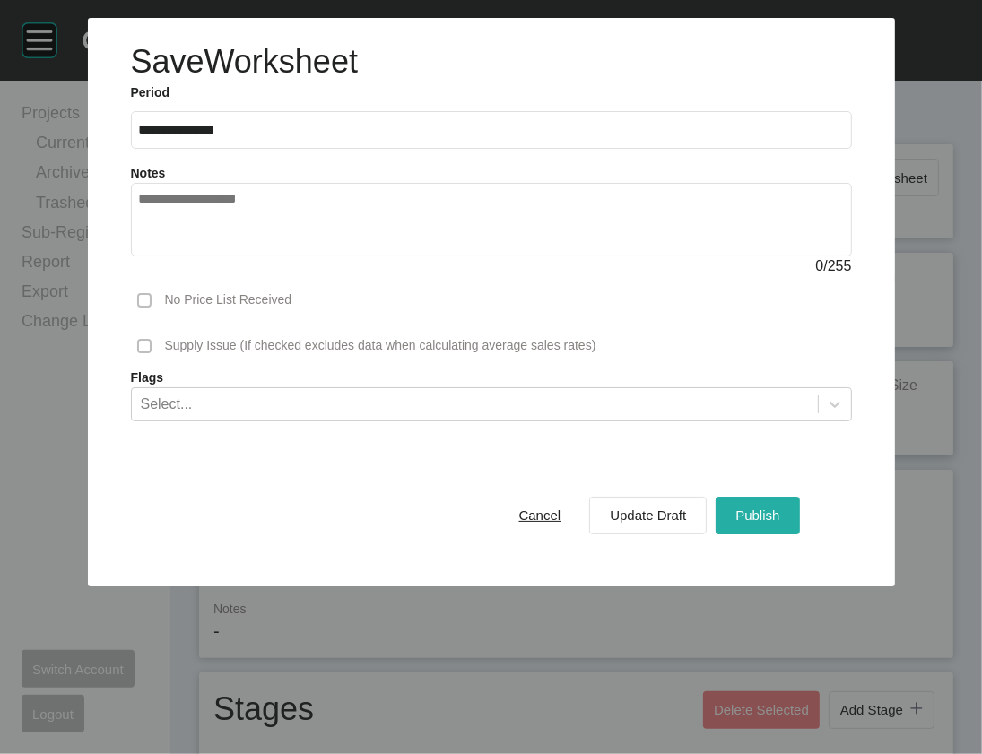
click at [784, 527] on div "Publish" at bounding box center [757, 515] width 53 height 24
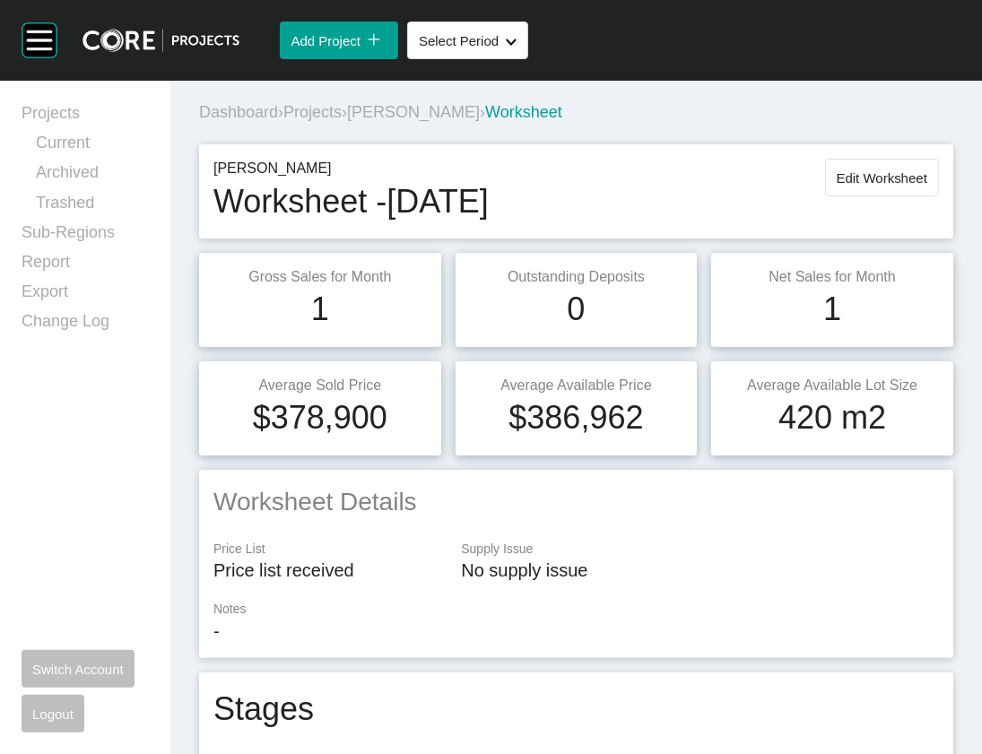
click at [337, 121] on span "Projects" at bounding box center [312, 112] width 58 height 18
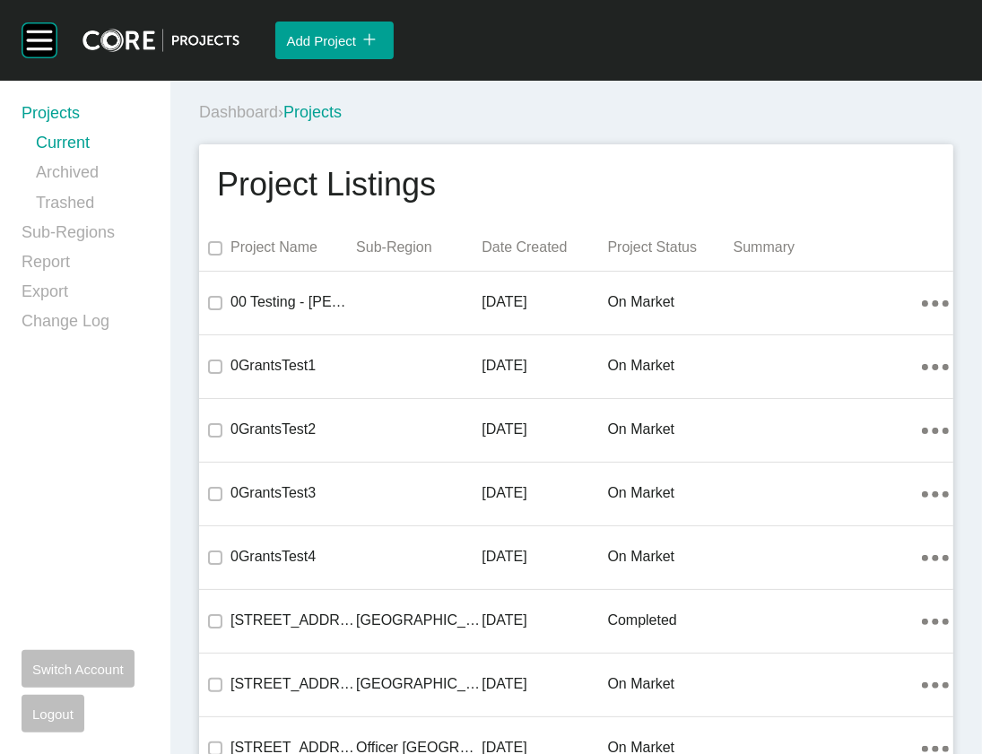
scroll to position [4000, 0]
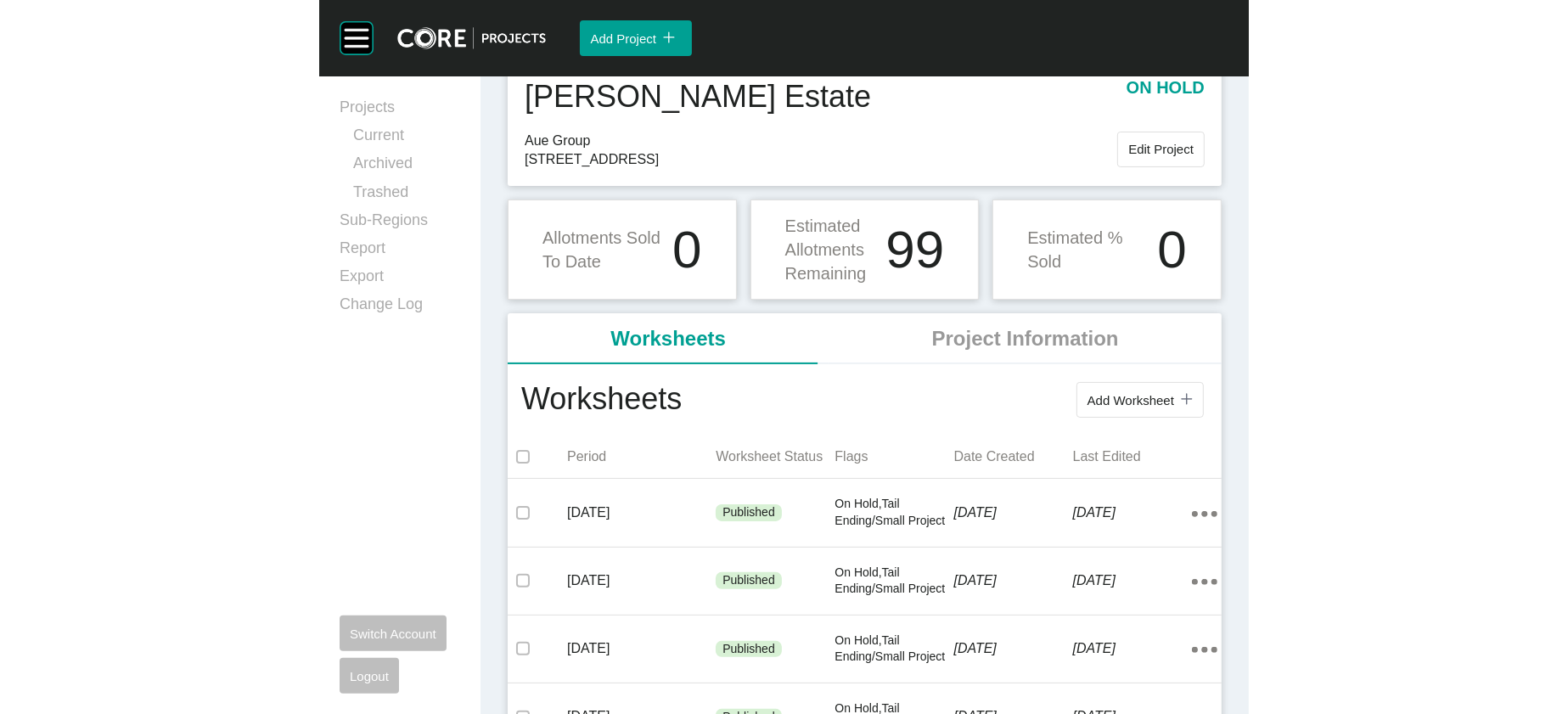
scroll to position [195, 0]
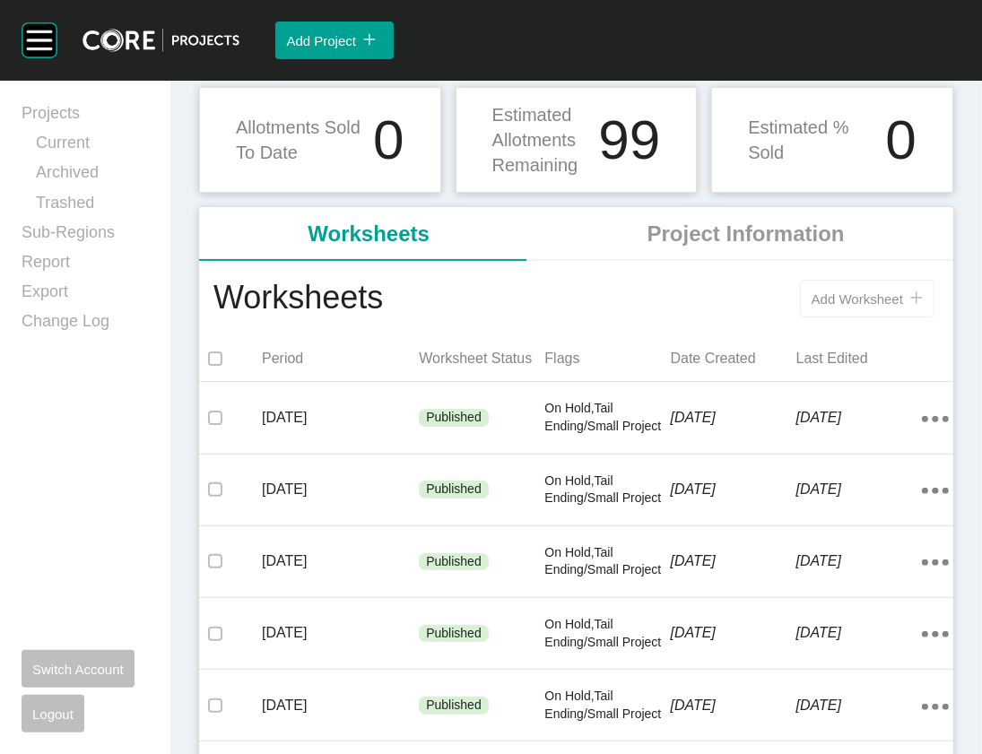
click at [813, 307] on span "Add Worksheet" at bounding box center [858, 299] width 92 height 15
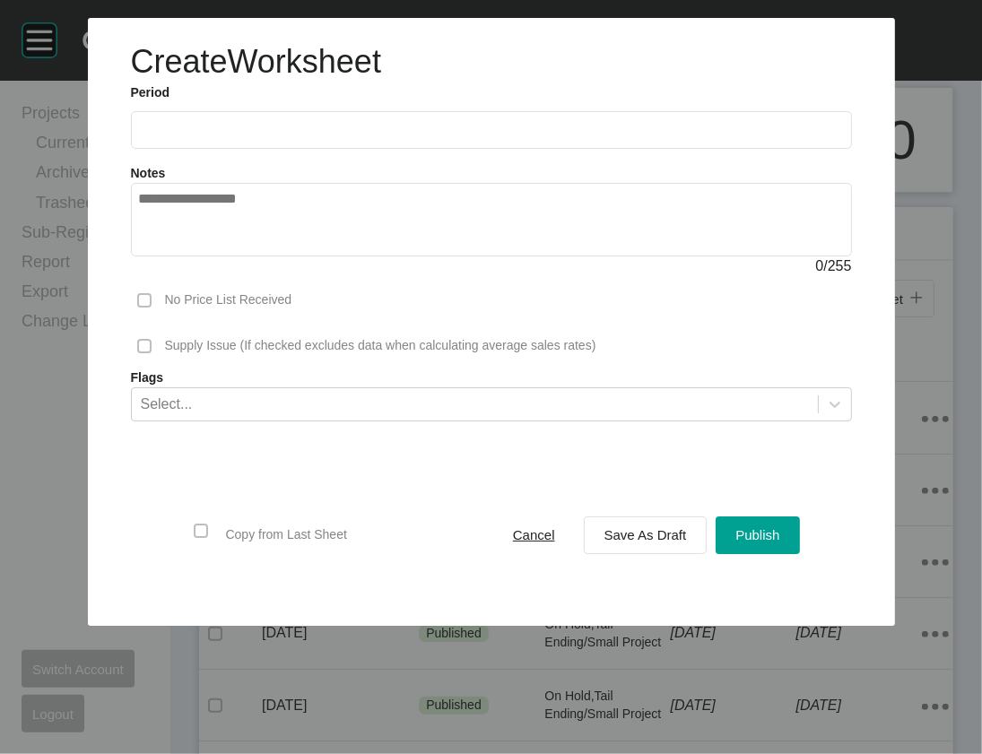
click at [459, 137] on input "text" at bounding box center [491, 129] width 705 height 15
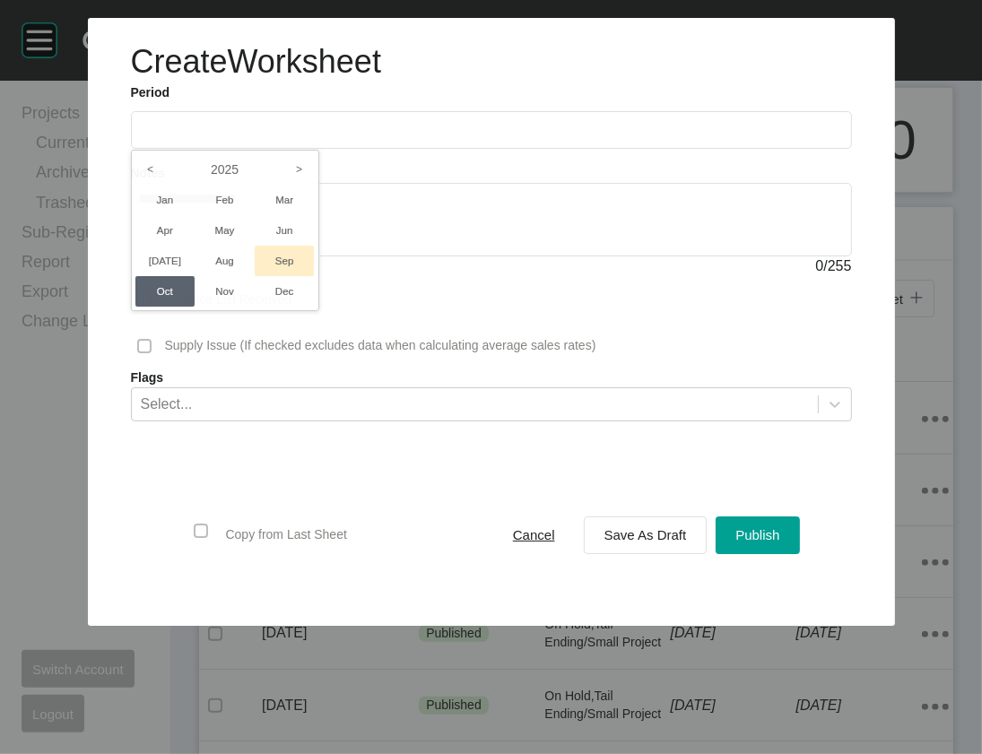
click at [255, 276] on li "Sep" at bounding box center [285, 261] width 60 height 31
type input "**********"
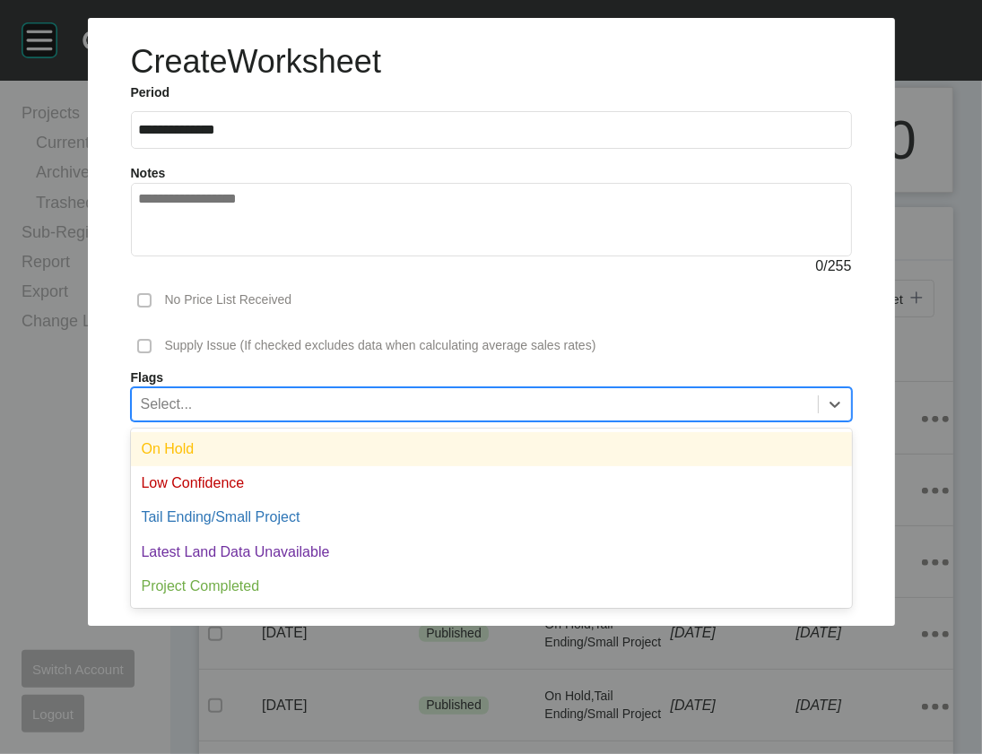
click at [397, 419] on div "Select..." at bounding box center [475, 403] width 686 height 31
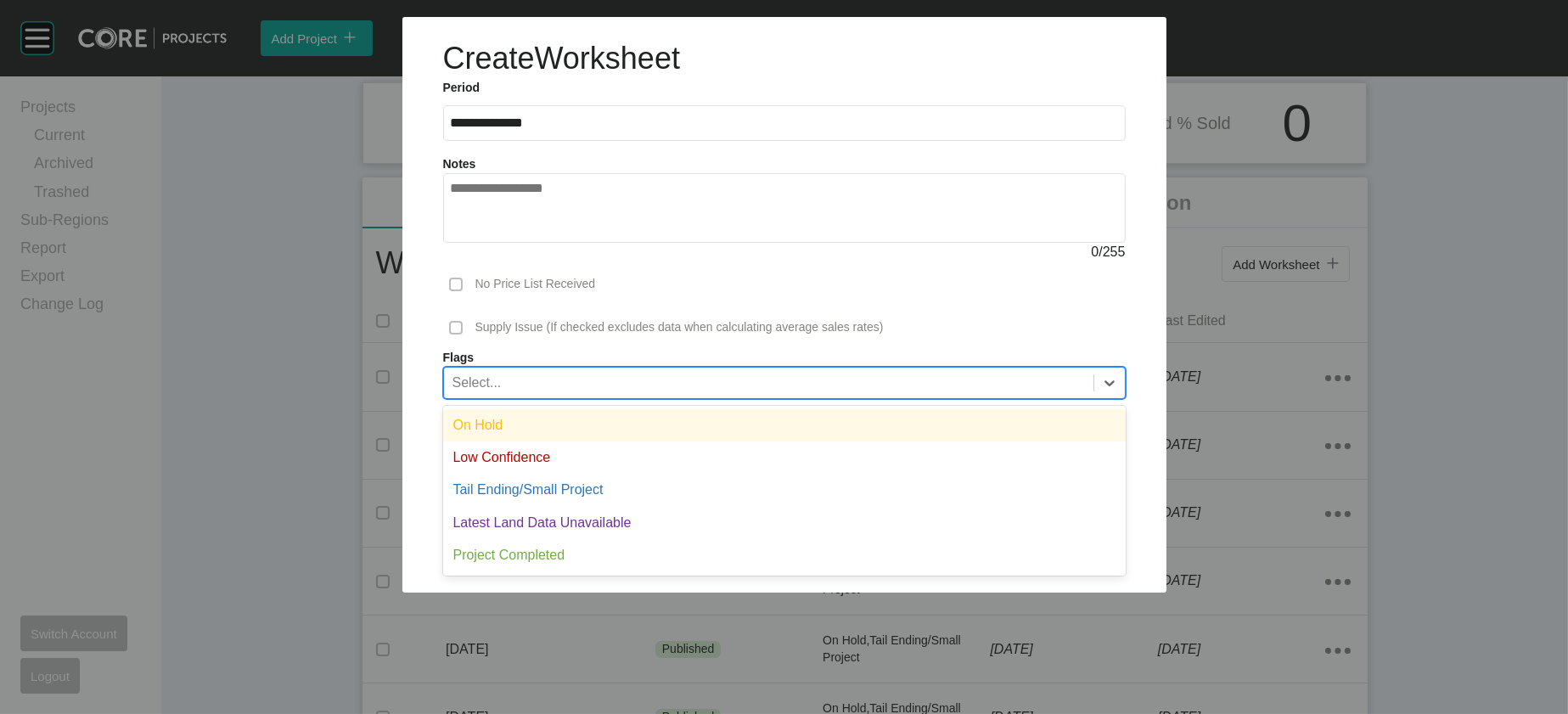
click at [582, 441] on div "On Hold" at bounding box center [784, 425] width 682 height 32
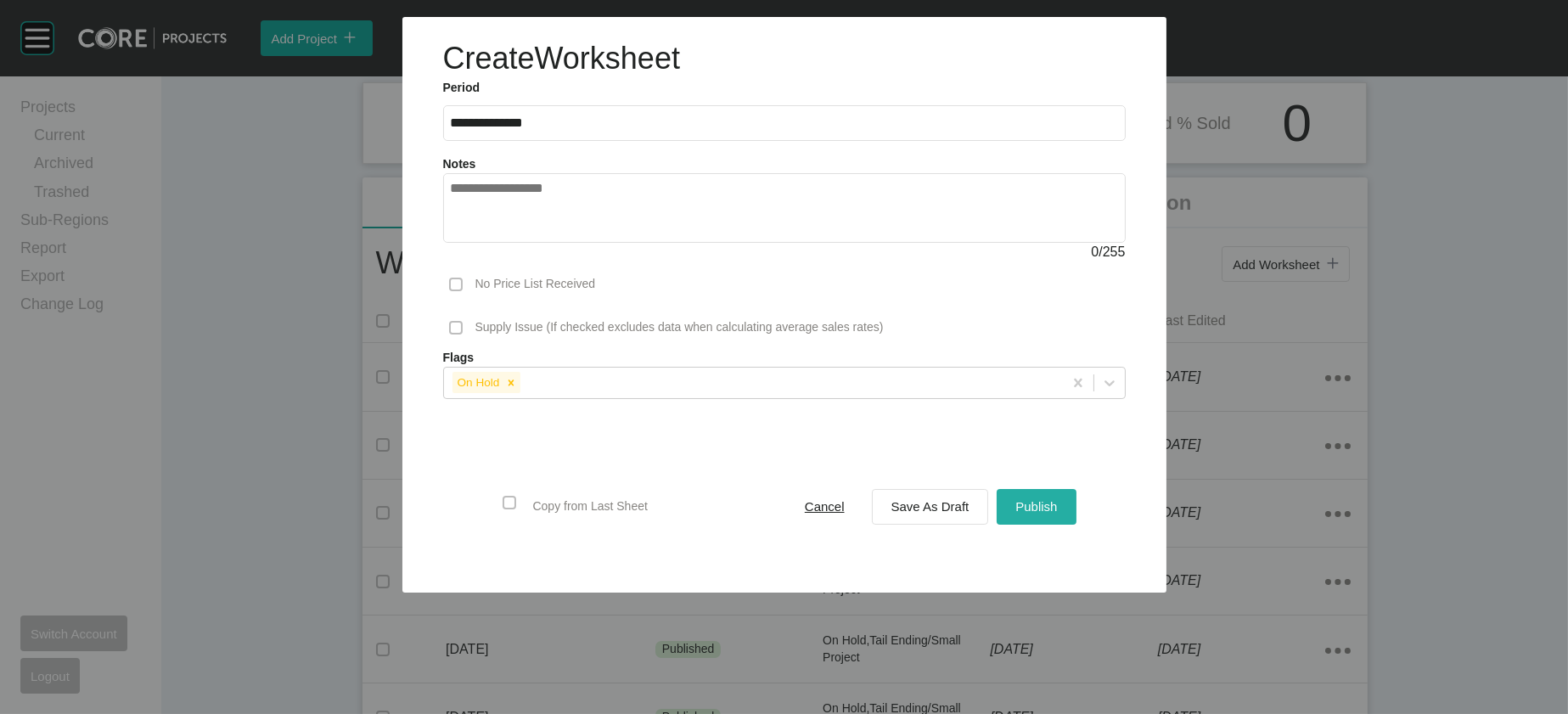
click at [1057, 514] on span "Publish" at bounding box center [1036, 506] width 42 height 14
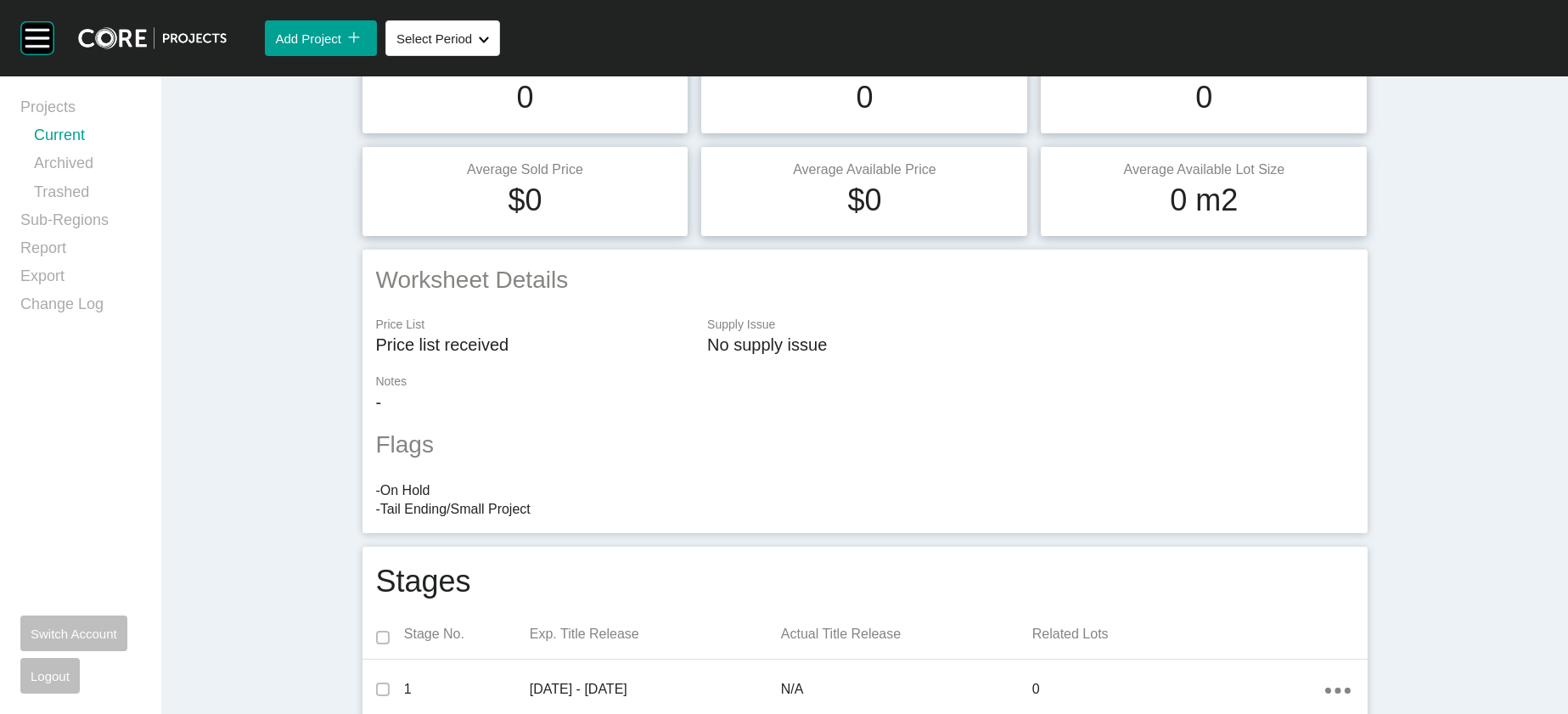
click at [102, 152] on link "Current" at bounding box center [87, 139] width 107 height 28
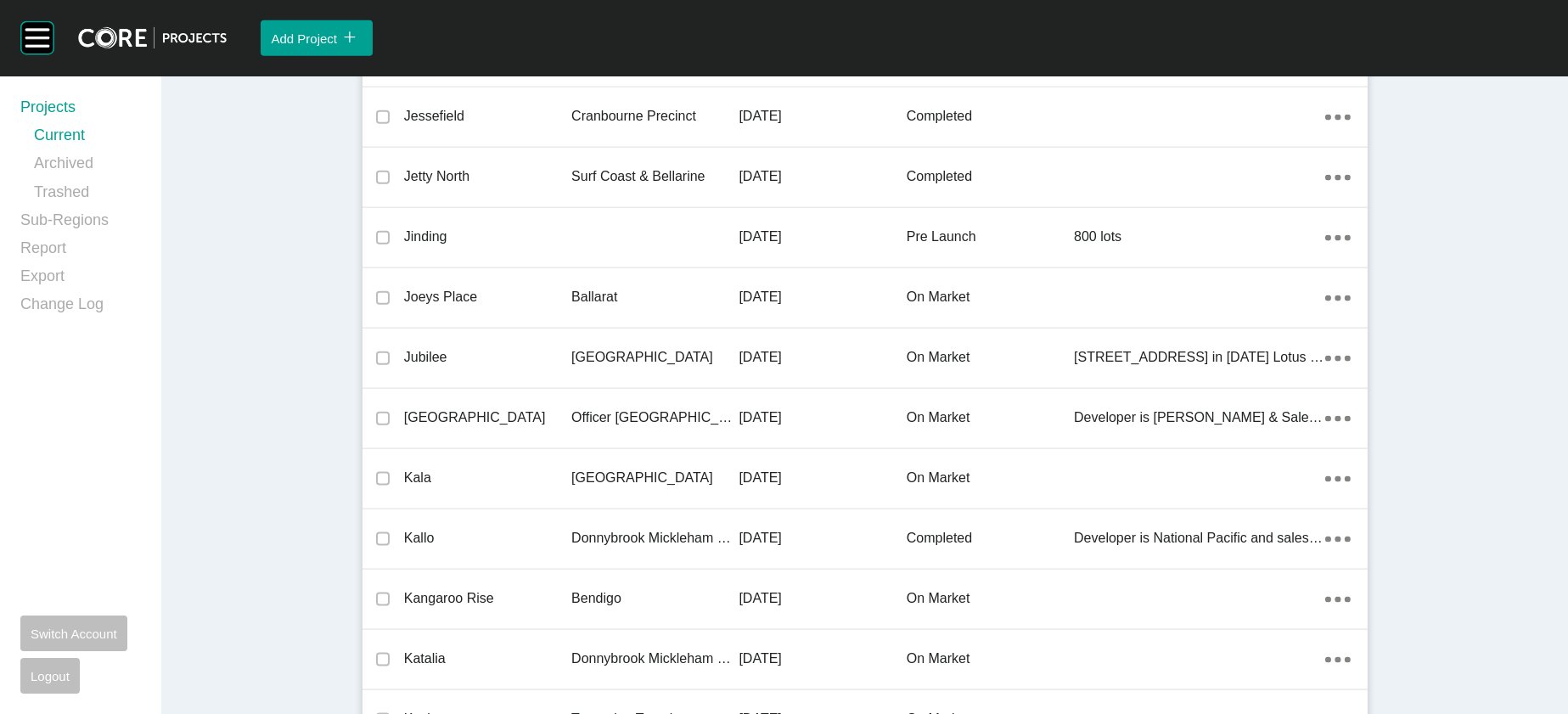
scroll to position [24729, 0]
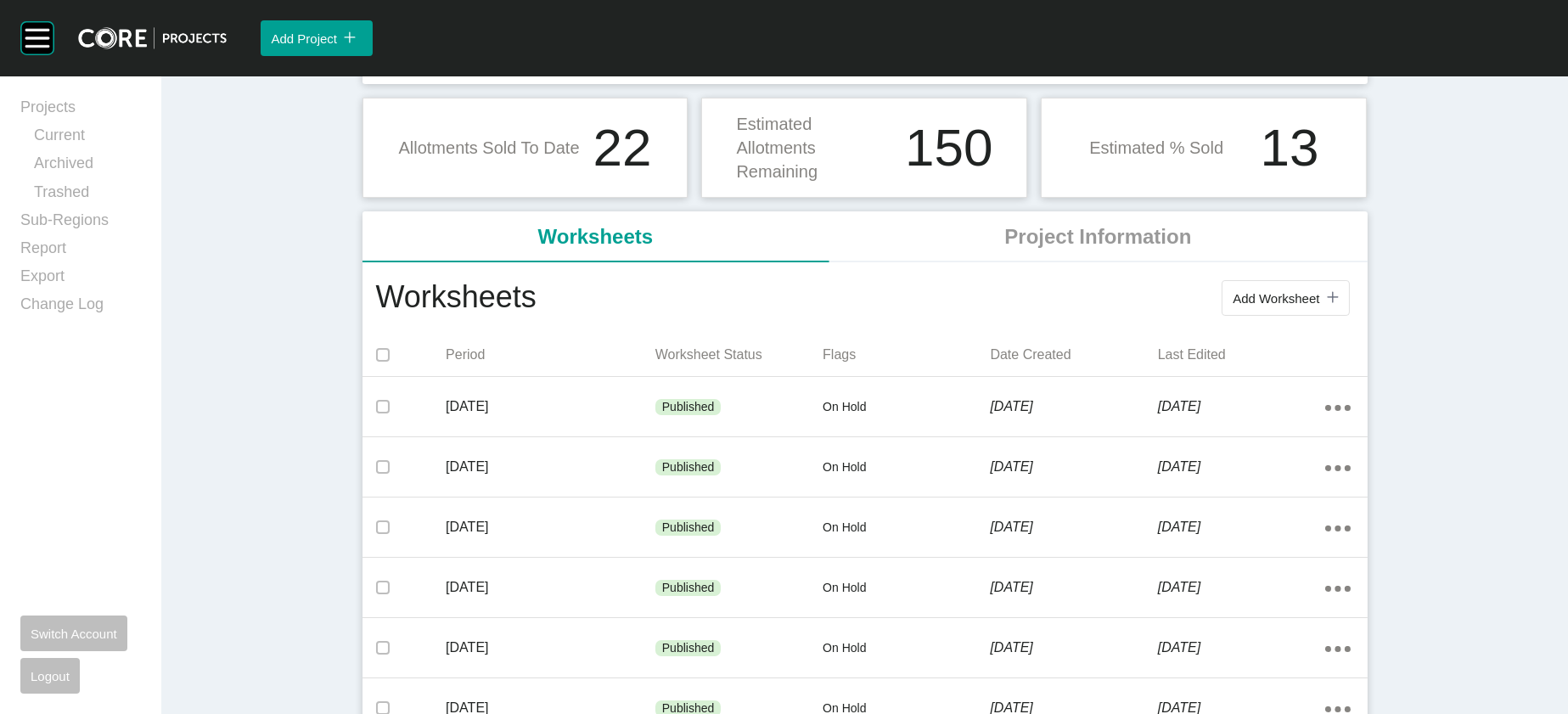
scroll to position [182, 0]
click at [1319, 304] on span "Add Worksheet" at bounding box center [1277, 296] width 87 height 14
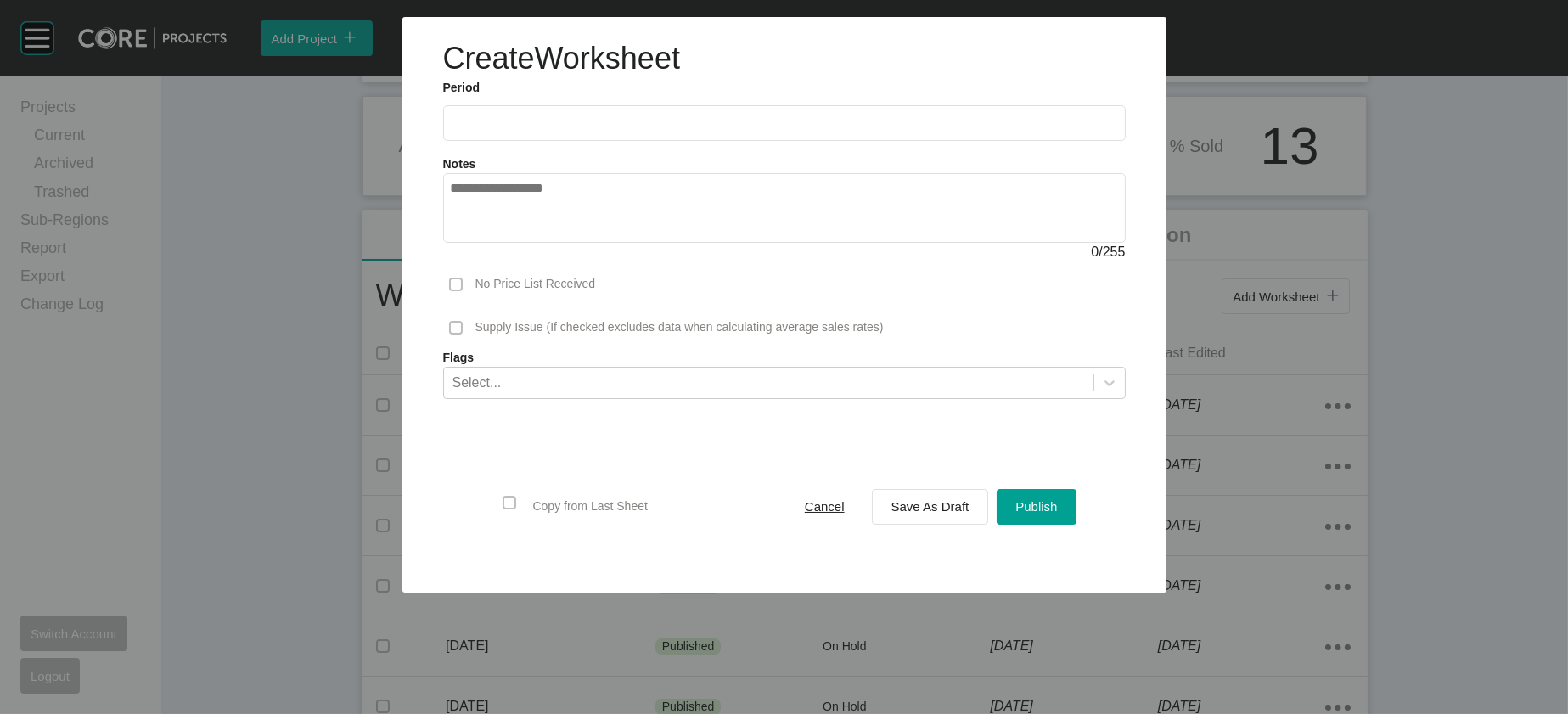
click at [450, 130] on input "text" at bounding box center [784, 122] width 667 height 14
click at [560, 261] on li "Sep" at bounding box center [589, 247] width 57 height 29
type input "**********"
click at [647, 397] on div "Select..." at bounding box center [768, 382] width 649 height 29
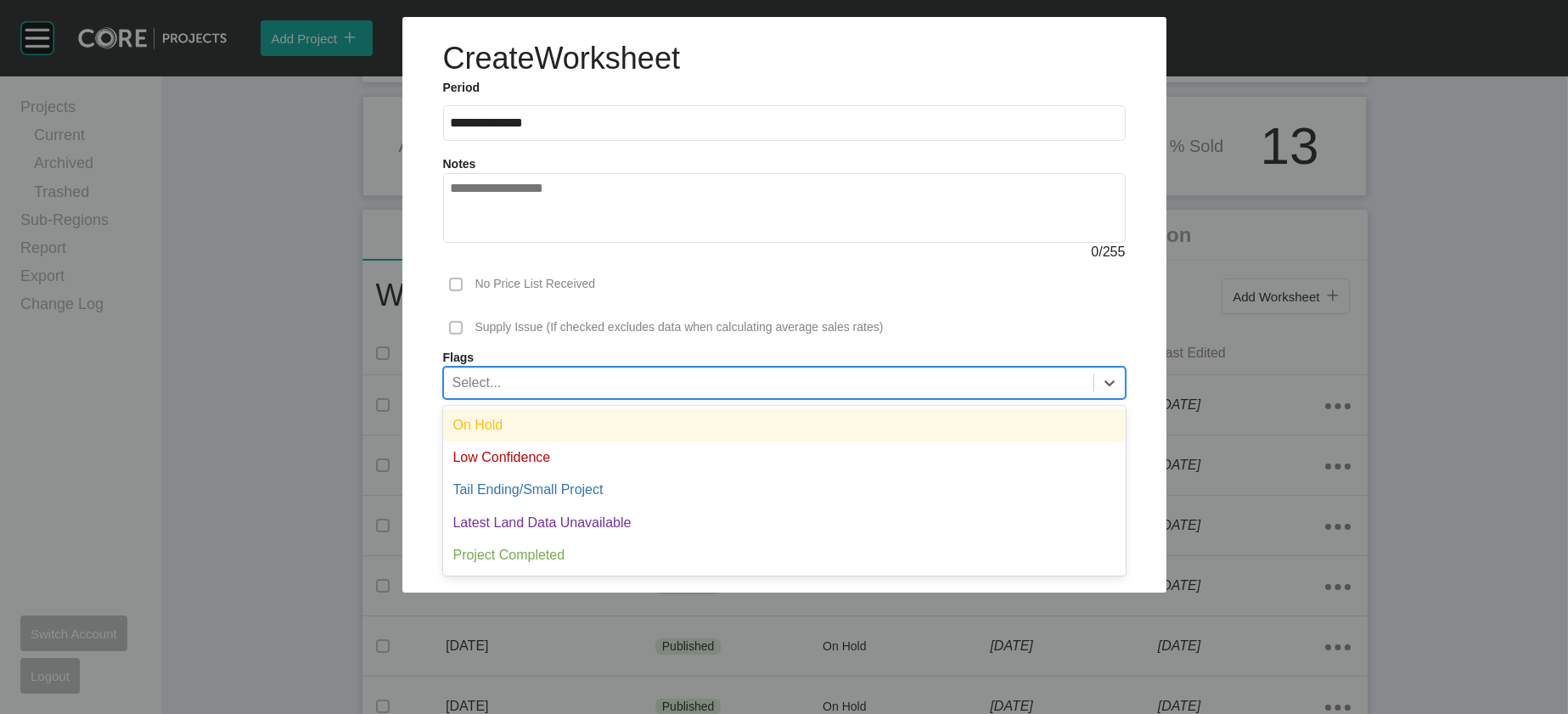
click at [629, 441] on div "On Hold" at bounding box center [784, 425] width 682 height 32
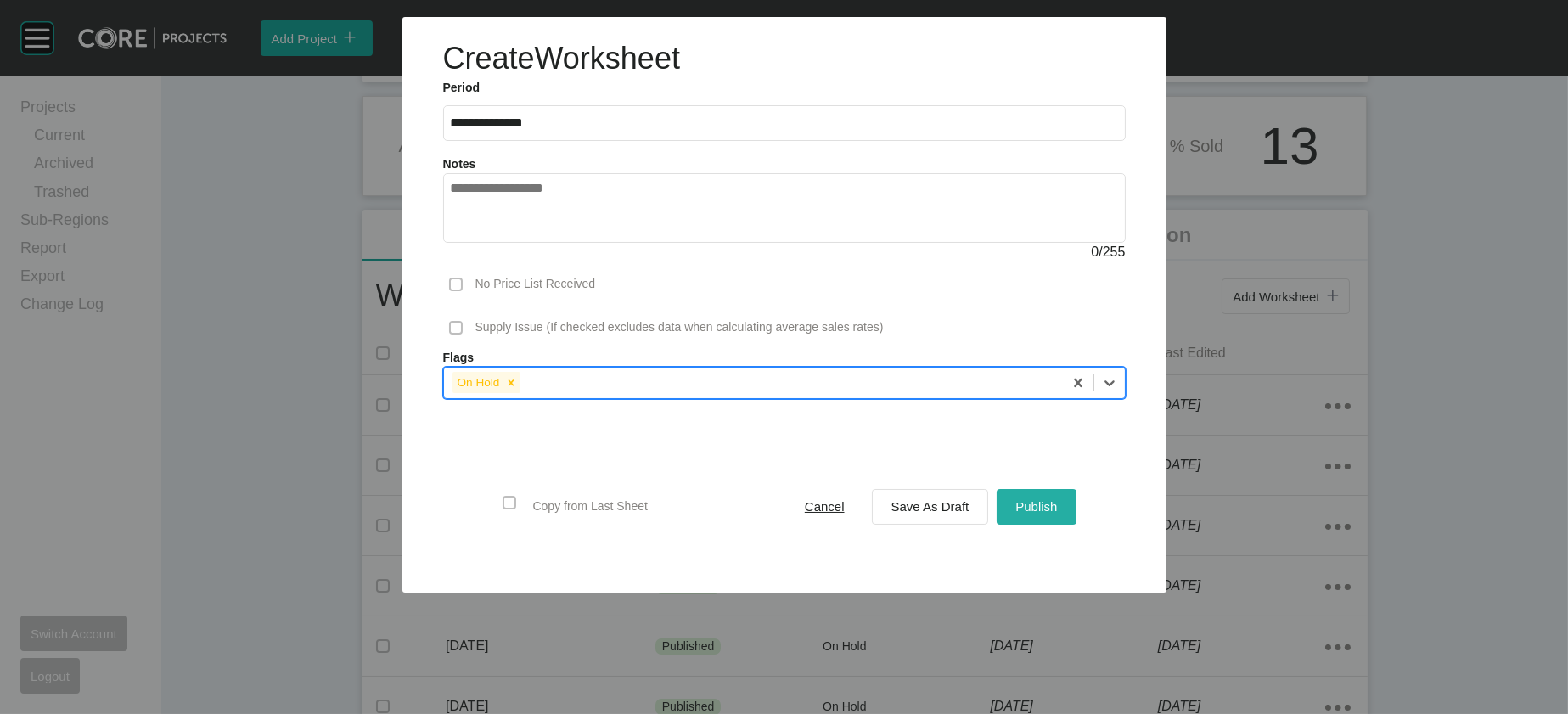
click at [1061, 525] on button "Publish" at bounding box center [1035, 508] width 79 height 36
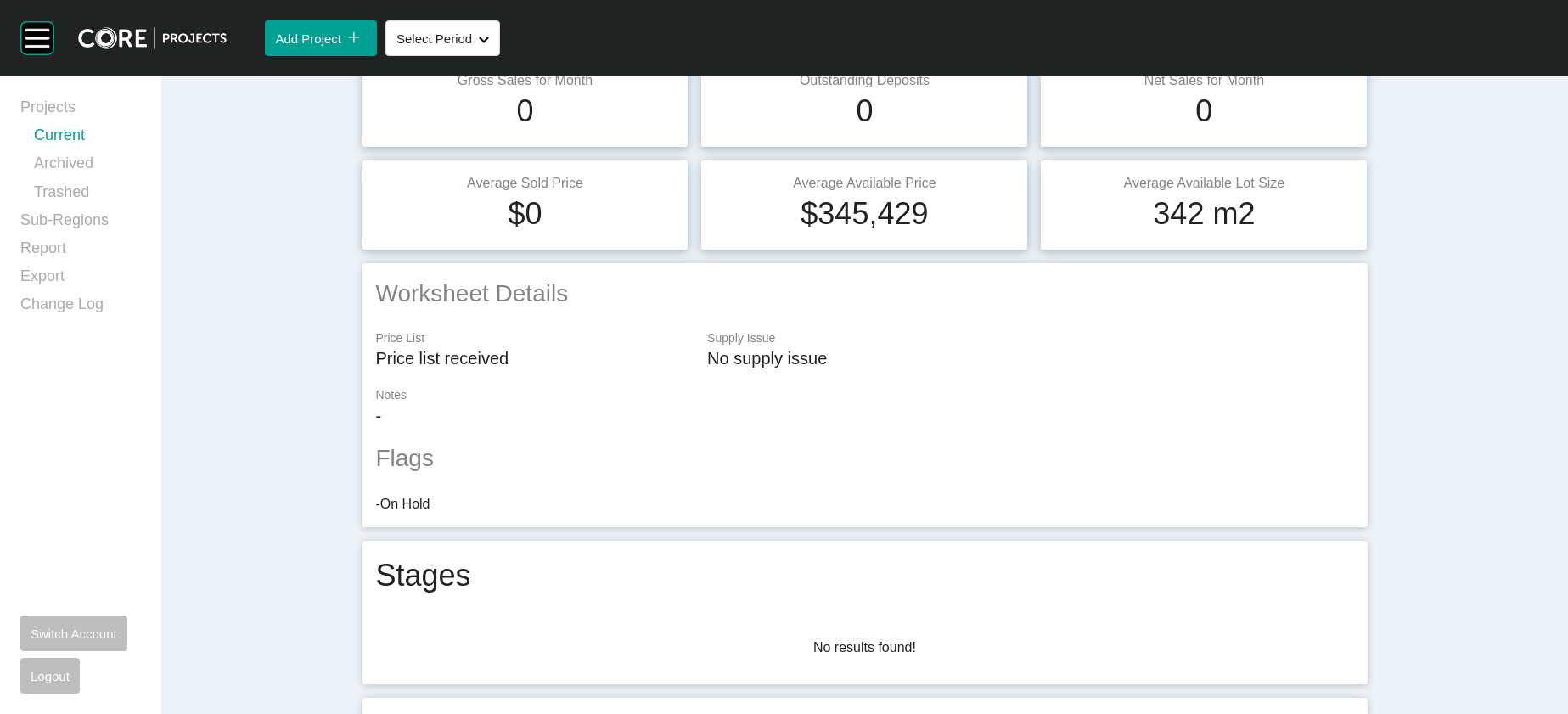
click at [74, 152] on link "Current" at bounding box center [87, 139] width 107 height 28
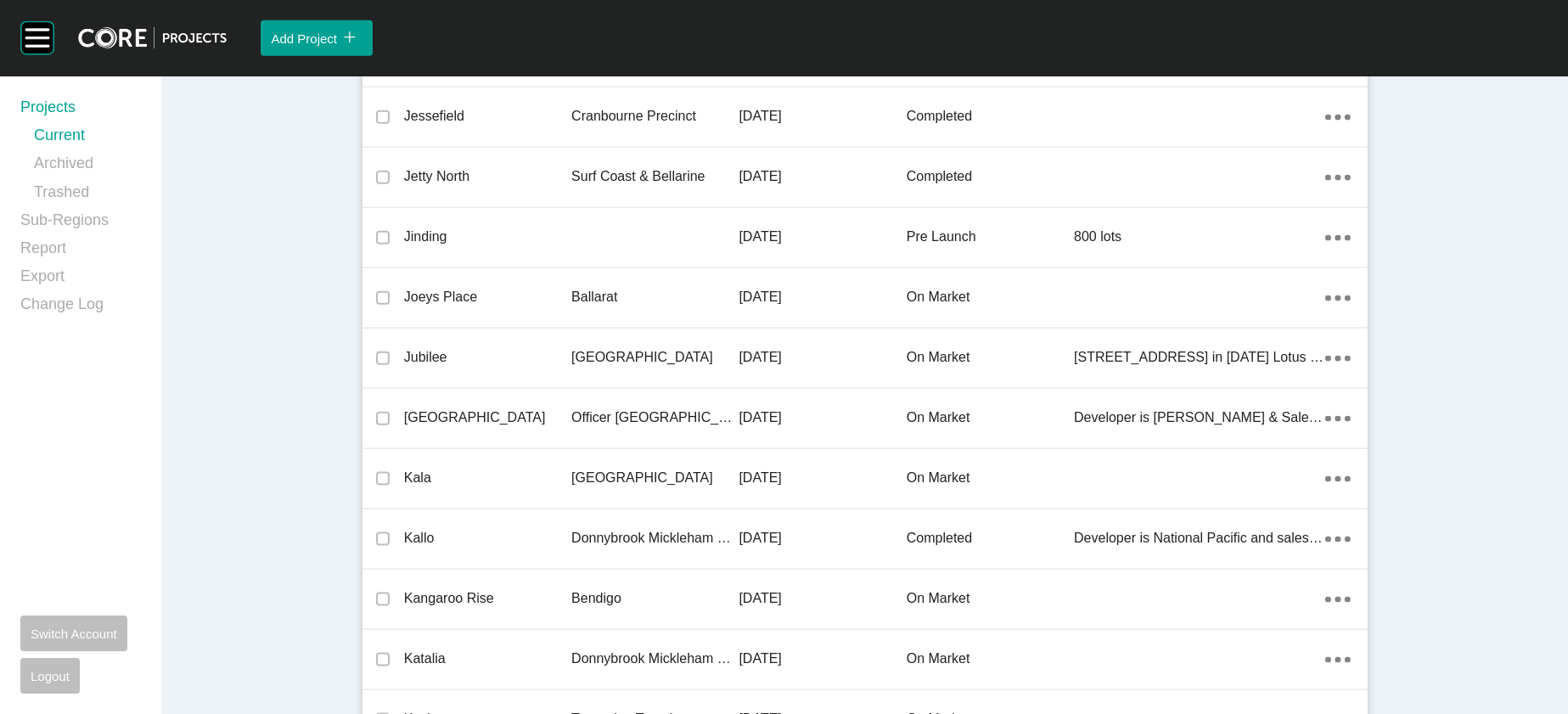
scroll to position [24729, 0]
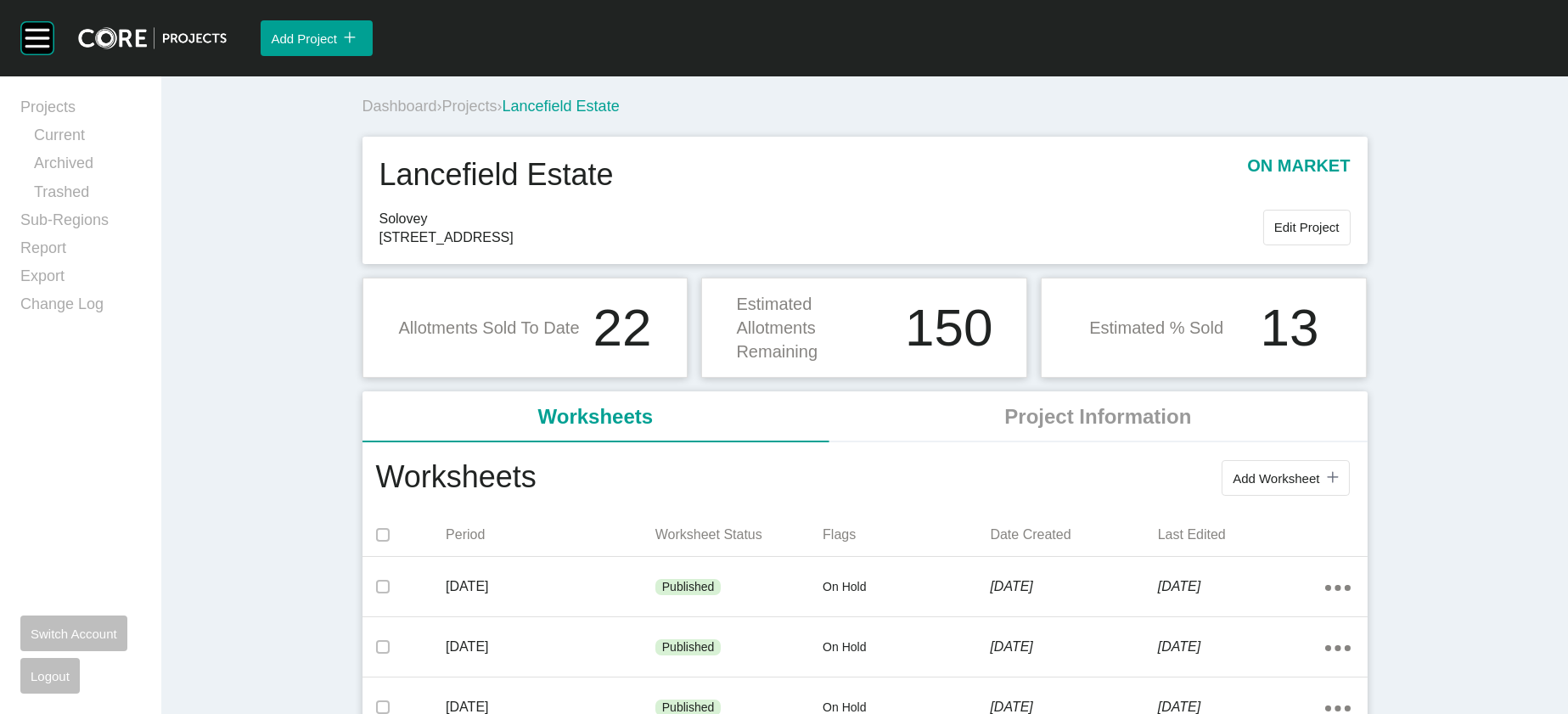
click at [442, 115] on span "Projects" at bounding box center [469, 106] width 55 height 17
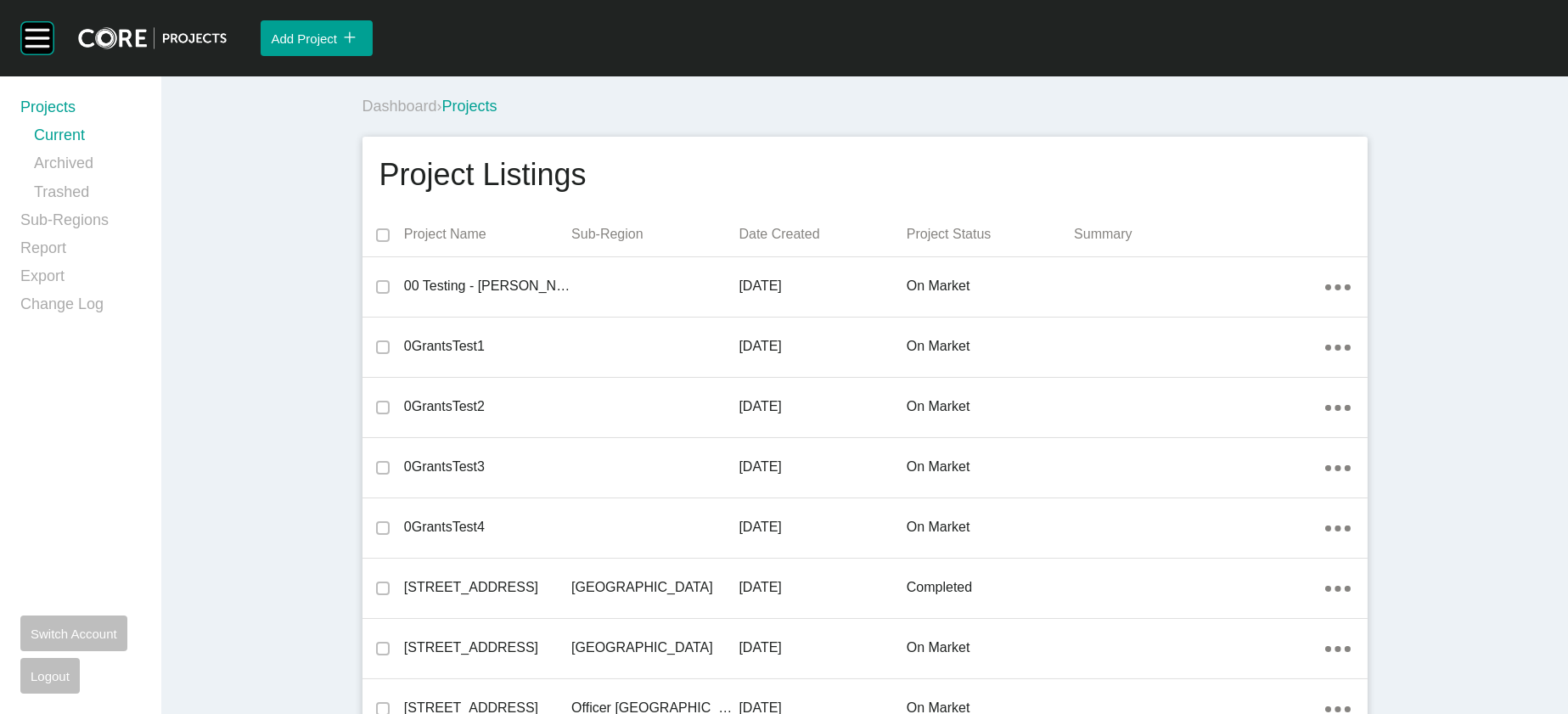
scroll to position [15934, 0]
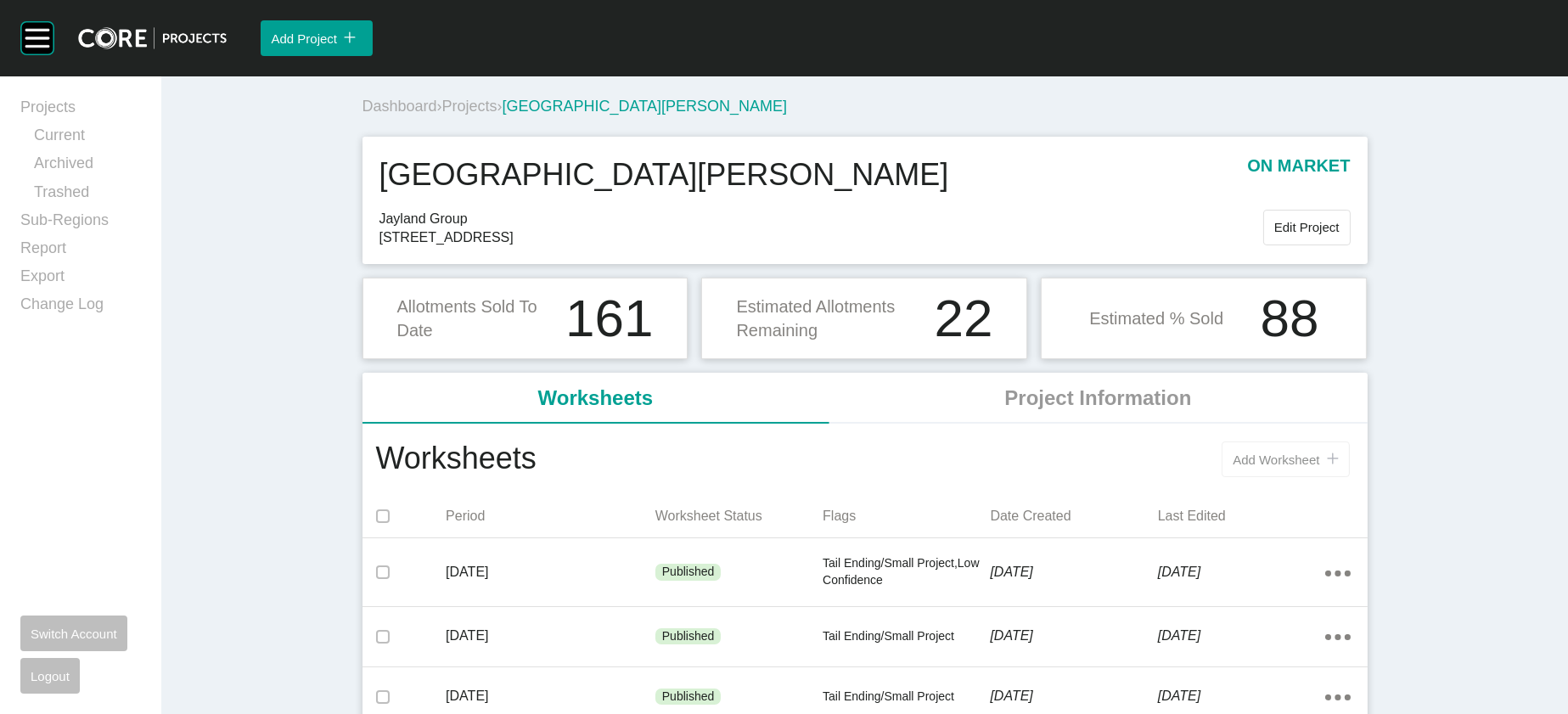
click at [1319, 467] on span "Add Worksheet" at bounding box center [1277, 459] width 87 height 14
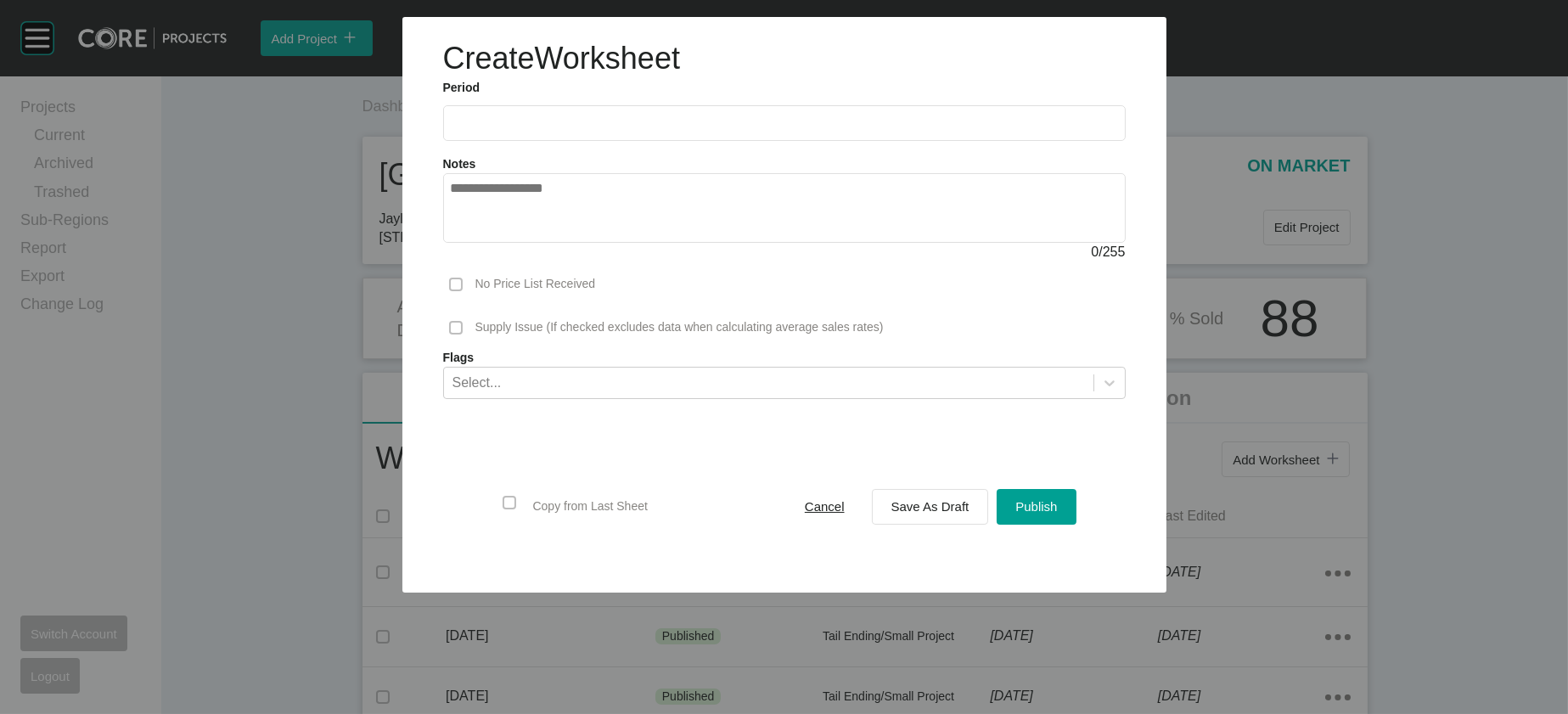
click at [484, 130] on input "text" at bounding box center [784, 122] width 667 height 14
click at [560, 261] on li "Sep" at bounding box center [589, 247] width 57 height 29
type input "**********"
click at [932, 514] on span "Save As Draft" at bounding box center [930, 506] width 79 height 14
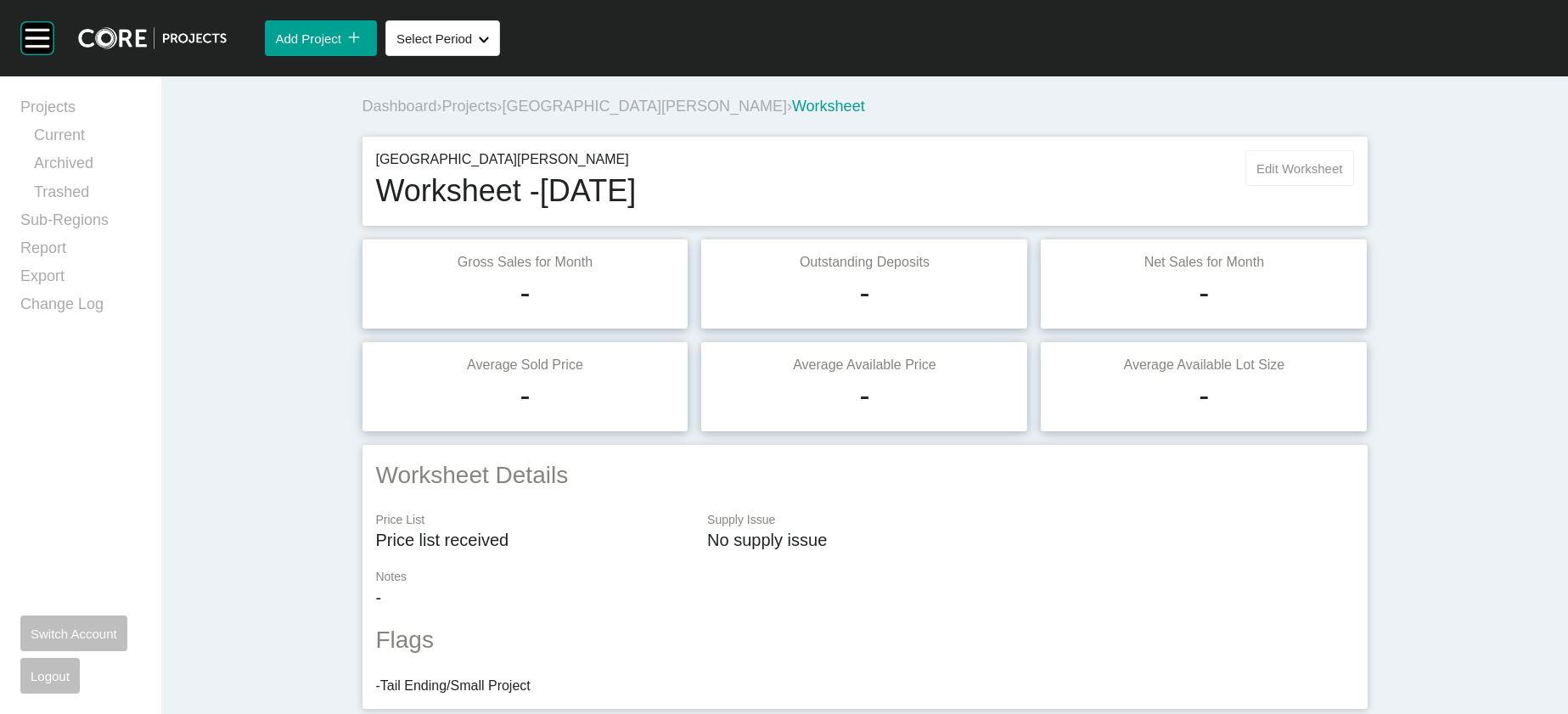
click at [1353, 186] on button "Edit Worksheet" at bounding box center [1299, 169] width 108 height 36
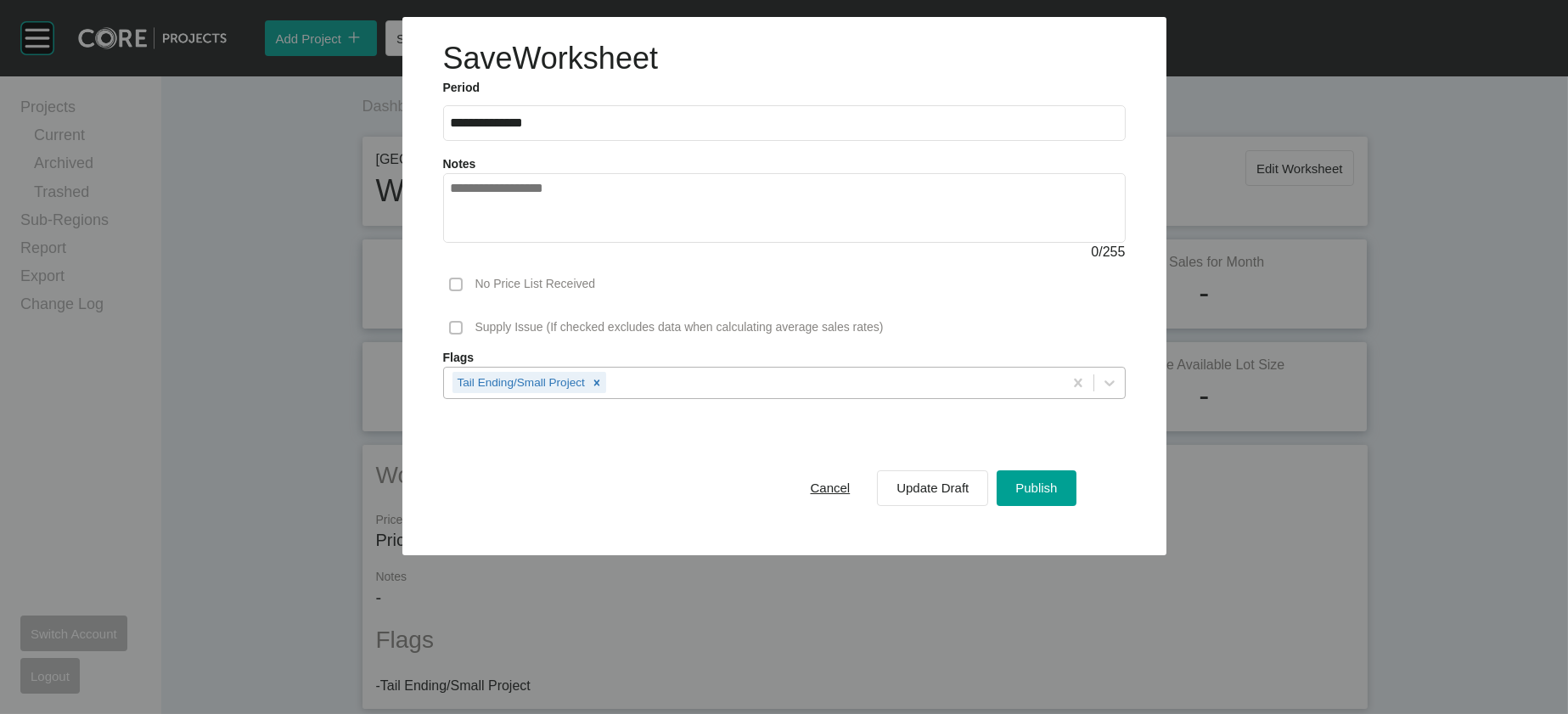
click at [605, 397] on div "Tail Ending/Small Project" at bounding box center [753, 382] width 619 height 29
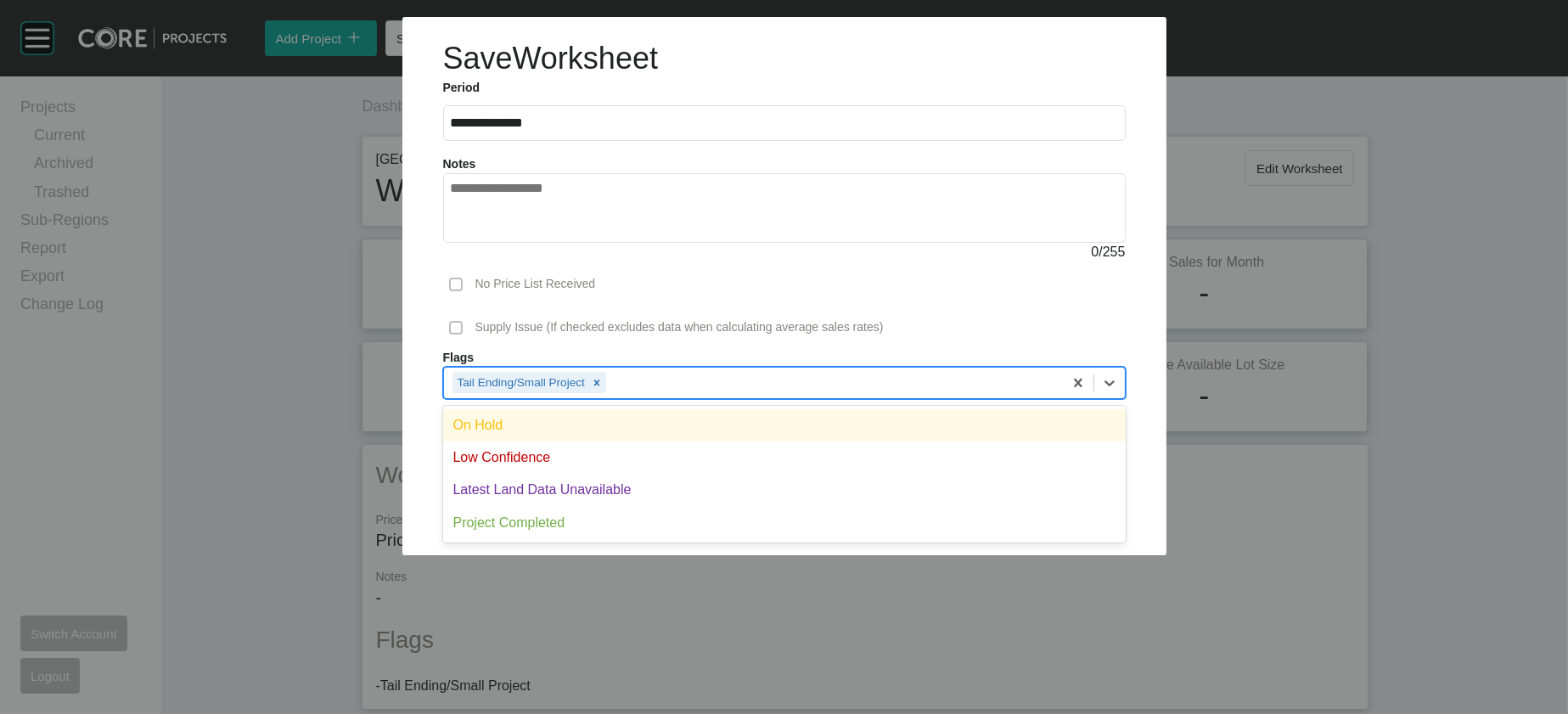
click at [598, 441] on div "On Hold" at bounding box center [784, 425] width 682 height 32
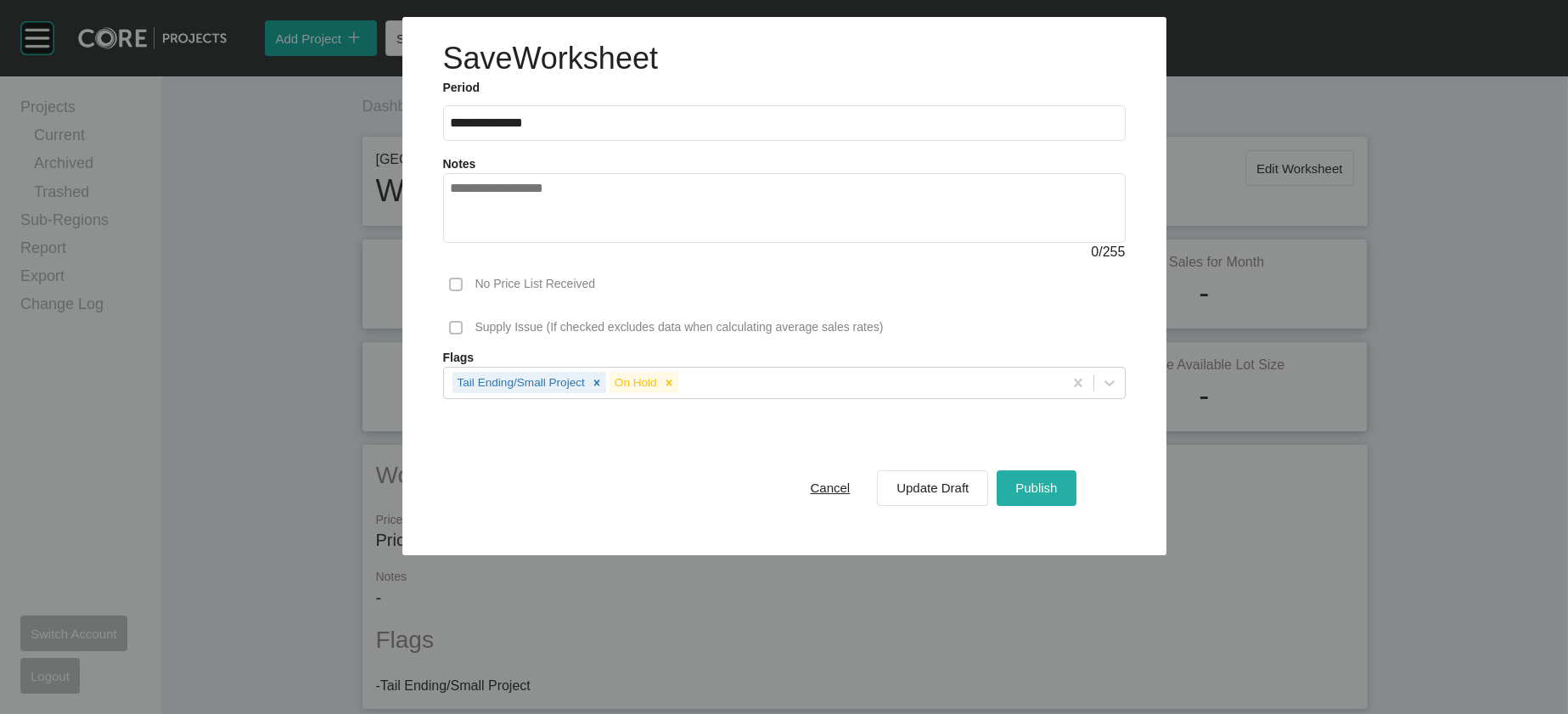
click at [1076, 507] on button "Publish" at bounding box center [1035, 489] width 79 height 36
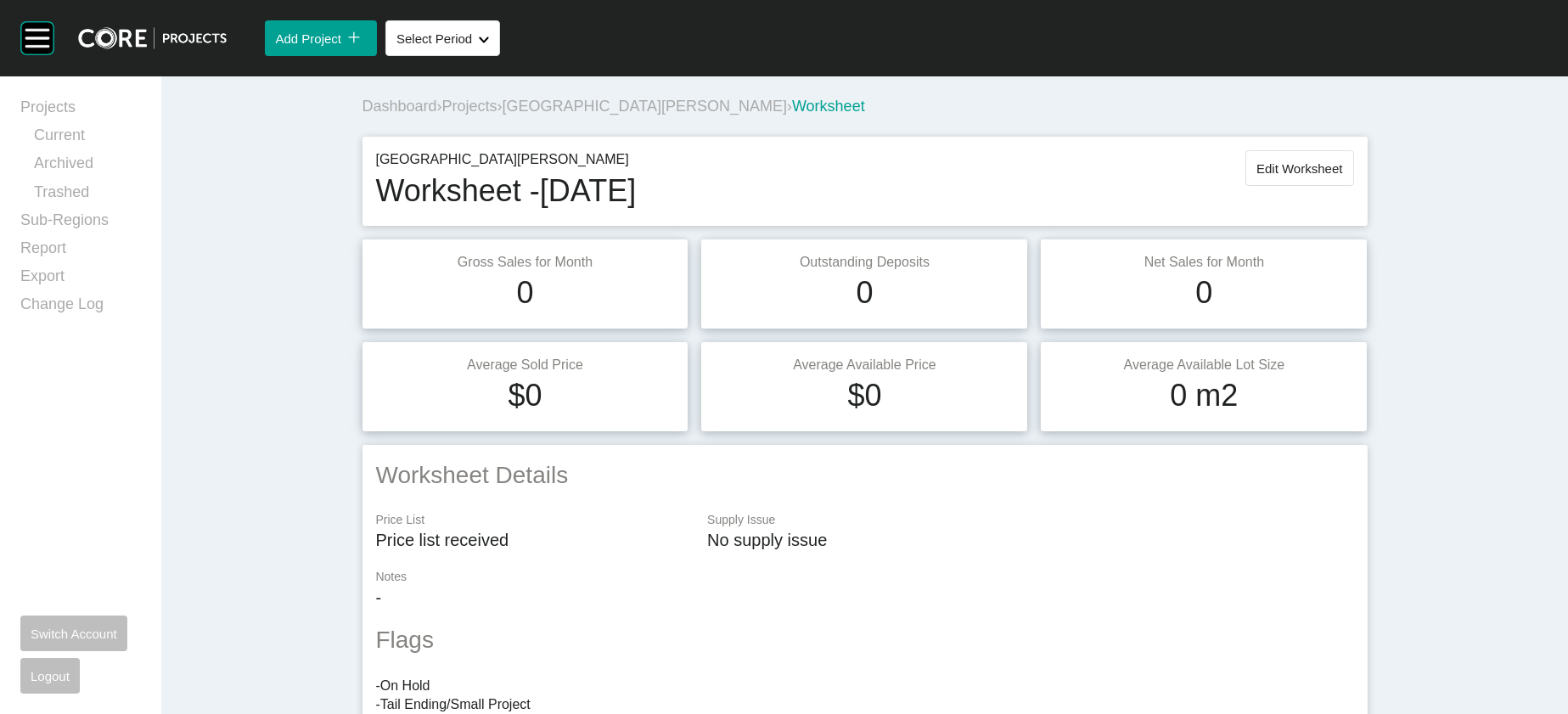
click at [442, 115] on span "Projects" at bounding box center [469, 106] width 55 height 17
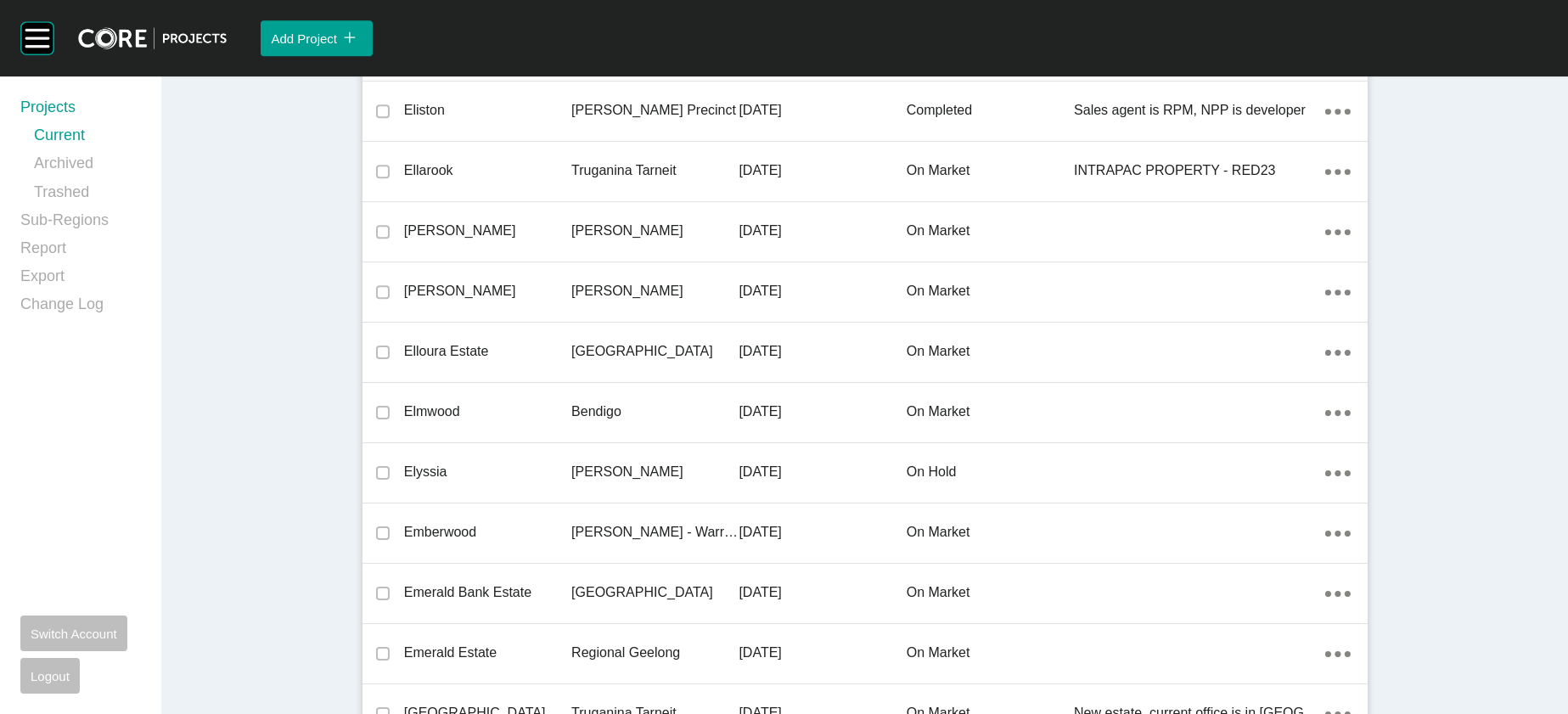
scroll to position [41038, 0]
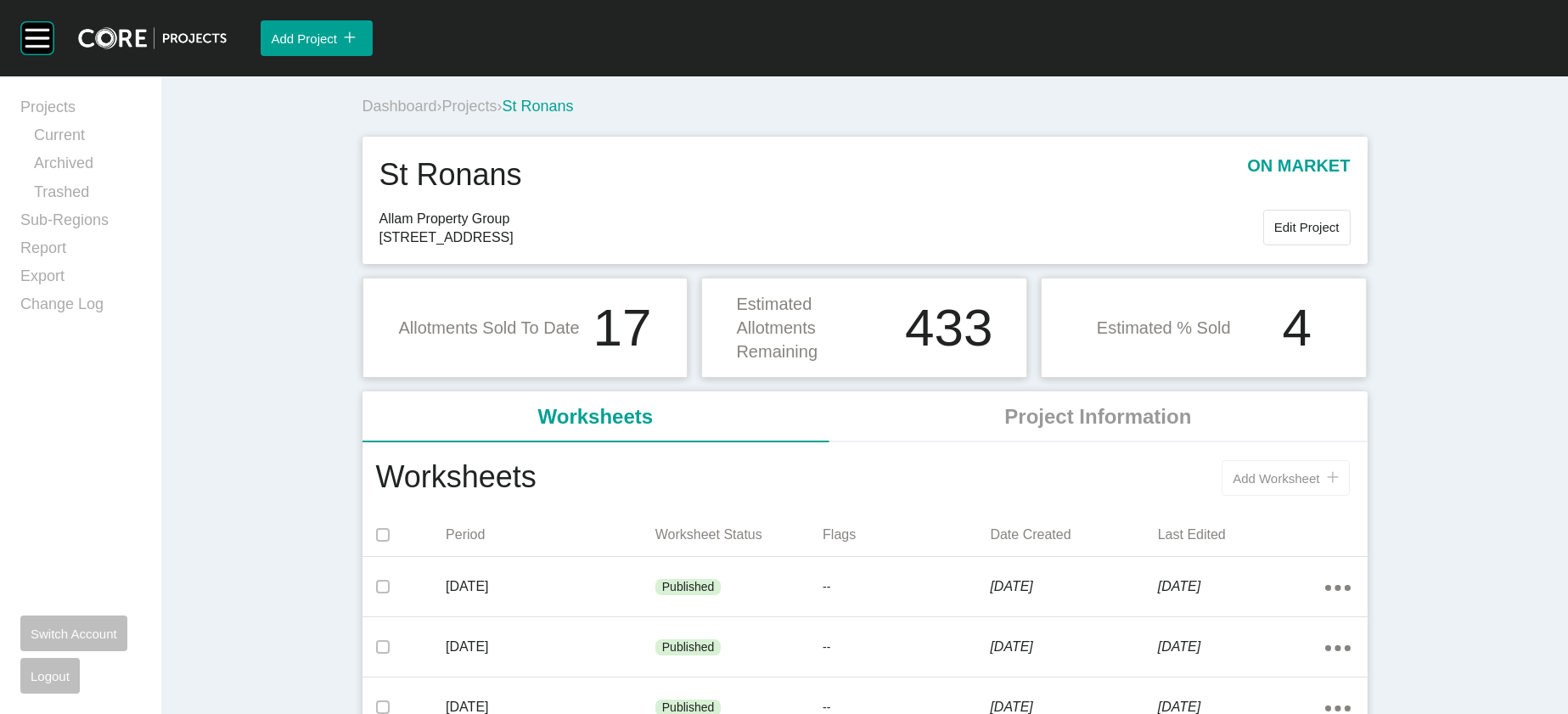
click at [1348, 496] on button "Add Worksheet icon/tick copy 11 Created with Sketch." at bounding box center [1285, 478] width 128 height 36
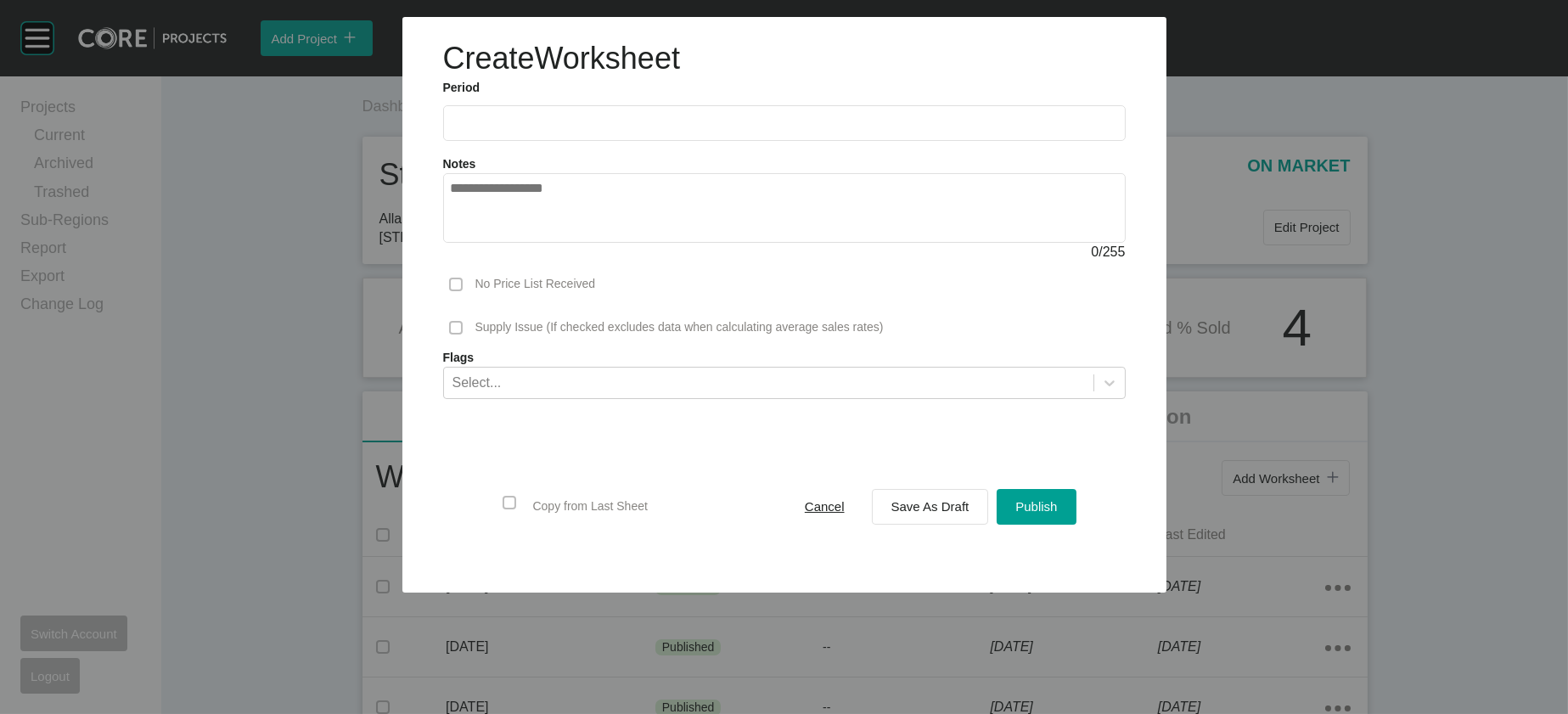
click at [458, 130] on input "text" at bounding box center [784, 122] width 667 height 14
click at [560, 261] on li "Sep" at bounding box center [589, 247] width 57 height 29
type input "**********"
click at [959, 514] on span "Save As Draft" at bounding box center [930, 506] width 79 height 14
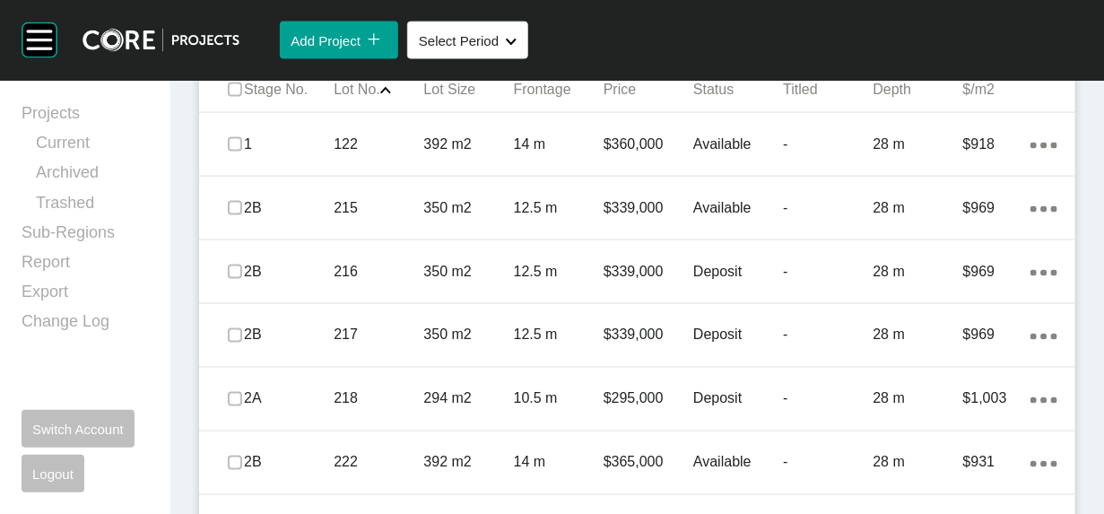
scroll to position [980, 0]
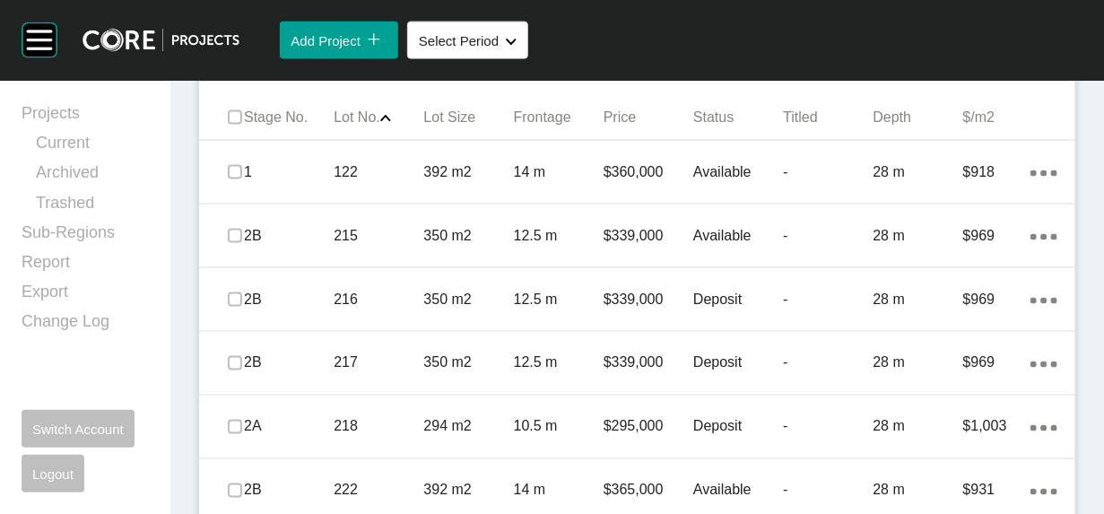
click at [979, 65] on span "Add Lot" at bounding box center [1002, 56] width 47 height 15
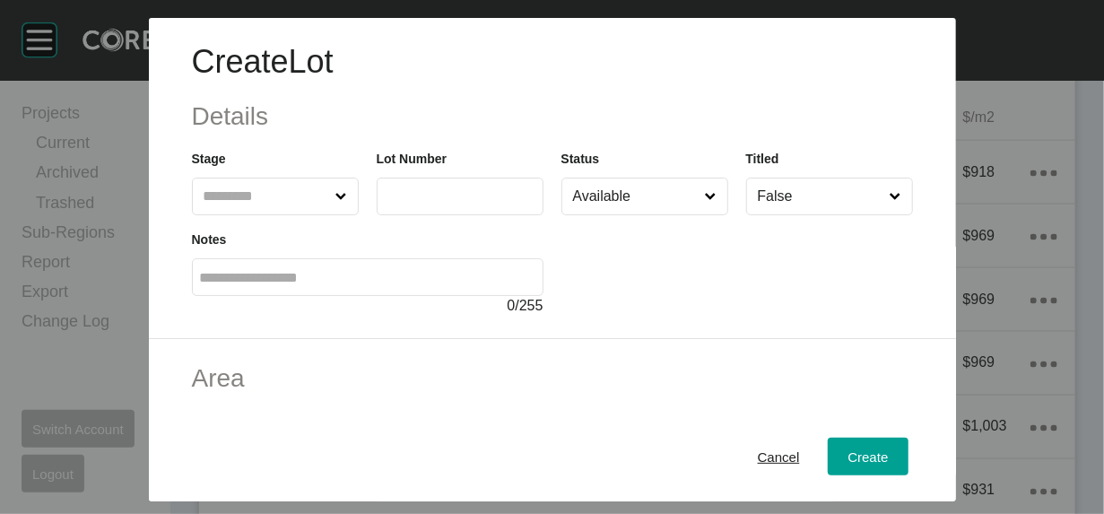
click at [200, 214] on input "text" at bounding box center [266, 197] width 133 height 36
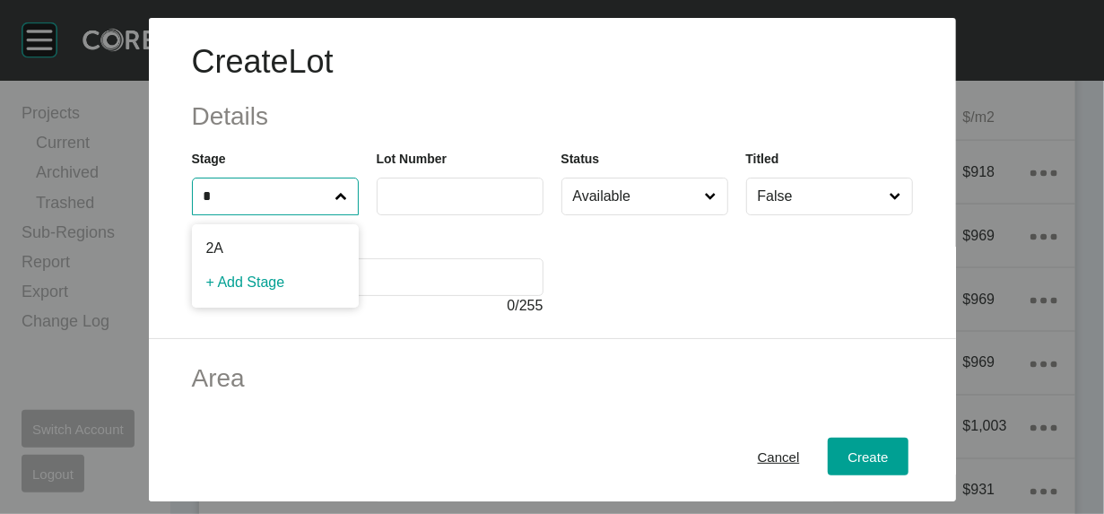
type input "*"
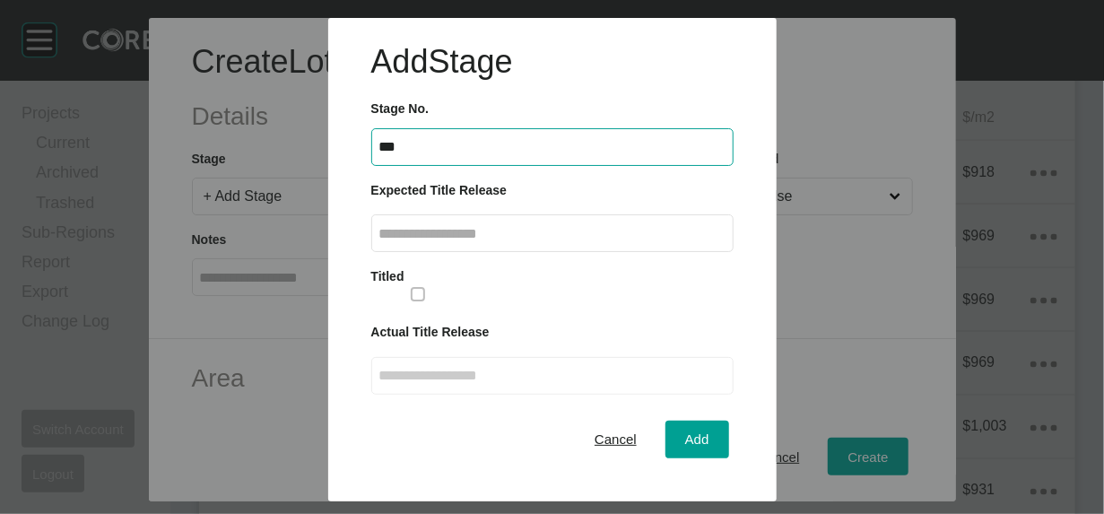
type input "***"
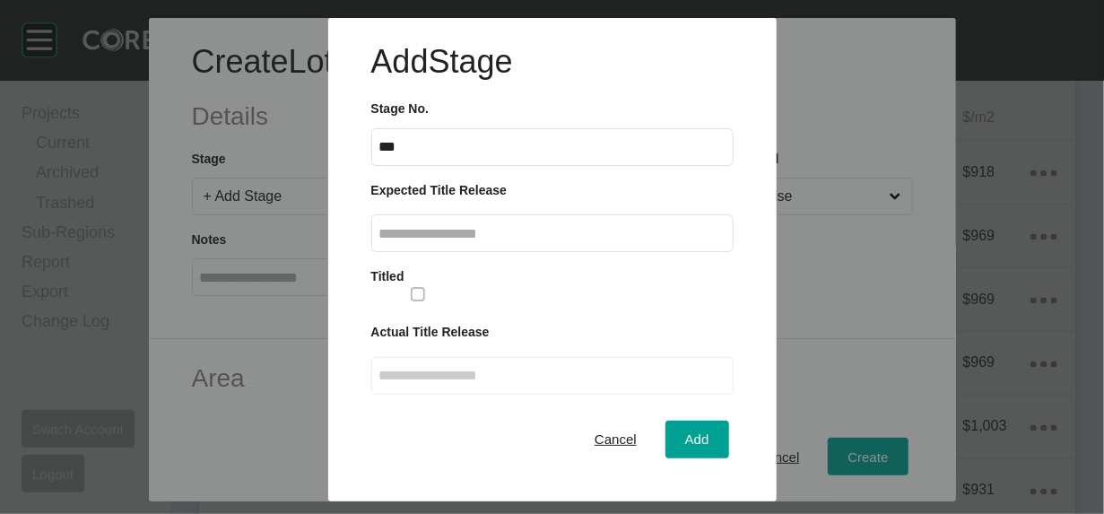
click at [652, 241] on input "text" at bounding box center [552, 233] width 346 height 15
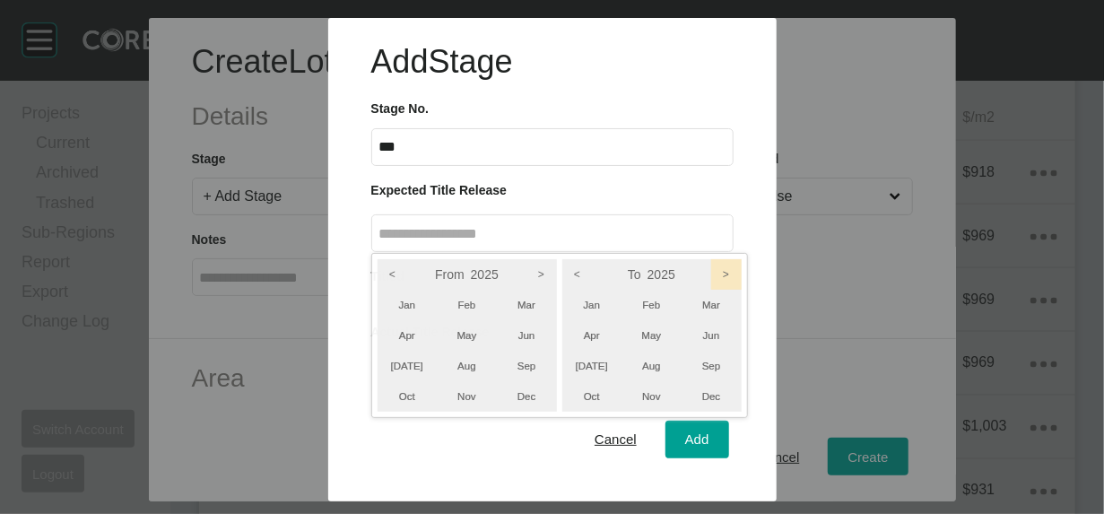
click at [742, 290] on icon ">" at bounding box center [726, 274] width 31 height 31
click at [557, 290] on icon ">" at bounding box center [542, 274] width 31 height 31
click at [742, 412] on li "Dec" at bounding box center [712, 396] width 60 height 31
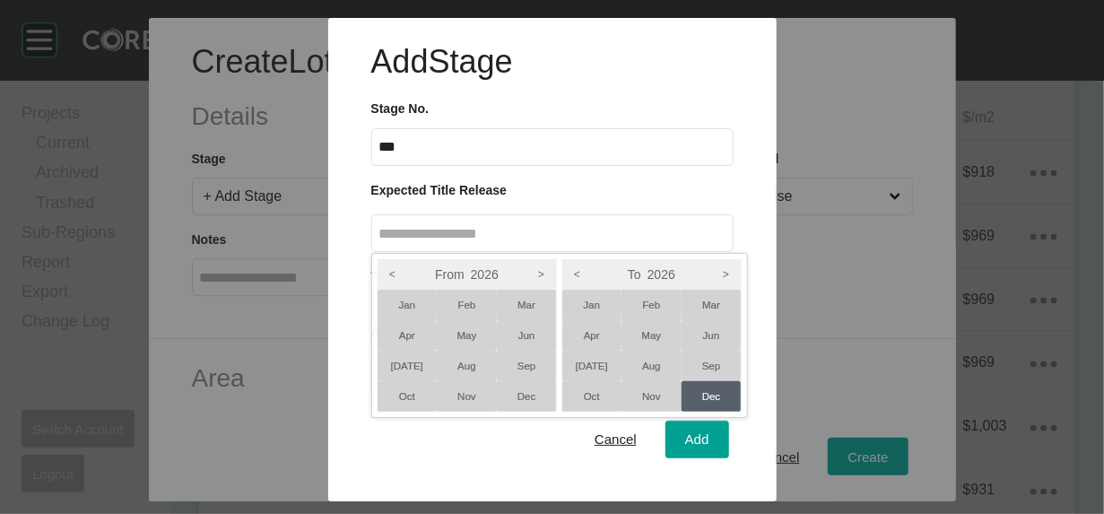
click at [438, 412] on li "Oct" at bounding box center [408, 396] width 60 height 31
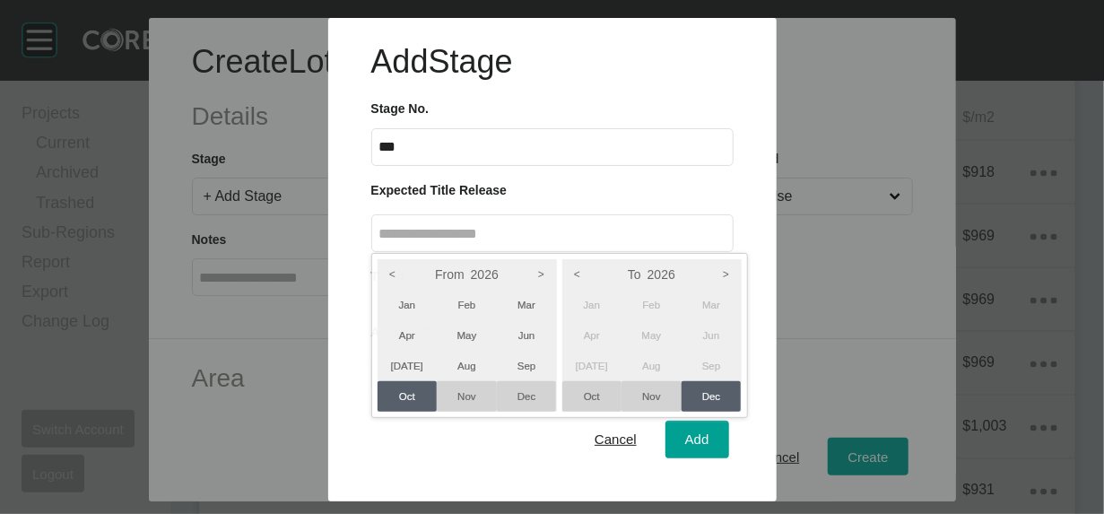
click at [623, 121] on div at bounding box center [552, 250] width 1104 height 501
type input "**********"
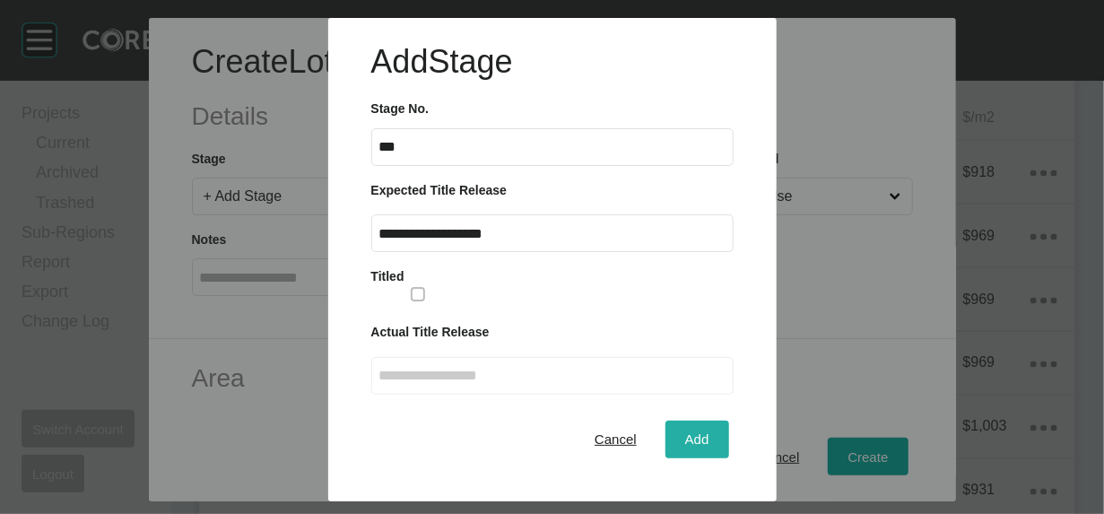
click at [690, 447] on span "Add" at bounding box center [697, 438] width 24 height 15
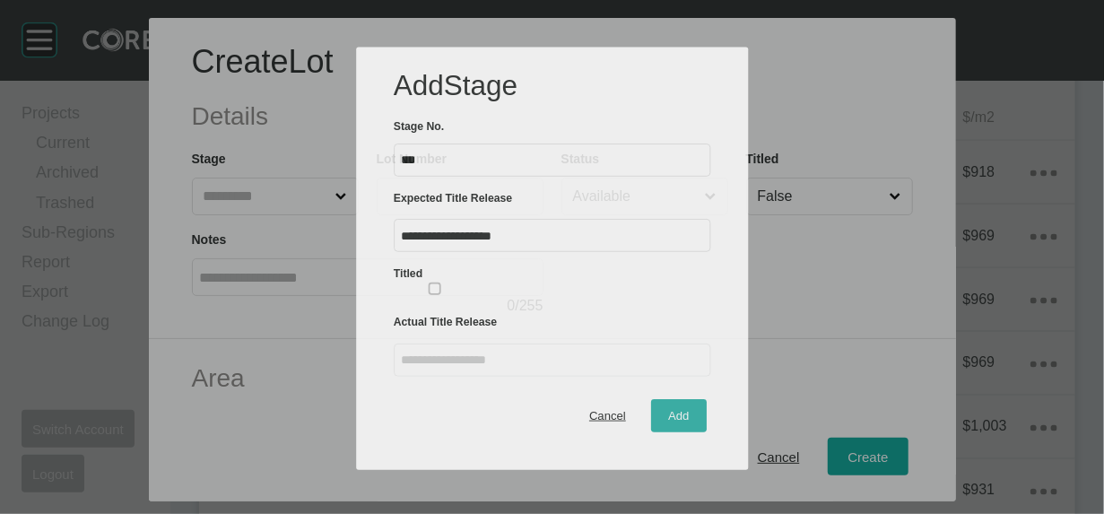
scroll to position [100, 0]
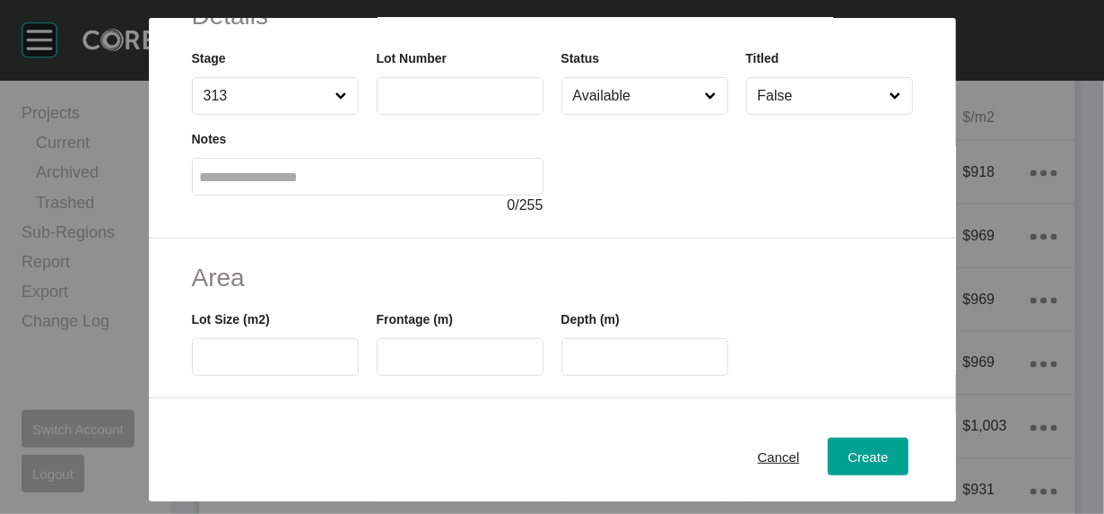
click at [414, 115] on label at bounding box center [460, 96] width 167 height 38
click at [414, 103] on input "text" at bounding box center [460, 95] width 151 height 15
click at [336, 102] on icon at bounding box center [342, 97] width 12 height 12
click at [282, 114] on input "313" at bounding box center [266, 96] width 133 height 36
click at [820, 455] on button "Cancel" at bounding box center [779, 457] width 82 height 38
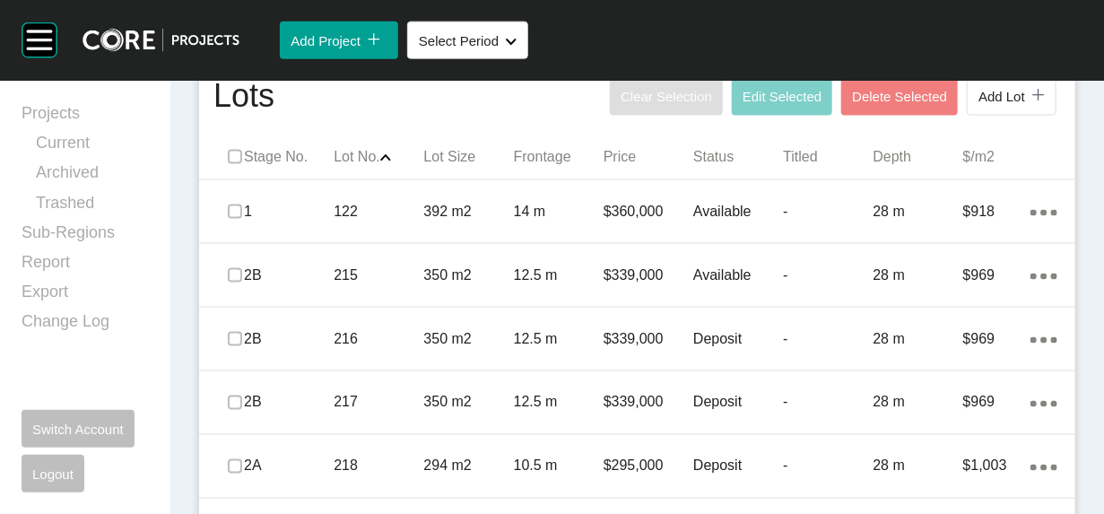
scroll to position [937, 0]
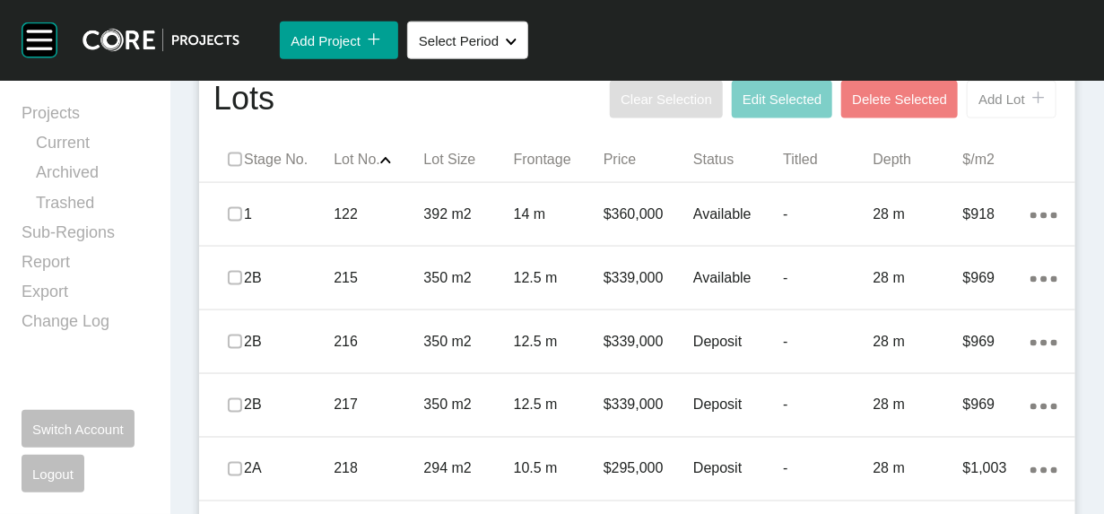
click at [979, 107] on span "Add Lot" at bounding box center [1002, 99] width 47 height 15
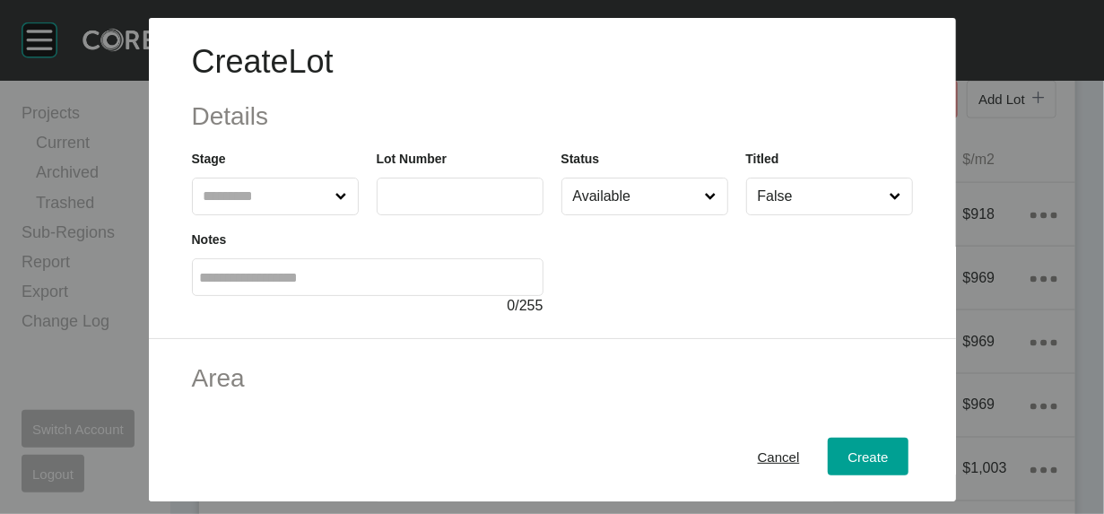
click at [217, 214] on div "Stage" at bounding box center [275, 182] width 167 height 66
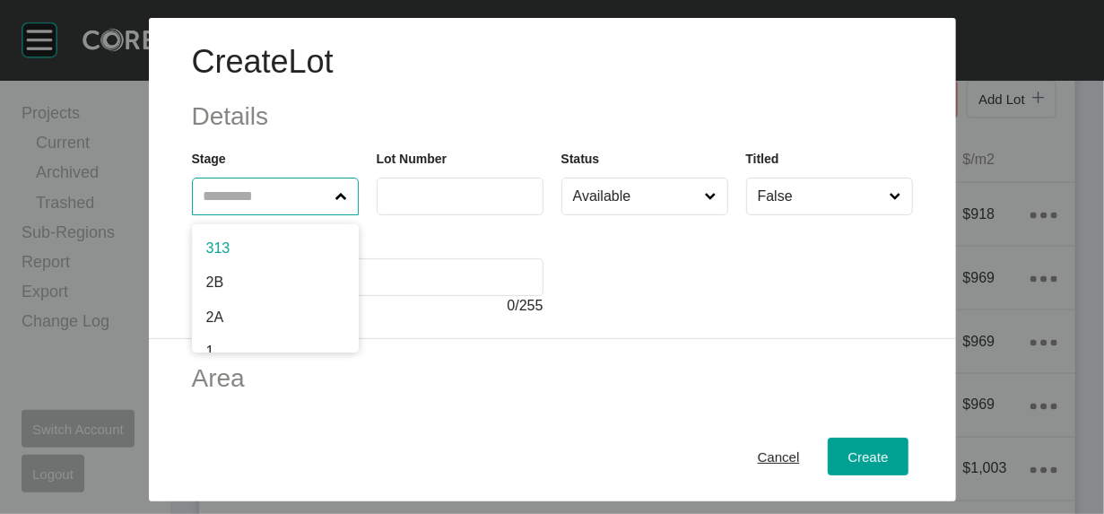
click at [217, 214] on input "text" at bounding box center [266, 197] width 133 height 36
drag, startPoint x: 833, startPoint y: 443, endPoint x: 836, endPoint y: 428, distance: 15.5
click at [800, 449] on span "Cancel" at bounding box center [779, 456] width 42 height 15
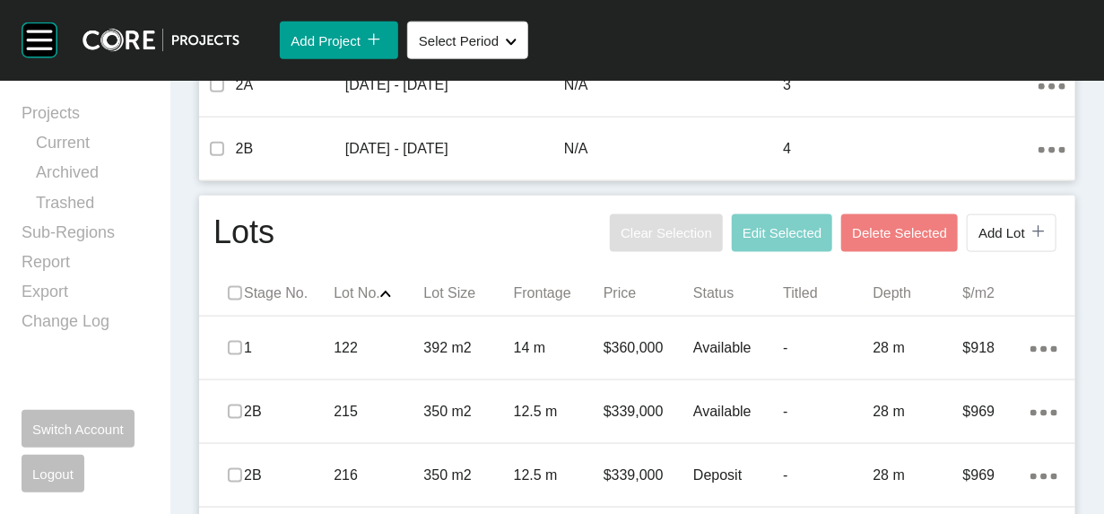
scroll to position [794, 0]
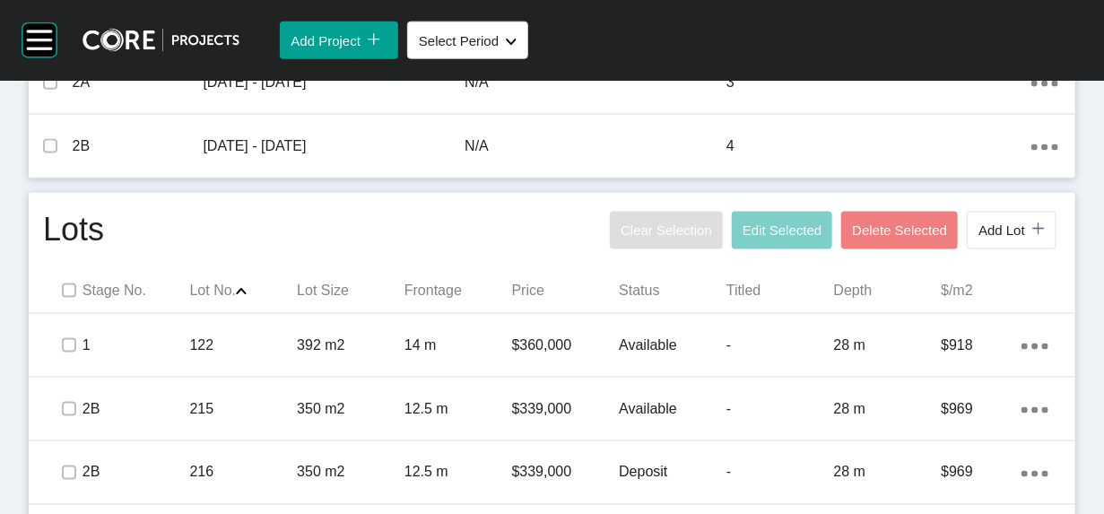
scroll to position [862, 0]
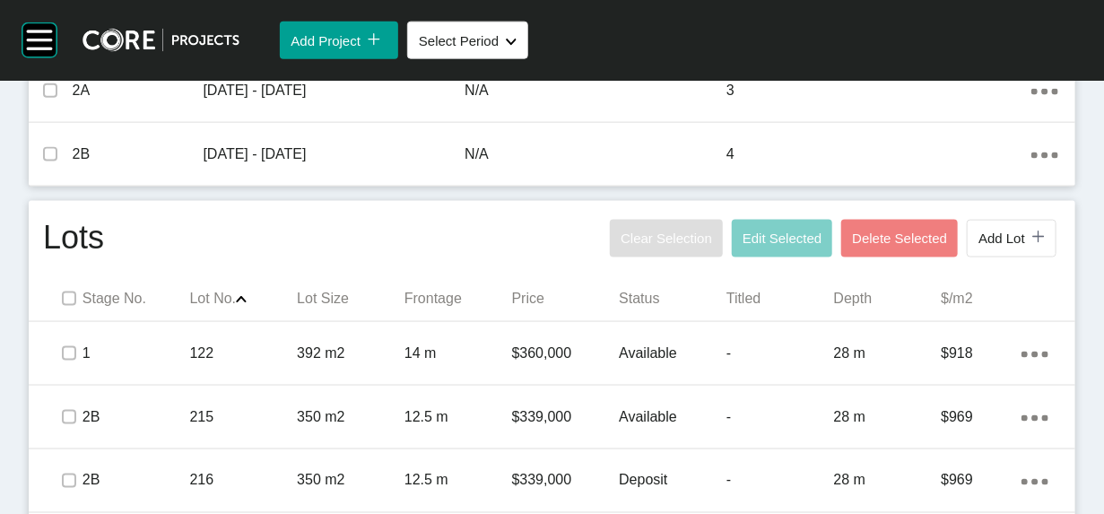
click at [928, 156] on link "Edit" at bounding box center [942, 142] width 48 height 27
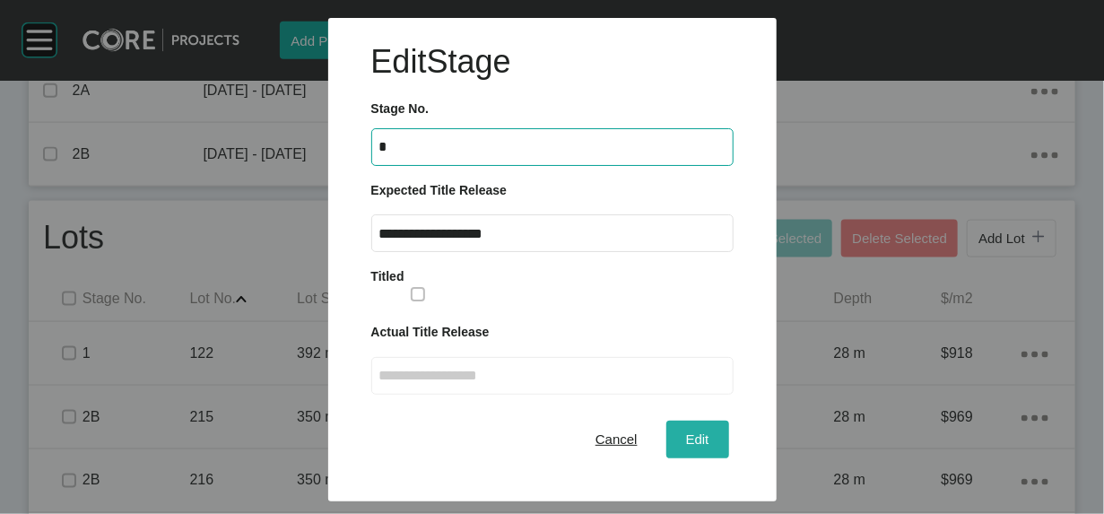
type input "*"
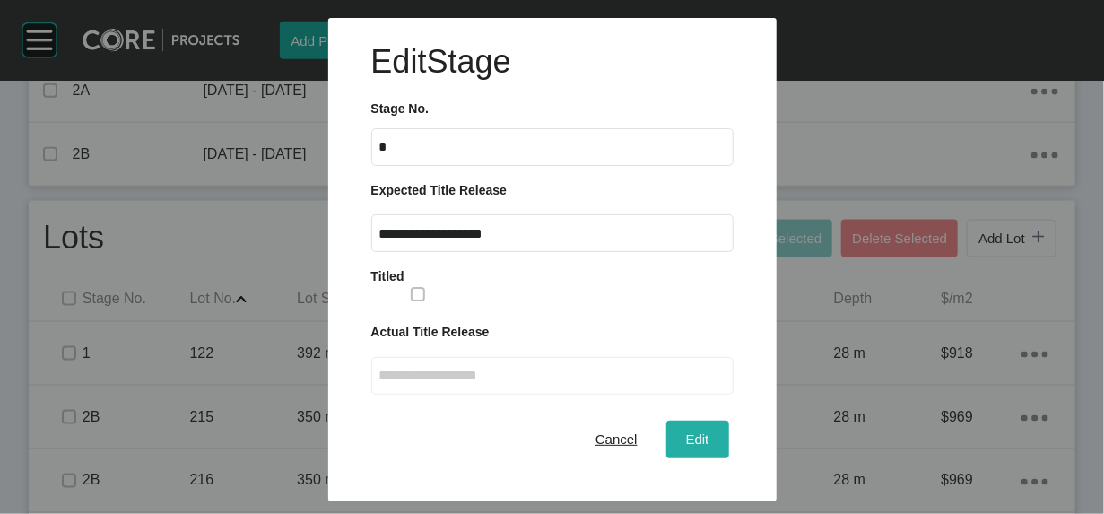
click at [690, 447] on span "Edit" at bounding box center [697, 438] width 23 height 15
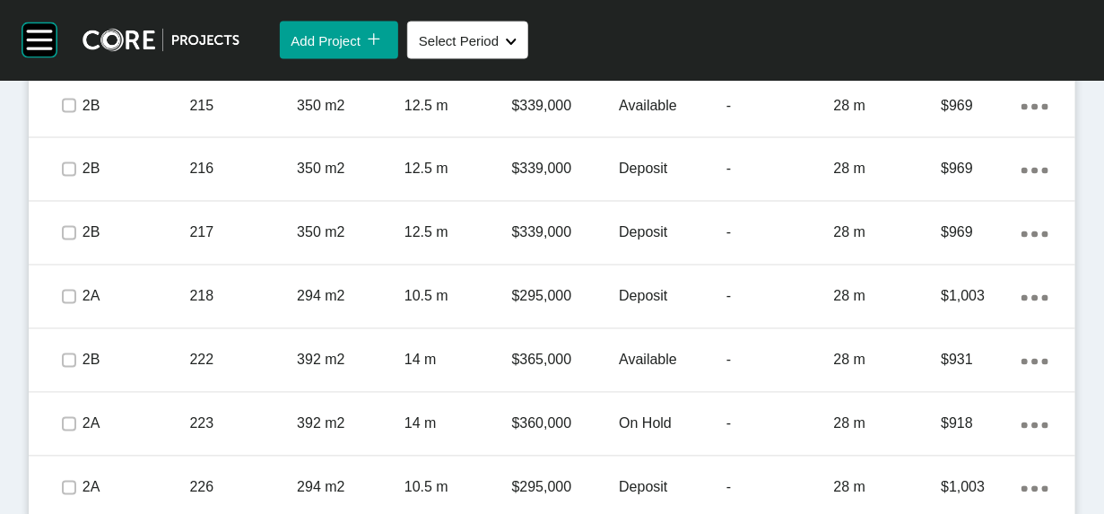
scroll to position [1190, 0]
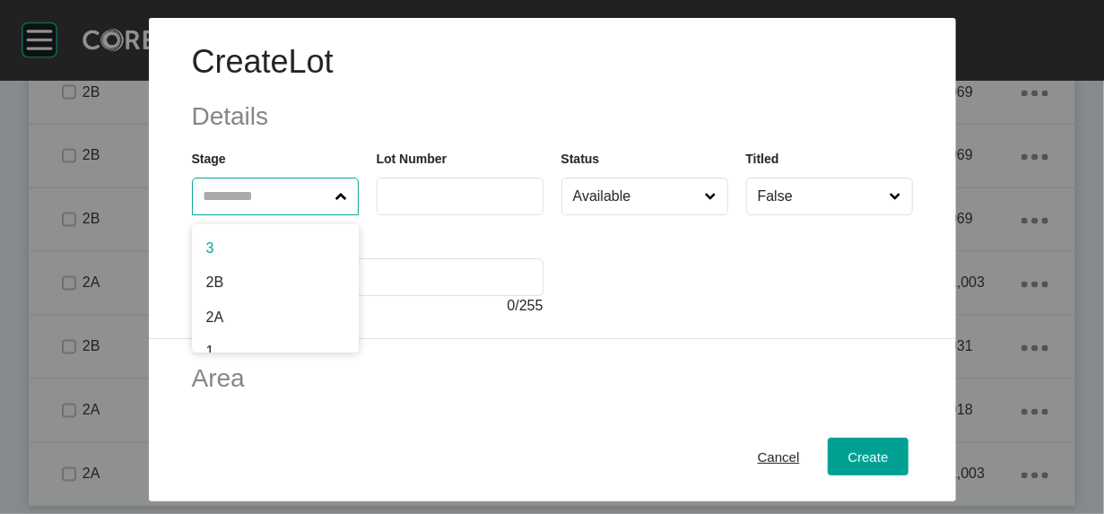
click at [220, 214] on input "text" at bounding box center [266, 197] width 133 height 36
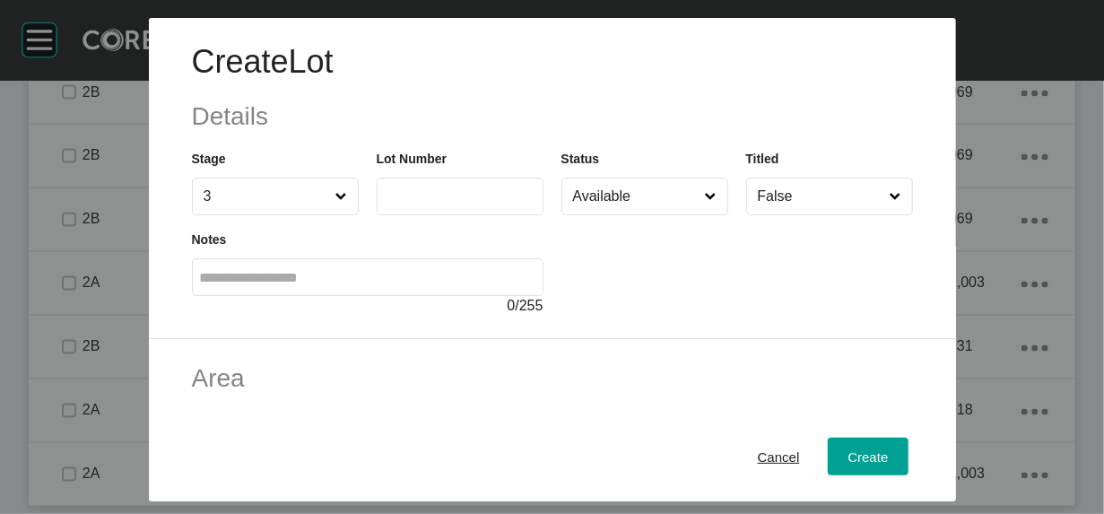
drag, startPoint x: 222, startPoint y: 290, endPoint x: 299, endPoint y: 268, distance: 80.1
click at [385, 204] on input "text" at bounding box center [460, 195] width 151 height 15
type input "***"
click at [850, 214] on input "False" at bounding box center [820, 197] width 133 height 36
click at [667, 214] on input "Available" at bounding box center [636, 197] width 133 height 36
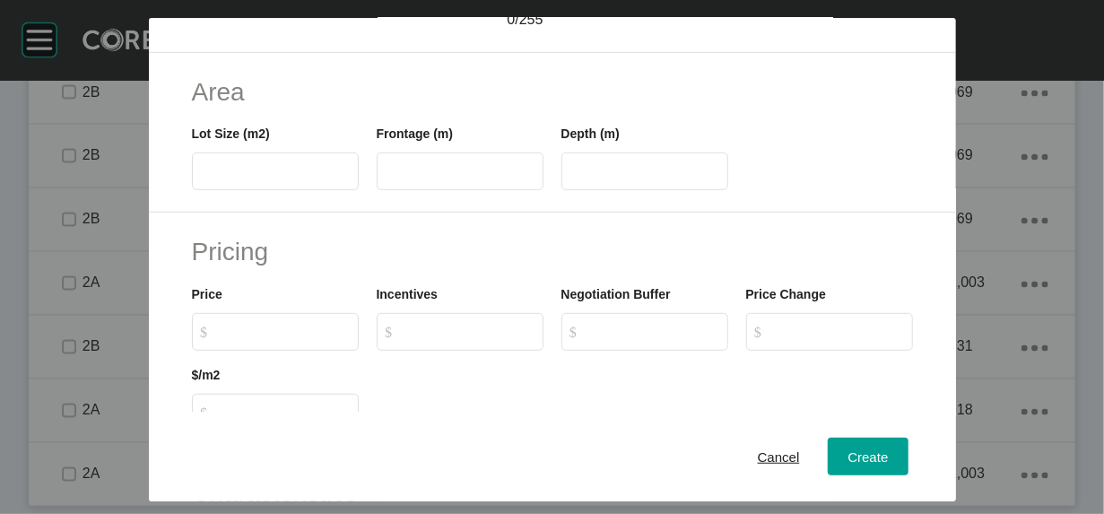
scroll to position [320, 0]
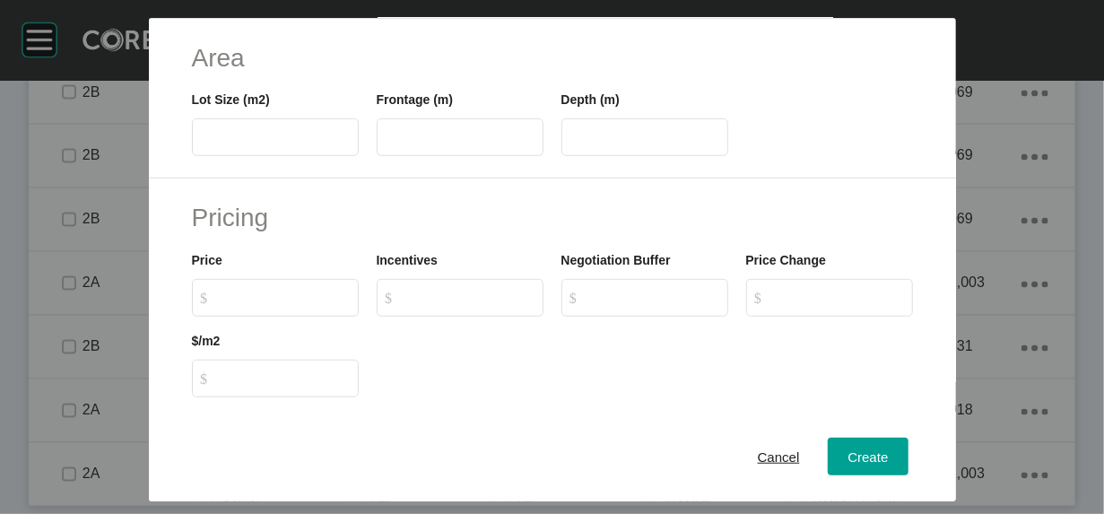
click at [264, 156] on label at bounding box center [275, 137] width 167 height 38
click at [264, 145] on input "text" at bounding box center [275, 137] width 151 height 15
type input "***"
click at [384, 156] on label at bounding box center [460, 137] width 167 height 38
click at [385, 145] on input "text" at bounding box center [460, 137] width 151 height 15
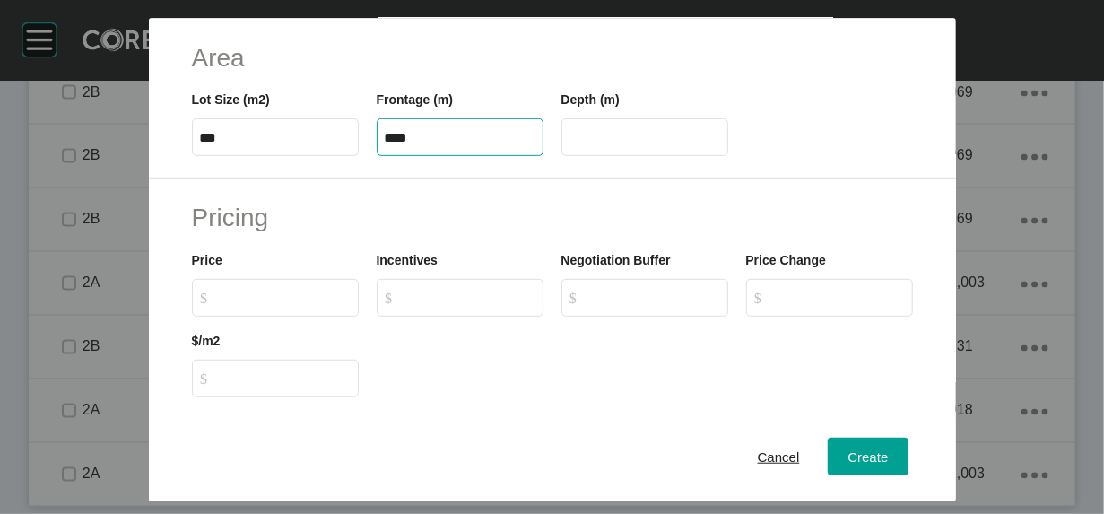
type input "****"
type input "**"
click at [571, 145] on input "**" at bounding box center [645, 137] width 151 height 15
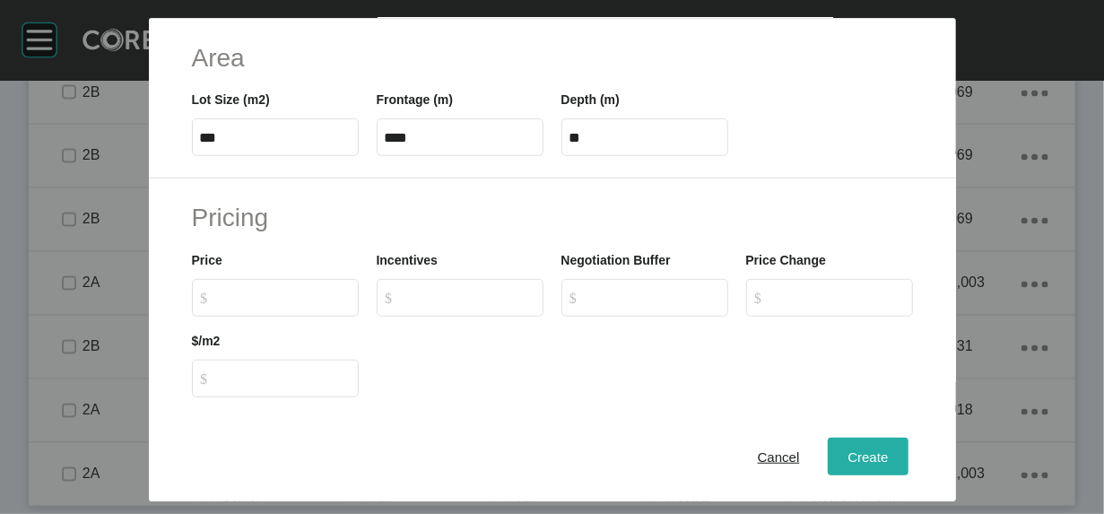
click at [888, 438] on button "Create" at bounding box center [868, 457] width 80 height 38
type input "*"
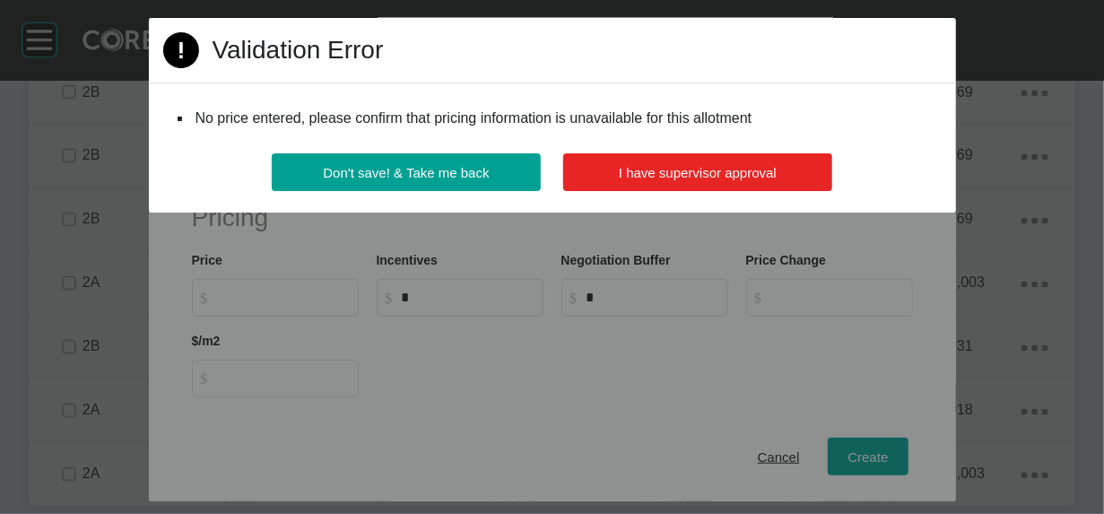
click at [724, 180] on span "I have supervisor approval" at bounding box center [698, 172] width 158 height 15
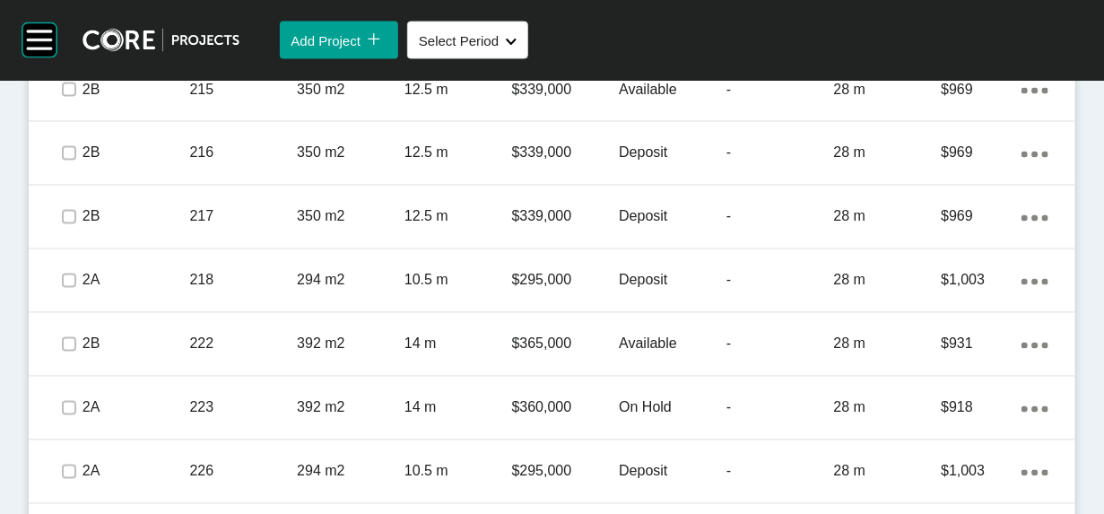
click at [1033, 31] on ellipse at bounding box center [1036, 27] width 6 height 6
click at [938, 342] on link "Duplicate" at bounding box center [918, 328] width 67 height 27
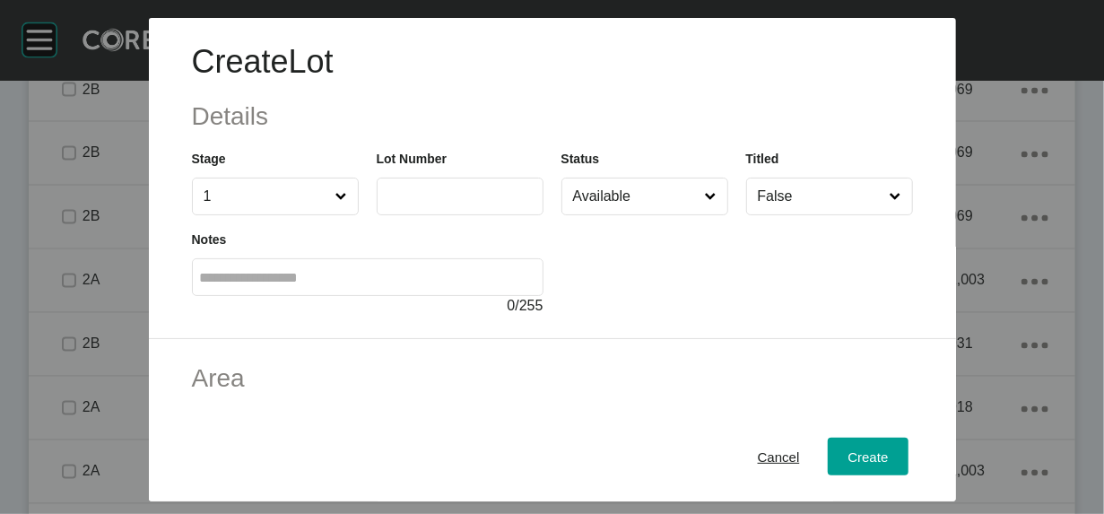
click at [214, 214] on input "1" at bounding box center [266, 197] width 133 height 36
drag, startPoint x: 187, startPoint y: 298, endPoint x: 216, endPoint y: 290, distance: 30.7
click at [385, 204] on input "text" at bounding box center [460, 195] width 151 height 15
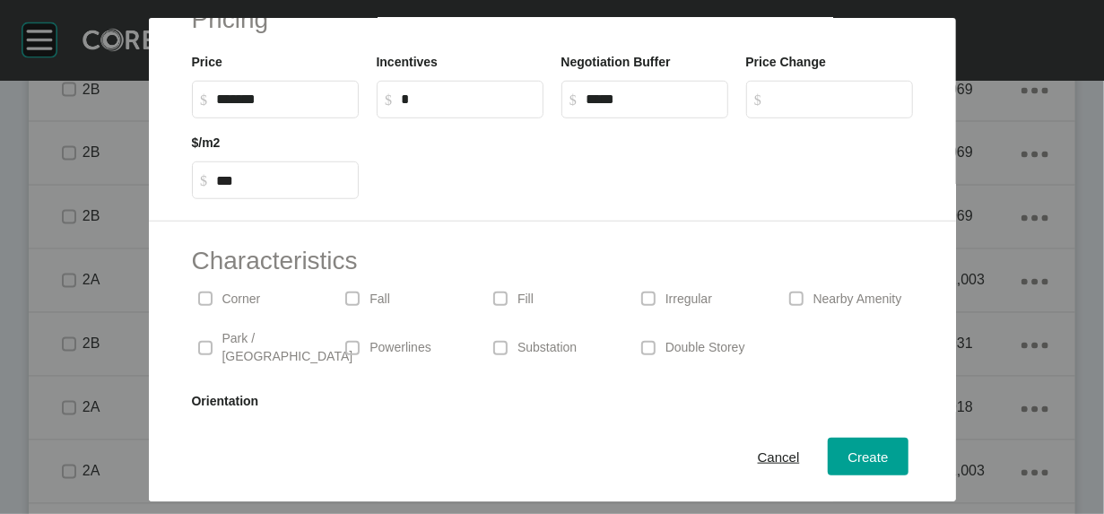
scroll to position [549, 0]
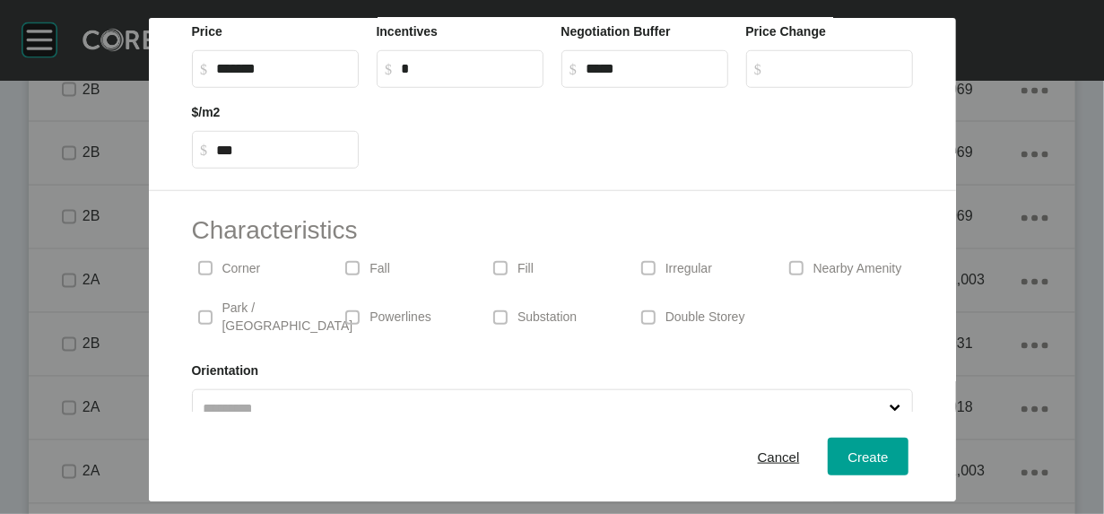
type input "***"
click at [217, 76] on input "******" at bounding box center [284, 68] width 134 height 15
type input "*******"
type input "***"
click at [475, 76] on input "*" at bounding box center [469, 68] width 134 height 15
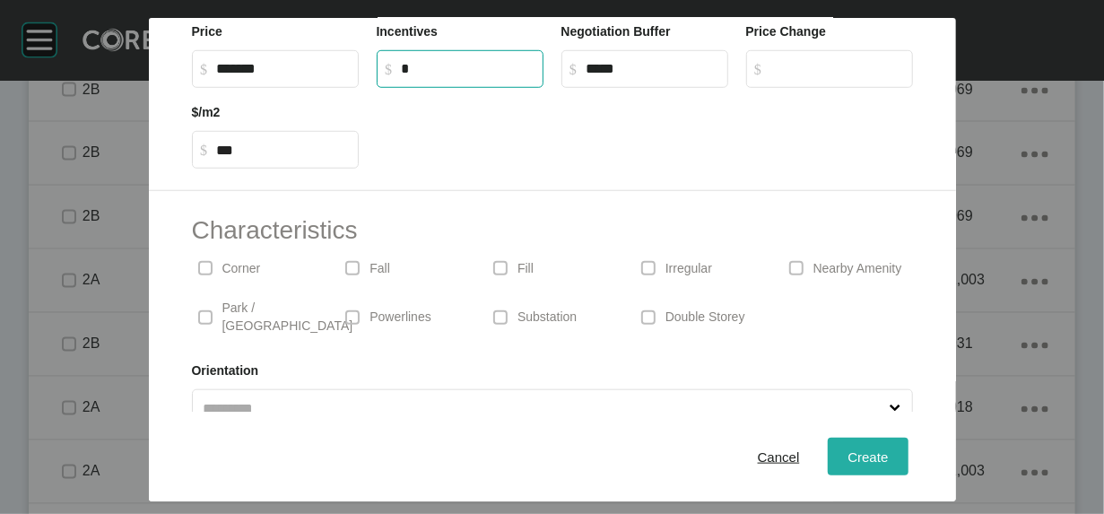
click at [898, 451] on button "Create" at bounding box center [868, 457] width 80 height 38
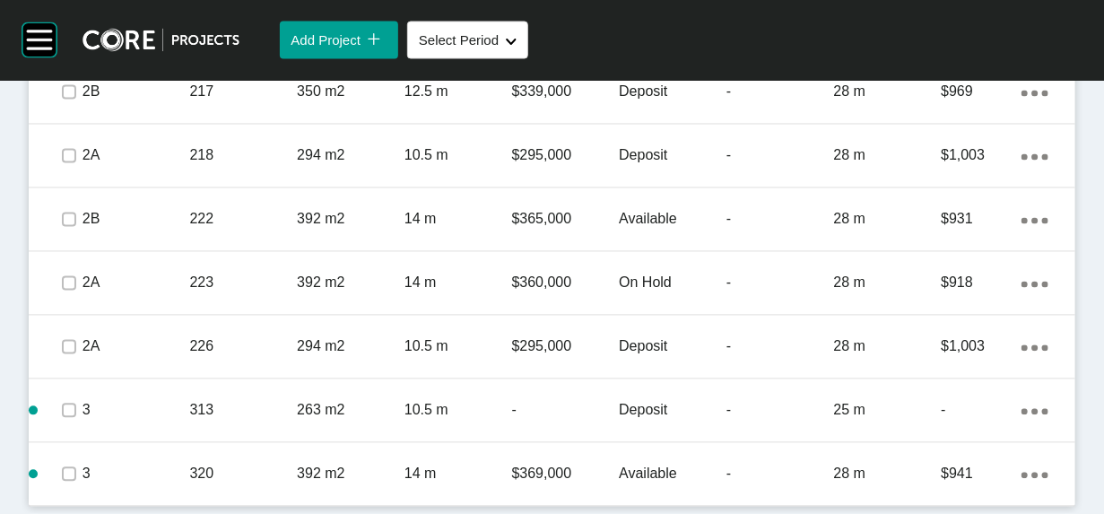
scroll to position [1765, 0]
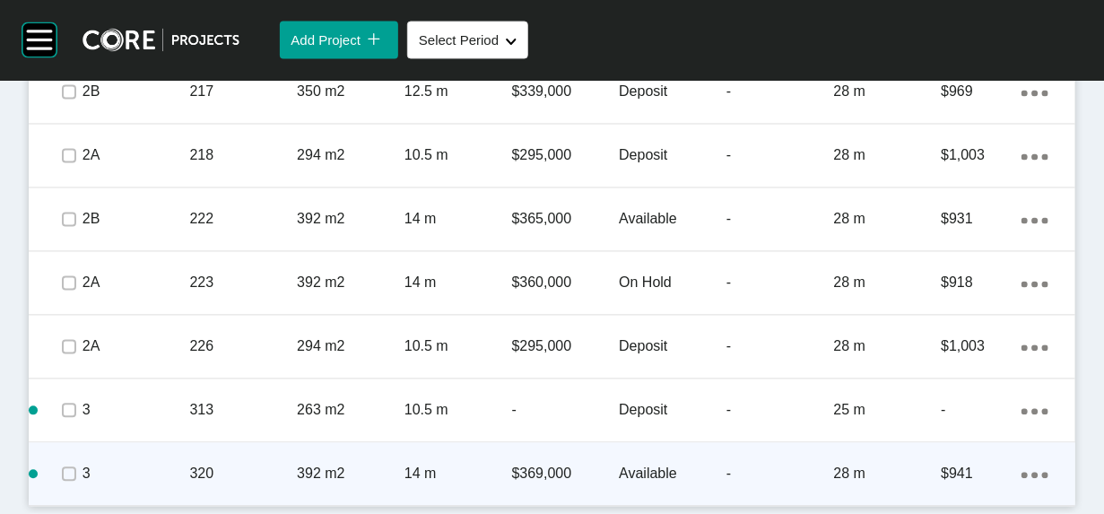
click at [1022, 473] on icon "Action Menu Dots Copy 6 Created with Sketch." at bounding box center [1035, 476] width 27 height 6
click at [953, 448] on link "Duplicate" at bounding box center [918, 434] width 67 height 27
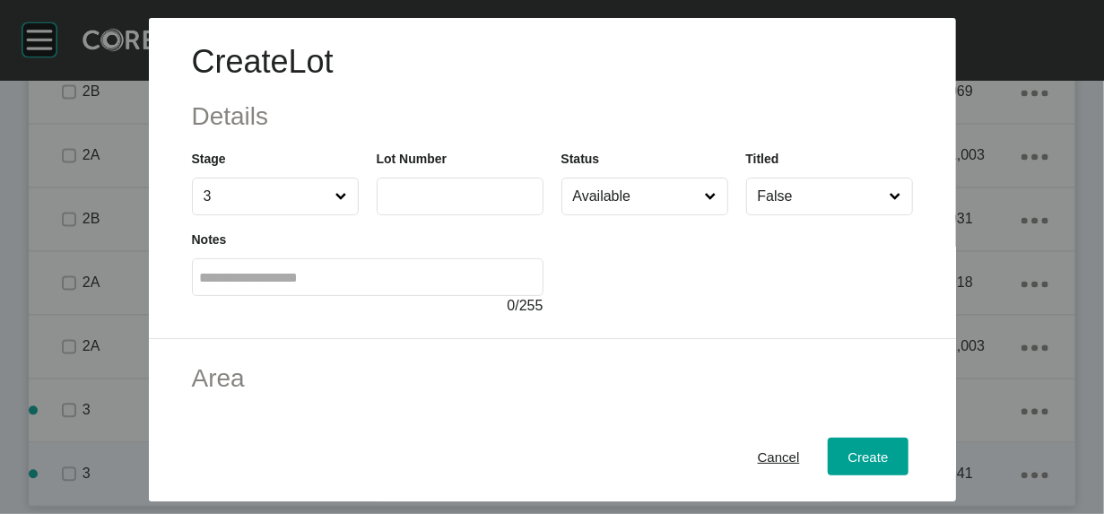
click at [444, 215] on label at bounding box center [460, 197] width 167 height 38
click at [444, 204] on input "text" at bounding box center [460, 195] width 151 height 15
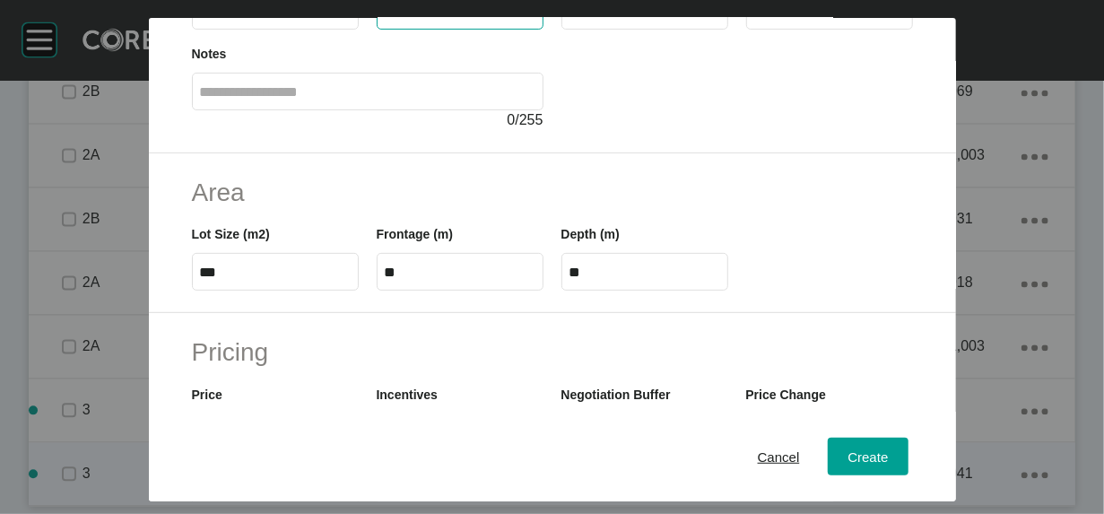
scroll to position [261, 0]
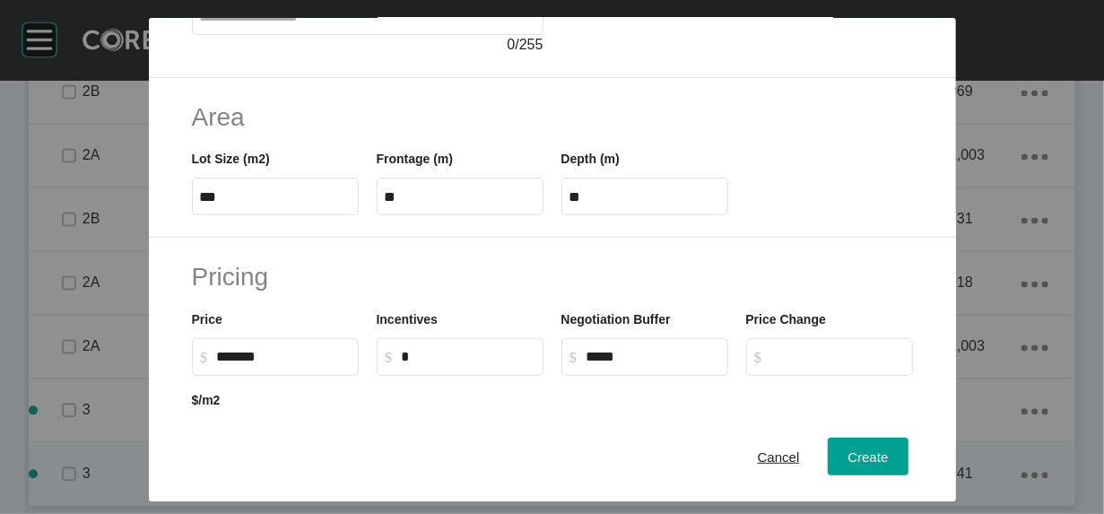
type input "***"
drag, startPoint x: 132, startPoint y: 309, endPoint x: 153, endPoint y: 333, distance: 32.4
click at [153, 239] on div "Area Lot Size (m2) *** Frontage (m) ** Depth (m) **" at bounding box center [552, 158] width 807 height 161
type input "***"
type input "****"
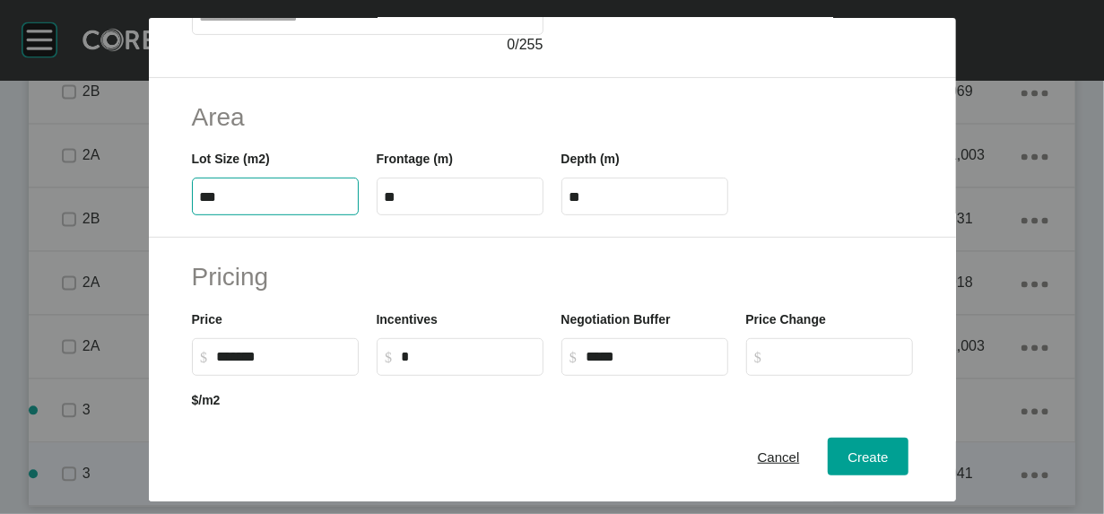
type input "***"
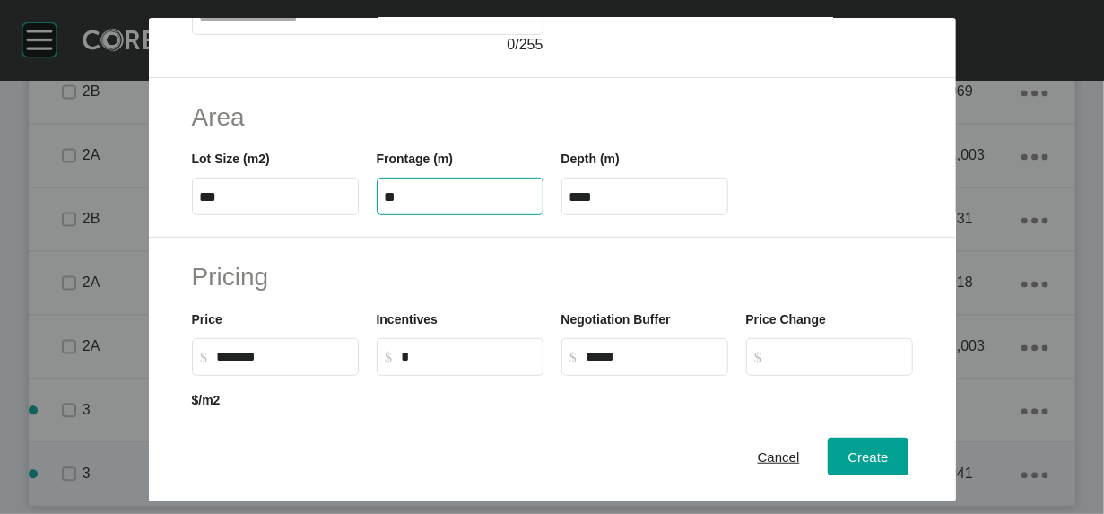
click at [385, 205] on input "**" at bounding box center [460, 196] width 151 height 15
type input "*****"
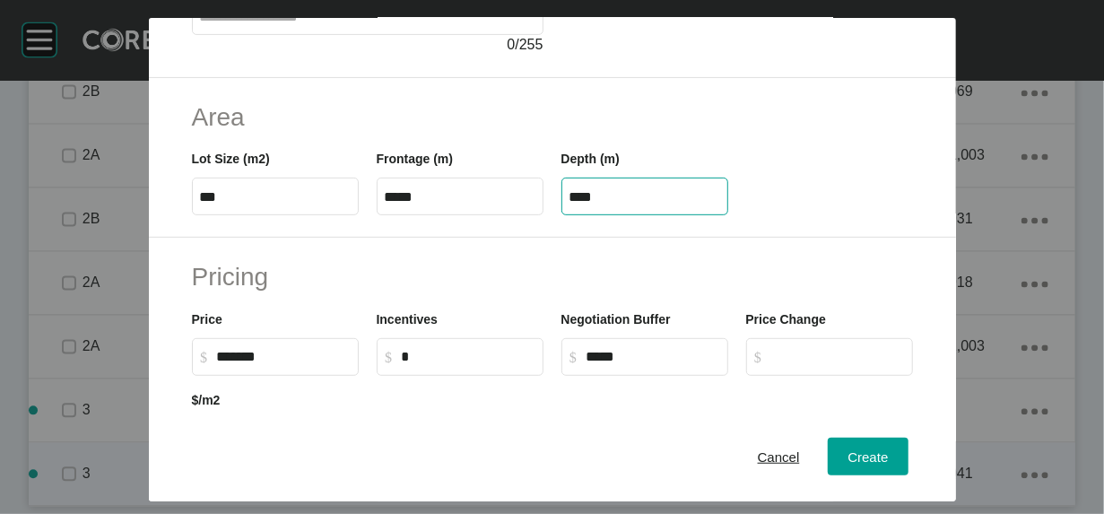
click at [624, 205] on input "****" at bounding box center [645, 196] width 151 height 15
drag, startPoint x: 613, startPoint y: 301, endPoint x: 451, endPoint y: 286, distance: 162.2
click at [429, 215] on div "Lot Size (m2) *** Frontage (m) ***** Depth (m) ****" at bounding box center [552, 175] width 739 height 81
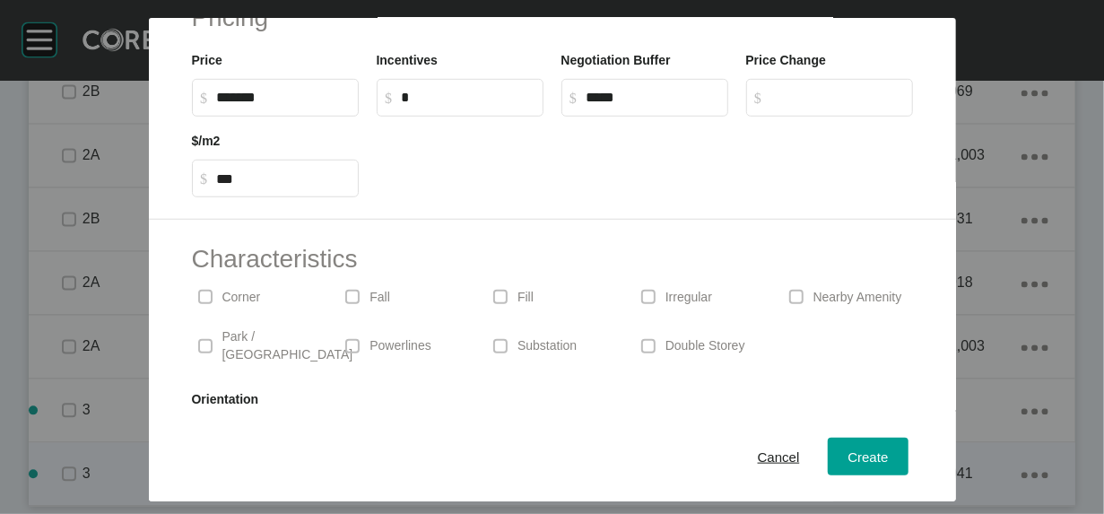
scroll to position [527, 0]
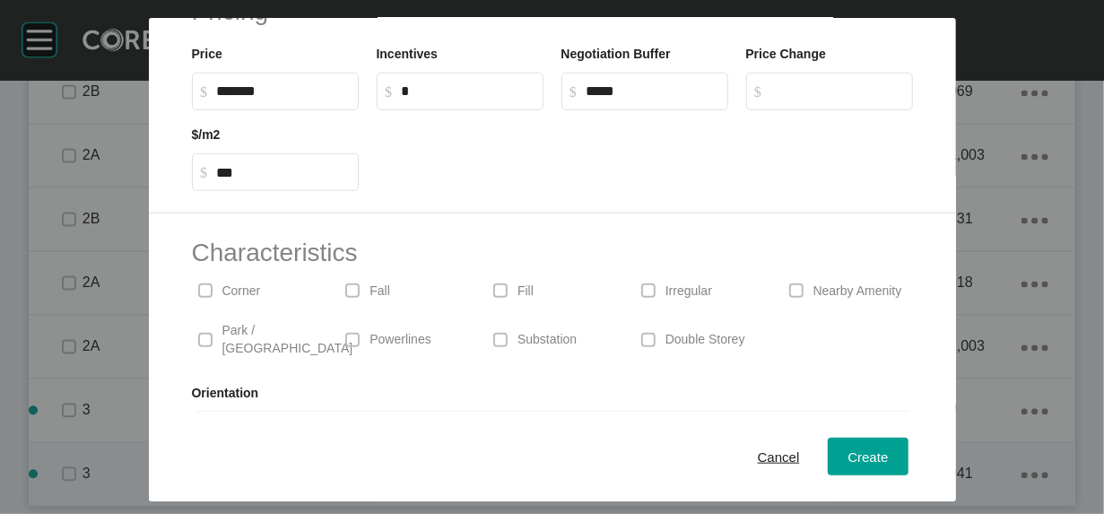
type input "**"
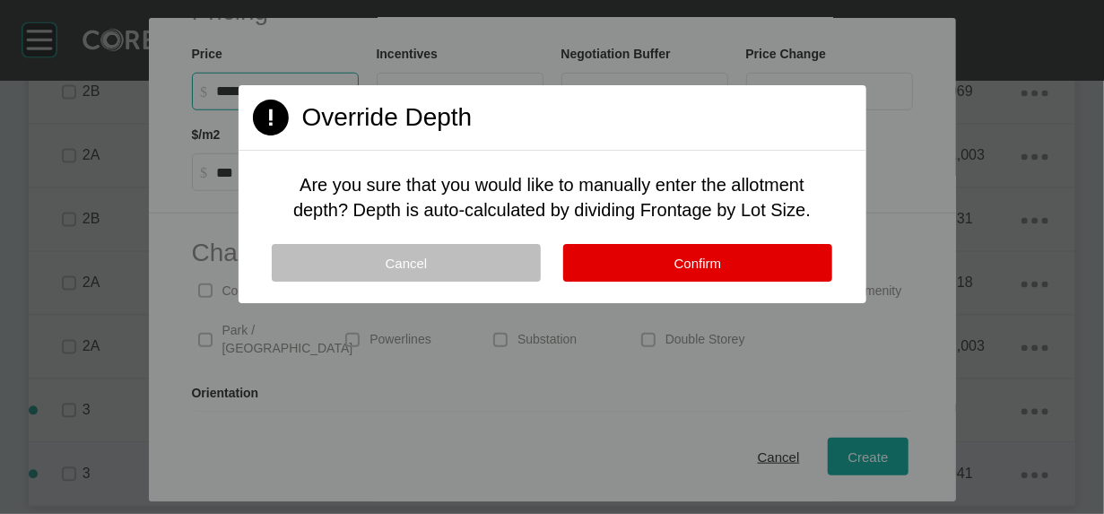
click at [160, 241] on div "Create Lot Details Stage 3 Lot Number *** Status Available Titled False Notes 0…" at bounding box center [552, 257] width 1104 height 514
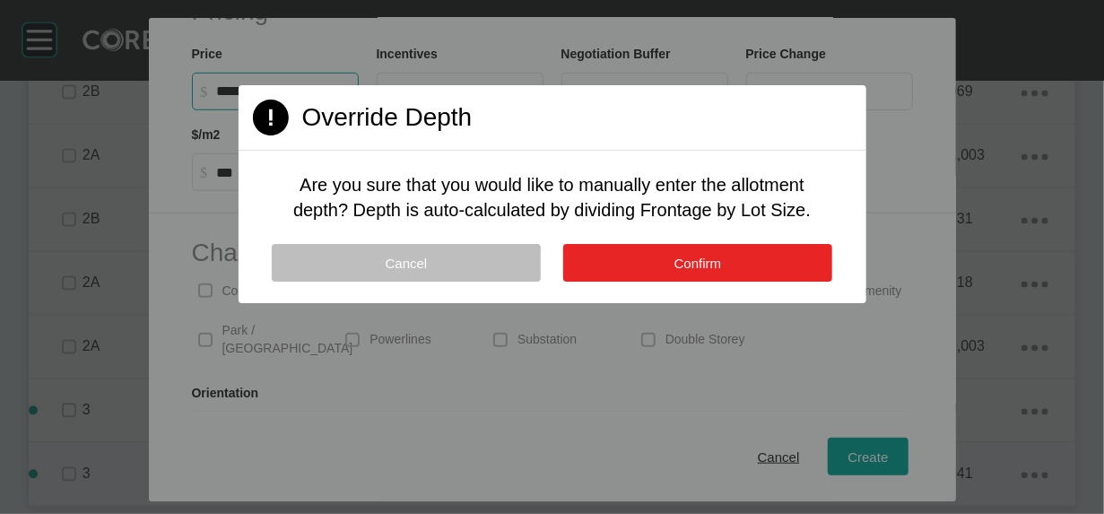
type input "*******"
type input "***"
click at [609, 282] on button "Confirm" at bounding box center [697, 263] width 269 height 38
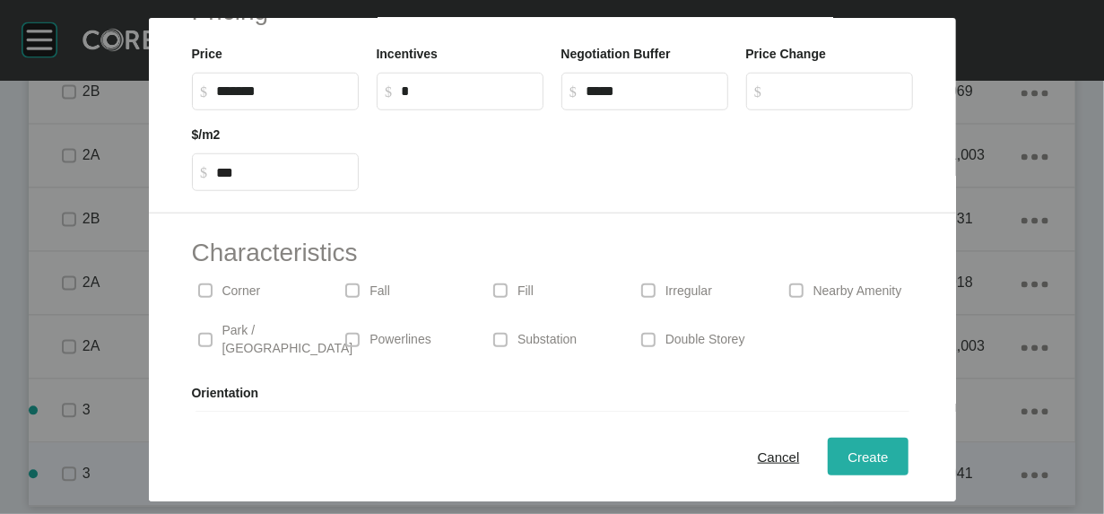
click at [897, 438] on button "Create" at bounding box center [868, 457] width 80 height 38
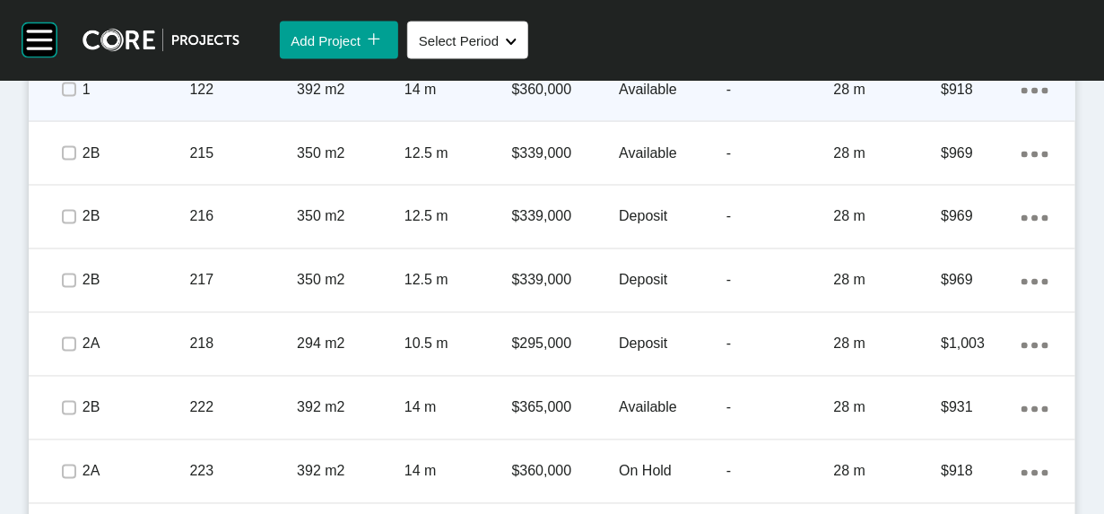
scroll to position [1120, 0]
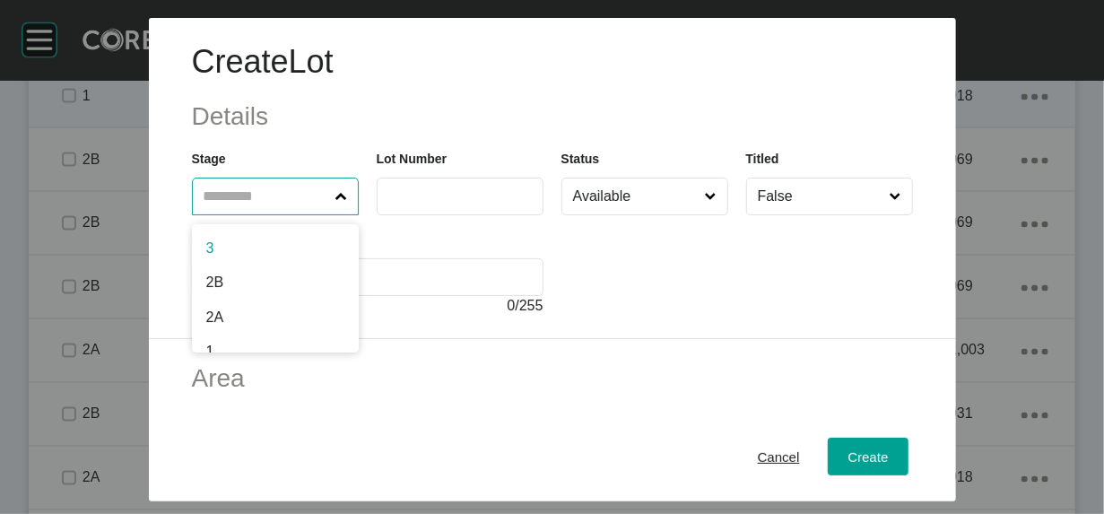
click at [214, 214] on input "text" at bounding box center [266, 197] width 133 height 36
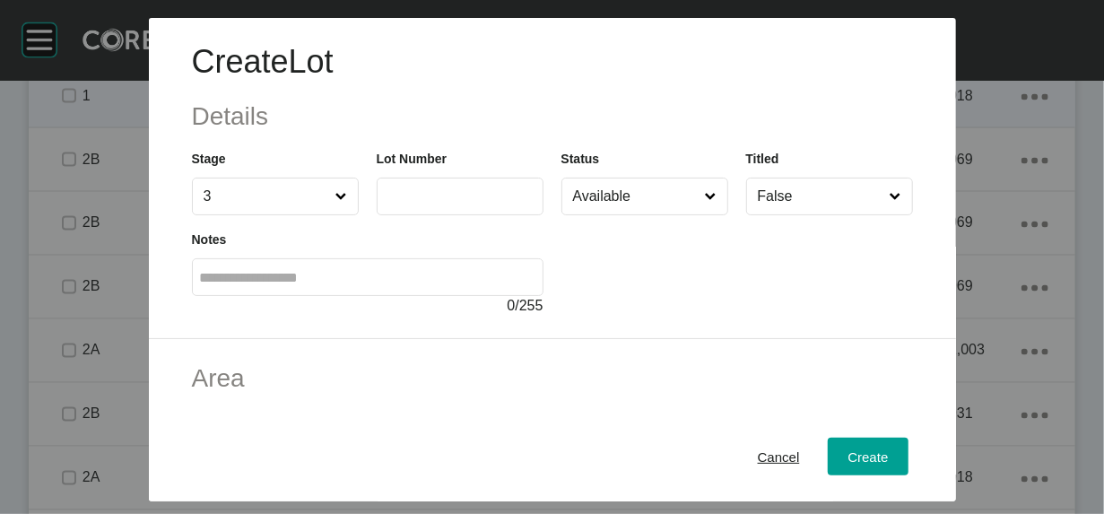
click at [377, 215] on label at bounding box center [460, 197] width 167 height 38
click at [385, 204] on input "text" at bounding box center [460, 195] width 151 height 15
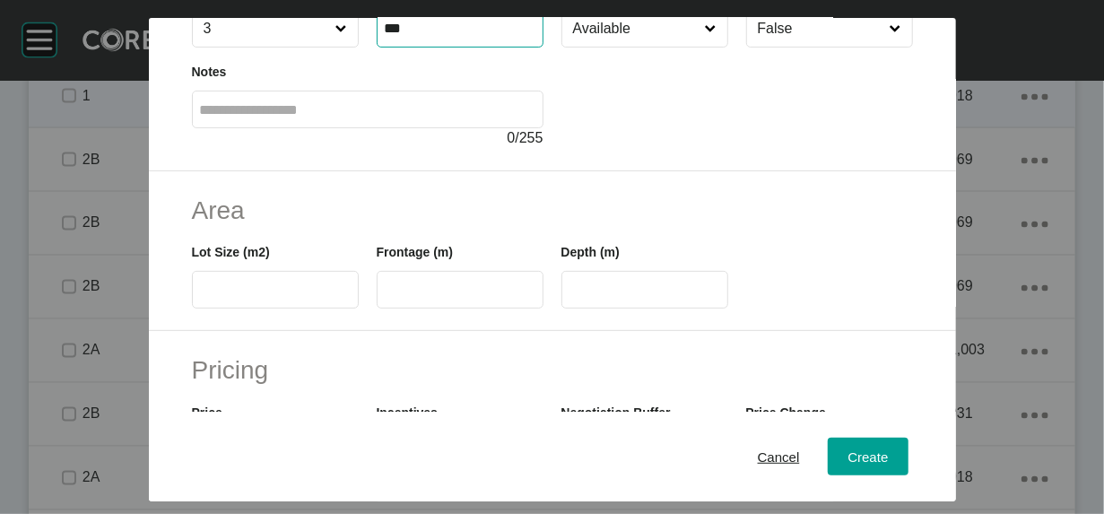
scroll to position [264, 0]
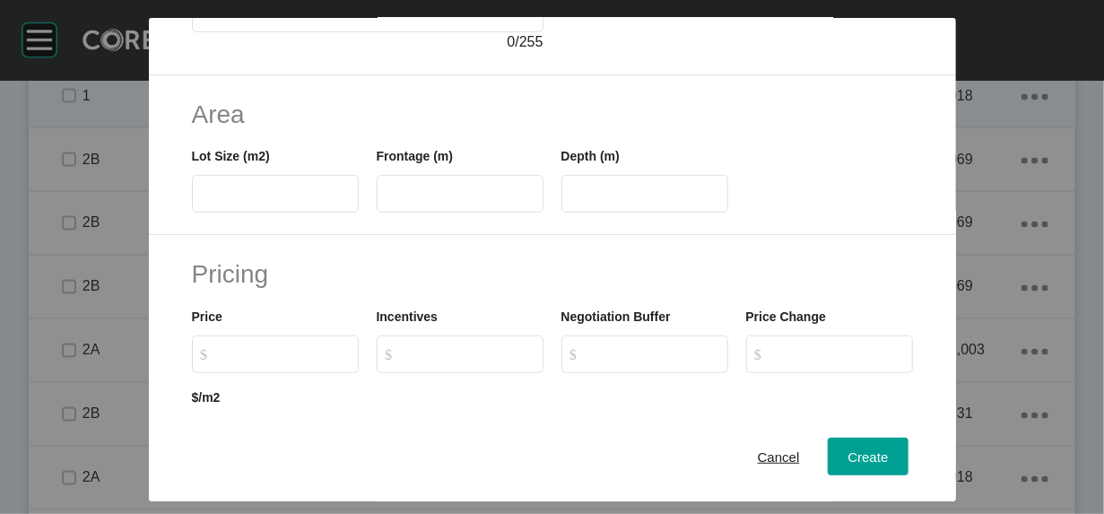
type input "***"
click at [259, 202] on input "text" at bounding box center [275, 194] width 151 height 15
type input "***"
click at [458, 202] on input "text" at bounding box center [460, 194] width 151 height 15
type input "*****"
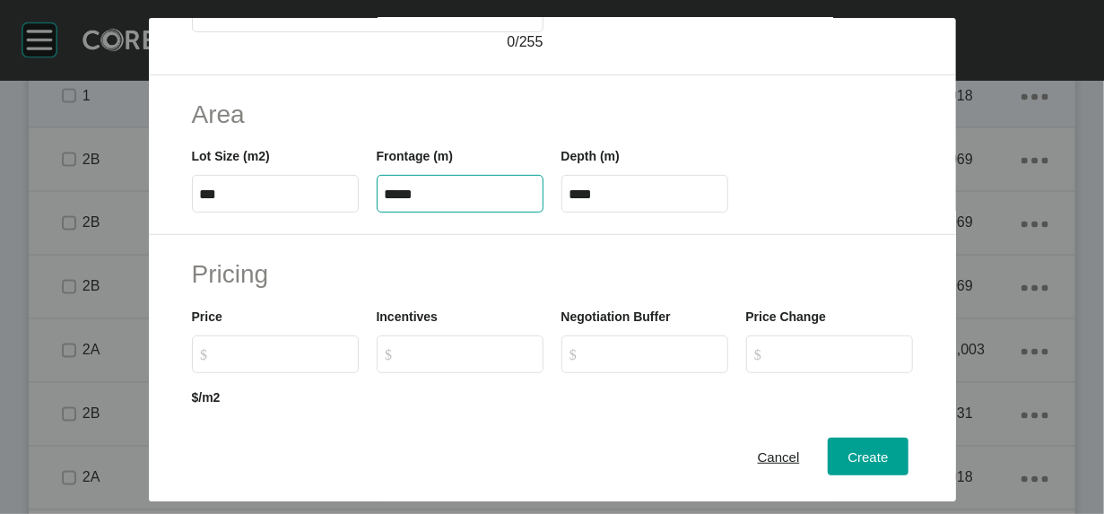
click at [650, 202] on input "****" at bounding box center [645, 194] width 151 height 15
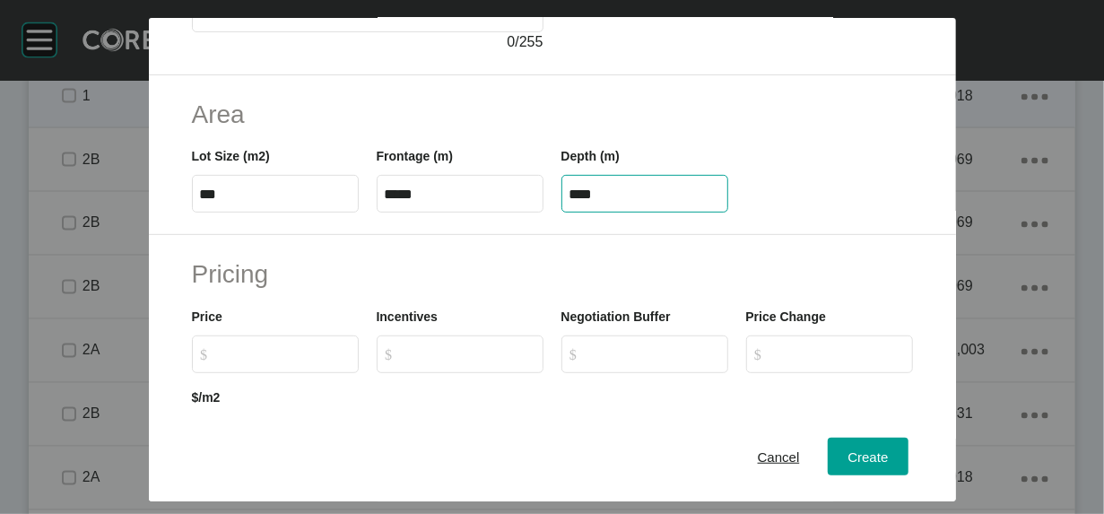
drag, startPoint x: 650, startPoint y: 302, endPoint x: 640, endPoint y: 304, distance: 10.9
click at [640, 202] on input "****" at bounding box center [645, 194] width 151 height 15
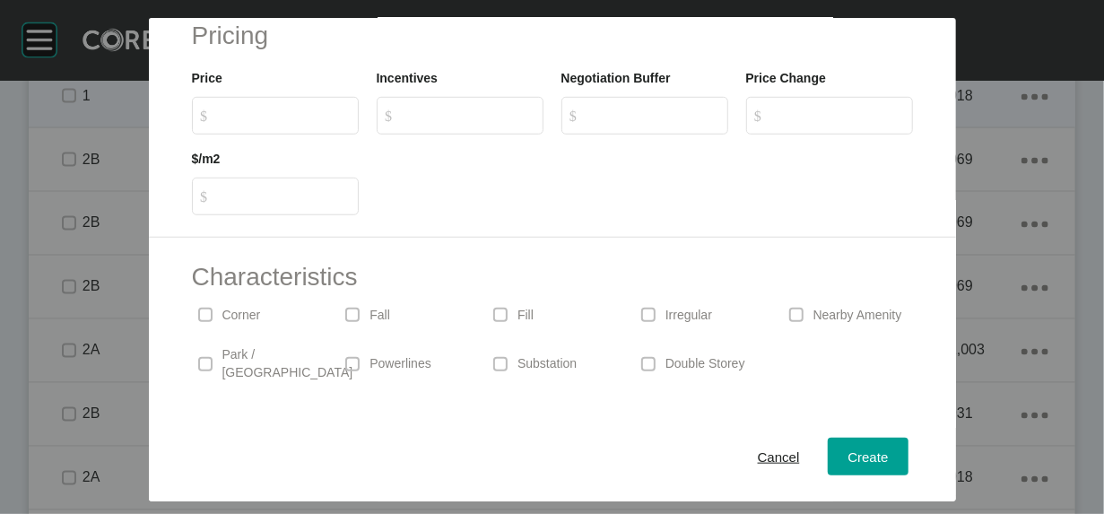
scroll to position [523, 0]
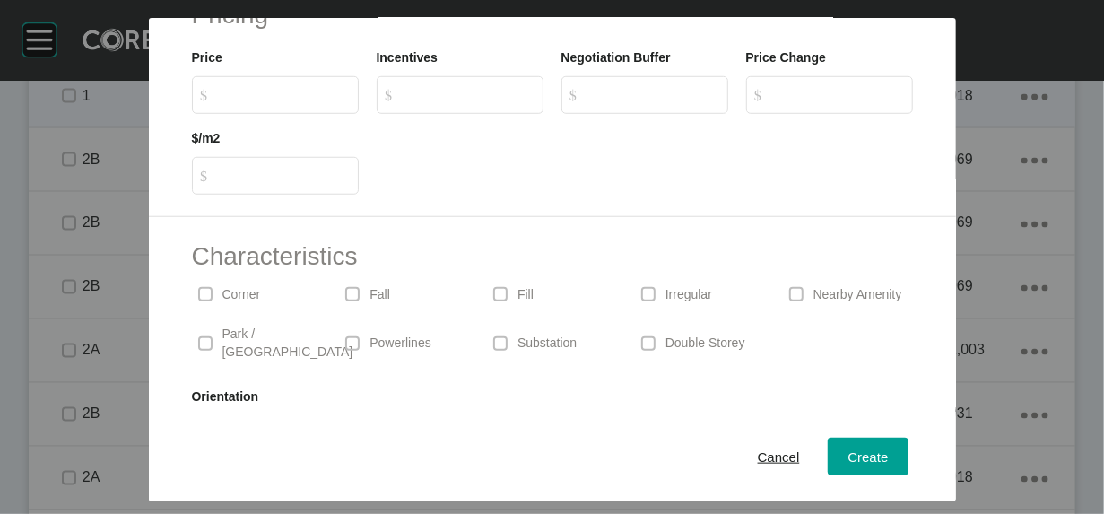
click at [179, 227] on div "Create Lot Details Stage 3 Lot Number *** Status Available Titled False Notes 0…" at bounding box center [552, 257] width 1104 height 514
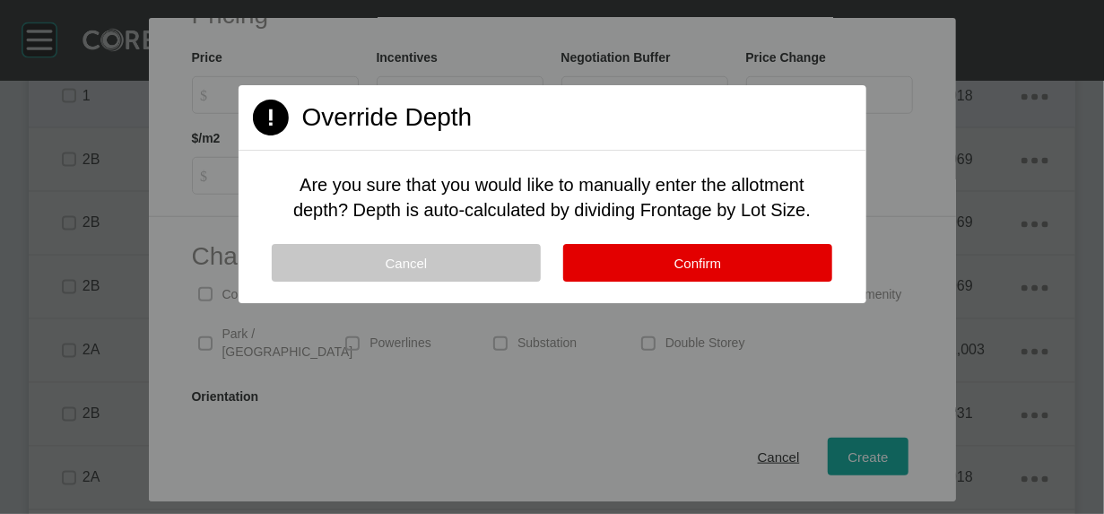
click at [371, 282] on button "Cancel" at bounding box center [406, 263] width 269 height 38
type input "****"
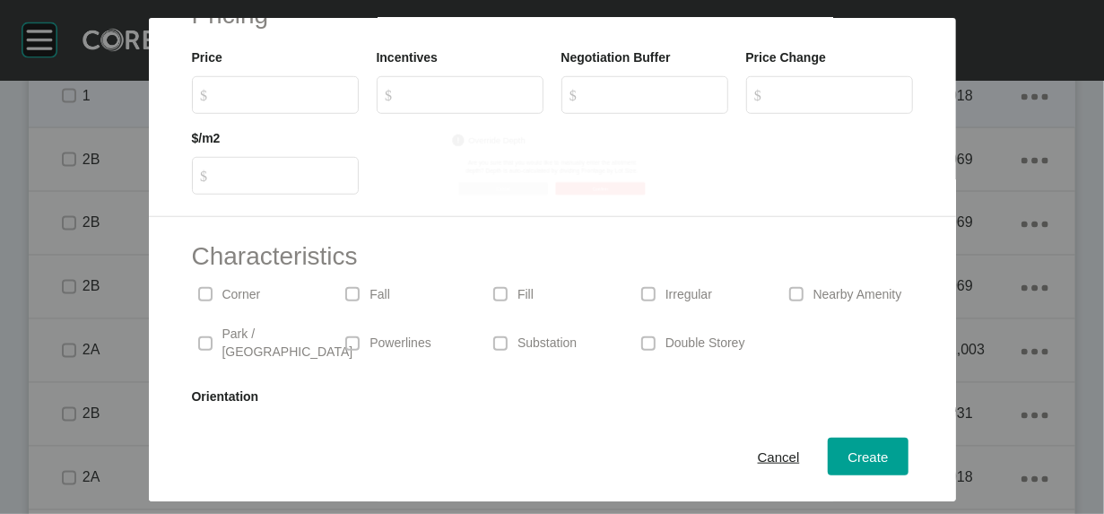
click at [217, 102] on input "$ Created with Sketch. $" at bounding box center [284, 94] width 134 height 15
drag, startPoint x: 123, startPoint y: 243, endPoint x: 107, endPoint y: 248, distance: 16.8
click at [192, 114] on label "$ Created with Sketch. $ ******" at bounding box center [275, 95] width 167 height 38
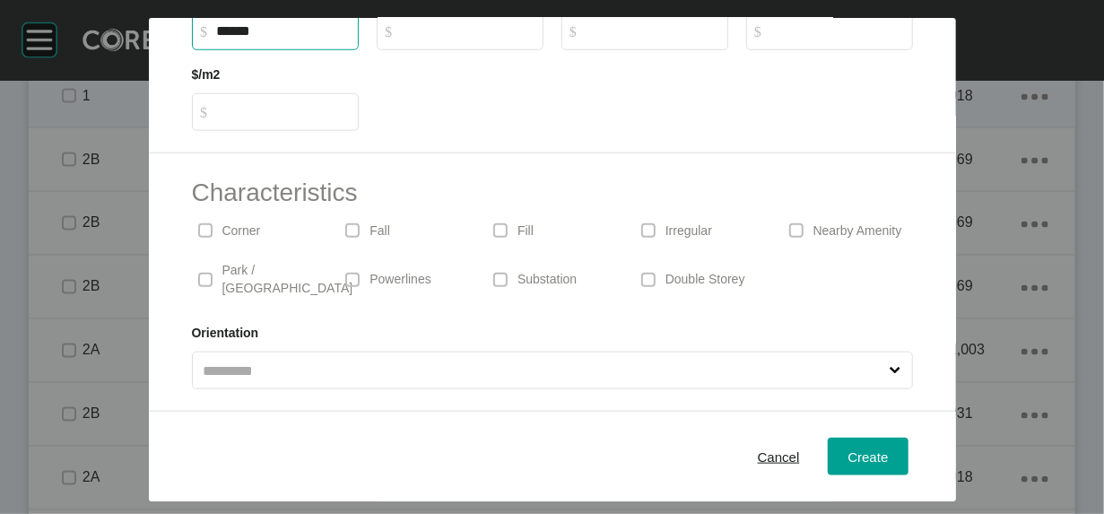
scroll to position [746, 0]
type input "*******"
type input "*****"
click at [222, 240] on p "Corner" at bounding box center [241, 231] width 39 height 18
click at [888, 449] on span "Create" at bounding box center [868, 456] width 40 height 15
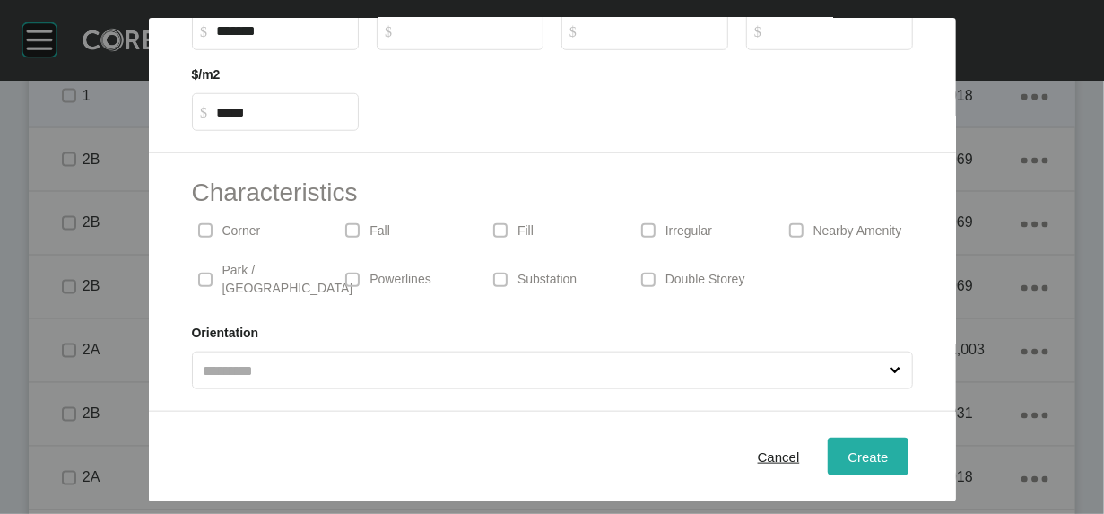
type input "*"
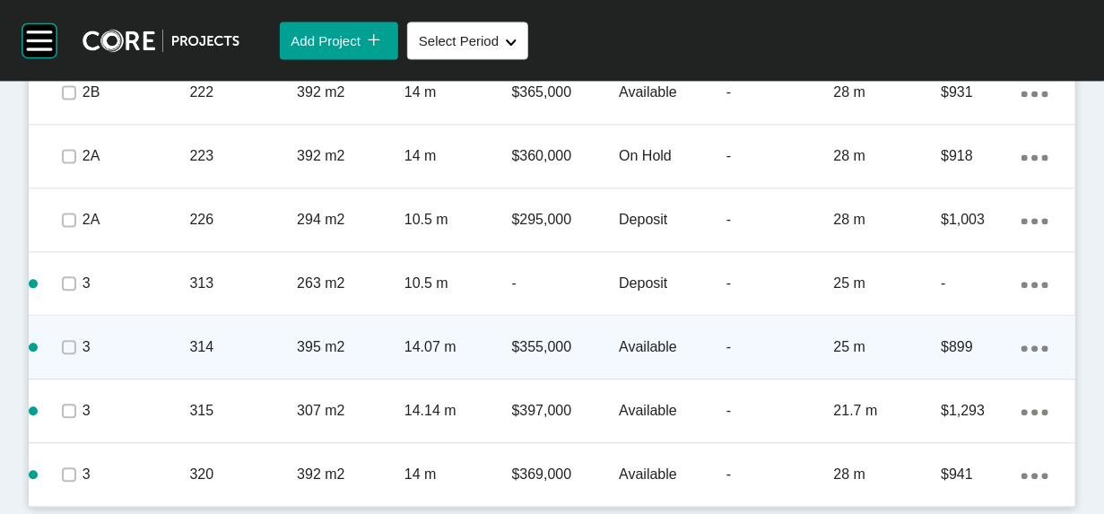
scroll to position [1772, 0]
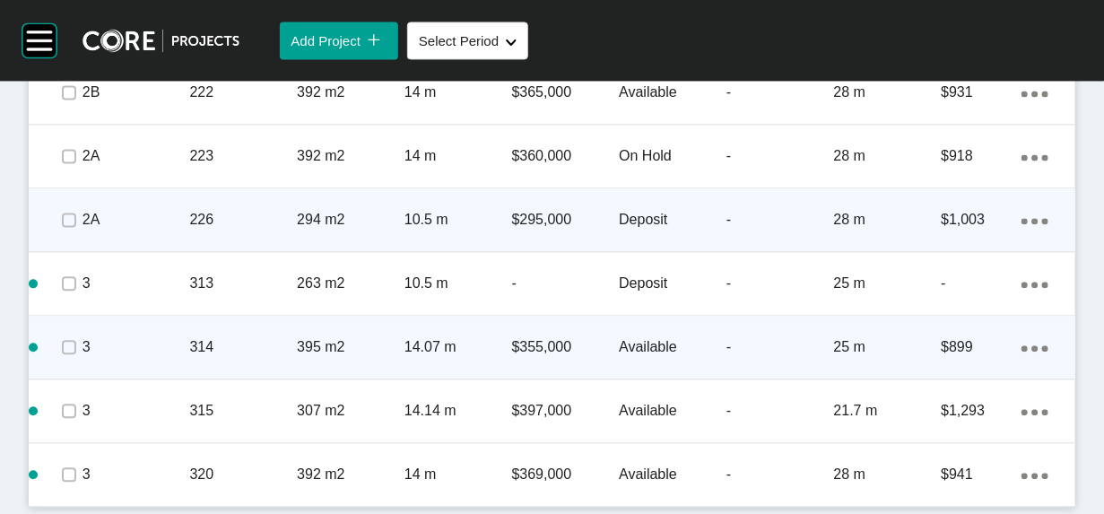
click at [1042, 224] on ellipse at bounding box center [1045, 221] width 6 height 6
click at [945, 315] on link "Duplicate" at bounding box center [918, 301] width 67 height 27
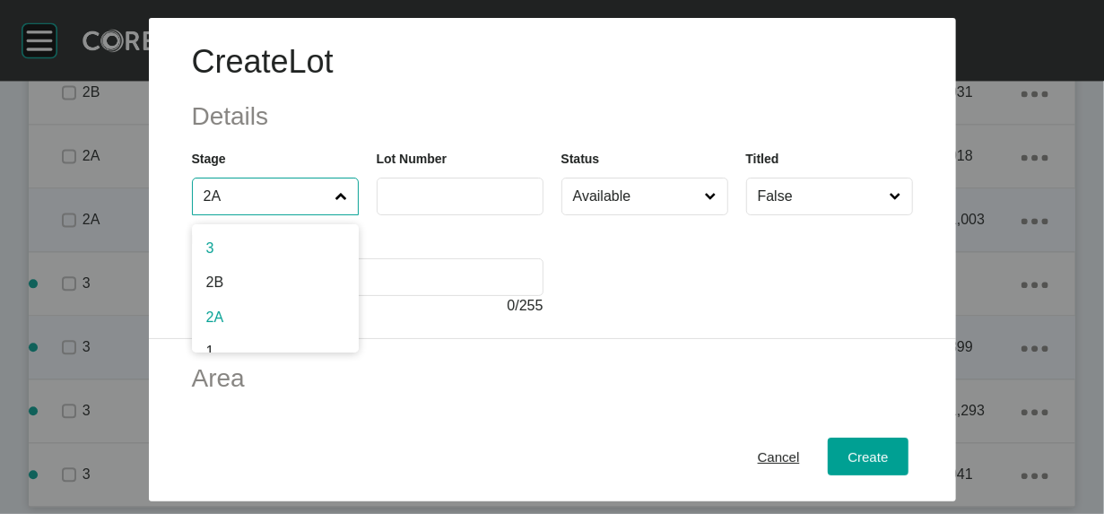
click at [266, 214] on input "2A" at bounding box center [266, 197] width 133 height 36
drag, startPoint x: 242, startPoint y: 300, endPoint x: 278, endPoint y: 293, distance: 36.4
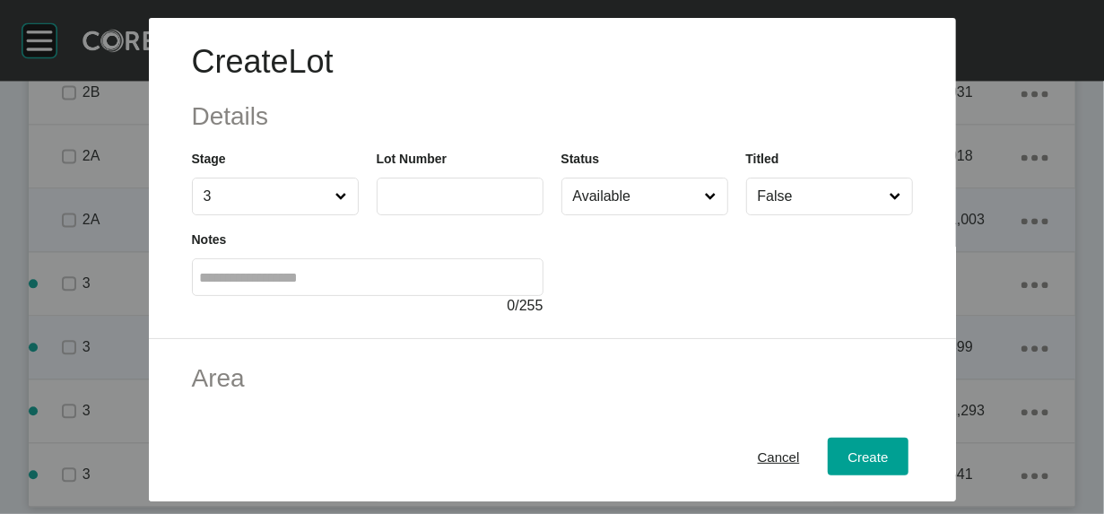
click at [377, 215] on label at bounding box center [460, 197] width 167 height 38
click at [385, 204] on input "text" at bounding box center [460, 195] width 151 height 15
drag, startPoint x: 406, startPoint y: 243, endPoint x: 243, endPoint y: 231, distance: 163.7
click at [229, 215] on div "Stage 3 Lot Number **** Status Available Titled False" at bounding box center [552, 175] width 739 height 81
type input "*"
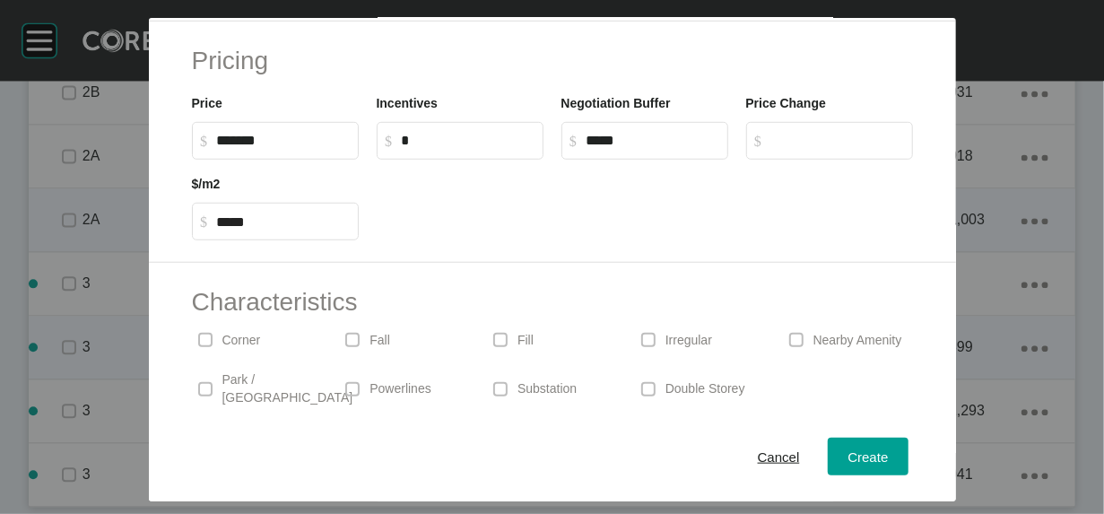
scroll to position [481, 0]
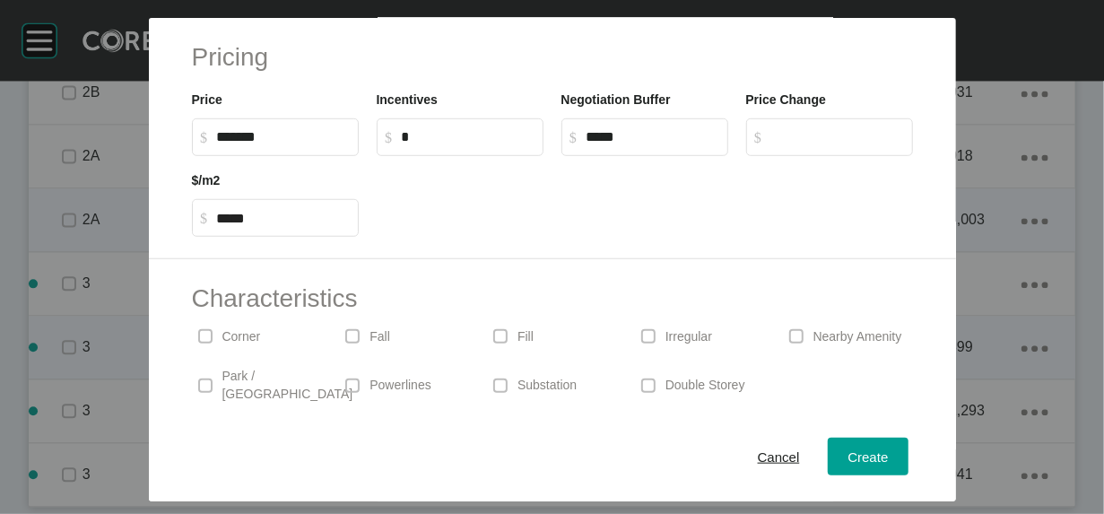
type input "***"
drag, startPoint x: 217, startPoint y: 292, endPoint x: 22, endPoint y: 292, distance: 194.7
click at [40, 293] on div "Create Lot Details Stage 3 Lot Number *** Status Available Titled False Notes 0…" at bounding box center [552, 250] width 1104 height 501
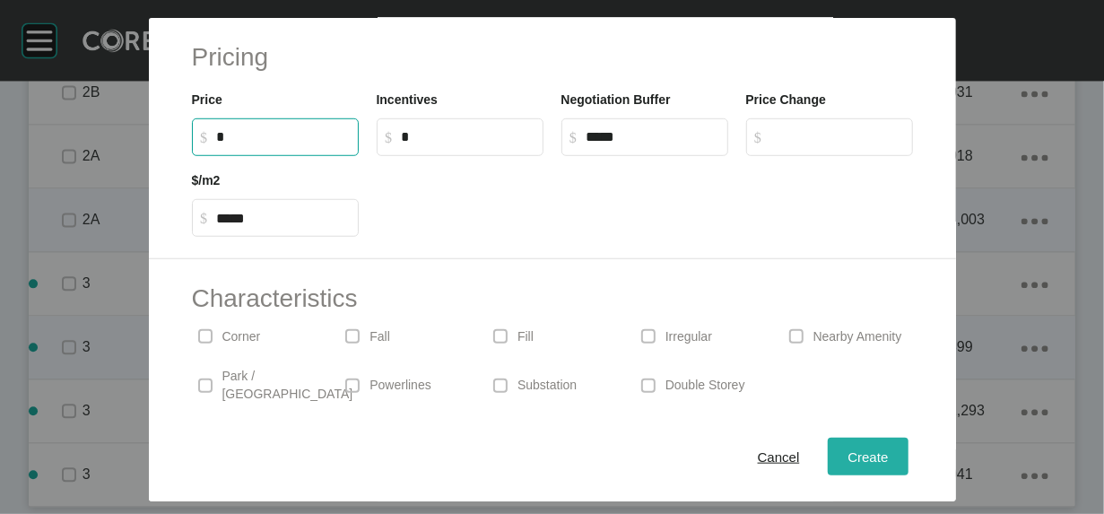
type input "*"
click at [934, 438] on div "Create Lot Details Stage 3 Lot Number *** Status Available Titled False Notes 0…" at bounding box center [552, 257] width 1104 height 514
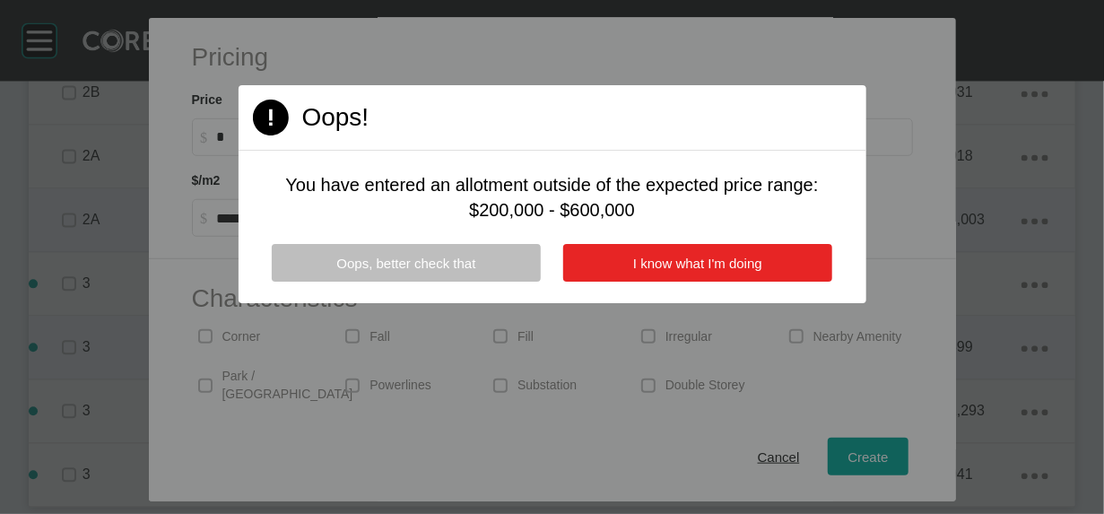
click at [708, 271] on span "I know what I'm doing" at bounding box center [697, 263] width 129 height 15
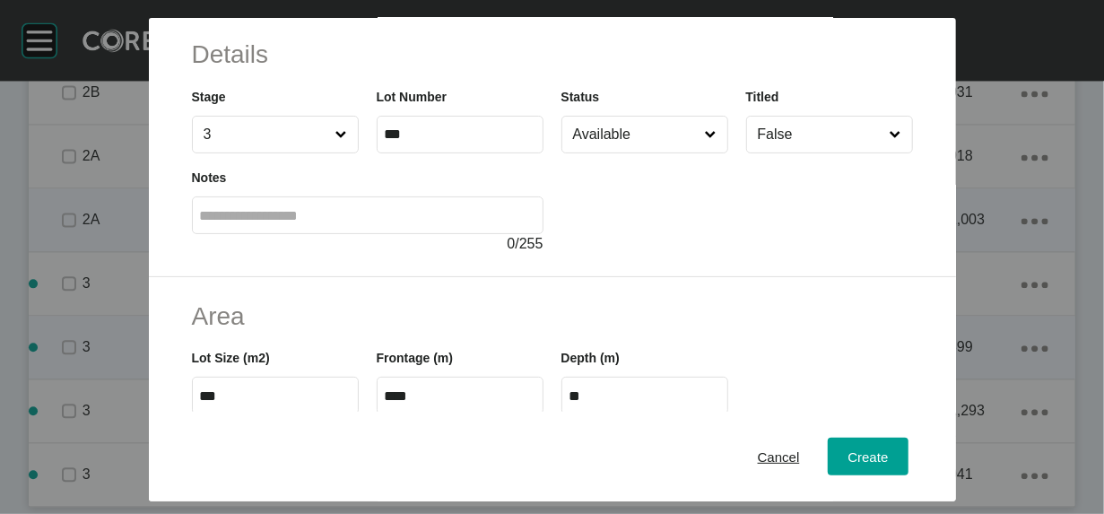
scroll to position [67, 0]
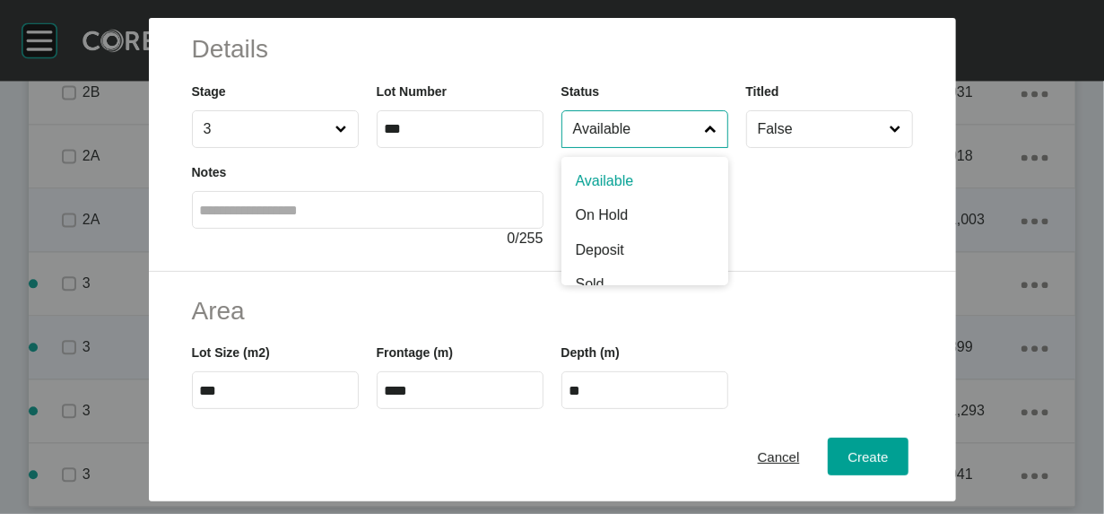
click at [678, 147] on input "Available" at bounding box center [636, 129] width 133 height 36
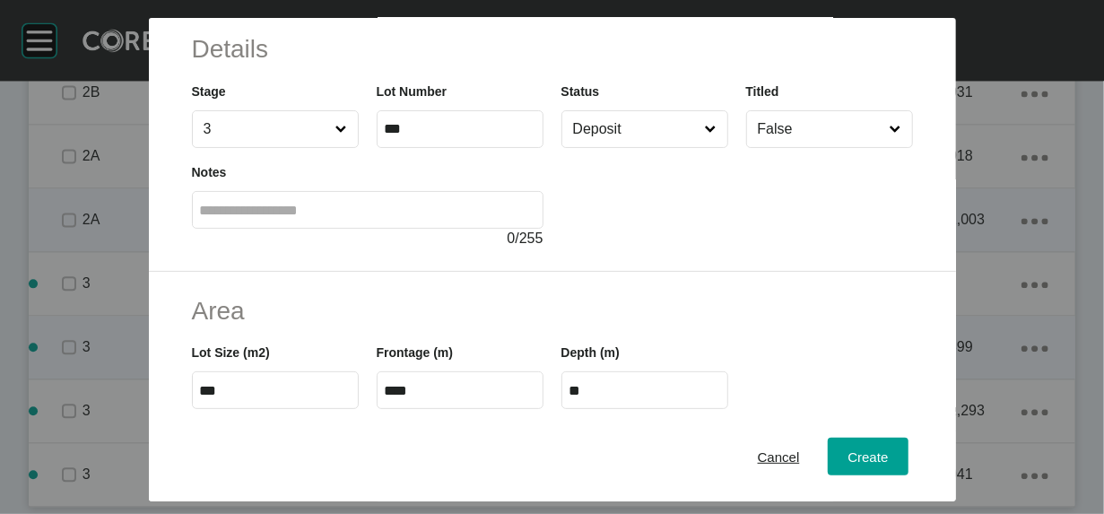
drag, startPoint x: 624, startPoint y: 315, endPoint x: 678, endPoint y: 340, distance: 59.4
click at [888, 449] on span "Create" at bounding box center [868, 456] width 40 height 15
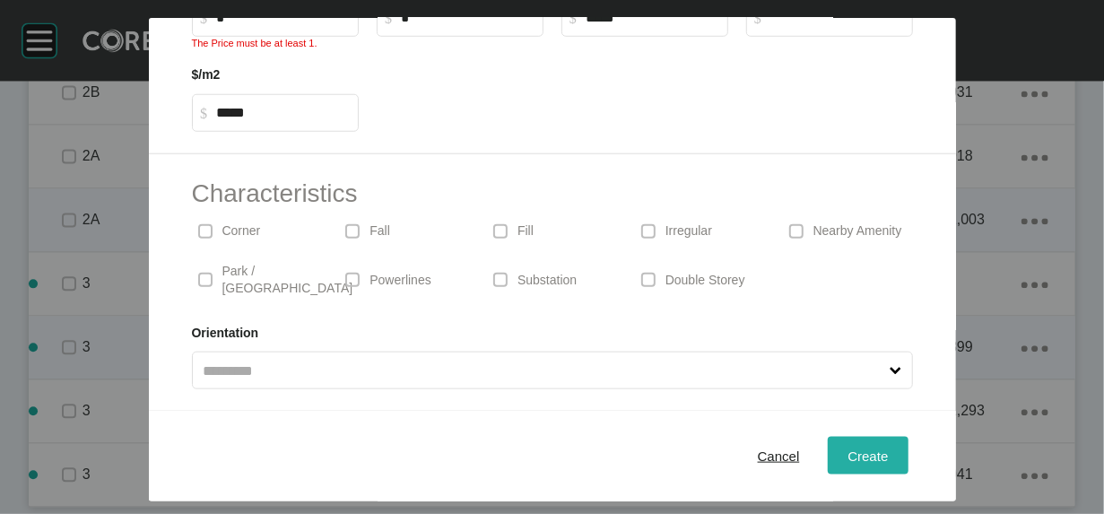
click at [888, 449] on span "Create" at bounding box center [868, 456] width 40 height 15
drag, startPoint x: 213, startPoint y: 126, endPoint x: 21, endPoint y: 131, distance: 192.0
click at [21, 131] on div "Create Lot Details Stage 3 Lot Number *** Status Deposit Titled False Notes 0 /…" at bounding box center [552, 250] width 1104 height 501
drag, startPoint x: 172, startPoint y: 141, endPoint x: 0, endPoint y: 144, distance: 172.3
click at [0, 144] on div "Create Lot Details Stage 3 Lot Number *** Status Deposit Titled False Notes 0 /…" at bounding box center [552, 250] width 1104 height 501
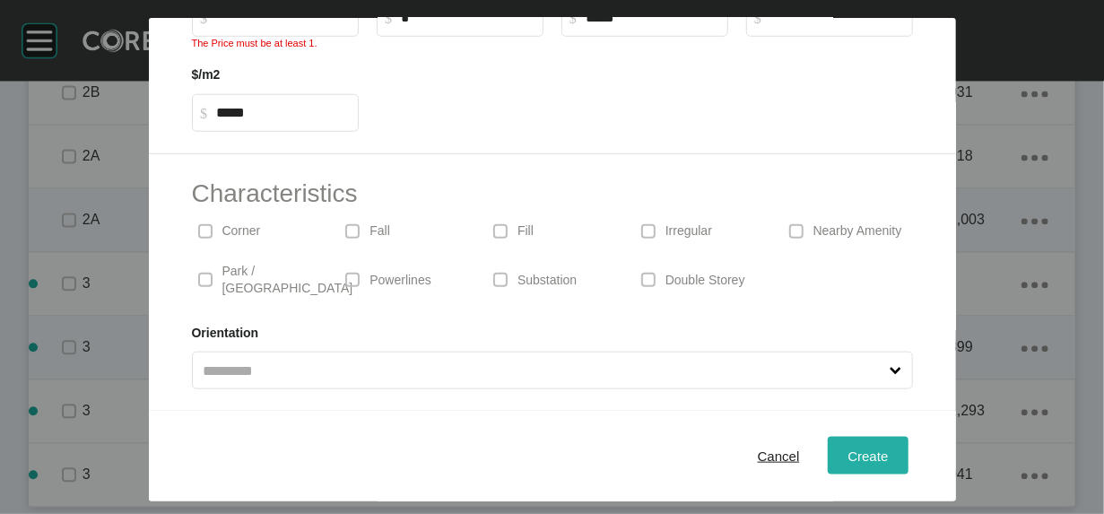
click at [888, 449] on span "Create" at bounding box center [868, 456] width 40 height 15
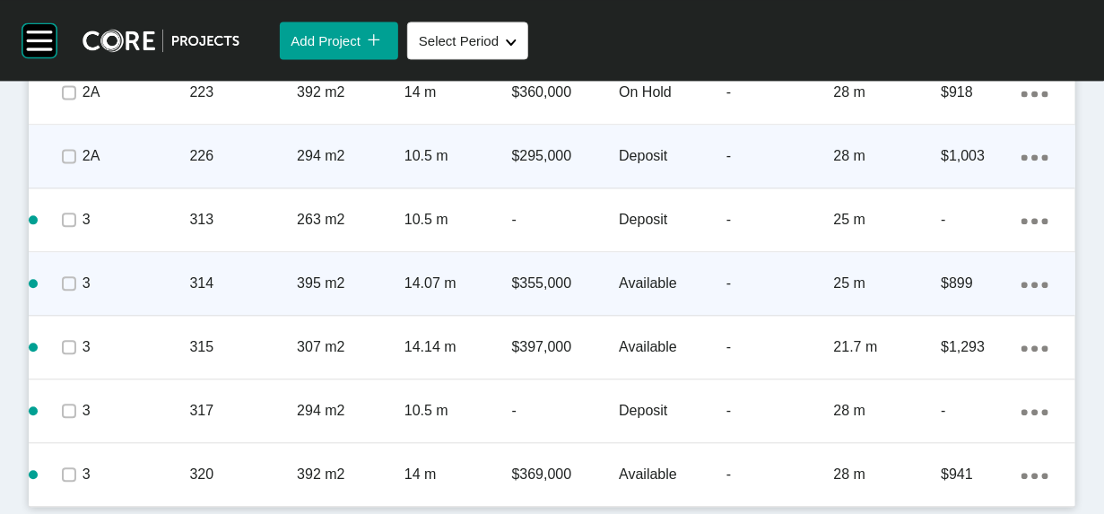
scroll to position [1569, 0]
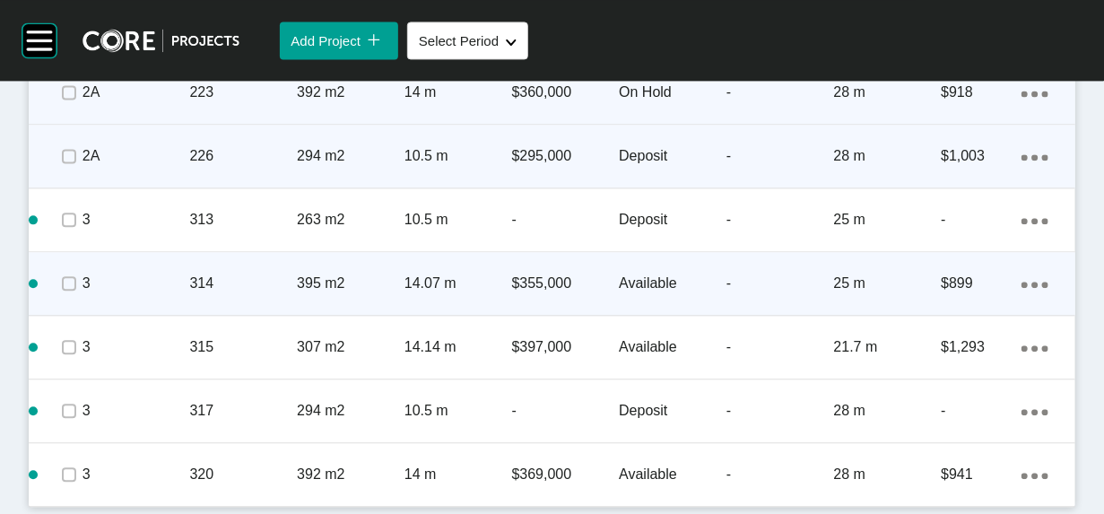
click at [761, 120] on div "-" at bounding box center [781, 93] width 108 height 56
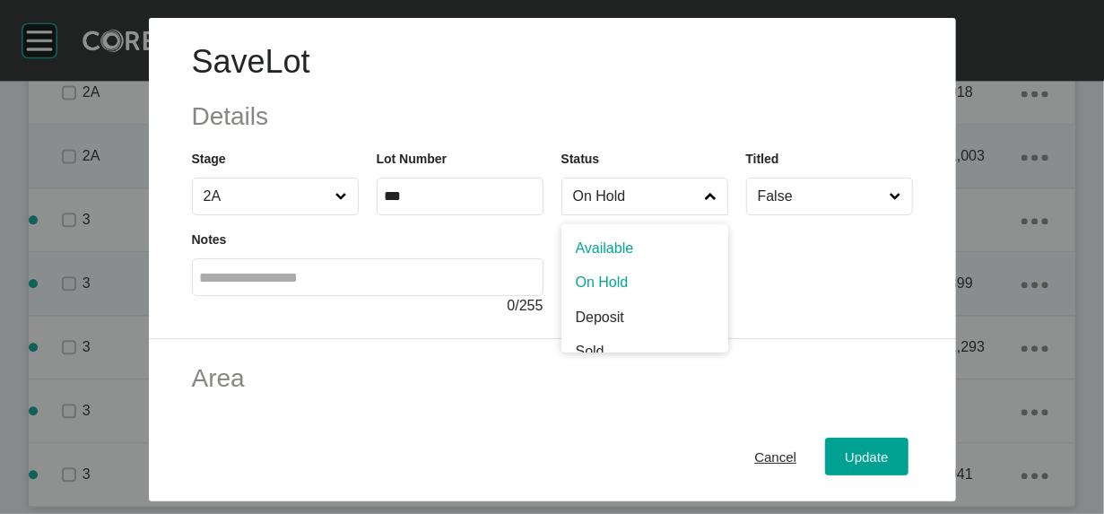
click at [562, 215] on label "On Hold" at bounding box center [645, 197] width 167 height 38
click at [570, 214] on input "On Hold" at bounding box center [636, 197] width 133 height 36
drag, startPoint x: 588, startPoint y: 300, endPoint x: 634, endPoint y: 317, distance: 48.8
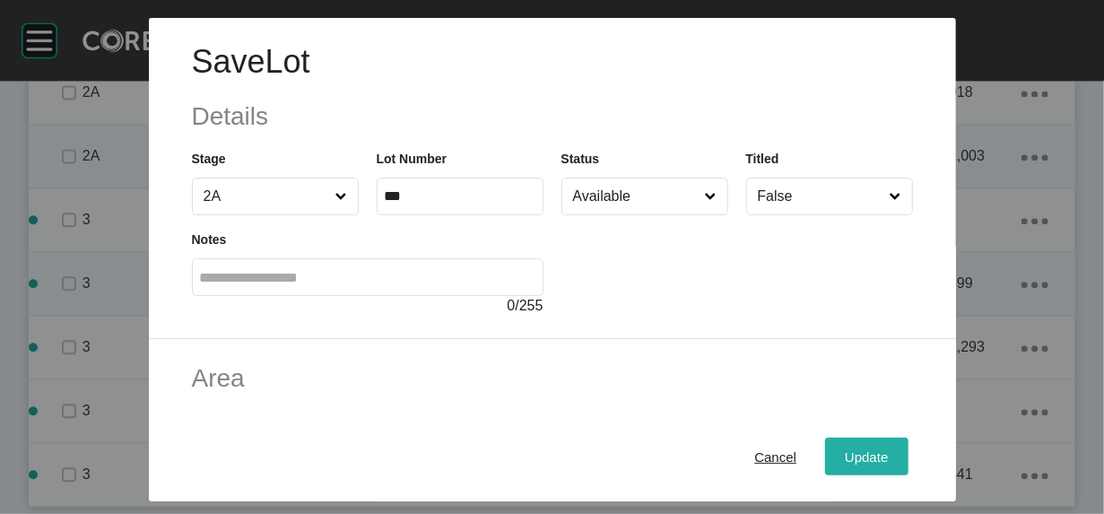
click at [893, 445] on div "Update" at bounding box center [867, 456] width 52 height 24
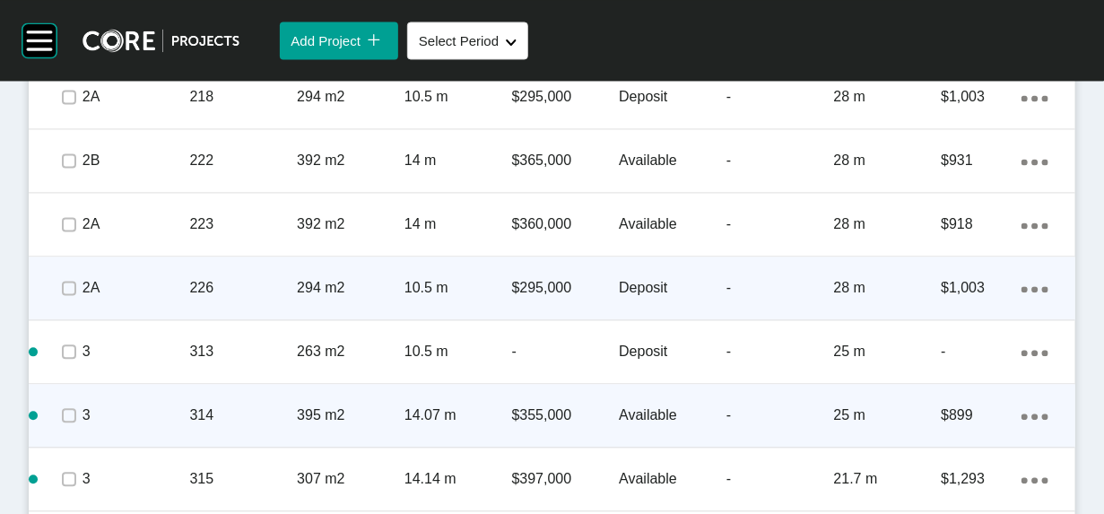
scroll to position [1382, 0]
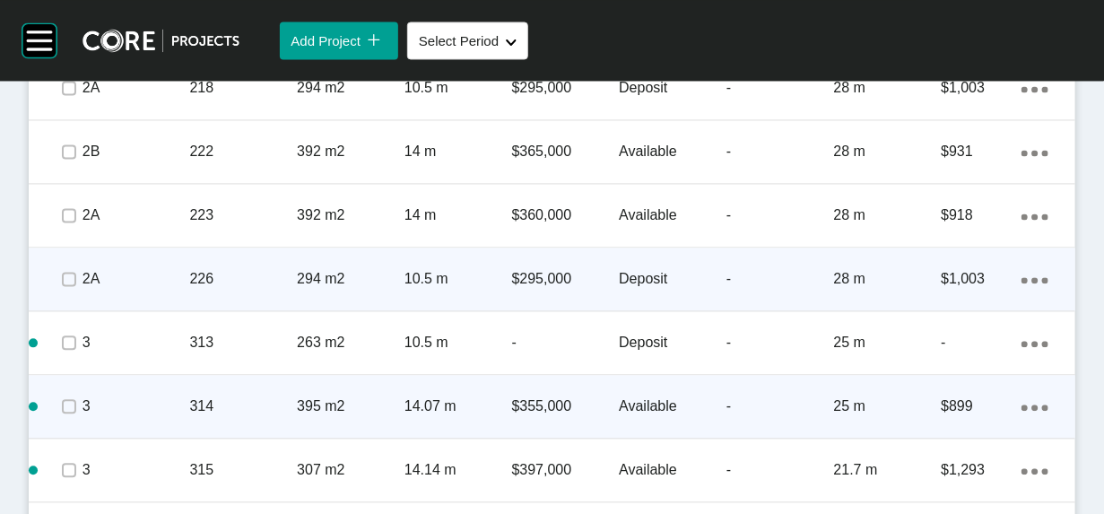
drag, startPoint x: 78, startPoint y: 290, endPoint x: 78, endPoint y: 310, distance: 20.6
drag, startPoint x: 81, startPoint y: 372, endPoint x: 77, endPoint y: 398, distance: 26.3
click at [76, 31] on label at bounding box center [69, 24] width 14 height 14
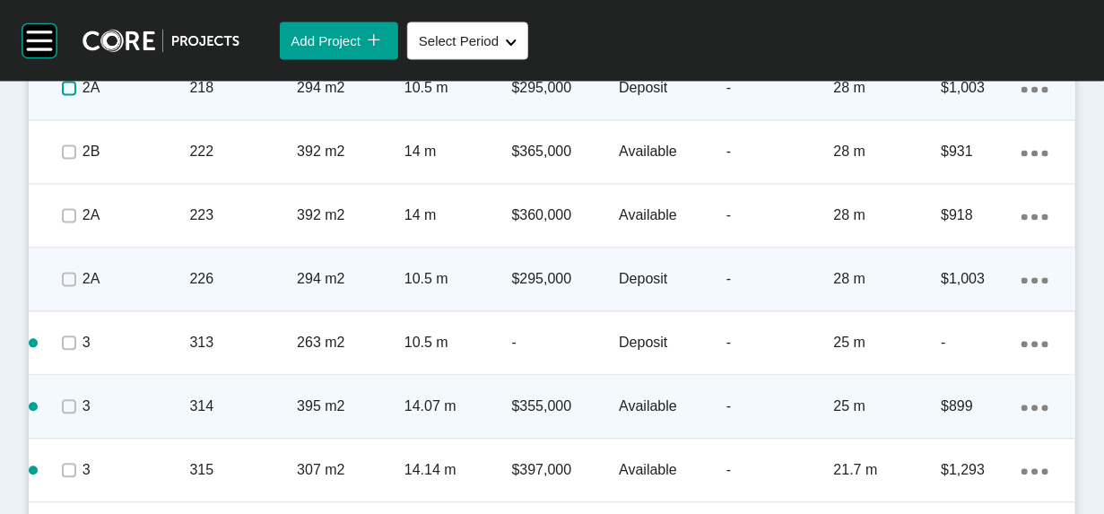
click at [74, 95] on label at bounding box center [69, 88] width 14 height 14
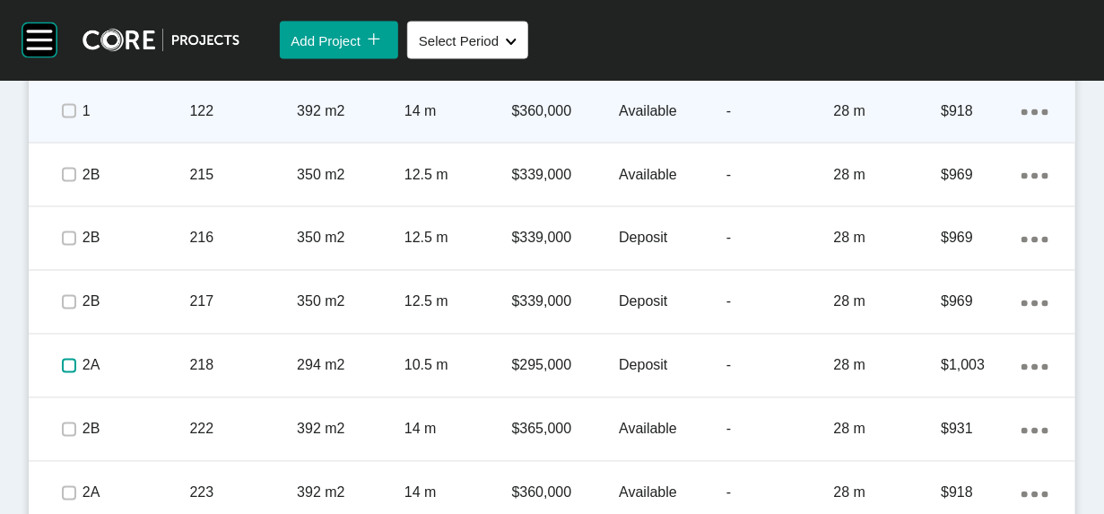
scroll to position [1099, 0]
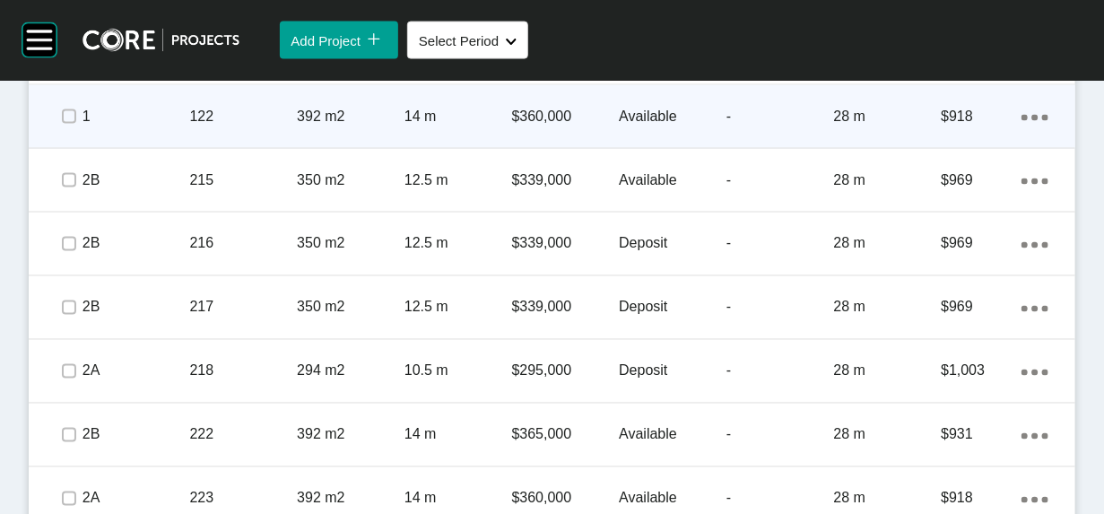
click at [743, 9] on span "Edit Selected" at bounding box center [782, 1] width 79 height 15
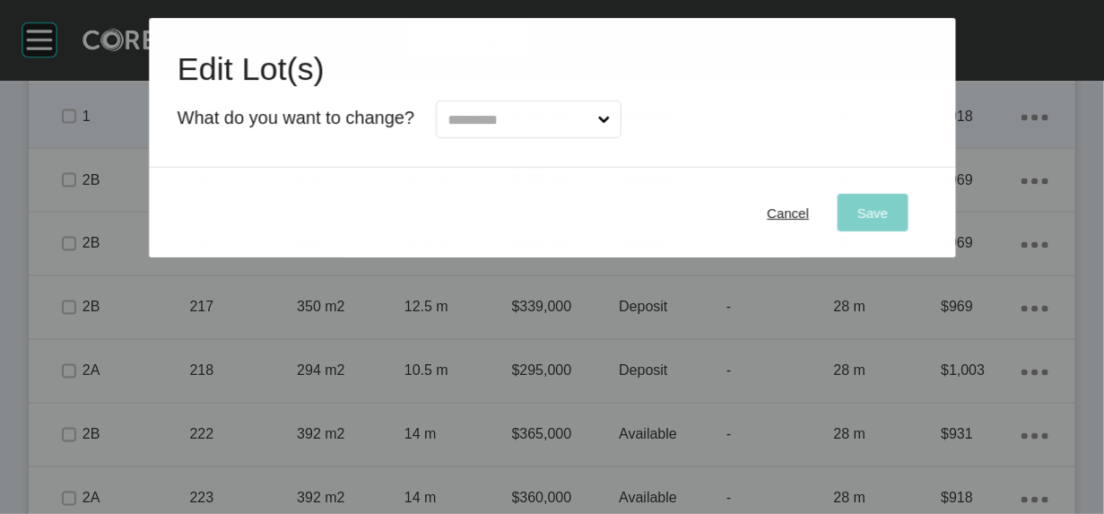
click at [500, 134] on input "text" at bounding box center [519, 119] width 151 height 36
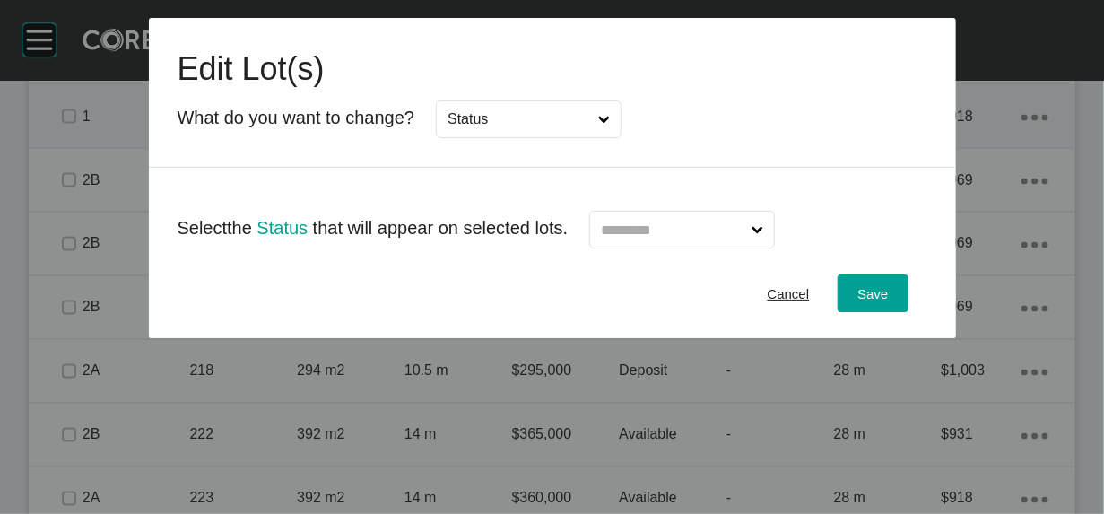
click at [638, 248] on input "text" at bounding box center [672, 230] width 151 height 36
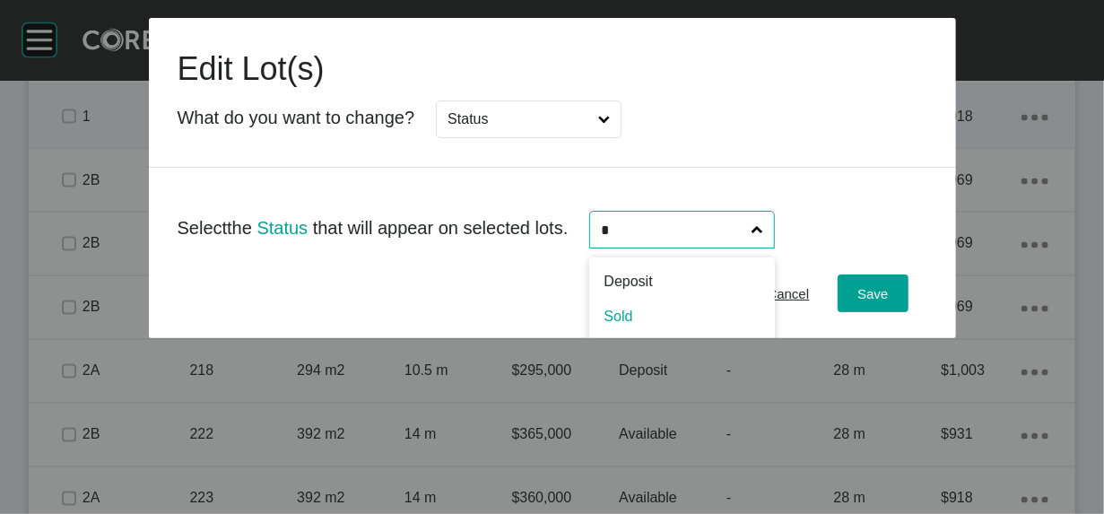
type input "*"
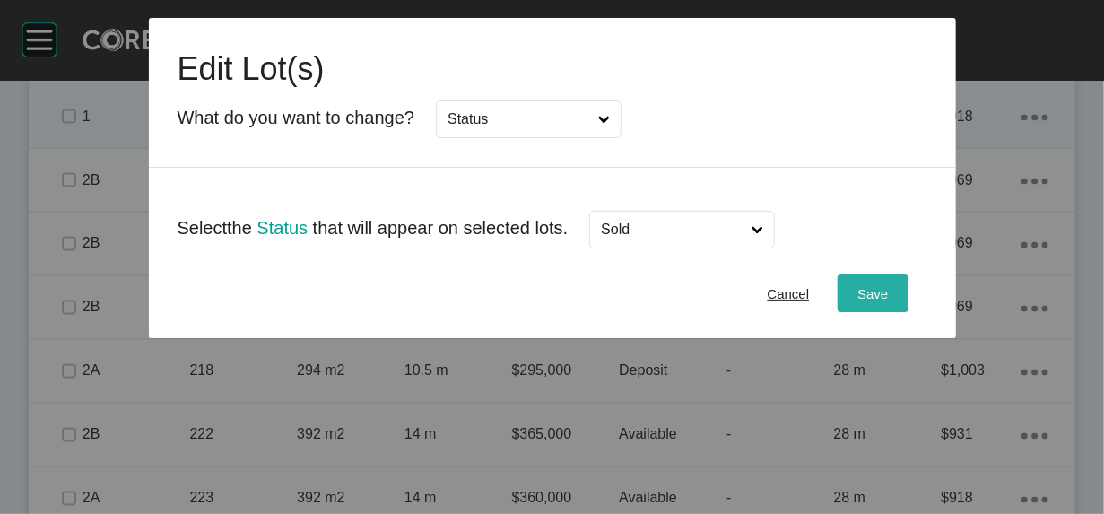
click at [908, 312] on button "Save" at bounding box center [873, 294] width 70 height 38
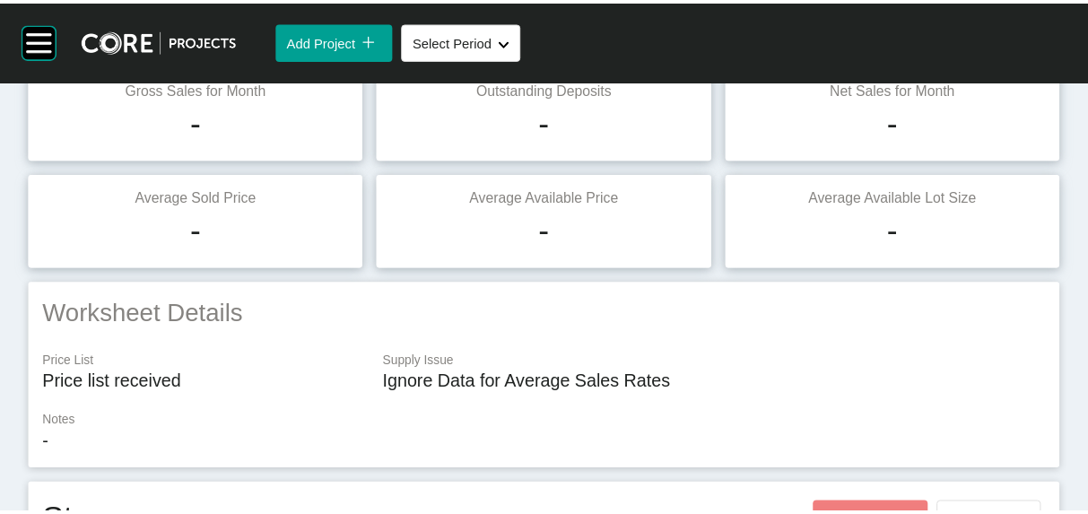
scroll to position [0, 0]
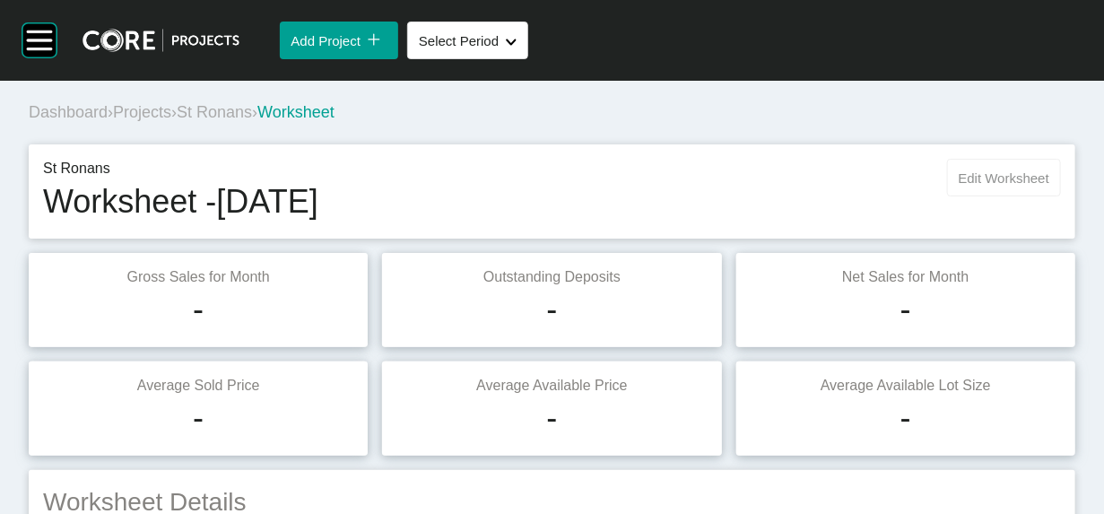
click at [968, 196] on button "Edit Worksheet" at bounding box center [1004, 178] width 114 height 38
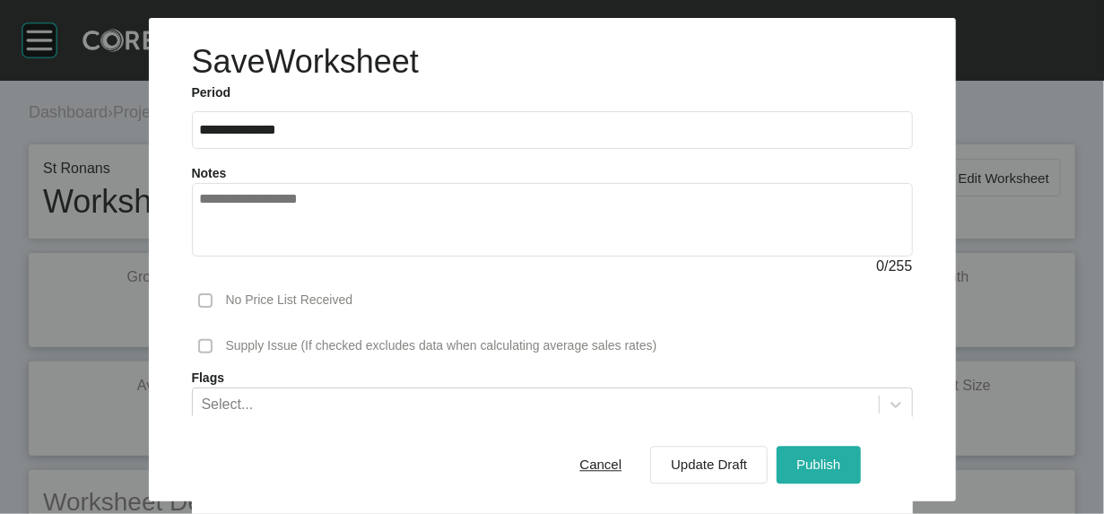
click at [845, 453] on div "Publish" at bounding box center [818, 465] width 53 height 24
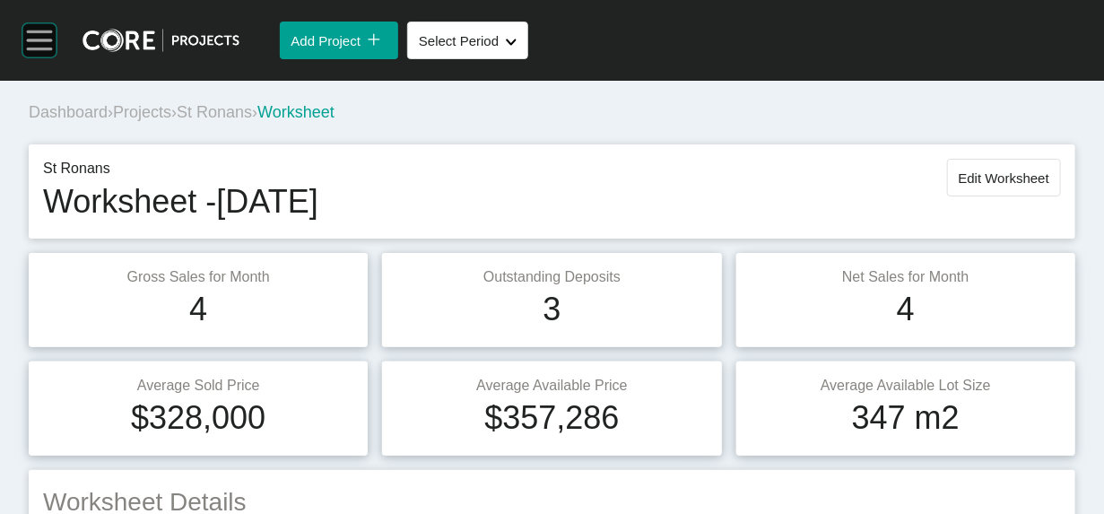
click at [55, 57] on rect at bounding box center [39, 40] width 34 height 34
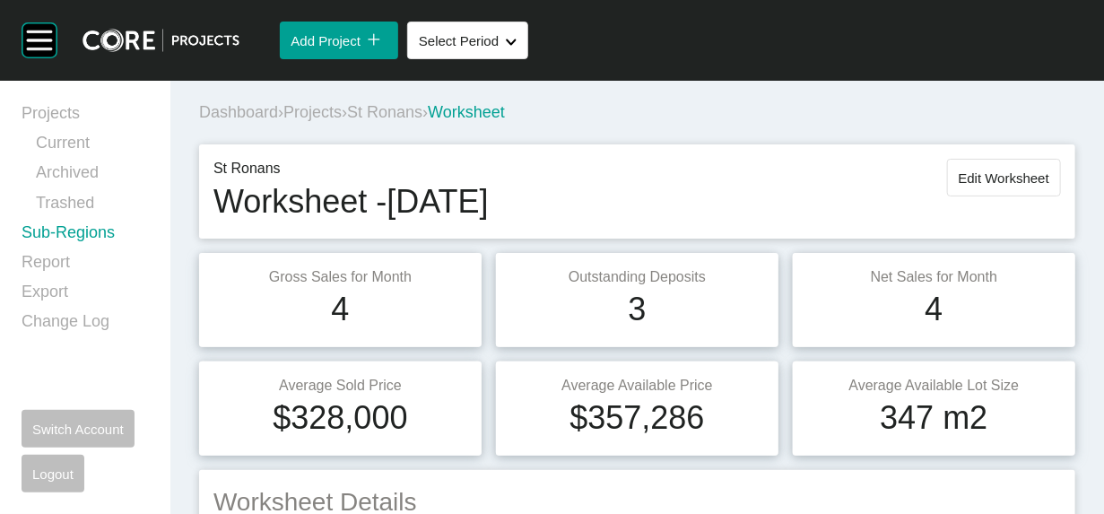
click at [78, 251] on link "Sub-Regions" at bounding box center [85, 237] width 127 height 30
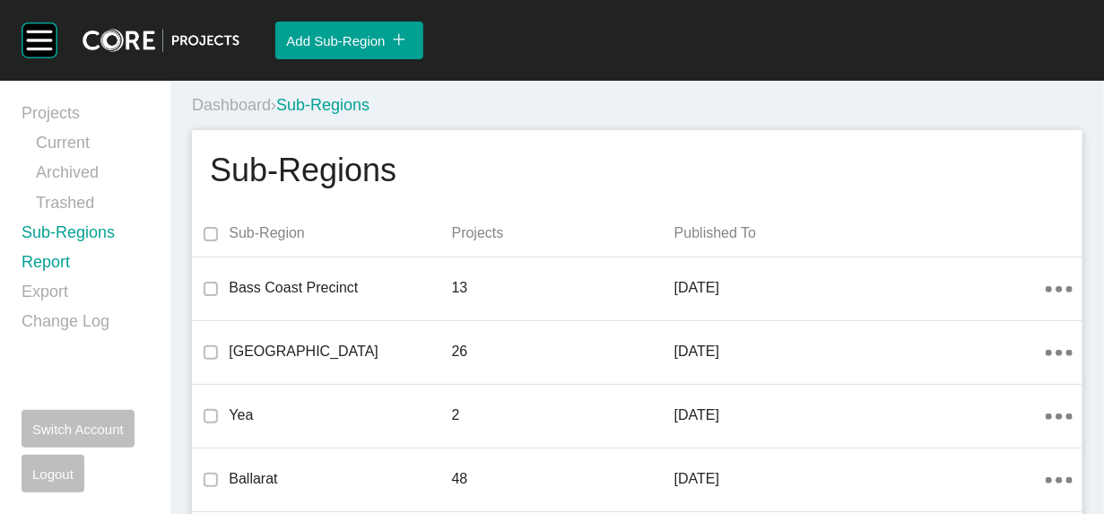
click at [95, 281] on link "Report" at bounding box center [85, 266] width 127 height 30
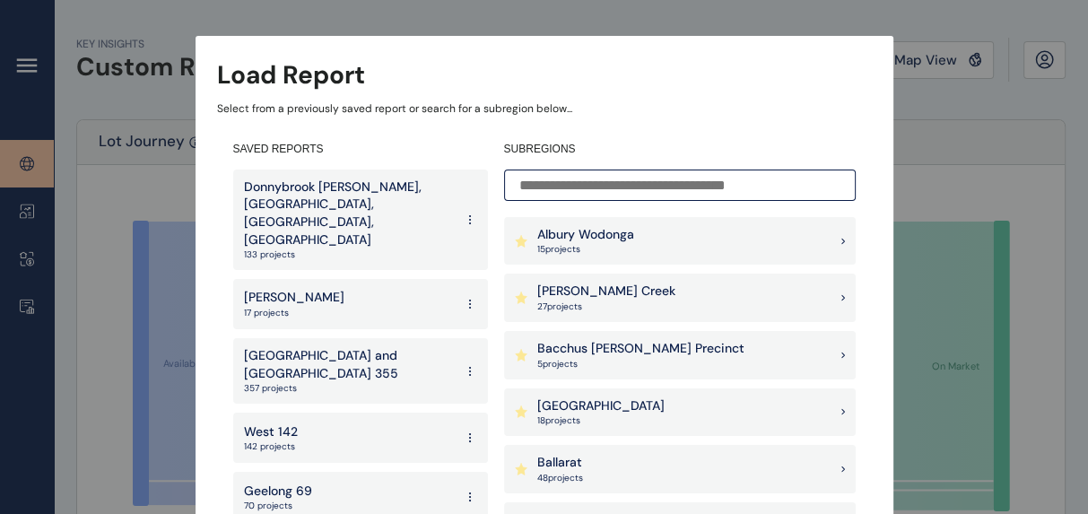
click at [565, 191] on input at bounding box center [680, 185] width 352 height 31
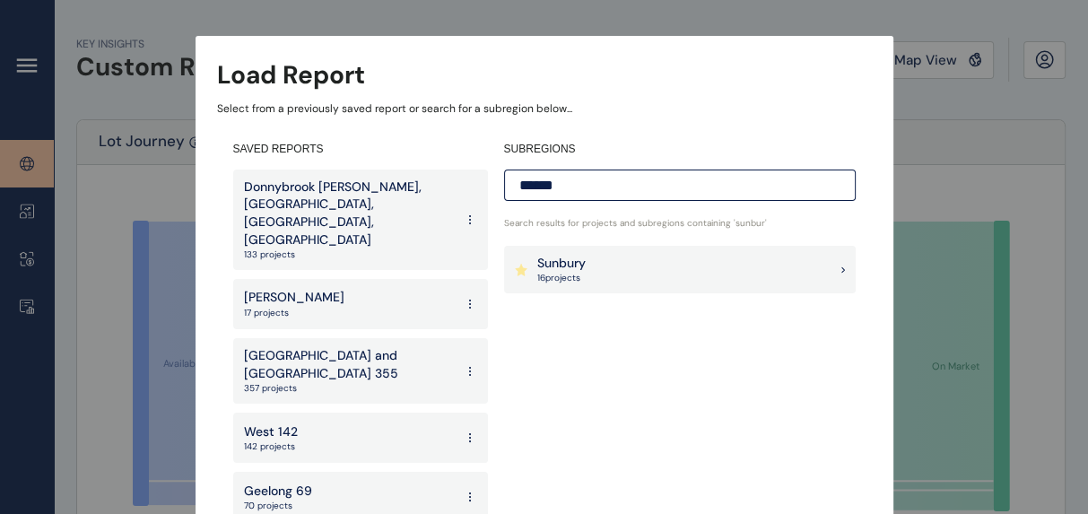
type input "******"
click at [562, 261] on p "Sunbury" at bounding box center [561, 264] width 48 height 18
